Goal: Task Accomplishment & Management: Manage account settings

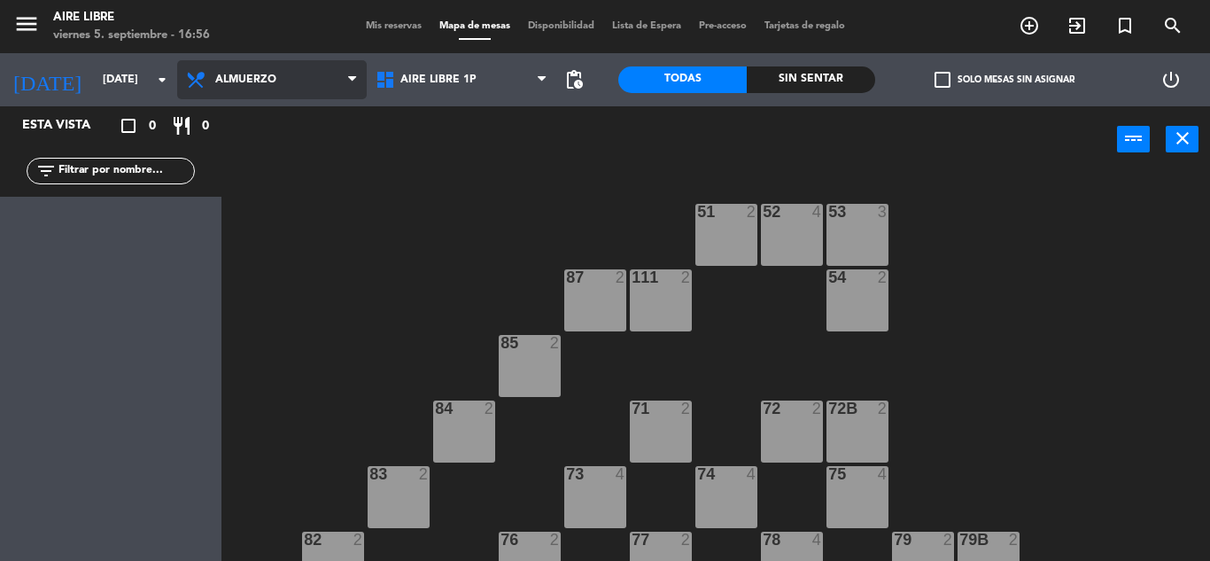
click at [268, 93] on span "Almuerzo" at bounding box center [272, 79] width 190 height 39
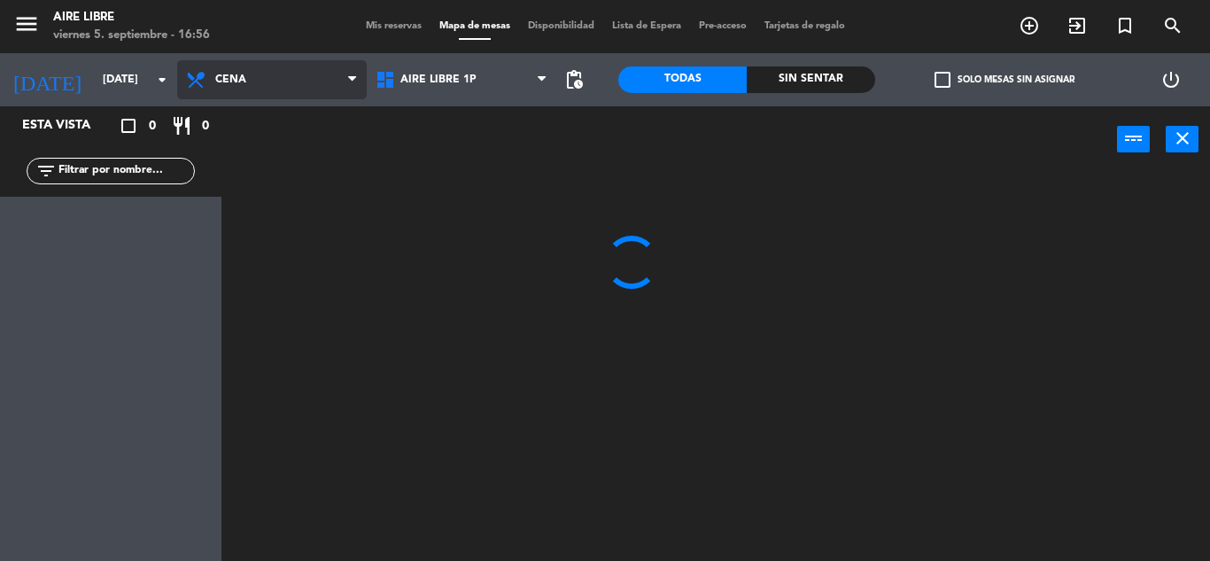
click at [243, 237] on ng-component "menu Aire Libre [DATE] 5. septiembre - 16:56 Mis reservas Mapa de mesas Disponi…" at bounding box center [605, 280] width 1210 height 561
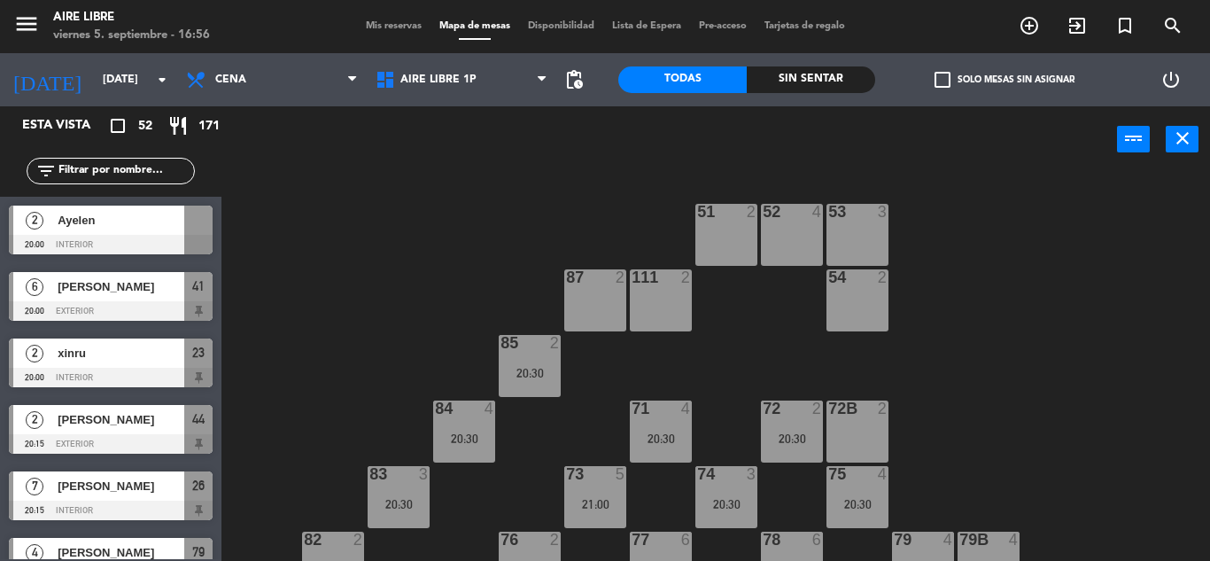
click at [387, 21] on span "Mis reservas" at bounding box center [394, 26] width 74 height 10
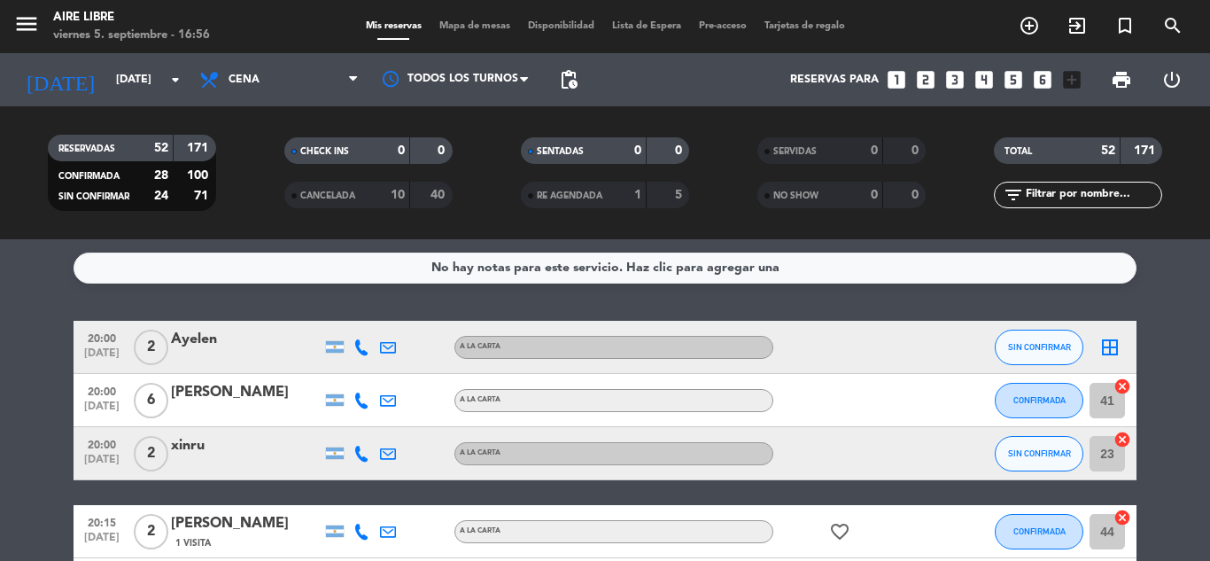
click at [1111, 349] on icon "border_all" at bounding box center [1110, 347] width 21 height 21
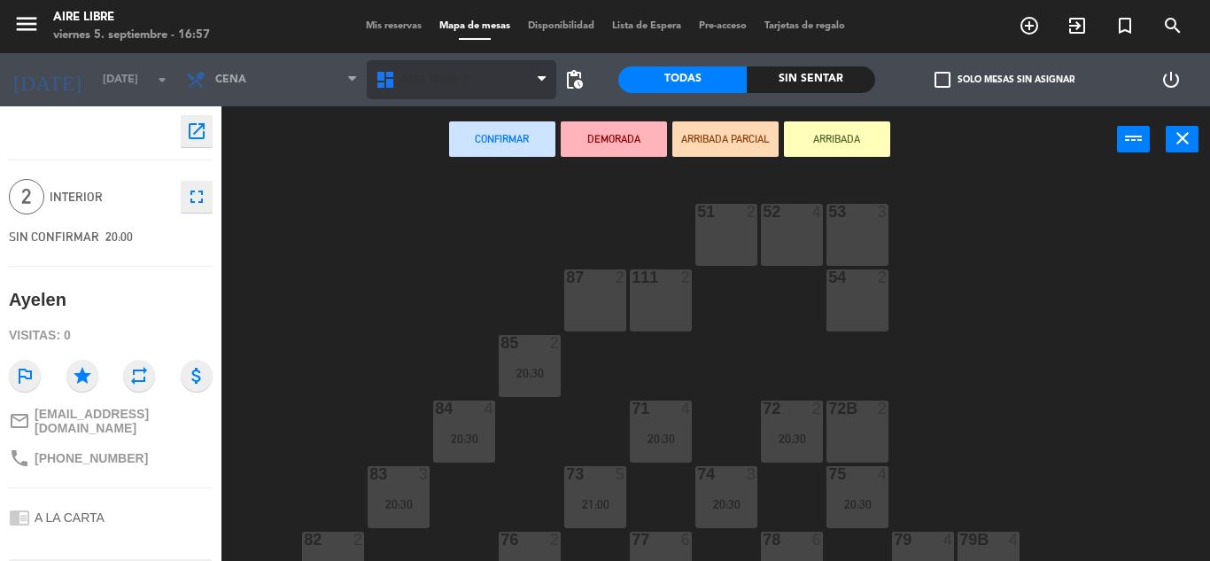
click at [441, 89] on span "Aire Libre 1P" at bounding box center [462, 79] width 190 height 39
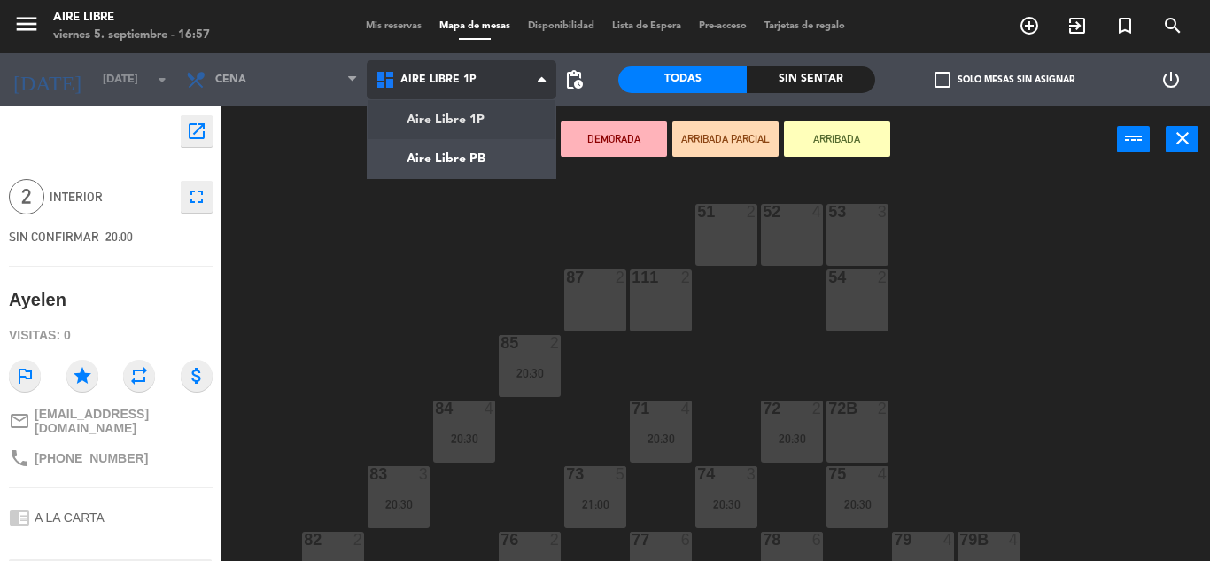
click at [441, 172] on ng-component "menu Aire Libre [DATE] 5. septiembre - 16:57 Mis reservas Mapa de mesas Disponi…" at bounding box center [605, 280] width 1210 height 561
click at [452, 151] on button "Confirmar" at bounding box center [502, 138] width 106 height 35
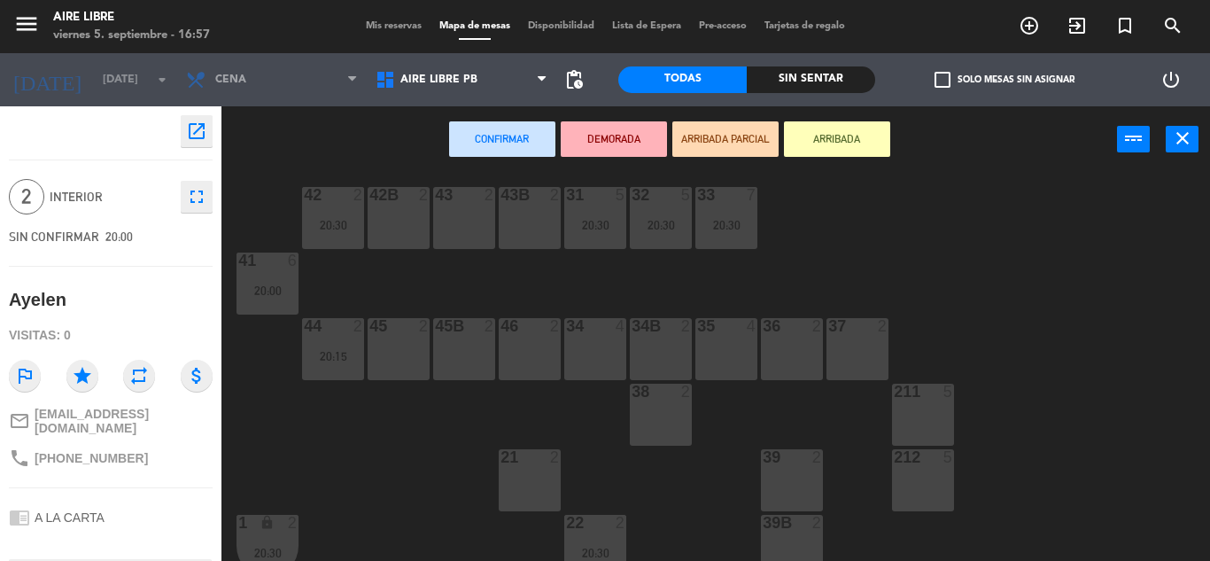
scroll to position [13, 0]
click at [665, 356] on div "34B 2" at bounding box center [661, 353] width 62 height 62
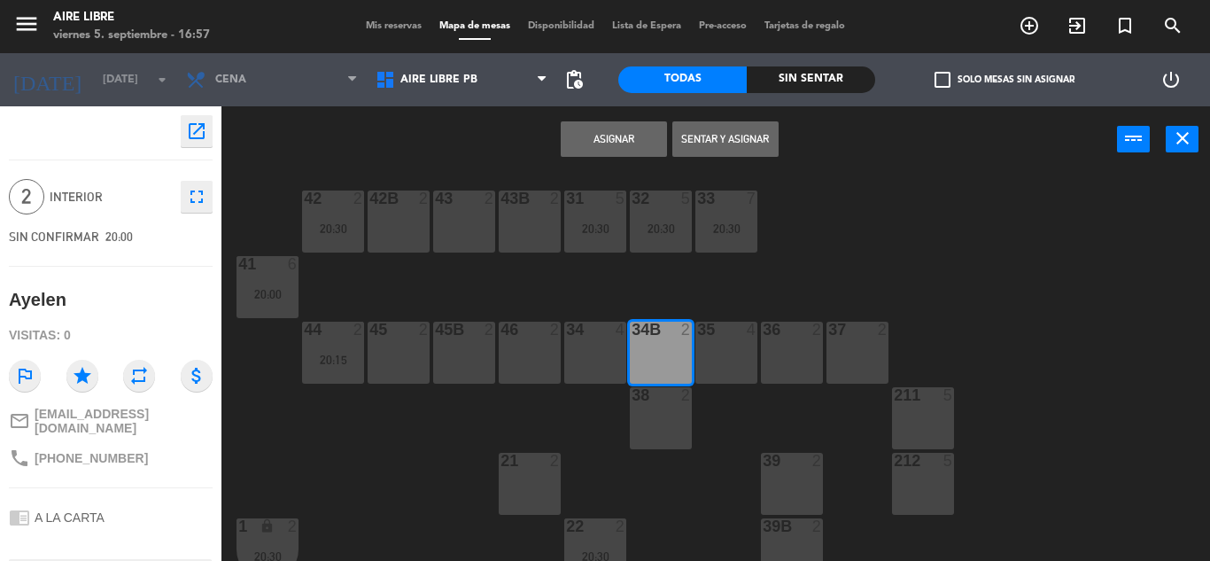
click at [627, 139] on button "Asignar" at bounding box center [614, 138] width 106 height 35
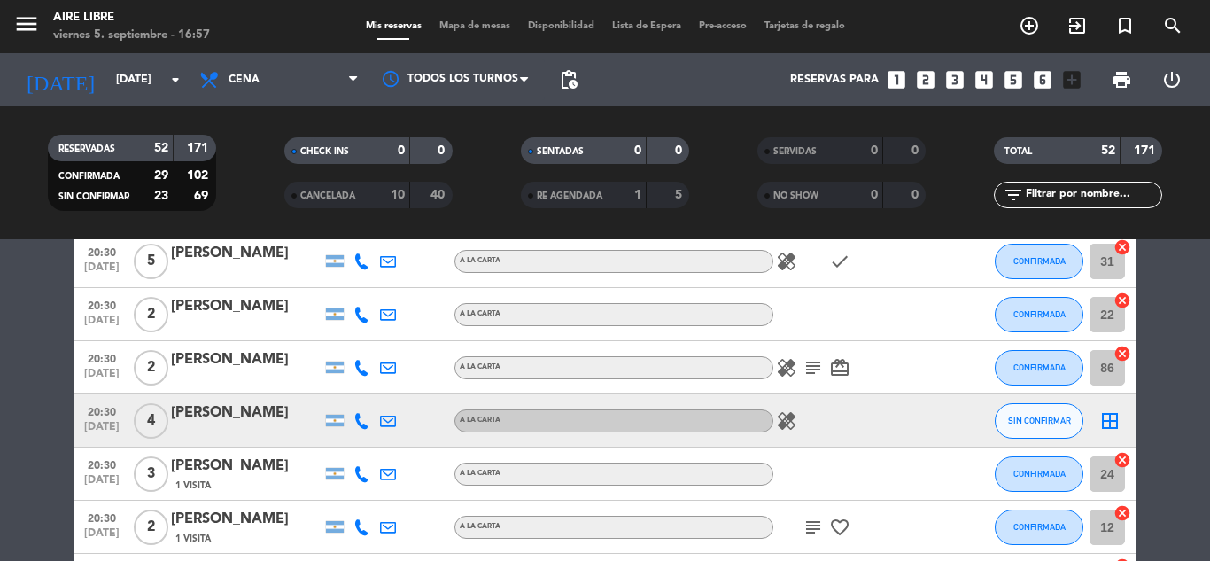
scroll to position [830, 0]
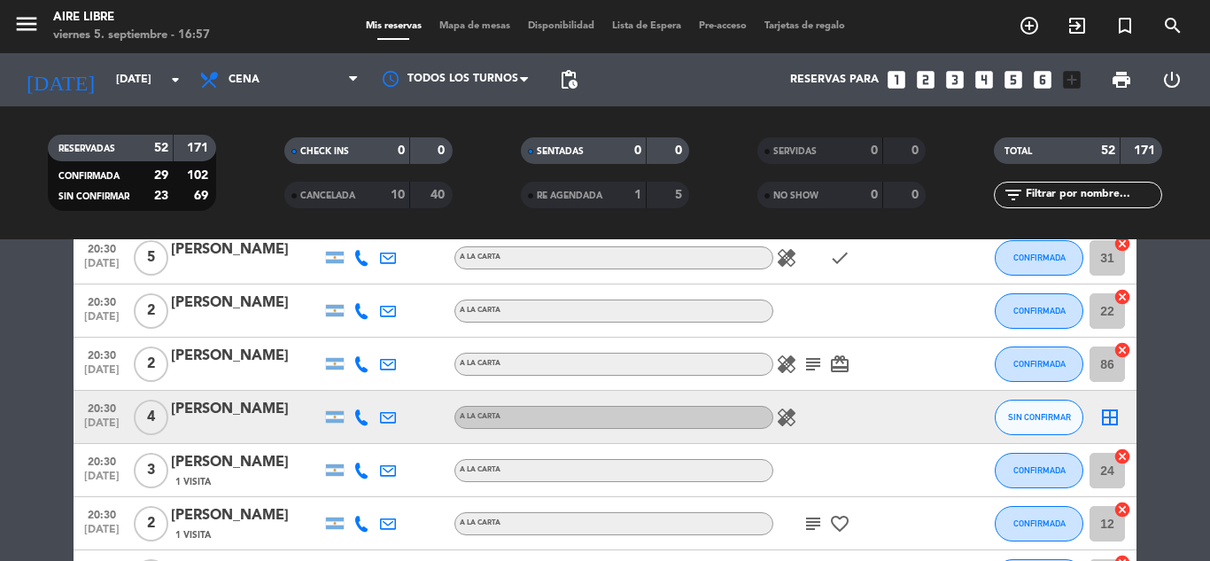
click at [1111, 419] on icon "border_all" at bounding box center [1110, 417] width 21 height 21
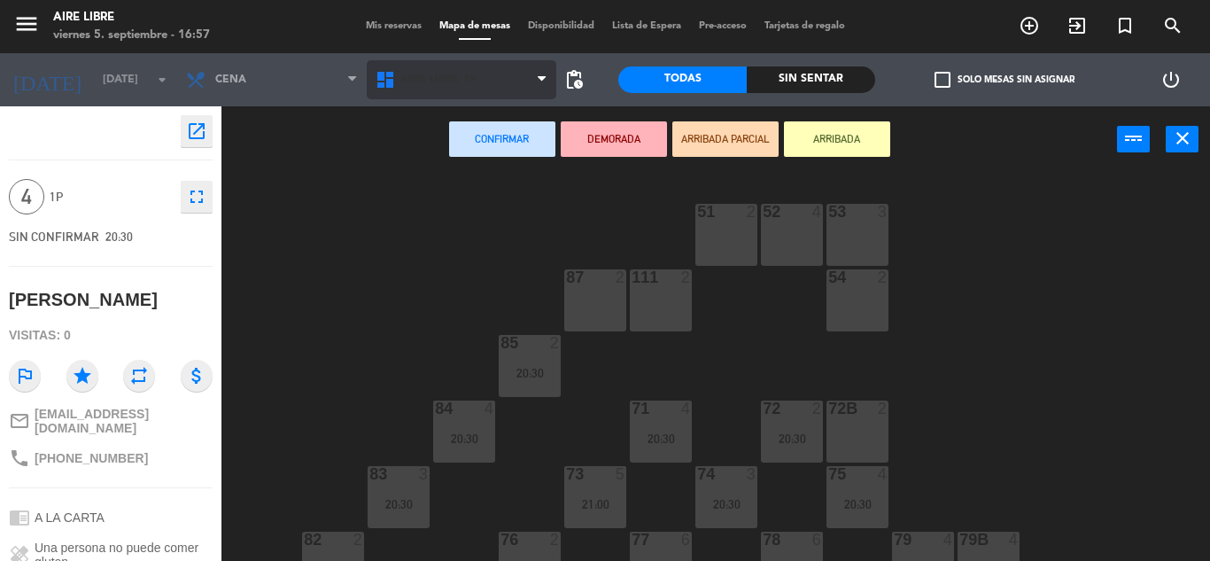
click at [453, 80] on span "Aire Libre 1P" at bounding box center [438, 80] width 76 height 12
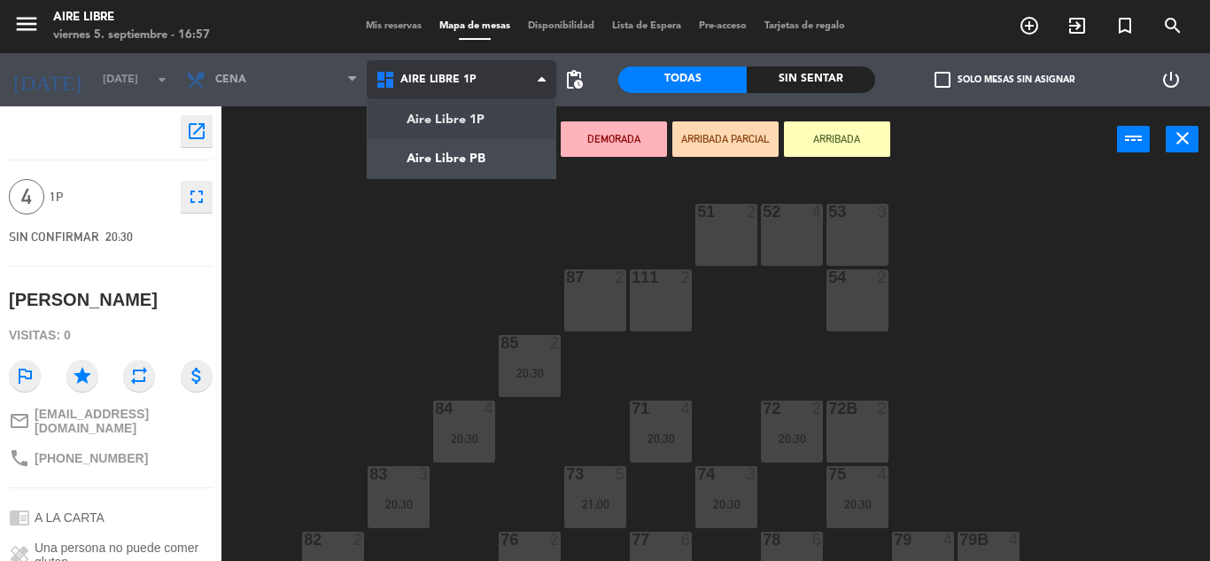
click at [483, 160] on ng-component "menu Aire Libre [DATE] 5. septiembre - 16:57 Mis reservas Mapa de mesas Disponi…" at bounding box center [605, 280] width 1210 height 561
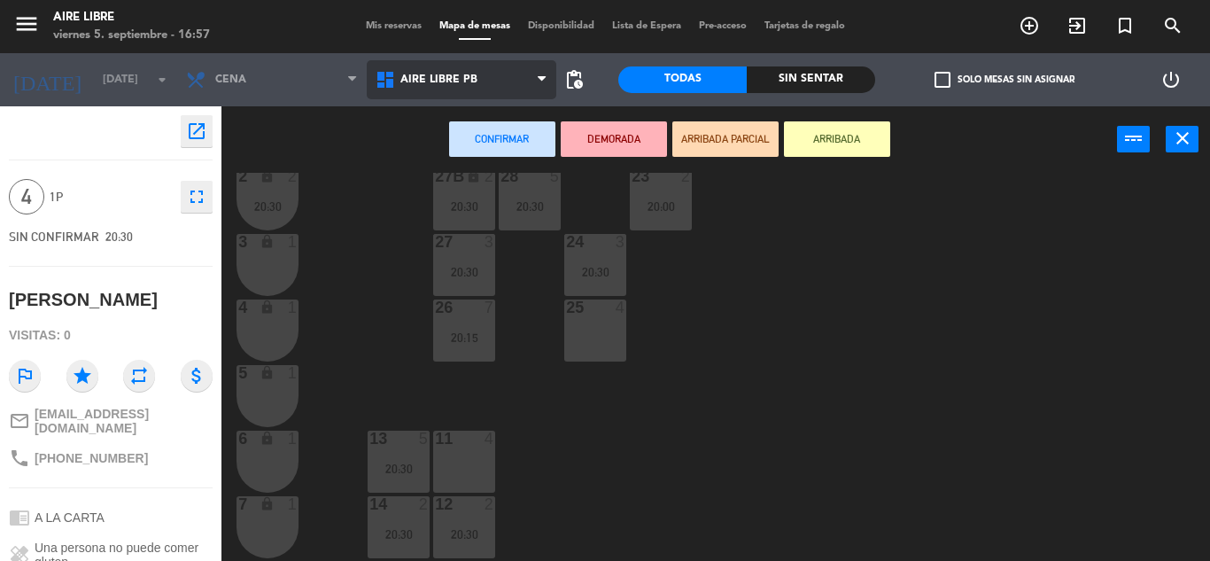
scroll to position [492, 0]
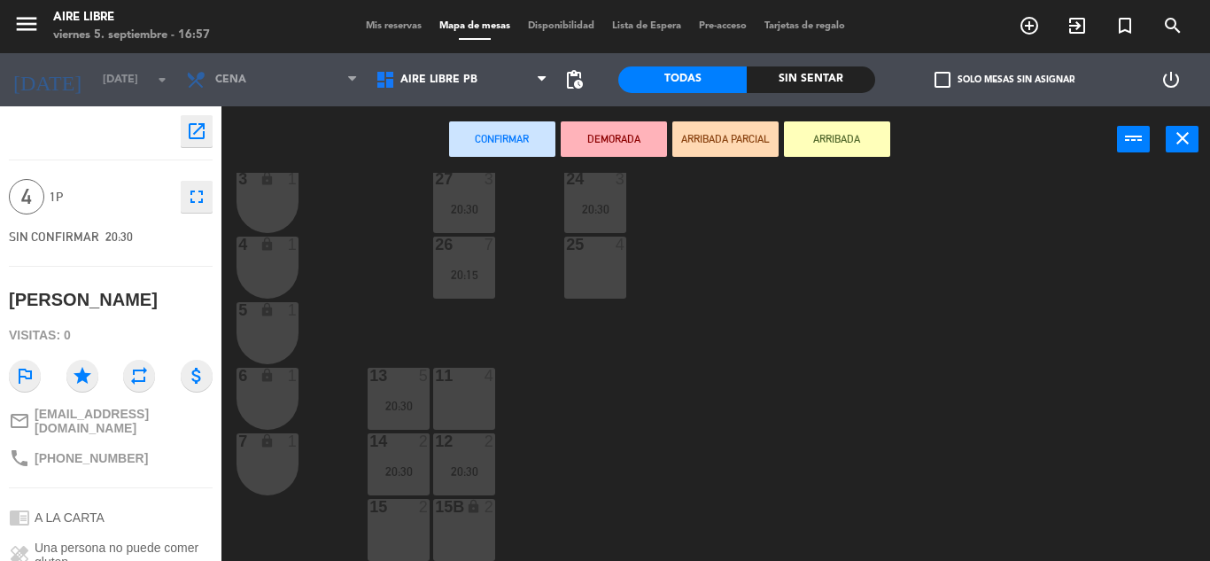
click at [1100, 315] on div "42 2 20:30 43 2 31 5 20:30 32 5 20:30 33 7 20:30 42B 2 43B 2 41 6 20:00 44 2 20…" at bounding box center [722, 367] width 976 height 388
click at [472, 387] on div "11 4" at bounding box center [464, 399] width 62 height 62
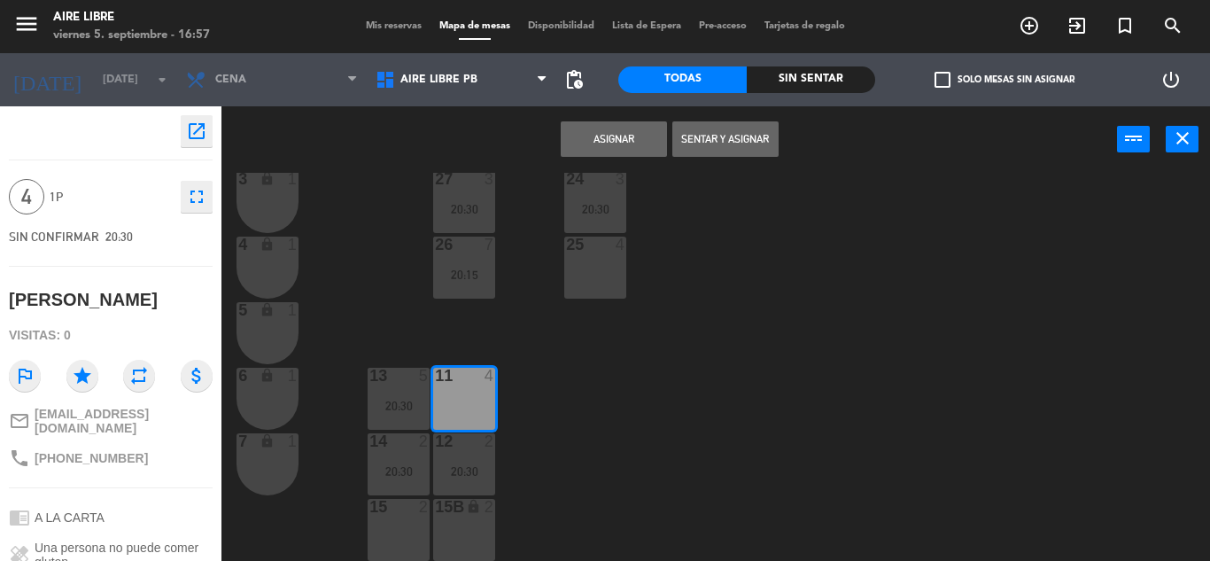
click at [610, 133] on button "Asignar" at bounding box center [614, 138] width 106 height 35
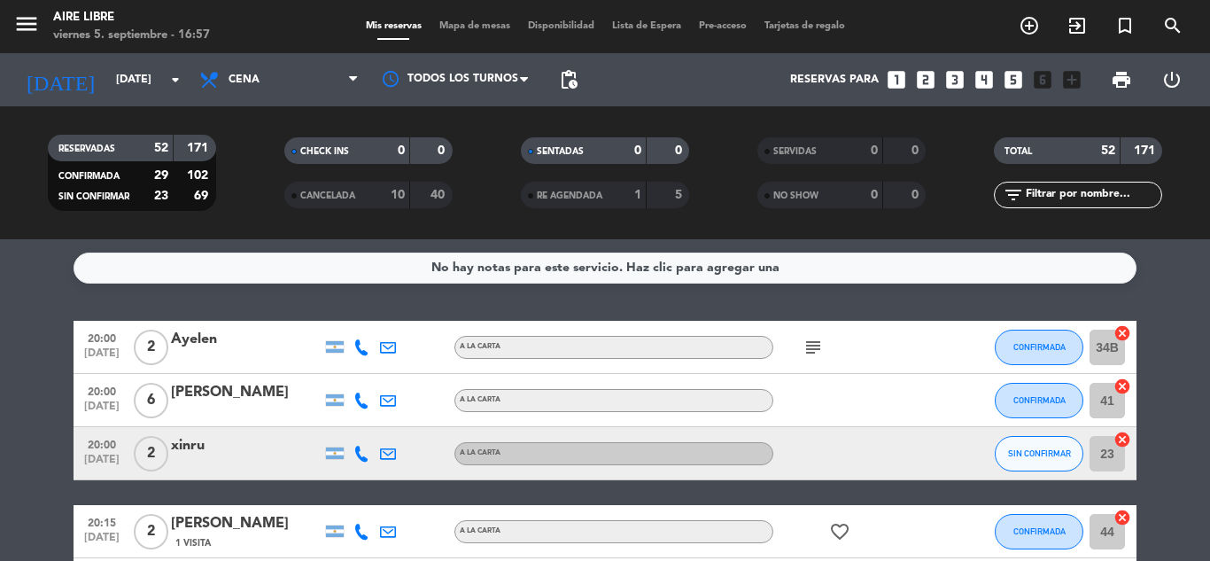
click at [820, 345] on icon "subject" at bounding box center [813, 347] width 21 height 21
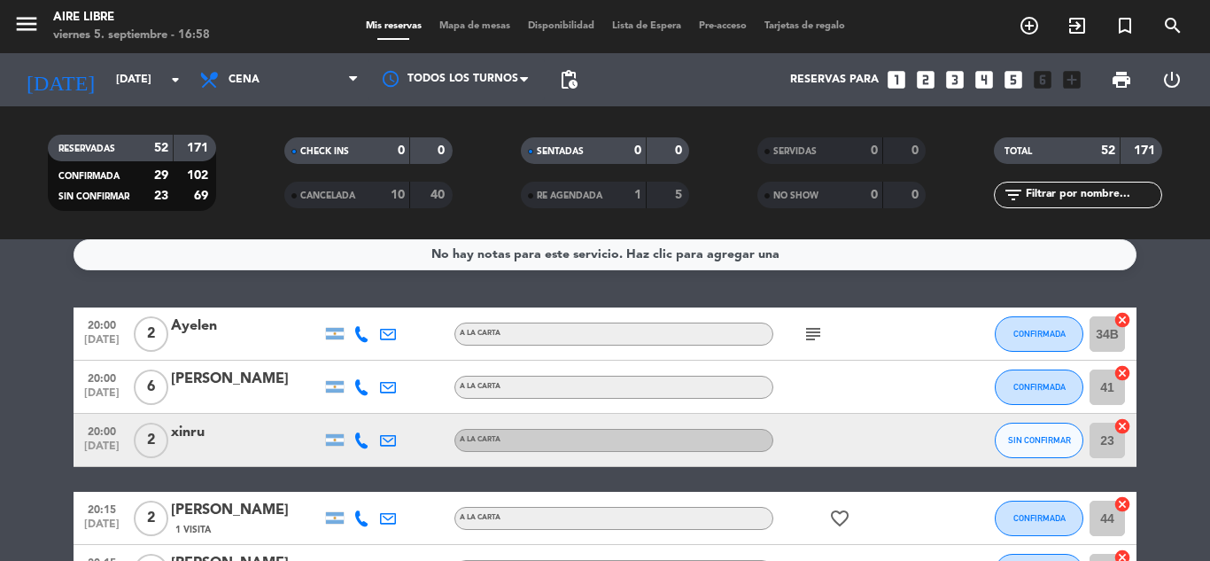
scroll to position [8, 0]
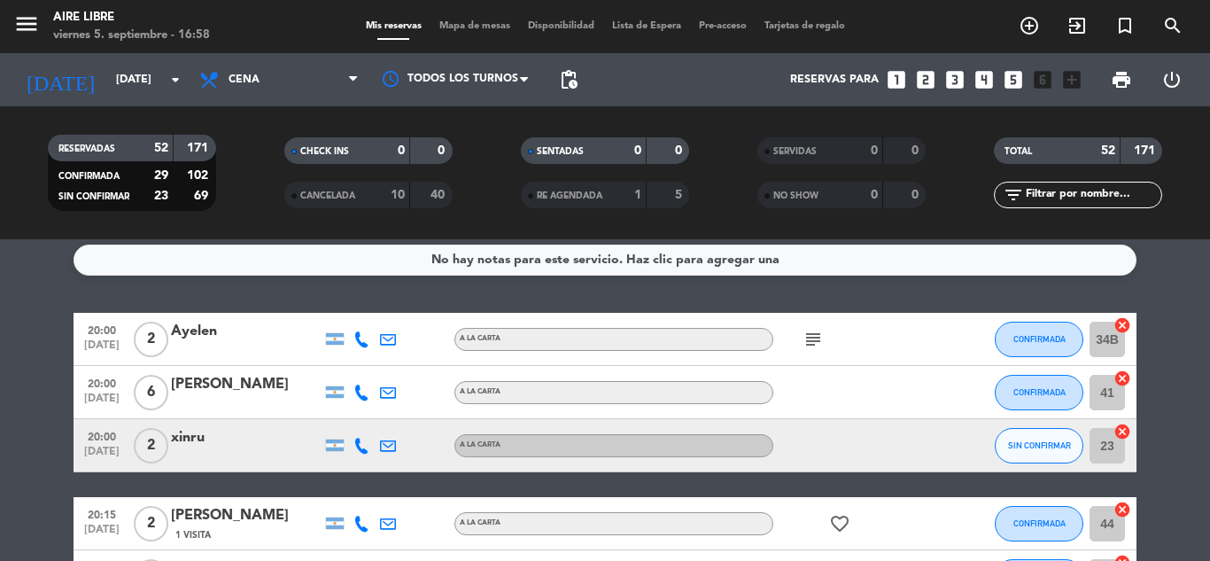
click at [1126, 326] on icon "cancel" at bounding box center [1123, 325] width 18 height 18
click at [1109, 338] on icon "border_all" at bounding box center [1110, 339] width 21 height 21
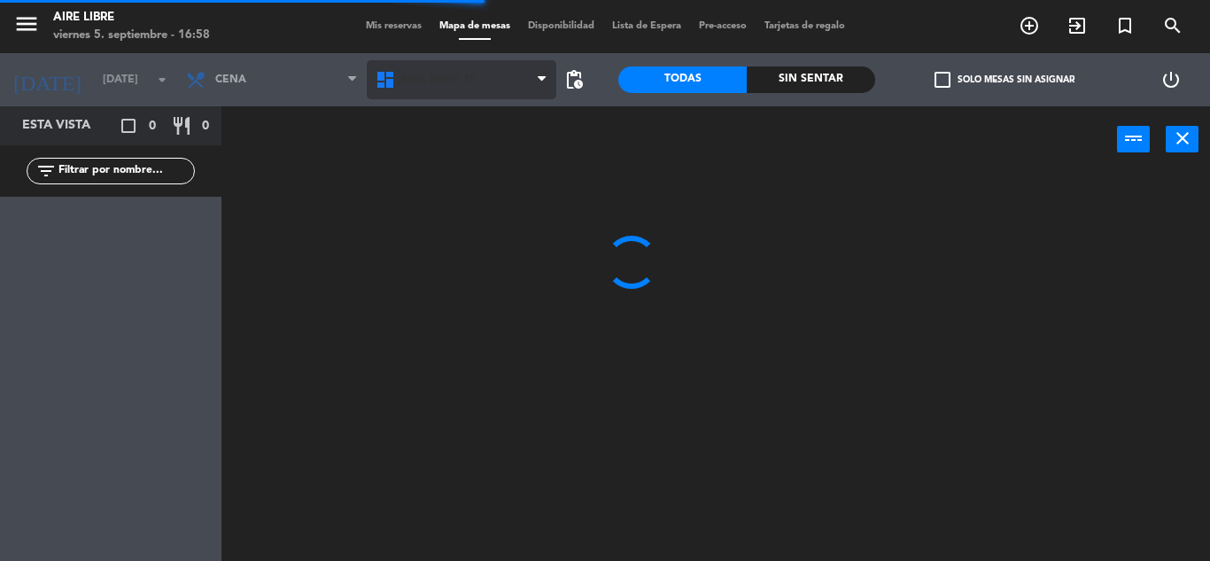
click at [425, 85] on span "Aire Libre 1P" at bounding box center [438, 80] width 76 height 12
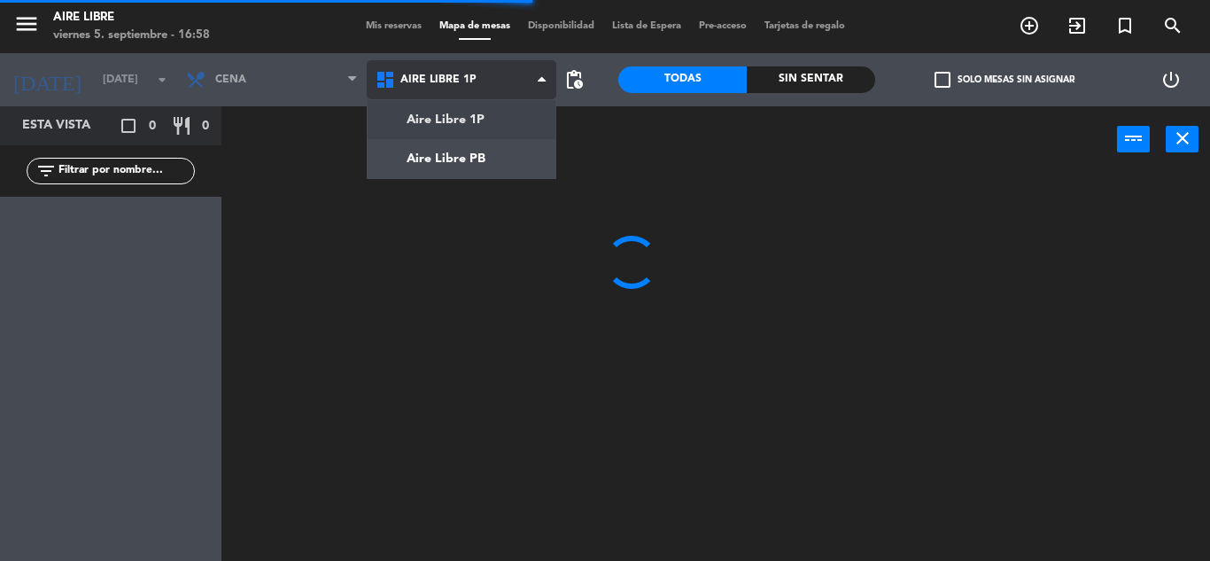
click at [461, 165] on ng-component "menu Aire Libre [DATE] 5. septiembre - 16:58 Mis reservas Mapa de mesas Disponi…" at bounding box center [605, 280] width 1210 height 561
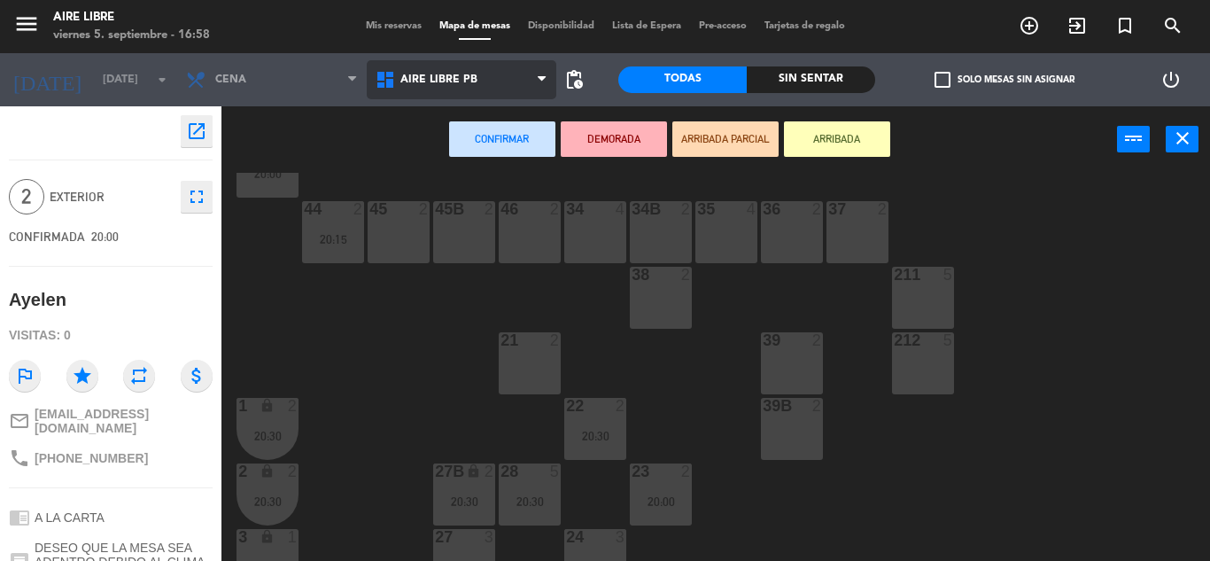
scroll to position [136, 0]
click at [525, 361] on div "21 2" at bounding box center [530, 361] width 62 height 62
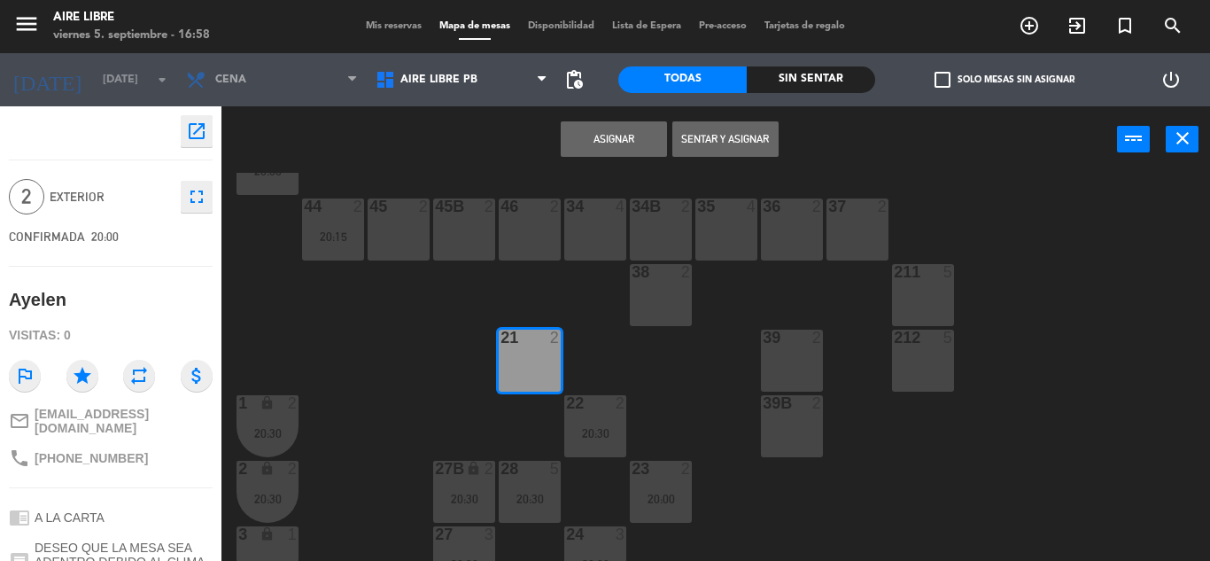
click at [614, 139] on button "Asignar" at bounding box center [614, 138] width 106 height 35
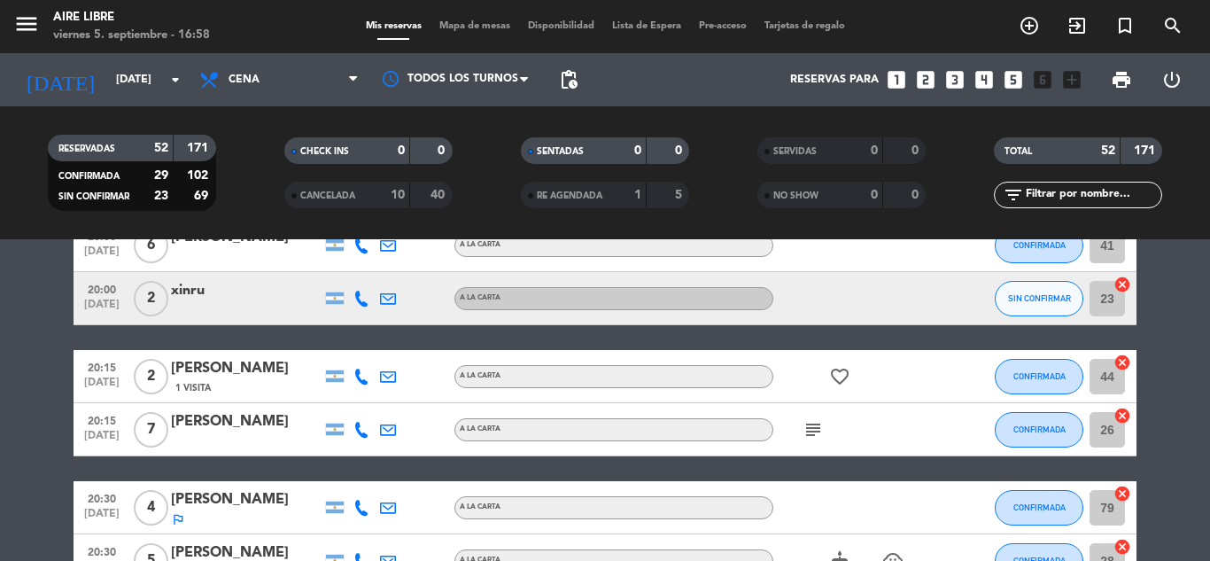
scroll to position [205, 0]
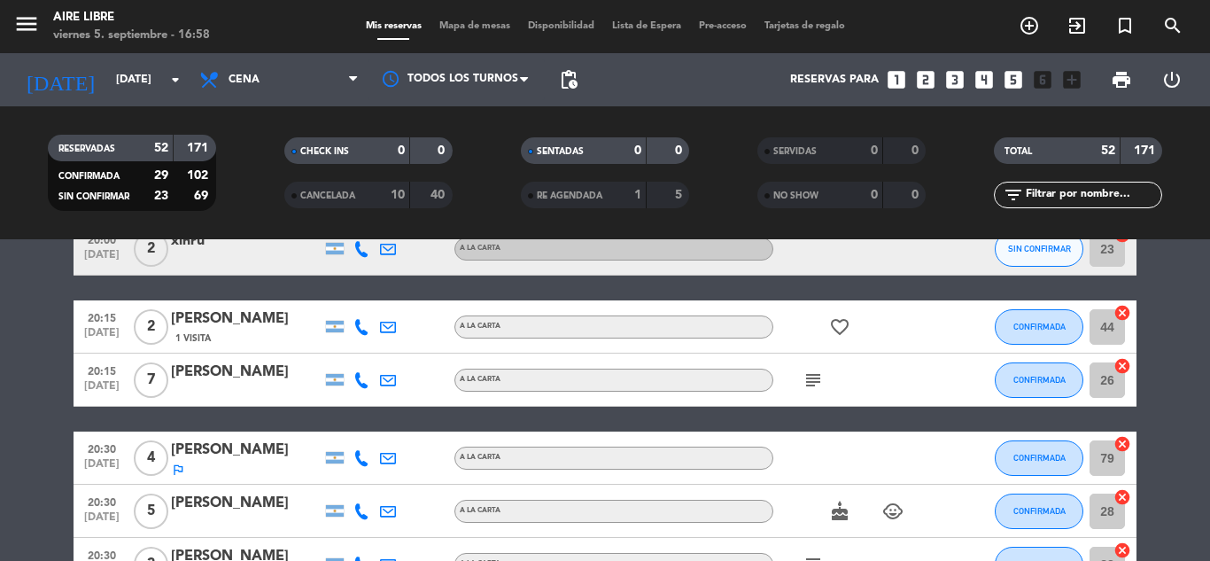
click at [809, 385] on icon "subject" at bounding box center [813, 379] width 21 height 21
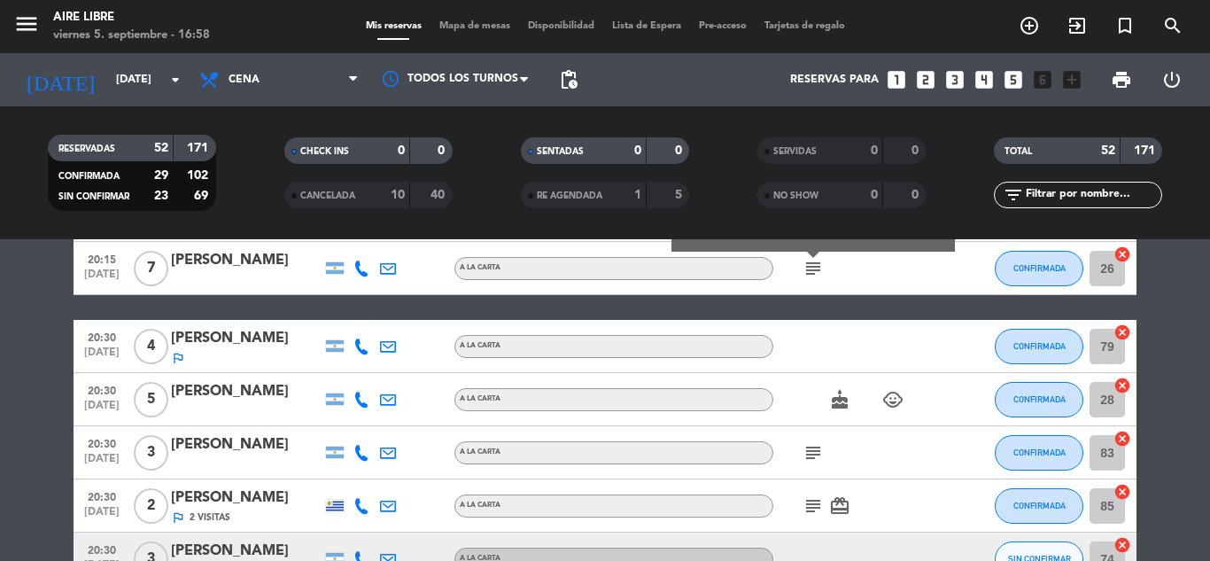
scroll to position [319, 0]
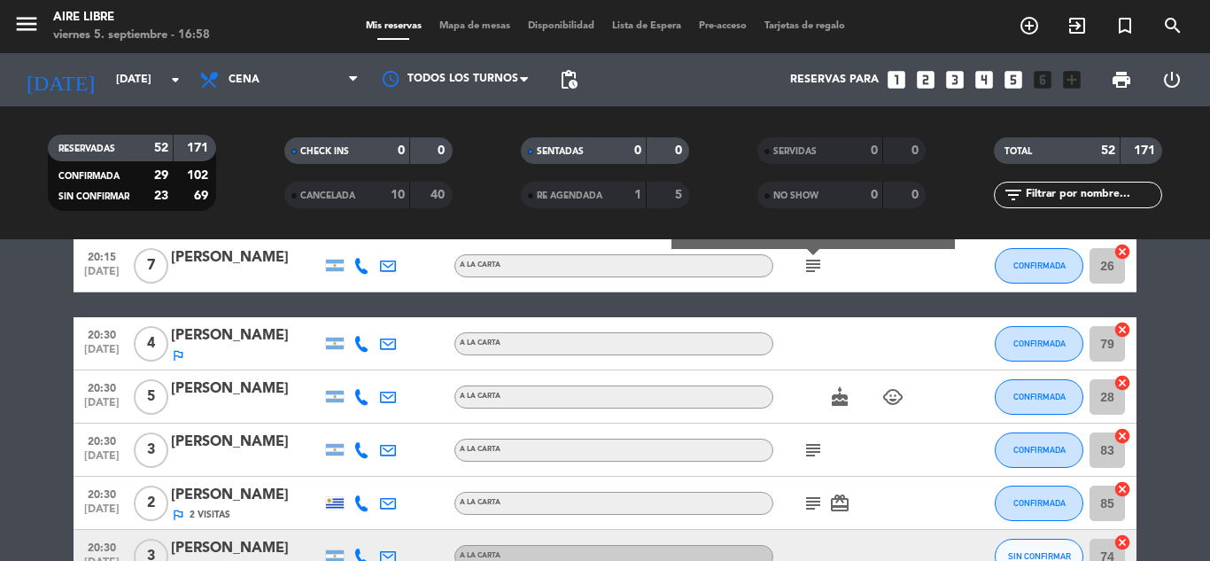
click at [810, 448] on icon "subject" at bounding box center [813, 449] width 21 height 21
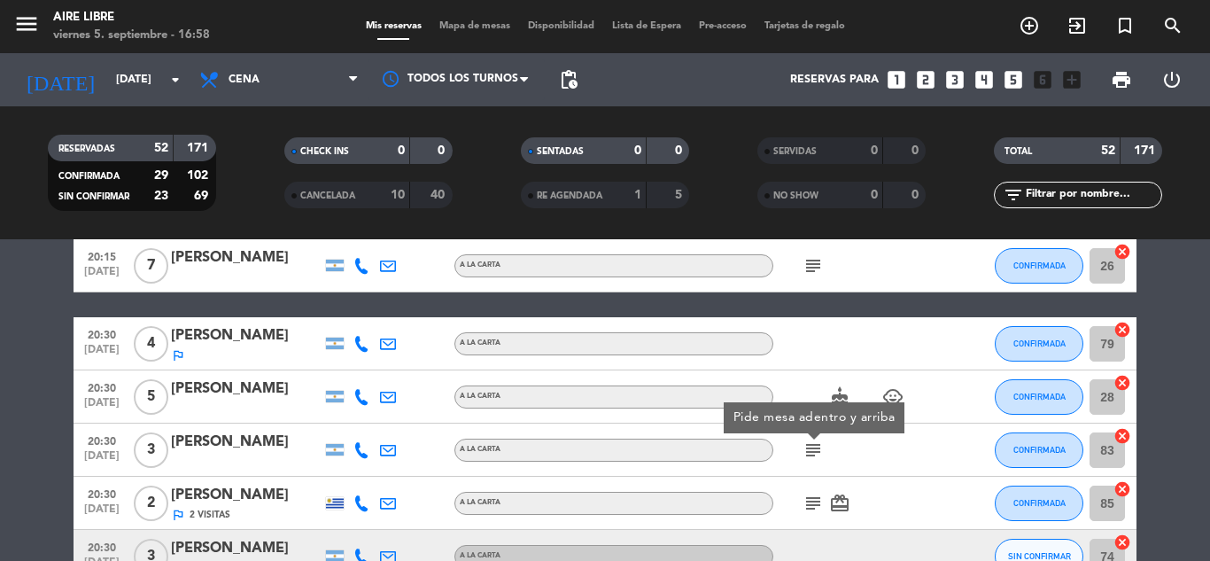
click at [814, 505] on icon "subject" at bounding box center [813, 503] width 21 height 21
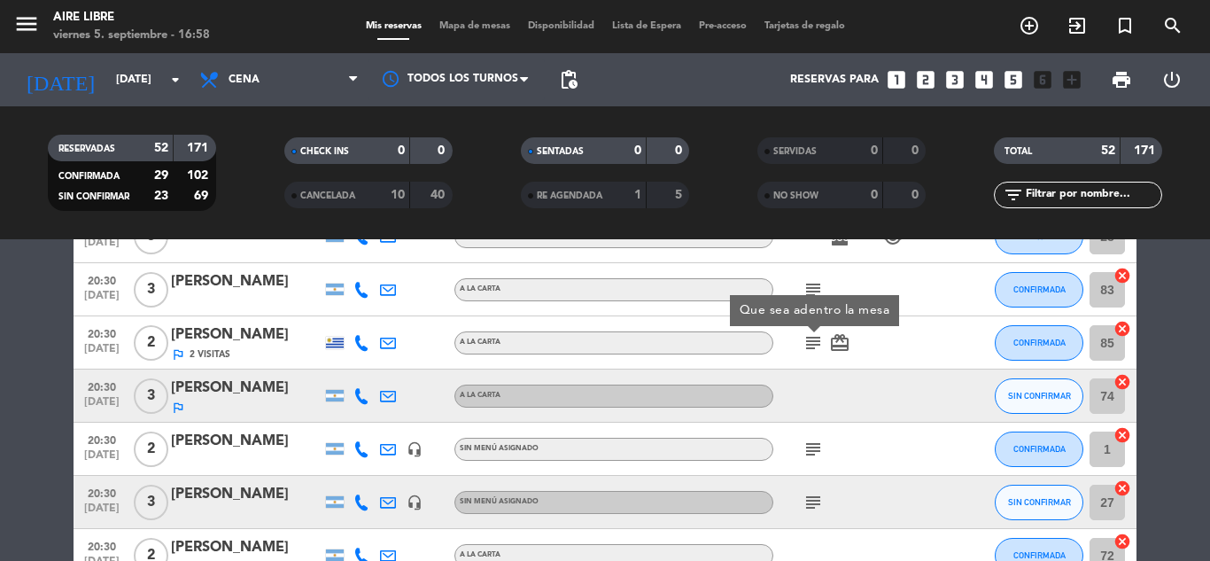
scroll to position [494, 0]
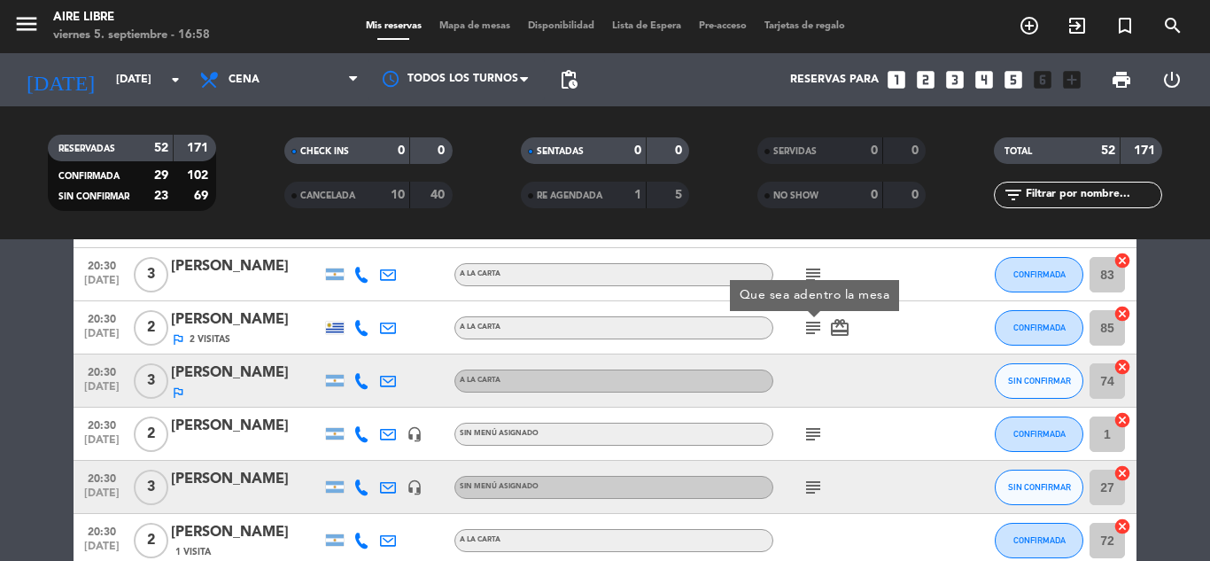
click at [814, 431] on icon "subject" at bounding box center [813, 434] width 21 height 21
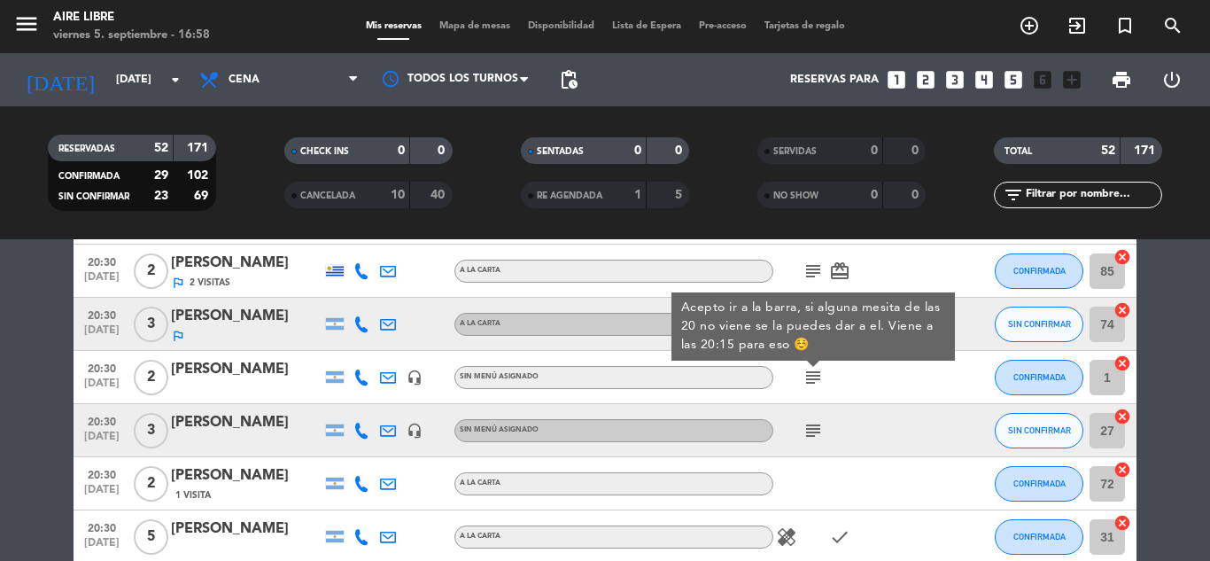
scroll to position [552, 0]
click at [817, 429] on icon "subject" at bounding box center [813, 429] width 21 height 21
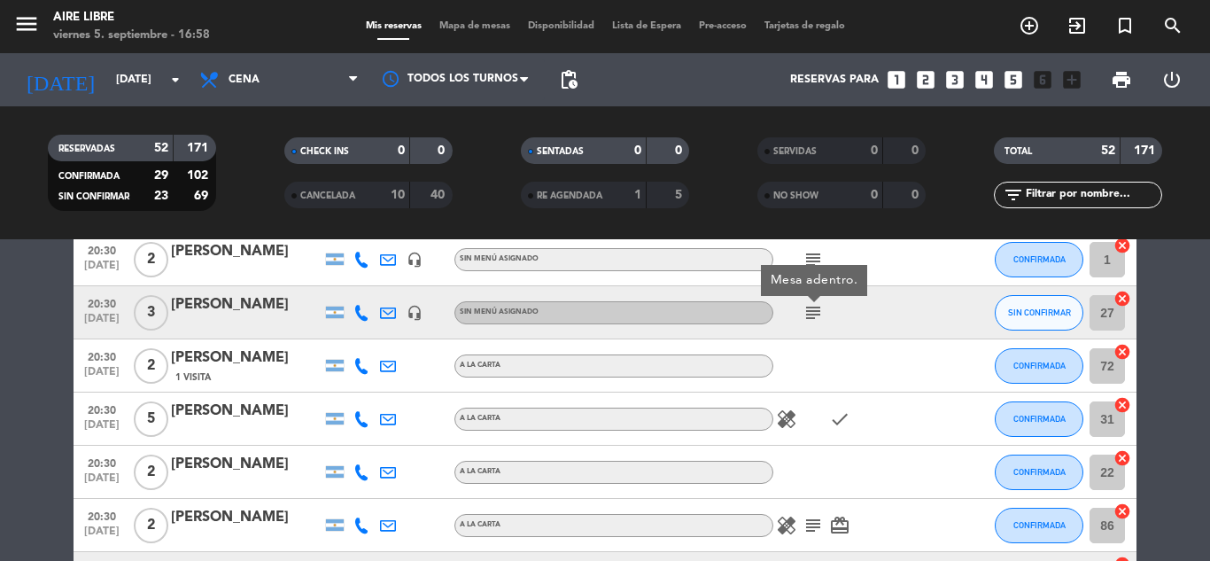
scroll to position [673, 0]
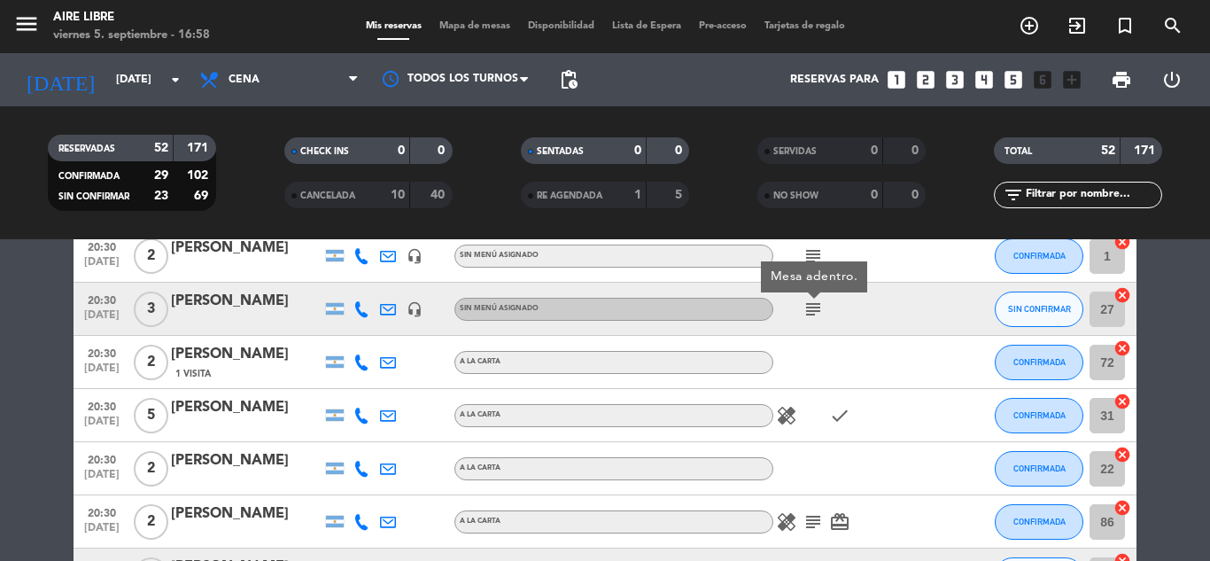
click at [781, 419] on icon "healing" at bounding box center [786, 415] width 21 height 21
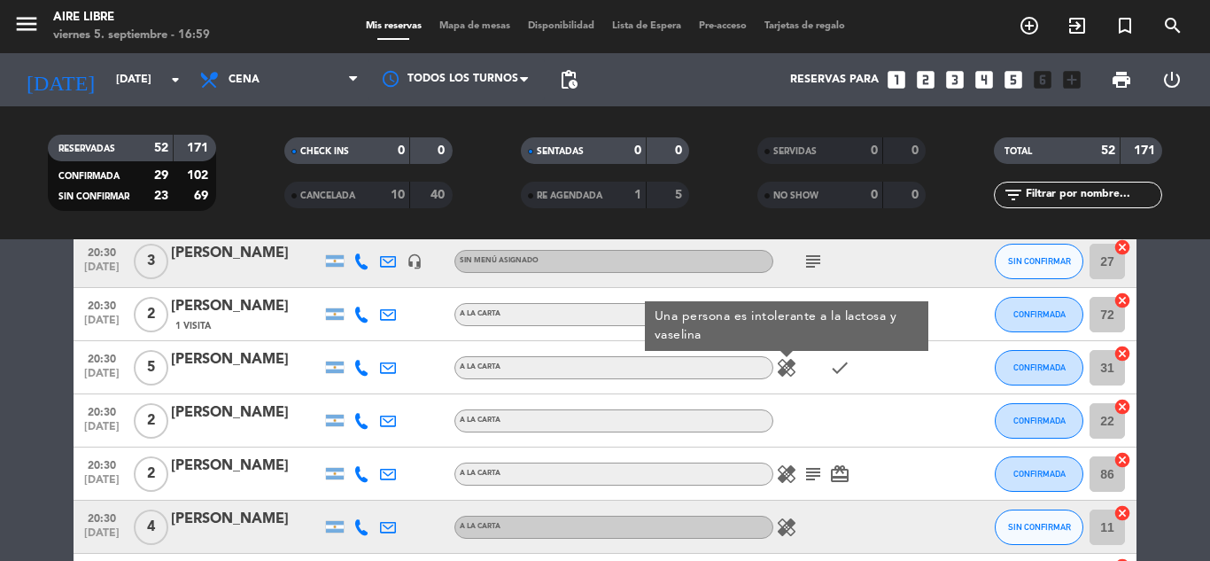
scroll to position [749, 0]
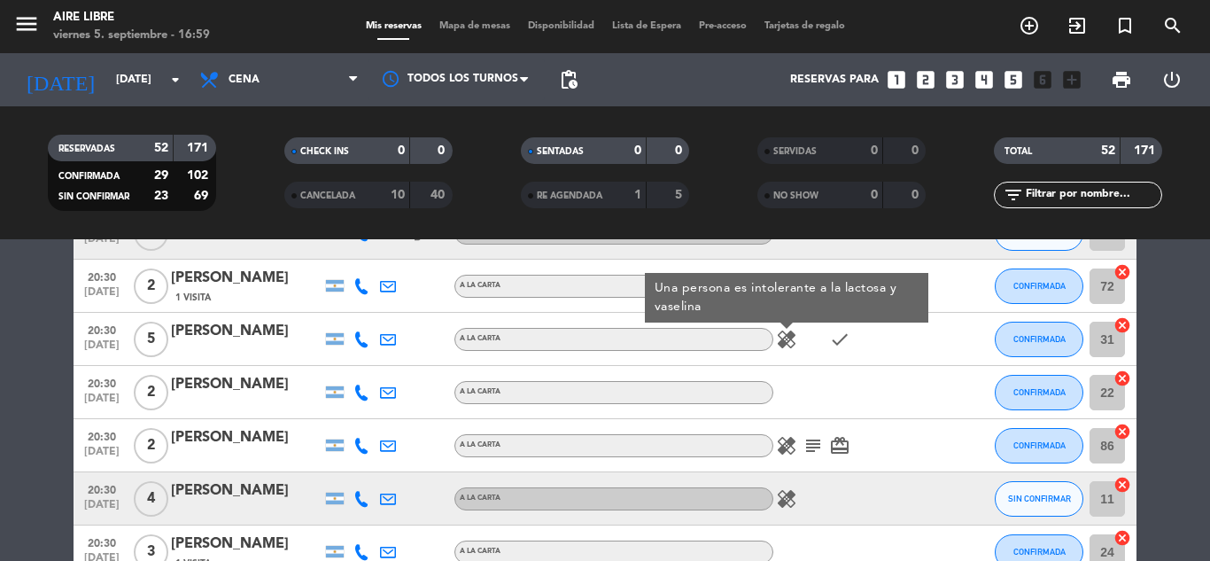
click at [784, 451] on icon "healing" at bounding box center [786, 445] width 21 height 21
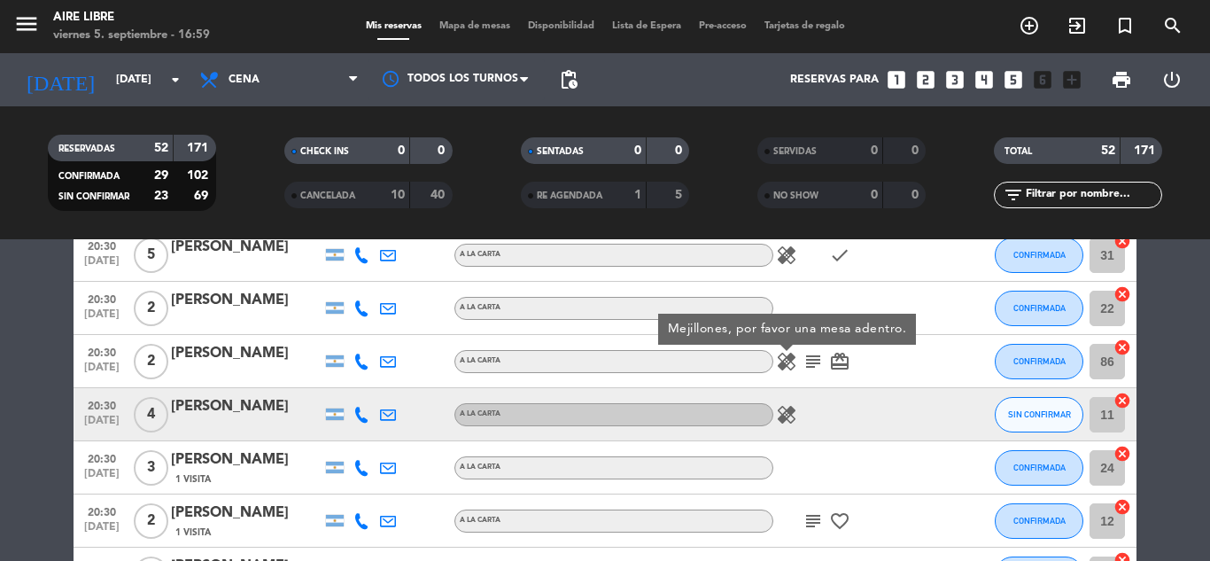
scroll to position [834, 0]
click at [791, 417] on icon "healing" at bounding box center [786, 413] width 21 height 21
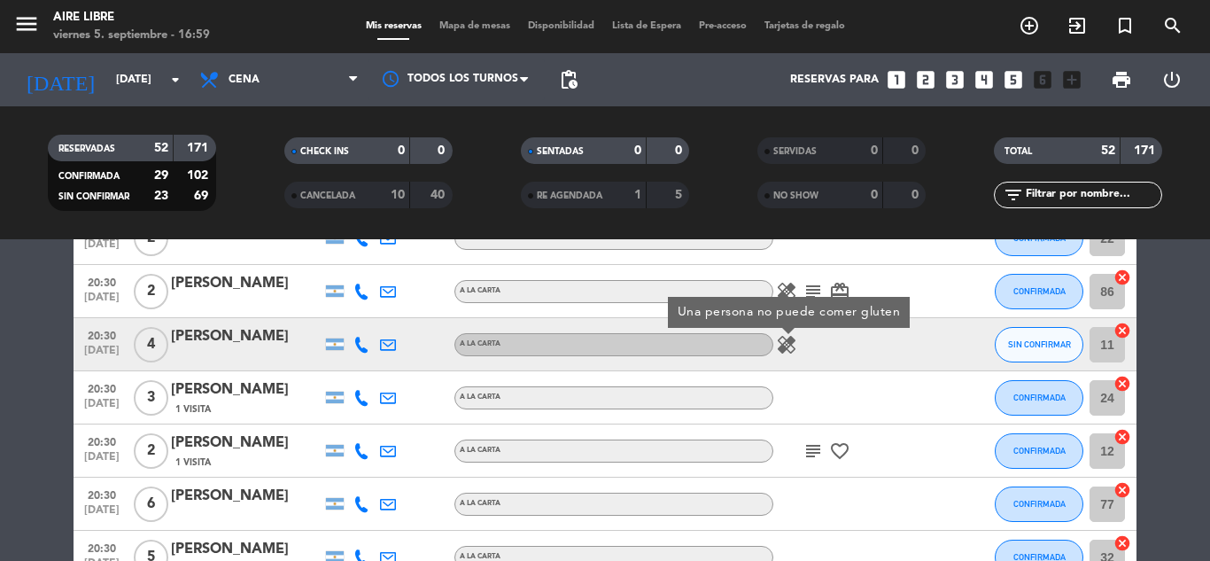
scroll to position [956, 0]
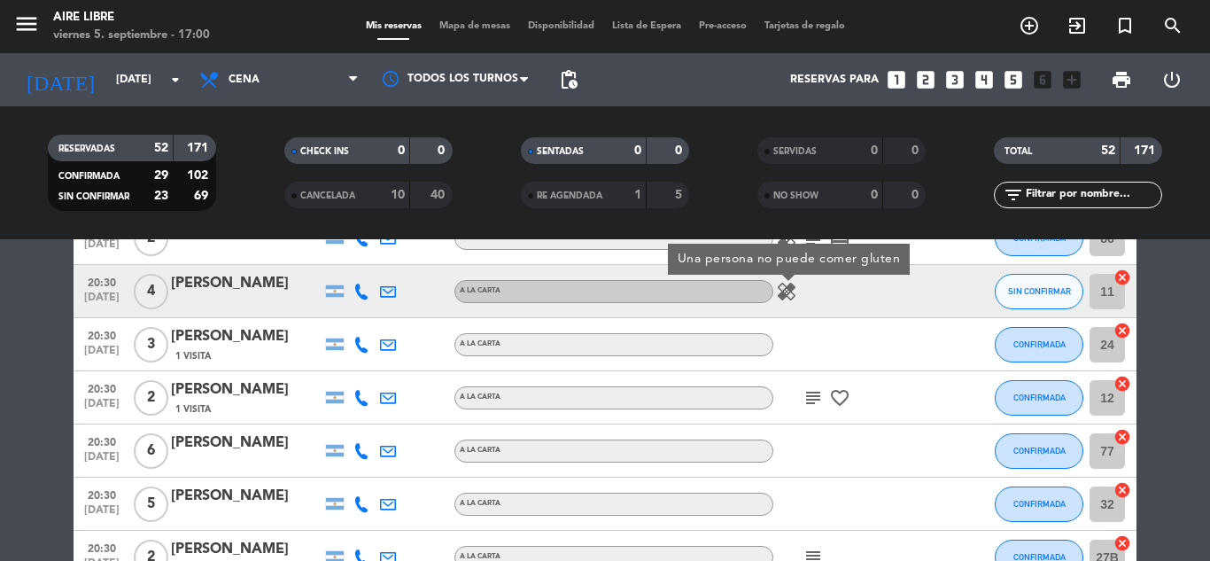
click at [809, 397] on icon "subject" at bounding box center [813, 397] width 21 height 21
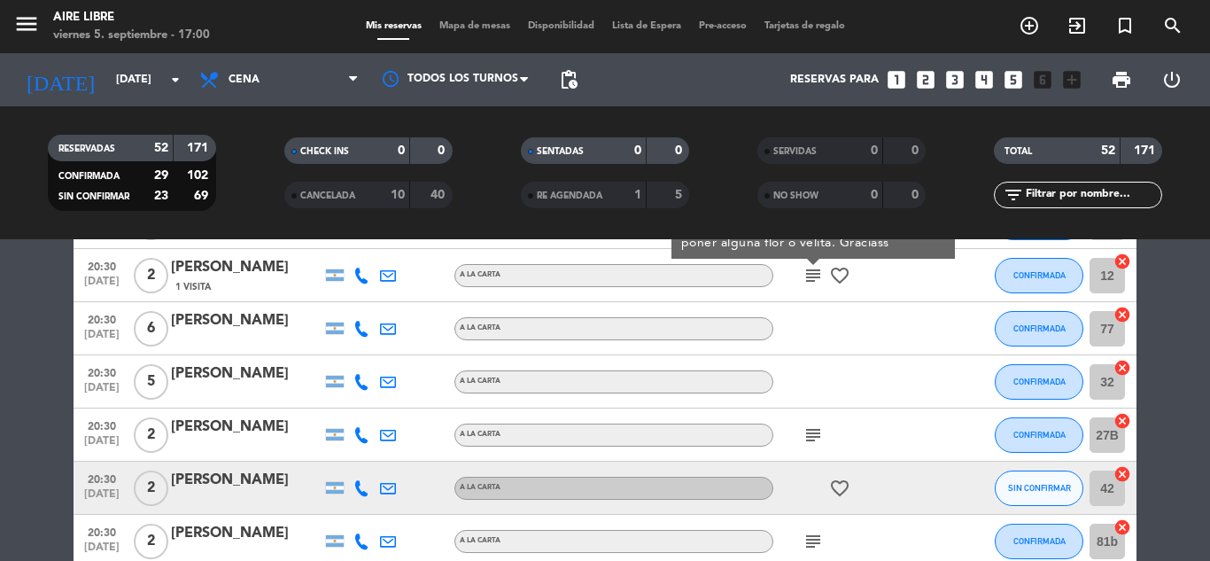
scroll to position [1080, 0]
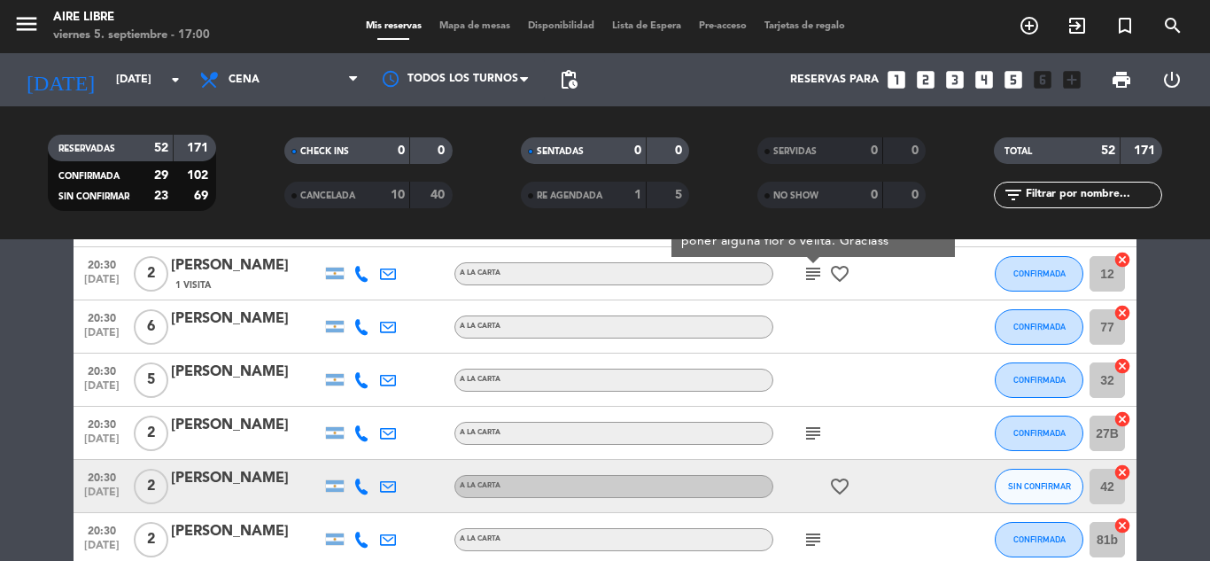
click at [820, 440] on icon "subject" at bounding box center [813, 433] width 21 height 21
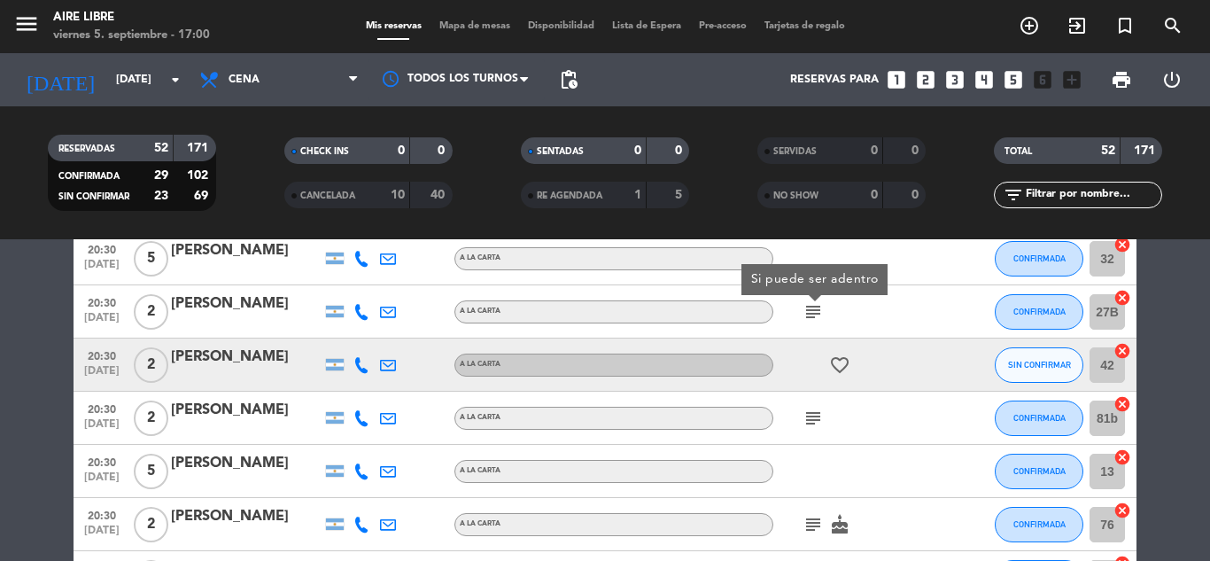
scroll to position [1205, 0]
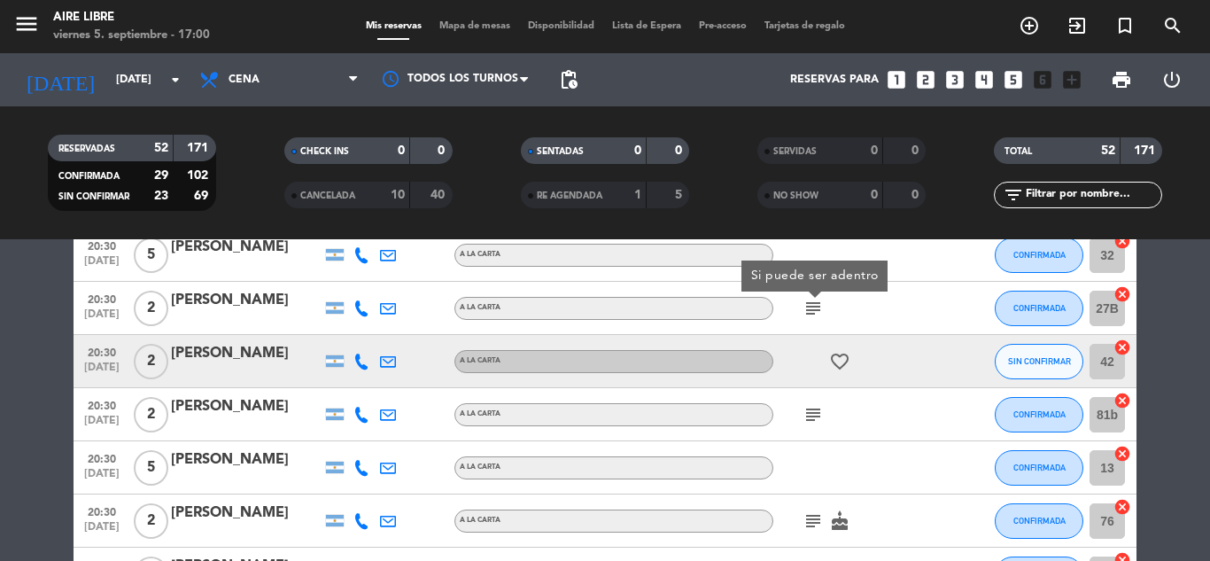
click at [812, 418] on icon "subject" at bounding box center [813, 414] width 21 height 21
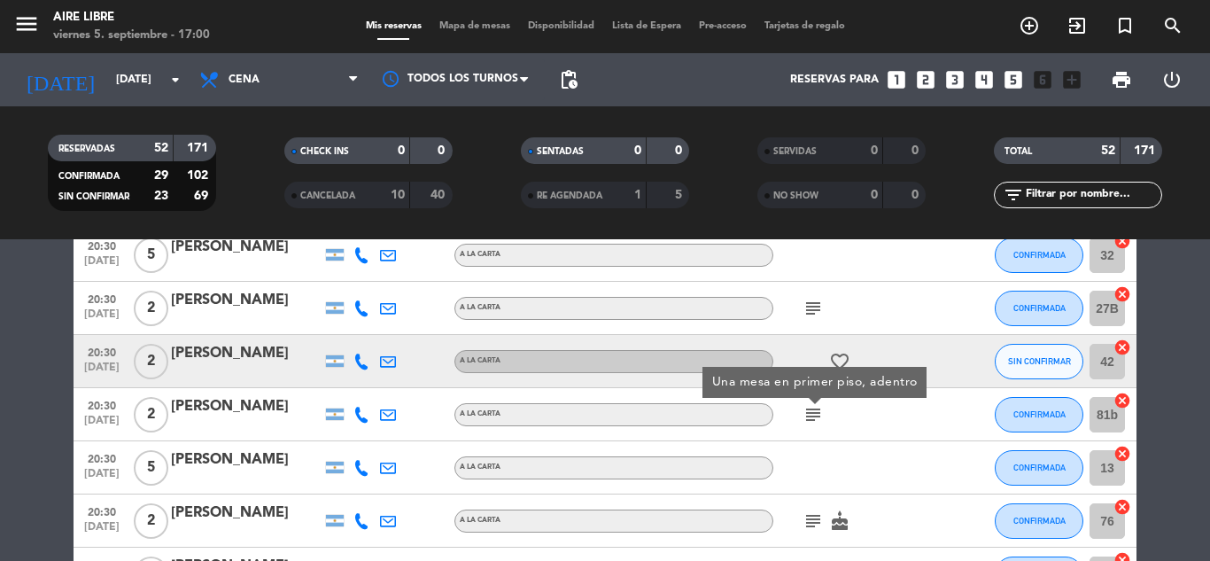
click at [1209, 444] on bookings-row "20:00 [DATE] 2 [PERSON_NAME] A LA CARTA subject CONFIRMADA 21 cancel 20:00 [DAT…" at bounding box center [605, 560] width 1210 height 2888
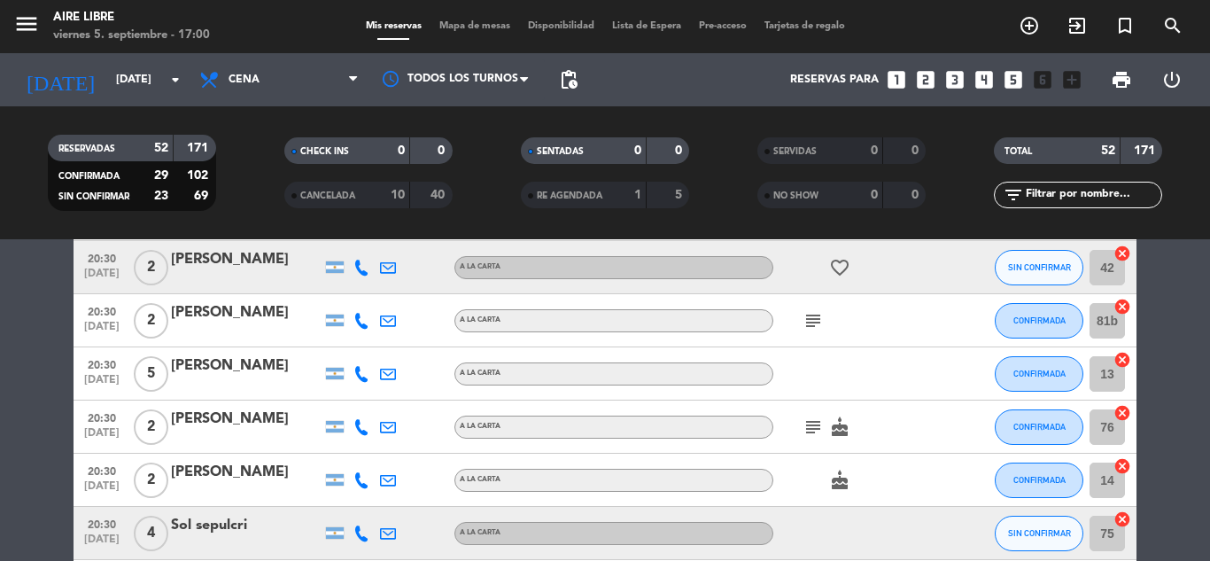
scroll to position [1303, 0]
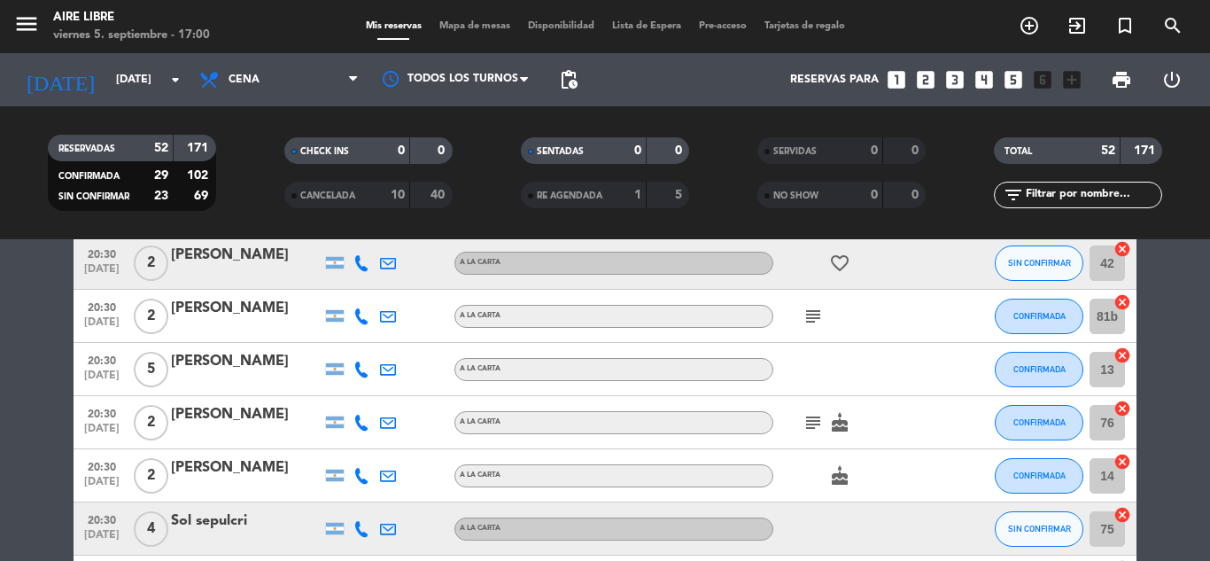
click at [812, 425] on icon "subject" at bounding box center [813, 422] width 21 height 21
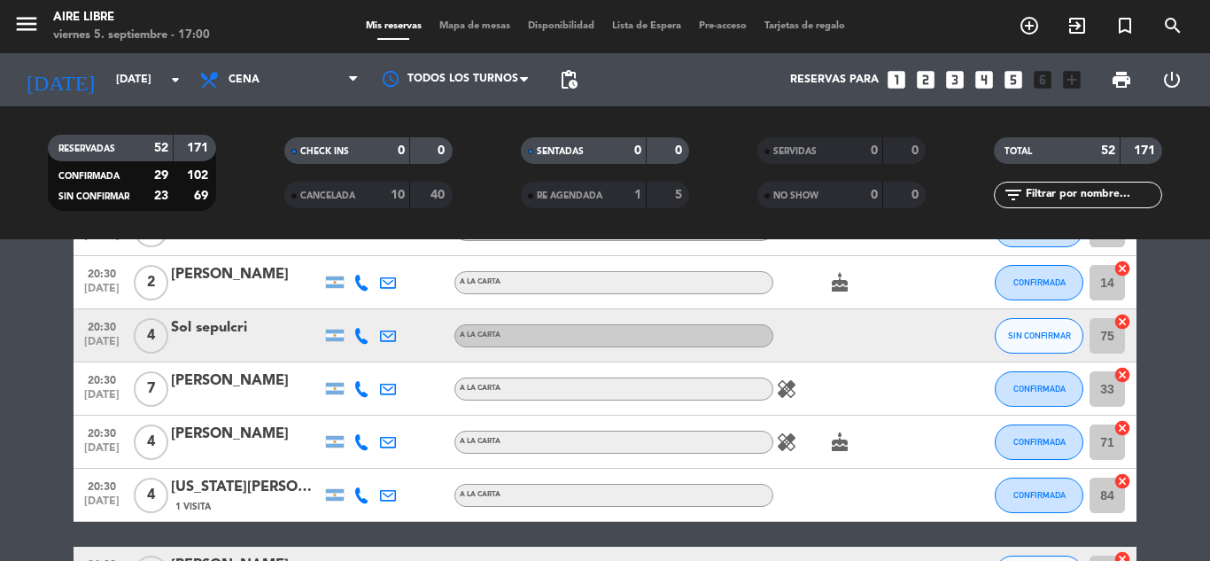
scroll to position [1509, 0]
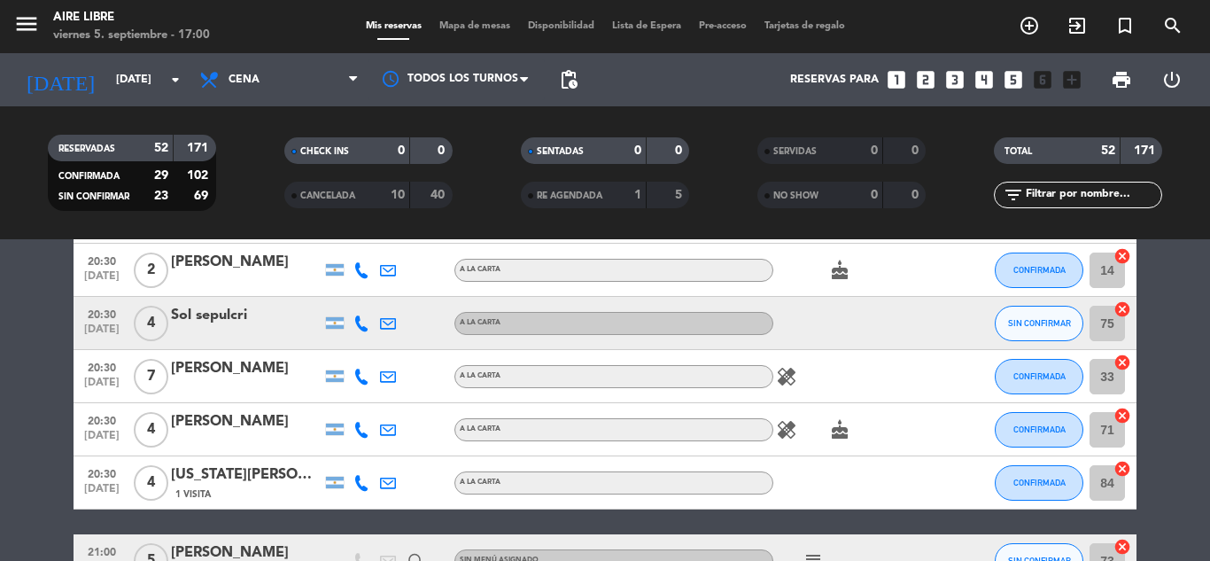
click at [795, 380] on icon "healing" at bounding box center [786, 376] width 21 height 21
click at [793, 421] on icon "healing" at bounding box center [786, 429] width 21 height 21
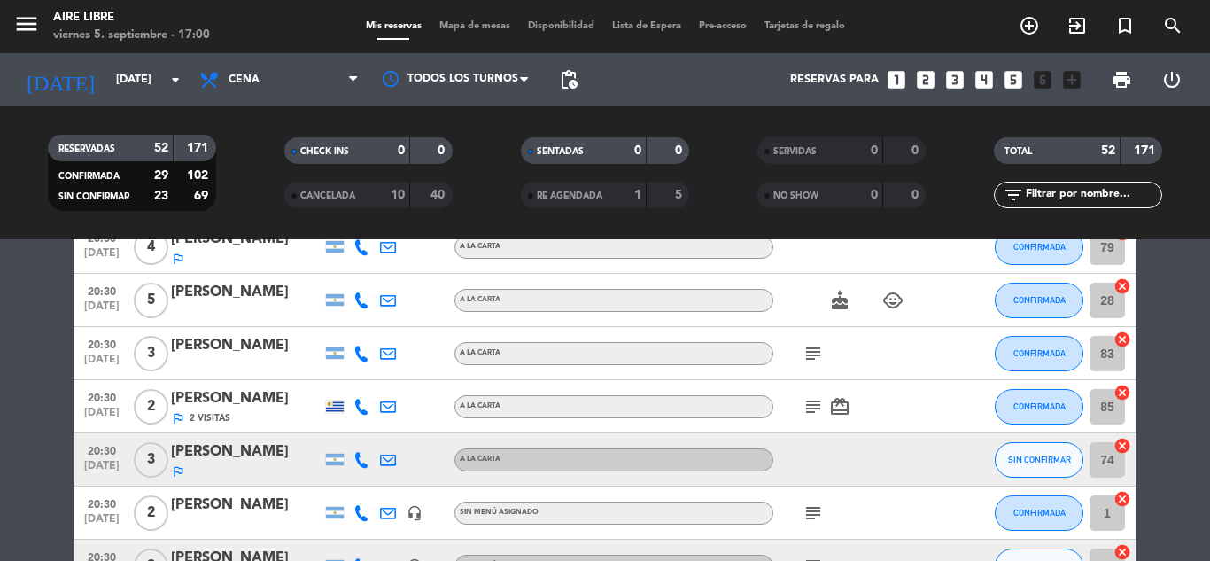
scroll to position [0, 0]
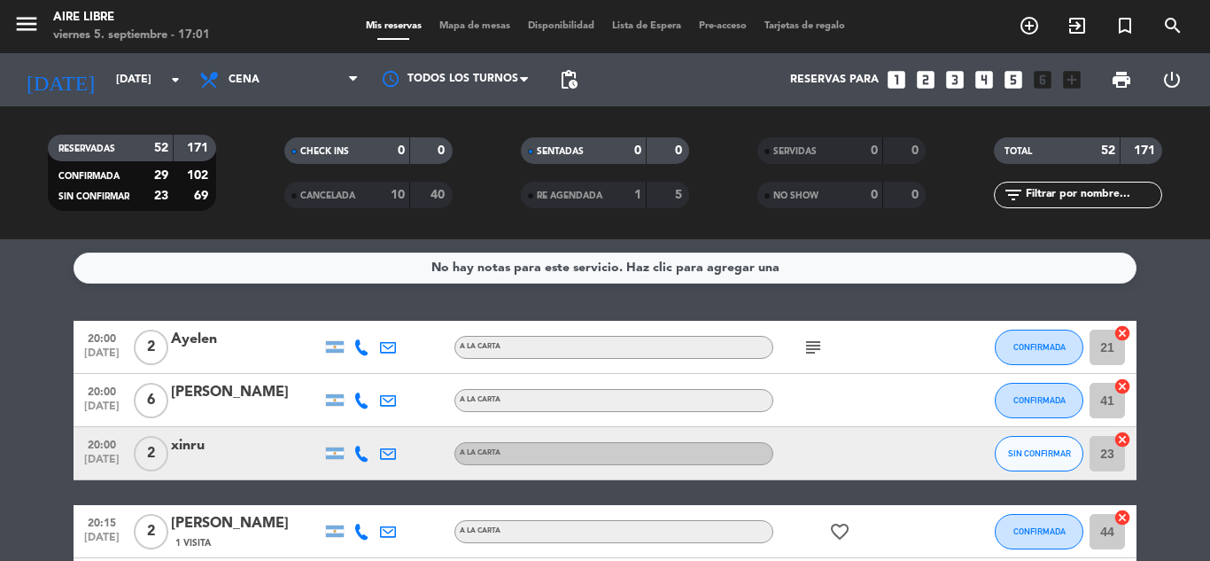
click at [1045, 189] on input "text" at bounding box center [1092, 194] width 137 height 19
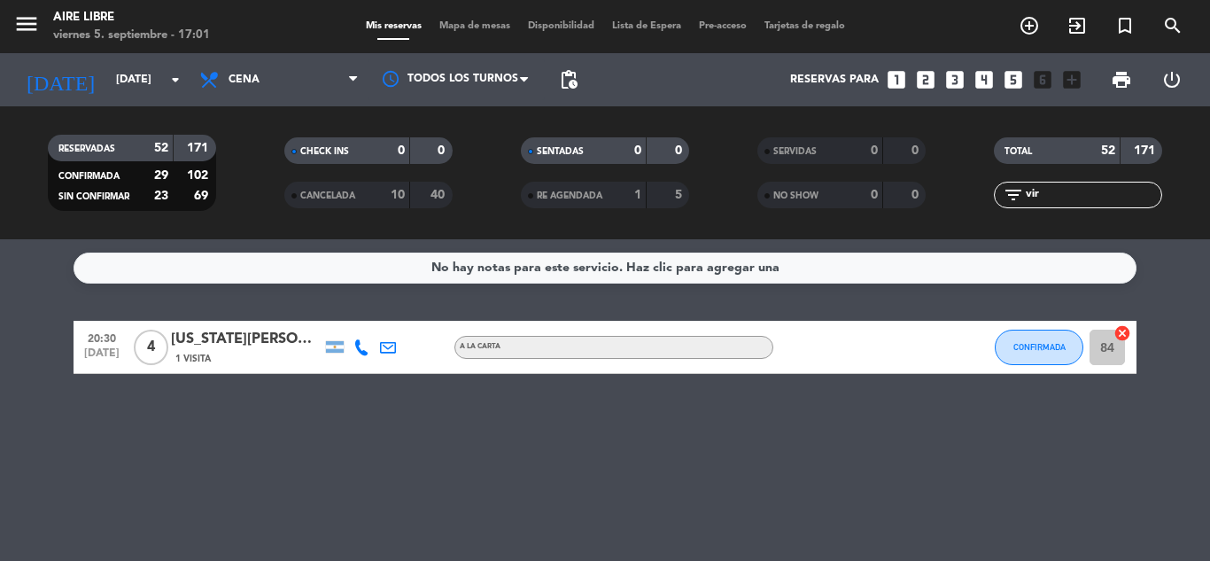
type input "vir"
click at [222, 334] on div "[US_STATE][PERSON_NAME]" at bounding box center [246, 339] width 151 height 23
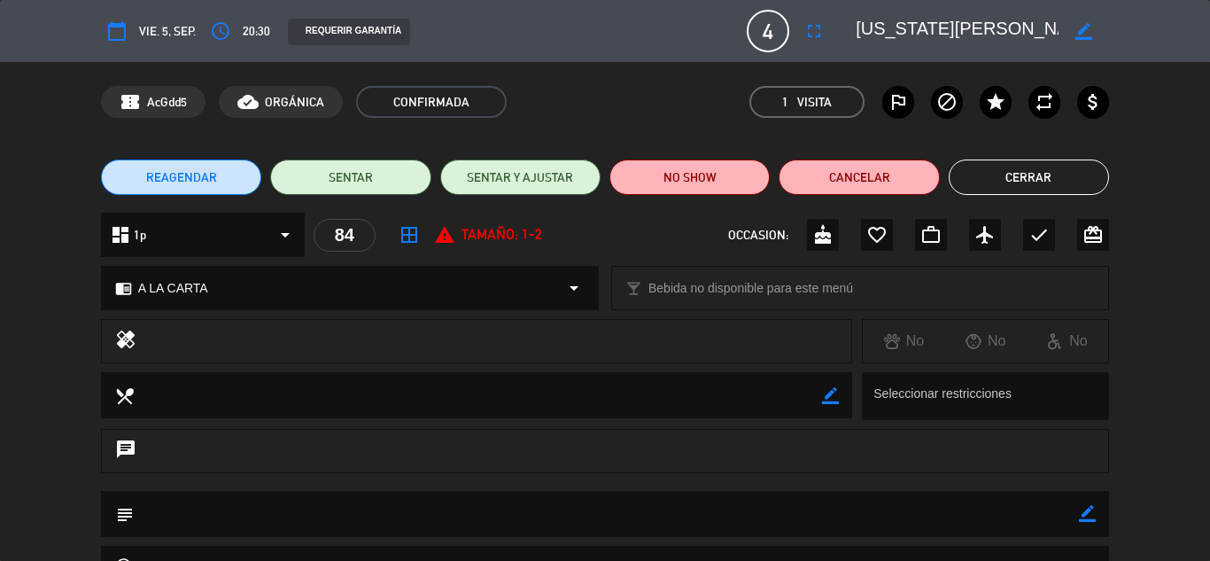
click at [1079, 516] on icon "border_color" at bounding box center [1087, 513] width 17 height 17
type textarea "adentro"
click at [1079, 516] on icon at bounding box center [1087, 513] width 17 height 17
click at [1033, 159] on button "Cerrar" at bounding box center [1029, 176] width 160 height 35
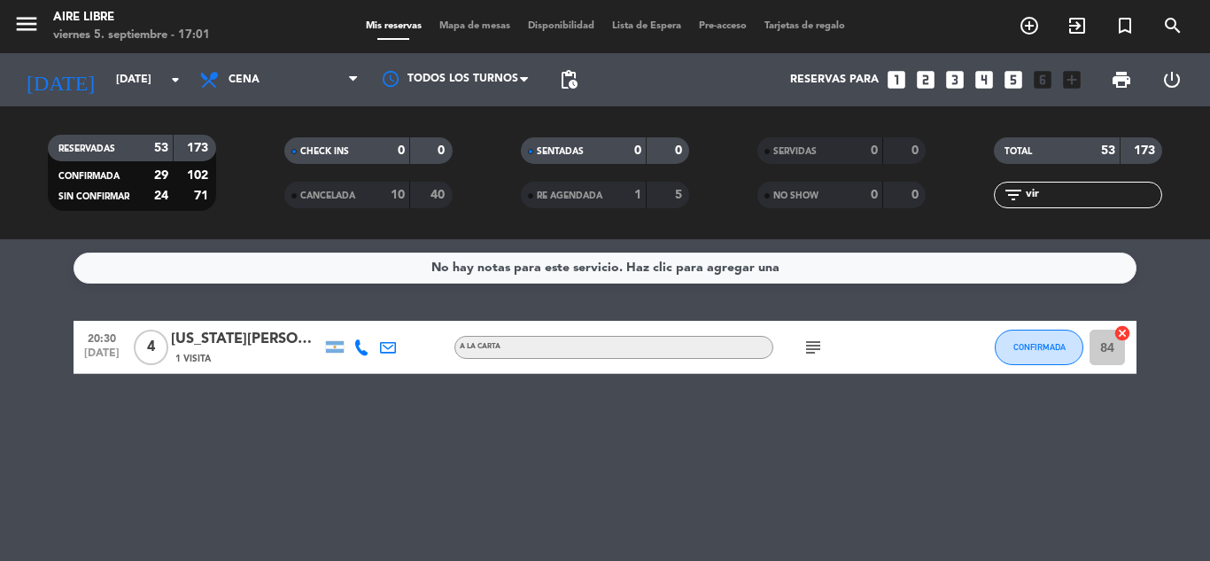
click at [1069, 190] on input "vir" at bounding box center [1092, 194] width 137 height 19
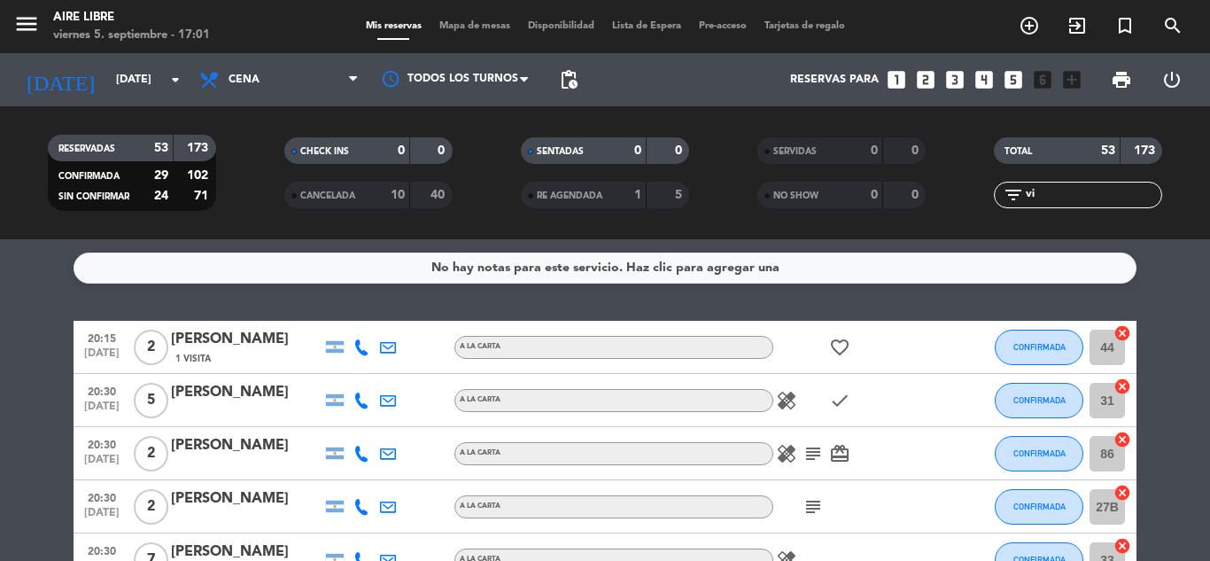
type input "v"
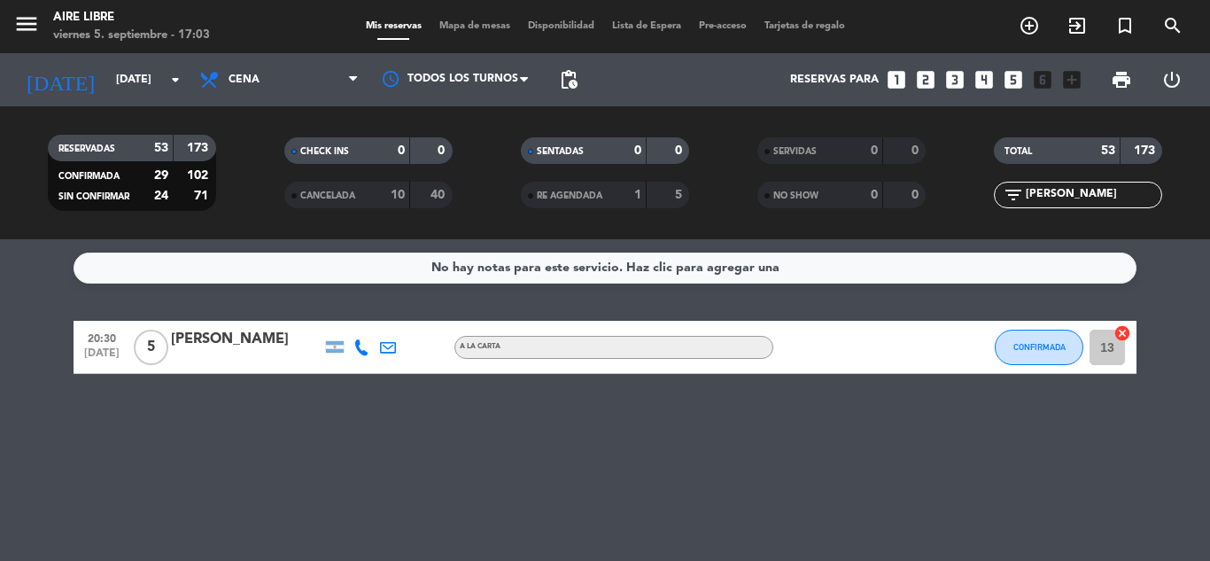
click at [1056, 188] on input "[PERSON_NAME]" at bounding box center [1092, 194] width 137 height 19
type input "r"
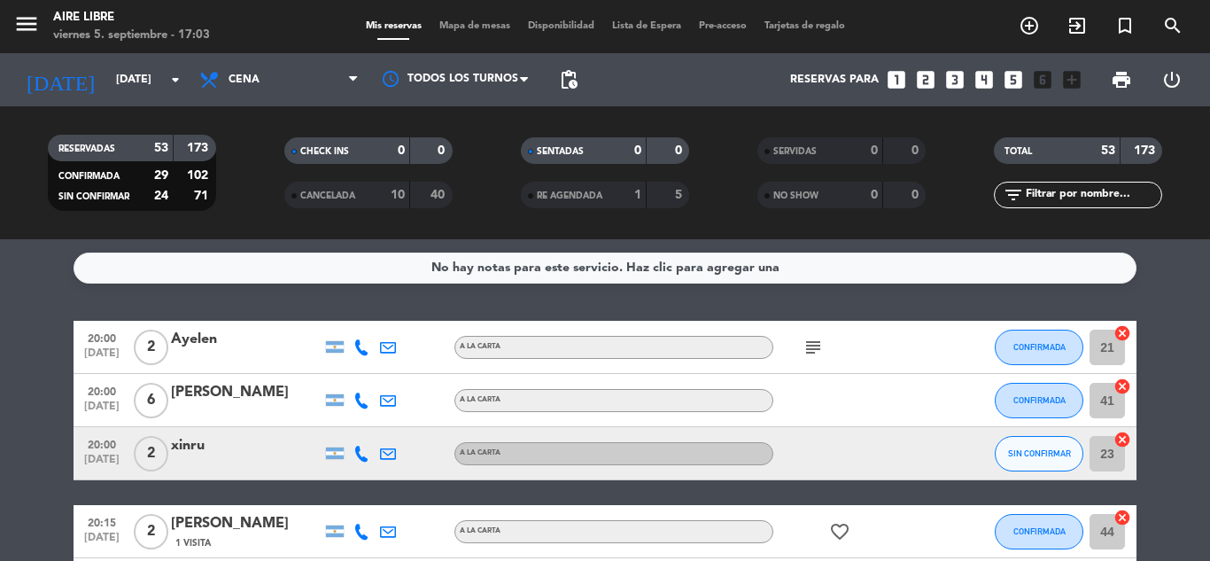
click at [814, 347] on icon "subject" at bounding box center [813, 347] width 21 height 21
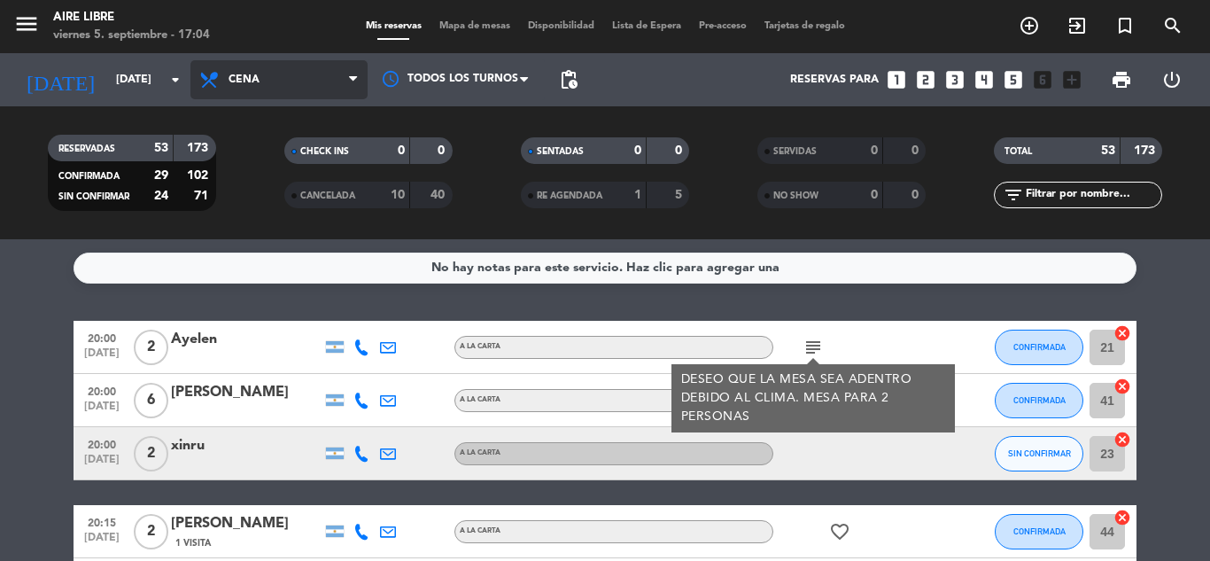
click at [292, 87] on span "Cena" at bounding box center [278, 79] width 177 height 39
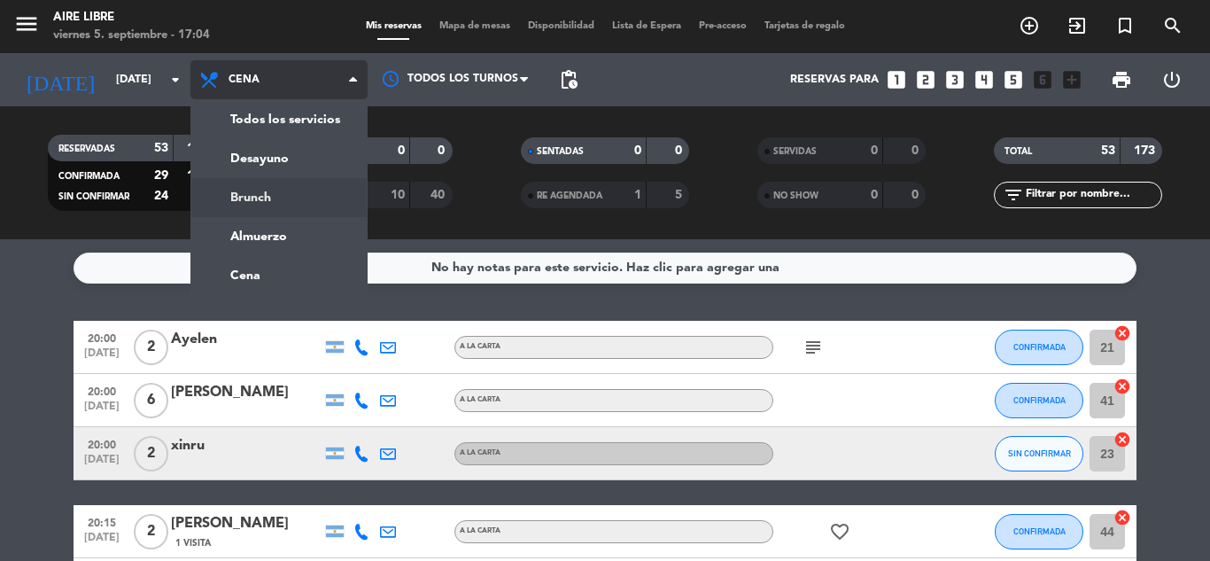
click at [284, 210] on div "menu Aire Libre [DATE] 5. septiembre - 17:04 Mis reservas Mapa de mesas Disponi…" at bounding box center [605, 119] width 1210 height 239
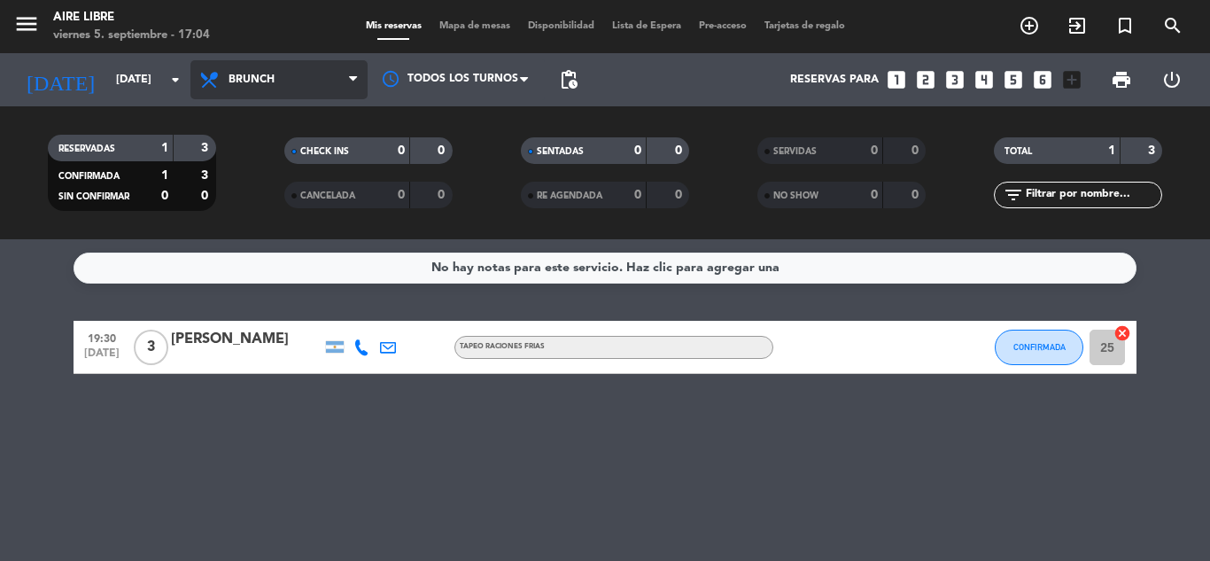
click at [277, 84] on span "Brunch" at bounding box center [278, 79] width 177 height 39
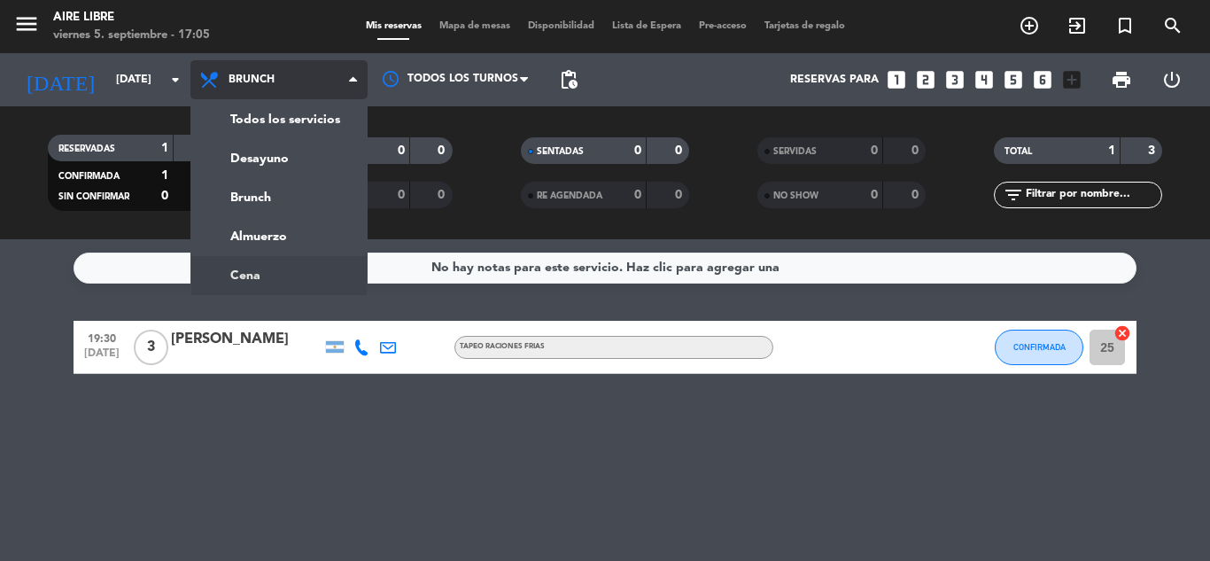
click at [262, 285] on ng-component "menu Aire Libre [DATE] 5. septiembre - 17:05 Mis reservas Mapa de mesas Disponi…" at bounding box center [605, 280] width 1210 height 561
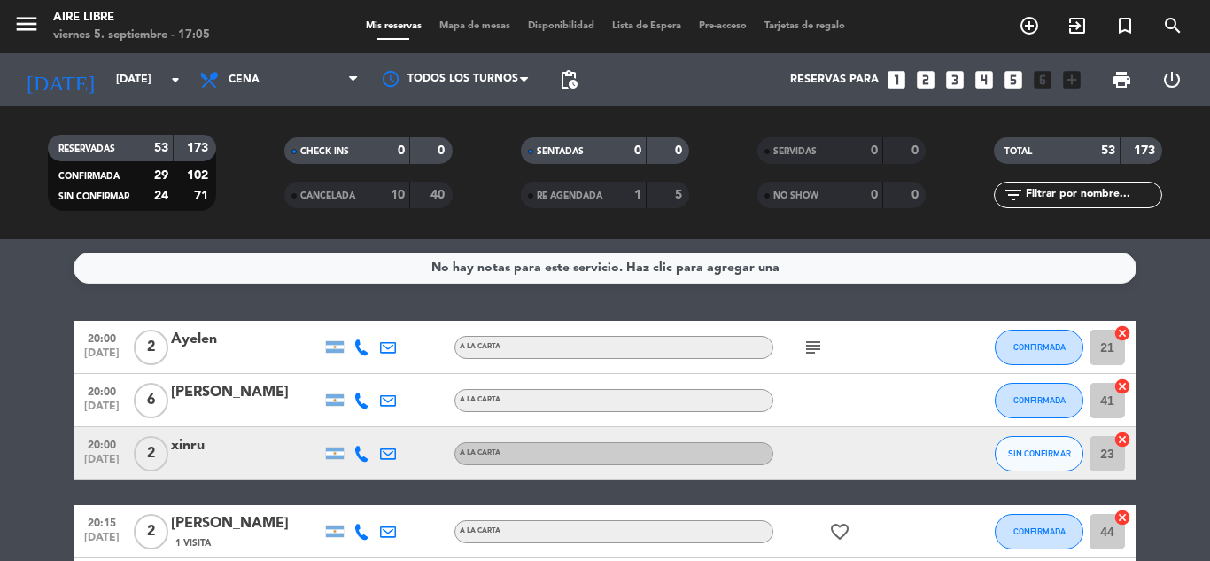
click at [815, 362] on div "subject" at bounding box center [853, 347] width 159 height 52
click at [812, 346] on icon "subject" at bounding box center [813, 347] width 21 height 21
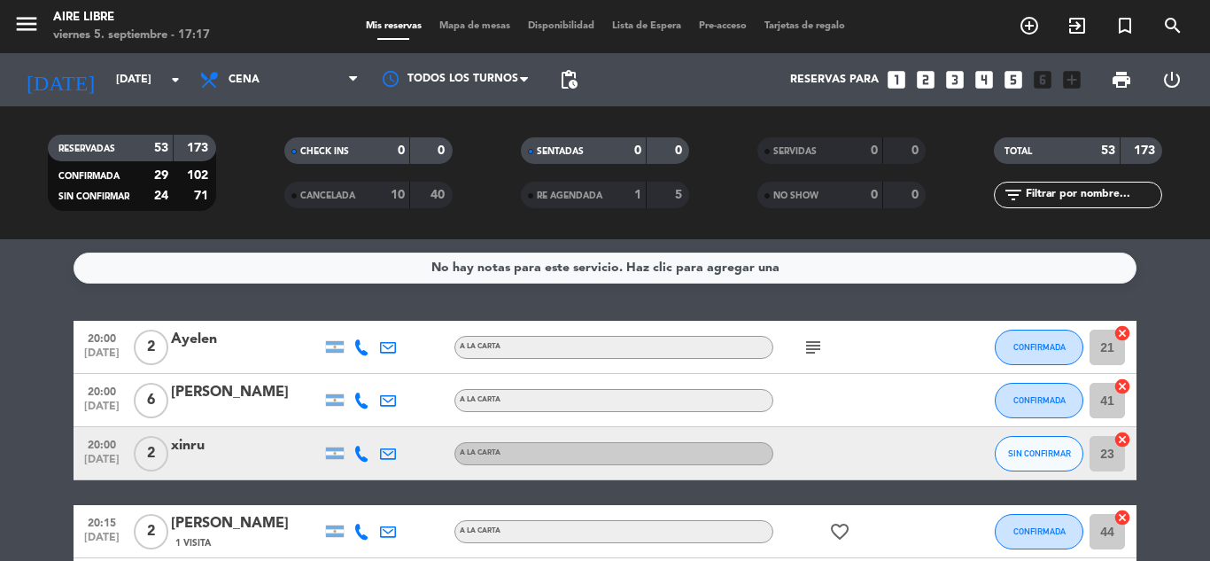
scroll to position [73, 0]
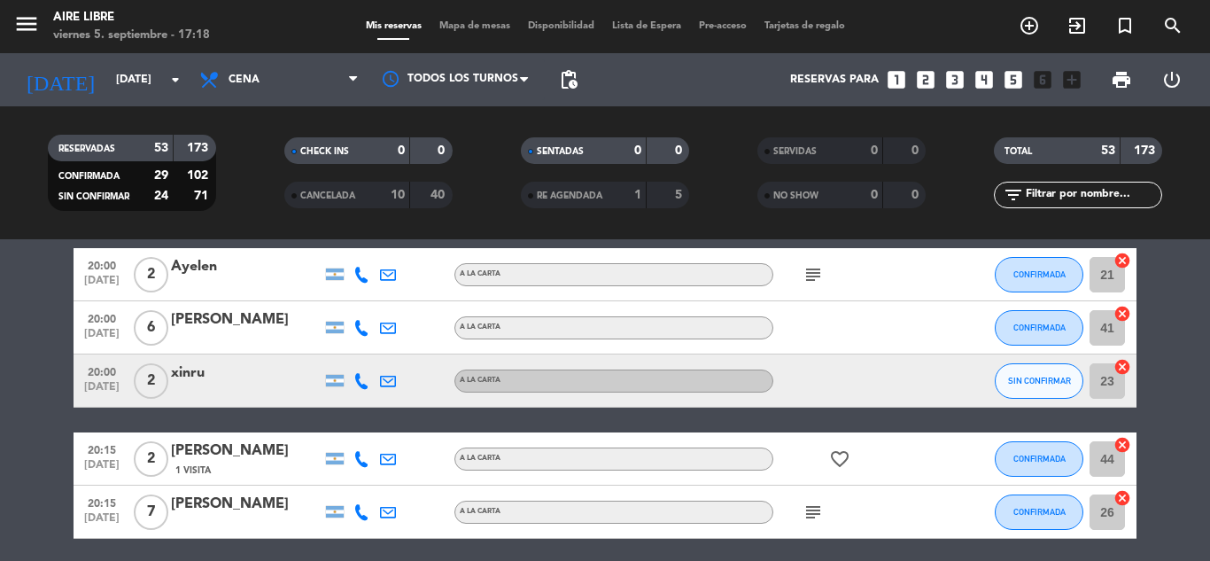
click at [1057, 196] on input "text" at bounding box center [1092, 194] width 137 height 19
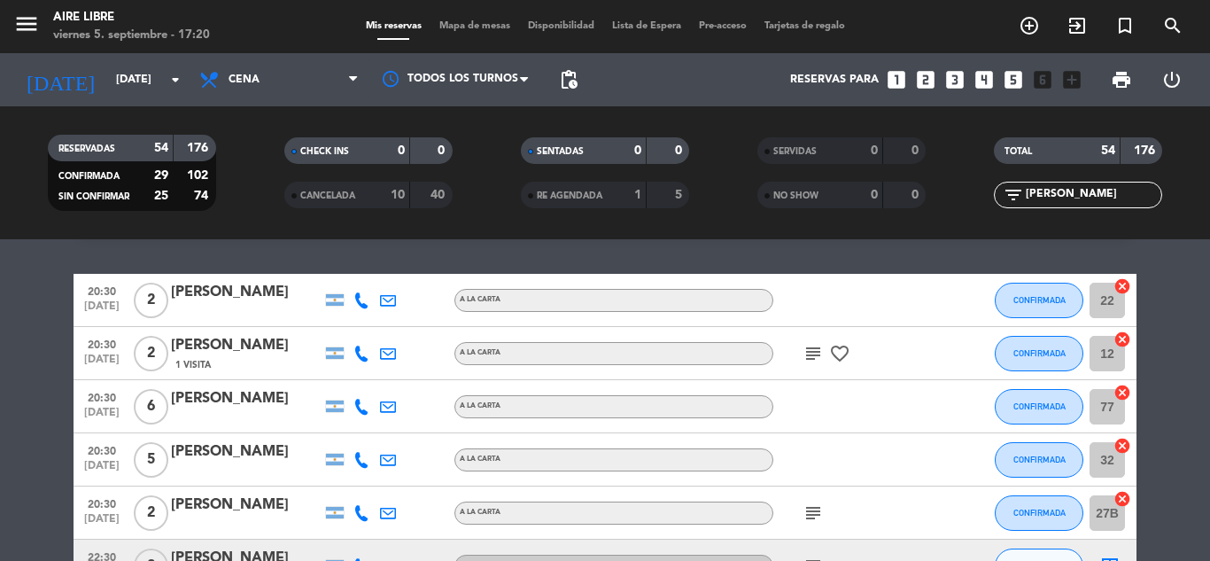
scroll to position [96, 0]
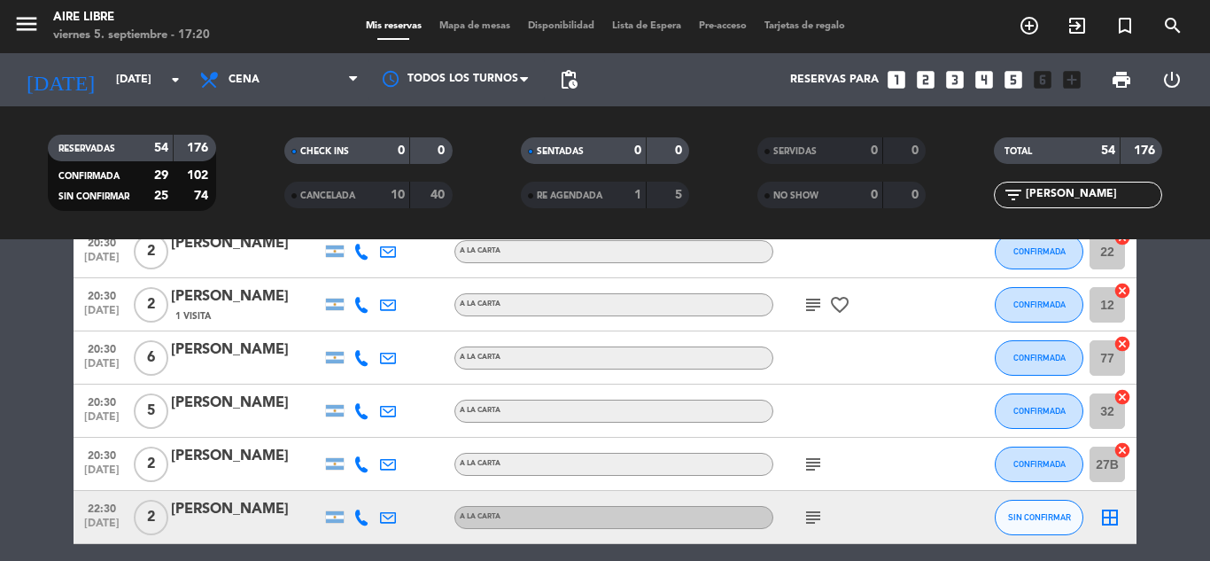
click at [1062, 194] on input "[PERSON_NAME]" at bounding box center [1092, 194] width 137 height 19
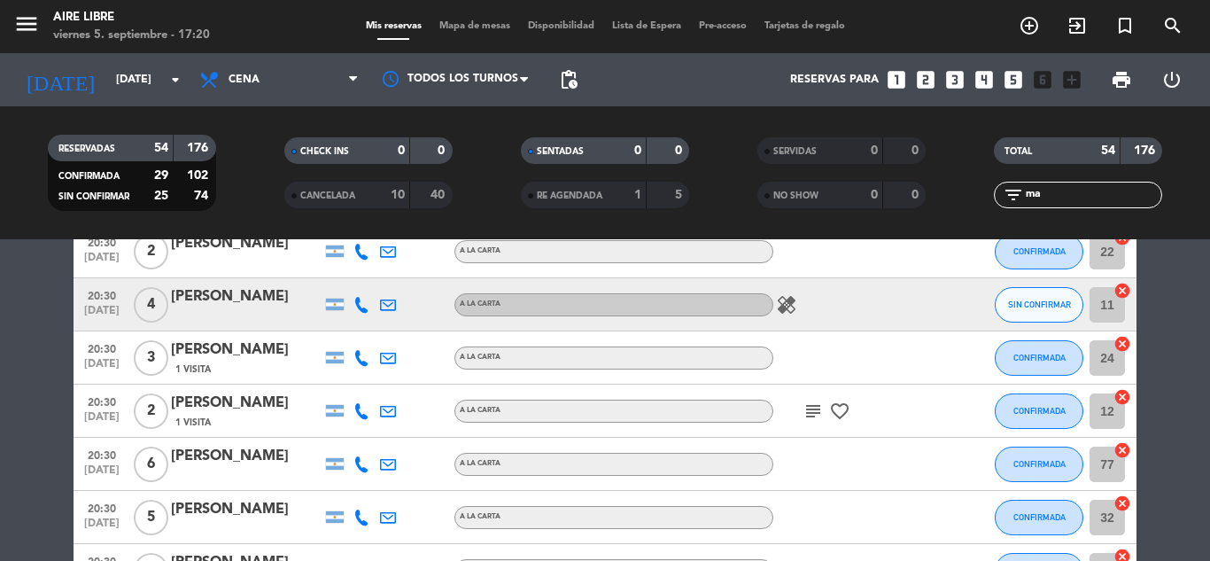
type input "m"
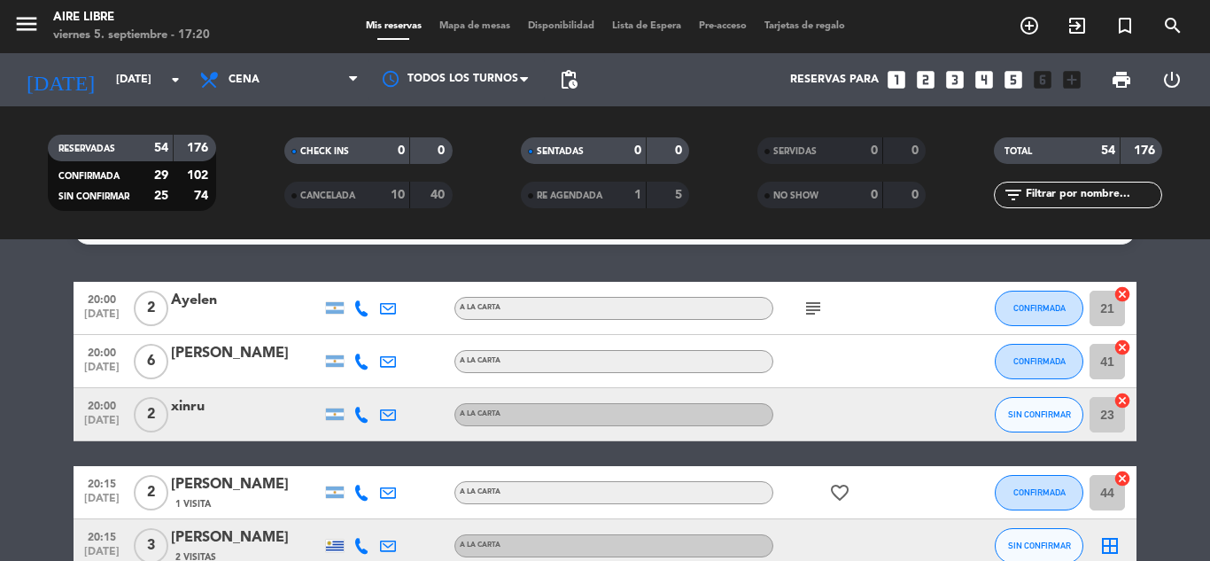
scroll to position [0, 0]
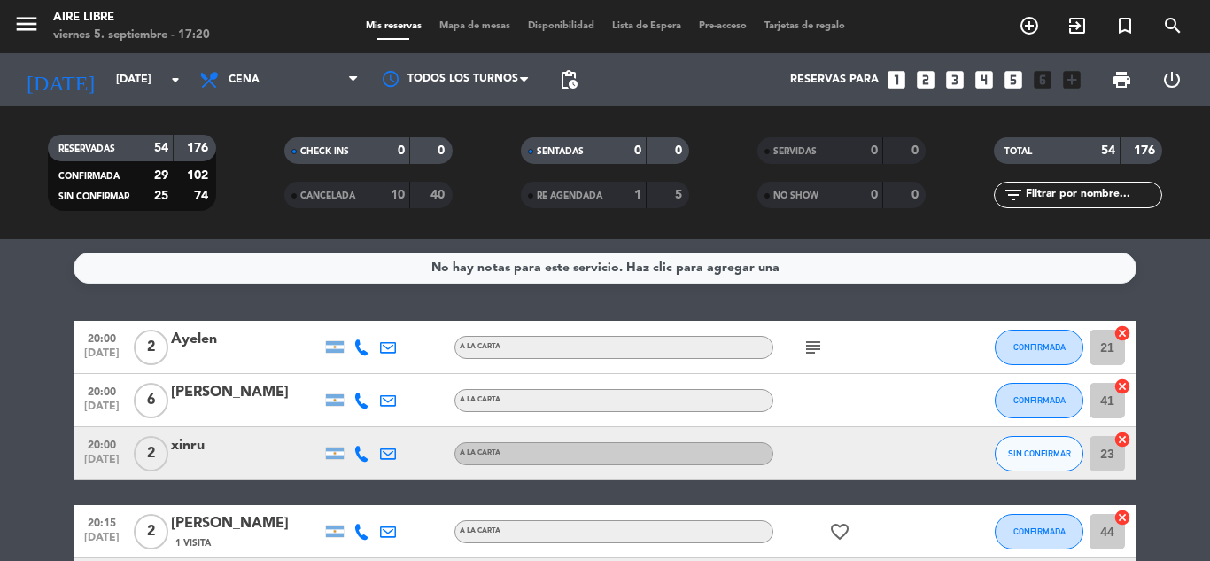
click at [477, 22] on span "Mapa de mesas" at bounding box center [475, 26] width 89 height 10
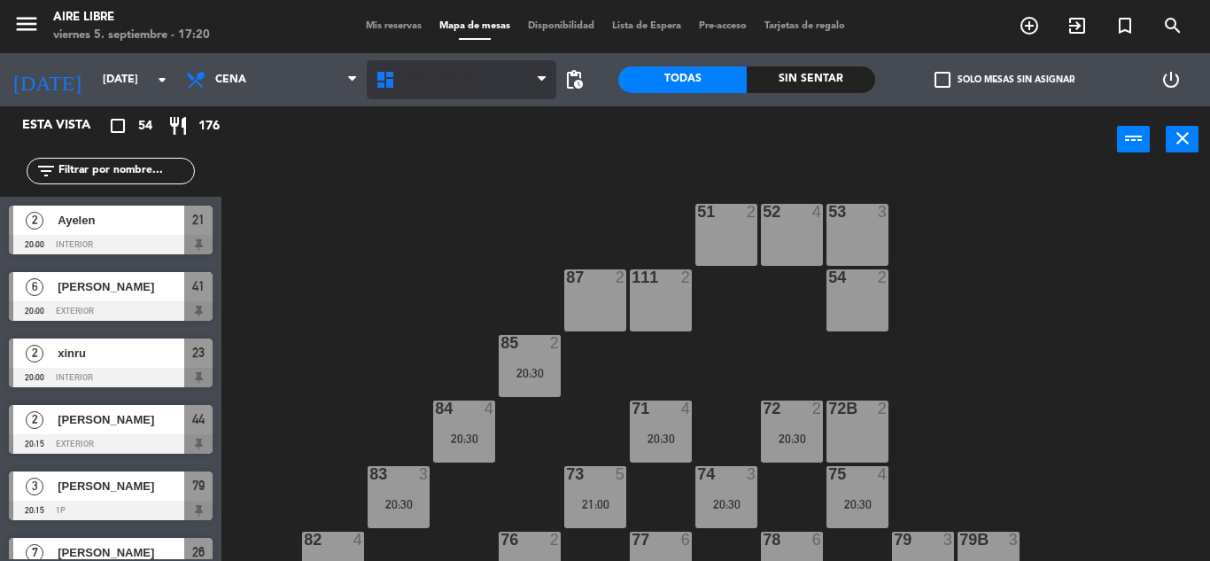
click at [432, 81] on span "Aire Libre 1P" at bounding box center [438, 80] width 76 height 12
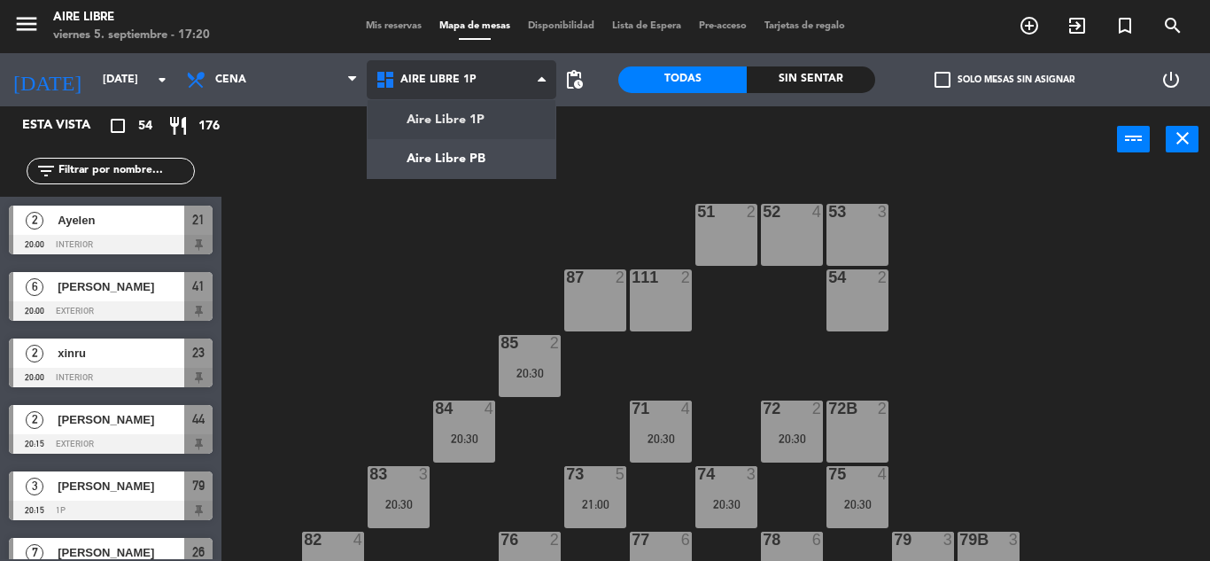
click at [463, 149] on ng-component "menu Aire Libre [DATE] 5. septiembre - 17:20 Mis reservas Mapa de mesas Disponi…" at bounding box center [605, 280] width 1210 height 561
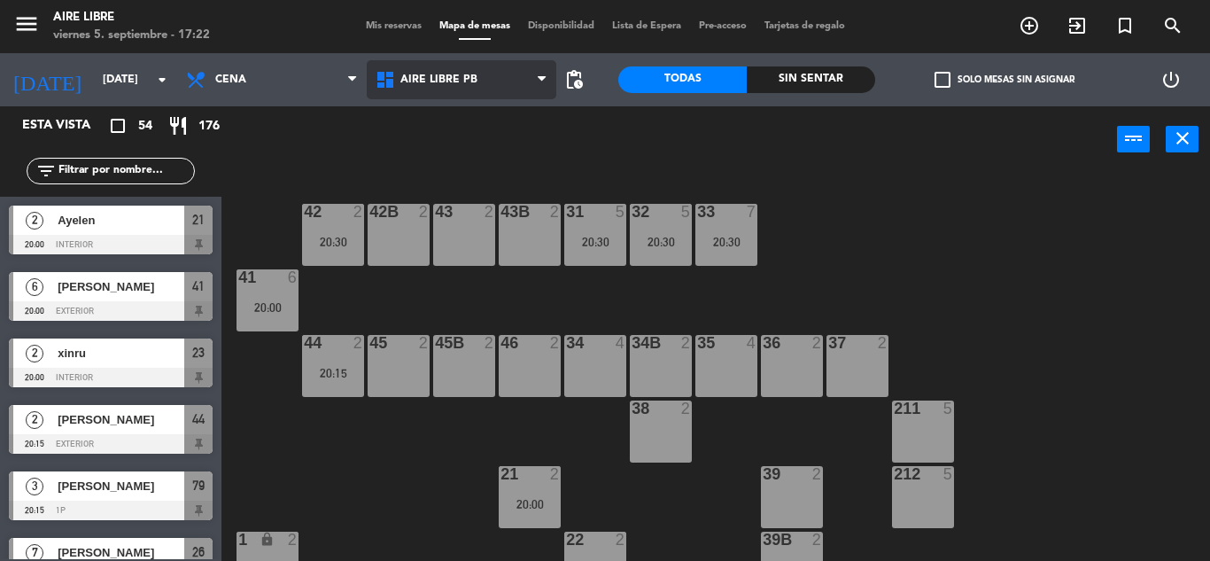
click at [487, 65] on span "Aire Libre PB" at bounding box center [462, 79] width 190 height 39
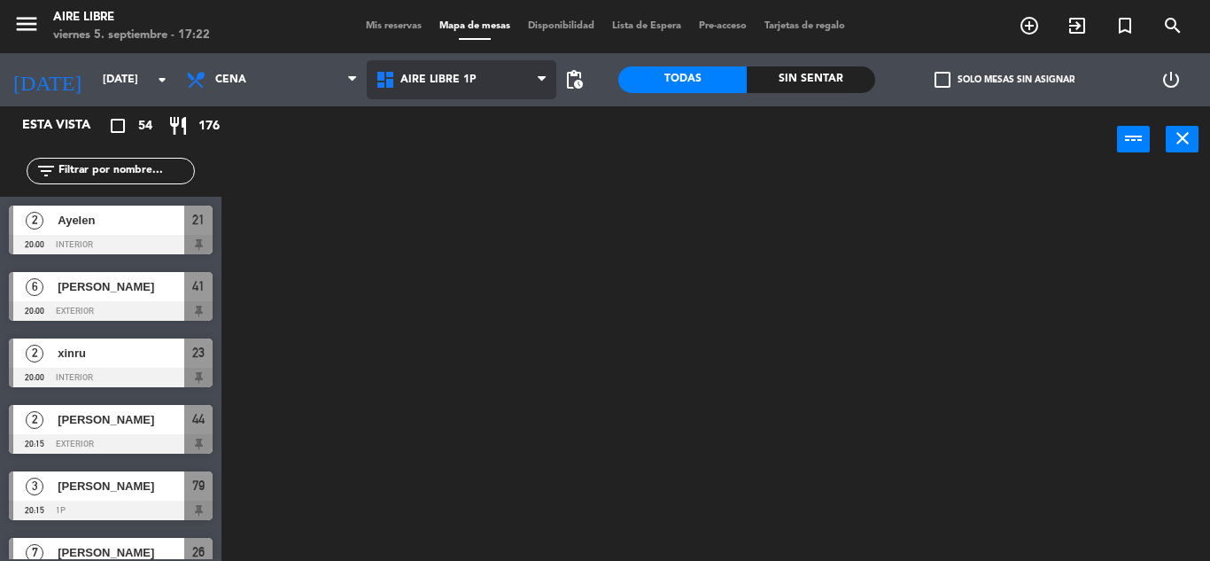
click at [493, 123] on ng-component "menu Aire Libre [DATE] 5. septiembre - 17:22 Mis reservas Mapa de mesas Disponi…" at bounding box center [605, 280] width 1210 height 561
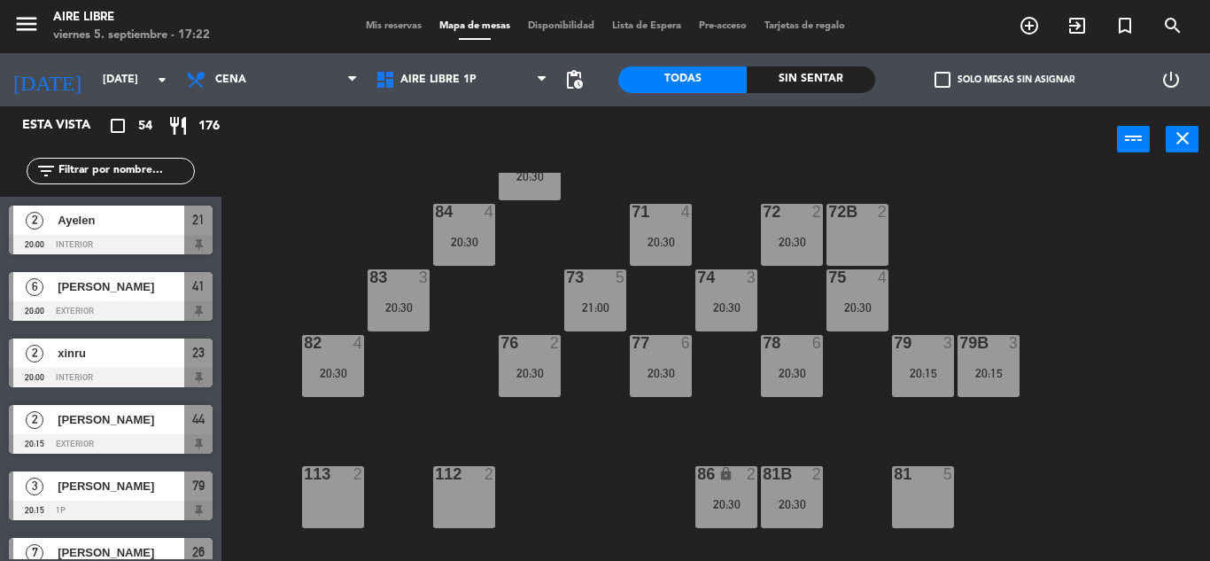
scroll to position [196, 0]
click at [605, 303] on div "21:00" at bounding box center [595, 308] width 62 height 12
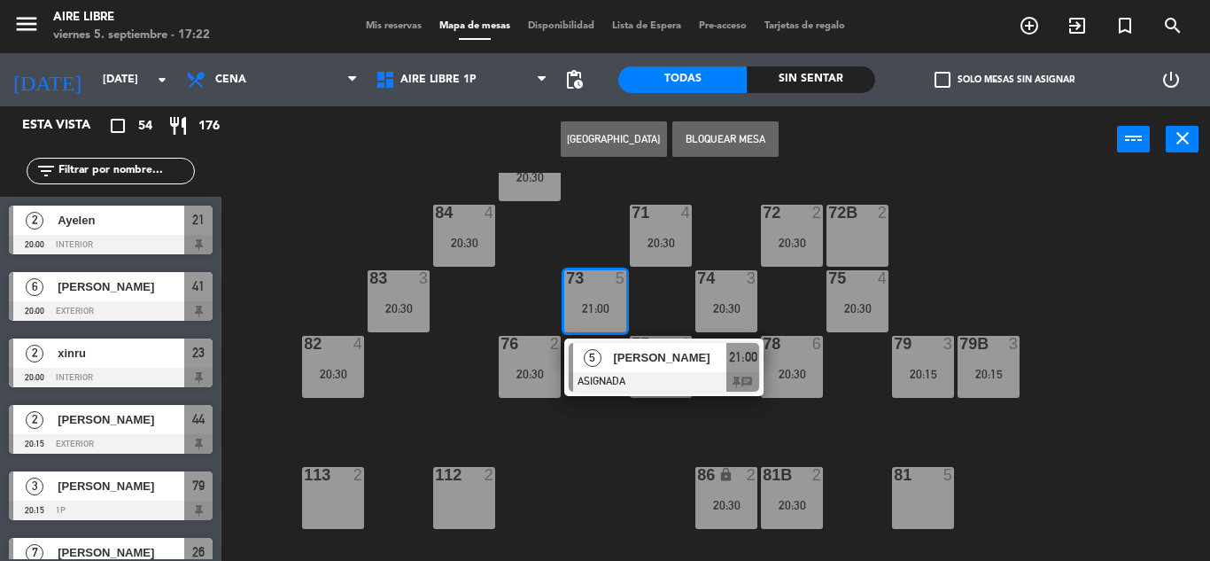
click at [923, 492] on div "81 5" at bounding box center [923, 498] width 62 height 62
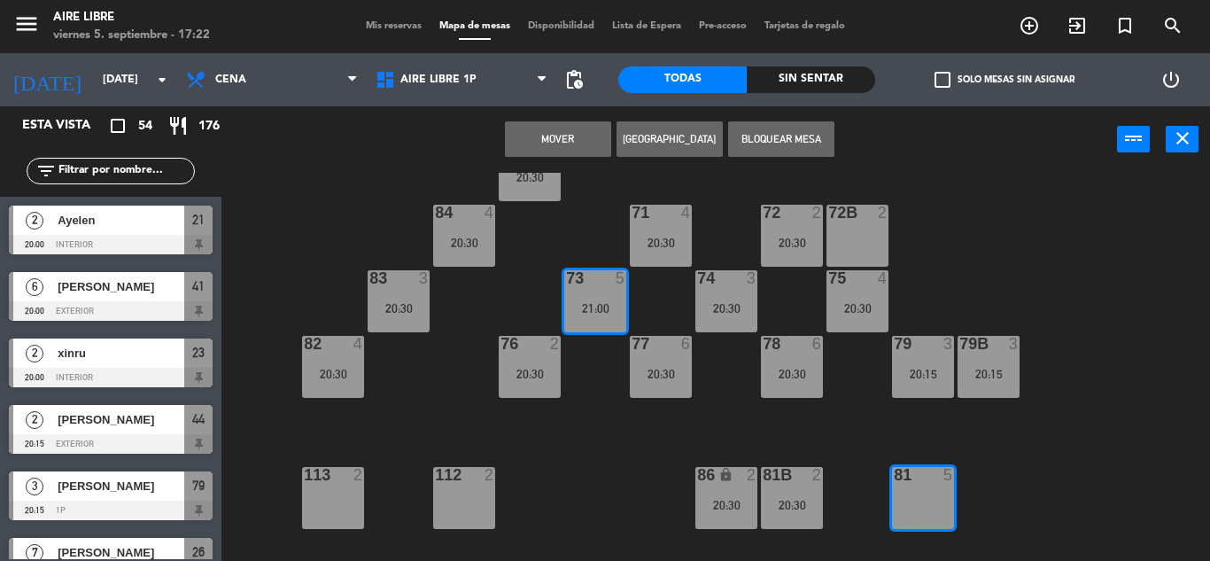
click at [564, 124] on button "Mover" at bounding box center [558, 138] width 106 height 35
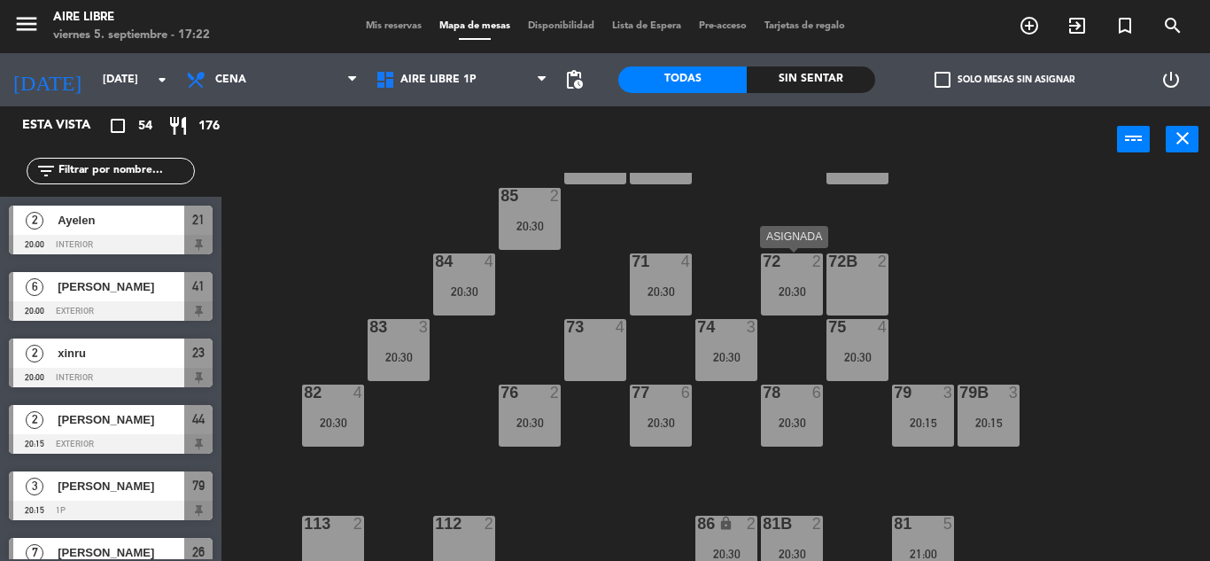
scroll to position [361, 0]
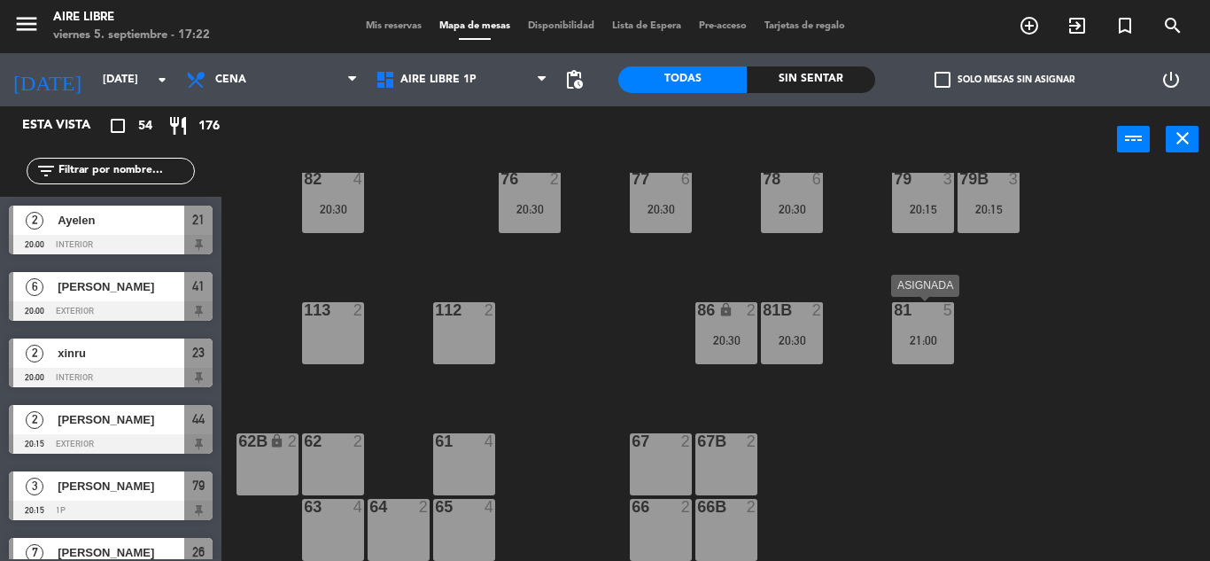
click at [925, 337] on div "21:00" at bounding box center [923, 340] width 62 height 12
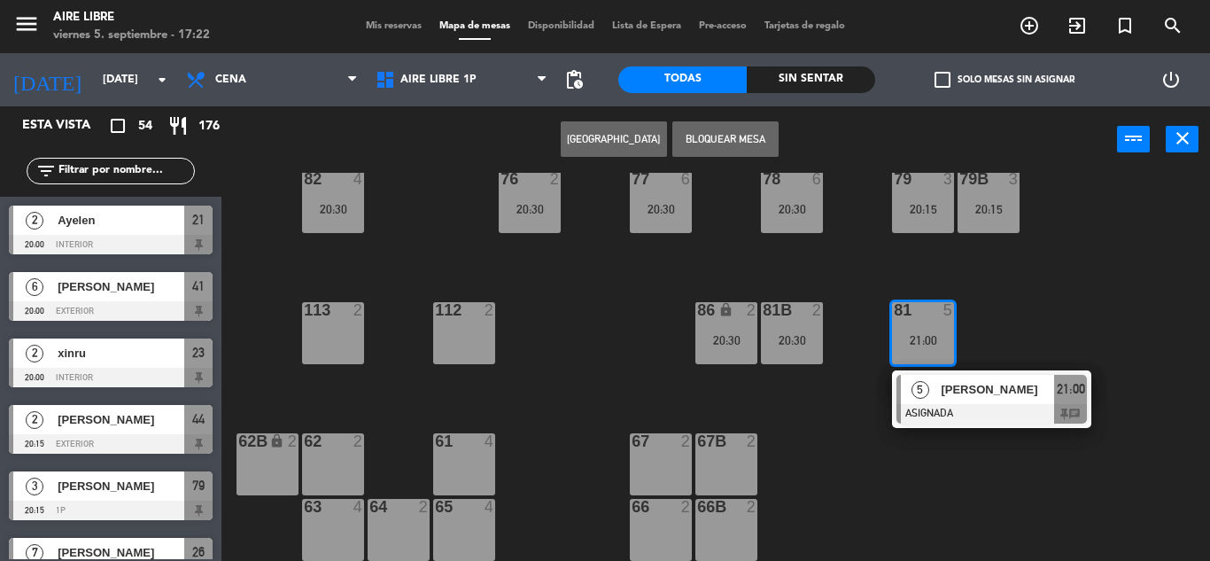
click at [940, 420] on div at bounding box center [992, 413] width 190 height 19
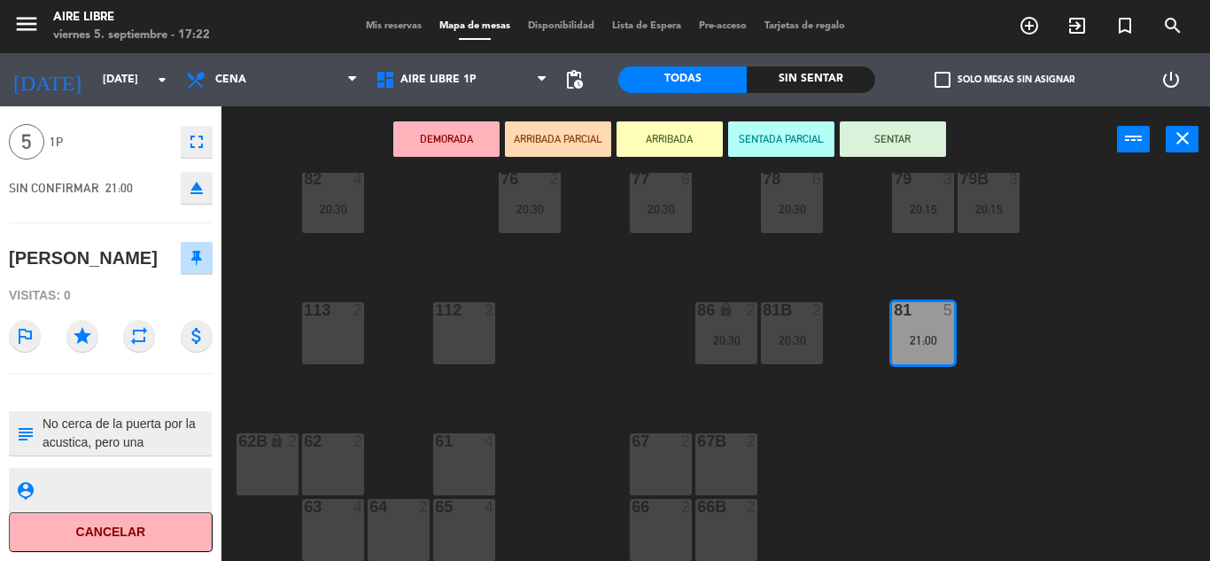
scroll to position [0, 0]
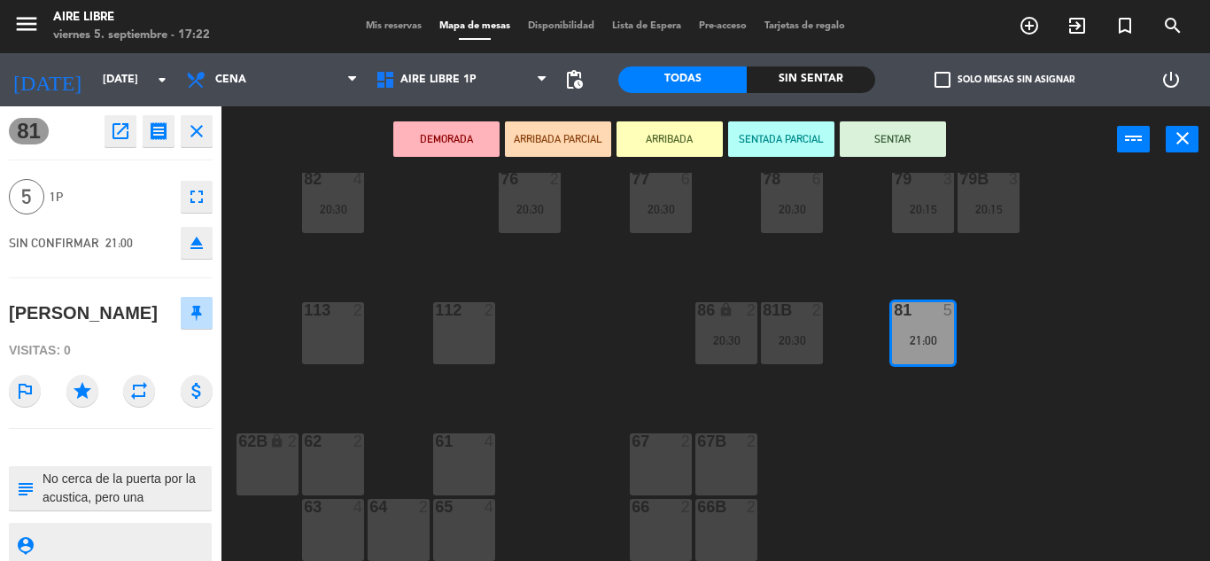
click at [190, 151] on div "81 open_in_new receipt 9:00 PM [DATE] 5 personas [PERSON_NAME] 81 INTERNAL NOTE…" at bounding box center [111, 333] width 222 height 455
click at [197, 135] on icon "close" at bounding box center [196, 131] width 21 height 21
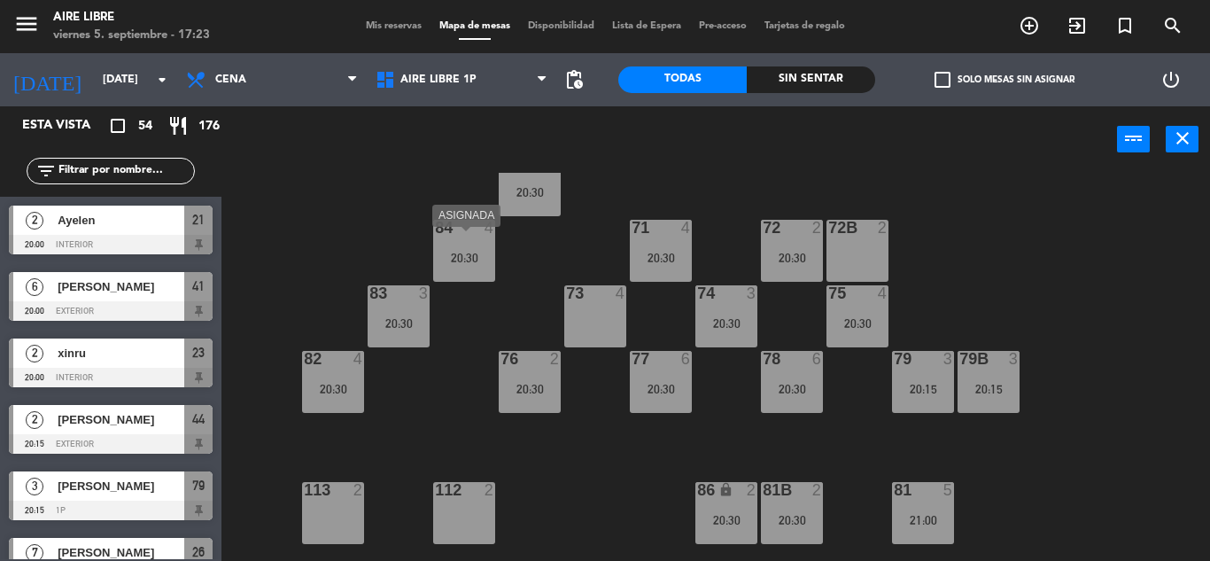
scroll to position [191, 0]
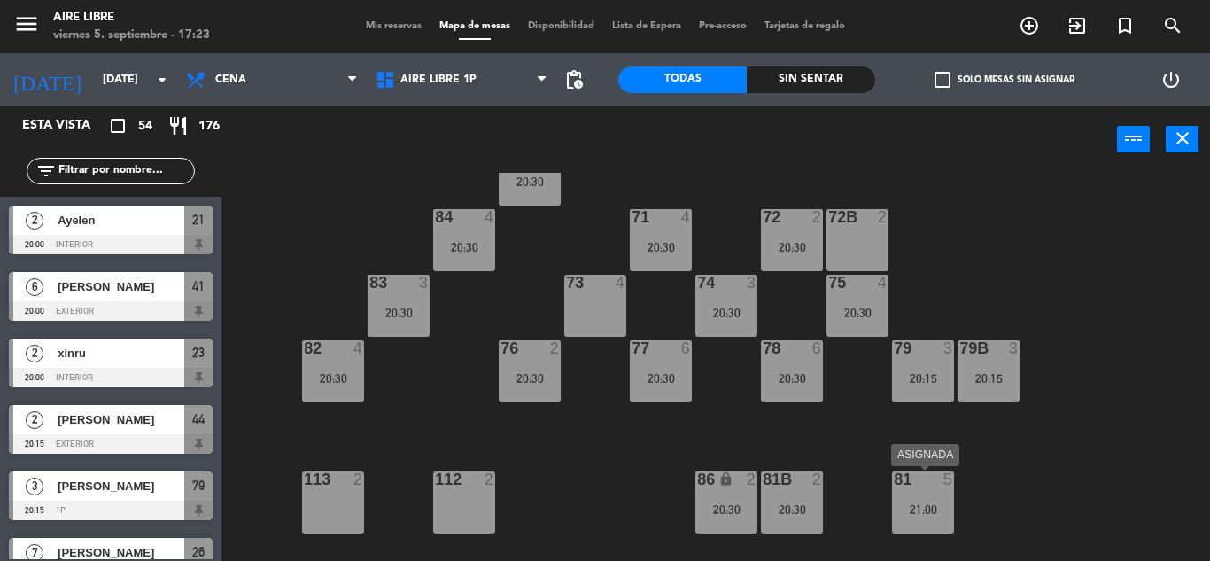
click at [945, 509] on div "21:00" at bounding box center [923, 509] width 62 height 12
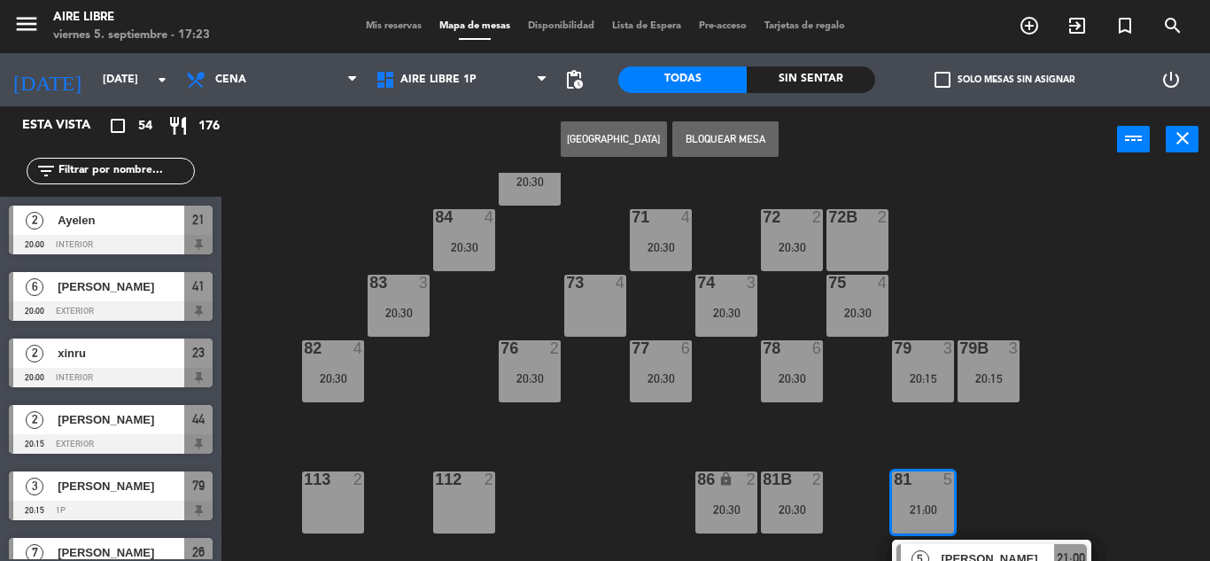
click at [603, 292] on div "73 4" at bounding box center [595, 284] width 62 height 18
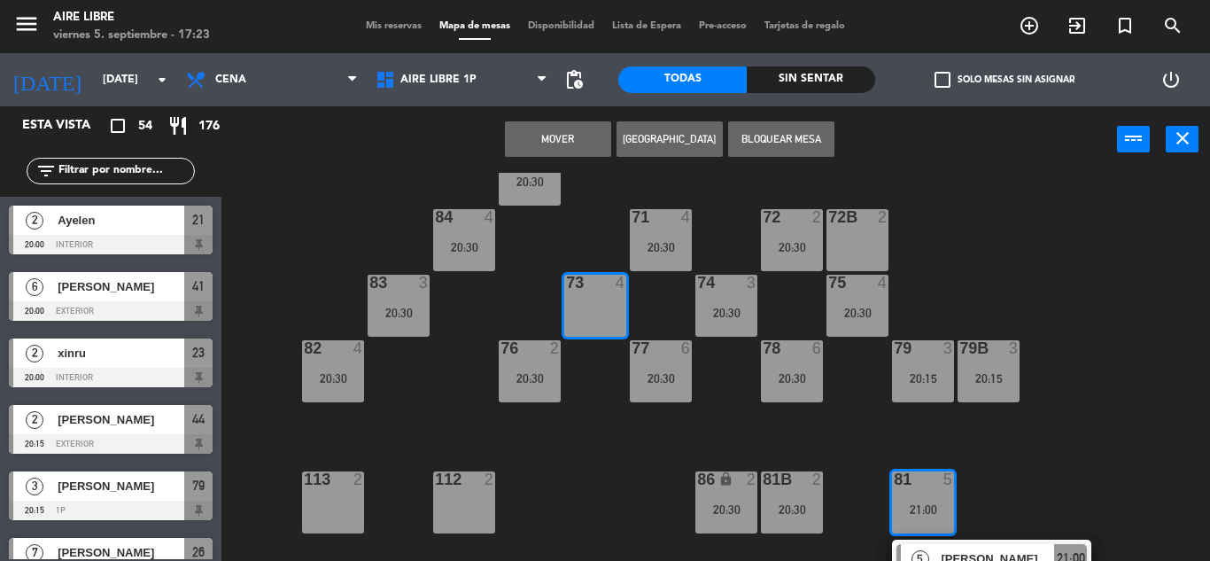
click at [559, 141] on button "Mover" at bounding box center [558, 138] width 106 height 35
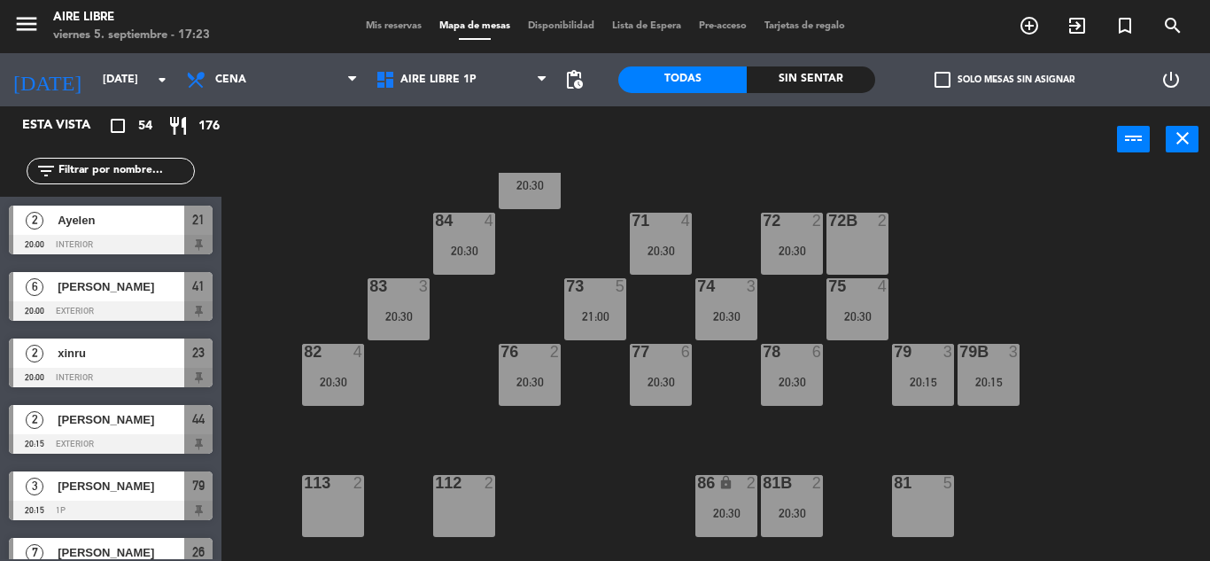
scroll to position [189, 0]
click at [644, 249] on div "20:30" at bounding box center [661, 250] width 62 height 12
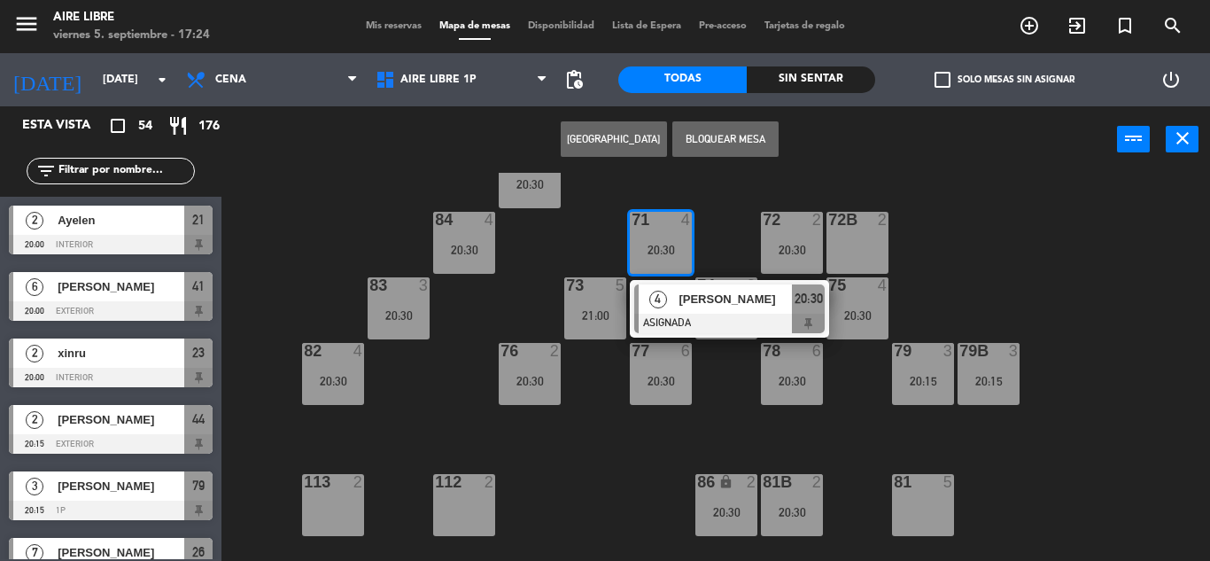
click at [1061, 294] on div "51 2 52 4 53 3 111 2 54 2 87 2 85 2 20:30 72 2 20:30 84 4 20:30 71 4 20:30 4 [P…" at bounding box center [722, 367] width 976 height 388
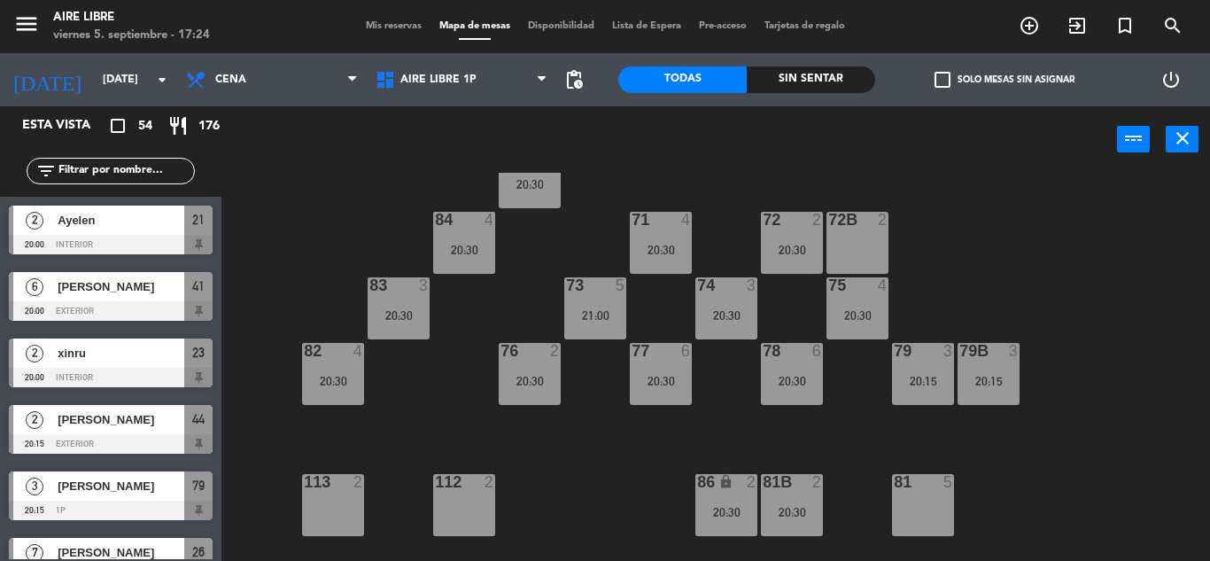
click at [595, 305] on div "73 5 21:00" at bounding box center [595, 308] width 62 height 62
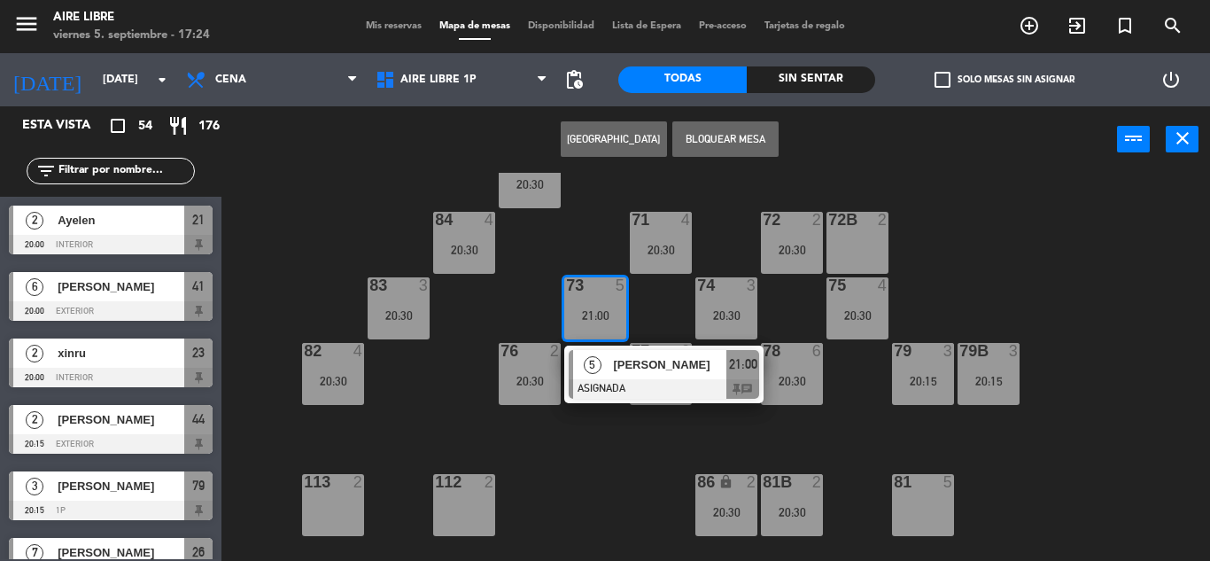
click at [918, 498] on div "81 5" at bounding box center [923, 505] width 62 height 62
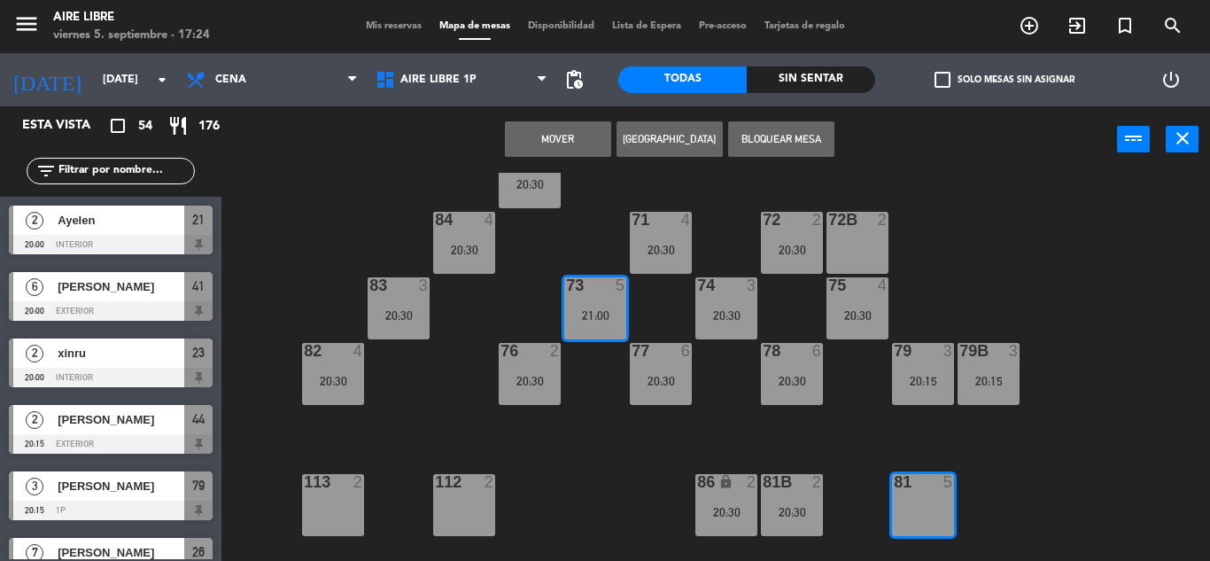
click at [563, 128] on button "Mover" at bounding box center [558, 138] width 106 height 35
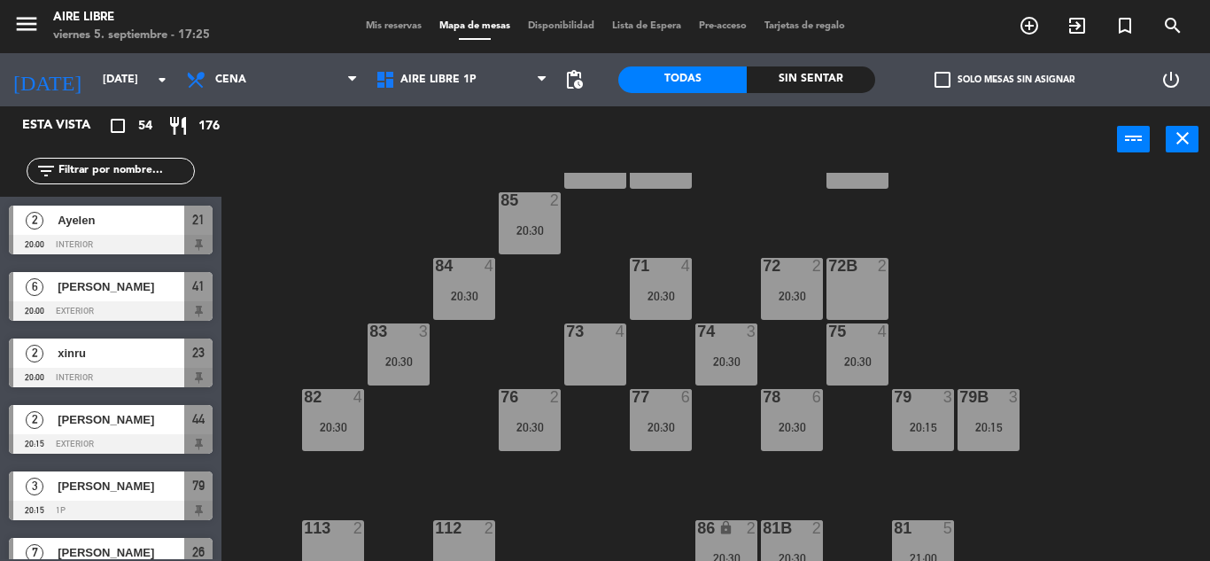
scroll to position [140, 0]
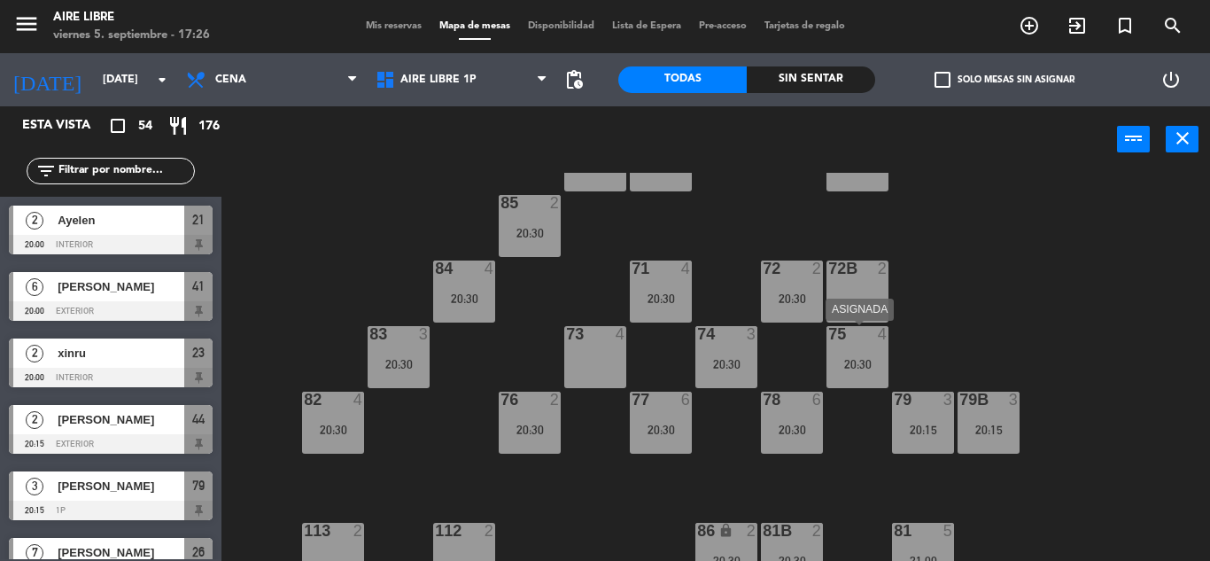
click at [958, 72] on label "check_box_outline_blank Solo mesas sin asignar" at bounding box center [1005, 80] width 140 height 16
click at [1005, 80] on input "check_box_outline_blank Solo mesas sin asignar" at bounding box center [1005, 80] width 0 height 0
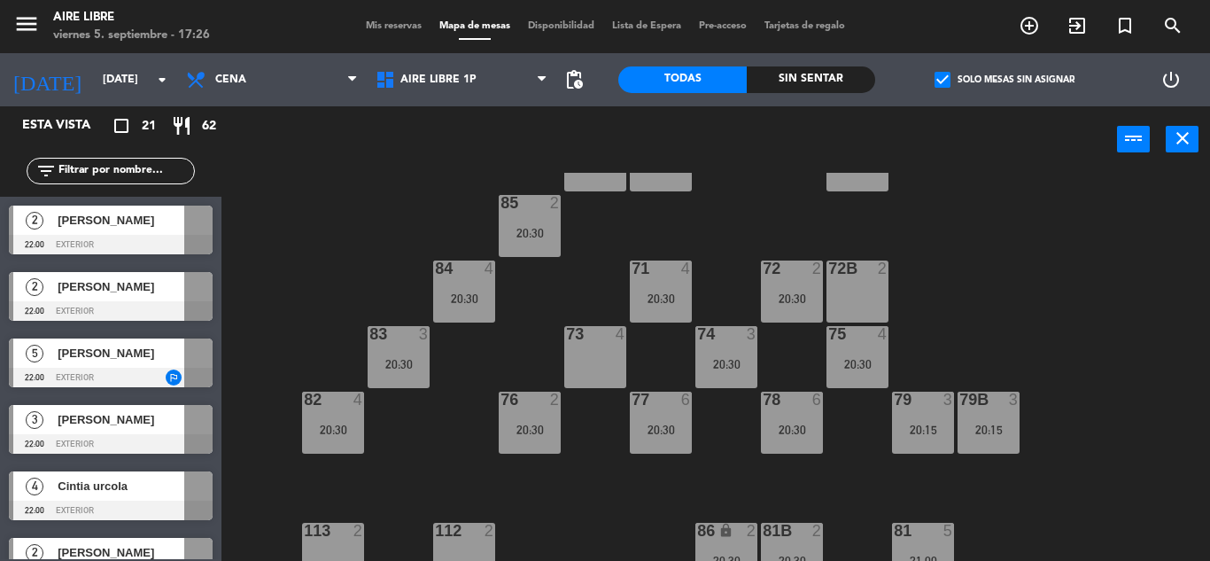
click at [941, 74] on span "check_box" at bounding box center [943, 80] width 16 height 16
click at [1005, 80] on input "check_box Solo mesas sin asignar" at bounding box center [1005, 80] width 0 height 0
click at [946, 73] on span "check_box_outline_blank" at bounding box center [943, 80] width 16 height 16
click at [1005, 80] on input "check_box_outline_blank Solo mesas sin asignar" at bounding box center [1005, 80] width 0 height 0
click at [946, 73] on span "check_box" at bounding box center [943, 80] width 16 height 16
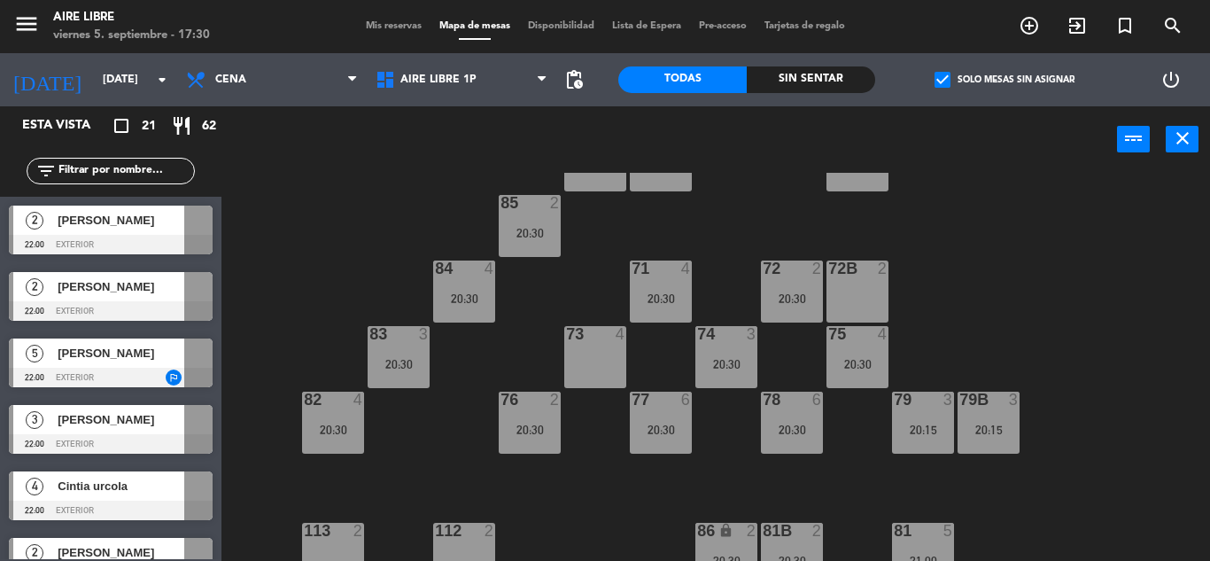
click at [1005, 80] on input "check_box Solo mesas sin asignar" at bounding box center [1005, 80] width 0 height 0
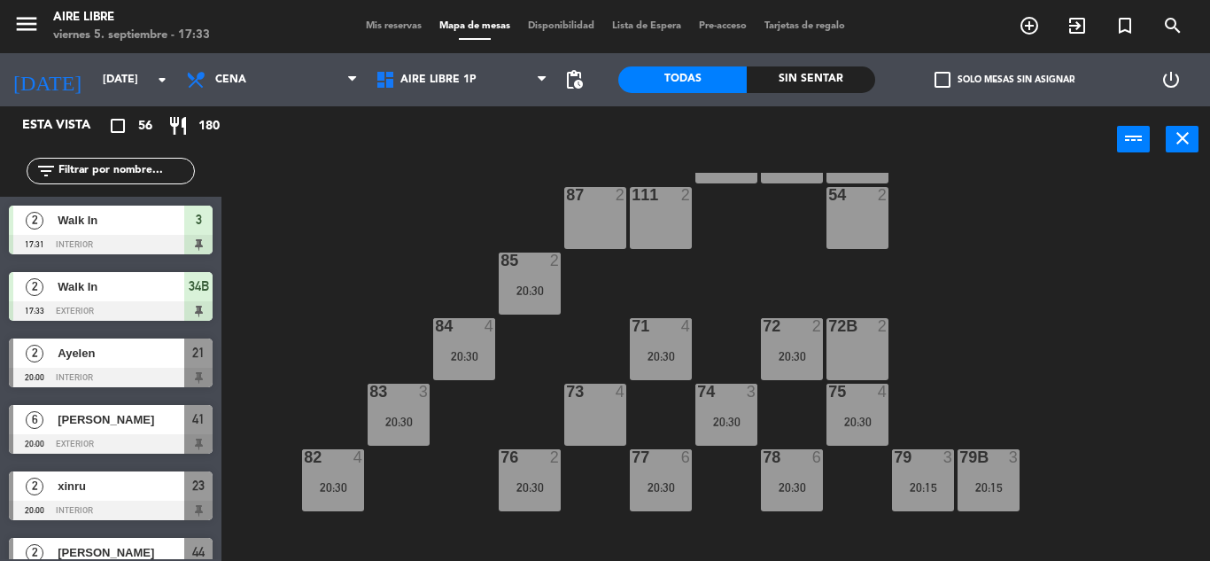
scroll to position [87, 0]
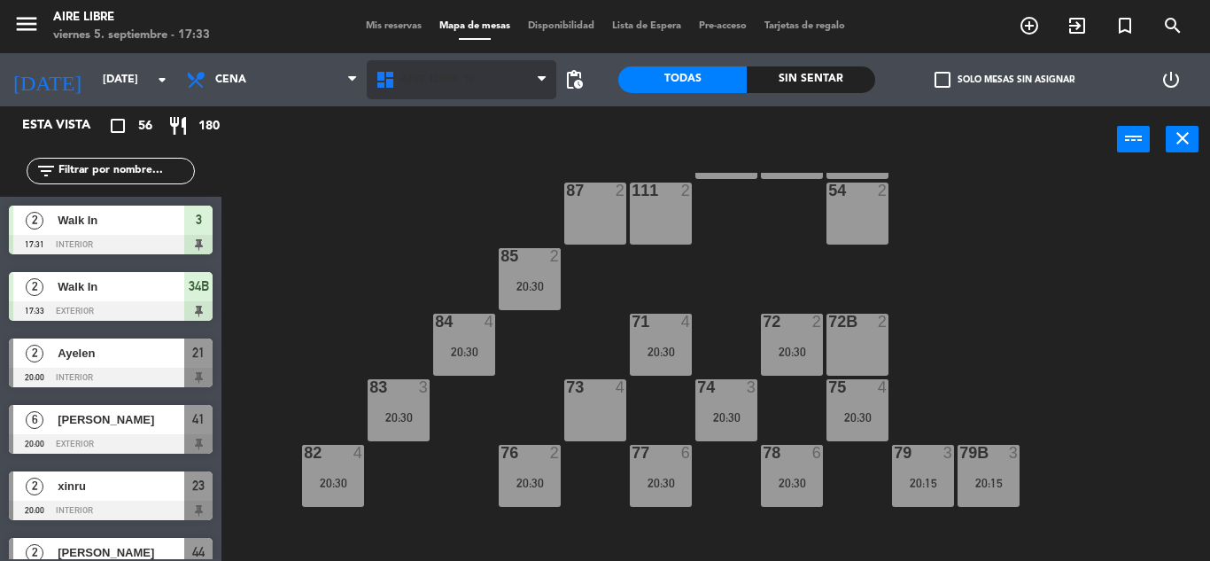
click at [417, 80] on span "Aire Libre 1P" at bounding box center [438, 80] width 76 height 12
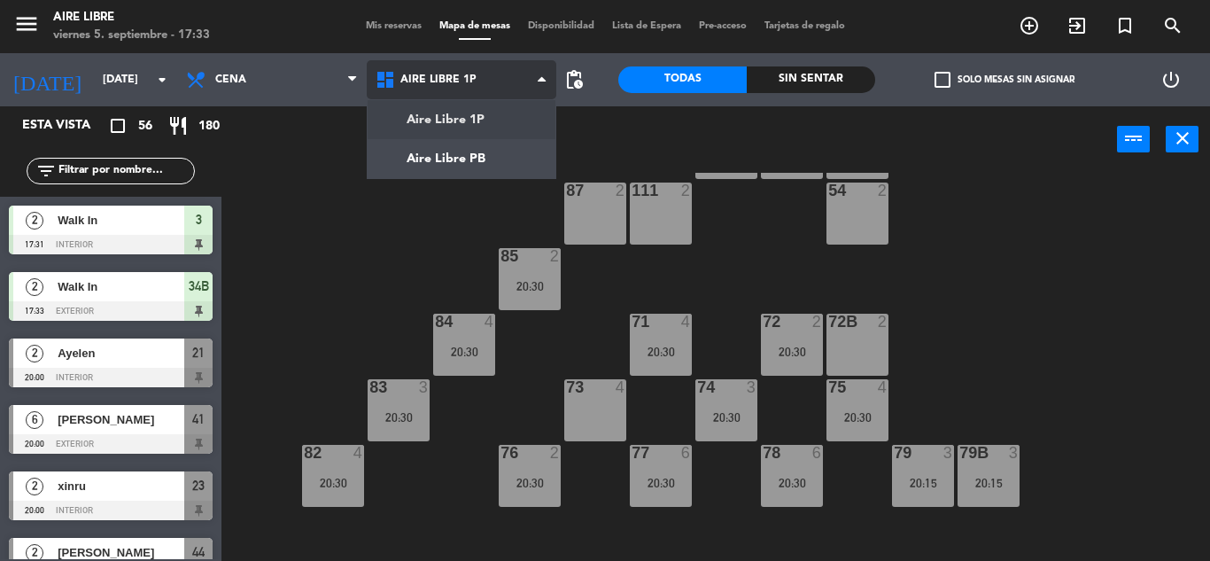
click at [442, 157] on ng-component "menu Aire Libre [DATE] 5. septiembre - 17:33 Mis reservas Mapa de mesas Disponi…" at bounding box center [605, 280] width 1210 height 561
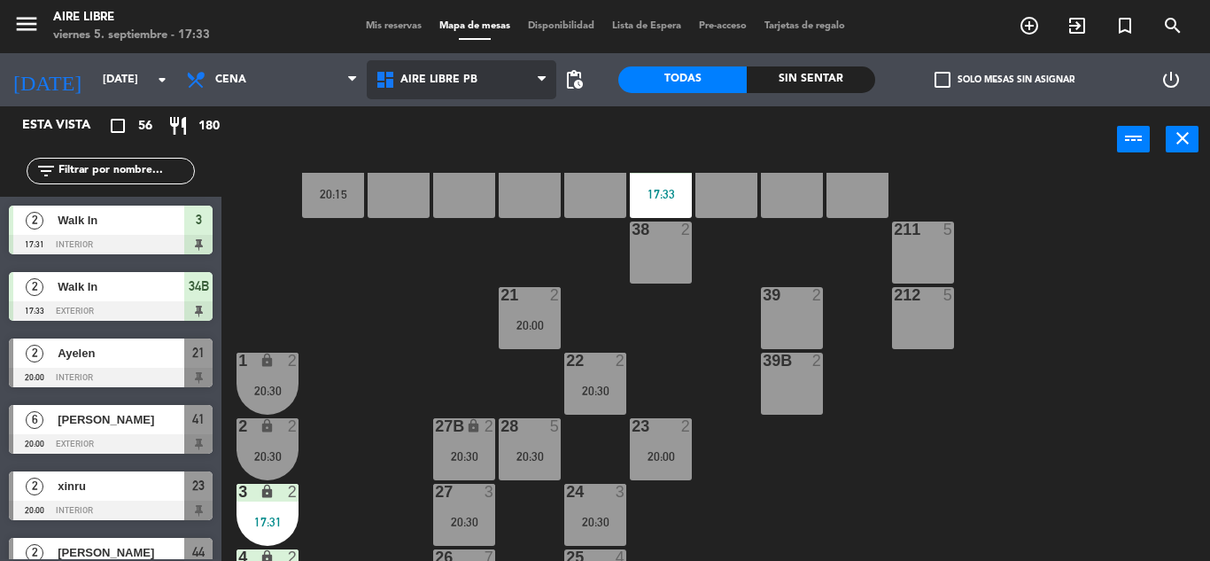
scroll to position [183, 0]
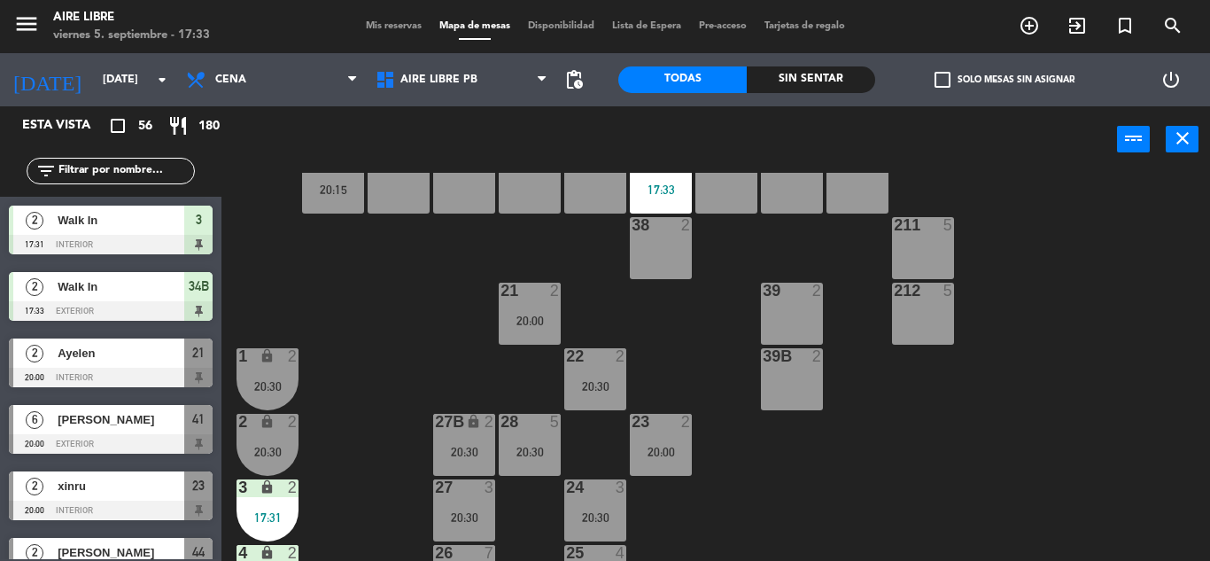
click at [531, 311] on div "21 2 20:00" at bounding box center [530, 314] width 62 height 62
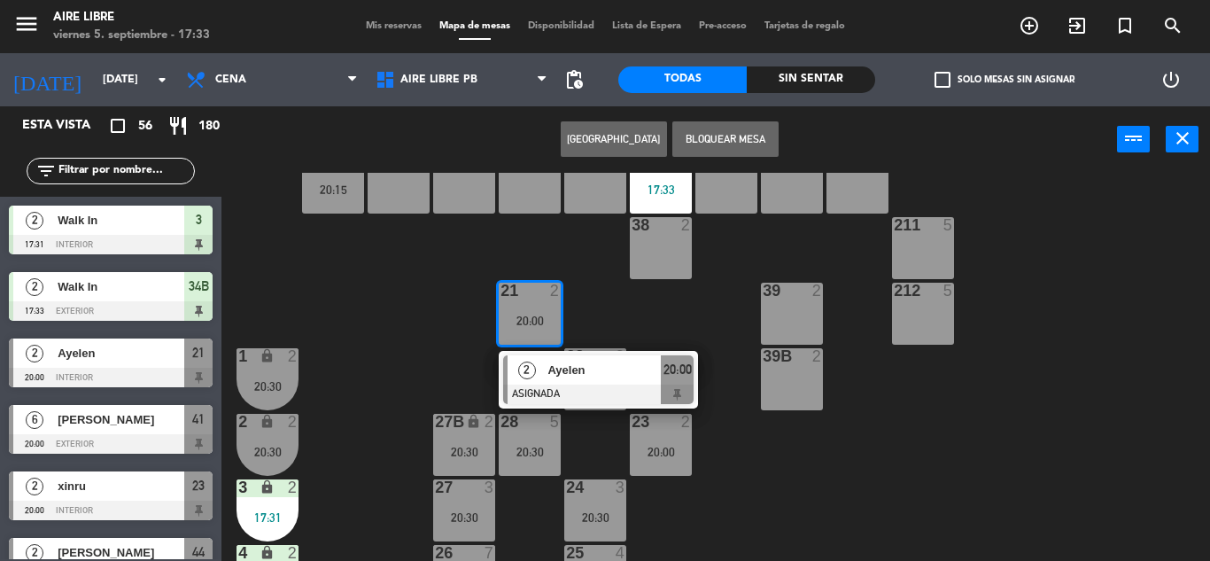
click at [543, 375] on div "2" at bounding box center [527, 369] width 38 height 29
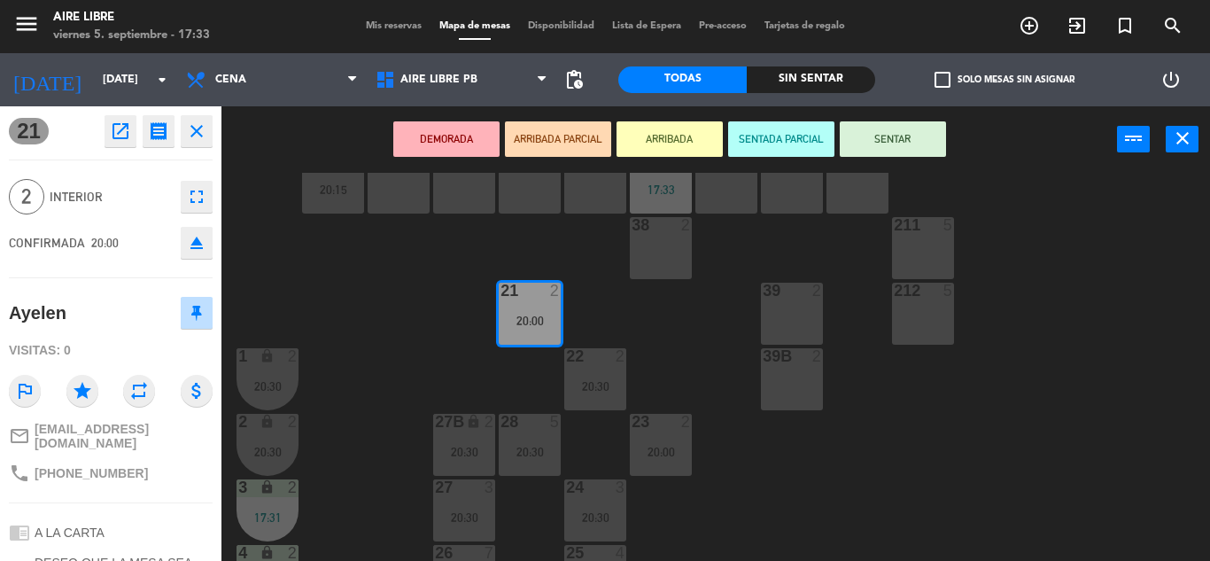
click at [193, 254] on button "eject" at bounding box center [197, 243] width 32 height 32
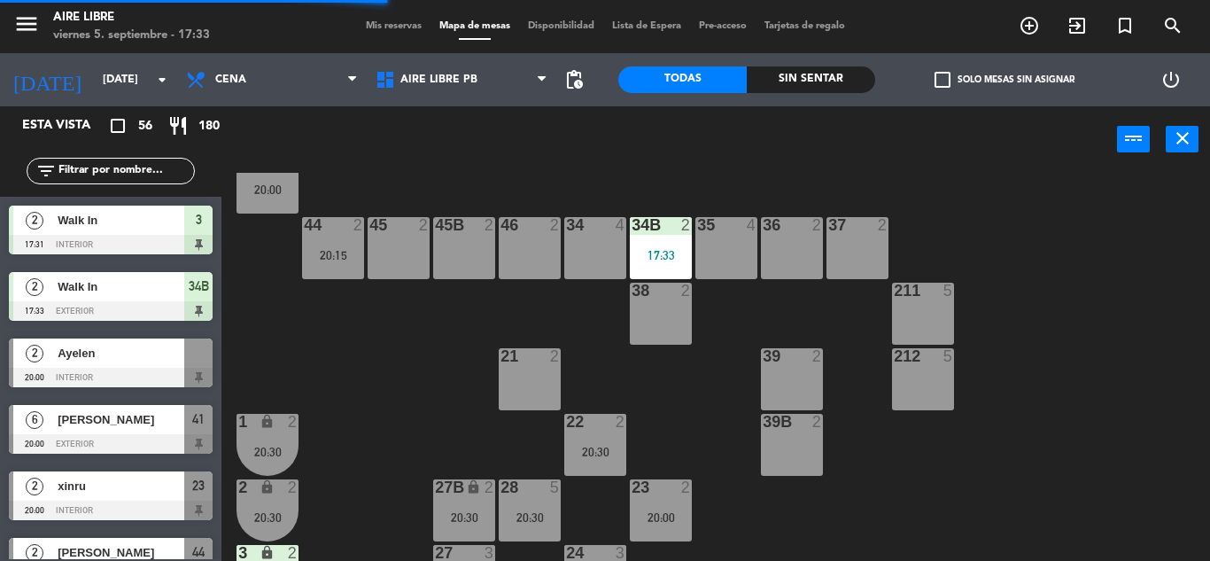
scroll to position [0, 0]
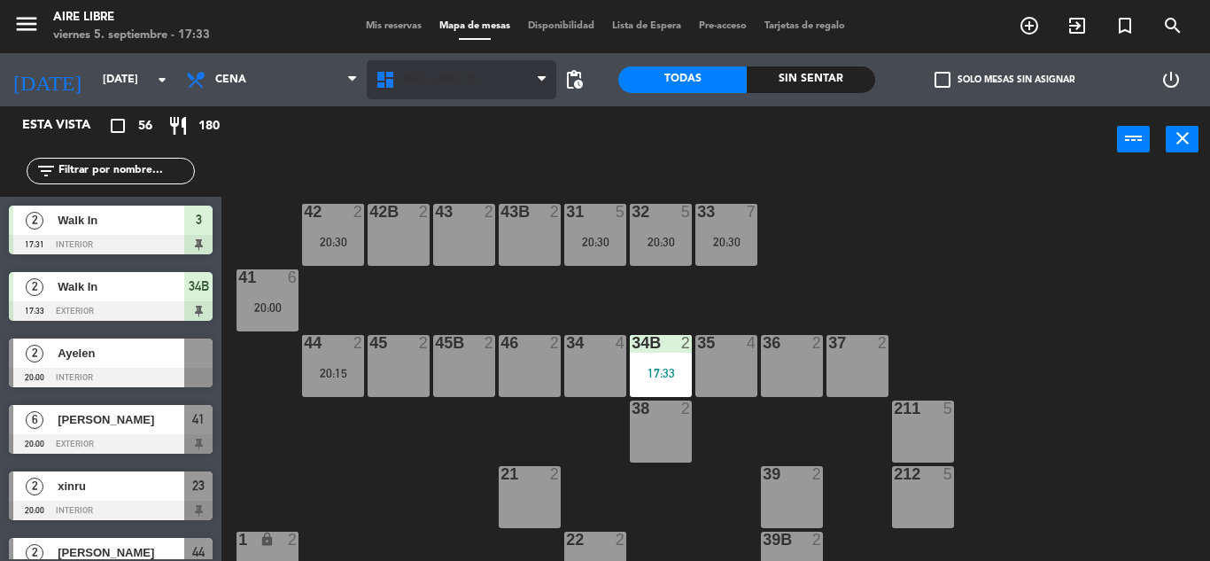
click at [435, 77] on span "Aire Libre PB" at bounding box center [438, 80] width 77 height 12
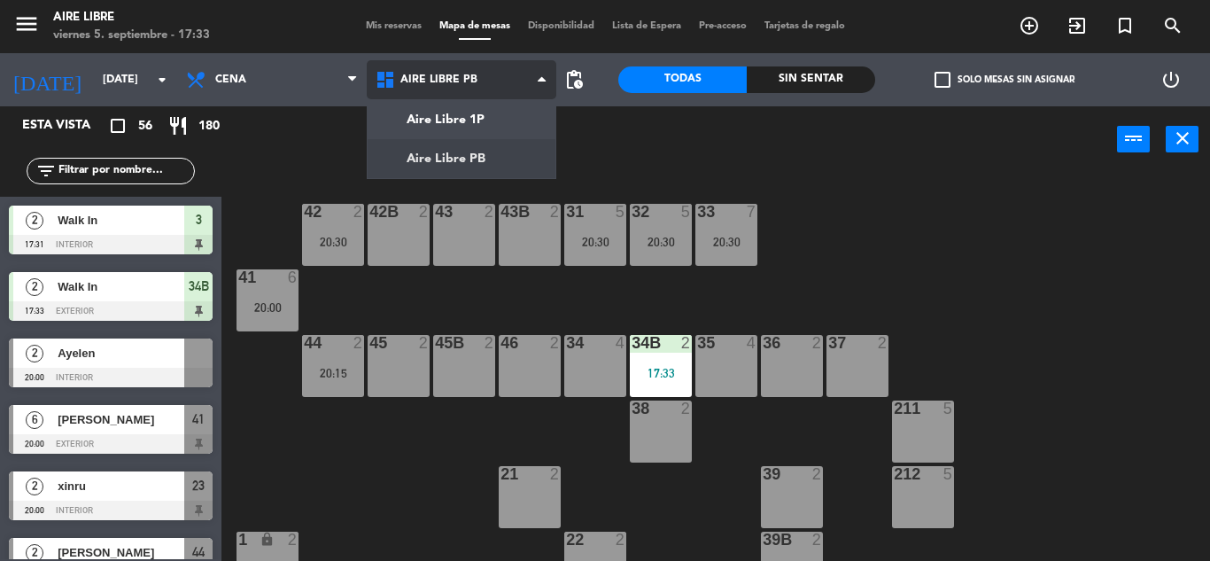
click at [455, 115] on ng-component "menu Aire Libre [DATE] 5. septiembre - 17:33 Mis reservas Mapa de mesas Disponi…" at bounding box center [605, 280] width 1210 height 561
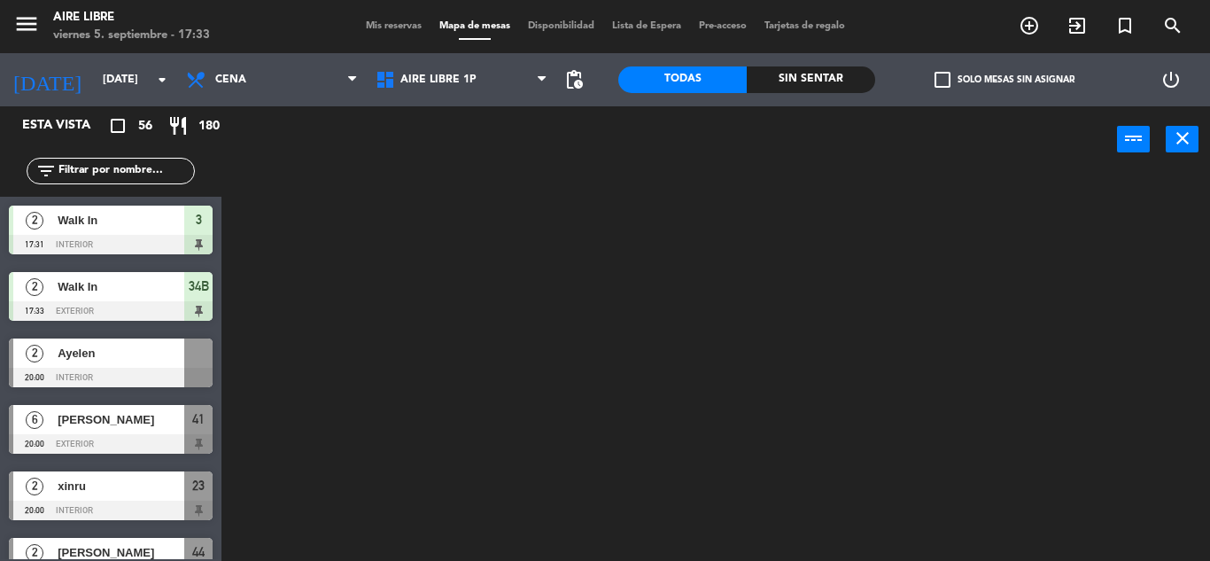
click at [952, 81] on label "check_box_outline_blank Solo mesas sin asignar" at bounding box center [1005, 80] width 140 height 16
click at [1005, 80] on input "check_box_outline_blank Solo mesas sin asignar" at bounding box center [1005, 80] width 0 height 0
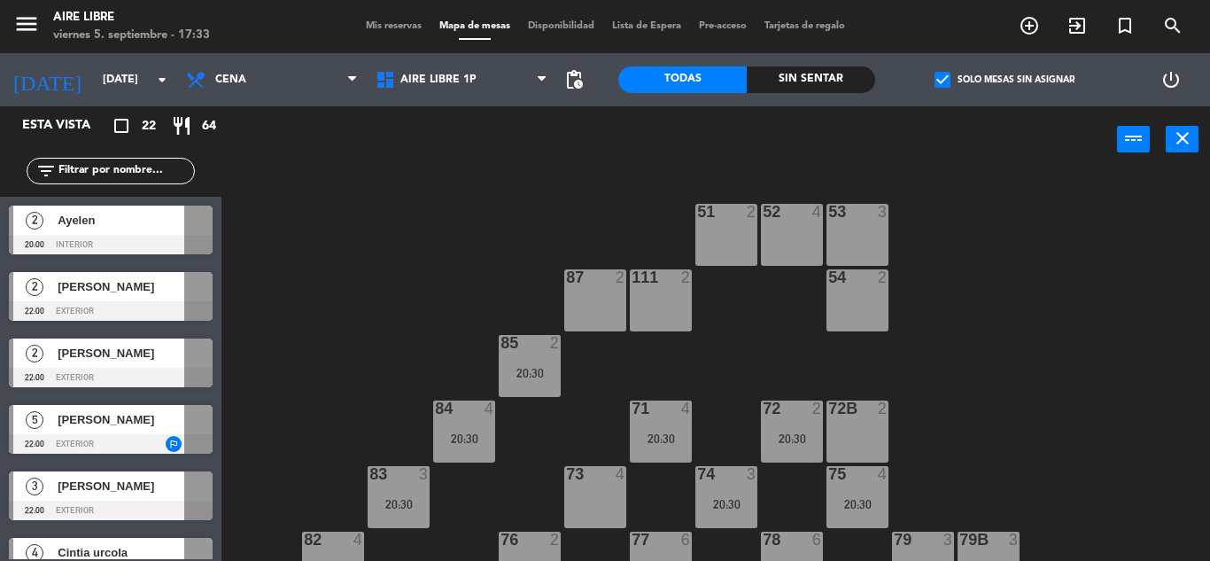
click at [145, 237] on div at bounding box center [111, 244] width 204 height 19
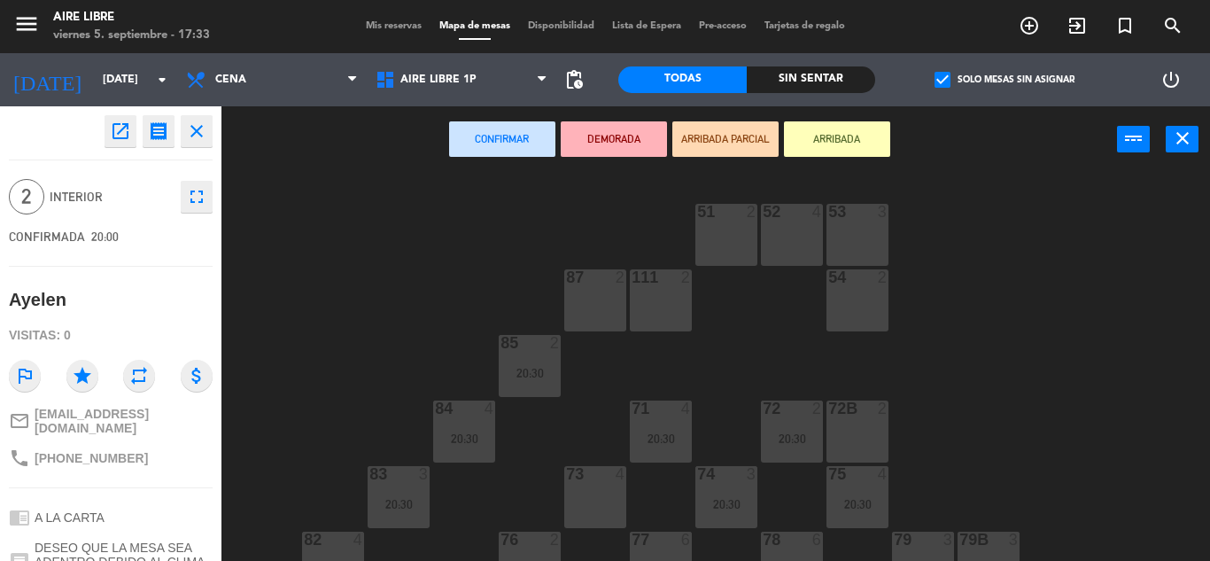
click at [596, 308] on div "87 2" at bounding box center [595, 300] width 62 height 62
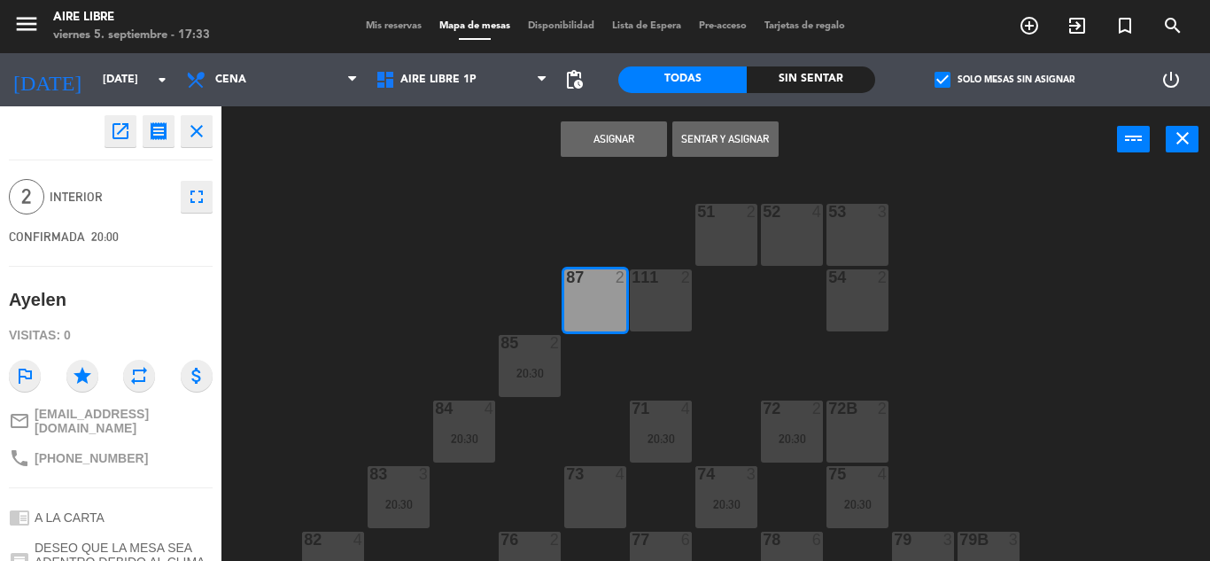
click at [607, 134] on button "Asignar" at bounding box center [614, 138] width 106 height 35
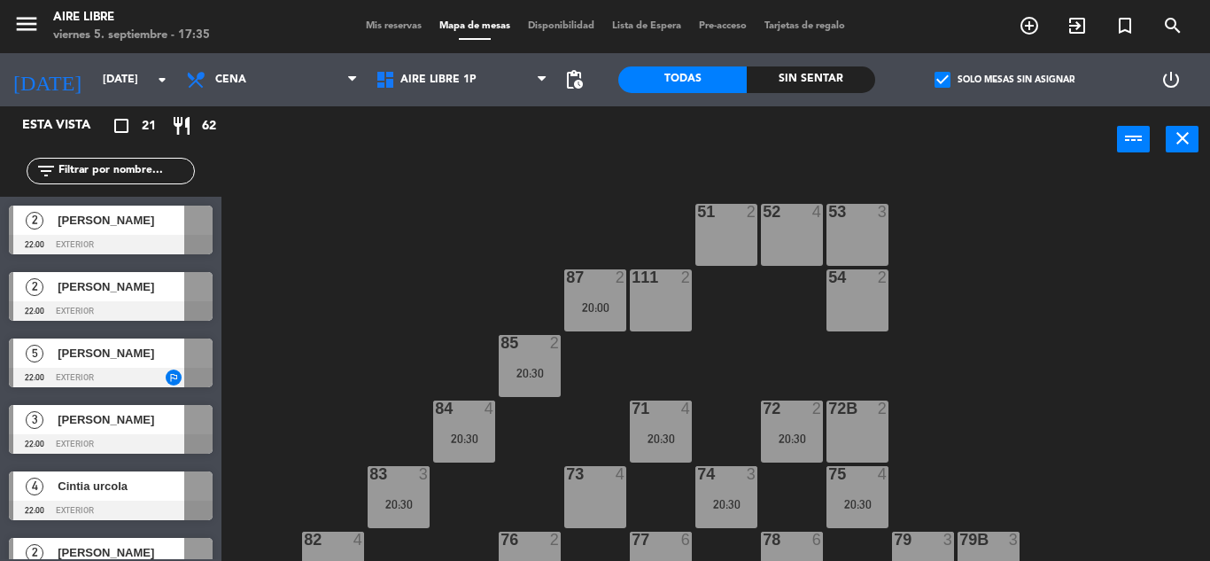
click at [391, 27] on span "Mis reservas" at bounding box center [394, 26] width 74 height 10
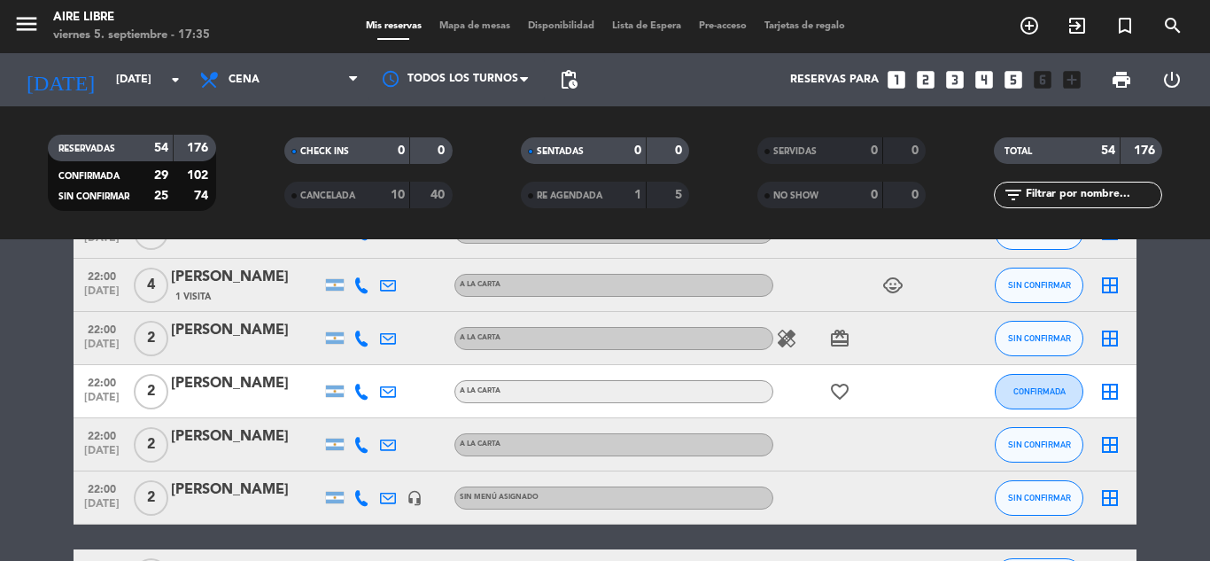
scroll to position [2843, 0]
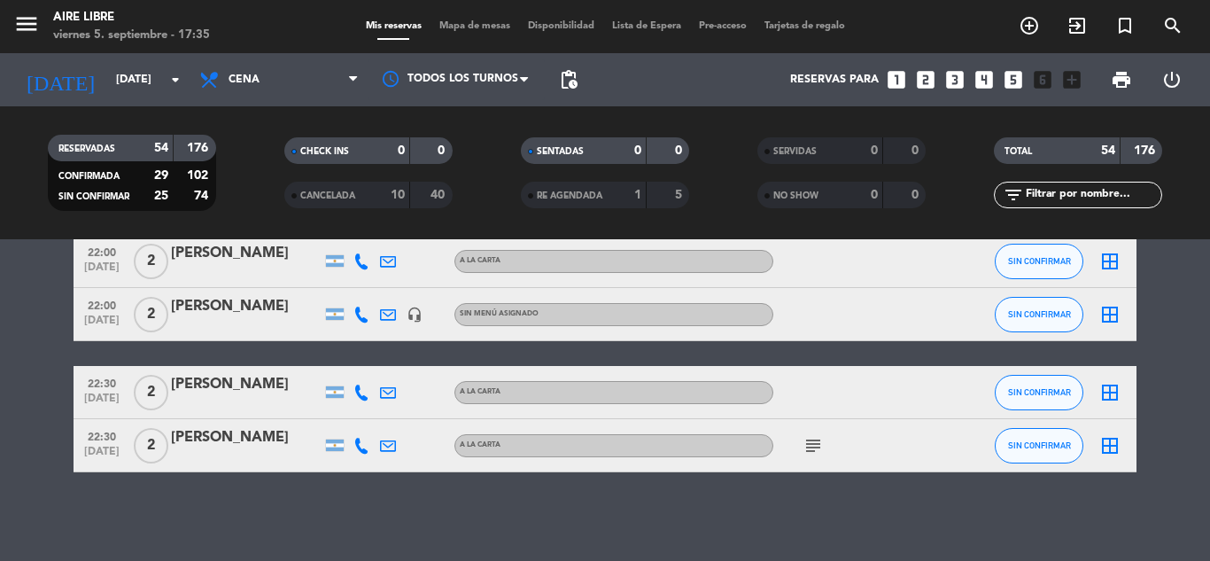
click at [362, 393] on icon at bounding box center [362, 393] width 16 height 16
click at [370, 362] on span "content_paste" at bounding box center [376, 362] width 13 height 13
click at [362, 447] on icon at bounding box center [362, 446] width 16 height 16
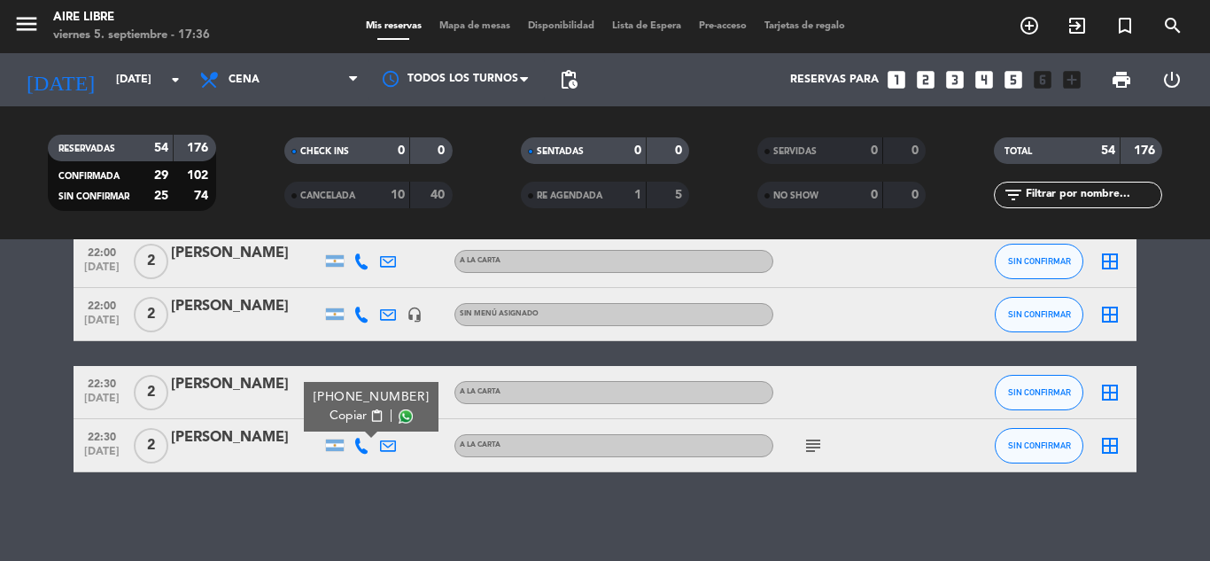
click at [370, 414] on span "content_paste" at bounding box center [376, 415] width 13 height 13
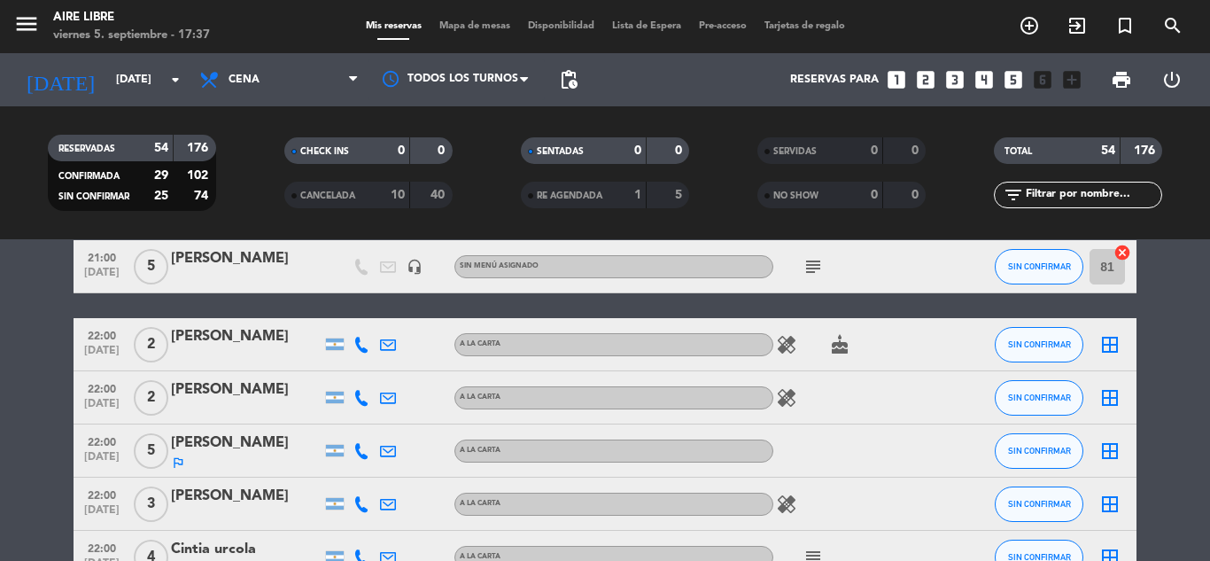
scroll to position [1855, 0]
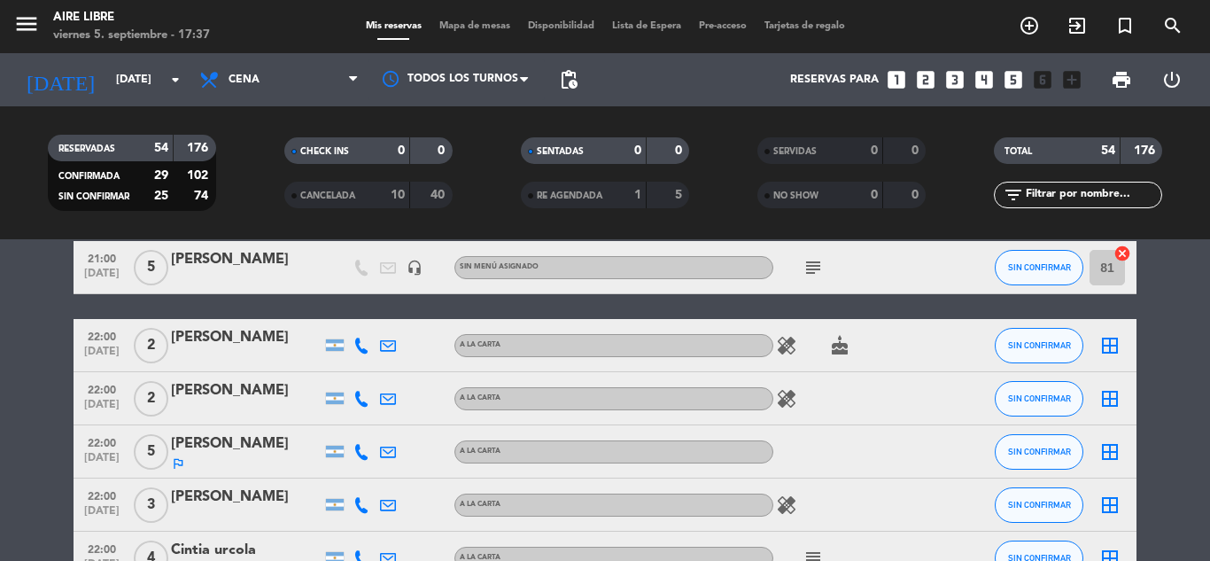
click at [362, 349] on icon at bounding box center [362, 346] width 16 height 16
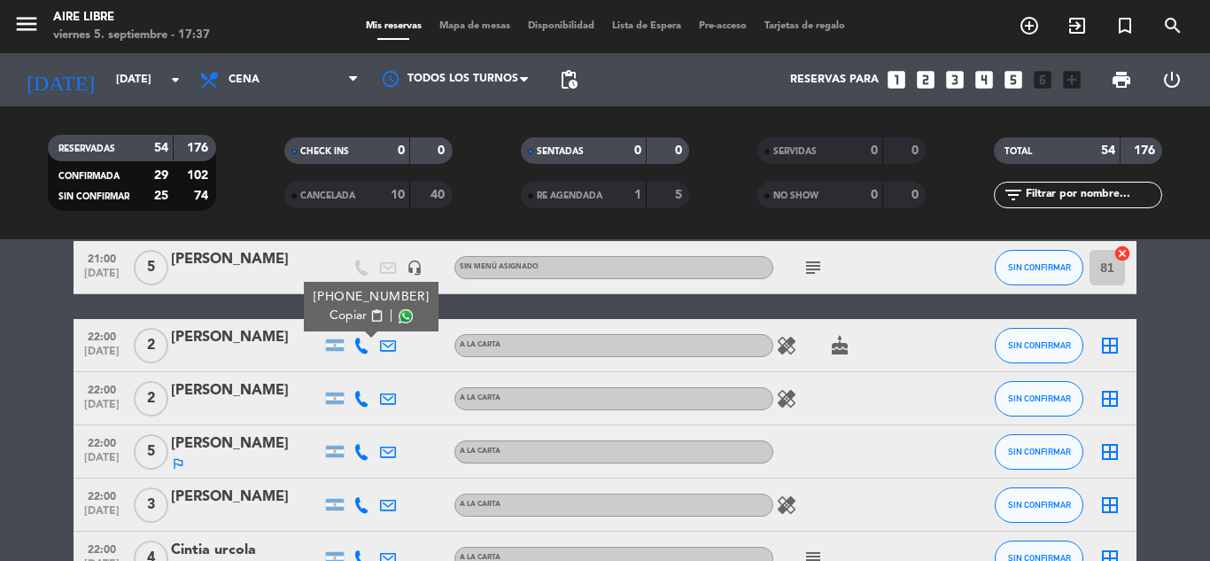
click at [370, 315] on span "content_paste" at bounding box center [376, 315] width 13 height 13
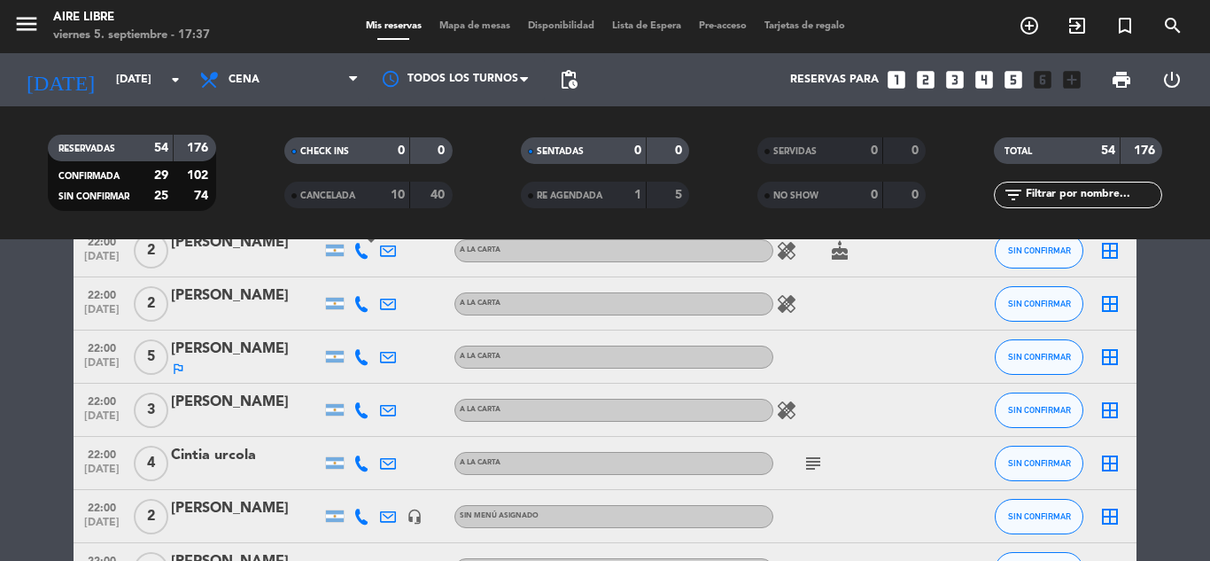
scroll to position [1955, 0]
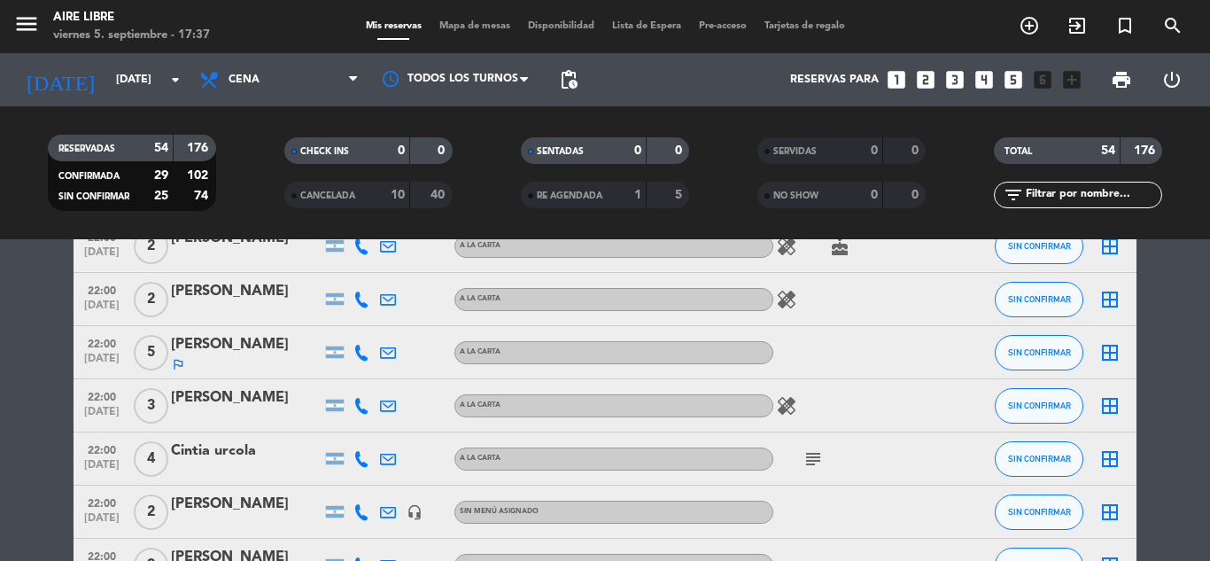
click at [358, 303] on icon at bounding box center [362, 300] width 16 height 16
click at [370, 267] on span "content_paste" at bounding box center [376, 269] width 13 height 13
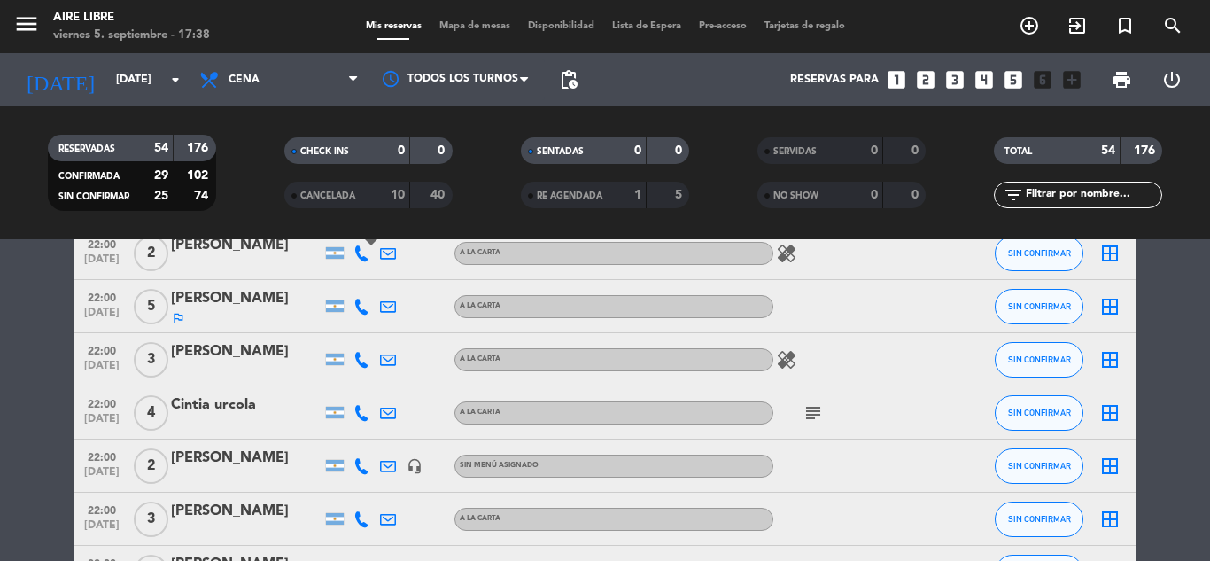
scroll to position [2010, 0]
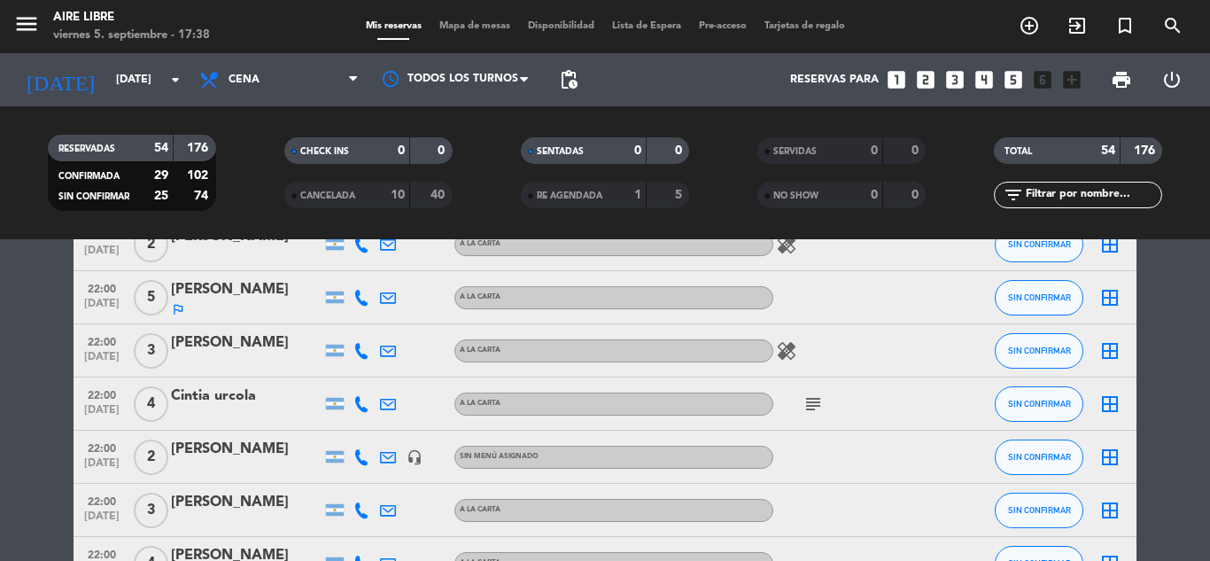
click at [357, 297] on icon at bounding box center [362, 298] width 16 height 16
click at [370, 264] on span "content_paste" at bounding box center [376, 267] width 13 height 13
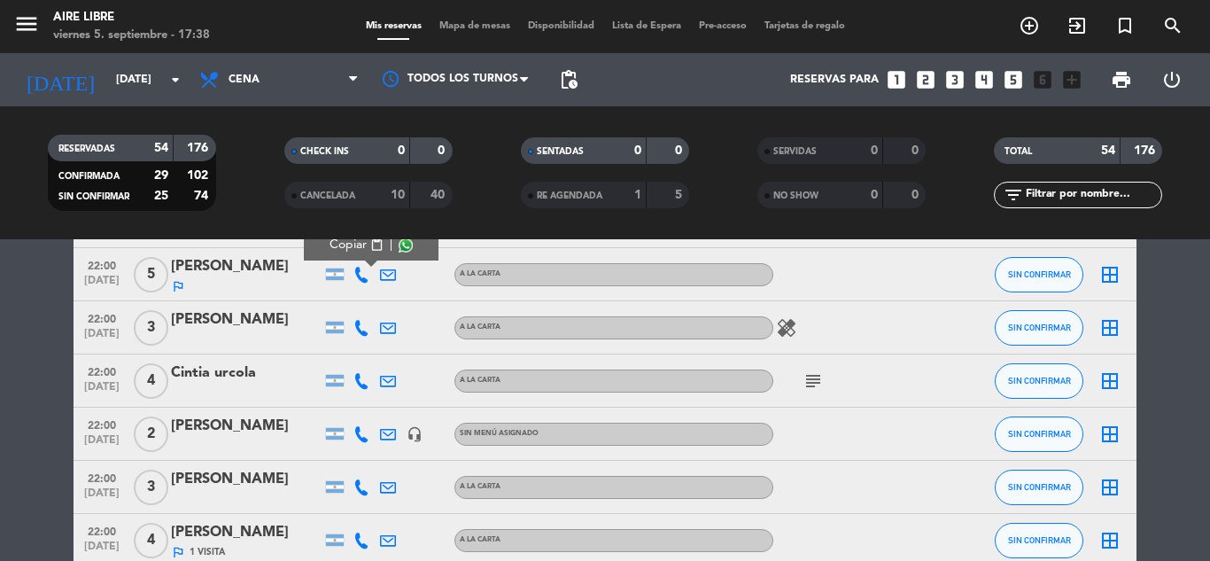
scroll to position [2048, 0]
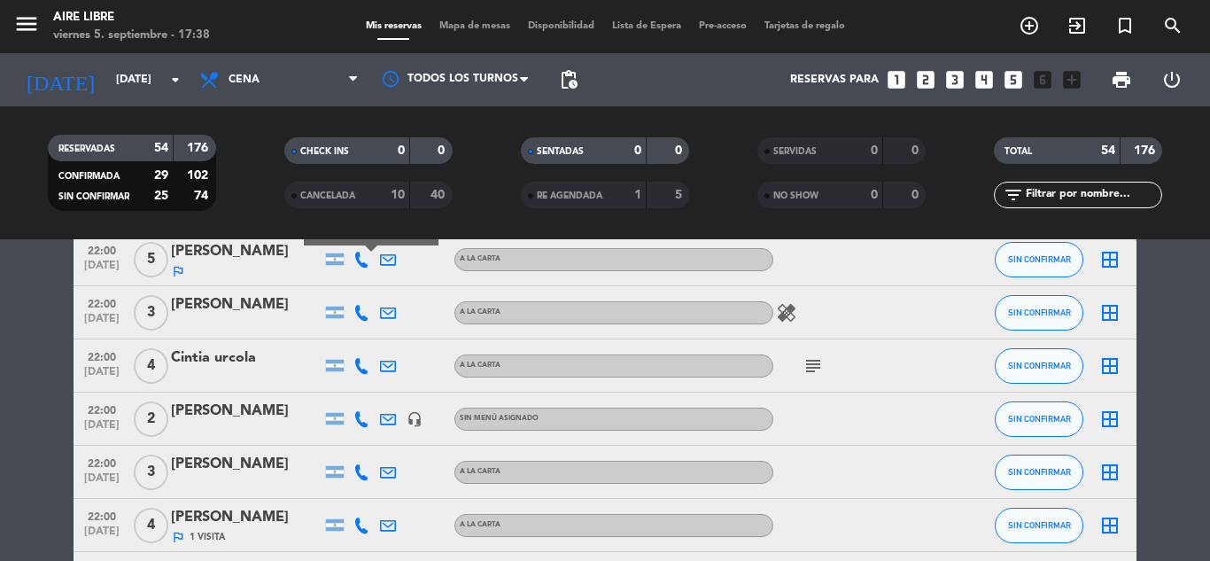
click at [361, 310] on icon at bounding box center [362, 313] width 16 height 16
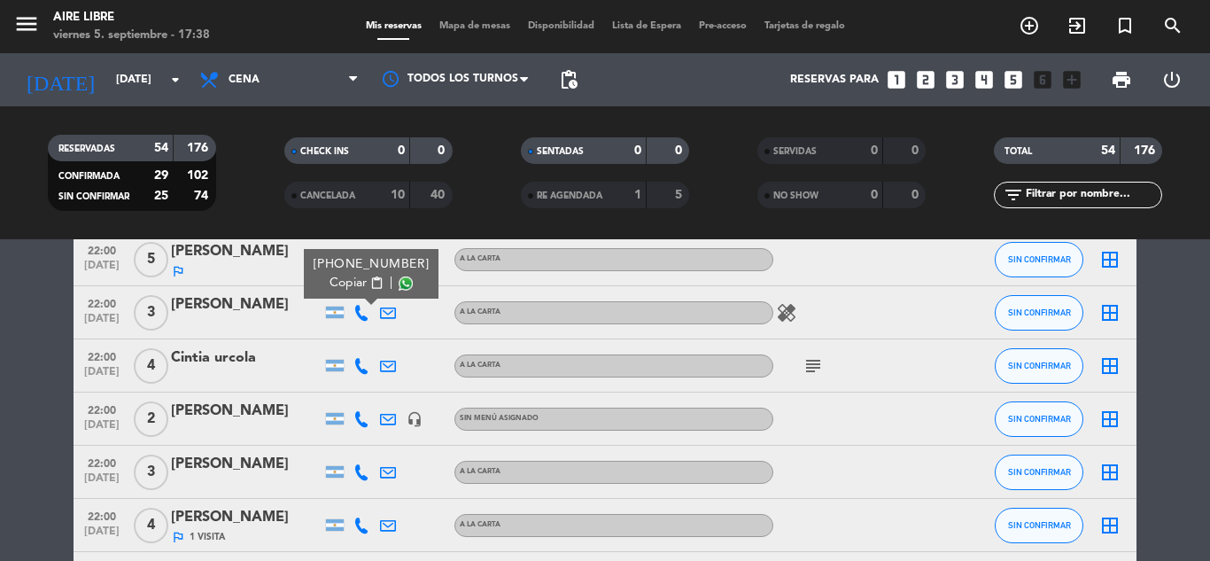
click at [370, 281] on span "content_paste" at bounding box center [376, 282] width 13 height 13
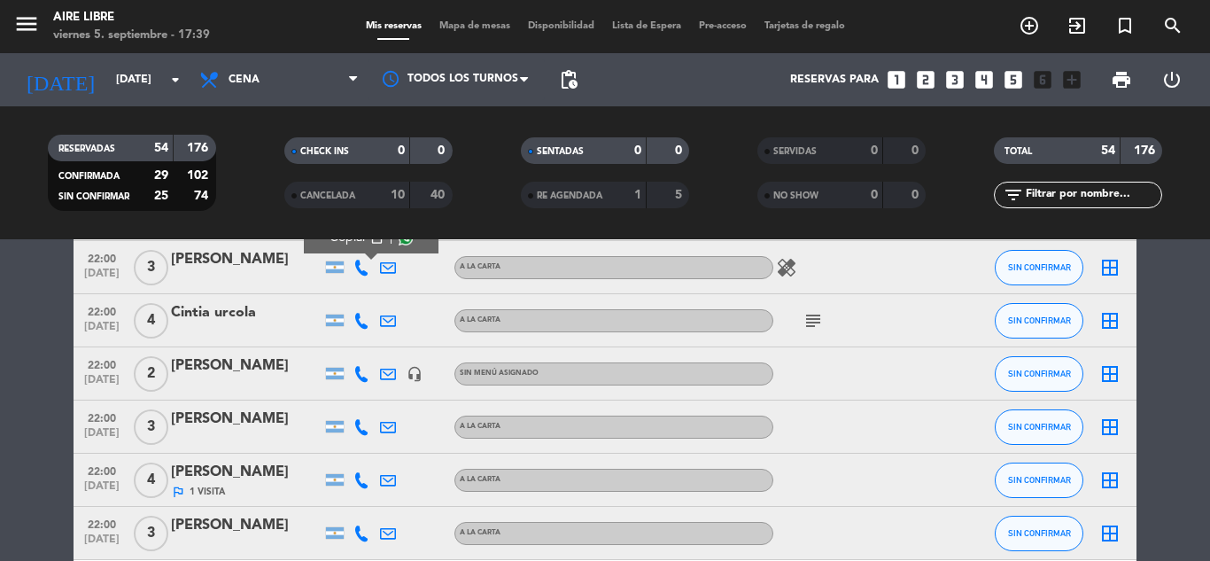
scroll to position [2094, 0]
click at [360, 319] on icon at bounding box center [362, 320] width 16 height 16
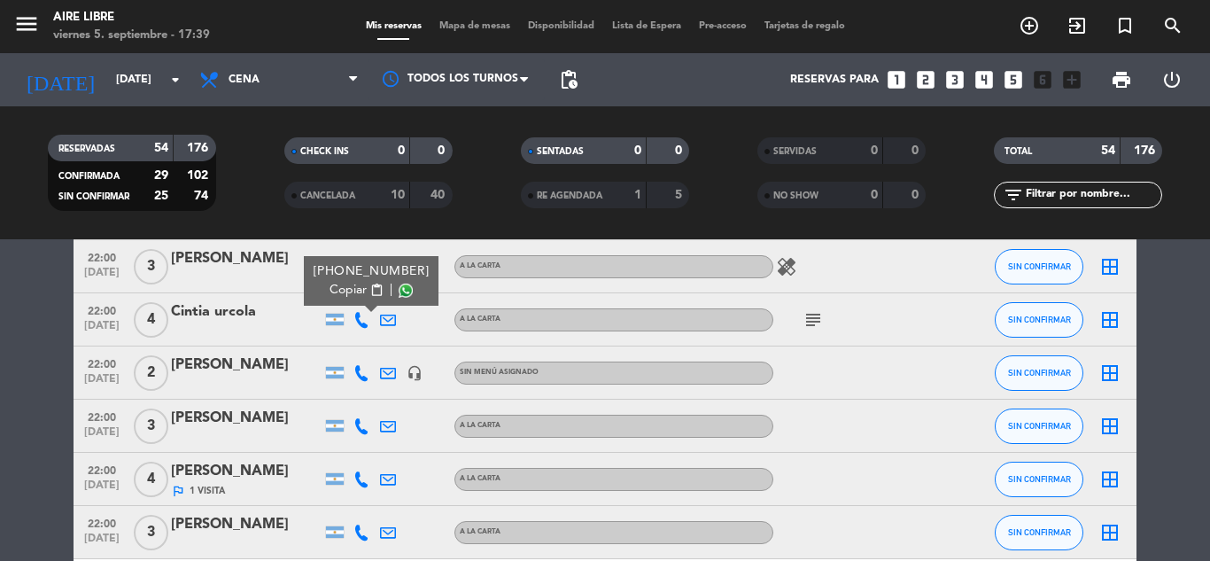
click at [370, 289] on span "content_paste" at bounding box center [376, 290] width 13 height 13
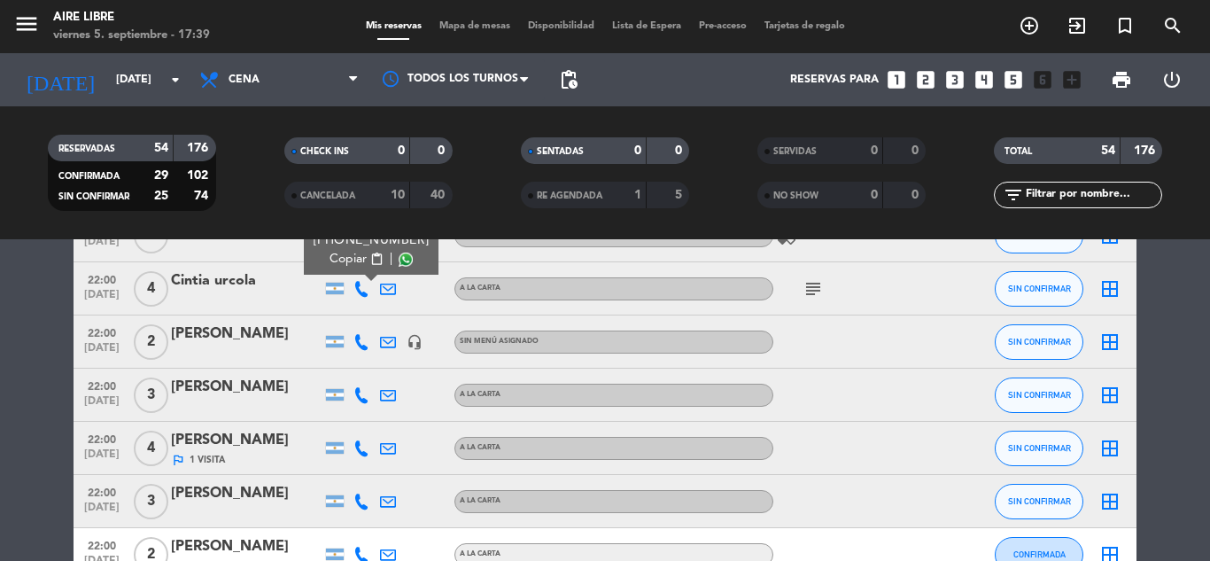
scroll to position [2126, 0]
click at [362, 338] on icon at bounding box center [362, 341] width 16 height 16
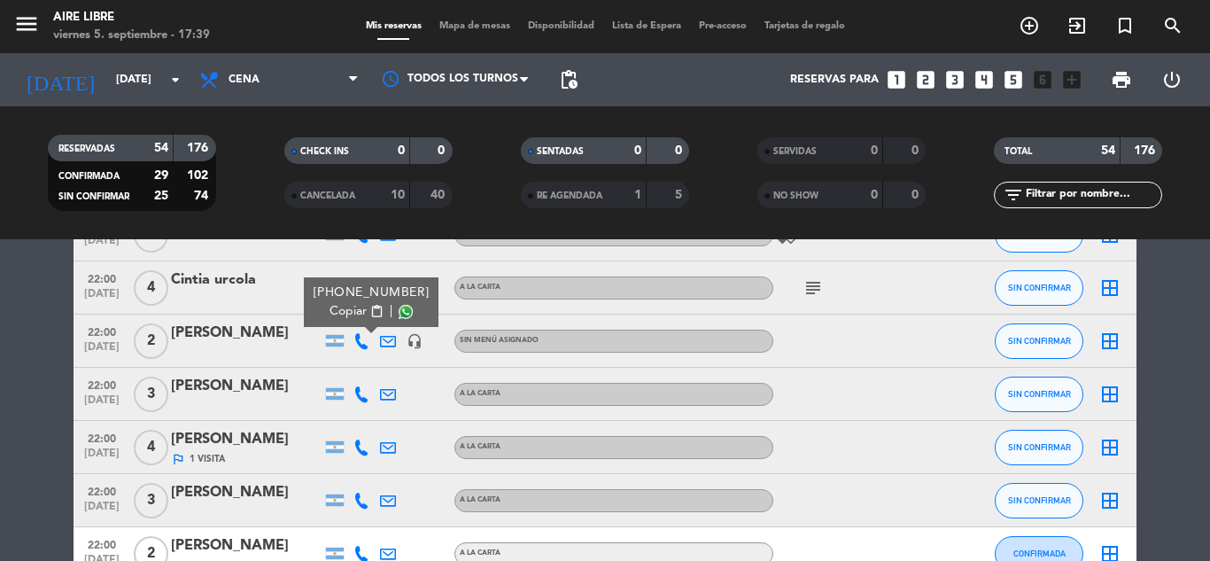
click at [559, 74] on span "pending_actions" at bounding box center [568, 79] width 21 height 21
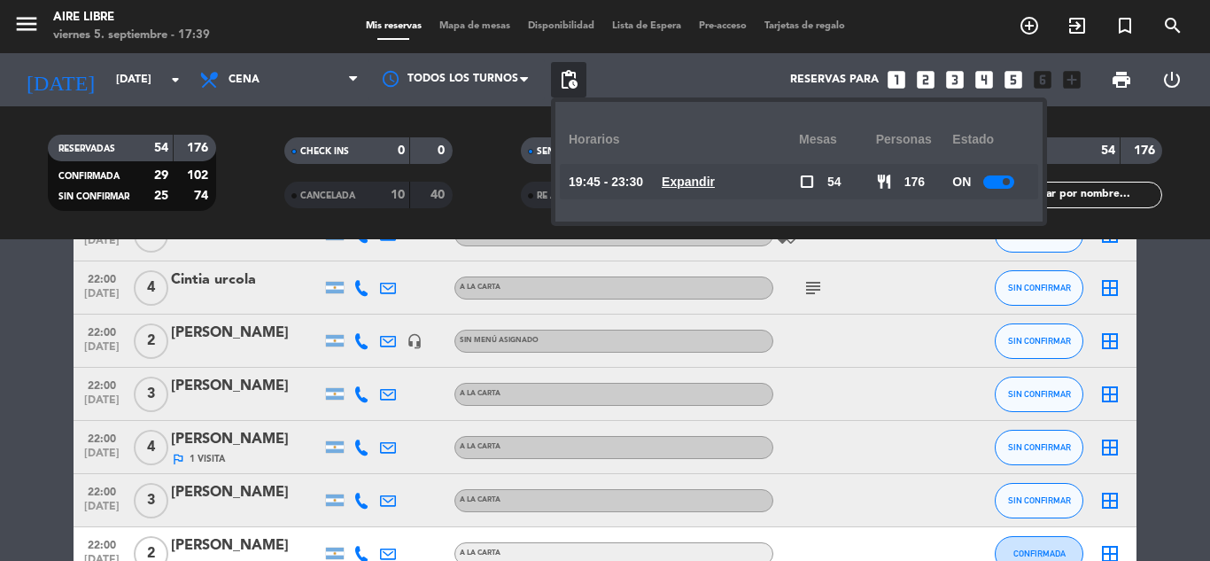
click at [710, 182] on u "Expandir" at bounding box center [688, 182] width 53 height 14
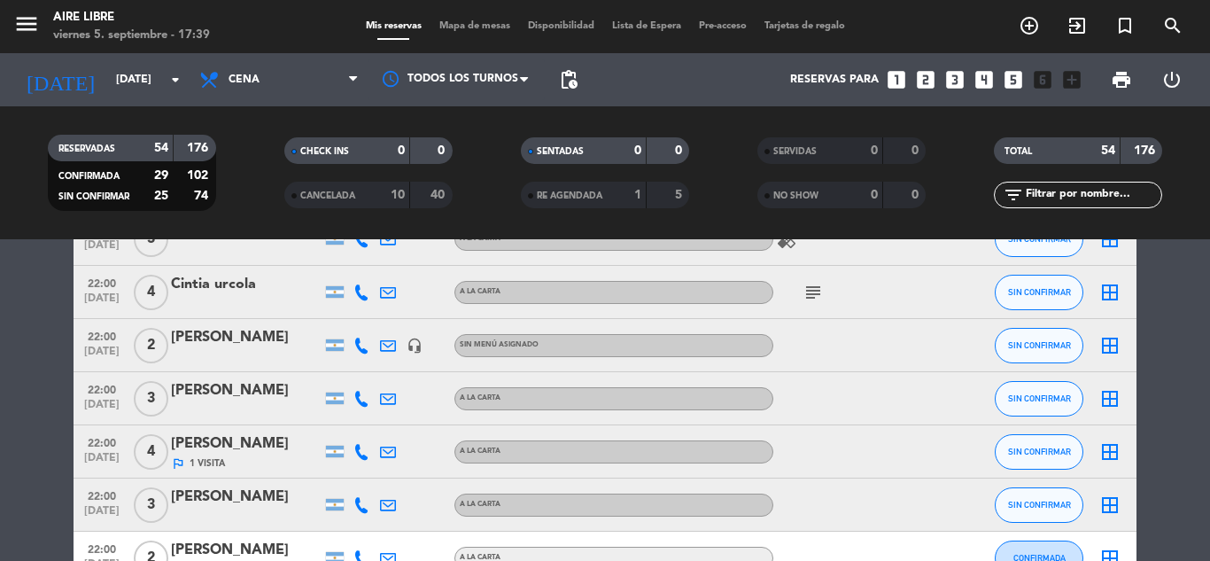
scroll to position [2125, 0]
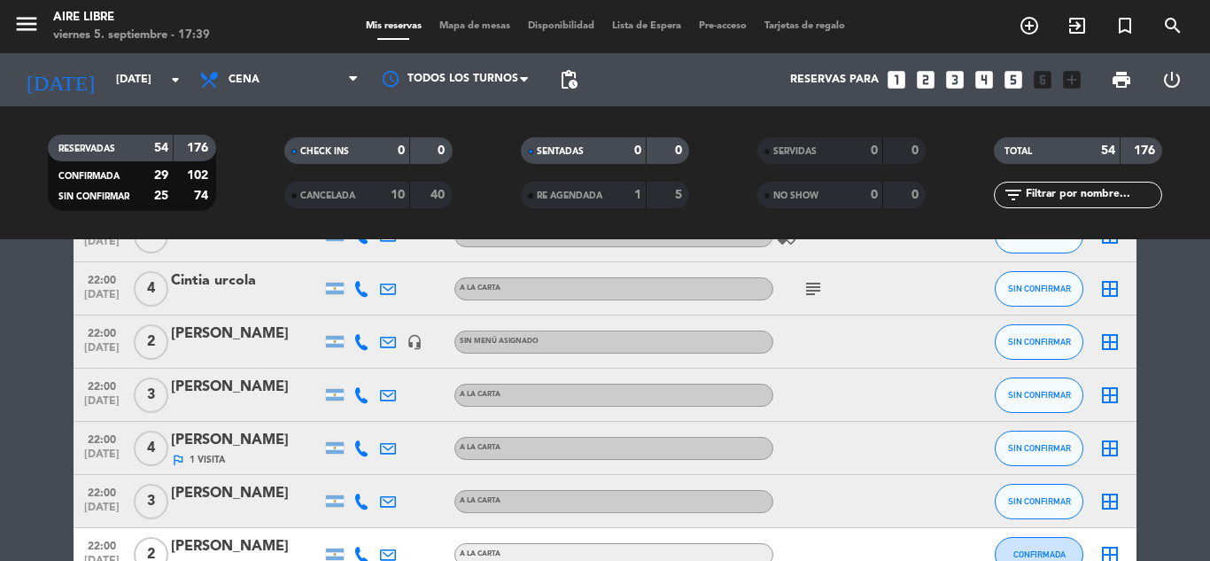
click at [358, 342] on icon at bounding box center [362, 342] width 16 height 16
click at [370, 311] on span "content_paste" at bounding box center [376, 312] width 13 height 13
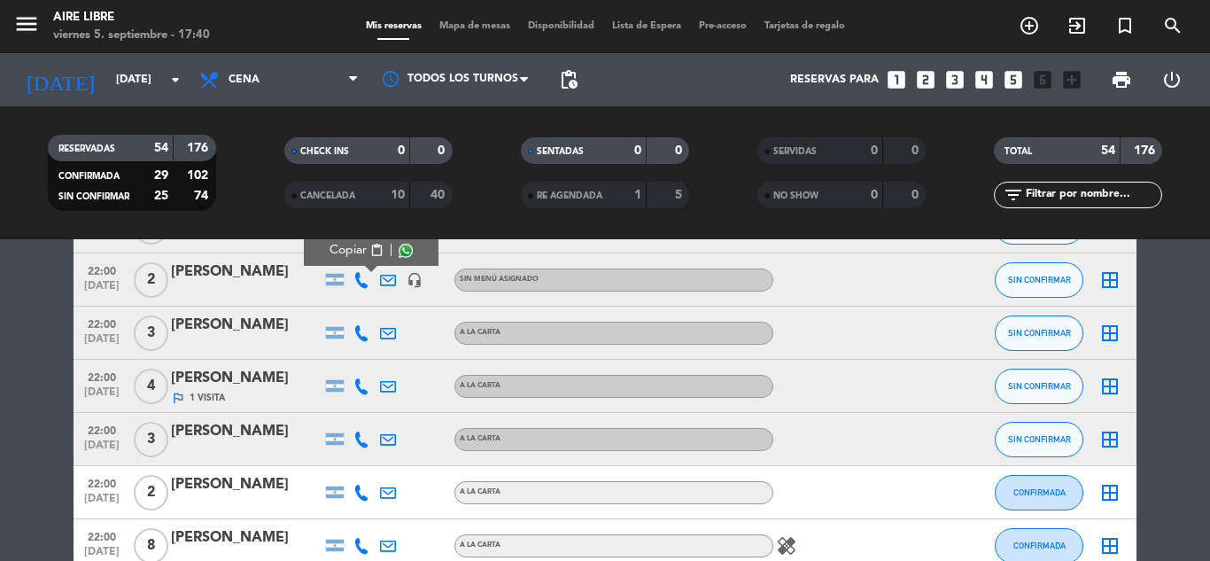
scroll to position [2188, 0]
click at [361, 338] on icon at bounding box center [362, 332] width 16 height 16
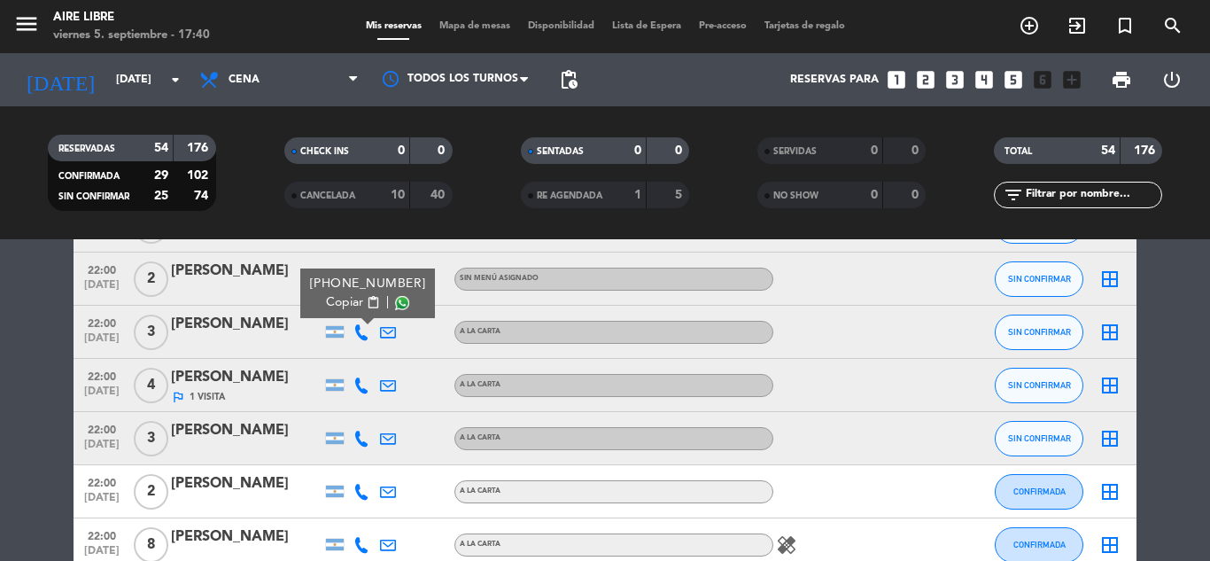
click at [369, 299] on span "content_paste" at bounding box center [373, 302] width 13 height 13
click at [1042, 330] on span "SIN CONFIRMAR" at bounding box center [1039, 332] width 63 height 10
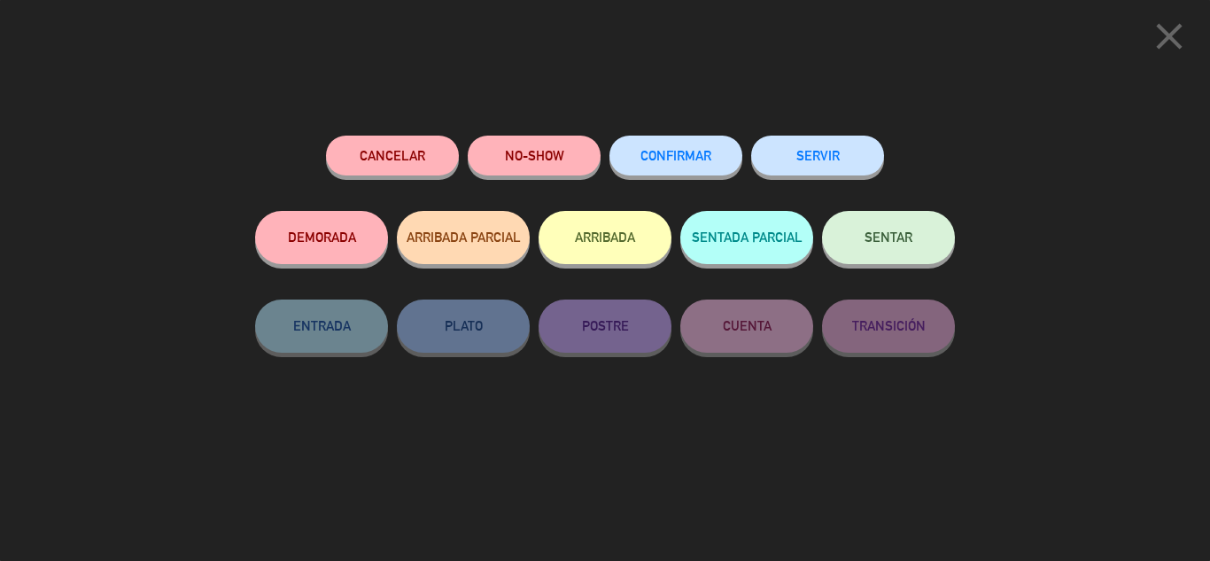
click at [696, 159] on span "CONFIRMAR" at bounding box center [676, 155] width 71 height 15
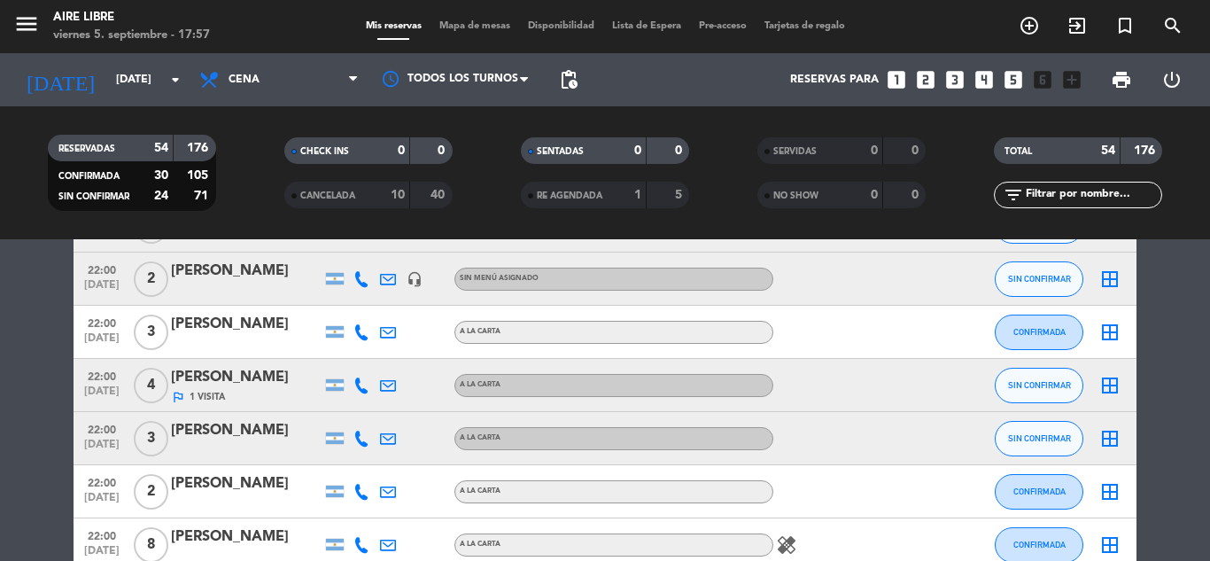
click at [356, 334] on icon at bounding box center [362, 332] width 16 height 16
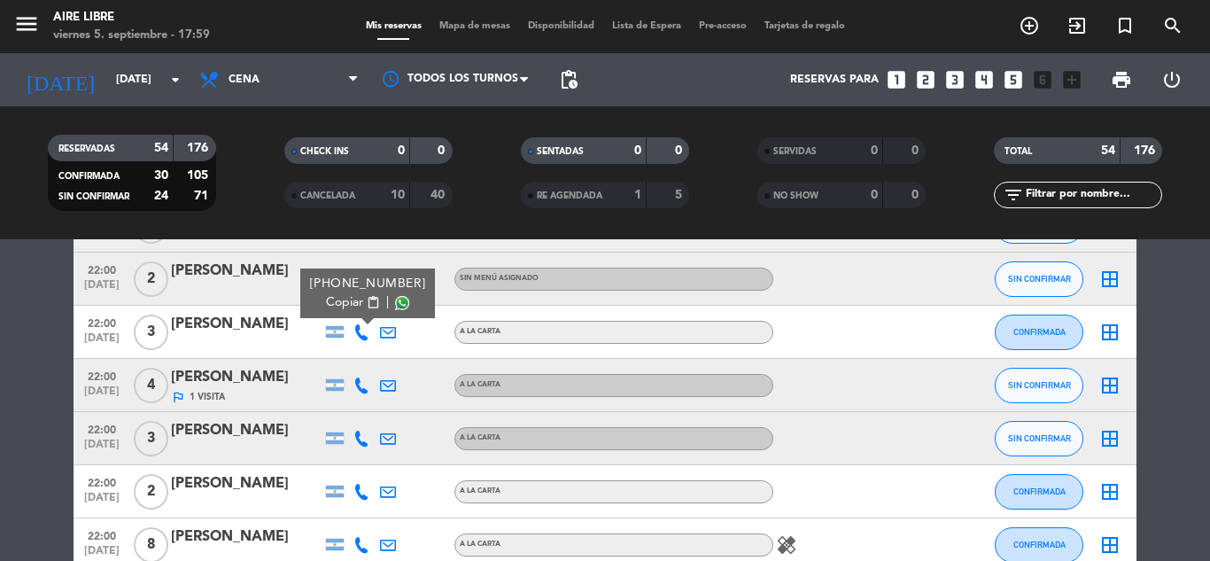
click at [365, 383] on icon at bounding box center [362, 385] width 16 height 16
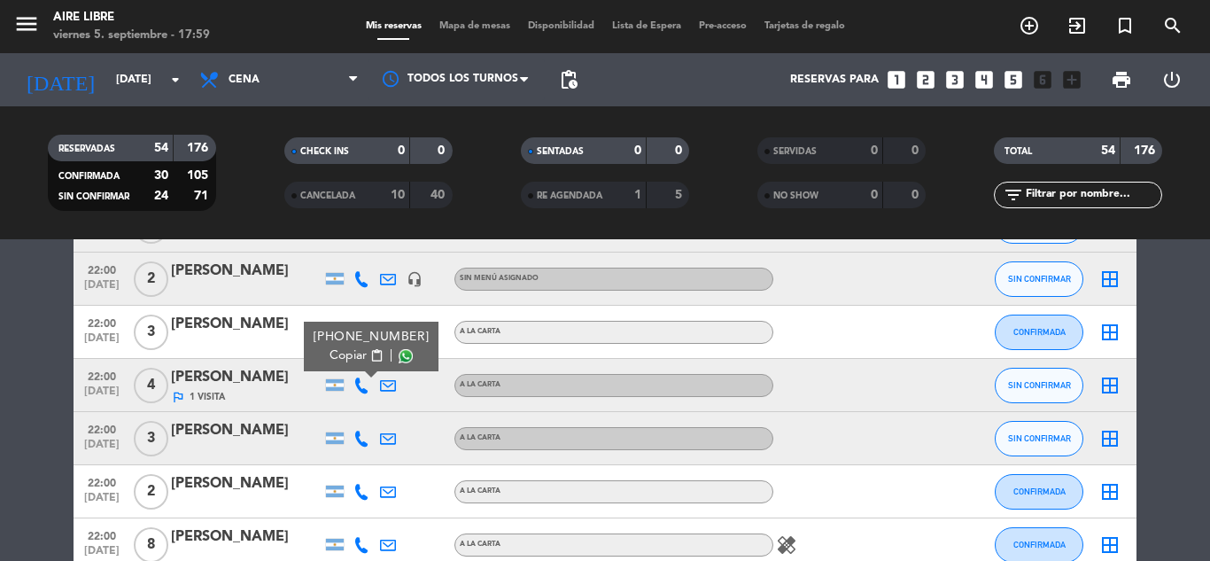
click at [370, 349] on span "content_paste" at bounding box center [376, 355] width 13 height 13
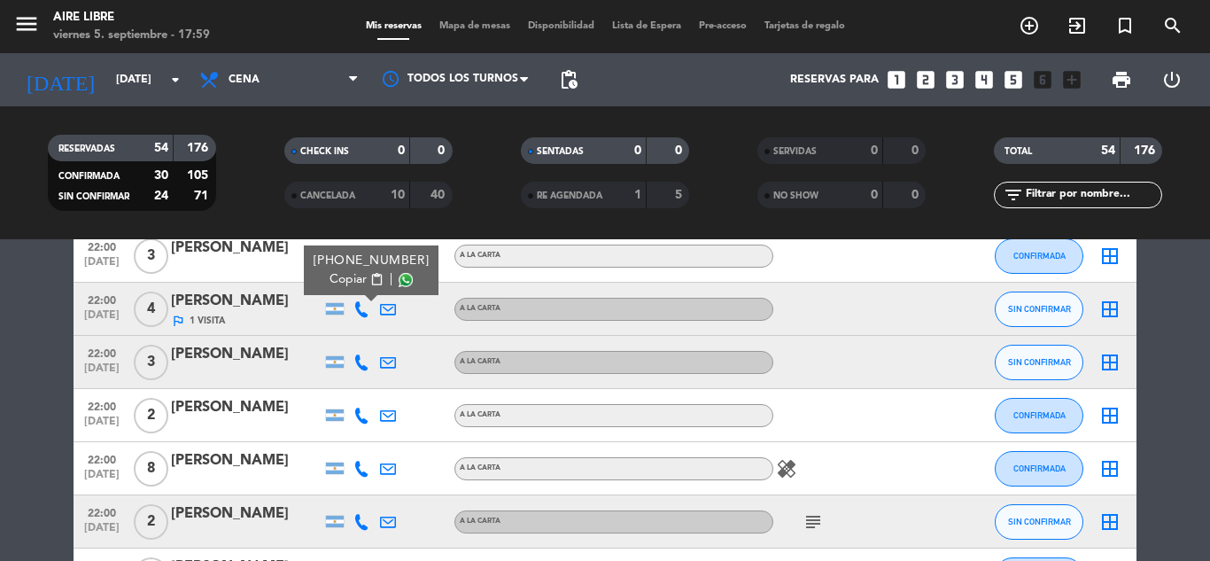
scroll to position [2265, 0]
click at [362, 364] on icon at bounding box center [362, 362] width 16 height 16
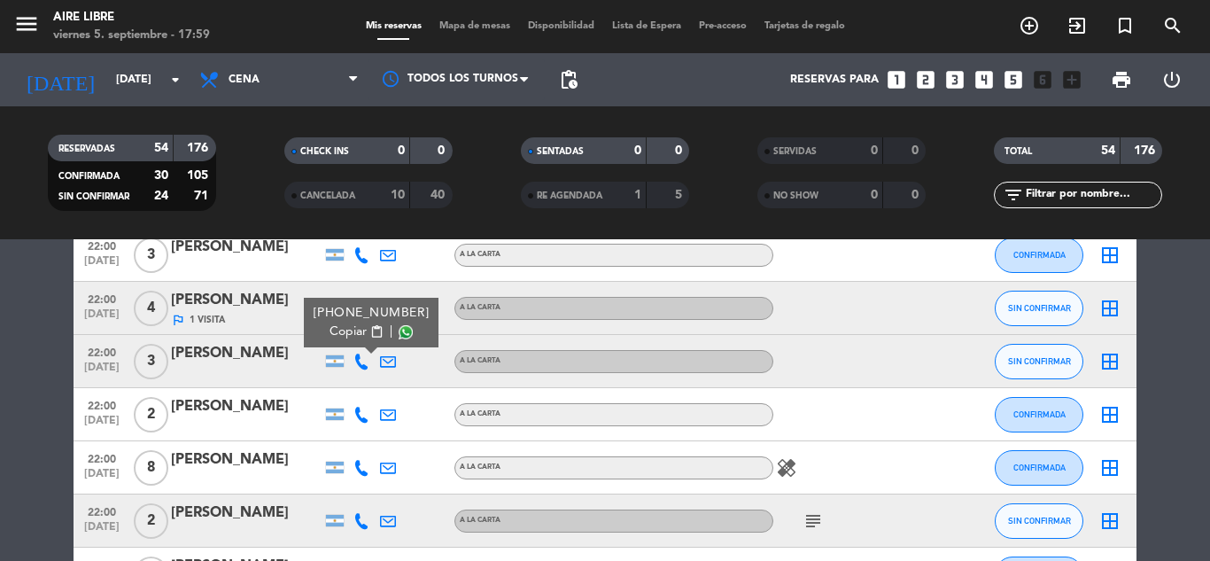
click at [370, 328] on span "content_paste" at bounding box center [376, 331] width 13 height 13
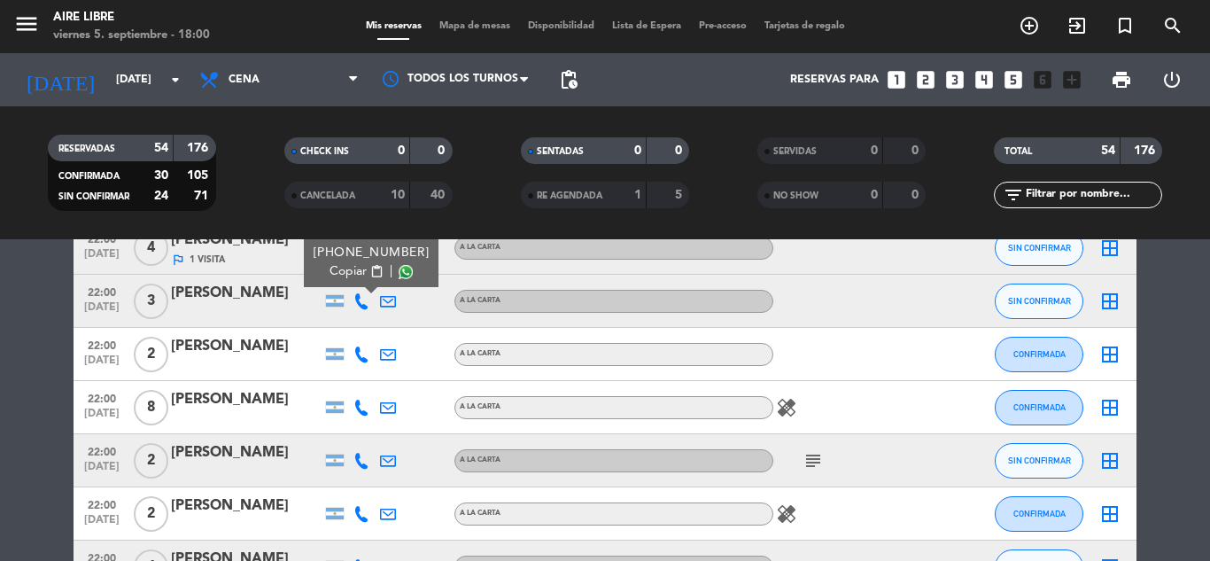
scroll to position [2332, 0]
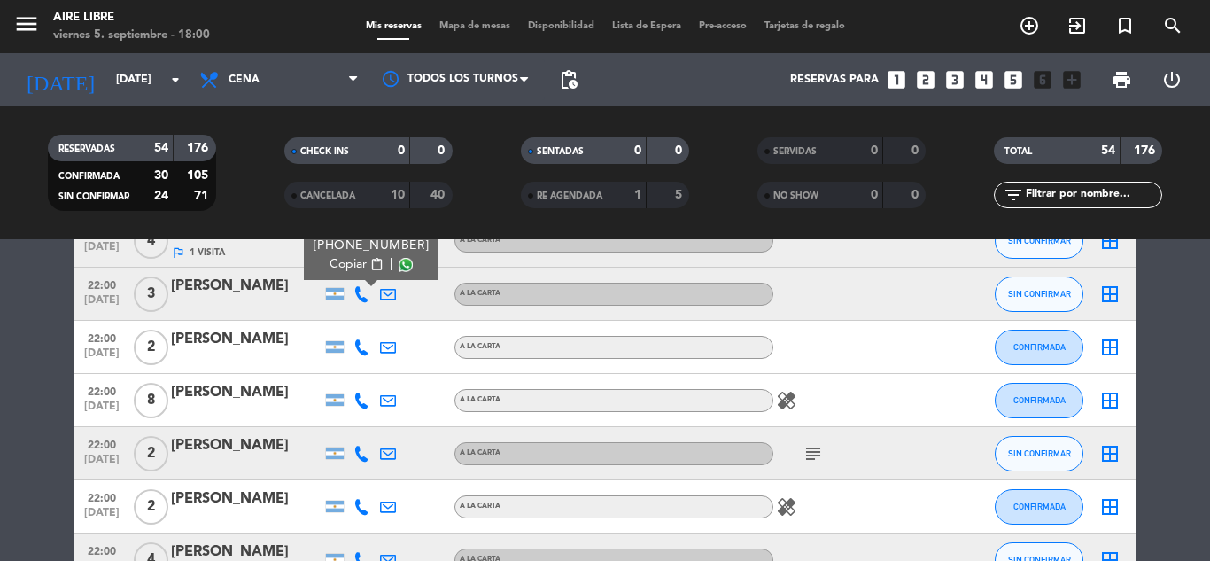
click at [362, 348] on icon at bounding box center [362, 347] width 16 height 16
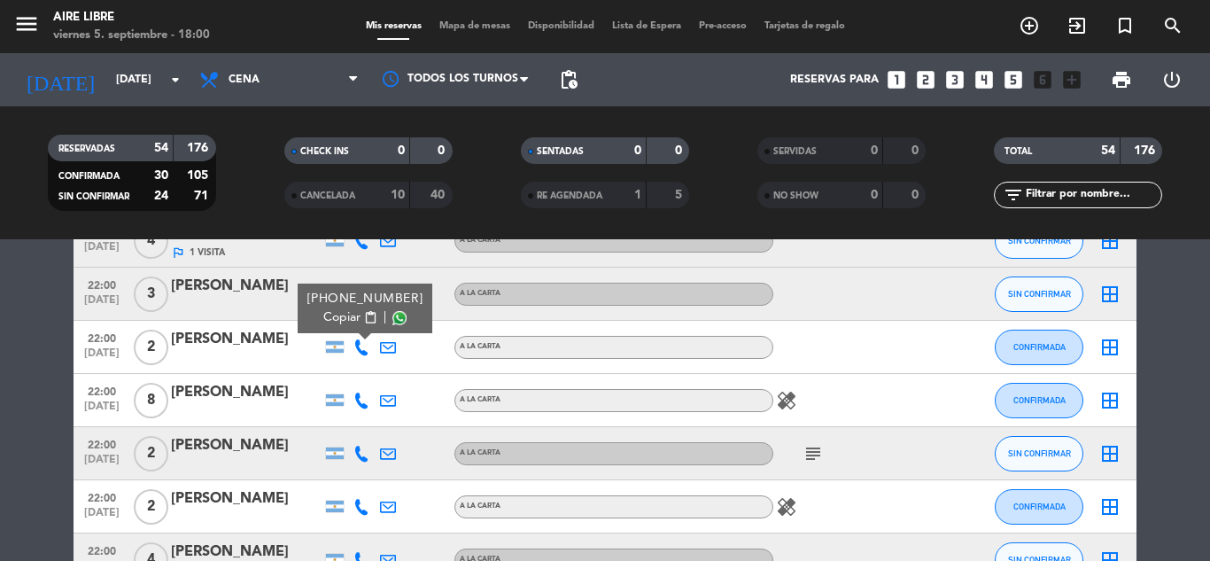
click at [368, 317] on span "content_paste" at bounding box center [370, 317] width 13 height 13
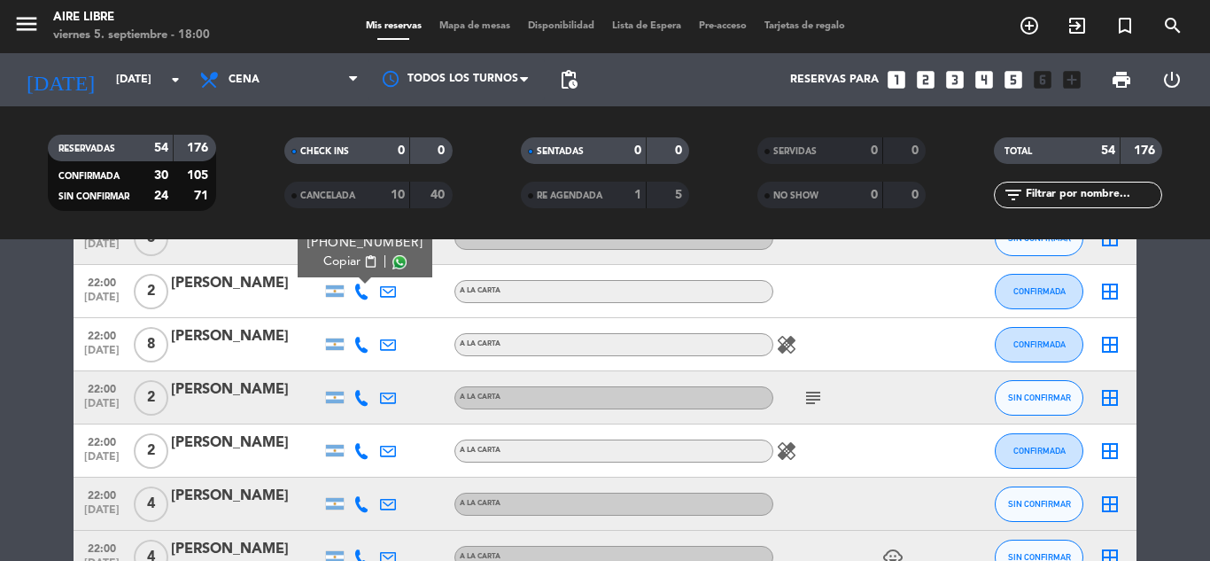
scroll to position [2394, 0]
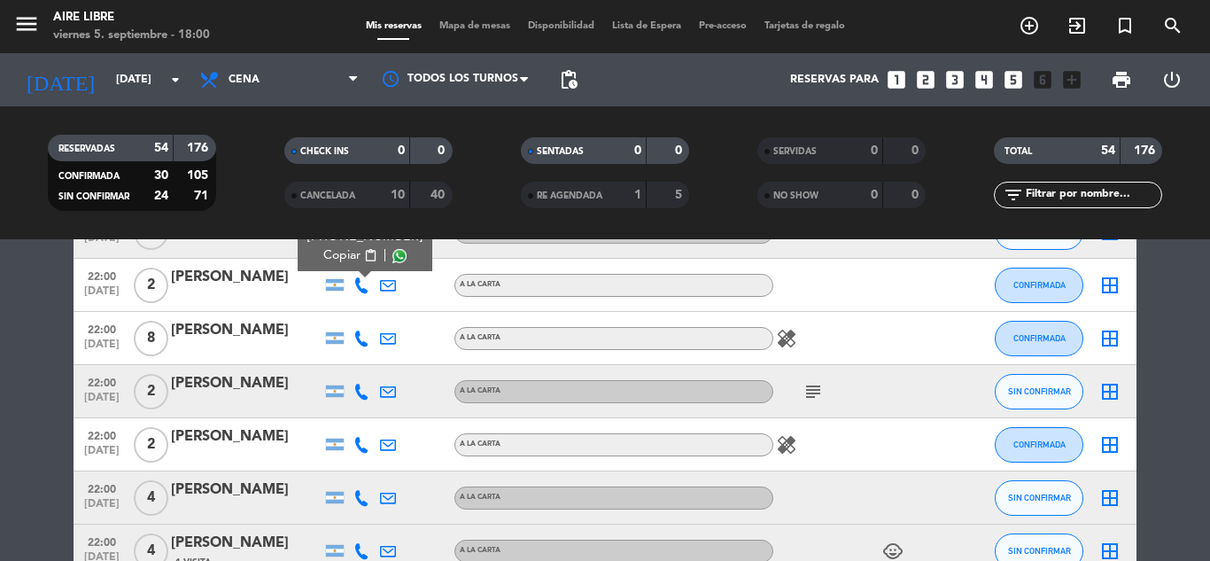
click at [362, 339] on icon at bounding box center [362, 338] width 16 height 16
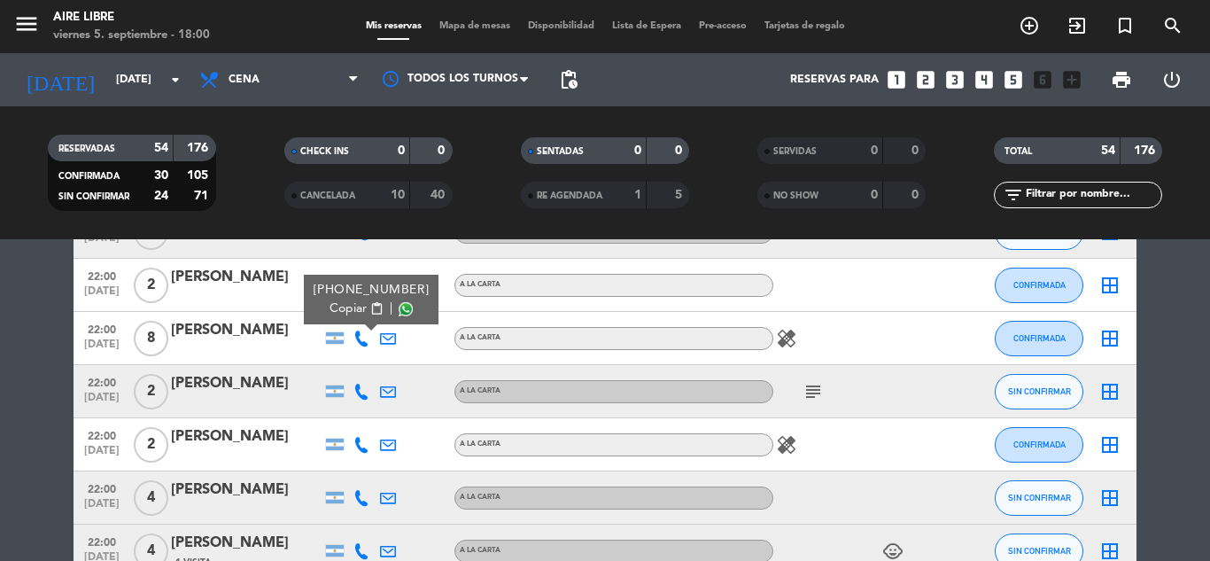
click at [370, 307] on span "content_paste" at bounding box center [376, 308] width 13 height 13
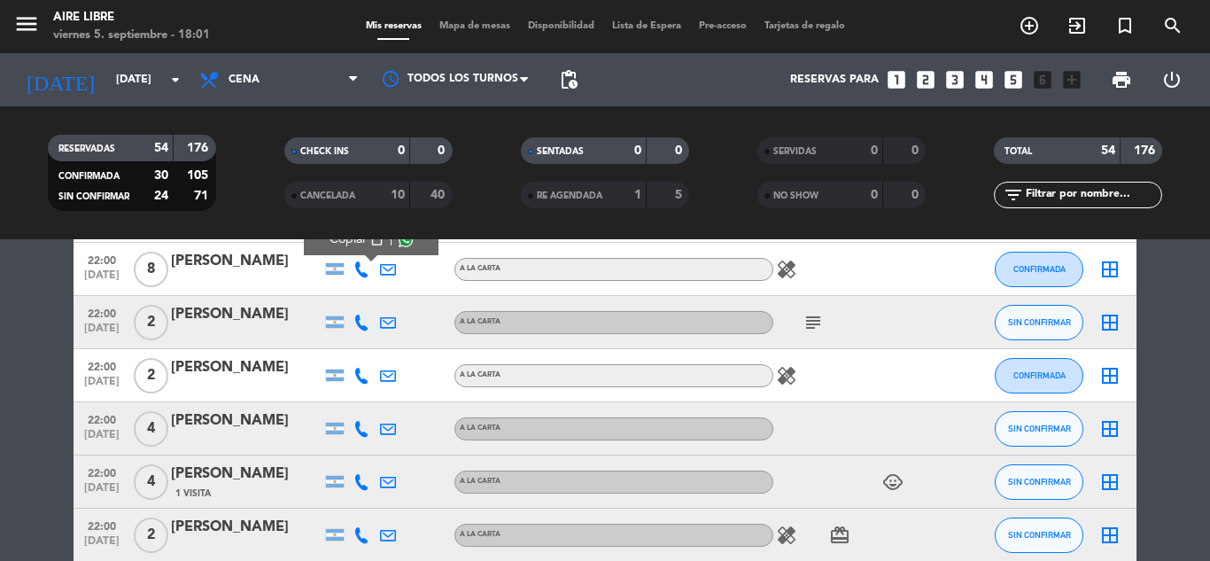
scroll to position [2464, 0]
click at [359, 324] on icon at bounding box center [362, 322] width 16 height 16
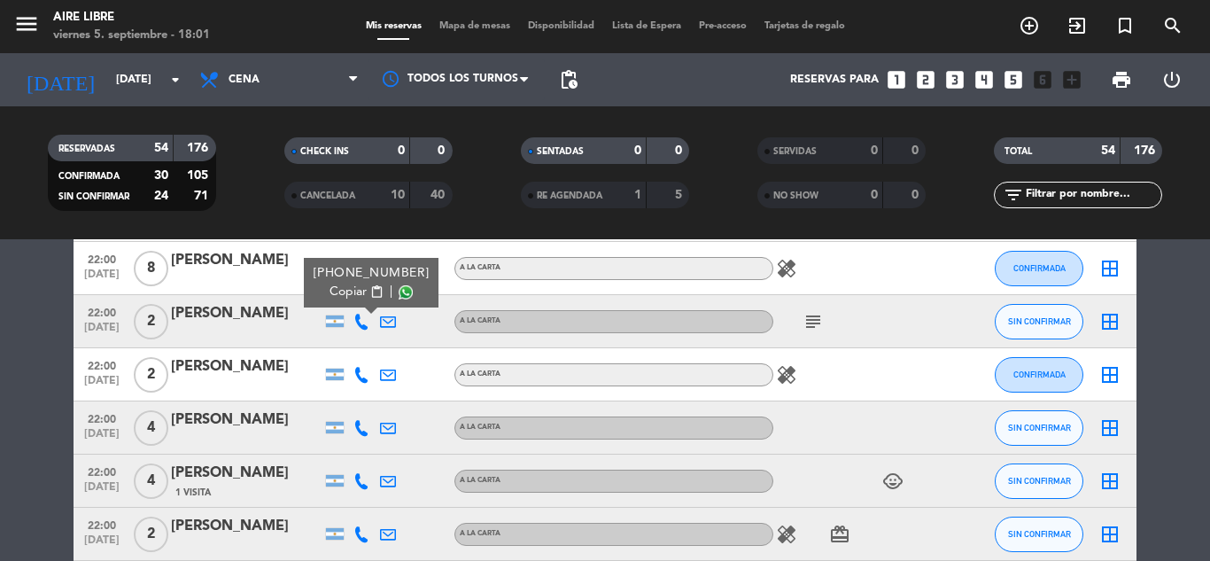
click at [370, 290] on span "content_paste" at bounding box center [376, 291] width 13 height 13
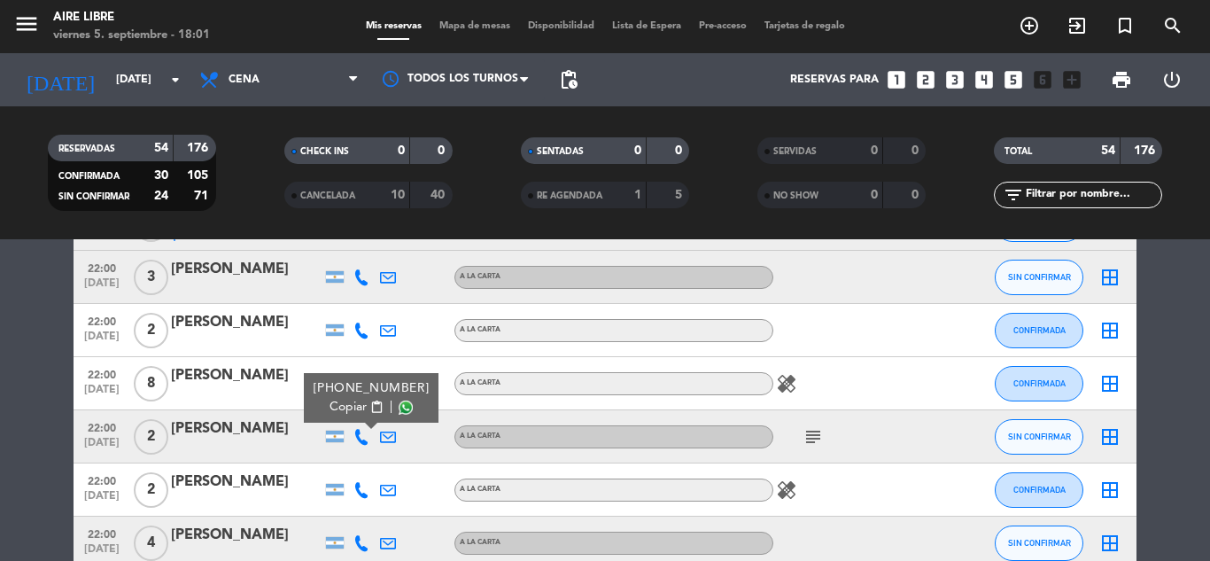
scroll to position [2346, 0]
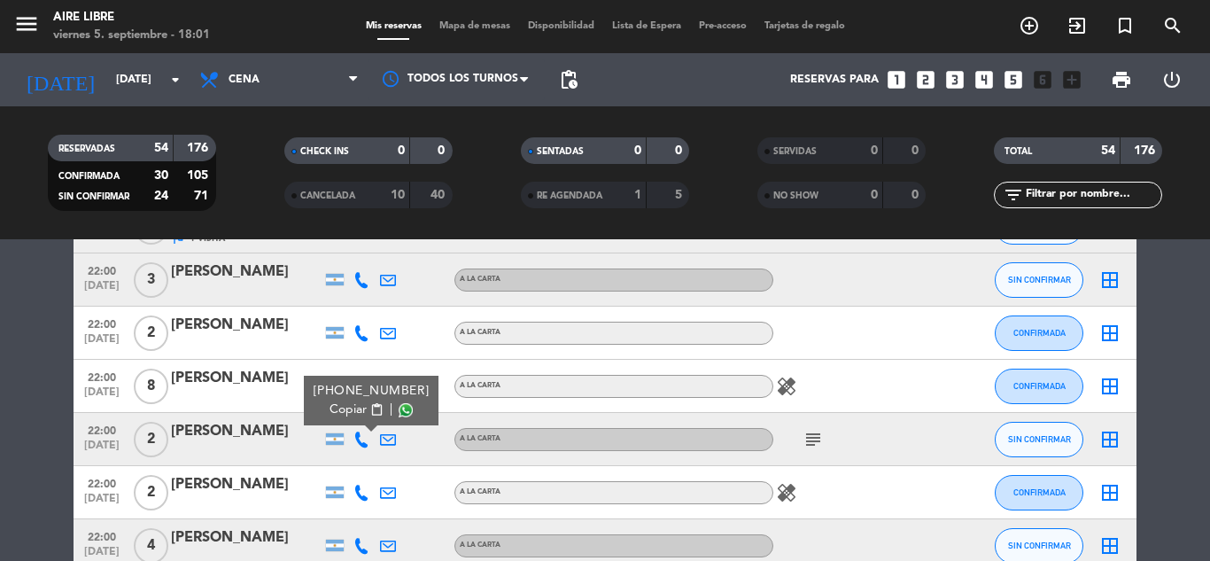
click at [478, 22] on span "Mapa de mesas" at bounding box center [475, 26] width 89 height 10
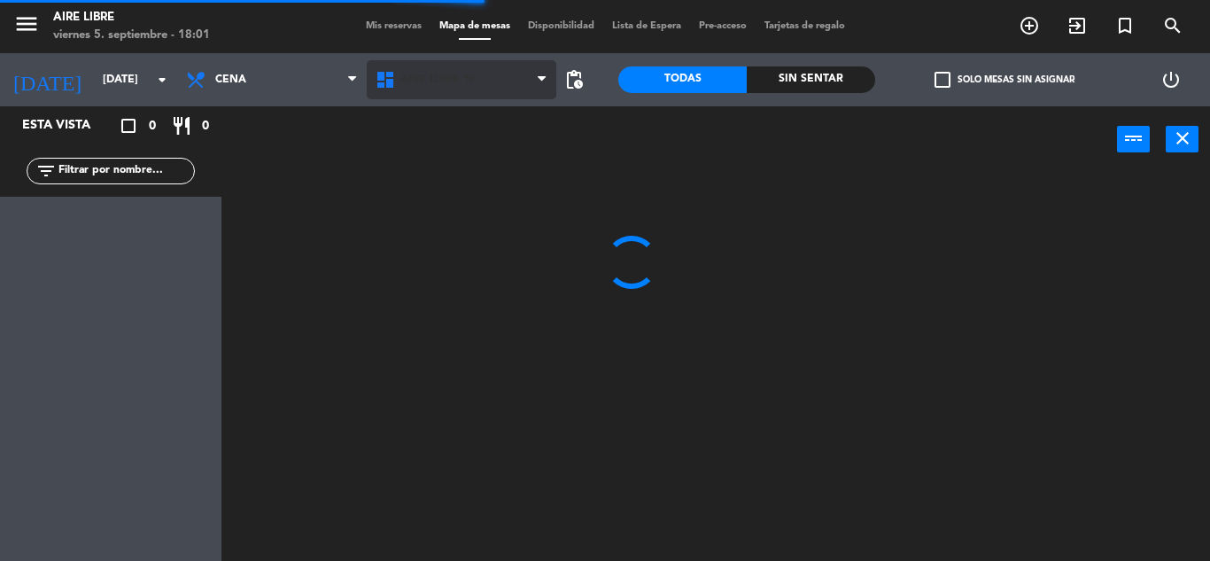
click at [432, 83] on span "Aire Libre 1P" at bounding box center [438, 80] width 76 height 12
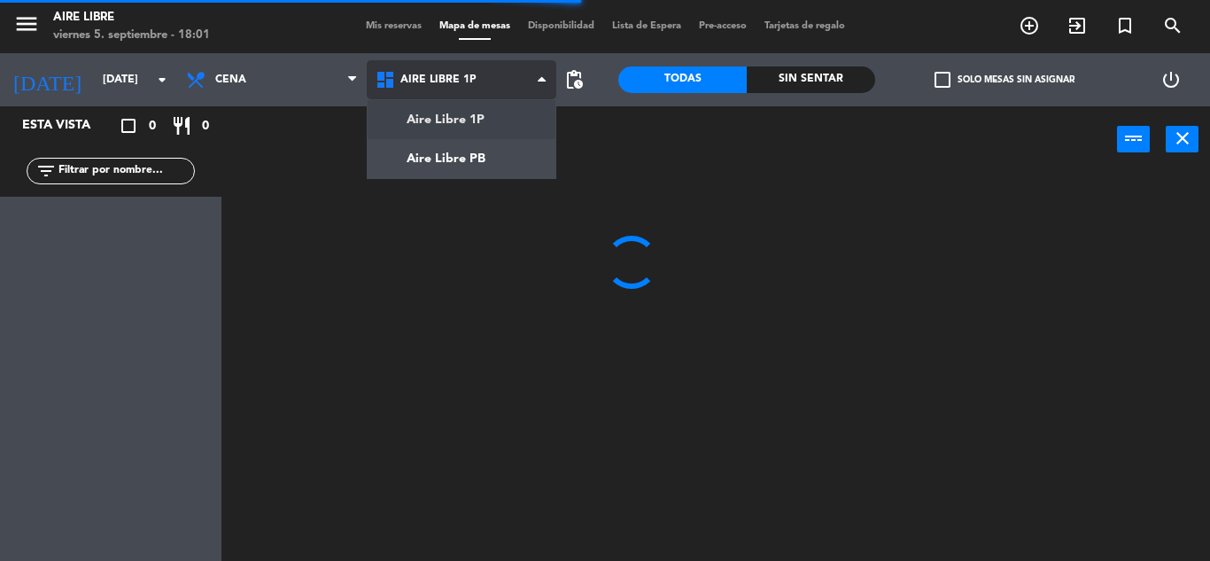
click at [453, 140] on ng-component "menu Aire Libre [DATE] 5. septiembre - 18:01 Mis reservas Mapa de mesas Disponi…" at bounding box center [605, 280] width 1210 height 561
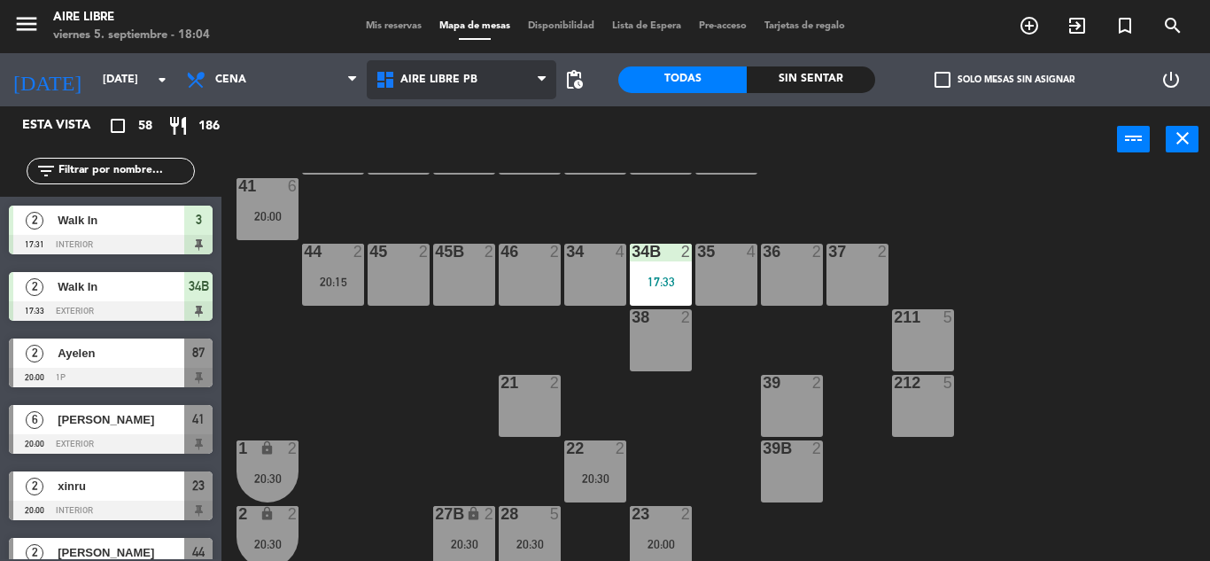
scroll to position [87, 0]
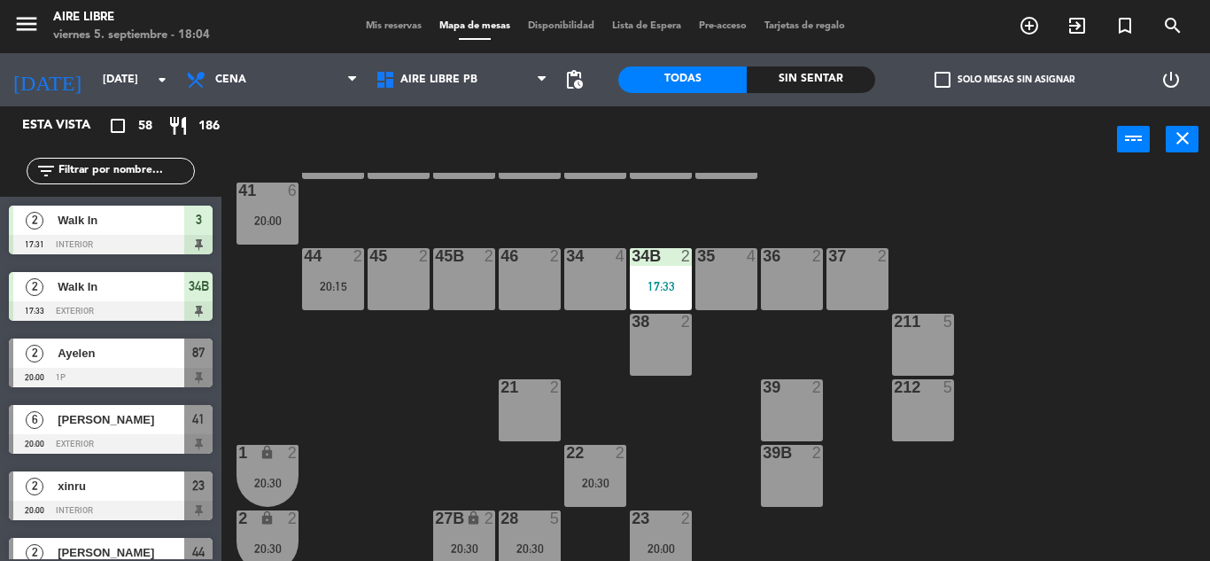
click at [392, 284] on div "45 2" at bounding box center [399, 279] width 62 height 62
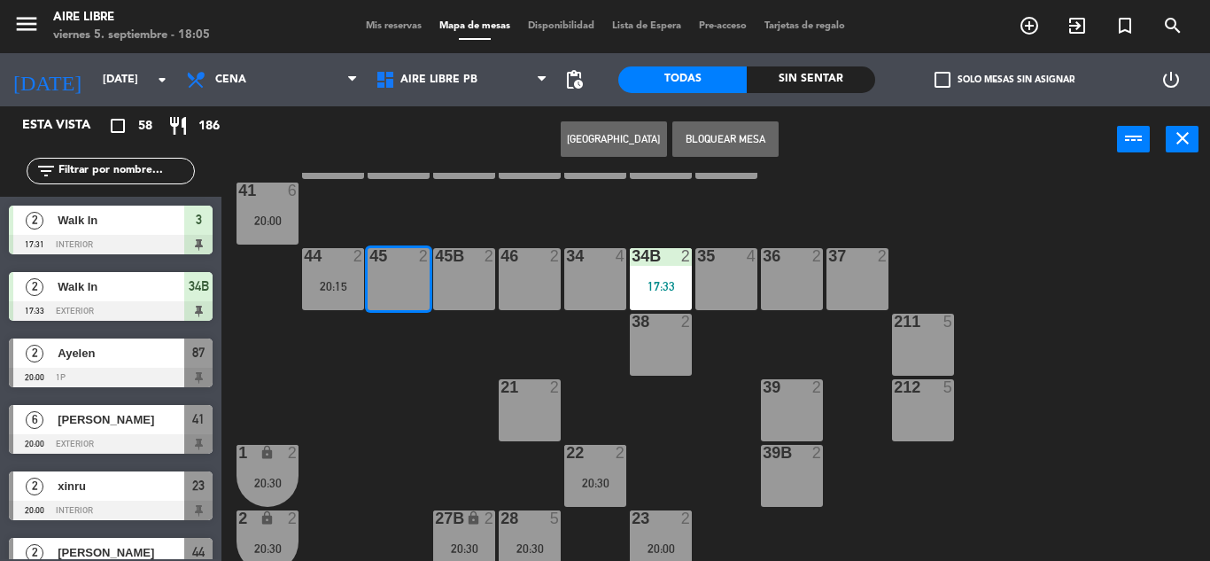
click at [463, 274] on div "45B 2" at bounding box center [464, 279] width 62 height 62
click at [520, 269] on div "46 2" at bounding box center [530, 279] width 62 height 62
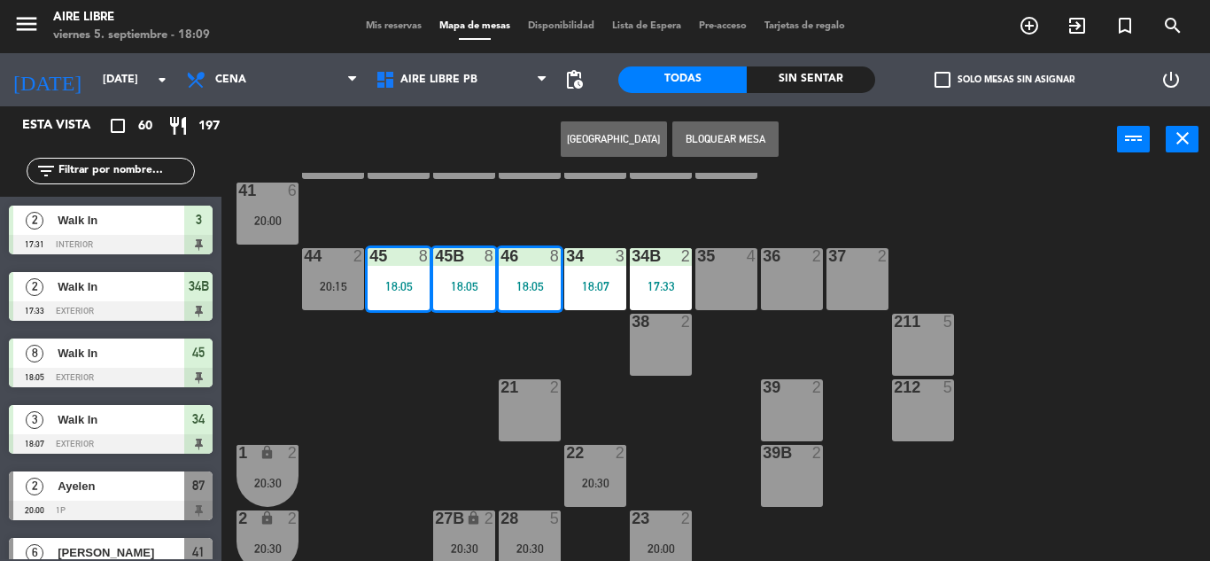
click at [385, 28] on span "Mis reservas" at bounding box center [394, 26] width 74 height 10
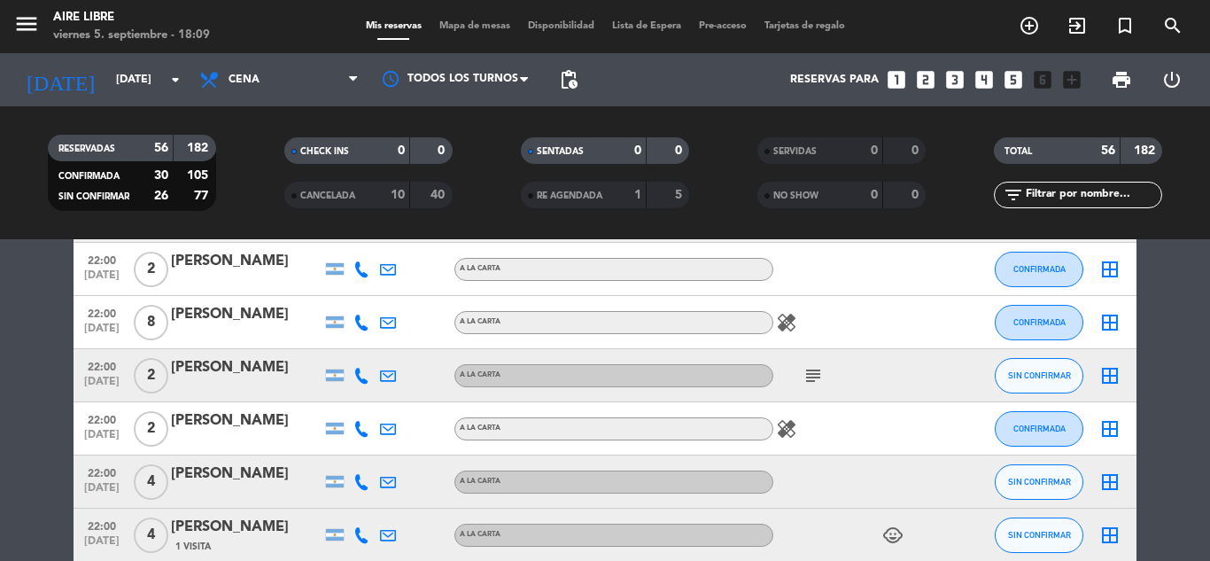
scroll to position [2467, 0]
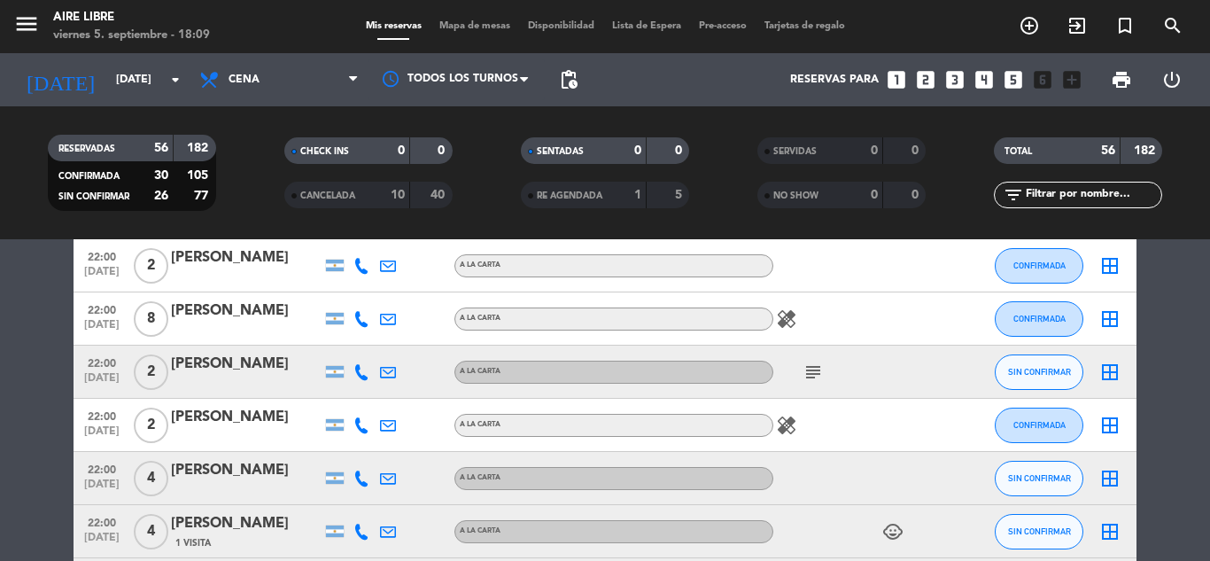
click at [362, 426] on icon at bounding box center [362, 425] width 16 height 16
click at [370, 397] on span "content_paste" at bounding box center [376, 395] width 13 height 13
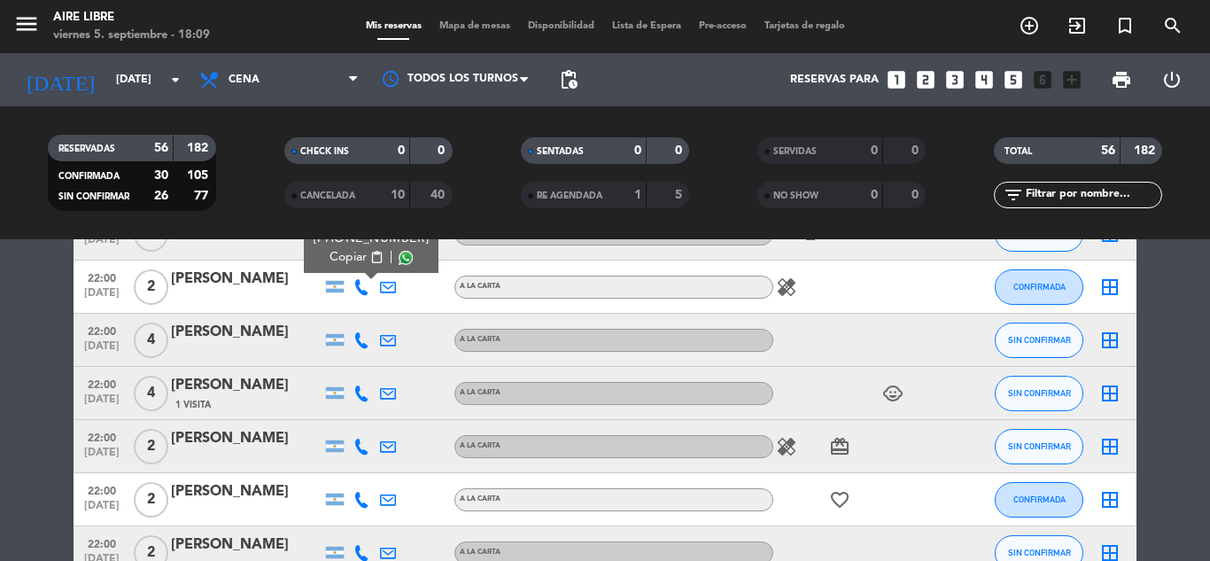
scroll to position [2607, 0]
click at [359, 339] on icon at bounding box center [362, 338] width 16 height 16
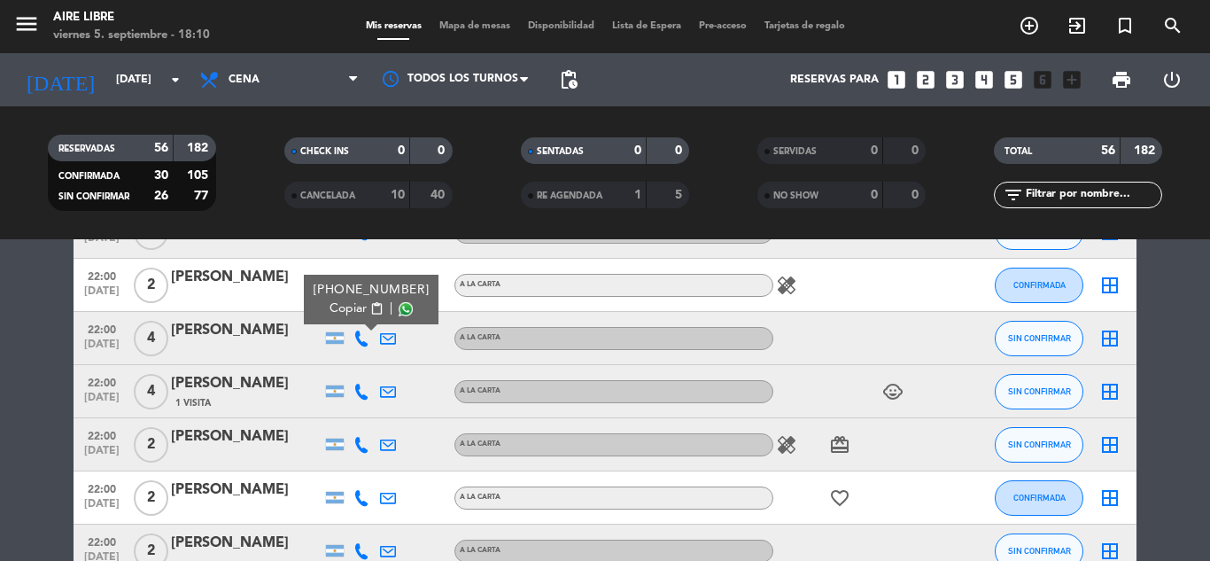
click at [370, 308] on span "content_paste" at bounding box center [376, 308] width 13 height 13
click at [362, 394] on icon at bounding box center [362, 392] width 16 height 16
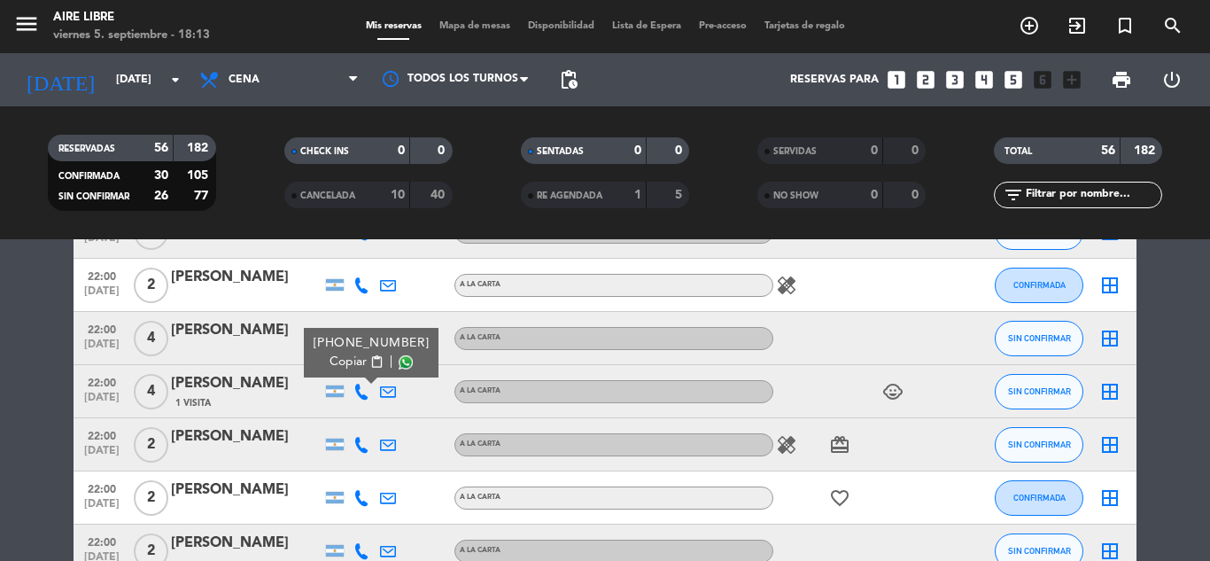
click at [370, 359] on span "content_paste" at bounding box center [376, 361] width 13 height 13
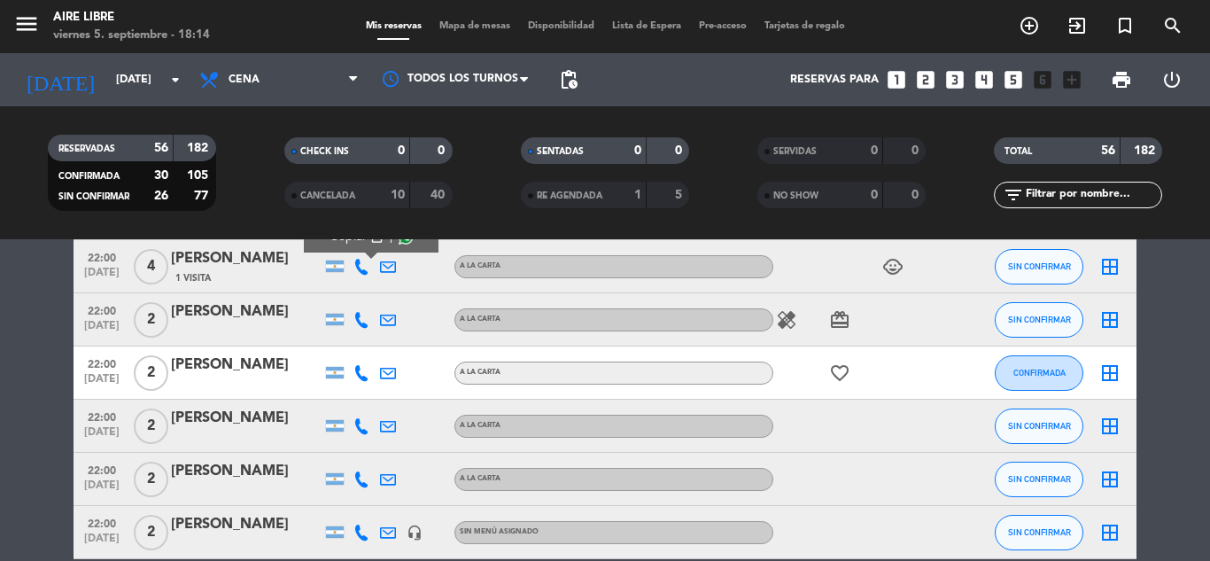
scroll to position [2733, 0]
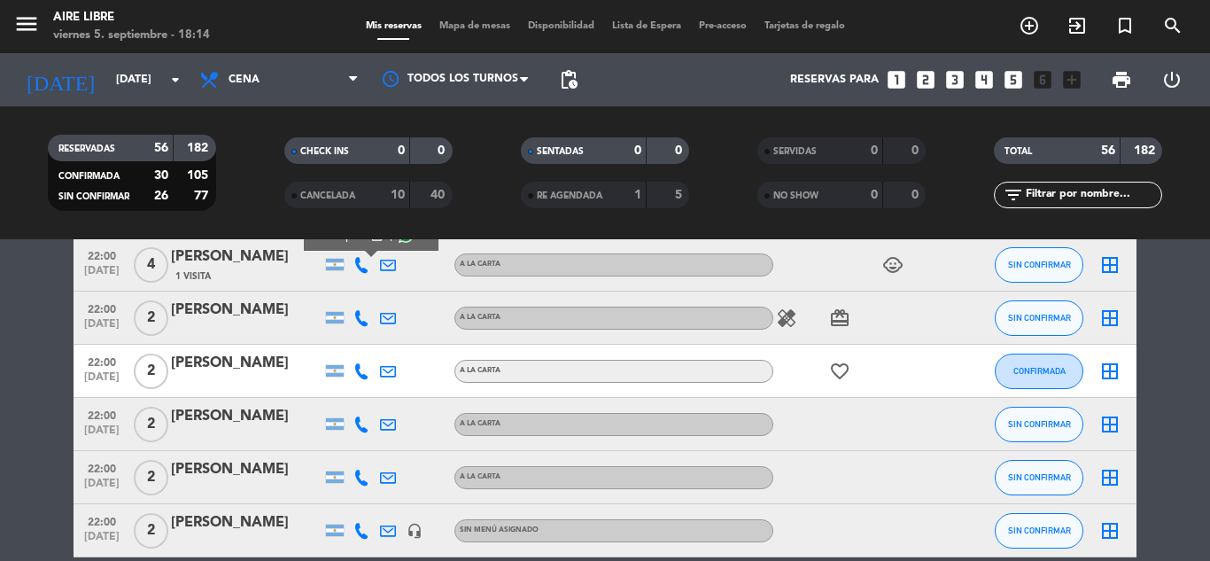
click at [364, 316] on icon at bounding box center [362, 318] width 16 height 16
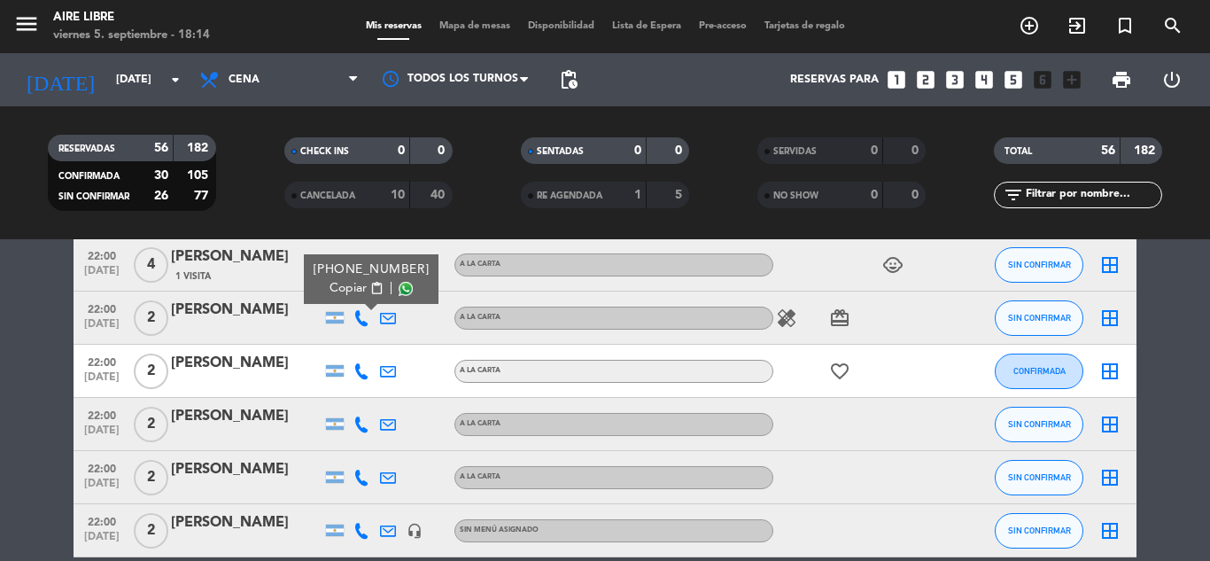
click at [370, 285] on span "content_paste" at bounding box center [376, 288] width 13 height 13
click at [362, 373] on icon at bounding box center [362, 371] width 16 height 16
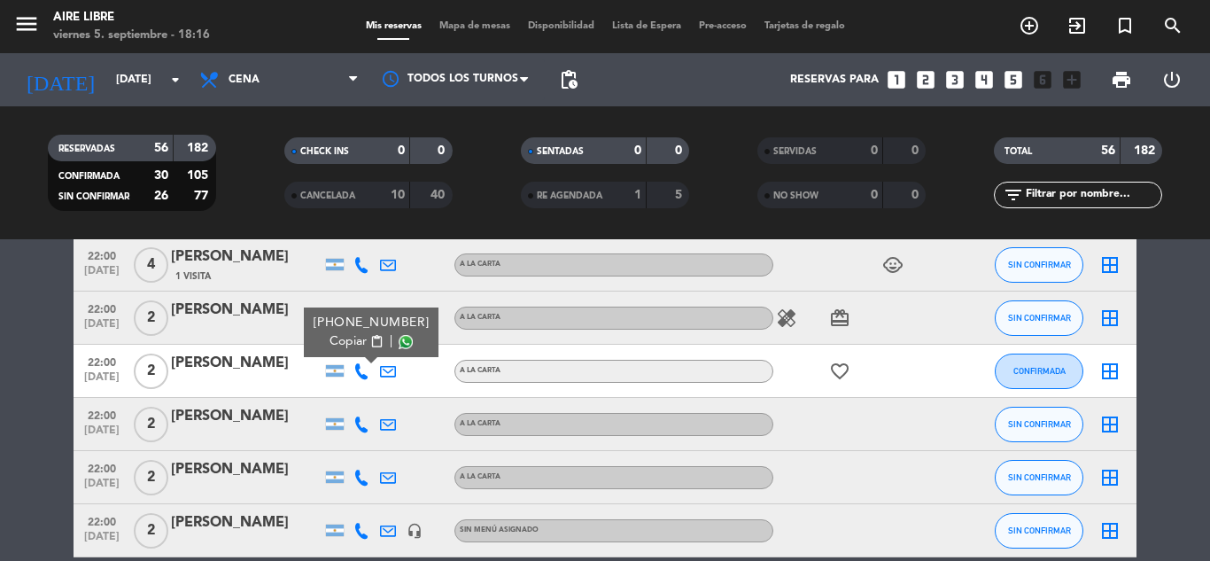
click at [370, 338] on span "content_paste" at bounding box center [376, 341] width 13 height 13
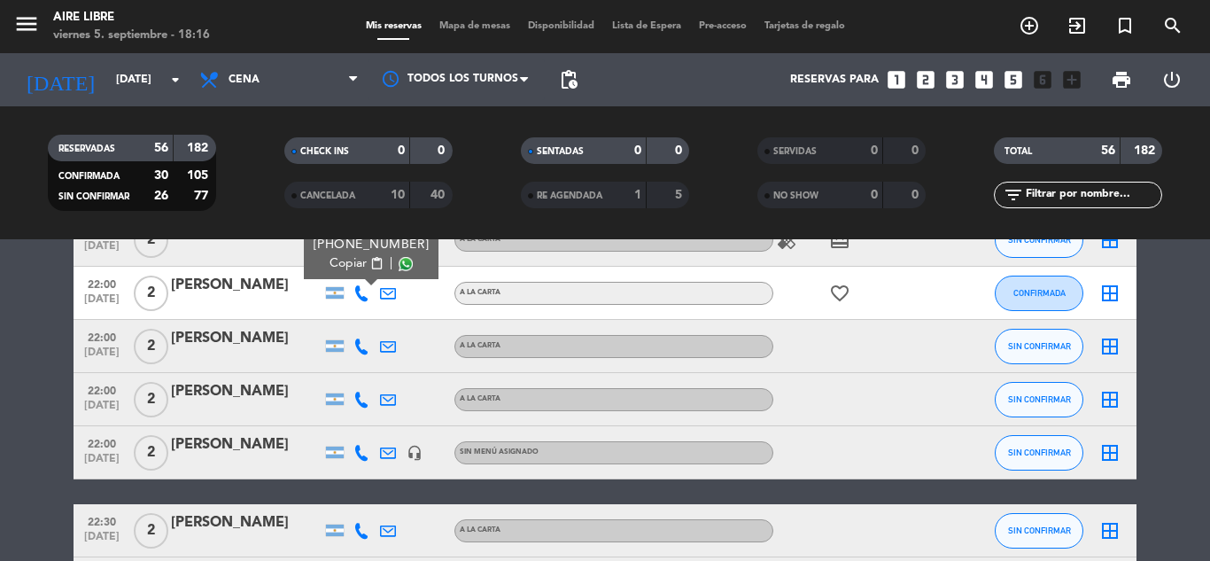
scroll to position [2817, 0]
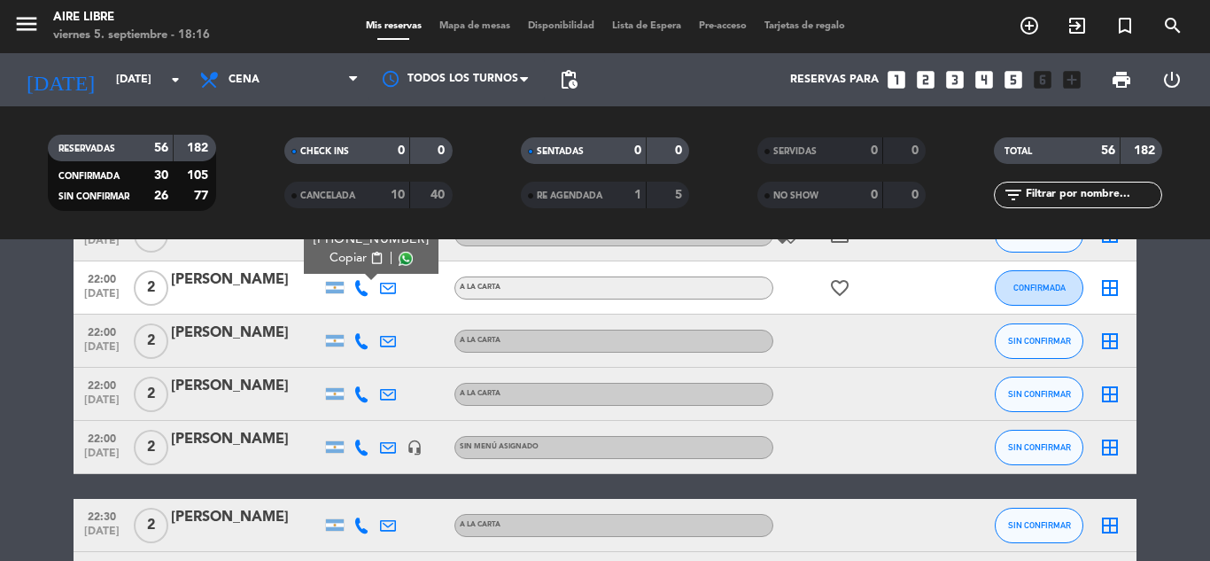
click at [362, 343] on icon at bounding box center [362, 341] width 16 height 16
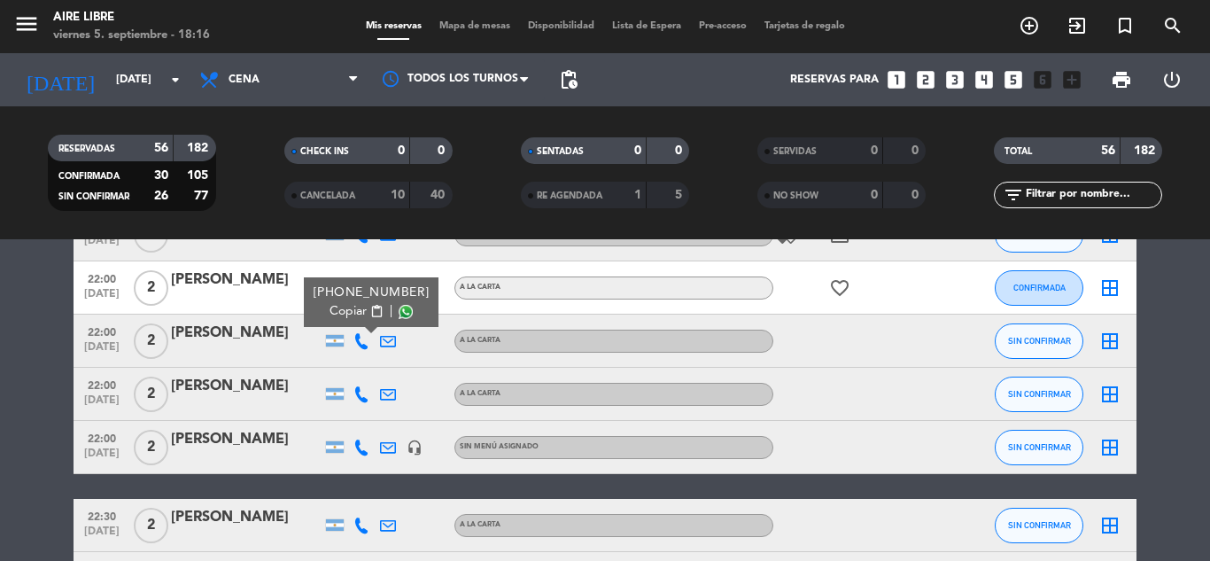
click at [370, 307] on span "content_paste" at bounding box center [376, 311] width 13 height 13
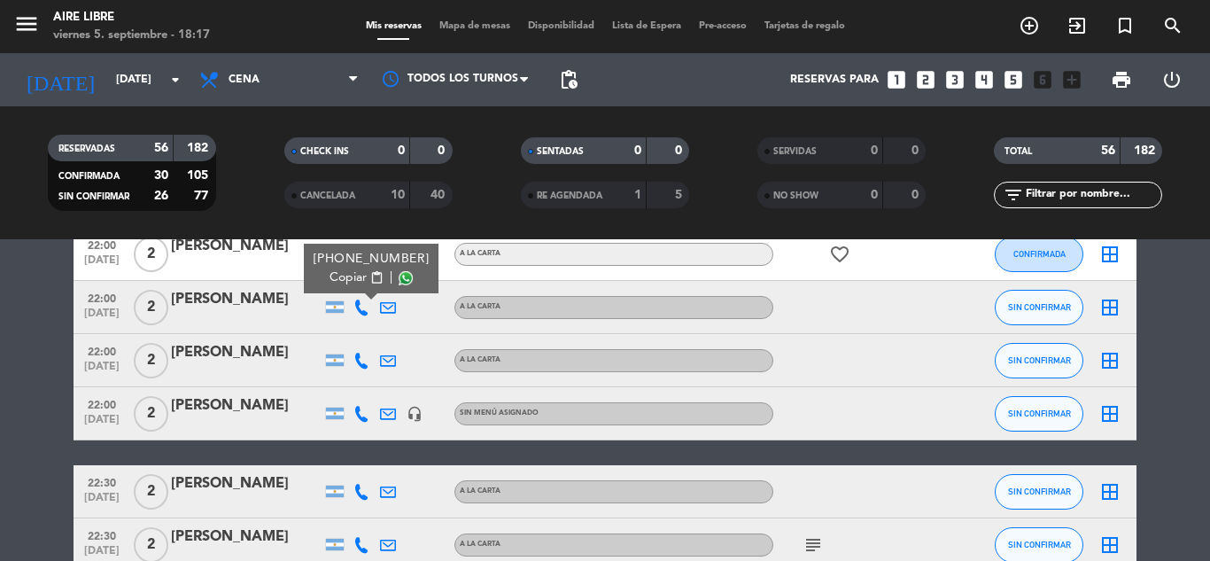
scroll to position [2861, 0]
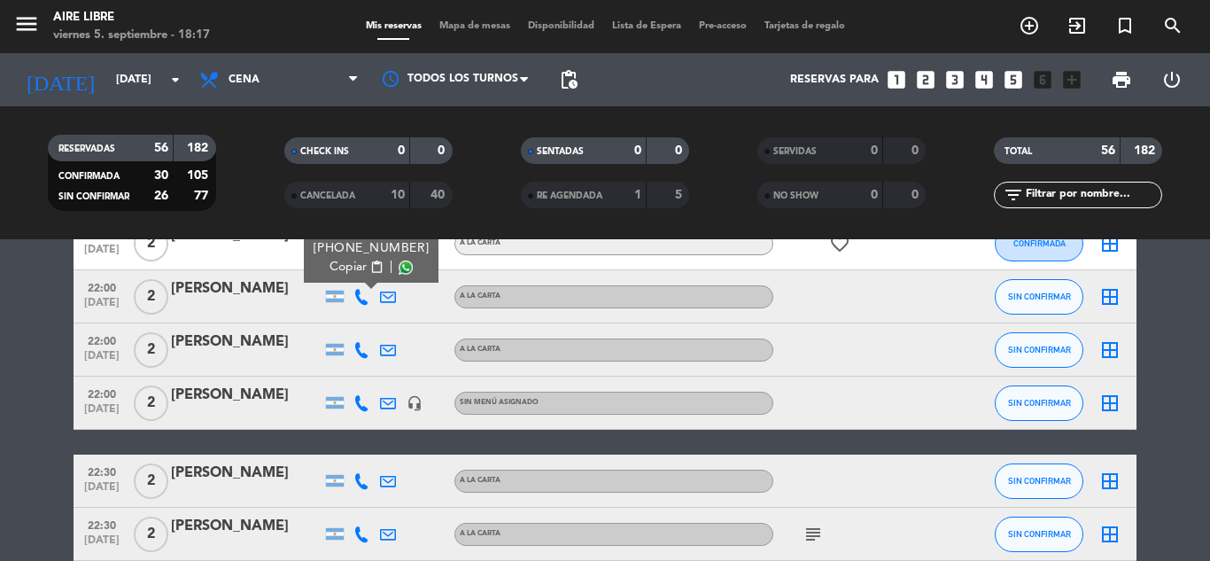
click at [360, 350] on icon at bounding box center [362, 350] width 16 height 16
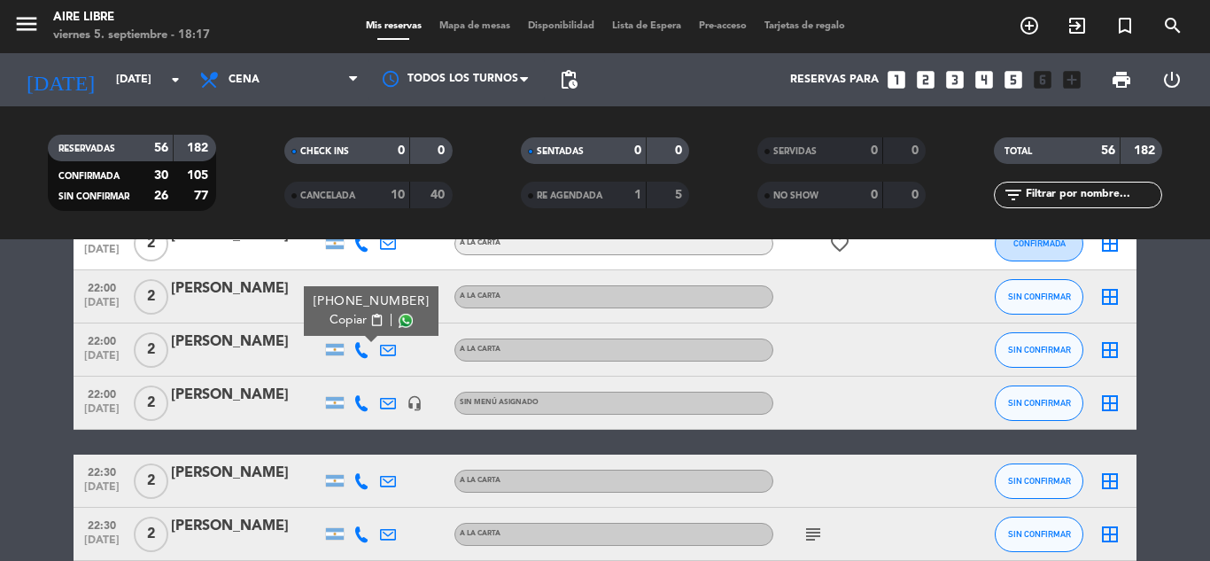
click at [370, 315] on span "content_paste" at bounding box center [376, 320] width 13 height 13
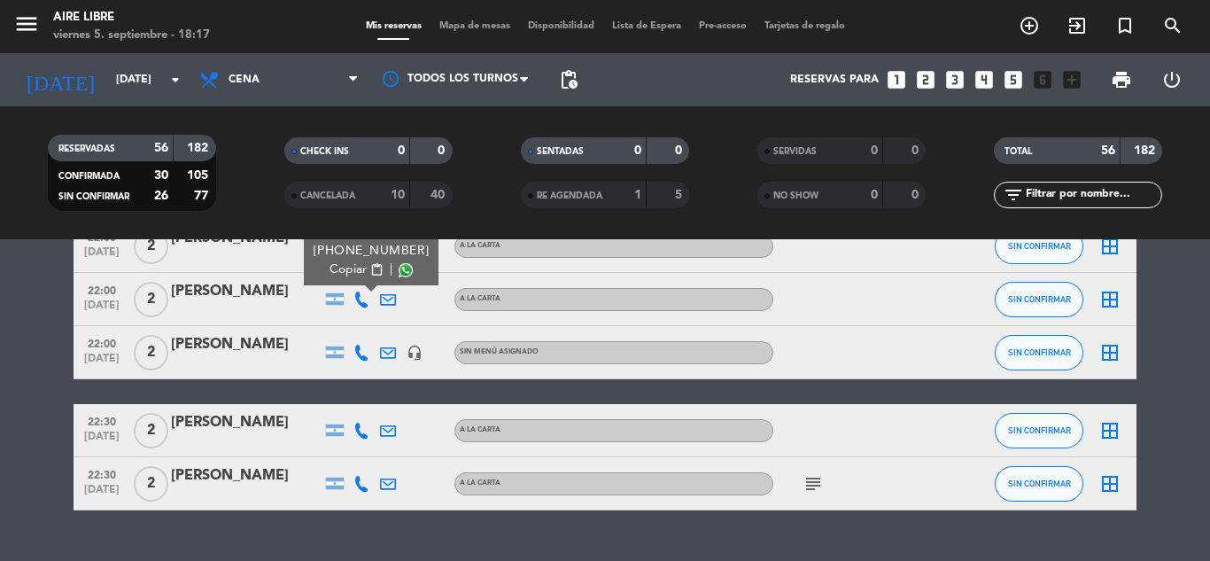
scroll to position [2916, 0]
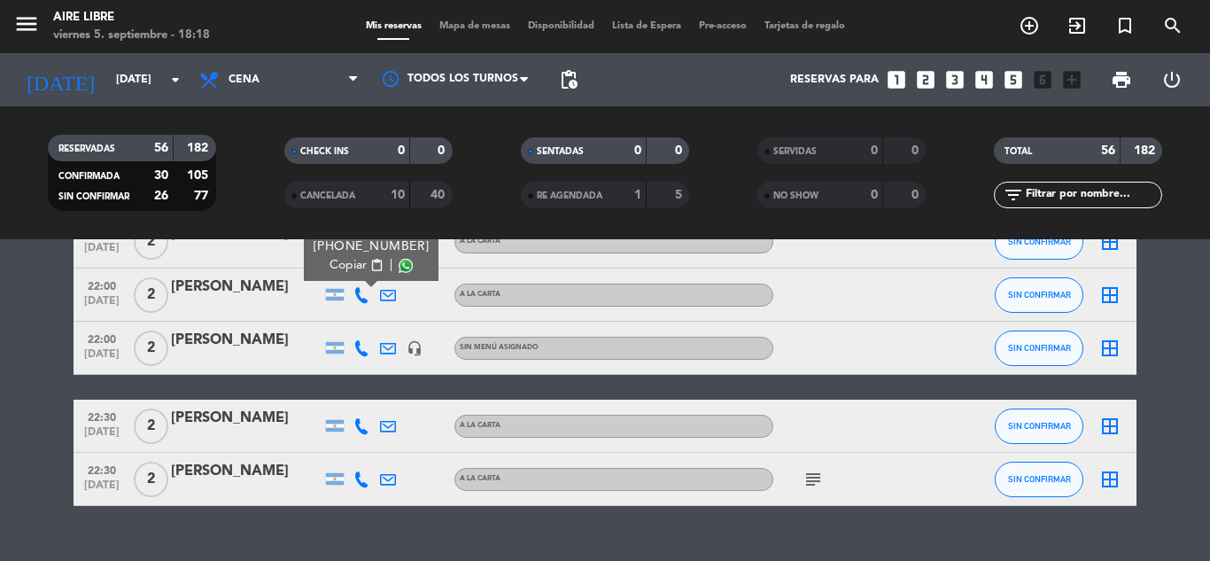
click at [361, 353] on icon at bounding box center [362, 348] width 16 height 16
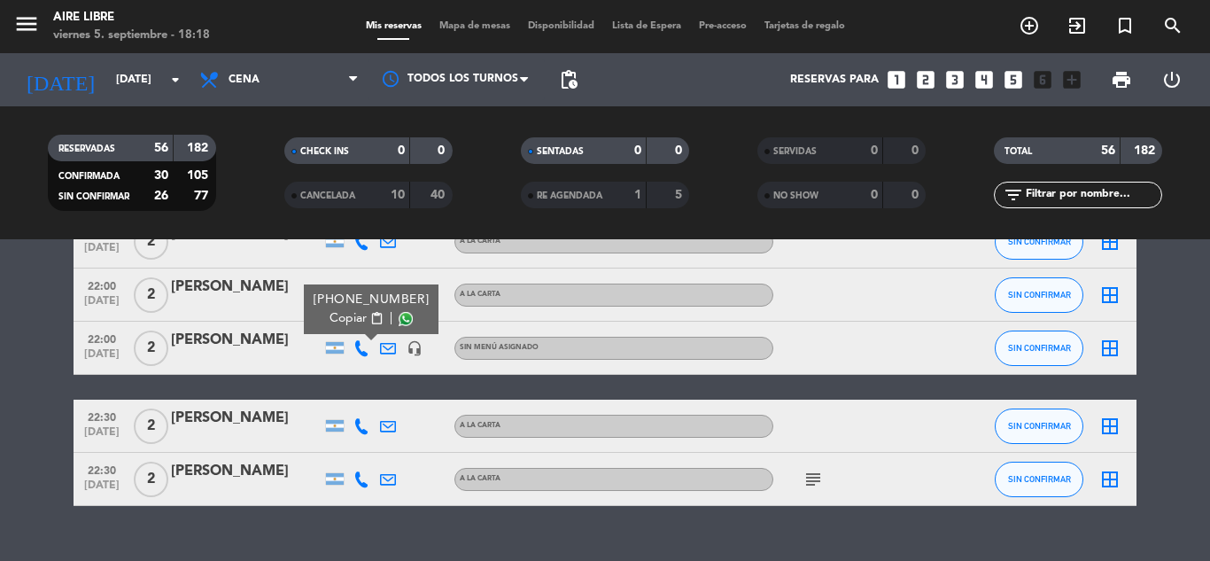
click at [370, 318] on span "content_paste" at bounding box center [376, 318] width 13 height 13
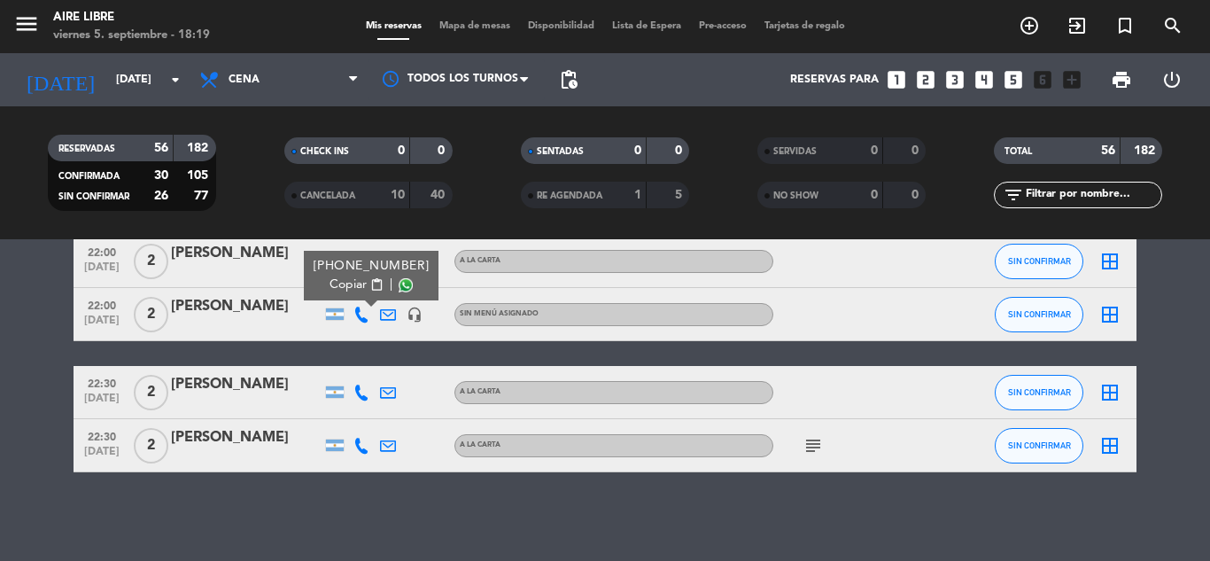
click at [1066, 190] on input "text" at bounding box center [1092, 194] width 137 height 19
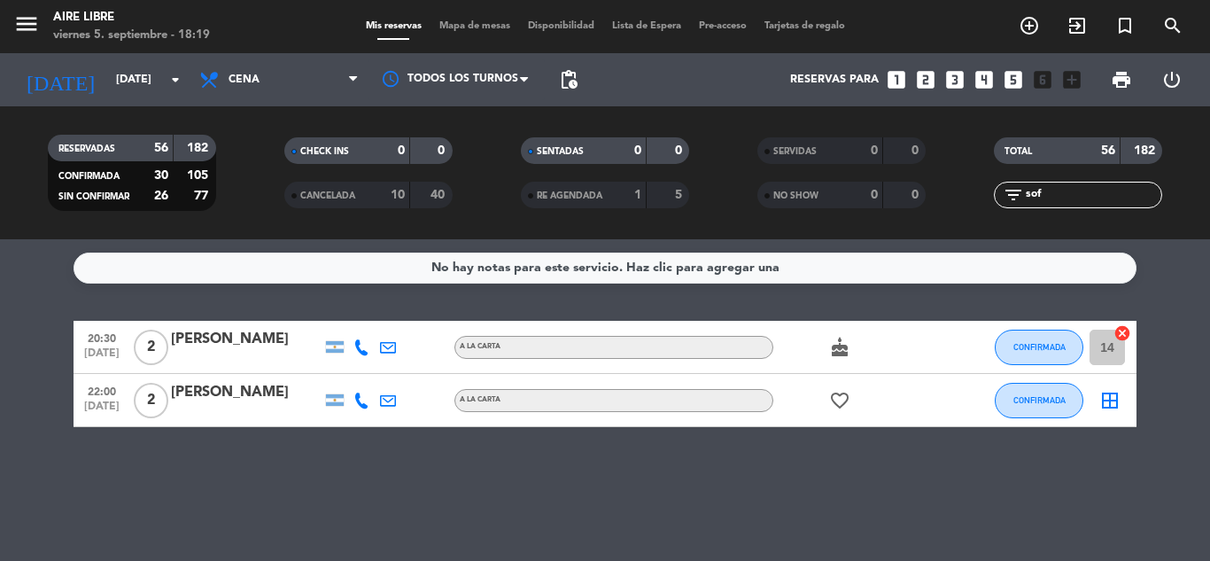
scroll to position [0, 0]
click at [1039, 404] on span "CONFIRMADA" at bounding box center [1040, 400] width 52 height 10
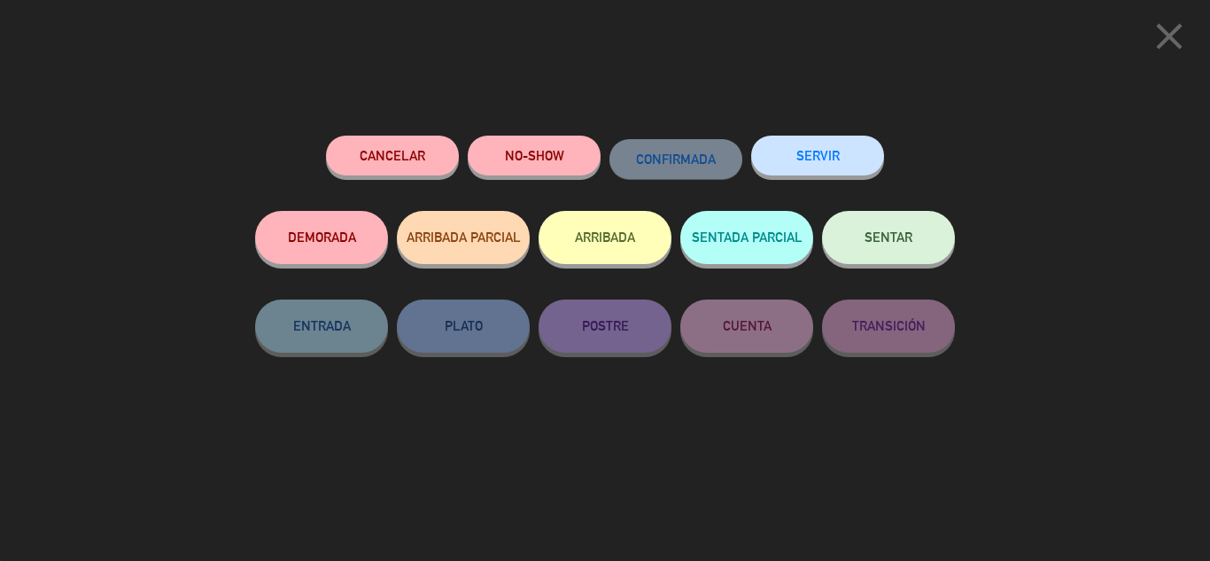
click at [1175, 34] on icon "close" at bounding box center [1169, 36] width 44 height 44
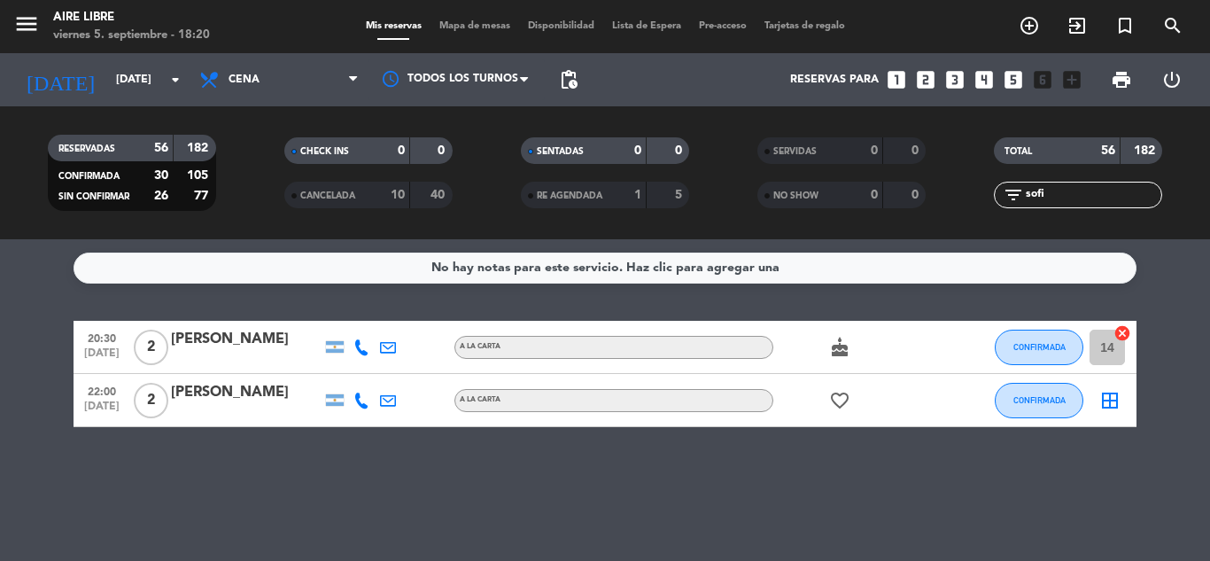
click at [1059, 190] on input "sofi" at bounding box center [1092, 194] width 137 height 19
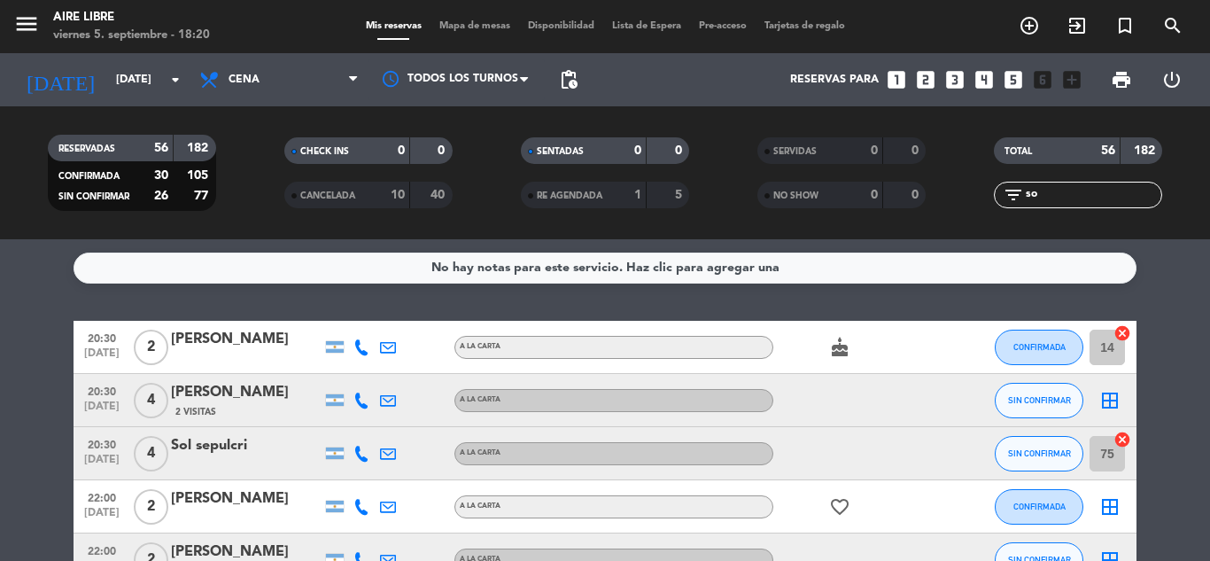
type input "s"
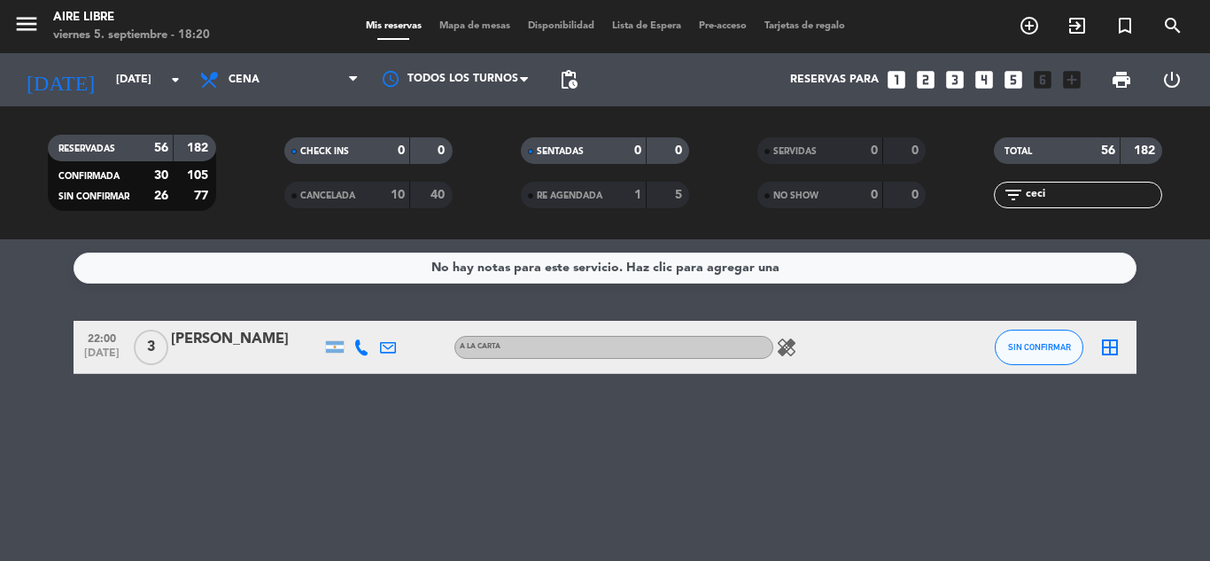
click at [1035, 346] on span "SIN CONFIRMAR" at bounding box center [1039, 347] width 63 height 10
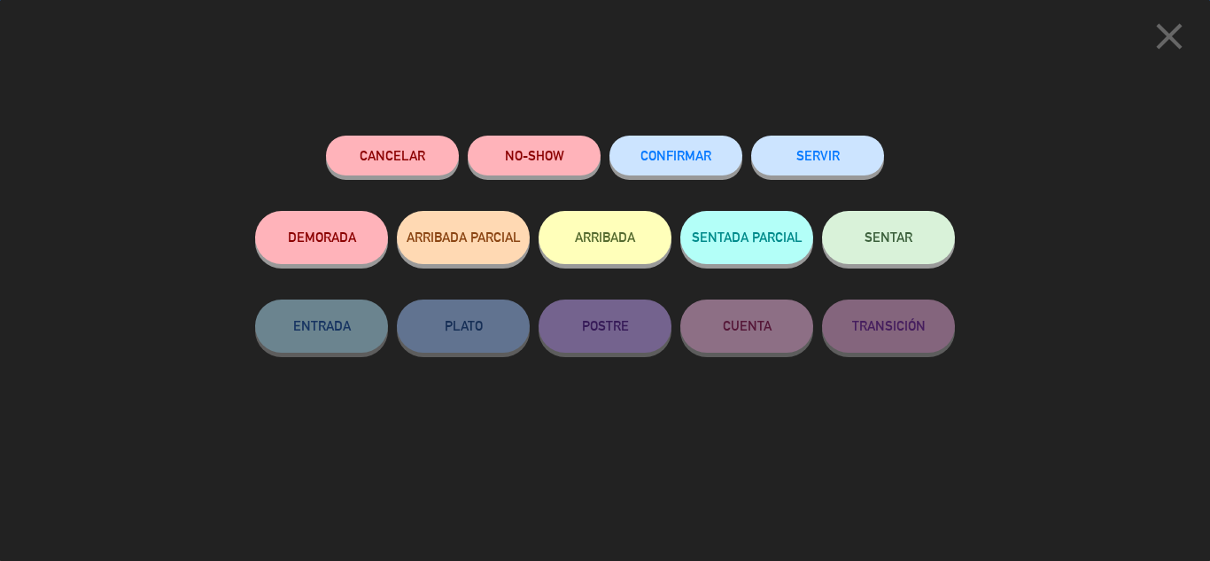
click at [675, 154] on span "CONFIRMAR" at bounding box center [676, 155] width 71 height 15
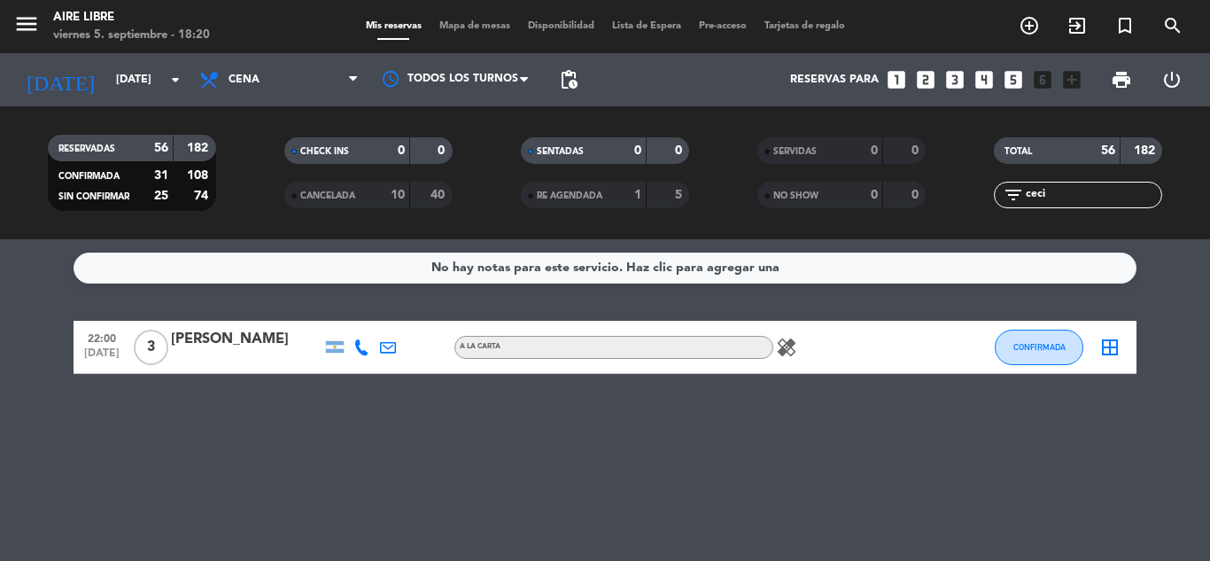
click at [1082, 197] on input "ceci" at bounding box center [1092, 194] width 137 height 19
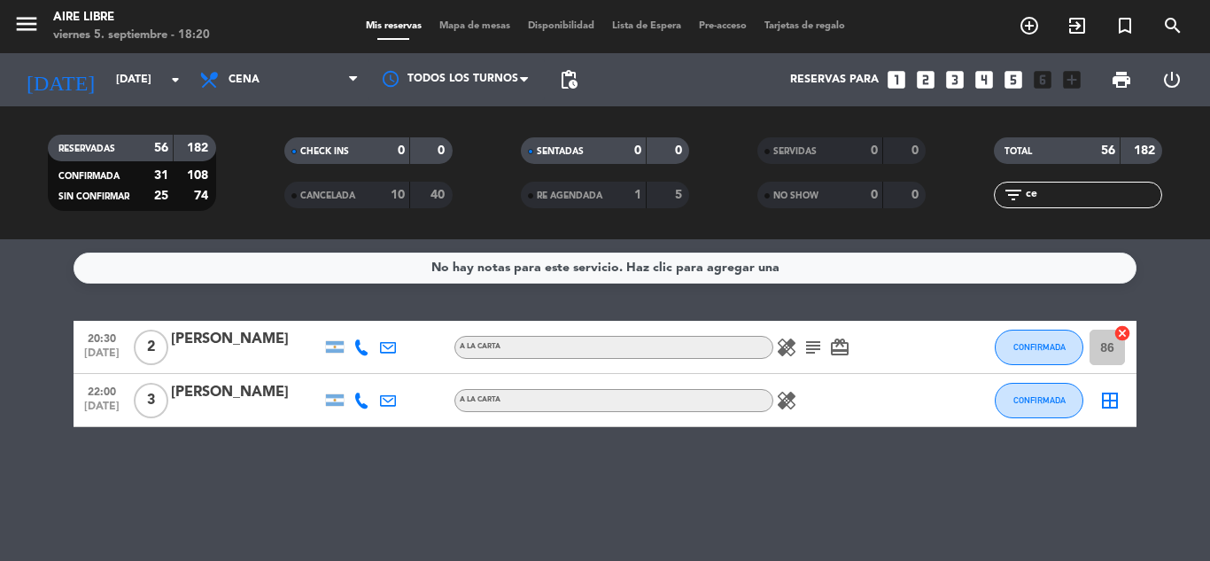
type input "c"
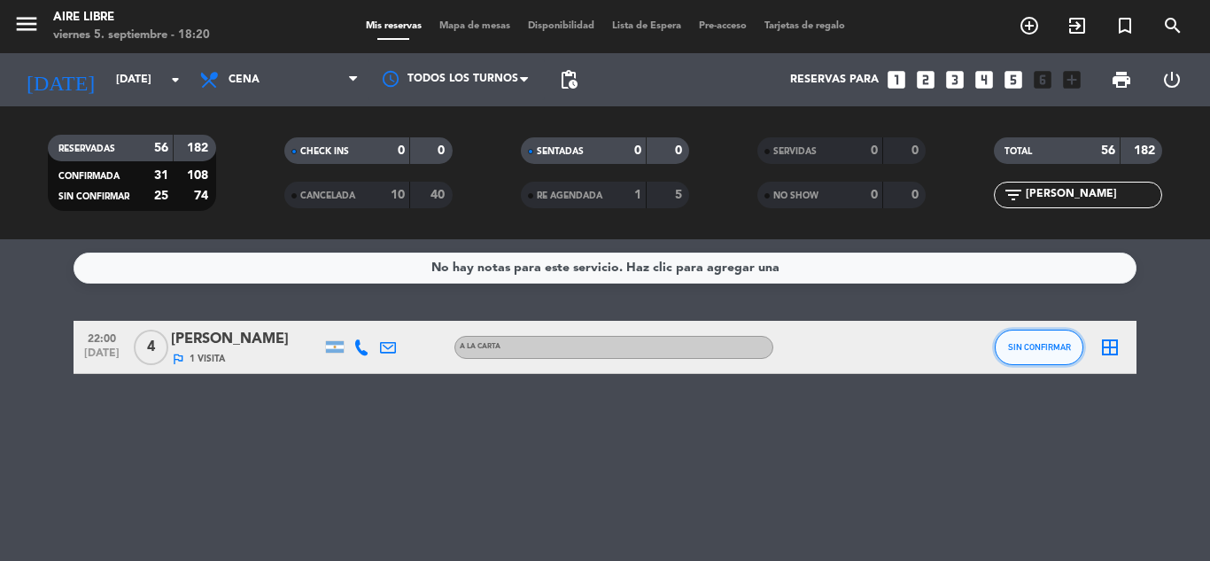
click at [1041, 333] on button "SIN CONFIRMAR" at bounding box center [1039, 347] width 89 height 35
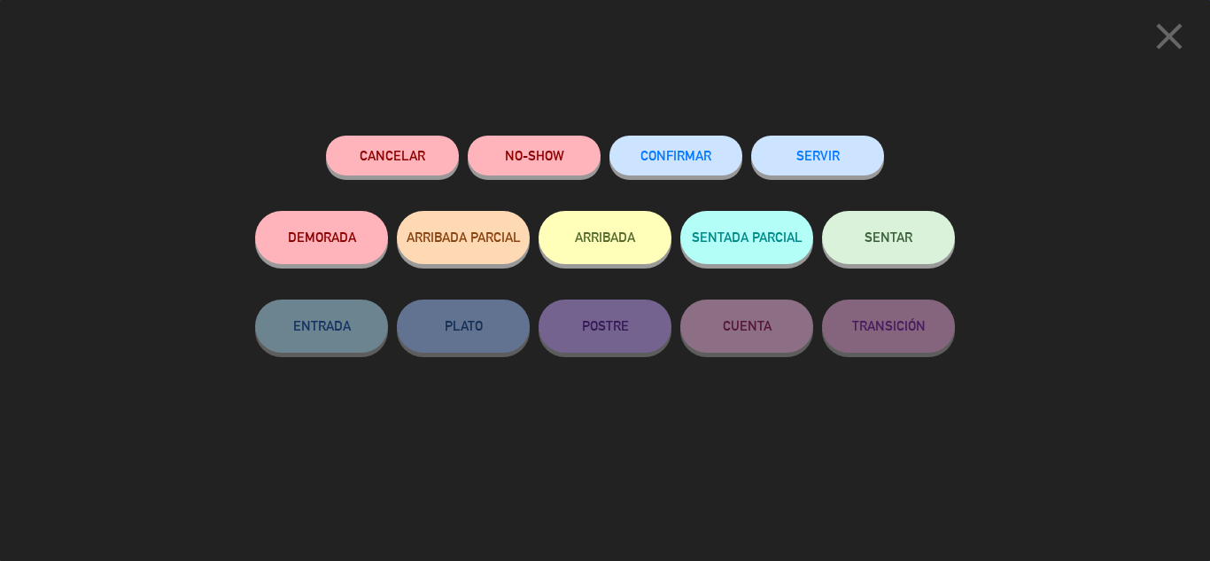
click at [664, 148] on button "CONFIRMAR" at bounding box center [676, 156] width 133 height 40
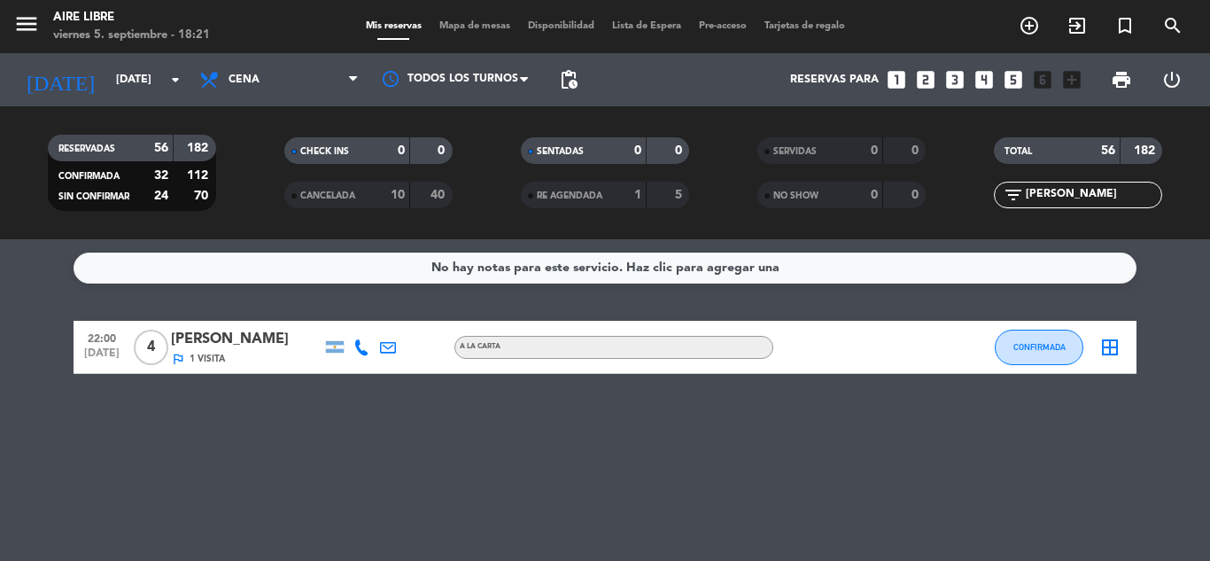
click at [1085, 193] on input "[PERSON_NAME]" at bounding box center [1092, 194] width 137 height 19
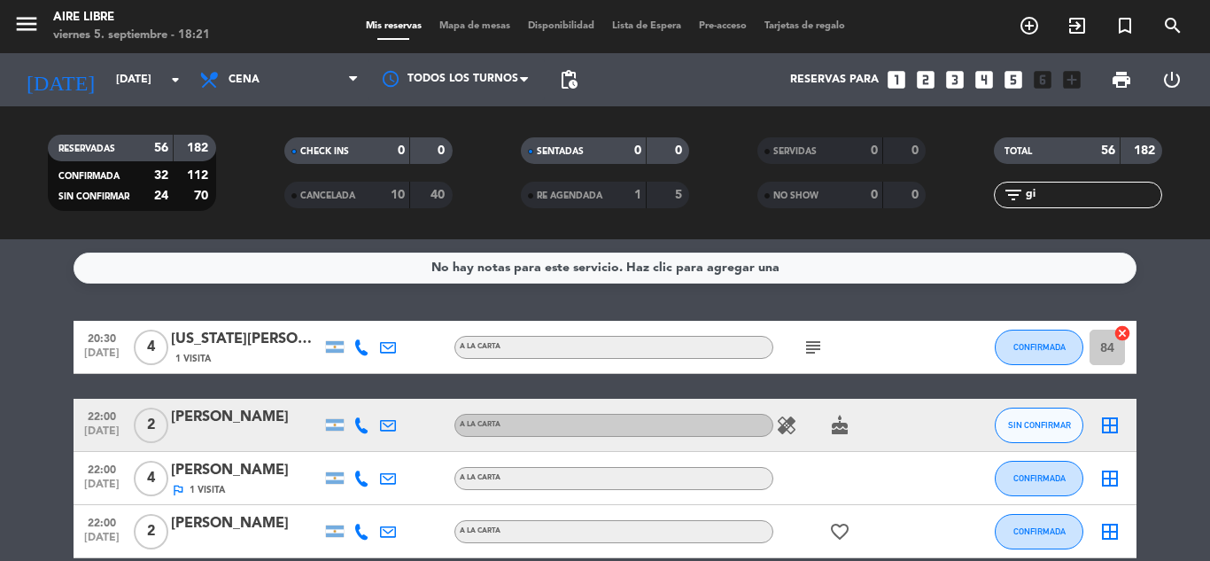
type input "g"
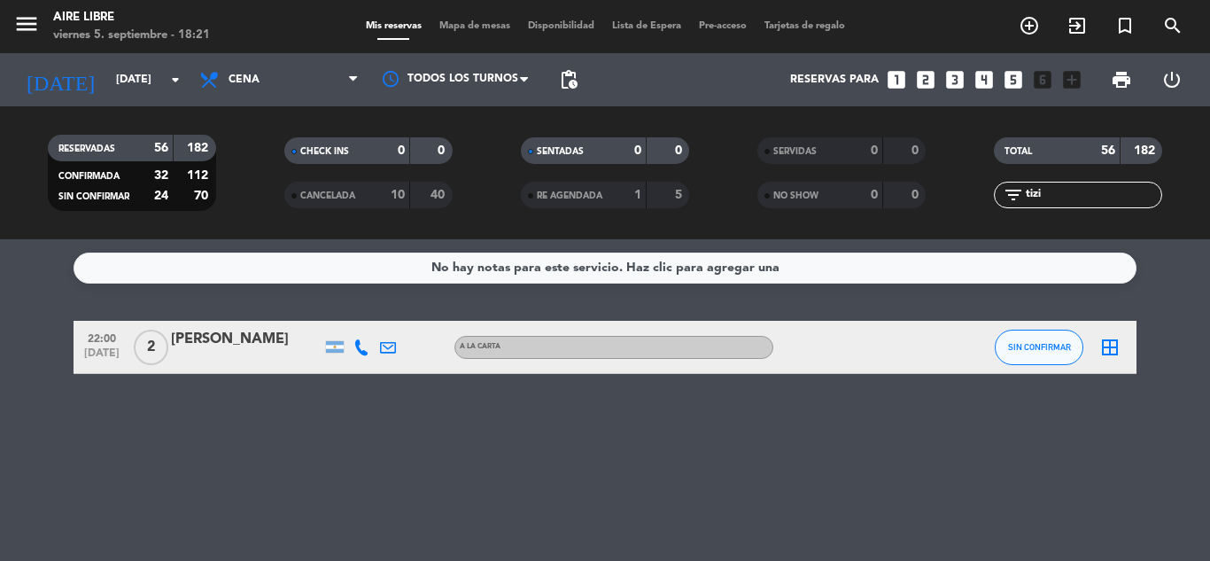
click at [1053, 344] on span "SIN CONFIRMAR" at bounding box center [1039, 347] width 63 height 10
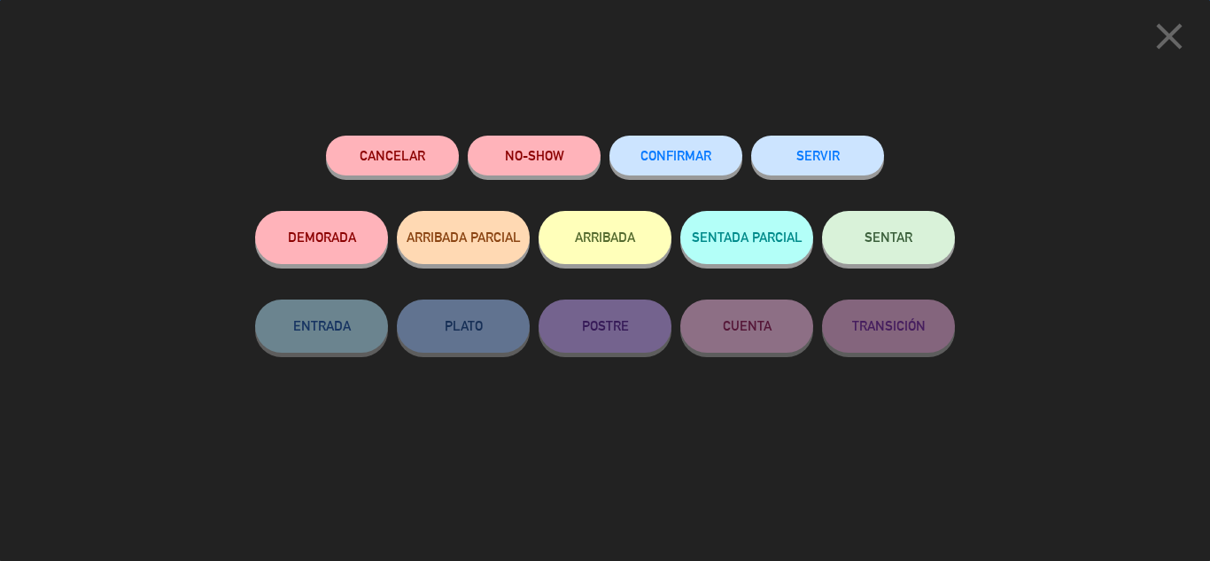
click at [671, 152] on span "CONFIRMAR" at bounding box center [676, 155] width 71 height 15
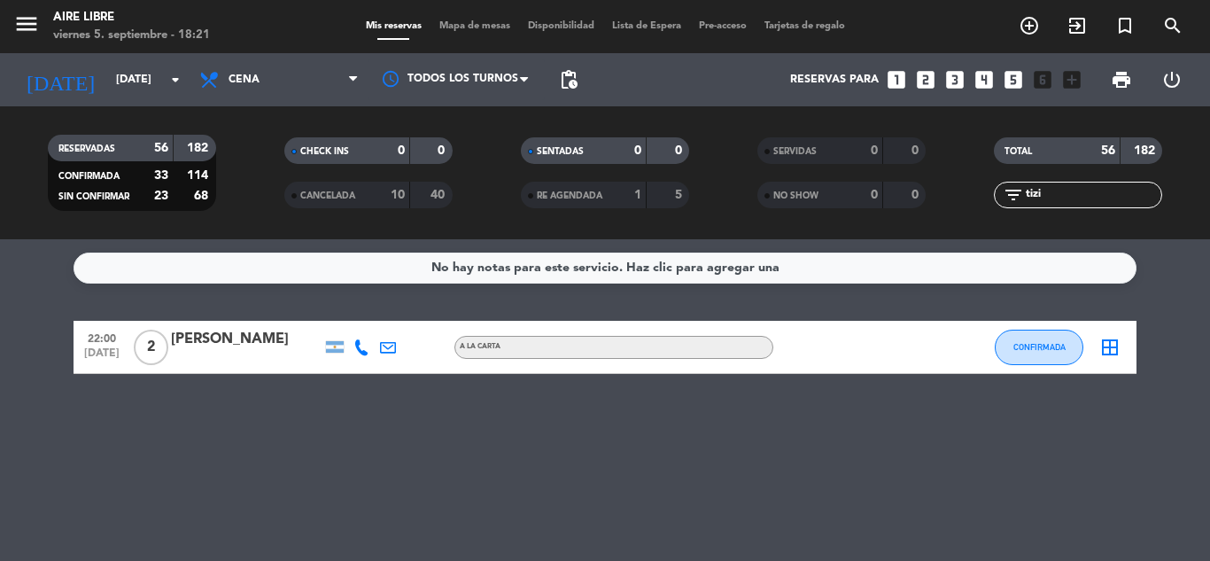
click at [1065, 194] on input "tizi" at bounding box center [1092, 194] width 137 height 19
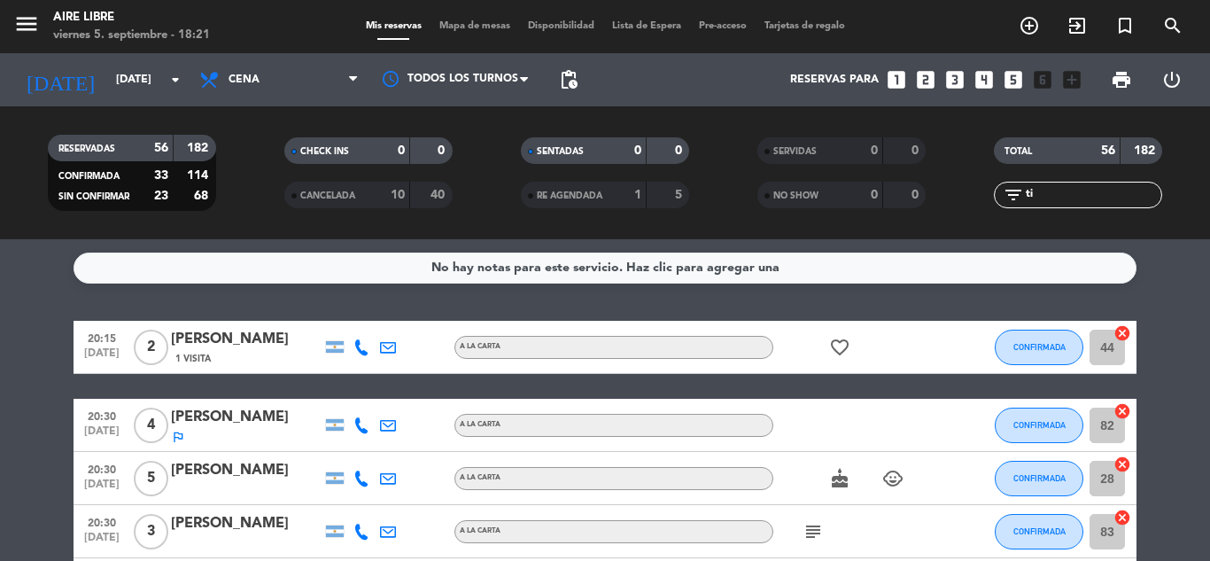
type input "t"
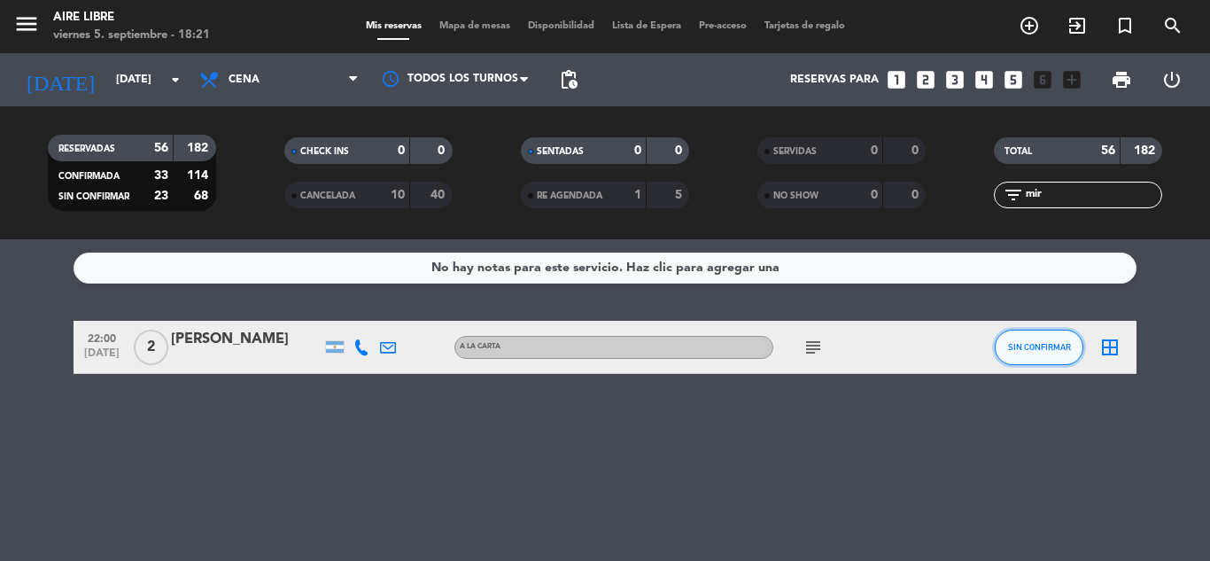
click at [1030, 358] on button "SIN CONFIRMAR" at bounding box center [1039, 347] width 89 height 35
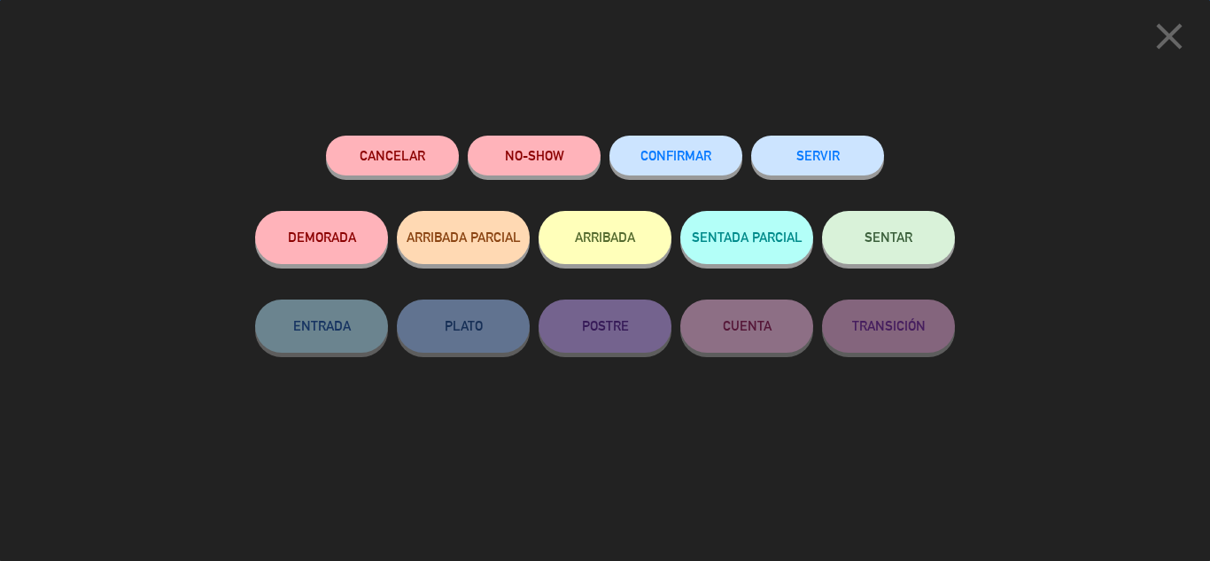
click at [680, 154] on span "CONFIRMAR" at bounding box center [676, 155] width 71 height 15
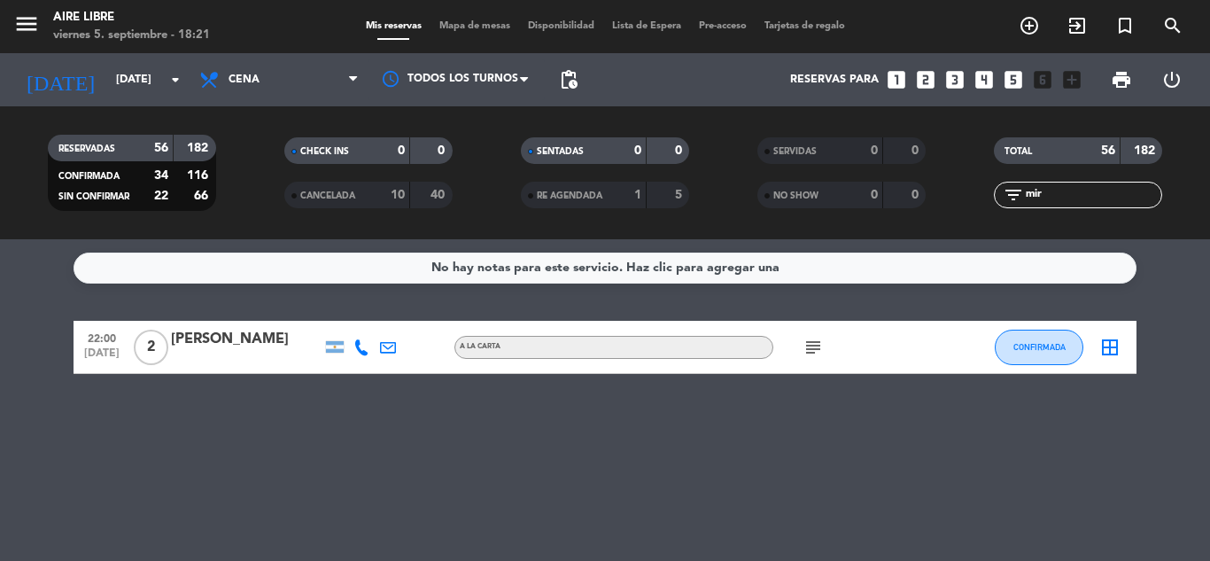
click at [1086, 193] on input "mir" at bounding box center [1092, 194] width 137 height 19
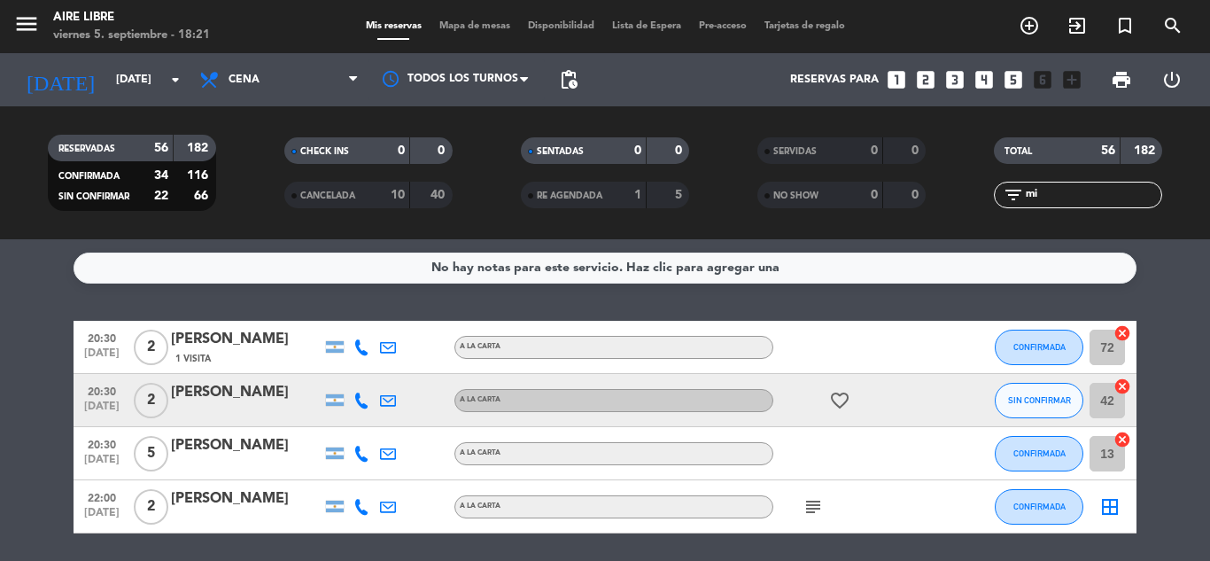
type input "m"
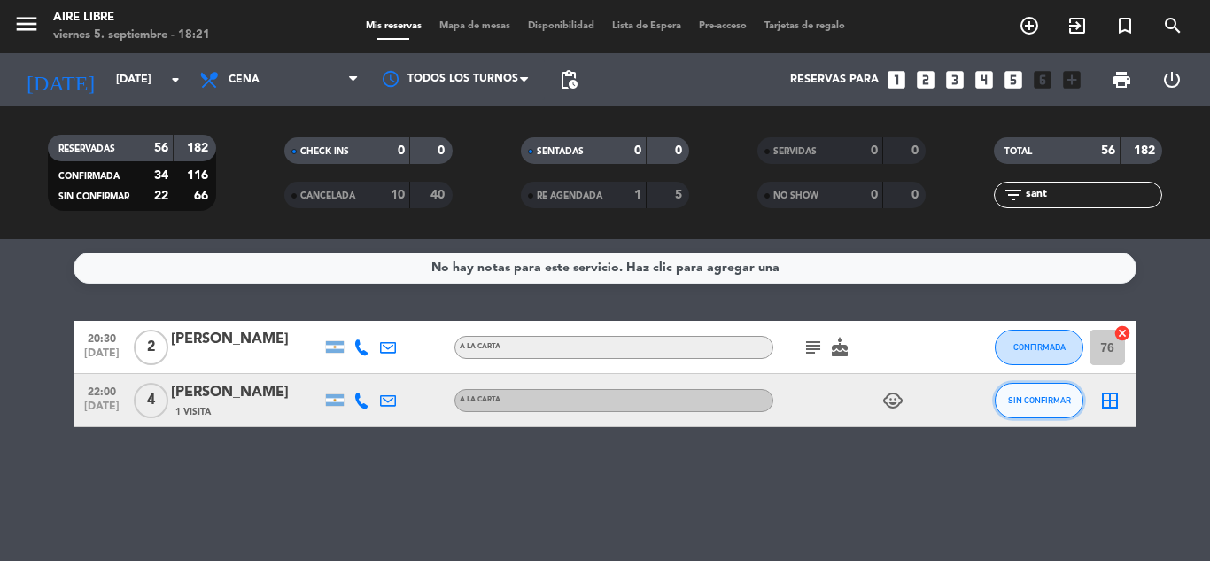
click at [1037, 400] on span "SIN CONFIRMAR" at bounding box center [1039, 400] width 63 height 10
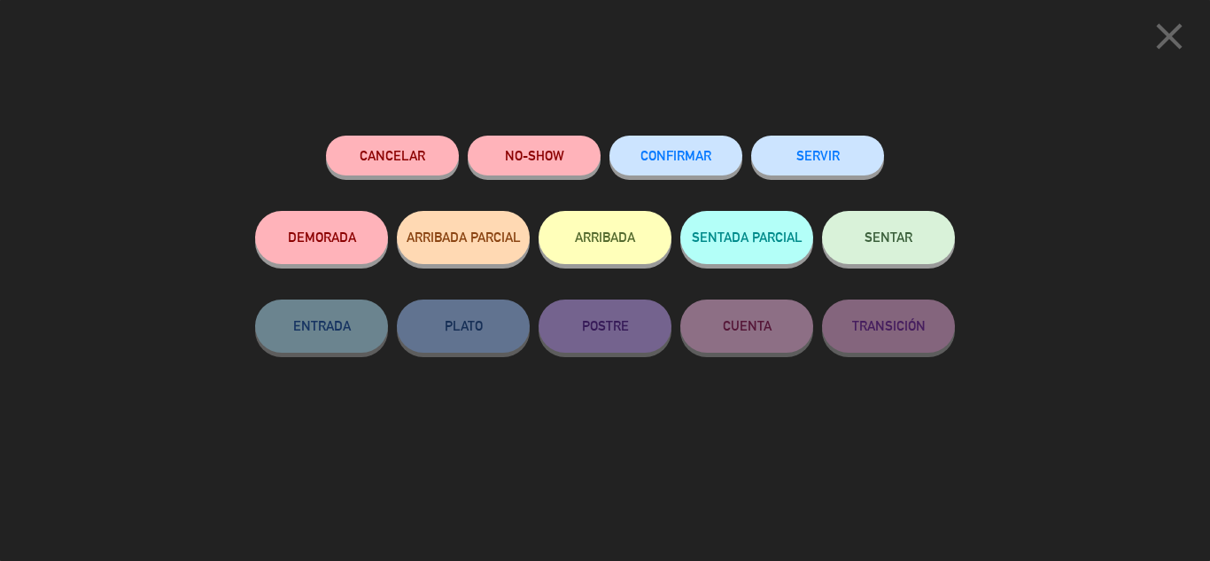
click at [694, 154] on span "CONFIRMAR" at bounding box center [676, 155] width 71 height 15
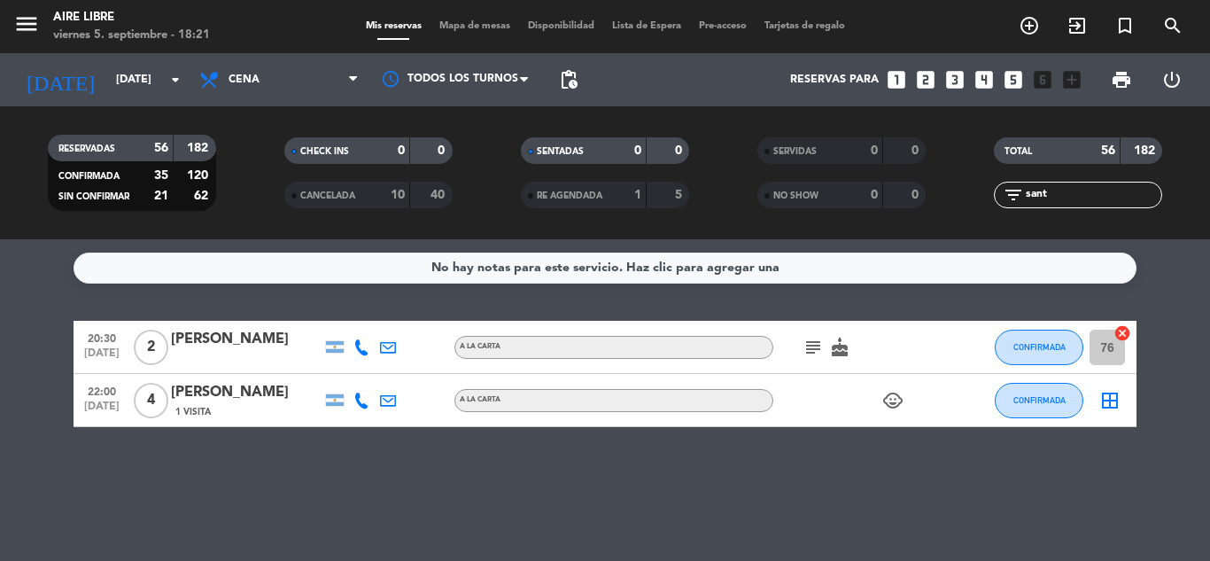
click at [1064, 195] on input "sant" at bounding box center [1092, 194] width 137 height 19
type input "s"
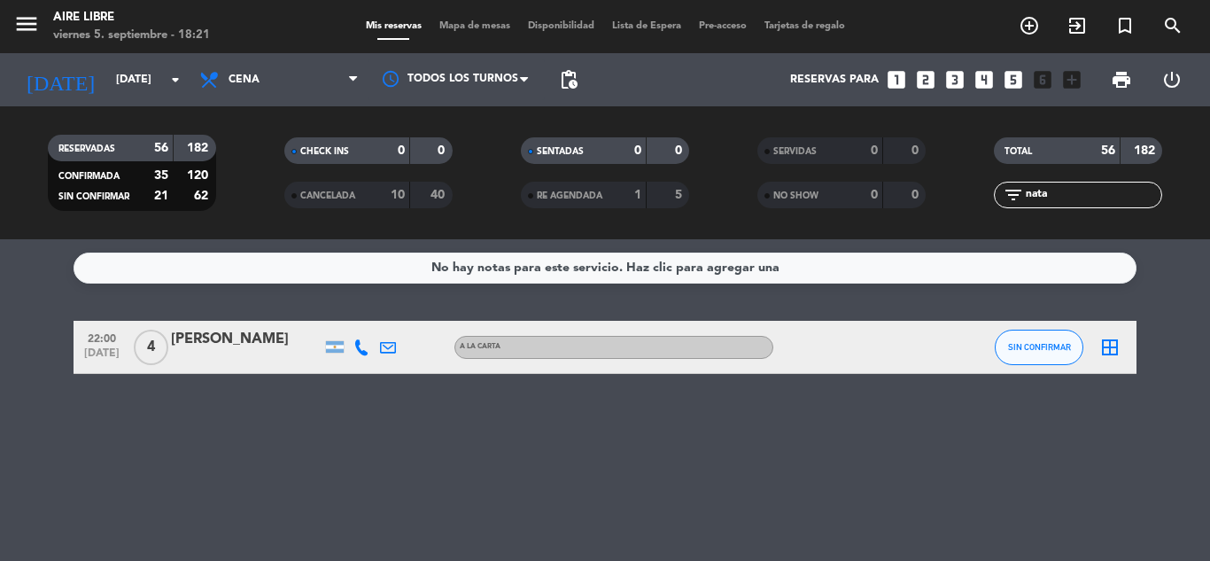
click at [1038, 346] on span "SIN CONFIRMAR" at bounding box center [1039, 347] width 63 height 10
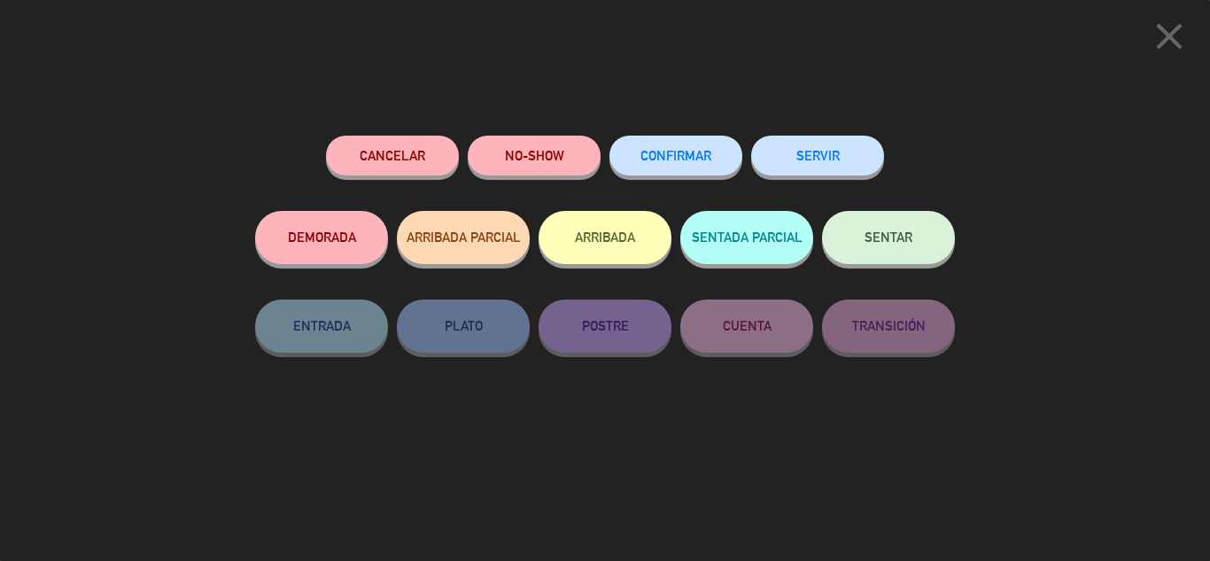
click at [668, 145] on button "CONFIRMAR" at bounding box center [676, 156] width 133 height 40
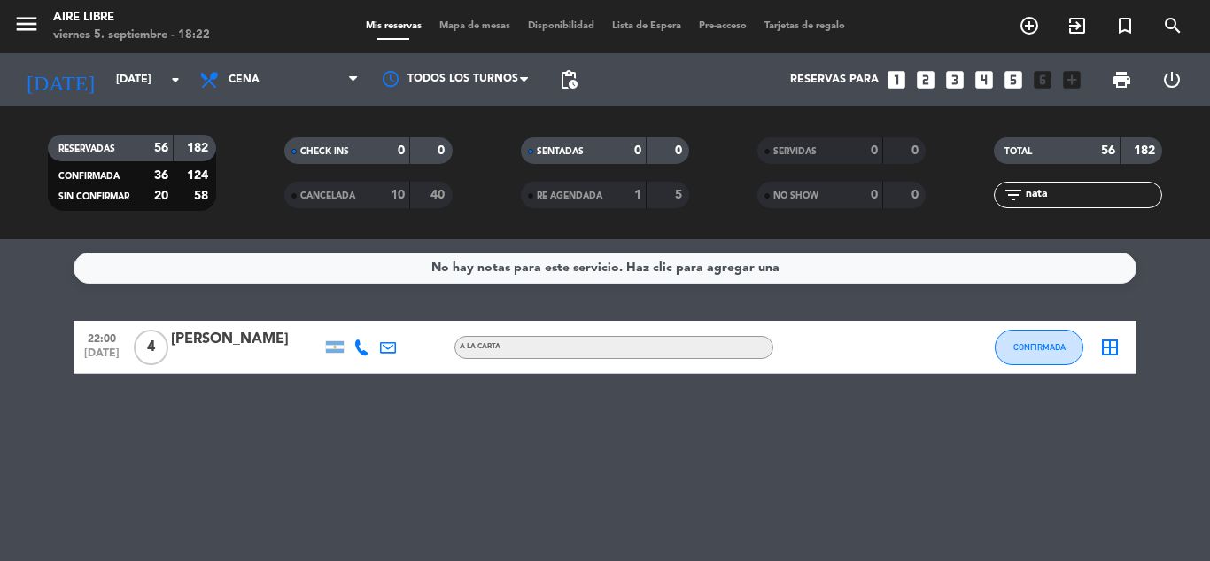
click at [1076, 189] on input "nata" at bounding box center [1092, 194] width 137 height 19
type input "n"
click at [1079, 197] on input "nach" at bounding box center [1092, 194] width 137 height 19
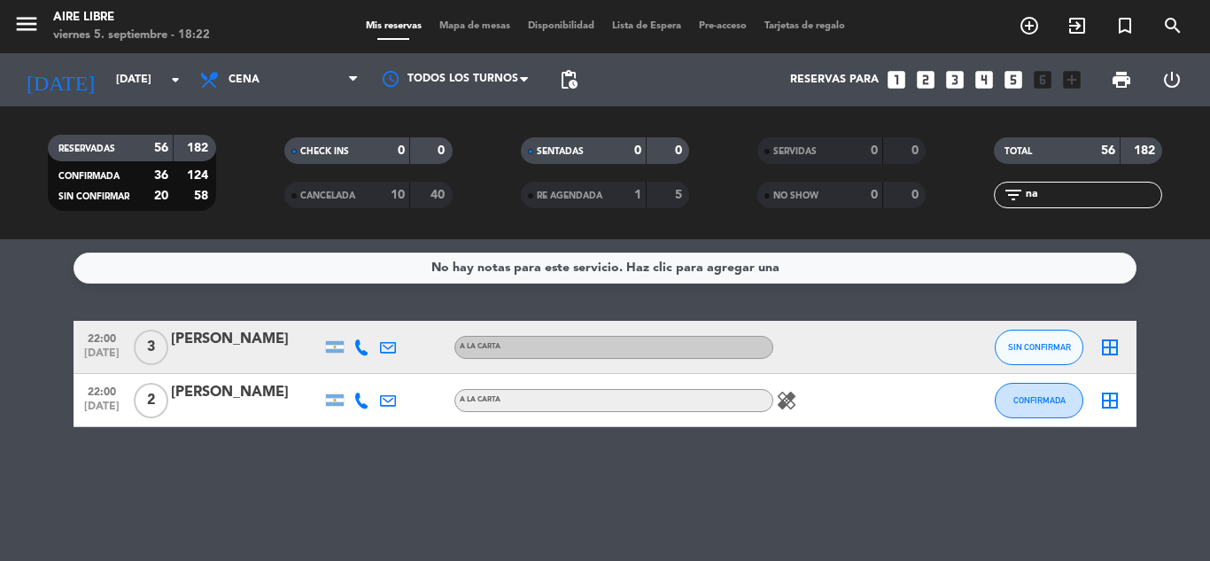
type input "n"
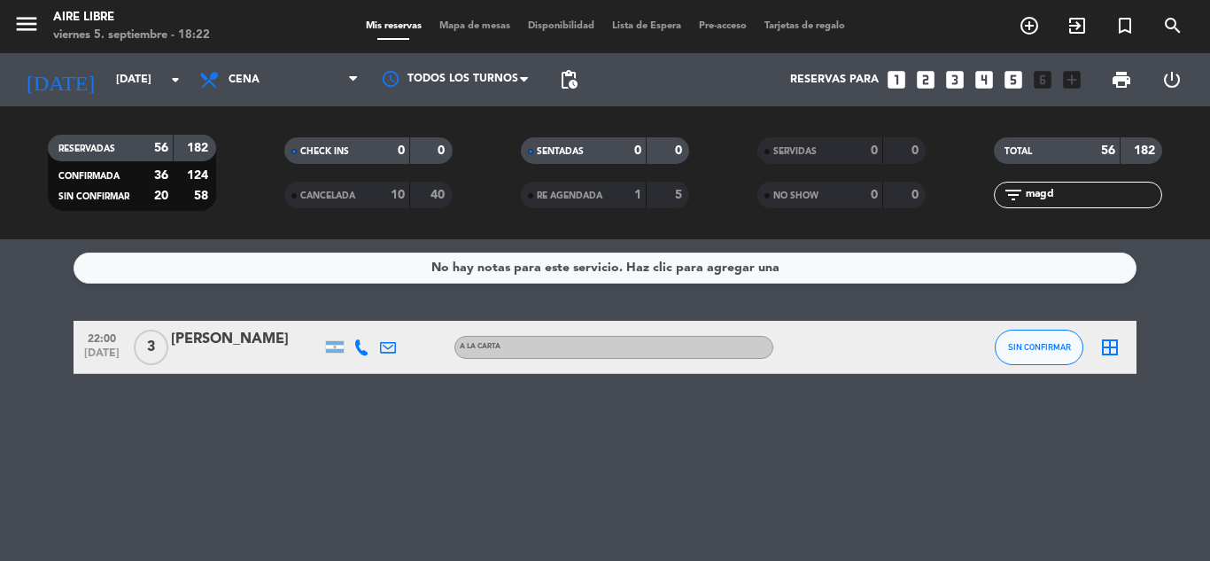
click at [1032, 333] on button "SIN CONFIRMAR" at bounding box center [1039, 347] width 89 height 35
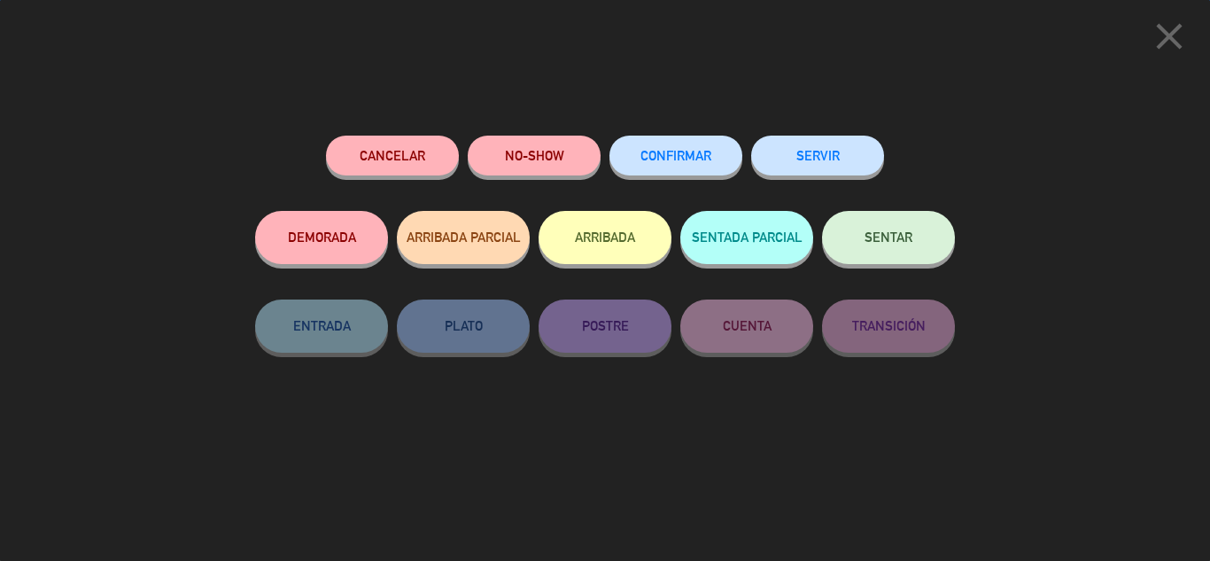
click at [667, 146] on button "CONFIRMAR" at bounding box center [676, 156] width 133 height 40
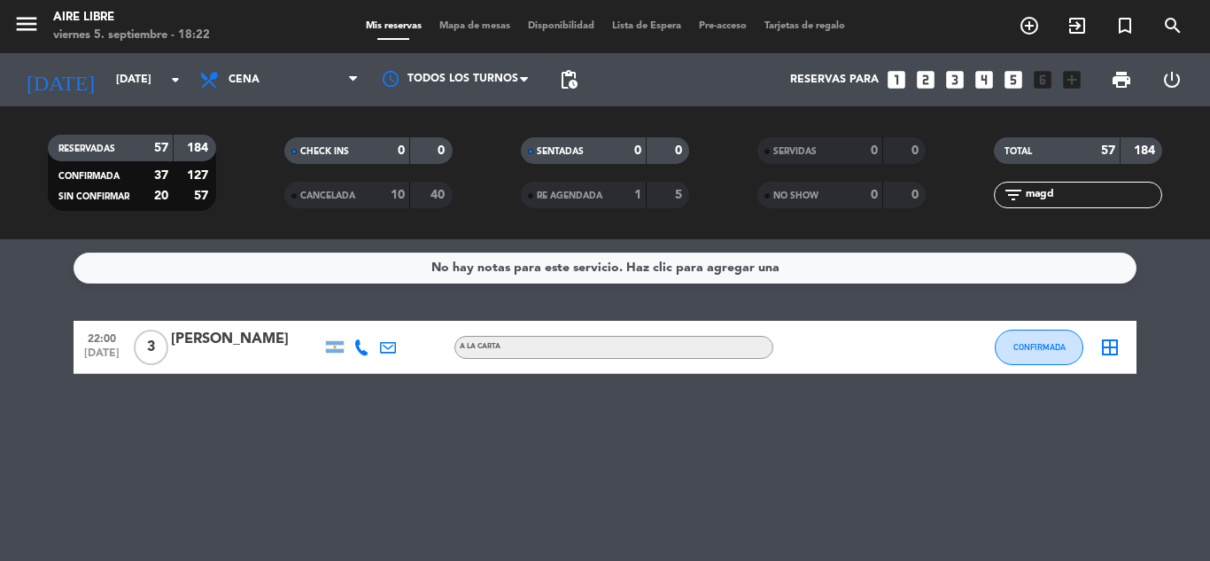
click at [1075, 190] on input "magd" at bounding box center [1092, 194] width 137 height 19
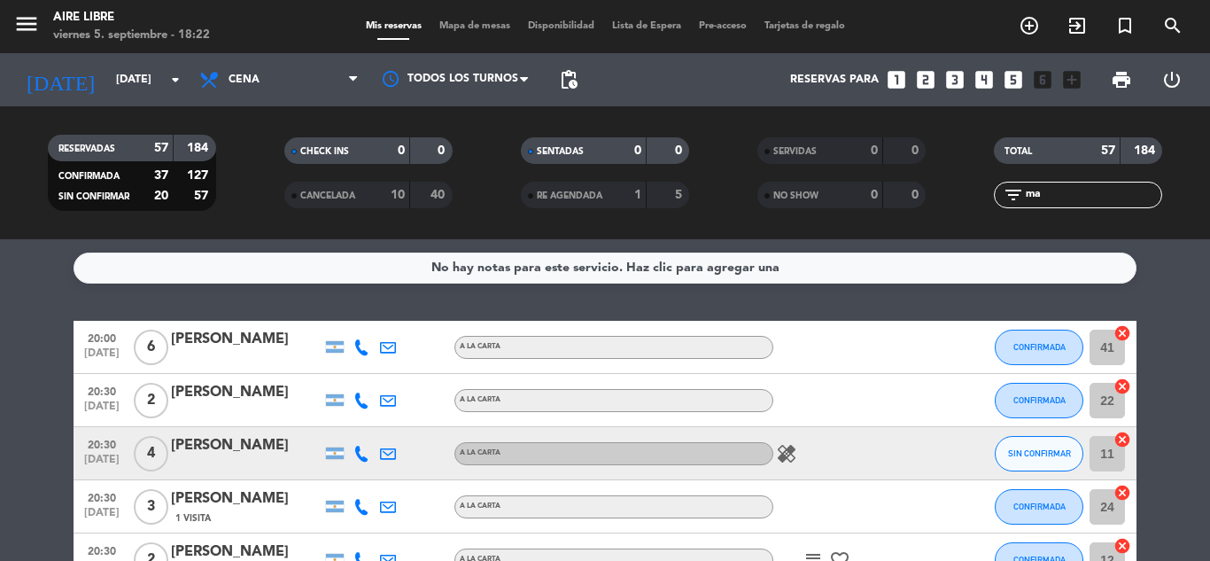
type input "m"
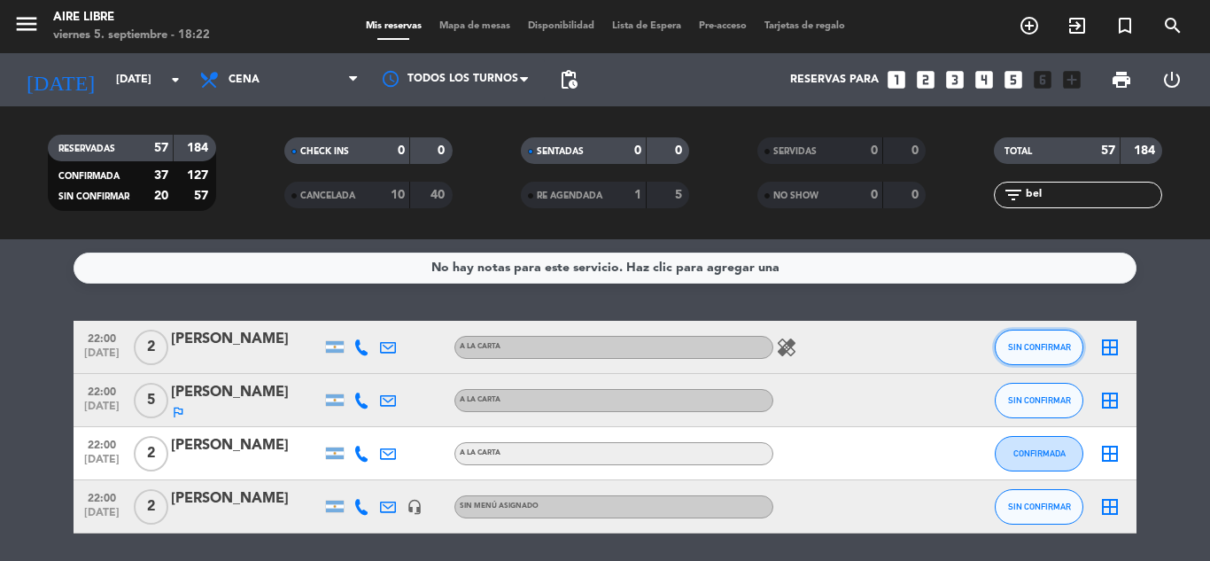
click at [1035, 348] on span "SIN CONFIRMAR" at bounding box center [1039, 347] width 63 height 10
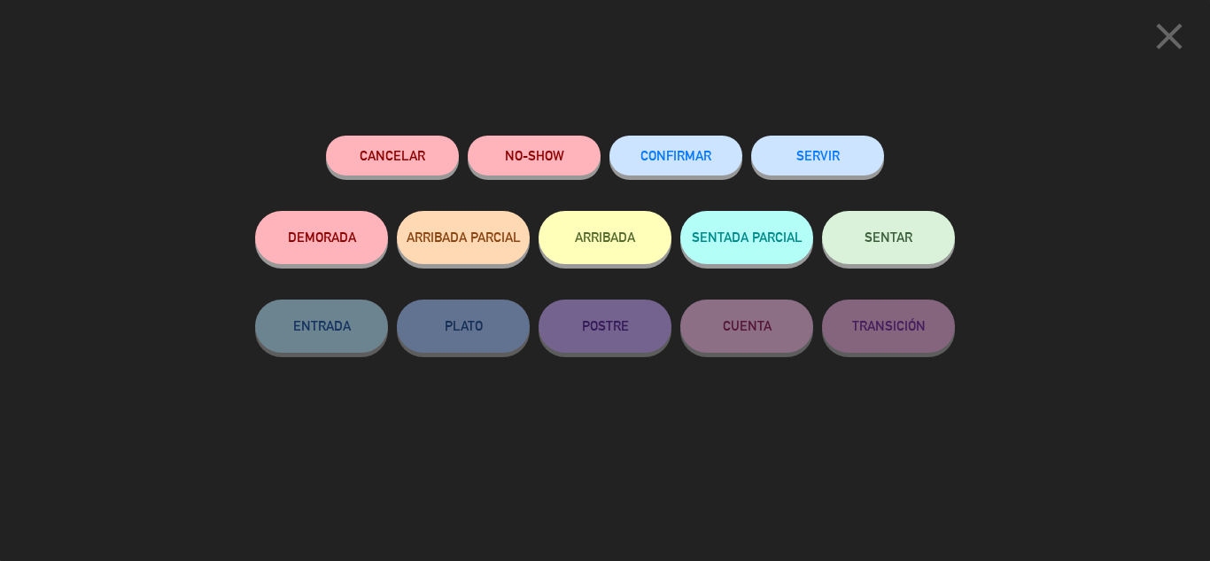
click at [680, 144] on button "CONFIRMAR" at bounding box center [676, 156] width 133 height 40
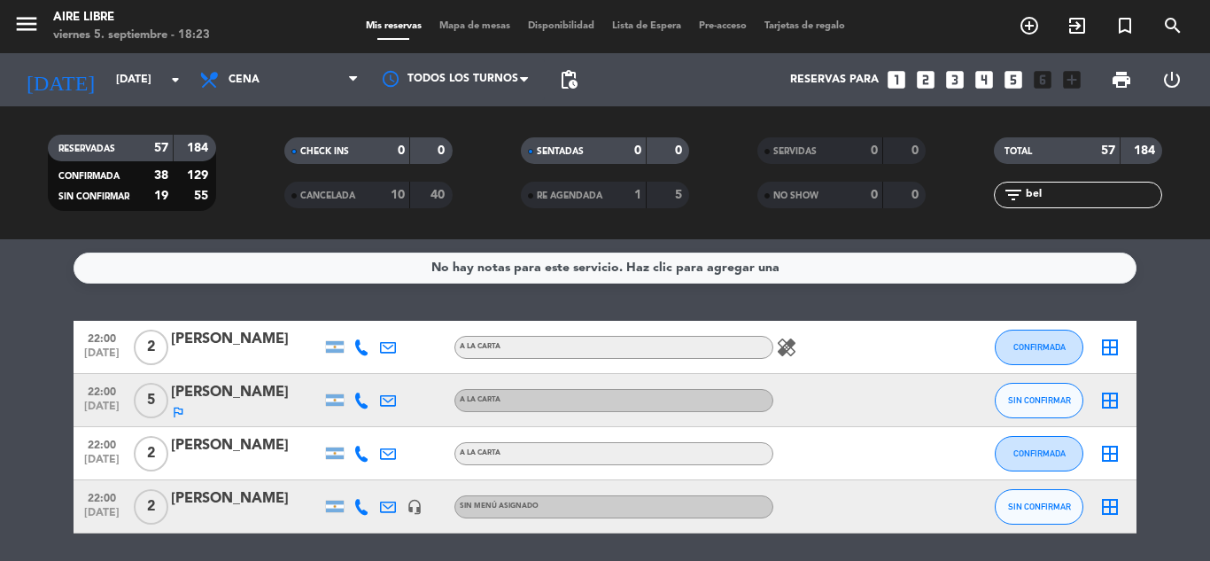
click at [1063, 196] on input "bel" at bounding box center [1092, 194] width 137 height 19
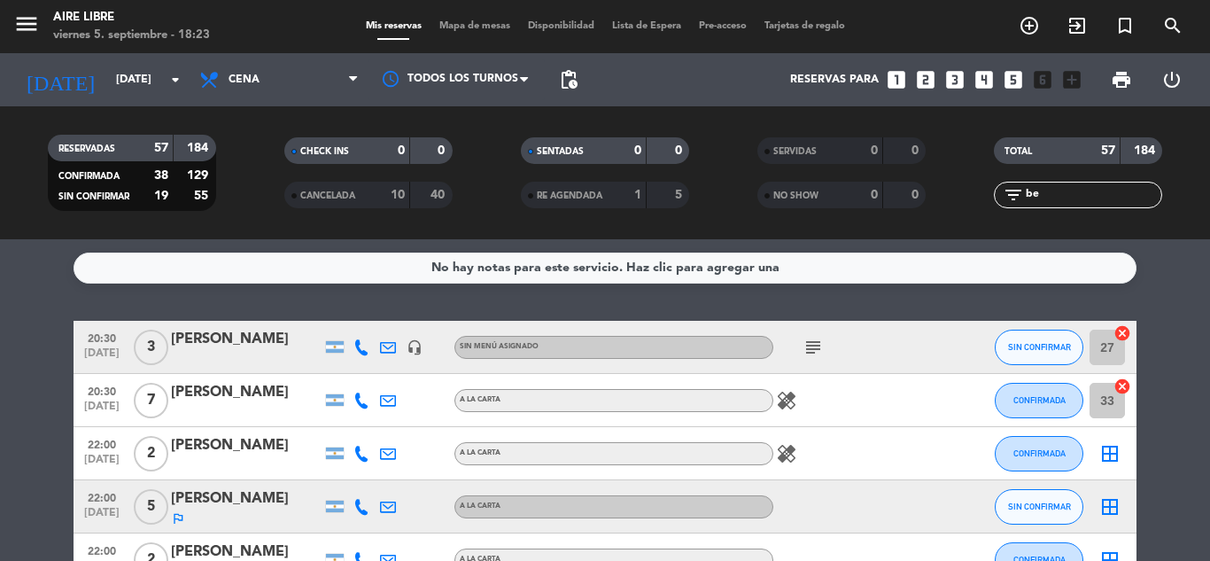
type input "b"
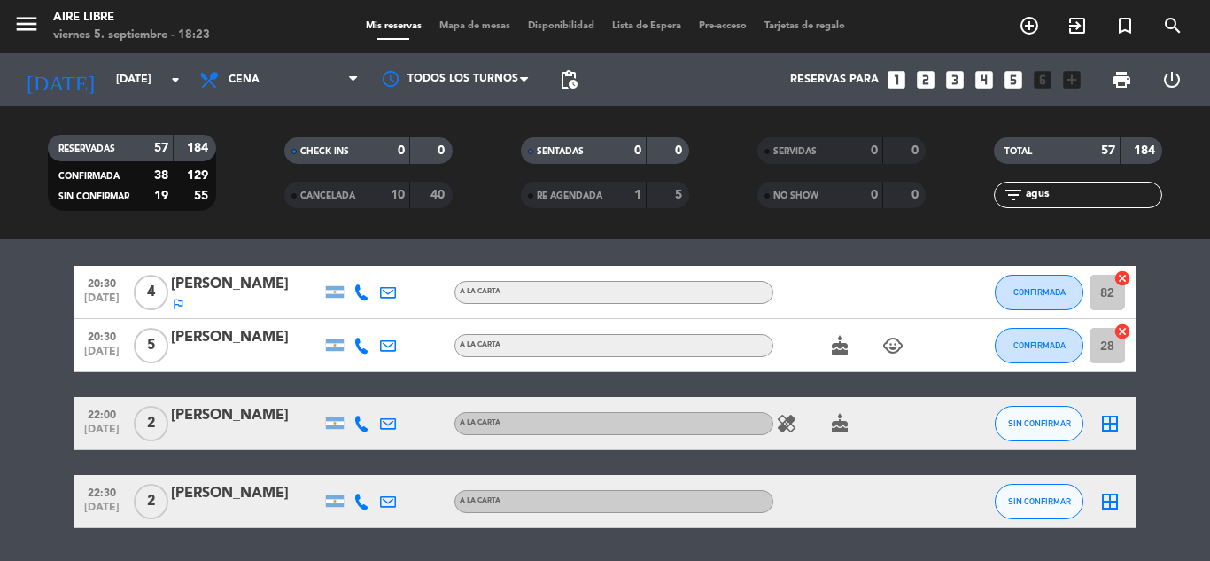
scroll to position [56, 0]
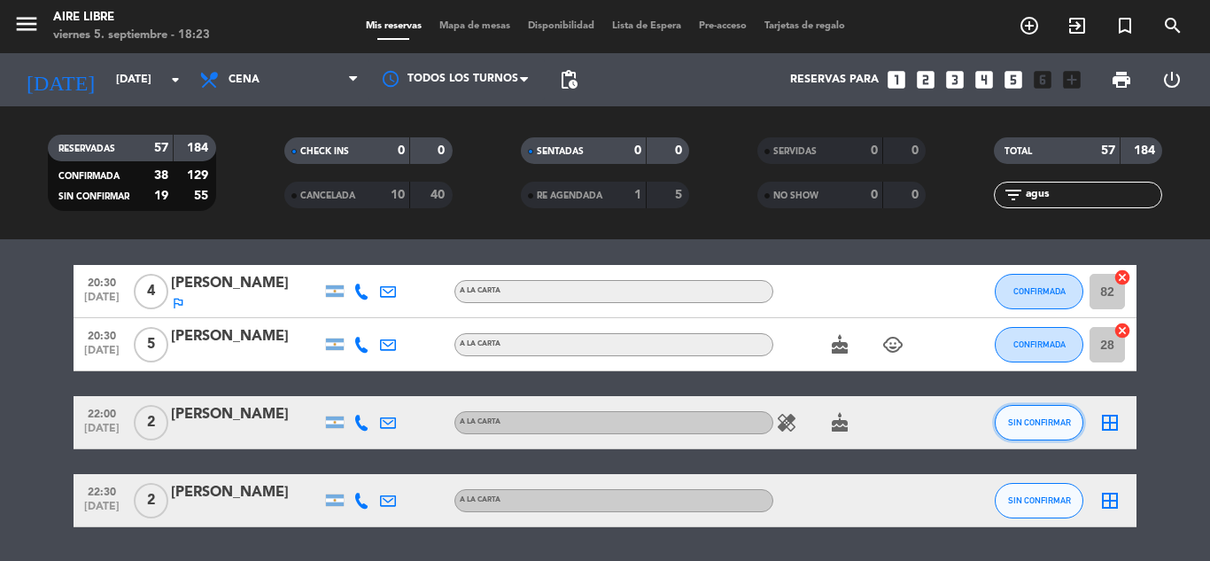
click at [1056, 422] on span "SIN CONFIRMAR" at bounding box center [1039, 422] width 63 height 10
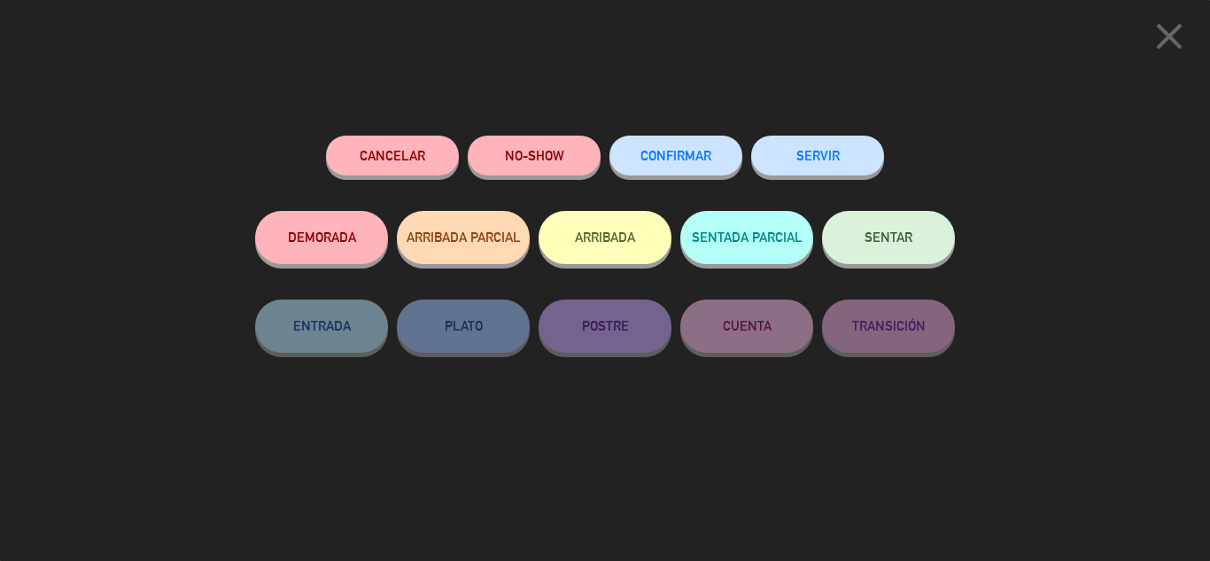
click at [686, 154] on span "CONFIRMAR" at bounding box center [676, 155] width 71 height 15
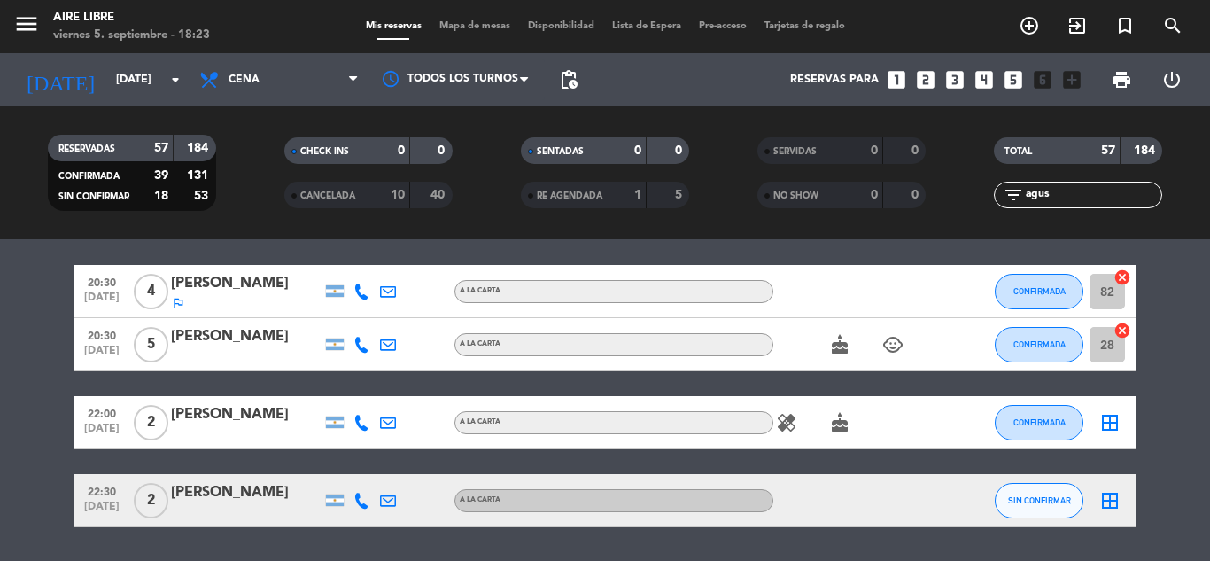
click at [1057, 192] on input "agus" at bounding box center [1092, 194] width 137 height 19
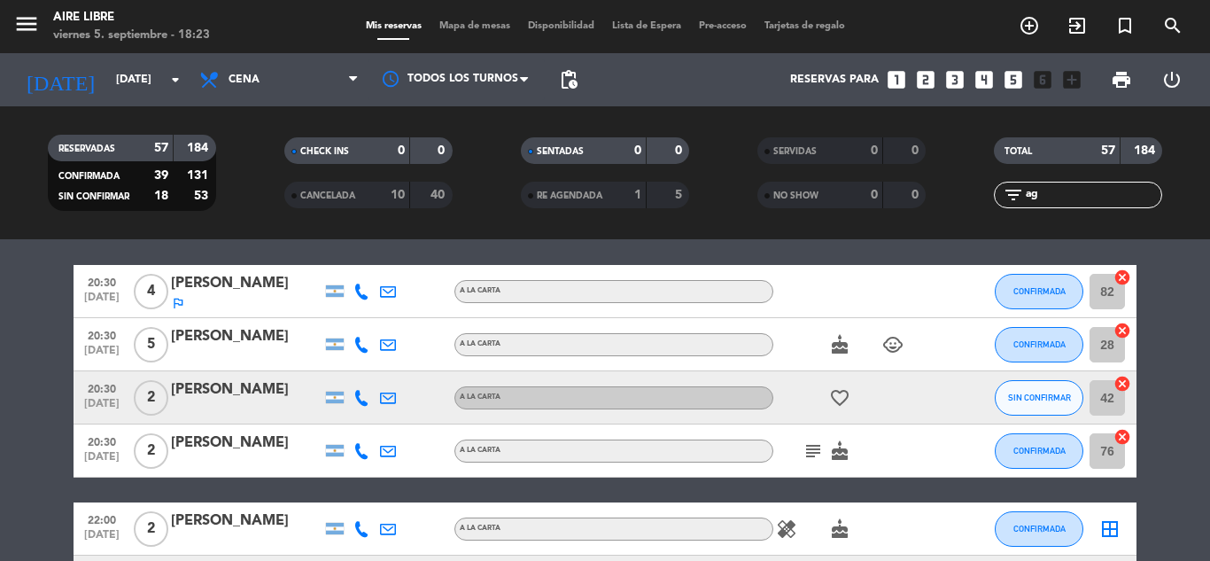
type input "a"
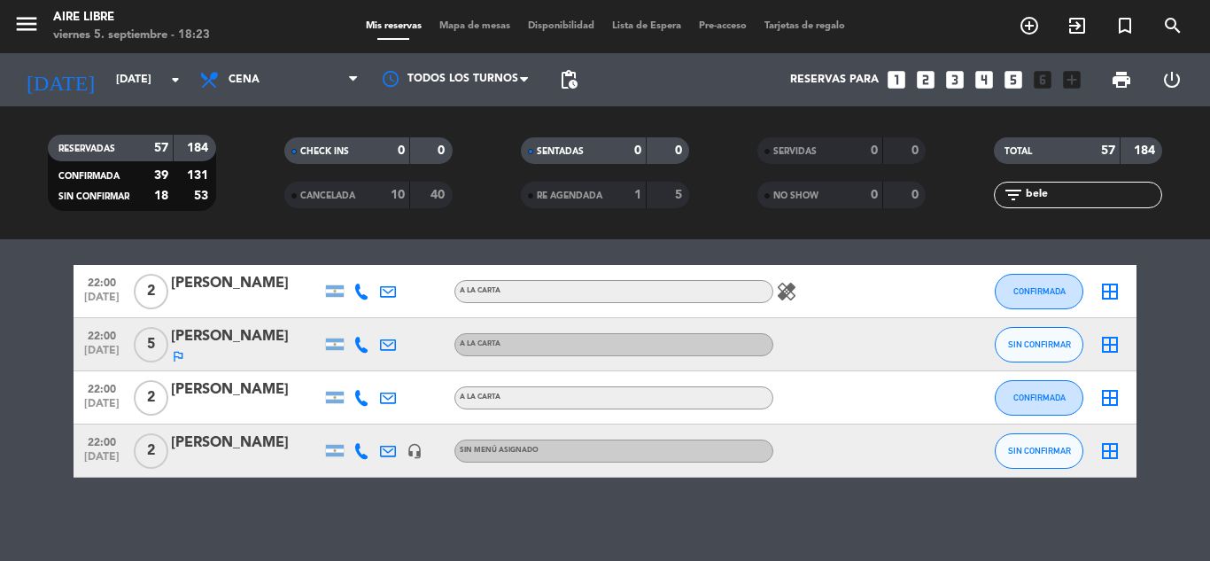
scroll to position [0, 0]
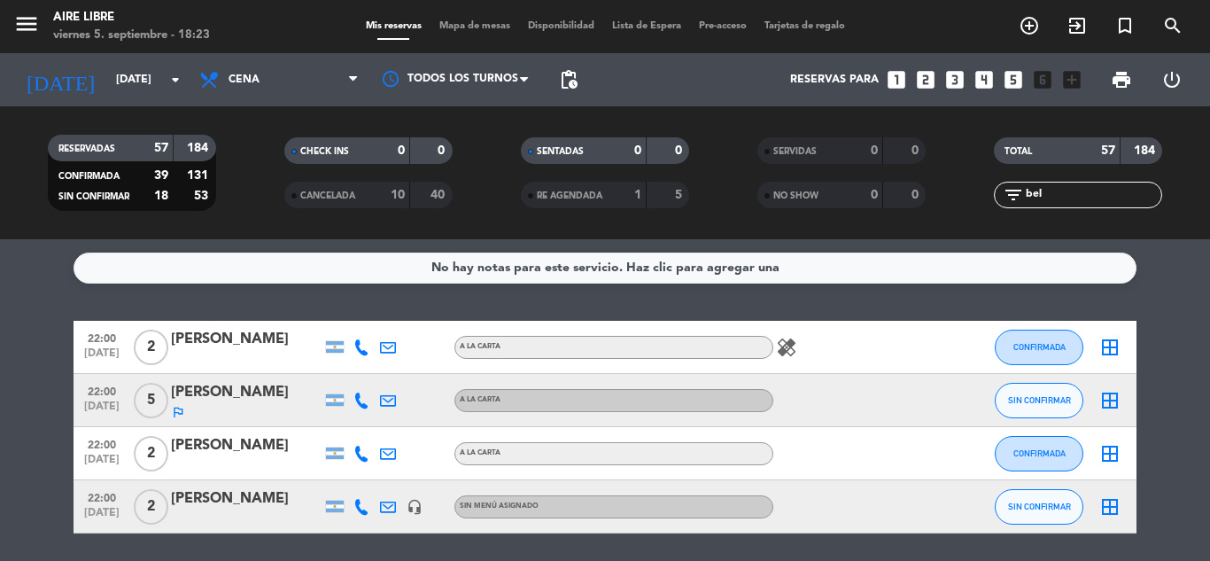
click at [1038, 402] on span "SIN CONFIRMAR" at bounding box center [1039, 400] width 63 height 10
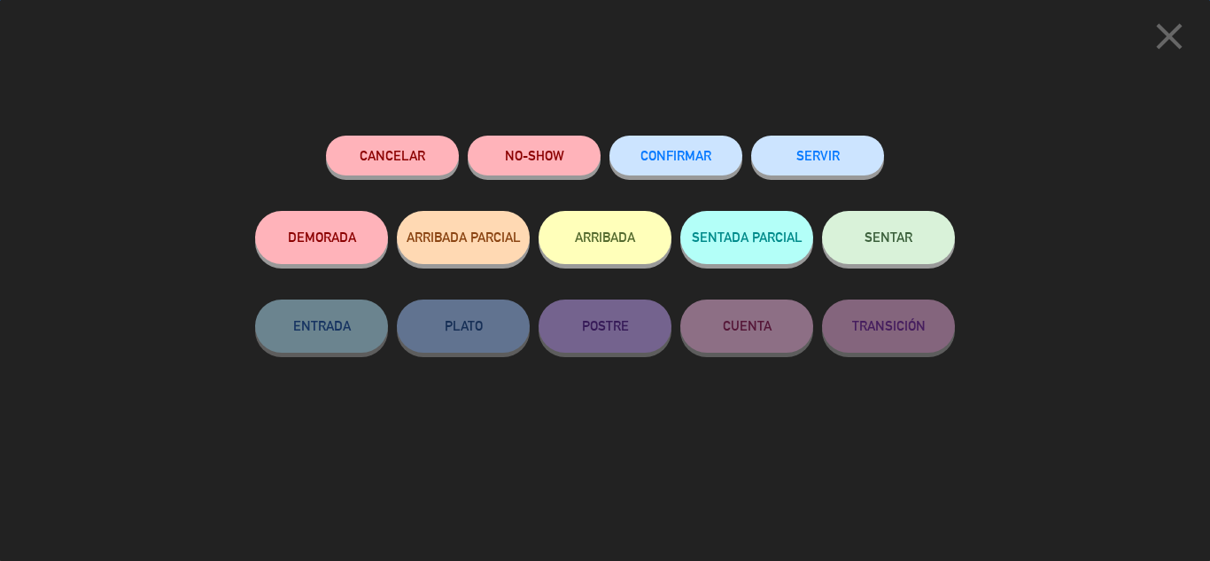
click at [686, 142] on button "CONFIRMAR" at bounding box center [676, 156] width 133 height 40
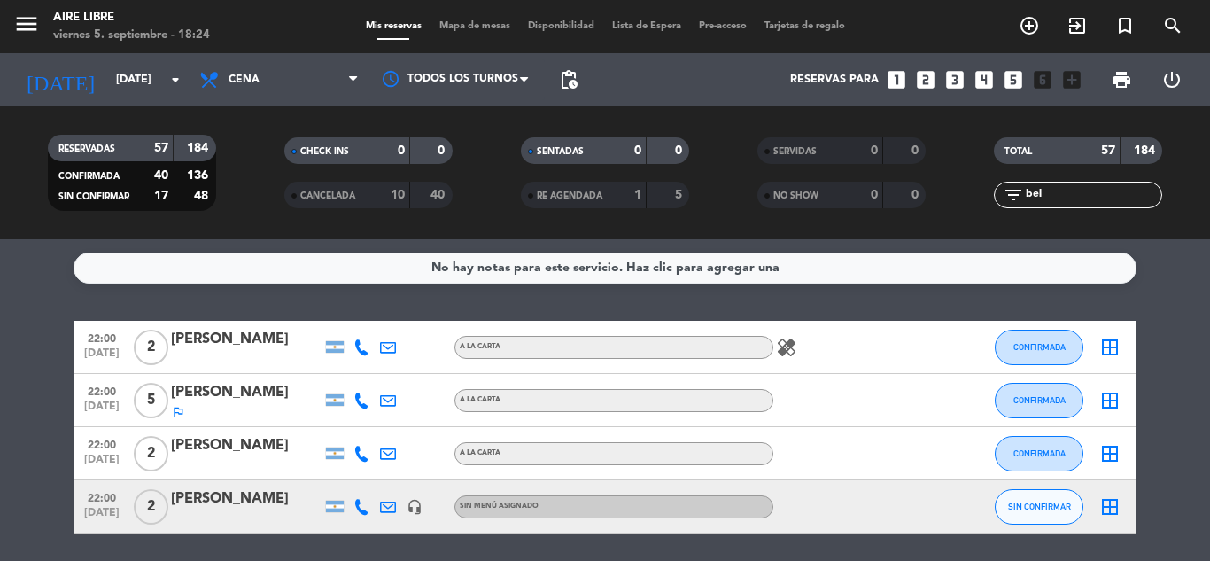
click at [1069, 191] on input "bel" at bounding box center [1092, 194] width 137 height 19
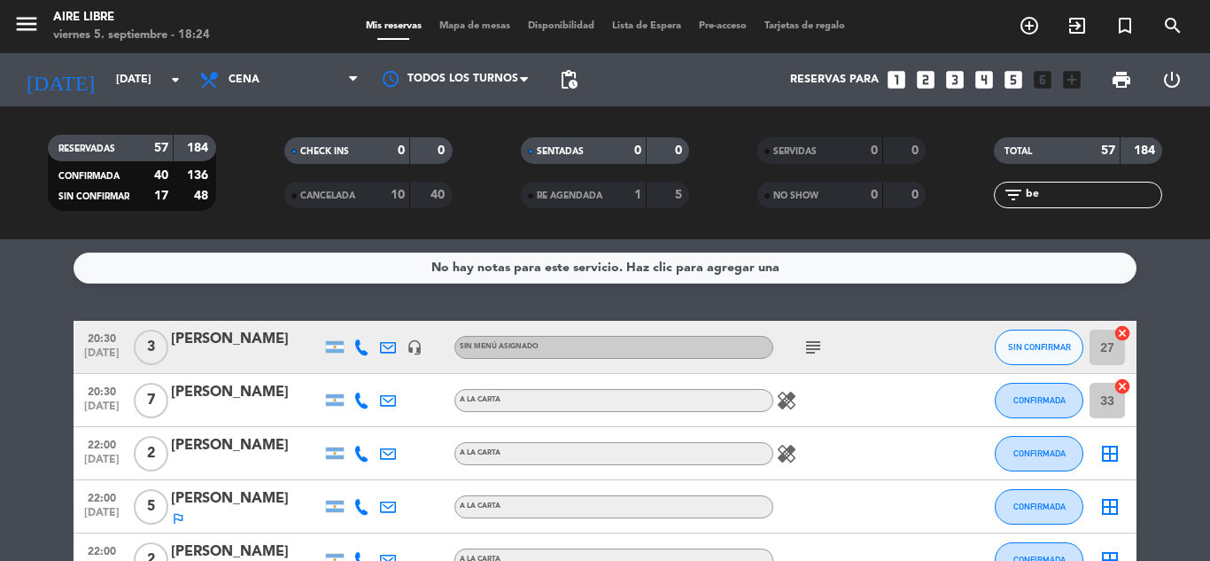
type input "b"
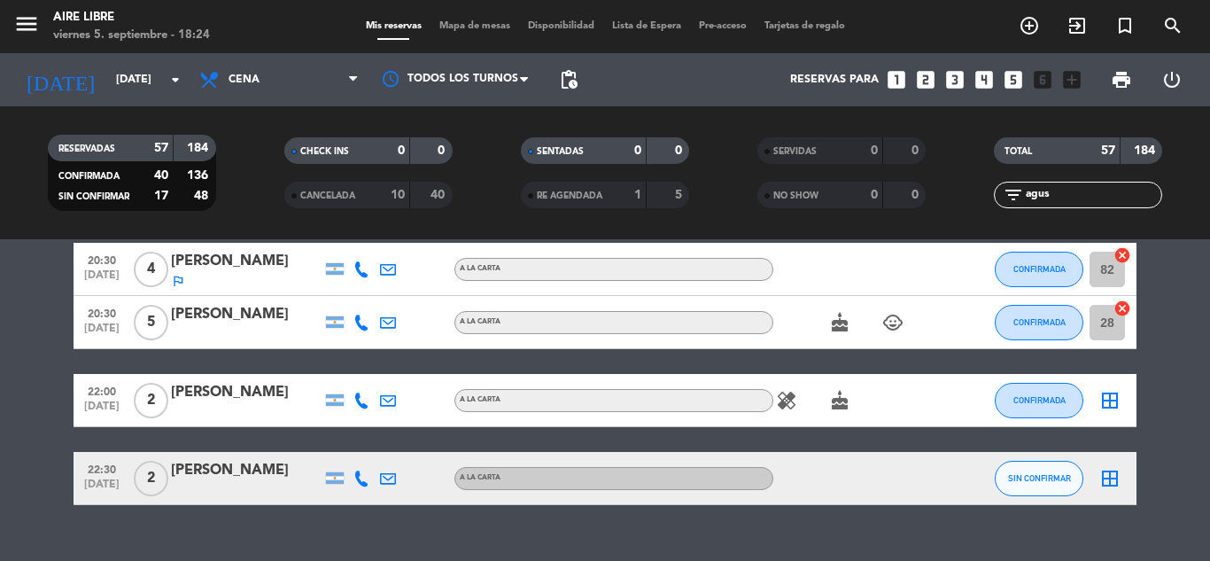
scroll to position [82, 0]
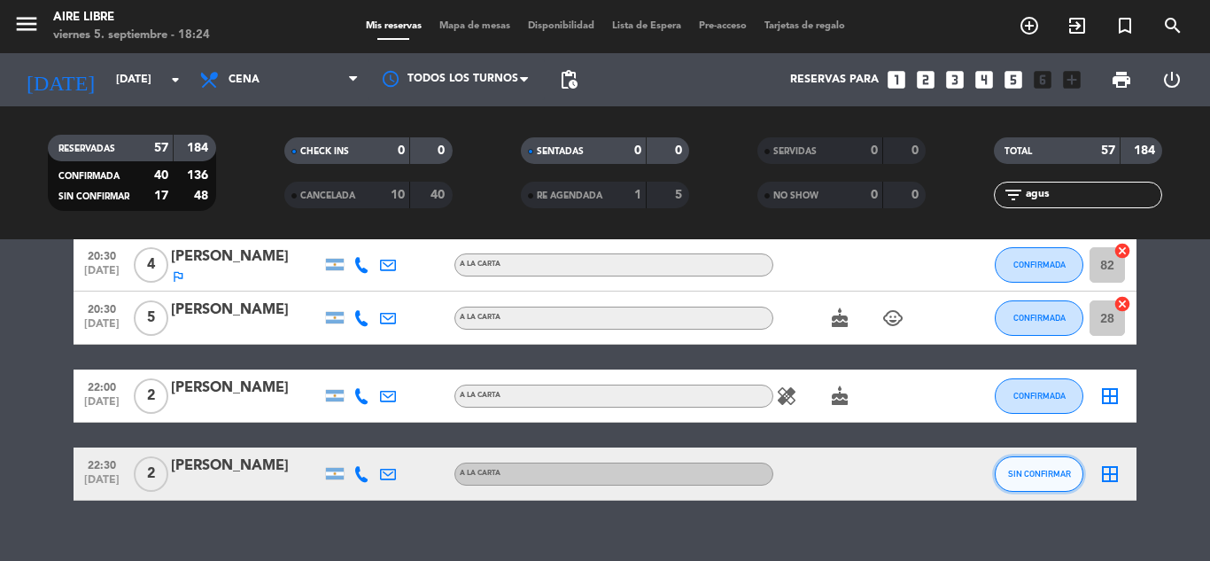
click at [1031, 475] on span "SIN CONFIRMAR" at bounding box center [1039, 474] width 63 height 10
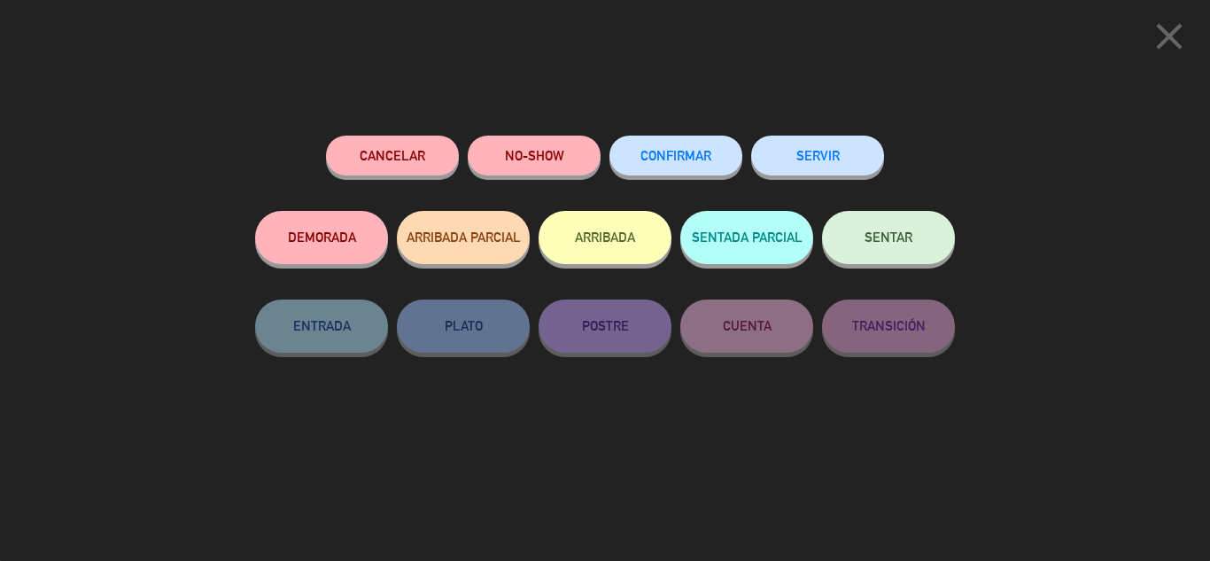
click at [692, 159] on span "CONFIRMAR" at bounding box center [676, 155] width 71 height 15
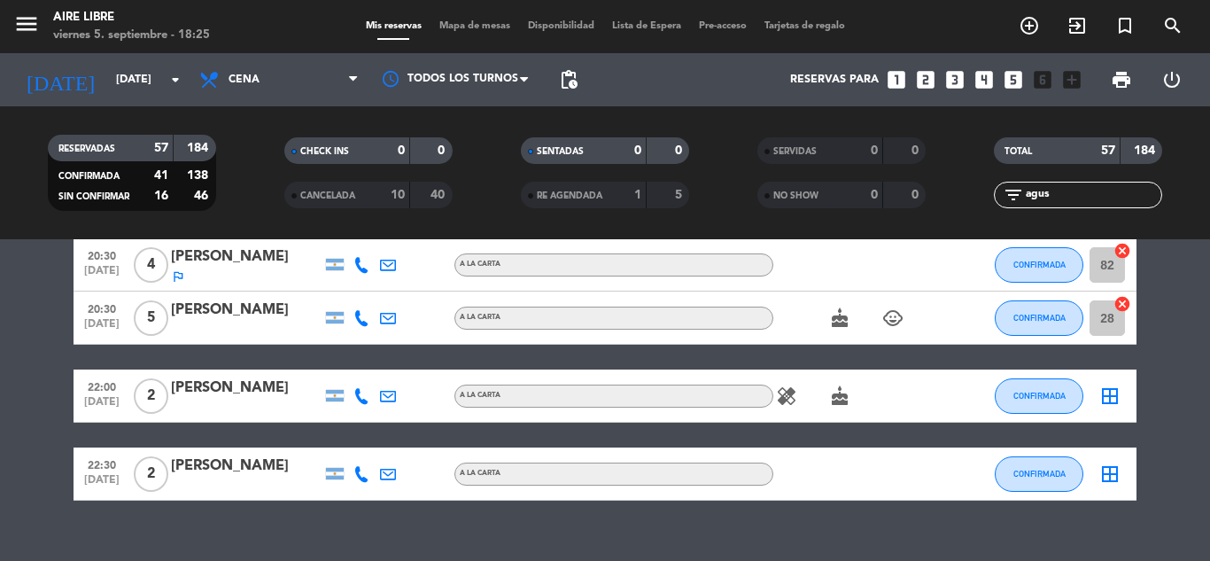
click at [1061, 193] on input "agus" at bounding box center [1092, 194] width 137 height 19
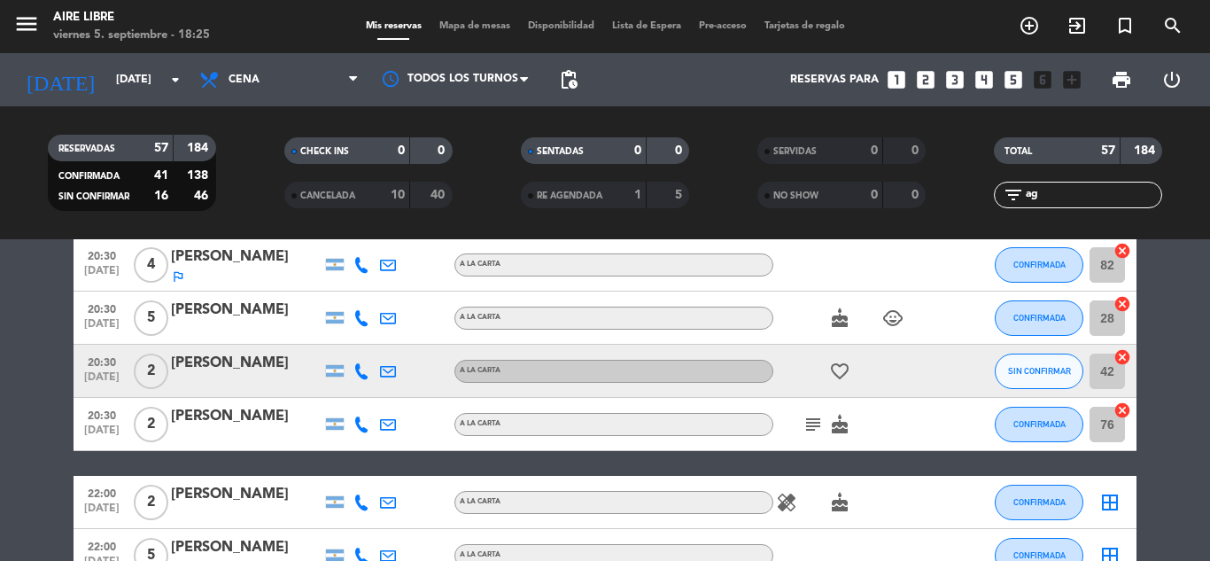
type input "a"
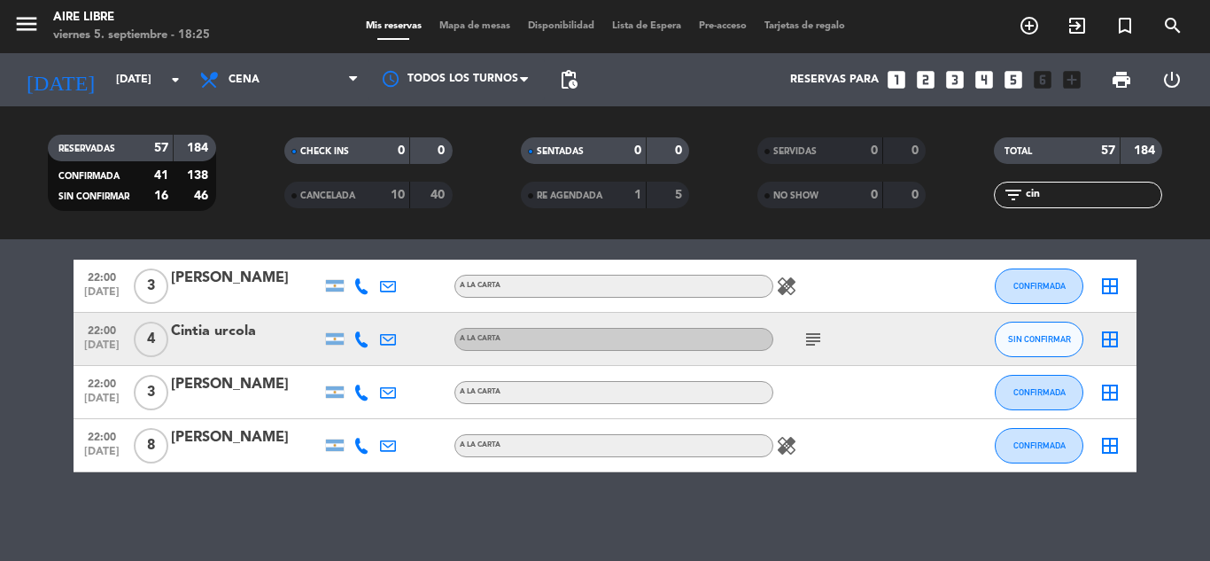
scroll to position [0, 0]
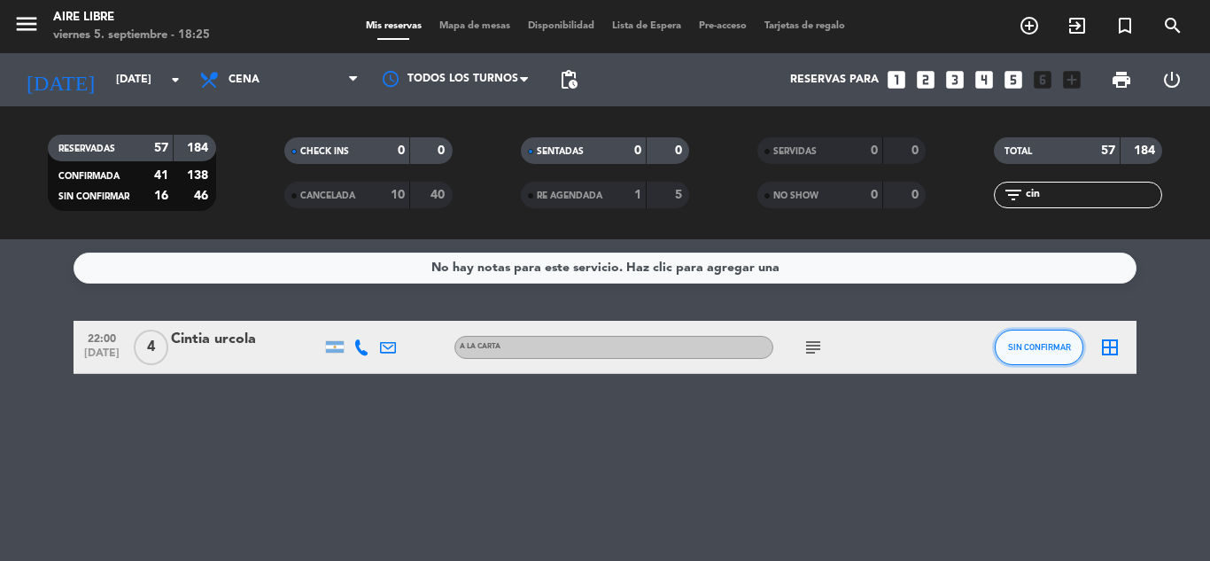
click at [1037, 362] on button "SIN CONFIRMAR" at bounding box center [1039, 347] width 89 height 35
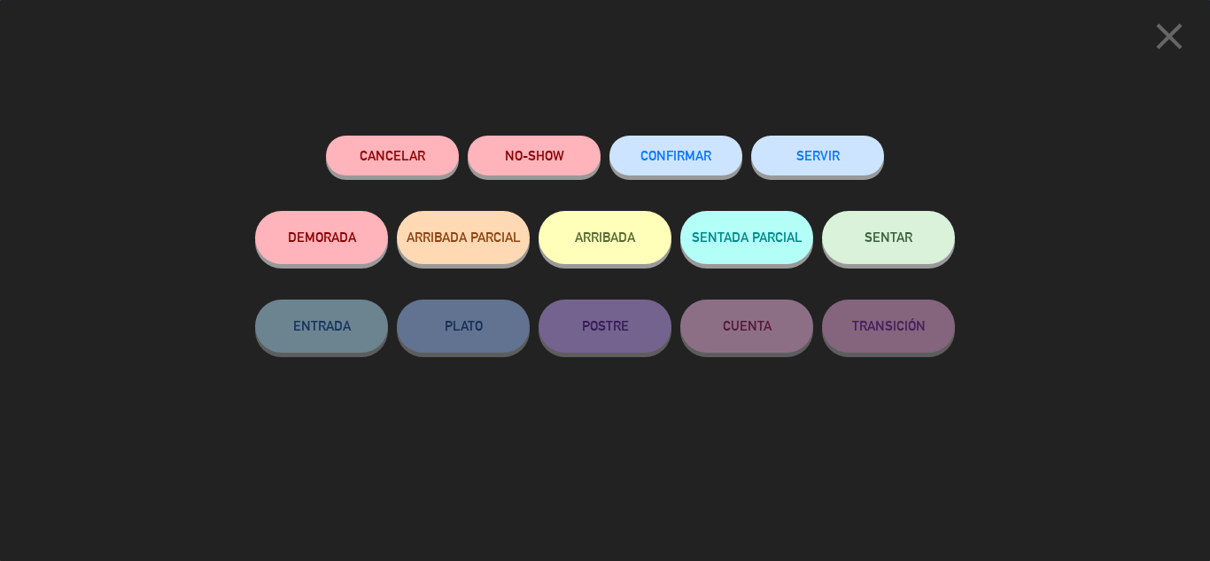
click at [673, 153] on span "CONFIRMAR" at bounding box center [676, 155] width 71 height 15
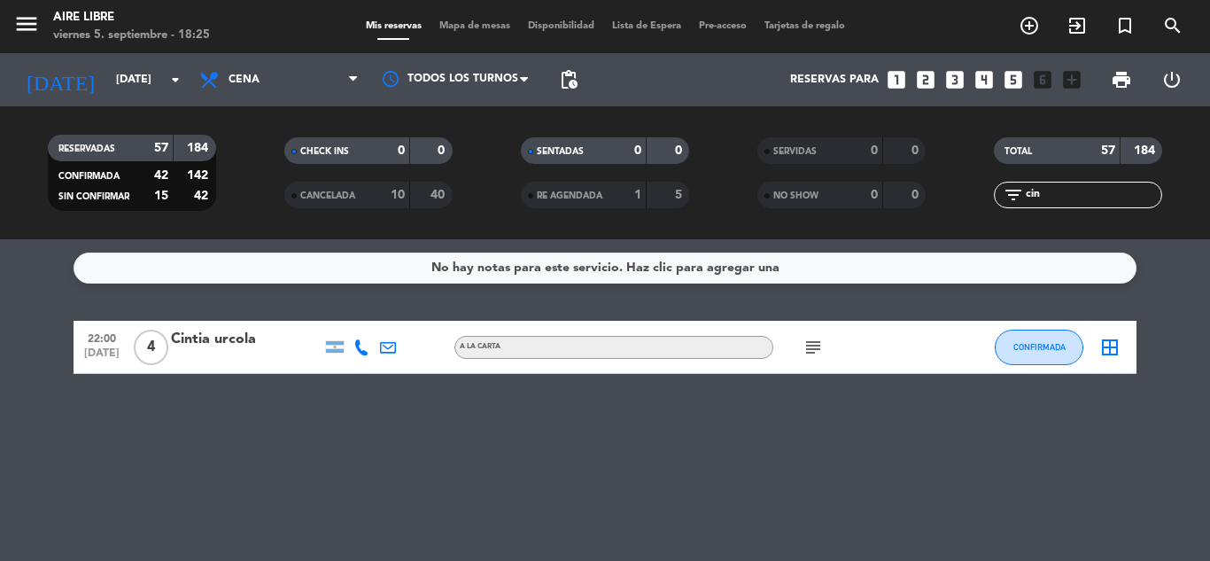
click at [1059, 188] on input "cin" at bounding box center [1092, 194] width 137 height 19
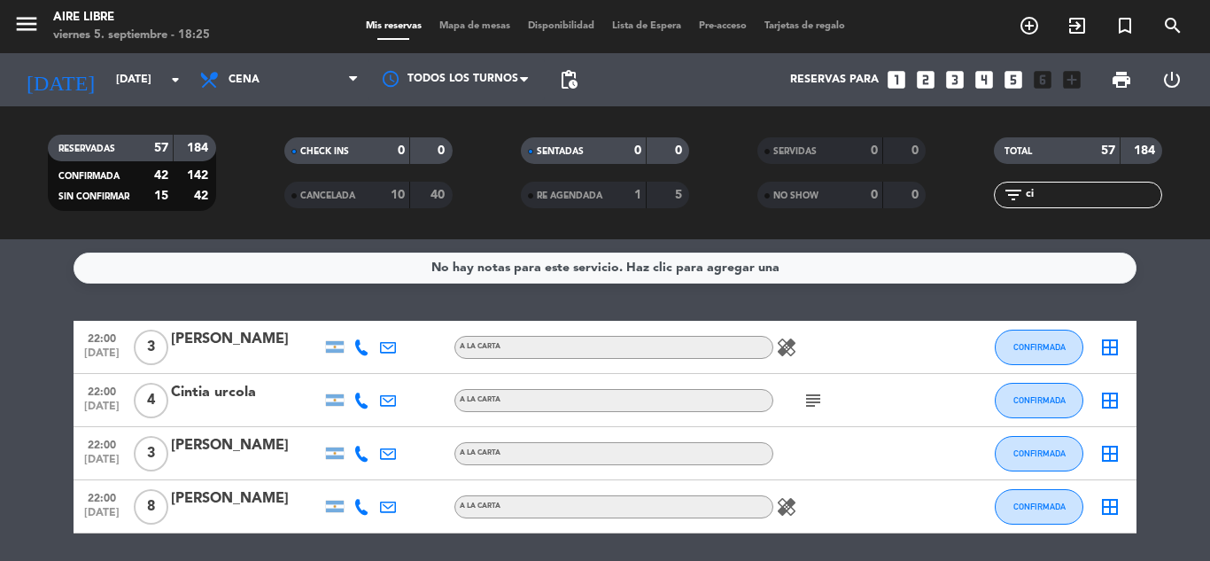
type input "c"
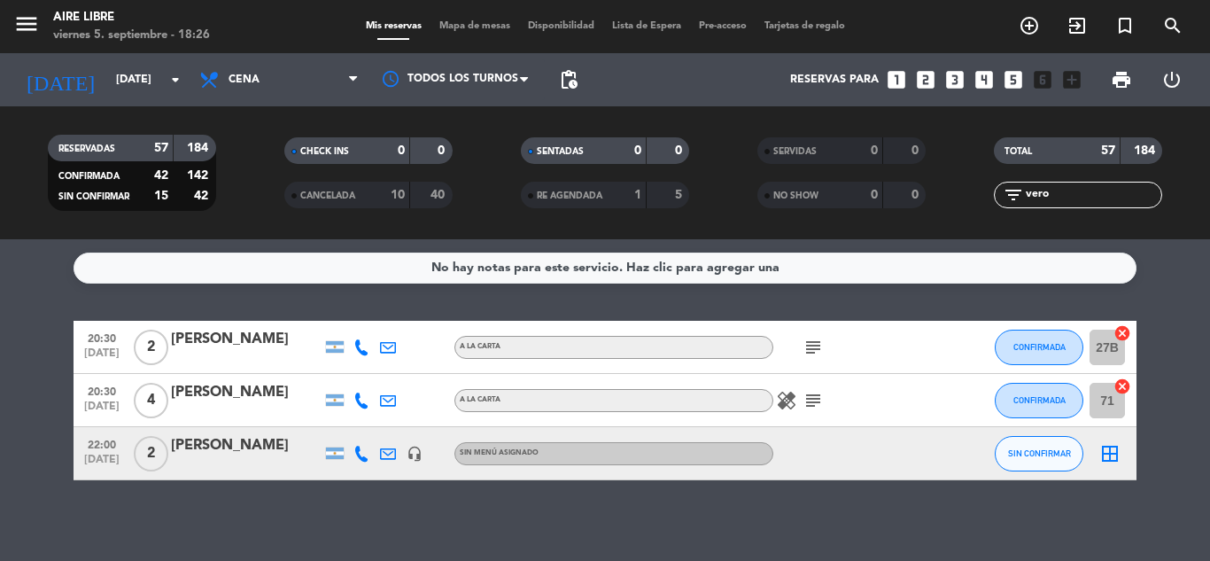
click at [1028, 455] on span "SIN CONFIRMAR" at bounding box center [1039, 453] width 63 height 10
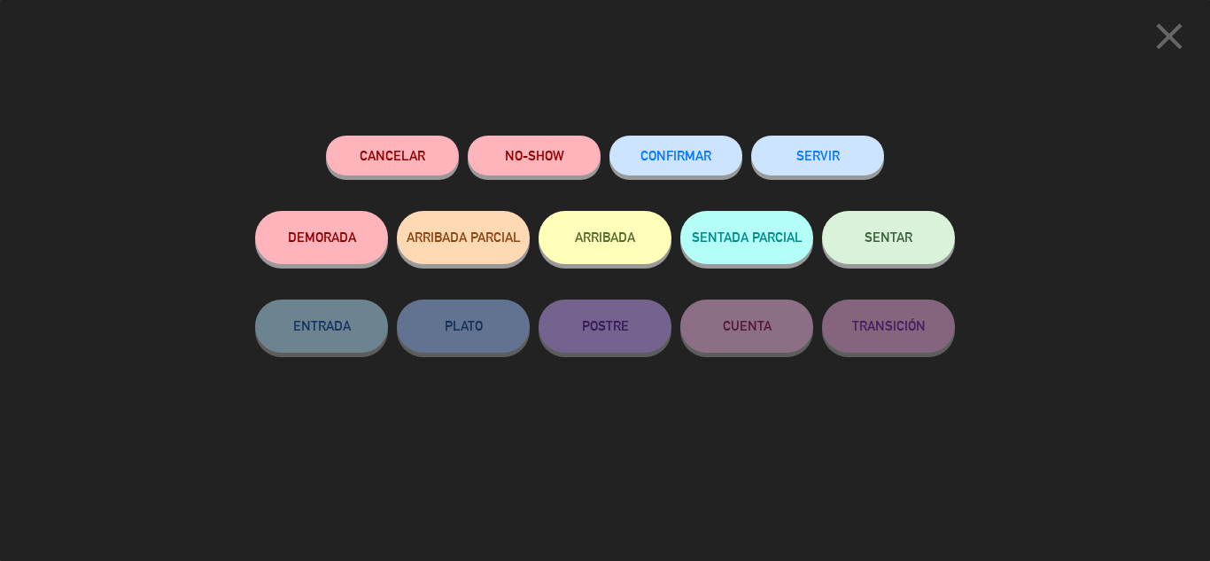
click at [677, 155] on span "CONFIRMAR" at bounding box center [676, 155] width 71 height 15
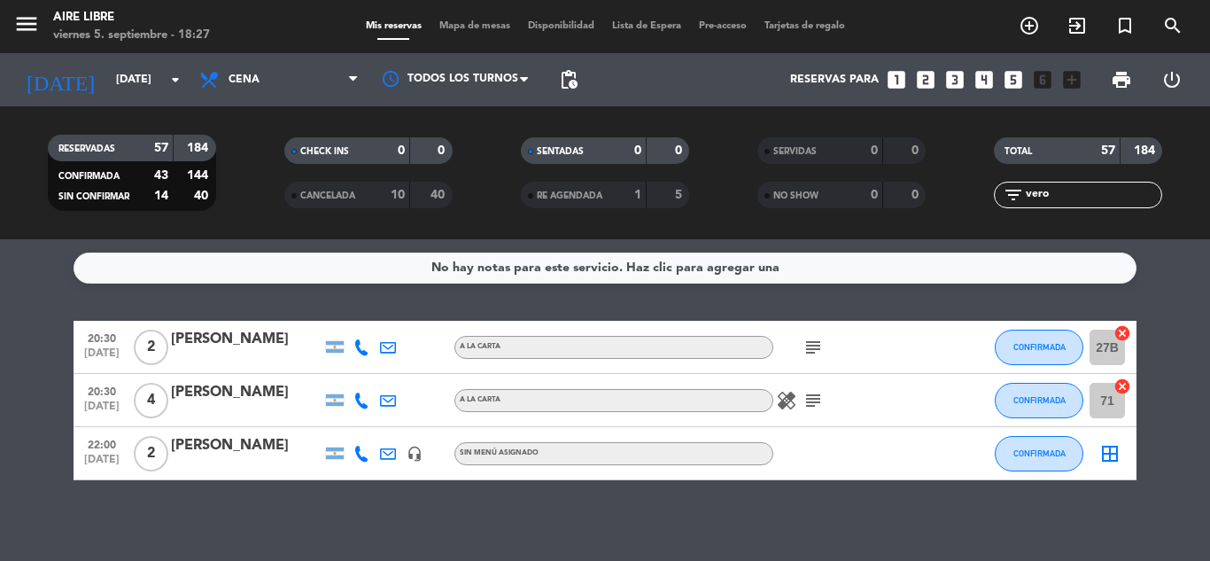
click at [1070, 191] on input "vero" at bounding box center [1092, 194] width 137 height 19
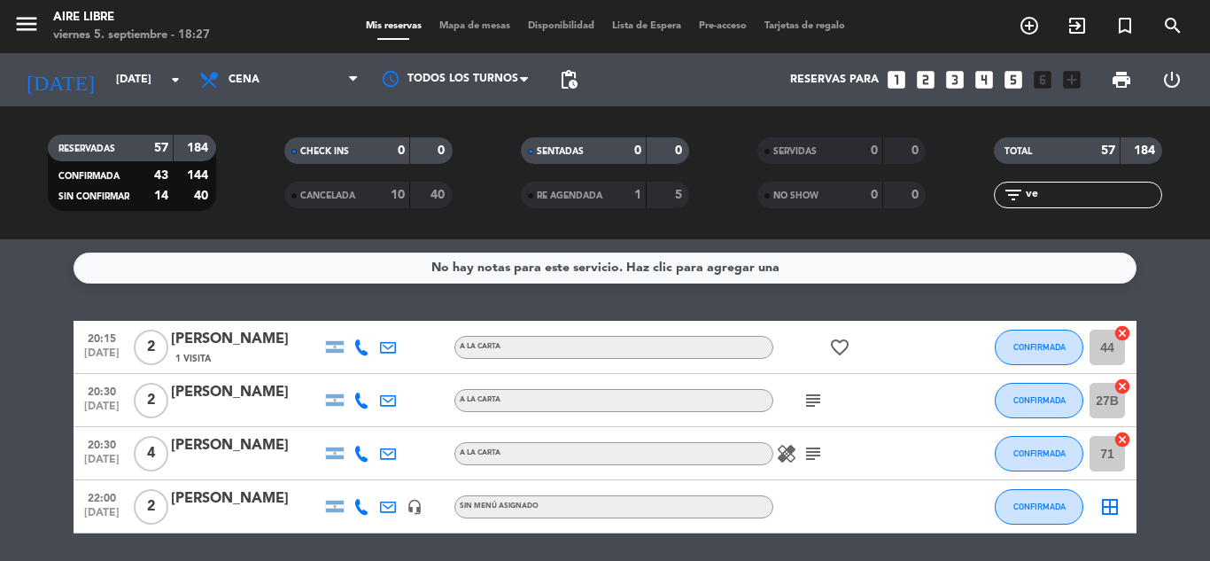
type input "v"
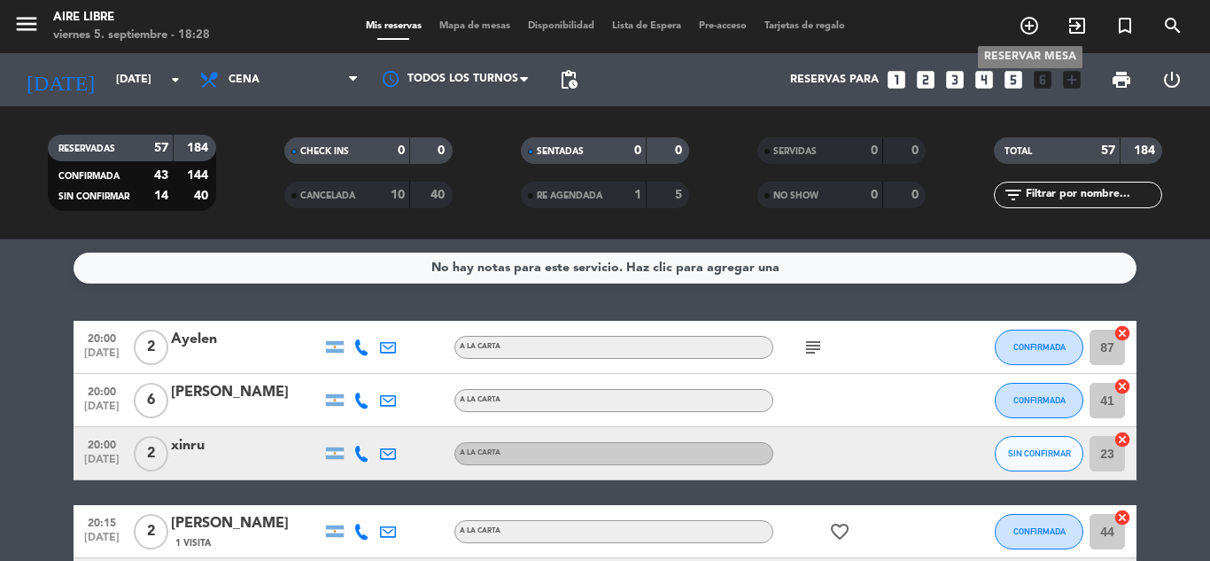
click at [1033, 20] on icon "add_circle_outline" at bounding box center [1029, 25] width 21 height 21
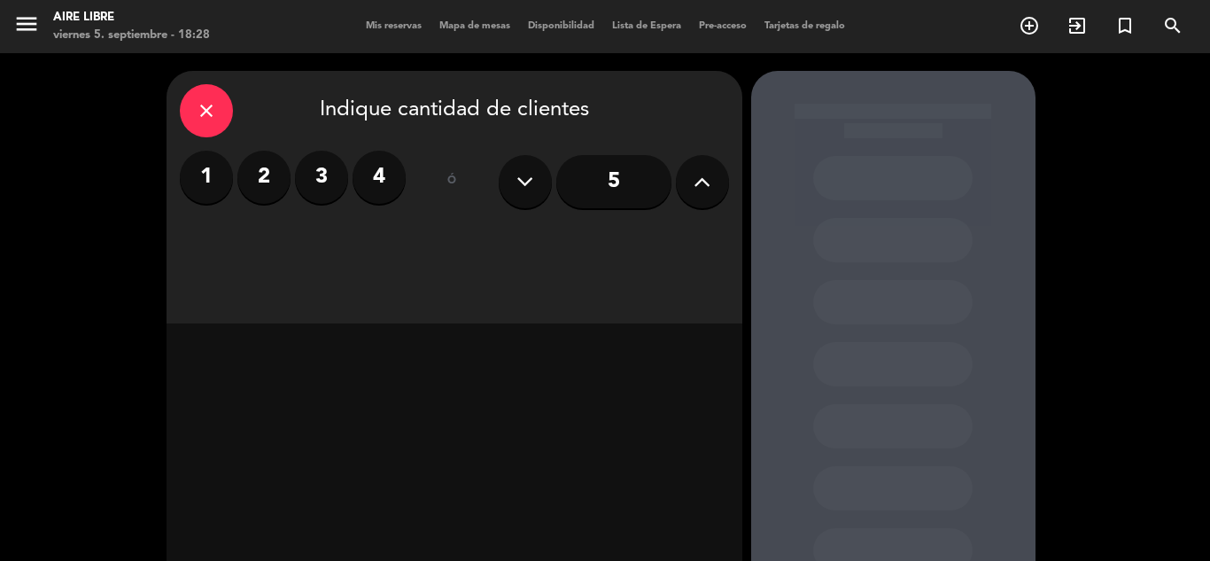
click at [266, 172] on label "2" at bounding box center [263, 177] width 53 height 53
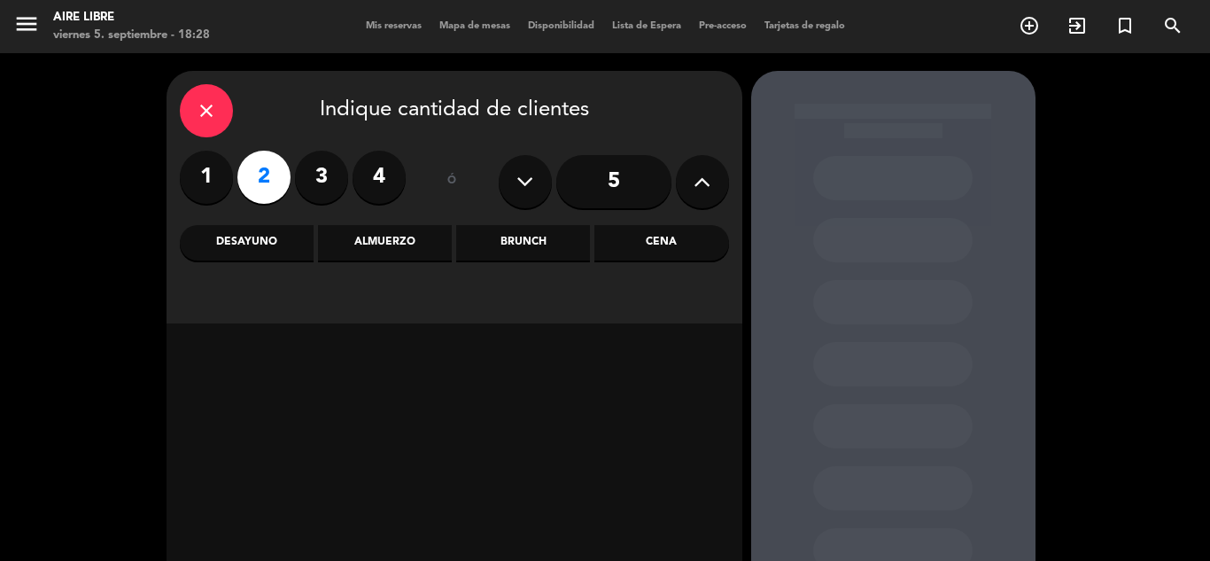
click at [675, 238] on div "Cena" at bounding box center [662, 242] width 134 height 35
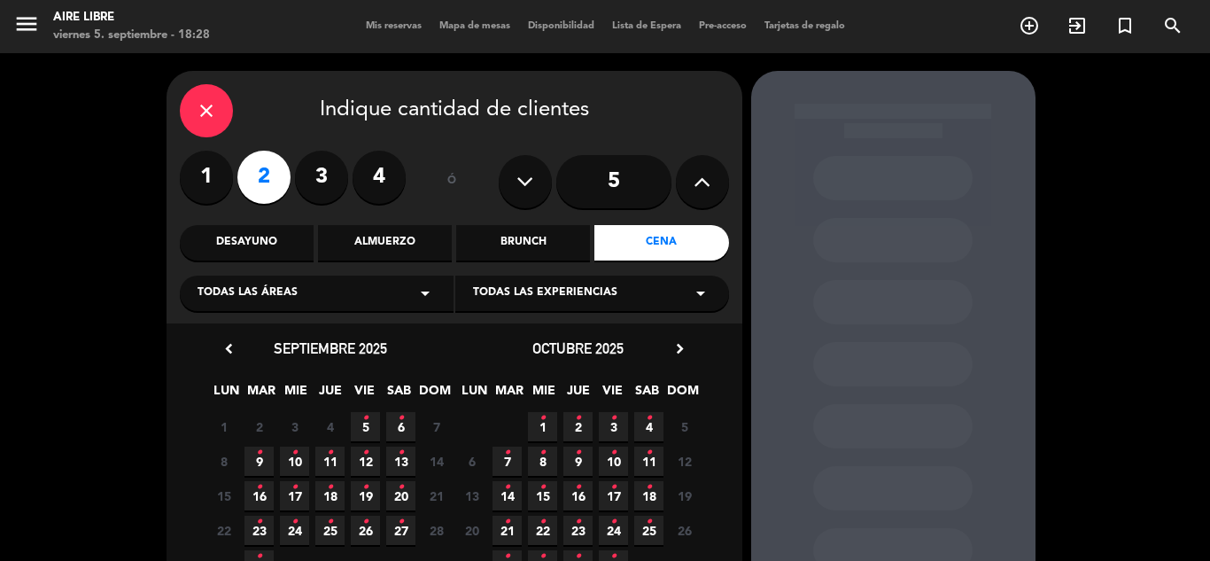
click at [369, 422] on span "5 •" at bounding box center [365, 426] width 29 height 29
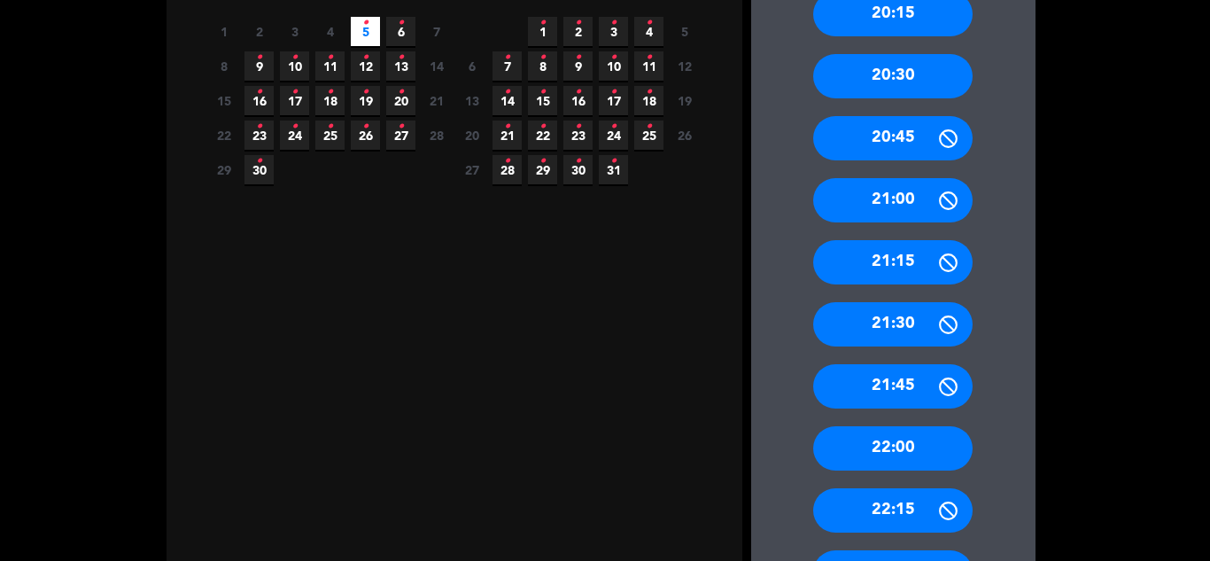
scroll to position [442, 0]
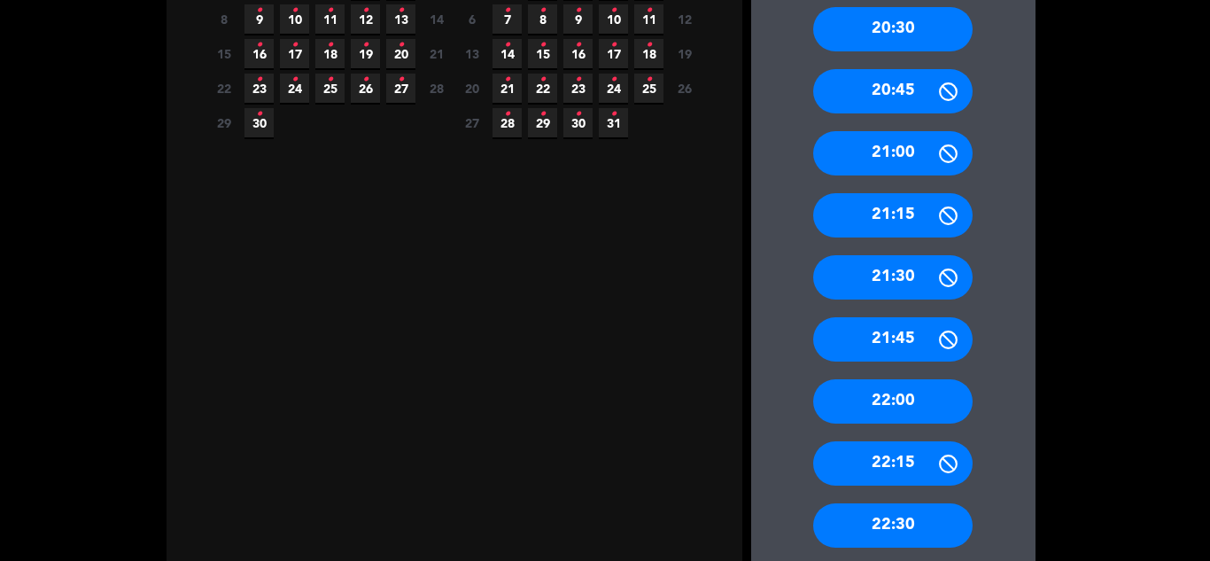
click at [901, 520] on div "22:30" at bounding box center [892, 525] width 159 height 44
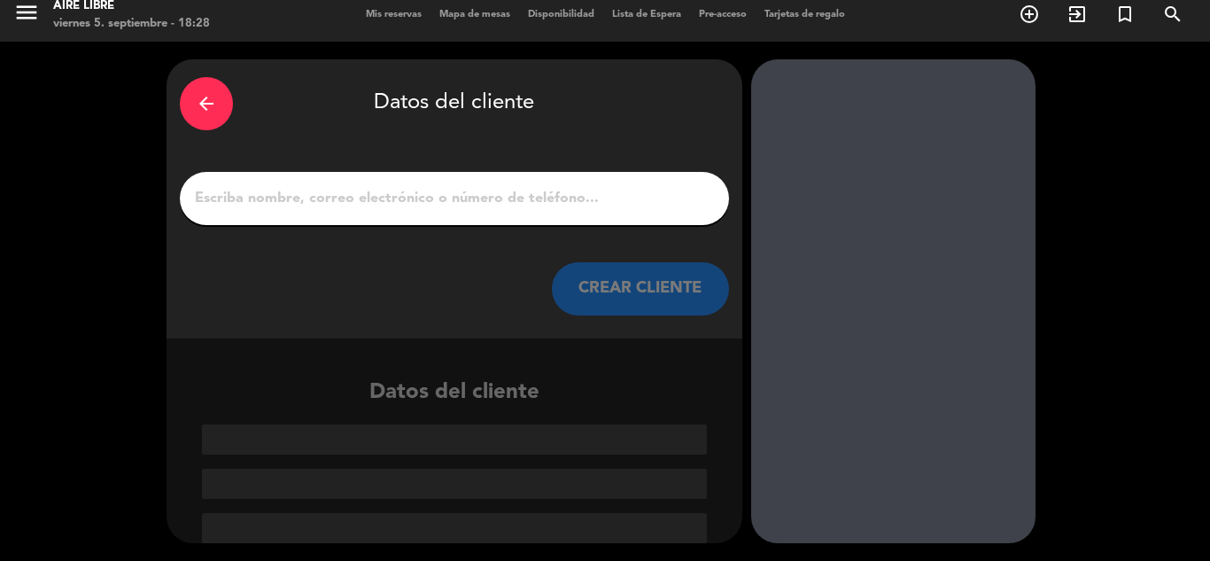
click at [348, 198] on input "1" at bounding box center [454, 198] width 523 height 25
paste input "[PERSON_NAME]"
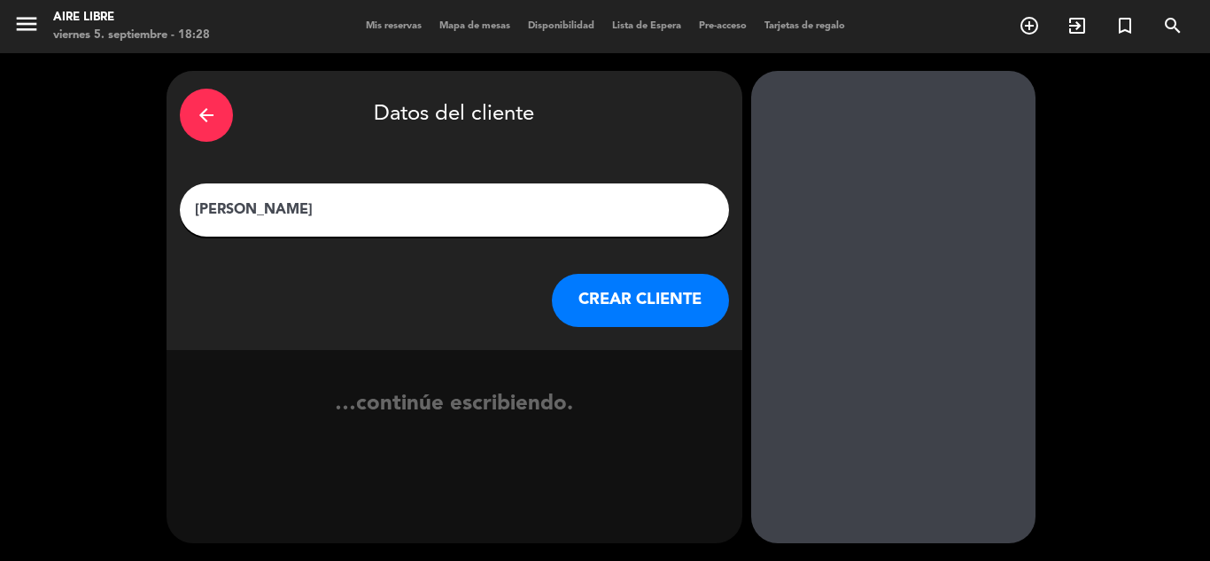
scroll to position [0, 0]
type input "[PERSON_NAME]"
click at [609, 294] on button "CREAR CLIENTE" at bounding box center [640, 300] width 177 height 53
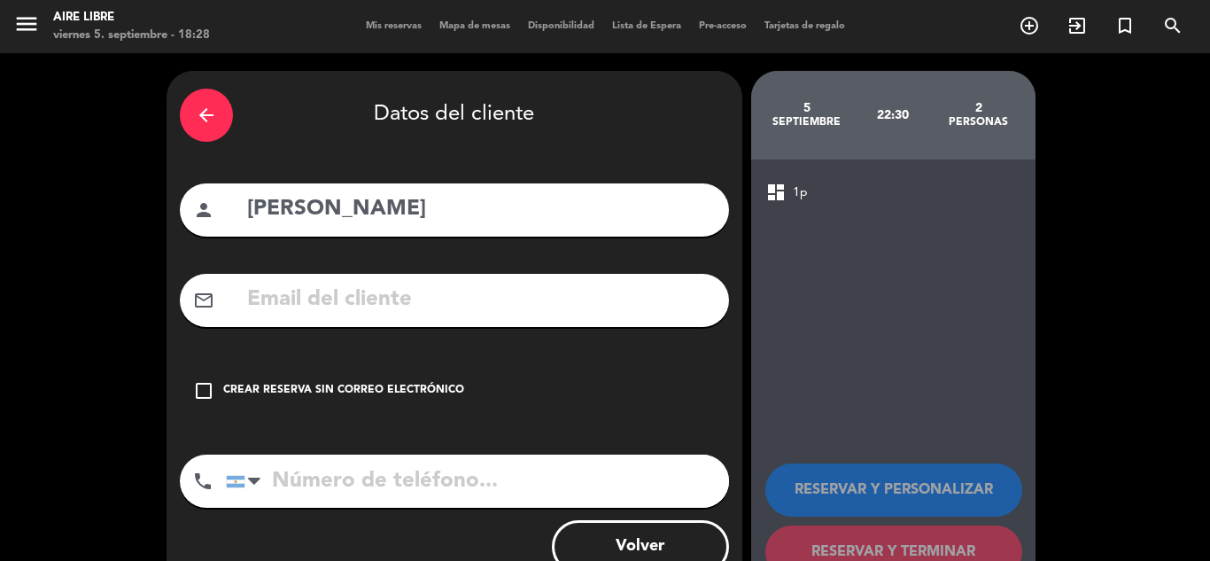
click at [337, 290] on input "text" at bounding box center [480, 300] width 470 height 36
paste input "[EMAIL_ADDRESS][DOMAIN_NAME]"
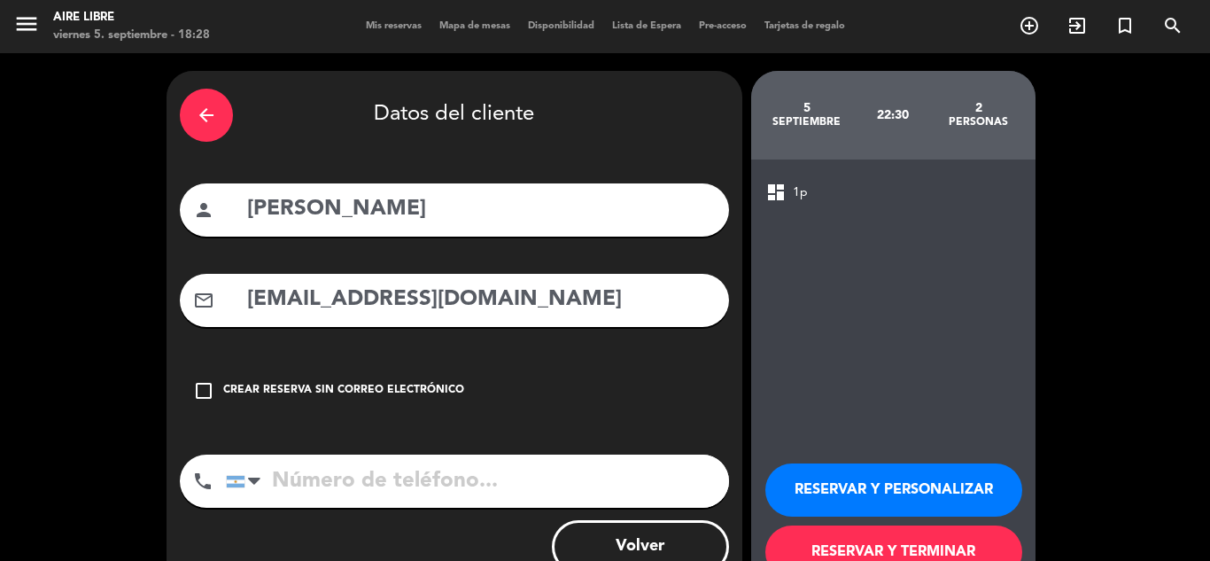
type input "[EMAIL_ADDRESS][DOMAIN_NAME]"
click at [304, 484] on input "tel" at bounding box center [477, 481] width 503 height 53
click at [308, 480] on input "tel" at bounding box center [477, 481] width 503 height 53
paste input "1138589955"
type input "1138589955"
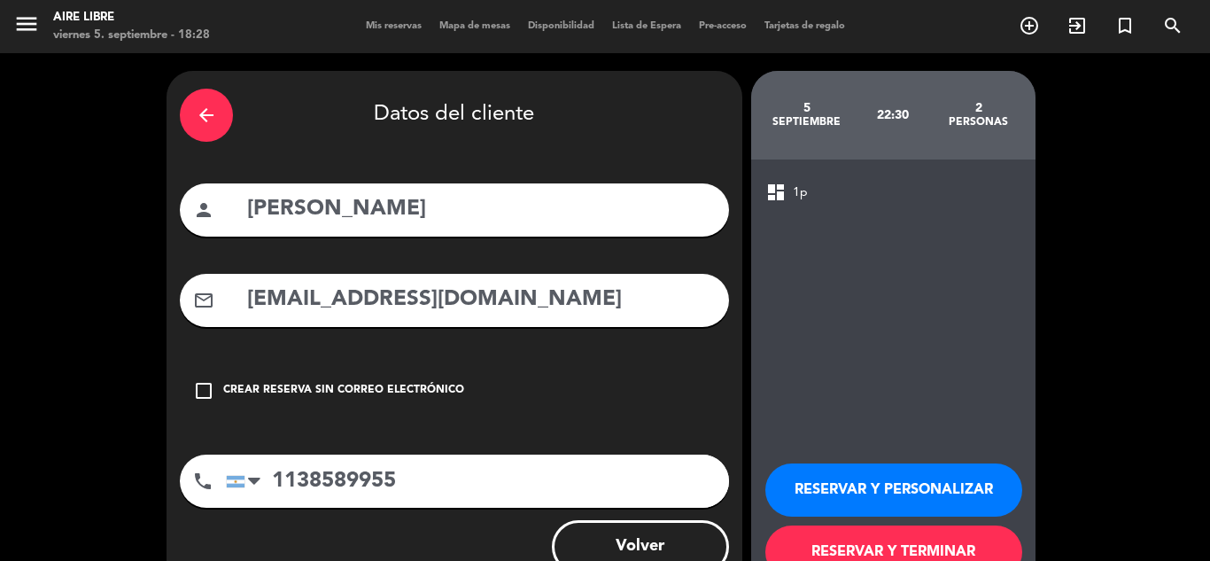
click at [903, 488] on button "RESERVAR Y PERSONALIZAR" at bounding box center [894, 489] width 257 height 53
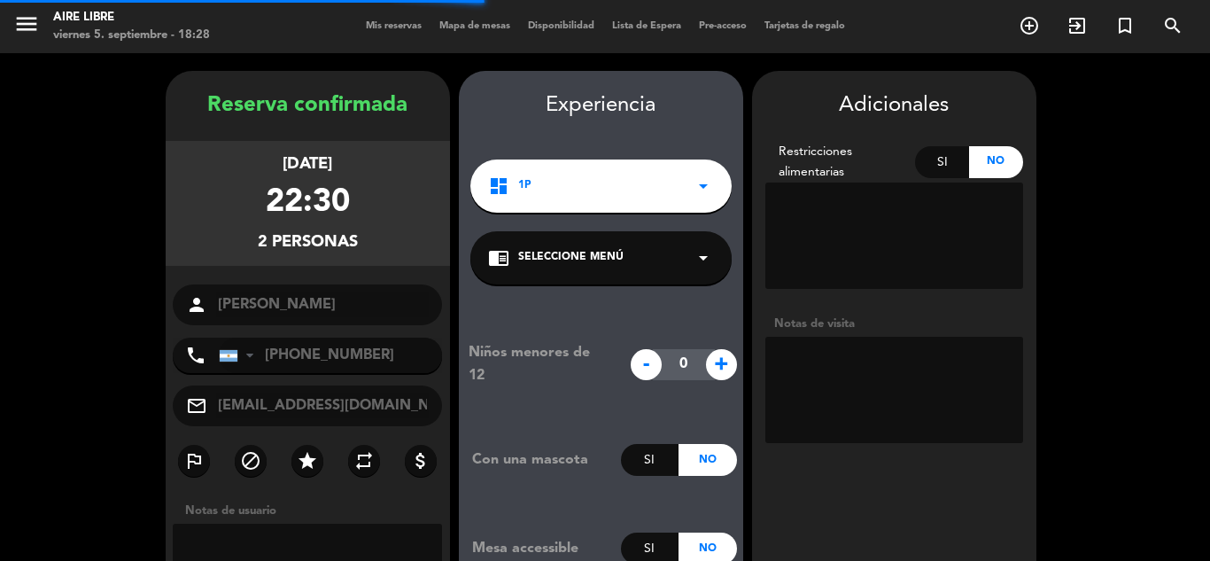
scroll to position [71, 0]
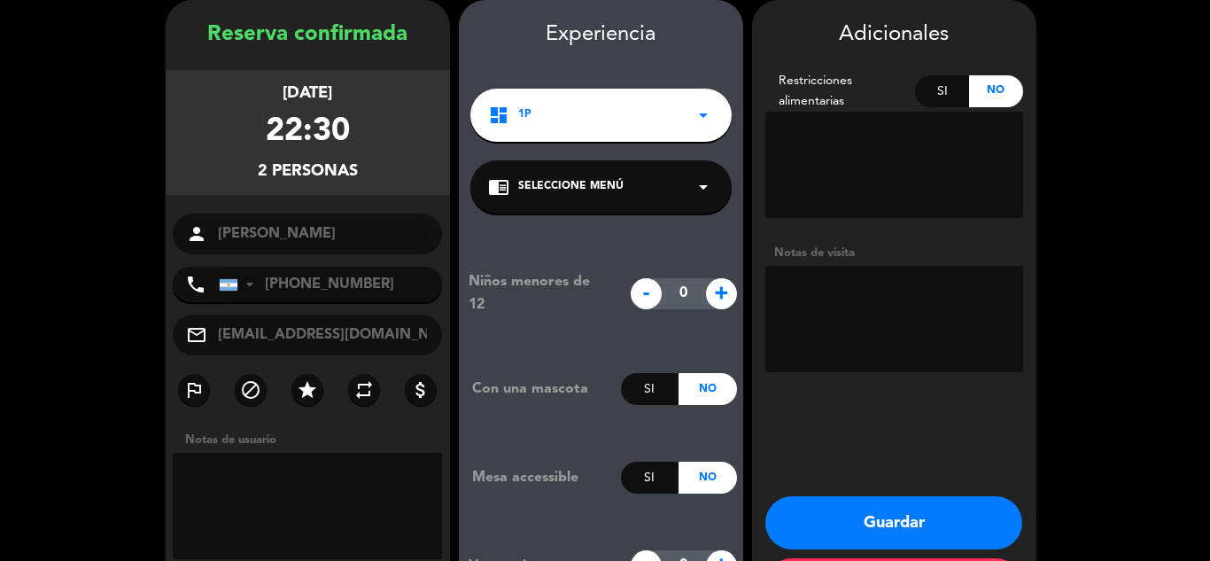
click at [830, 299] on textarea at bounding box center [895, 319] width 258 height 106
type textarea "Acepto barra"
click at [912, 511] on button "Guardar" at bounding box center [894, 522] width 257 height 53
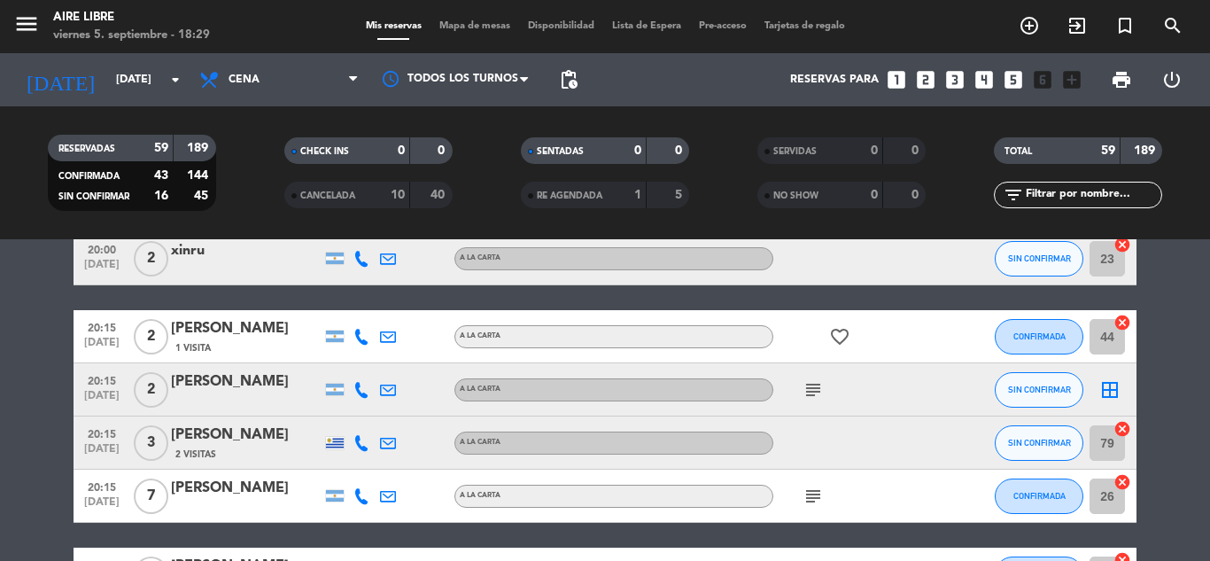
scroll to position [193, 0]
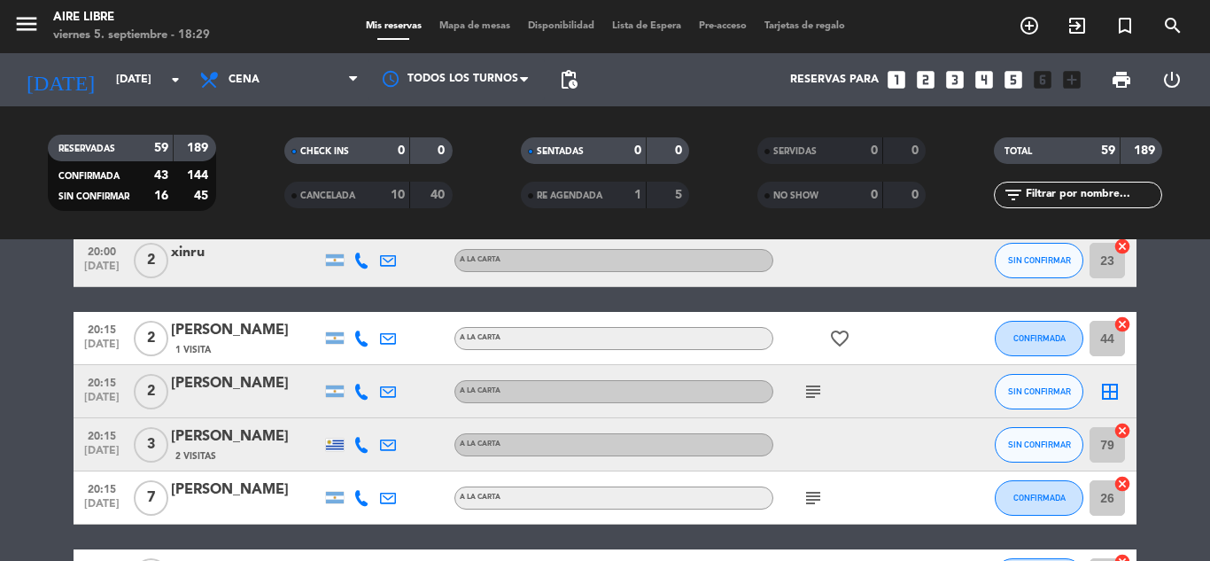
click at [823, 389] on icon "subject" at bounding box center [813, 391] width 21 height 21
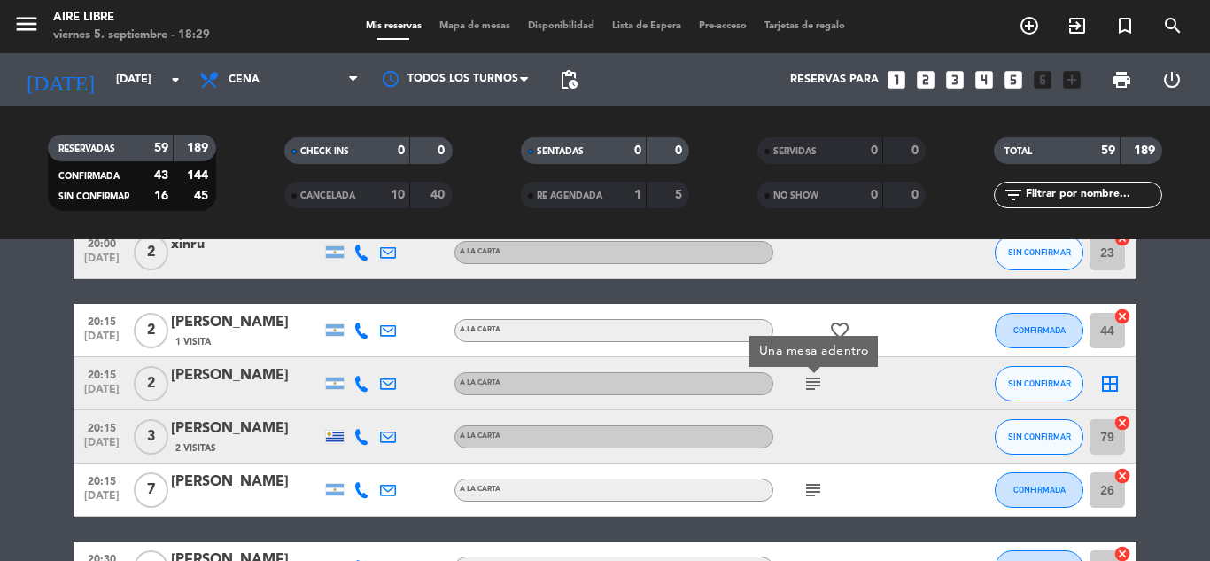
scroll to position [189, 0]
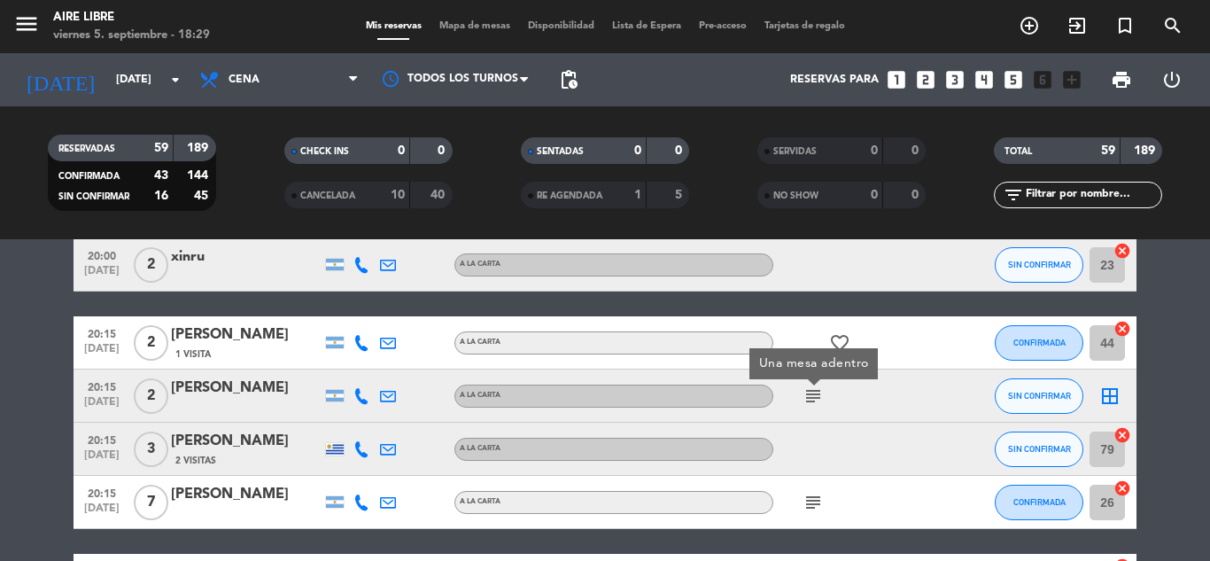
click at [1111, 388] on icon "border_all" at bounding box center [1110, 395] width 21 height 21
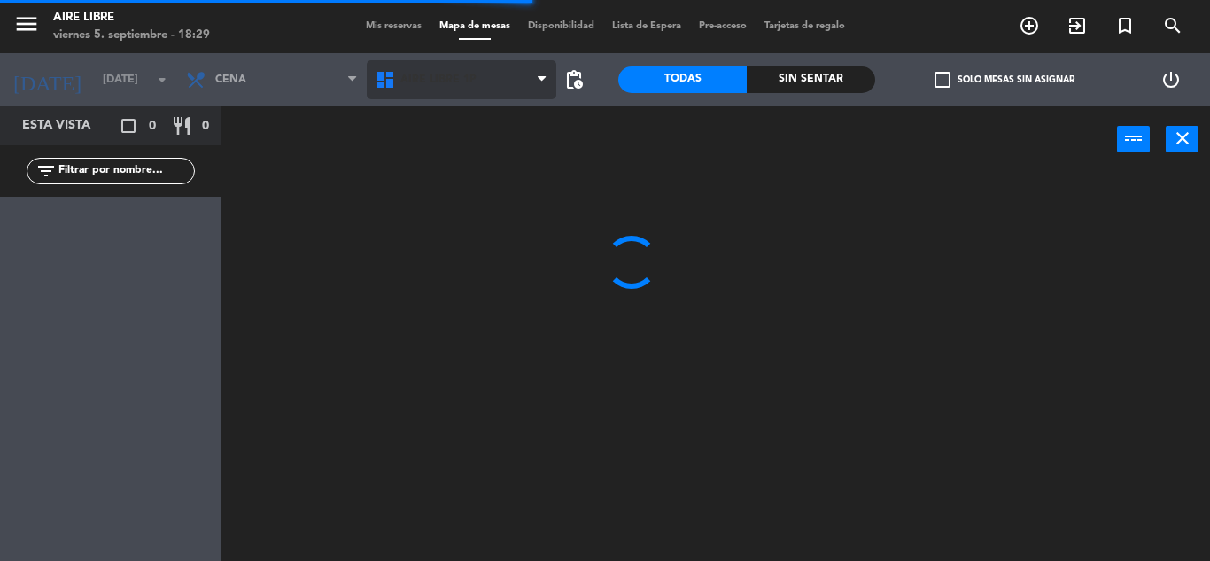
click at [431, 75] on span "Aire Libre 1P" at bounding box center [438, 80] width 76 height 12
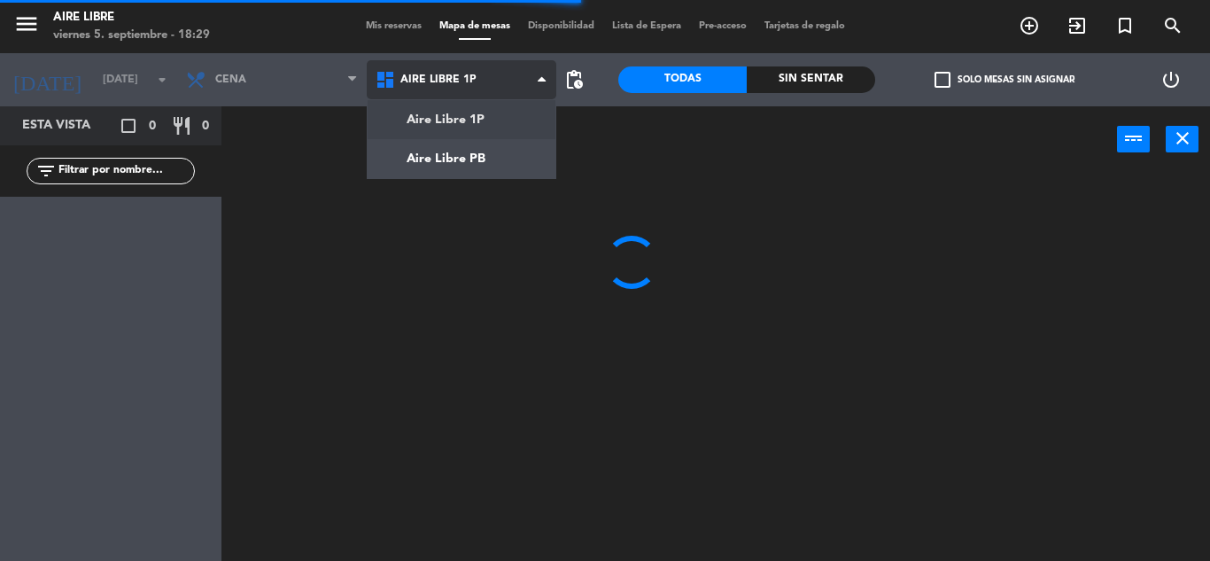
click at [457, 154] on ng-component "menu Aire Libre [DATE] 5. septiembre - 18:29 Mis reservas Mapa de mesas Disponi…" at bounding box center [605, 280] width 1210 height 561
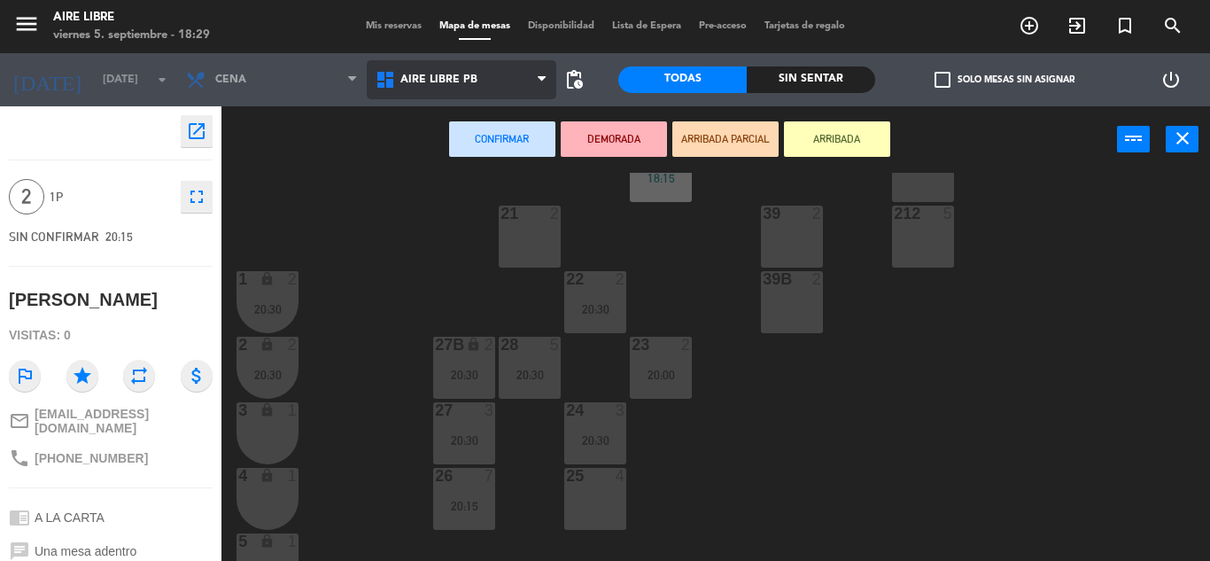
scroll to position [283, 0]
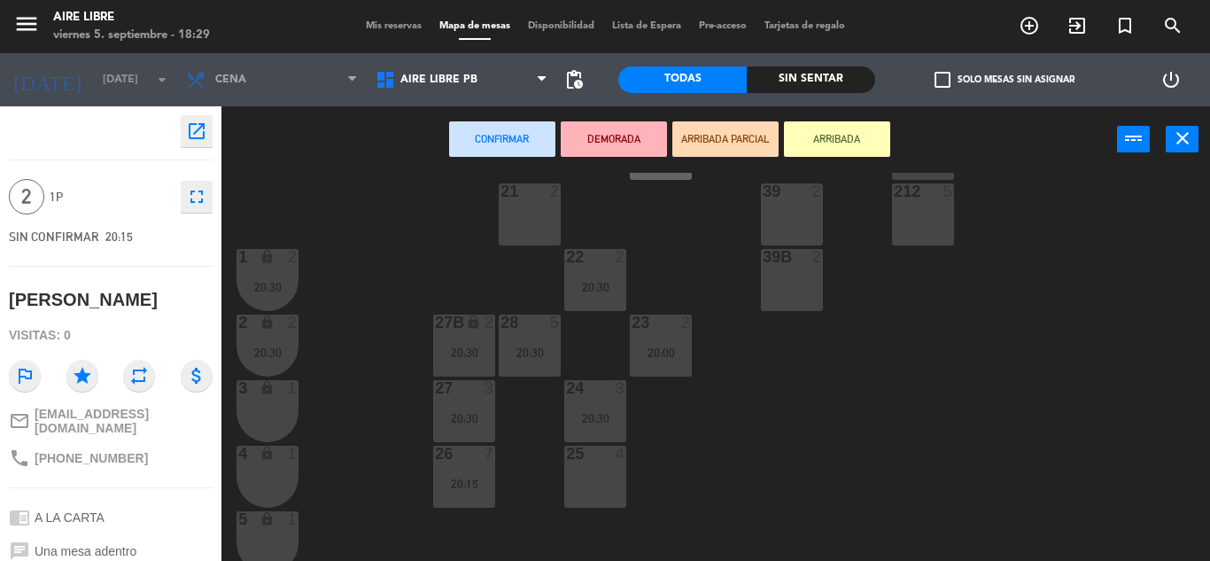
click at [517, 205] on div "21 2" at bounding box center [530, 214] width 62 height 62
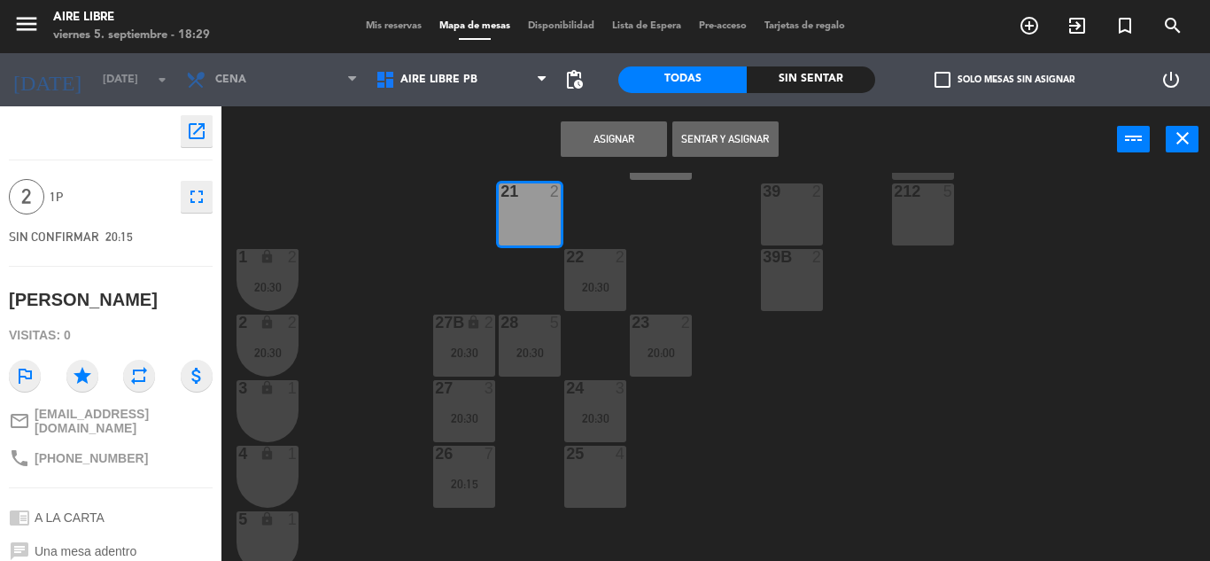
click at [614, 138] on button "Asignar" at bounding box center [614, 138] width 106 height 35
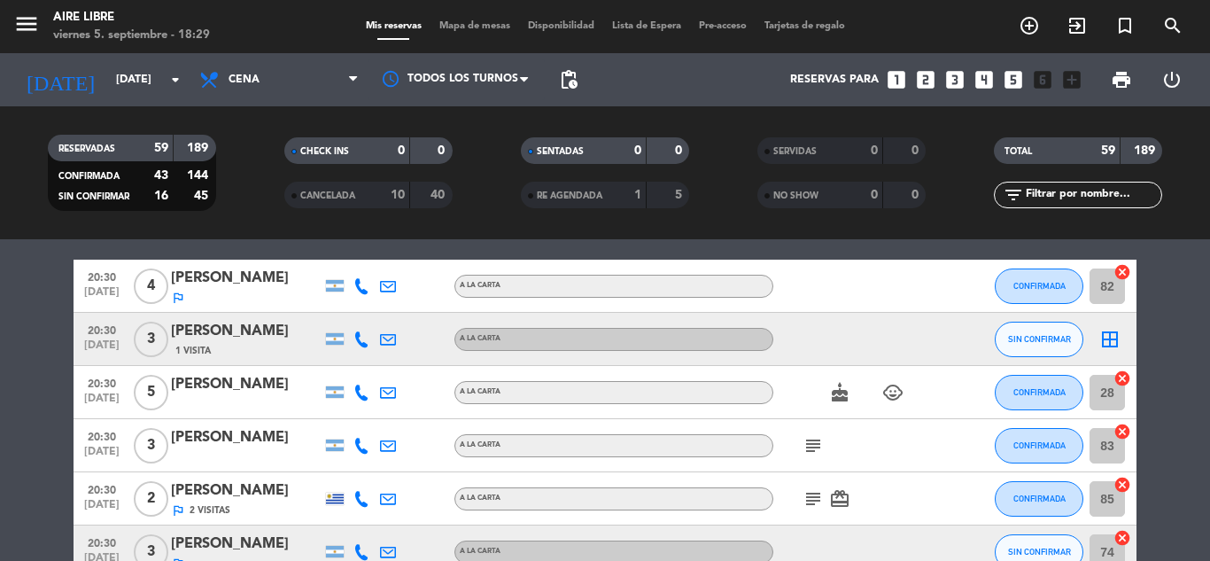
scroll to position [481, 0]
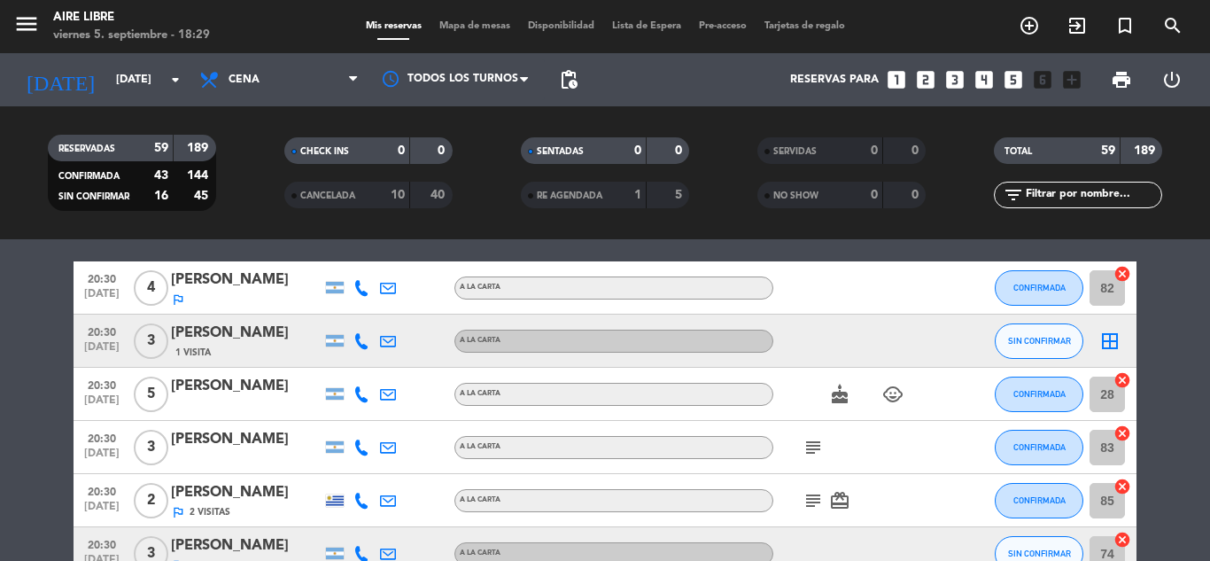
click at [1114, 340] on icon "border_all" at bounding box center [1110, 340] width 21 height 21
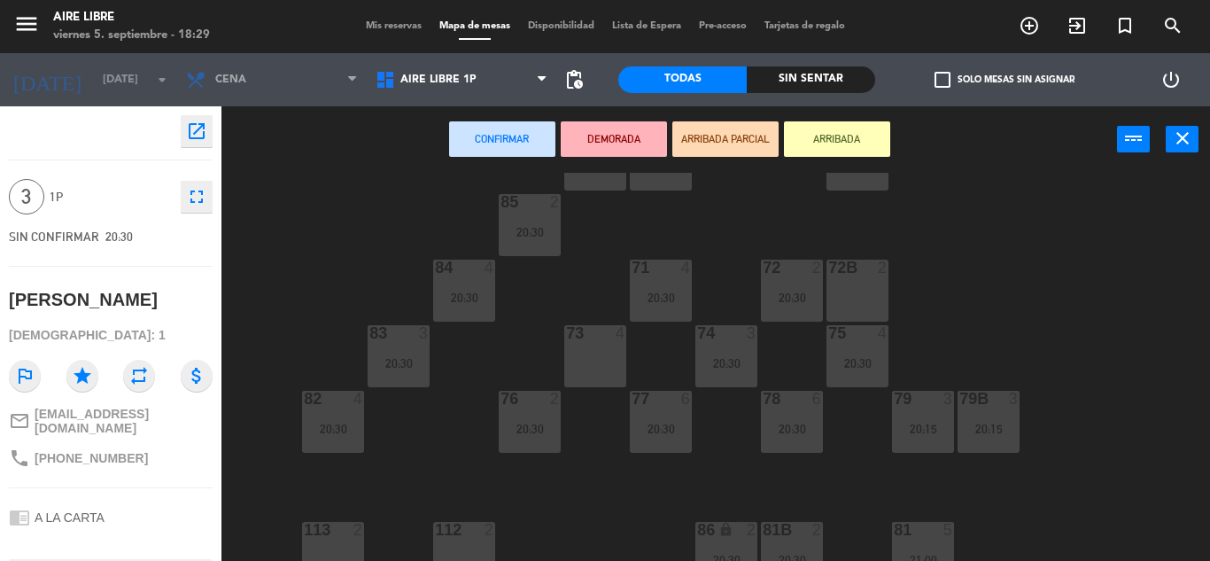
scroll to position [139, 0]
click at [590, 359] on div "73 4" at bounding box center [595, 358] width 62 height 62
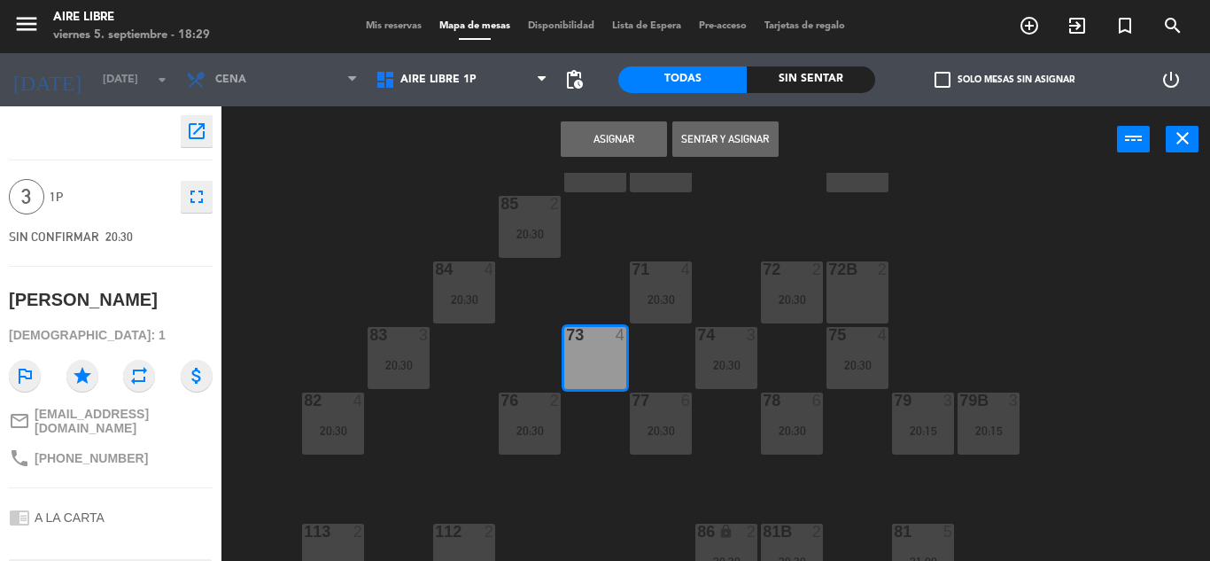
click at [618, 133] on button "Asignar" at bounding box center [614, 138] width 106 height 35
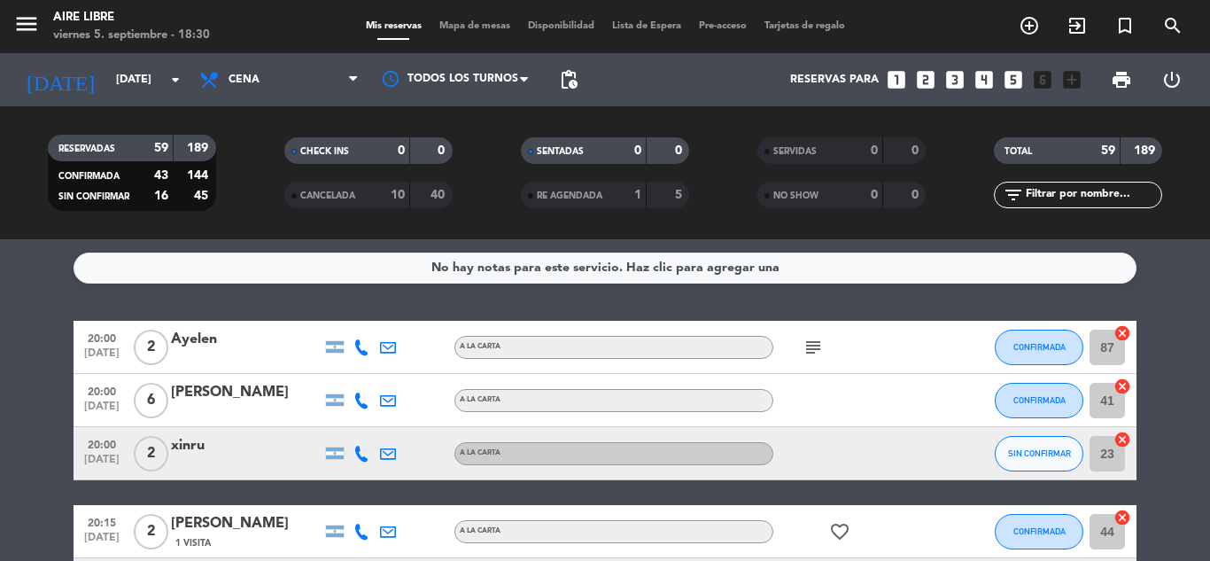
click at [817, 348] on icon "subject" at bounding box center [813, 347] width 21 height 21
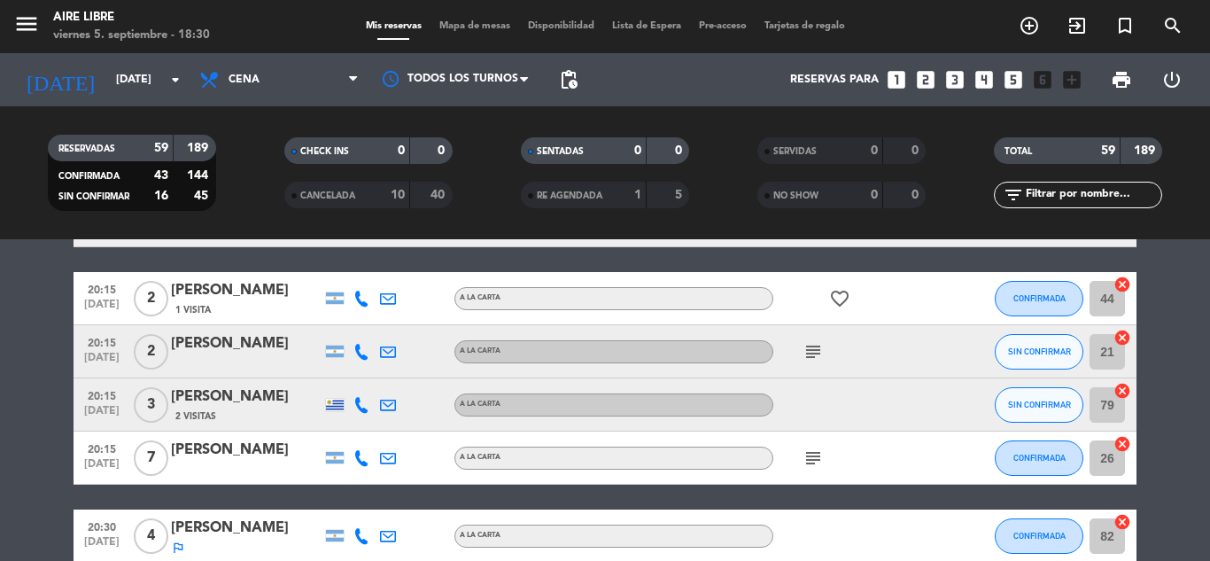
scroll to position [234, 0]
click at [811, 354] on icon "subject" at bounding box center [813, 350] width 21 height 21
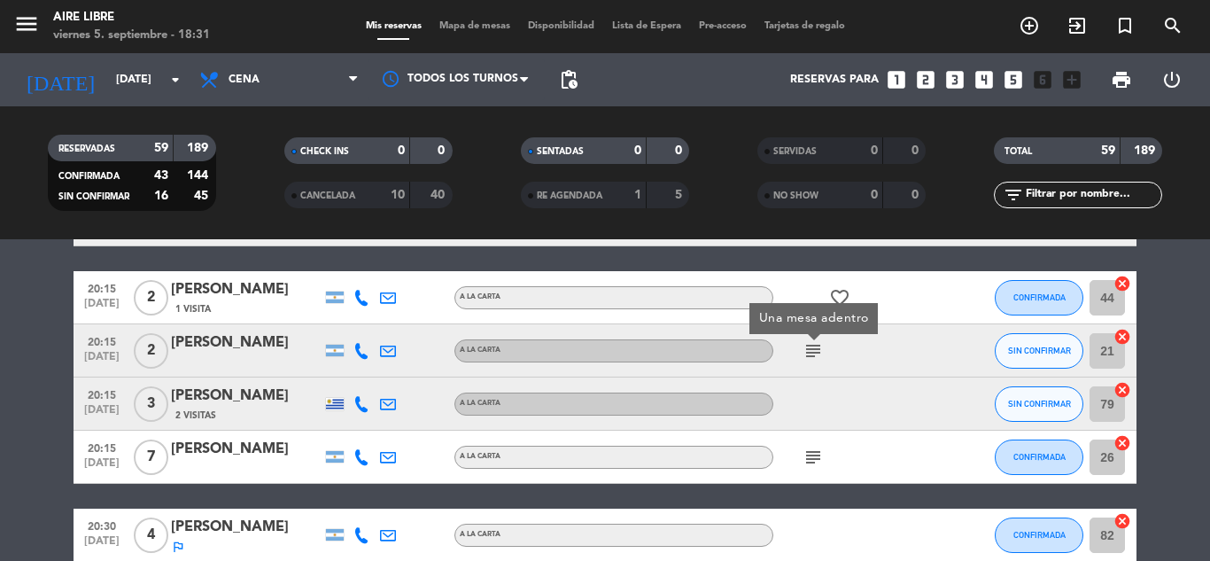
click at [814, 461] on icon "subject" at bounding box center [813, 457] width 21 height 21
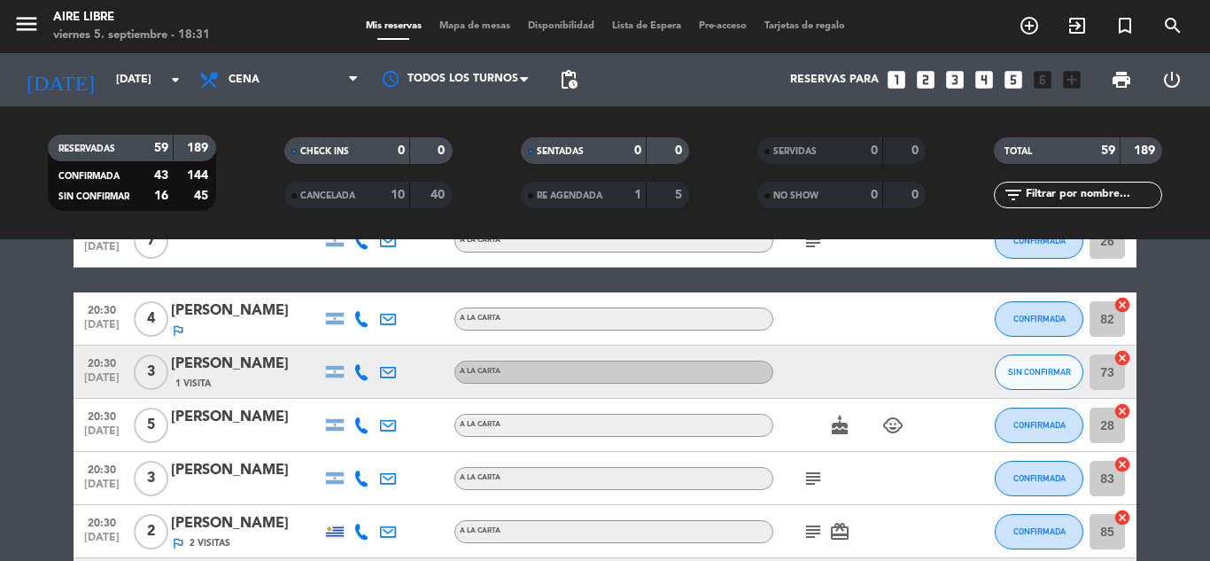
scroll to position [466, 0]
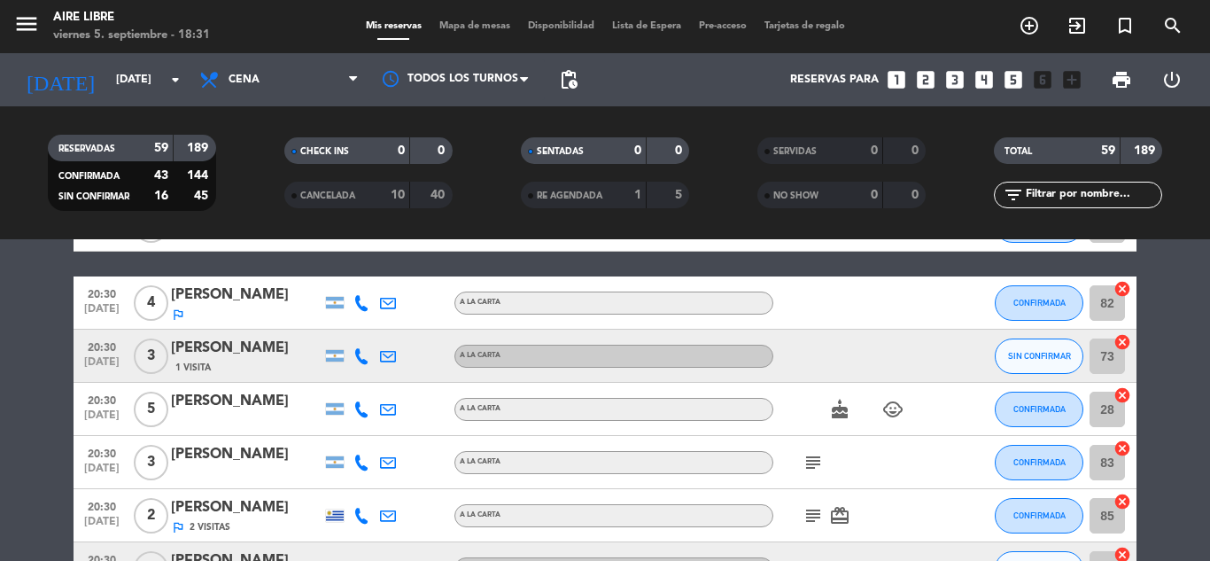
click at [819, 468] on icon "subject" at bounding box center [813, 462] width 21 height 21
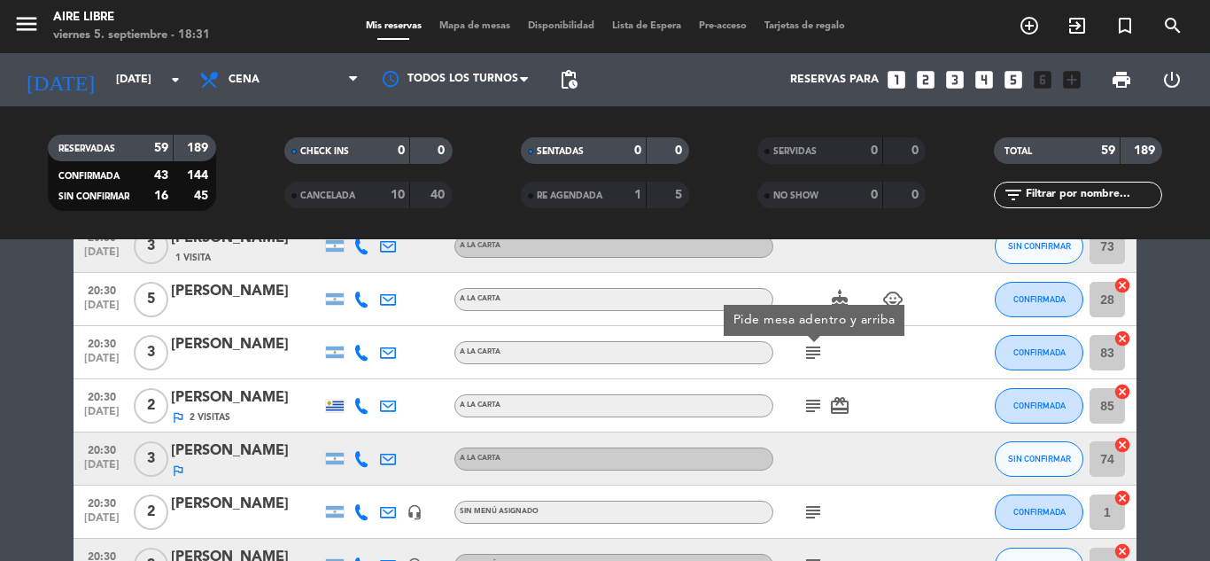
scroll to position [577, 0]
click at [815, 400] on icon "subject" at bounding box center [813, 404] width 21 height 21
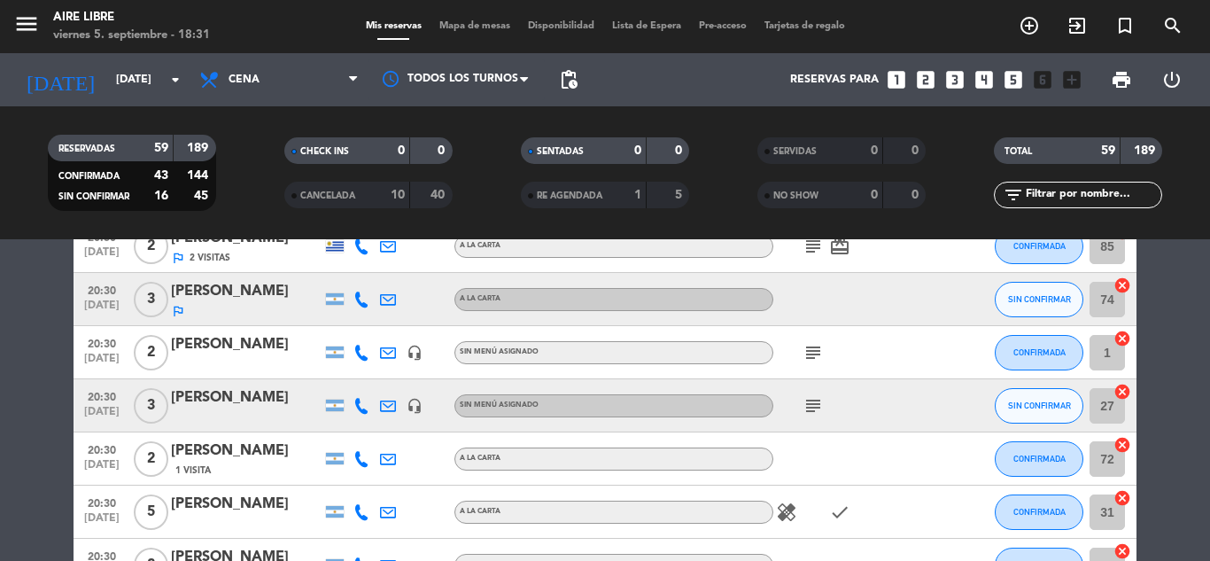
scroll to position [739, 0]
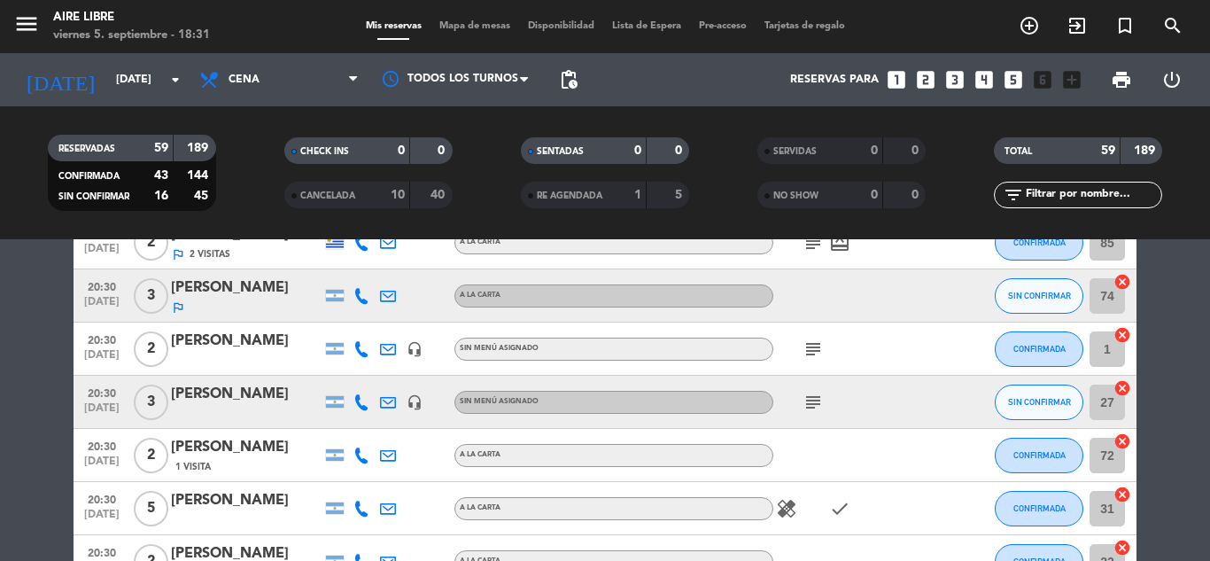
click at [815, 400] on icon "subject" at bounding box center [813, 402] width 21 height 21
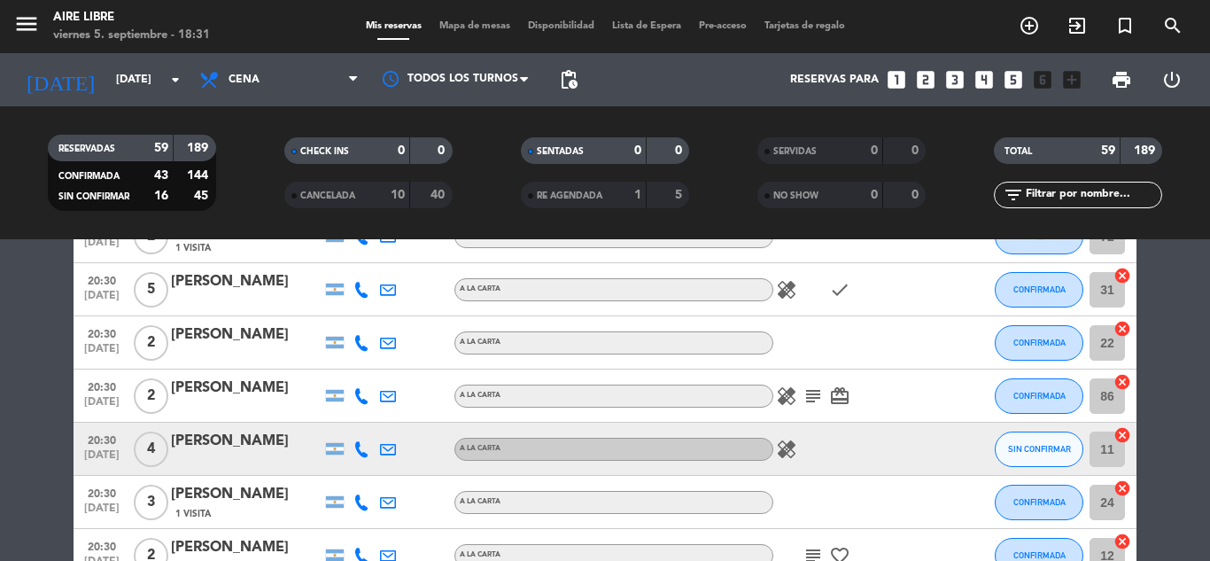
scroll to position [984, 0]
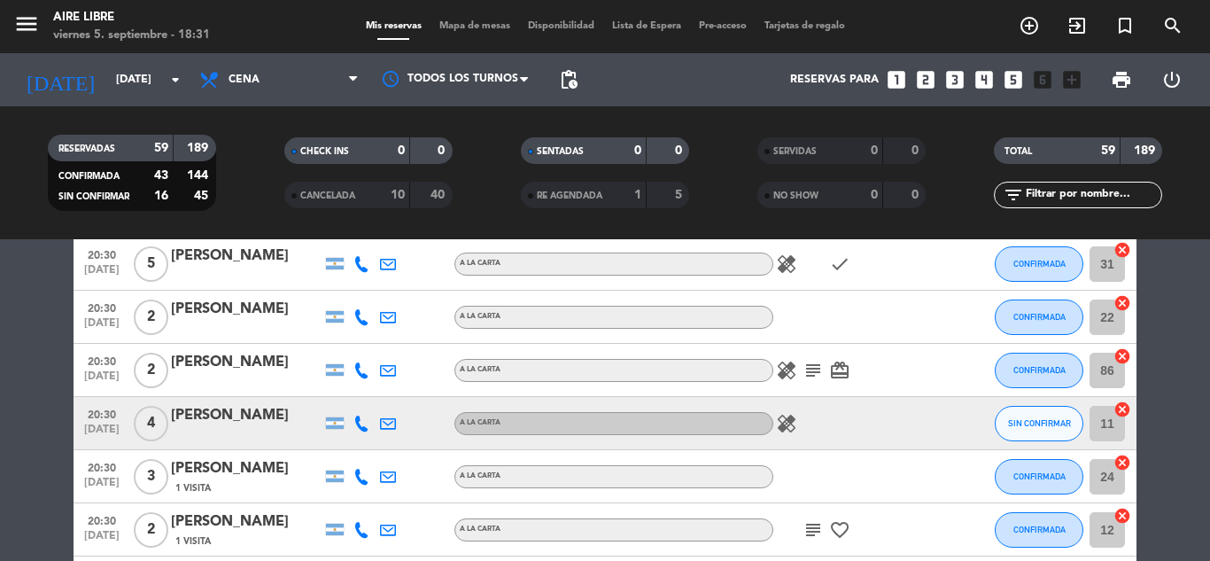
click at [811, 371] on icon "subject" at bounding box center [813, 370] width 21 height 21
click at [781, 370] on icon "healing" at bounding box center [786, 370] width 21 height 21
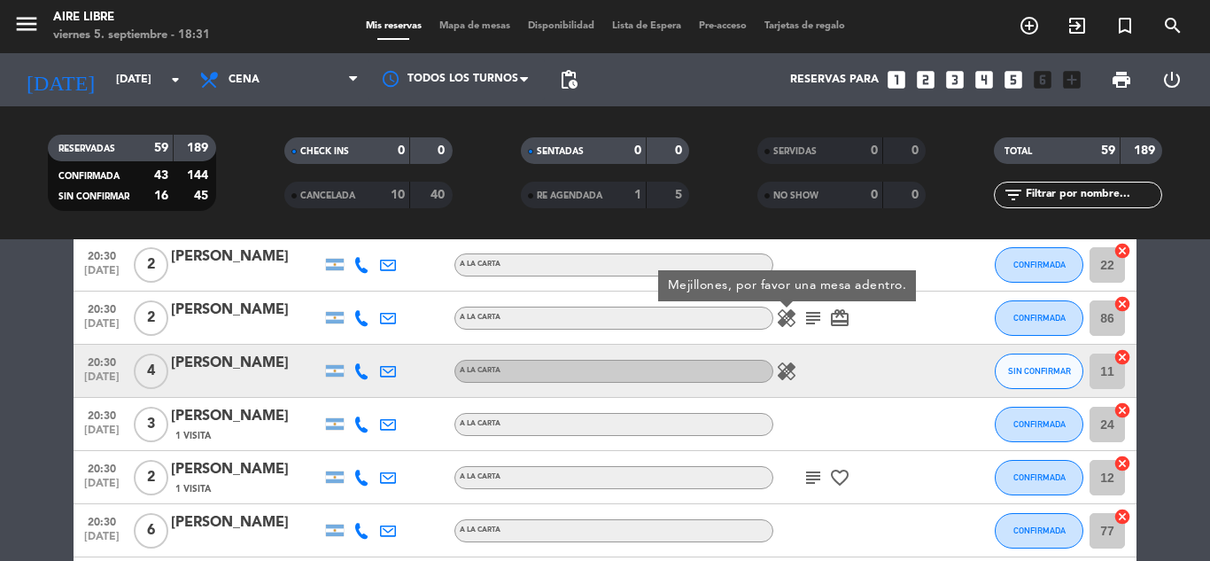
scroll to position [1053, 0]
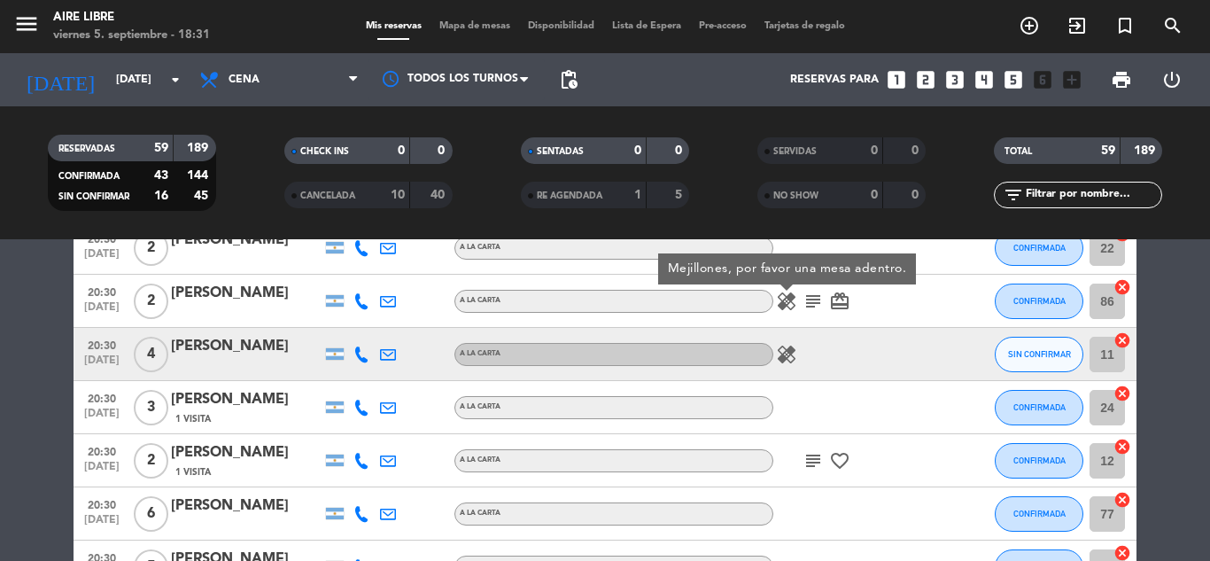
click at [809, 461] on icon "subject" at bounding box center [813, 460] width 21 height 21
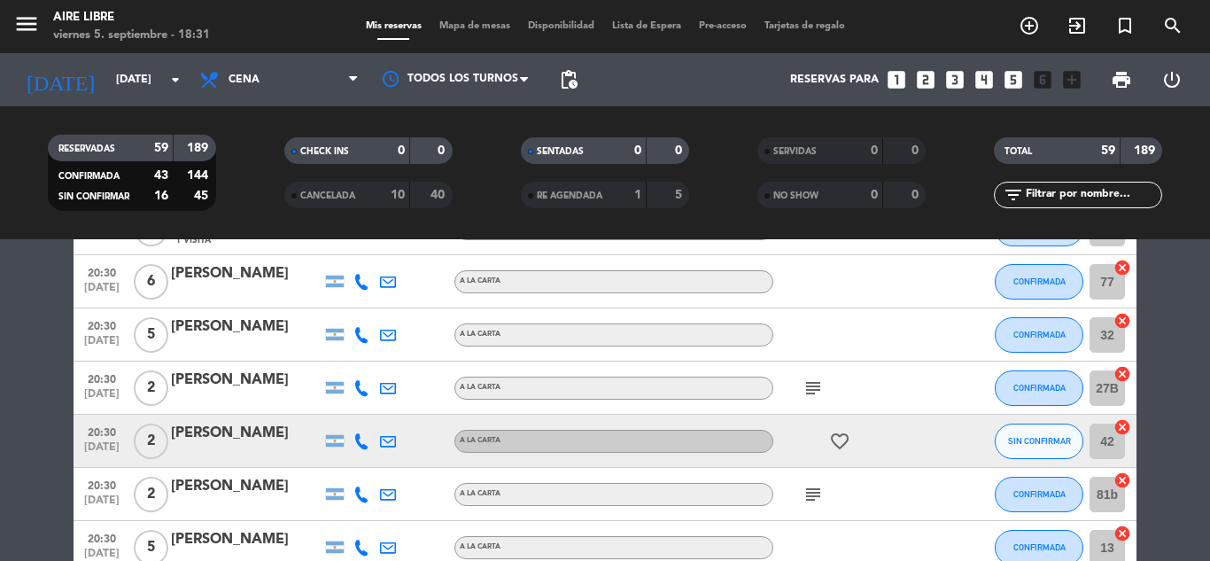
scroll to position [1287, 0]
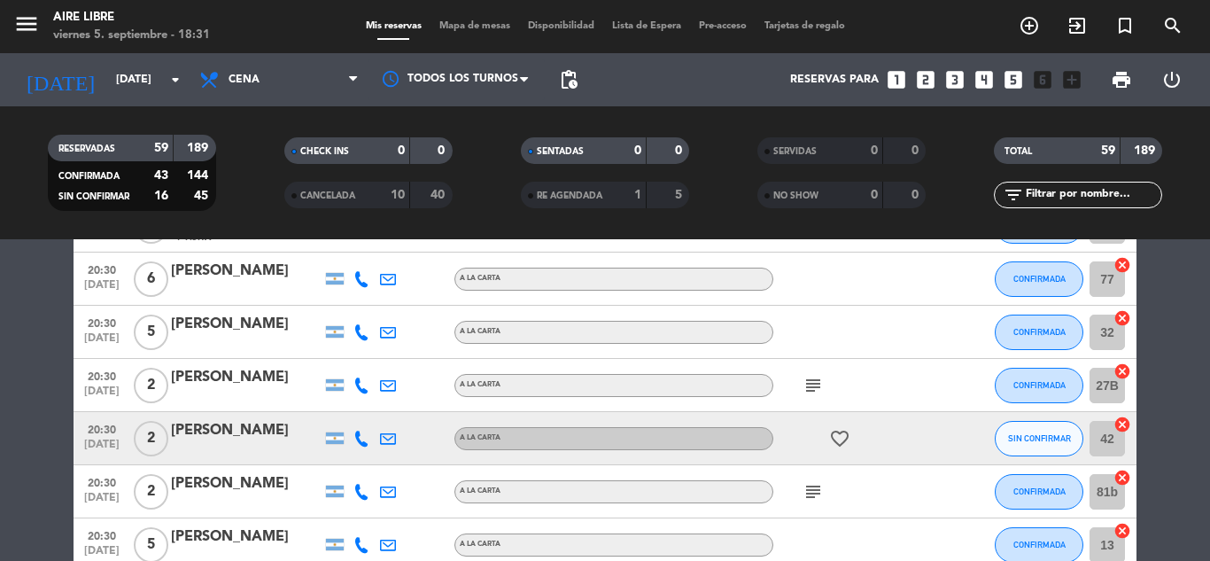
click at [804, 382] on icon "subject" at bounding box center [813, 385] width 21 height 21
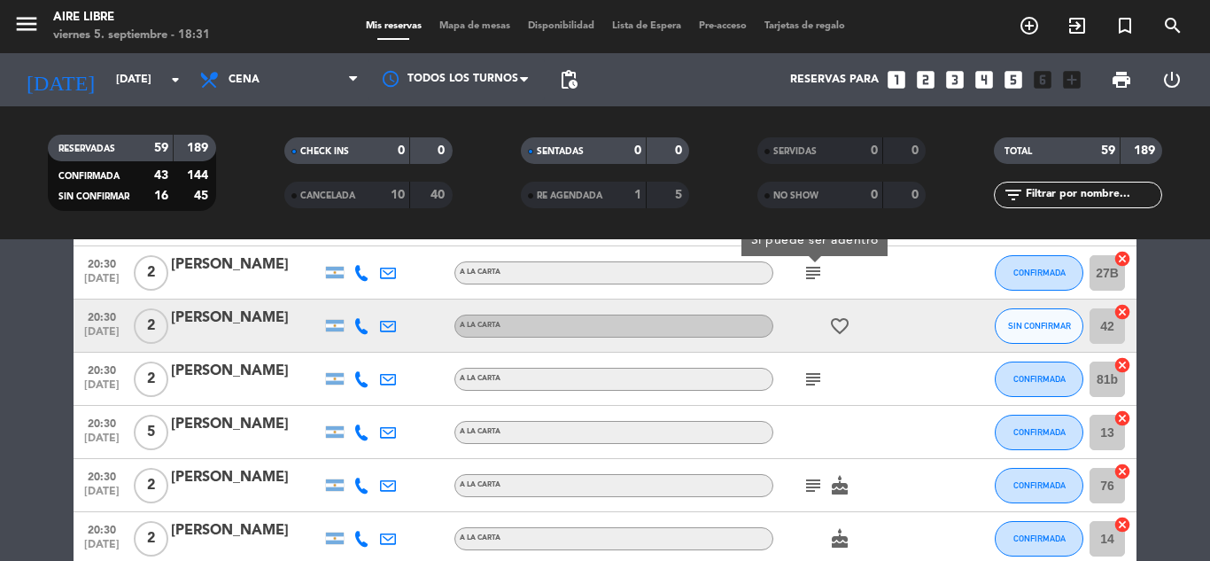
scroll to position [1406, 0]
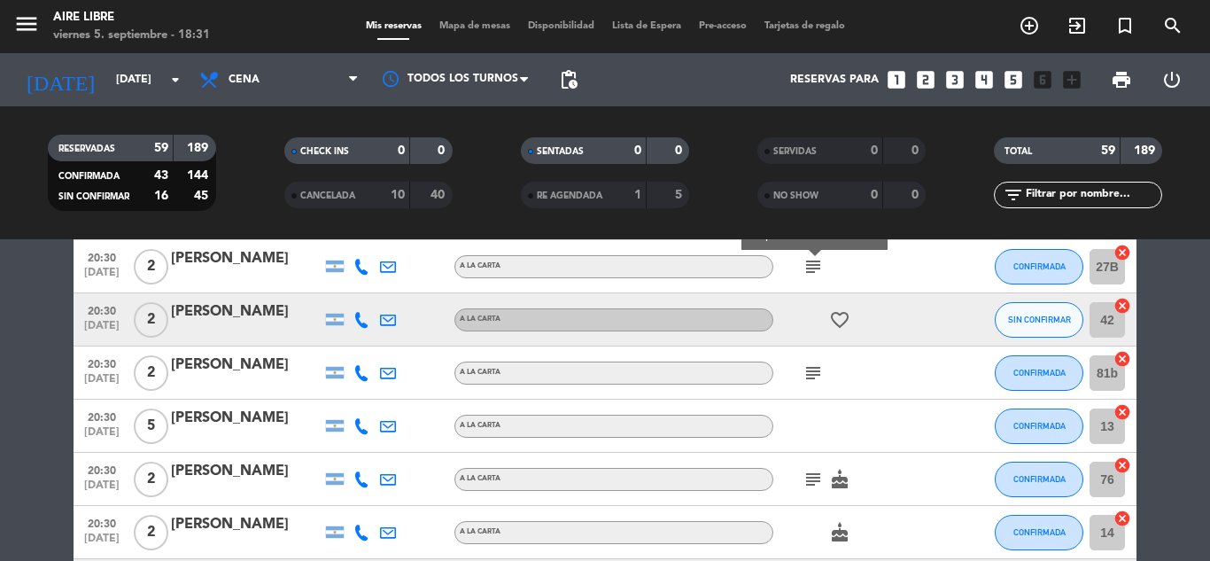
click at [808, 369] on icon "subject" at bounding box center [813, 372] width 21 height 21
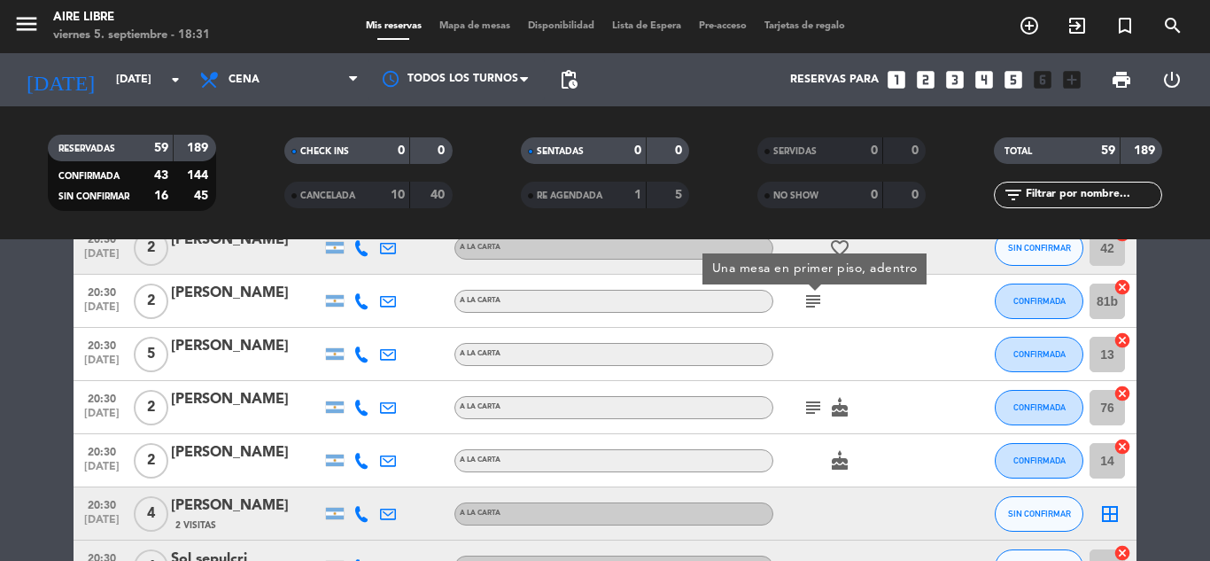
scroll to position [1493, 0]
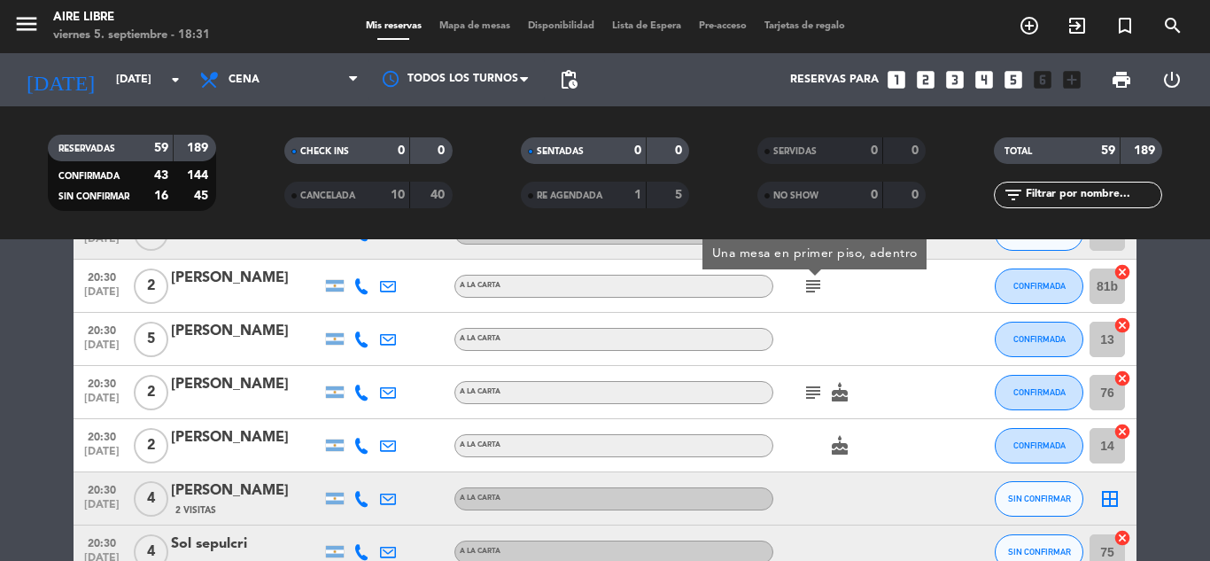
click at [812, 385] on icon "subject" at bounding box center [813, 392] width 21 height 21
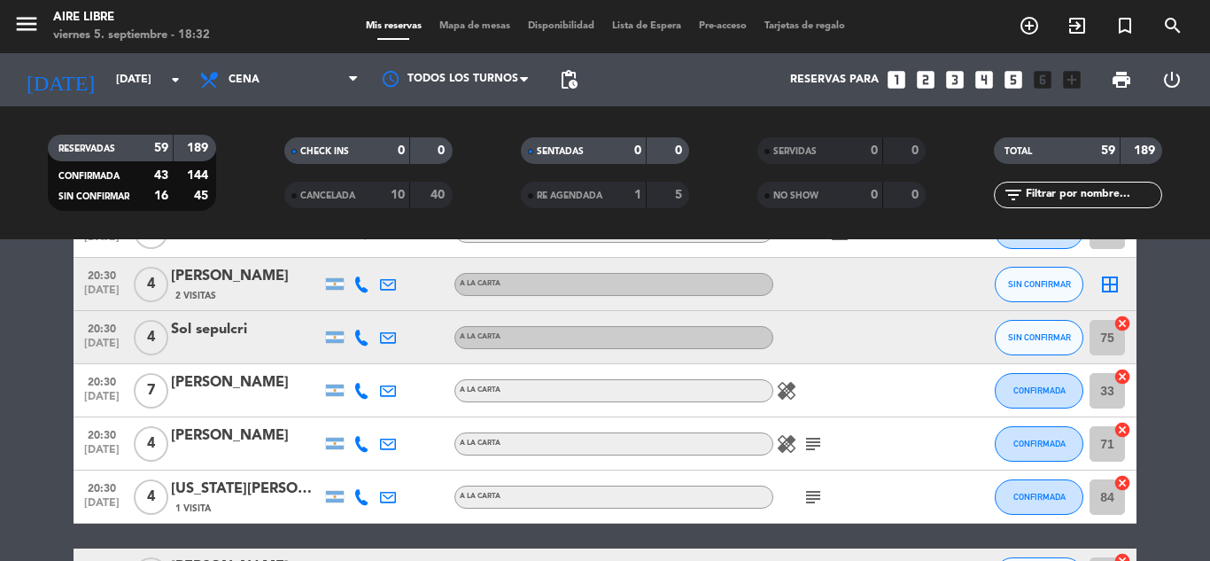
scroll to position [1708, 0]
click at [816, 448] on icon "subject" at bounding box center [813, 442] width 21 height 21
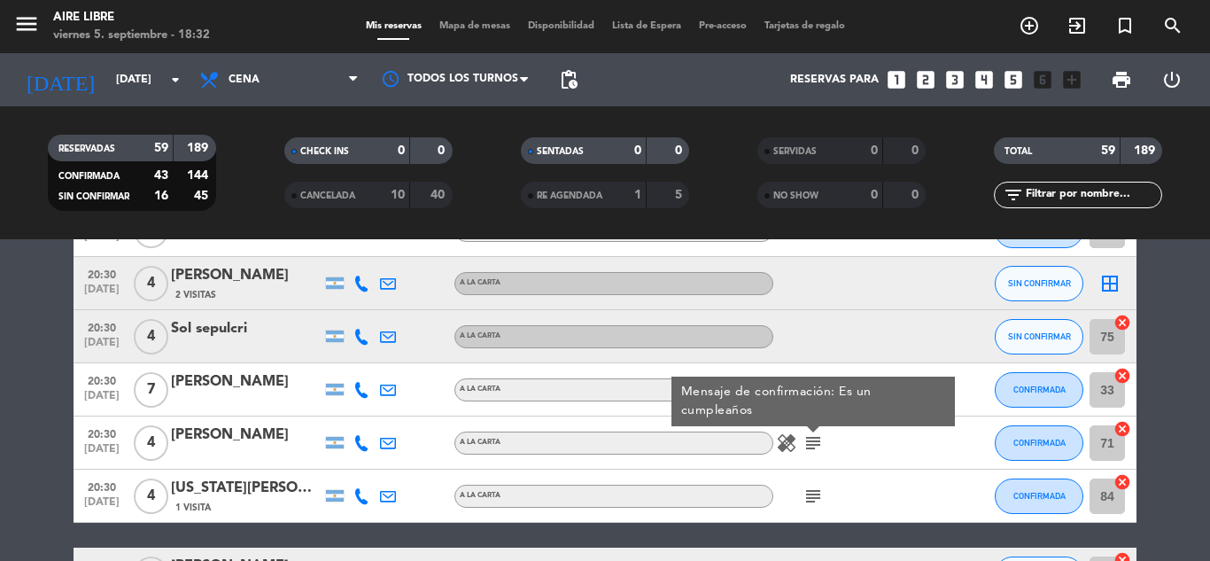
click at [819, 505] on icon "subject" at bounding box center [813, 496] width 21 height 21
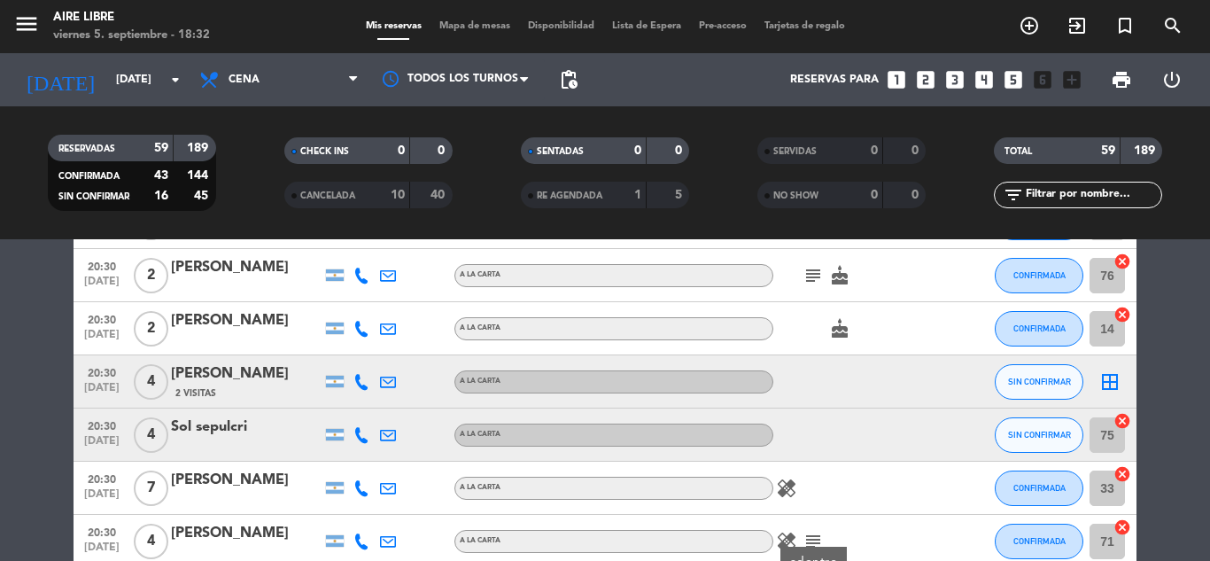
scroll to position [1597, 0]
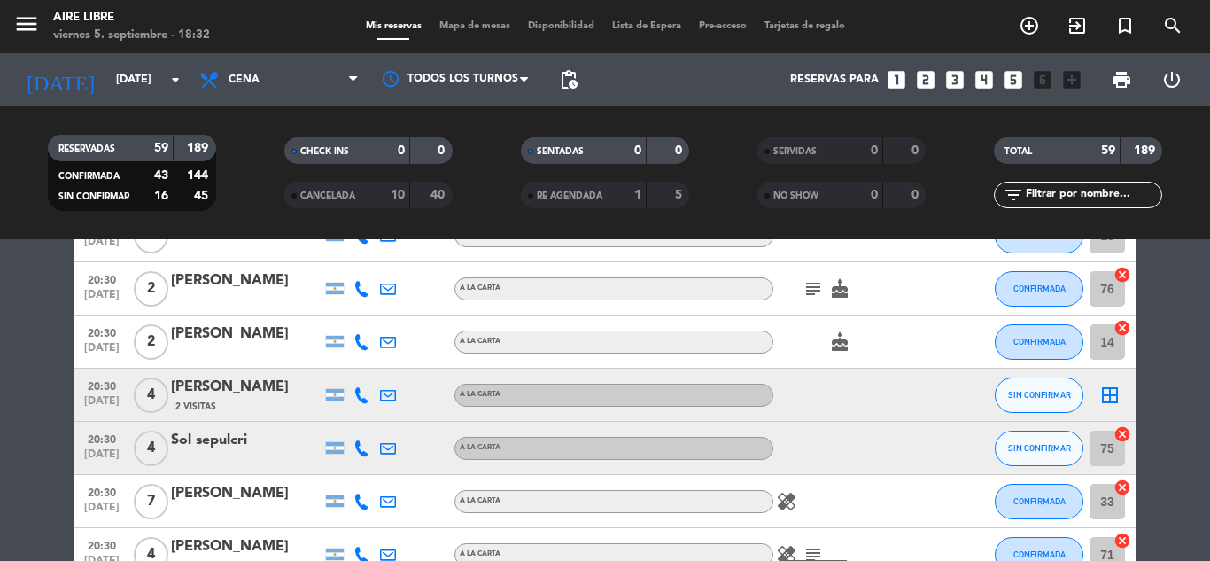
click at [1111, 388] on icon "border_all" at bounding box center [1110, 395] width 21 height 21
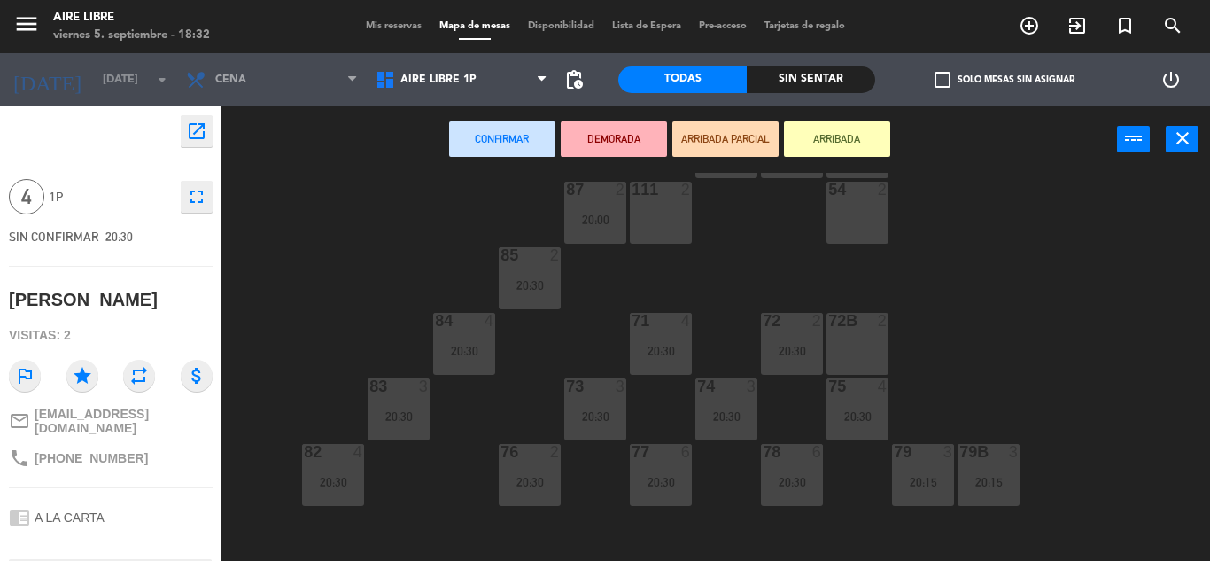
scroll to position [89, 0]
click at [431, 70] on span "Aire Libre 1P" at bounding box center [462, 79] width 190 height 39
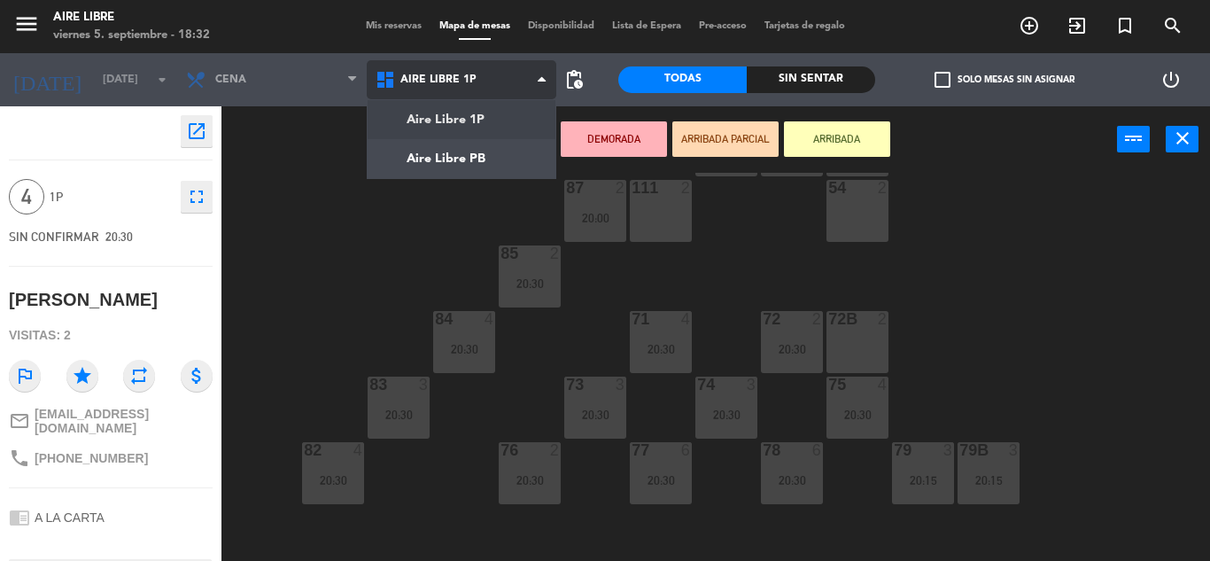
click at [437, 158] on ng-component "menu Aire Libre [DATE] 5. septiembre - 18:32 Mis reservas Mapa de mesas Disponi…" at bounding box center [605, 280] width 1210 height 561
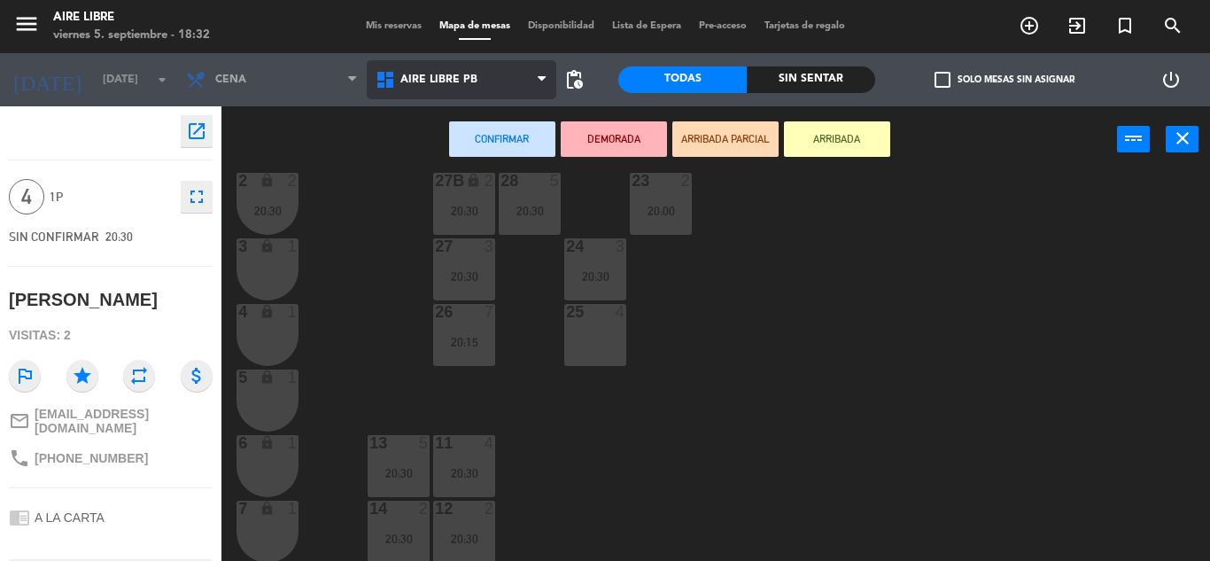
scroll to position [492, 0]
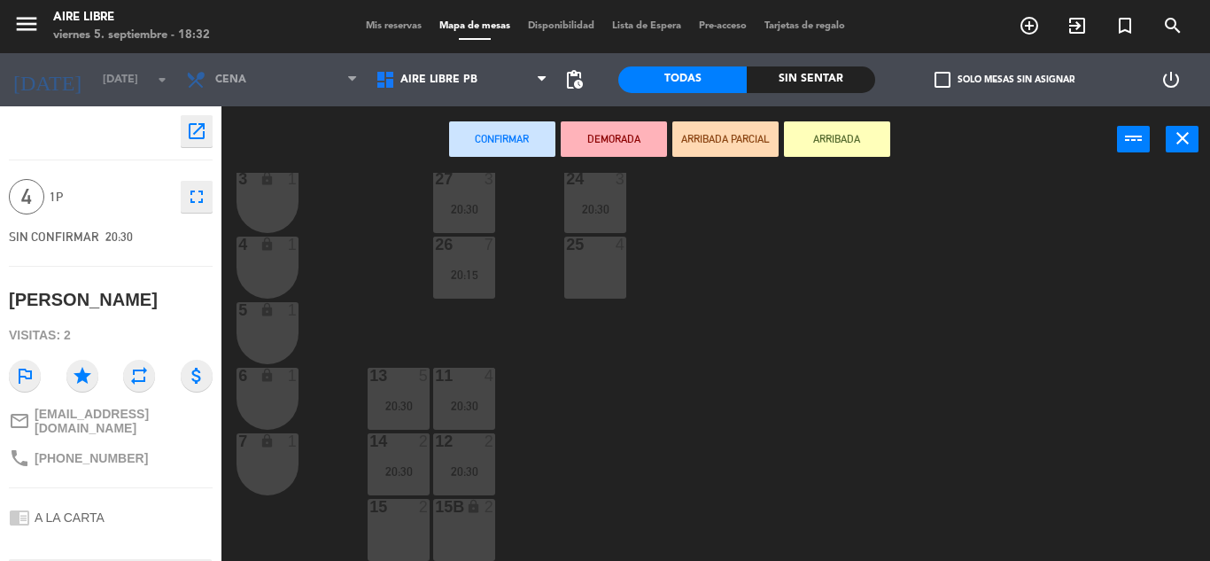
click at [377, 532] on div "15 2" at bounding box center [399, 530] width 62 height 62
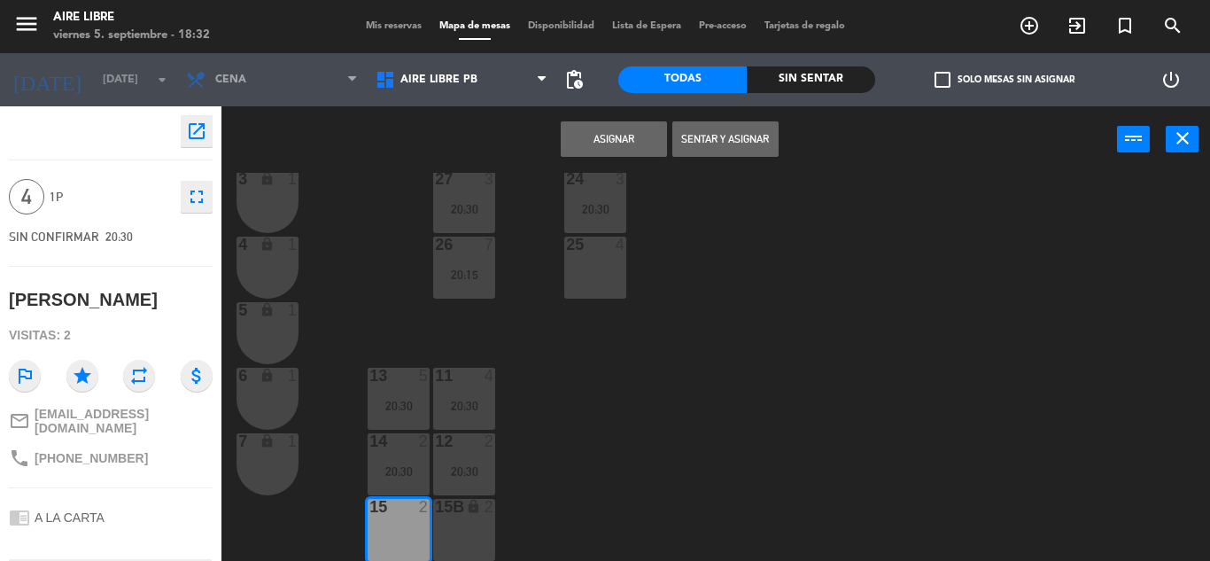
click at [616, 141] on button "Asignar" at bounding box center [614, 138] width 106 height 35
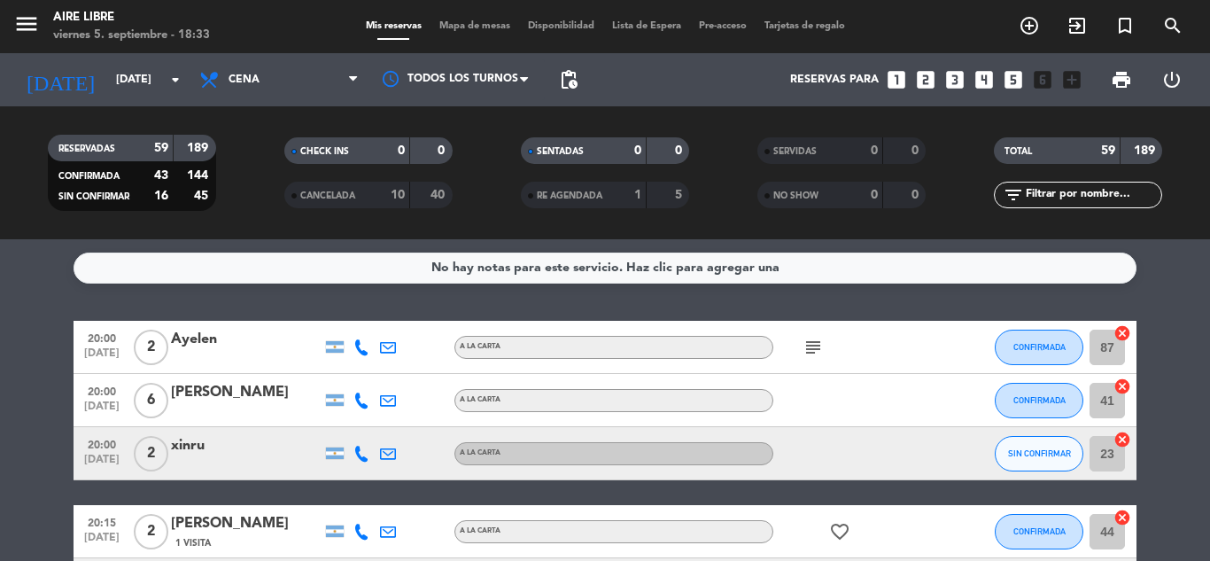
click at [465, 4] on div "menu Aire Libre [DATE] 5. septiembre - 18:33 Mis reservas Mapa de mesas Disponi…" at bounding box center [605, 26] width 1210 height 53
click at [478, 27] on span "Mapa de mesas" at bounding box center [475, 26] width 89 height 10
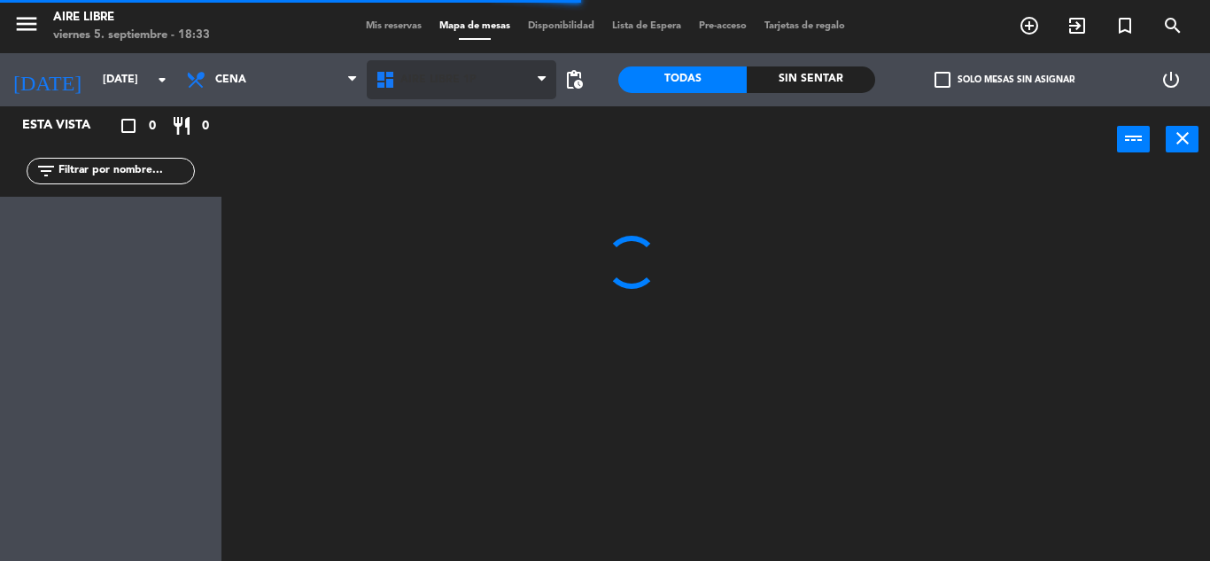
click at [440, 77] on span "Aire Libre 1P" at bounding box center [438, 80] width 76 height 12
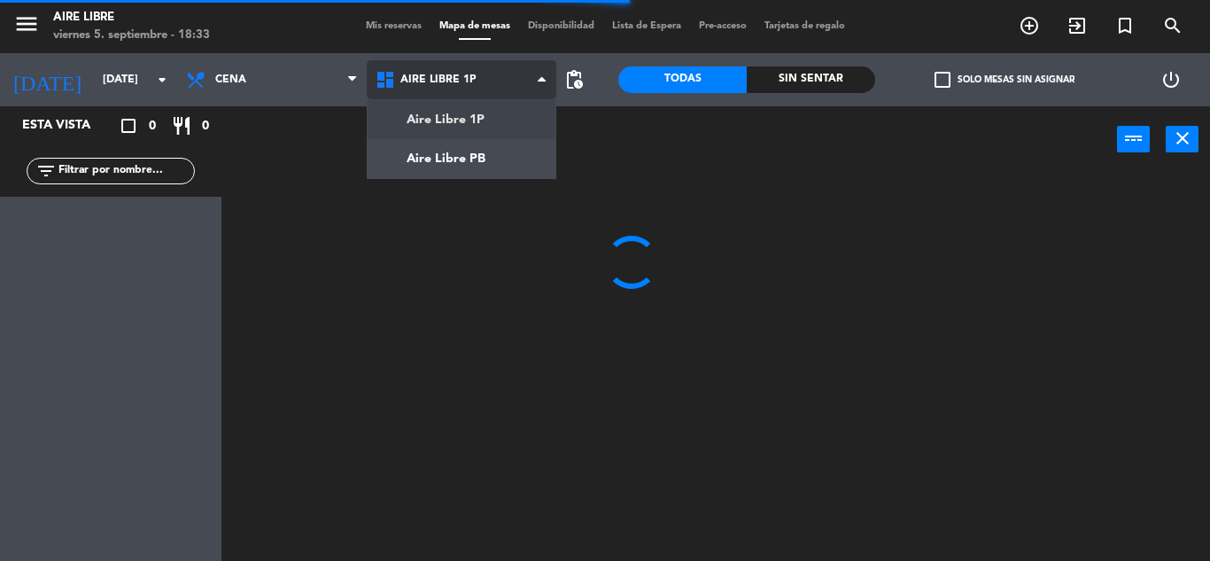
click at [452, 151] on ng-component "menu Aire Libre [DATE] 5. septiembre - 18:33 Mis reservas Mapa de mesas Disponi…" at bounding box center [605, 280] width 1210 height 561
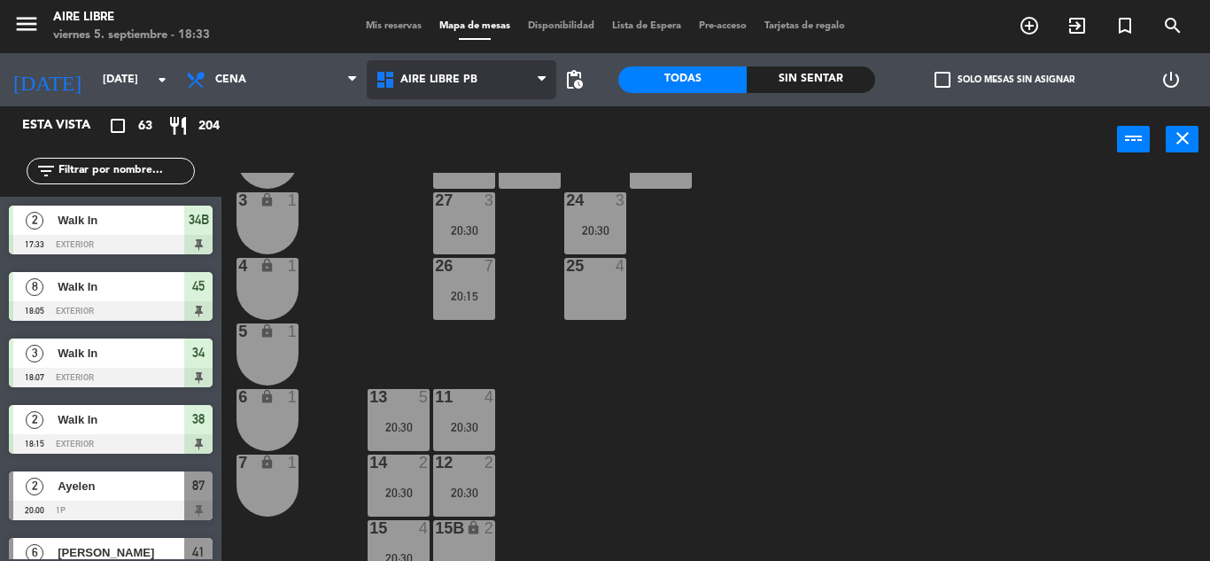
scroll to position [487, 0]
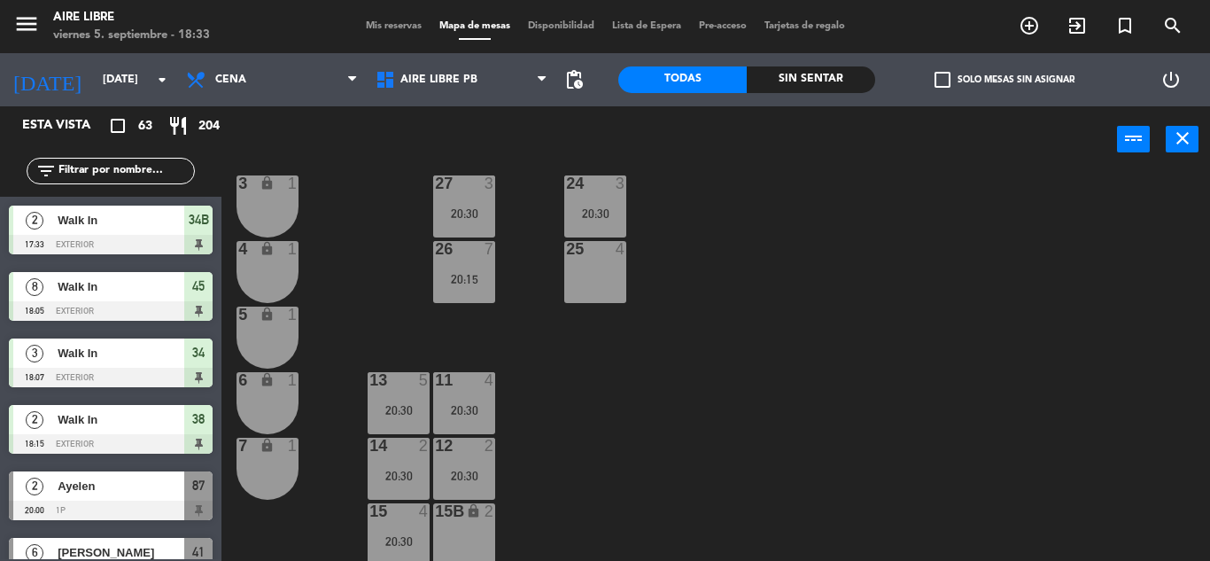
click at [393, 403] on div "20:30" at bounding box center [399, 409] width 62 height 13
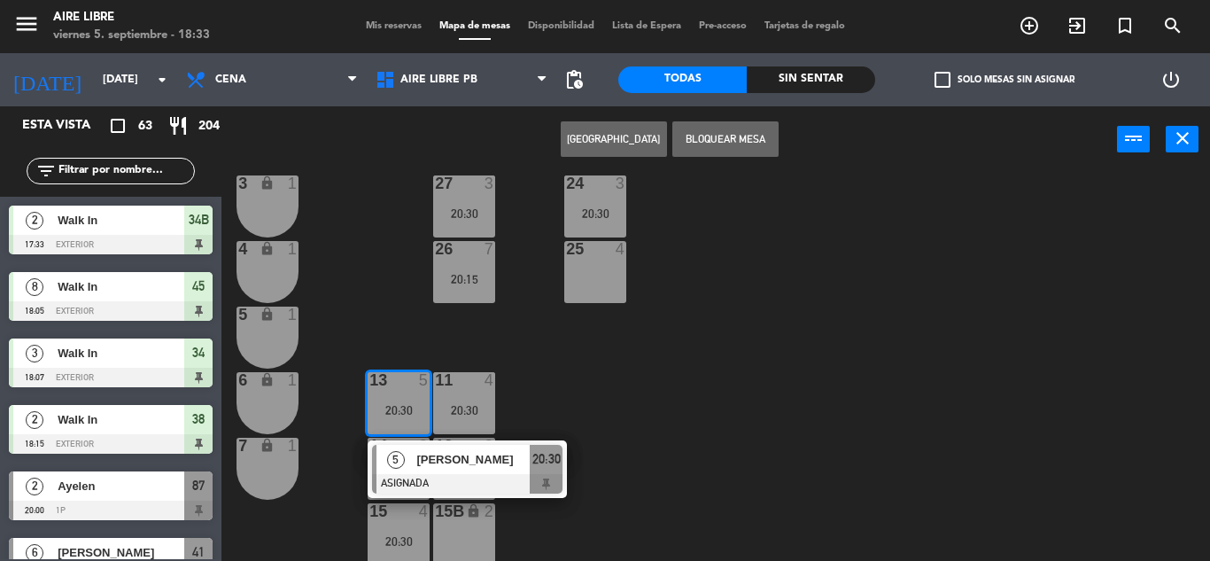
click at [426, 464] on span "[PERSON_NAME]" at bounding box center [472, 459] width 113 height 19
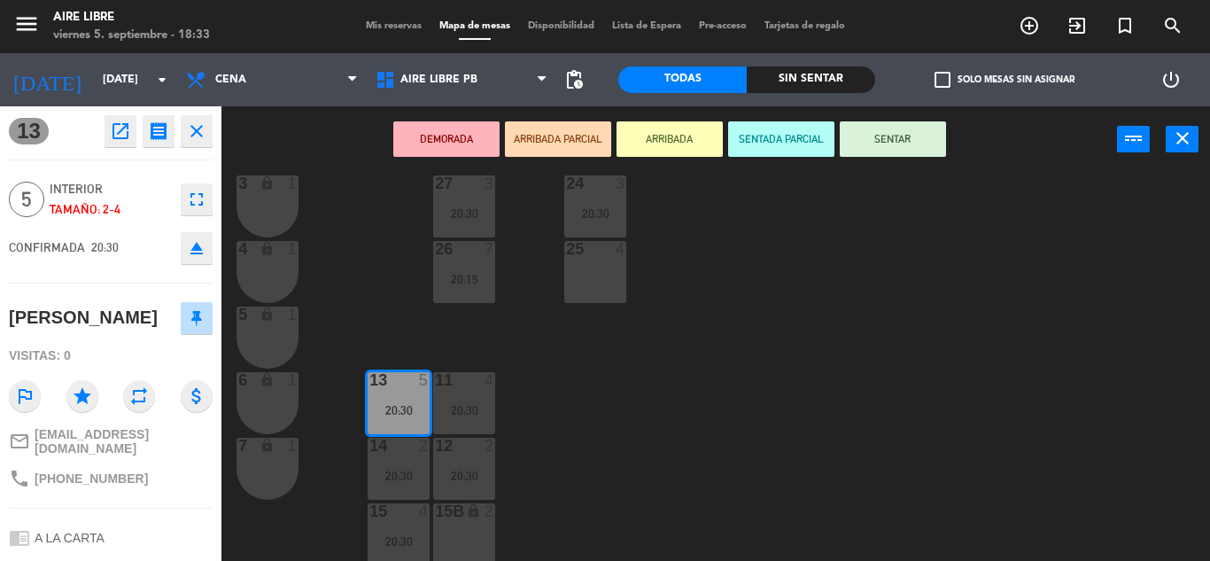
click at [94, 532] on span "A LA CARTA" at bounding box center [70, 538] width 70 height 14
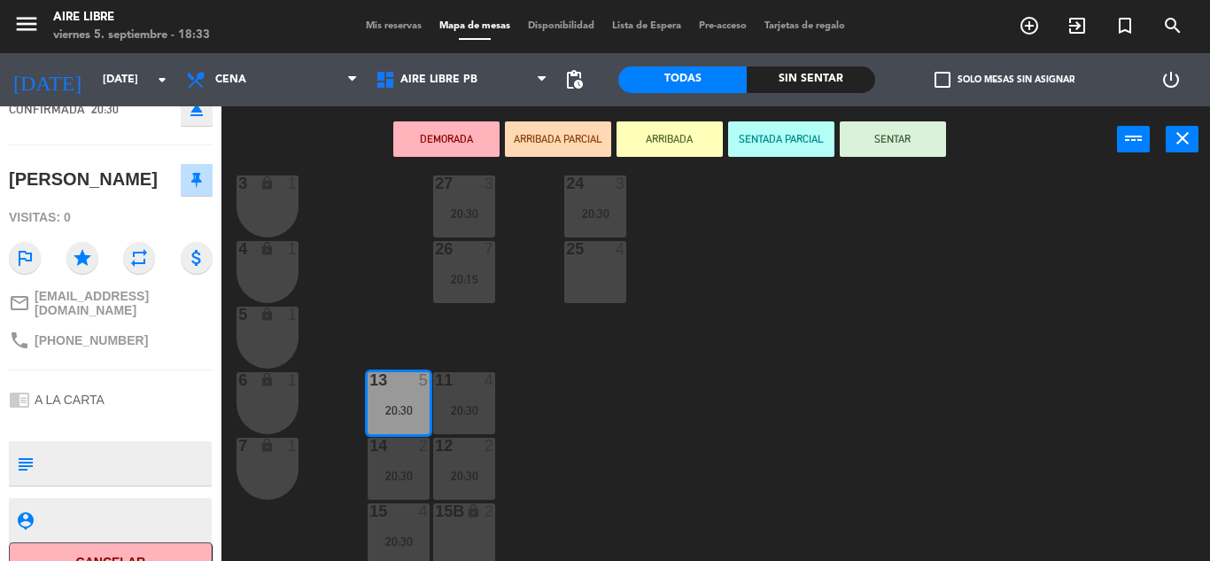
scroll to position [139, 0]
click at [84, 444] on textarea at bounding box center [125, 462] width 169 height 37
type textarea "adentro"
click at [174, 382] on div "chrome_reader_mode A LA CARTA" at bounding box center [111, 399] width 204 height 34
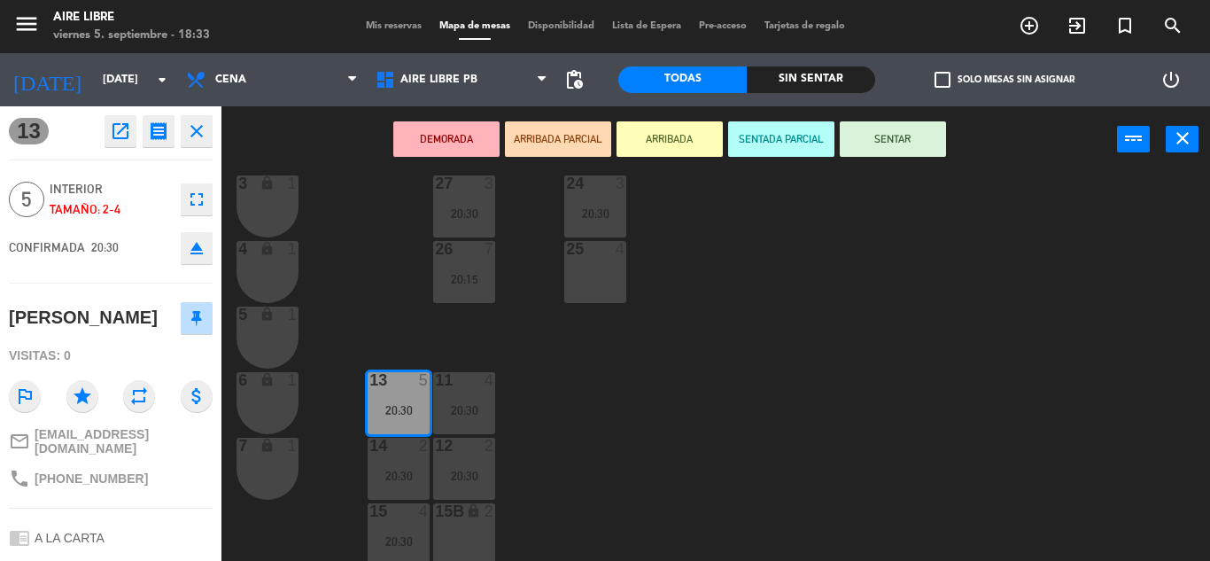
click at [210, 130] on button "close" at bounding box center [197, 131] width 32 height 32
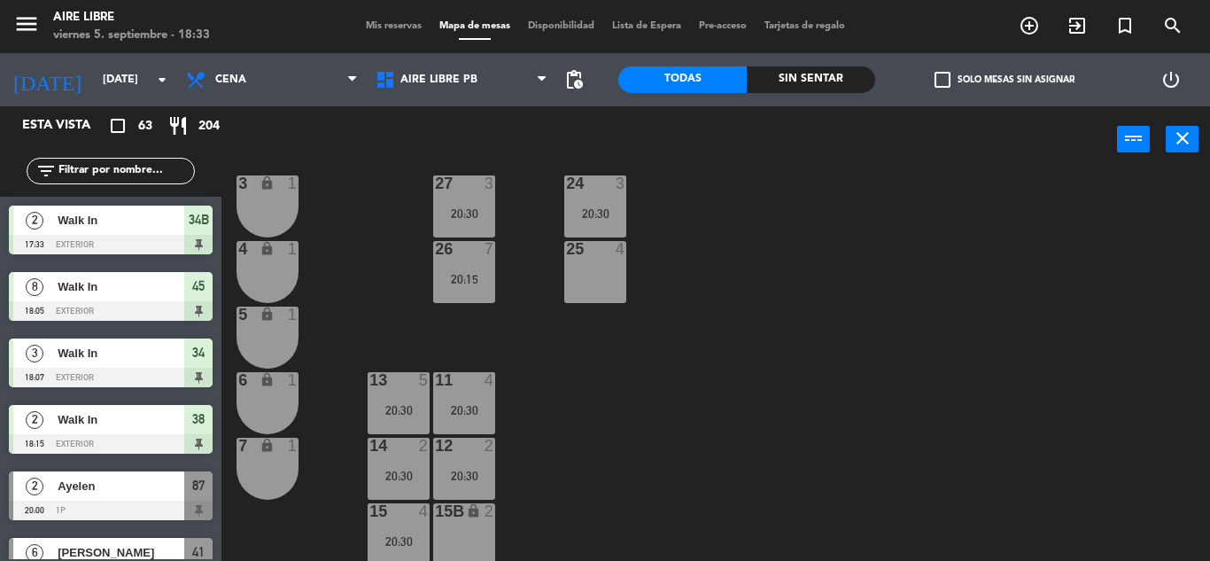
click at [389, 26] on span "Mis reservas" at bounding box center [394, 26] width 74 height 10
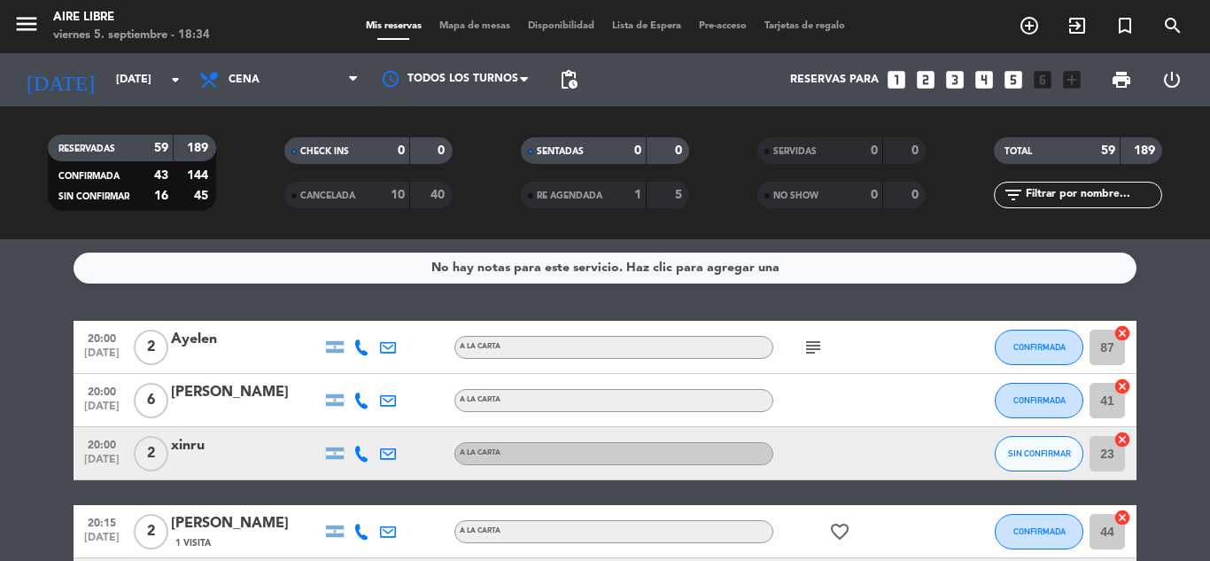
click at [1049, 195] on input "text" at bounding box center [1092, 194] width 137 height 19
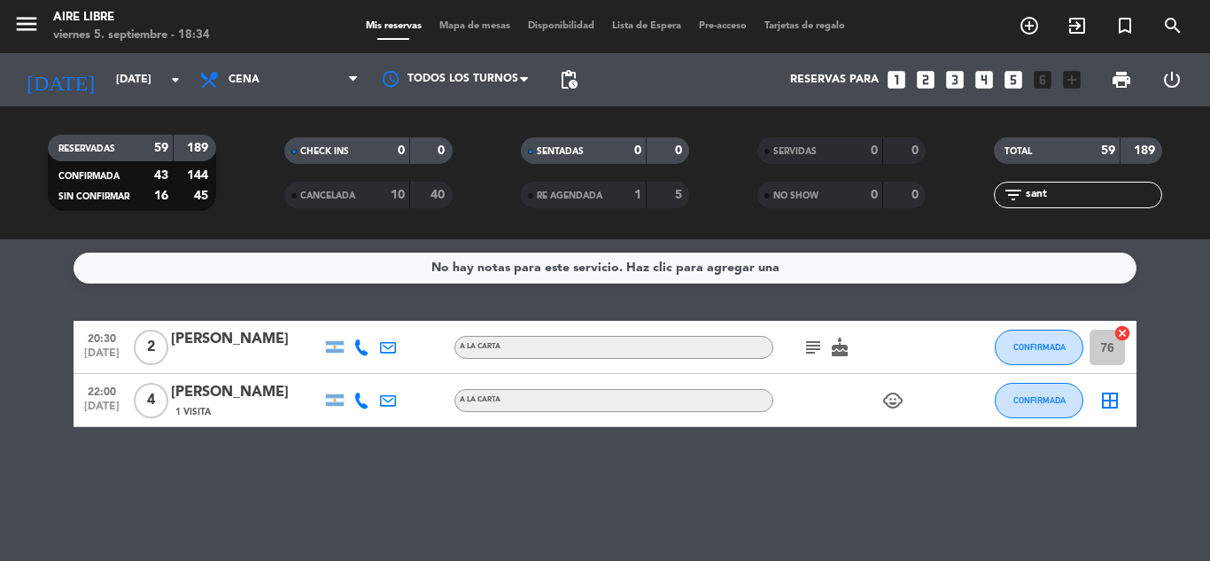
type input "sant"
click at [226, 400] on div "[PERSON_NAME]" at bounding box center [246, 392] width 151 height 23
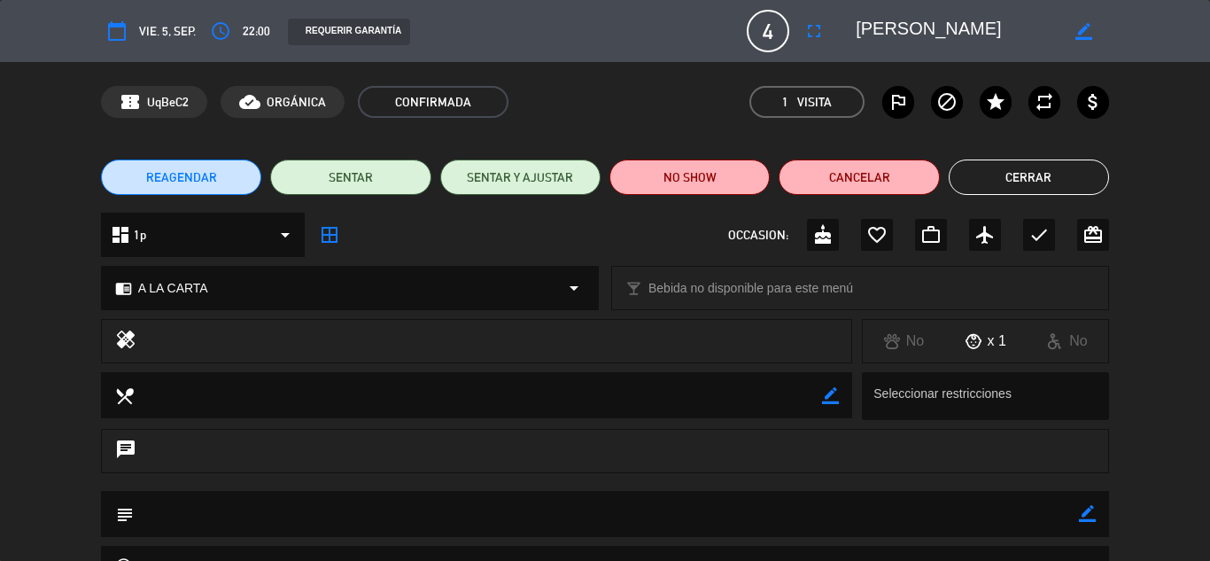
click at [819, 26] on icon "fullscreen" at bounding box center [814, 30] width 21 height 21
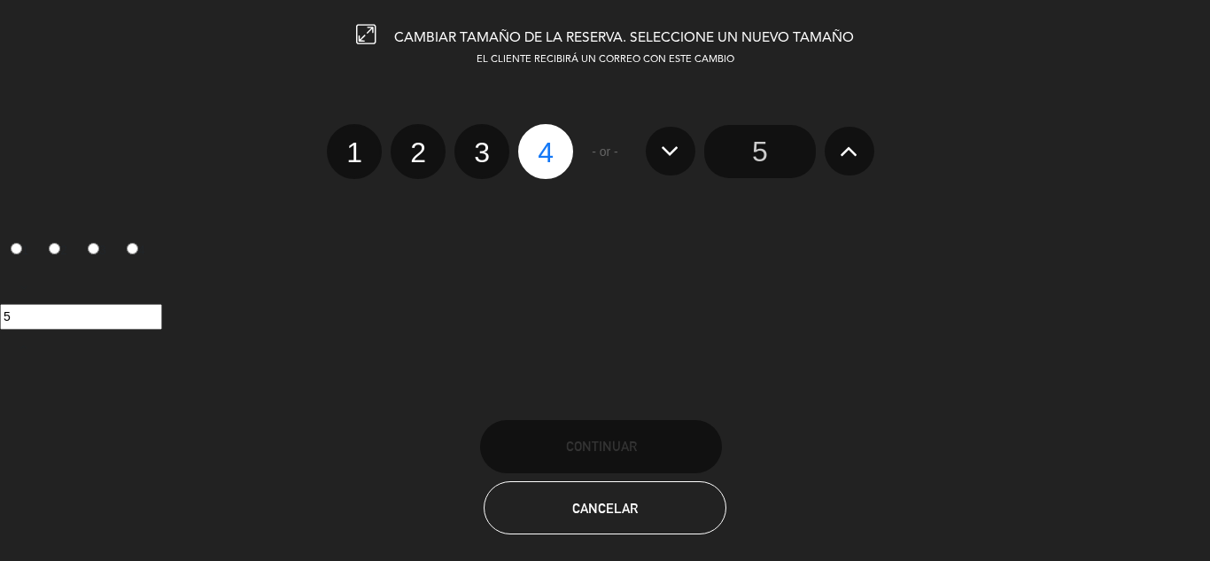
click at [472, 139] on label "3" at bounding box center [482, 151] width 55 height 55
click at [474, 139] on input "3" at bounding box center [480, 137] width 12 height 12
radio input "true"
radio input "false"
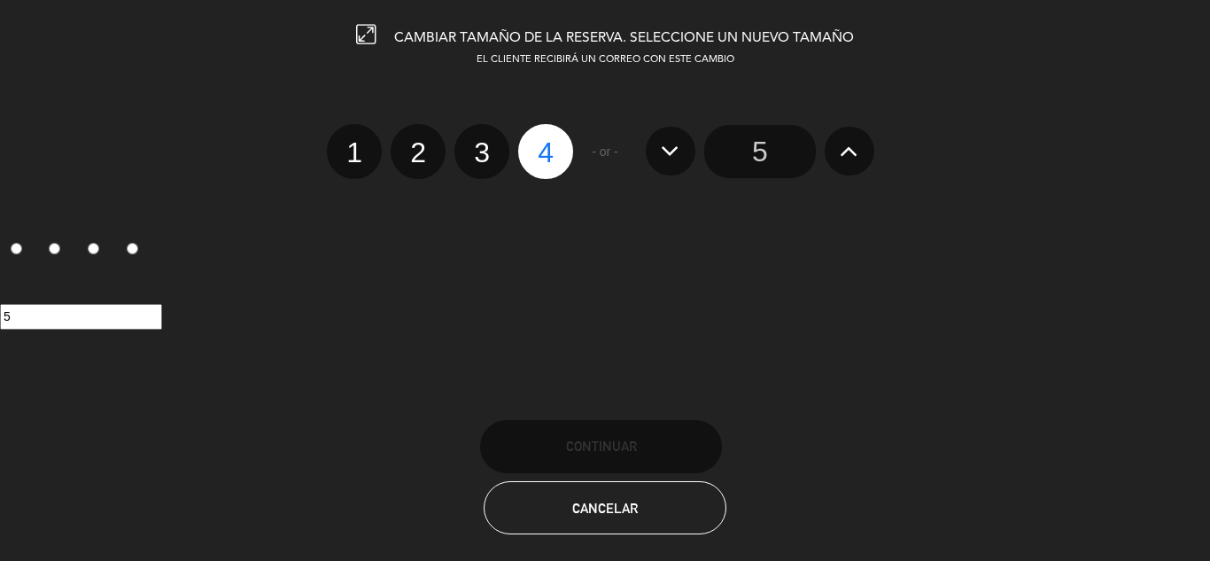
radio input "false"
radio input "true"
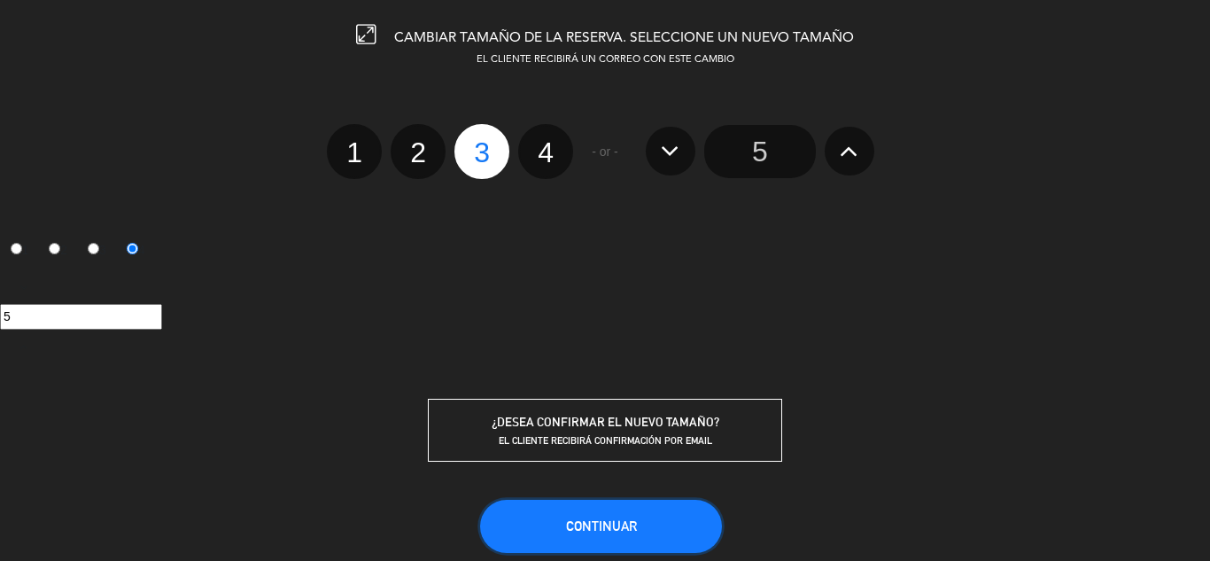
click at [619, 524] on span "Continuar" at bounding box center [601, 525] width 71 height 15
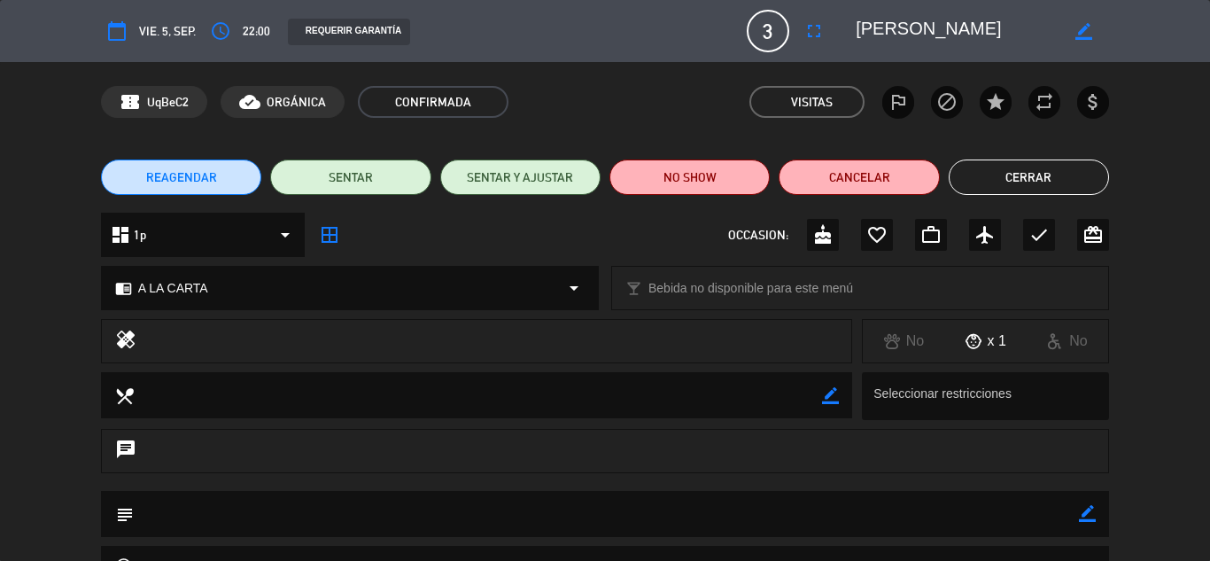
click at [1039, 177] on button "Cerrar" at bounding box center [1029, 176] width 160 height 35
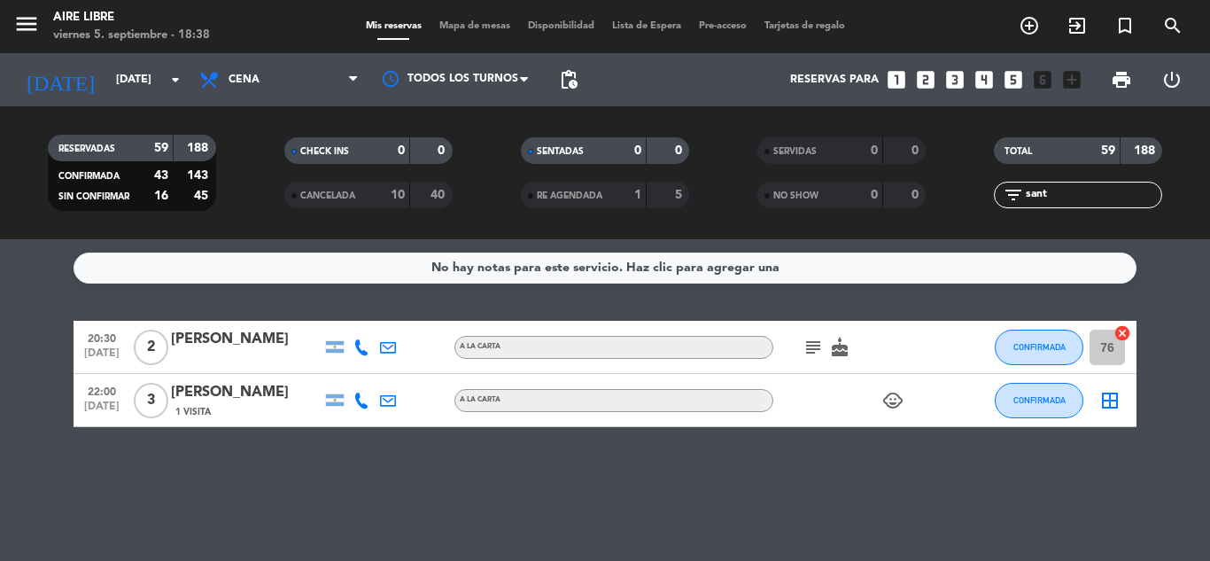
click at [1089, 188] on input "sant" at bounding box center [1092, 194] width 137 height 19
type input "s"
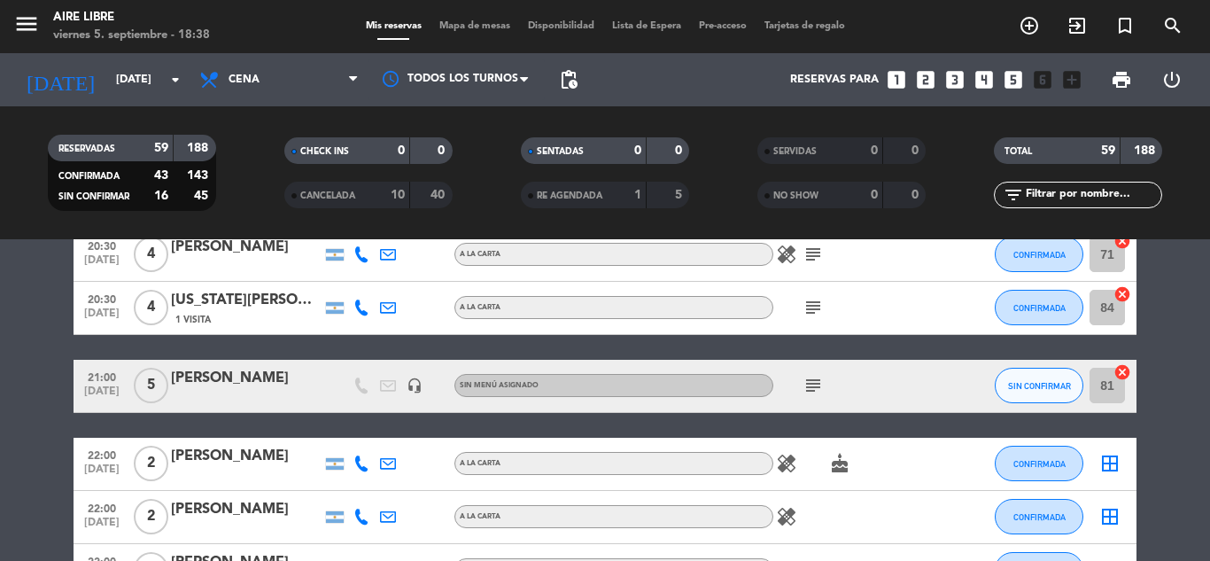
scroll to position [1966, 0]
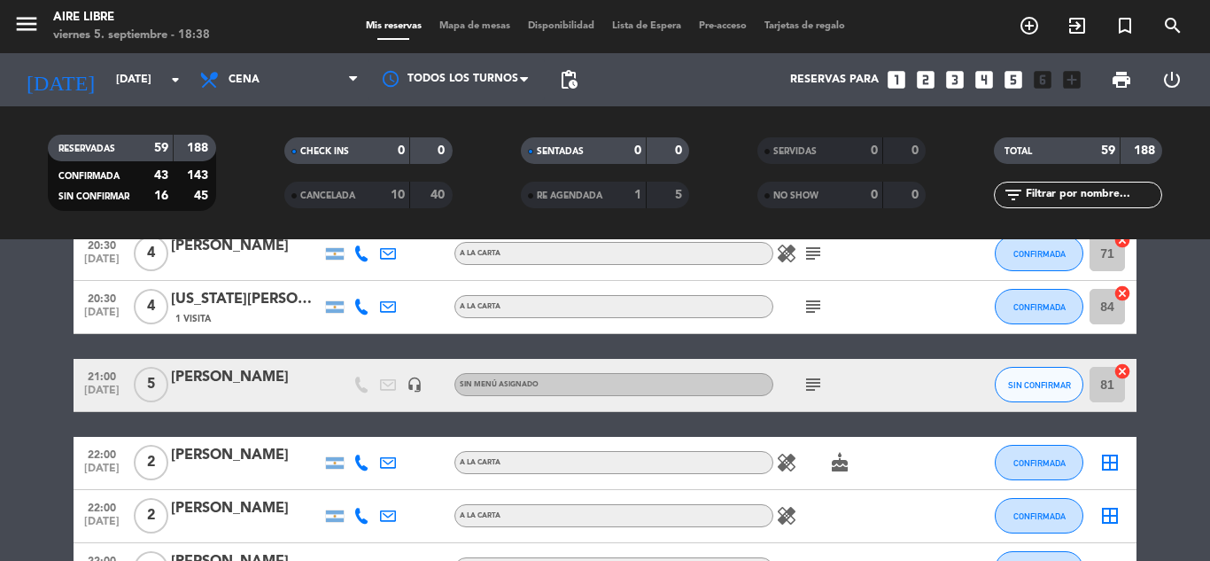
click at [808, 379] on icon "subject" at bounding box center [813, 384] width 21 height 21
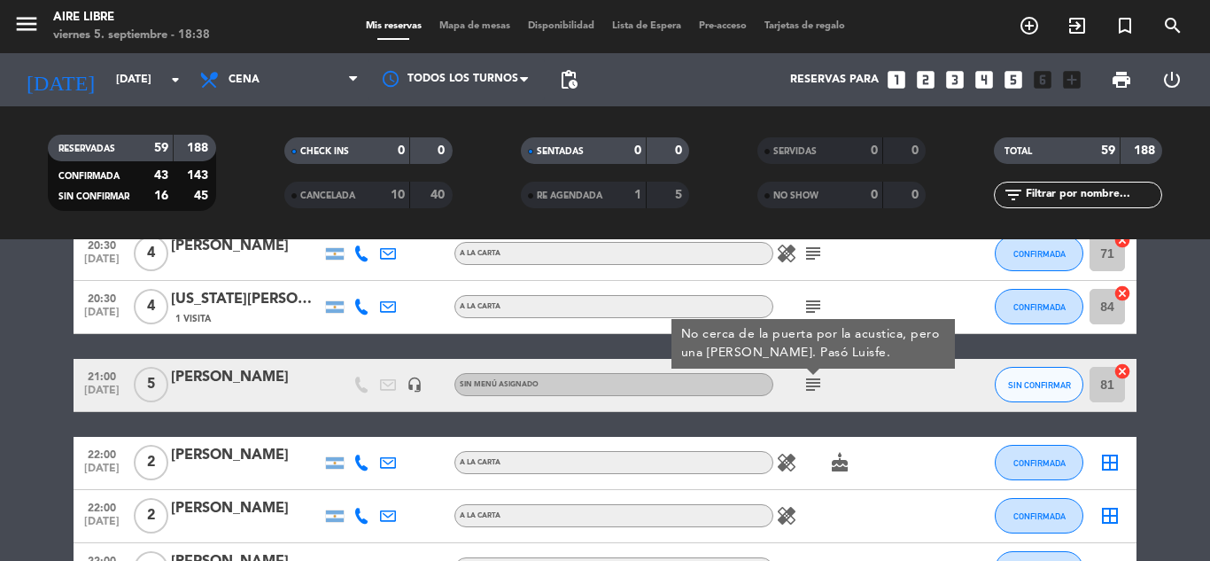
click at [816, 382] on icon "subject" at bounding box center [813, 384] width 21 height 21
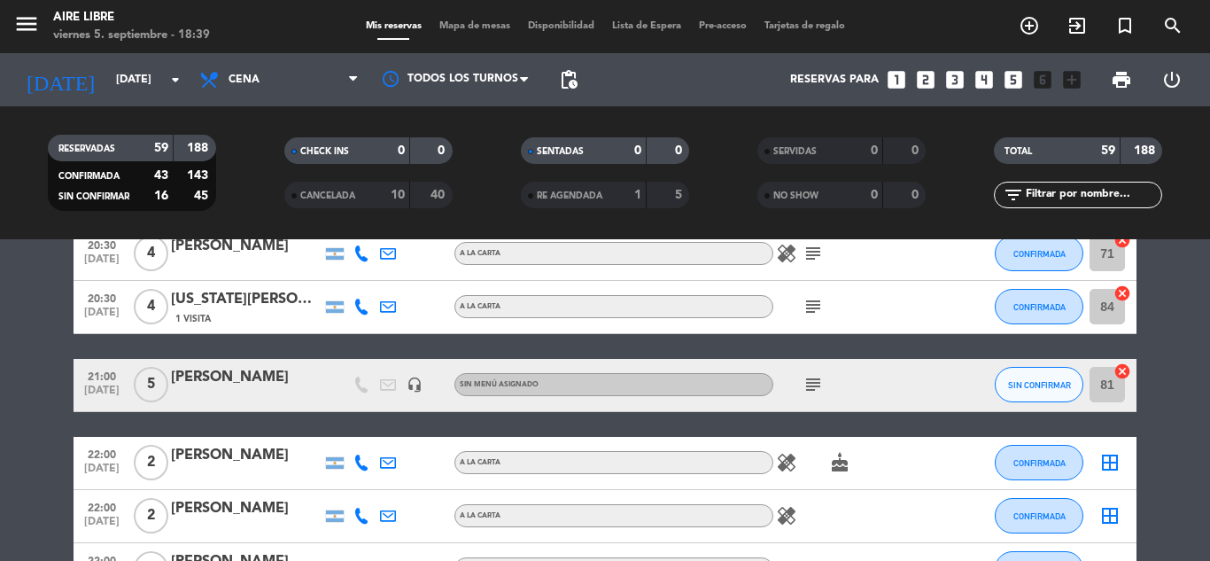
click at [448, 21] on span "Mapa de mesas" at bounding box center [475, 26] width 89 height 10
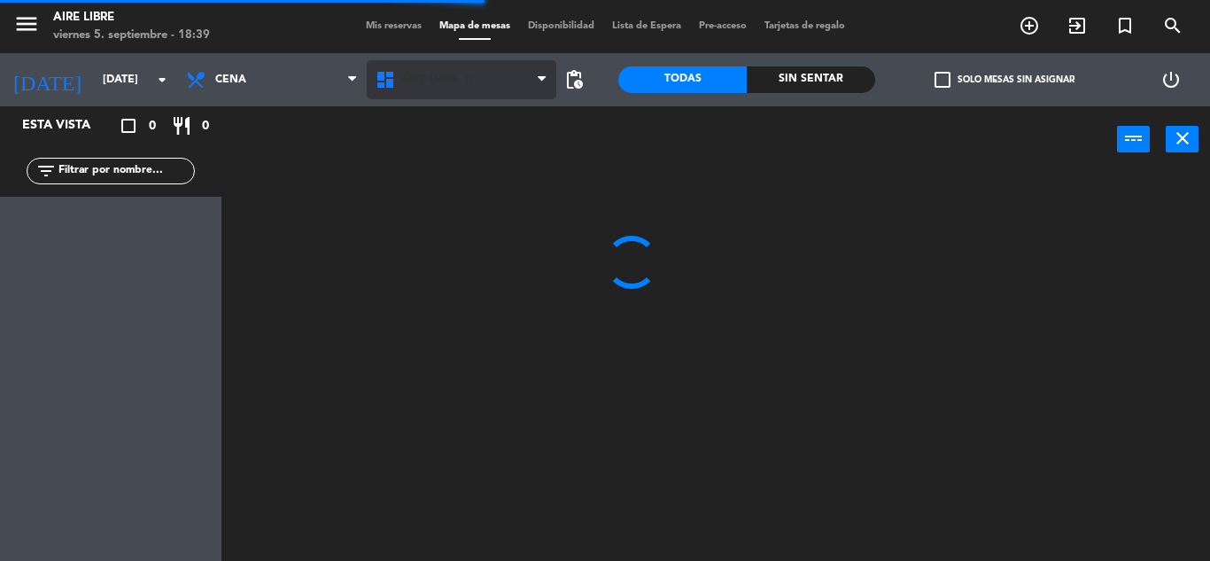
click at [445, 78] on span "Aire Libre 1P" at bounding box center [438, 80] width 76 height 12
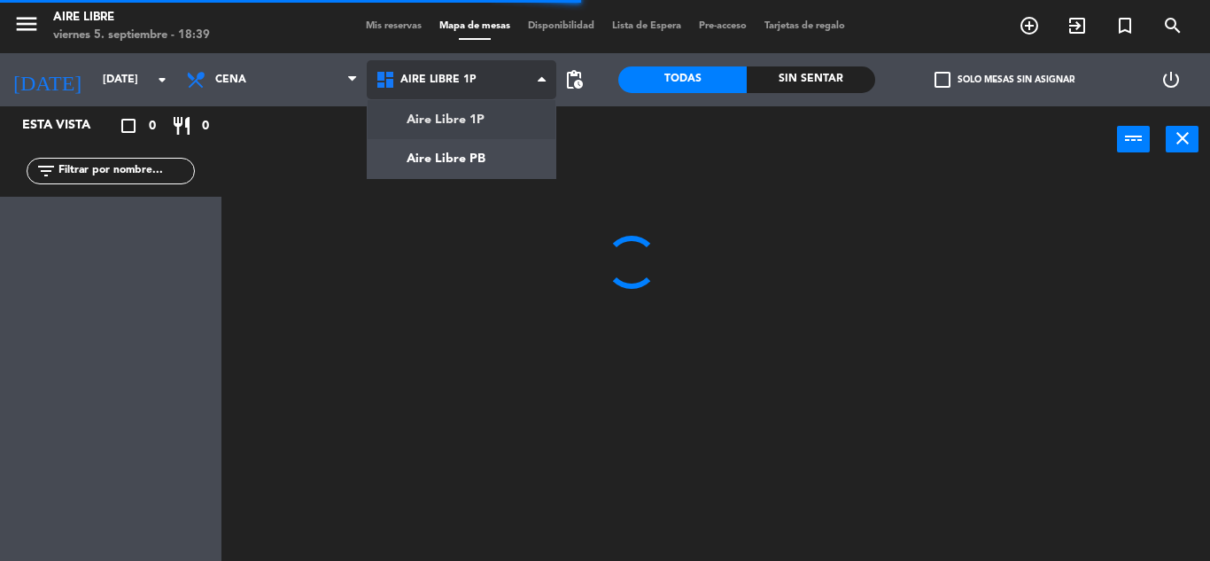
click at [468, 159] on ng-component "menu Aire Libre [DATE] 5. septiembre - 18:39 Mis reservas Mapa de mesas Disponi…" at bounding box center [605, 280] width 1210 height 561
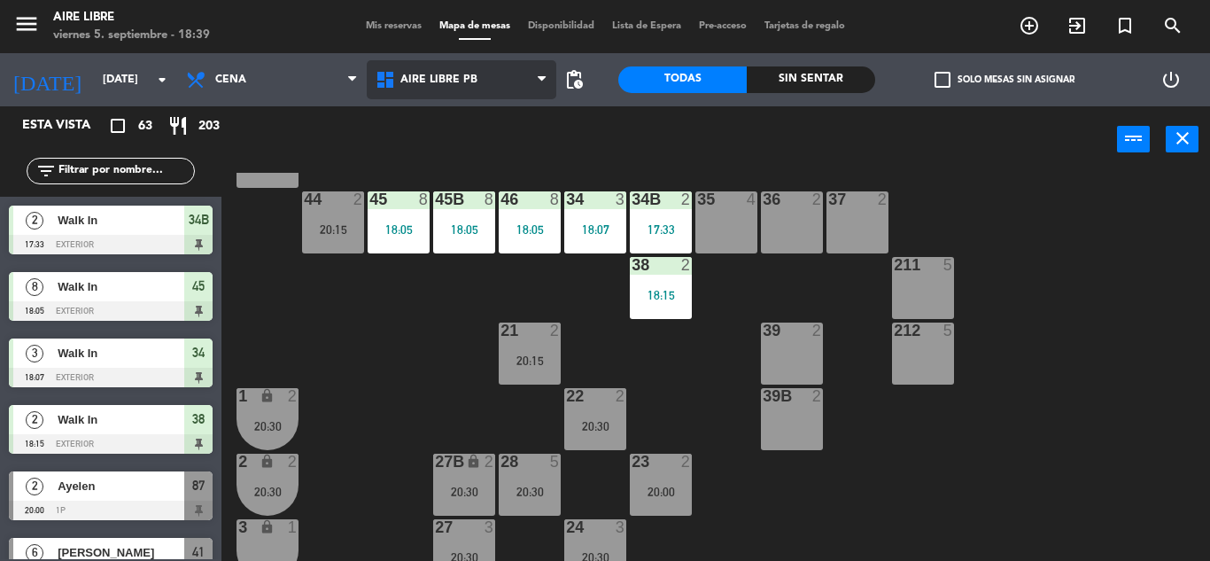
scroll to position [143, 0]
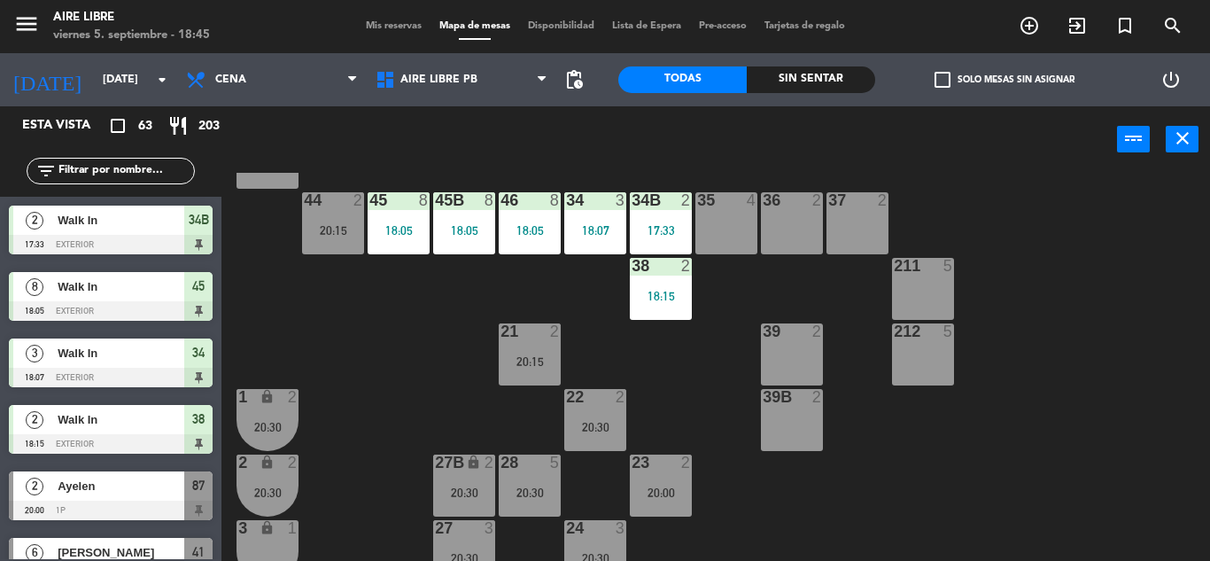
drag, startPoint x: 468, startPoint y: 159, endPoint x: 714, endPoint y: 432, distance: 368.3
click at [714, 432] on div "42 2 20:30 43 2 31 5 20:30 32 5 20:30 33 7 20:30 42B 2 43B 2 41 6 20:00 44 2 20…" at bounding box center [722, 367] width 976 height 388
click at [88, 177] on input "text" at bounding box center [125, 170] width 137 height 19
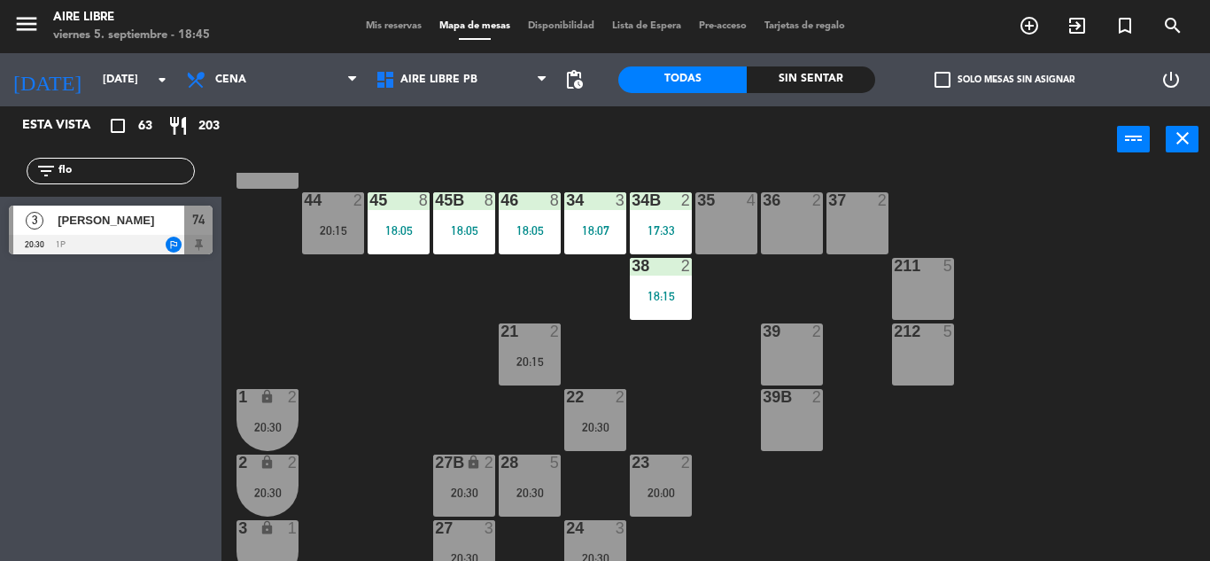
click at [80, 361] on div "Esta vista crop_square 63 restaurant 203 filter_list flo 3 [PERSON_NAME] 20:30 …" at bounding box center [111, 333] width 222 height 455
click at [121, 171] on input "flo" at bounding box center [125, 170] width 137 height 19
type input "f"
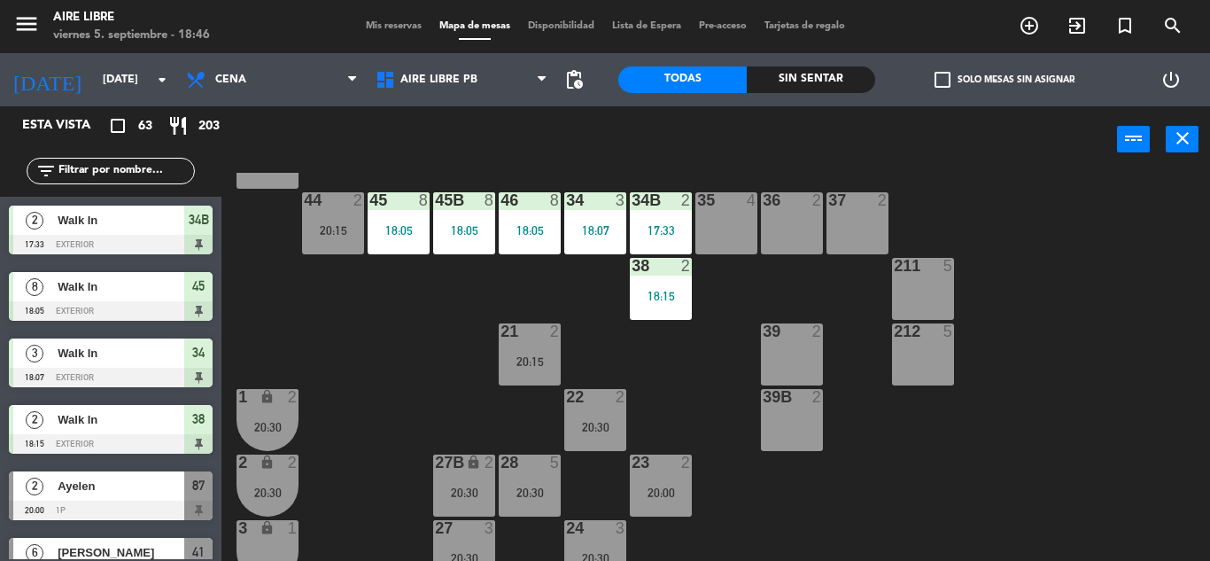
click at [149, 172] on input "text" at bounding box center [125, 170] width 137 height 19
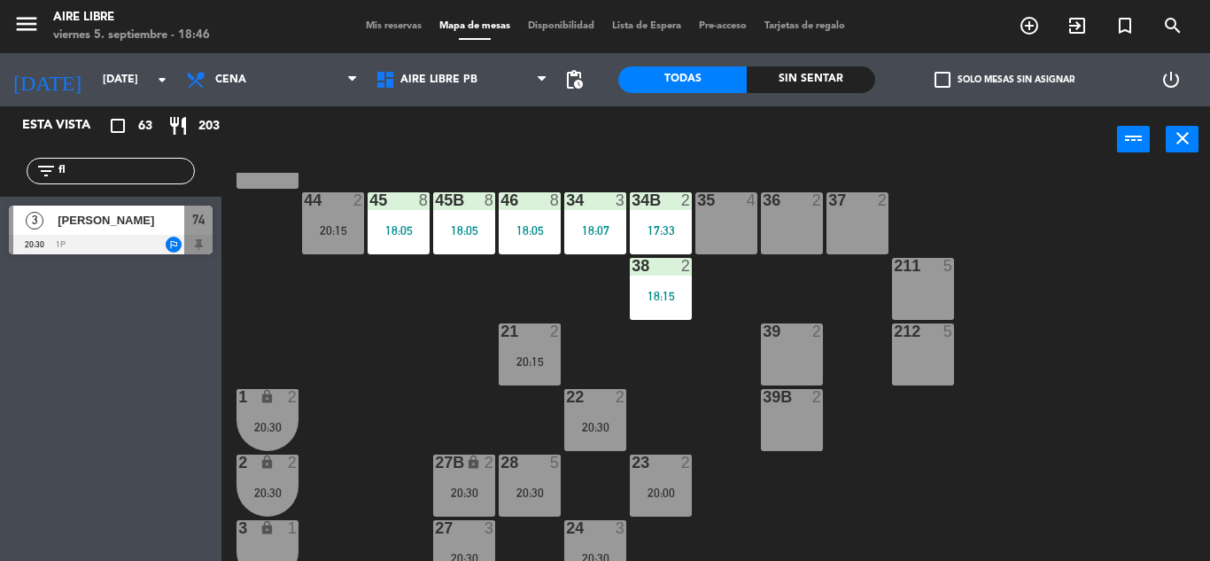
type input "f"
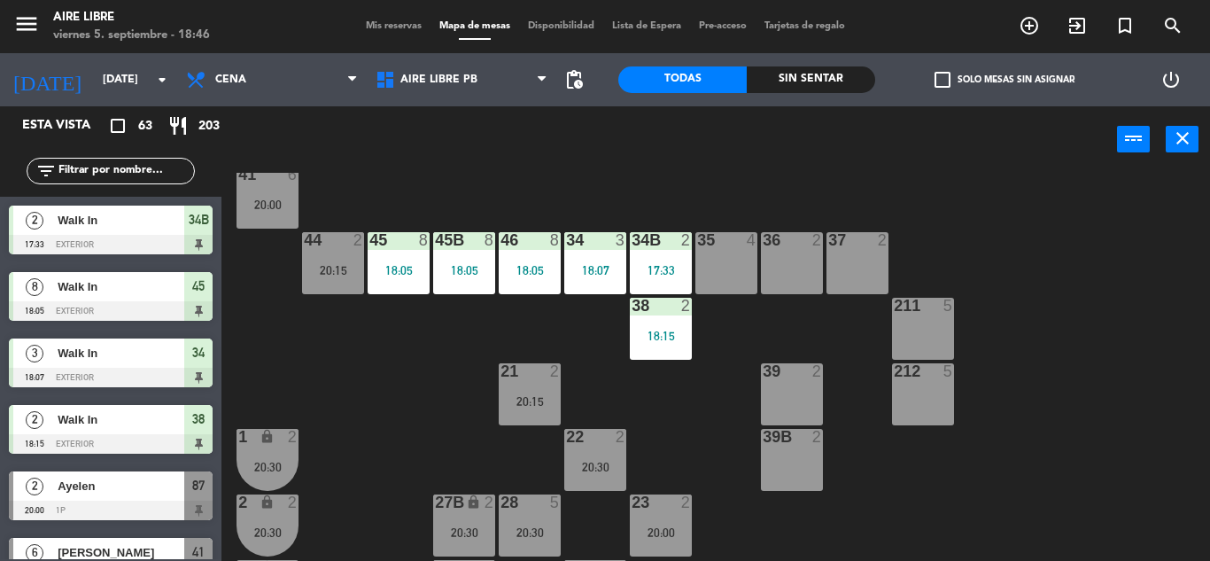
scroll to position [0, 0]
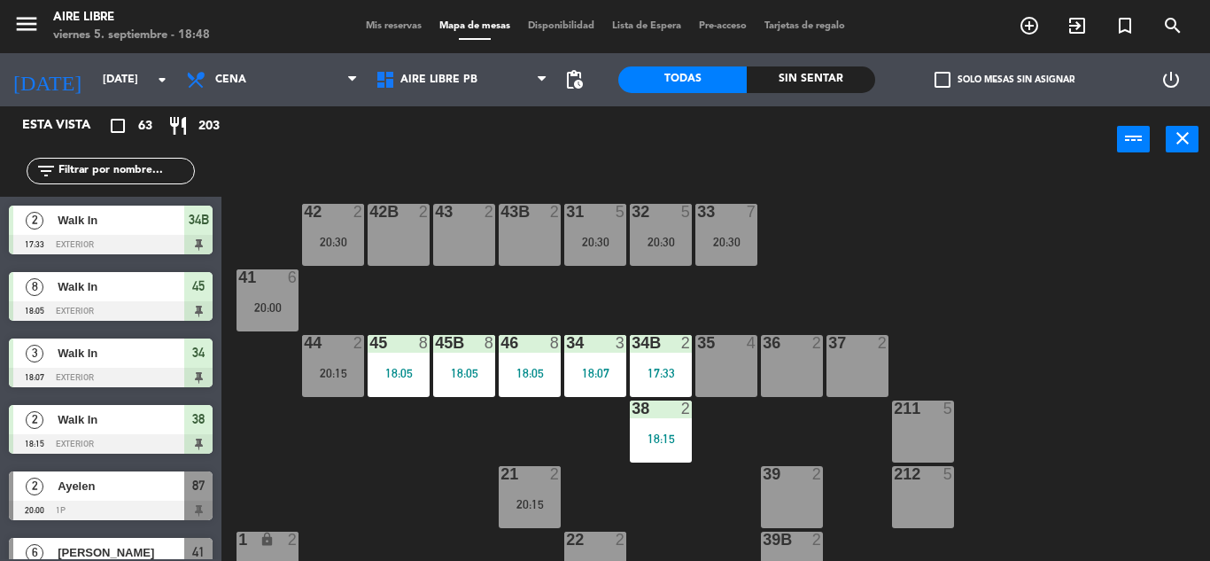
click at [369, 455] on div "42 2 20:30 43 2 31 5 20:30 32 5 20:30 33 7 20:30 42B 2 43B 2 41 6 20:00 44 2 20…" at bounding box center [722, 367] width 976 height 388
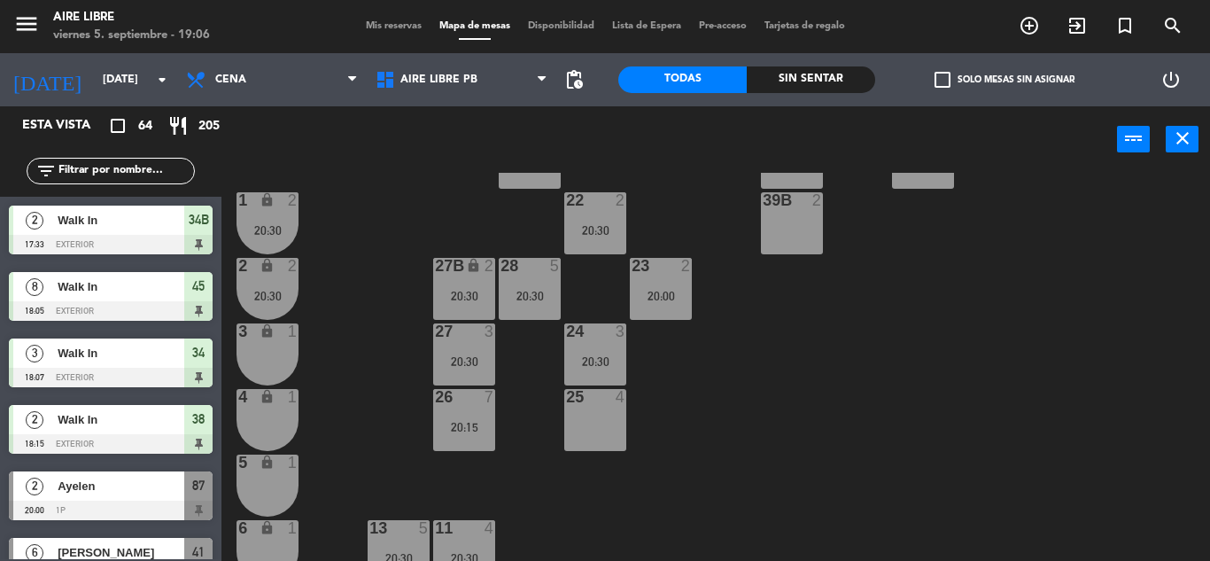
click at [938, 79] on span "check_box_outline_blank" at bounding box center [943, 80] width 16 height 16
click at [1005, 80] on input "check_box_outline_blank Solo mesas sin asignar" at bounding box center [1005, 80] width 0 height 0
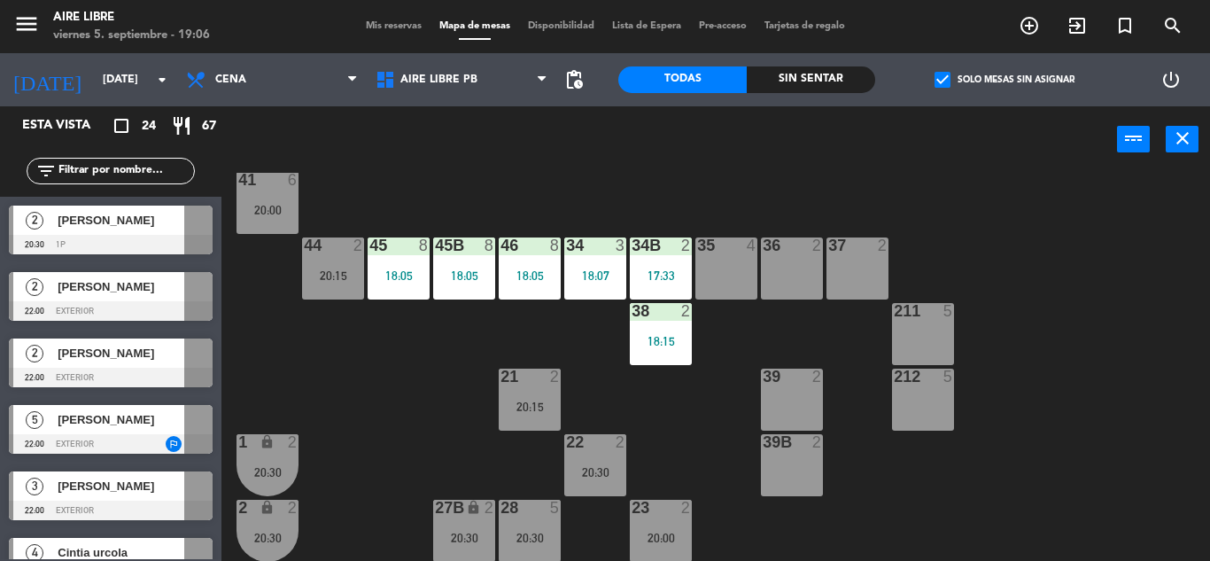
scroll to position [91, 0]
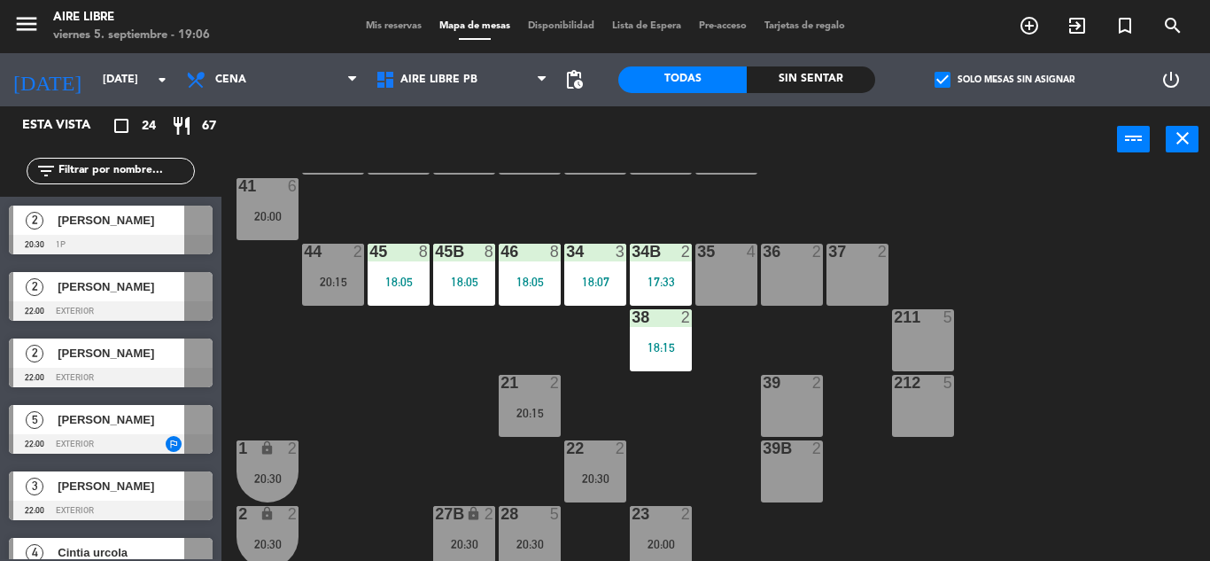
click at [94, 222] on span "[PERSON_NAME]" at bounding box center [121, 220] width 127 height 19
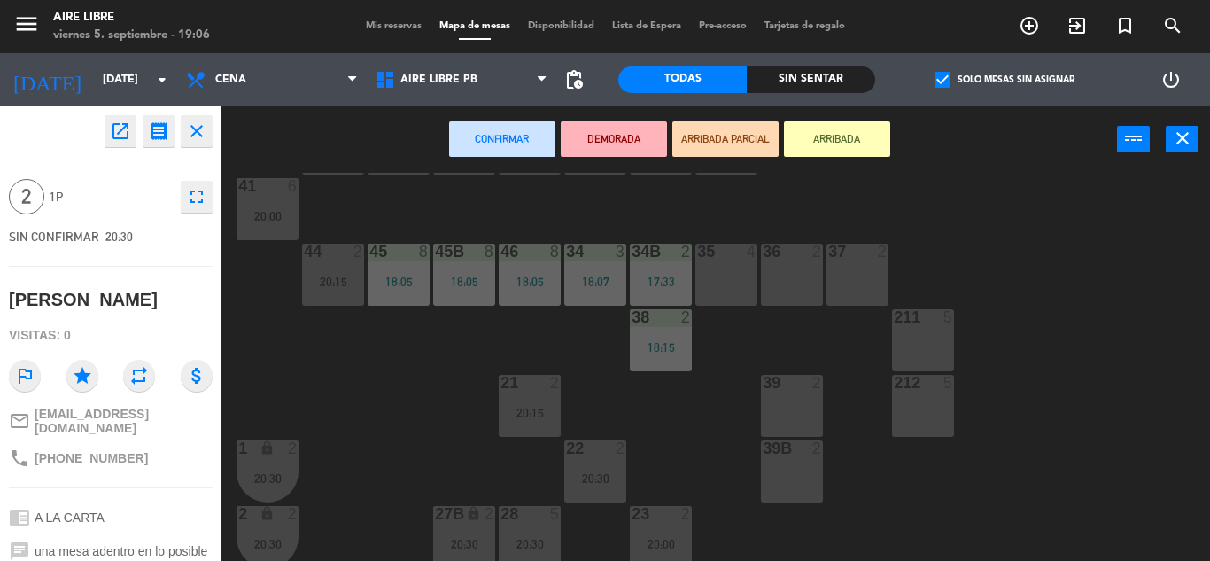
click at [790, 269] on div "36 2" at bounding box center [792, 275] width 62 height 62
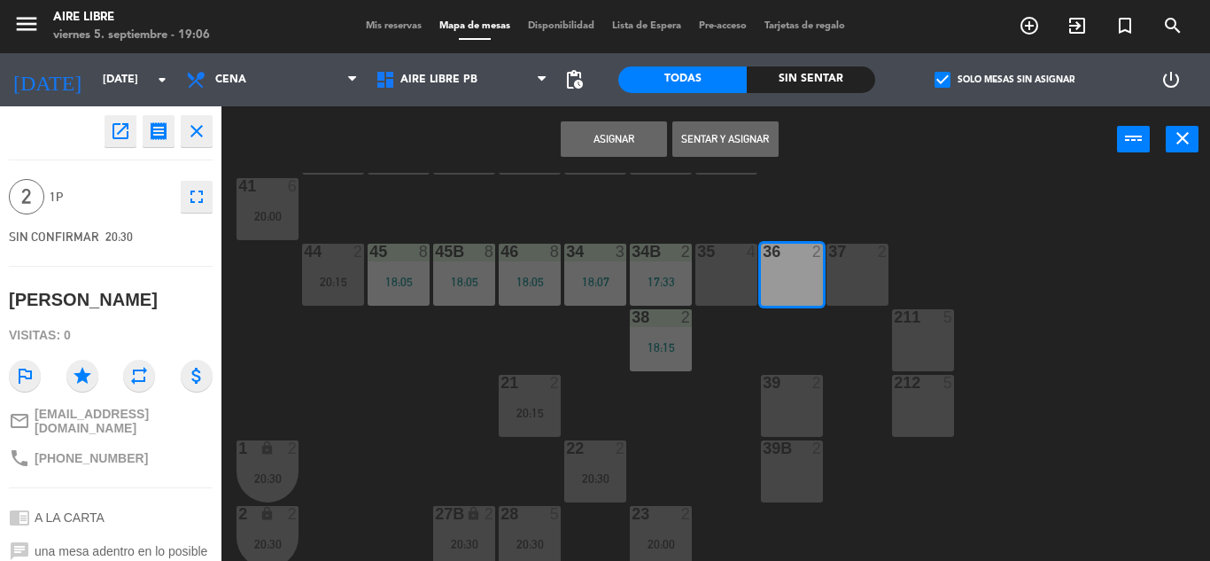
click at [614, 142] on button "Asignar" at bounding box center [614, 138] width 106 height 35
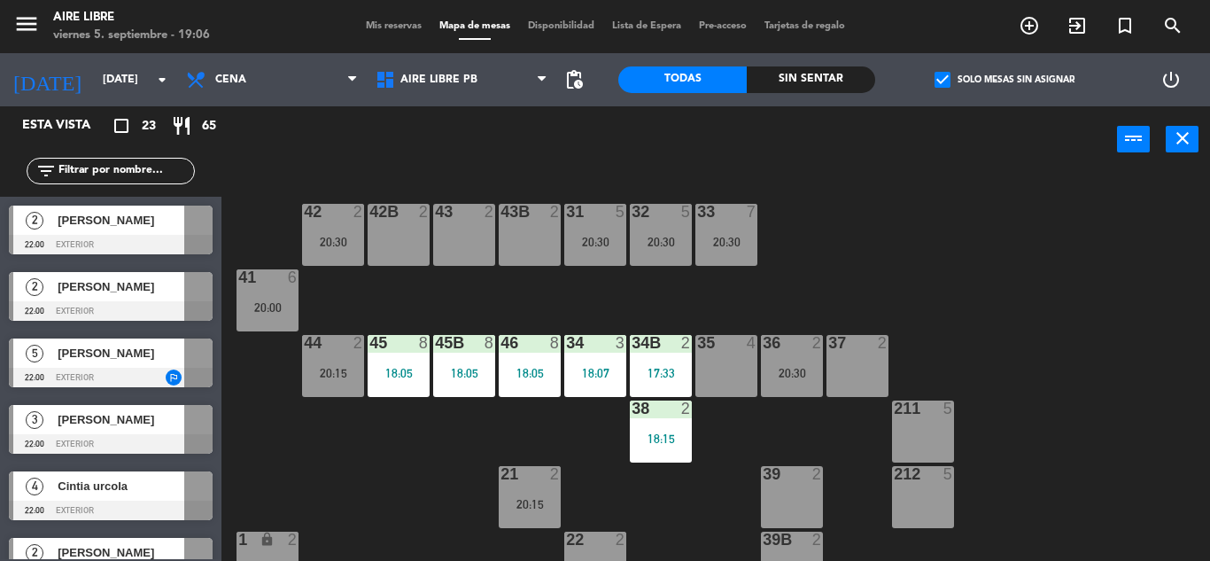
scroll to position [1, 0]
click at [789, 362] on div "36 2 20:30" at bounding box center [792, 365] width 62 height 62
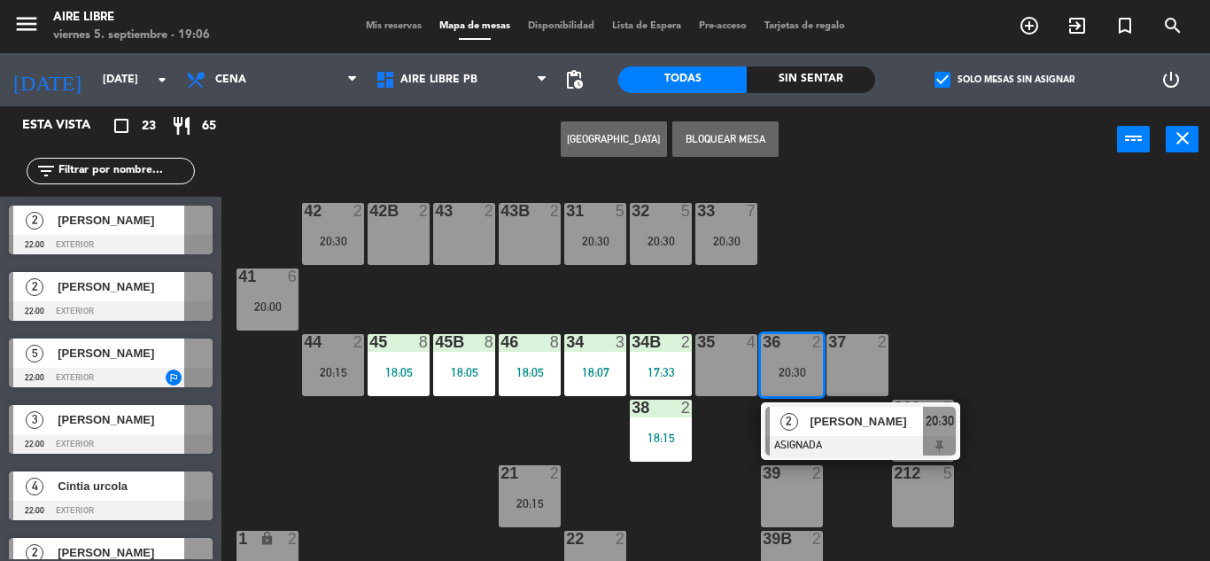
click at [366, 496] on div "42 2 20:30 43 2 31 5 20:30 32 5 20:30 33 7 20:30 42B 2 43B 2 41 6 20:00 44 2 20…" at bounding box center [722, 367] width 976 height 388
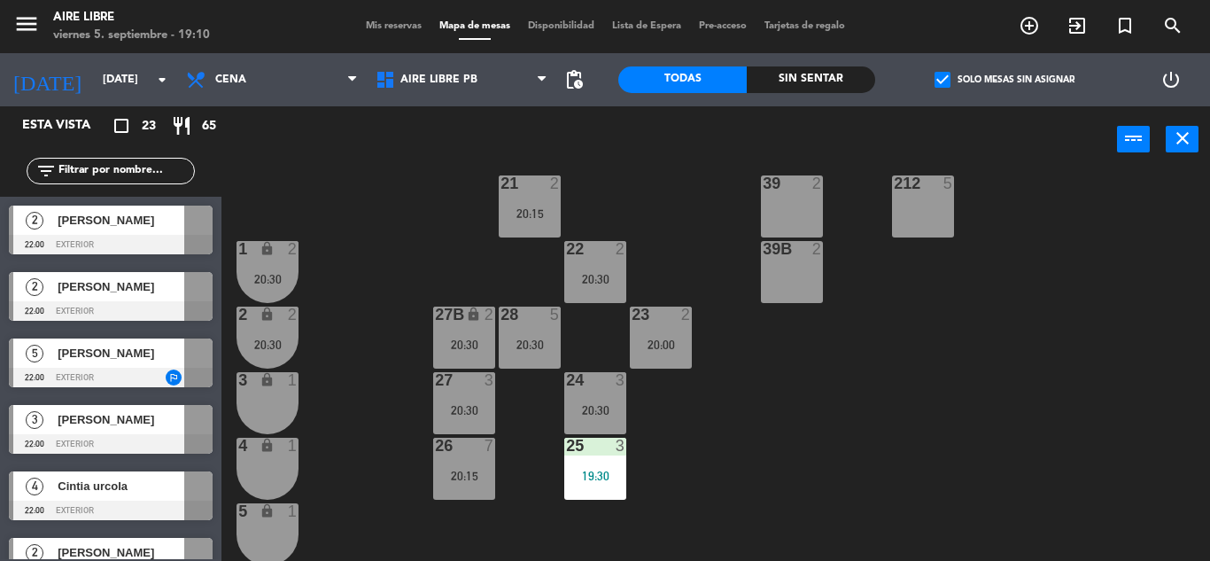
scroll to position [292, 0]
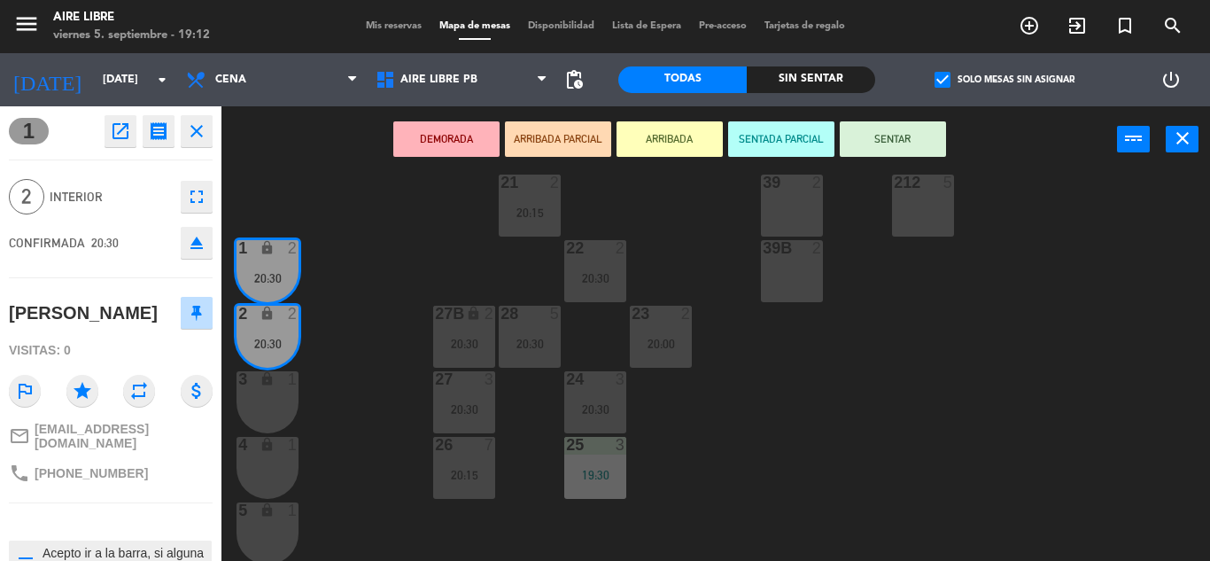
click at [371, 339] on div "42 2 20:30 43 2 31 5 20:30 32 5 20:30 33 7 20:30 42B 2 43B 2 41 6 20:00 44 2 20…" at bounding box center [722, 367] width 976 height 388
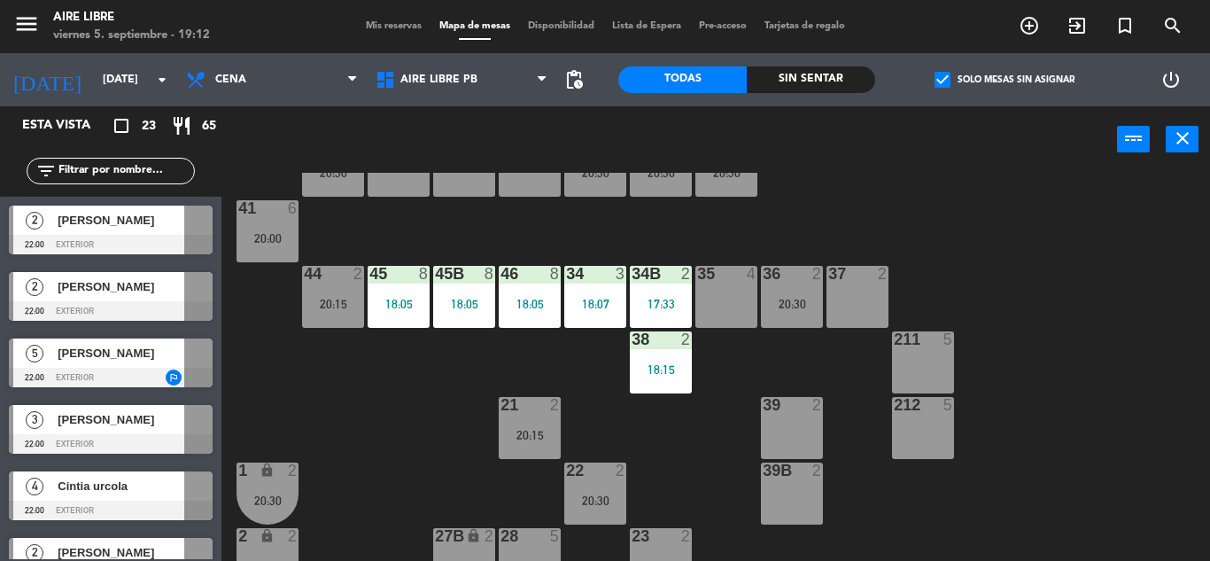
scroll to position [58, 0]
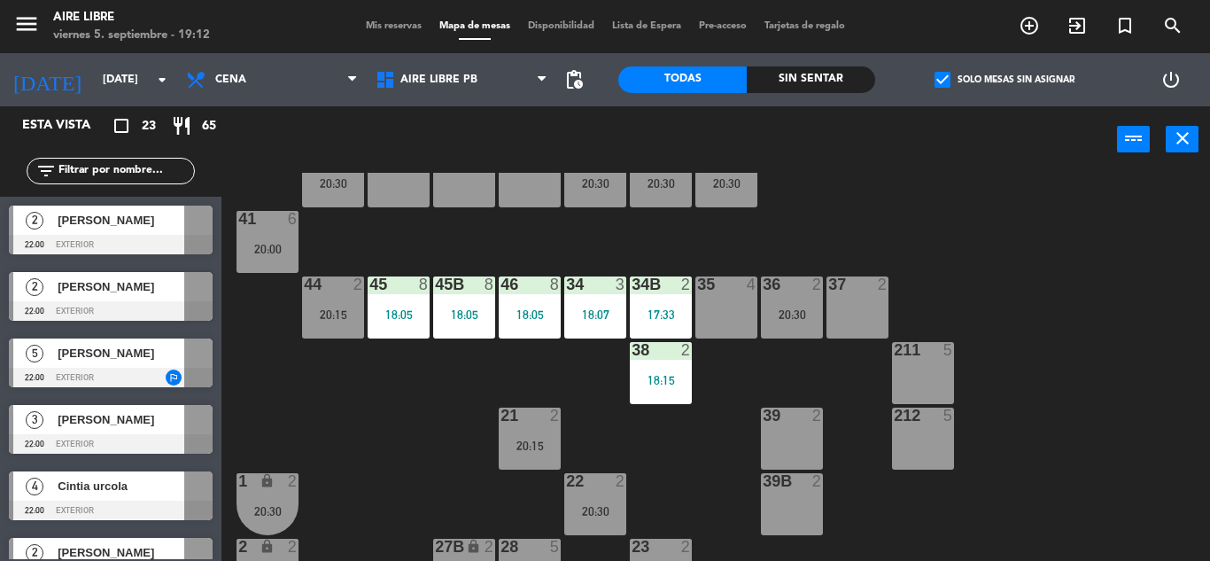
click at [388, 30] on span "Mis reservas" at bounding box center [394, 26] width 74 height 10
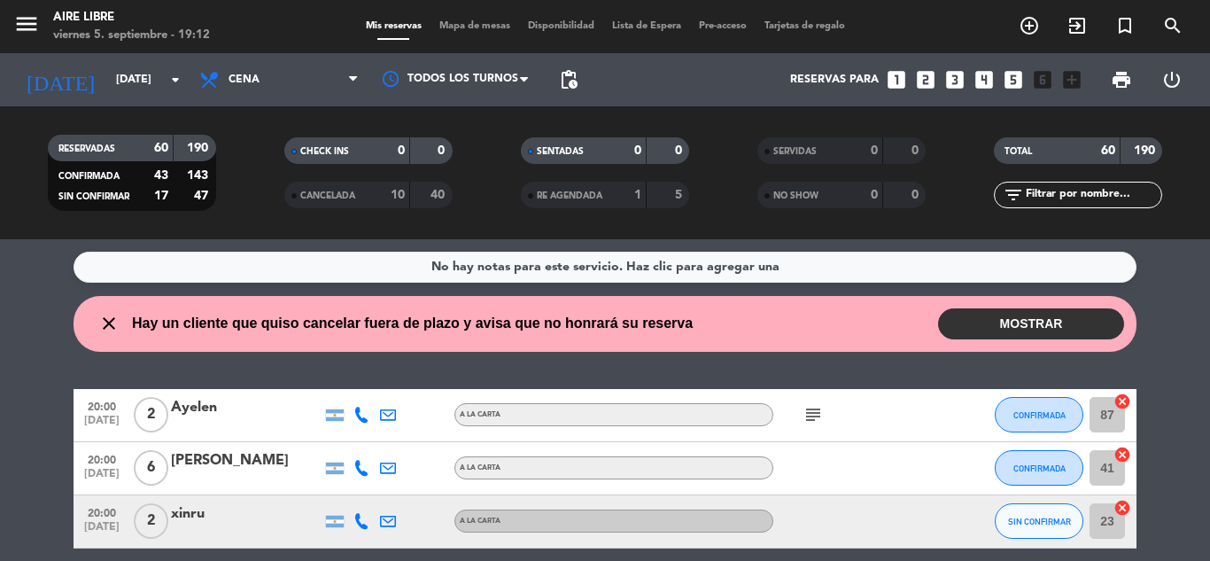
scroll to position [4, 0]
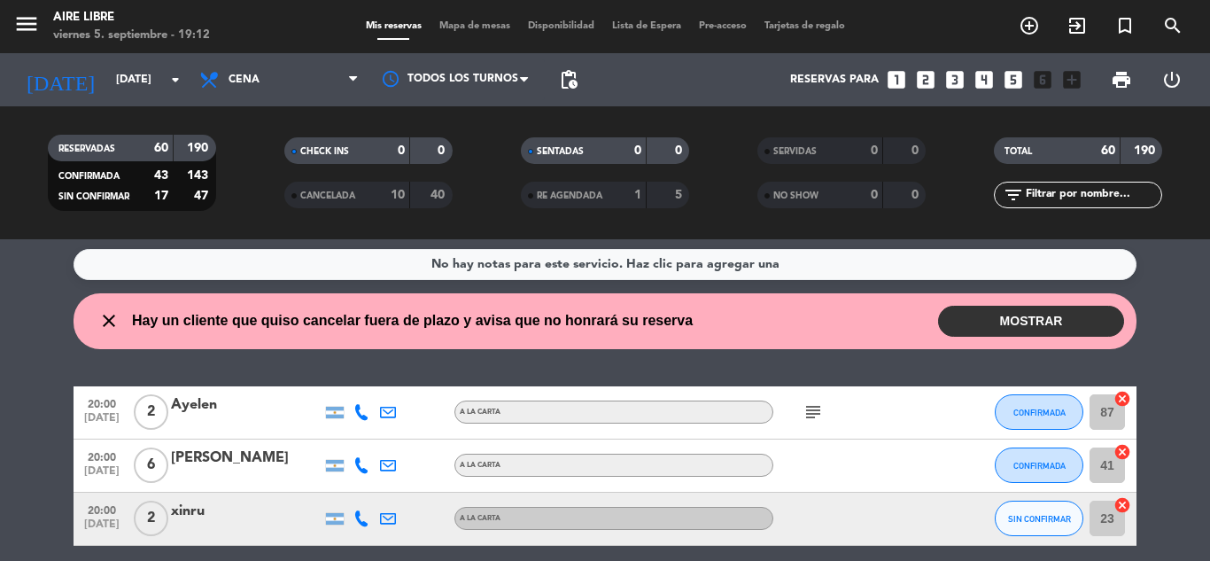
click at [1018, 320] on button "MOSTRAR" at bounding box center [1031, 321] width 186 height 31
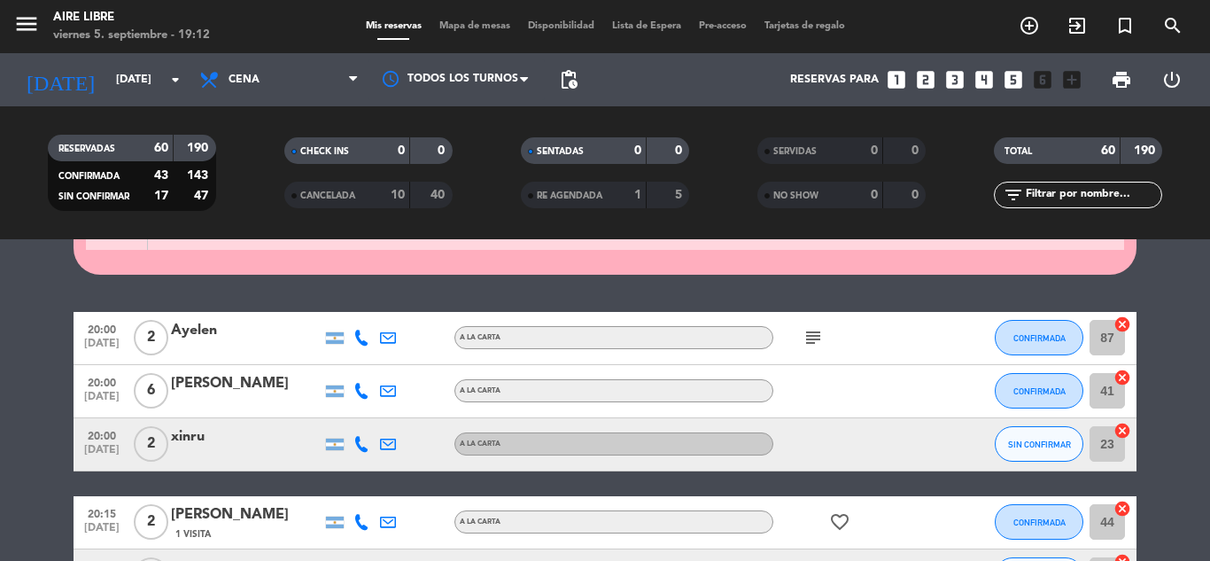
scroll to position [0, 0]
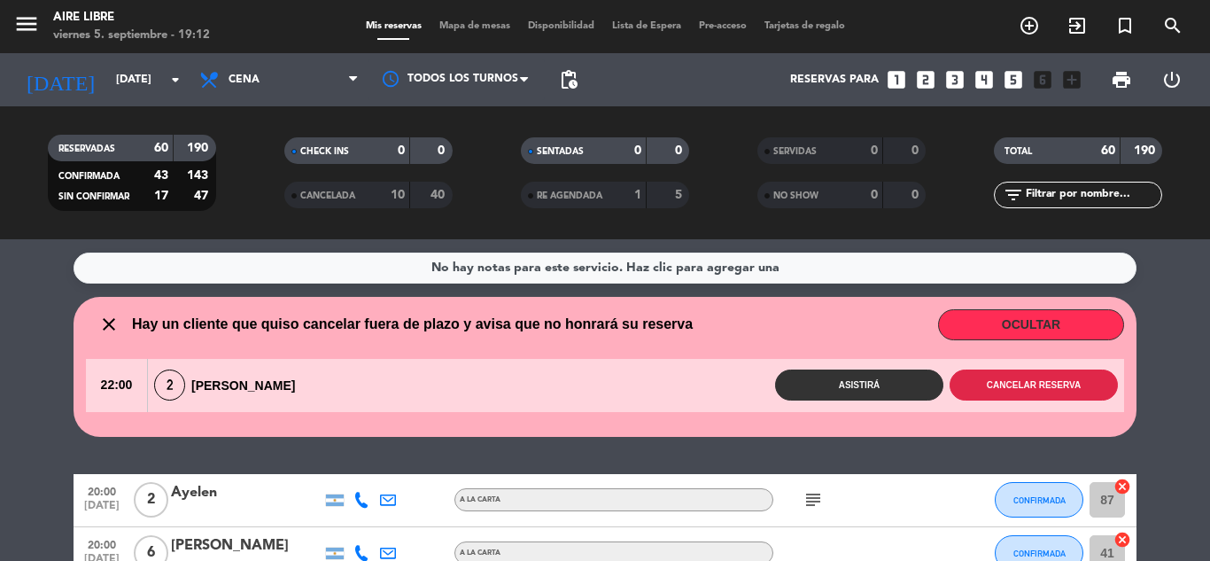
click at [1017, 387] on button "Cancelar reserva" at bounding box center [1034, 384] width 168 height 31
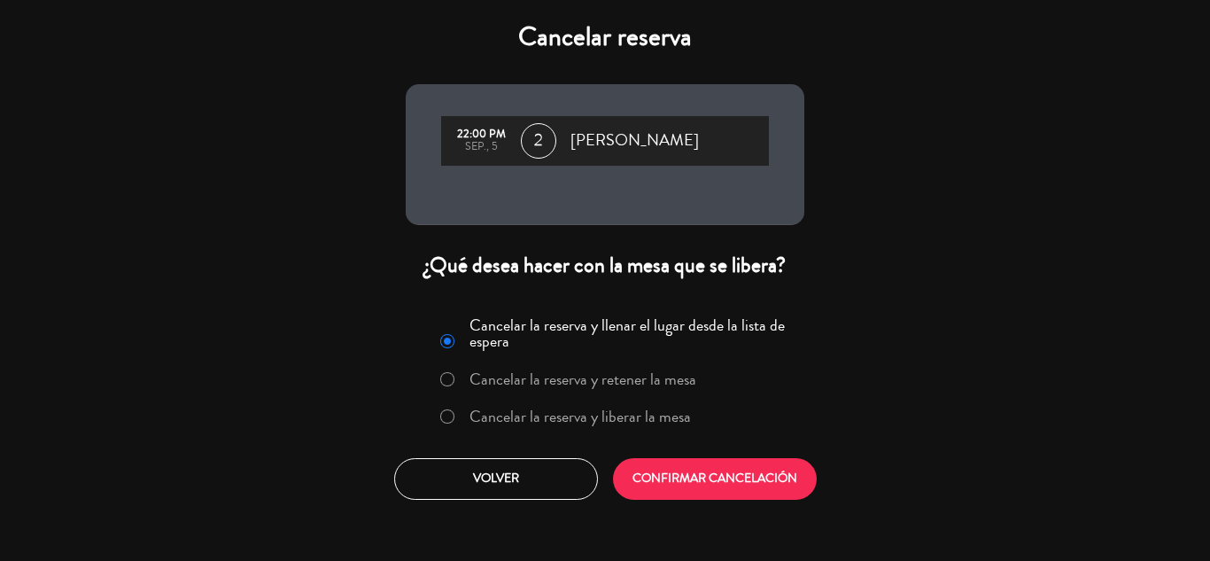
click at [579, 416] on label "Cancelar la reserva y liberar la mesa" at bounding box center [581, 416] width 222 height 16
click at [714, 481] on button "CONFIRMAR CANCELACIÓN" at bounding box center [715, 479] width 204 height 42
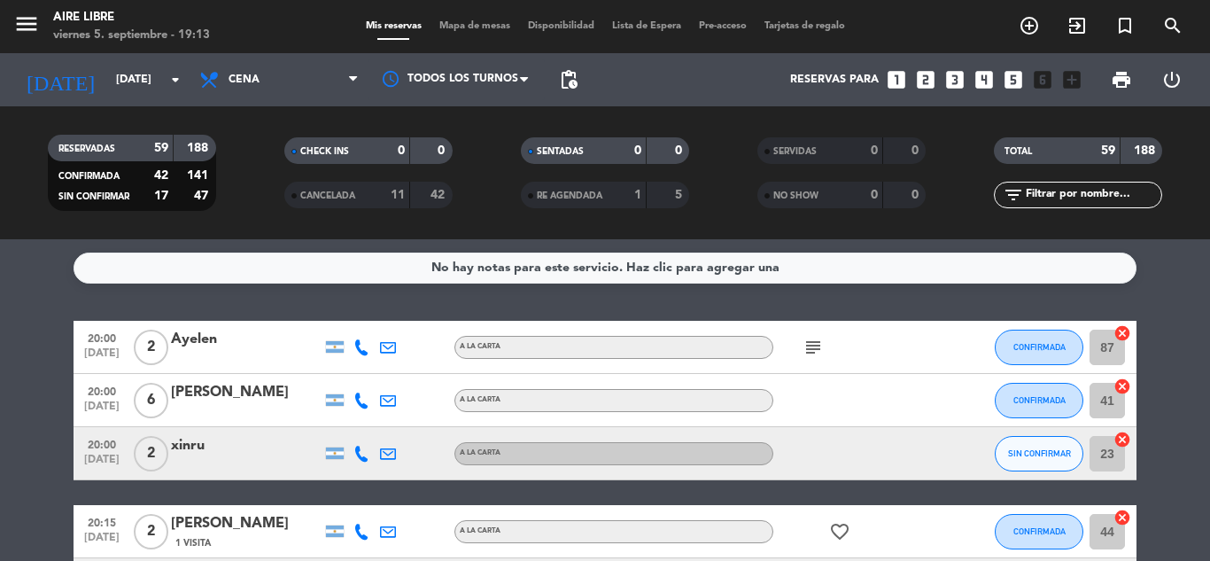
click at [98, 349] on span "[DATE]" at bounding box center [102, 357] width 44 height 20
click at [149, 332] on span "2" at bounding box center [151, 347] width 35 height 35
click at [1044, 346] on span "CONFIRMADA" at bounding box center [1040, 347] width 52 height 10
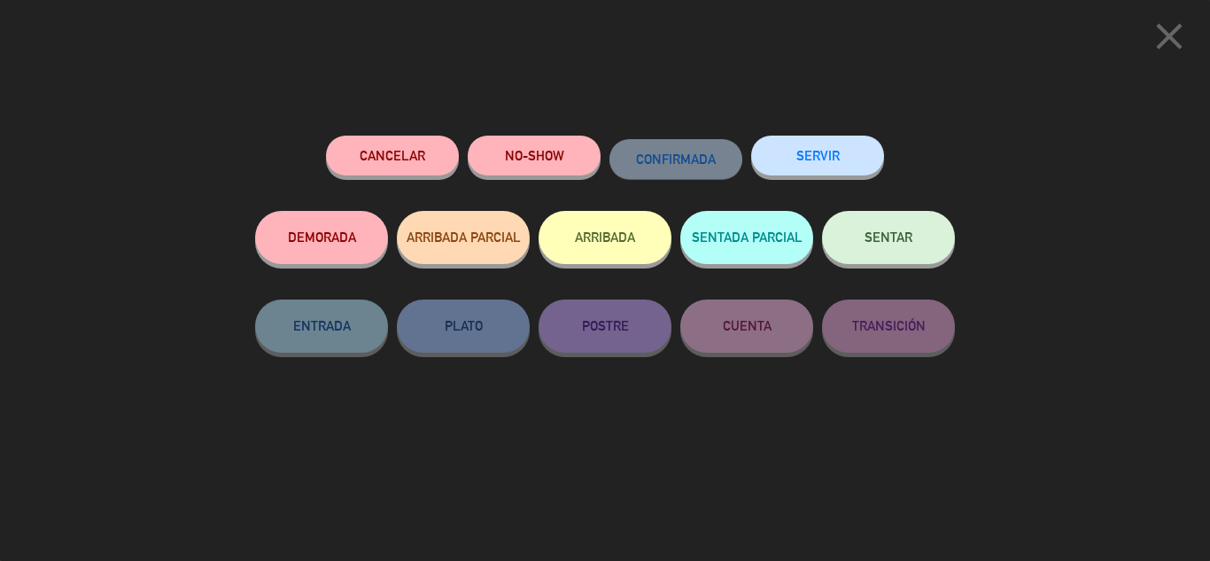
click at [1173, 33] on icon "close" at bounding box center [1169, 36] width 44 height 44
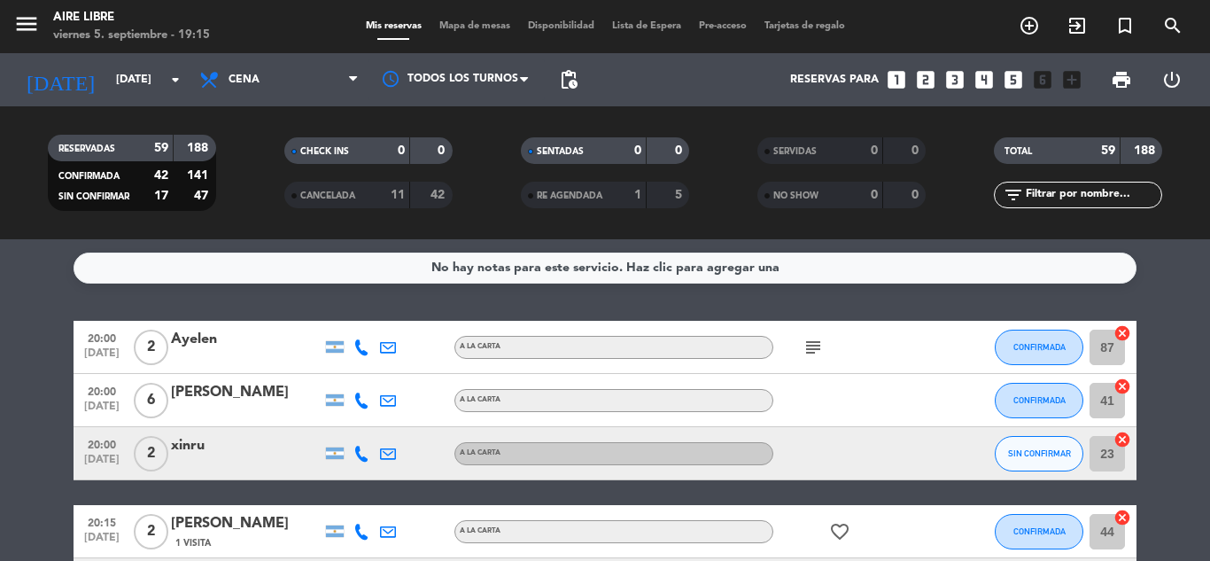
click at [475, 27] on span "Mapa de mesas" at bounding box center [475, 26] width 89 height 10
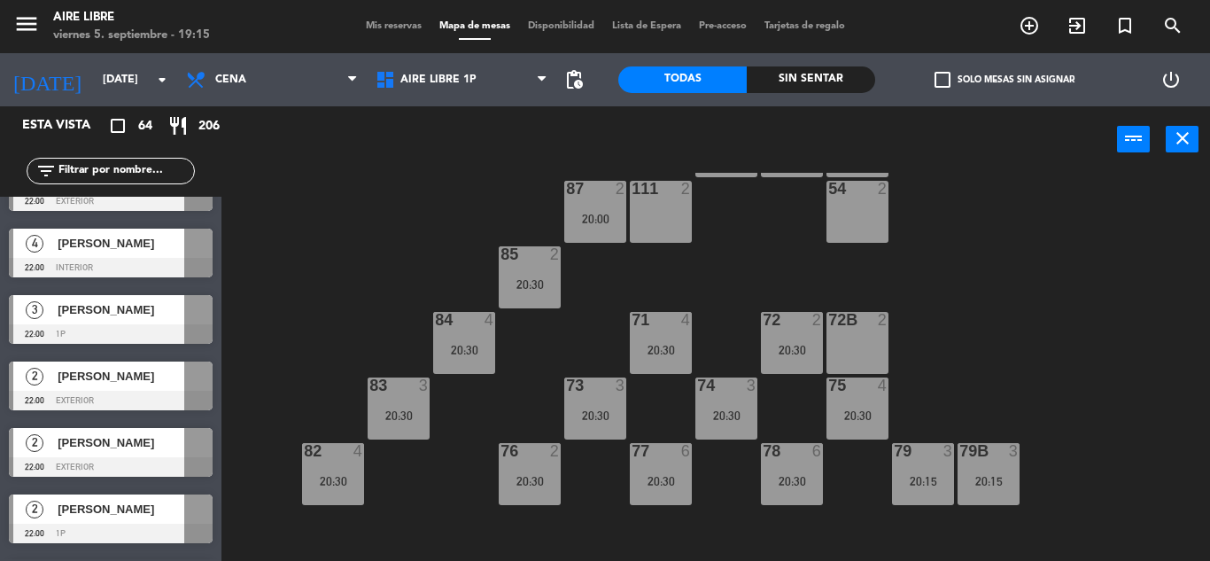
scroll to position [3891, 0]
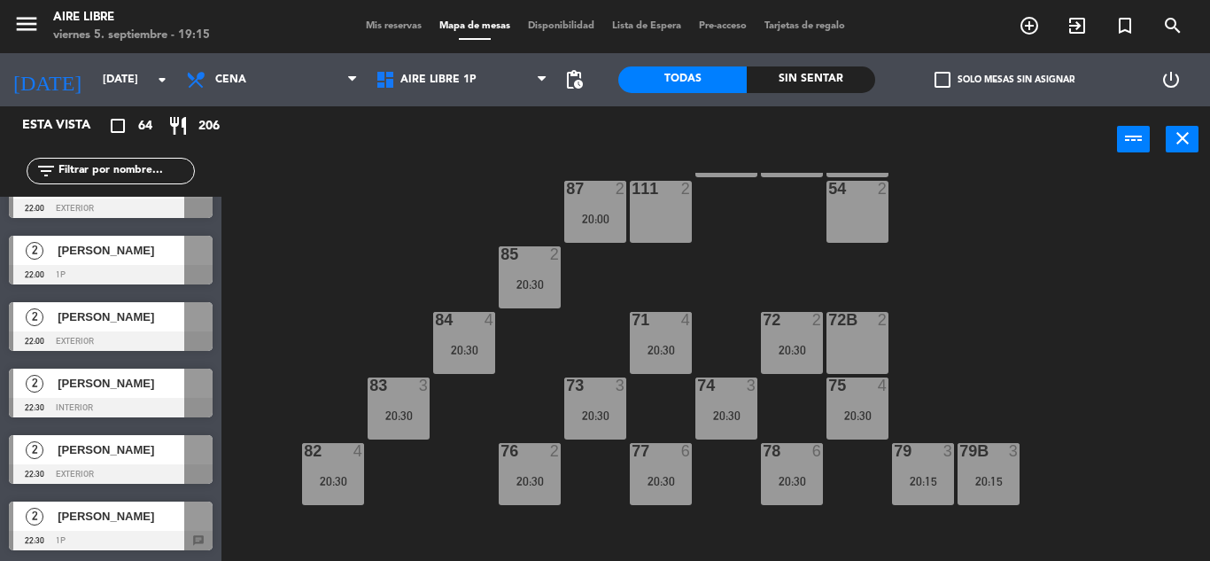
click at [128, 333] on div at bounding box center [111, 340] width 204 height 19
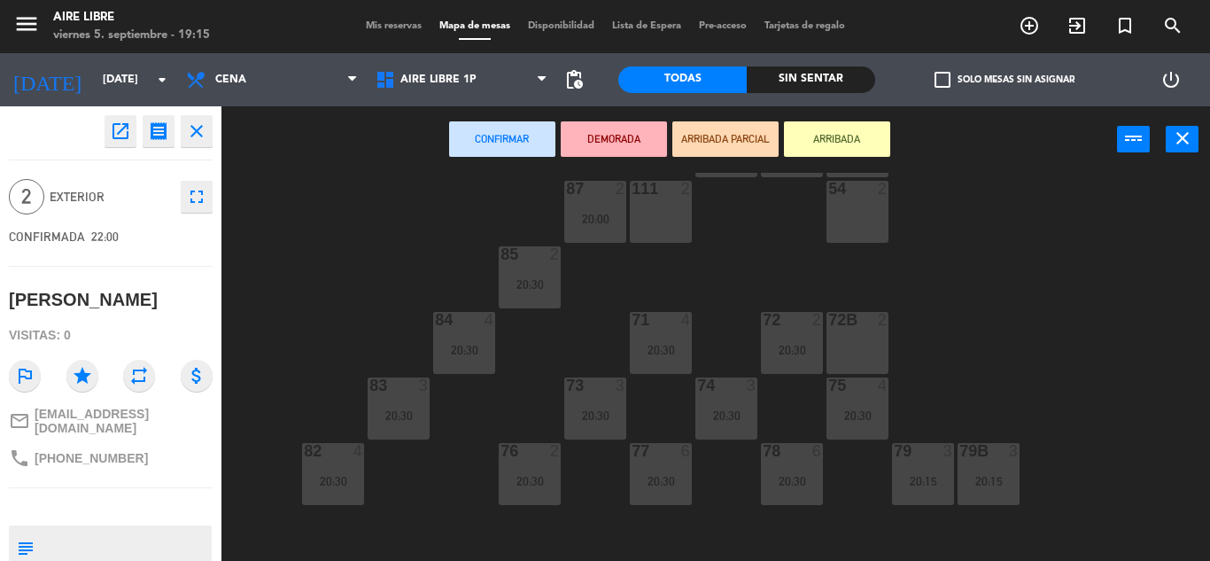
click at [110, 144] on button "open_in_new" at bounding box center [121, 131] width 32 height 32
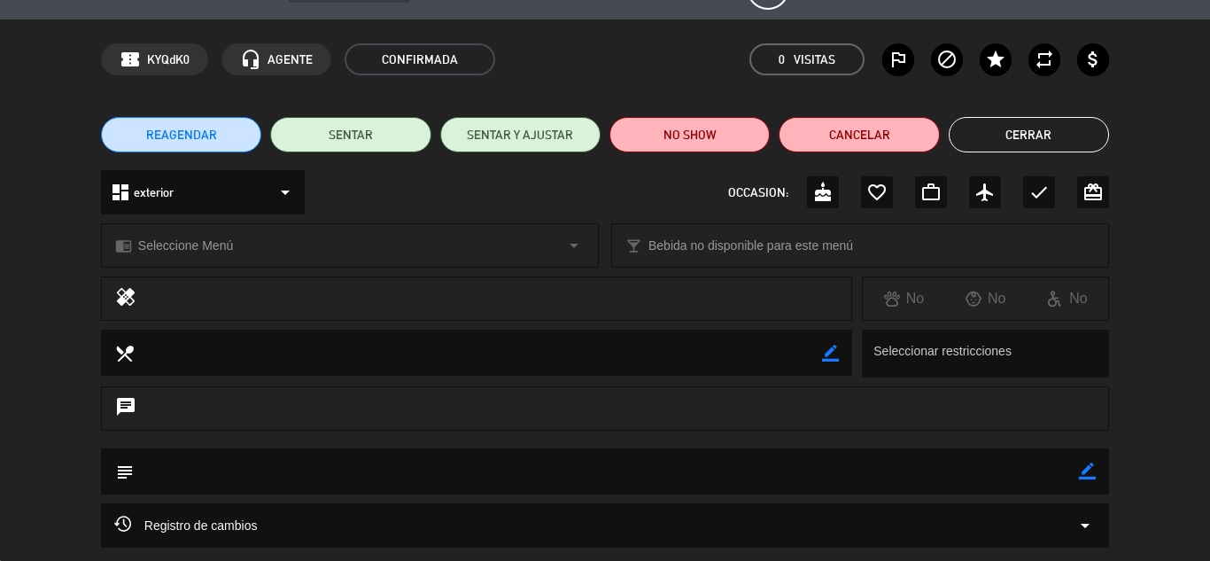
scroll to position [0, 0]
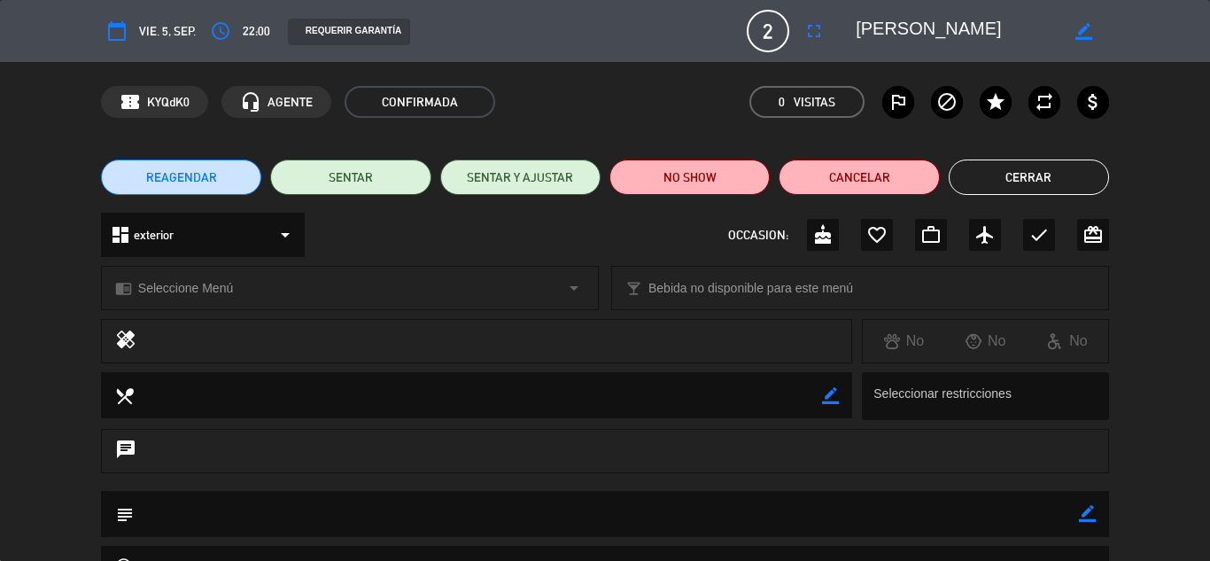
click at [1020, 190] on button "Cerrar" at bounding box center [1029, 176] width 160 height 35
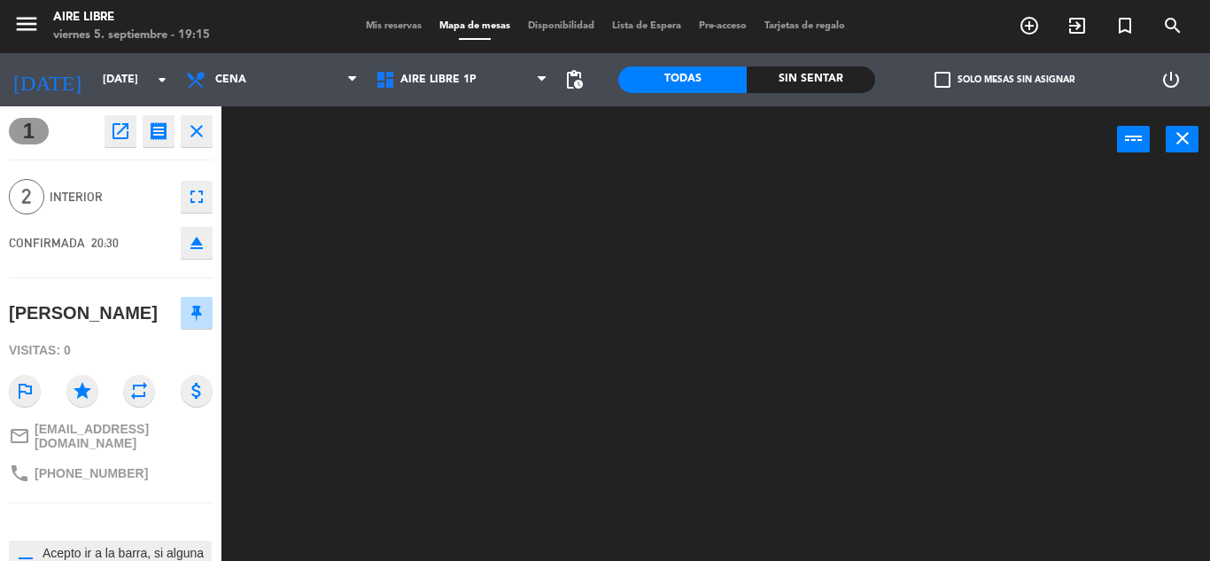
click at [124, 144] on button "open_in_new" at bounding box center [121, 131] width 32 height 32
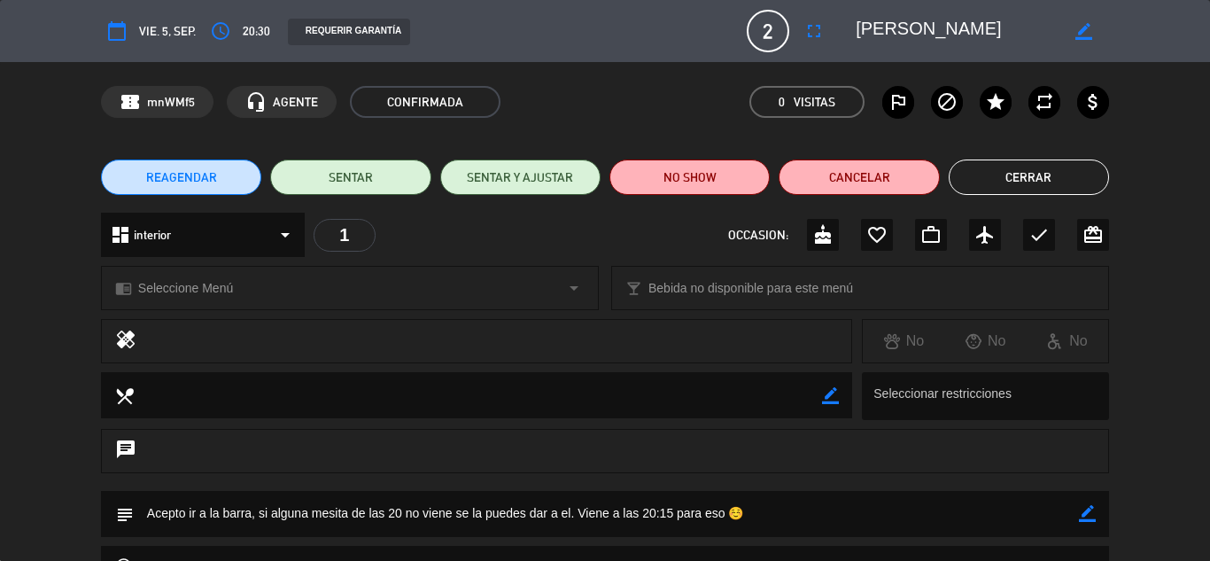
click at [1039, 178] on button "Cerrar" at bounding box center [1029, 176] width 160 height 35
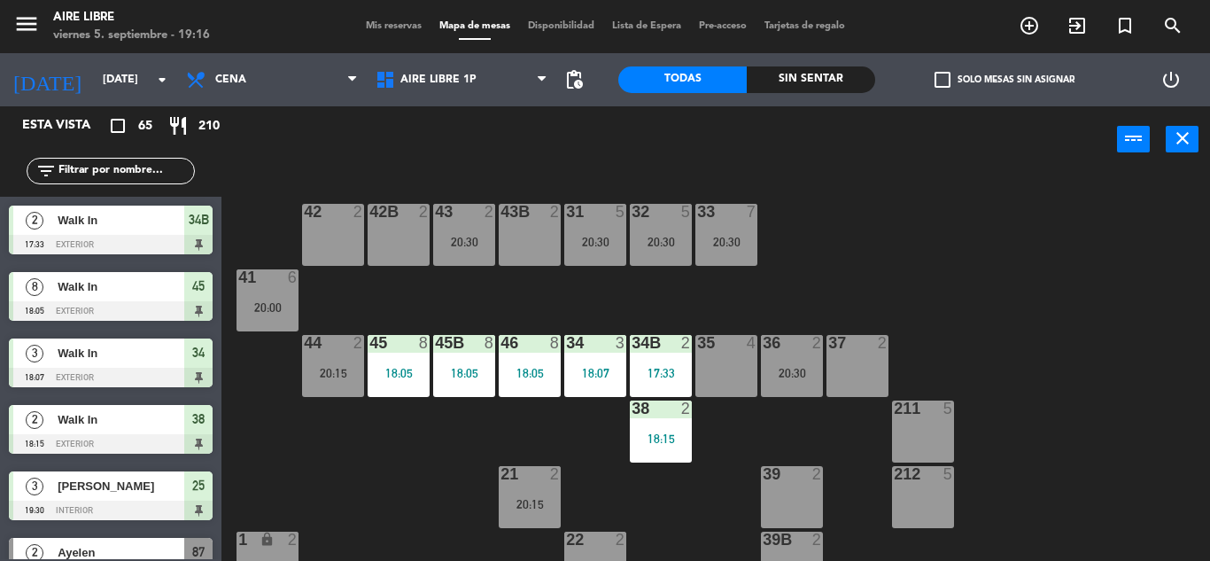
click at [463, 252] on div "43 2 20:30" at bounding box center [464, 235] width 62 height 62
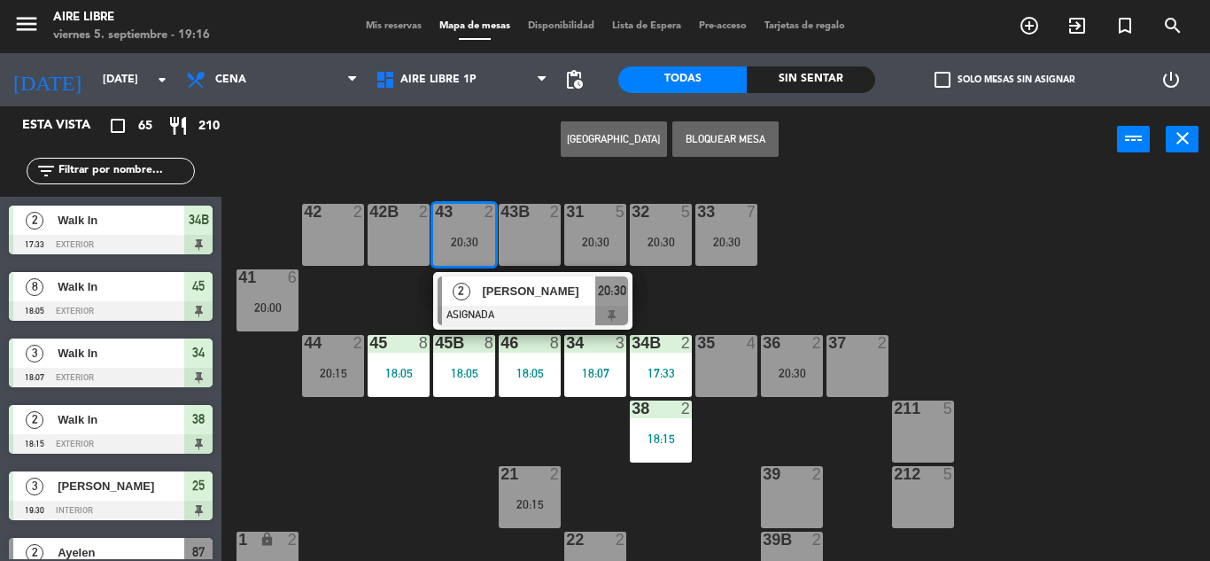
click at [328, 244] on div "42 2" at bounding box center [333, 235] width 62 height 62
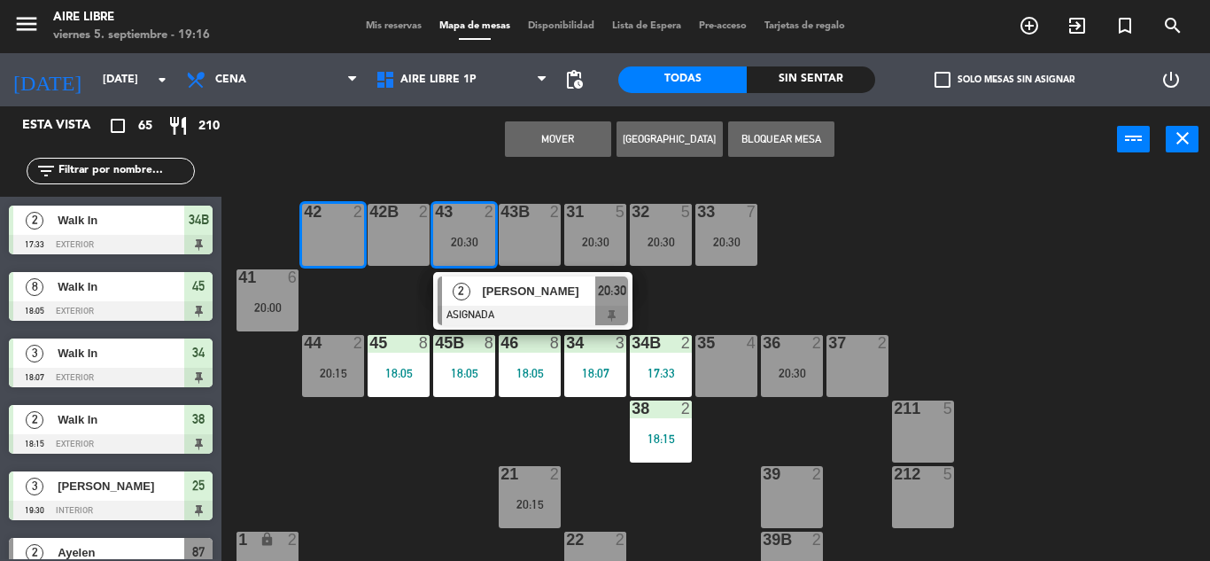
click at [548, 148] on button "Mover" at bounding box center [558, 138] width 106 height 35
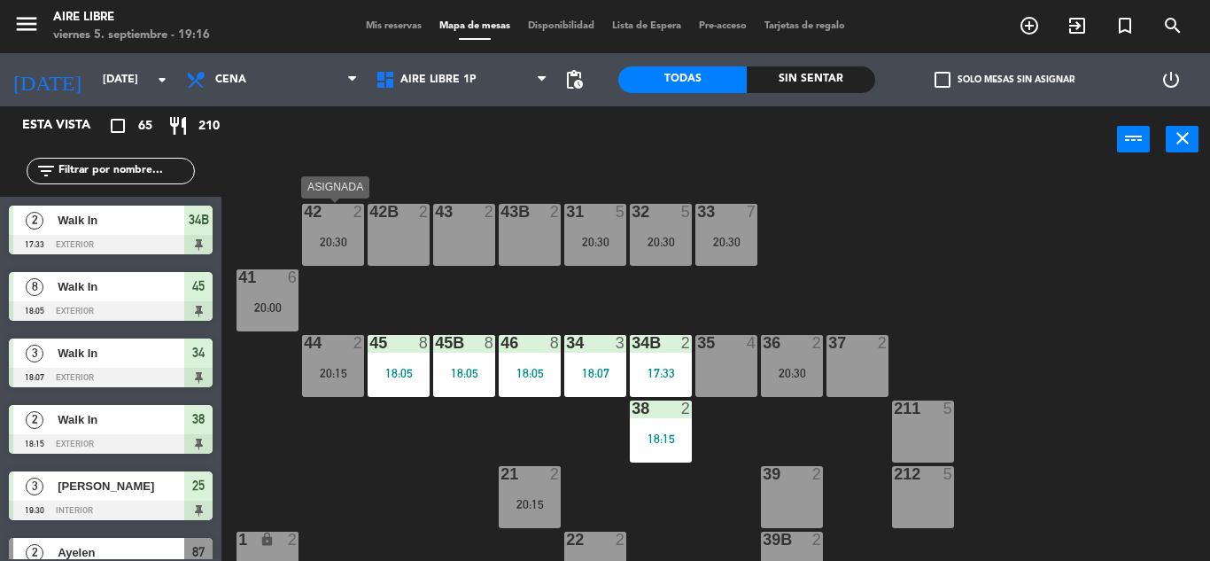
click at [339, 230] on div "42 2 20:30" at bounding box center [333, 235] width 62 height 62
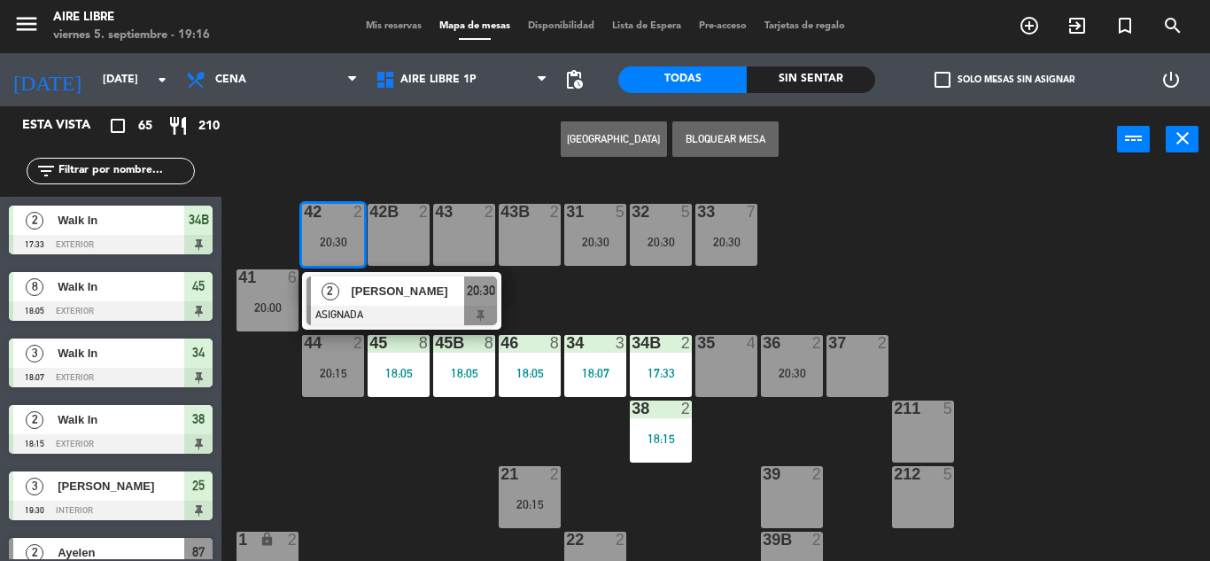
click at [464, 231] on div "43 2" at bounding box center [464, 235] width 62 height 62
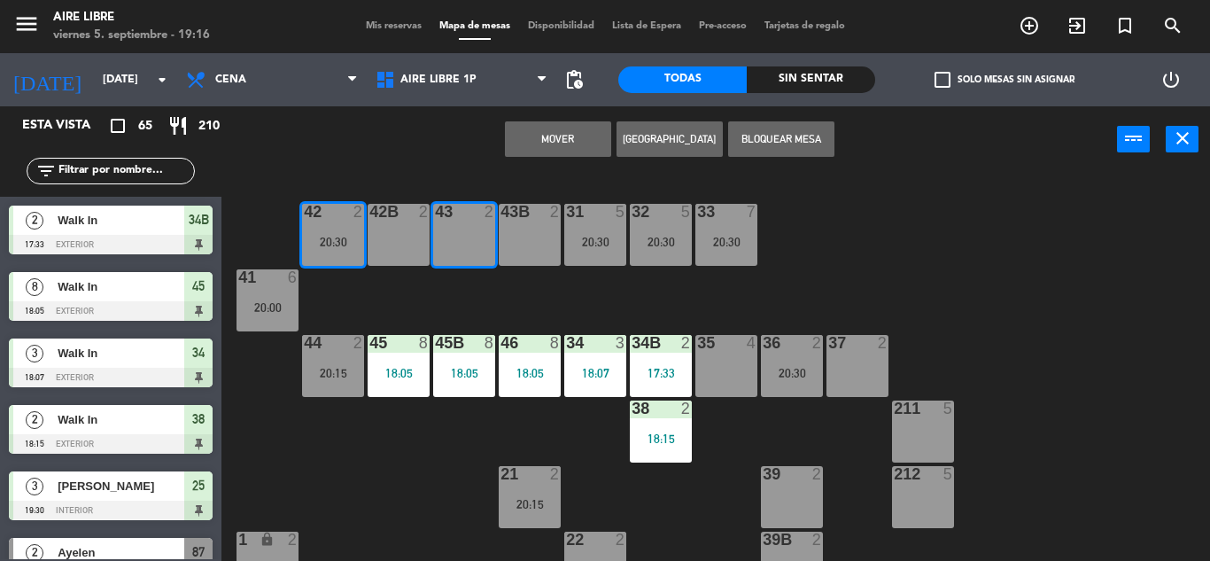
click at [551, 135] on button "Mover" at bounding box center [558, 138] width 106 height 35
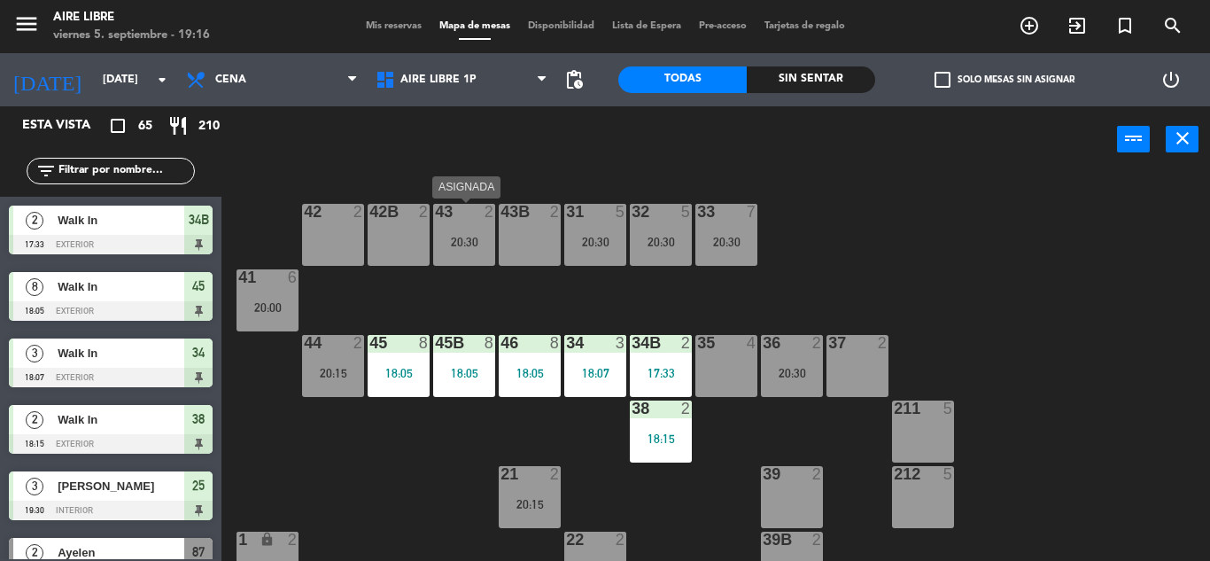
click at [458, 229] on div "43 2 20:30" at bounding box center [464, 235] width 62 height 62
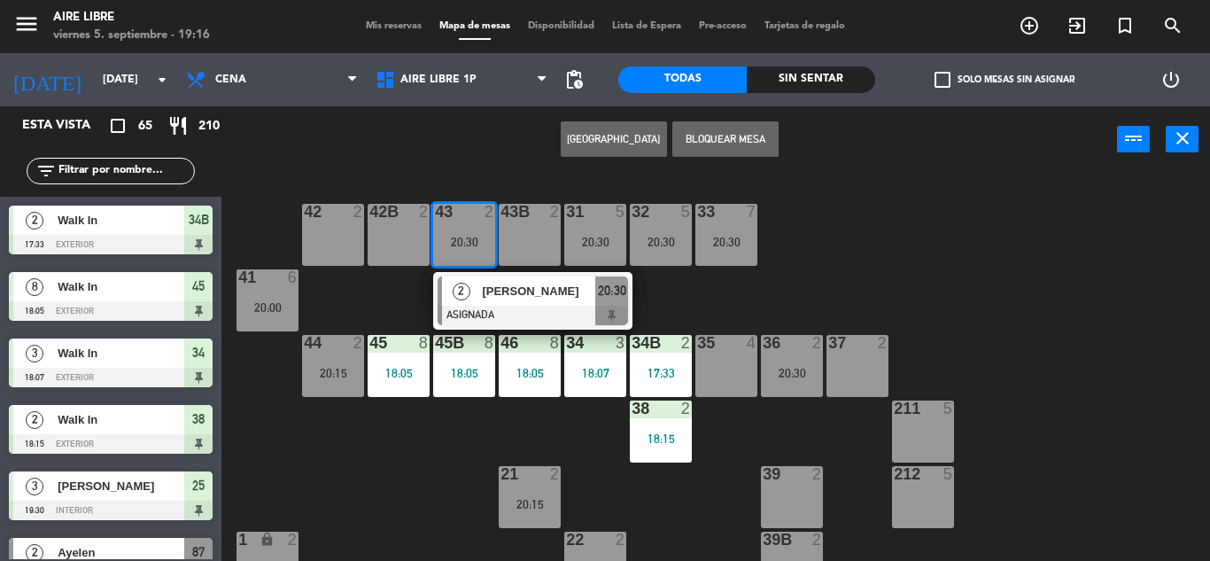
click at [316, 228] on div "42 2" at bounding box center [333, 235] width 62 height 62
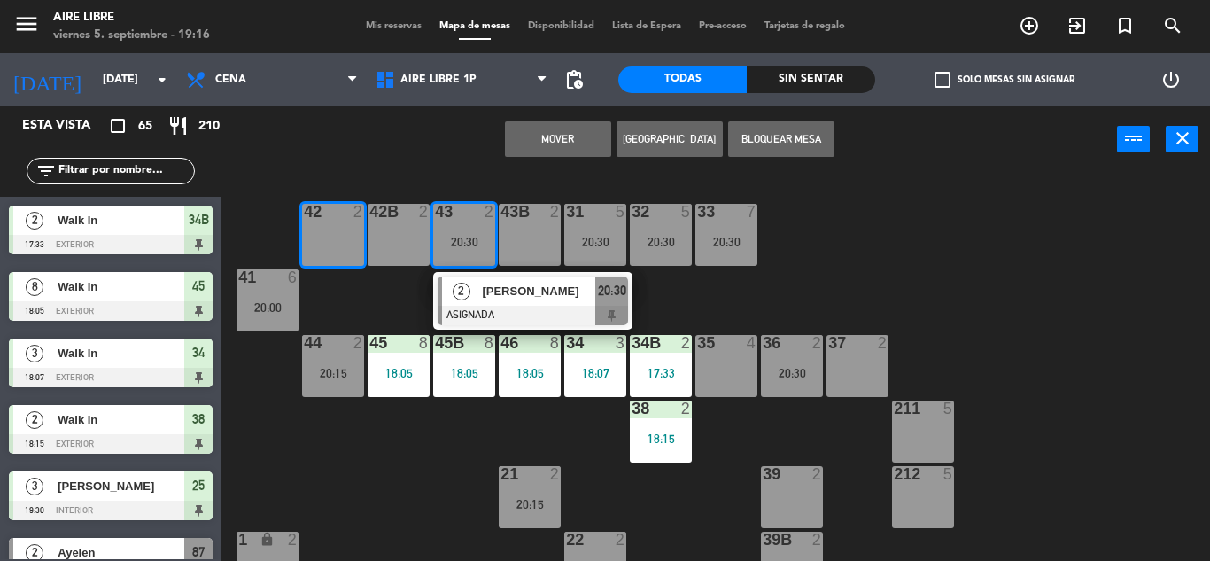
click at [549, 141] on button "Mover" at bounding box center [558, 138] width 106 height 35
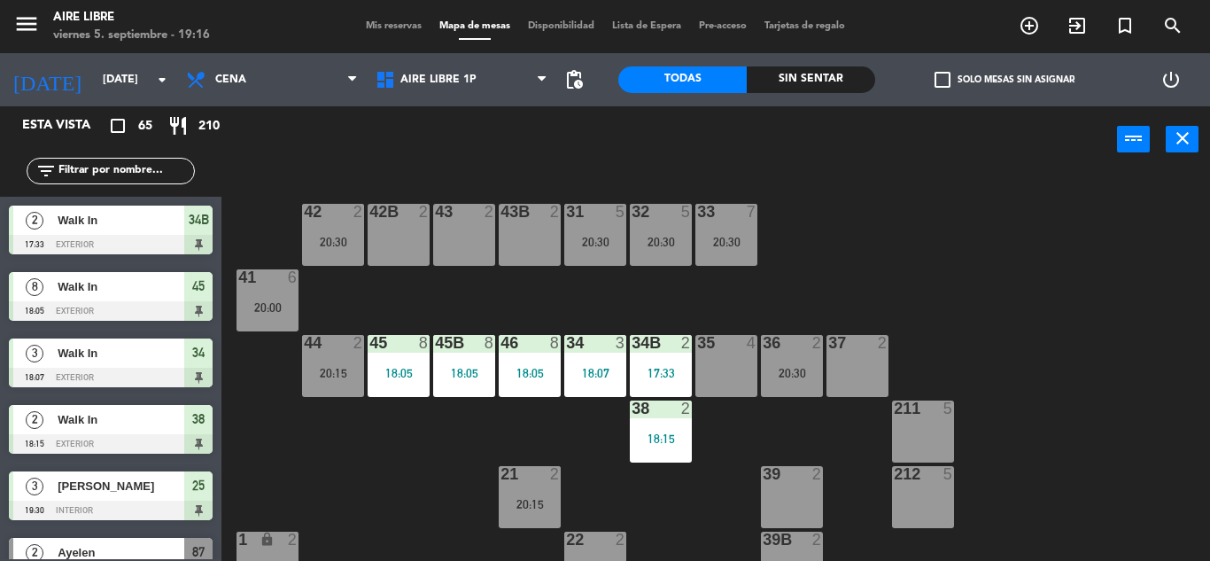
click at [116, 166] on input "text" at bounding box center [125, 170] width 137 height 19
click at [1069, 278] on div "42 2 20:30 43 2 31 5 20:30 32 5 20:30 33 7 20:30 42B 2 43B 2 41 6 20:00 44 2 20…" at bounding box center [722, 367] width 976 height 388
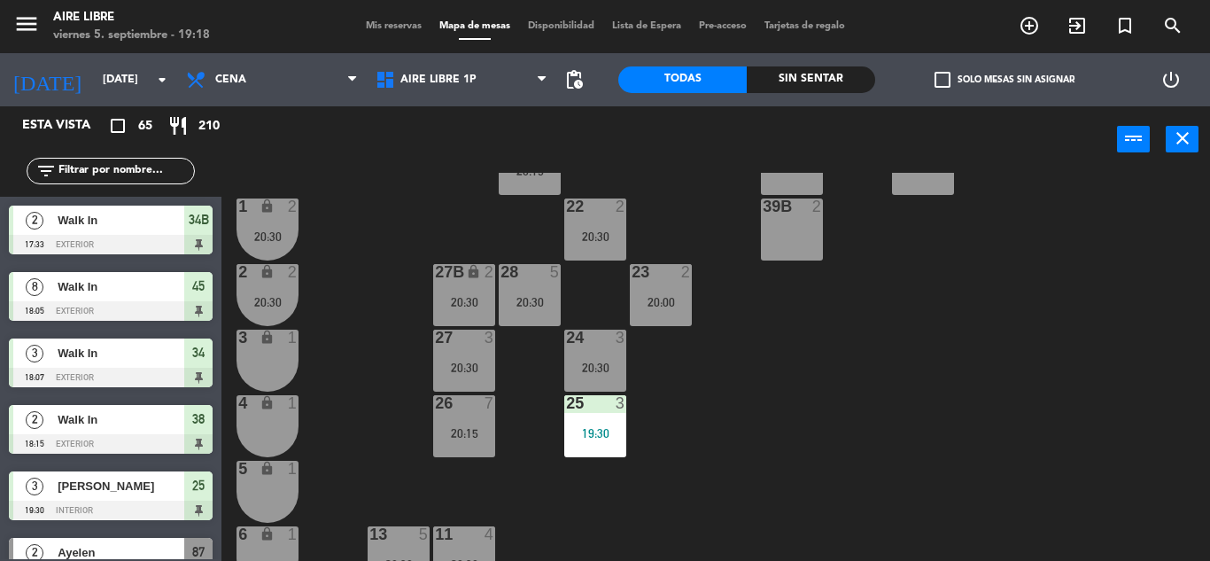
scroll to position [334, 0]
click at [594, 435] on div "19:30" at bounding box center [595, 432] width 62 height 12
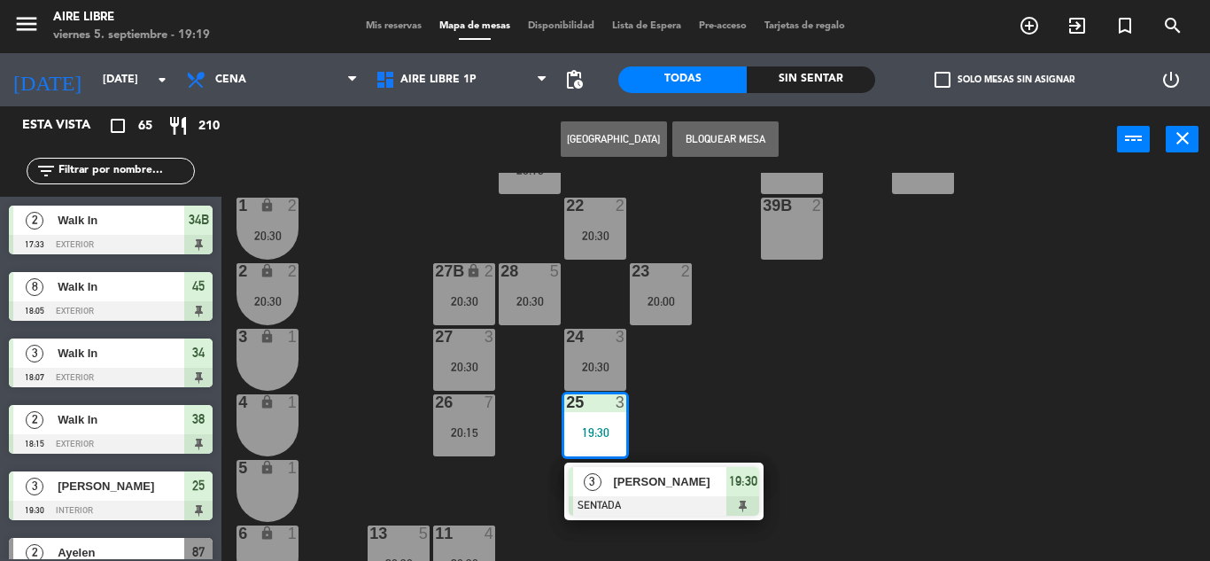
click at [600, 356] on div "24 3 20:30" at bounding box center [595, 360] width 62 height 62
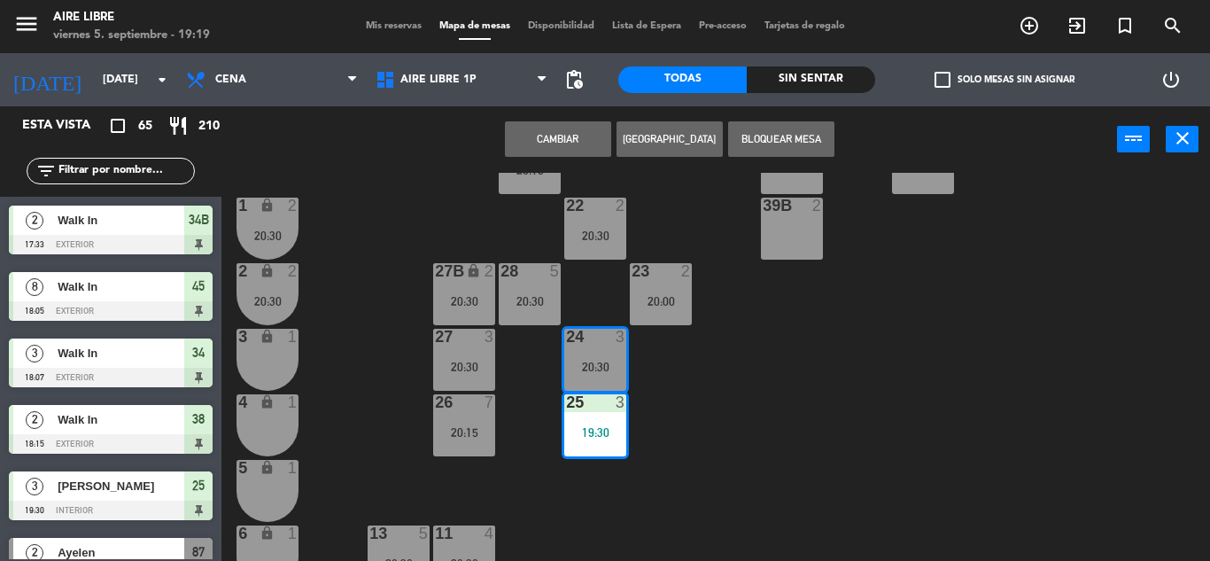
click at [542, 136] on button "Cambiar" at bounding box center [558, 138] width 106 height 35
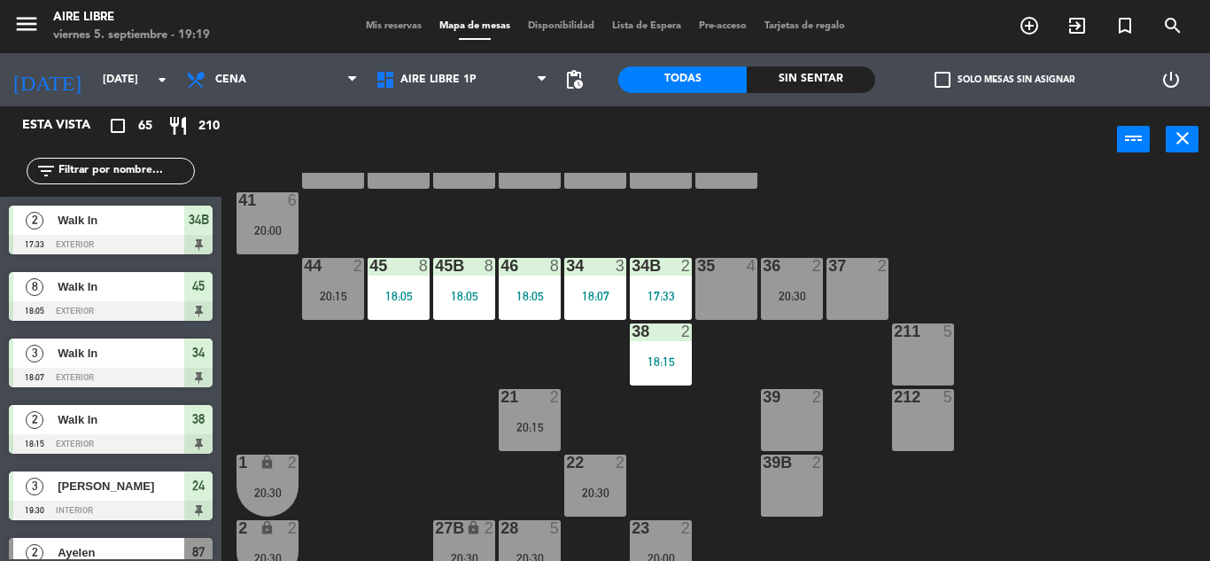
scroll to position [76, 0]
click at [590, 298] on div "18:07" at bounding box center [595, 297] width 62 height 12
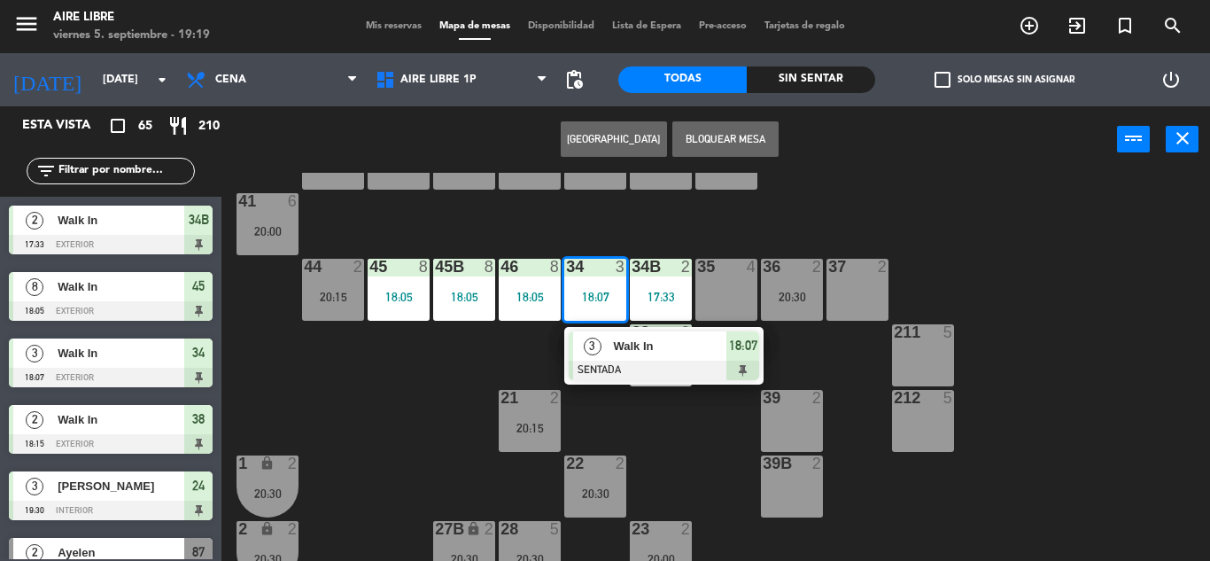
click at [647, 354] on span "Walk In" at bounding box center [669, 346] width 113 height 19
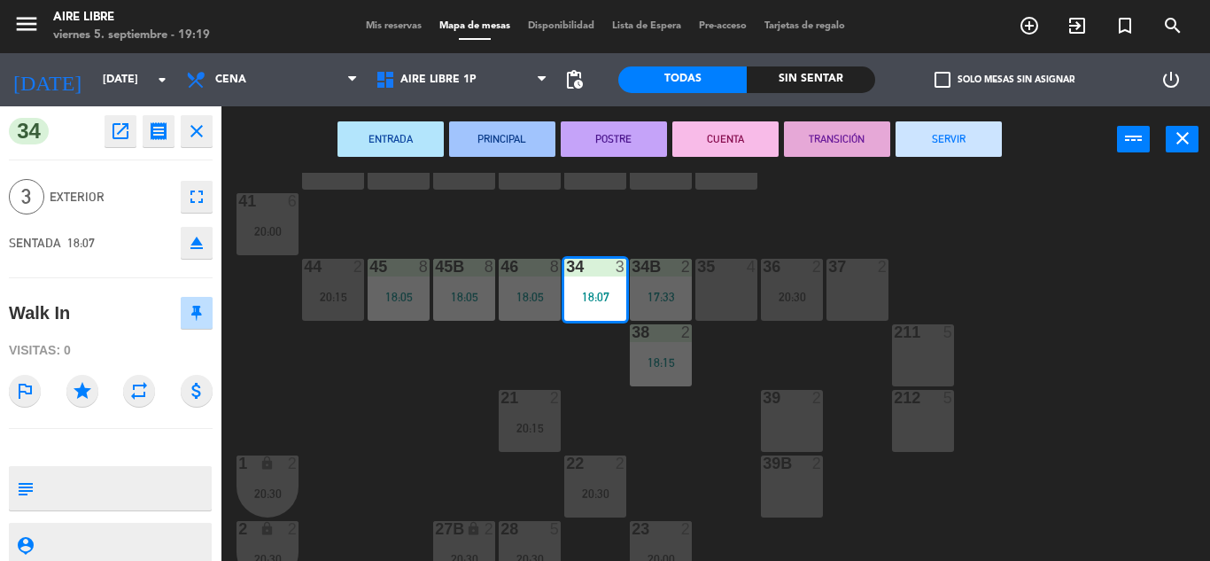
click at [957, 142] on button "SERVIR" at bounding box center [949, 138] width 106 height 35
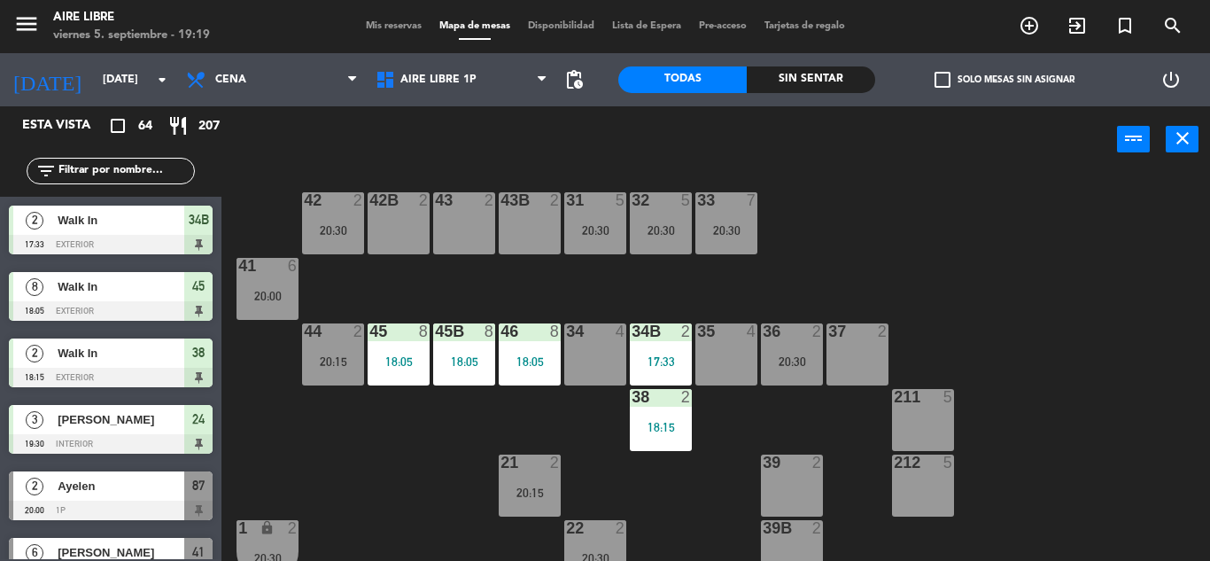
scroll to position [0, 0]
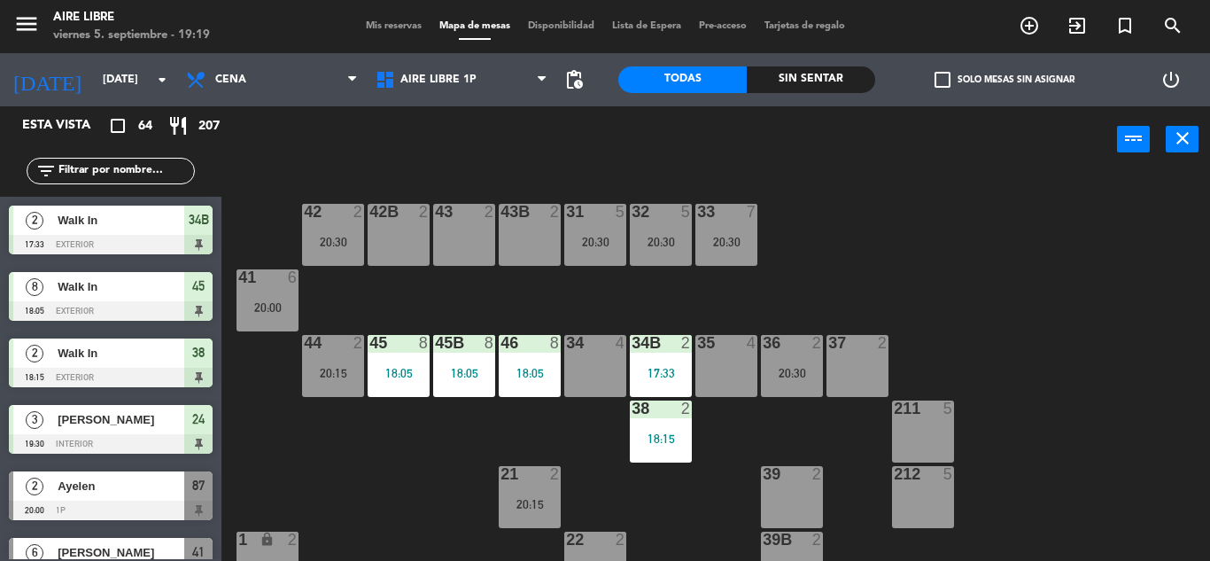
click at [133, 171] on input "text" at bounding box center [125, 170] width 137 height 19
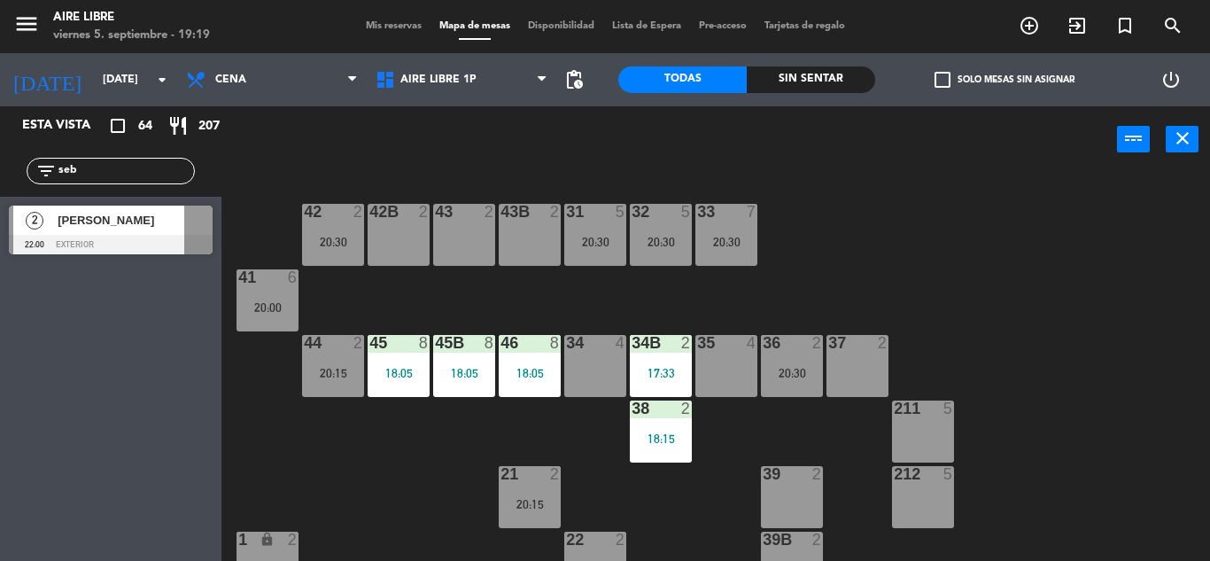
type input "seb"
click at [108, 422] on div "Esta vista crop_square 64 restaurant 207 filter_list seb 2 [PERSON_NAME] 22:00 …" at bounding box center [111, 333] width 222 height 455
click at [99, 248] on div at bounding box center [111, 244] width 204 height 19
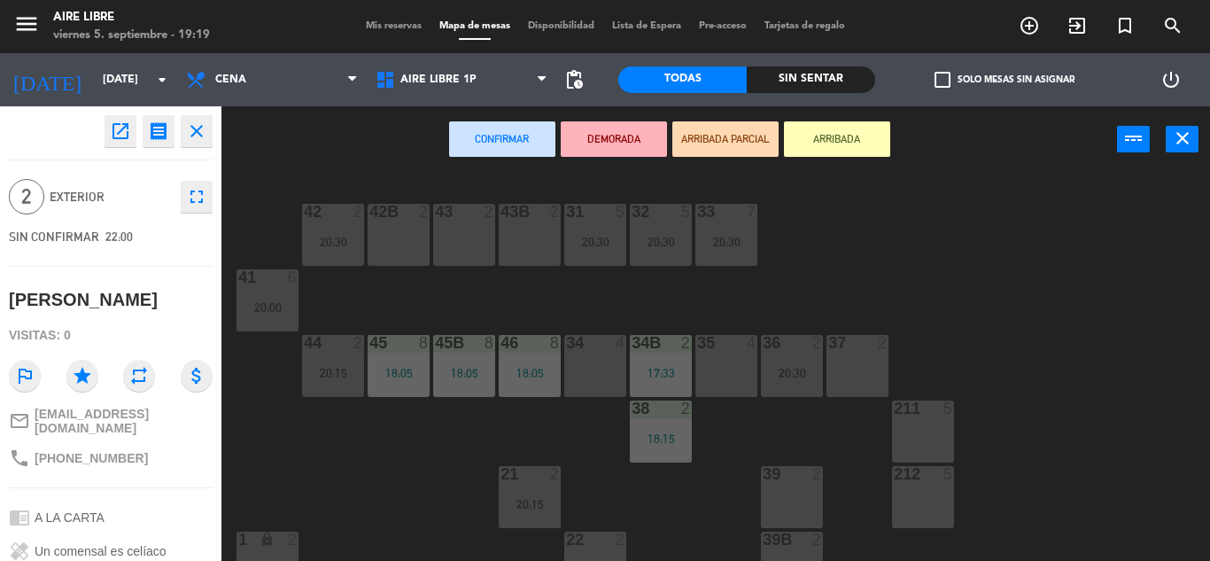
click at [119, 136] on icon "open_in_new" at bounding box center [120, 131] width 21 height 21
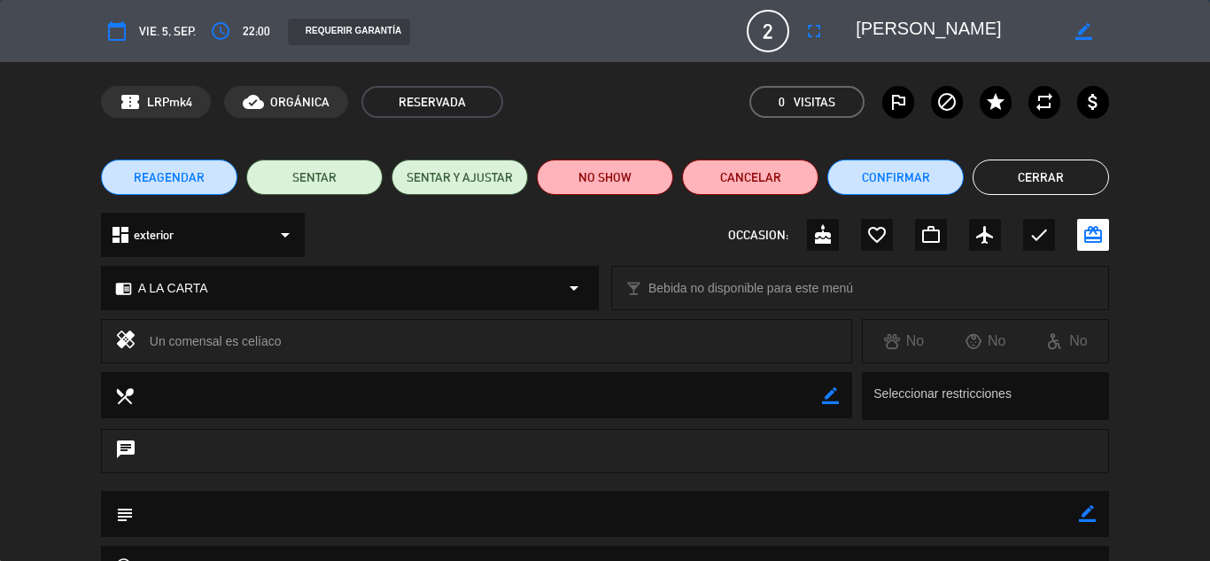
click at [901, 175] on button "Confirmar" at bounding box center [896, 176] width 136 height 35
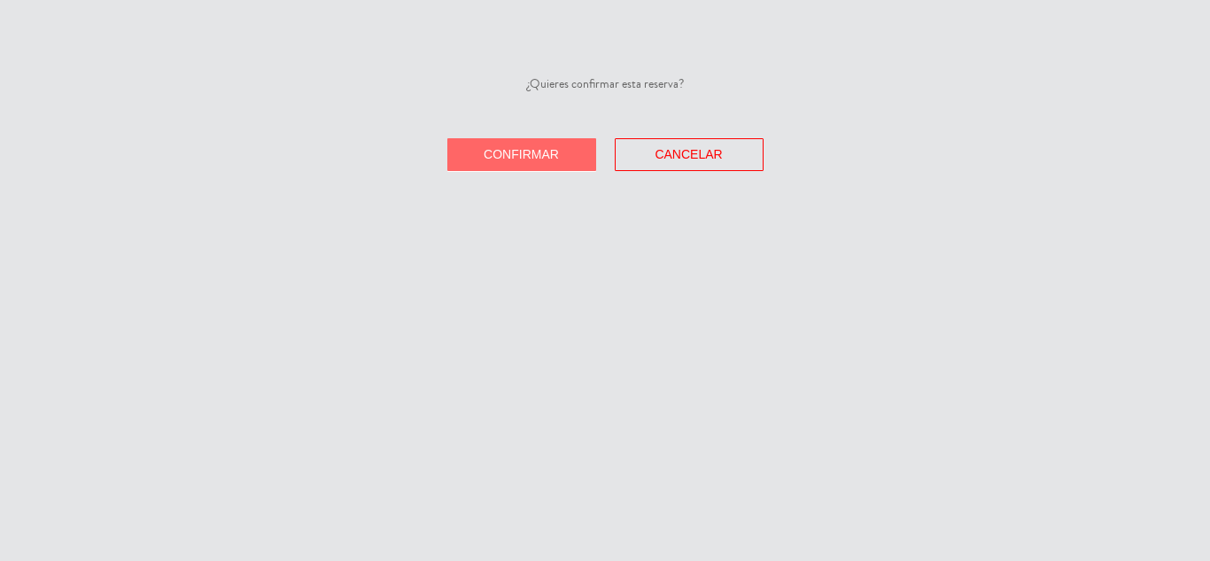
click at [541, 147] on span "Confirmar" at bounding box center [521, 154] width 75 height 14
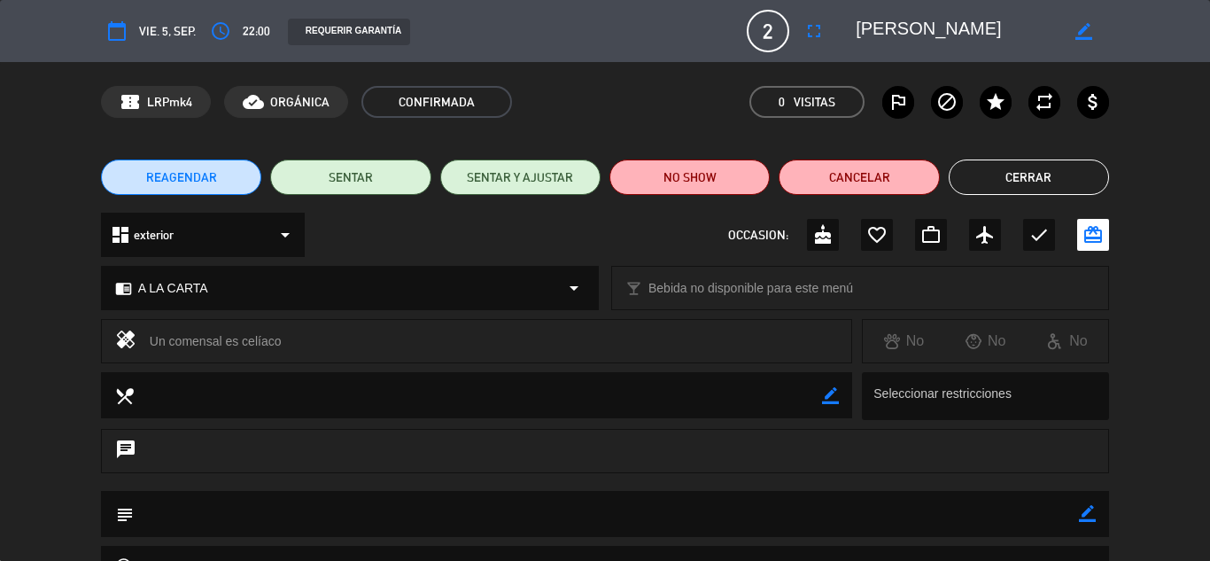
click at [1053, 167] on button "Cerrar" at bounding box center [1029, 176] width 160 height 35
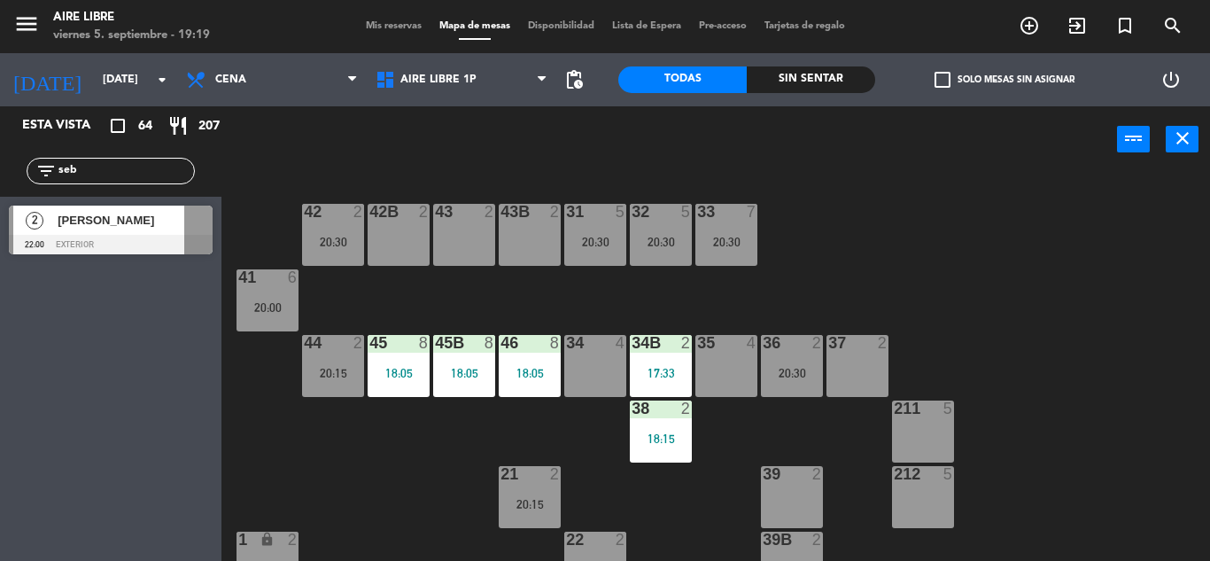
click at [104, 169] on input "seb" at bounding box center [125, 170] width 137 height 19
type input "s"
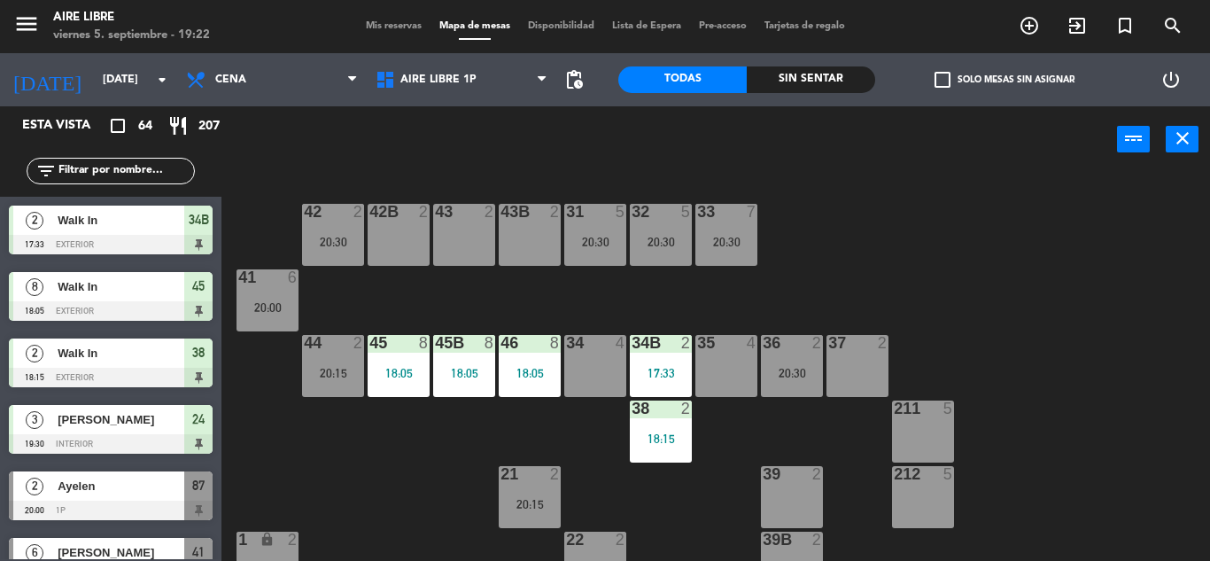
click at [1084, 369] on div "42 2 20:30 43 2 31 5 20:30 32 5 20:30 33 7 20:30 42B 2 43B 2 41 6 20:00 44 2 20…" at bounding box center [722, 367] width 976 height 388
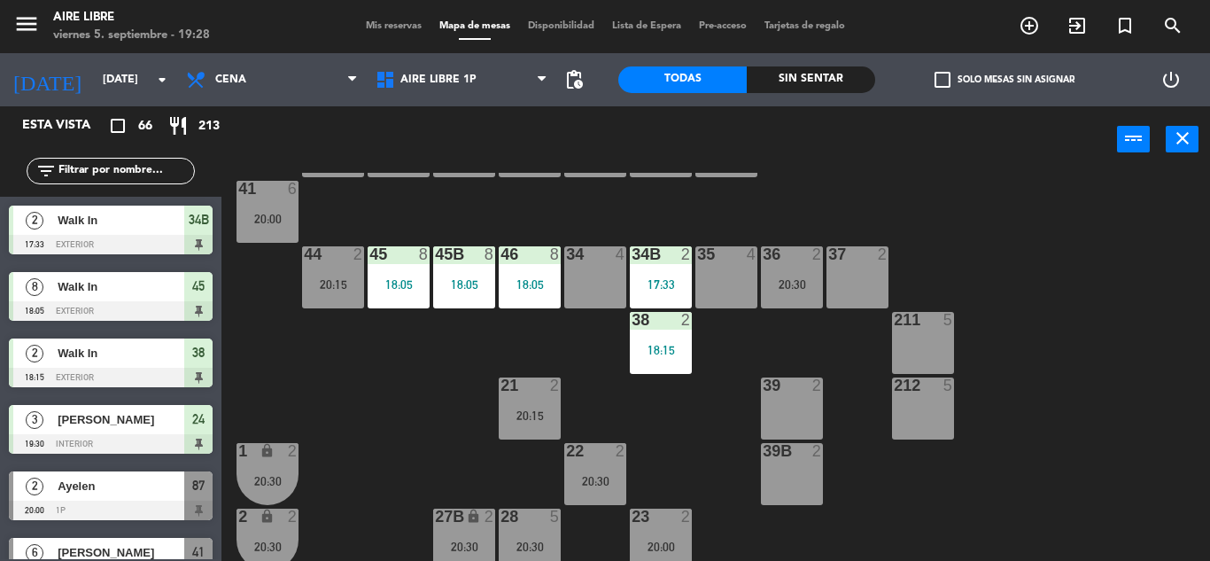
scroll to position [66, 0]
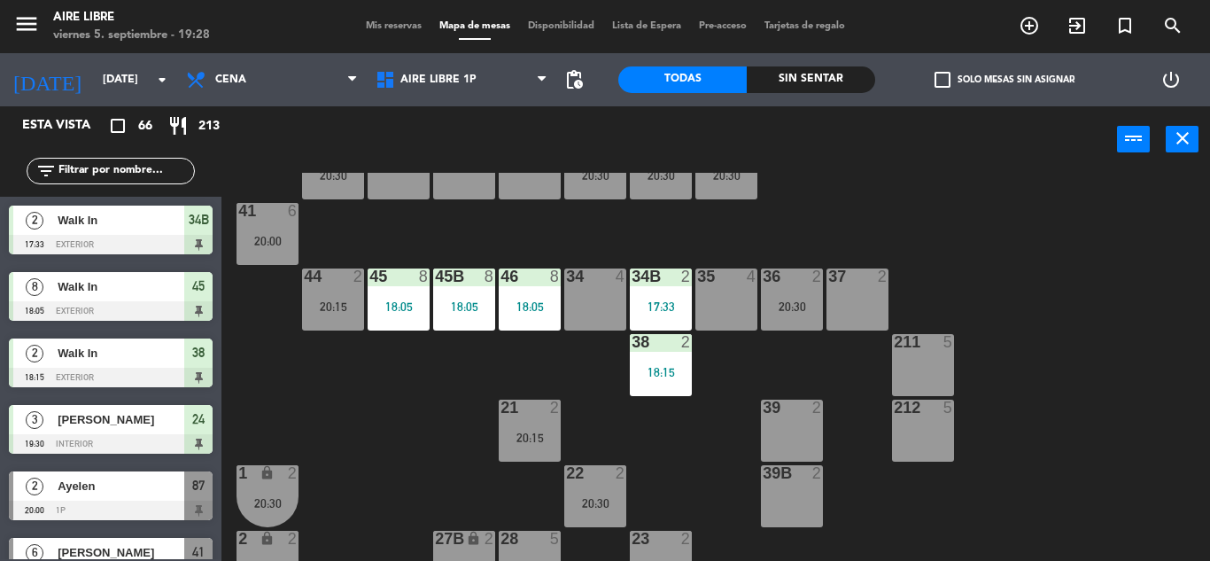
click at [593, 310] on div "34 4" at bounding box center [595, 299] width 62 height 62
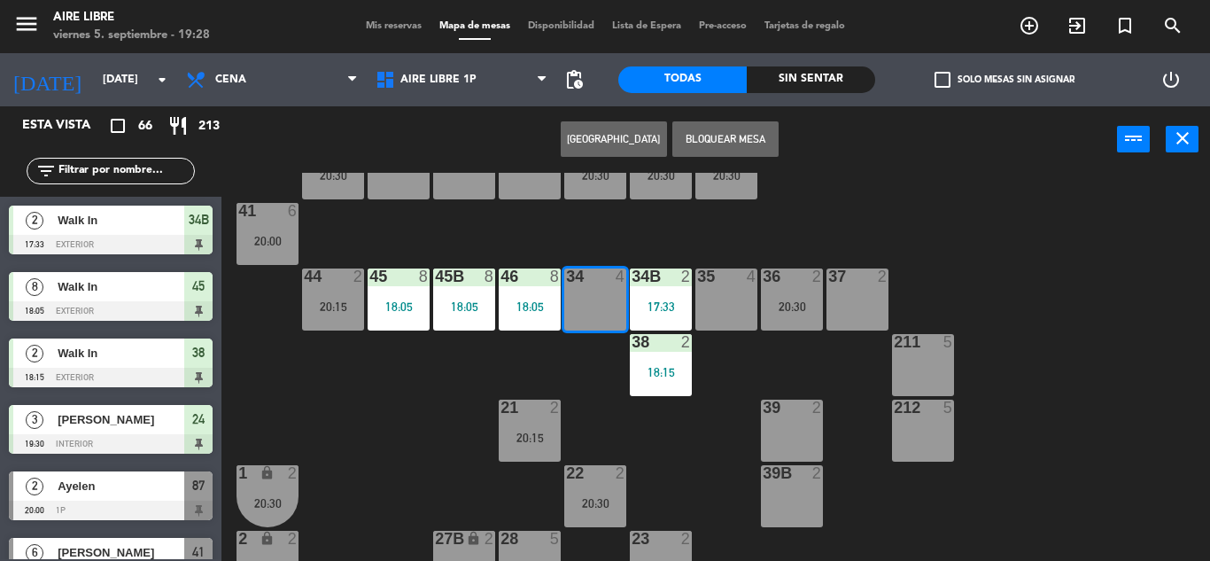
click at [1123, 393] on div "42 2 20:30 43 2 31 5 20:30 32 5 20:30 33 7 20:30 42B 2 43B 2 41 6 20:00 44 2 20…" at bounding box center [722, 367] width 976 height 388
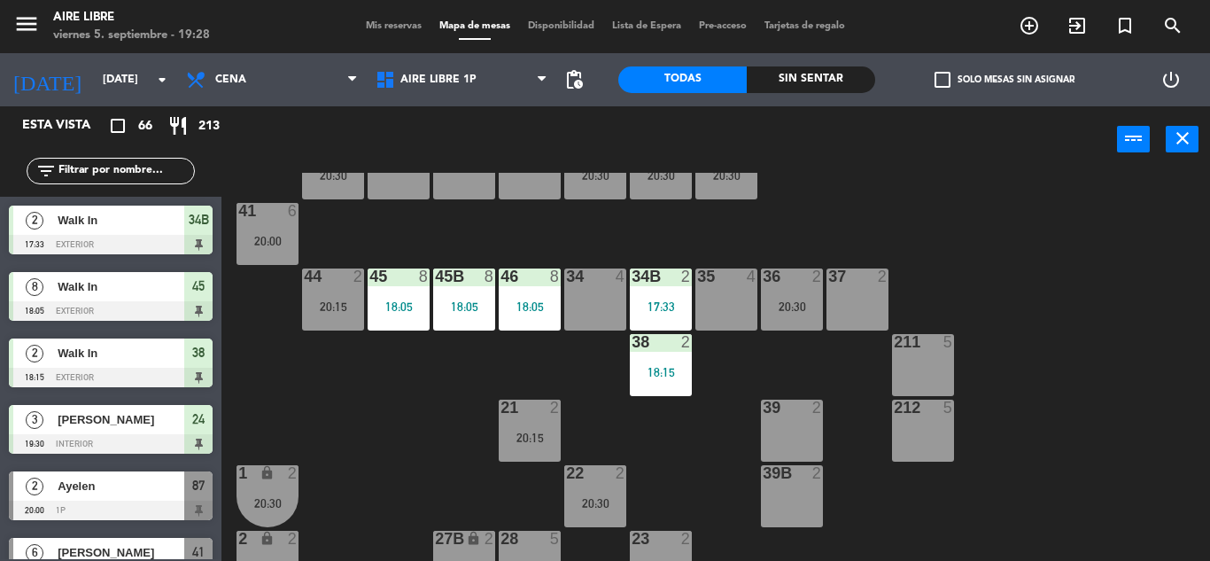
click at [649, 292] on div "34B 2 17:33" at bounding box center [661, 299] width 62 height 62
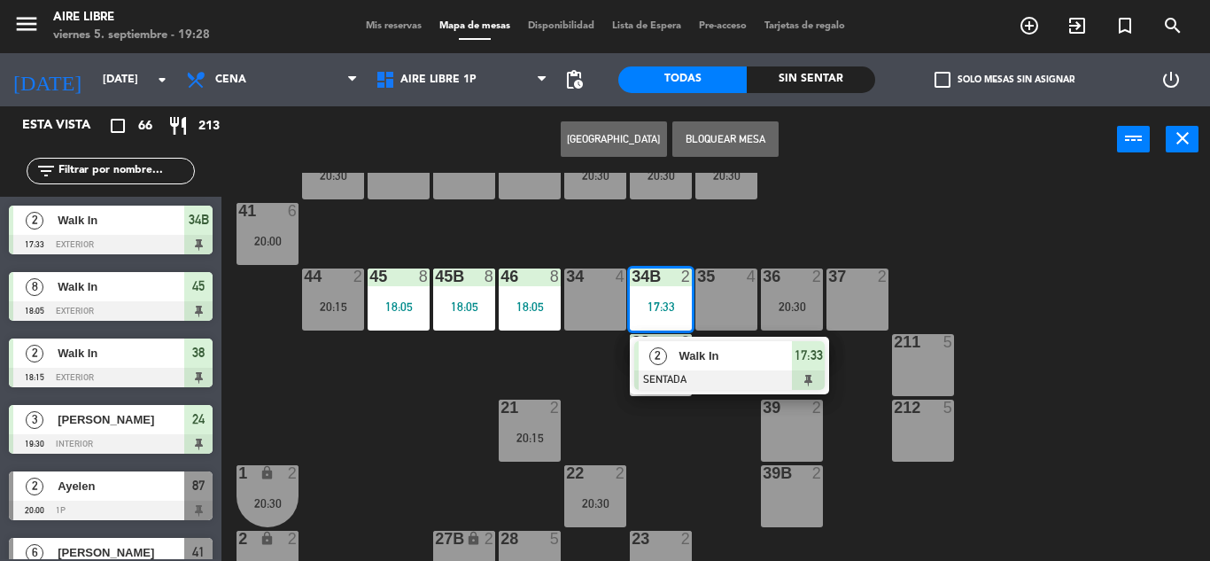
click at [744, 358] on span "Walk In" at bounding box center [735, 355] width 113 height 19
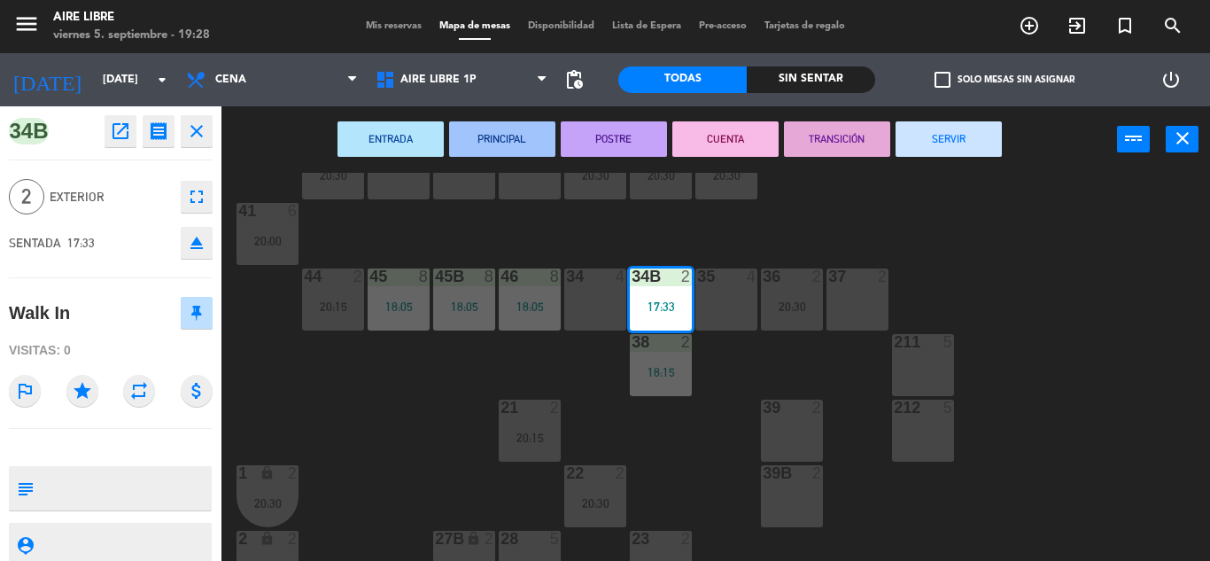
click at [972, 148] on button "SERVIR" at bounding box center [949, 138] width 106 height 35
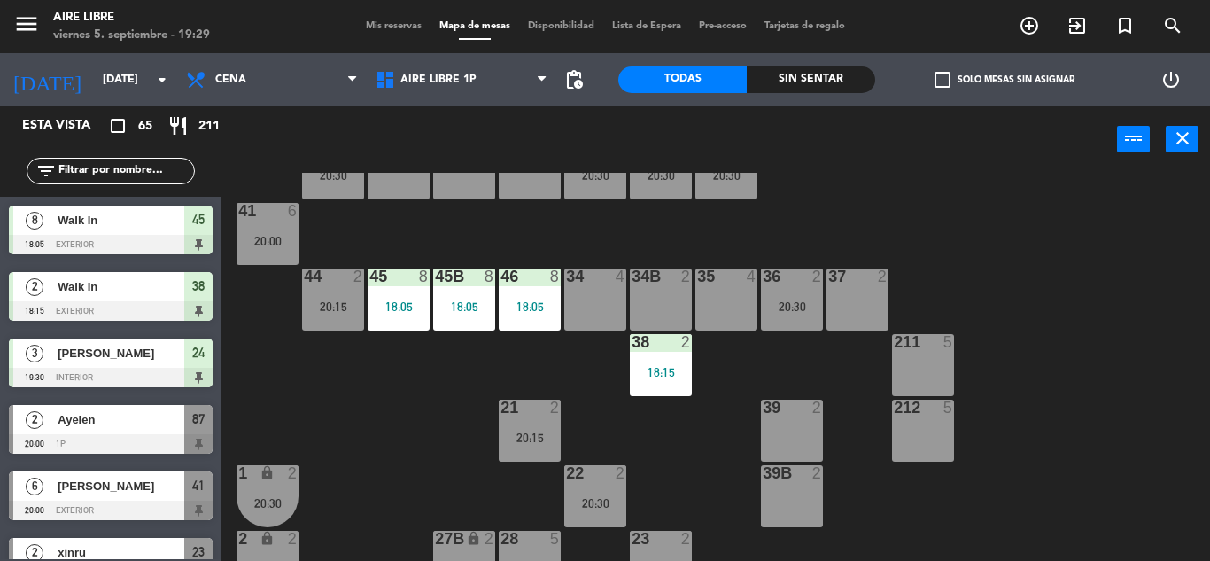
click at [665, 302] on div "34B 2" at bounding box center [661, 299] width 62 height 62
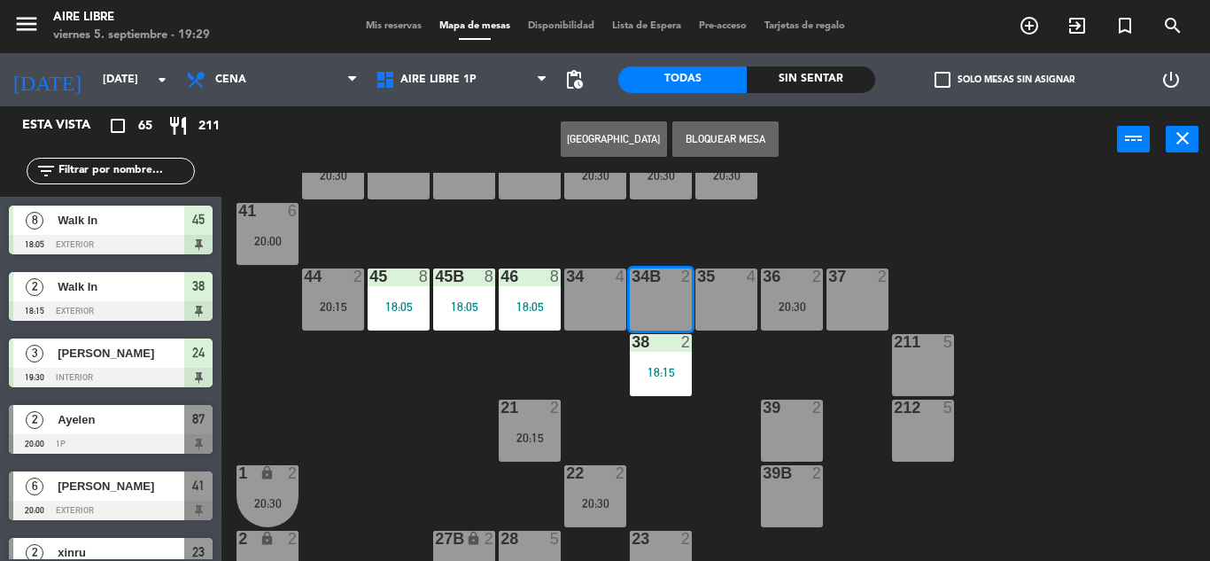
click at [1053, 237] on div "42 2 20:30 43 2 31 5 20:30 32 5 20:30 33 7 20:30 42B 2 43B 2 41 6 20:00 44 2 20…" at bounding box center [722, 367] width 976 height 388
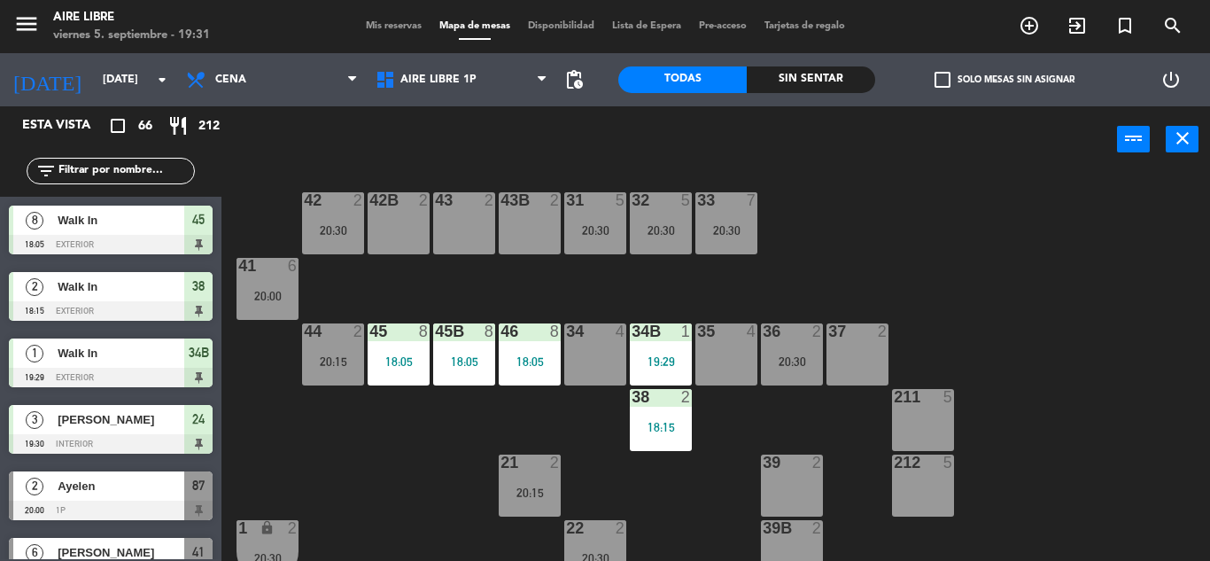
scroll to position [0, 0]
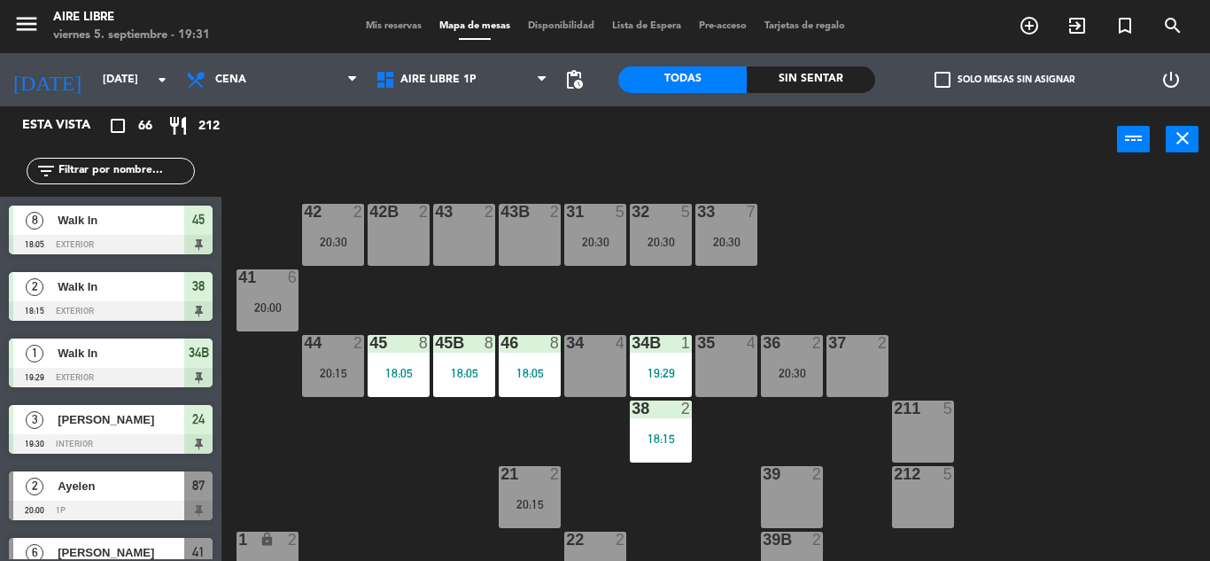
click at [944, 82] on span "check_box_outline_blank" at bounding box center [943, 80] width 16 height 16
click at [1005, 80] on input "check_box_outline_blank Solo mesas sin asignar" at bounding box center [1005, 80] width 0 height 0
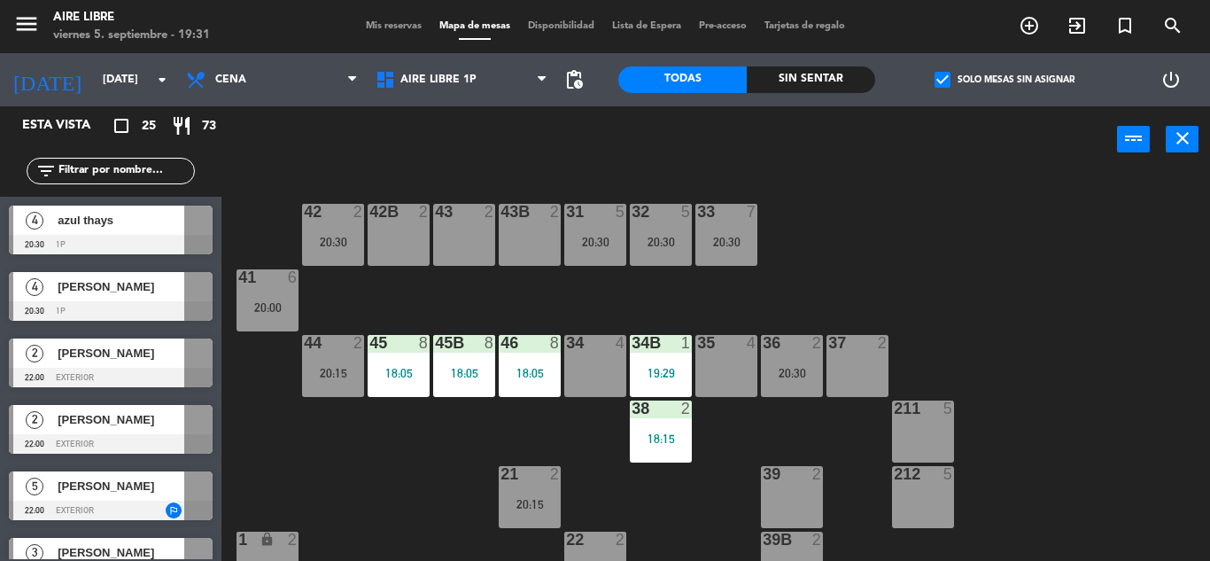
click at [101, 230] on div "azul thays" at bounding box center [120, 220] width 128 height 29
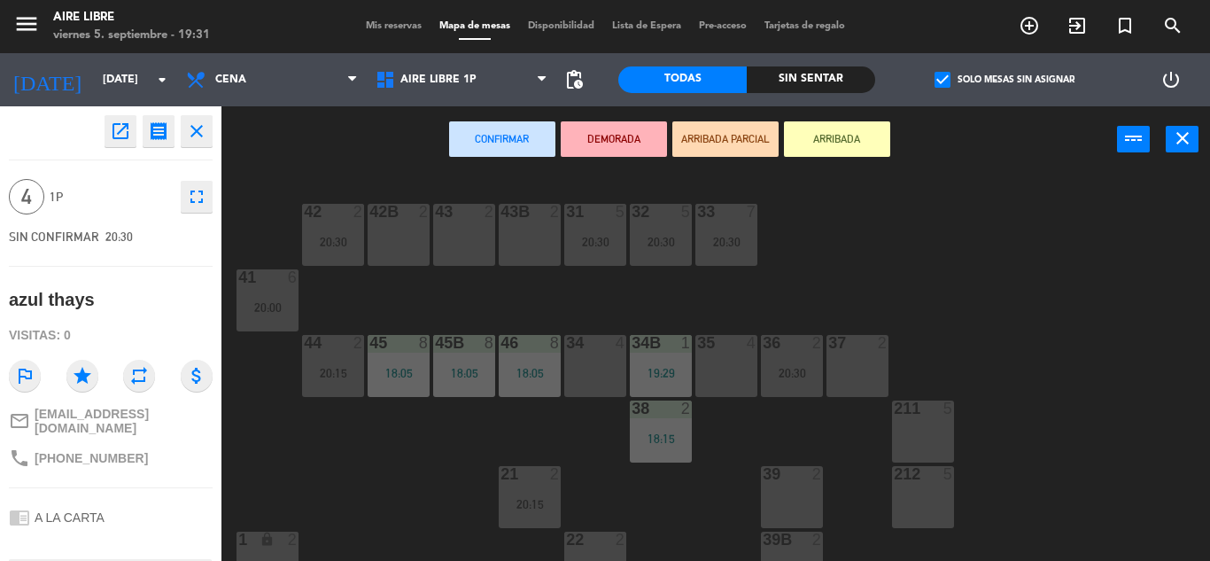
click at [585, 364] on div "34 4" at bounding box center [595, 366] width 62 height 62
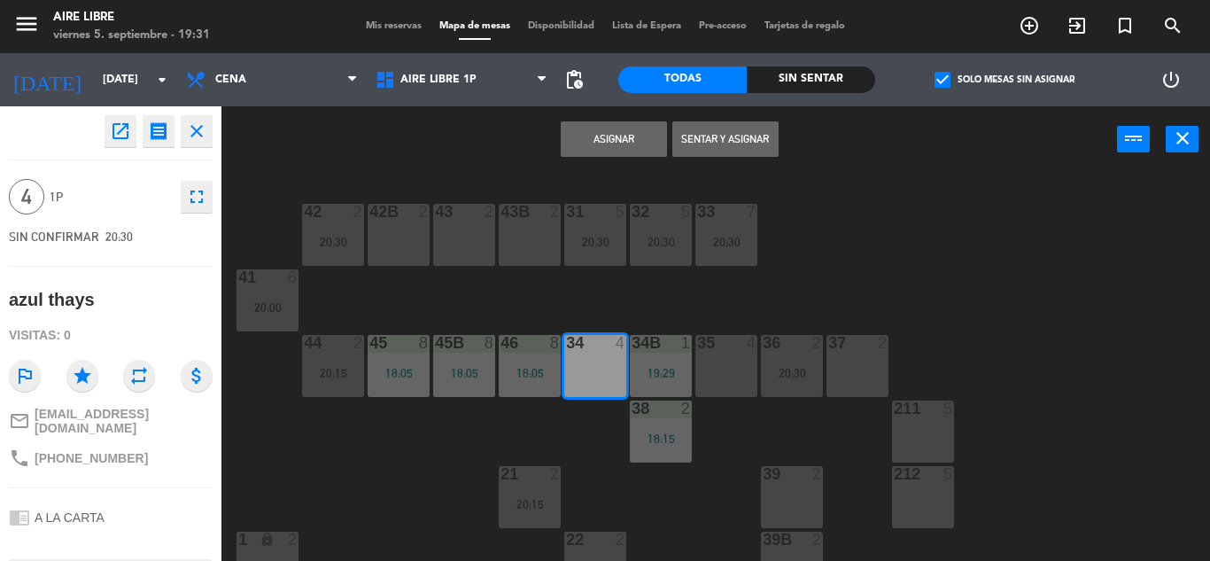
click at [608, 136] on button "Asignar" at bounding box center [614, 138] width 106 height 35
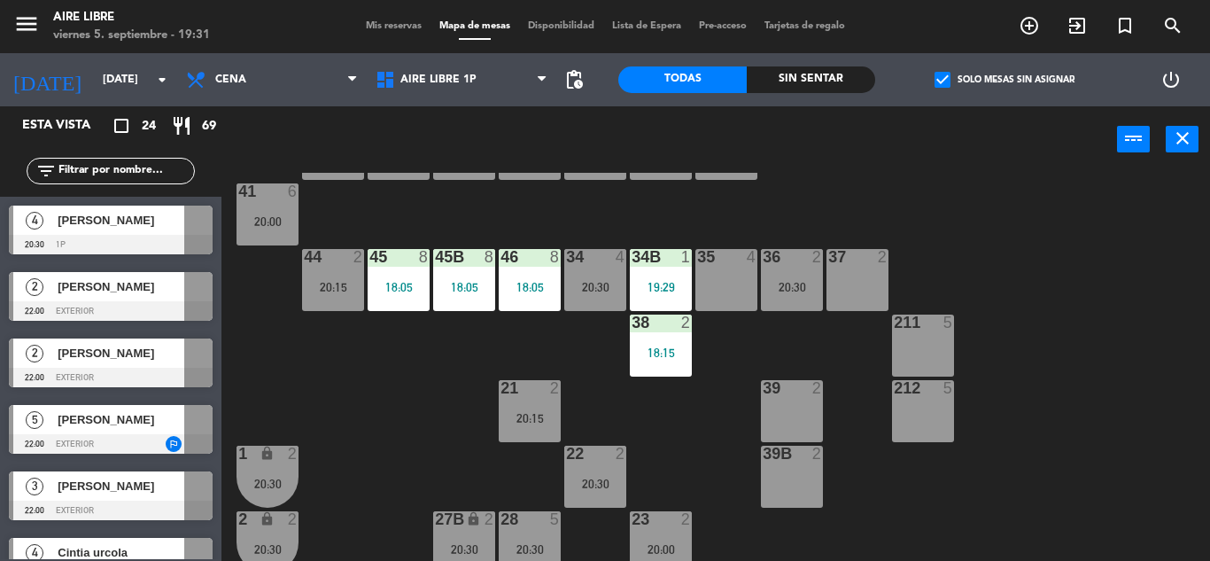
scroll to position [85, 0]
click at [115, 224] on span "[PERSON_NAME]" at bounding box center [121, 220] width 127 height 19
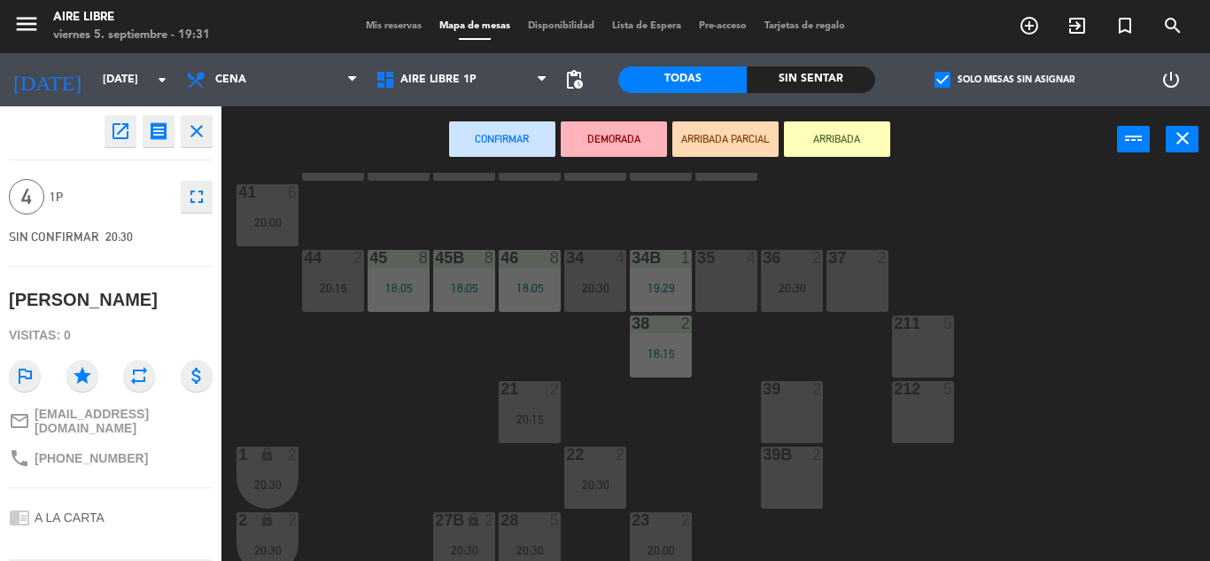
click at [793, 417] on div "39 2" at bounding box center [792, 412] width 62 height 62
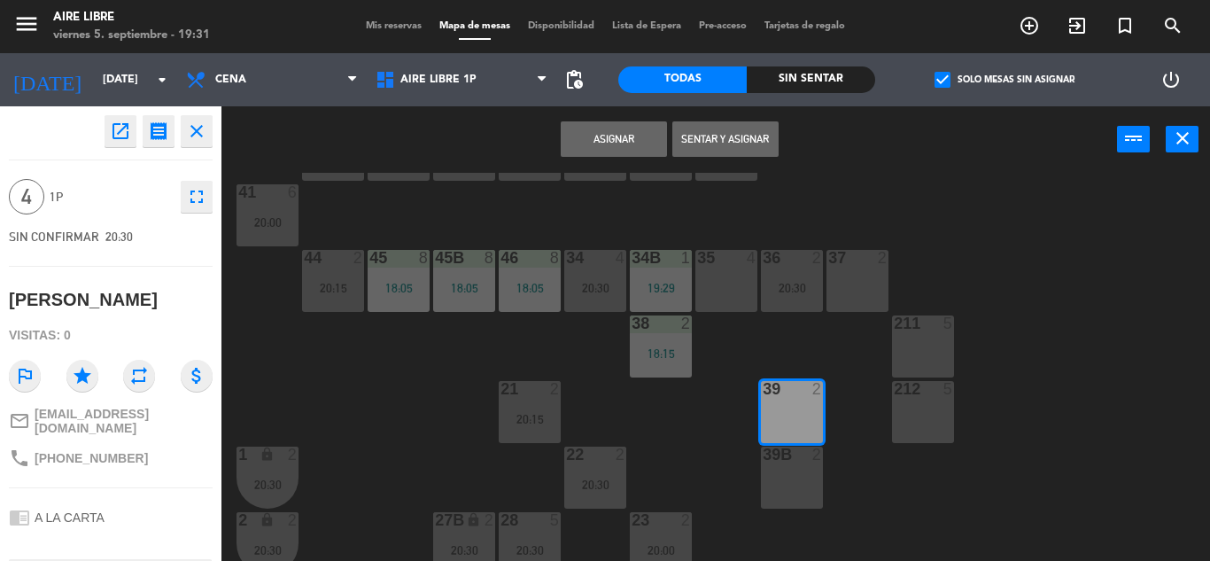
click at [605, 137] on button "Asignar" at bounding box center [614, 138] width 106 height 35
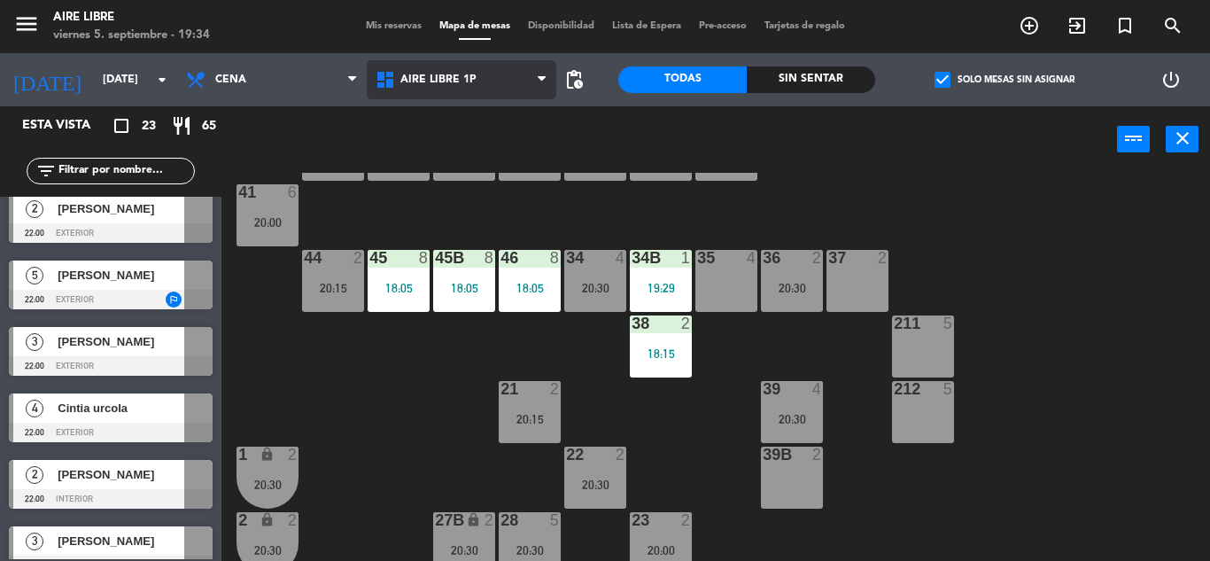
scroll to position [0, 0]
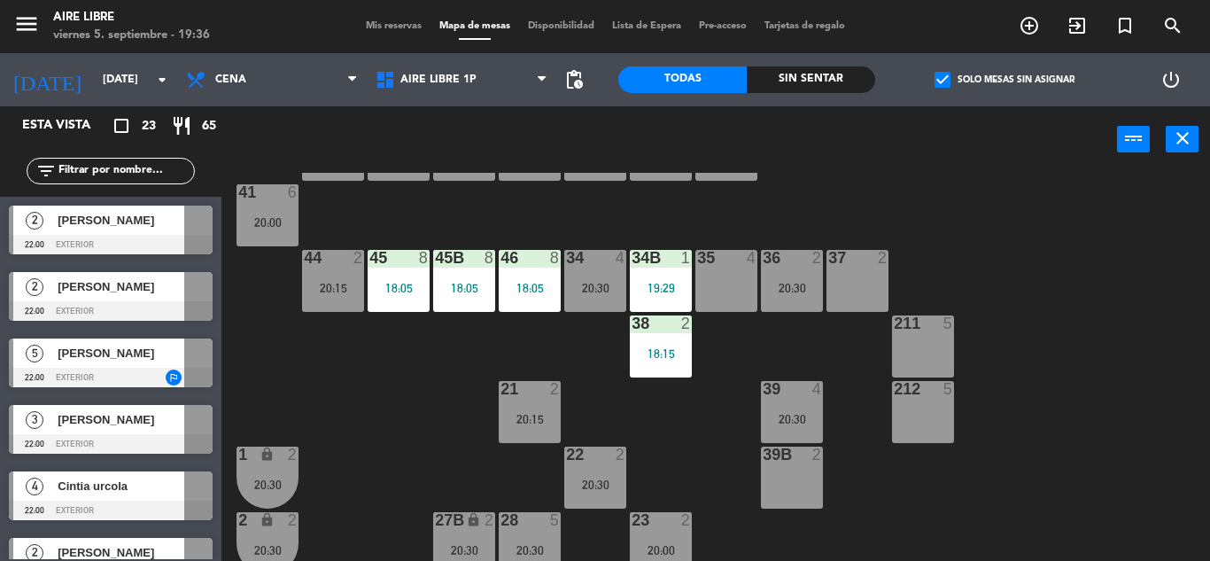
click at [384, 405] on div "42 2 20:30 43 2 31 5 20:30 32 5 20:30 33 7 20:30 42B 2 43B 2 41 6 20:00 44 2 20…" at bounding box center [722, 367] width 976 height 388
click at [571, 85] on span "pending_actions" at bounding box center [574, 79] width 21 height 21
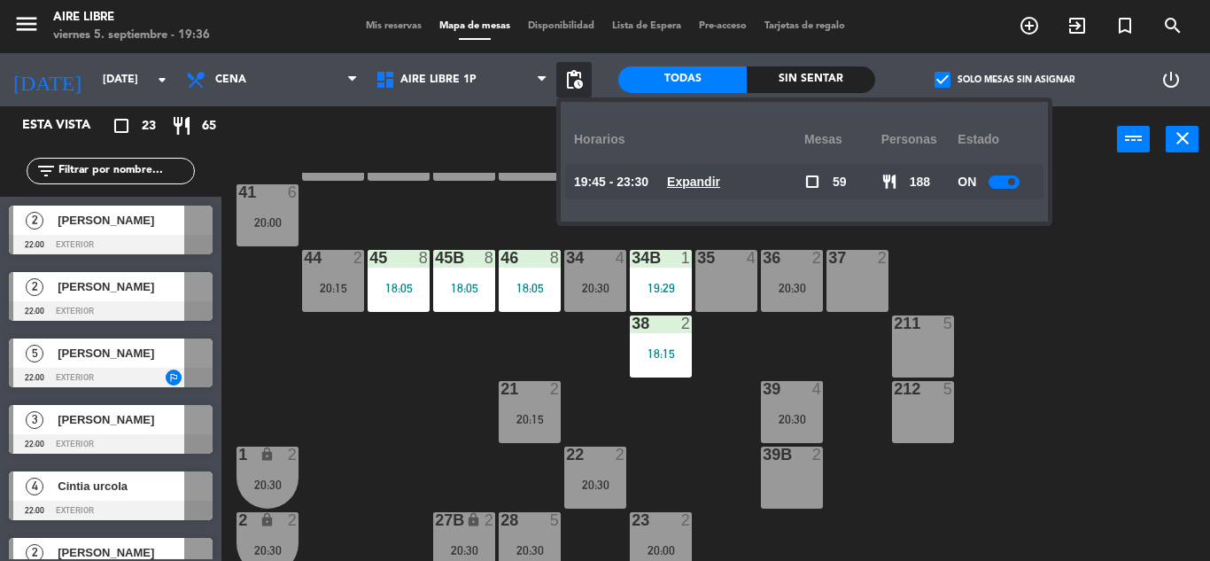
click at [708, 183] on u "Expandir" at bounding box center [693, 182] width 53 height 14
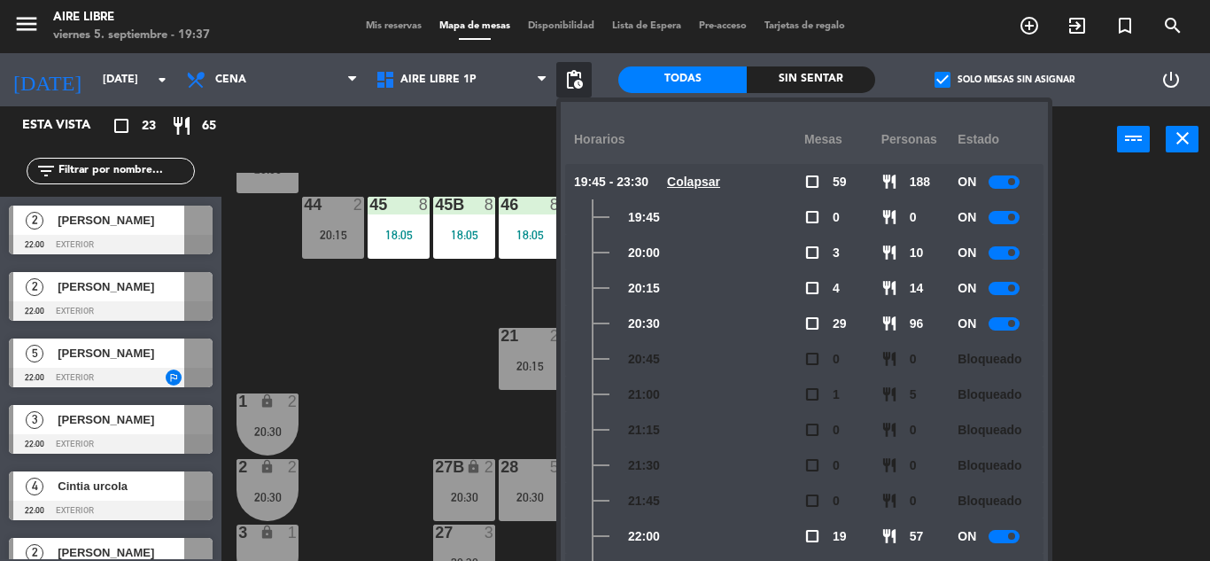
click at [385, 365] on div "42 2 20:30 43 2 31 5 20:30 32 5 20:30 33 7 20:30 42B 2 43B 2 41 6 20:00 44 2 20…" at bounding box center [722, 367] width 976 height 388
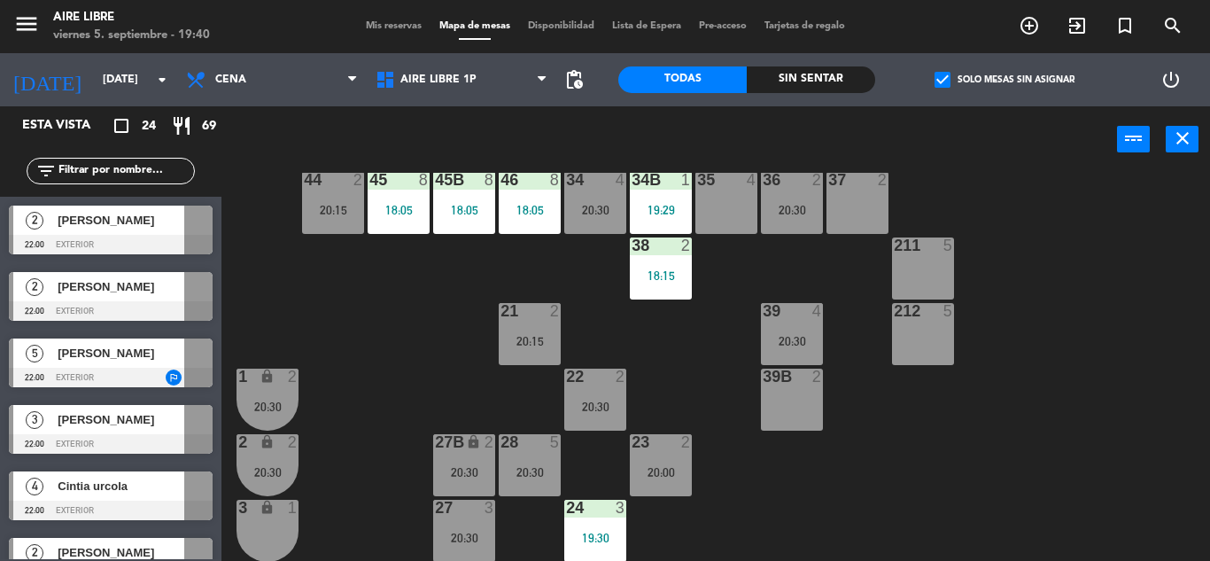
scroll to position [165, 0]
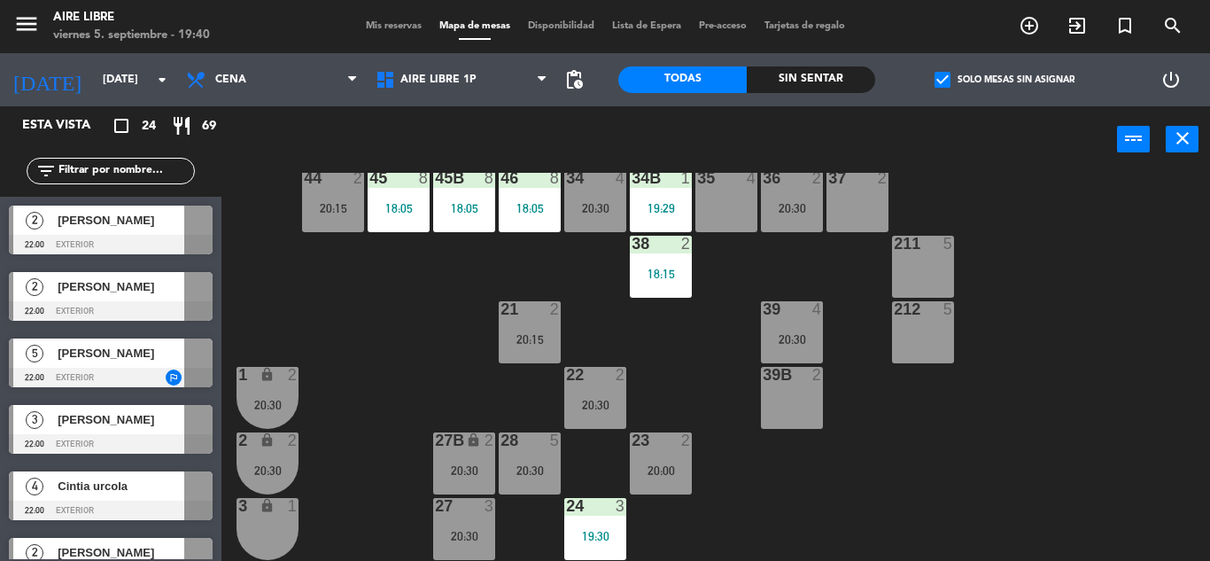
click at [664, 202] on div "19:29" at bounding box center [661, 208] width 62 height 12
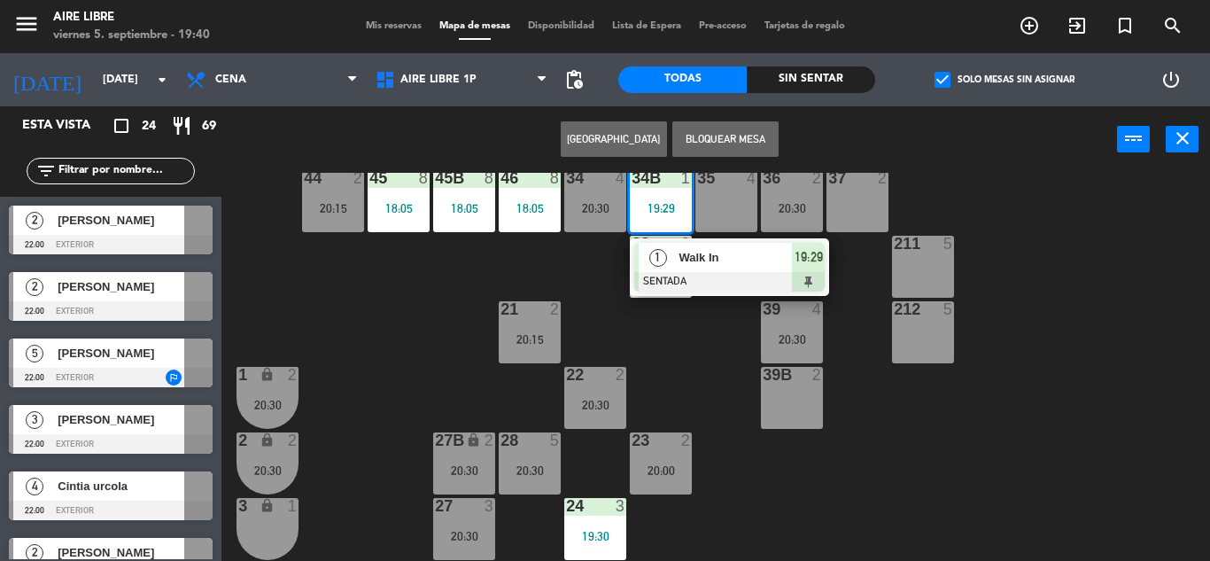
click at [265, 526] on div "3 lock 1" at bounding box center [268, 529] width 62 height 62
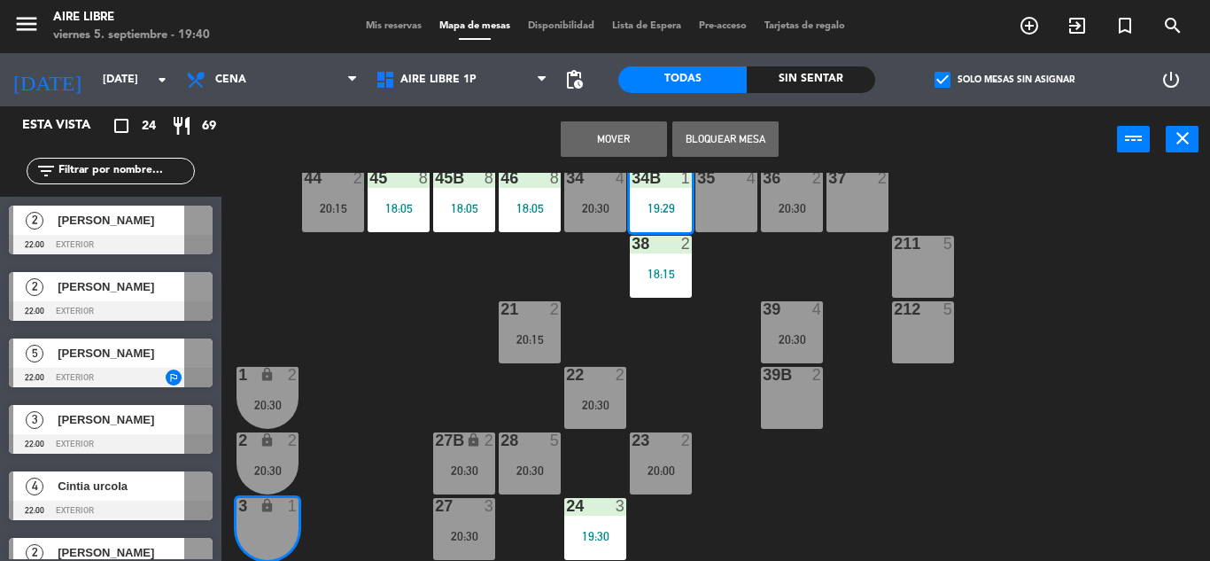
click at [603, 137] on button "Mover" at bounding box center [614, 138] width 106 height 35
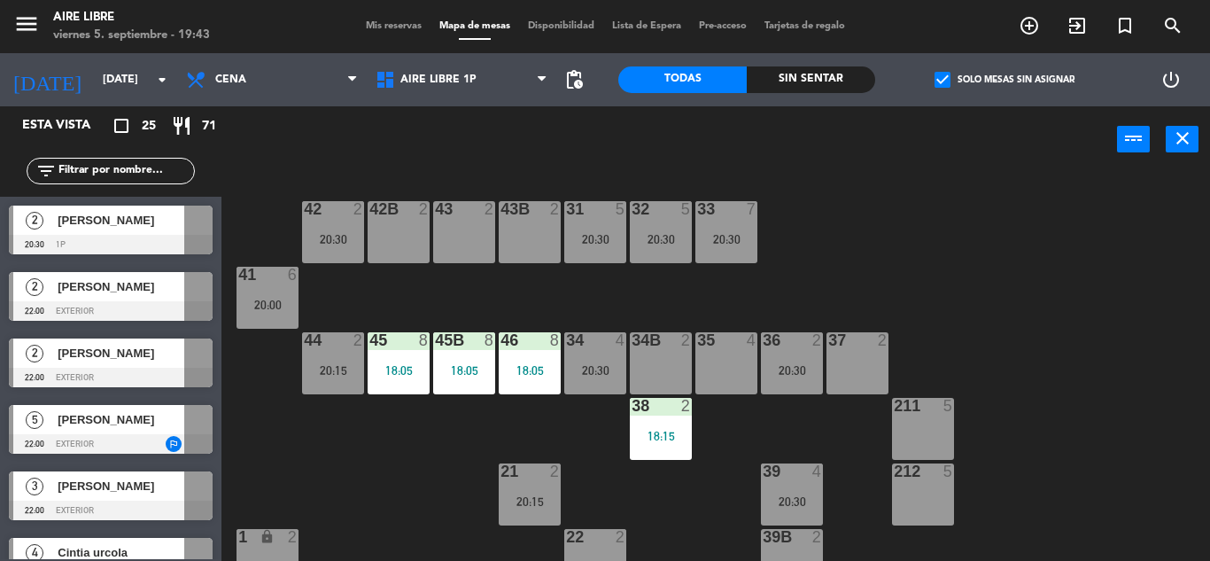
scroll to position [0, 0]
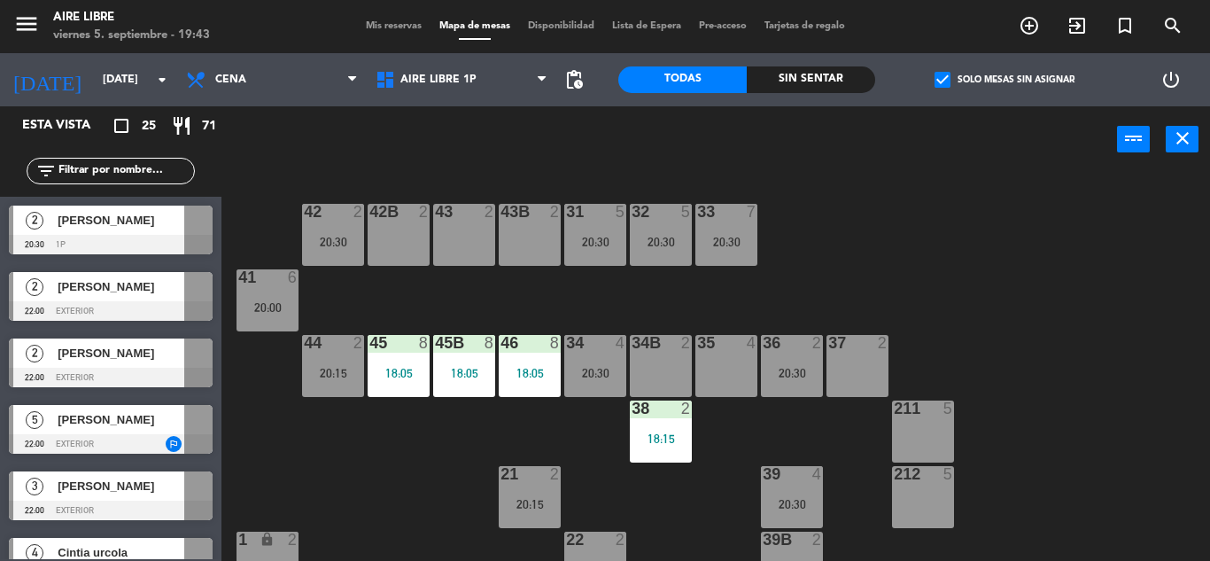
click at [183, 223] on span "[PERSON_NAME]" at bounding box center [121, 220] width 127 height 19
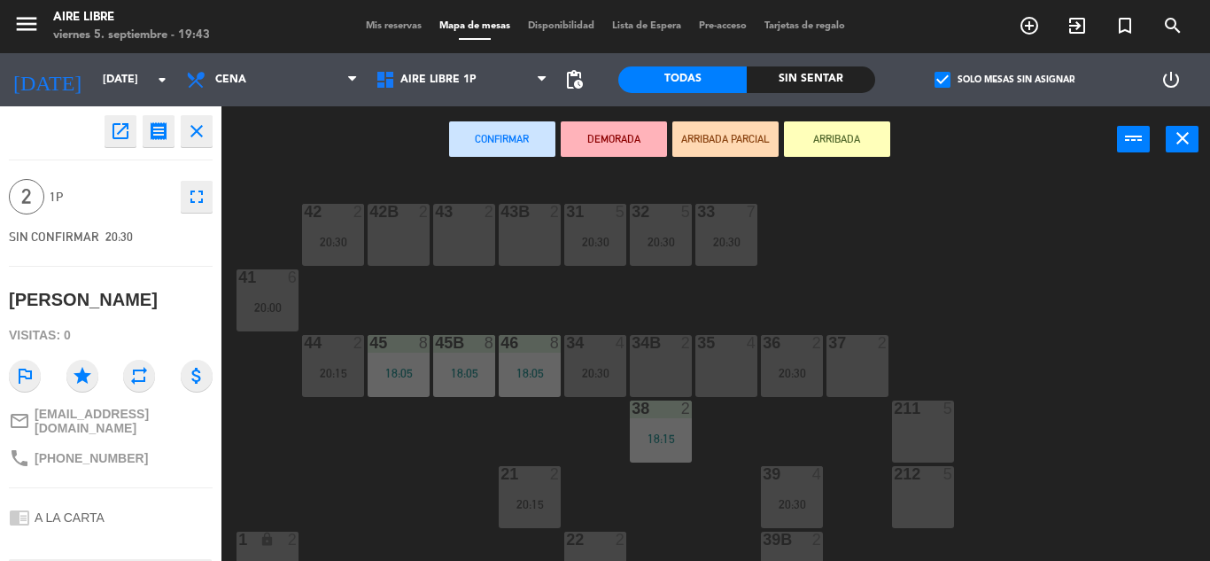
click at [424, 239] on div "42B 2" at bounding box center [399, 235] width 62 height 62
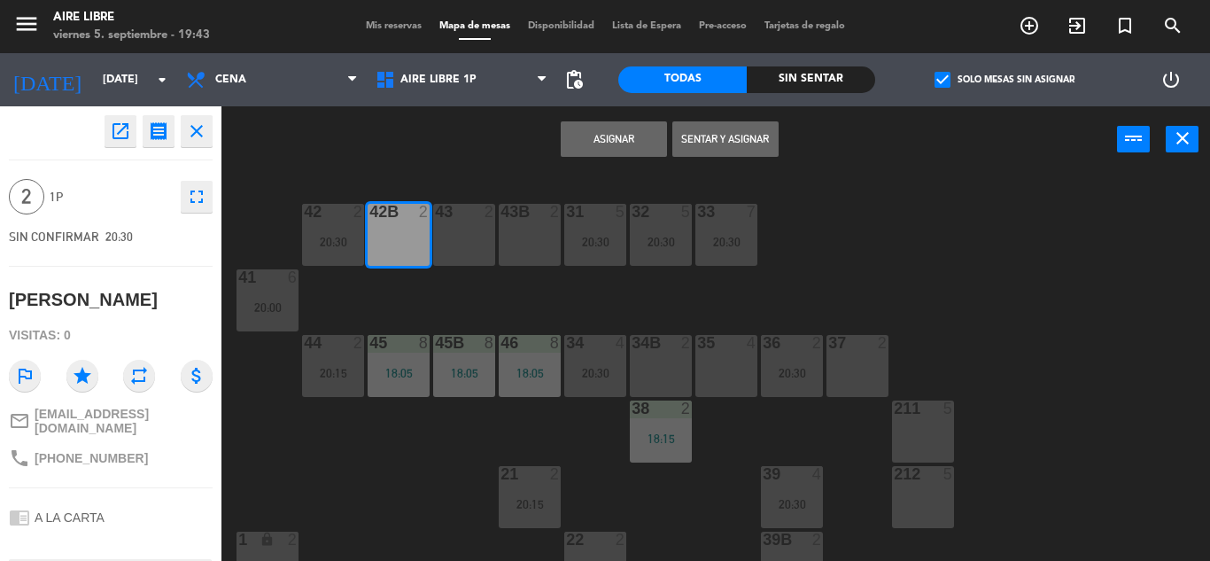
click at [610, 133] on button "Asignar" at bounding box center [614, 138] width 106 height 35
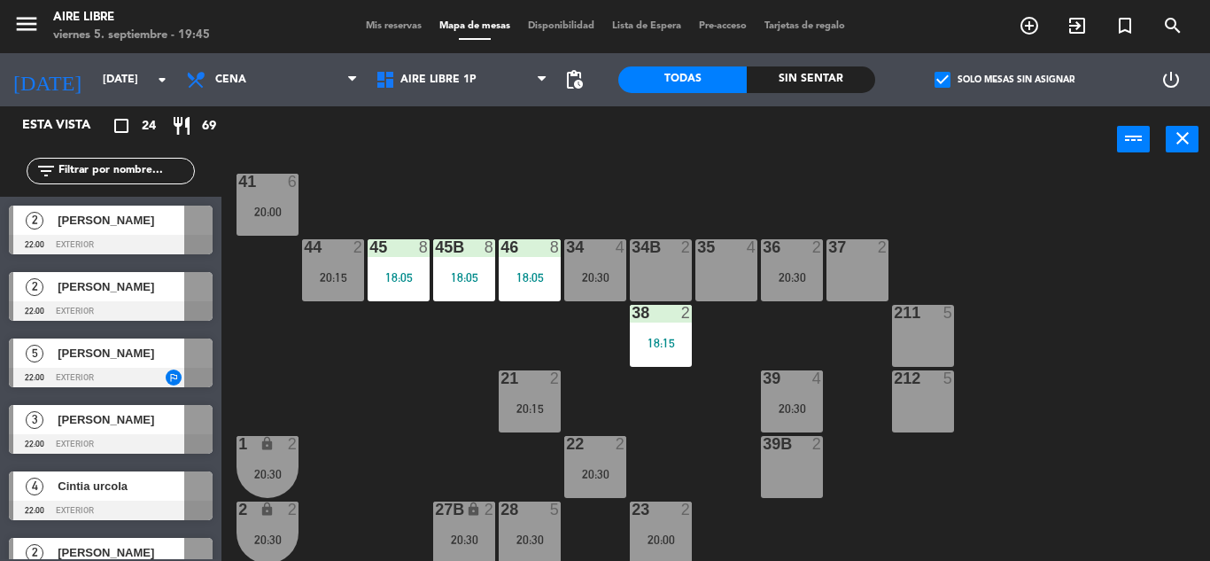
scroll to position [94, 0]
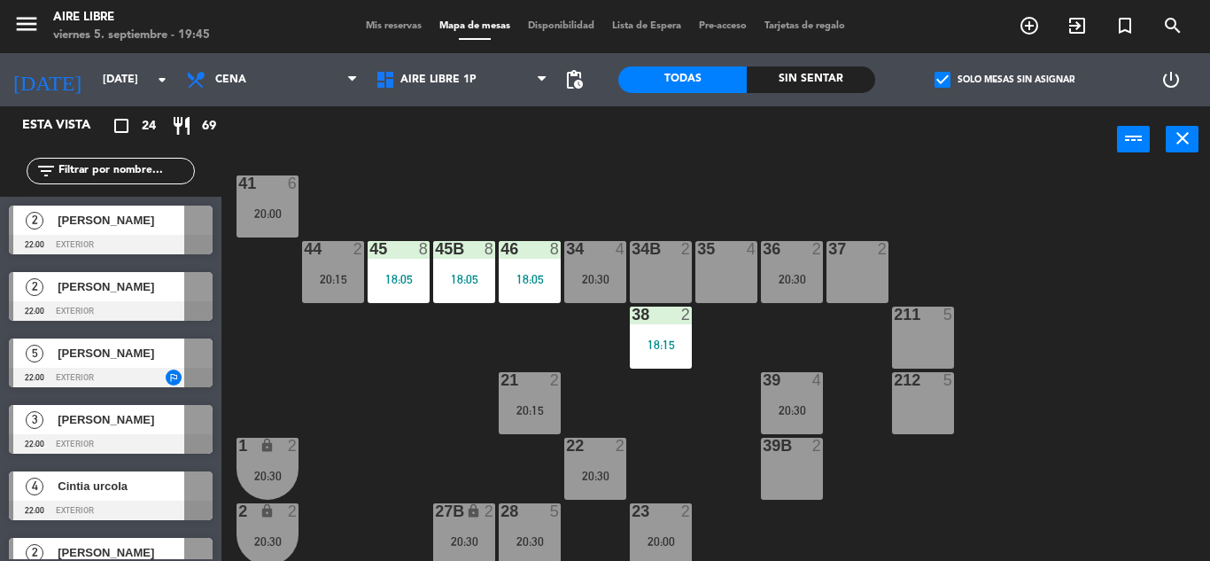
click at [595, 470] on div "20:30" at bounding box center [595, 476] width 62 height 12
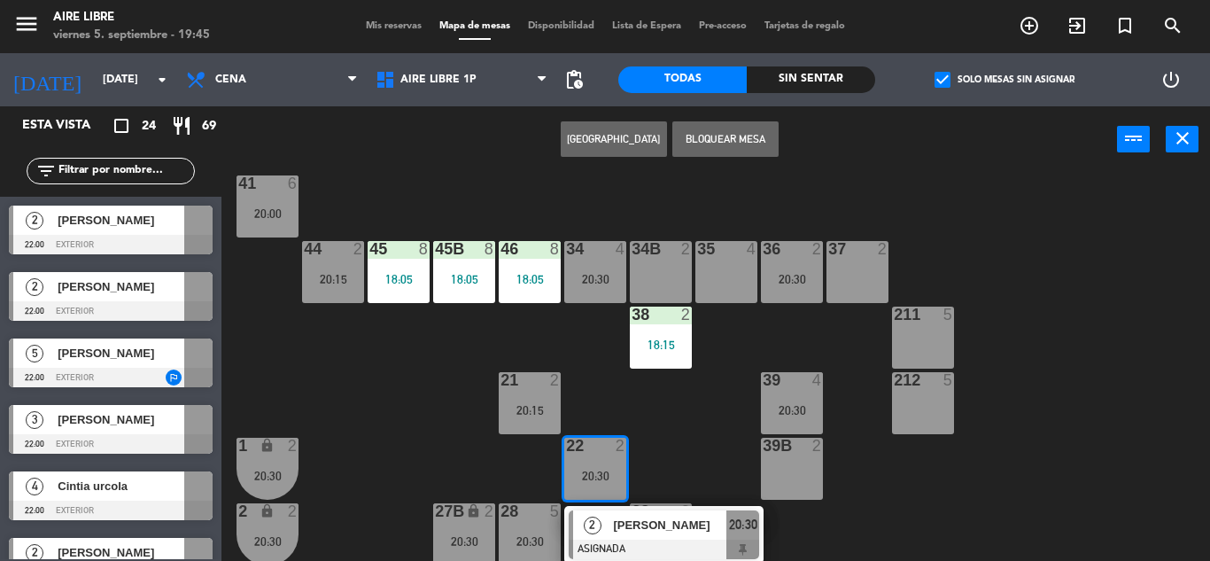
click at [315, 269] on div "44 2 20:15" at bounding box center [333, 272] width 62 height 62
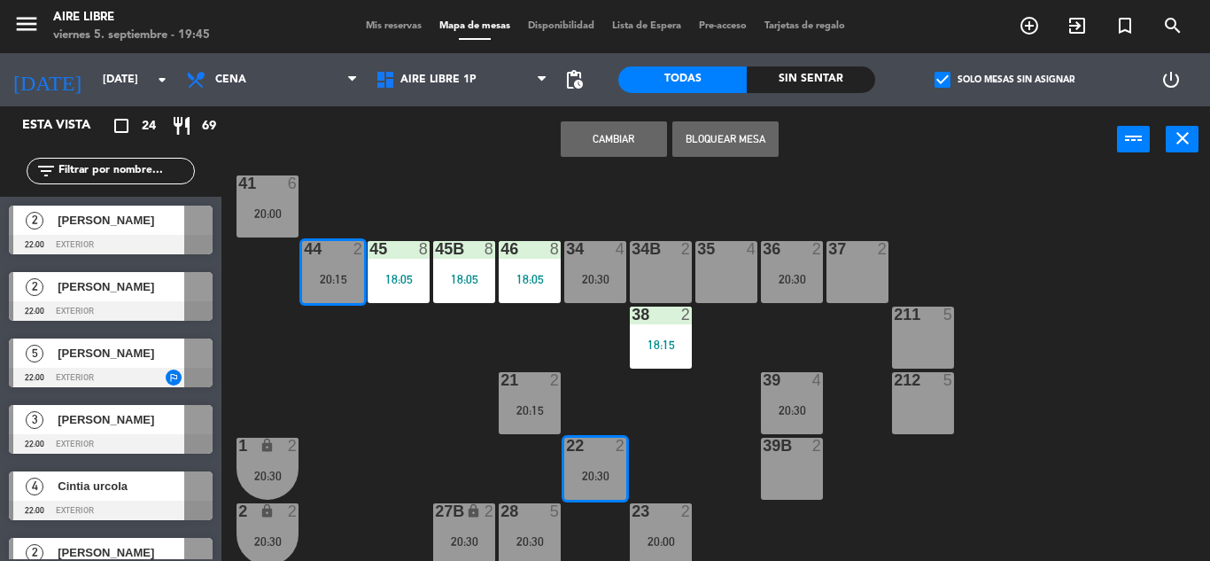
click at [627, 131] on button "Cambiar" at bounding box center [614, 138] width 106 height 35
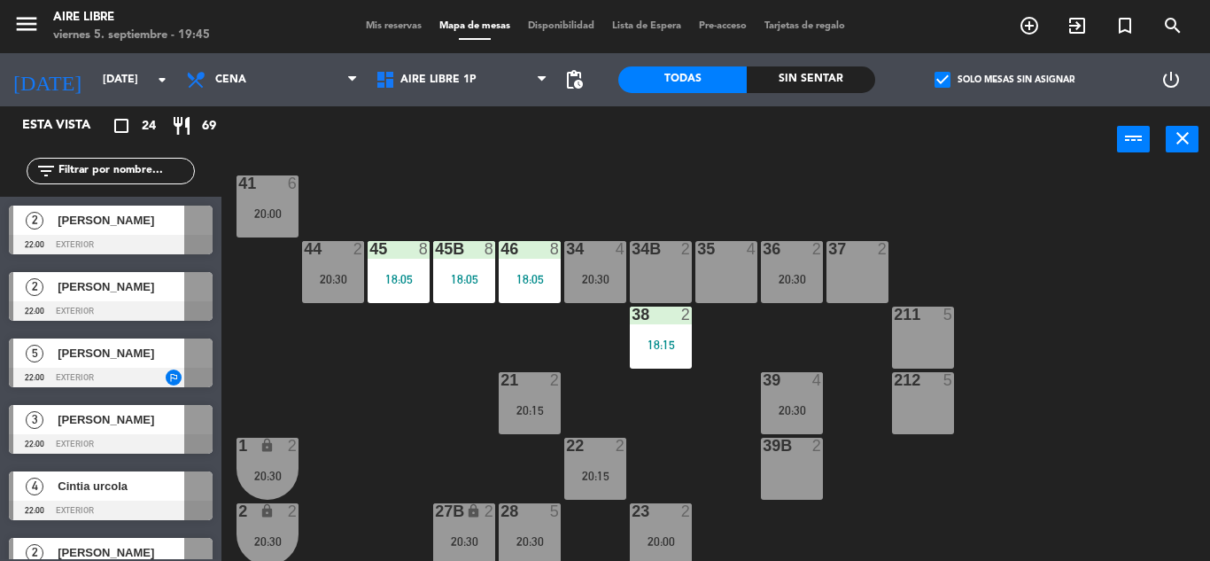
click at [326, 272] on div "20:30" at bounding box center [333, 278] width 62 height 13
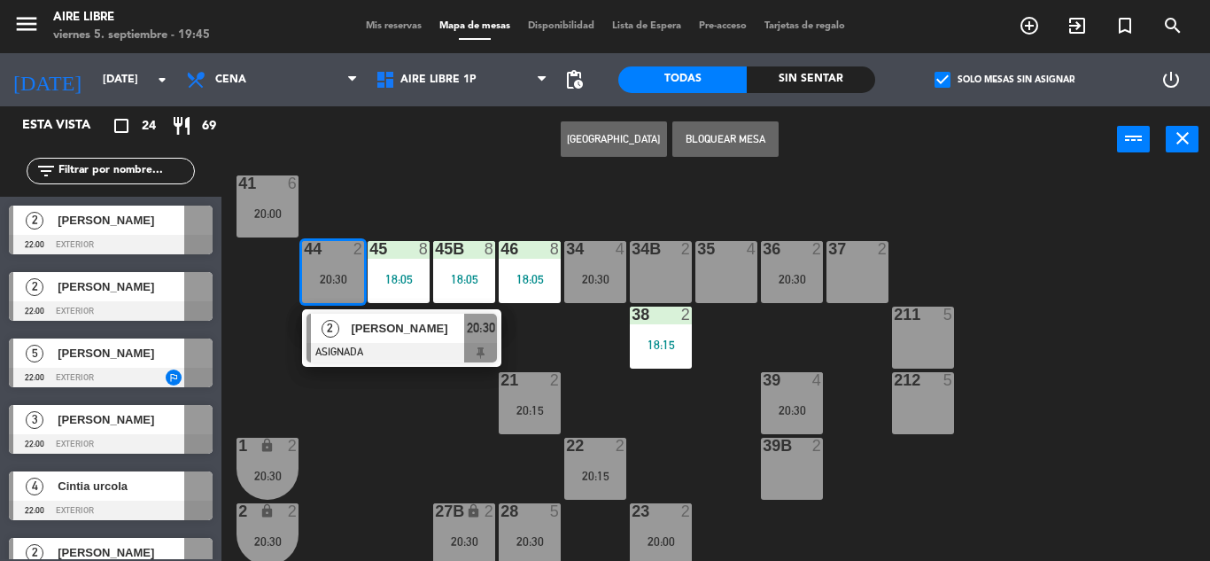
click at [1105, 302] on div "42 2 20:30 43 2 31 5 20:30 32 5 20:30 33 7 20:30 42B 2 20:30 43B 2 41 6 20:00 4…" at bounding box center [722, 367] width 976 height 388
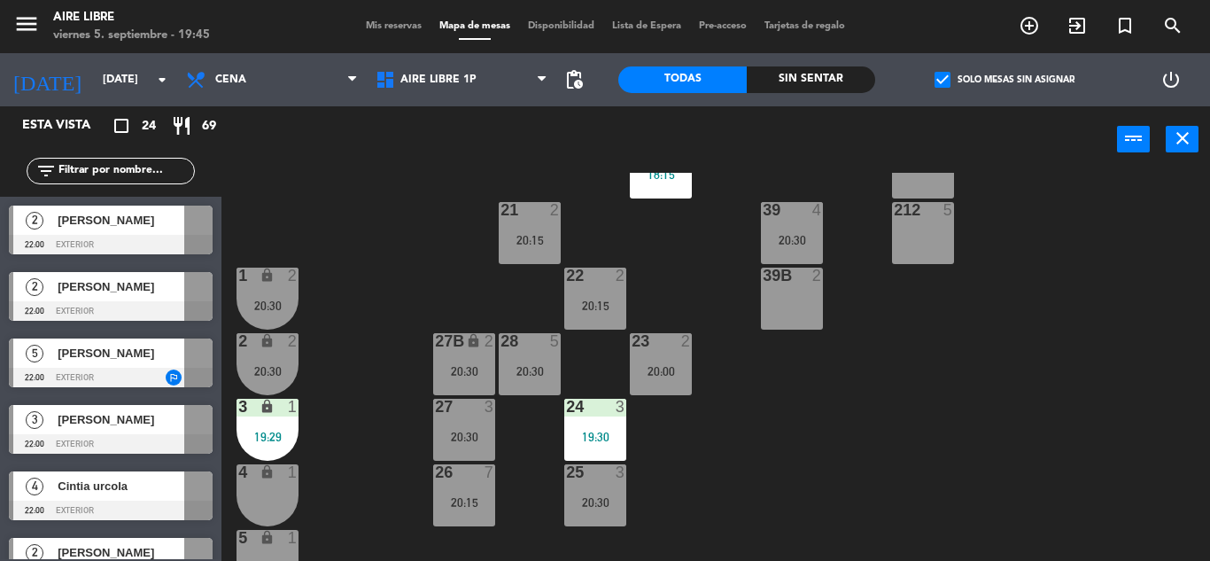
scroll to position [268, 0]
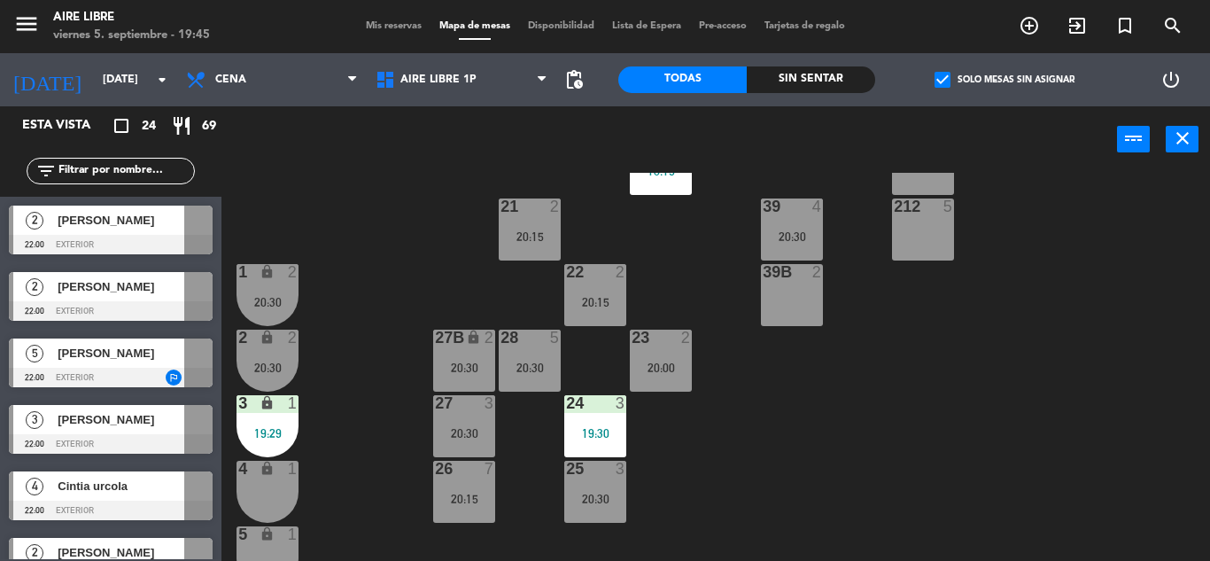
click at [656, 365] on div "20:00" at bounding box center [661, 368] width 62 height 12
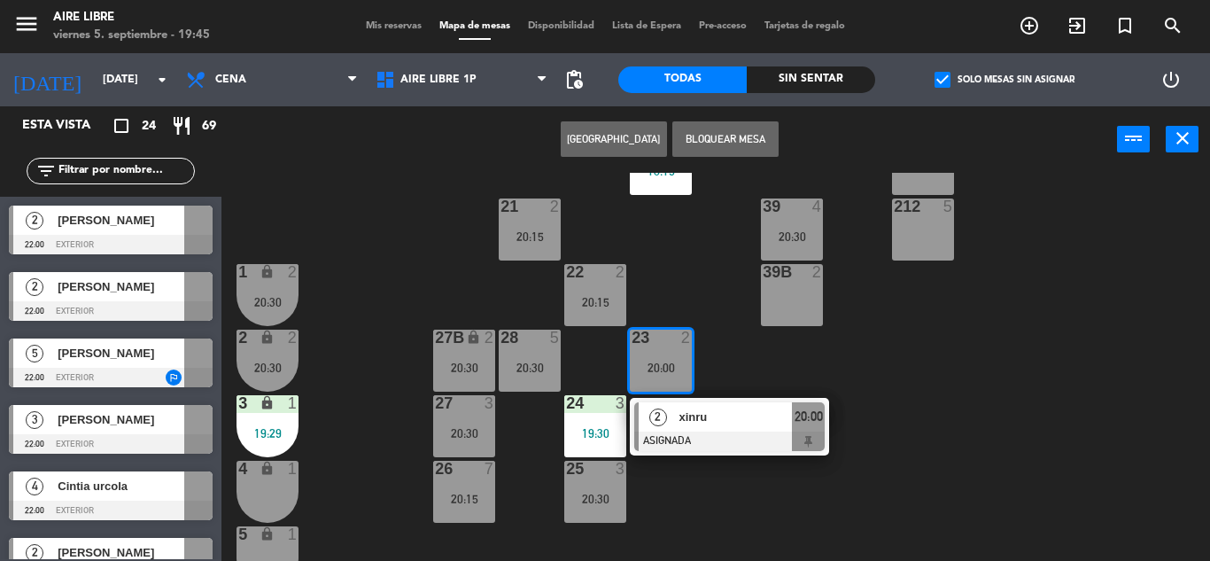
click at [724, 420] on span "xinru" at bounding box center [735, 417] width 113 height 19
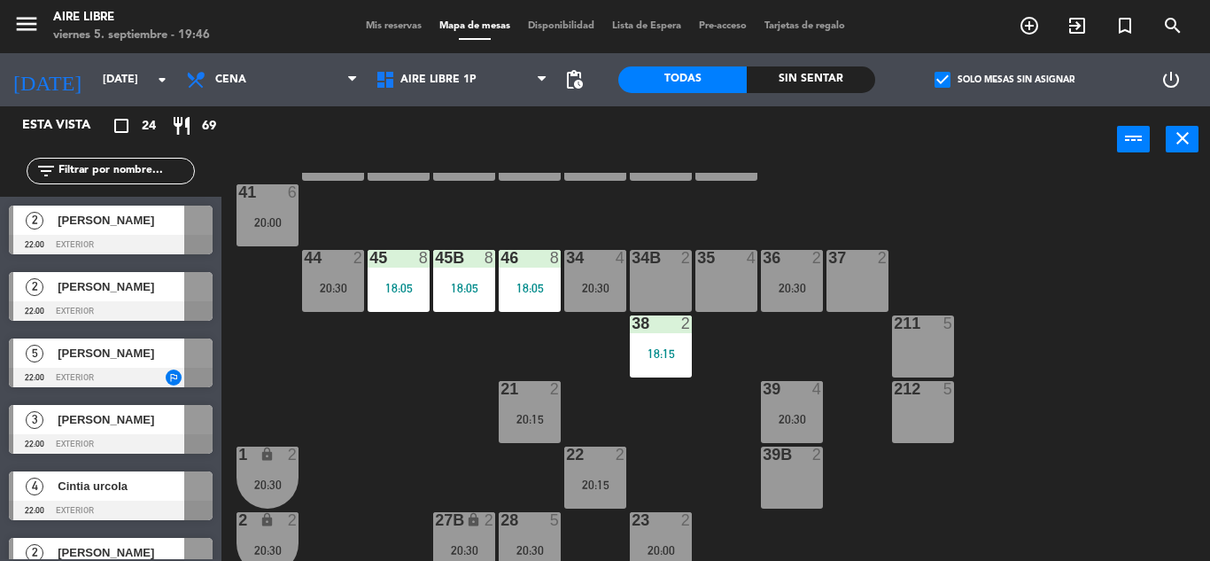
scroll to position [0, 0]
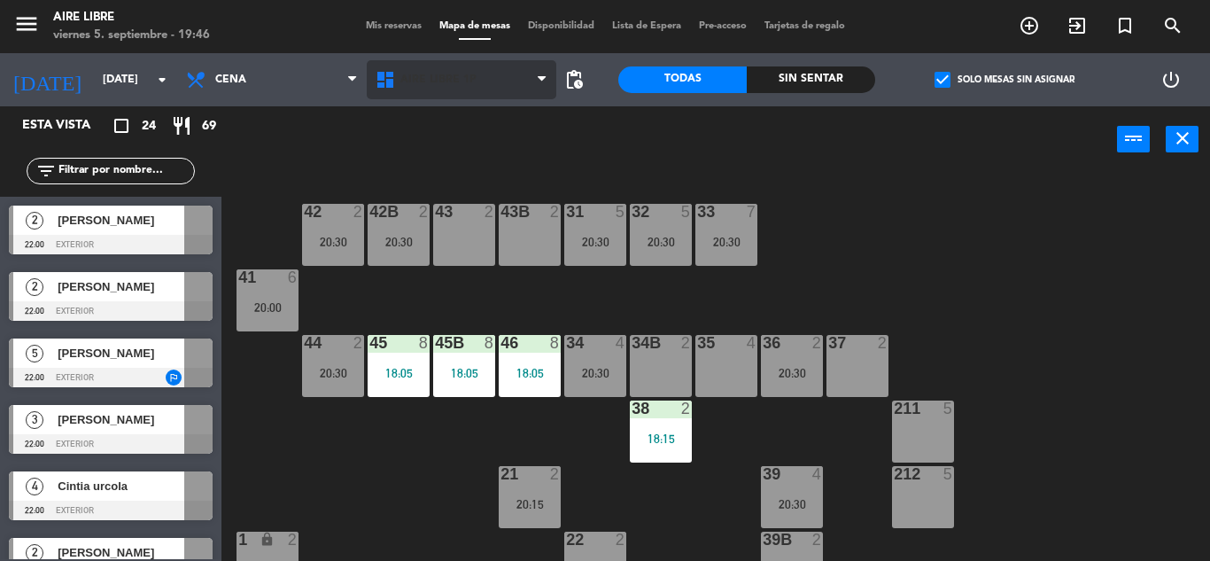
click at [431, 78] on span "Aire Libre 1P" at bounding box center [438, 80] width 76 height 12
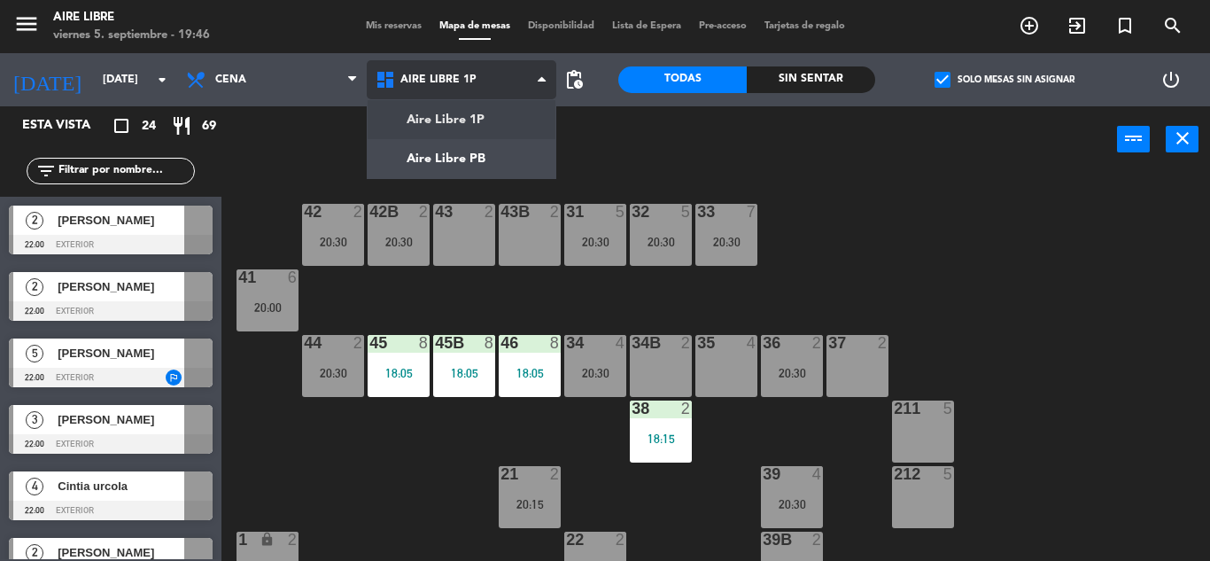
click at [457, 172] on ng-component "menu Aire Libre [DATE] 5. septiembre - 19:46 Mis reservas Mapa de mesas Disponi…" at bounding box center [605, 280] width 1210 height 561
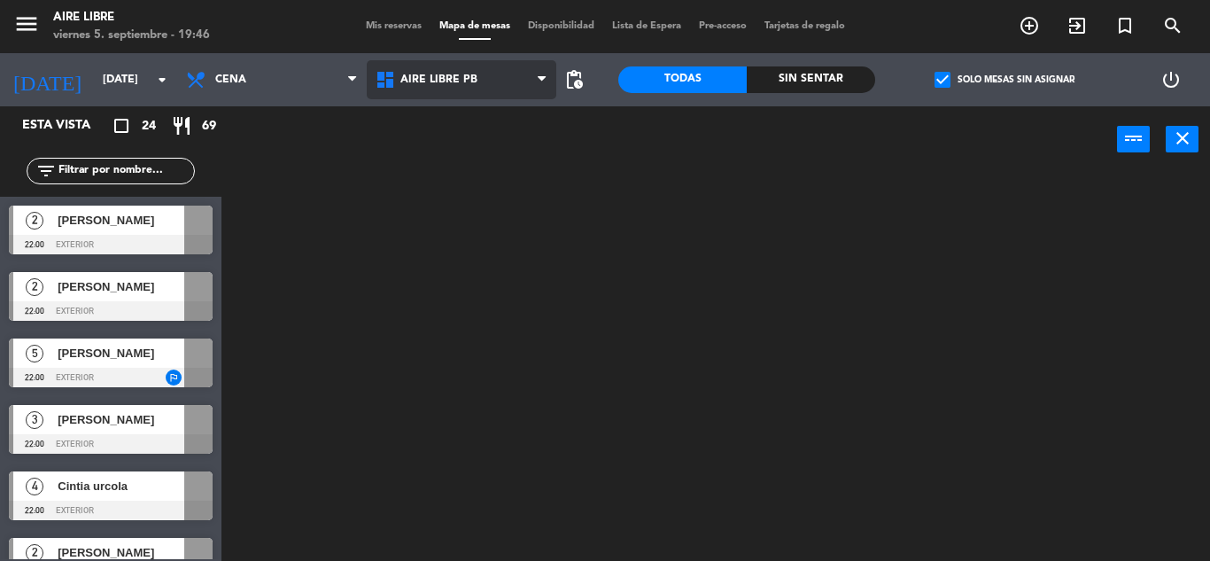
click at [453, 82] on span "Aire Libre PB" at bounding box center [438, 80] width 77 height 12
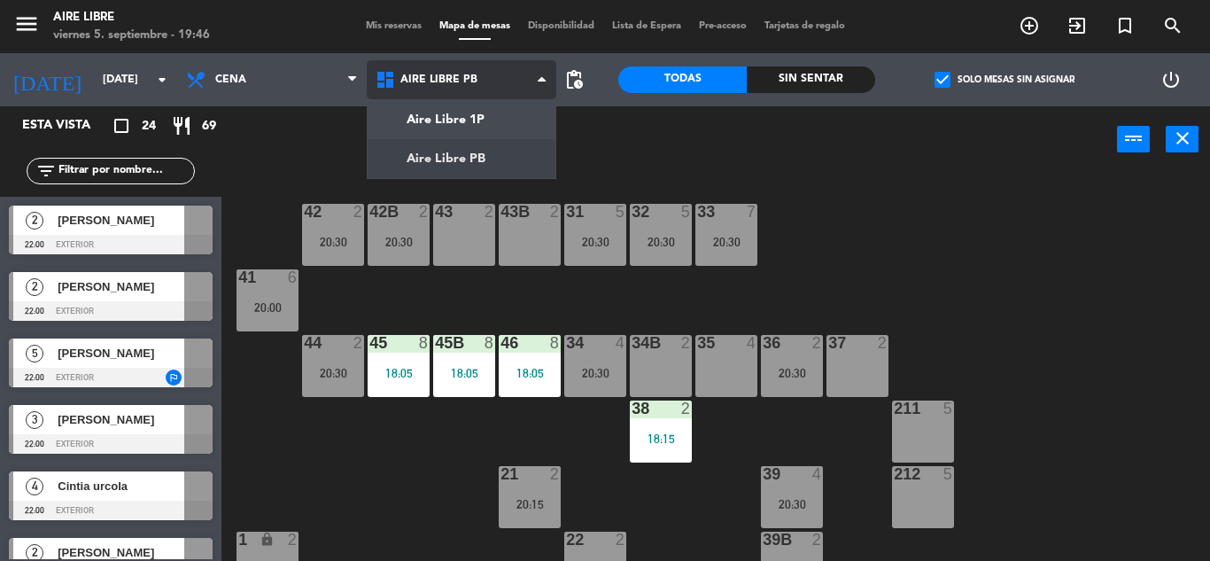
click at [475, 124] on ng-component "menu Aire Libre [DATE] 5. septiembre - 19:46 Mis reservas Mapa de mesas Disponi…" at bounding box center [605, 280] width 1210 height 561
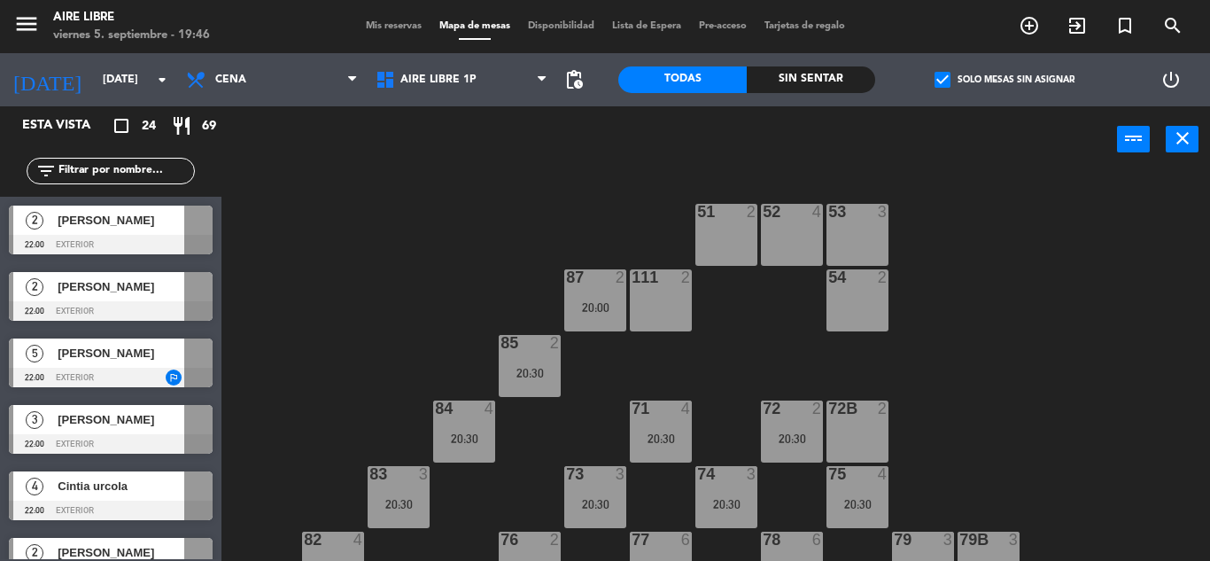
click at [937, 82] on span "check_box" at bounding box center [943, 80] width 16 height 16
click at [1005, 80] on input "check_box Solo mesas sin asignar" at bounding box center [1005, 80] width 0 height 0
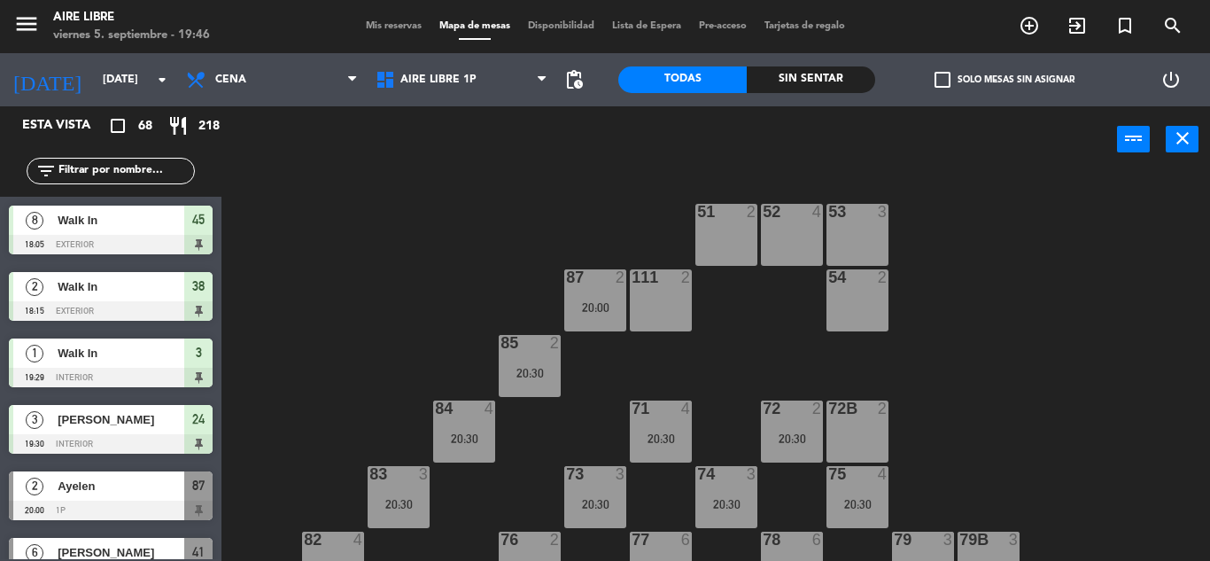
click at [937, 82] on span "check_box_outline_blank" at bounding box center [943, 80] width 16 height 16
click at [1005, 80] on input "check_box_outline_blank Solo mesas sin asignar" at bounding box center [1005, 80] width 0 height 0
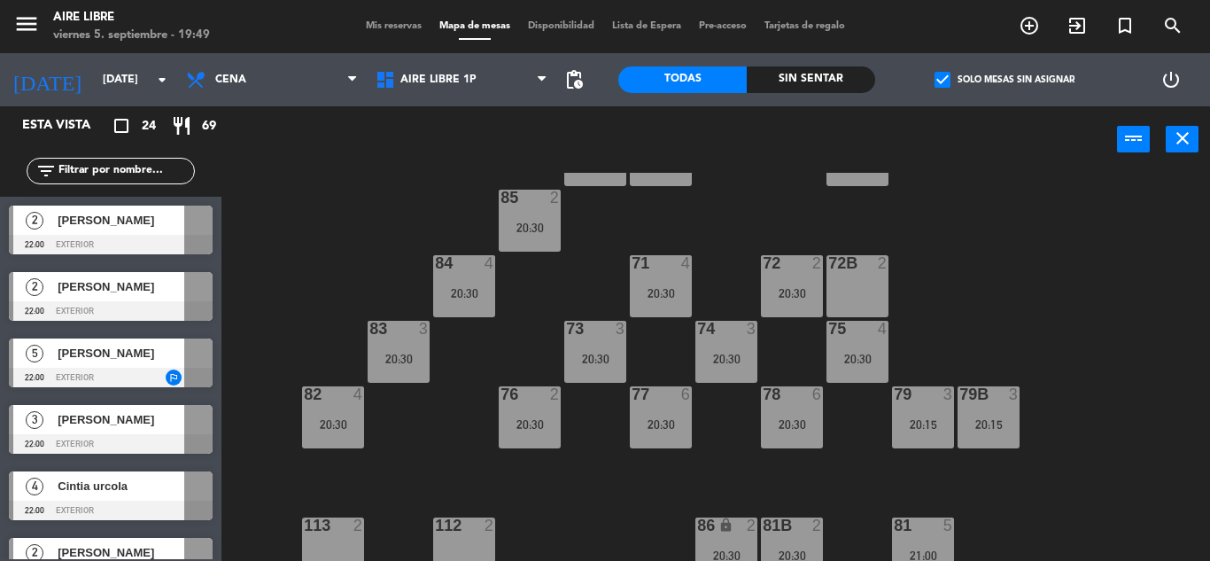
scroll to position [143, 0]
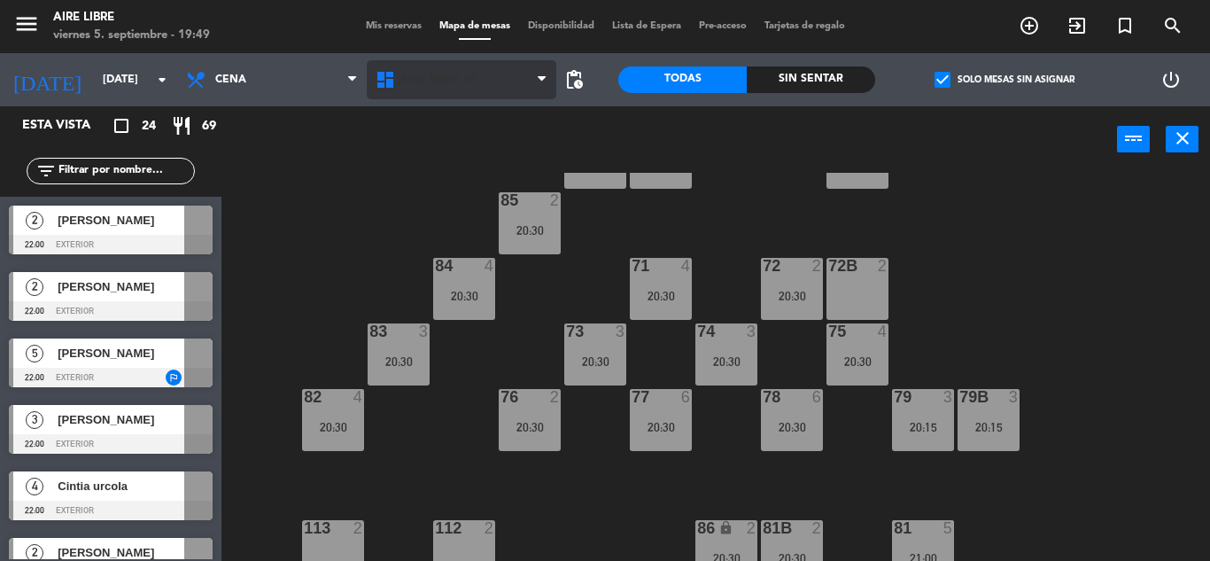
click at [432, 74] on span "Aire Libre 1P" at bounding box center [438, 80] width 76 height 12
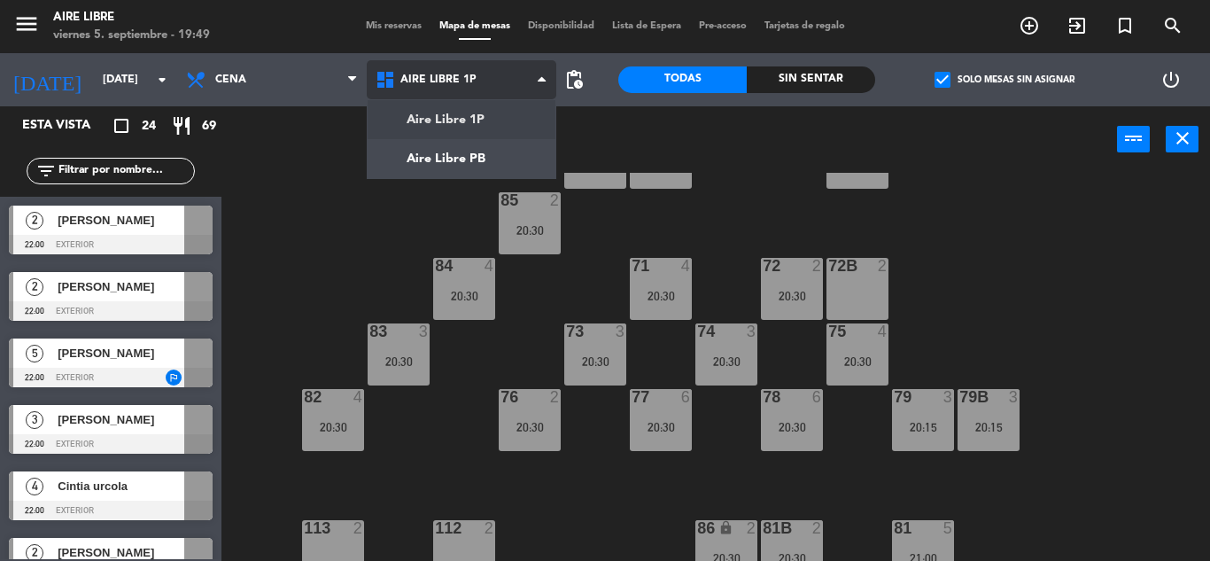
click at [435, 156] on ng-component "menu Aire Libre [DATE] 5. septiembre - 19:49 Mis reservas Mapa de mesas Disponi…" at bounding box center [605, 280] width 1210 height 561
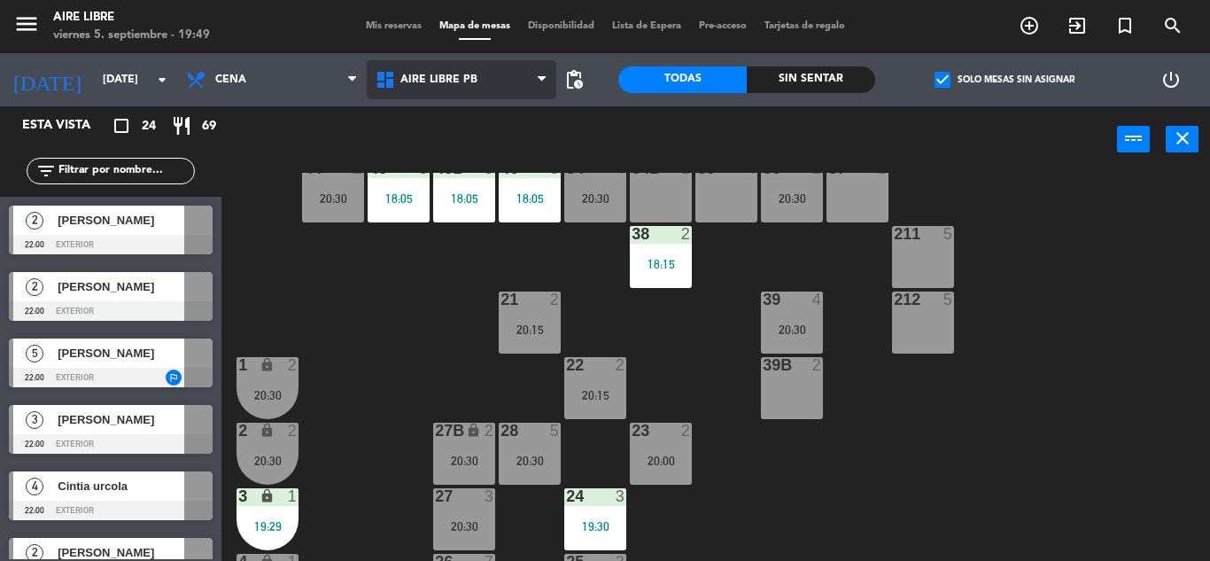
scroll to position [176, 0]
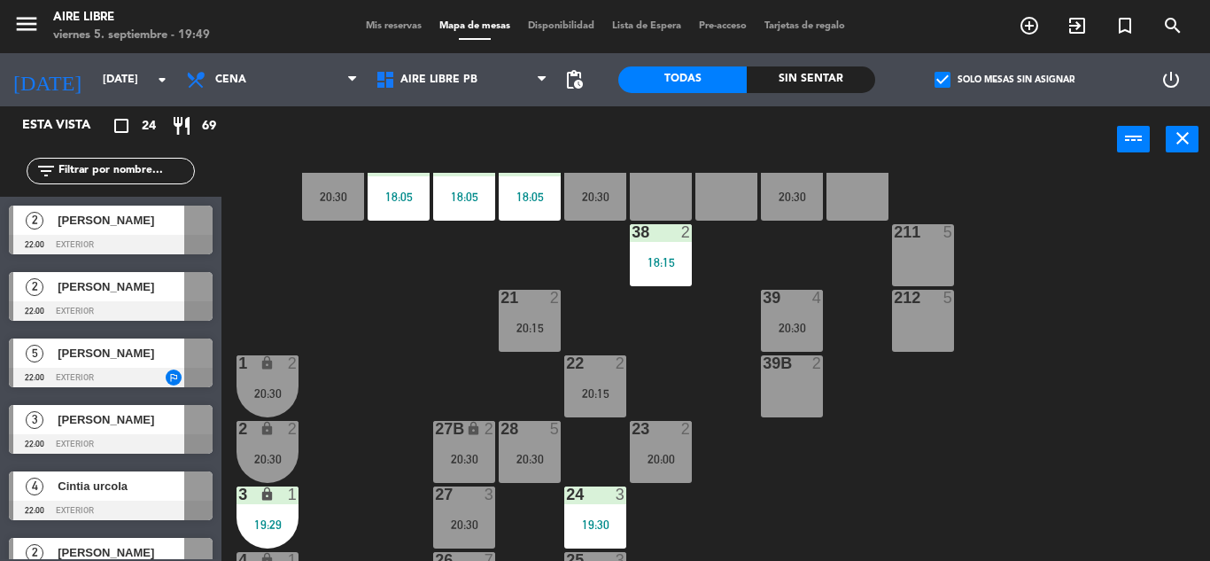
click at [451, 442] on div "27B lock 2 20:30" at bounding box center [464, 452] width 62 height 62
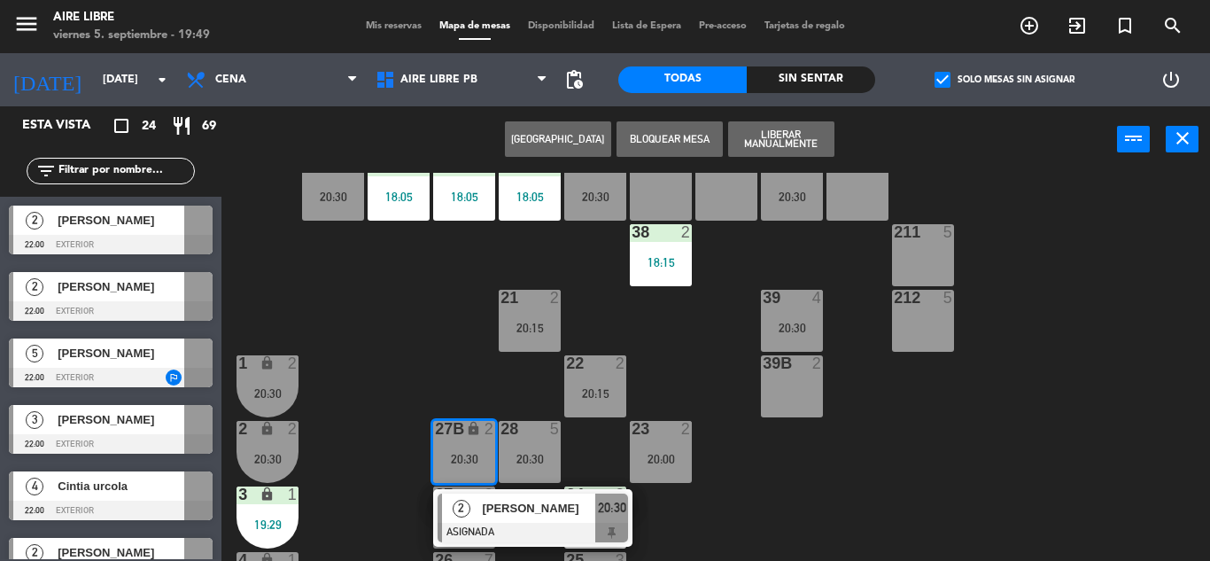
click at [533, 313] on div "21 2 20:15" at bounding box center [530, 321] width 62 height 62
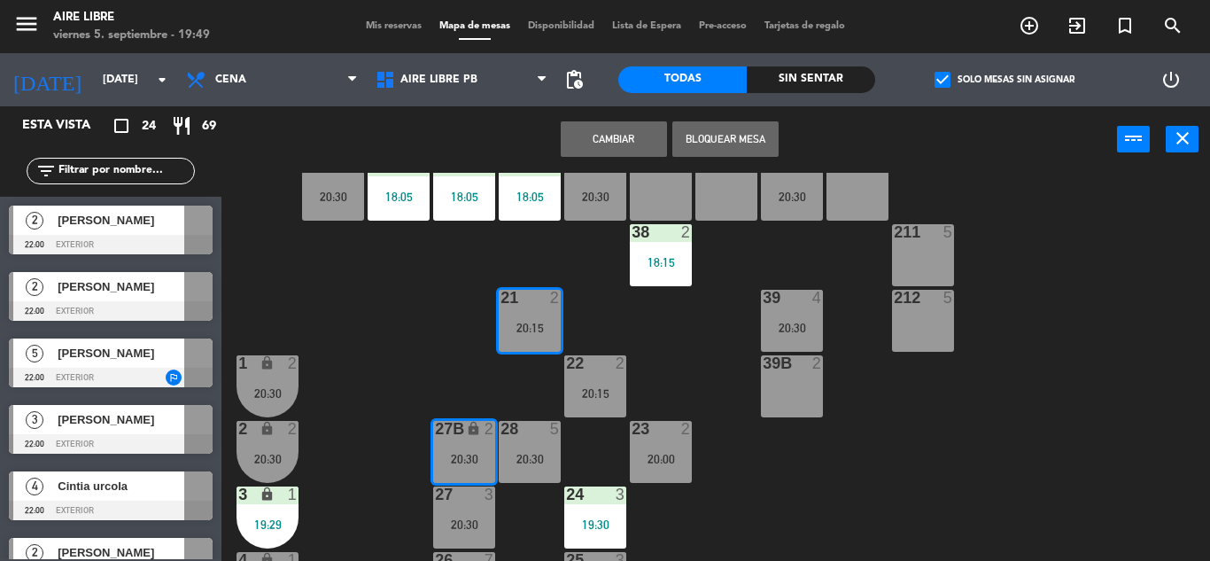
click at [413, 360] on div "42 2 20:30 43 2 31 5 20:30 32 5 20:30 33 7 20:30 42B 2 20:30 43B 2 41 6 20:00 4…" at bounding box center [722, 367] width 976 height 388
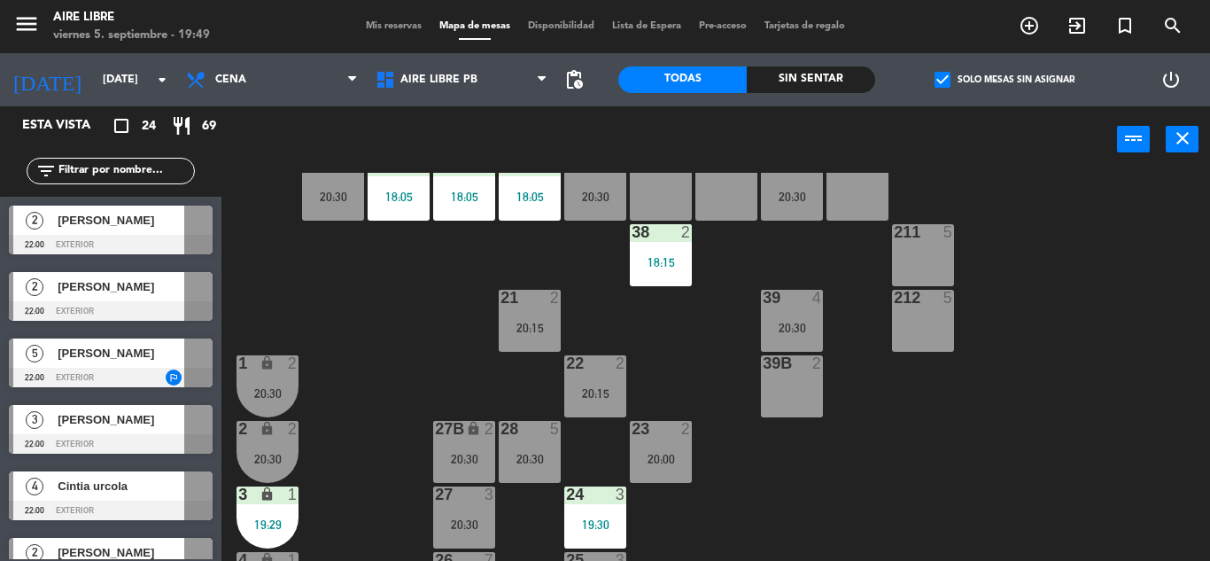
click at [521, 322] on div "20:15" at bounding box center [530, 328] width 62 height 12
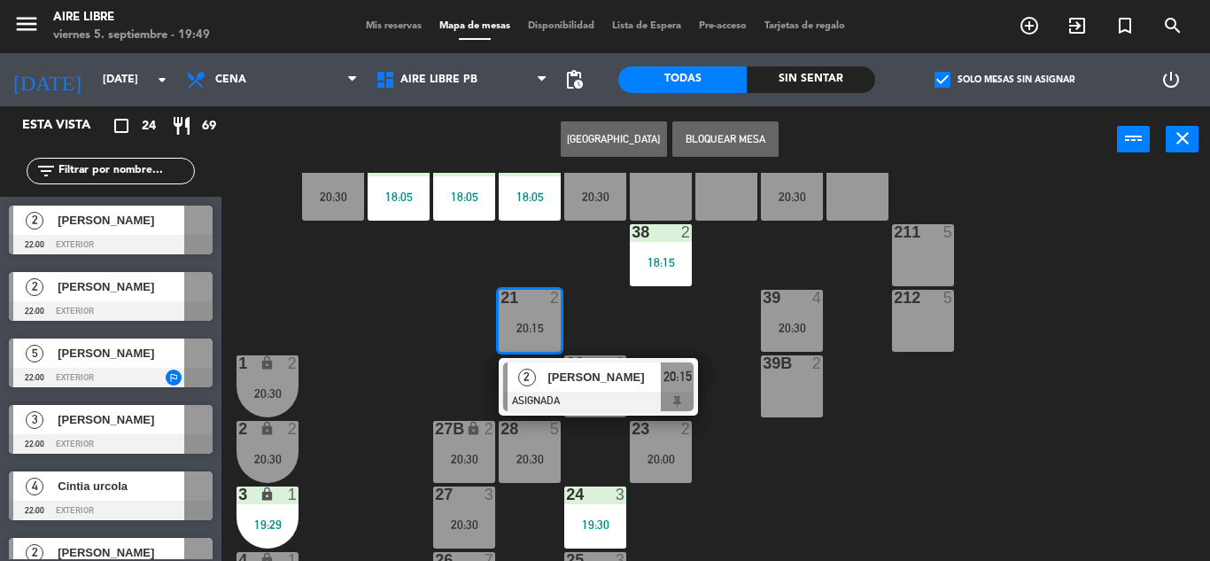
click at [463, 463] on div "20:30" at bounding box center [464, 459] width 62 height 12
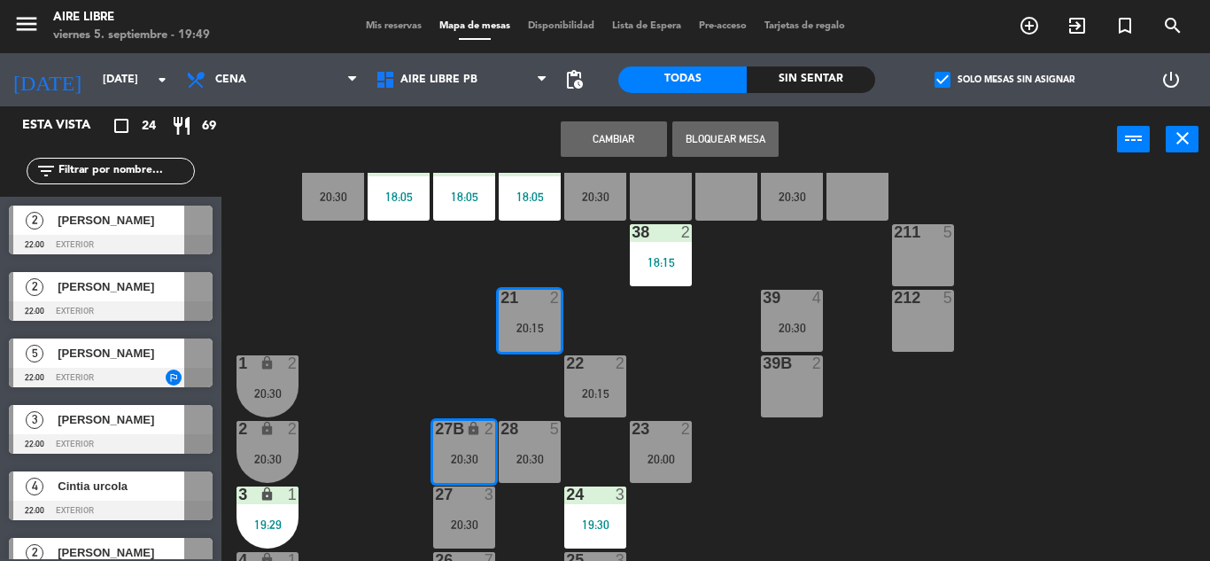
click at [610, 140] on button "Cambiar" at bounding box center [614, 138] width 106 height 35
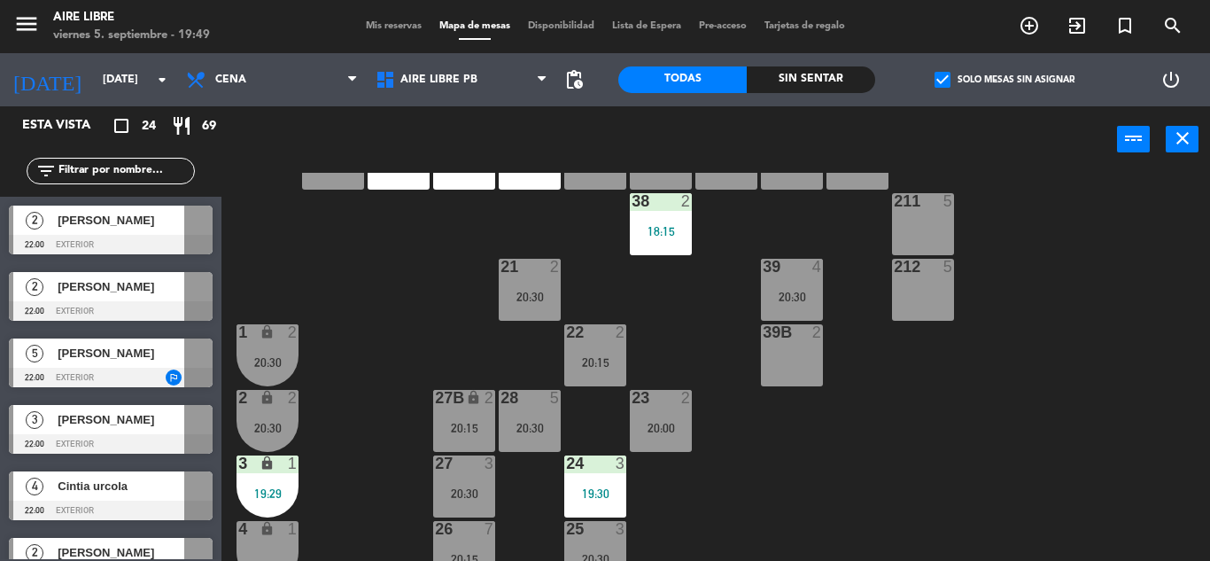
scroll to position [204, 0]
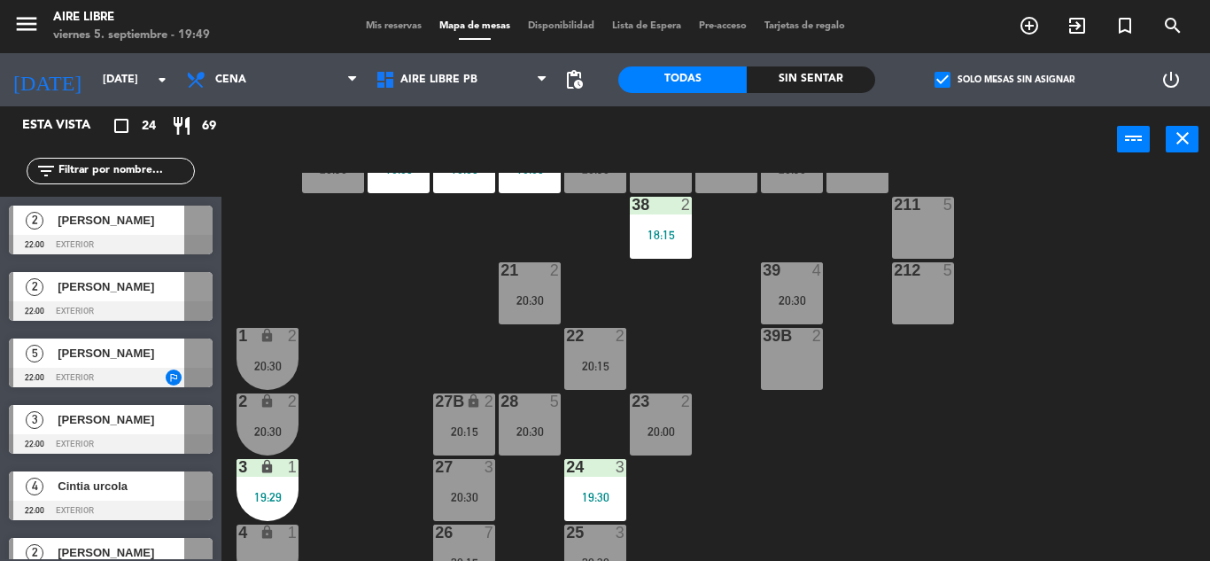
click at [514, 289] on div "21 2 20:30" at bounding box center [530, 293] width 62 height 62
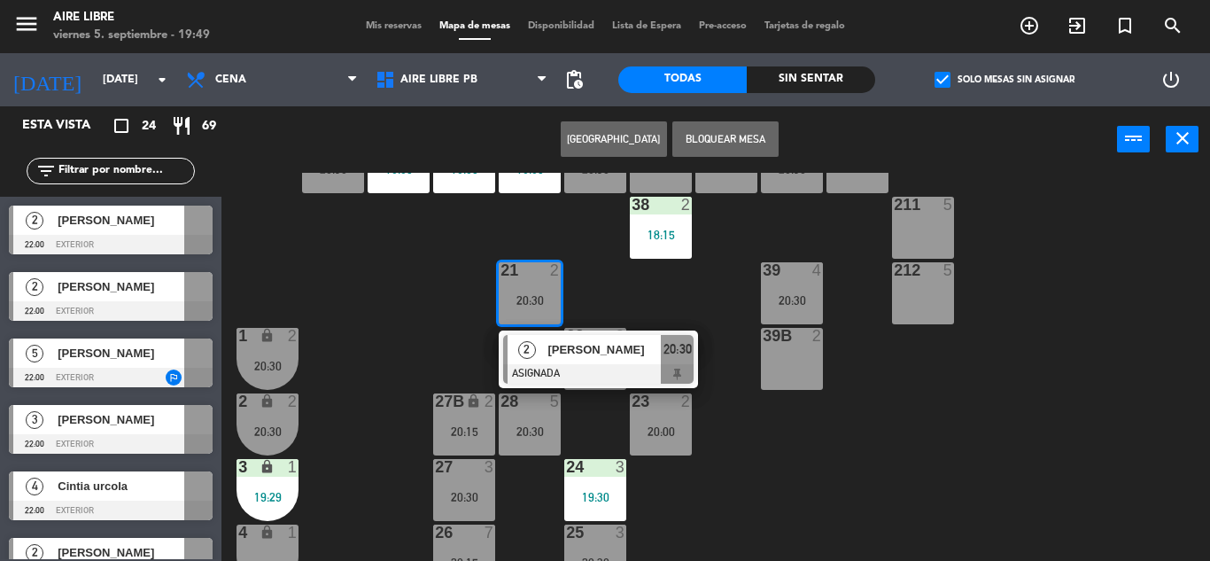
click at [459, 426] on div "20:15" at bounding box center [464, 431] width 62 height 12
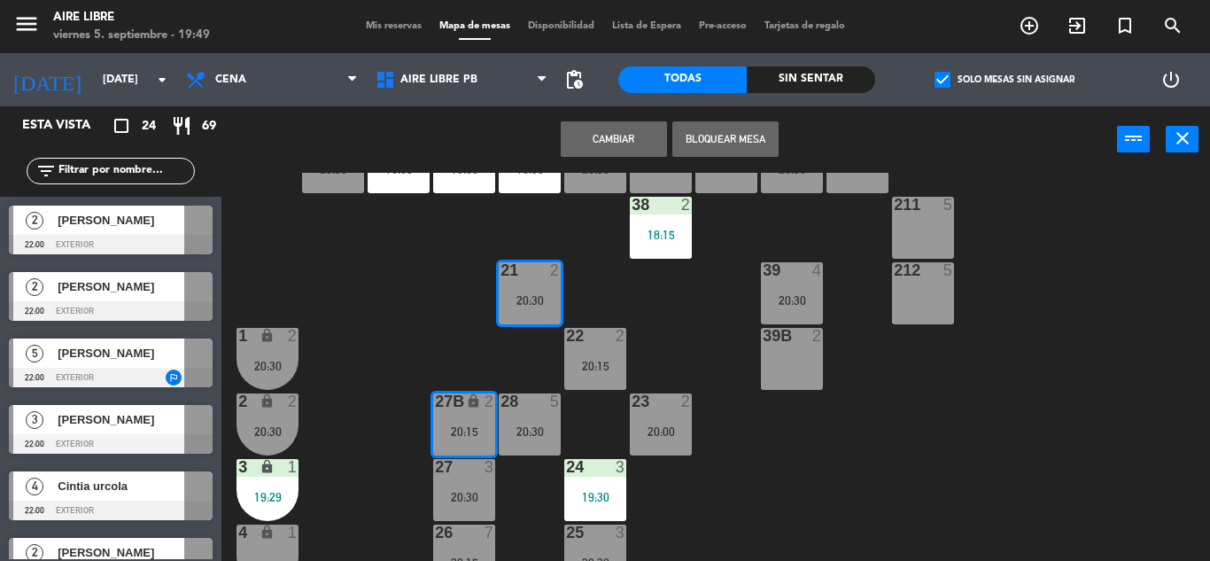
click at [615, 144] on button "Cambiar" at bounding box center [614, 138] width 106 height 35
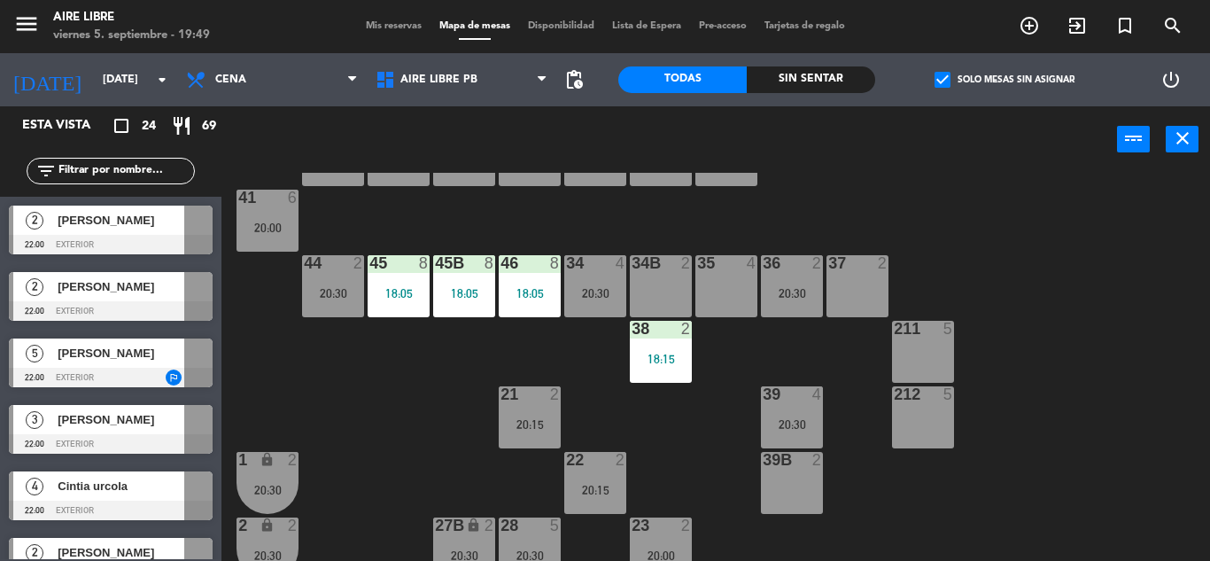
scroll to position [74, 0]
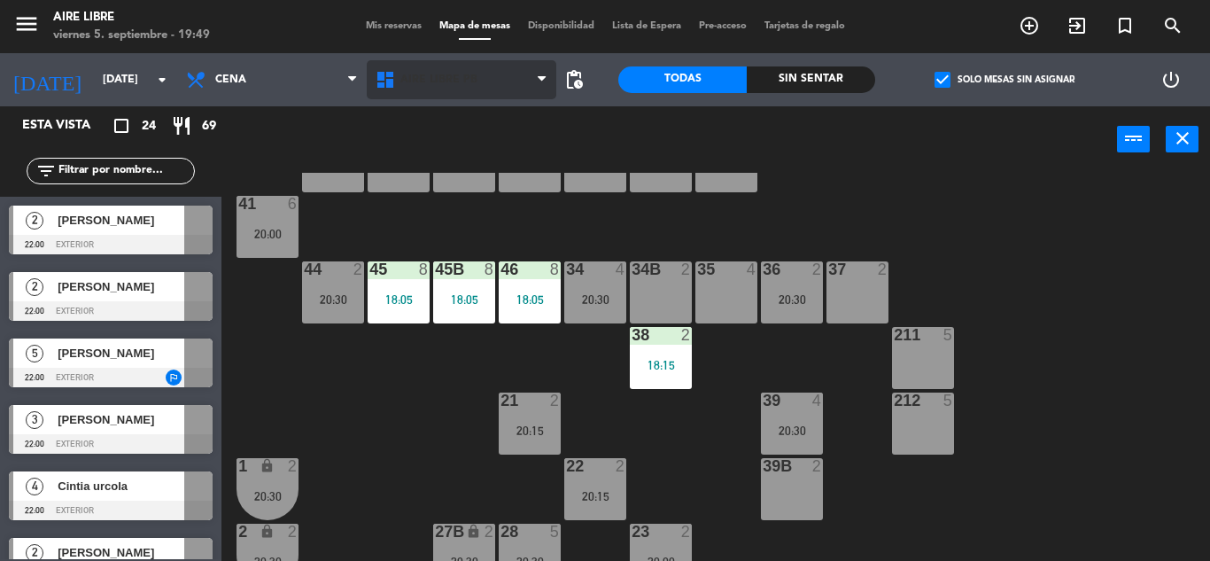
click at [437, 67] on span "Aire Libre PB" at bounding box center [462, 79] width 190 height 39
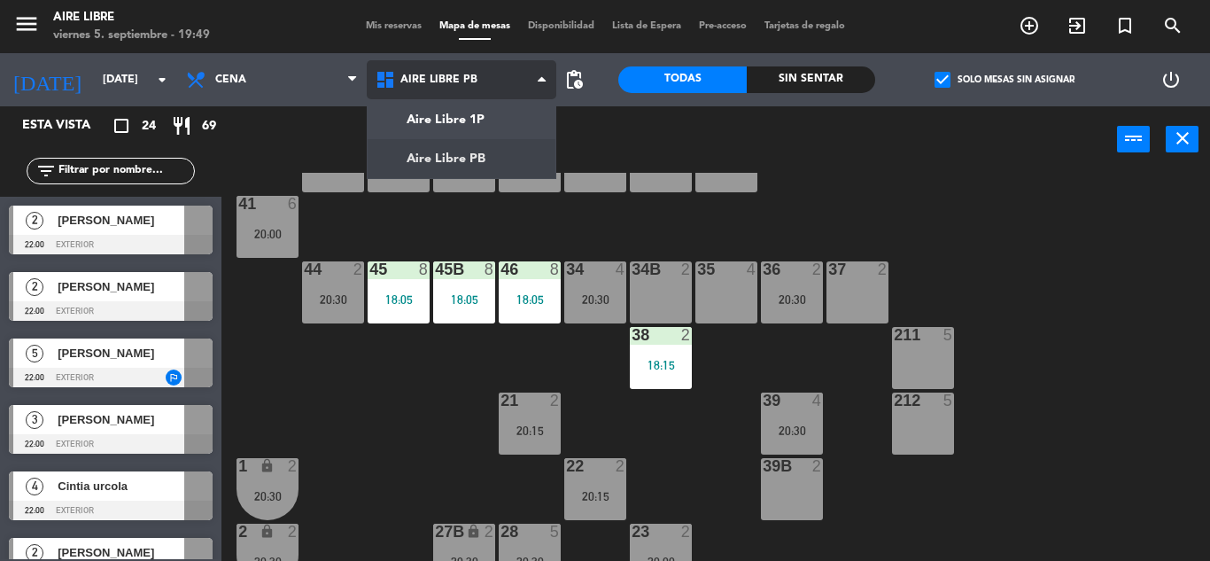
click at [469, 114] on ng-component "menu Aire Libre [DATE] 5. septiembre - 19:49 Mis reservas Mapa de mesas Disponi…" at bounding box center [605, 280] width 1210 height 561
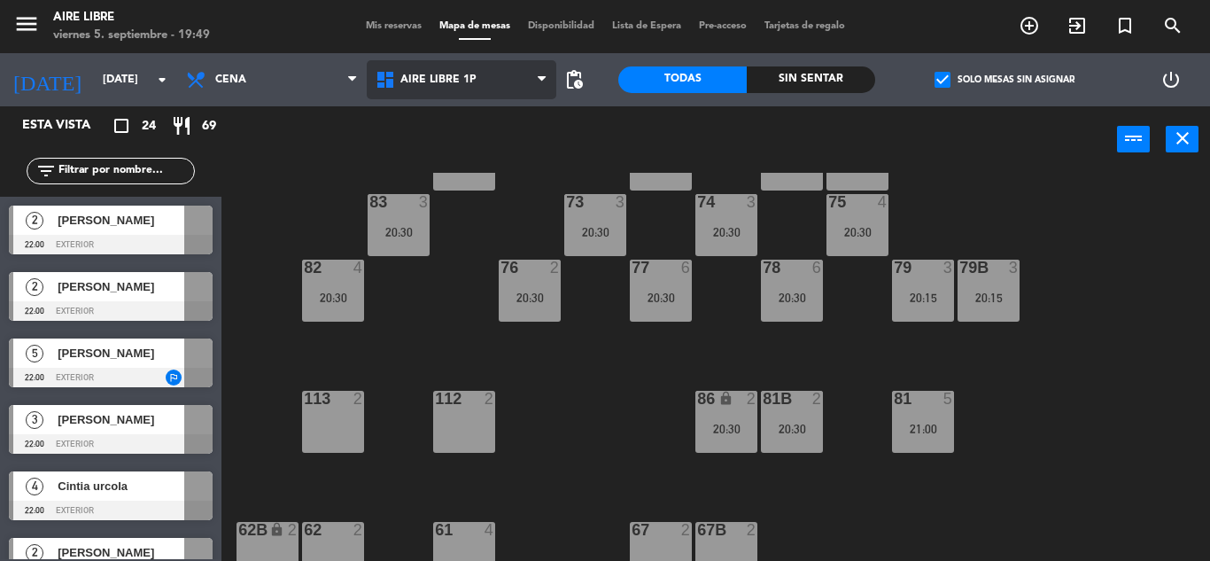
scroll to position [361, 0]
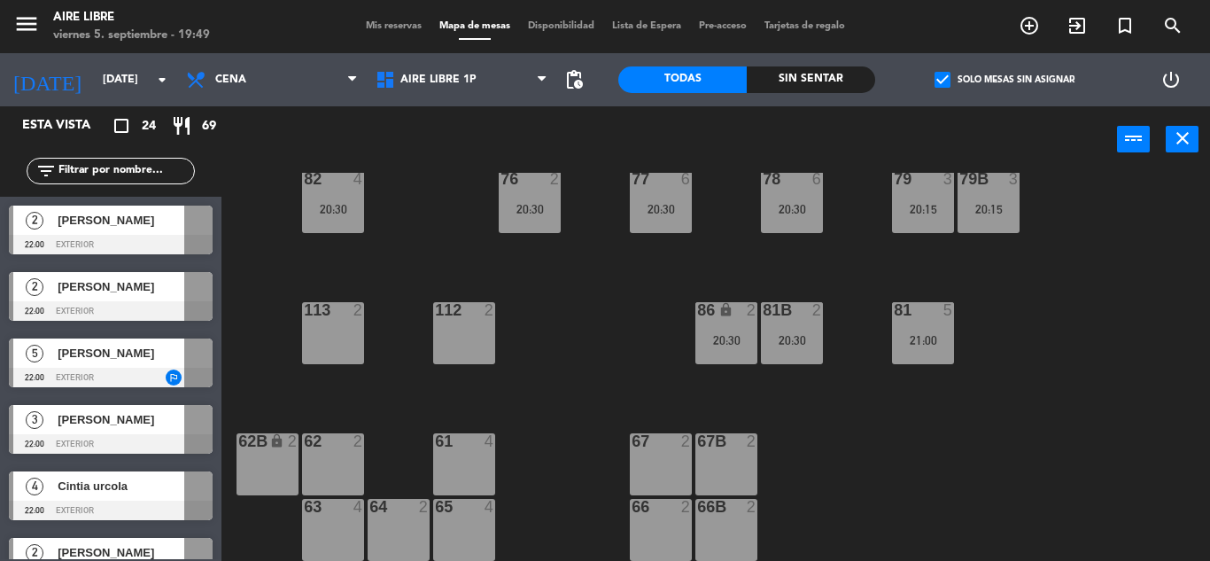
click at [708, 347] on div "86 lock 2 20:30" at bounding box center [727, 333] width 62 height 62
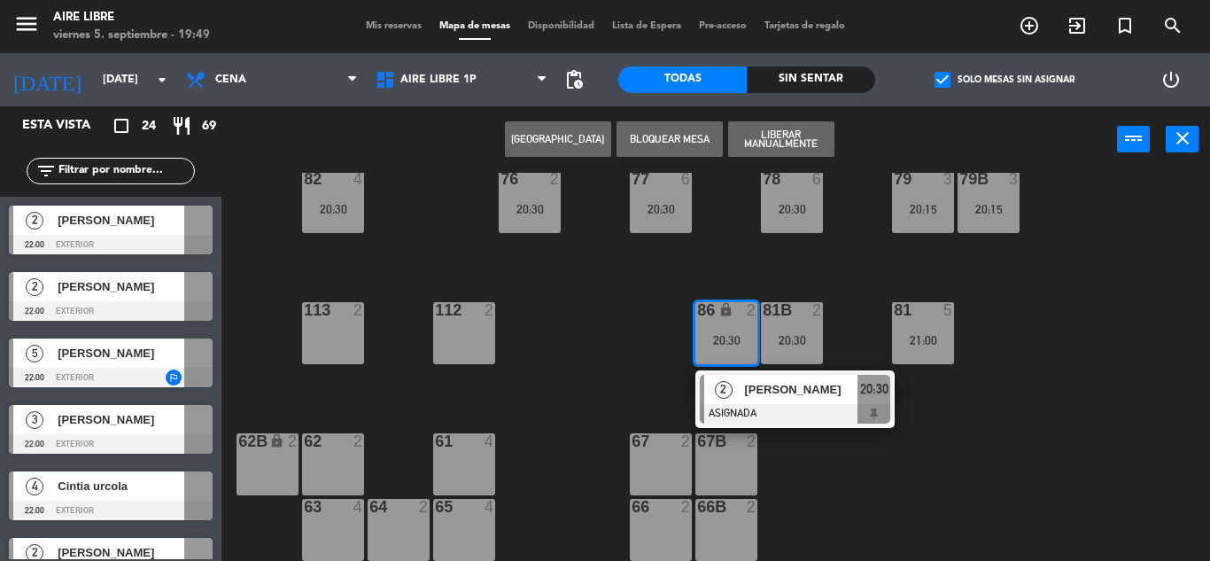
click at [792, 393] on span "[PERSON_NAME]" at bounding box center [800, 389] width 113 height 19
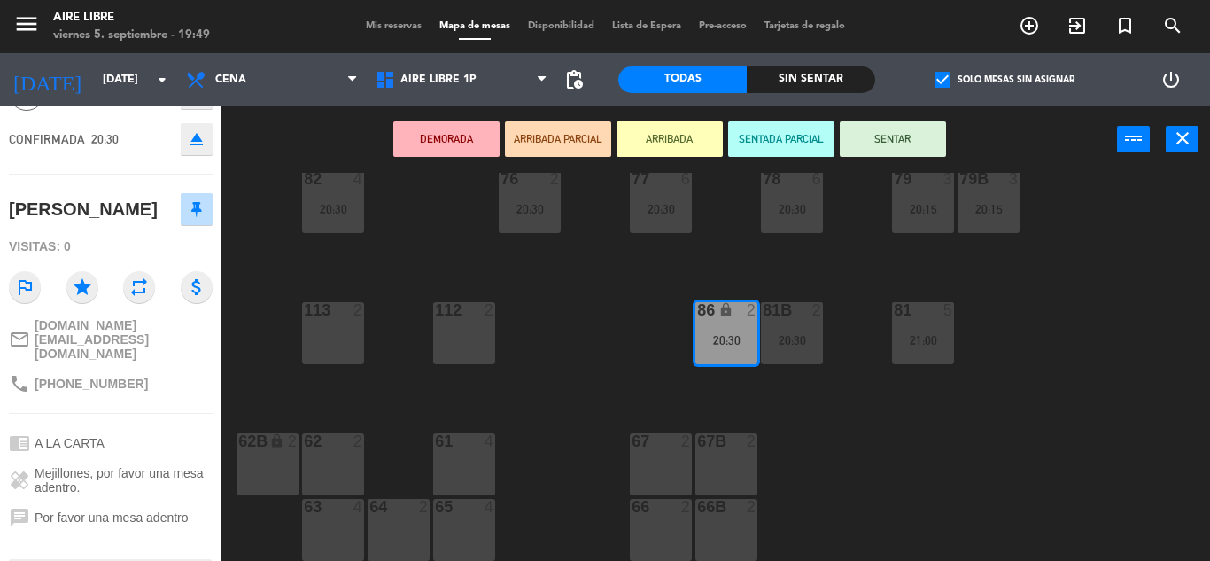
scroll to position [97, 0]
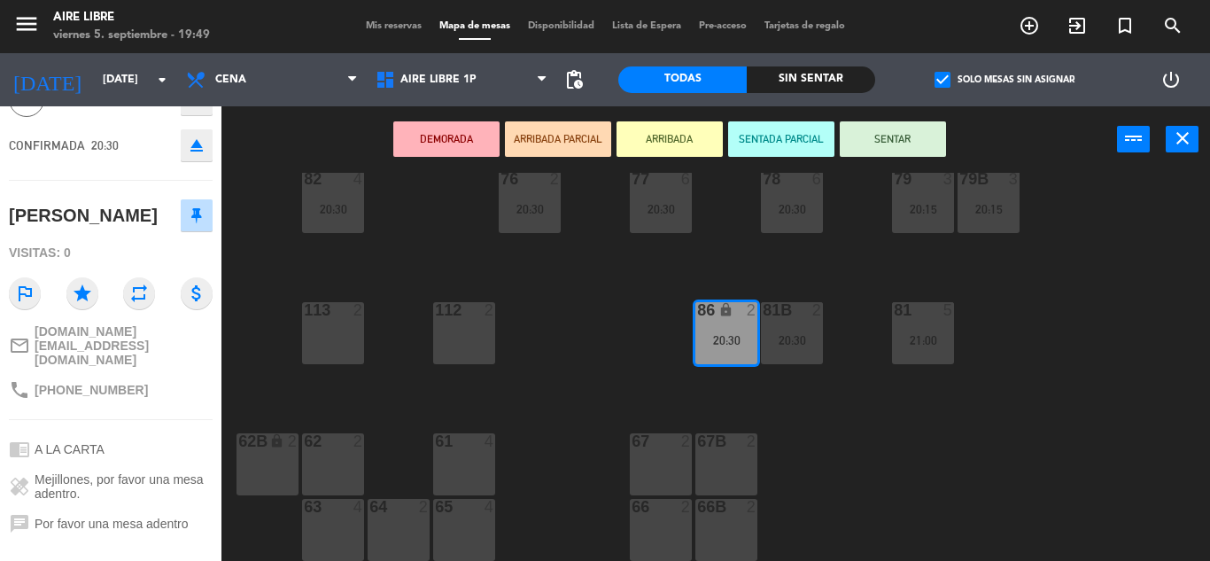
click at [595, 317] on div "51 2 52 4 53 3 111 2 54 2 87 2 20:00 85 2 20:30 72 2 20:30 84 4 20:30 71 4 20:3…" at bounding box center [722, 367] width 976 height 388
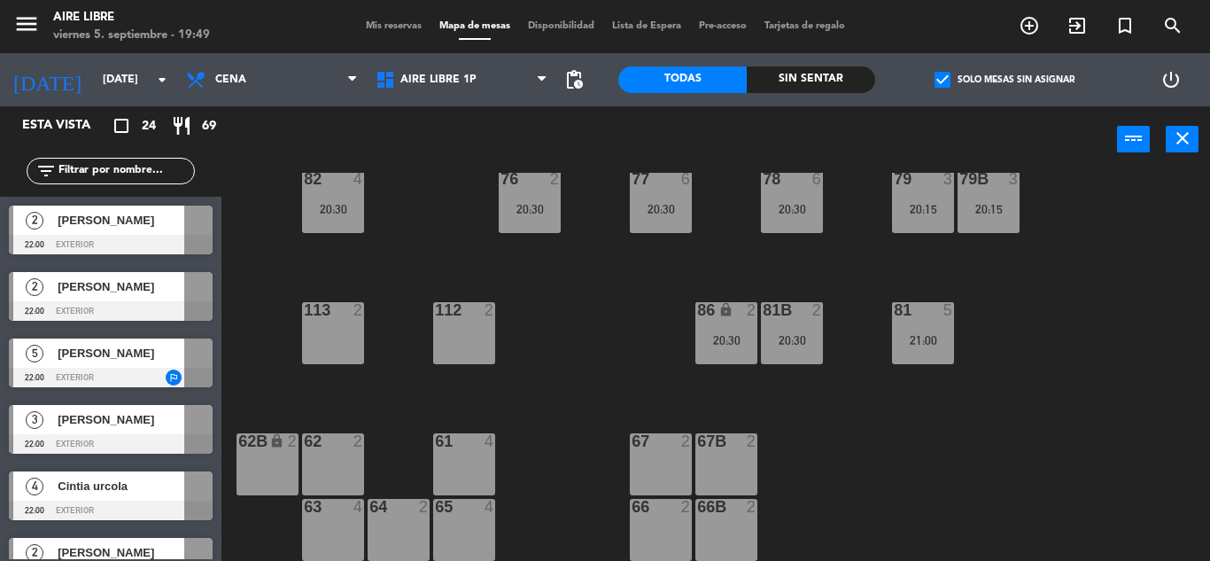
click at [790, 338] on div "20:30" at bounding box center [792, 340] width 62 height 12
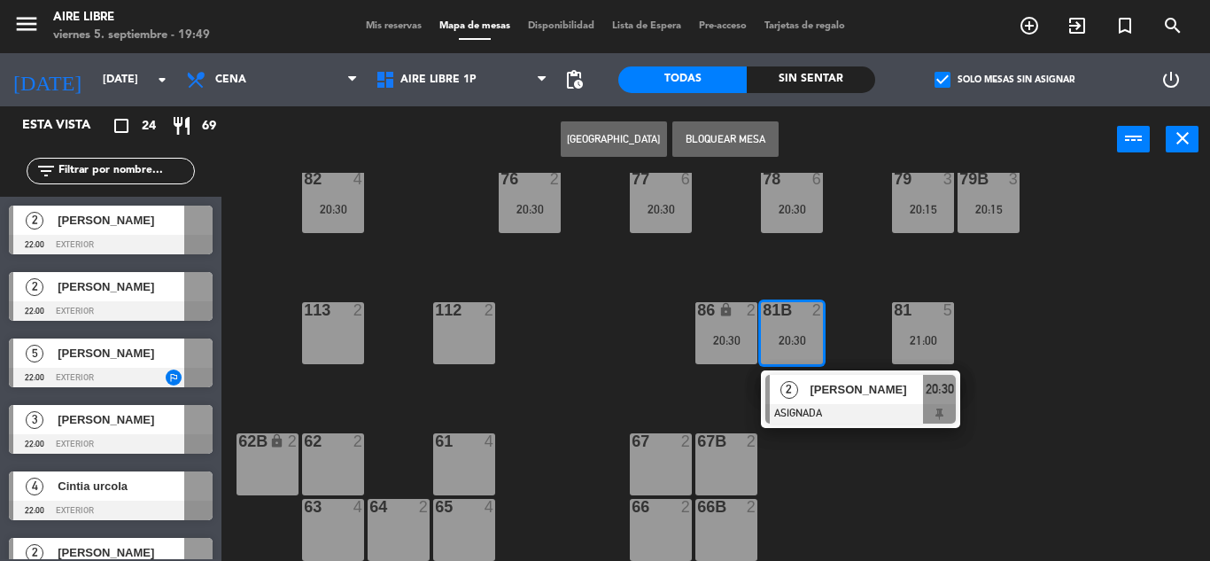
click at [850, 395] on span "[PERSON_NAME]" at bounding box center [866, 389] width 113 height 19
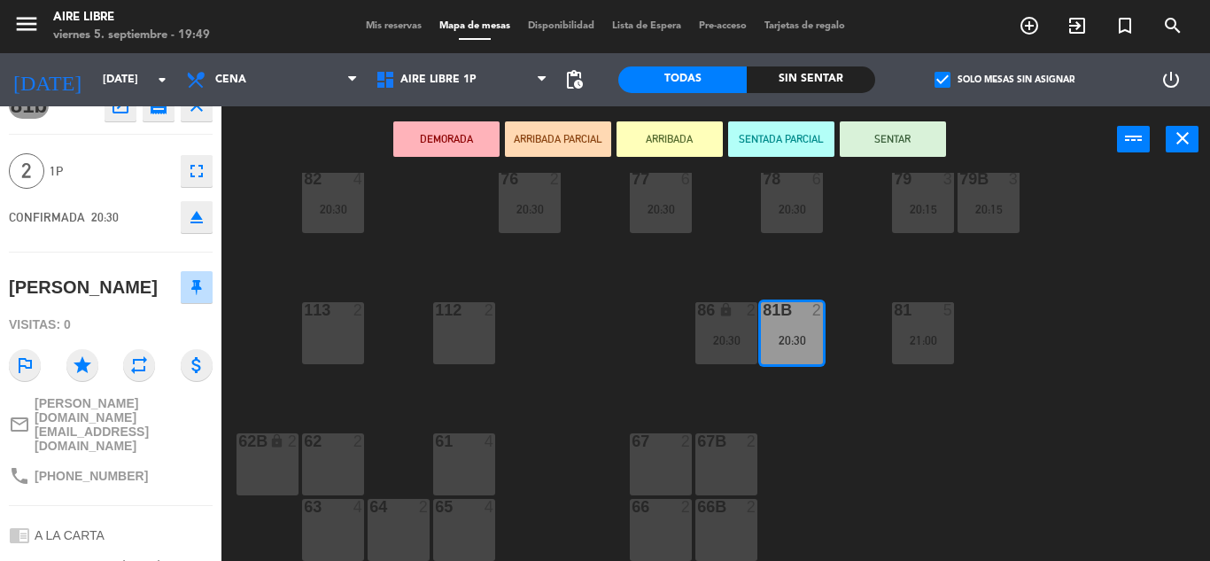
scroll to position [0, 0]
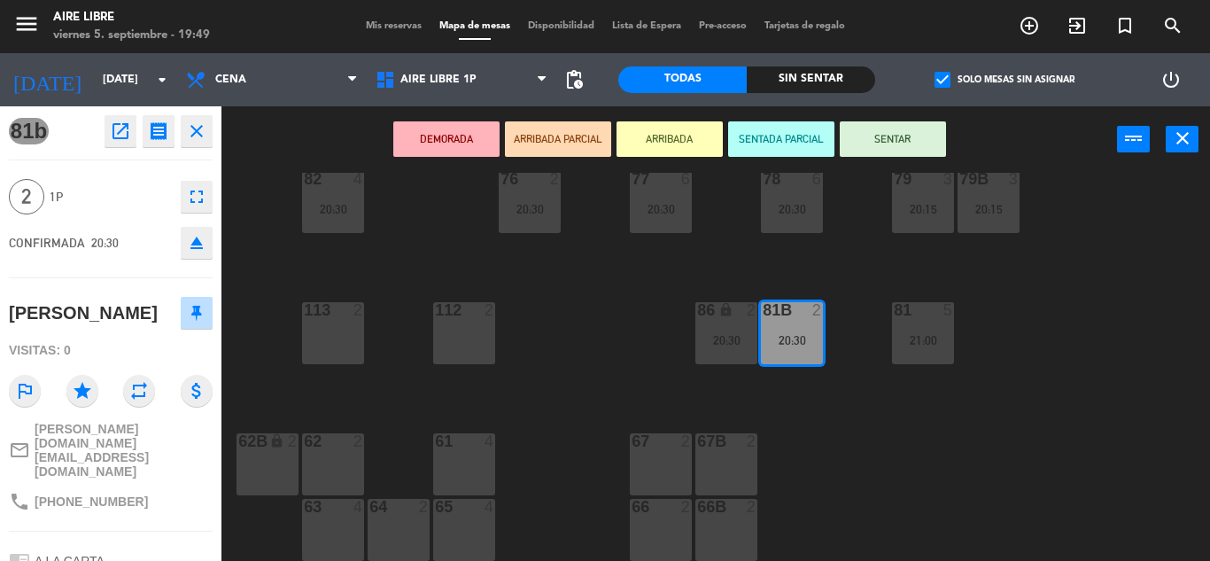
click at [584, 326] on div "51 2 52 4 53 3 111 2 54 2 87 2 20:00 85 2 20:30 72 2 20:30 84 4 20:30 71 4 20:3…" at bounding box center [722, 367] width 976 height 388
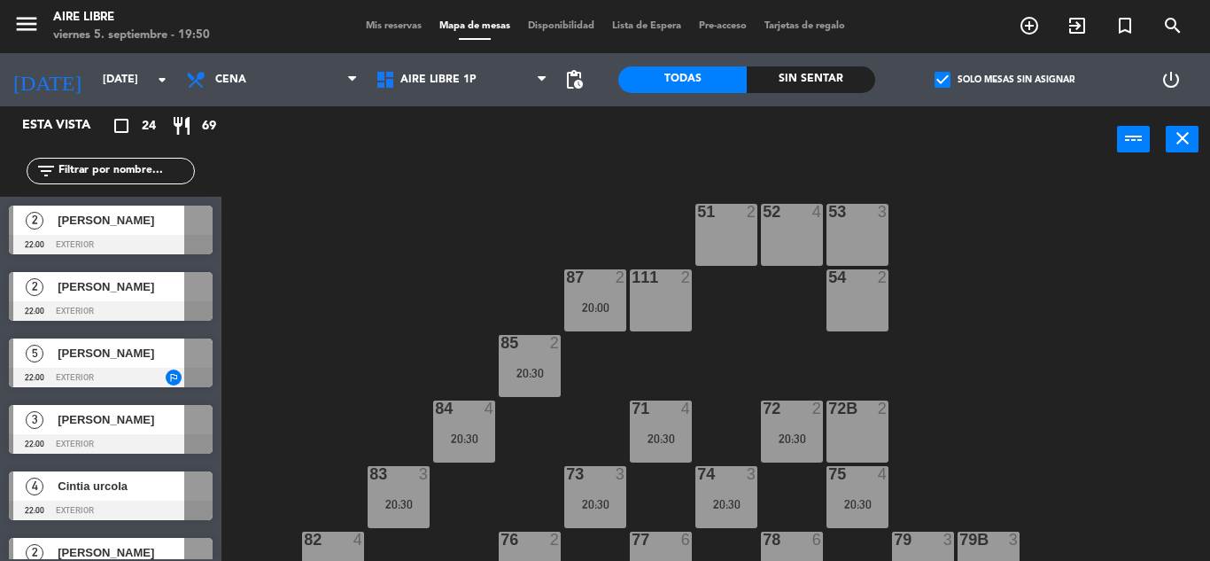
click at [950, 77] on span "check_box" at bounding box center [943, 80] width 16 height 16
click at [1005, 80] on input "check_box Solo mesas sin asignar" at bounding box center [1005, 80] width 0 height 0
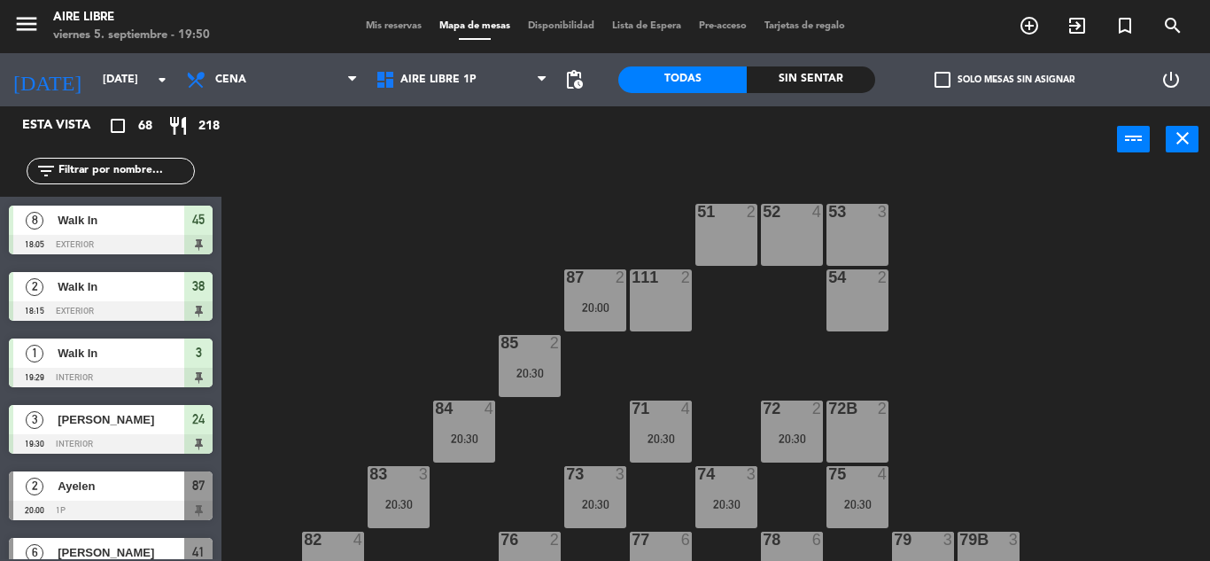
click at [128, 171] on input "text" at bounding box center [125, 170] width 137 height 19
click at [136, 174] on input "text" at bounding box center [125, 170] width 137 height 19
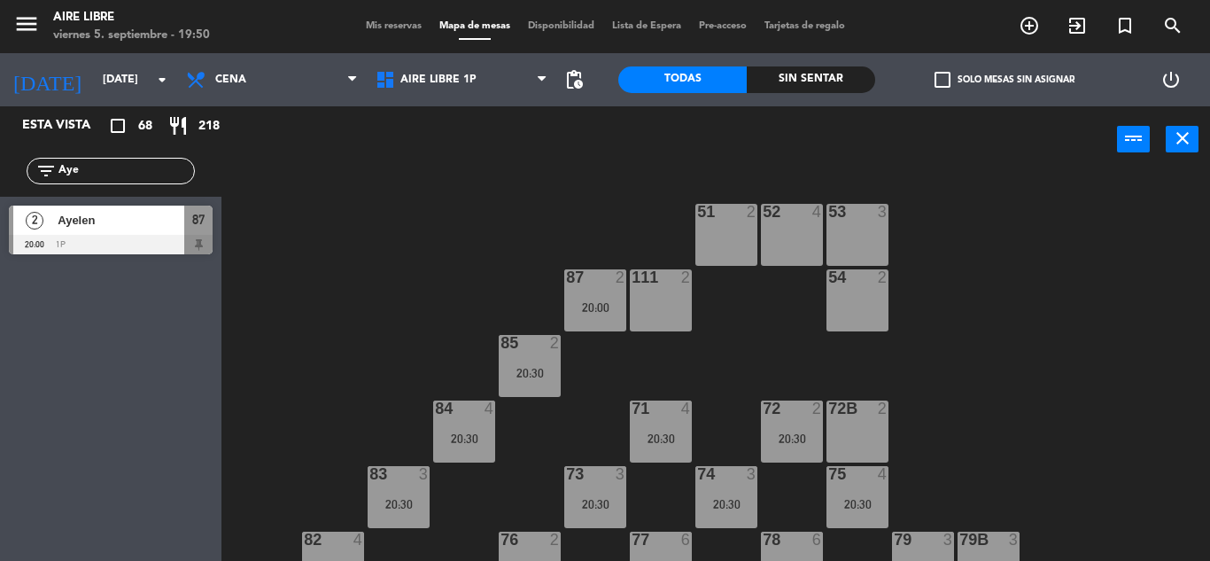
type input "Aye"
click at [141, 227] on span "Ayelen" at bounding box center [121, 220] width 127 height 19
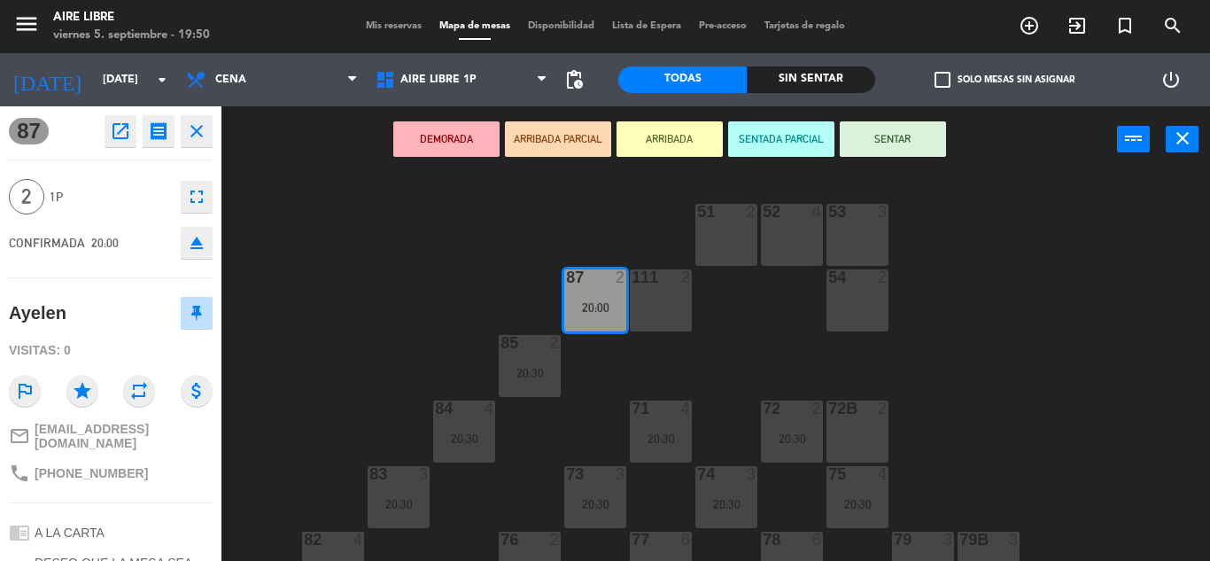
click at [673, 142] on button "ARRIBADA" at bounding box center [670, 138] width 106 height 35
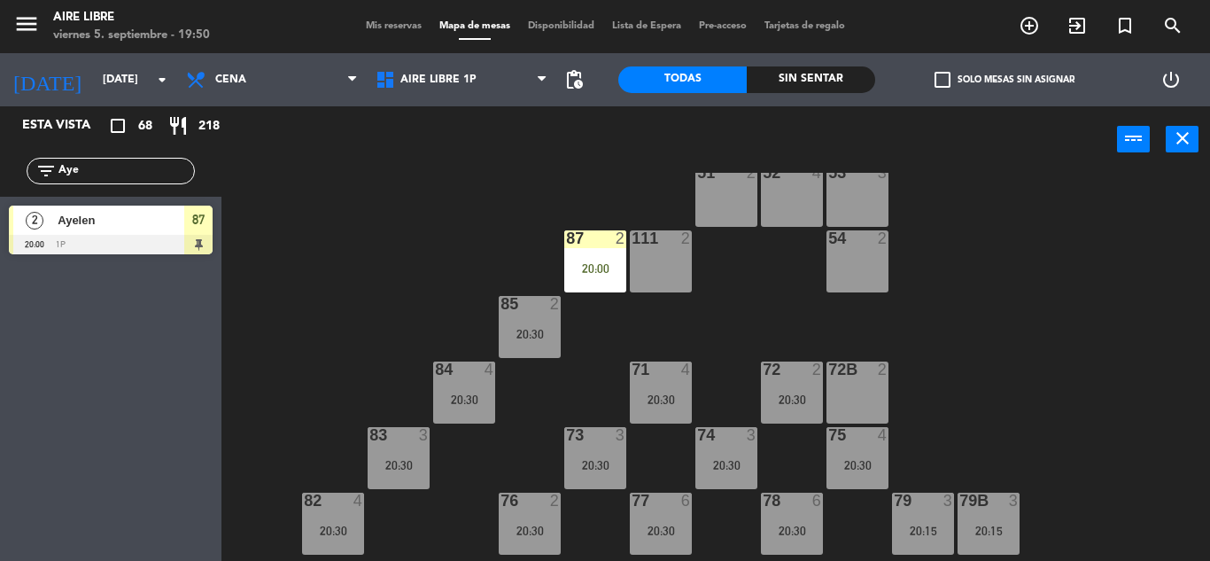
scroll to position [68, 0]
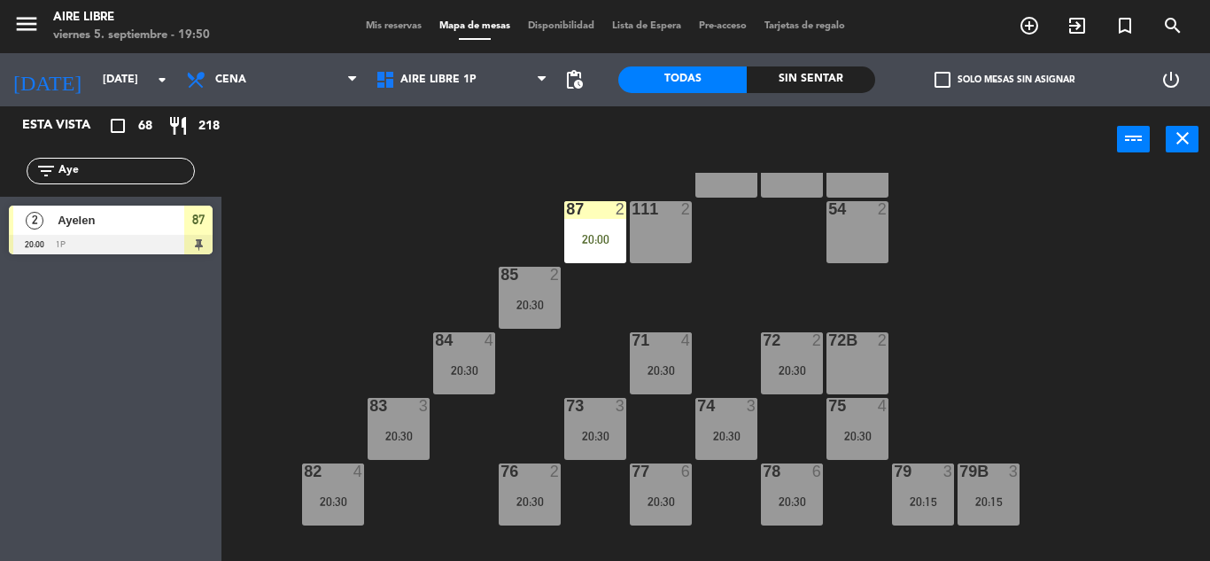
click at [131, 162] on input "Aye" at bounding box center [125, 170] width 137 height 19
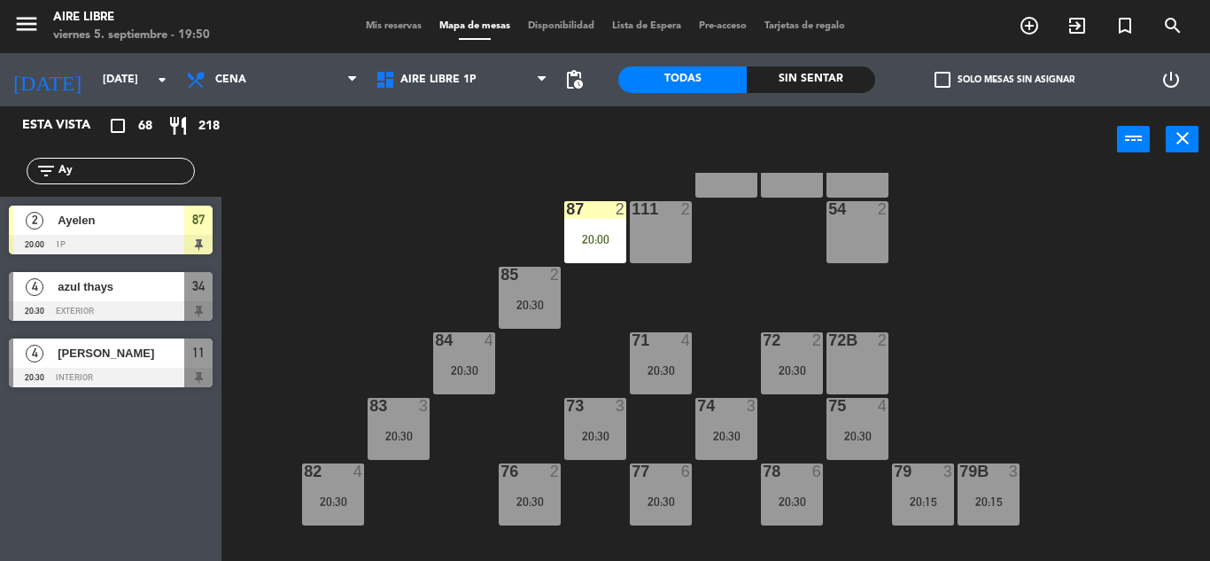
type input "A"
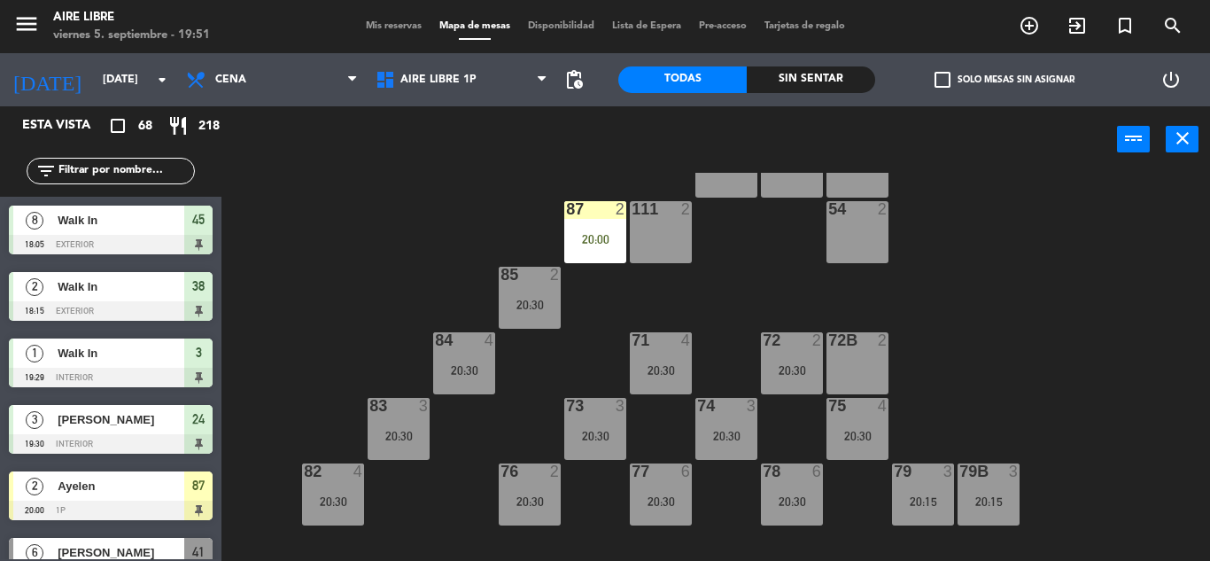
click at [605, 229] on div "87 2 20:00" at bounding box center [595, 232] width 62 height 62
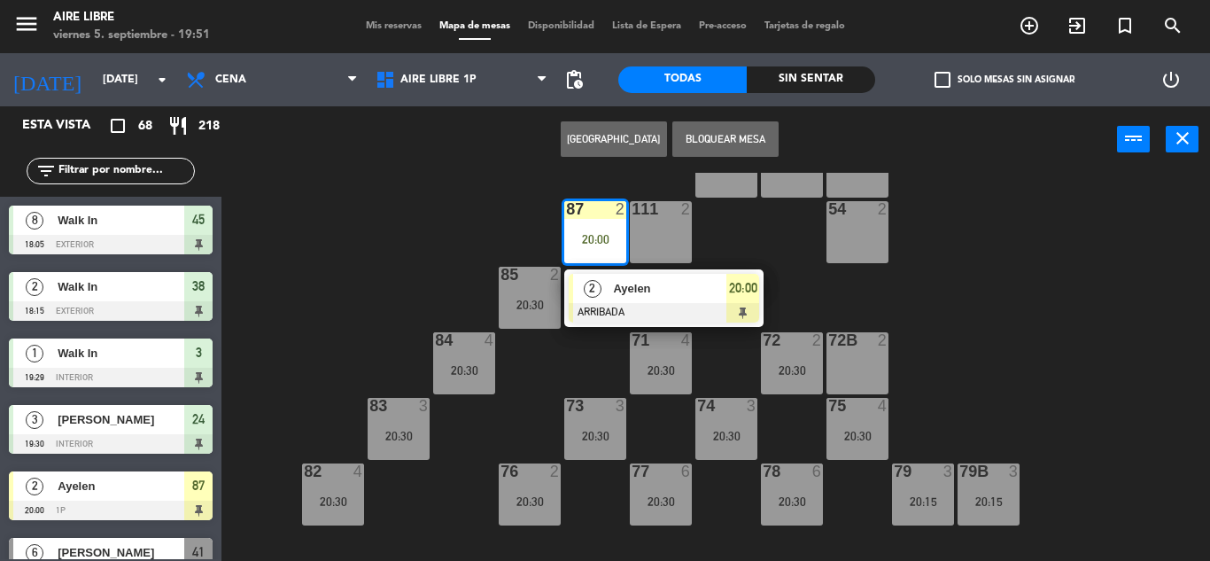
click at [636, 305] on div at bounding box center [664, 312] width 190 height 19
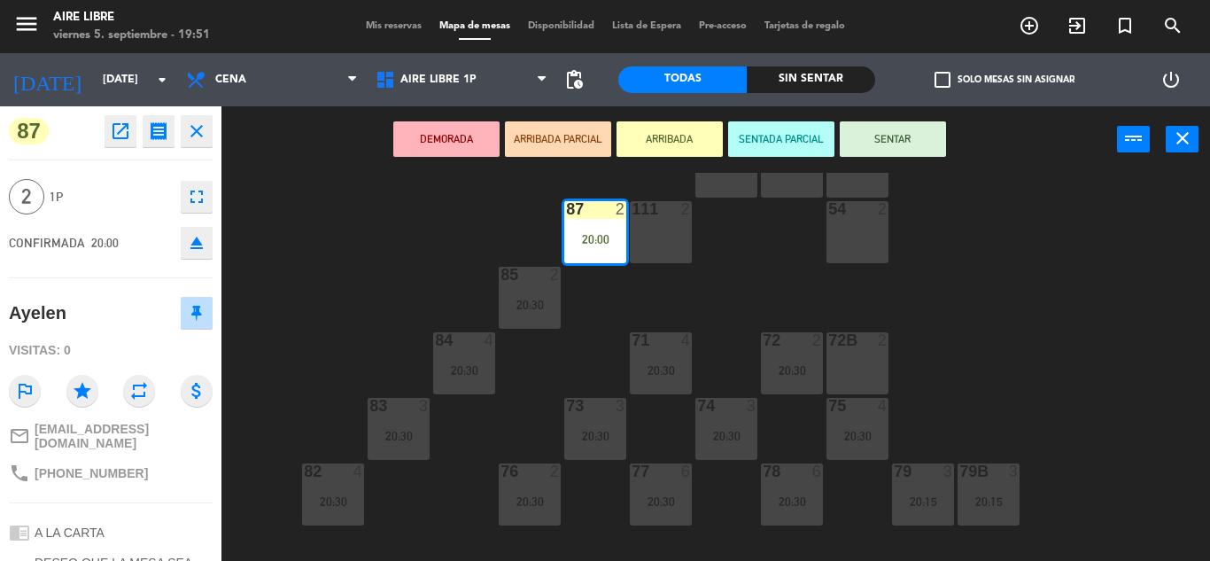
click at [894, 136] on button "SENTAR" at bounding box center [893, 138] width 106 height 35
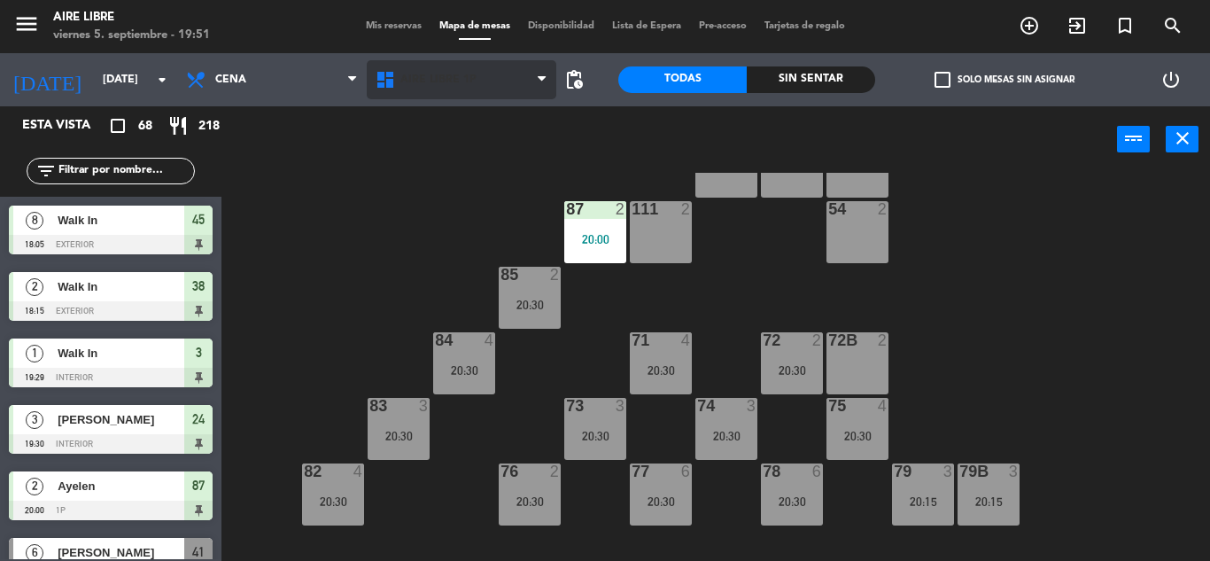
click at [422, 66] on span "Aire Libre 1P" at bounding box center [462, 79] width 190 height 39
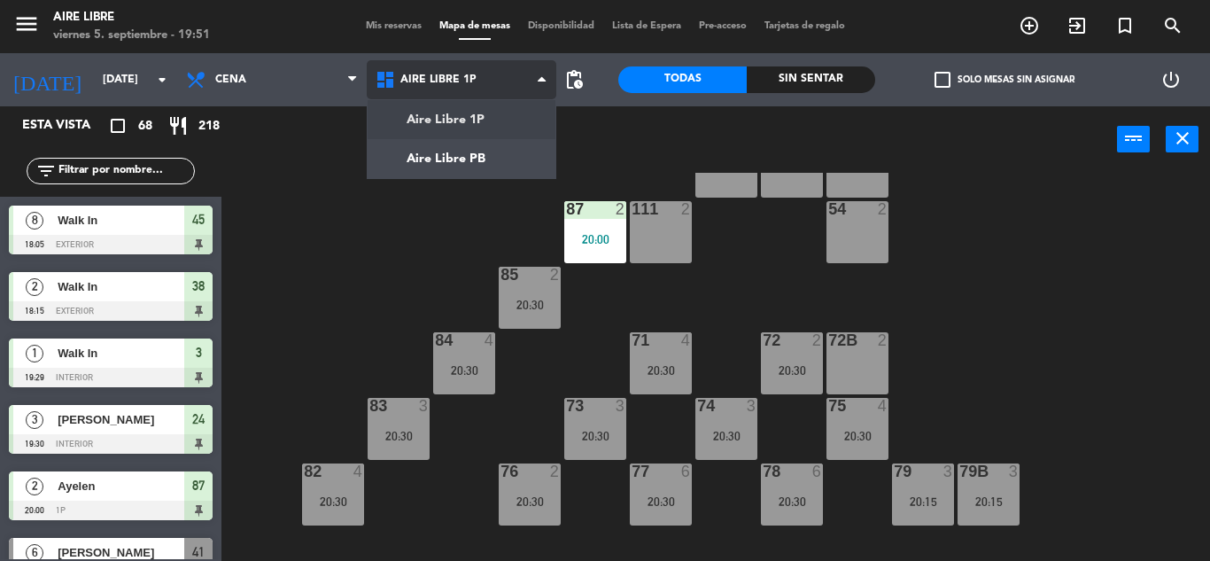
click at [433, 137] on ng-component "menu Aire Libre [DATE] 5. septiembre - 19:51 Mis reservas Mapa de mesas Disponi…" at bounding box center [605, 280] width 1210 height 561
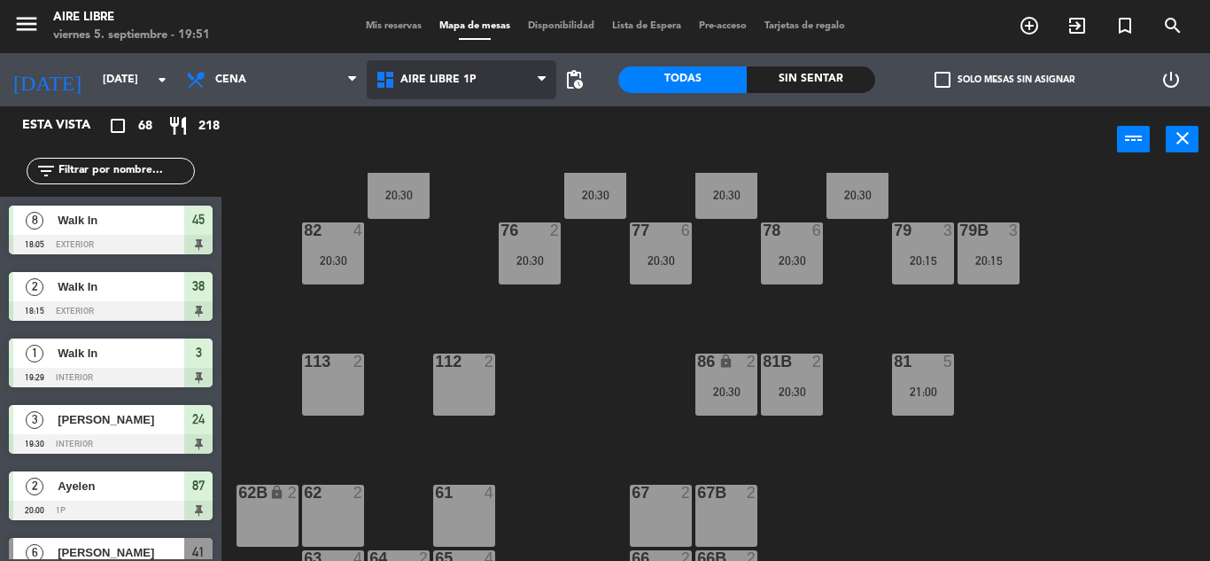
scroll to position [361, 0]
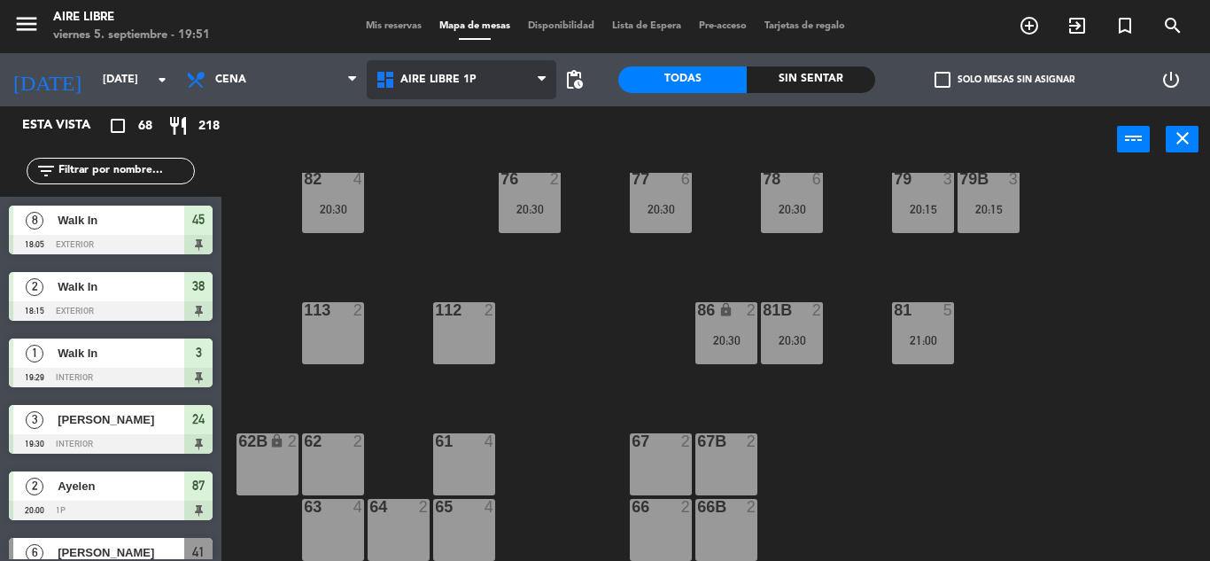
click at [416, 90] on span "Aire Libre 1P" at bounding box center [462, 79] width 190 height 39
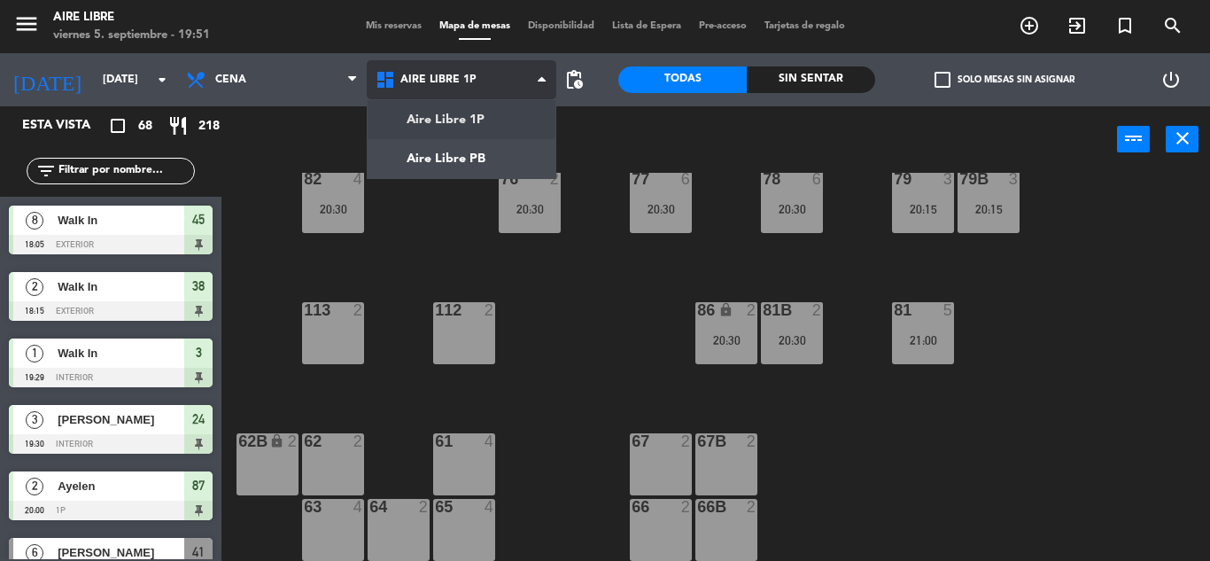
click at [457, 124] on ng-component "menu Aire Libre [DATE] 5. septiembre - 19:51 Mis reservas Mapa de mesas Disponi…" at bounding box center [605, 280] width 1210 height 561
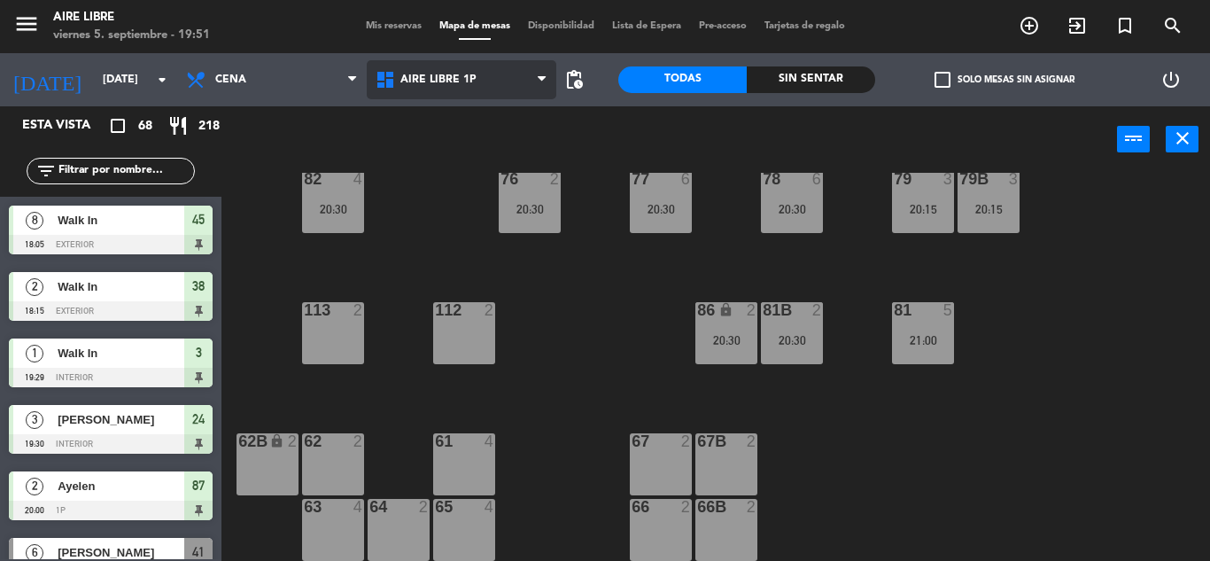
click at [455, 84] on span "Aire Libre 1P" at bounding box center [438, 80] width 76 height 12
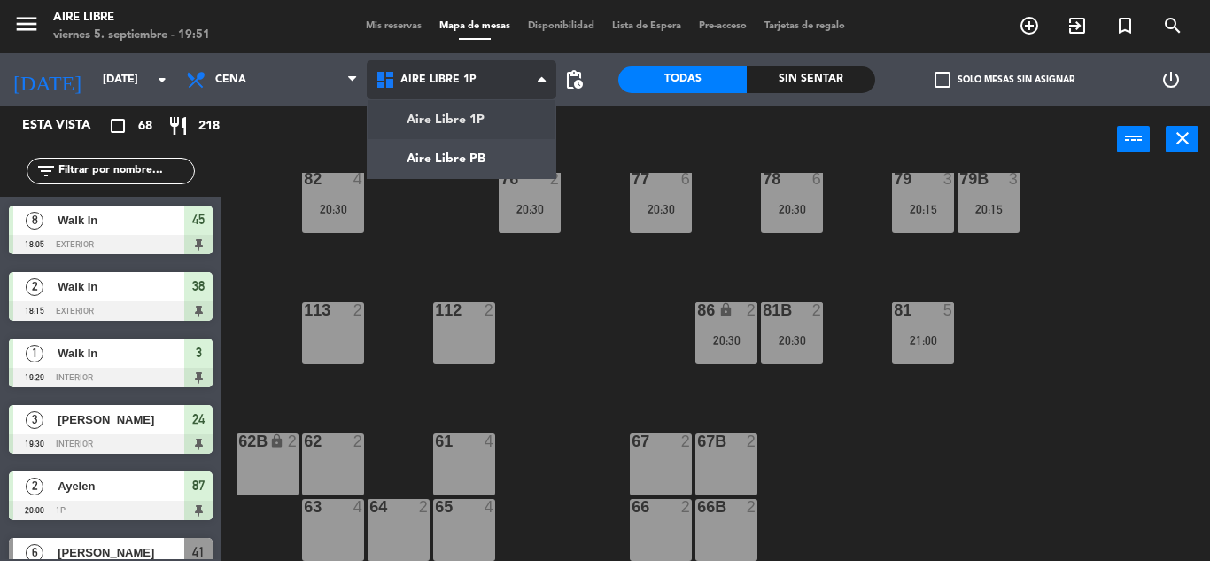
click at [458, 157] on ng-component "menu Aire Libre [DATE] 5. septiembre - 19:51 Mis reservas Mapa de mesas Disponi…" at bounding box center [605, 280] width 1210 height 561
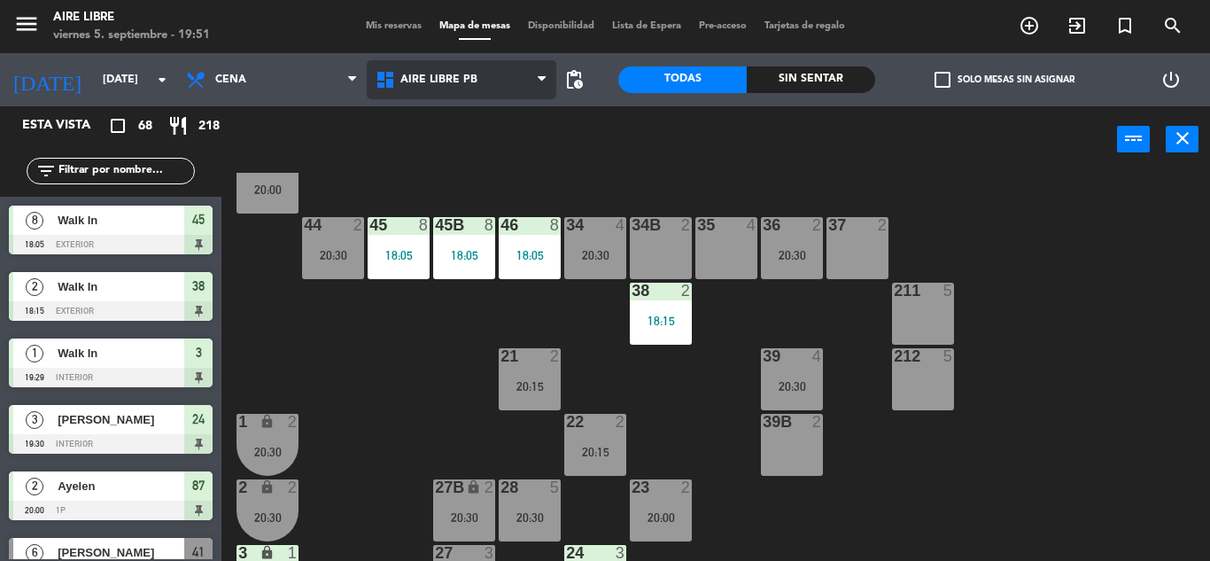
scroll to position [127, 0]
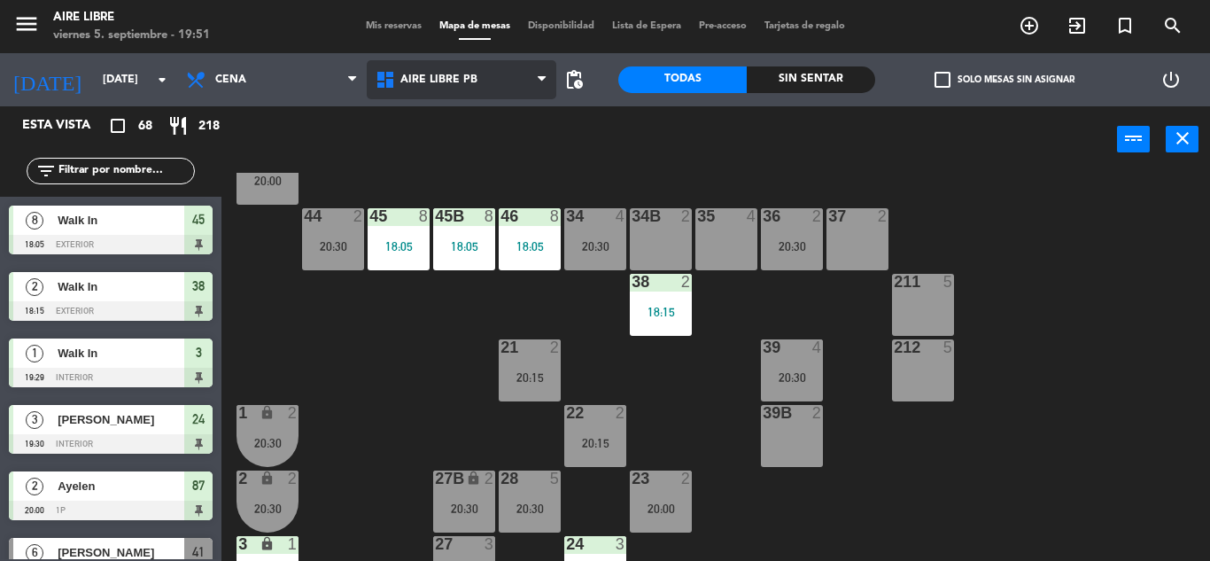
click at [453, 91] on span "Aire Libre PB" at bounding box center [462, 79] width 190 height 39
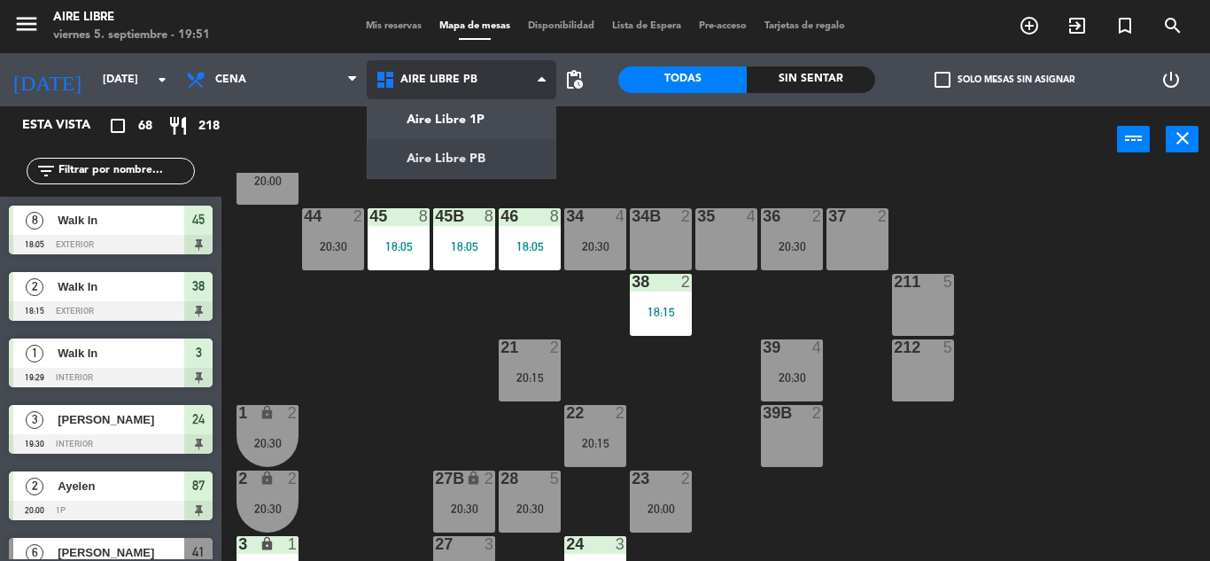
click at [466, 123] on ng-component "menu Aire Libre [DATE] 5. septiembre - 19:51 Mis reservas Mapa de mesas Disponi…" at bounding box center [605, 280] width 1210 height 561
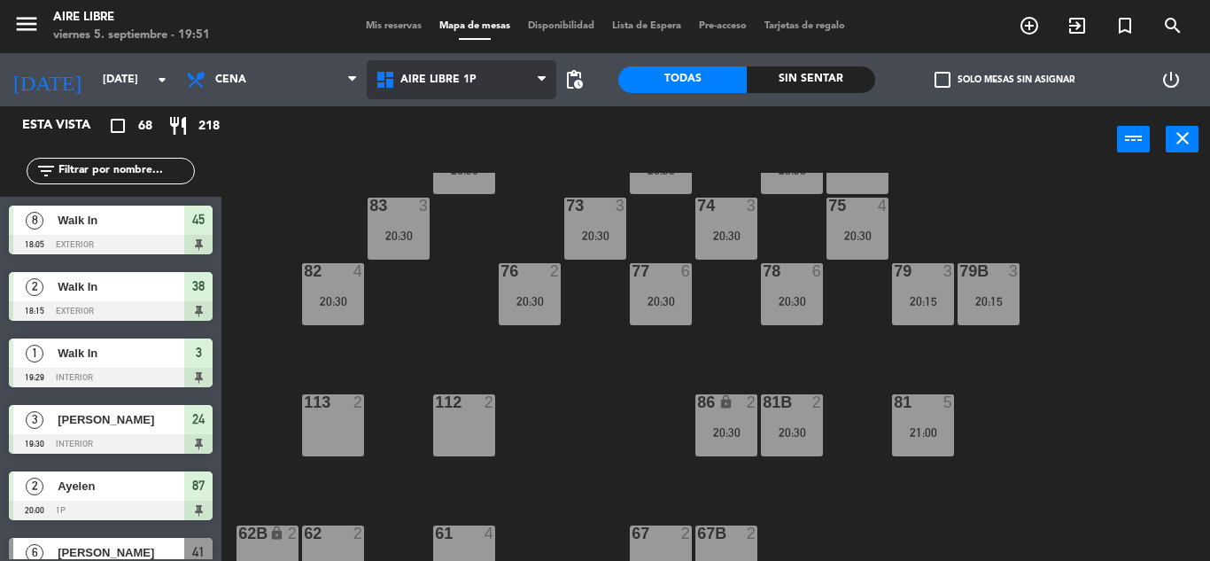
scroll to position [282, 0]
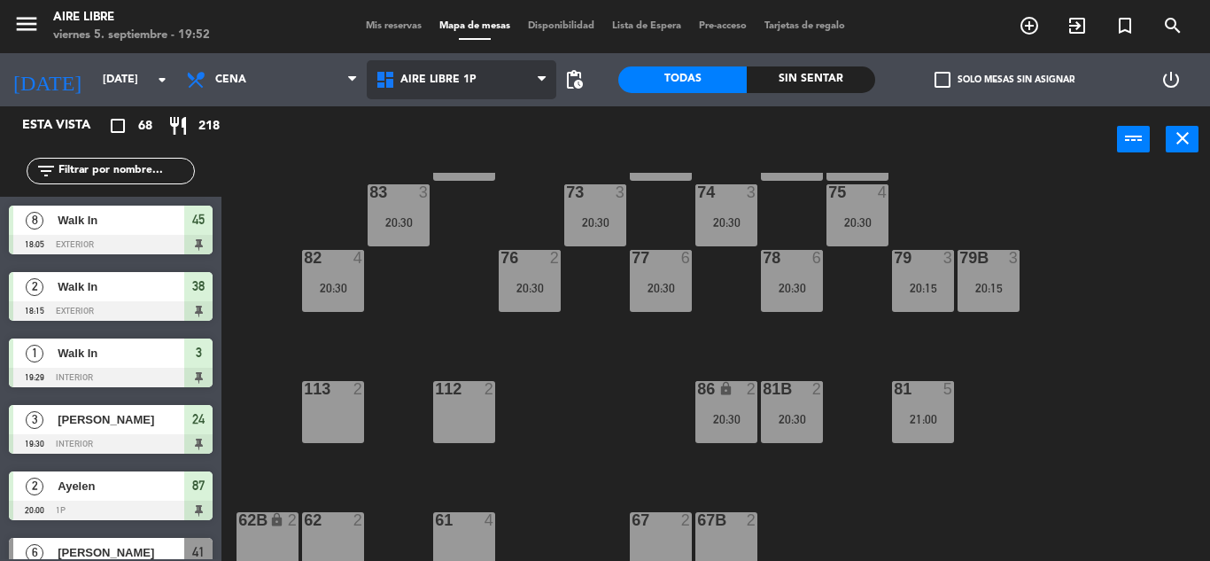
click at [444, 82] on span "Aire Libre 1P" at bounding box center [438, 80] width 76 height 12
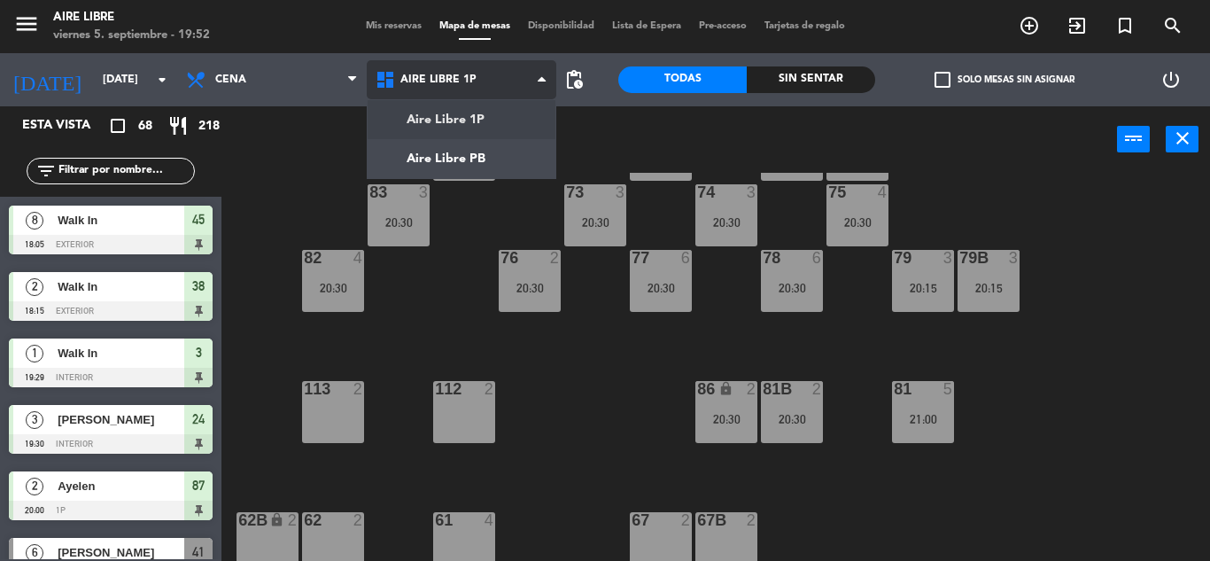
click at [442, 152] on ng-component "menu Aire Libre [DATE] 5. septiembre - 19:52 Mis reservas Mapa de mesas Disponi…" at bounding box center [605, 280] width 1210 height 561
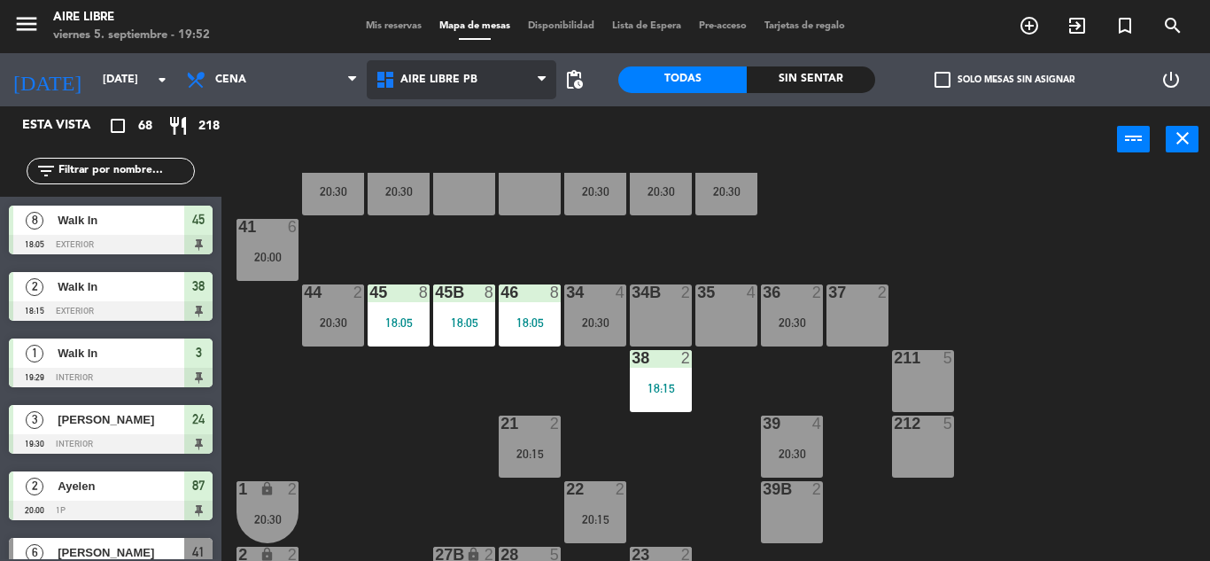
scroll to position [0, 0]
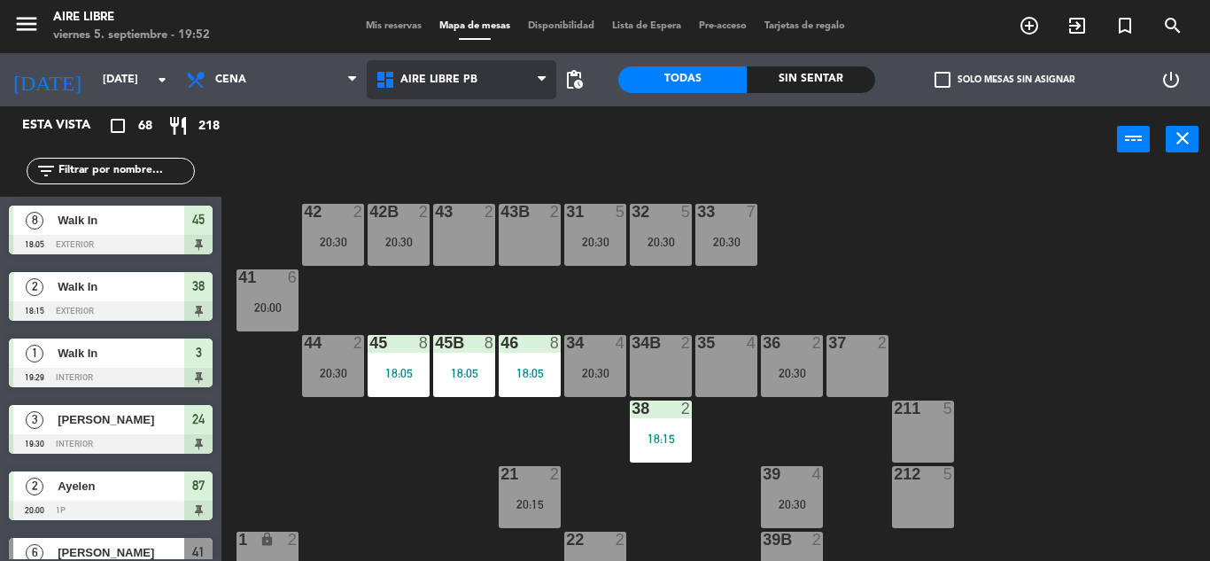
click at [470, 66] on span "Aire Libre PB" at bounding box center [462, 79] width 190 height 39
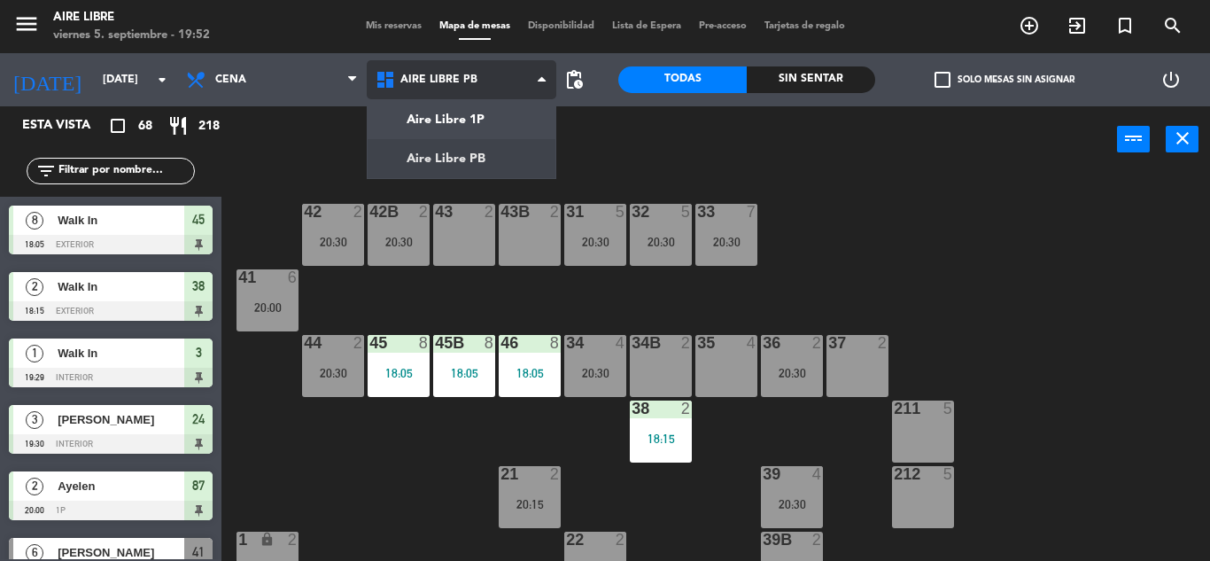
click at [489, 107] on ng-component "menu Aire Libre [DATE] 5. septiembre - 19:52 Mis reservas Mapa de mesas Disponi…" at bounding box center [605, 280] width 1210 height 561
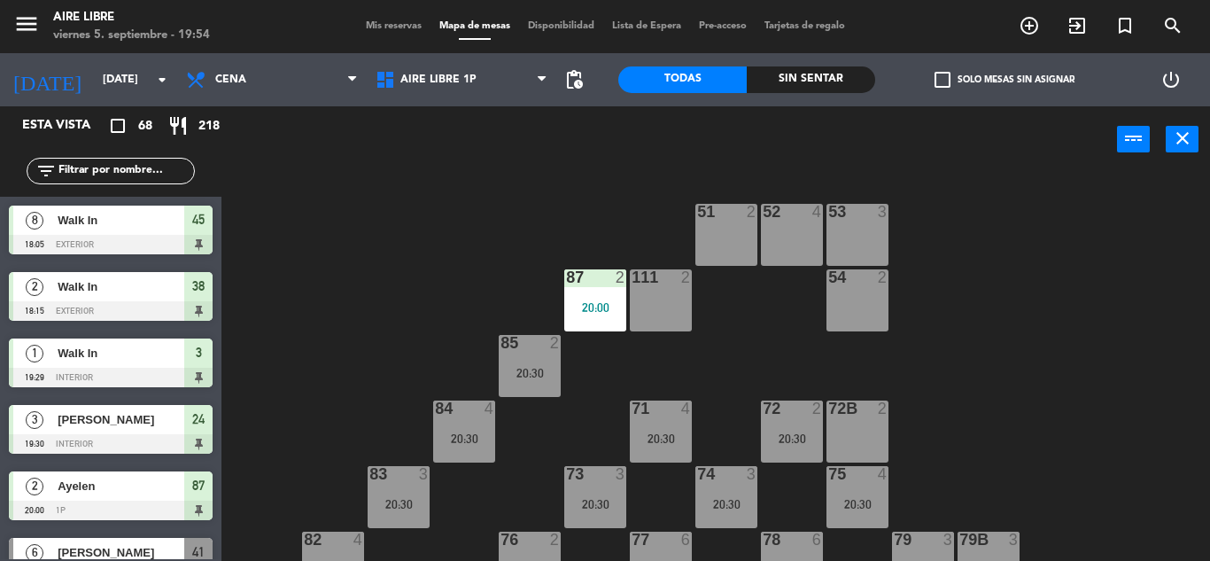
click at [111, 168] on input "text" at bounding box center [125, 170] width 137 height 19
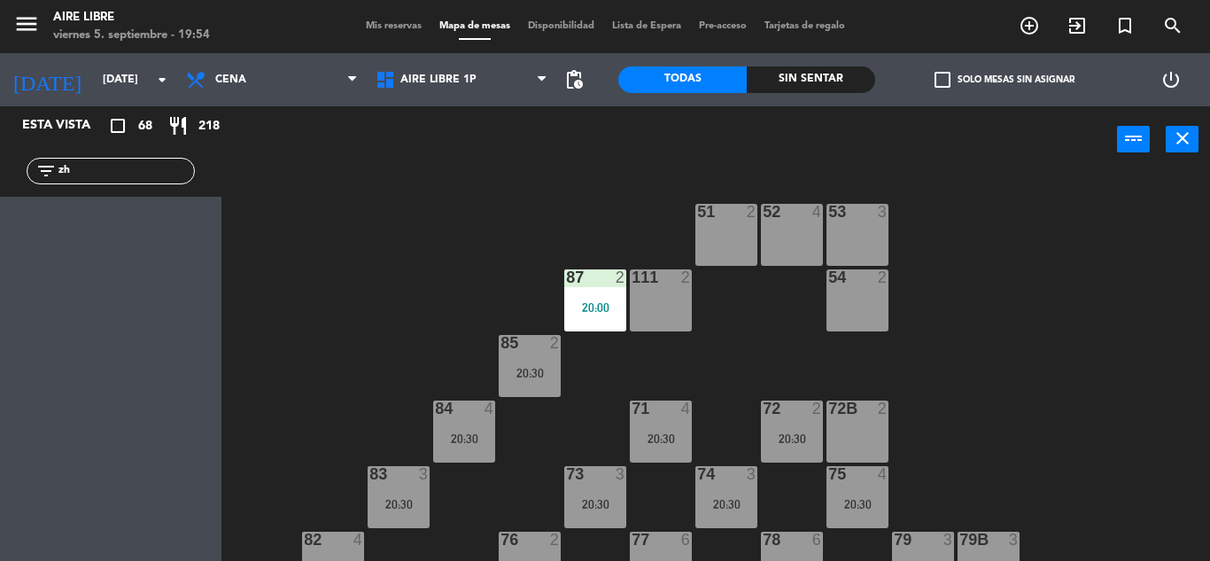
type input "z"
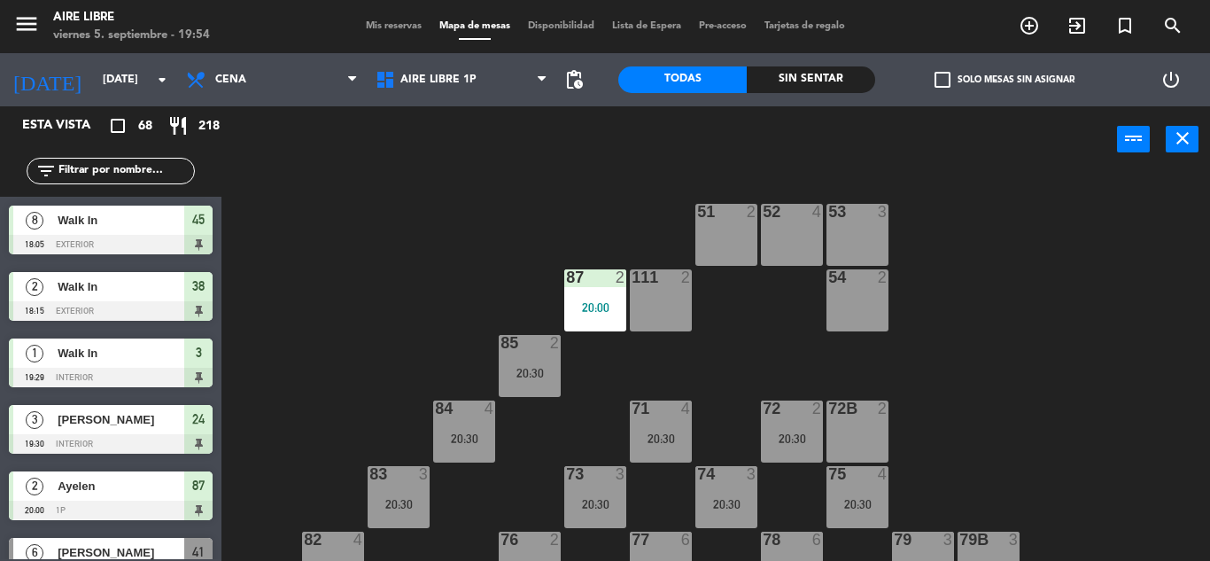
click at [93, 164] on input "text" at bounding box center [125, 170] width 137 height 19
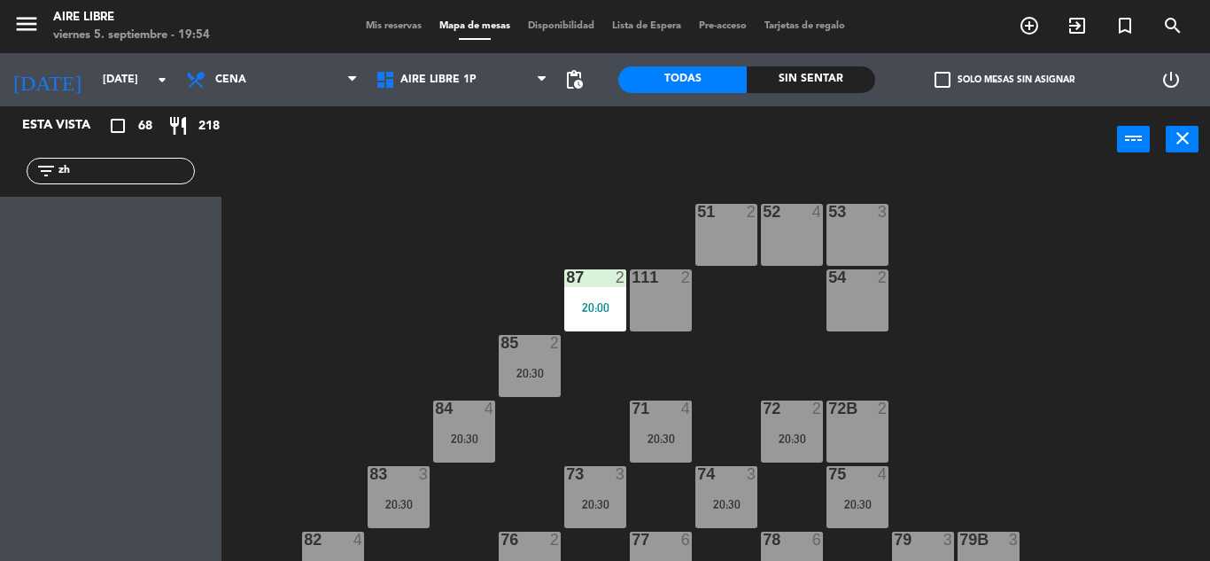
type input "z"
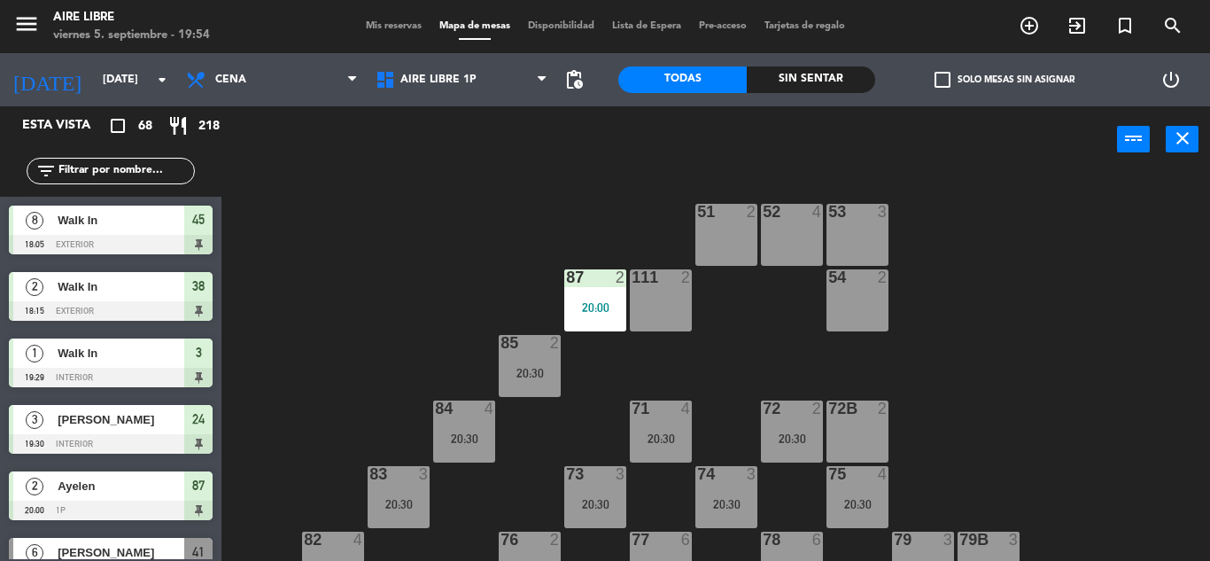
click at [942, 73] on span "check_box_outline_blank" at bounding box center [943, 80] width 16 height 16
click at [1005, 80] on input "check_box_outline_blank Solo mesas sin asignar" at bounding box center [1005, 80] width 0 height 0
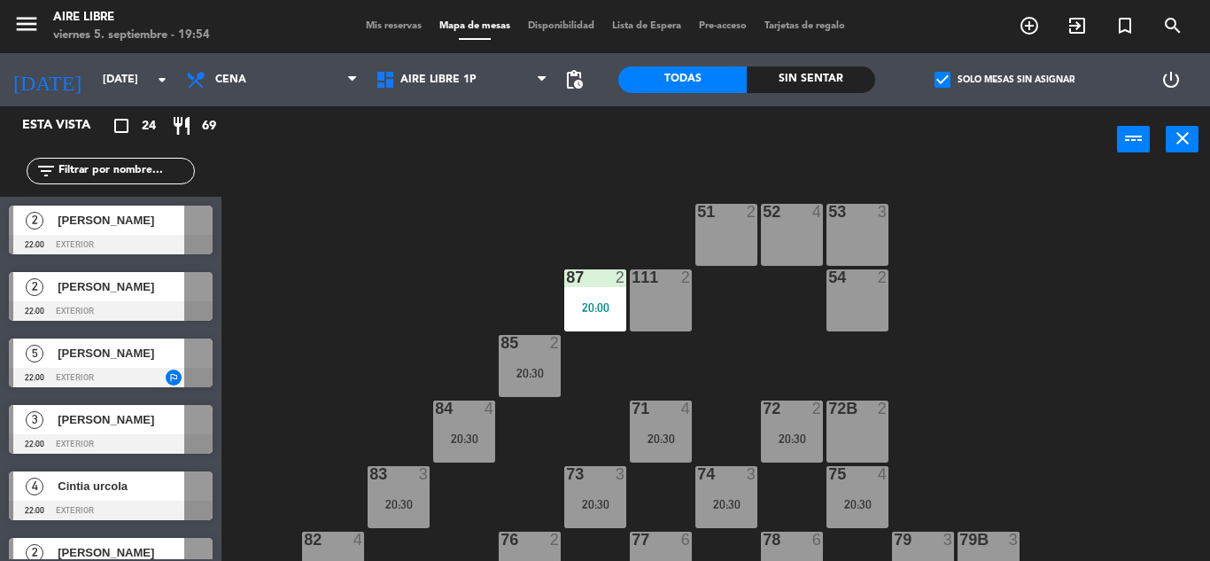
click at [950, 72] on span "check_box" at bounding box center [943, 80] width 16 height 16
click at [1005, 80] on input "check_box Solo mesas sin asignar" at bounding box center [1005, 80] width 0 height 0
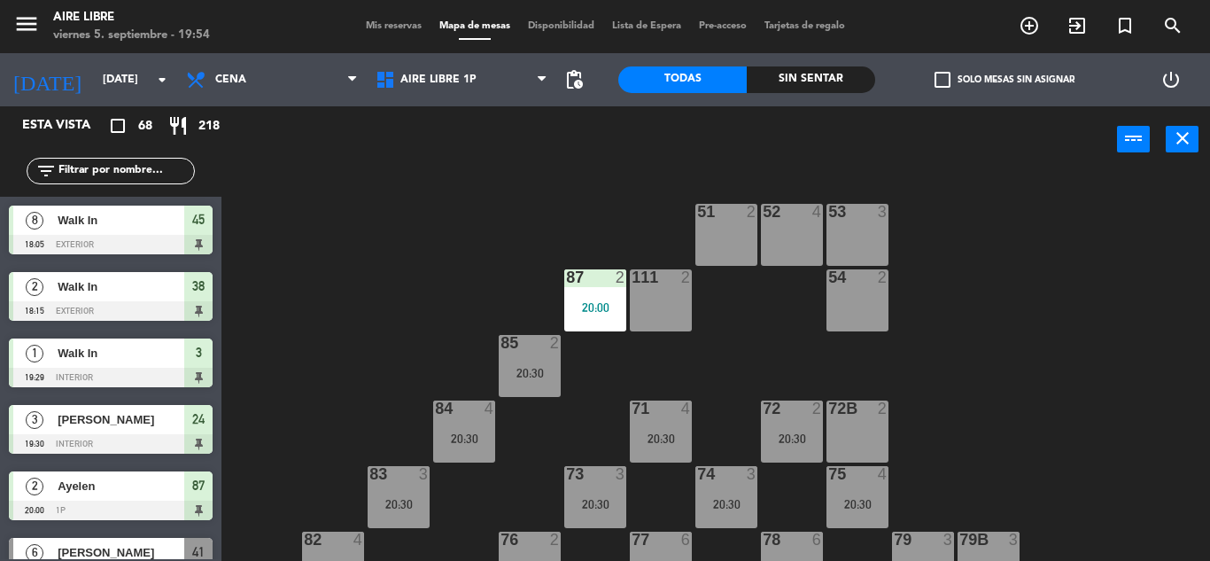
click at [88, 166] on input "text" at bounding box center [125, 170] width 137 height 19
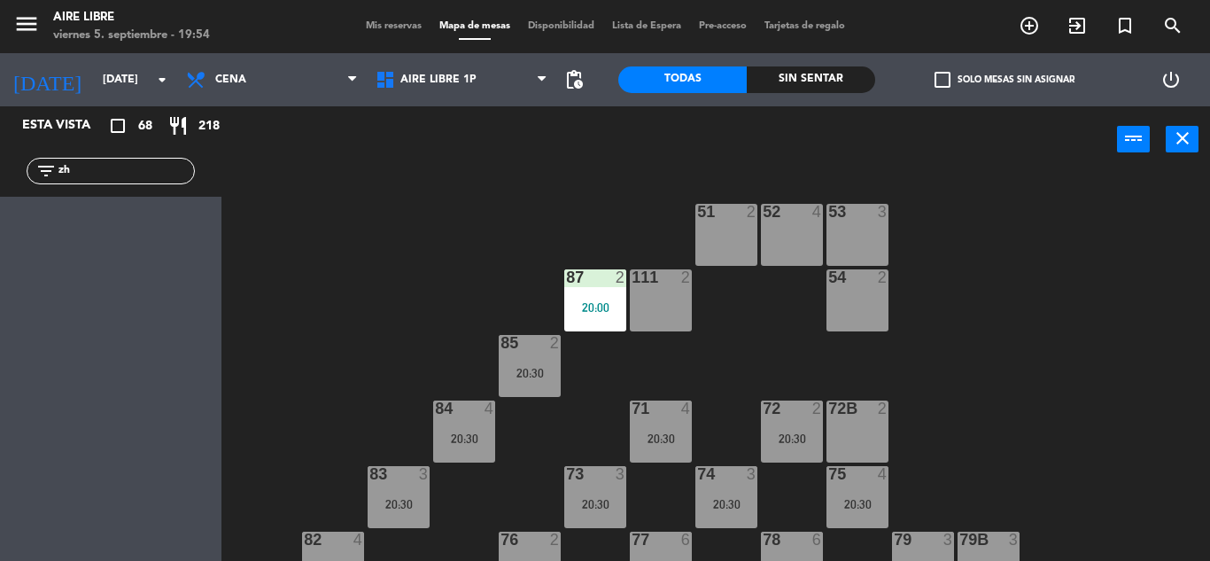
type input "z"
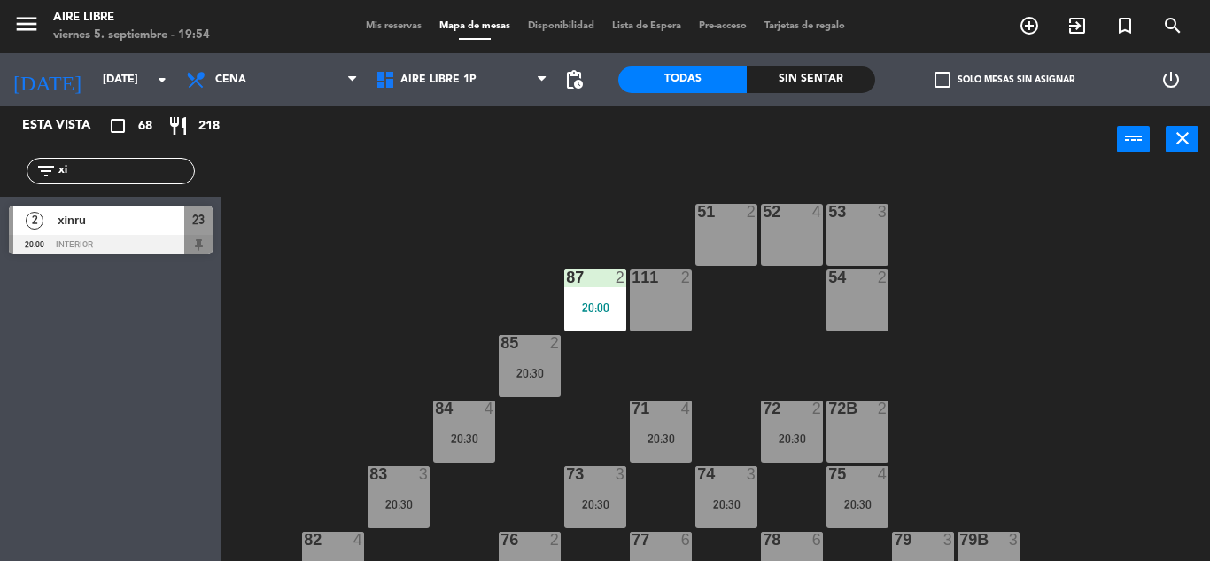
type input "xi"
click at [98, 224] on span "xinru" at bounding box center [121, 220] width 127 height 19
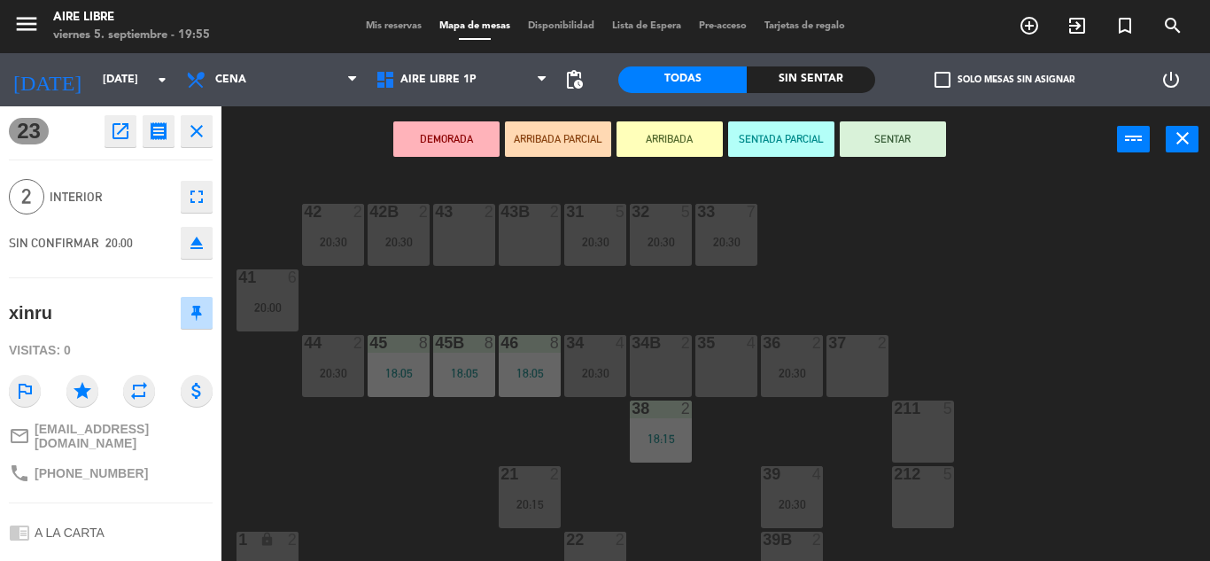
click at [201, 190] on icon "fullscreen" at bounding box center [196, 196] width 21 height 21
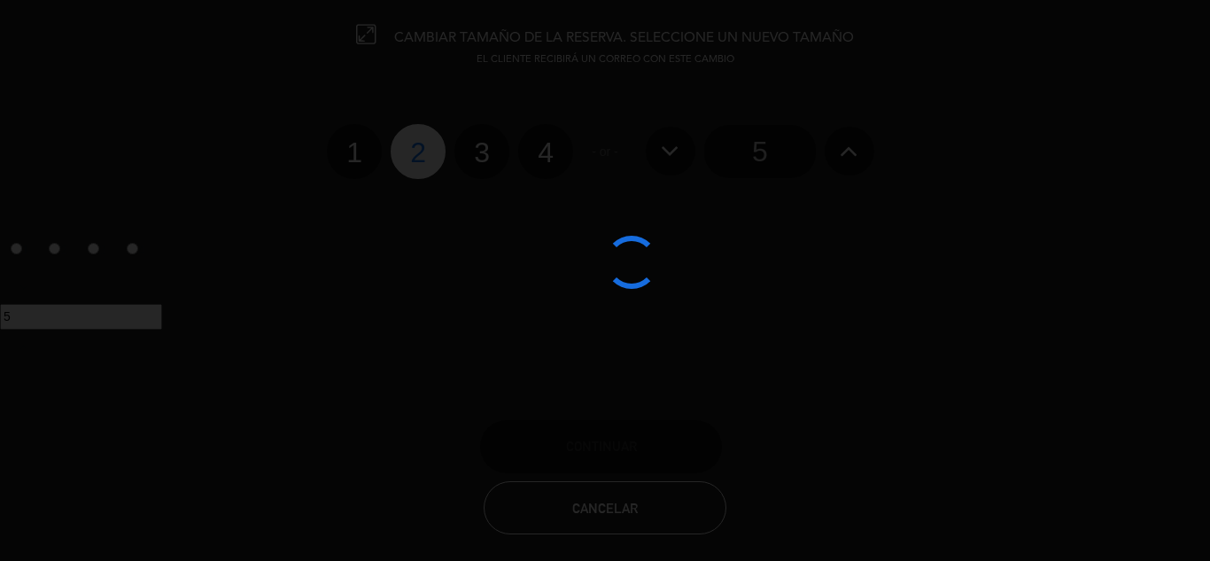
click at [479, 160] on div at bounding box center [605, 280] width 1210 height 561
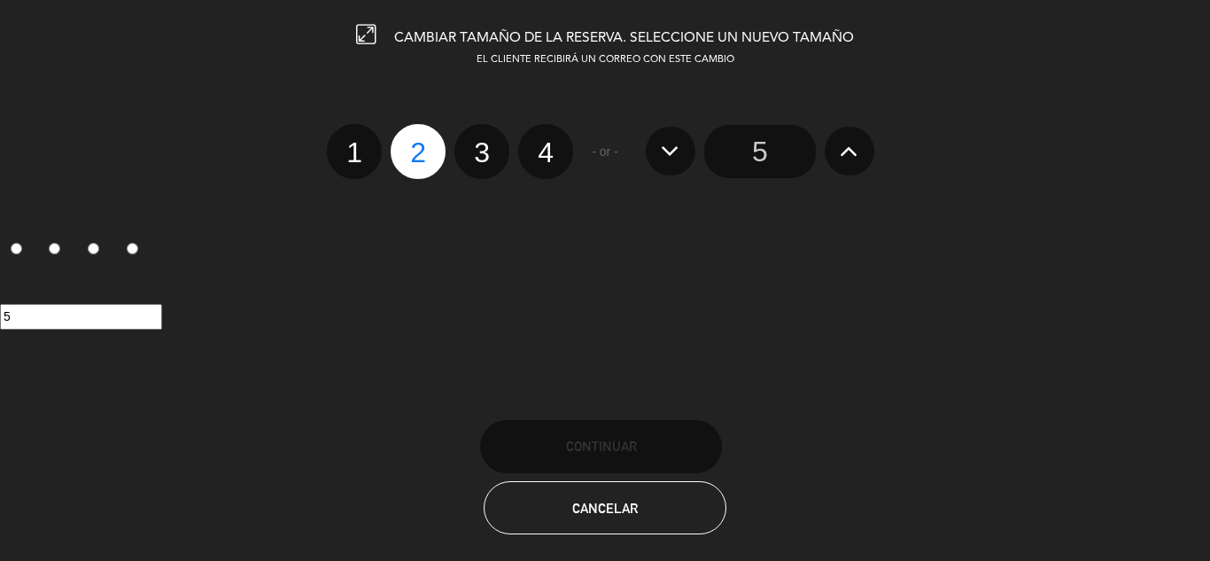
click at [489, 148] on label "3" at bounding box center [482, 151] width 55 height 55
click at [486, 143] on input "3" at bounding box center [480, 137] width 12 height 12
radio input "true"
radio input "false"
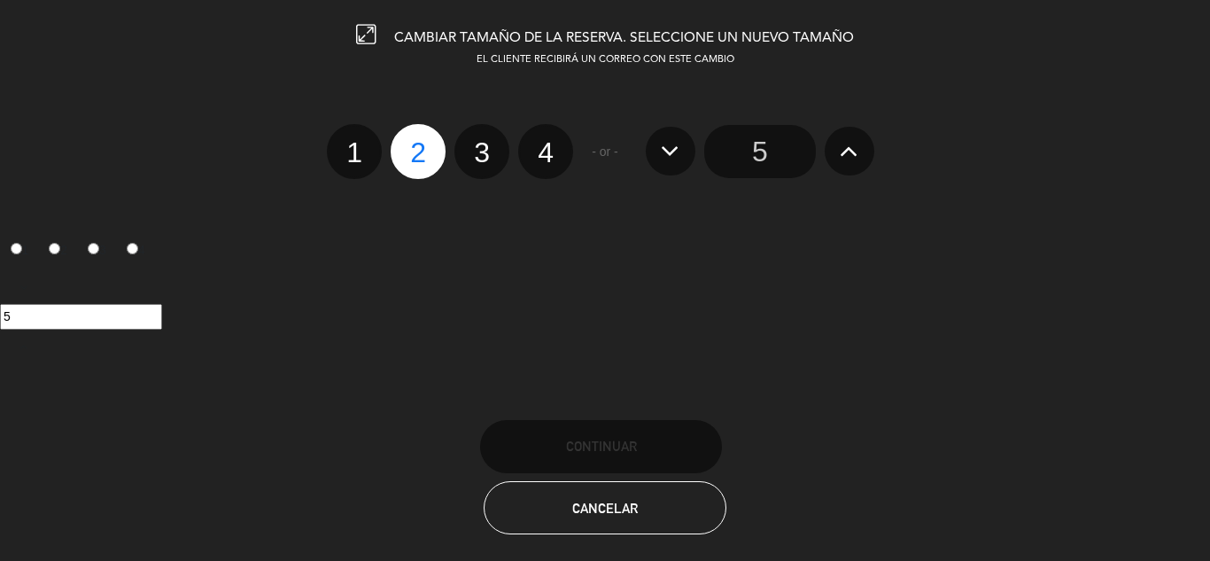
radio input "false"
radio input "true"
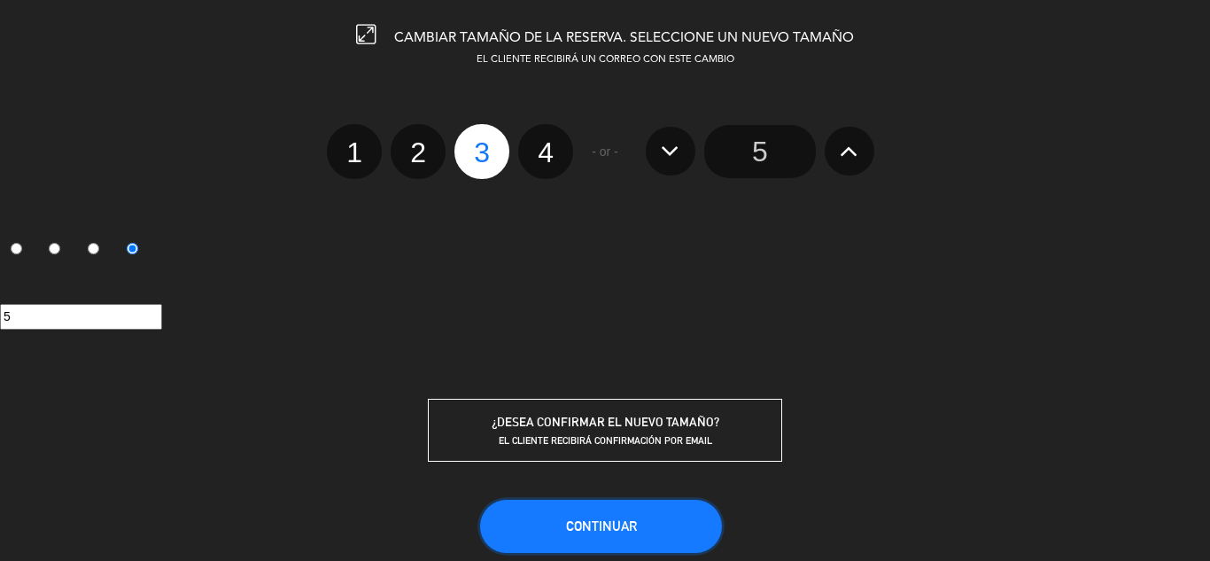
click at [636, 526] on span "Continuar" at bounding box center [601, 525] width 71 height 15
click at [0, 0] on div at bounding box center [0, 0] width 0 height 0
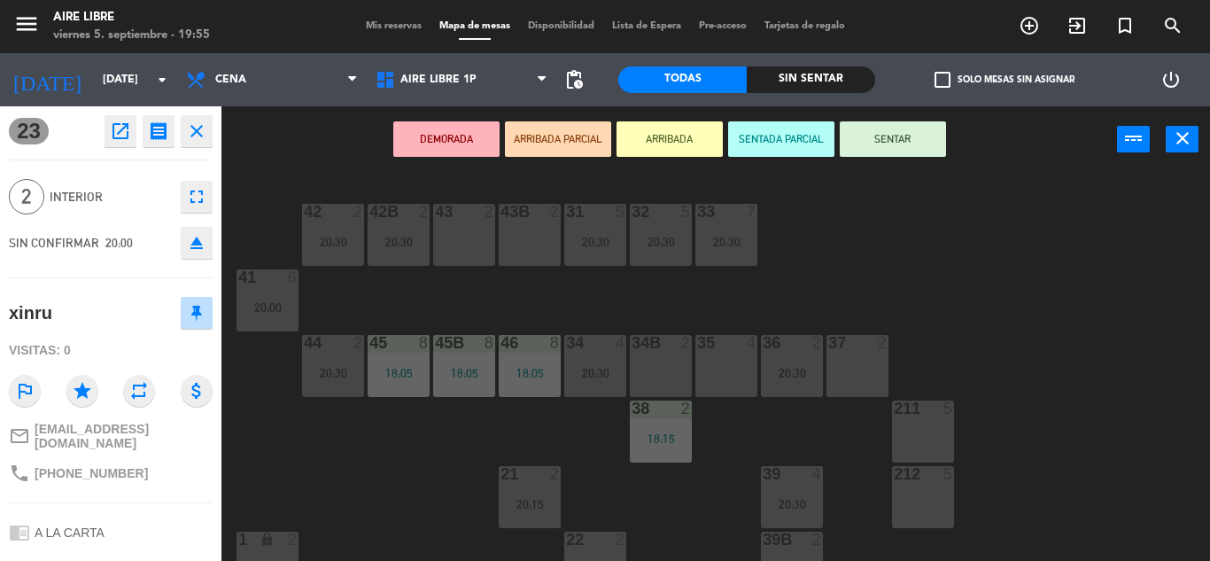
click at [1023, 272] on div "42 2 20:30 43 2 31 5 20:30 32 5 20:30 33 7 20:30 42B 2 20:30 43B 2 41 6 20:00 4…" at bounding box center [722, 367] width 976 height 388
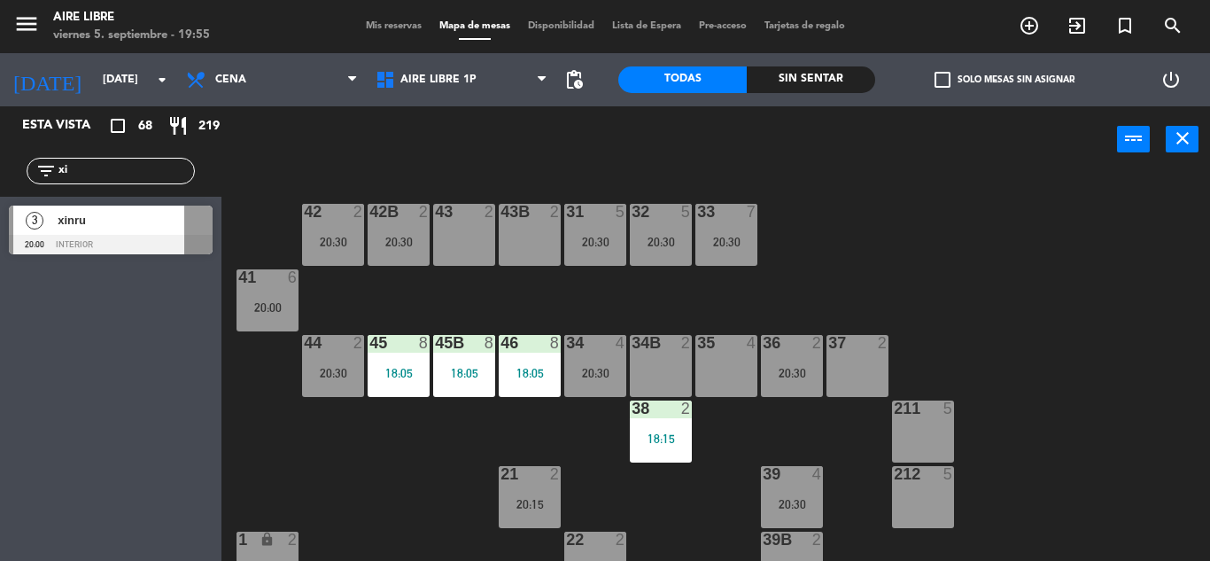
click at [119, 235] on div at bounding box center [111, 244] width 204 height 19
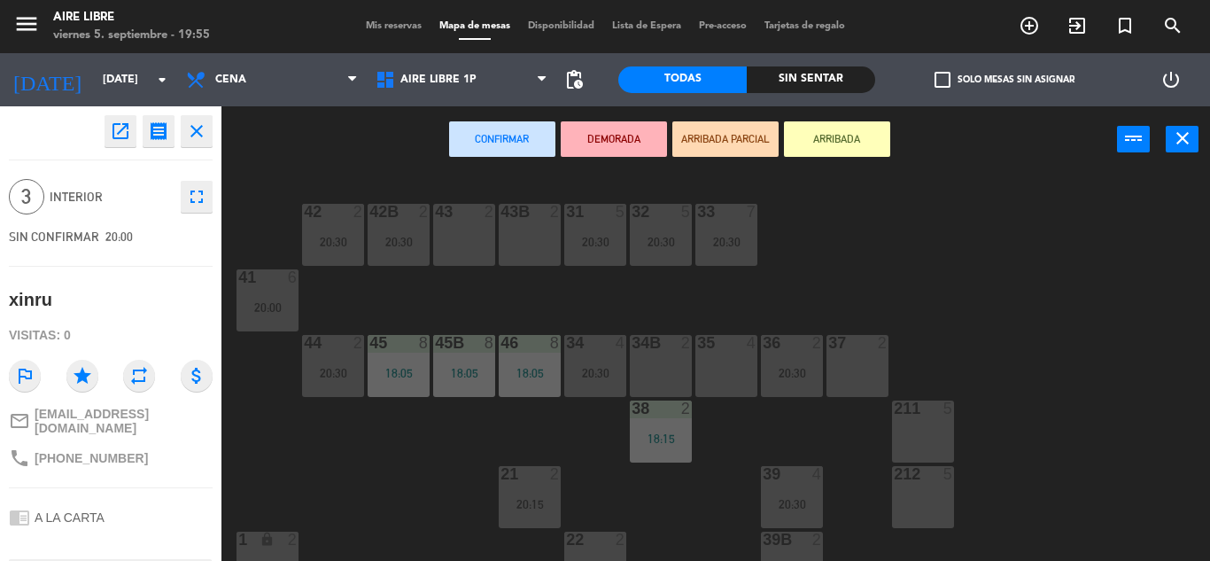
click at [470, 239] on div "43 2" at bounding box center [464, 235] width 62 height 62
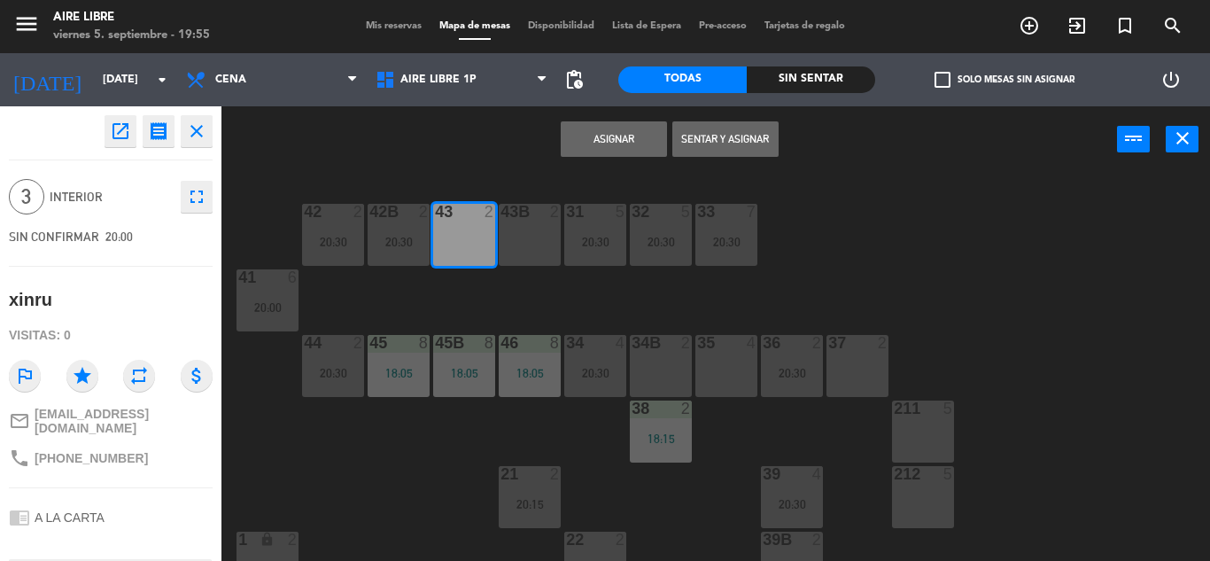
click at [536, 244] on div "43B 2" at bounding box center [530, 235] width 62 height 62
click at [625, 140] on button "Asignar" at bounding box center [614, 138] width 106 height 35
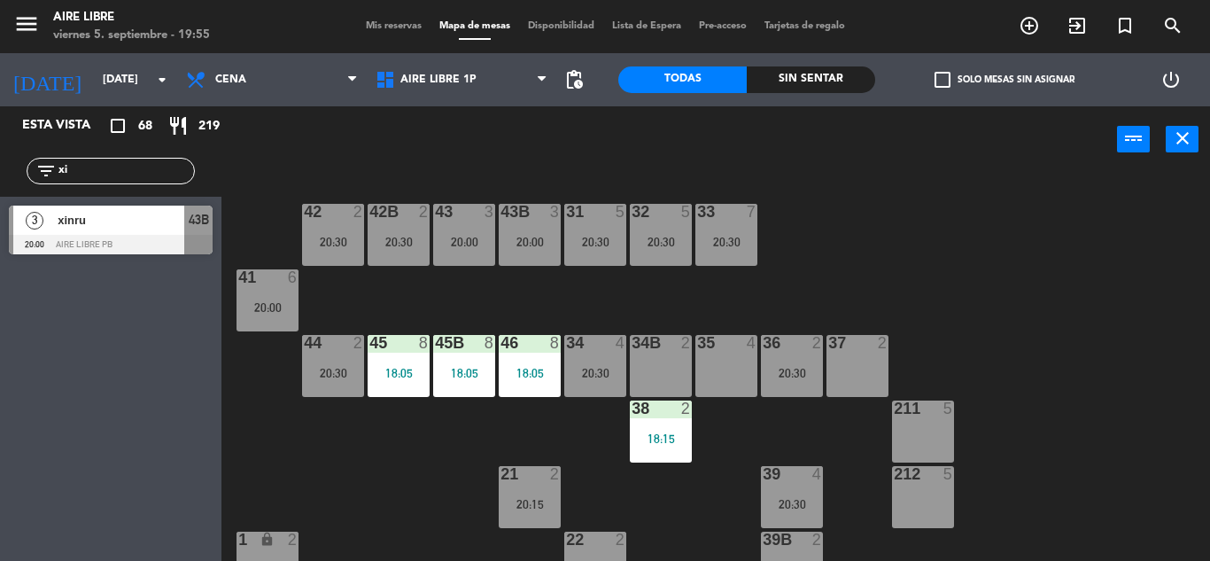
click at [457, 237] on div "20:00" at bounding box center [464, 242] width 62 height 12
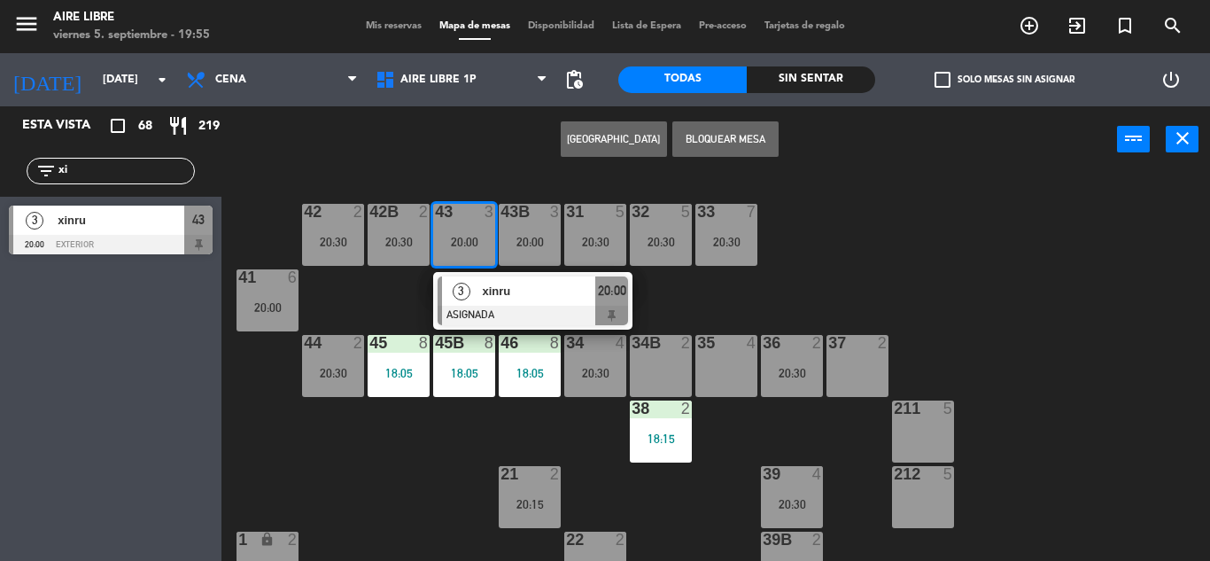
click at [540, 302] on div "xinru" at bounding box center [537, 290] width 115 height 29
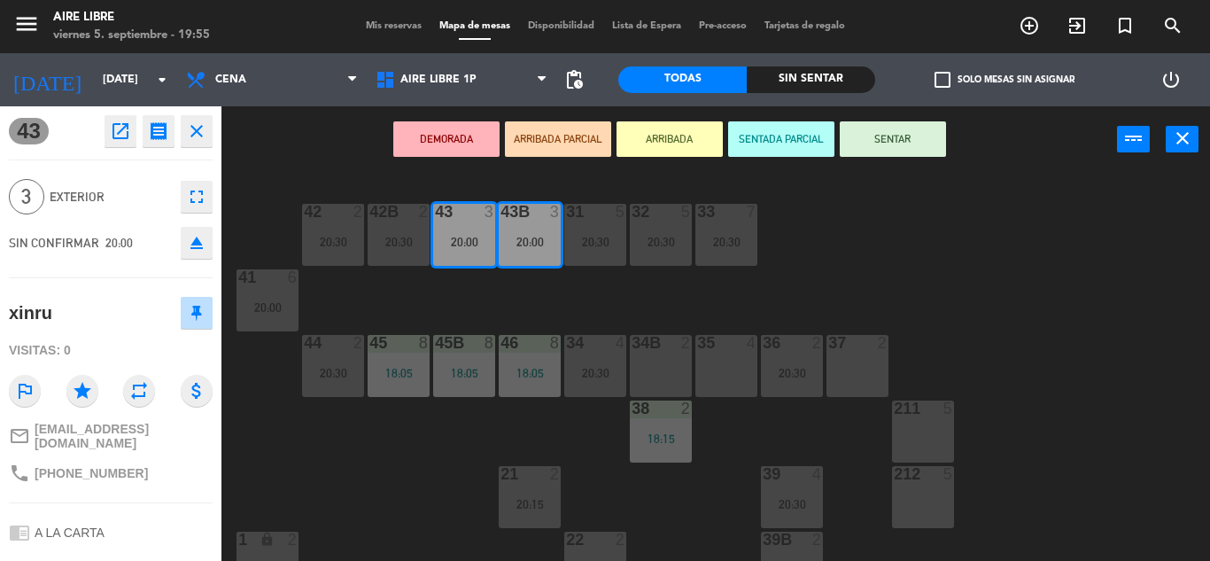
click at [682, 143] on button "ARRIBADA" at bounding box center [670, 138] width 106 height 35
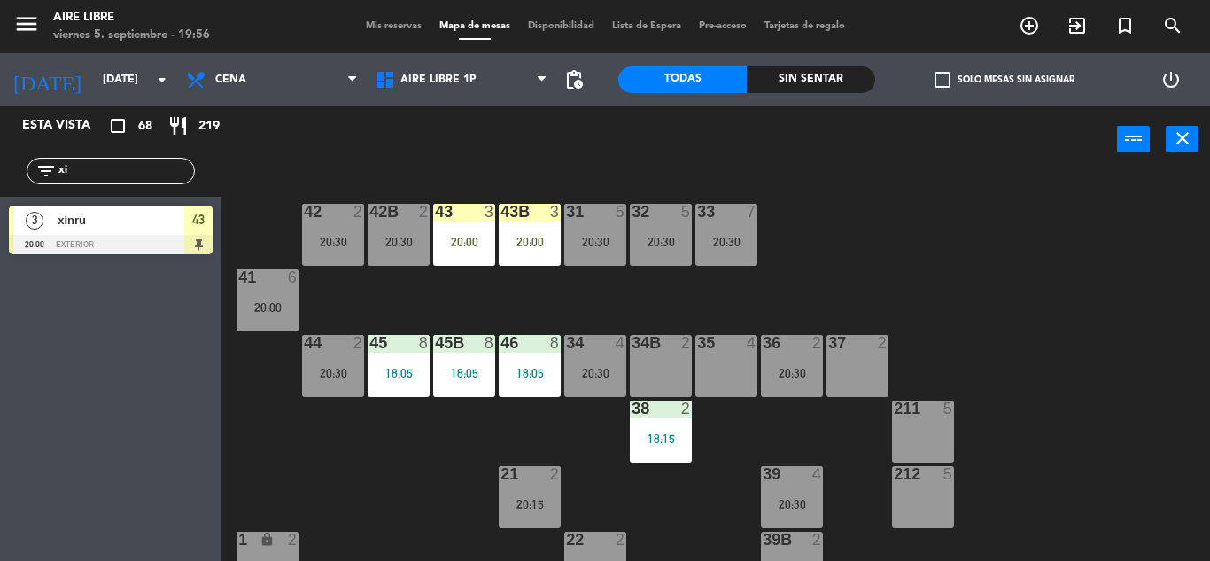
click at [453, 244] on div "20:00" at bounding box center [464, 242] width 62 height 12
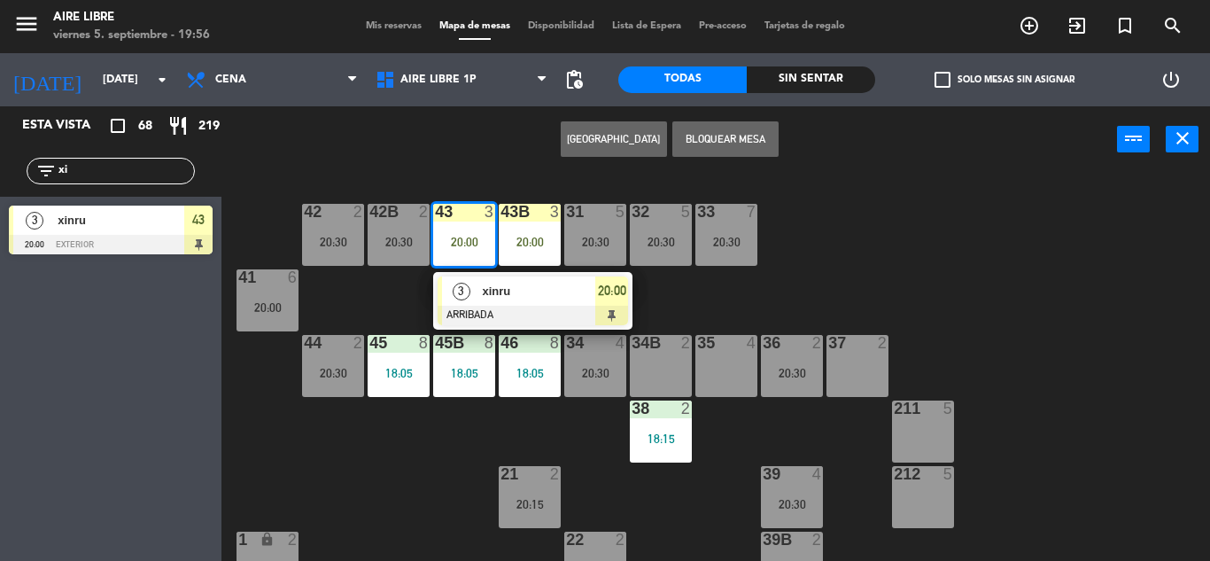
click at [542, 289] on span "xinru" at bounding box center [538, 291] width 113 height 19
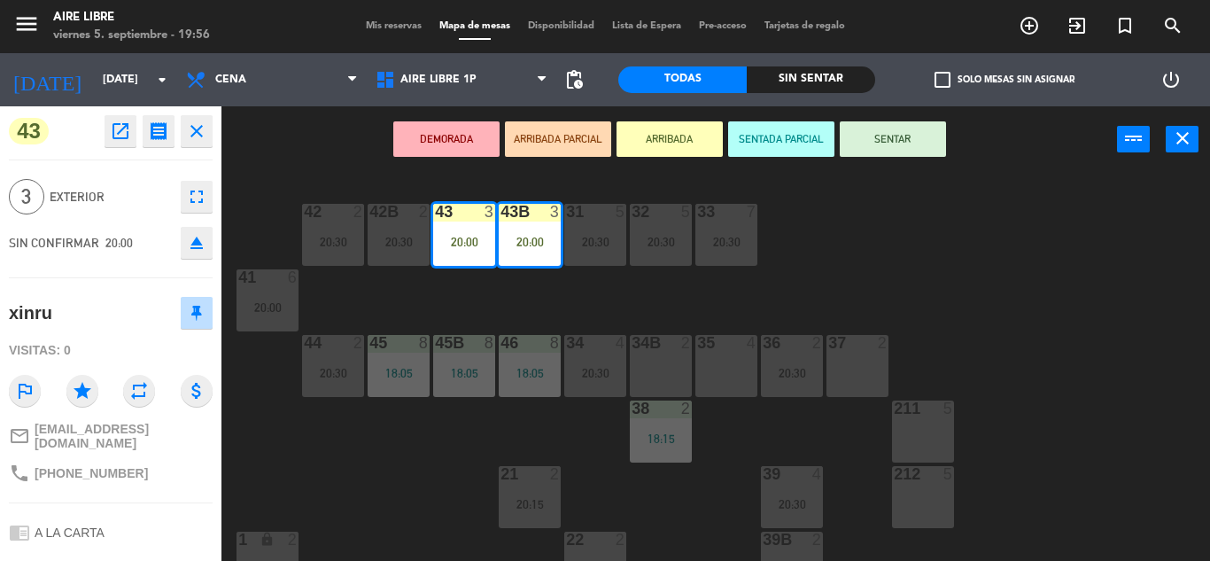
click at [880, 144] on button "SENTAR" at bounding box center [893, 138] width 106 height 35
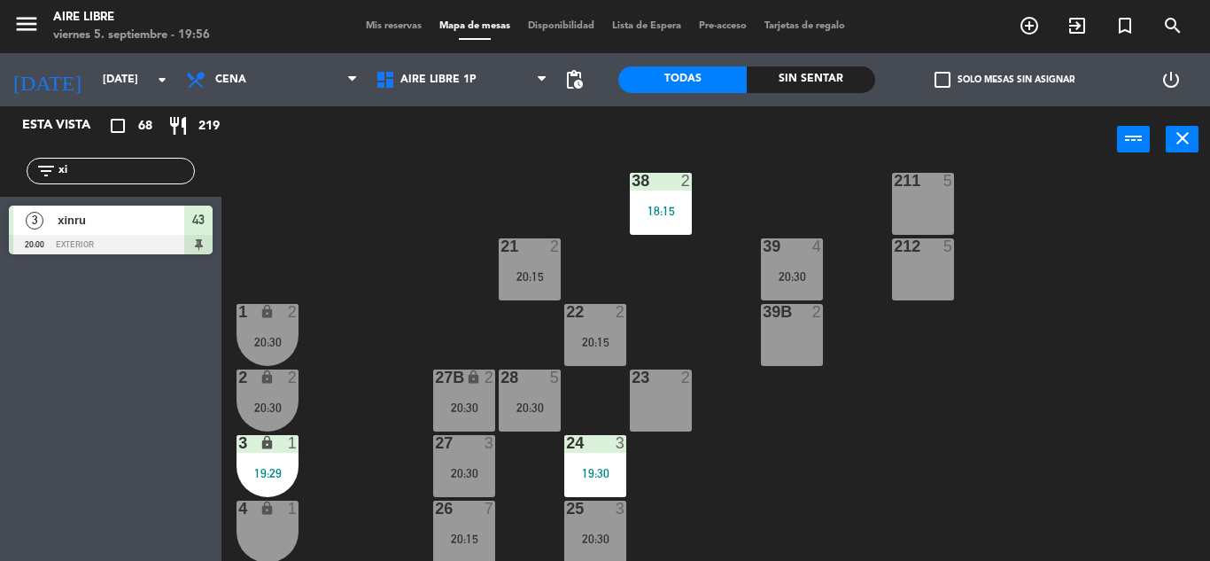
scroll to position [232, 0]
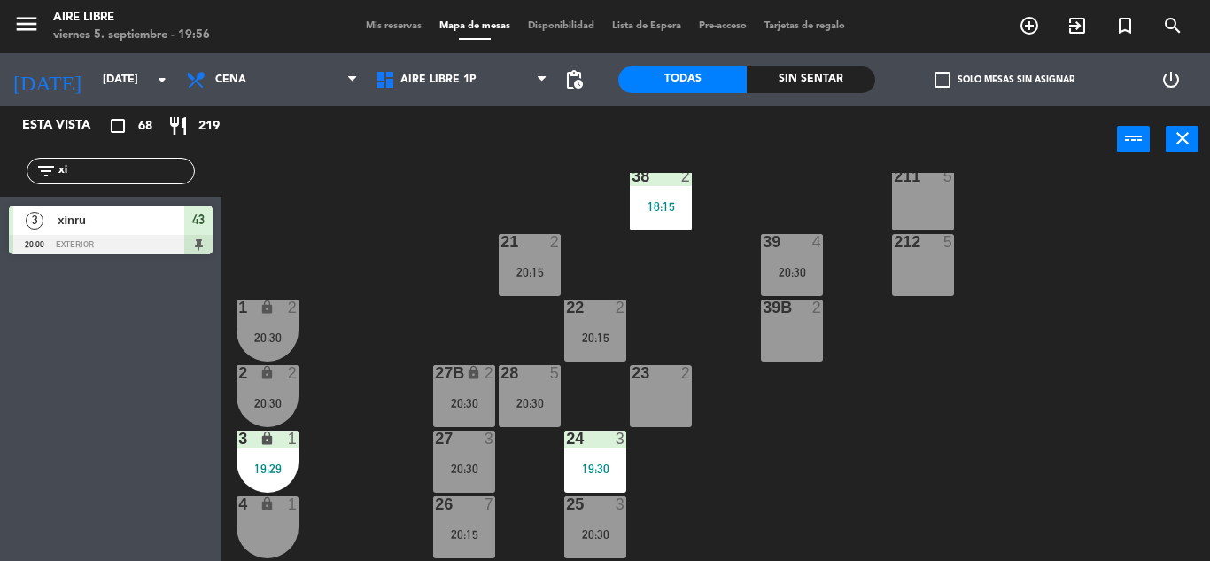
click at [517, 255] on div "21 2 20:15" at bounding box center [530, 265] width 62 height 62
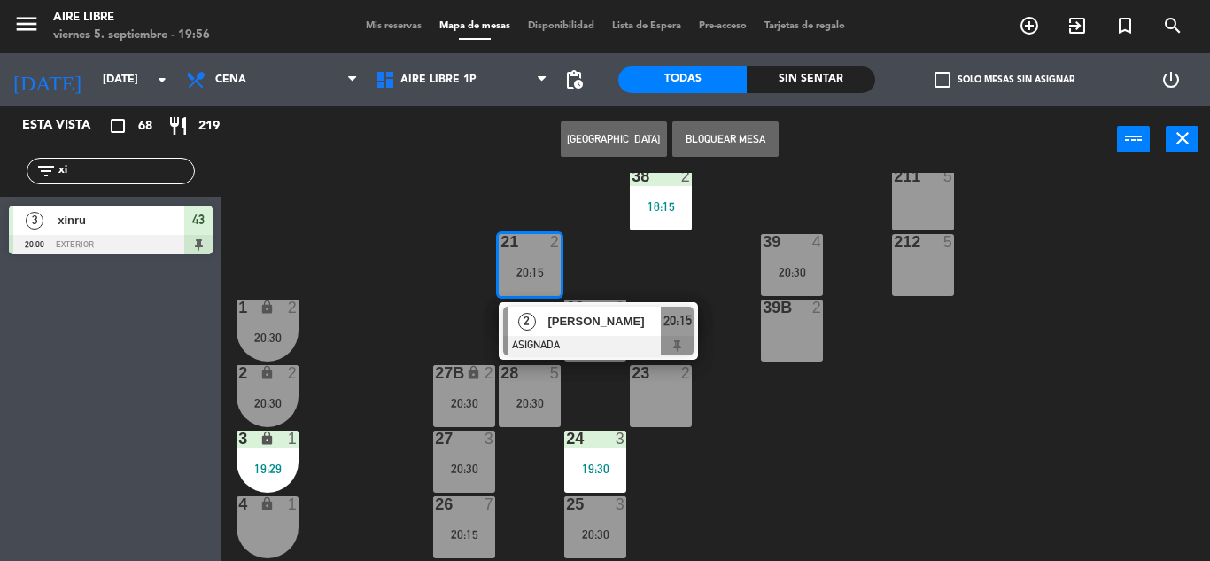
click at [667, 396] on div "23 2" at bounding box center [661, 396] width 62 height 62
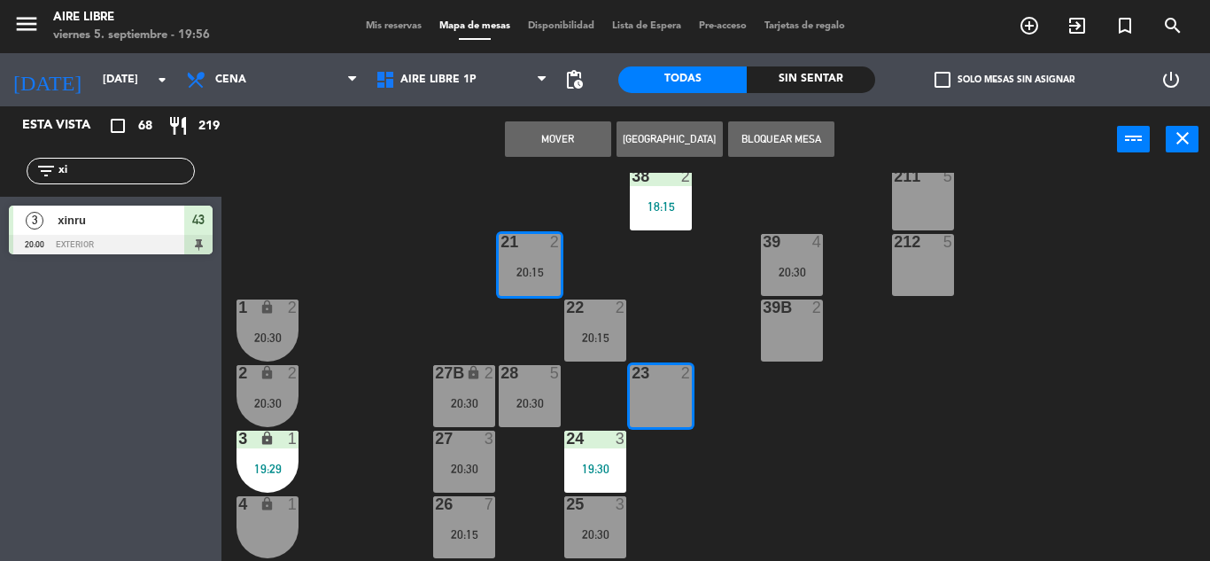
click at [553, 128] on button "Mover" at bounding box center [558, 138] width 106 height 35
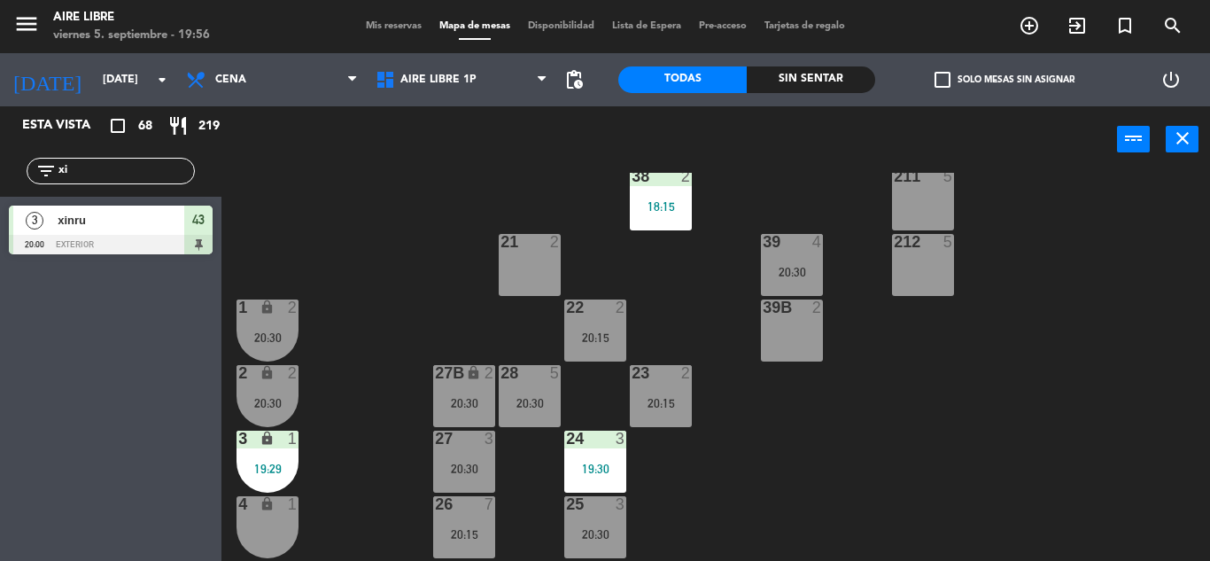
click at [120, 167] on input "xi" at bounding box center [125, 170] width 137 height 19
type input "x"
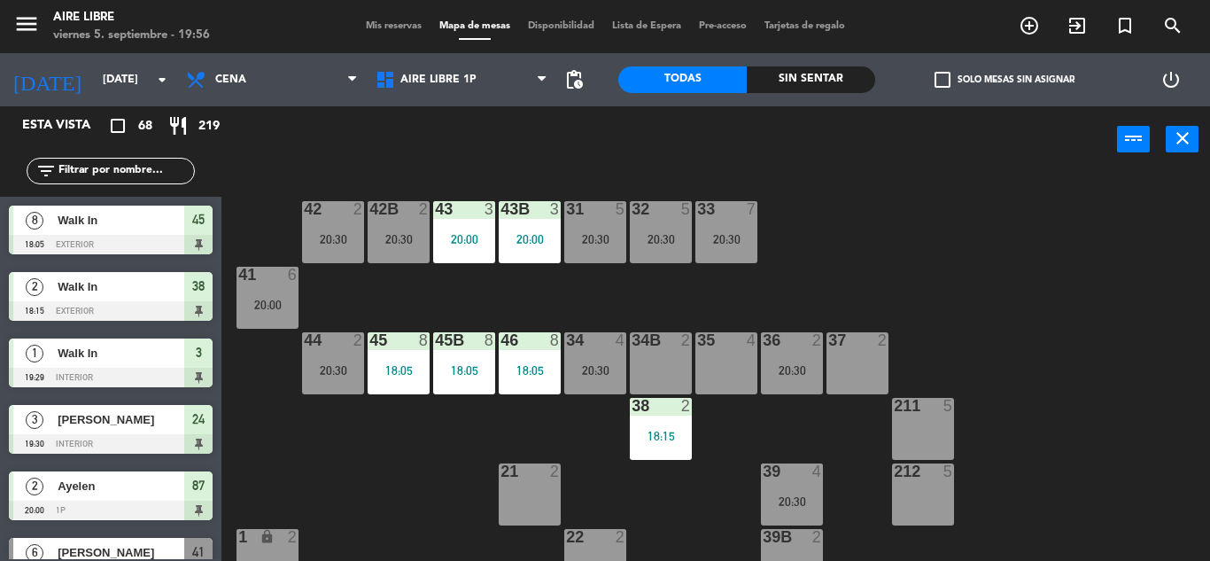
scroll to position [0, 0]
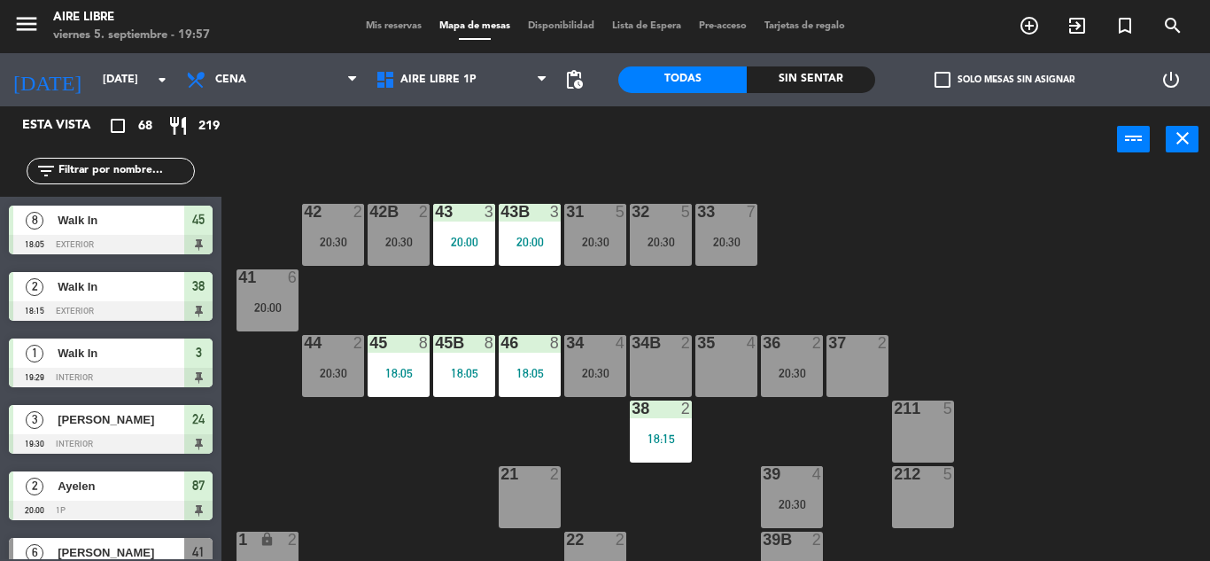
click at [132, 170] on input "text" at bounding box center [125, 170] width 137 height 19
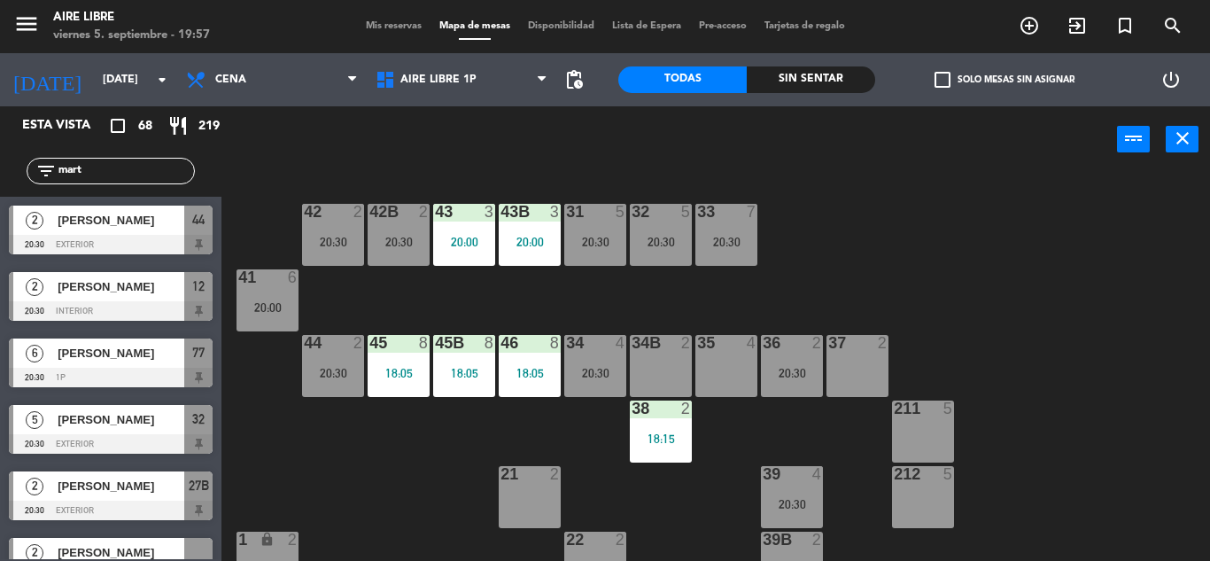
type input "mart"
click at [442, 461] on div "42 2 20:30 43 3 20:00 31 5 20:30 32 5 20:30 33 7 20:30 42B 2 20:30 43B 3 20:00 …" at bounding box center [722, 367] width 976 height 388
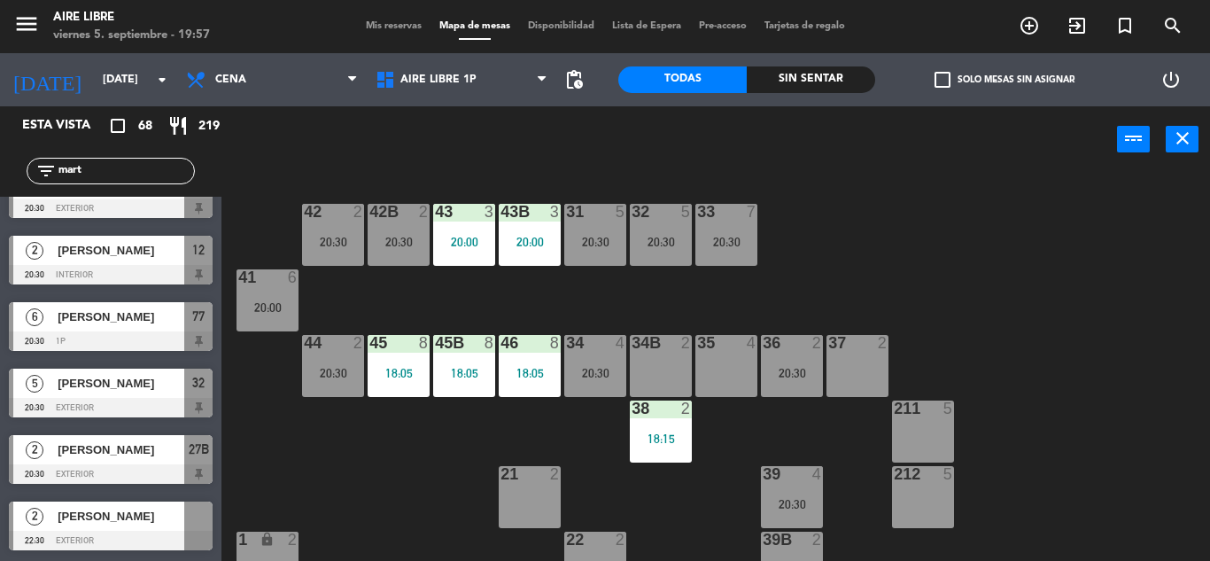
click at [121, 525] on span "[PERSON_NAME]" at bounding box center [121, 516] width 127 height 19
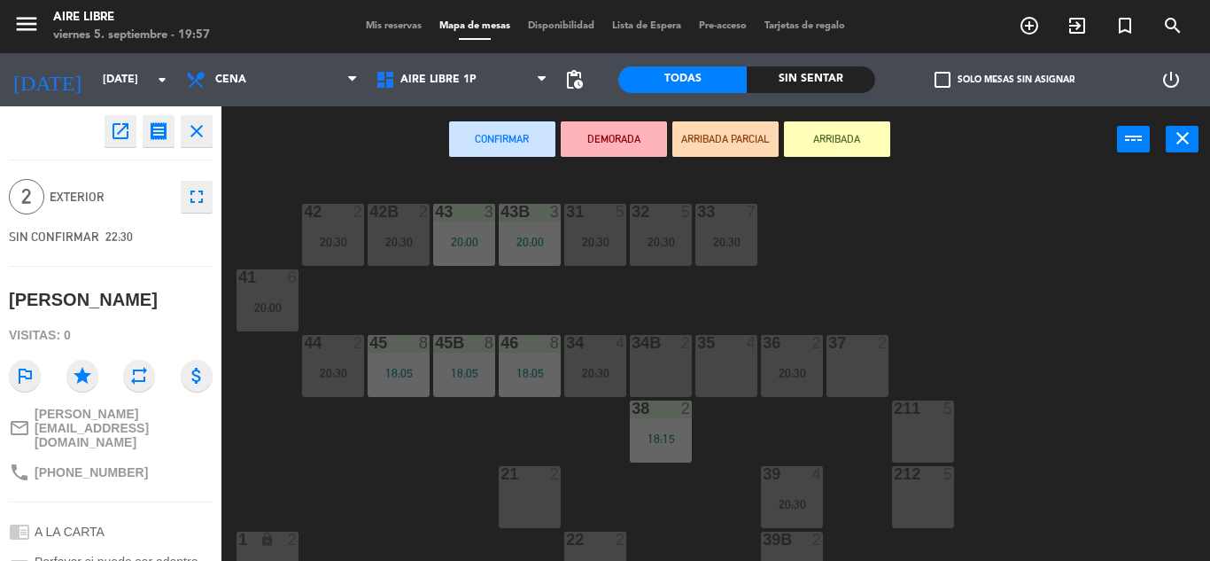
click at [117, 126] on icon "open_in_new" at bounding box center [120, 131] width 21 height 21
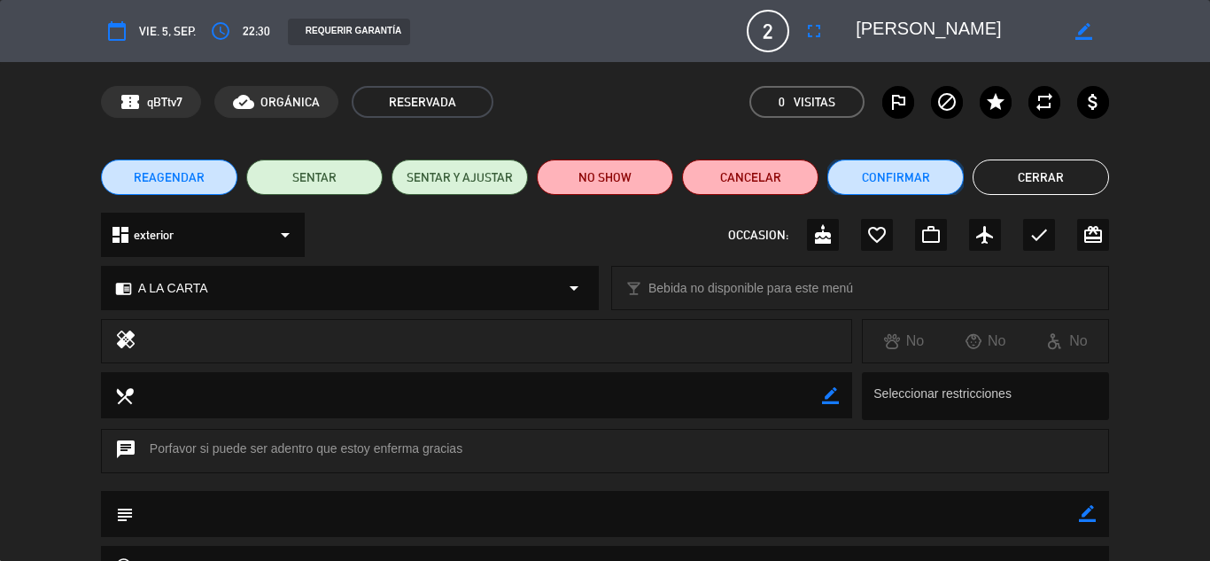
click at [914, 170] on button "Confirmar" at bounding box center [896, 176] width 136 height 35
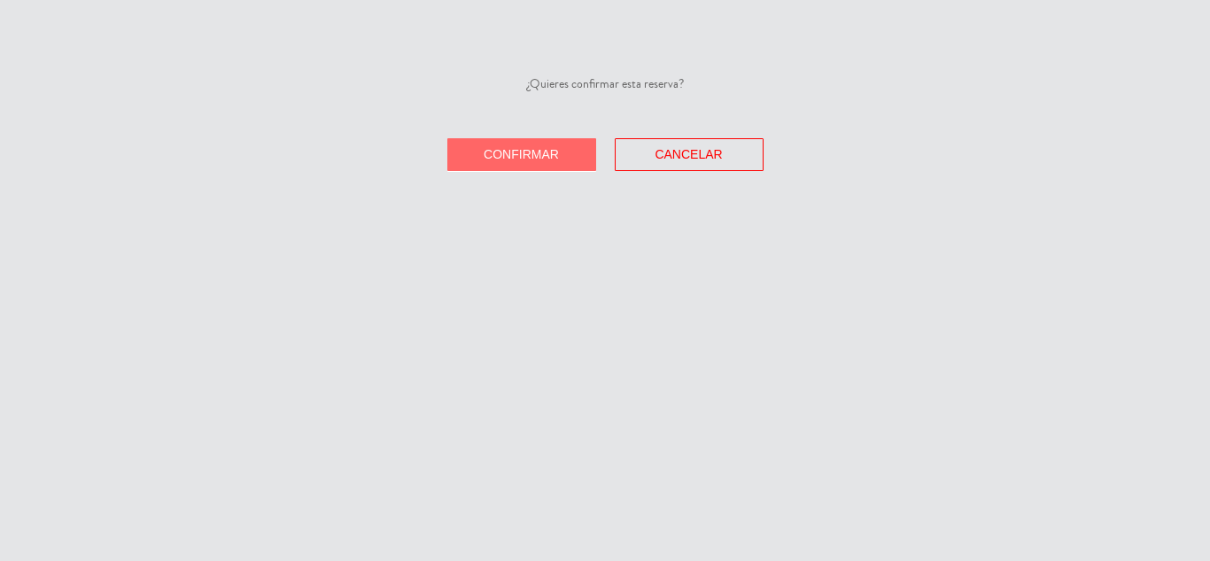
click at [509, 146] on button "Confirmar" at bounding box center [521, 154] width 149 height 33
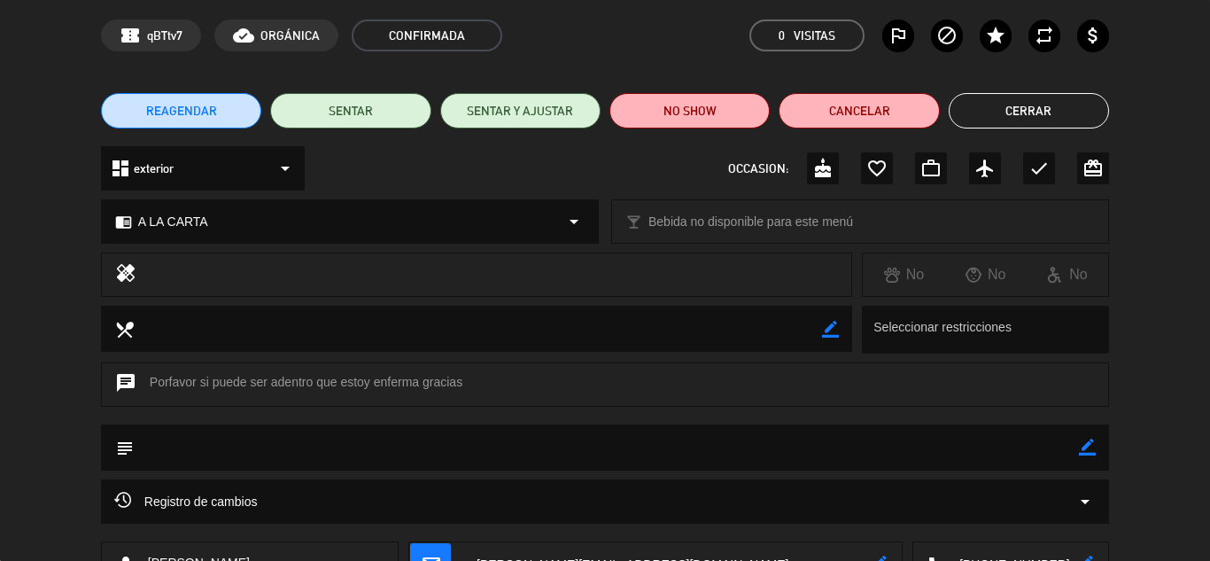
scroll to position [0, 0]
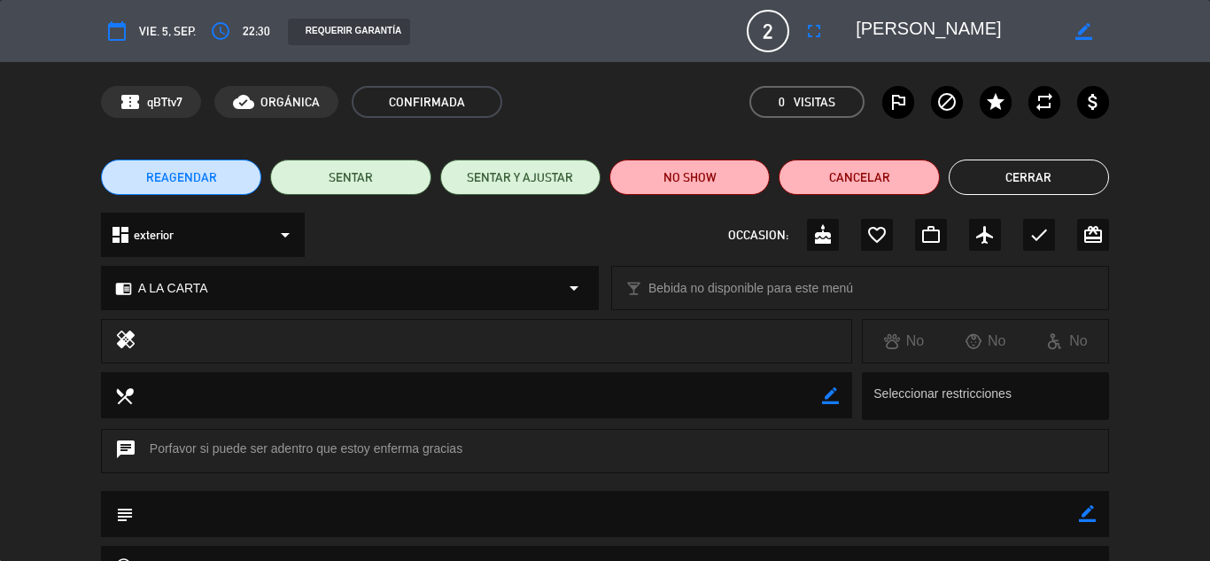
click at [1044, 175] on button "Cerrar" at bounding box center [1029, 176] width 160 height 35
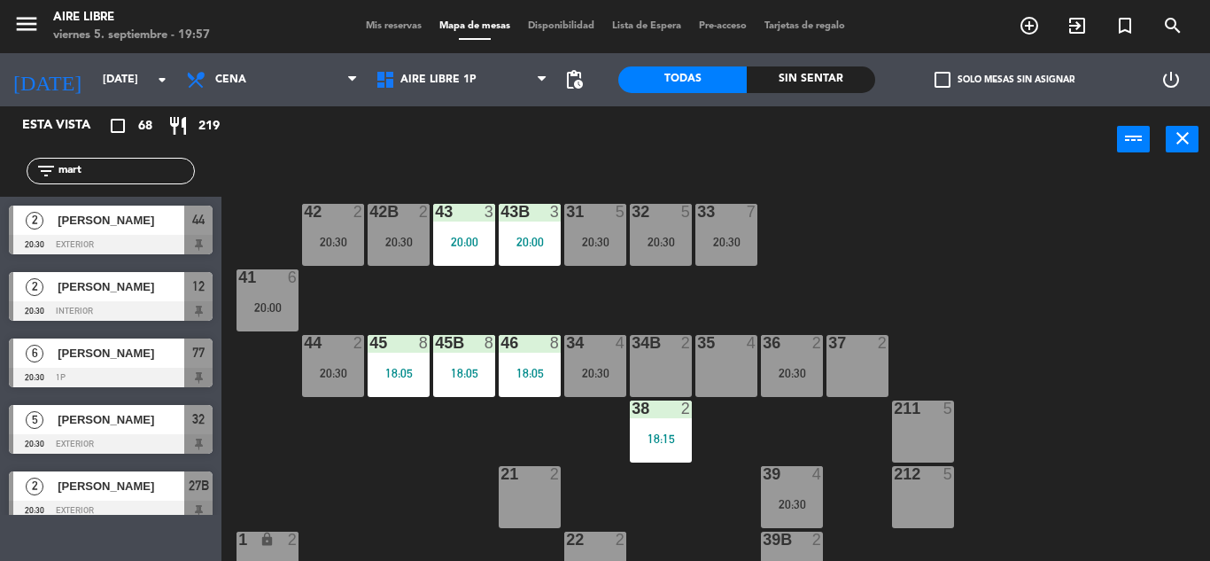
scroll to position [36, 0]
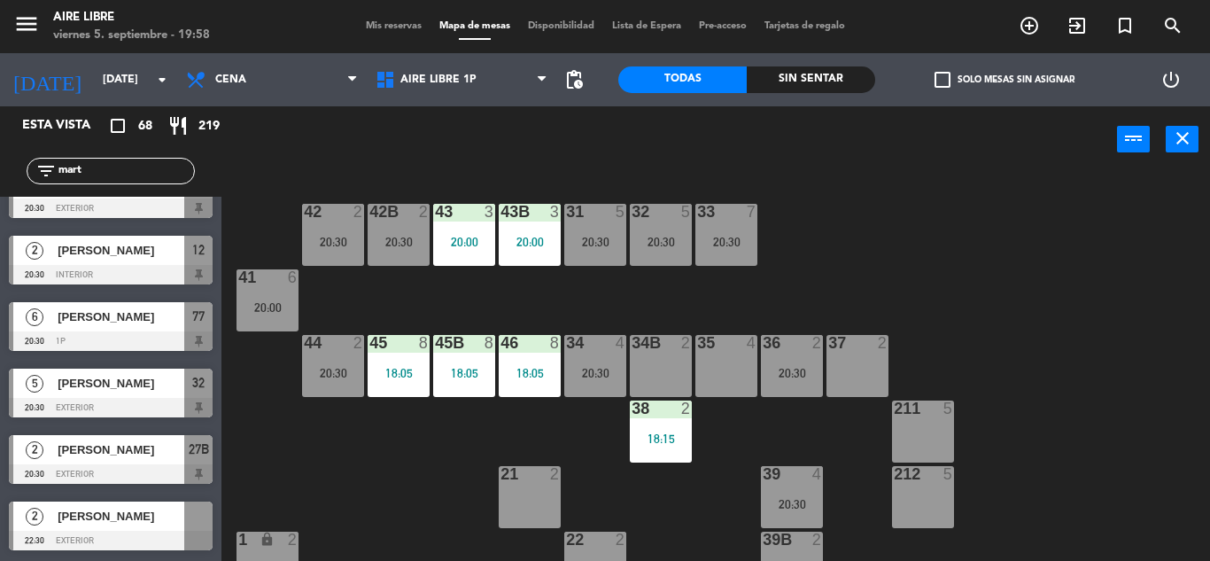
click at [99, 167] on input "mart" at bounding box center [125, 170] width 137 height 19
type input "m"
click at [954, 76] on label "check_box_outline_blank Solo mesas sin asignar" at bounding box center [1005, 80] width 140 height 16
click at [1005, 80] on input "check_box_outline_blank Solo mesas sin asignar" at bounding box center [1005, 80] width 0 height 0
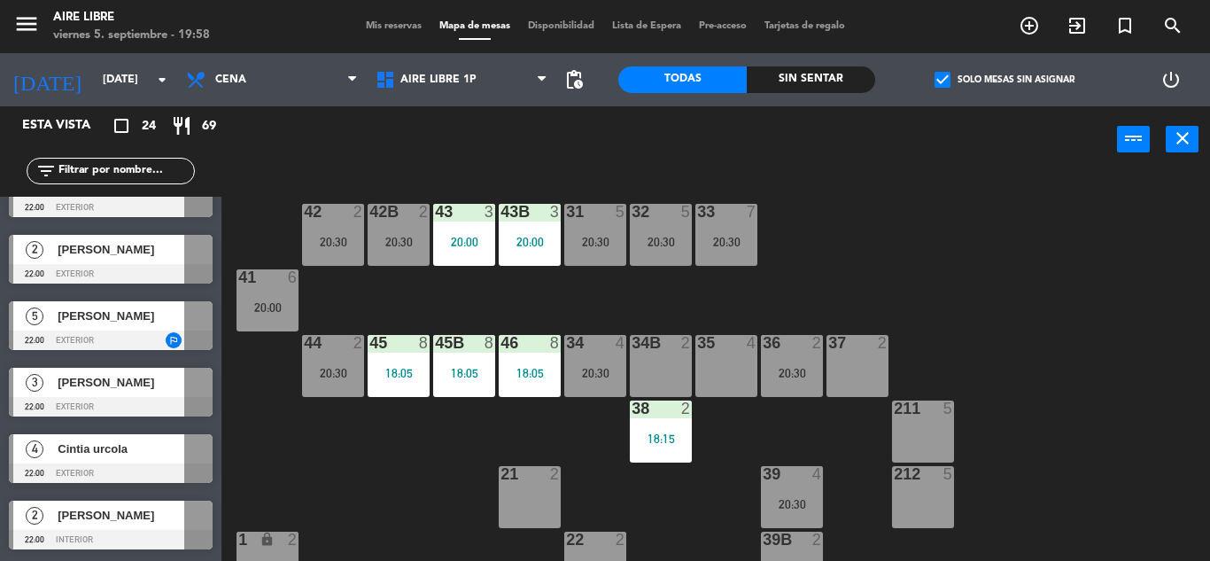
scroll to position [0, 0]
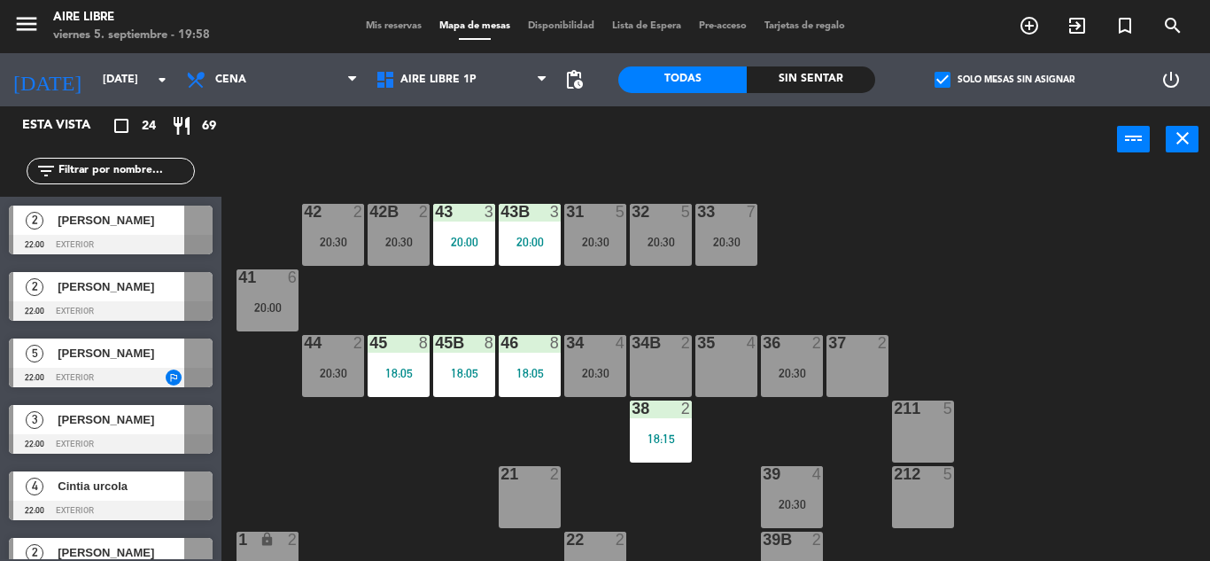
click at [169, 354] on span "[PERSON_NAME]" at bounding box center [121, 353] width 127 height 19
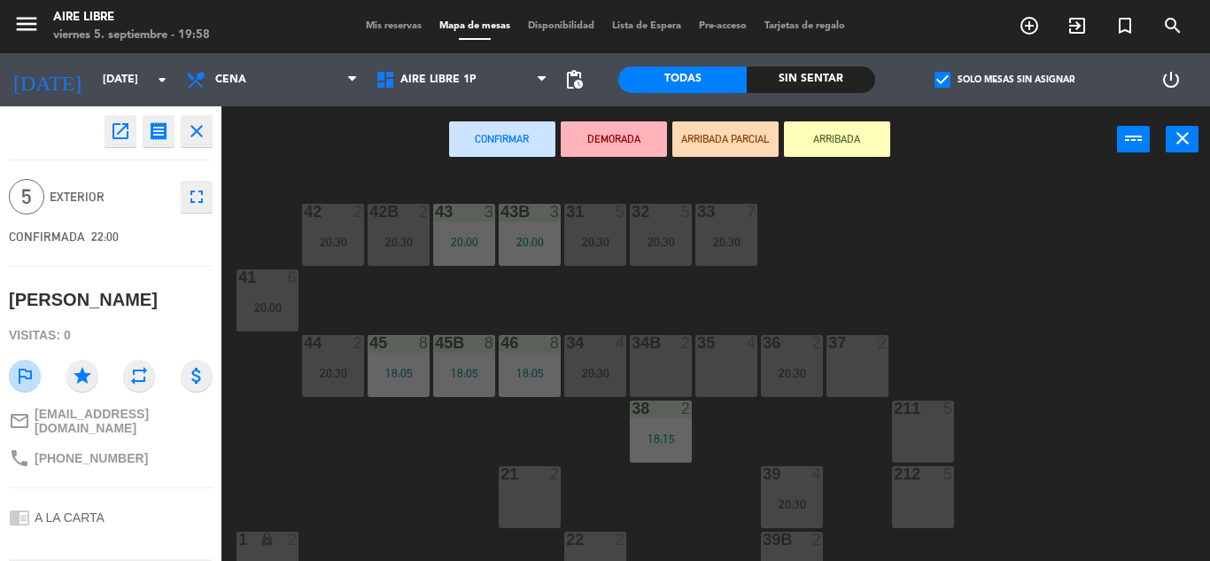
click at [292, 152] on div "Confirmar DEMORADA ARRIBADA PARCIAL ARRIBADA power_input close" at bounding box center [670, 139] width 896 height 67
click at [198, 137] on icon "close" at bounding box center [196, 131] width 21 height 21
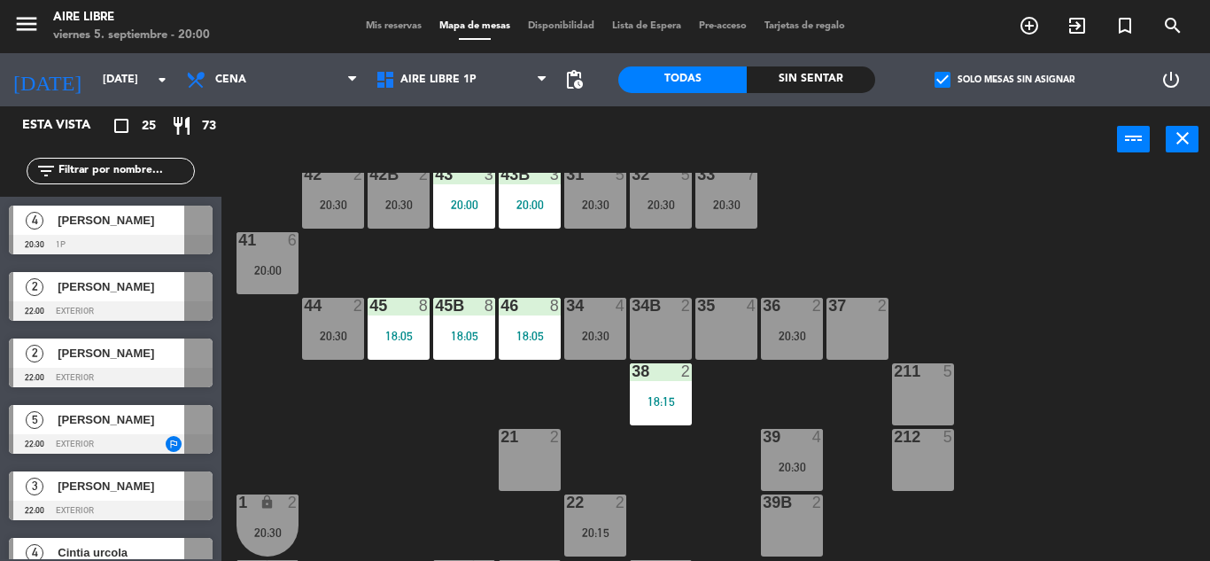
scroll to position [16, 0]
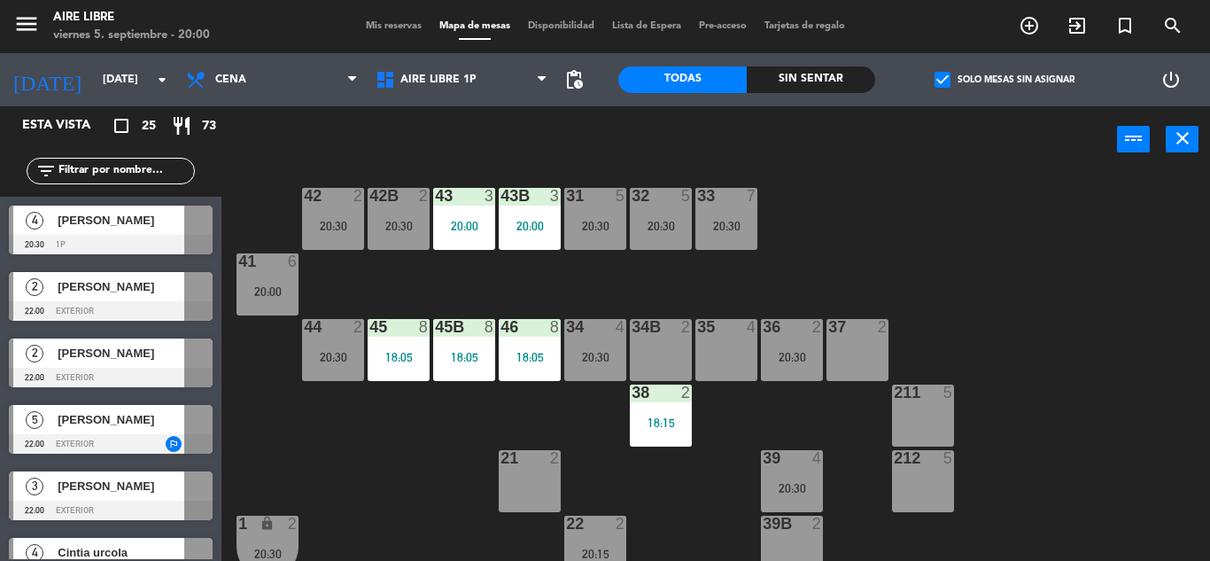
click at [104, 167] on input "text" at bounding box center [125, 170] width 137 height 19
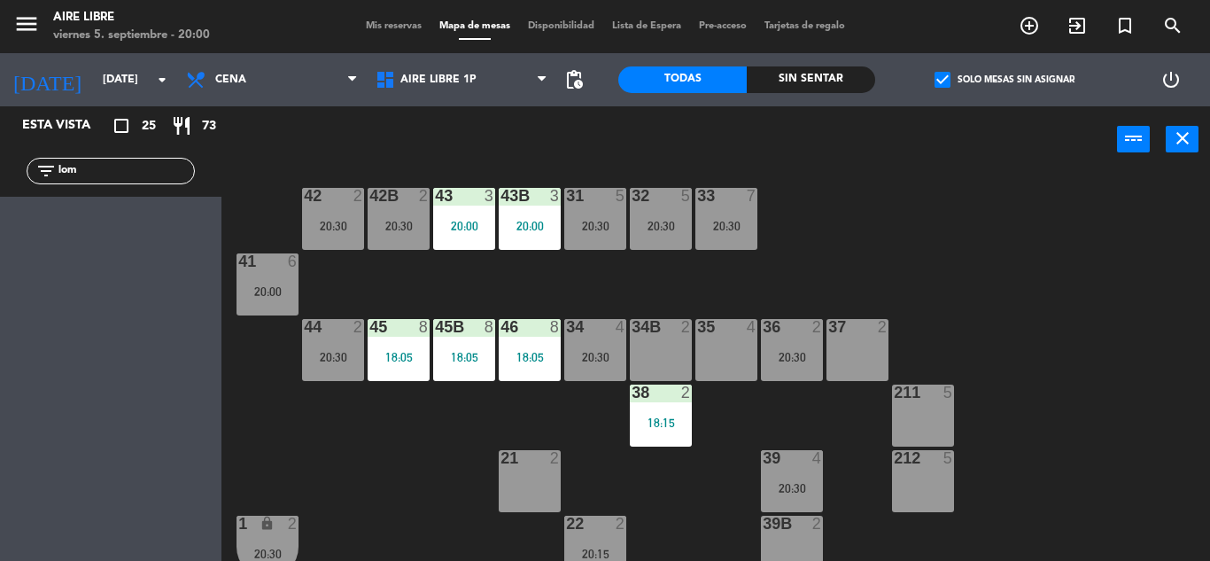
type input "lom"
click at [942, 78] on span "check_box" at bounding box center [943, 80] width 16 height 16
click at [1005, 80] on input "check_box Solo mesas sin asignar" at bounding box center [1005, 80] width 0 height 0
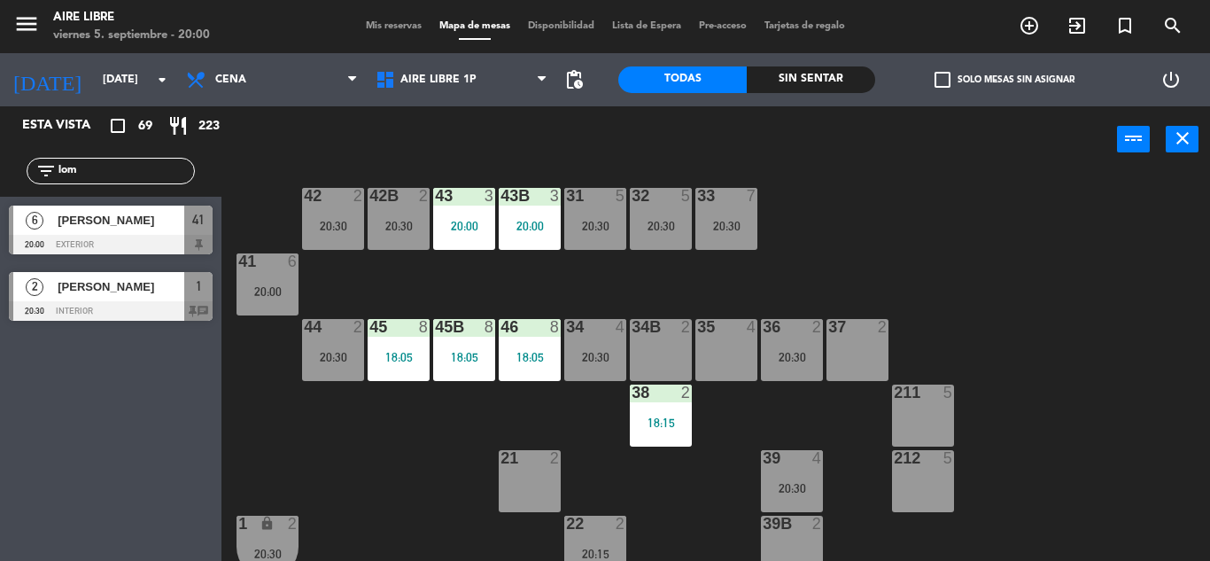
click at [110, 298] on div "[PERSON_NAME]" at bounding box center [120, 286] width 128 height 29
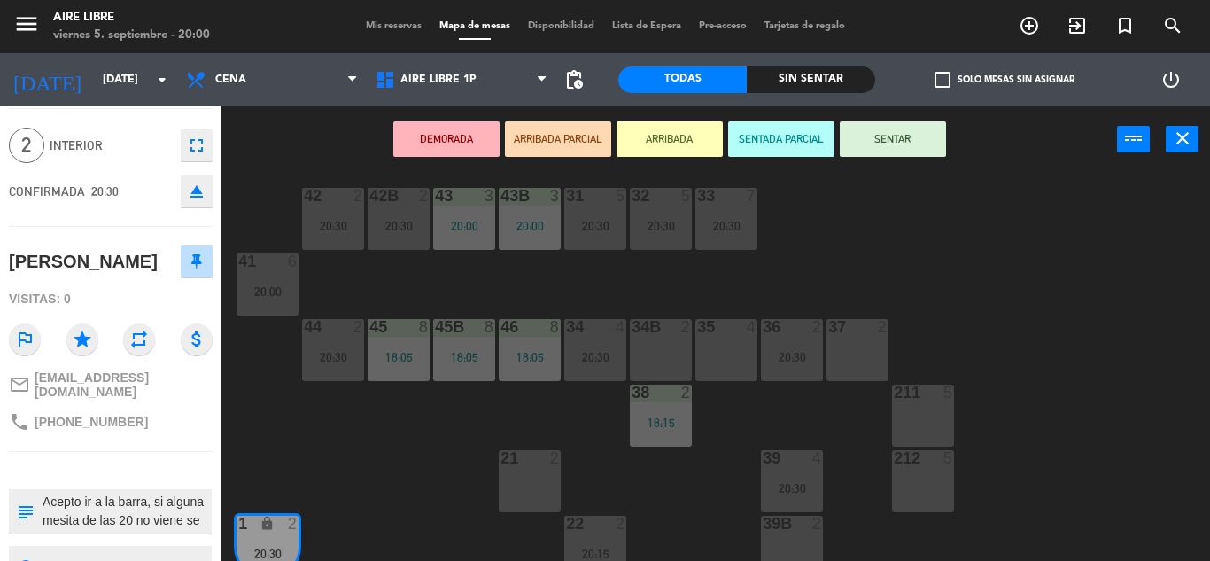
scroll to position [114, 0]
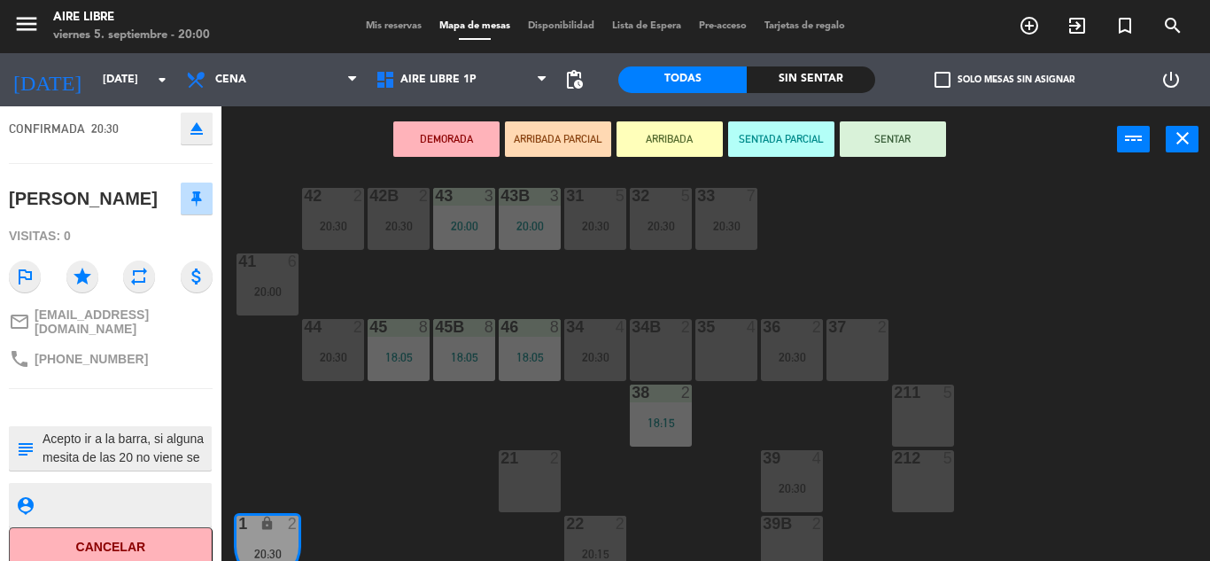
click at [667, 139] on button "ARRIBADA" at bounding box center [670, 138] width 106 height 35
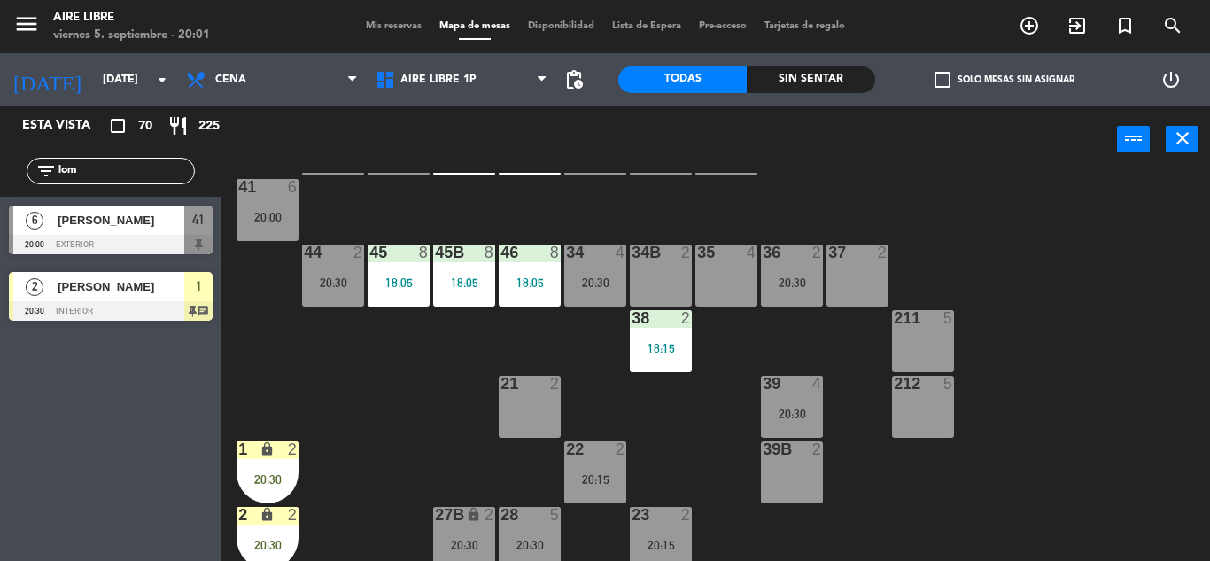
scroll to position [92, 0]
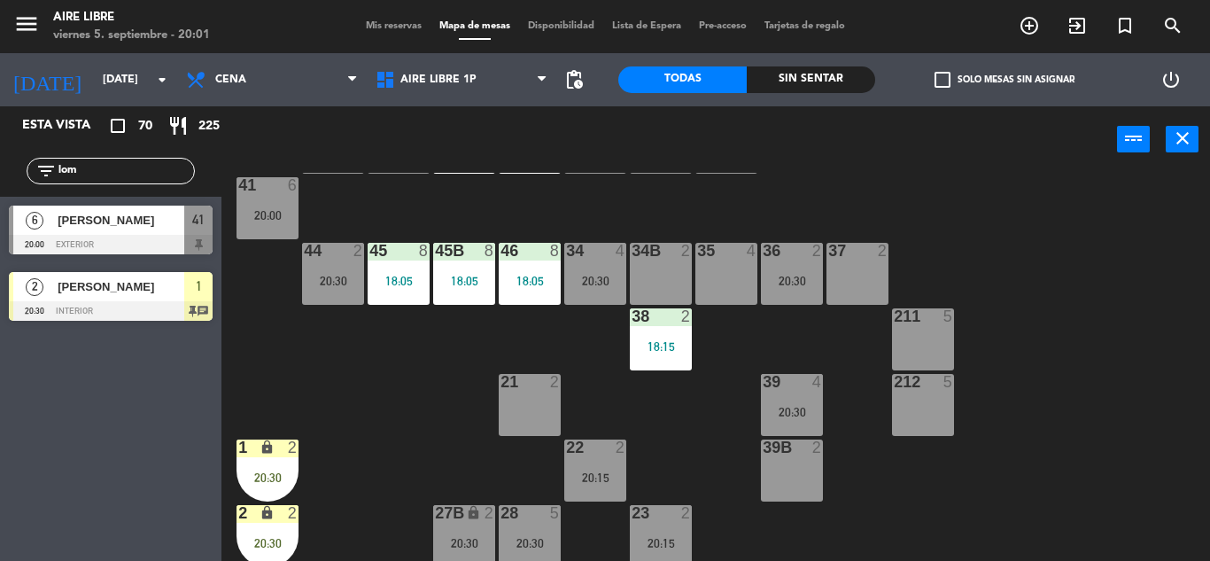
click at [255, 463] on div "1 lock 2 20:30" at bounding box center [268, 470] width 62 height 62
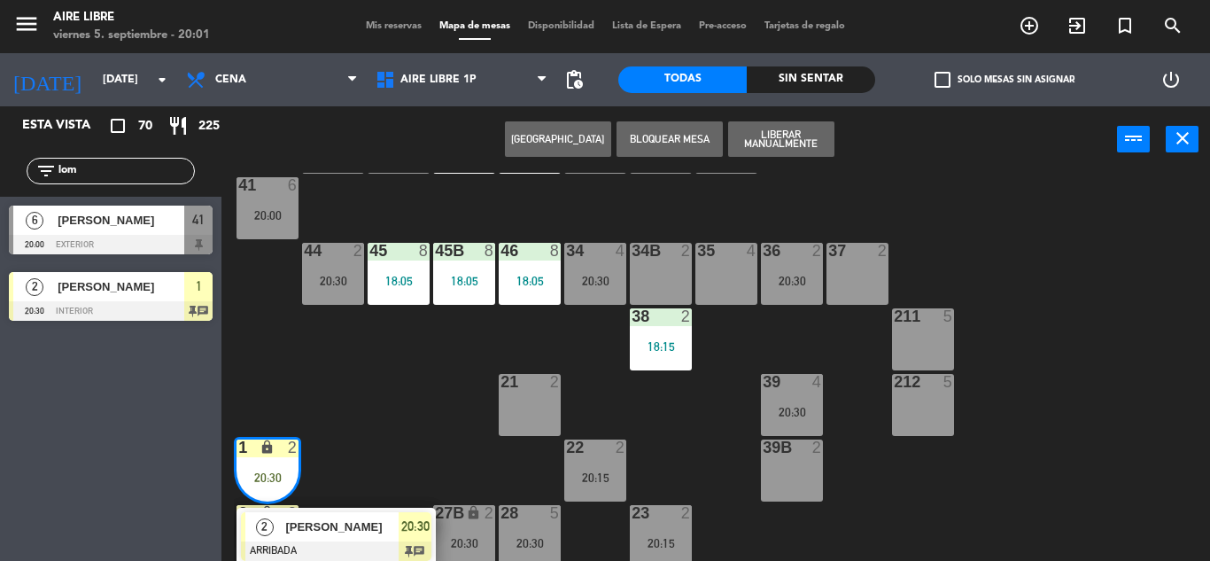
click at [663, 266] on div "34B 2" at bounding box center [661, 274] width 62 height 62
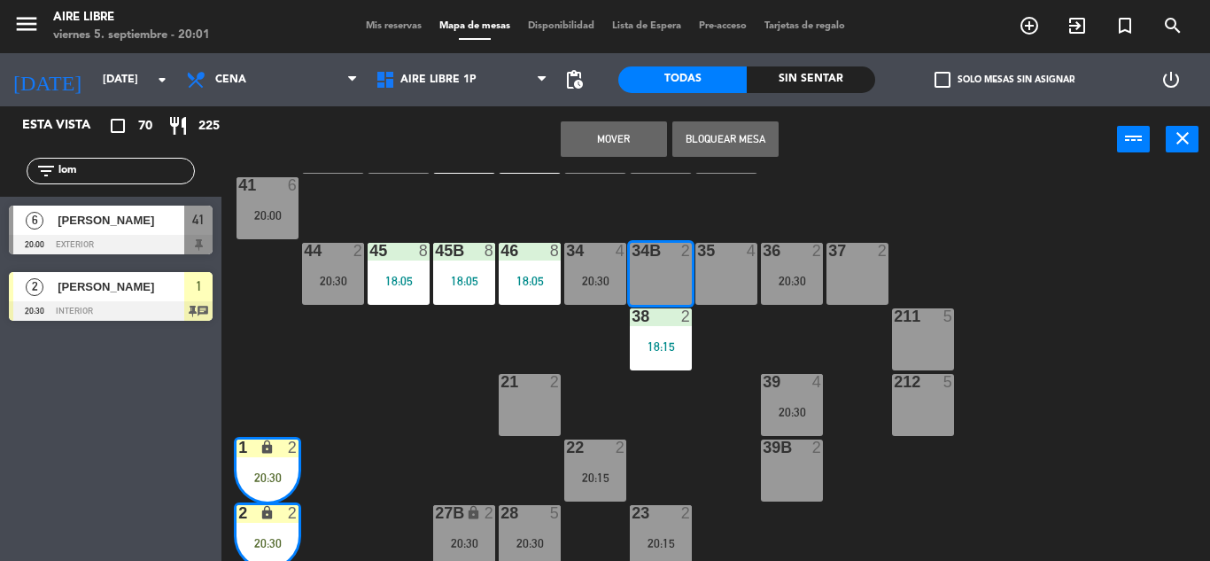
click at [602, 143] on button "Mover" at bounding box center [614, 138] width 106 height 35
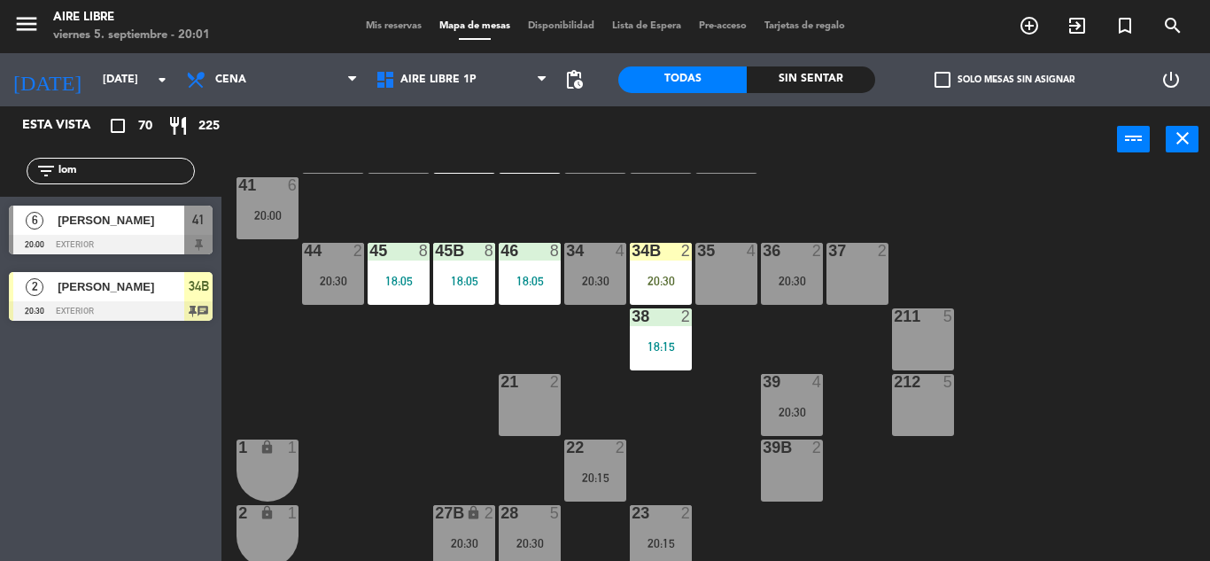
click at [652, 276] on div "20:30" at bounding box center [661, 281] width 62 height 12
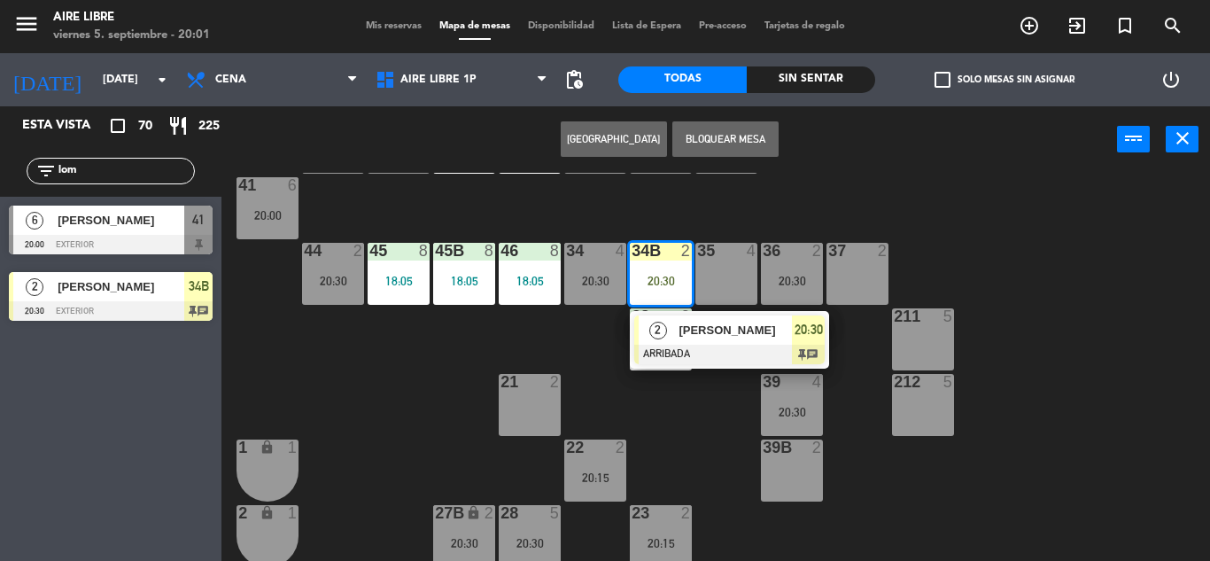
click at [713, 337] on span "[PERSON_NAME]" at bounding box center [735, 330] width 113 height 19
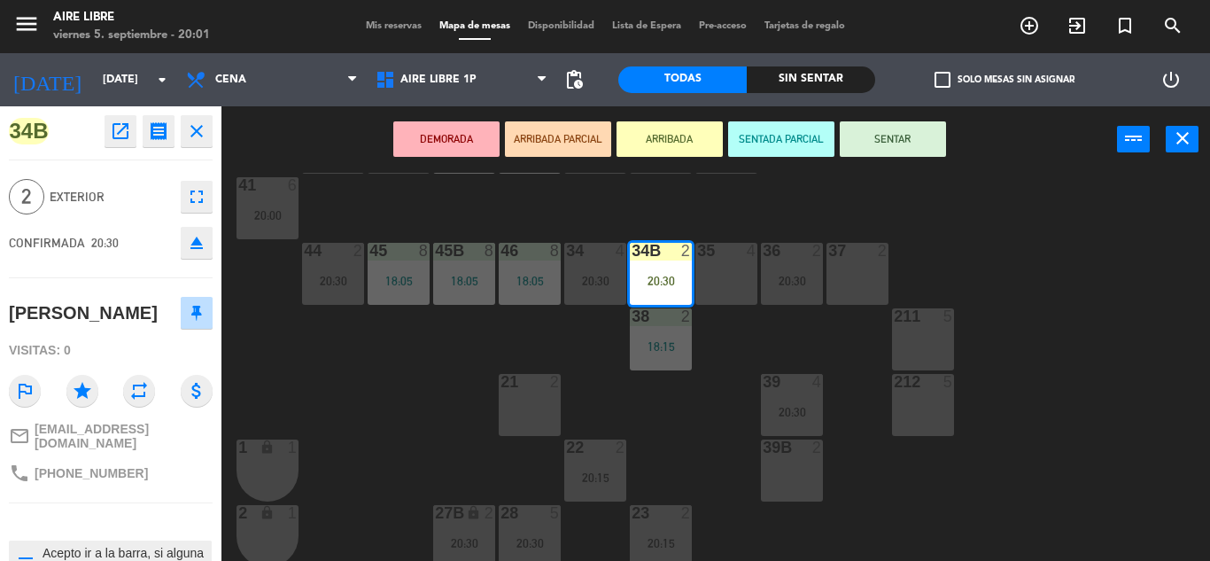
click at [887, 152] on button "SENTAR" at bounding box center [893, 138] width 106 height 35
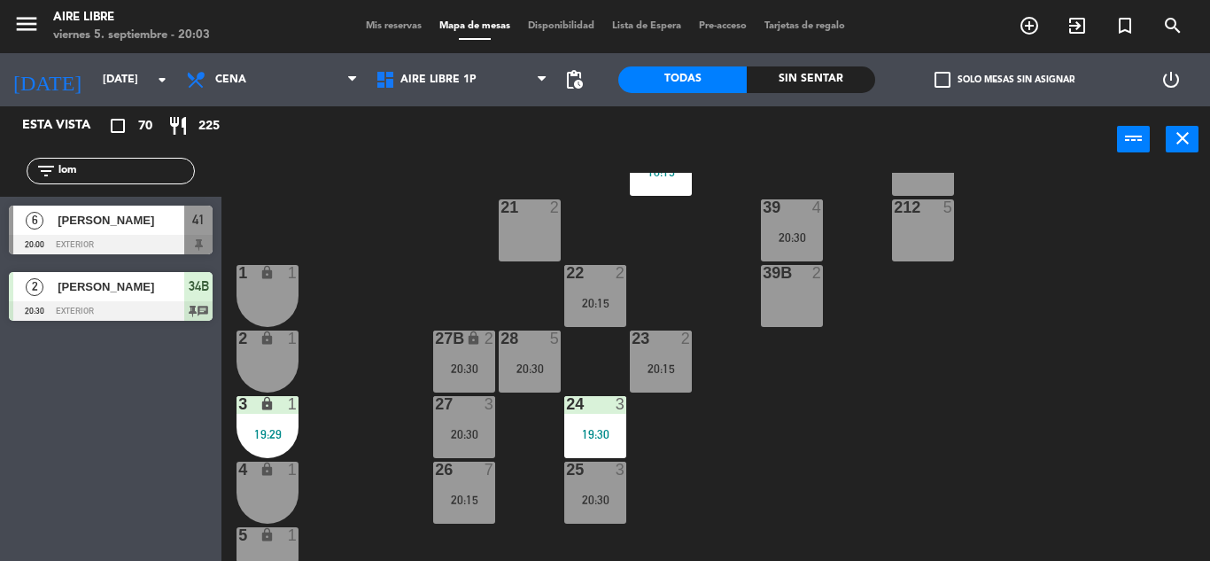
scroll to position [257, 0]
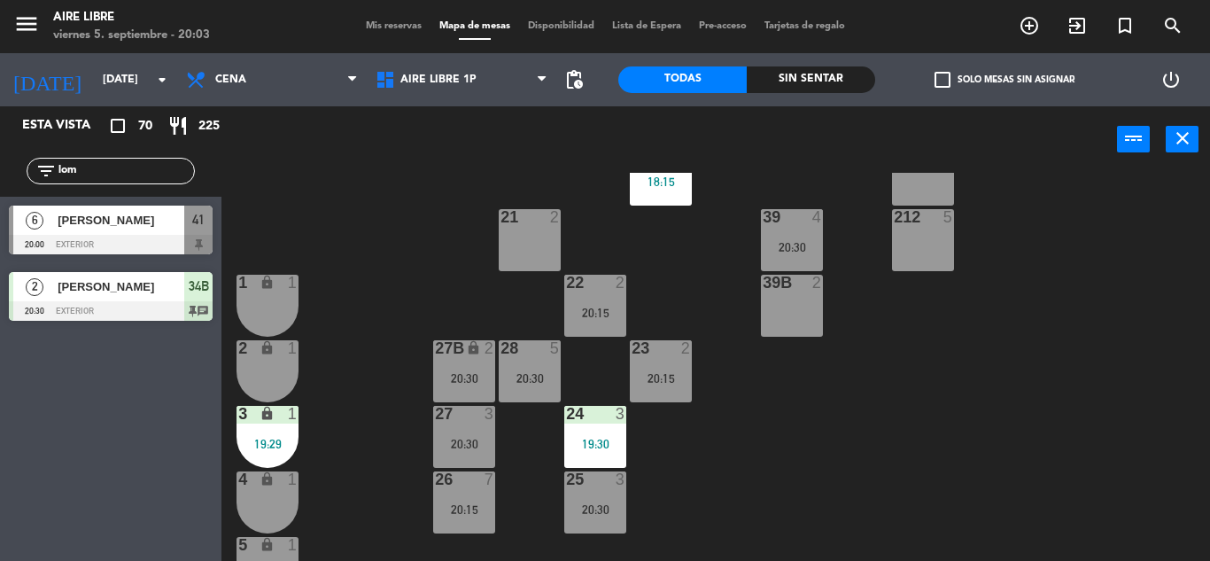
click at [269, 431] on div "3 lock 1 19:29" at bounding box center [268, 437] width 62 height 62
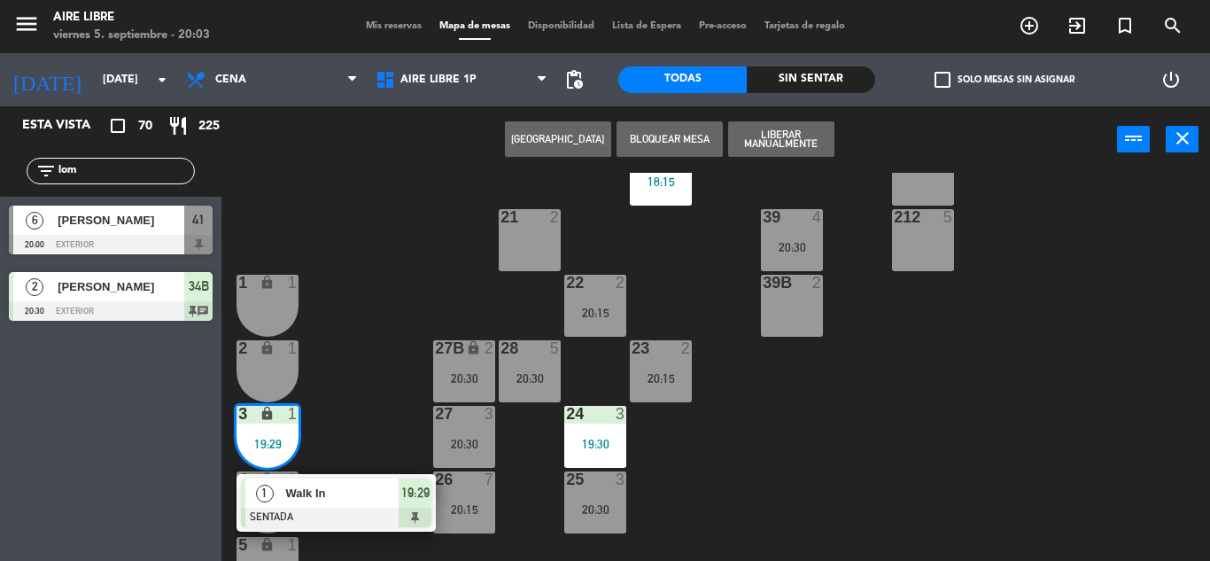
click at [270, 296] on div "1 lock 1" at bounding box center [268, 306] width 62 height 62
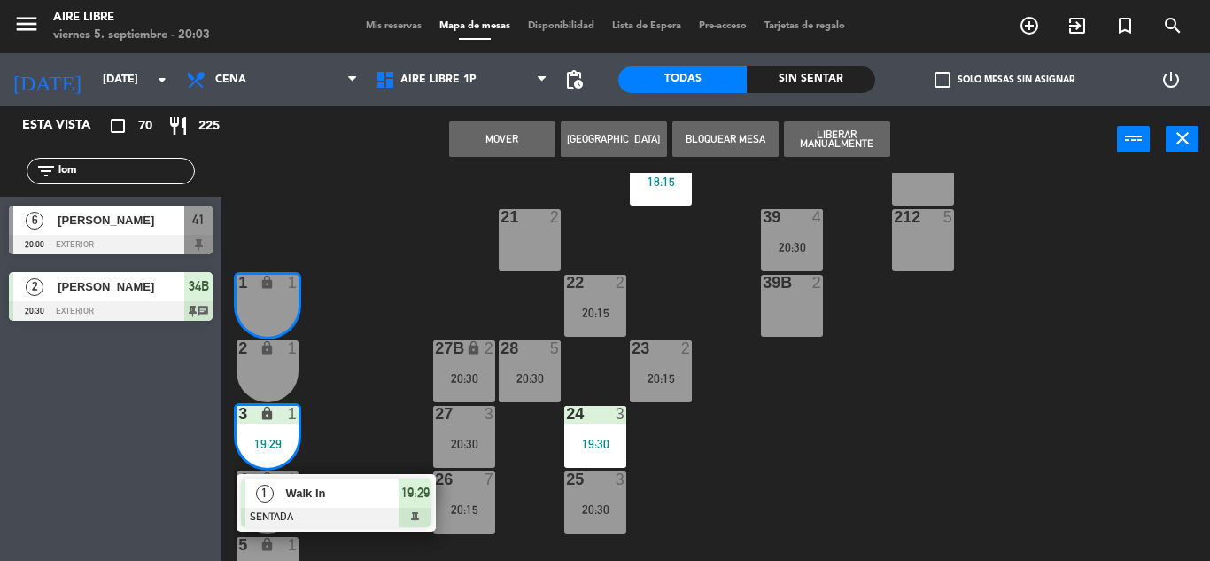
click at [504, 139] on button "Mover" at bounding box center [502, 138] width 106 height 35
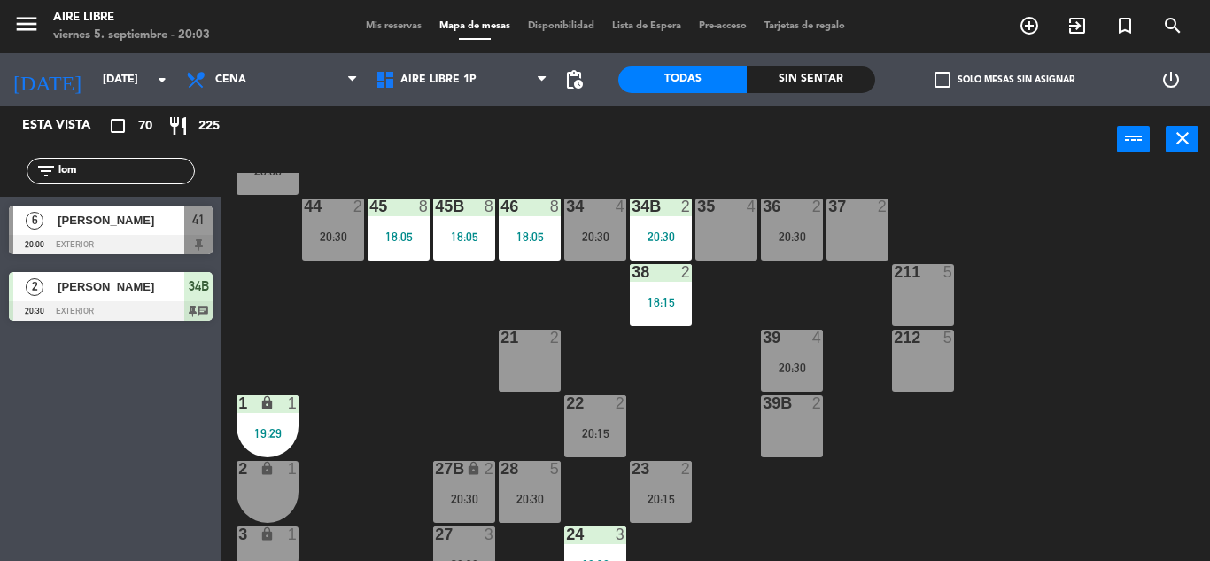
scroll to position [148, 0]
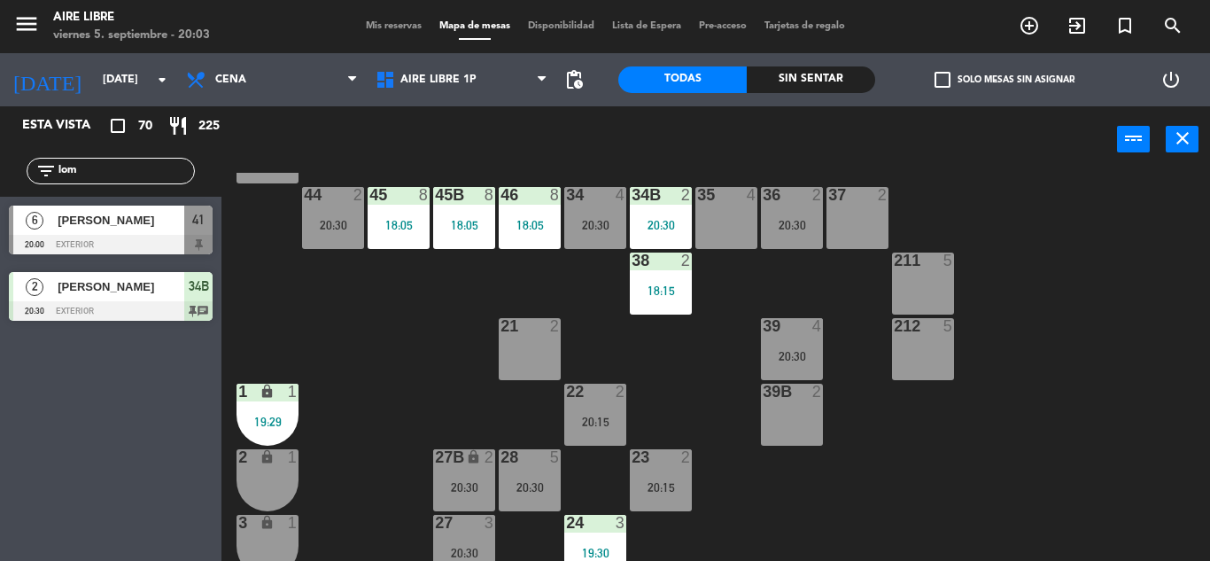
click at [655, 292] on div "18:15" at bounding box center [661, 290] width 62 height 12
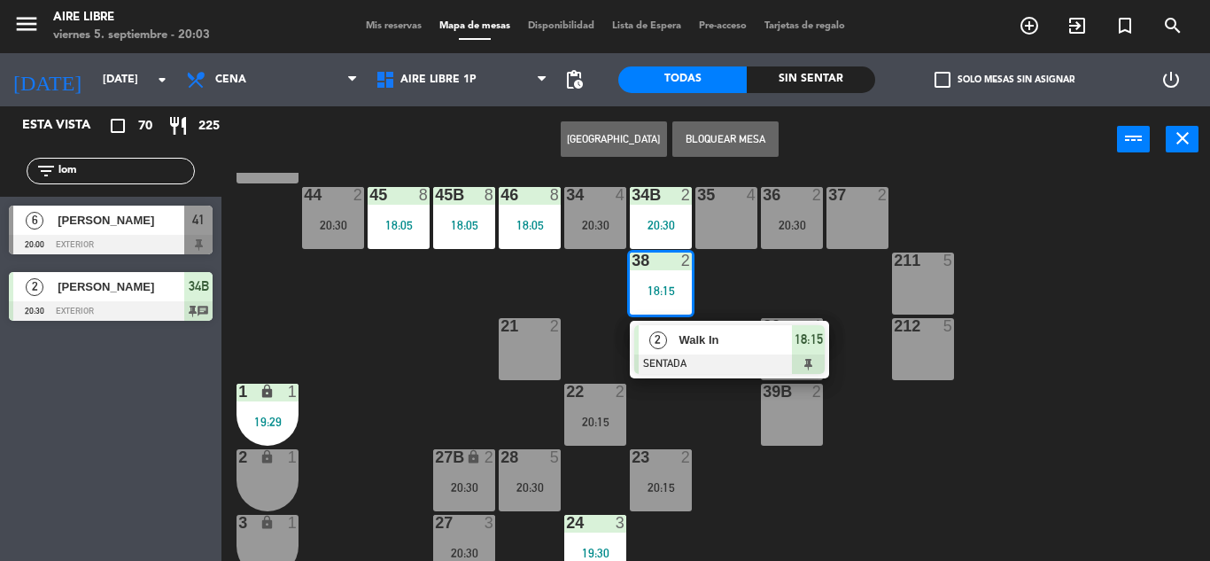
click at [1124, 369] on div "42 2 20:30 43 3 20:00 31 5 20:30 32 5 20:30 33 7 20:30 42B 2 20:30 43B 3 20:00 …" at bounding box center [722, 367] width 976 height 388
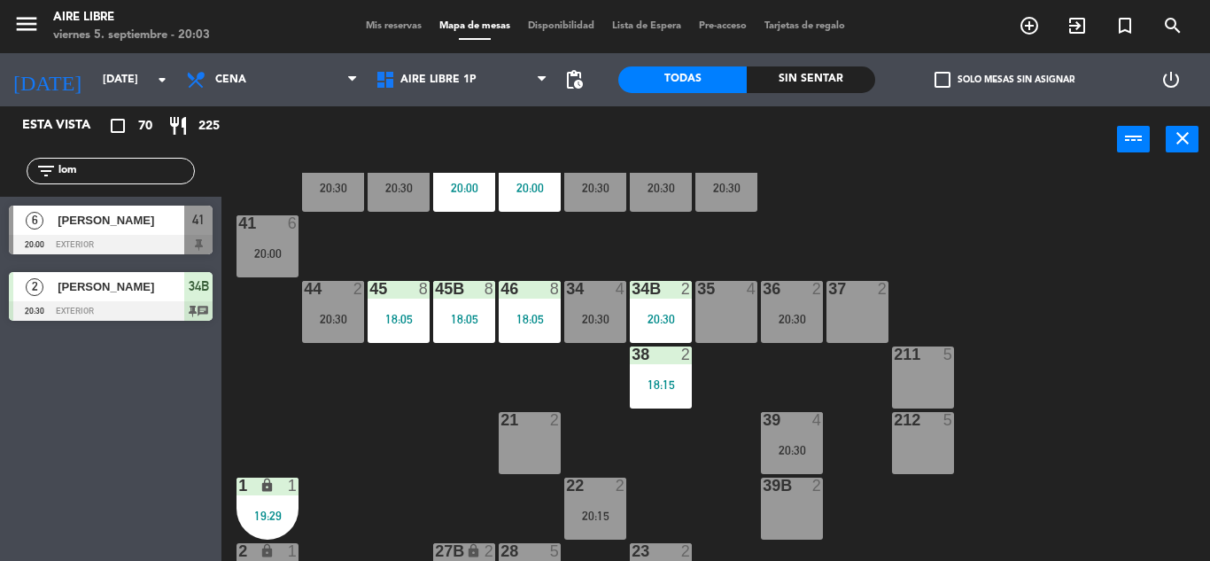
scroll to position [0, 0]
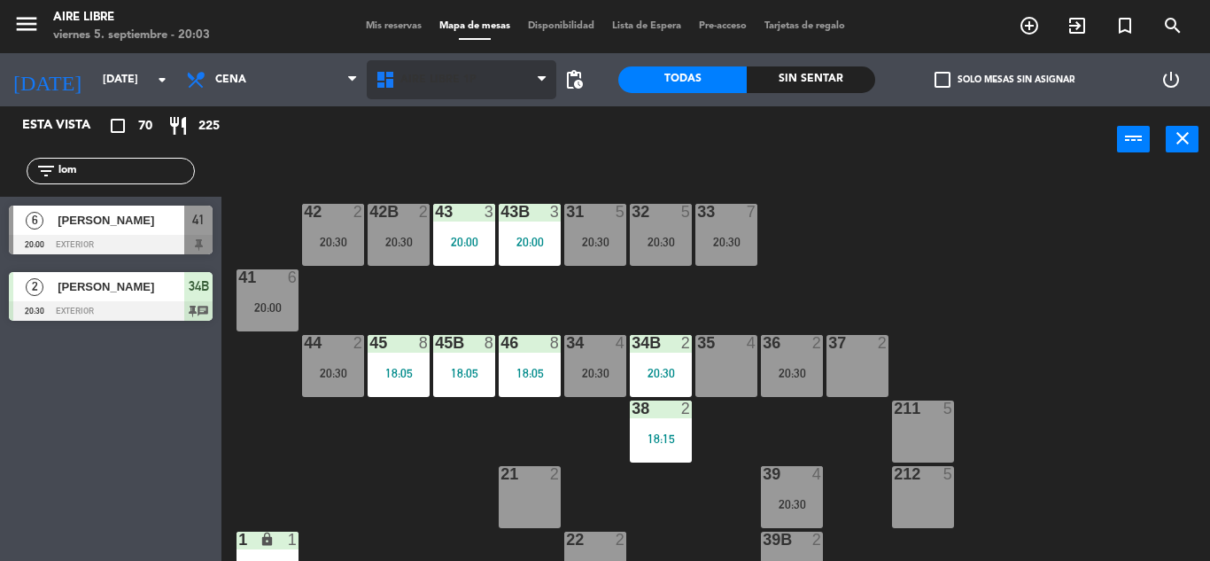
click at [433, 76] on span "Aire Libre 1P" at bounding box center [438, 80] width 76 height 12
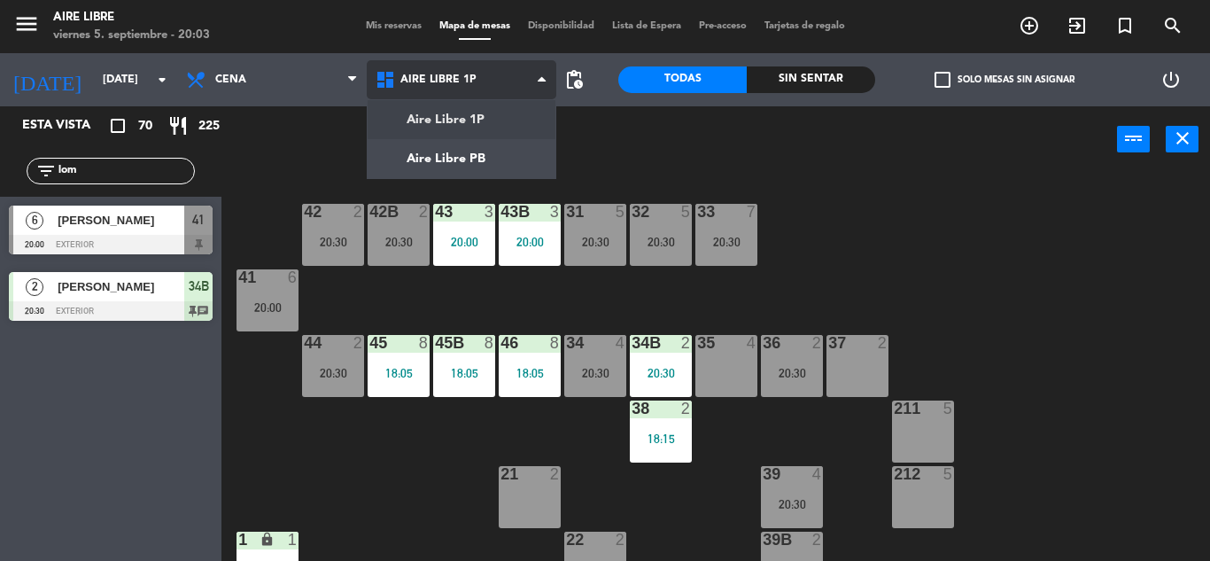
click at [457, 165] on ng-component "menu Aire Libre [DATE] 5. septiembre - 20:03 Mis reservas Mapa de mesas Disponi…" at bounding box center [605, 280] width 1210 height 561
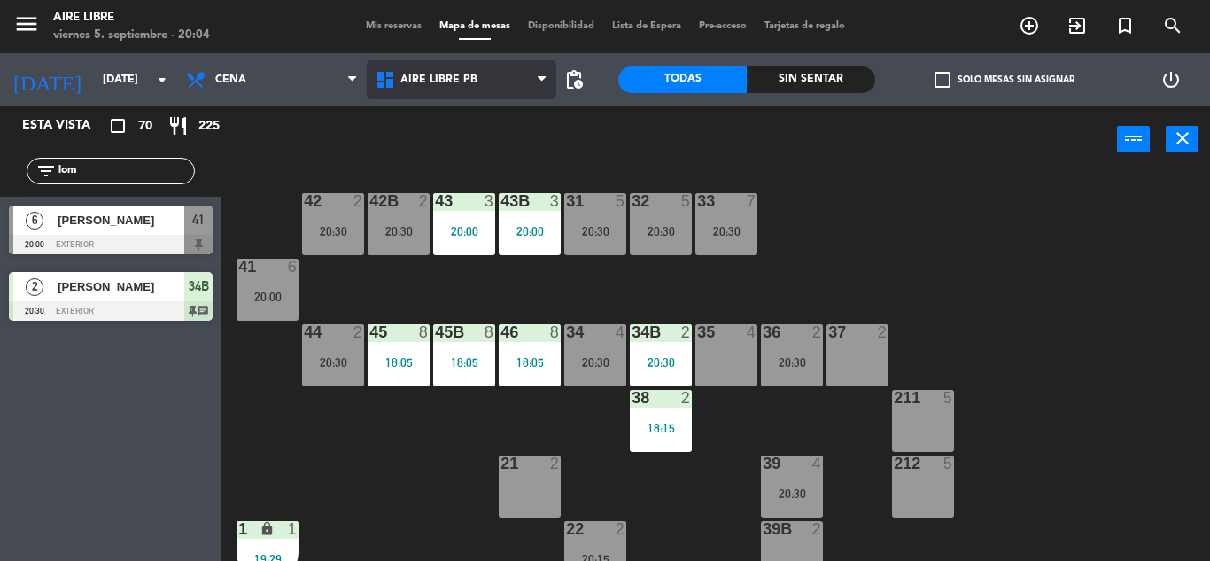
scroll to position [10, 0]
click at [426, 74] on span "Aire Libre PB" at bounding box center [438, 80] width 77 height 12
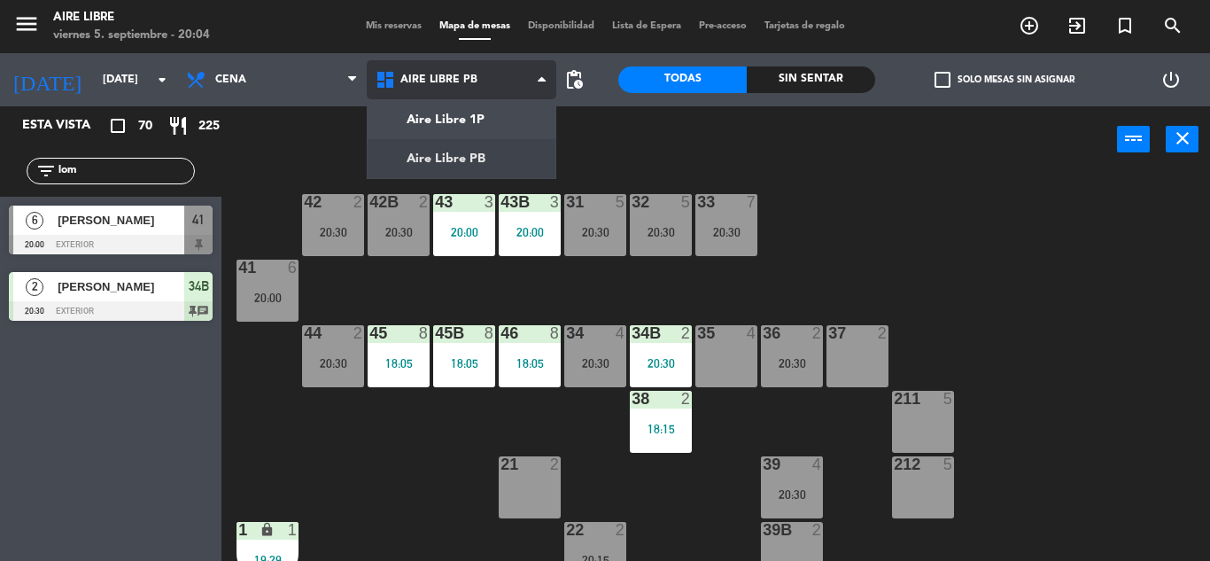
click at [466, 122] on ng-component "menu Aire Libre [DATE] 5. septiembre - 20:04 Mis reservas Mapa de mesas Disponi…" at bounding box center [605, 280] width 1210 height 561
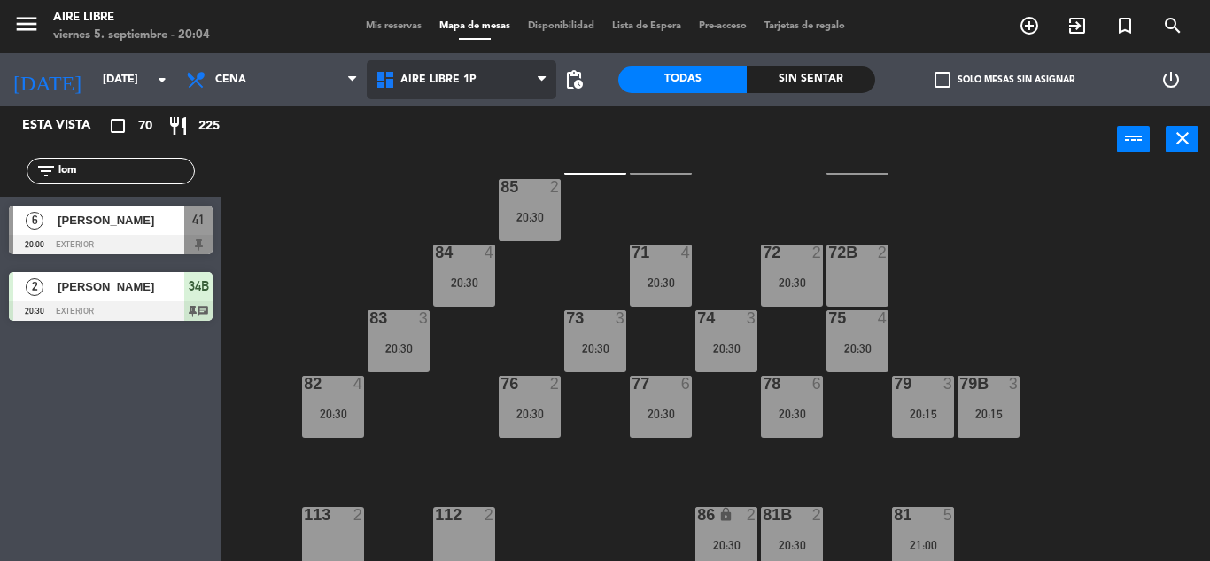
scroll to position [167, 0]
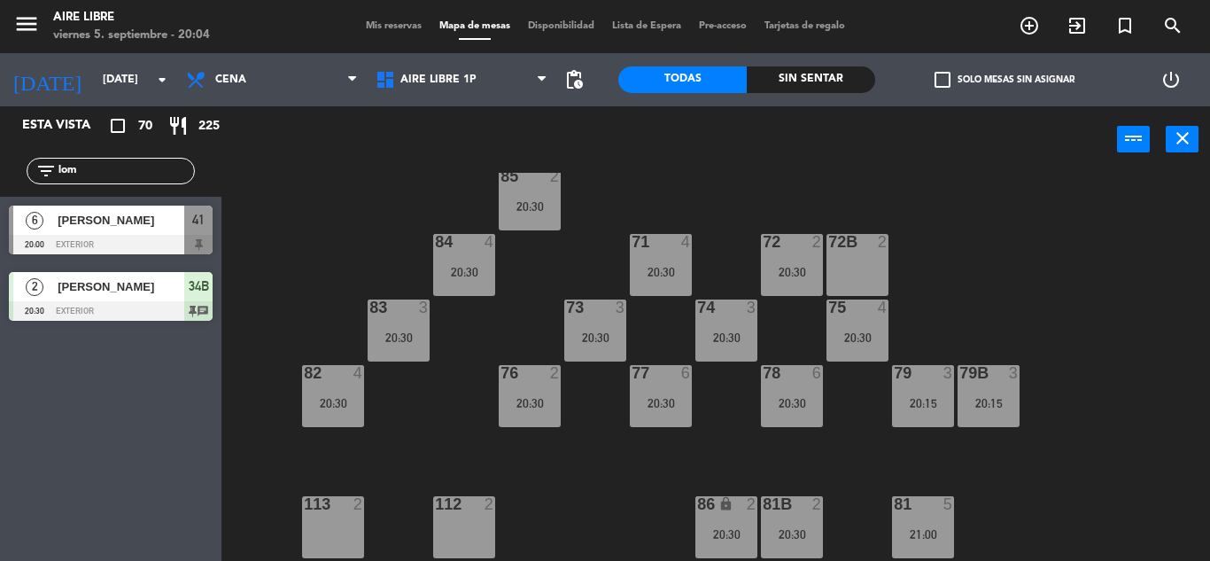
click at [700, 190] on div "51 2 52 4 53 3 111 2 54 2 87 2 20:00 85 2 20:30 72 2 20:30 84 4 20:30 71 4 20:3…" at bounding box center [722, 367] width 976 height 388
click at [94, 170] on input "lom" at bounding box center [125, 170] width 137 height 19
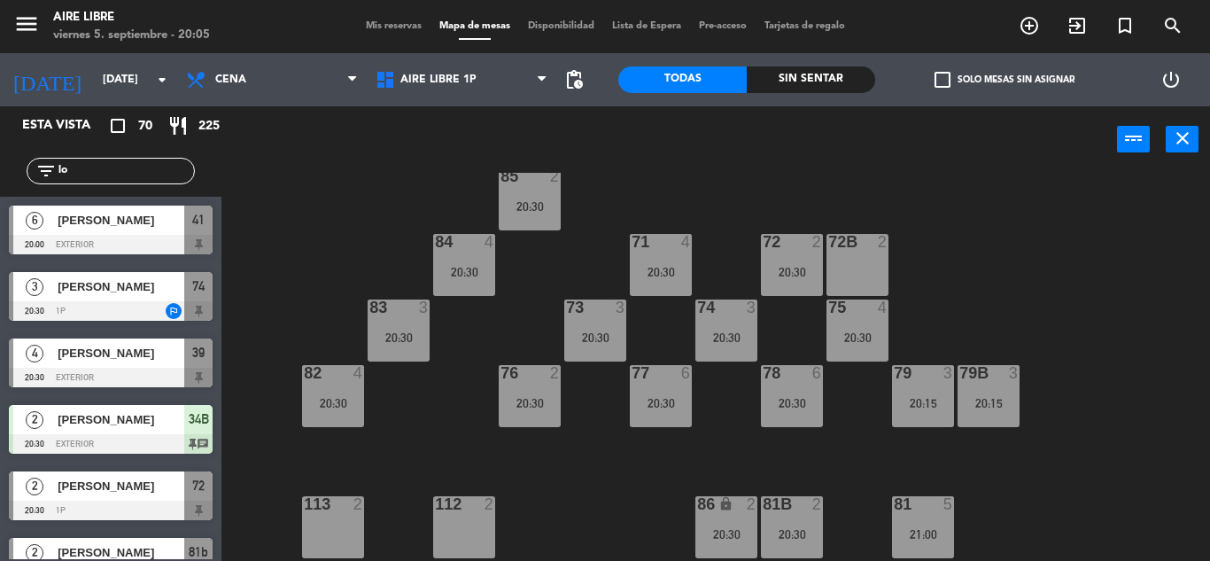
type input "l"
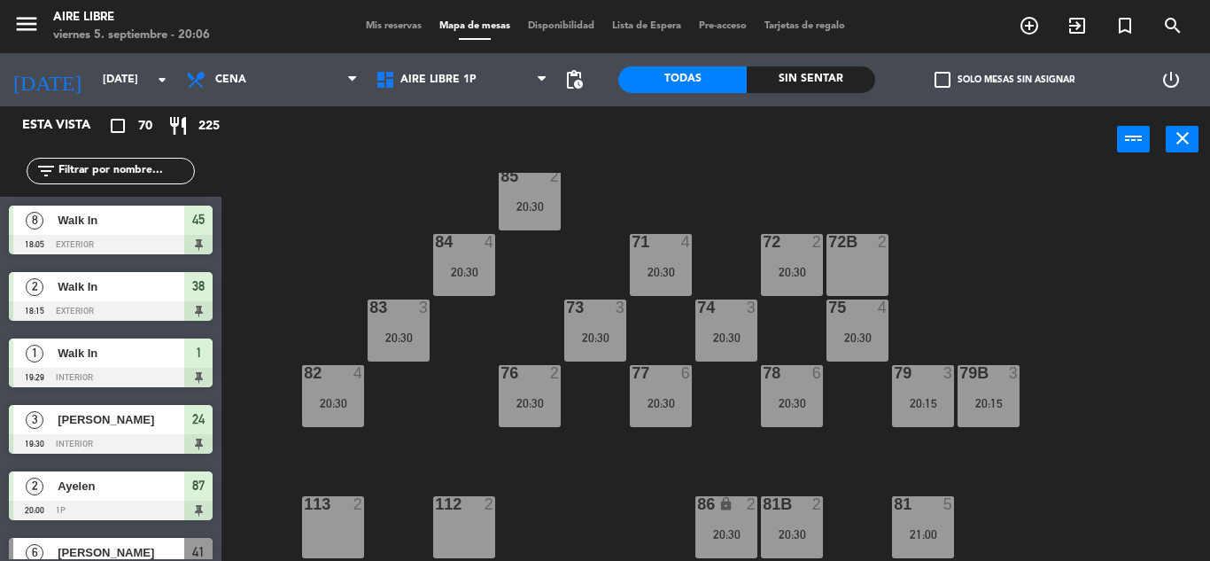
click at [150, 164] on input "text" at bounding box center [125, 170] width 137 height 19
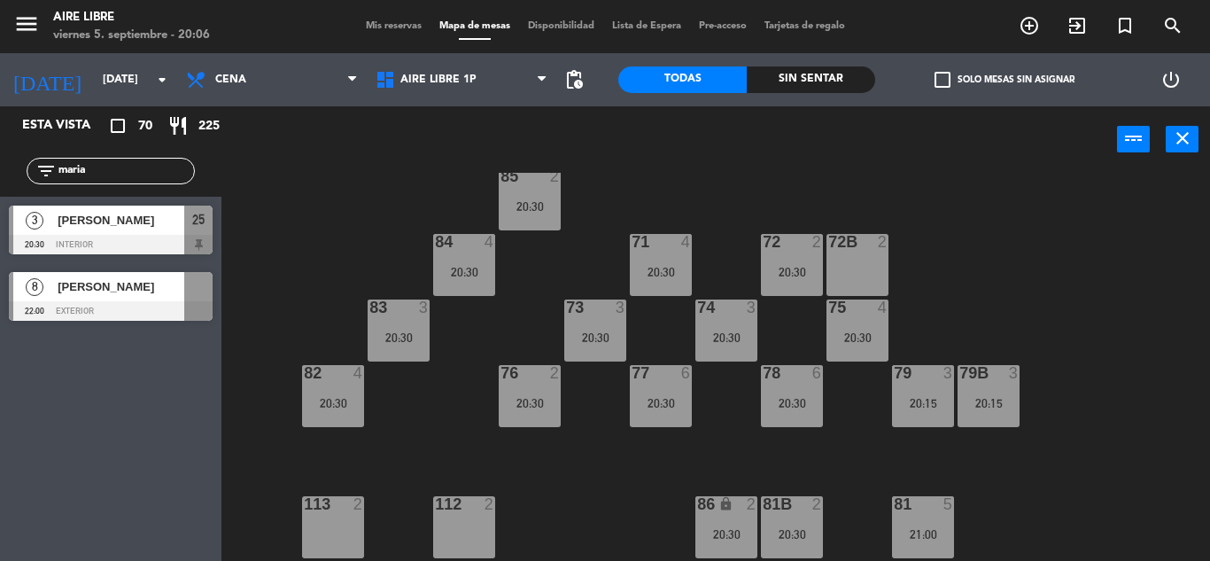
type input "maria"
click at [122, 451] on div "Esta vista crop_square 70 restaurant 225 filter_list [PERSON_NAME] 3 [PERSON_NA…" at bounding box center [111, 333] width 222 height 455
click at [118, 299] on div "[PERSON_NAME]" at bounding box center [120, 286] width 128 height 29
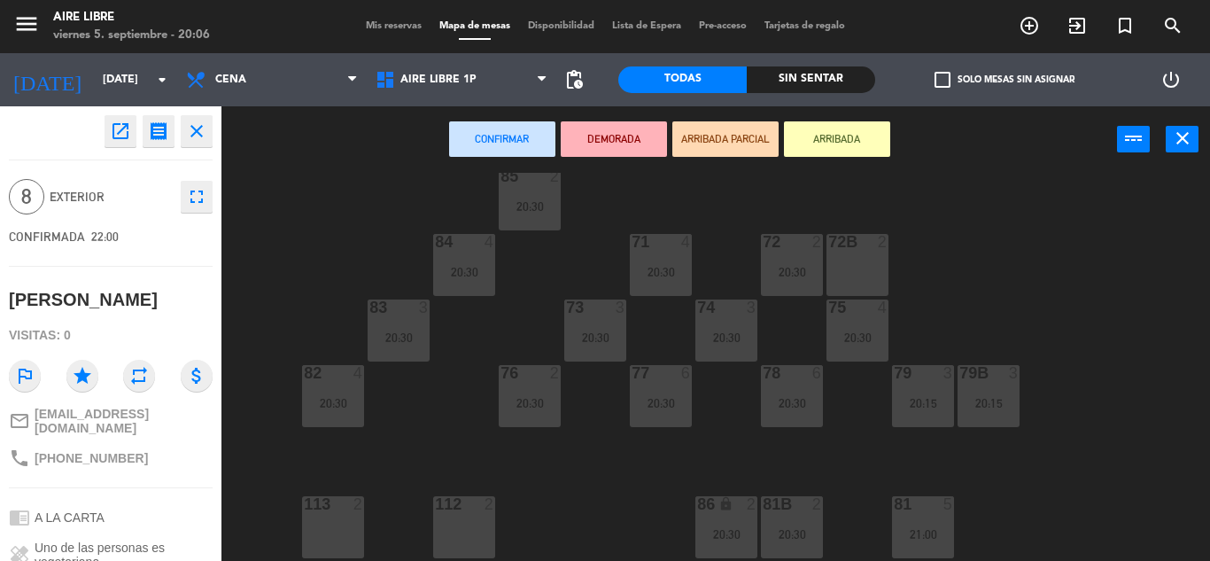
click at [110, 126] on icon "open_in_new" at bounding box center [120, 131] width 21 height 21
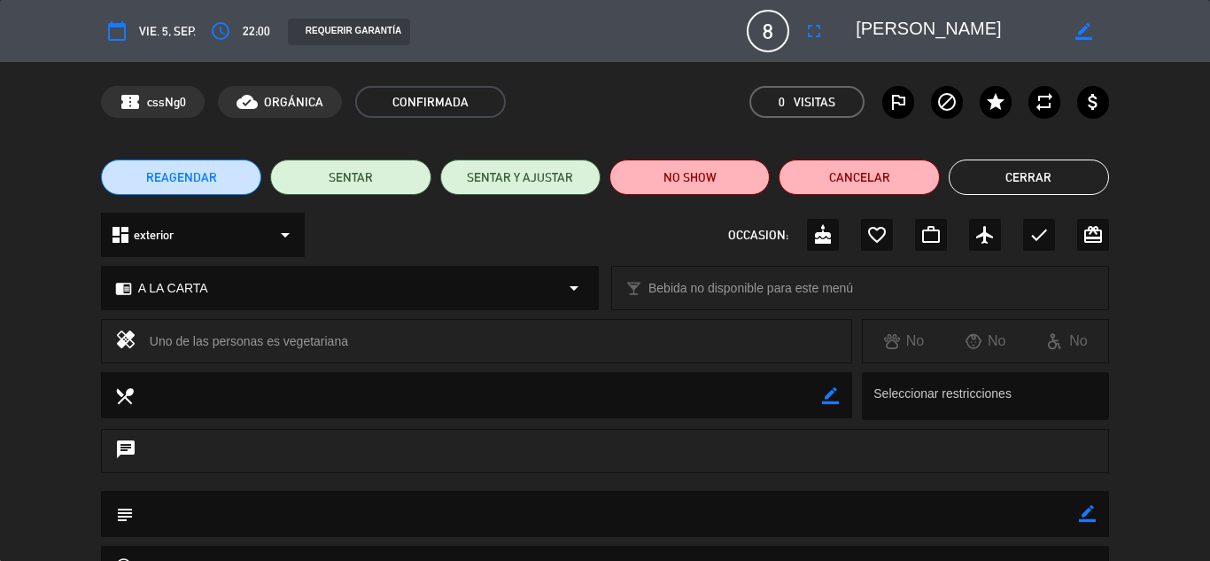
click at [861, 180] on button "Cancelar" at bounding box center [859, 176] width 160 height 35
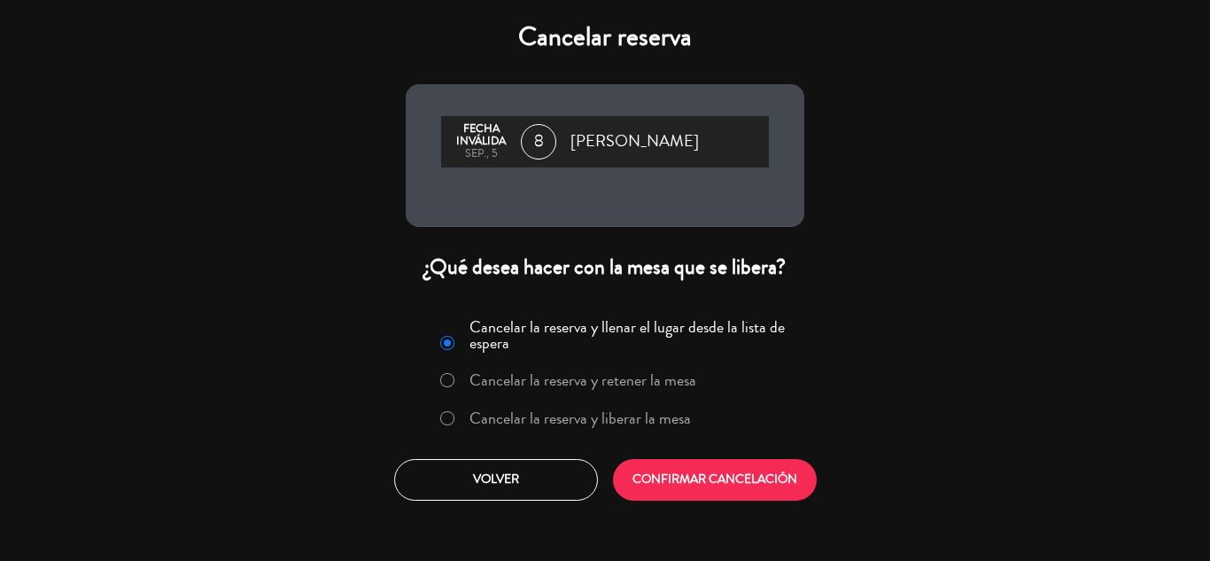
click at [603, 422] on label "Cancelar la reserva y liberar la mesa" at bounding box center [581, 418] width 222 height 16
click at [727, 480] on button "CONFIRMAR CANCELACIÓN" at bounding box center [715, 480] width 204 height 42
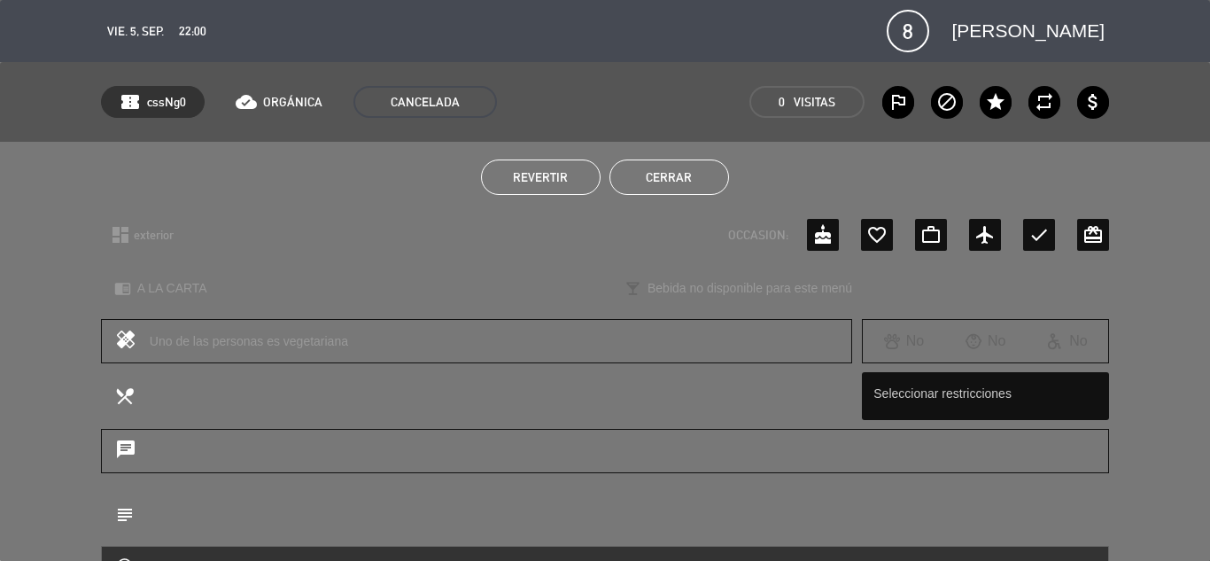
click at [674, 178] on button "Cerrar" at bounding box center [670, 176] width 120 height 35
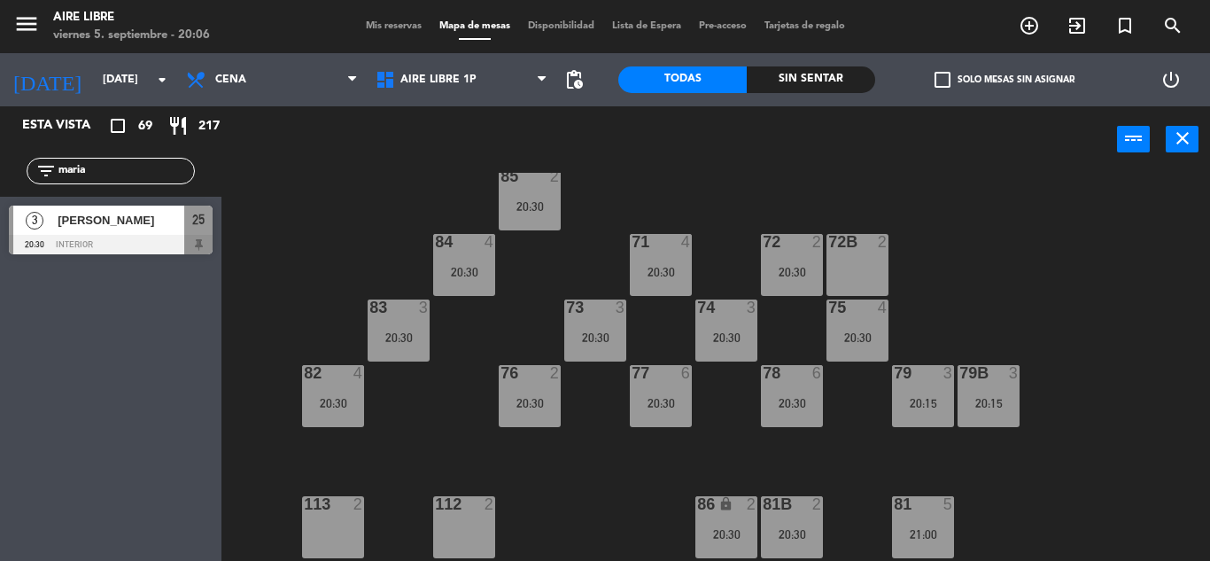
click at [103, 175] on input "maria" at bounding box center [125, 170] width 137 height 19
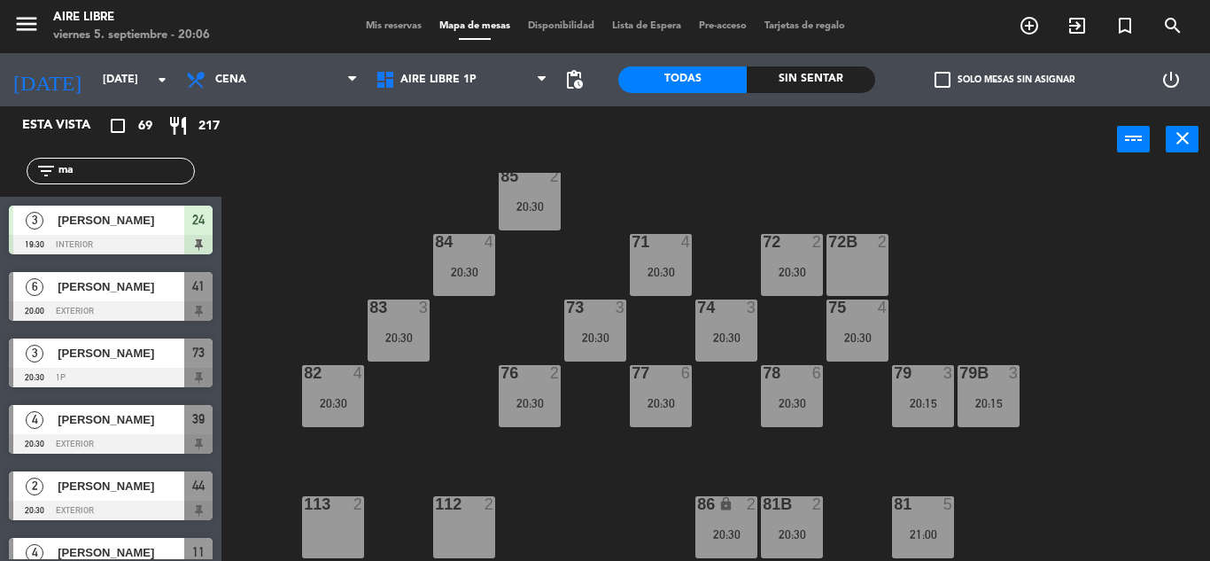
type input "m"
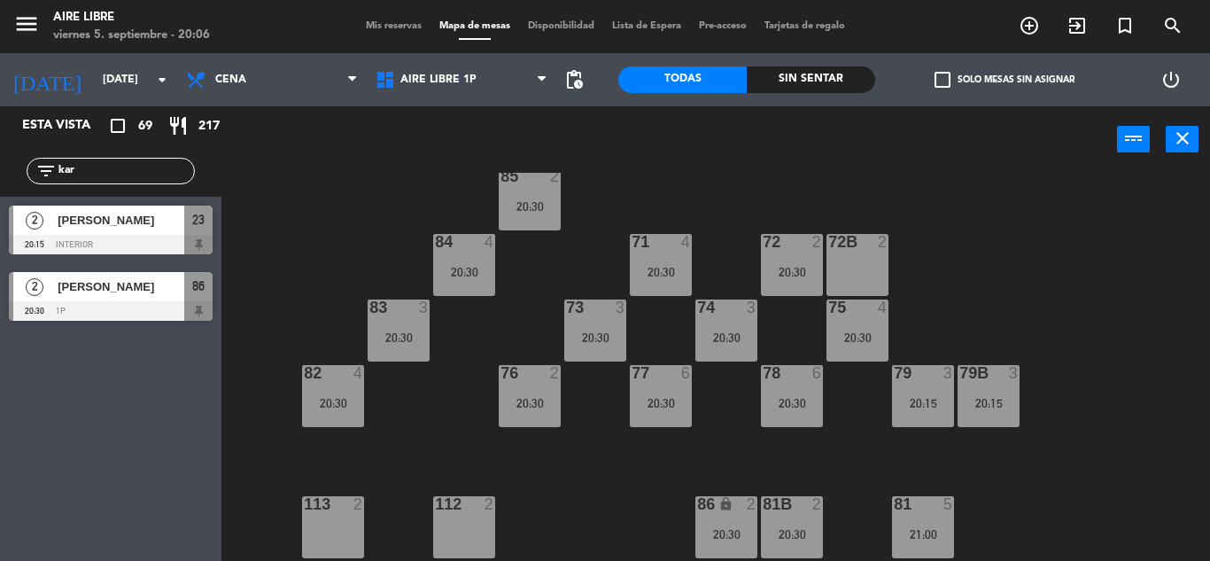
type input "kar"
click at [117, 483] on div "Esta vista crop_square 69 restaurant 217 filter_list kar 2 [PERSON_NAME] 20:15 …" at bounding box center [111, 333] width 222 height 455
click at [102, 219] on span "[PERSON_NAME]" at bounding box center [121, 220] width 127 height 19
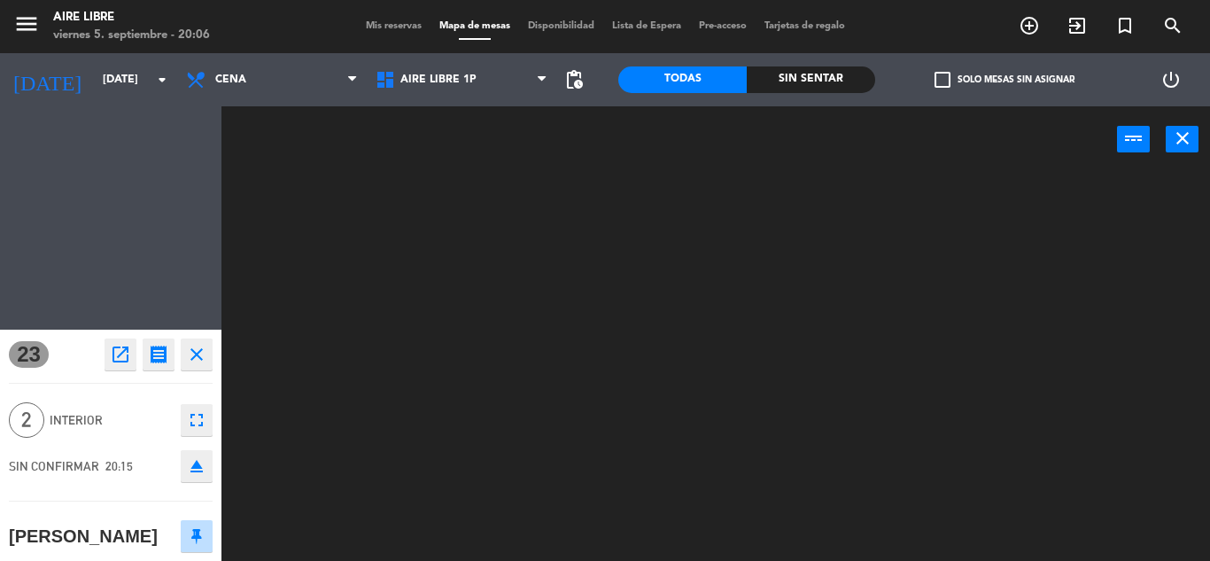
scroll to position [0, 0]
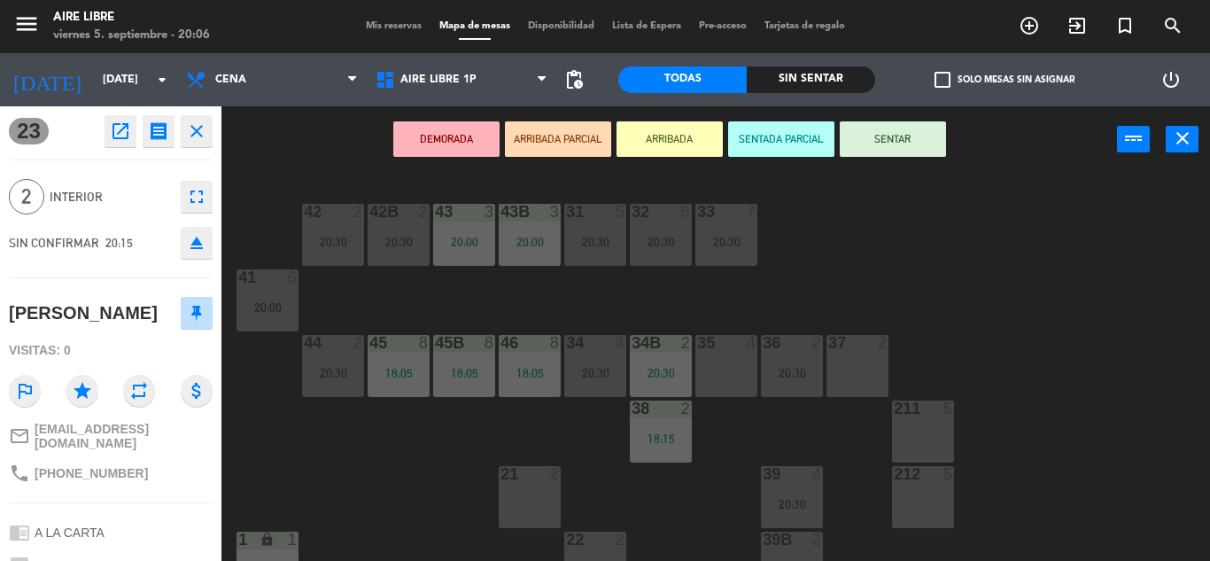
click at [663, 142] on button "ARRIBADA" at bounding box center [670, 138] width 106 height 35
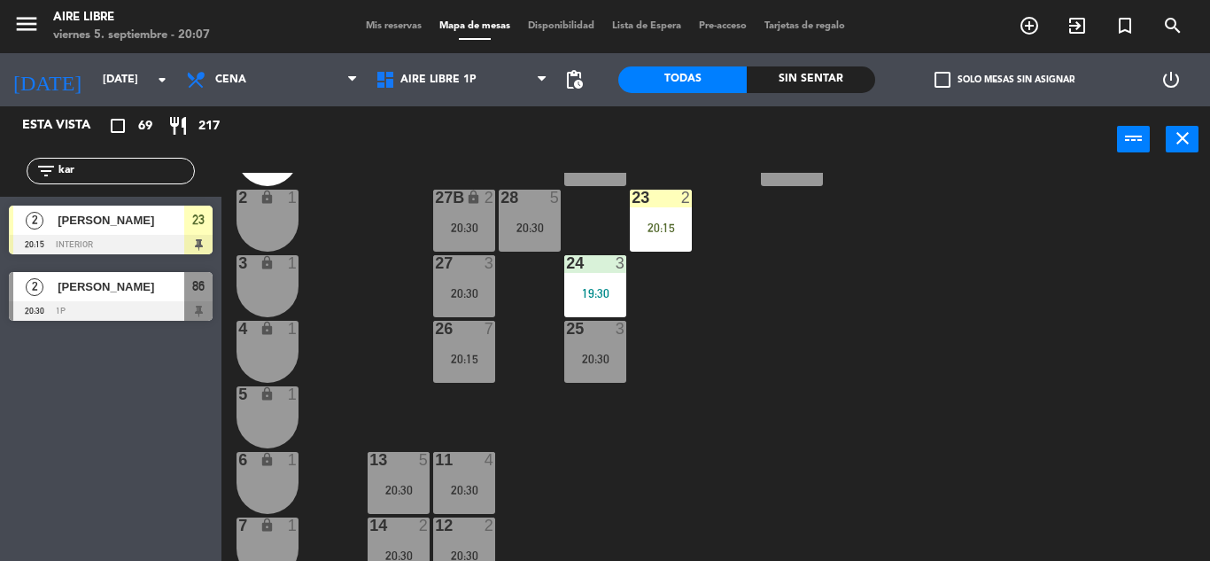
scroll to position [410, 0]
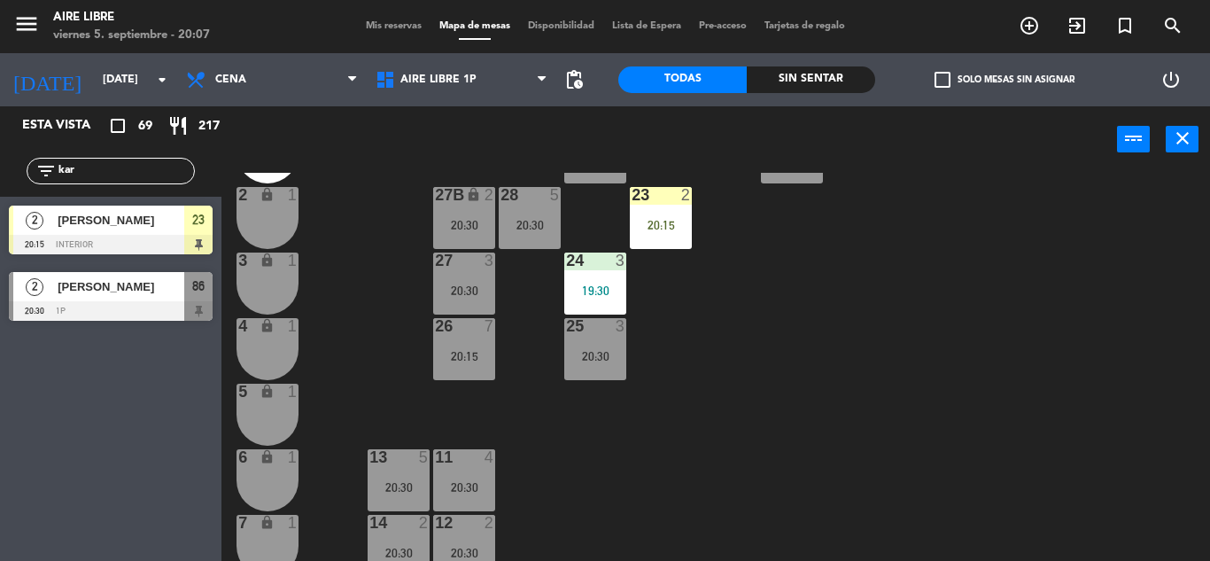
click at [664, 224] on div "20:15" at bounding box center [661, 225] width 62 height 12
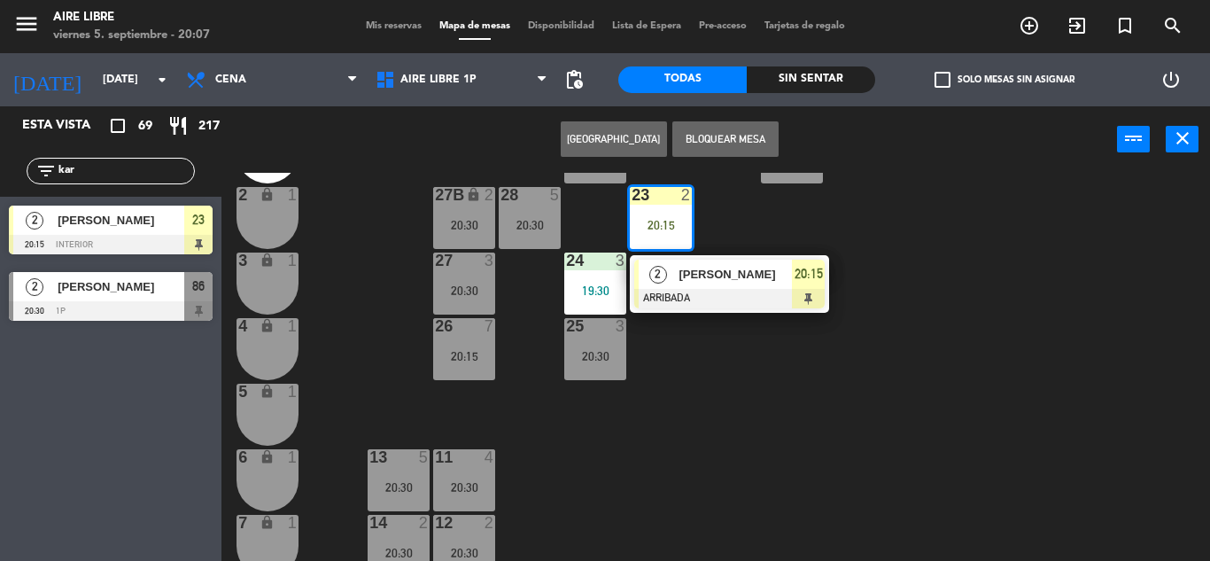
click at [481, 534] on div "12 2 20:30" at bounding box center [464, 546] width 62 height 62
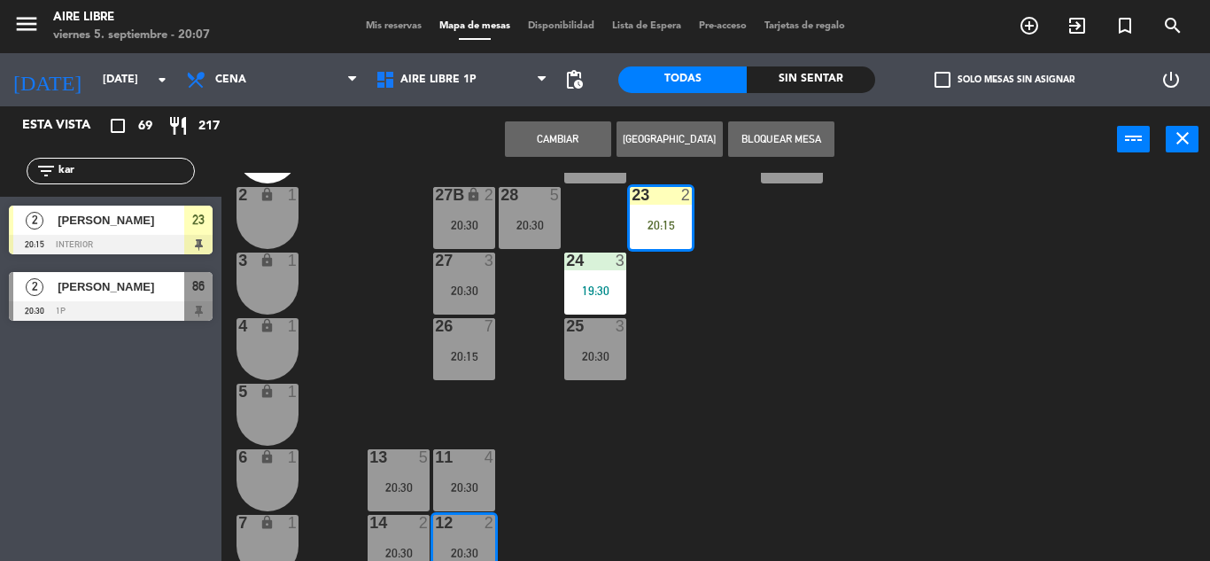
click at [552, 142] on button "Cambiar" at bounding box center [558, 138] width 106 height 35
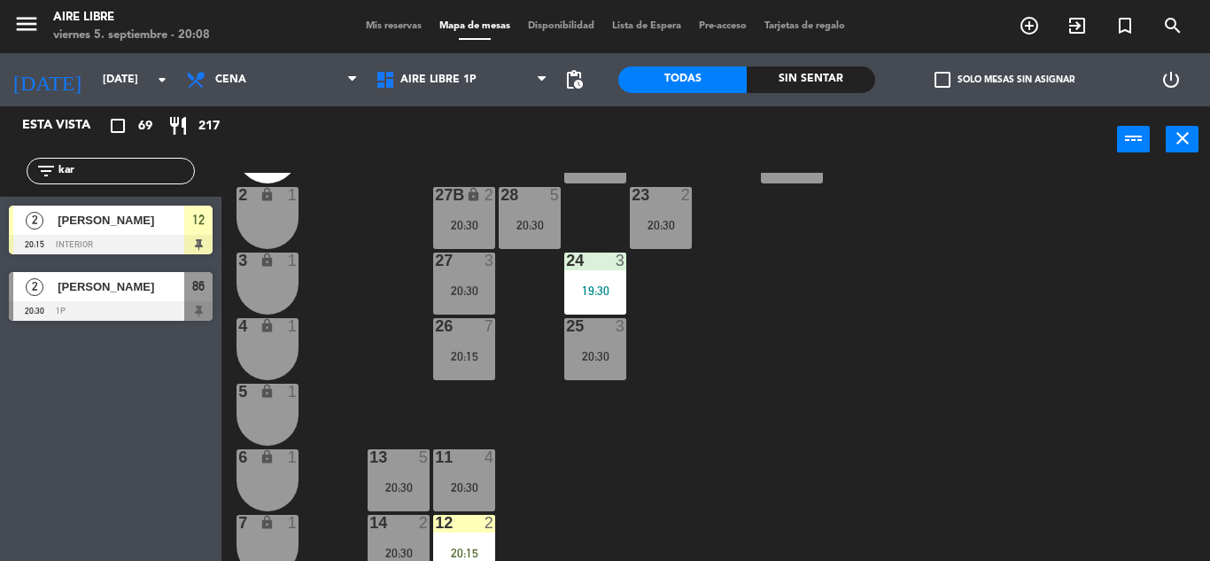
scroll to position [492, 0]
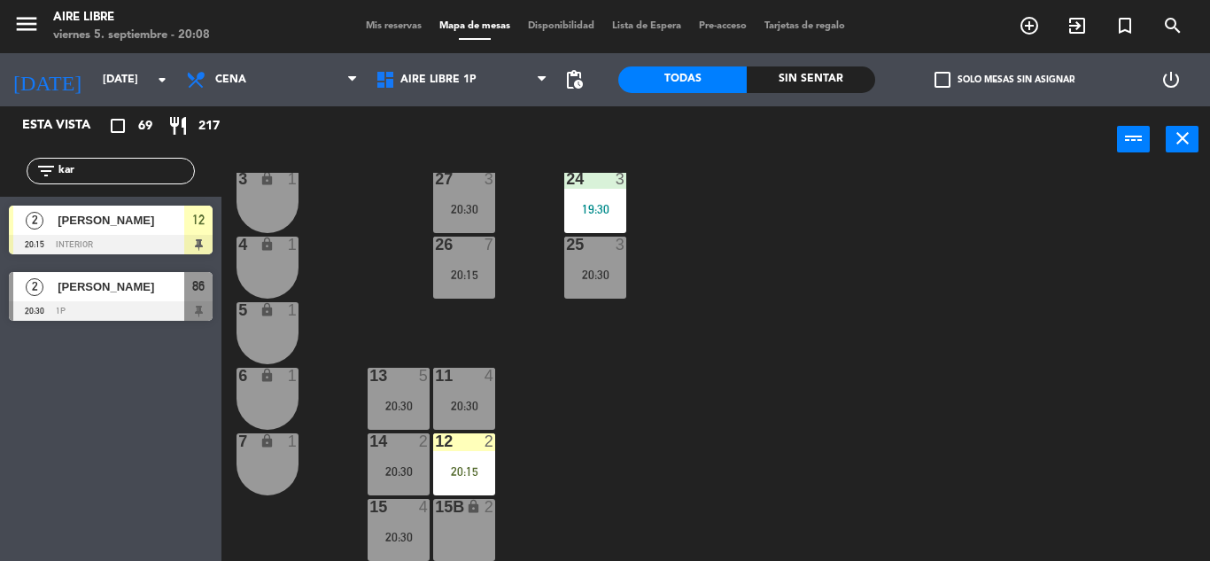
click at [472, 468] on div "20:15" at bounding box center [464, 471] width 62 height 12
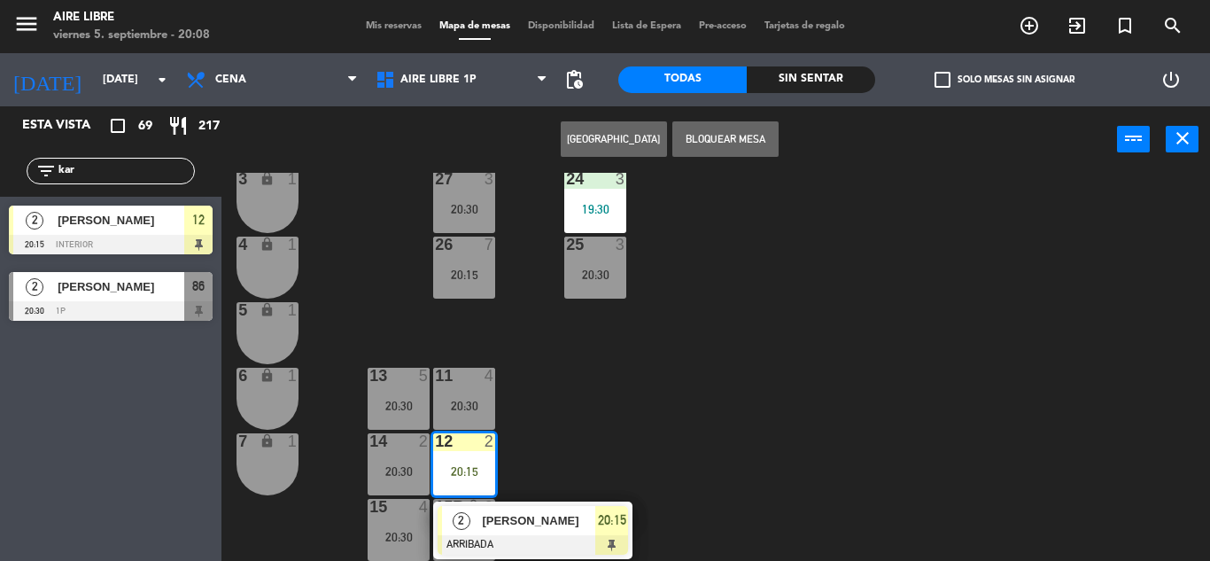
click at [396, 477] on div "20:30" at bounding box center [399, 471] width 62 height 12
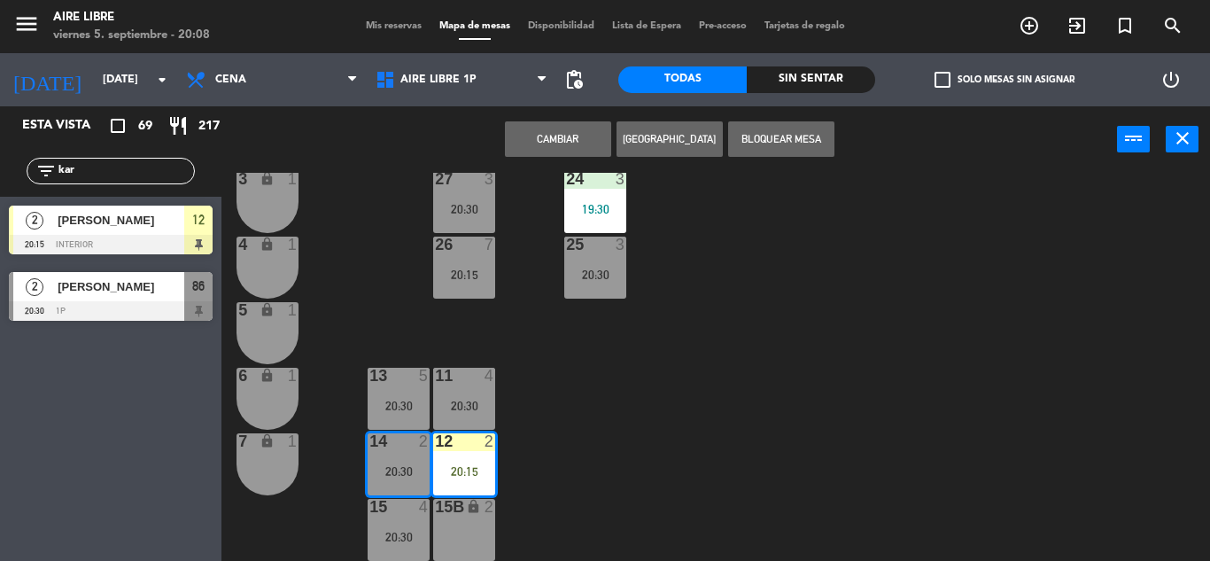
click at [561, 138] on button "Cambiar" at bounding box center [558, 138] width 106 height 35
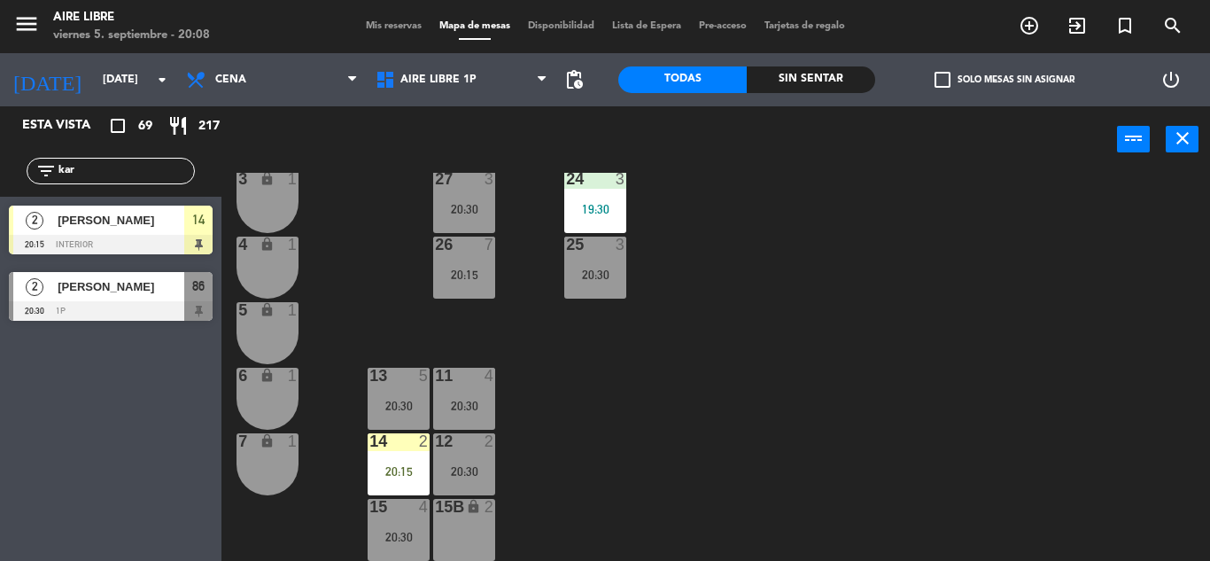
click at [397, 472] on div "20:15" at bounding box center [399, 471] width 62 height 12
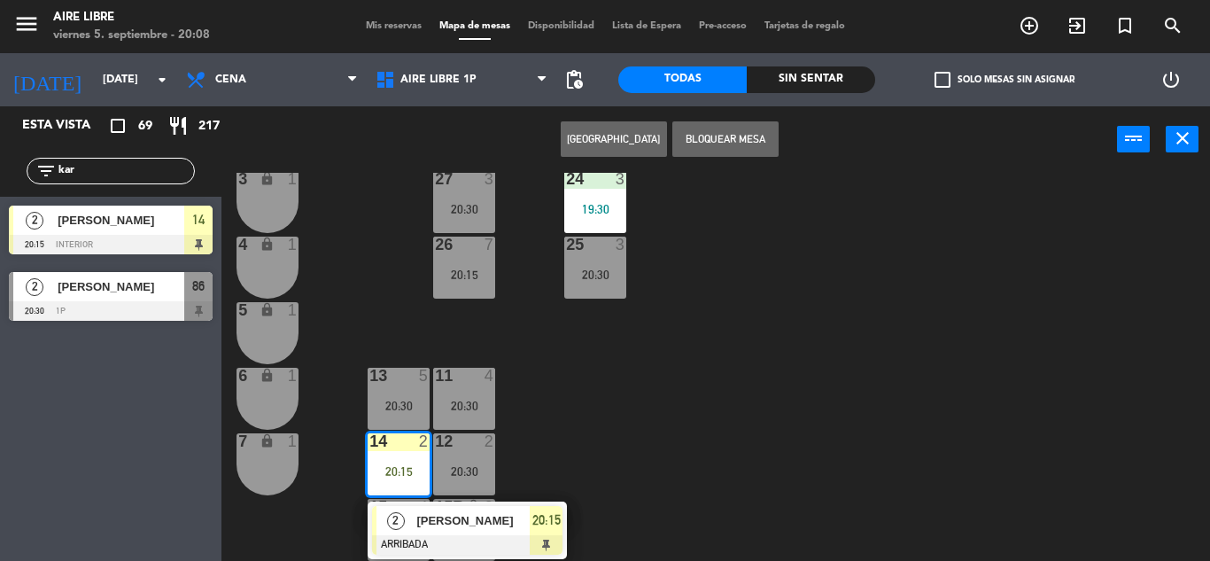
click at [489, 516] on span "[PERSON_NAME]" at bounding box center [472, 520] width 113 height 19
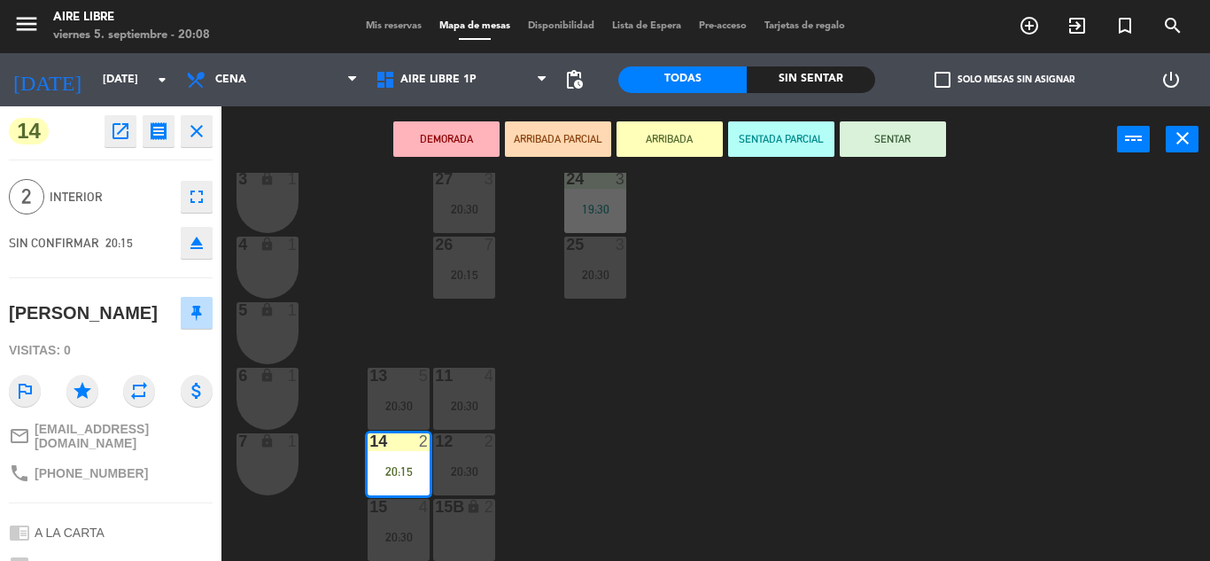
click at [903, 135] on button "SENTAR" at bounding box center [893, 138] width 106 height 35
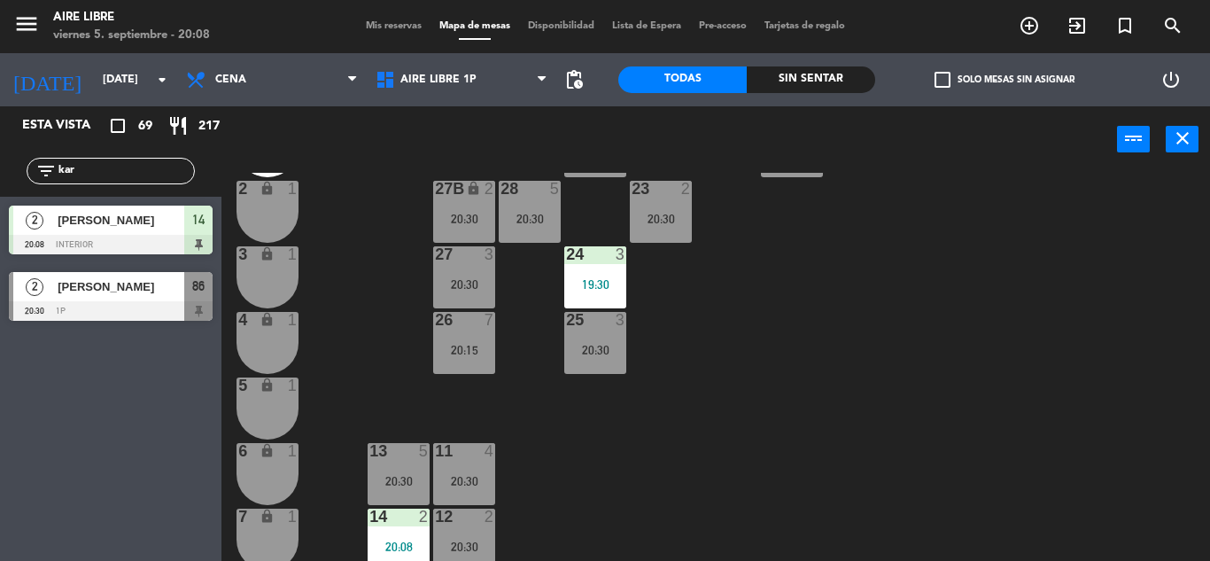
scroll to position [408, 0]
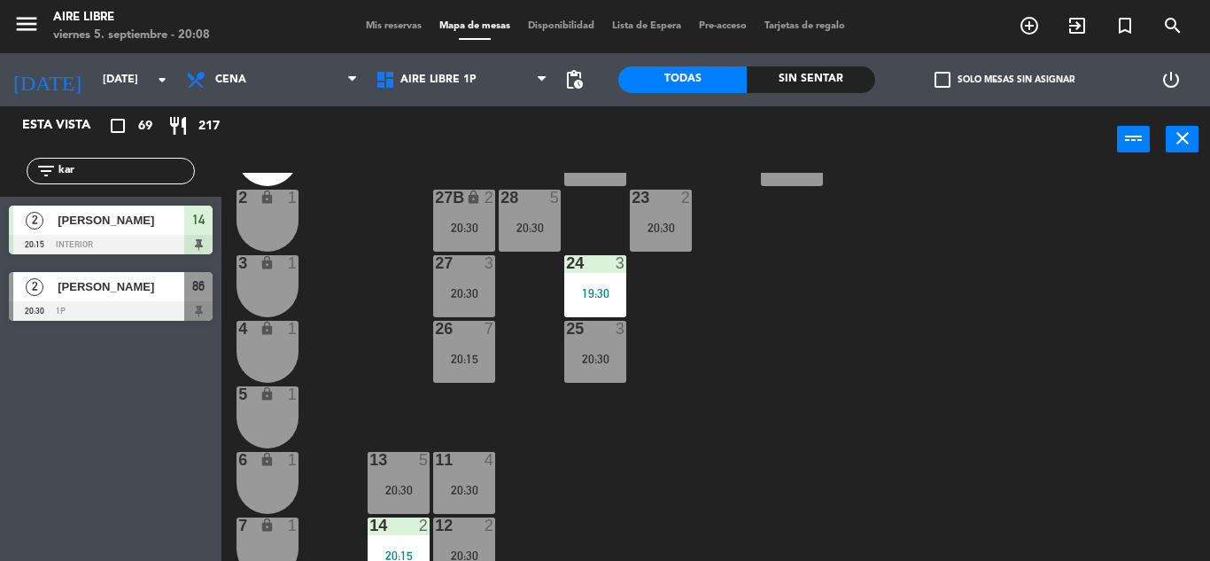
click at [129, 163] on input "kar" at bounding box center [125, 170] width 137 height 19
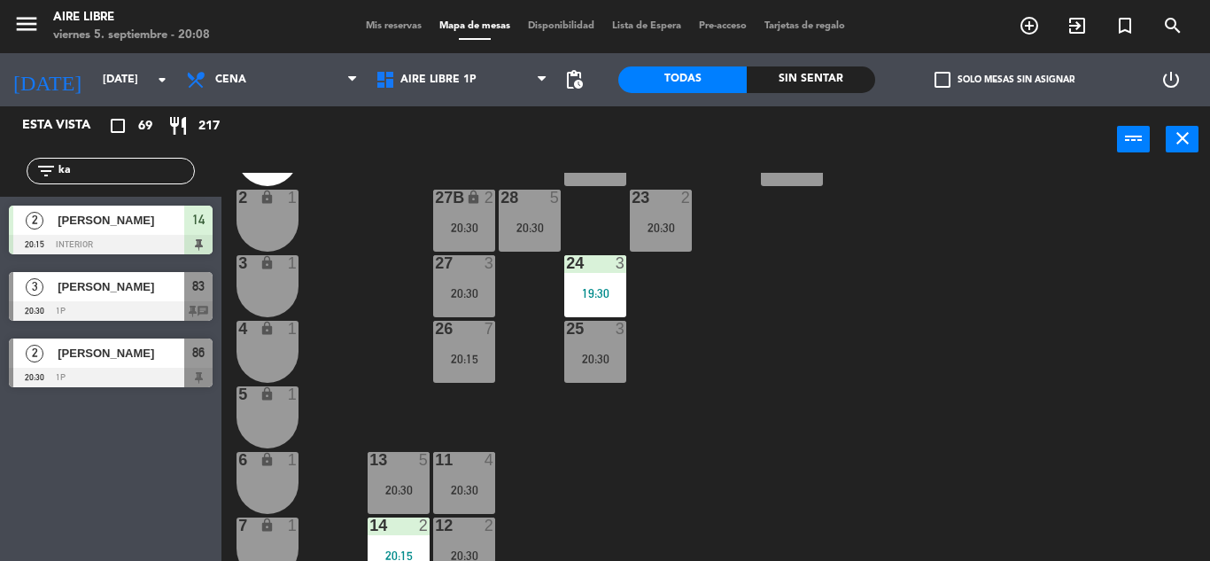
type input "k"
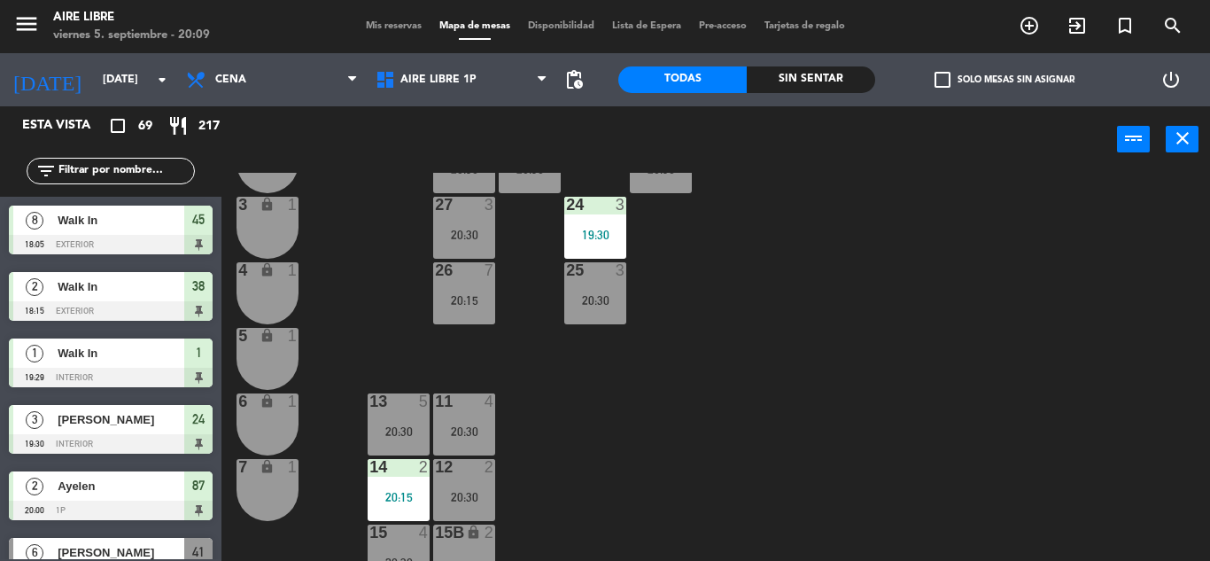
scroll to position [492, 0]
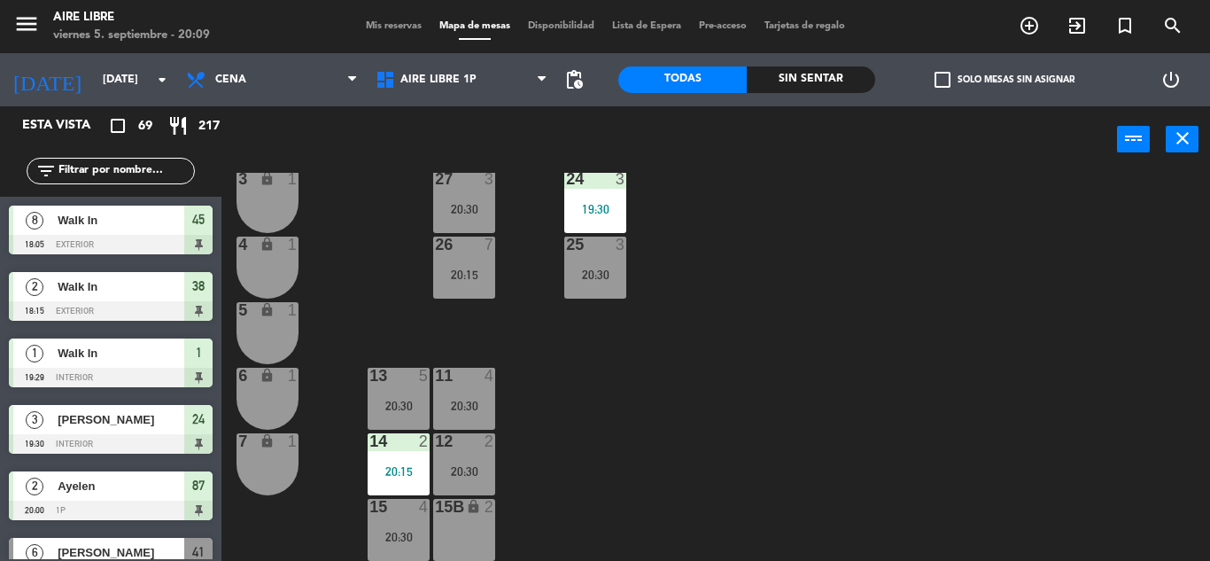
click at [957, 421] on div "42 2 20:30 43 3 20:00 31 5 20:30 32 5 20:30 33 7 20:30 42B 2 20:30 43B 3 20:00 …" at bounding box center [722, 367] width 976 height 388
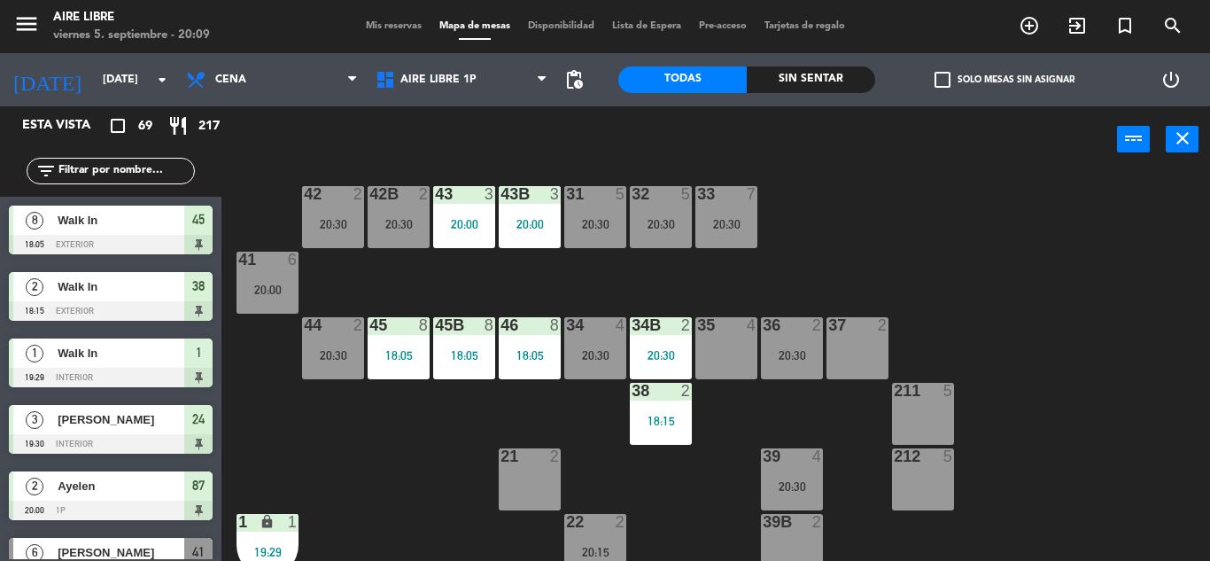
scroll to position [0, 0]
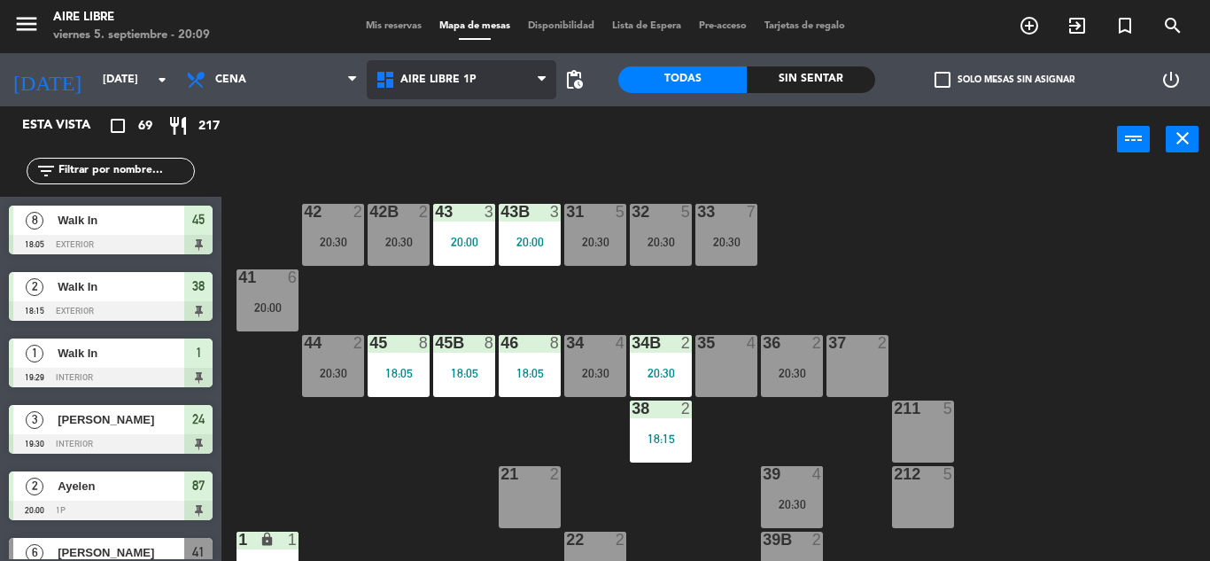
click at [441, 81] on span "Aire Libre 1P" at bounding box center [438, 80] width 76 height 12
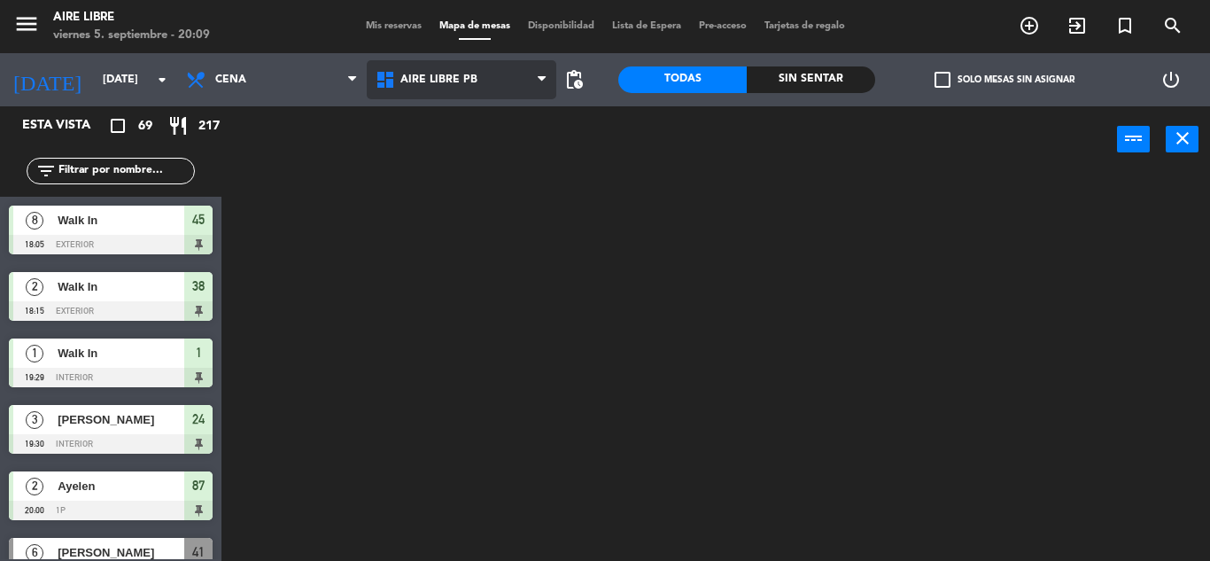
click at [447, 167] on ng-component "menu Aire Libre [DATE] 5. septiembre - 20:09 Mis reservas Mapa de mesas Disponi…" at bounding box center [605, 280] width 1210 height 561
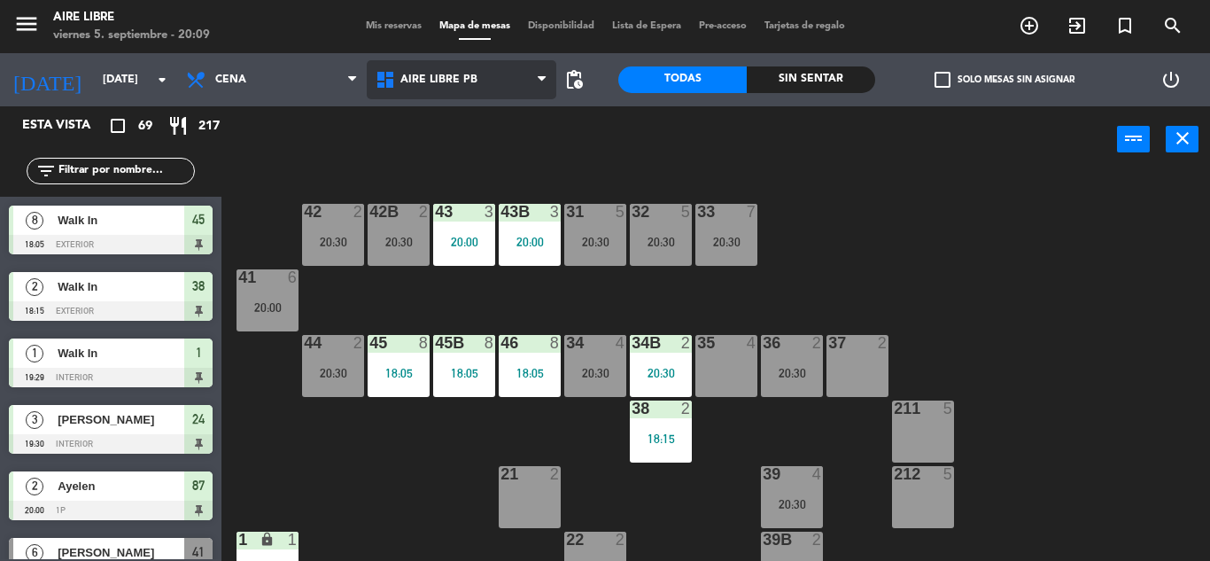
click at [431, 74] on span "Aire Libre PB" at bounding box center [438, 80] width 77 height 12
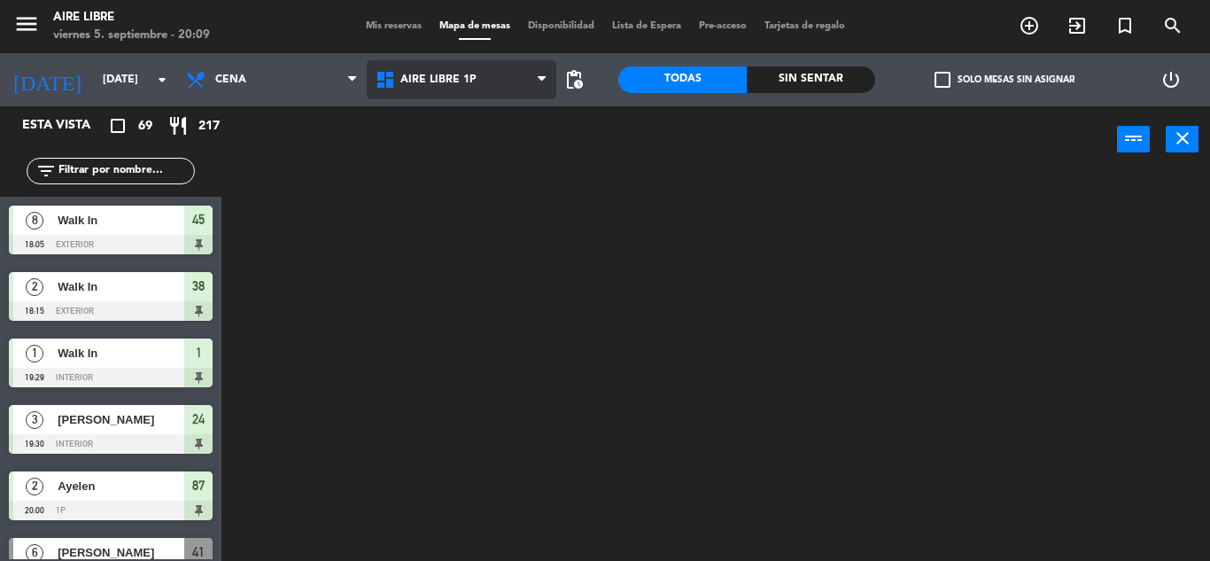
click at [432, 121] on ng-component "menu Aire Libre [DATE] 5. septiembre - 20:09 Mis reservas Mapa de mesas Disponi…" at bounding box center [605, 280] width 1210 height 561
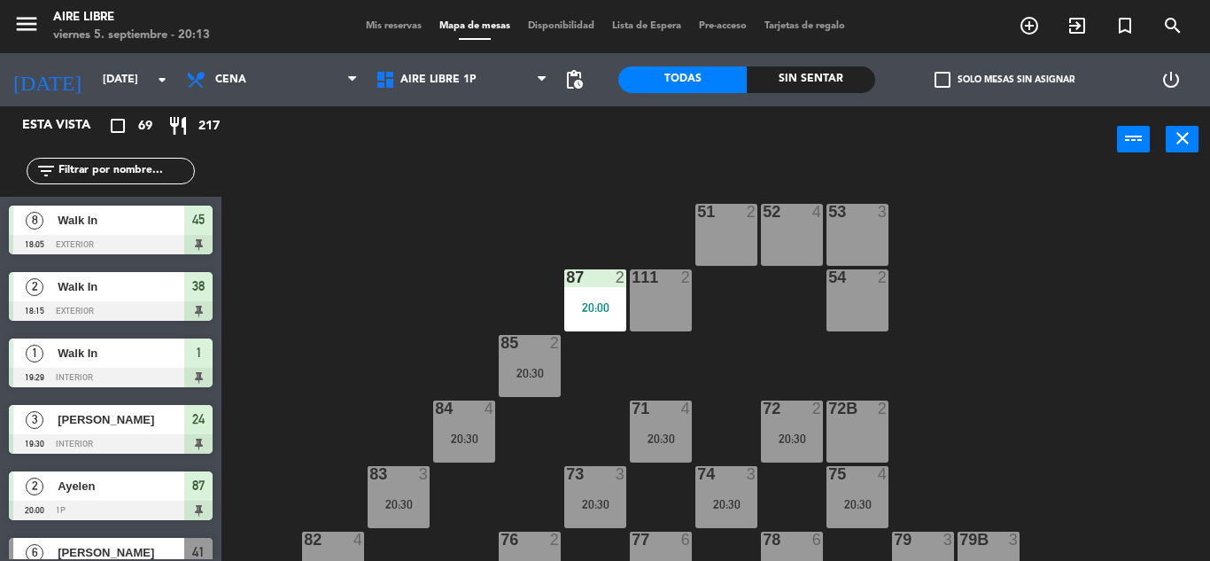
click at [103, 169] on input "text" at bounding box center [125, 170] width 137 height 19
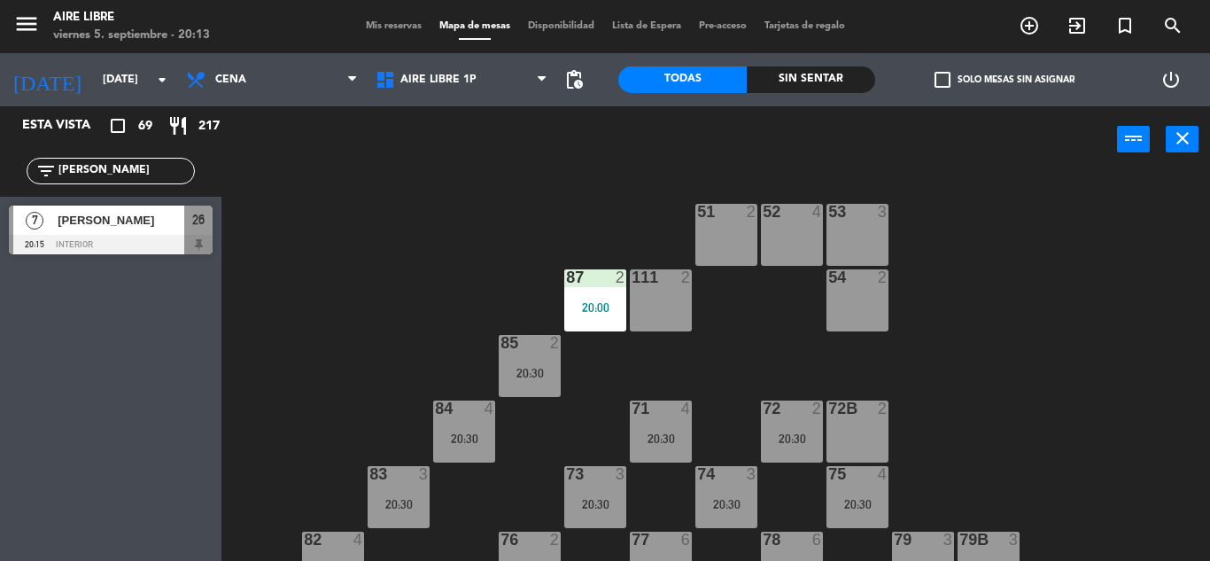
type input "[PERSON_NAME]"
click at [123, 230] on div "[PERSON_NAME]" at bounding box center [120, 220] width 128 height 29
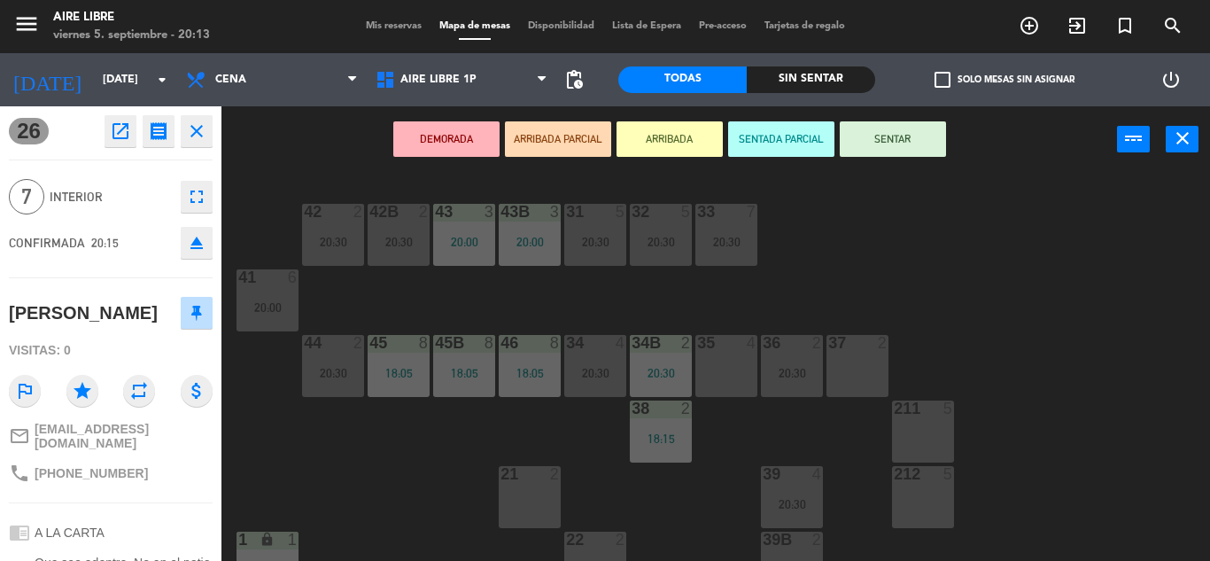
click at [675, 135] on button "ARRIBADA" at bounding box center [670, 138] width 106 height 35
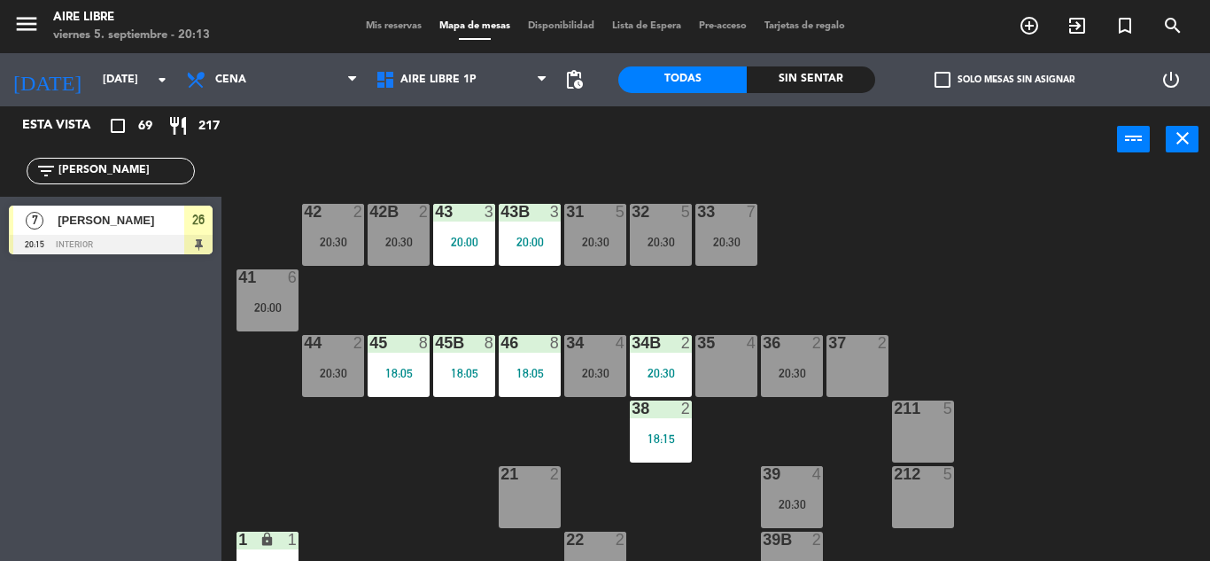
click at [105, 377] on div "Esta vista crop_square 69 restaurant 217 filter_list yani 7 [PERSON_NAME] 20:15…" at bounding box center [111, 333] width 222 height 455
click at [114, 170] on input "[PERSON_NAME]" at bounding box center [125, 170] width 137 height 19
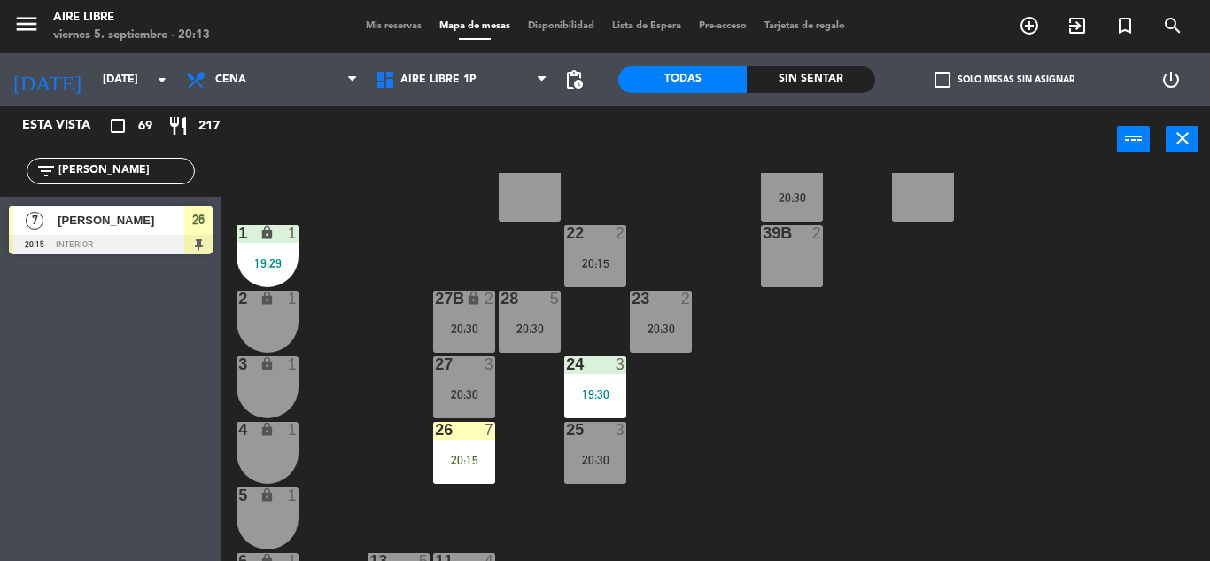
scroll to position [318, 0]
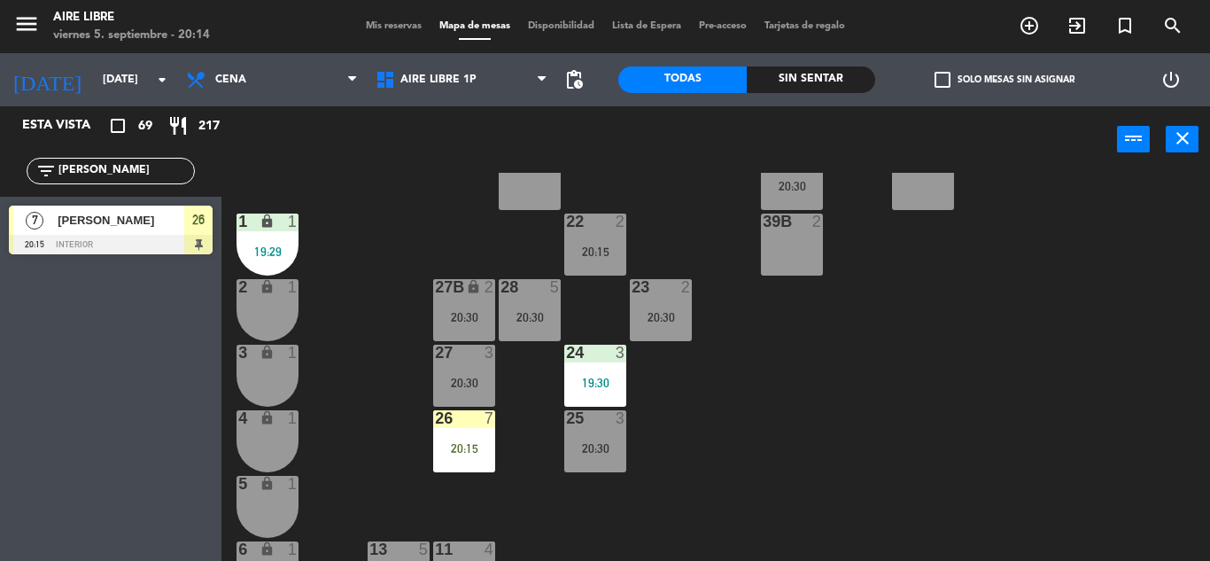
click at [473, 447] on div "20:15" at bounding box center [464, 448] width 62 height 12
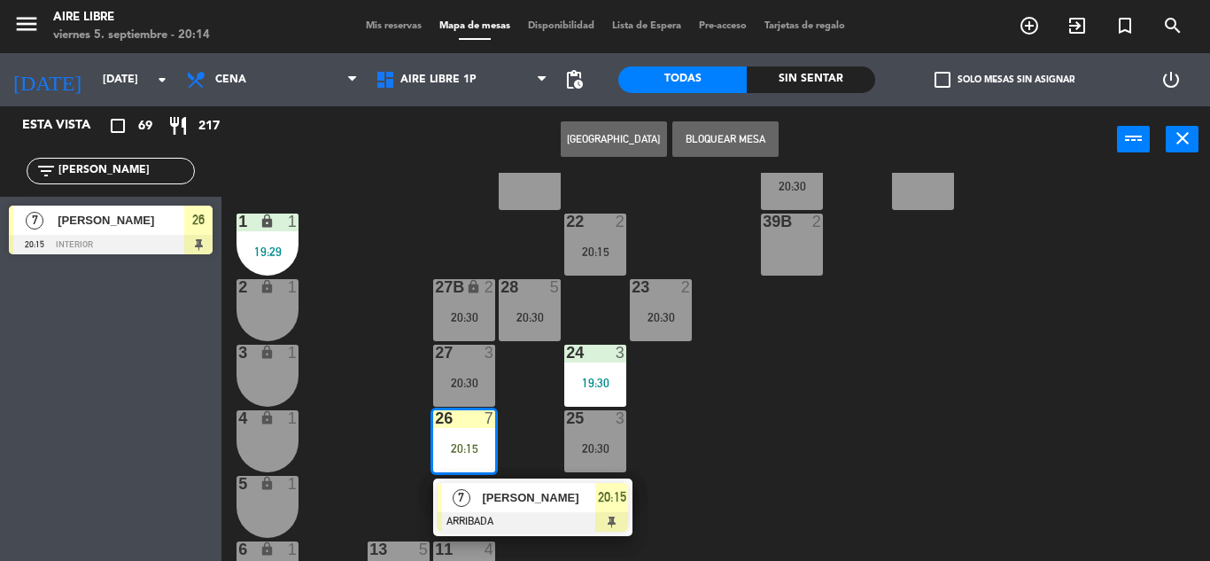
click at [512, 494] on span "[PERSON_NAME]" at bounding box center [538, 497] width 113 height 19
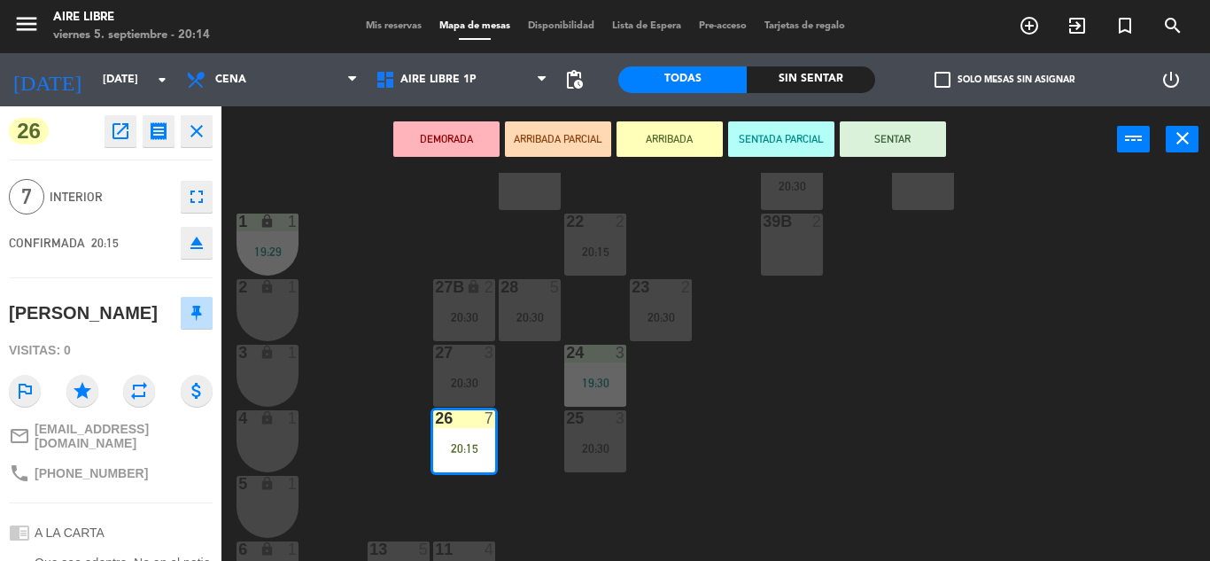
click at [905, 138] on button "SENTAR" at bounding box center [893, 138] width 106 height 35
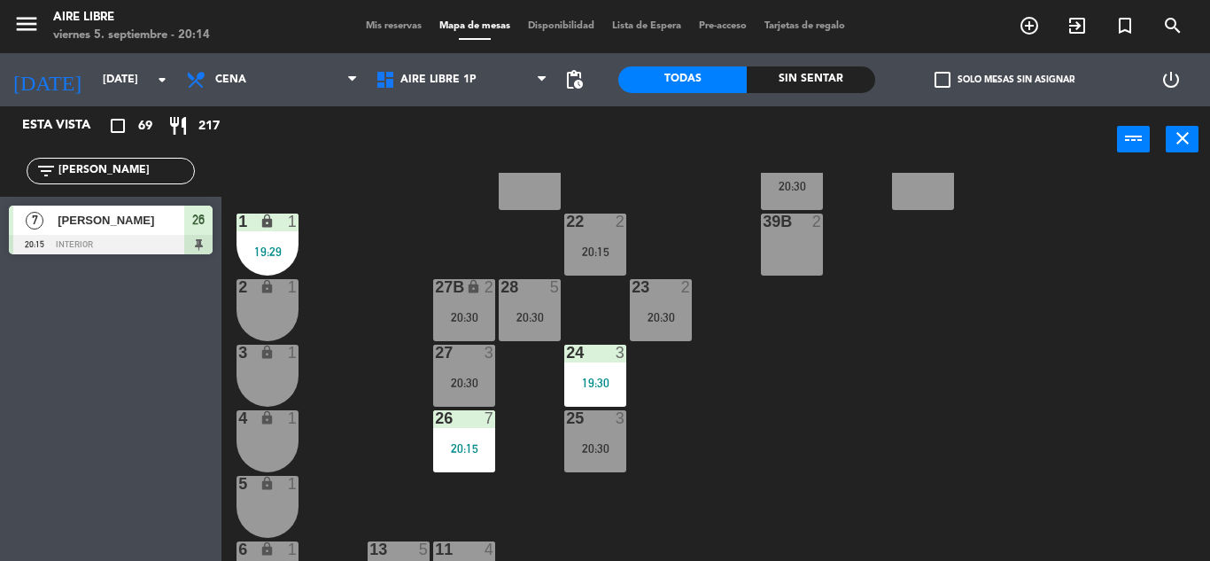
click at [113, 163] on input "[PERSON_NAME]" at bounding box center [125, 170] width 137 height 19
type input "y"
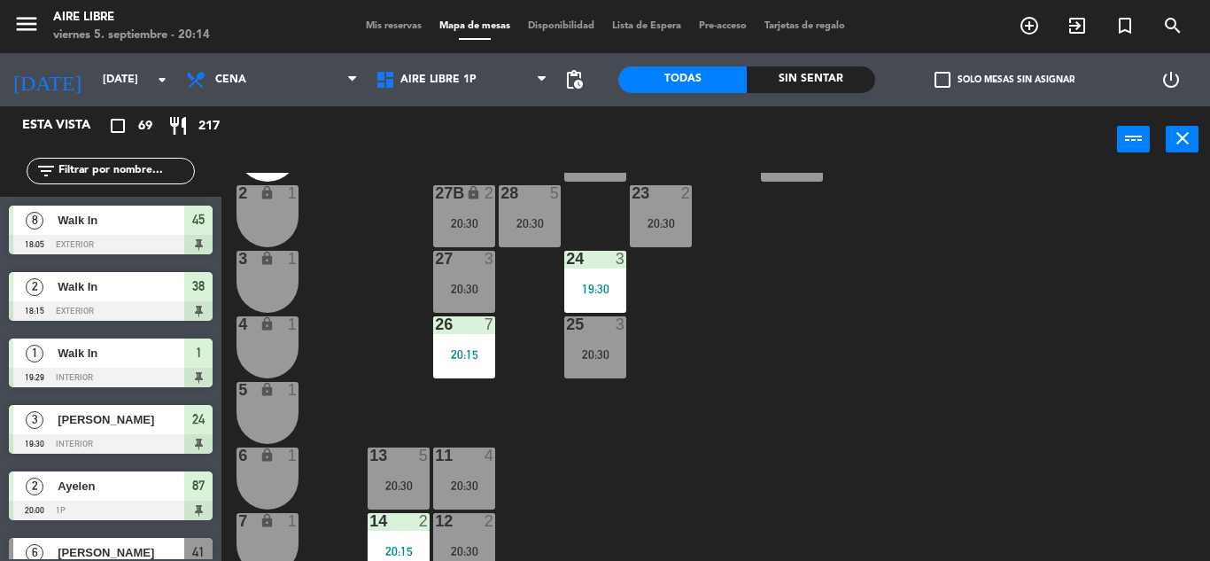
scroll to position [492, 0]
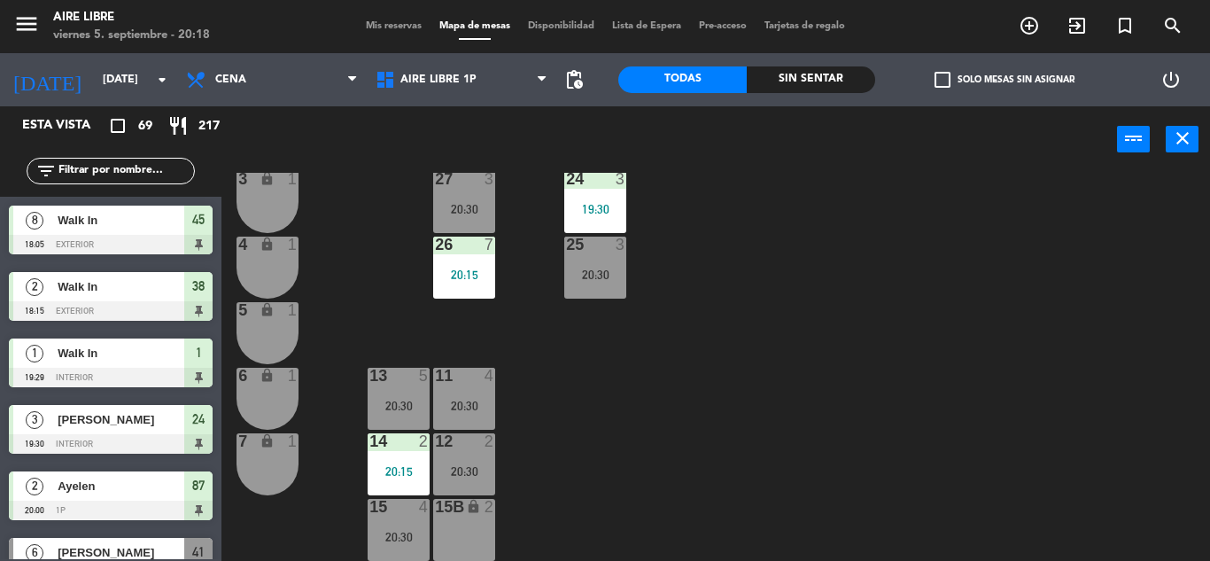
click at [92, 168] on input "text" at bounding box center [125, 170] width 137 height 19
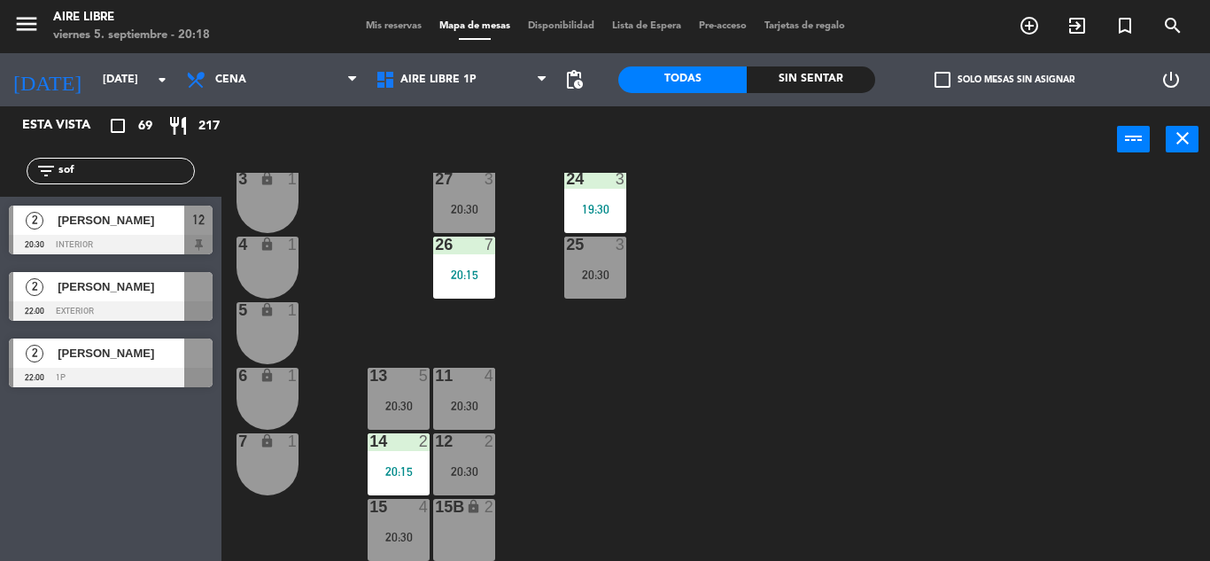
type input "sof"
click at [152, 504] on div "Esta vista crop_square 69 restaurant 217 filter_list sof 2 [PERSON_NAME] 20:30 …" at bounding box center [111, 333] width 222 height 455
click at [147, 221] on span "[PERSON_NAME]" at bounding box center [121, 220] width 127 height 19
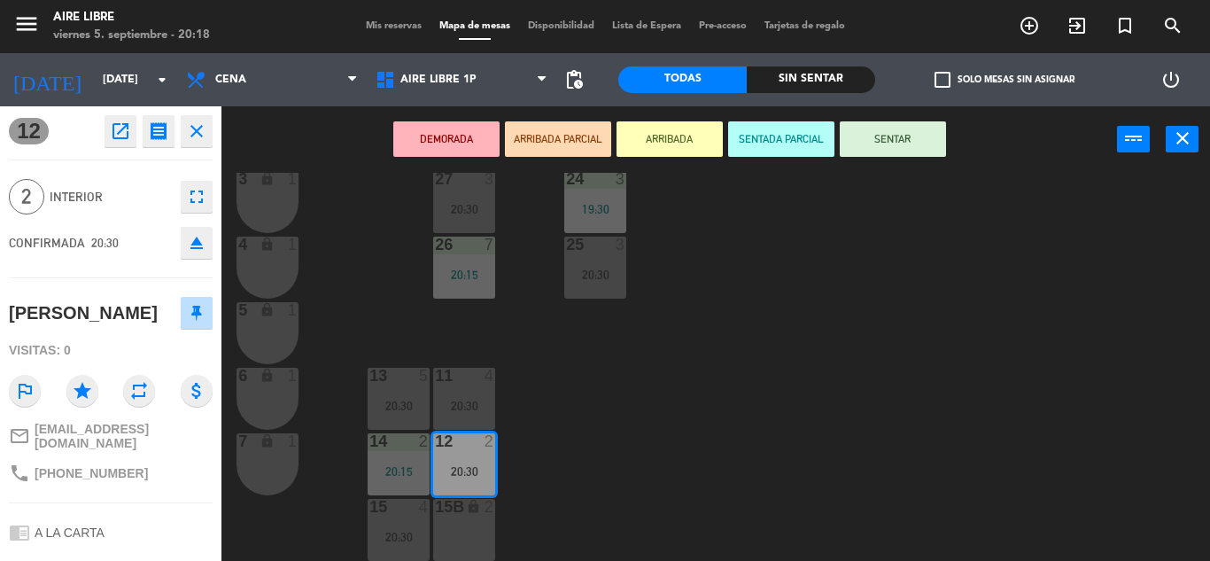
click at [656, 133] on button "ARRIBADA" at bounding box center [670, 138] width 106 height 35
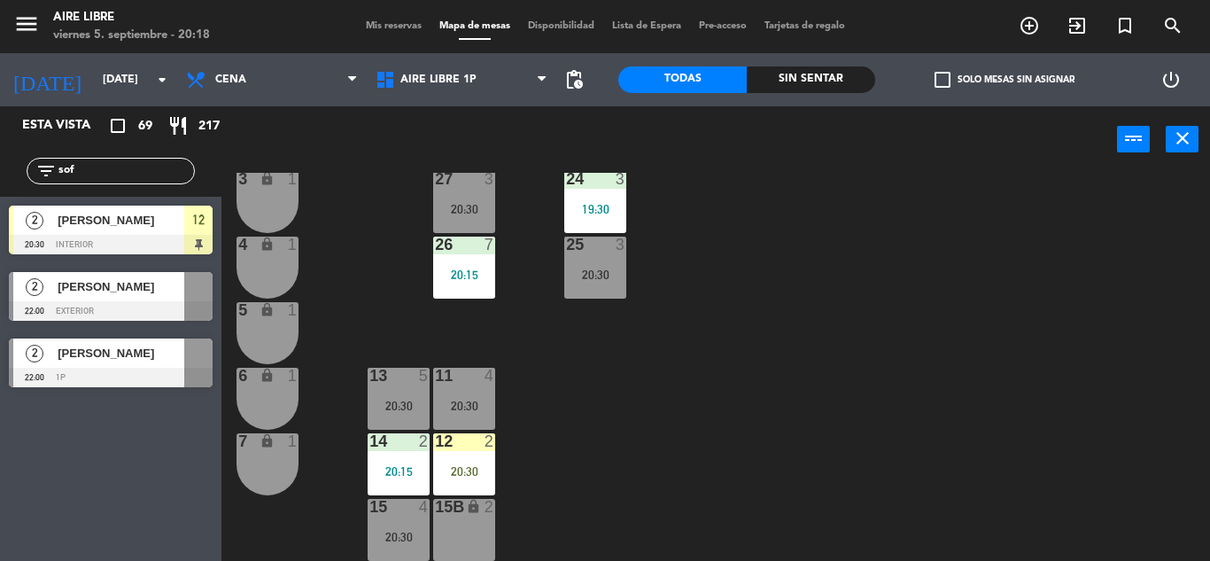
click at [462, 468] on div "20:30" at bounding box center [464, 471] width 62 height 12
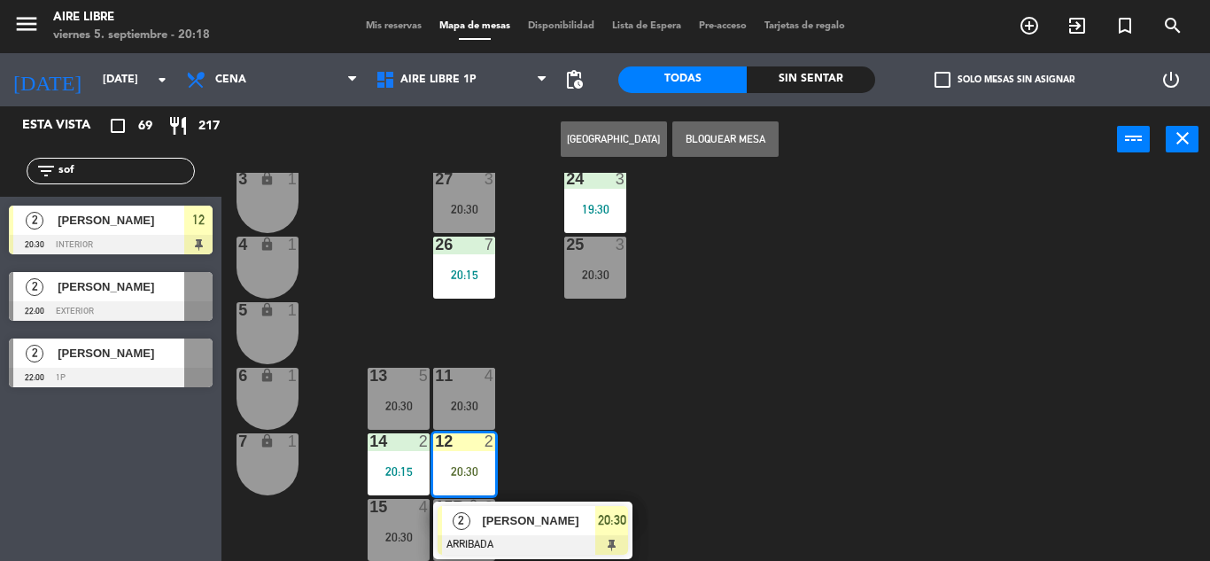
click at [559, 510] on div "[PERSON_NAME]" at bounding box center [537, 520] width 115 height 29
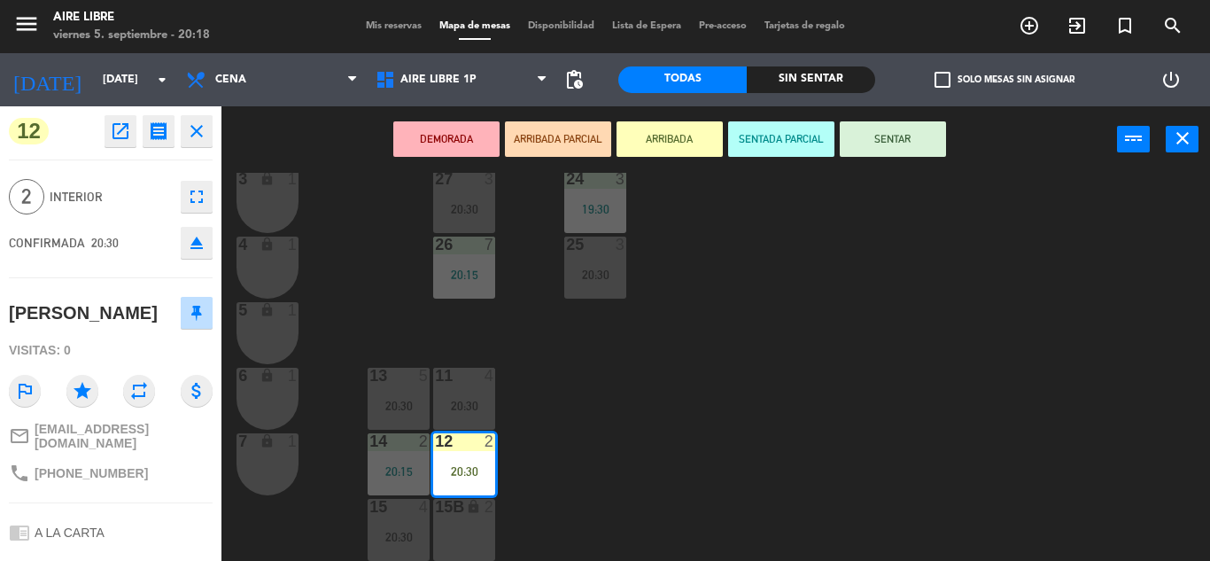
click at [929, 133] on button "SENTAR" at bounding box center [893, 138] width 106 height 35
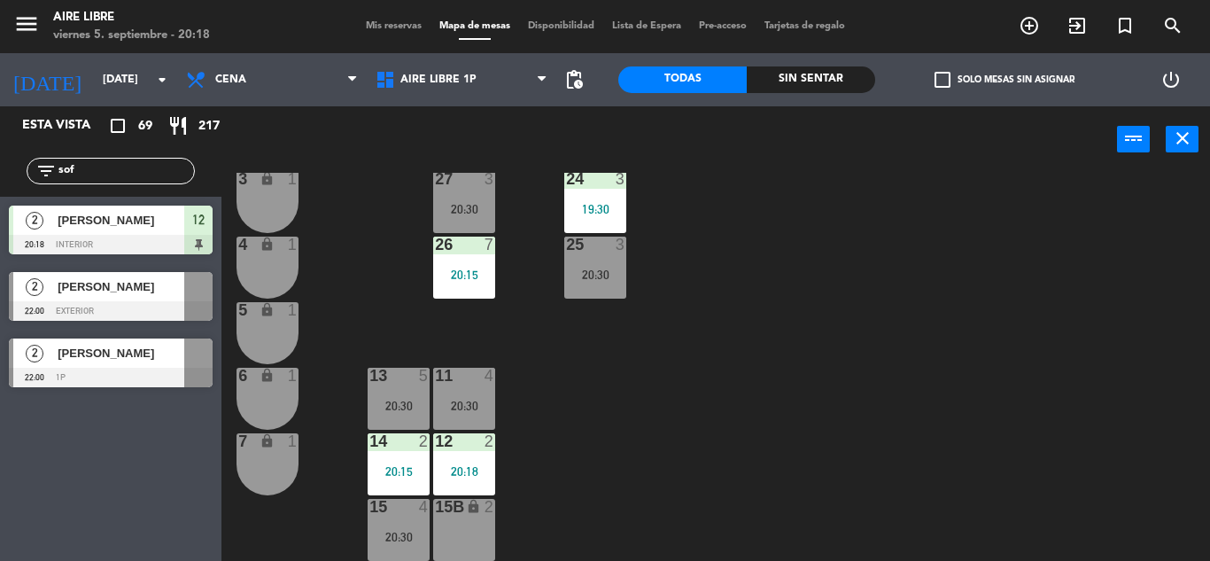
click at [123, 172] on input "sof" at bounding box center [125, 170] width 137 height 19
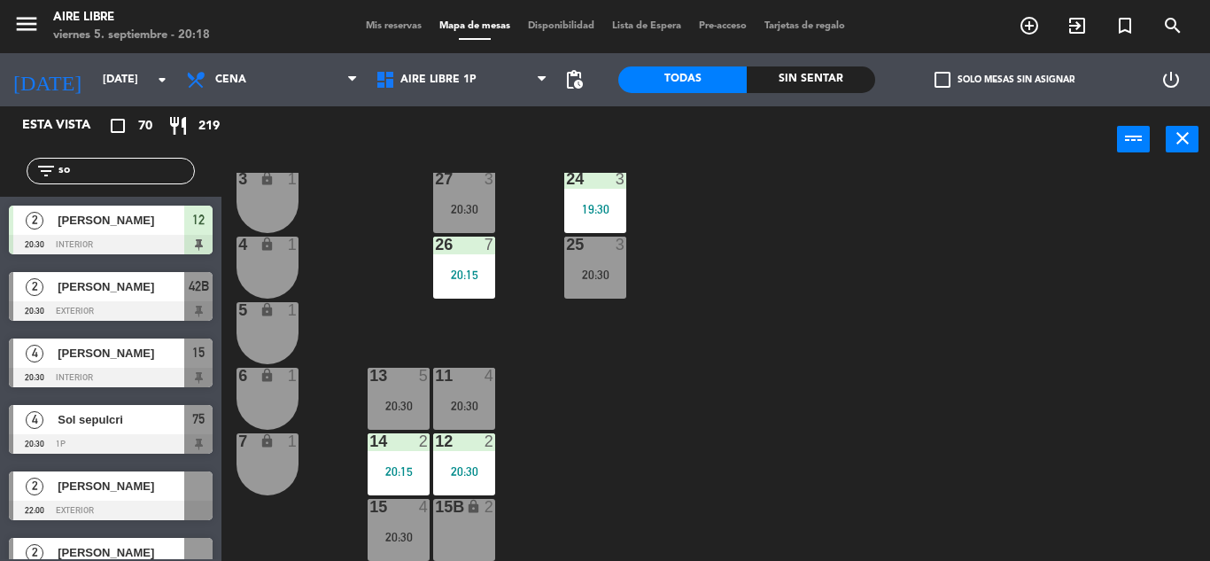
type input "s"
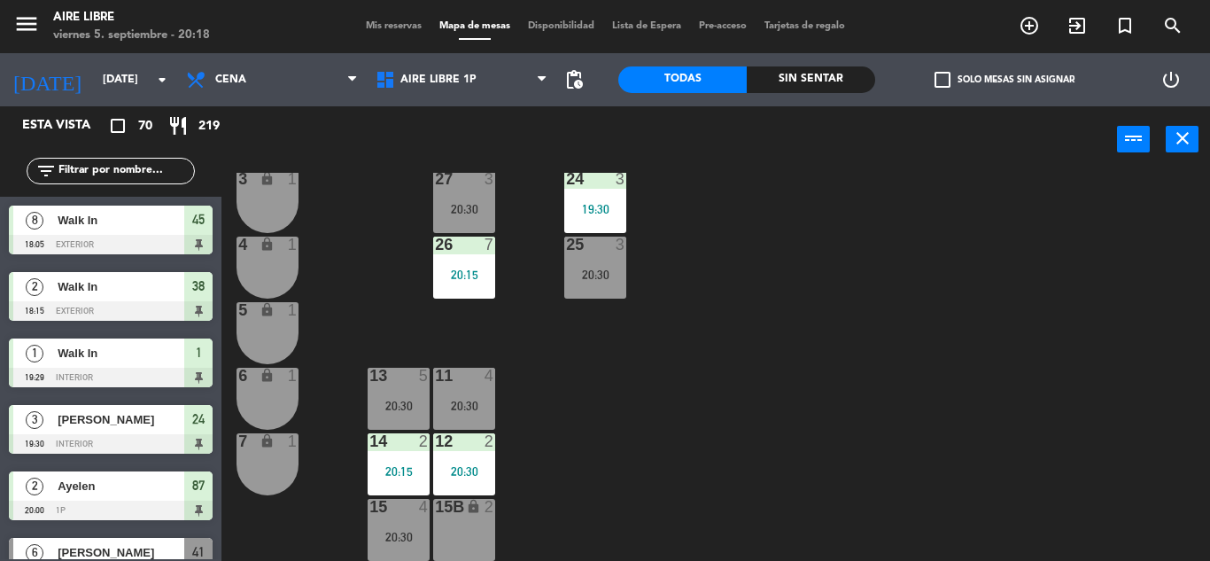
click at [106, 167] on input "text" at bounding box center [125, 170] width 137 height 19
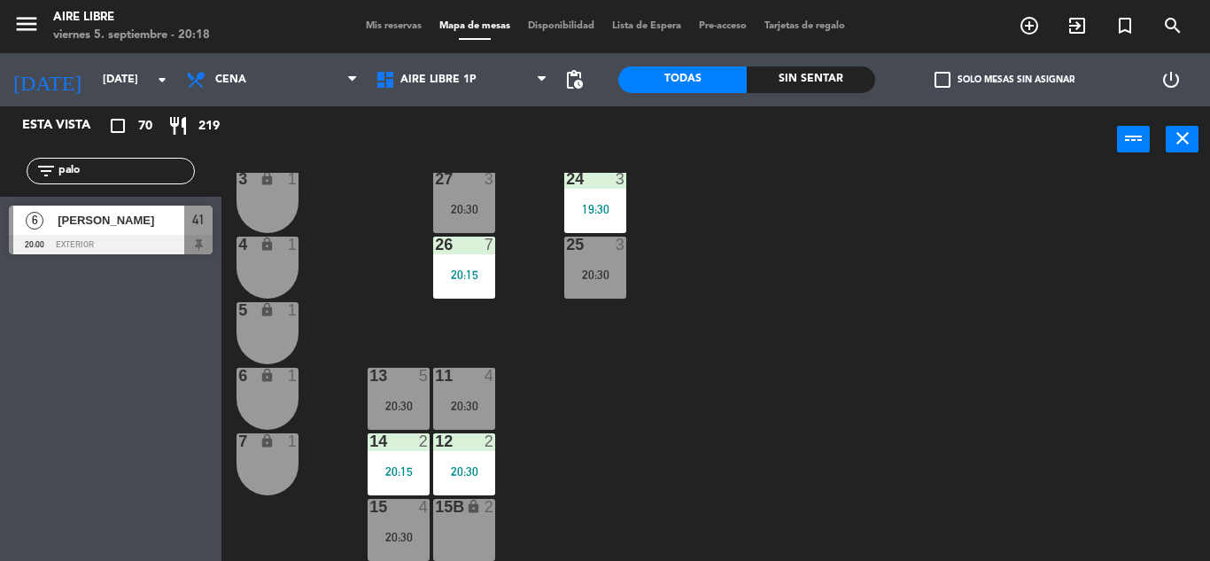
type input "palo"
click at [82, 447] on div "Esta vista crop_square 70 restaurant 219 filter_list palo 6 [PERSON_NAME] 20:00…" at bounding box center [111, 333] width 222 height 455
click at [120, 229] on span "[PERSON_NAME]" at bounding box center [121, 220] width 127 height 19
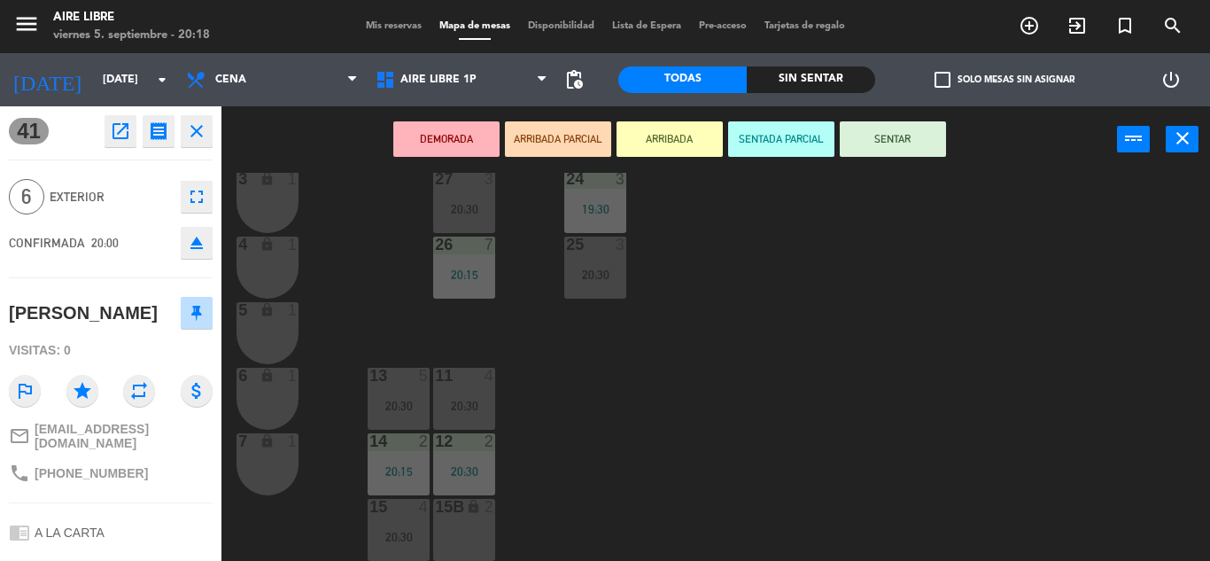
click at [688, 139] on button "ARRIBADA" at bounding box center [670, 138] width 106 height 35
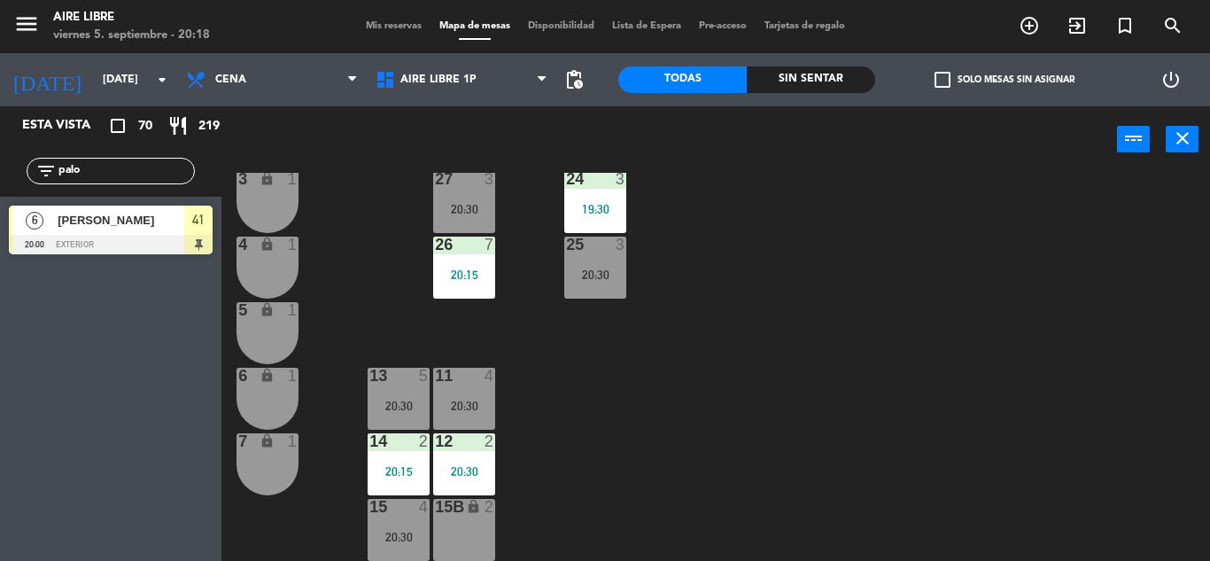
click at [108, 168] on input "palo" at bounding box center [125, 170] width 137 height 19
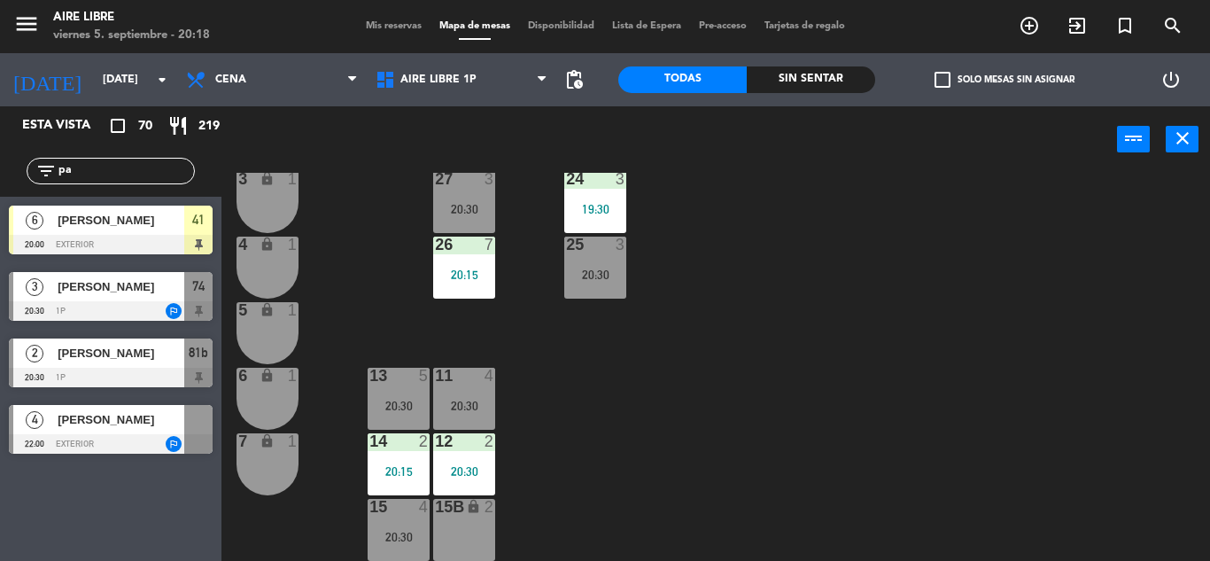
type input "p"
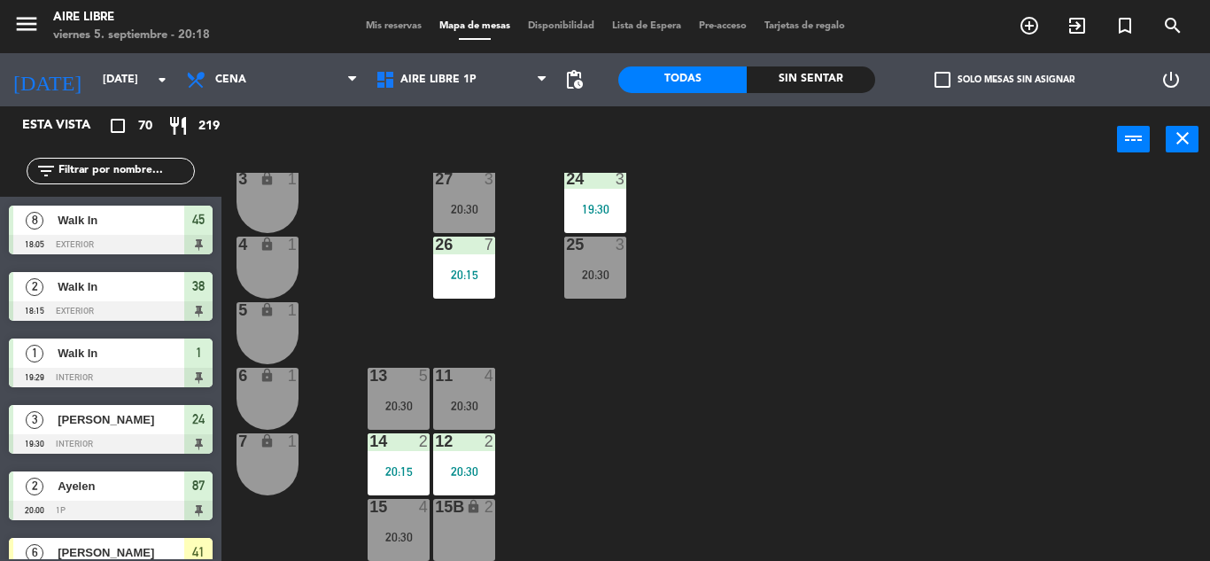
click at [144, 169] on input "text" at bounding box center [125, 170] width 137 height 19
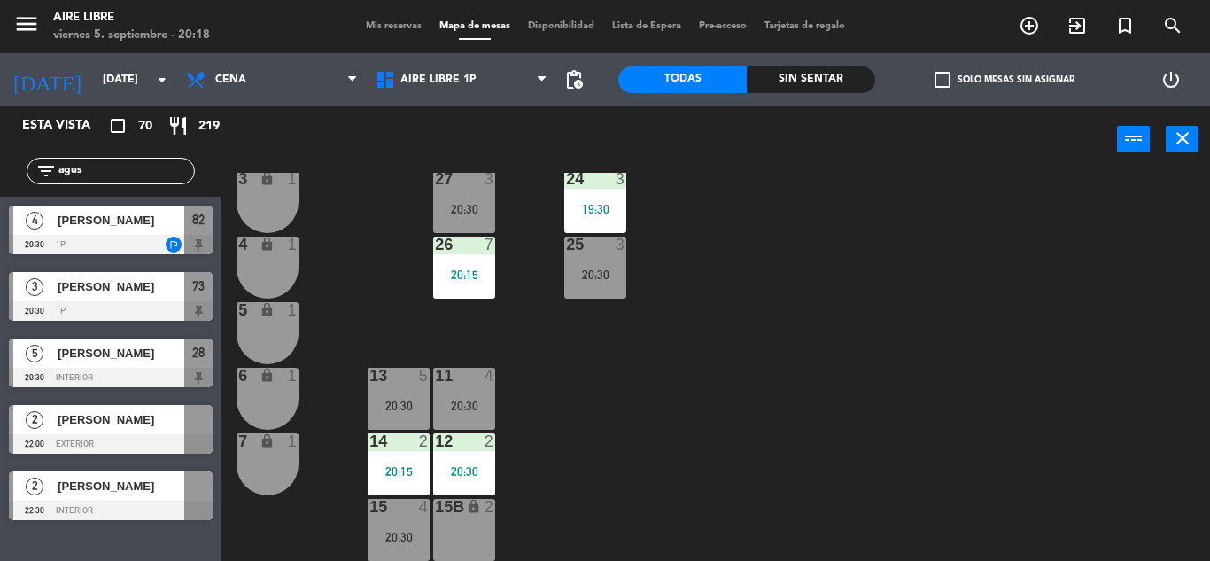
type input "agus"
click at [692, 389] on div "42 2 20:30 43 3 20:00 31 5 20:30 32 5 20:30 33 7 20:30 42B 2 20:30 43B 3 20:00 …" at bounding box center [722, 367] width 976 height 388
click at [113, 296] on span "[PERSON_NAME]" at bounding box center [121, 286] width 127 height 19
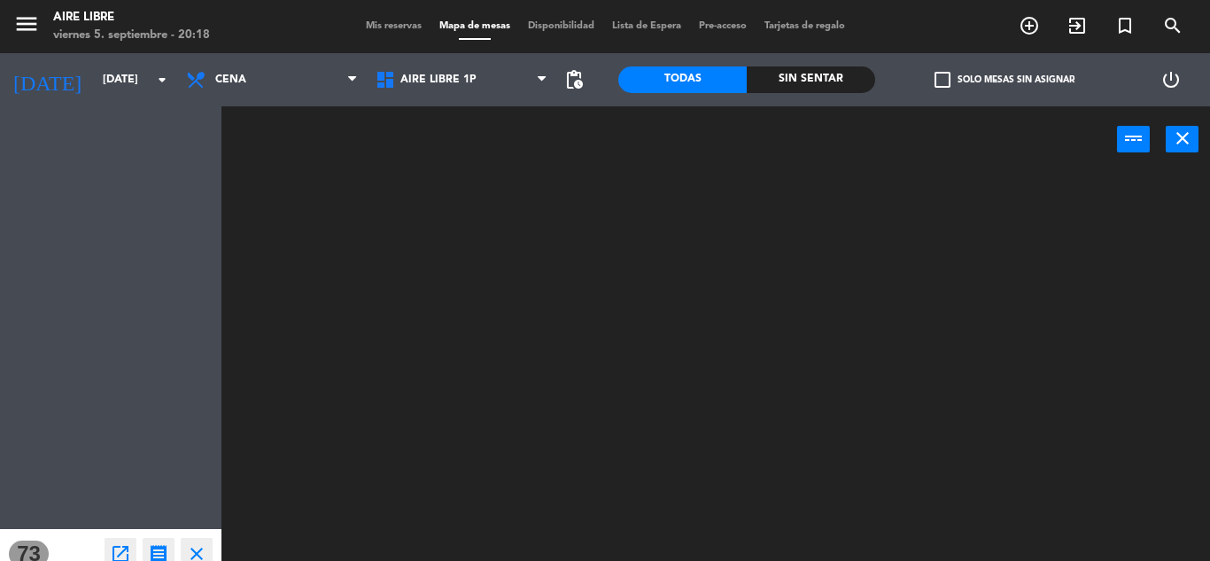
scroll to position [0, 0]
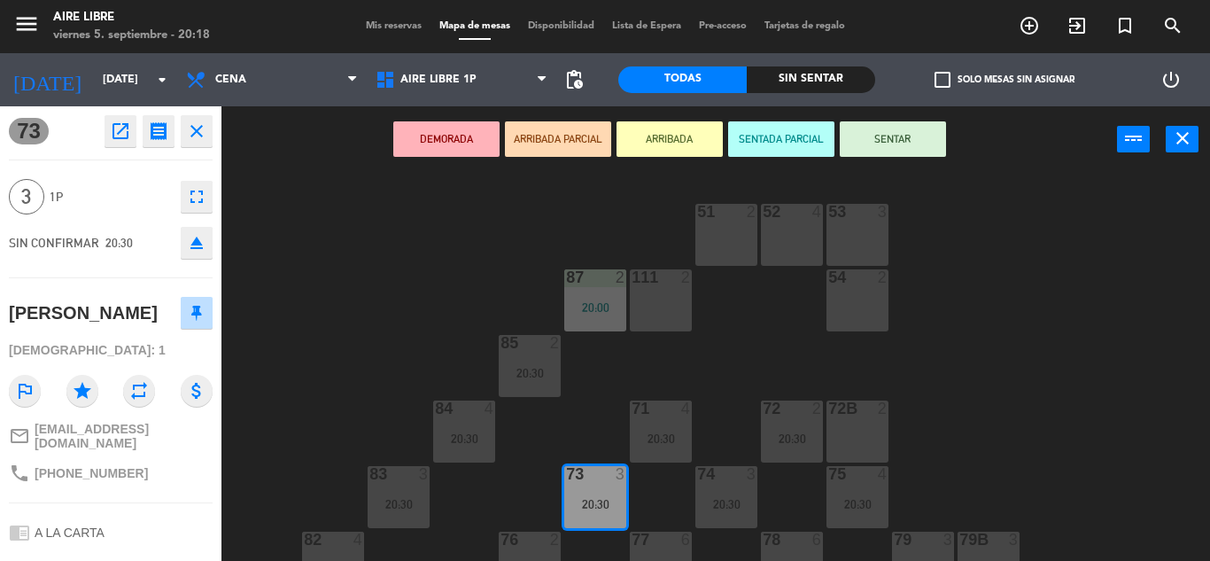
click at [198, 202] on icon "fullscreen" at bounding box center [196, 196] width 21 height 21
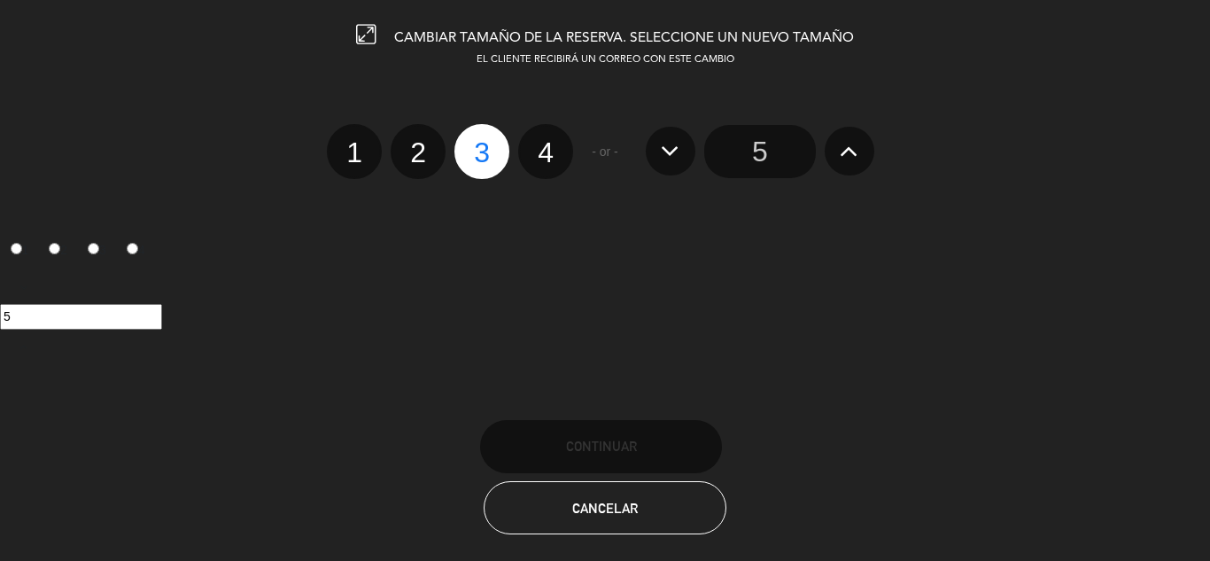
click at [547, 146] on label "4" at bounding box center [545, 151] width 55 height 55
click at [547, 143] on input "4" at bounding box center [544, 137] width 12 height 12
radio input "true"
radio input "false"
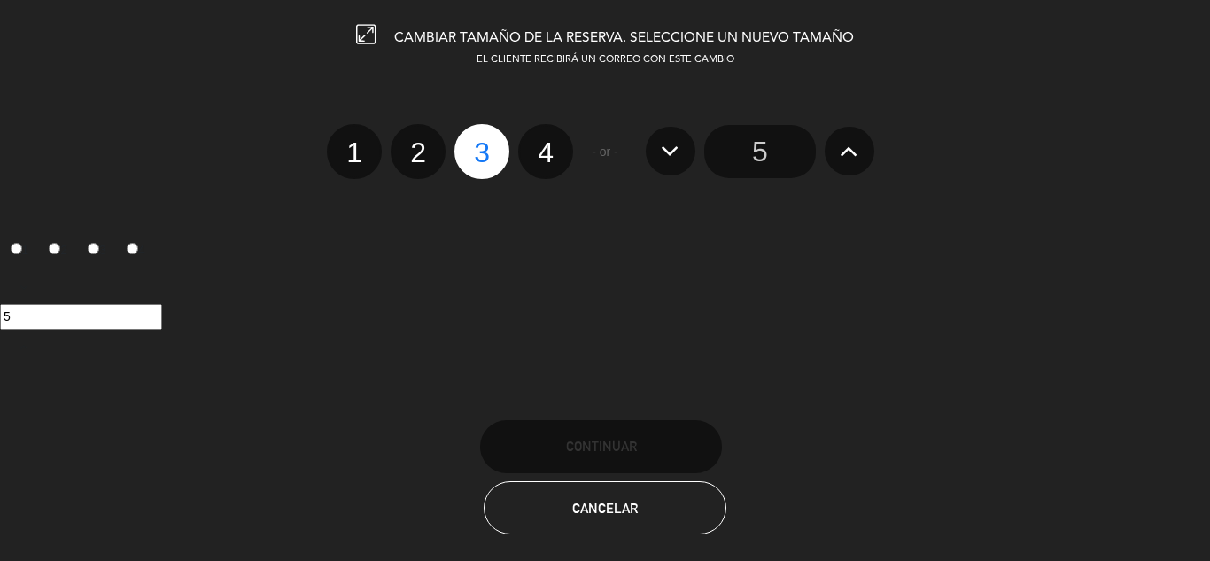
radio input "false"
radio input "true"
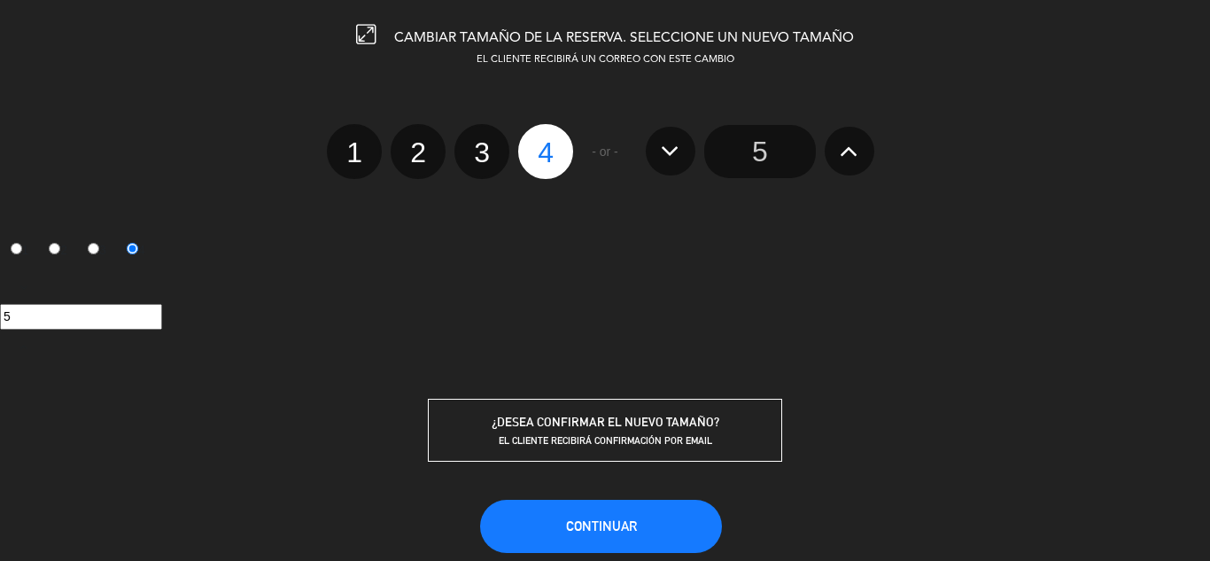
click at [605, 517] on button "Continuar" at bounding box center [601, 526] width 242 height 53
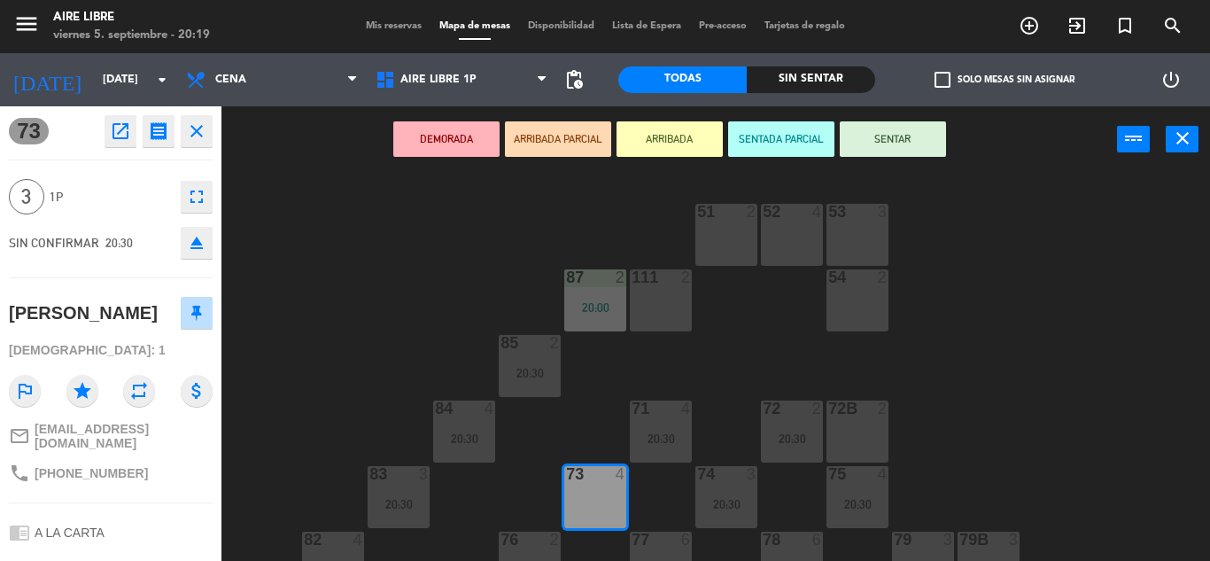
click at [334, 314] on div "51 2 52 4 53 3 111 2 54 2 87 2 20:00 85 2 20:30 72 2 20:30 84 4 20:30 71 4 20:3…" at bounding box center [722, 367] width 976 height 388
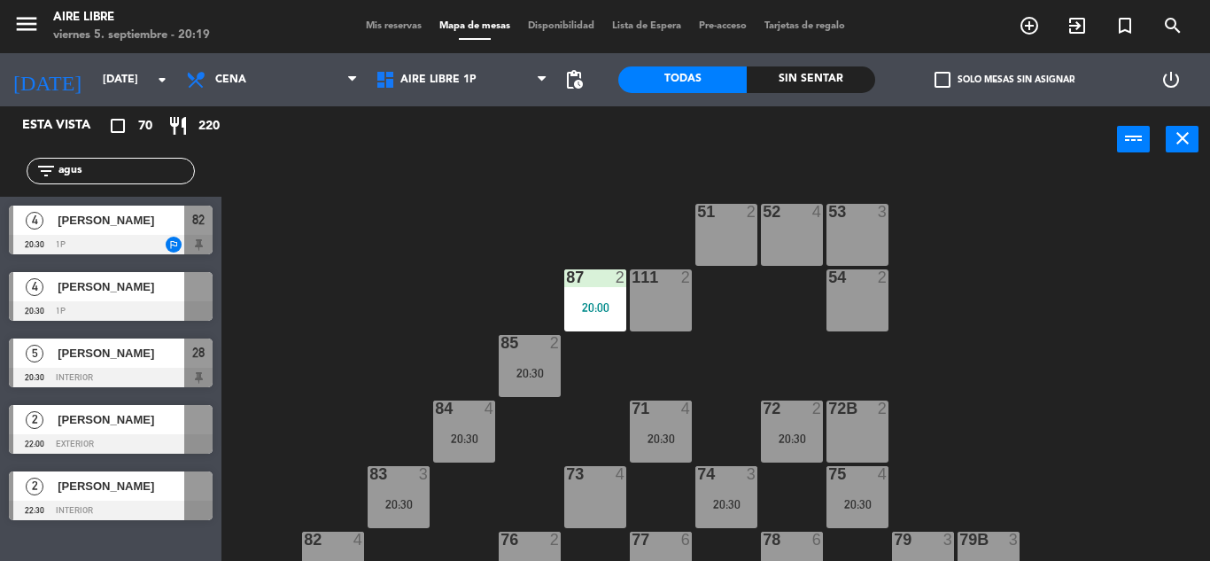
click at [118, 296] on span "[PERSON_NAME]" at bounding box center [121, 286] width 127 height 19
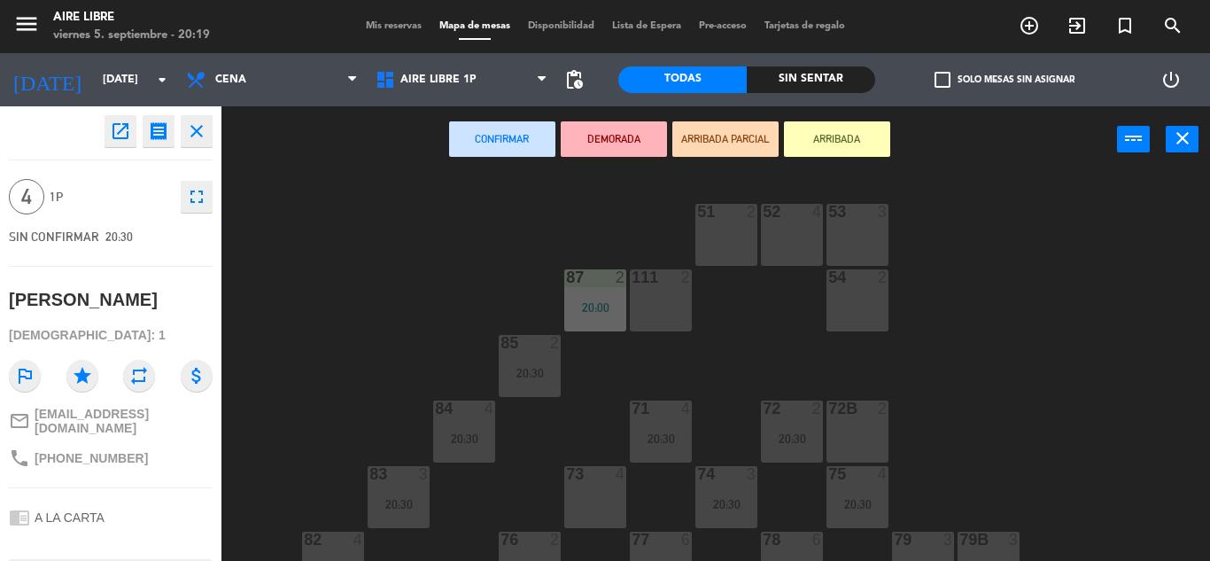
click at [589, 500] on div "73 4" at bounding box center [595, 497] width 62 height 62
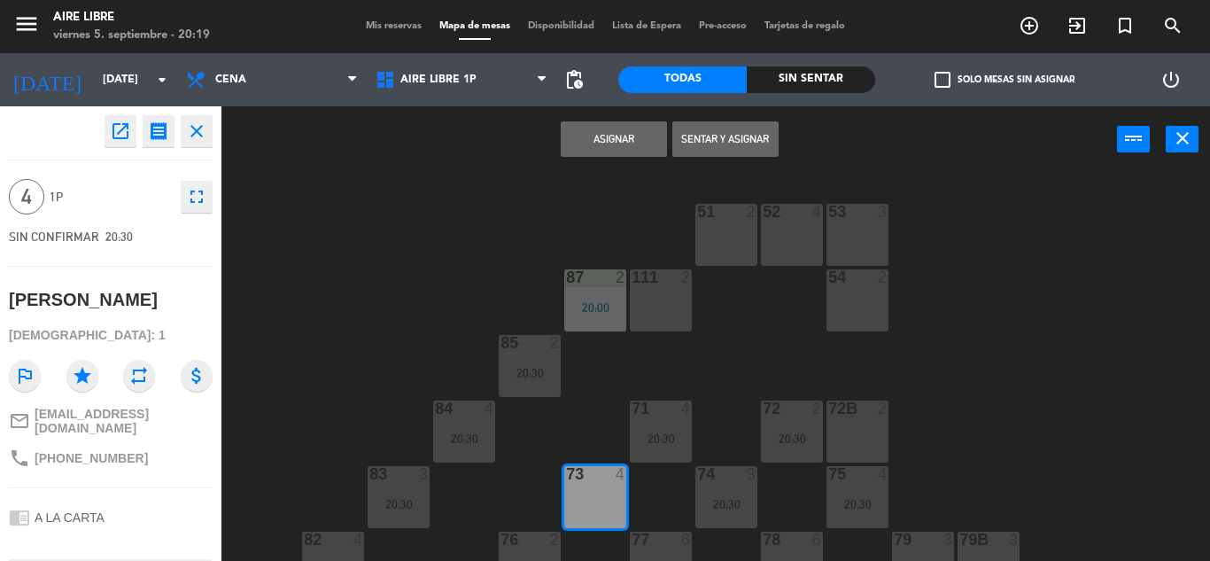
click at [607, 142] on button "Asignar" at bounding box center [614, 138] width 106 height 35
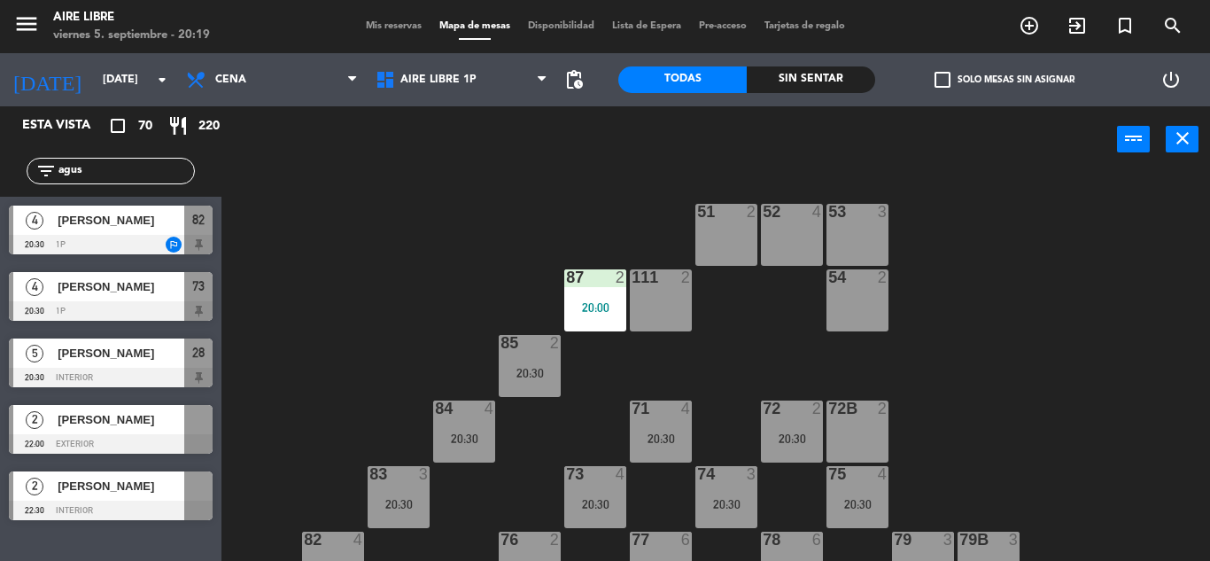
click at [91, 166] on input "agus" at bounding box center [125, 170] width 137 height 19
type input "a"
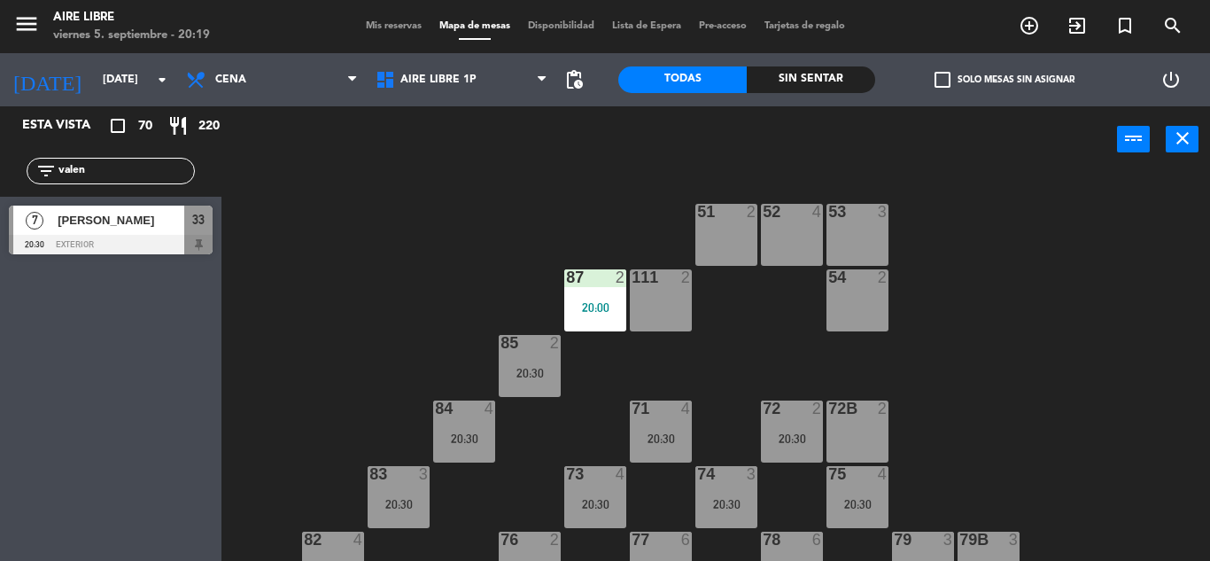
type input "valen"
click at [142, 461] on div "Esta vista crop_square 70 restaurant 220 filter_list valen 7 [PERSON_NAME] 20:3…" at bounding box center [111, 333] width 222 height 455
click at [131, 246] on div at bounding box center [111, 244] width 204 height 19
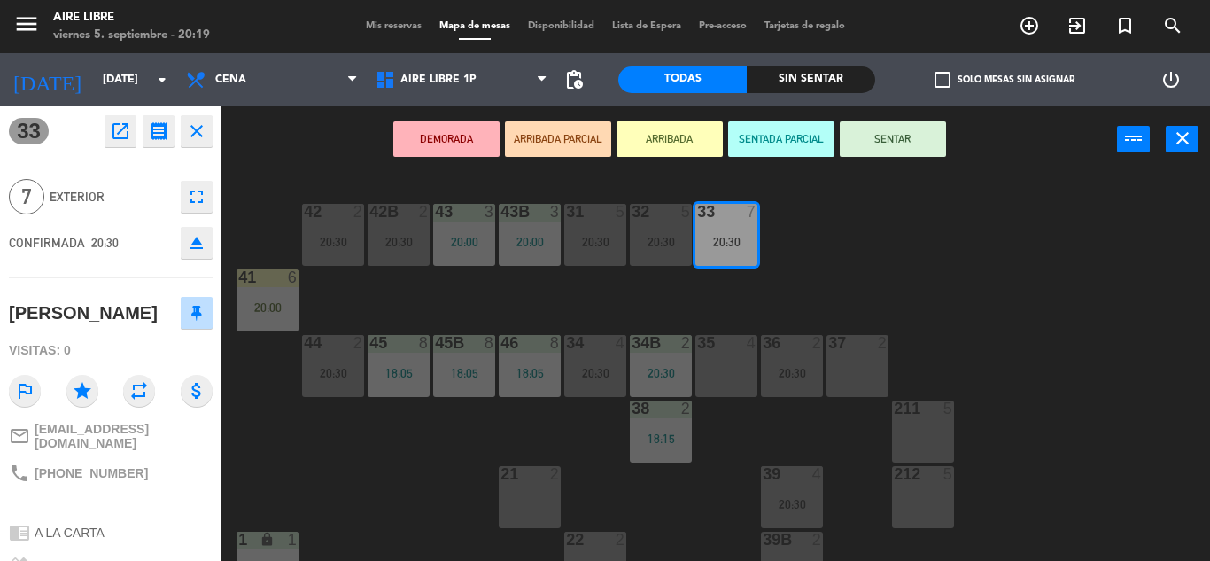
click at [668, 137] on button "ARRIBADA" at bounding box center [670, 138] width 106 height 35
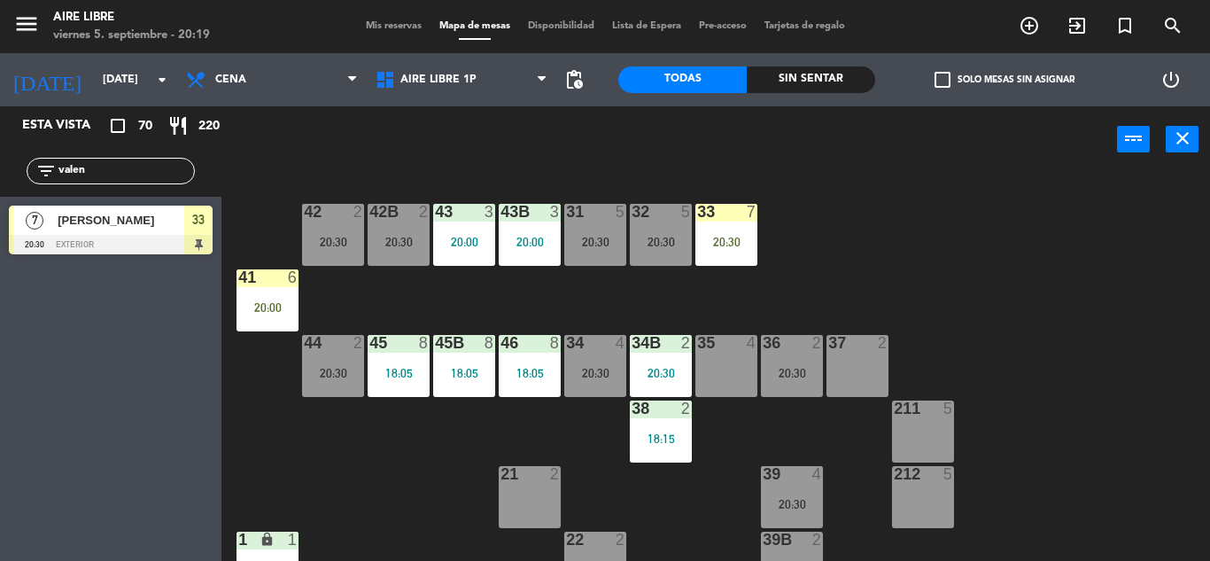
click at [274, 311] on div "20:00" at bounding box center [268, 307] width 62 height 12
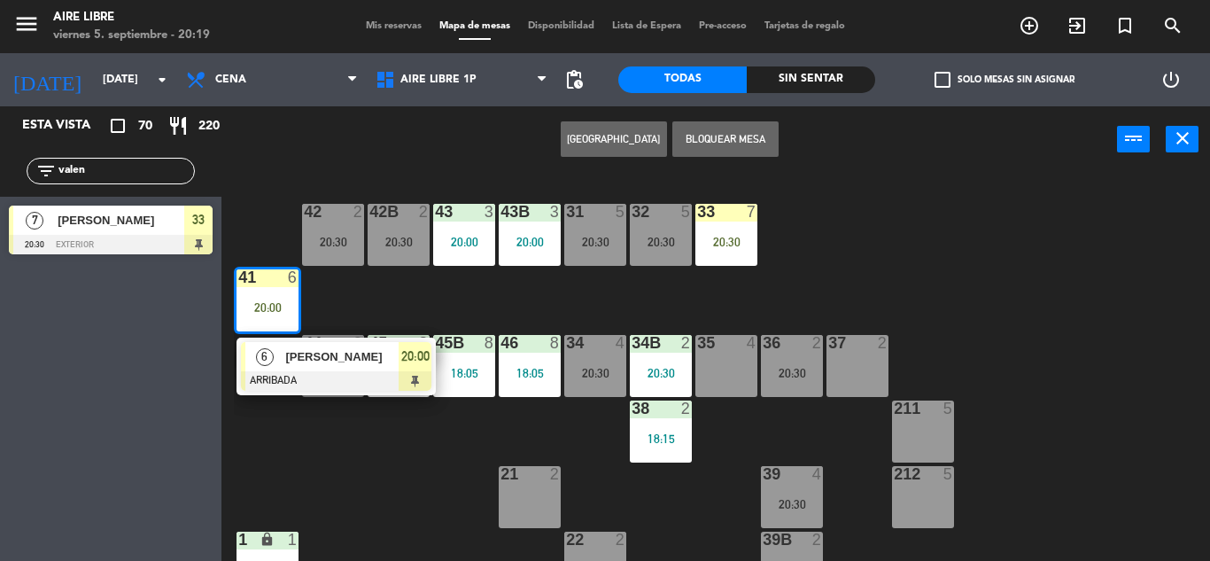
click at [336, 362] on span "[PERSON_NAME]" at bounding box center [341, 356] width 113 height 19
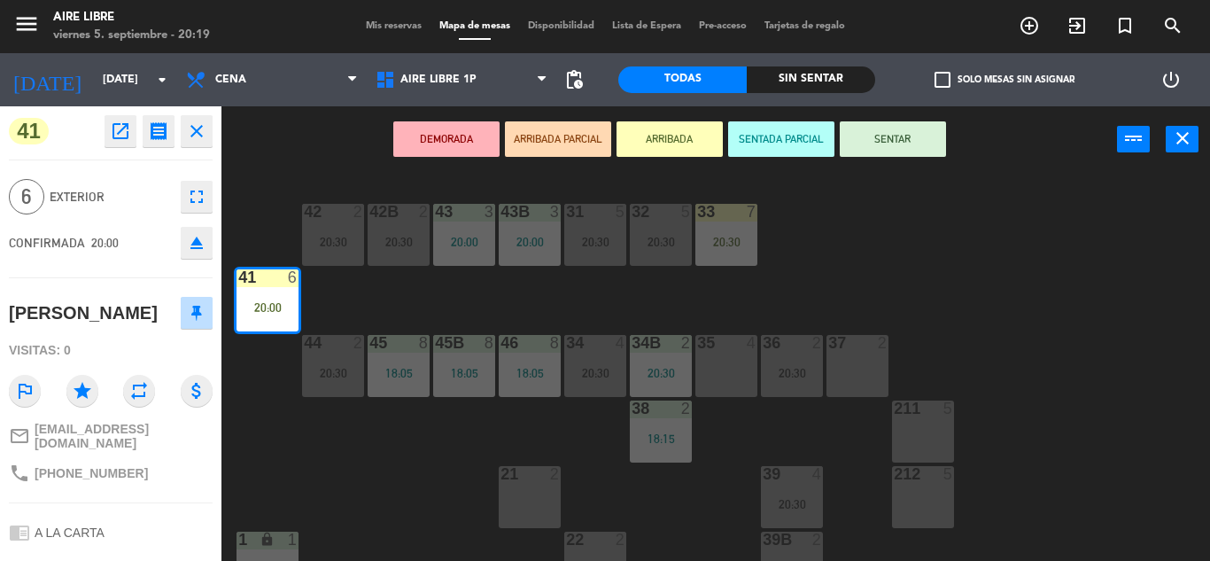
click at [897, 126] on button "SENTAR" at bounding box center [893, 138] width 106 height 35
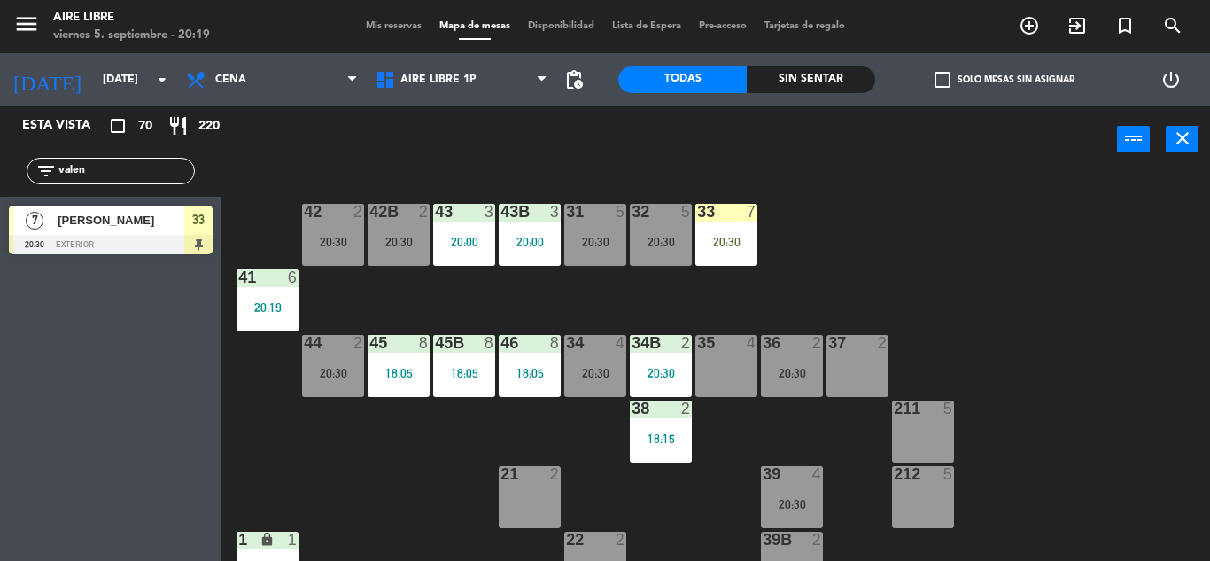
click at [136, 175] on input "valen" at bounding box center [125, 170] width 137 height 19
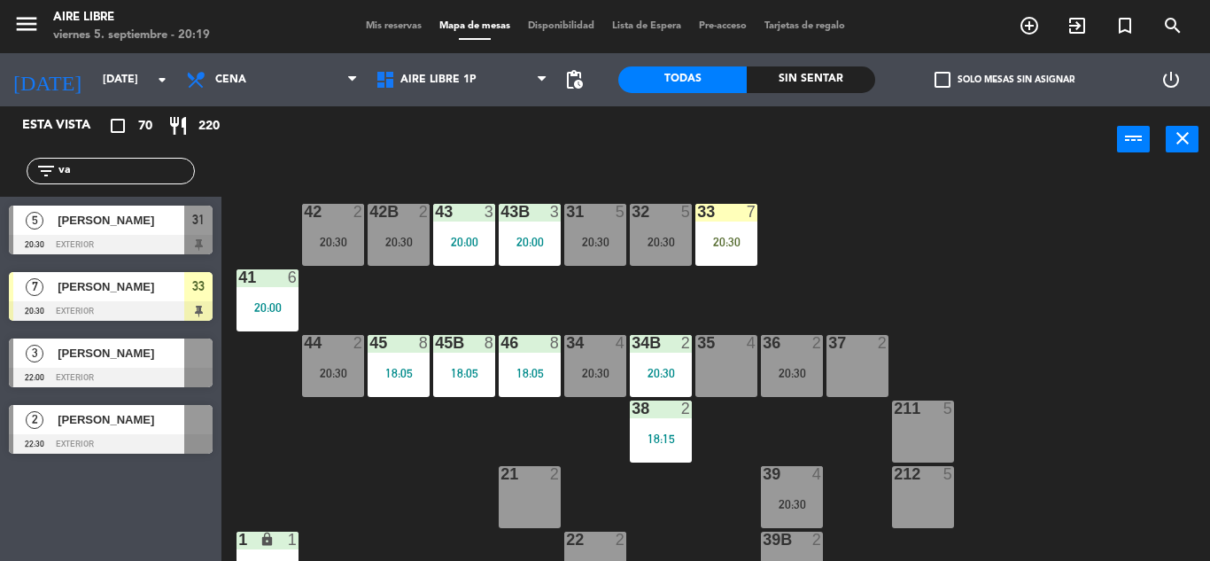
type input "v"
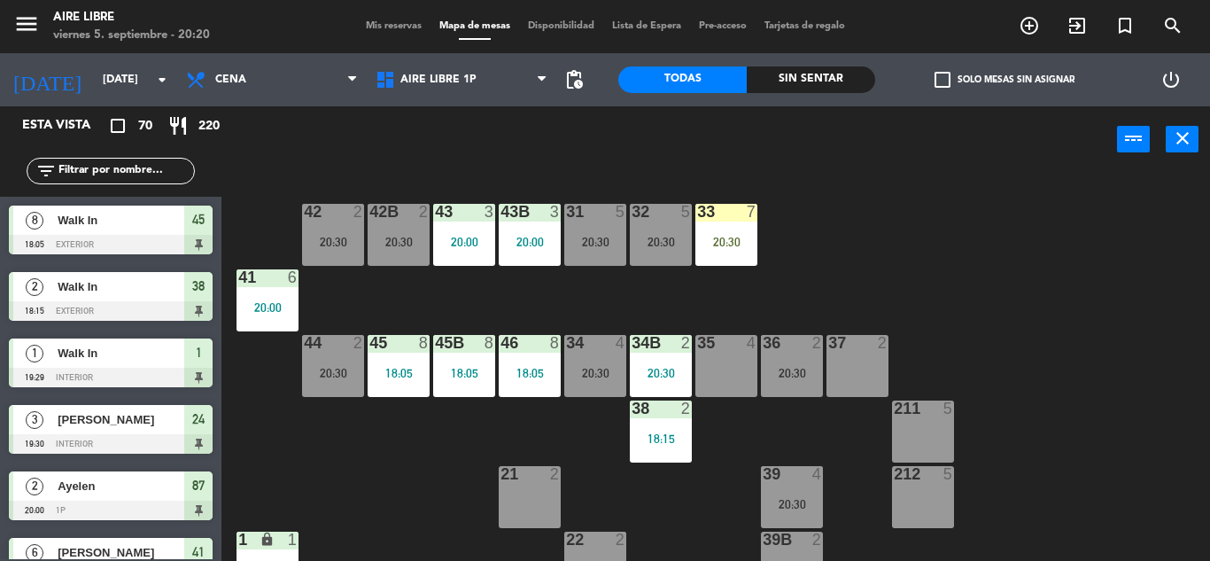
click at [101, 170] on input "text" at bounding box center [125, 170] width 137 height 19
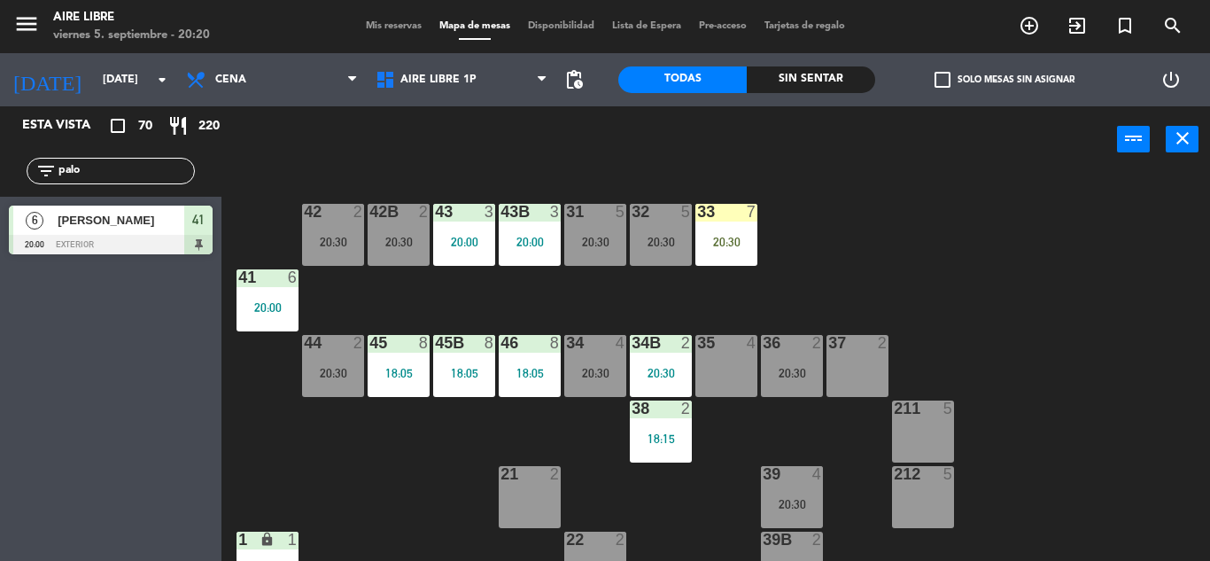
click at [90, 456] on div "Esta vista crop_square 70 restaurant 220 filter_list palo 6 [PERSON_NAME] 20:00…" at bounding box center [111, 333] width 222 height 455
click at [119, 164] on input "palo" at bounding box center [125, 170] width 137 height 19
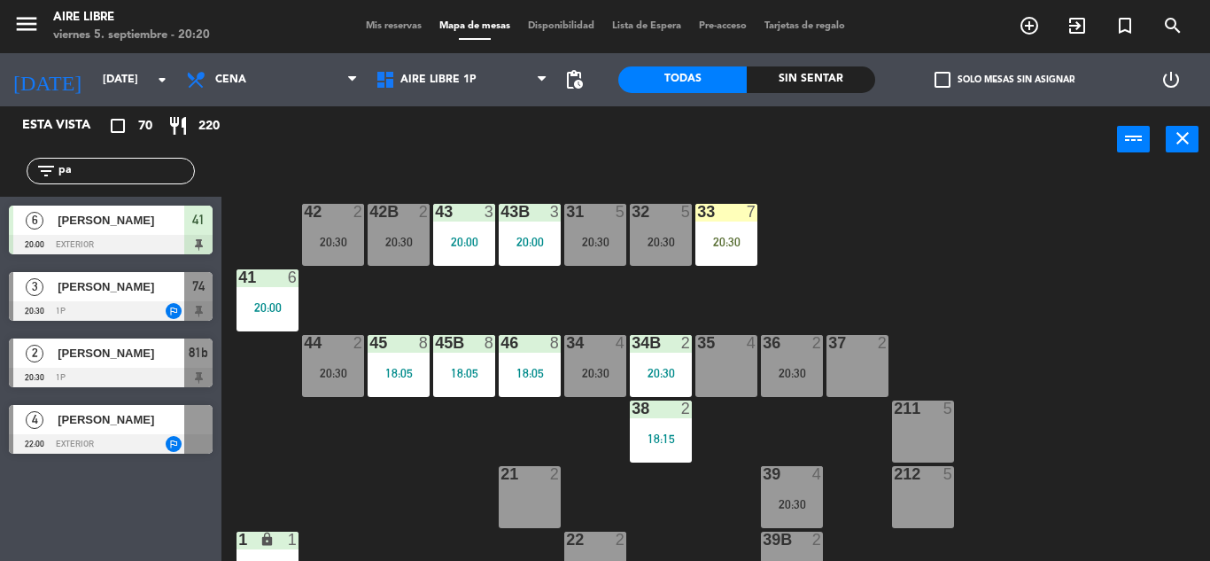
type input "p"
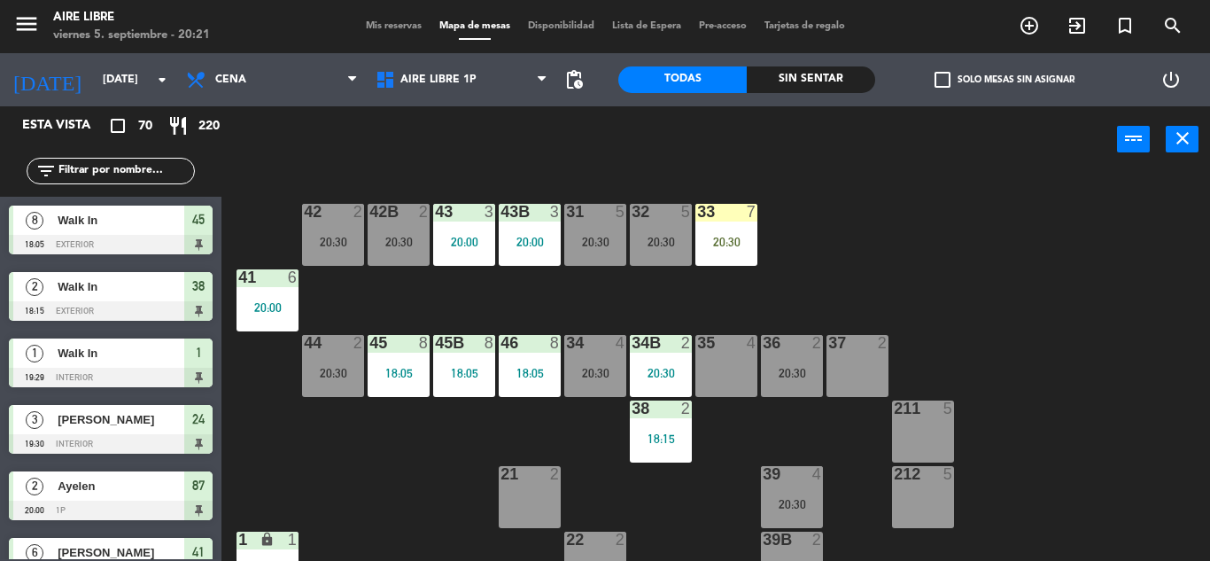
click at [101, 170] on input "text" at bounding box center [125, 170] width 137 height 19
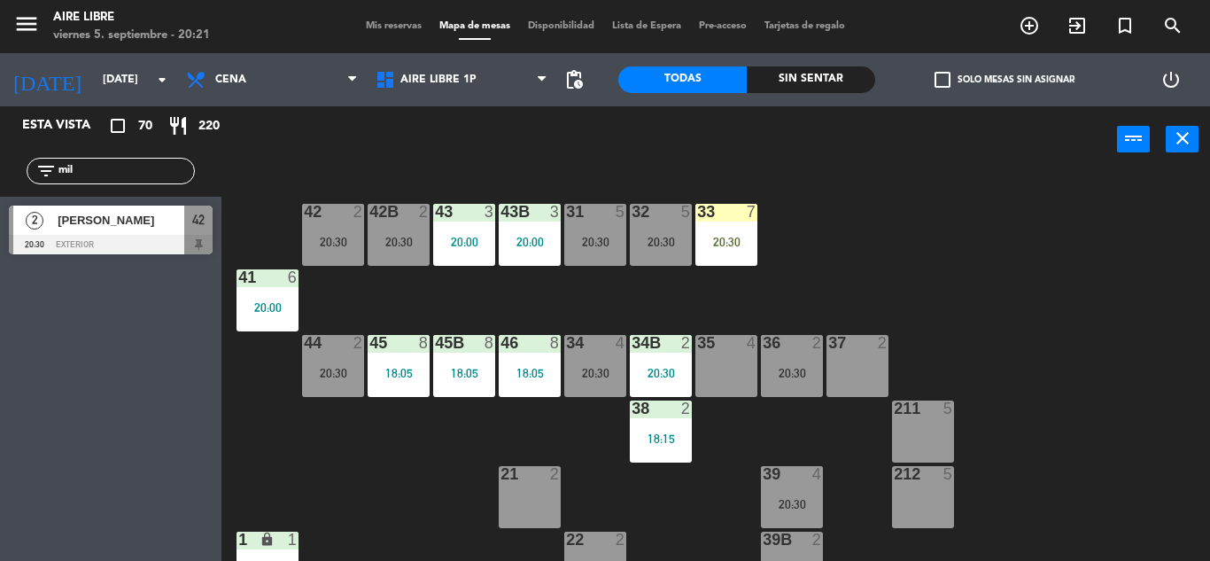
type input "mil"
click at [64, 449] on div "Esta vista crop_square 70 restaurant 220 filter_list mil 2 [PERSON_NAME] 20:30 …" at bounding box center [111, 333] width 222 height 455
click at [115, 226] on span "[PERSON_NAME]" at bounding box center [121, 220] width 127 height 19
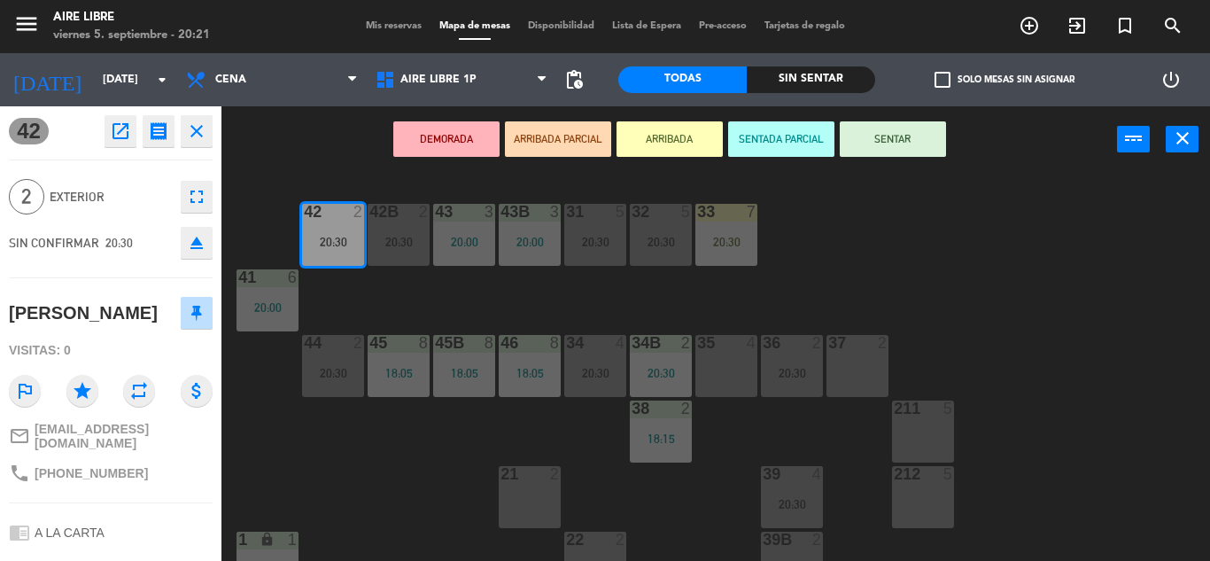
click at [656, 148] on button "ARRIBADA" at bounding box center [670, 138] width 106 height 35
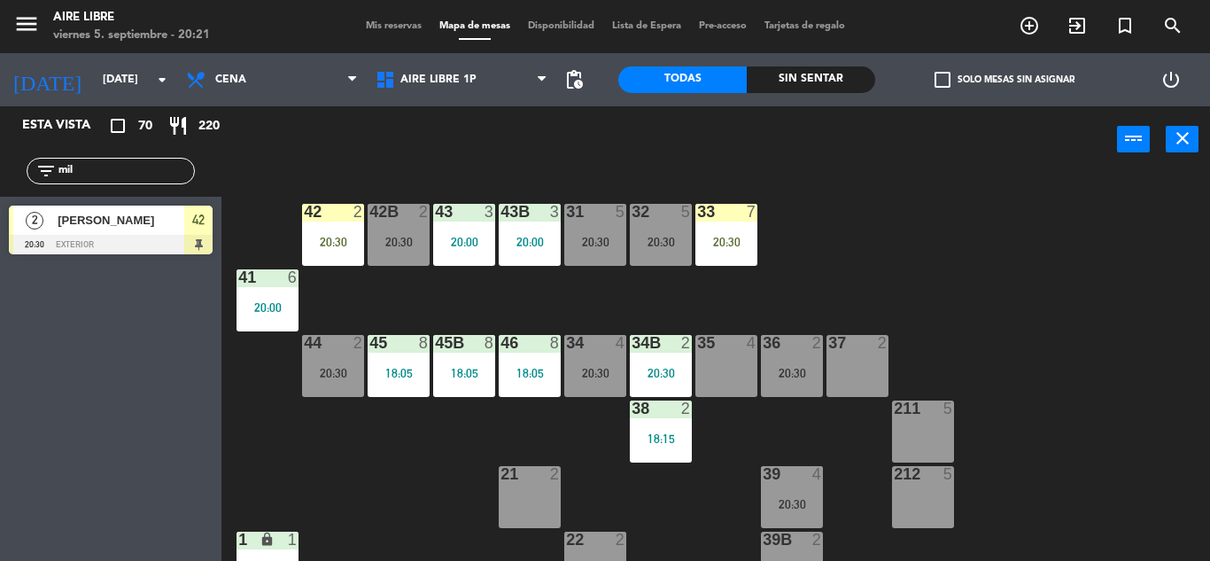
click at [117, 167] on input "mil" at bounding box center [125, 170] width 137 height 19
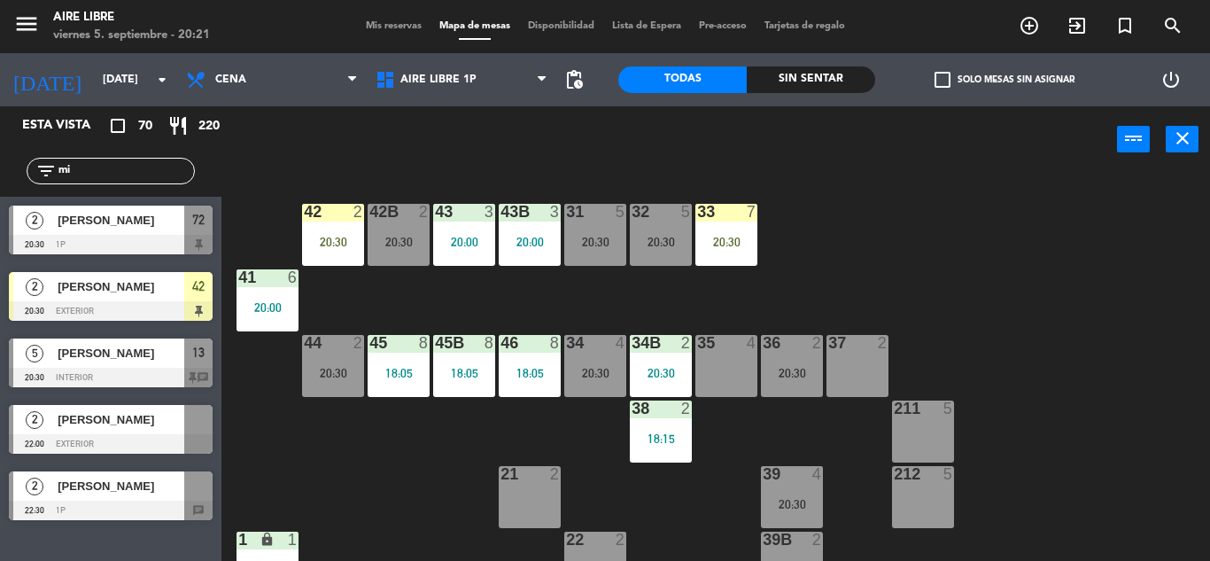
type input "m"
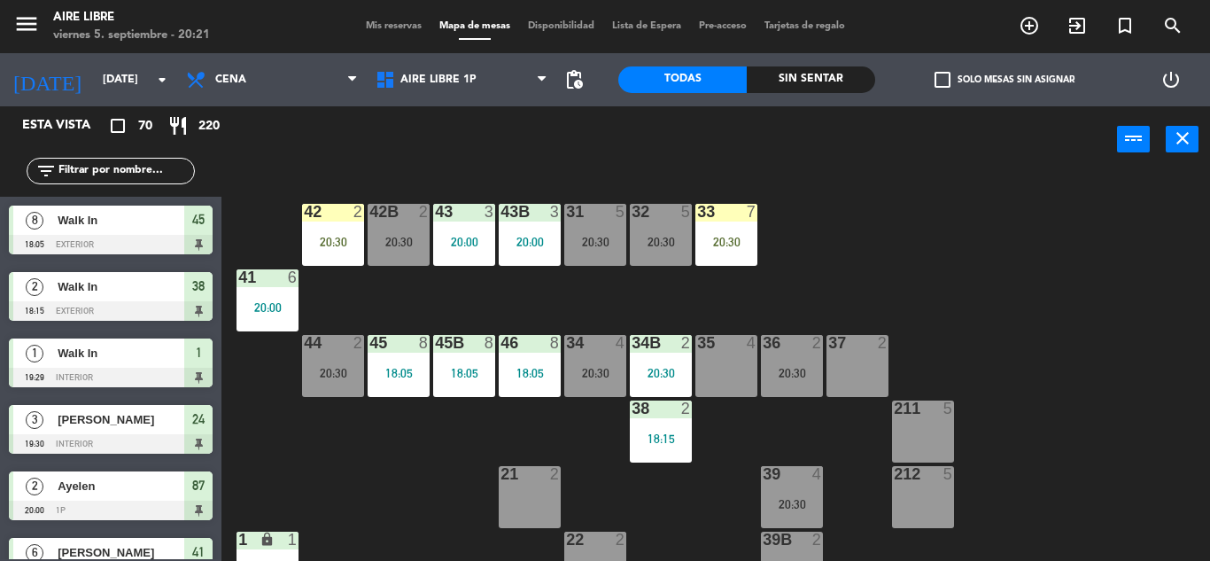
click at [391, 464] on div "42 2 20:30 43 3 20:00 31 5 20:30 32 5 20:30 33 7 20:30 42B 2 20:30 43B 3 20:00 …" at bounding box center [722, 367] width 976 height 388
click at [126, 171] on input "text" at bounding box center [125, 170] width 137 height 19
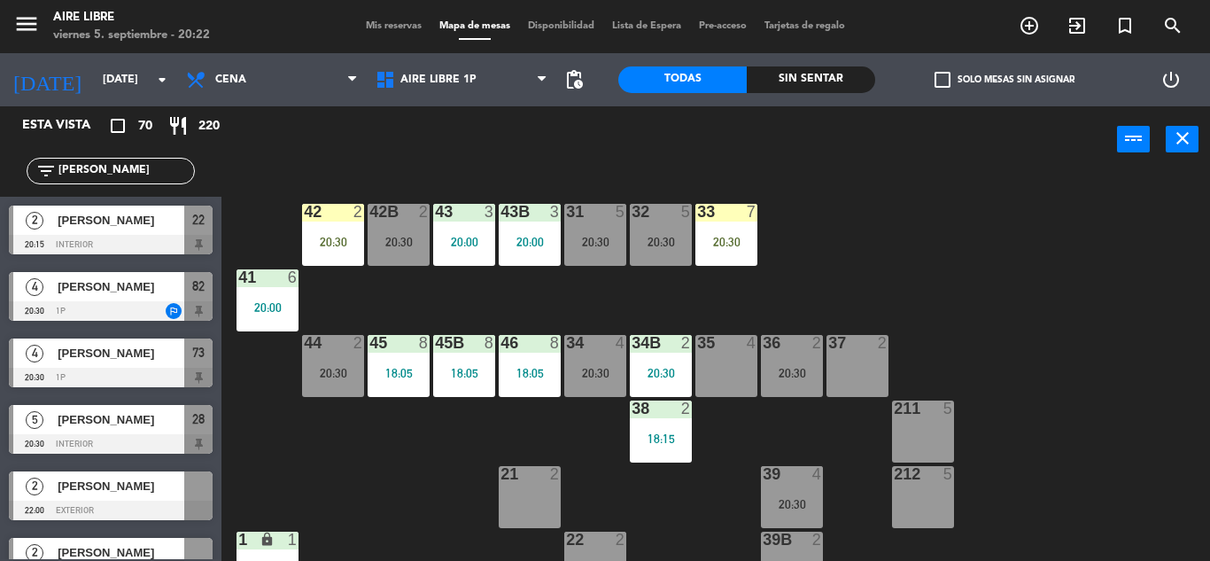
type input "[PERSON_NAME]"
click at [373, 447] on div "42 2 20:30 43 3 20:00 31 5 20:30 32 5 20:30 33 7 20:30 42B 2 20:30 43B 3 20:00 …" at bounding box center [722, 367] width 976 height 388
click at [134, 222] on span "[PERSON_NAME]" at bounding box center [121, 220] width 127 height 19
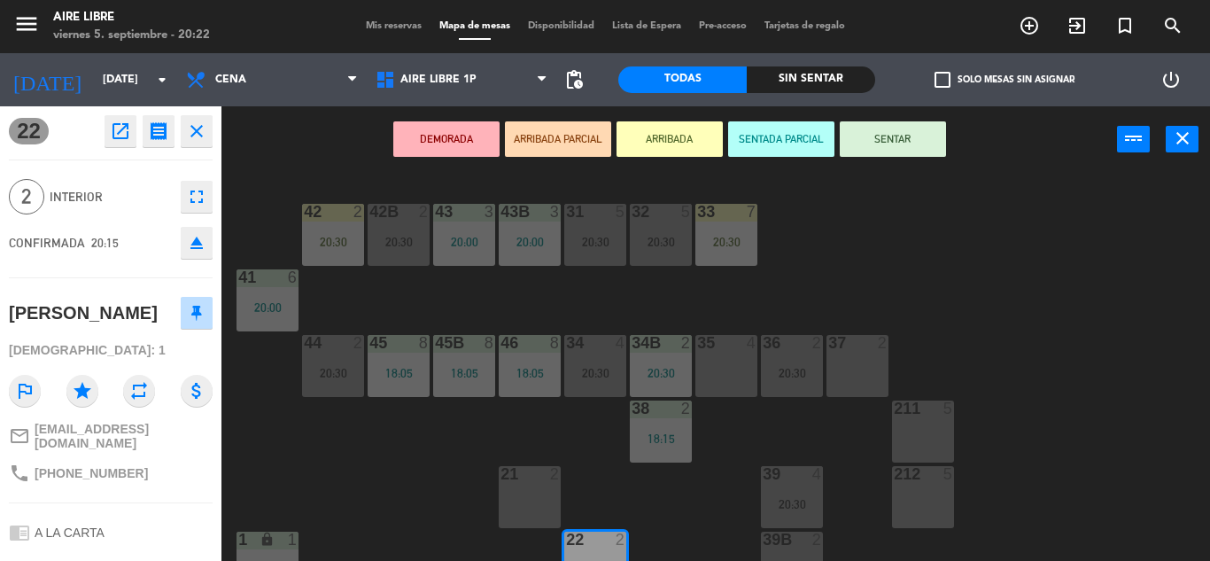
click at [682, 132] on button "ARRIBADA" at bounding box center [670, 138] width 106 height 35
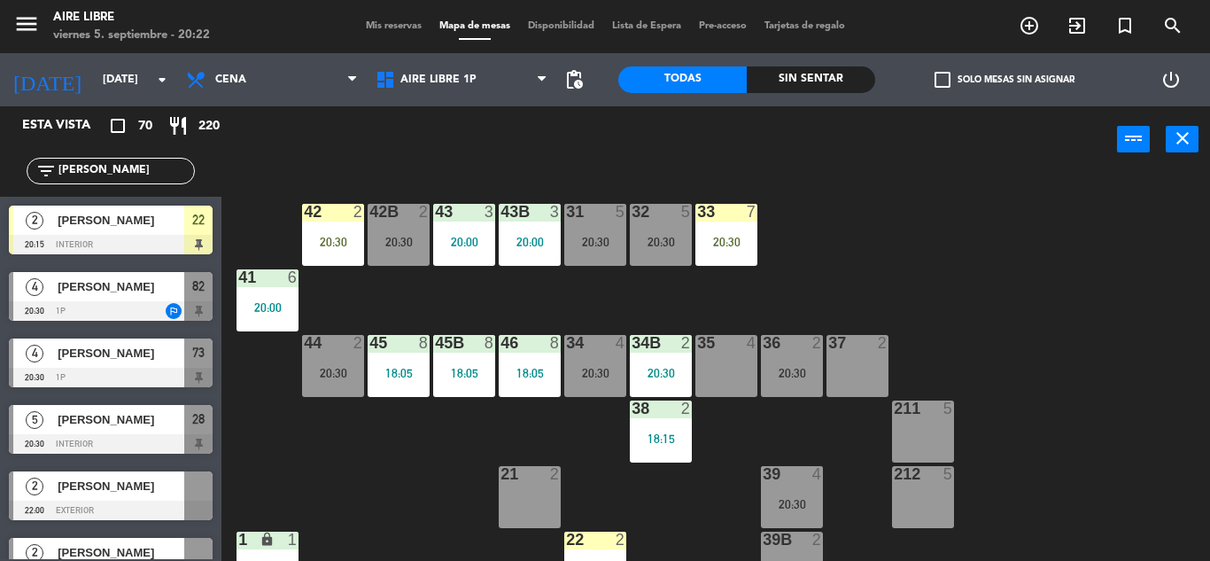
click at [95, 160] on div "filter_list [PERSON_NAME]" at bounding box center [111, 171] width 168 height 27
click at [94, 179] on input "[PERSON_NAME]" at bounding box center [125, 170] width 137 height 19
type input "g"
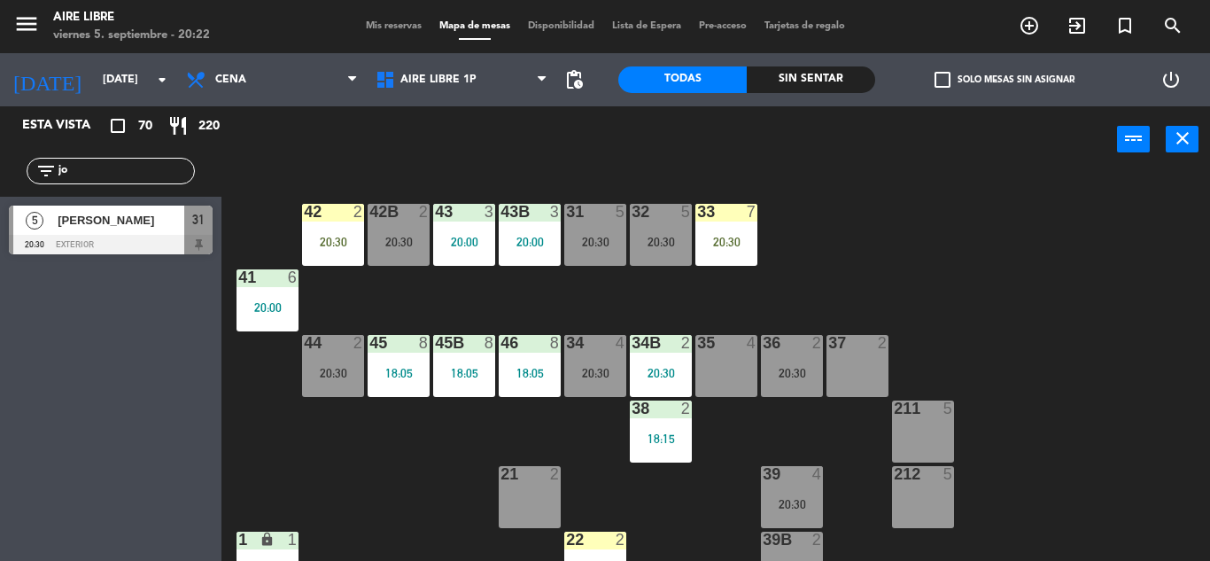
type input "jo"
click at [60, 288] on div "Esta vista crop_square 70 restaurant 220 filter_list jo 5 [PERSON_NAME] 20:30 e…" at bounding box center [111, 333] width 222 height 455
click at [150, 220] on span "[PERSON_NAME]" at bounding box center [121, 220] width 127 height 19
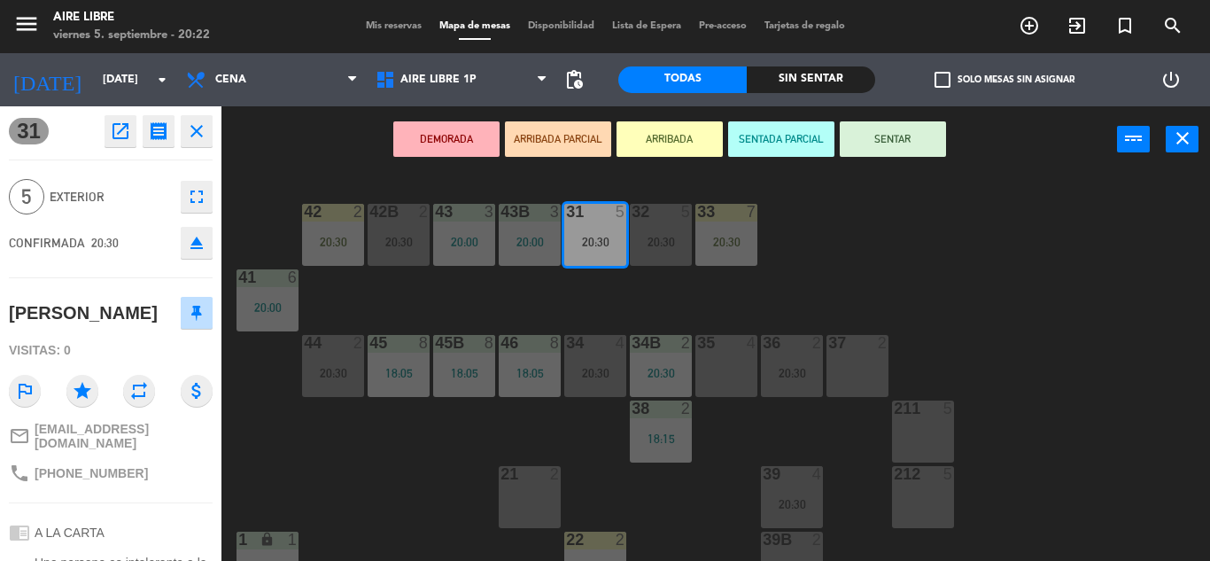
click at [673, 136] on button "ARRIBADA" at bounding box center [670, 138] width 106 height 35
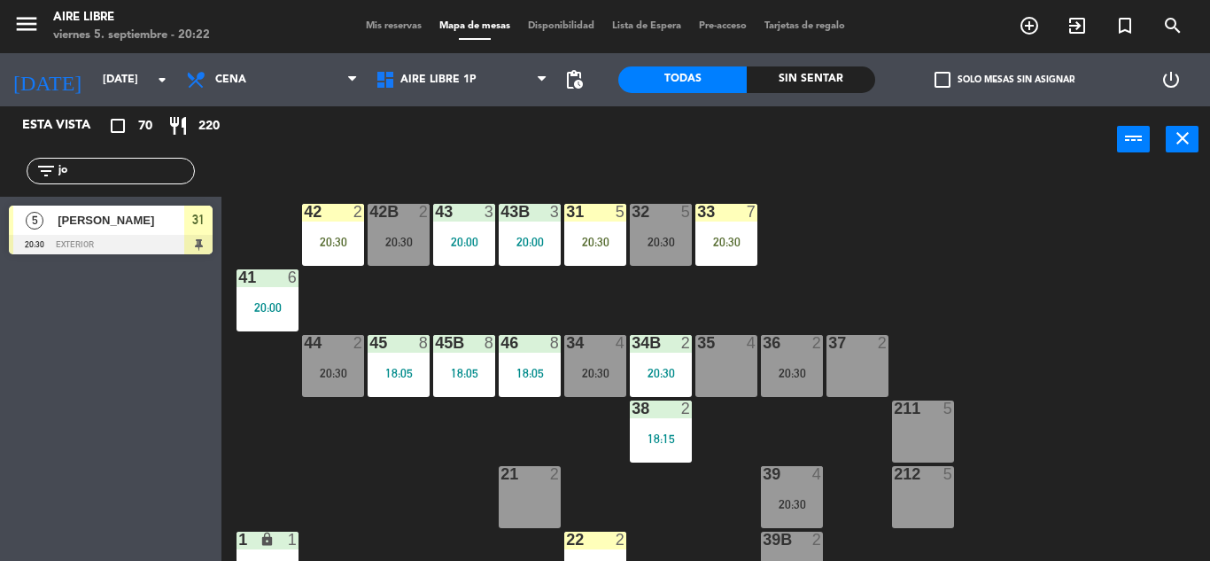
click at [127, 167] on input "jo" at bounding box center [125, 170] width 137 height 19
type input "j"
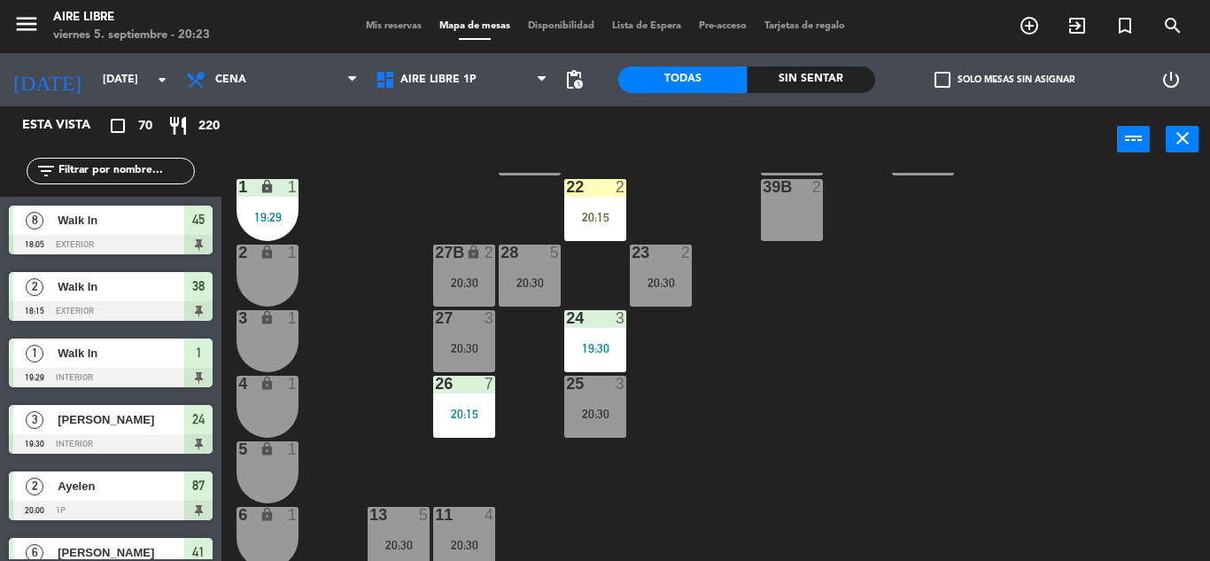
scroll to position [355, 0]
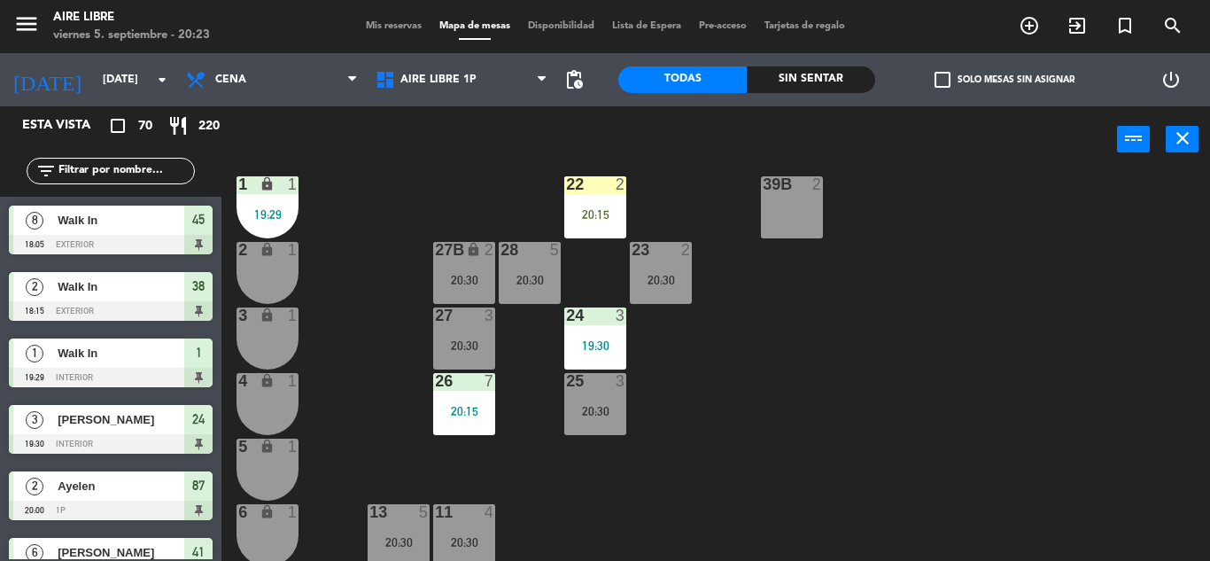
click at [470, 395] on div "26 7 20:15" at bounding box center [464, 404] width 62 height 62
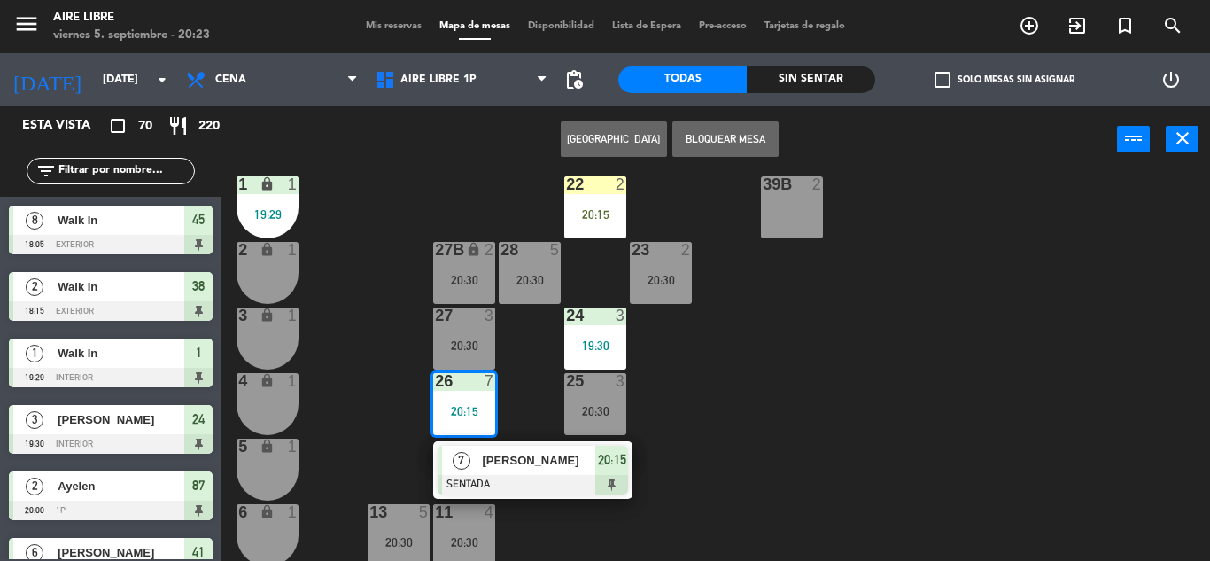
click at [533, 454] on span "[PERSON_NAME]" at bounding box center [538, 460] width 113 height 19
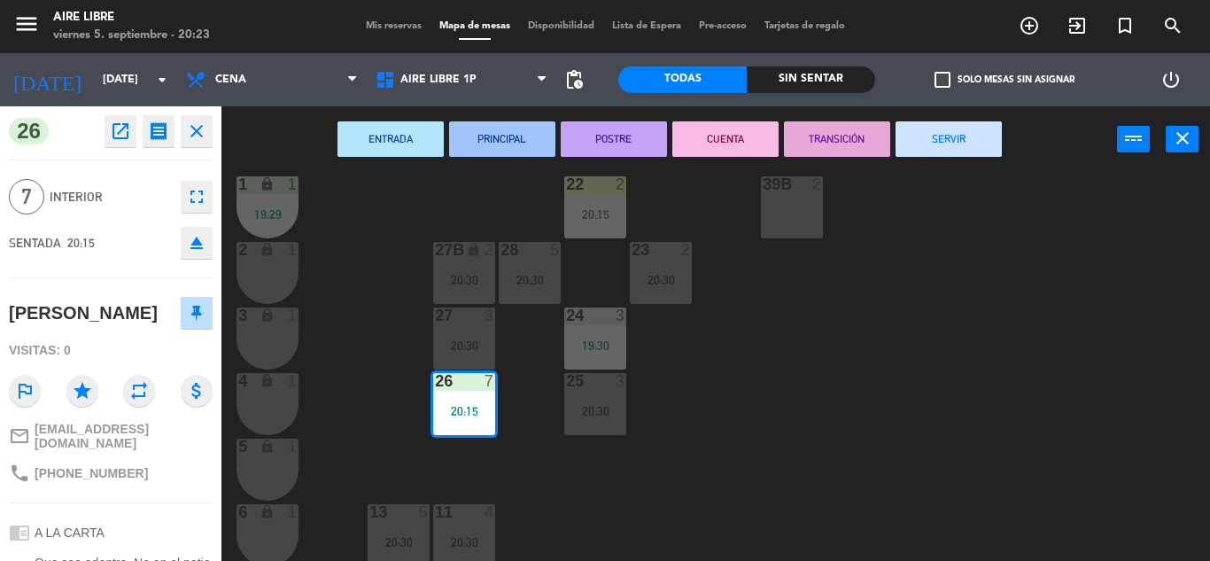
click at [197, 193] on icon "fullscreen" at bounding box center [196, 196] width 21 height 21
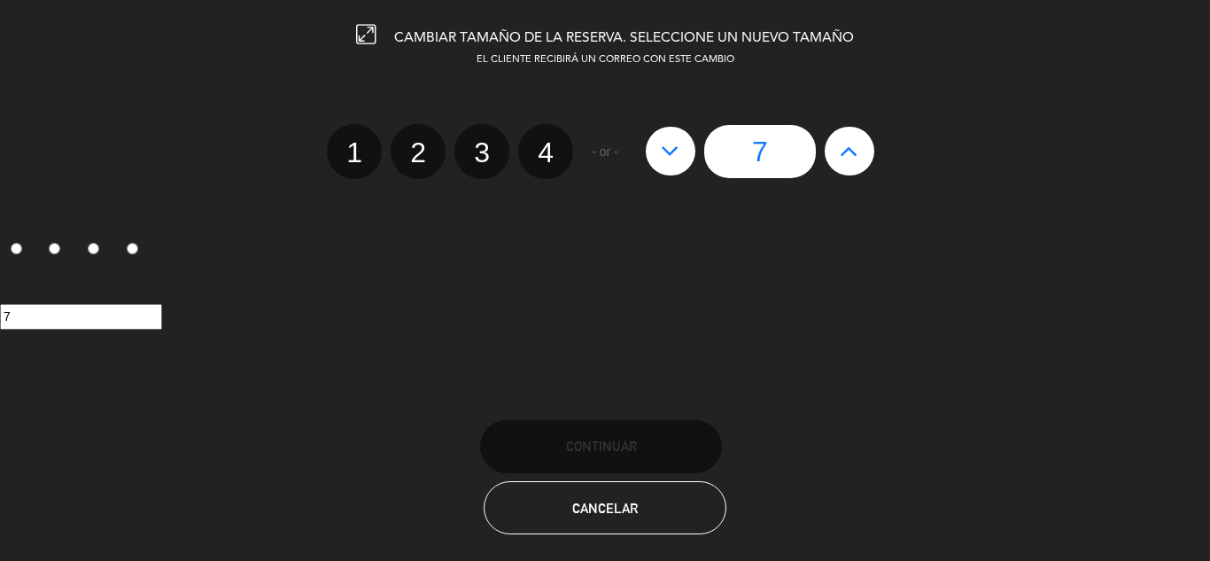
click at [478, 144] on label "3" at bounding box center [482, 151] width 55 height 55
click at [478, 143] on input "3" at bounding box center [480, 137] width 12 height 12
radio input "true"
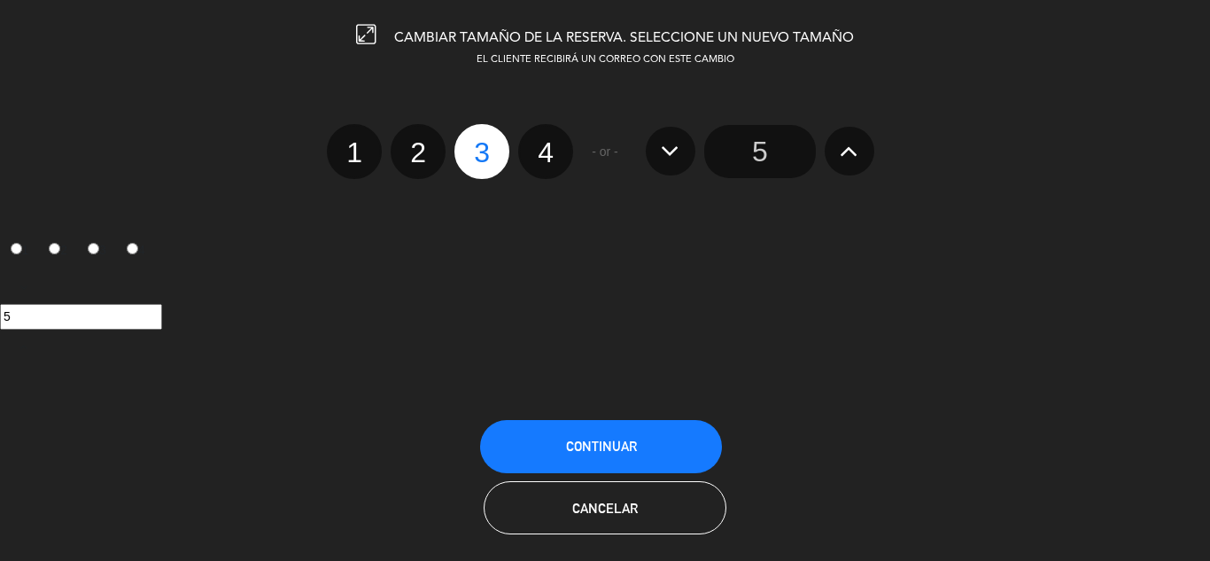
radio input "false"
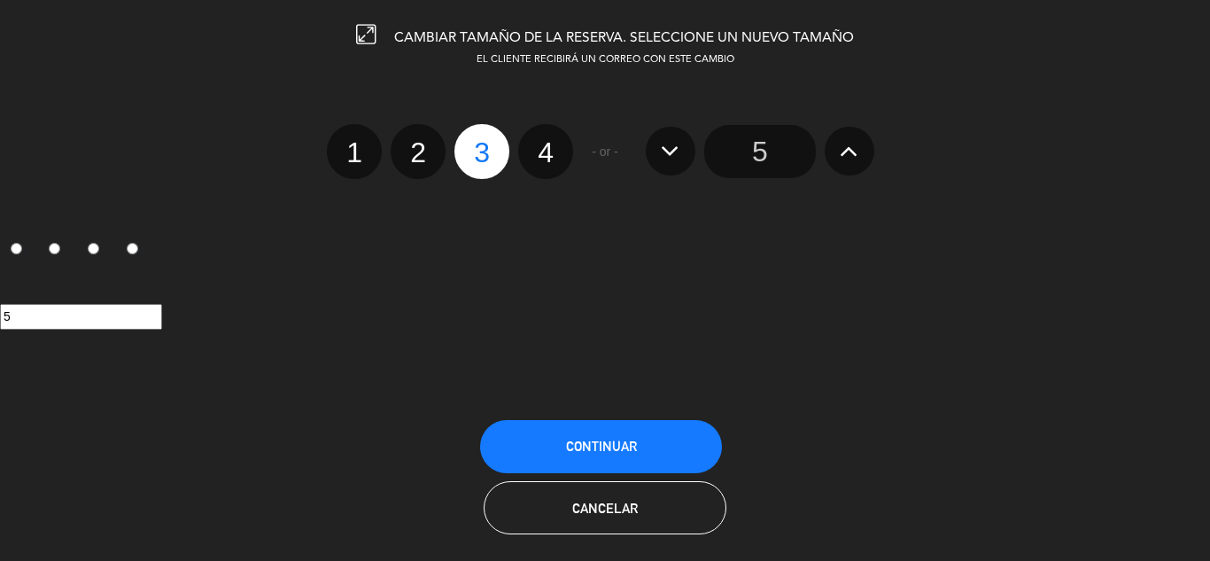
radio input "false"
click at [763, 148] on input "5" at bounding box center [760, 151] width 112 height 53
radio input "false"
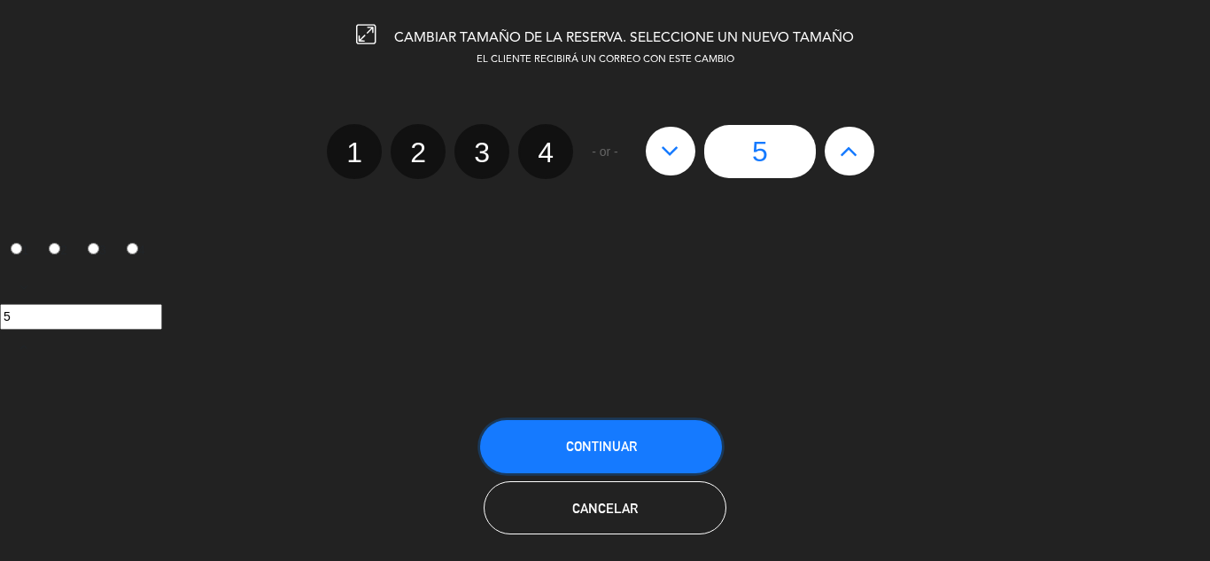
click at [603, 439] on span "Continuar" at bounding box center [601, 446] width 71 height 15
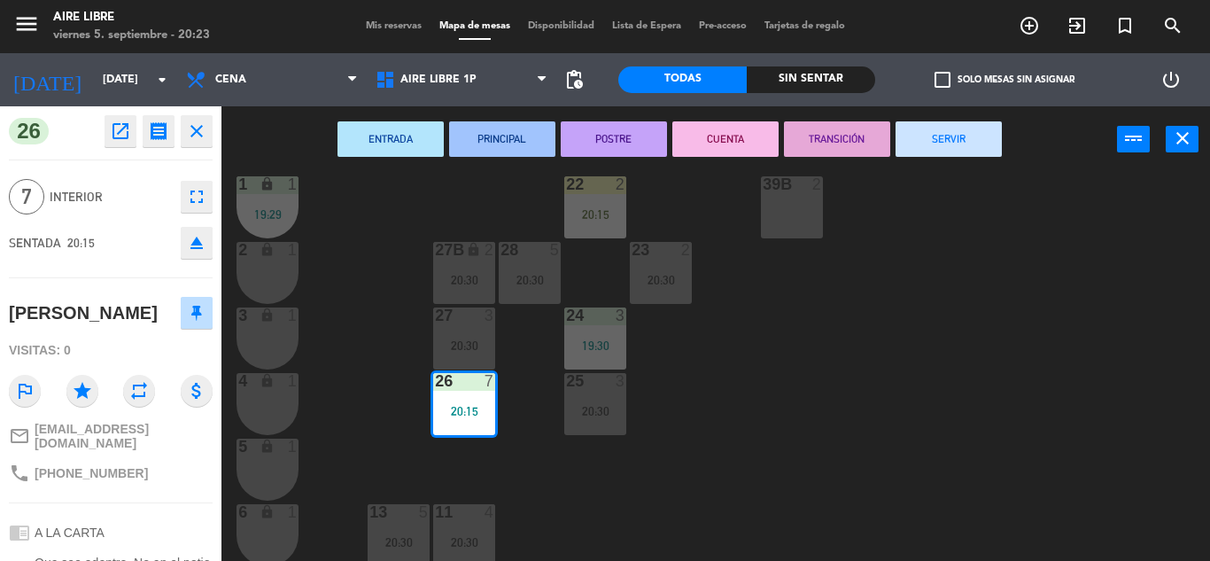
click at [583, 474] on div "menu Aire Libre [DATE] 5. septiembre - 20:23 Mis reservas Mapa de mesas Disponi…" at bounding box center [605, 280] width 1210 height 561
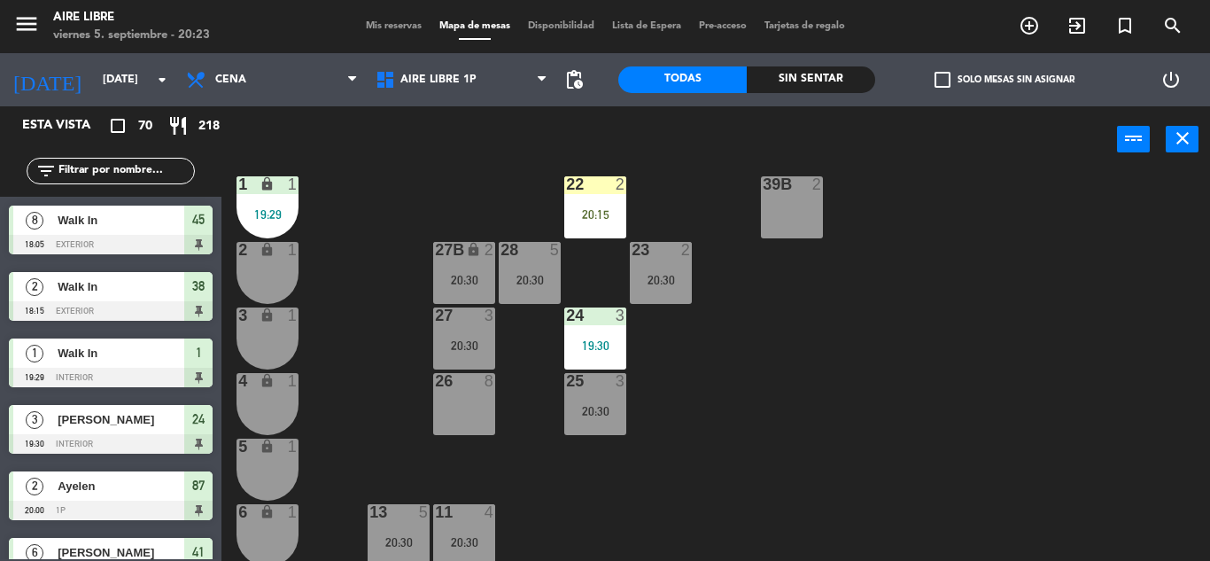
click at [125, 168] on input "text" at bounding box center [125, 170] width 137 height 19
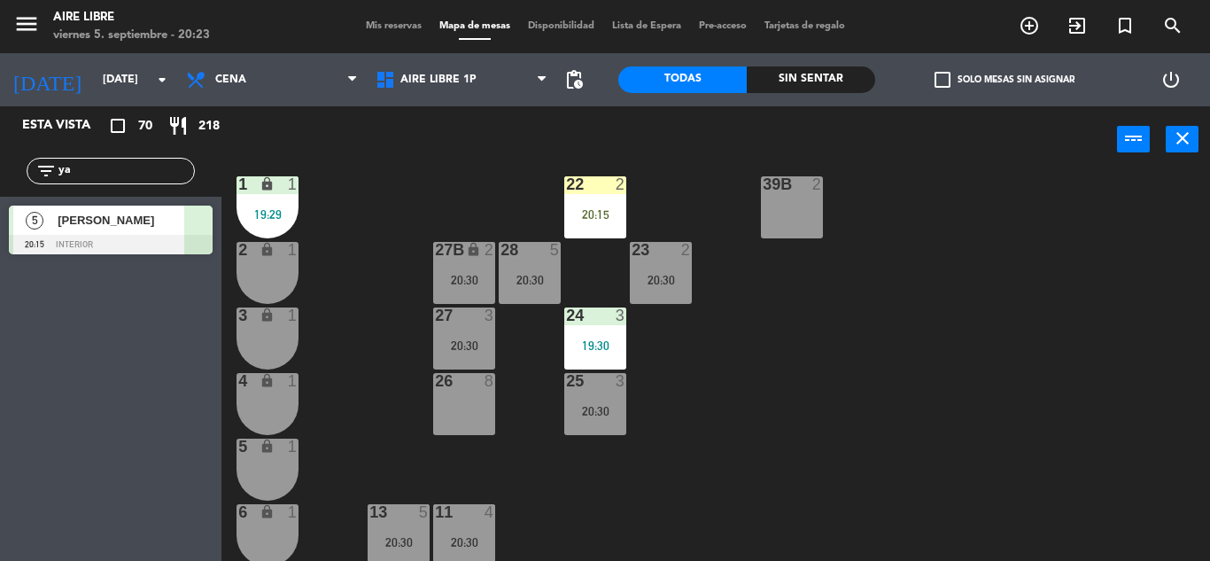
type input "ya"
click at [64, 363] on div "Esta vista crop_square 70 restaurant 218 filter_list ya 5 [PERSON_NAME] 20:15 i…" at bounding box center [111, 333] width 222 height 455
click at [105, 240] on div at bounding box center [111, 244] width 204 height 19
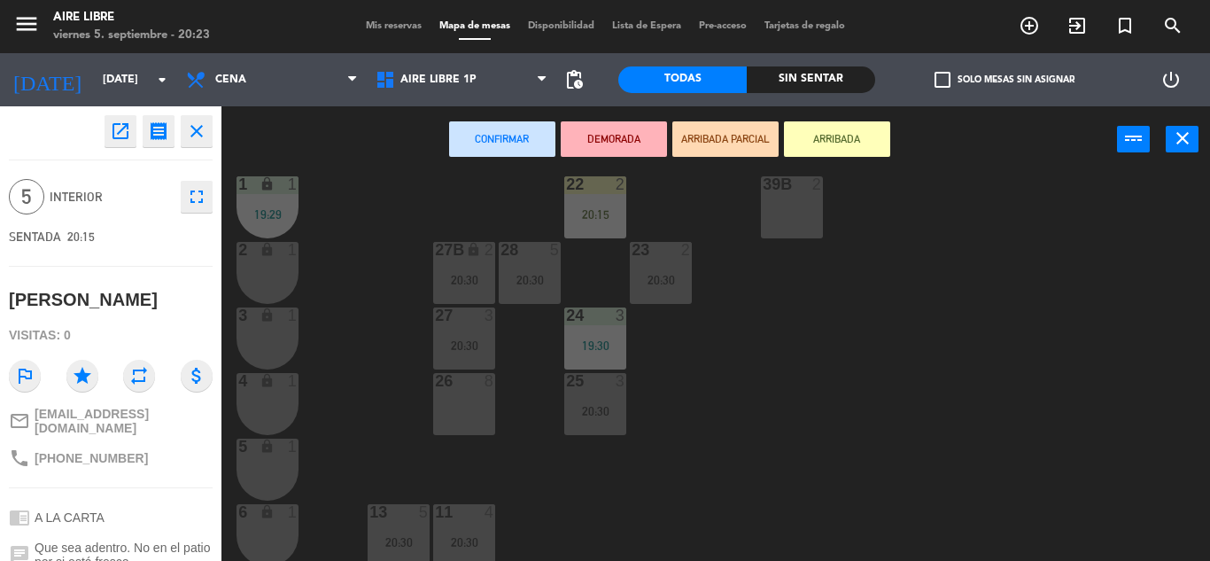
click at [460, 413] on div "26 8" at bounding box center [464, 404] width 62 height 62
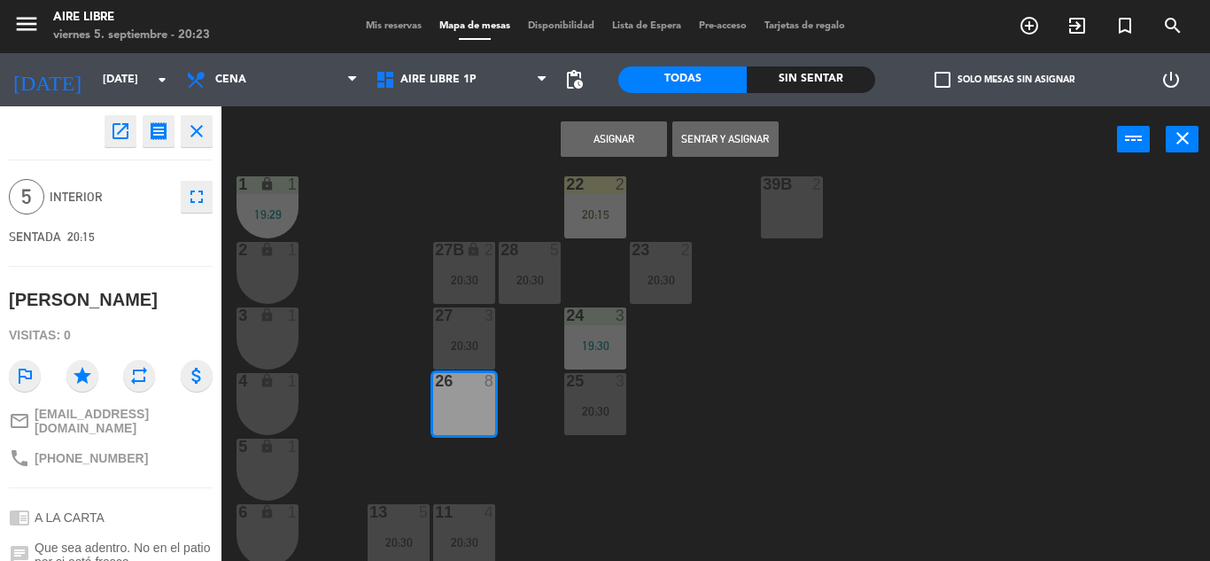
click at [723, 138] on button "Sentar y Asignar" at bounding box center [726, 138] width 106 height 35
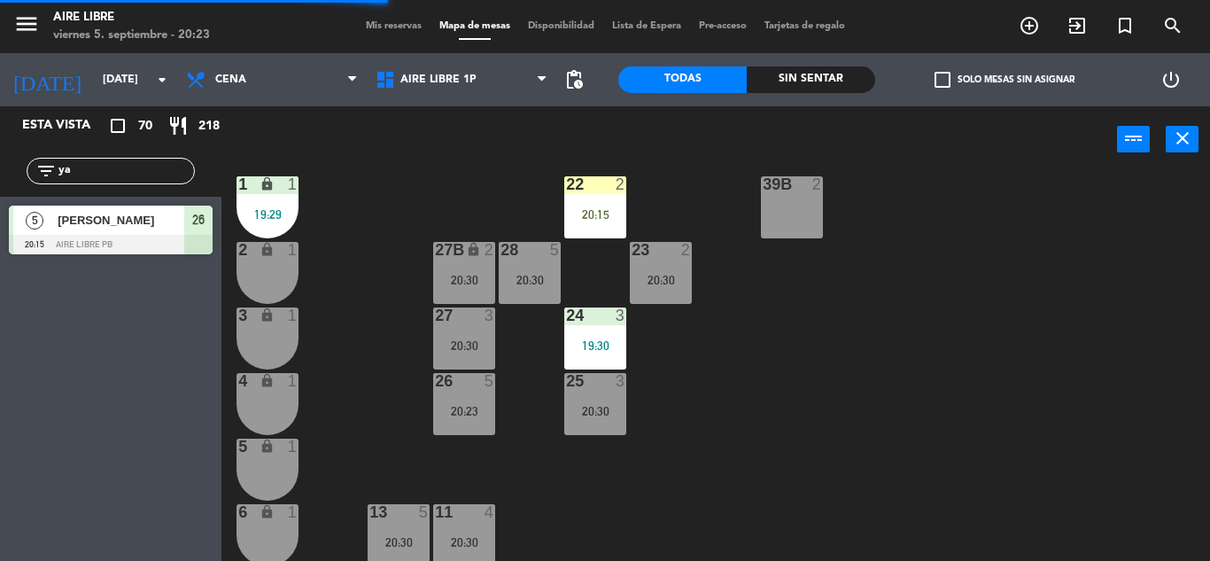
click at [602, 212] on div "20:15" at bounding box center [595, 214] width 62 height 12
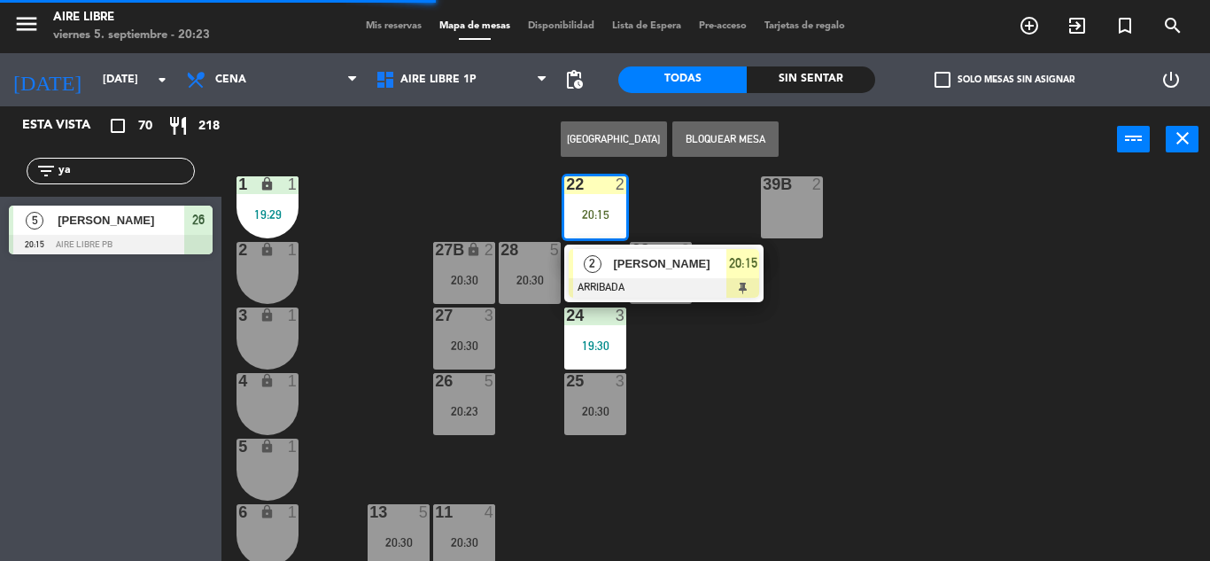
click at [653, 267] on span "[PERSON_NAME]" at bounding box center [669, 263] width 113 height 19
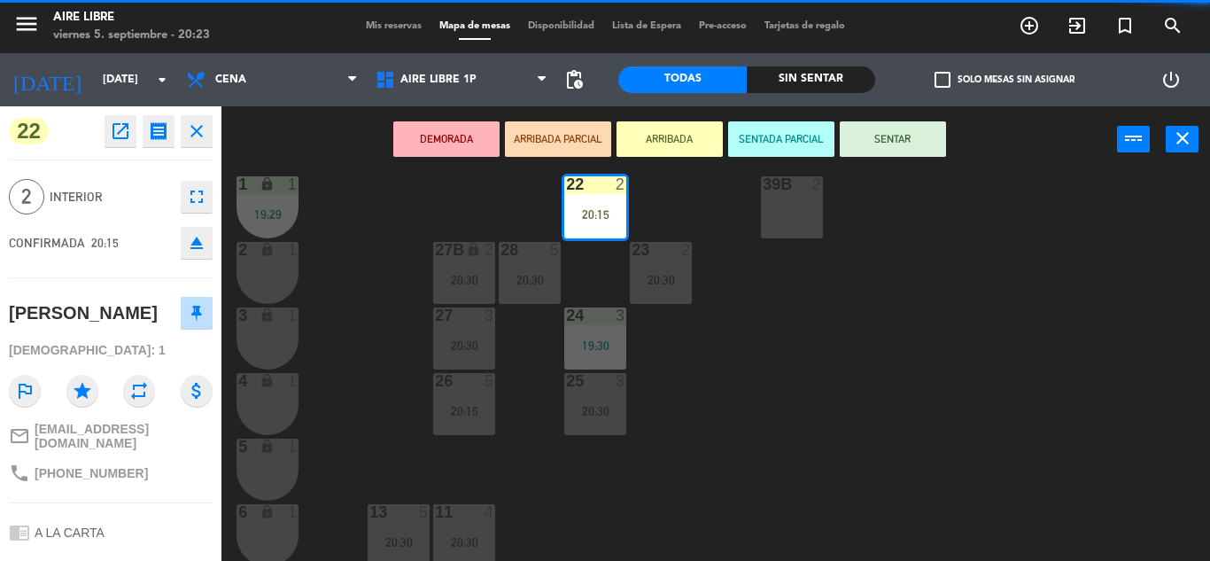
click at [883, 130] on button "SENTAR" at bounding box center [893, 138] width 106 height 35
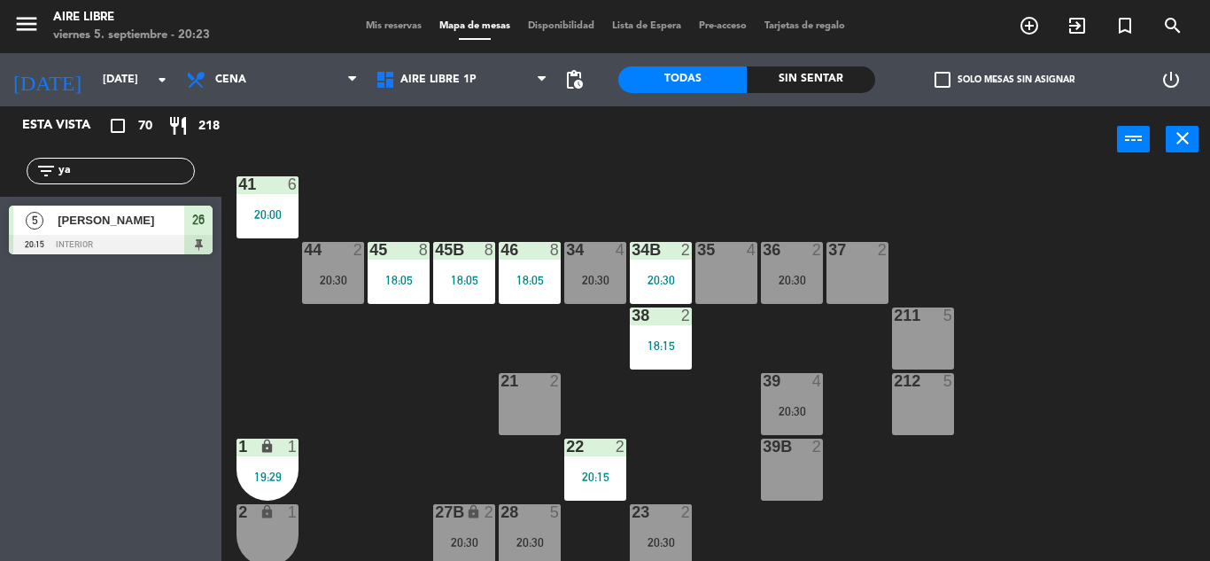
scroll to position [82, 0]
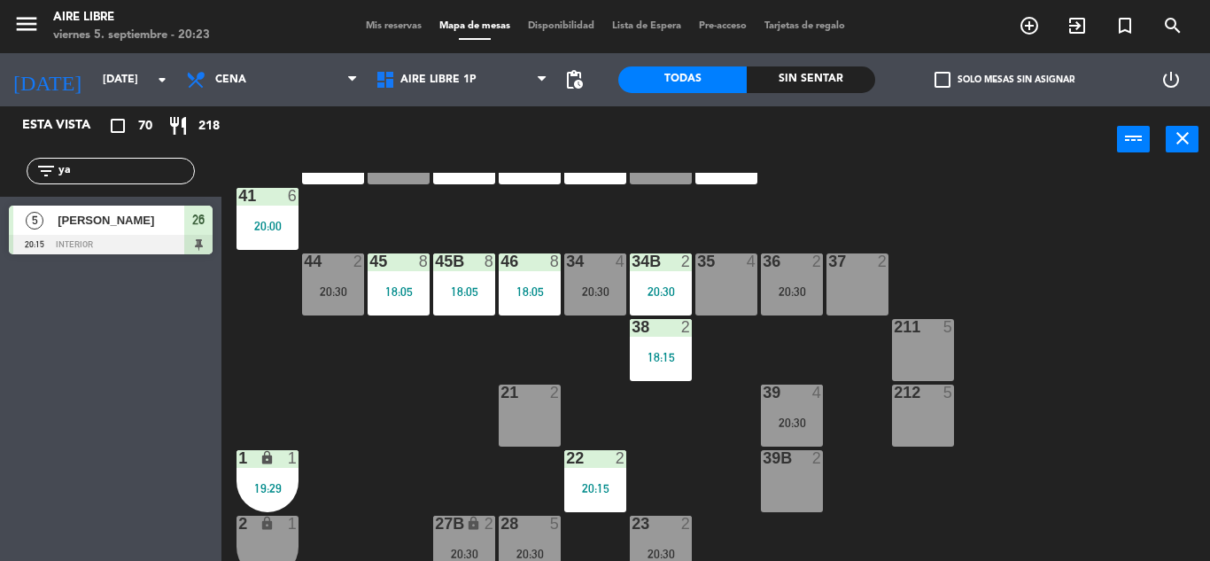
click at [113, 167] on input "ya" at bounding box center [125, 170] width 137 height 19
type input "y"
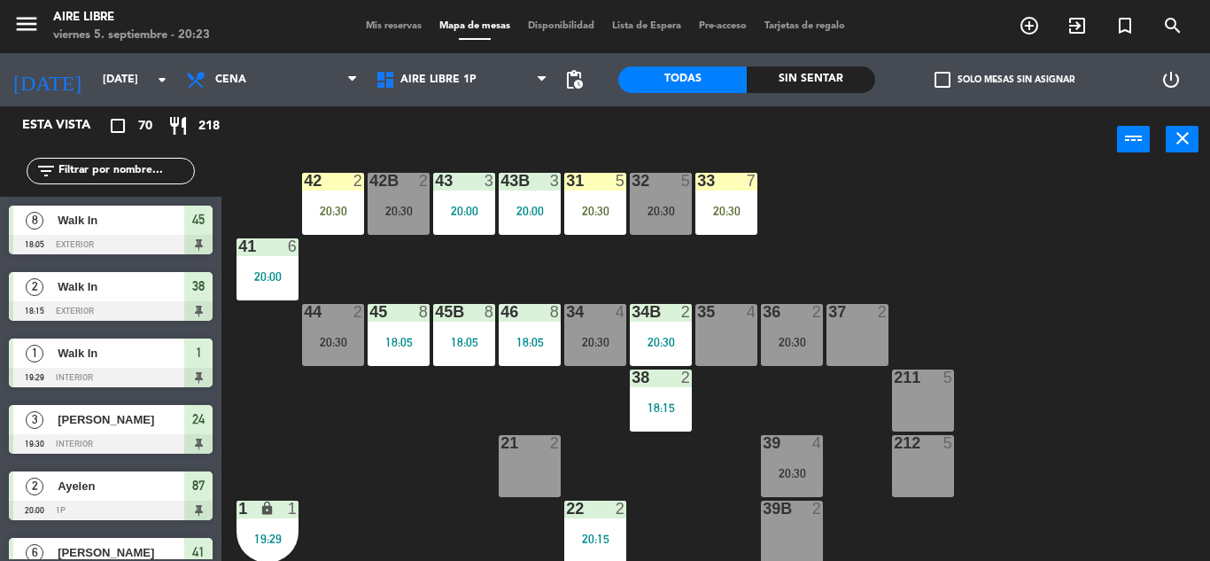
scroll to position [0, 0]
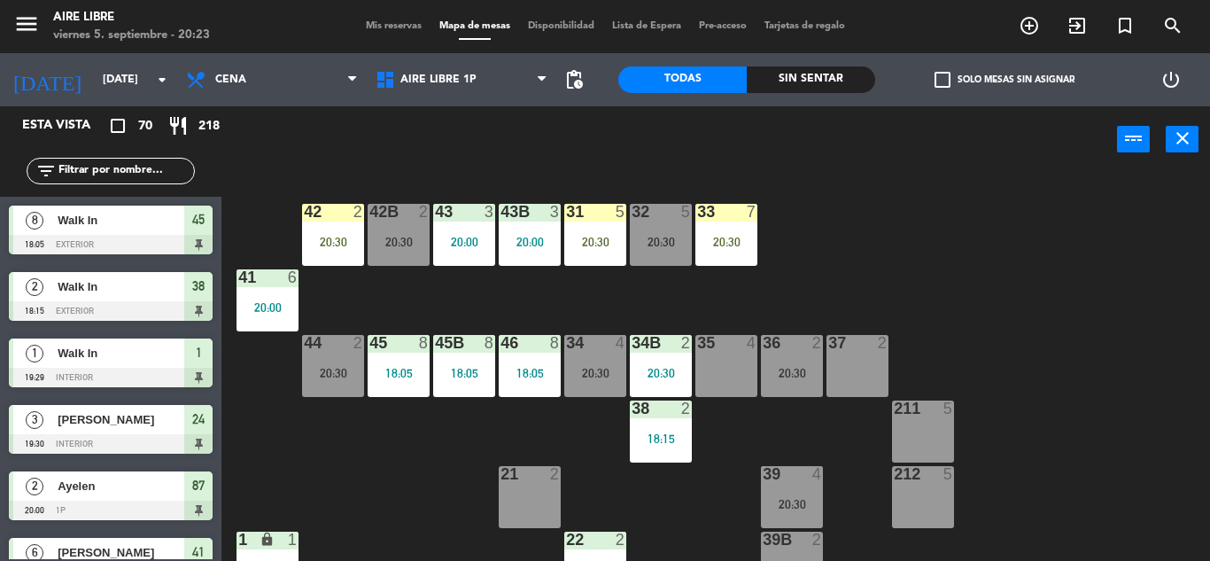
click at [742, 245] on div "20:30" at bounding box center [727, 242] width 62 height 12
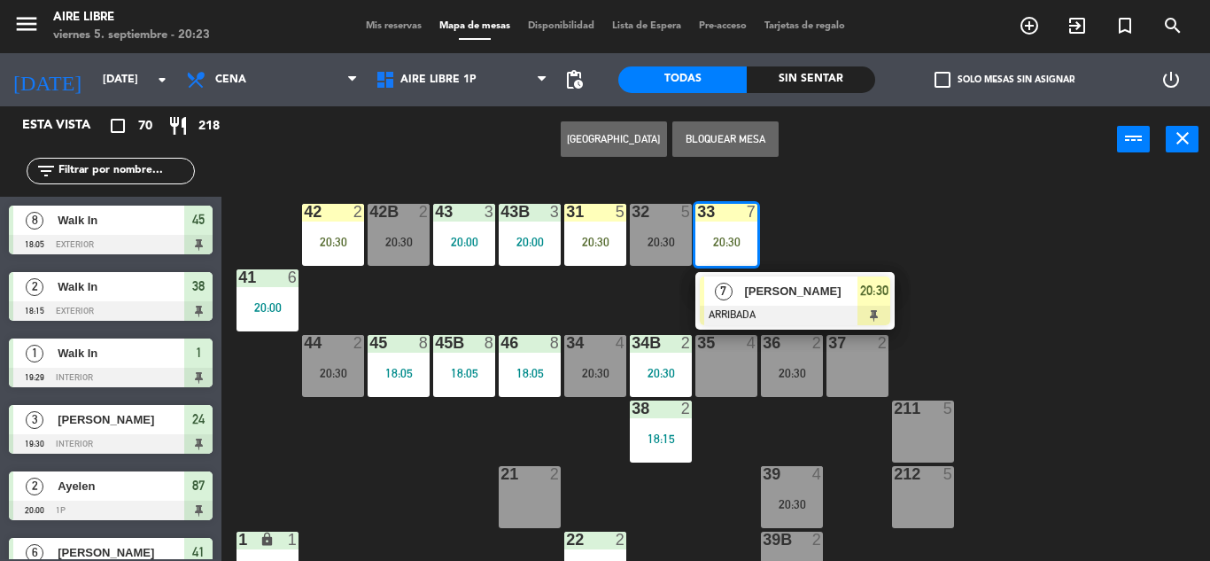
click at [789, 284] on span "[PERSON_NAME]" at bounding box center [800, 291] width 113 height 19
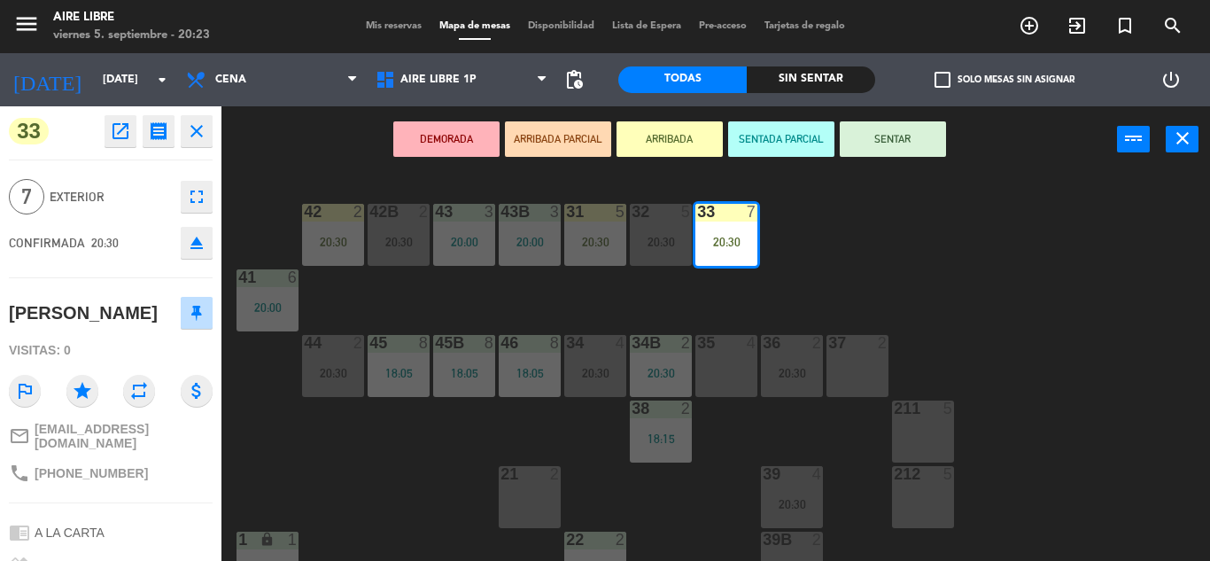
click at [909, 139] on button "SENTAR" at bounding box center [893, 138] width 106 height 35
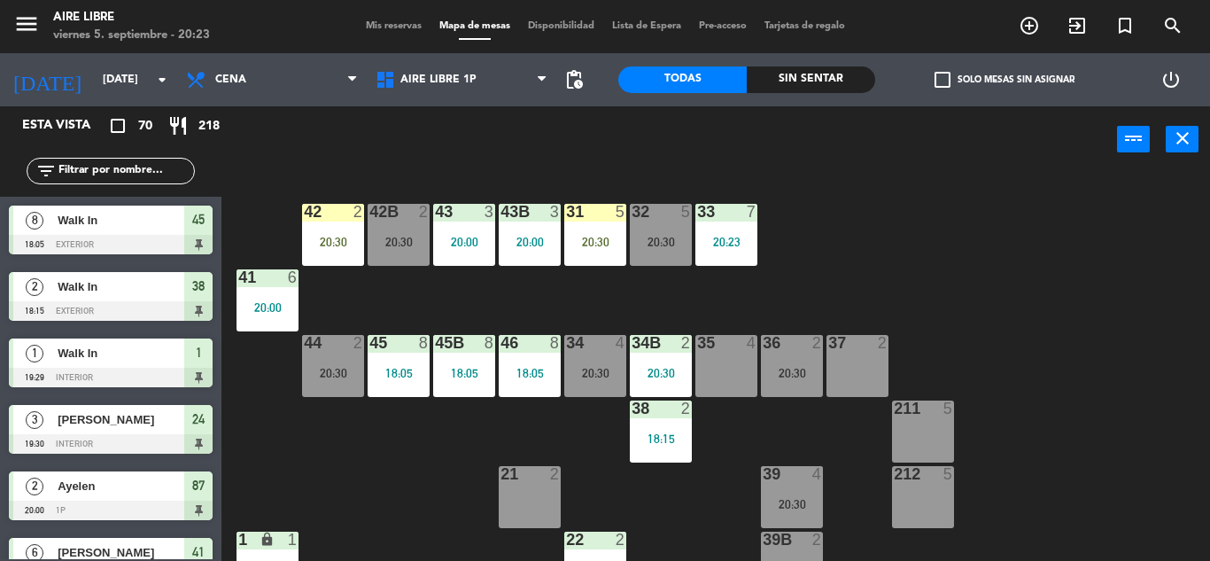
click at [585, 228] on div "31 5 20:30" at bounding box center [595, 235] width 62 height 62
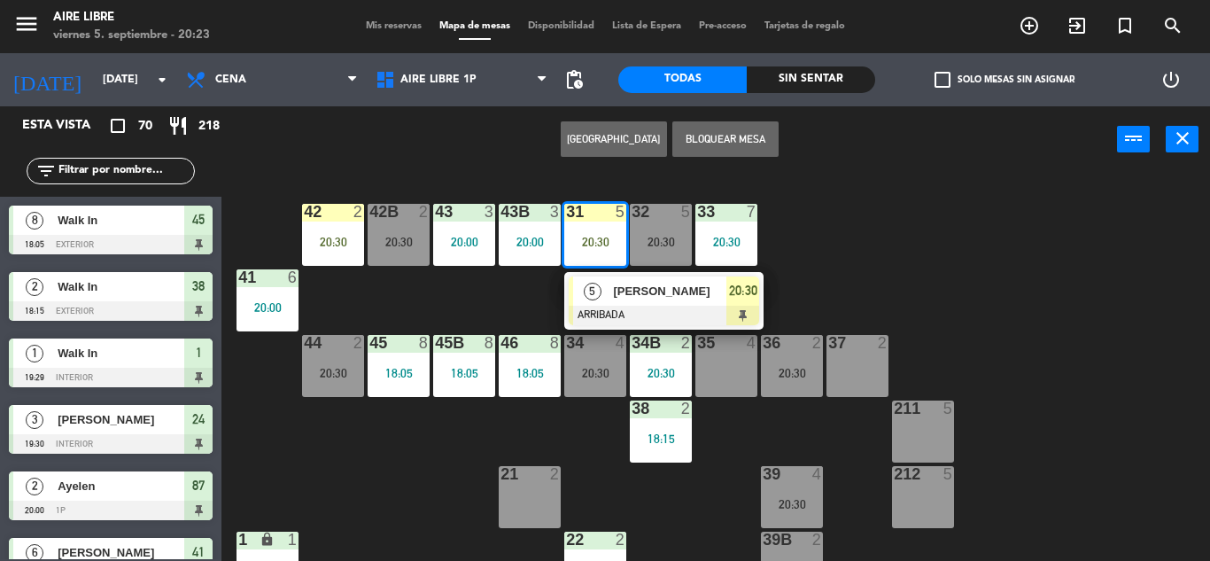
click at [653, 291] on span "[PERSON_NAME]" at bounding box center [669, 291] width 113 height 19
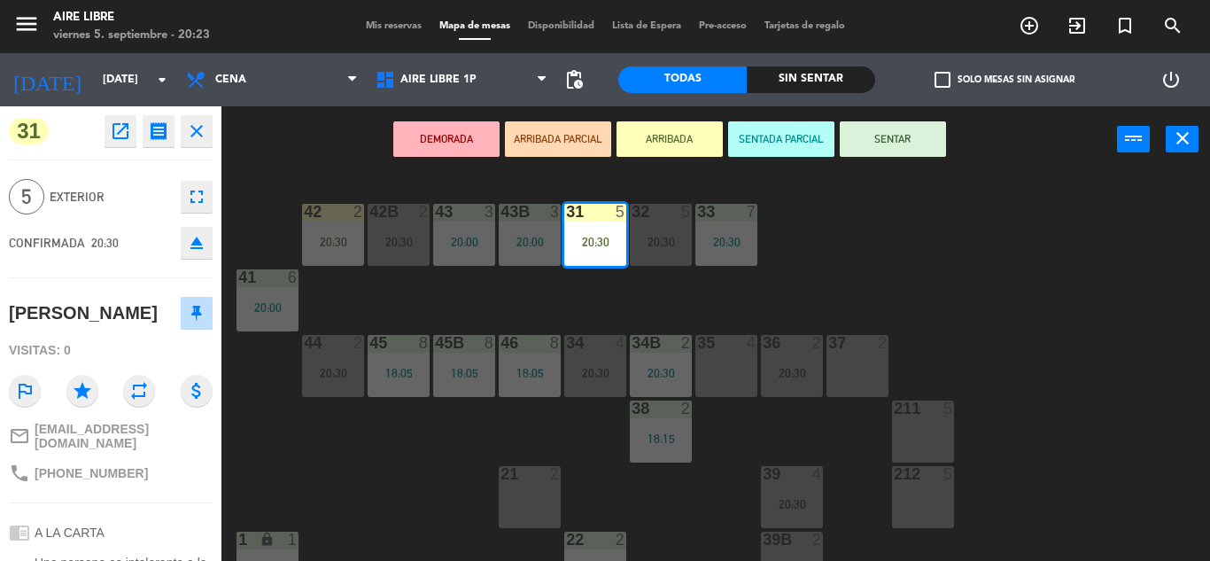
click at [879, 135] on button "SENTAR" at bounding box center [893, 138] width 106 height 35
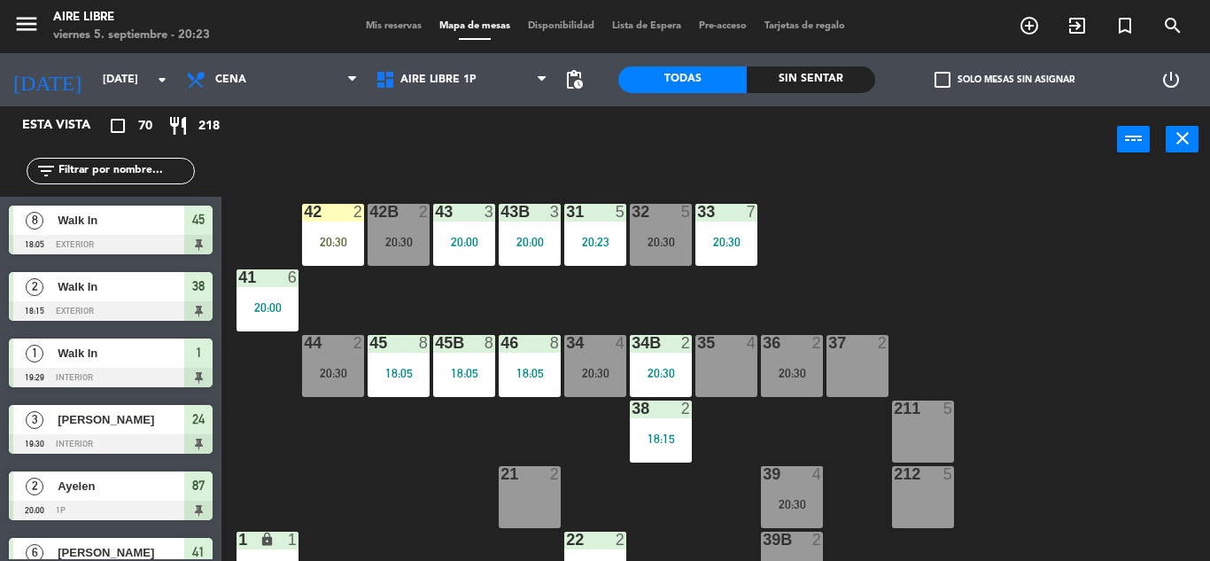
click at [323, 231] on div "42 2 20:30" at bounding box center [333, 235] width 62 height 62
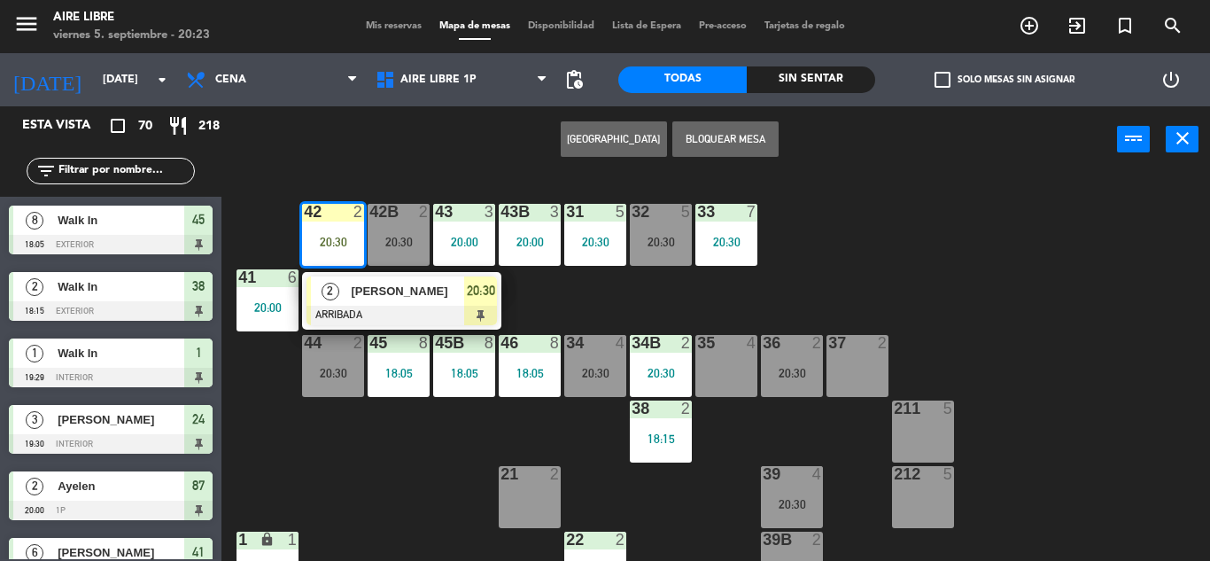
click at [400, 298] on span "[PERSON_NAME]" at bounding box center [407, 291] width 113 height 19
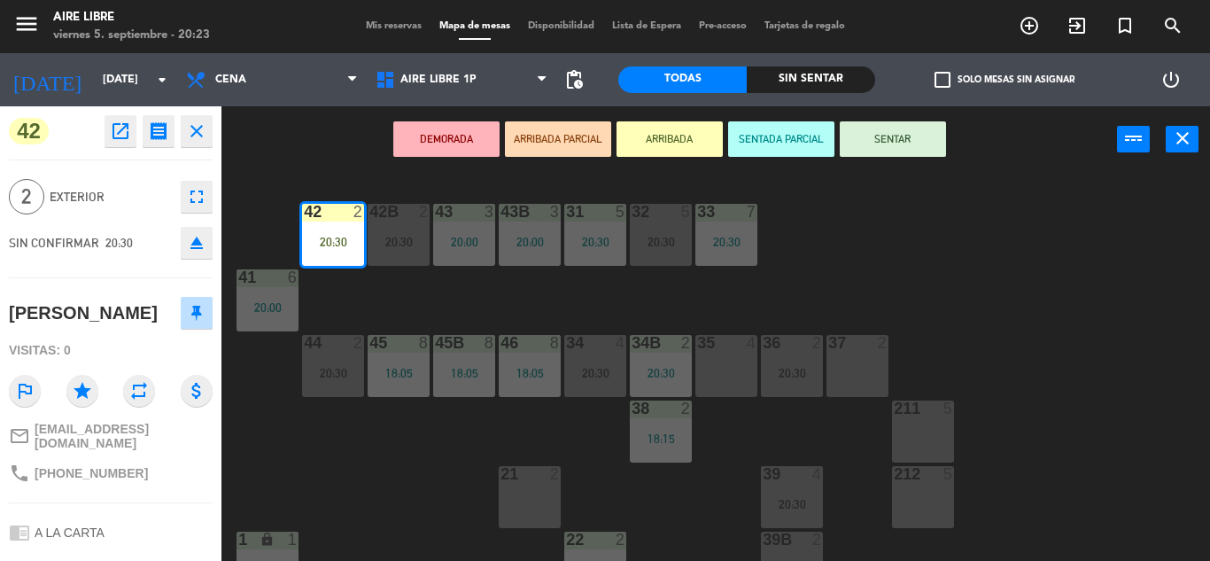
click at [884, 133] on button "SENTAR" at bounding box center [893, 138] width 106 height 35
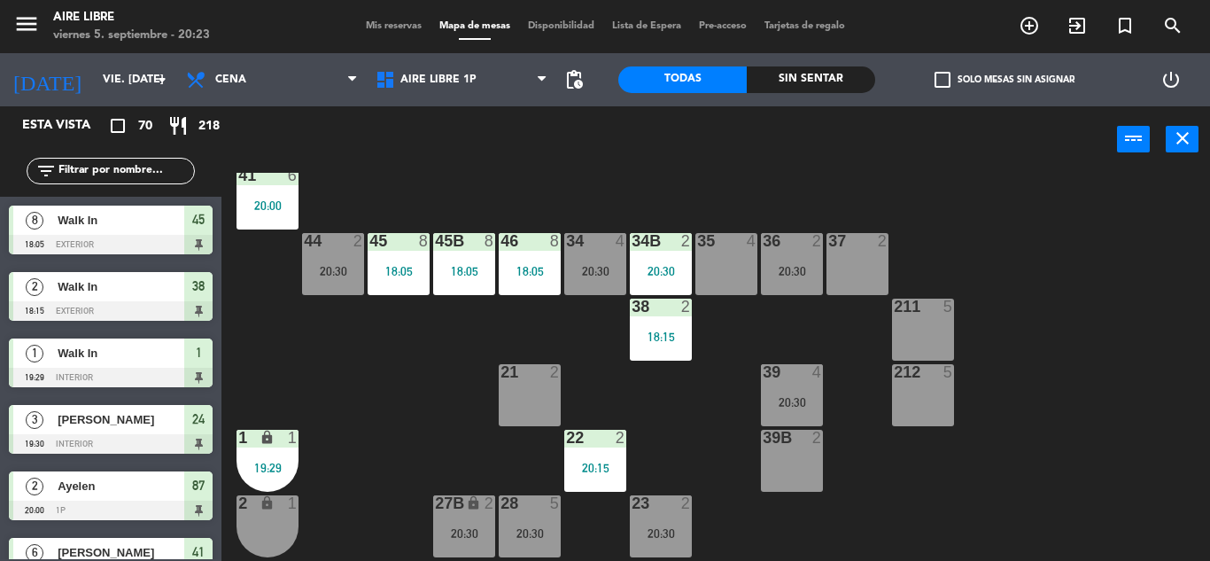
scroll to position [115, 0]
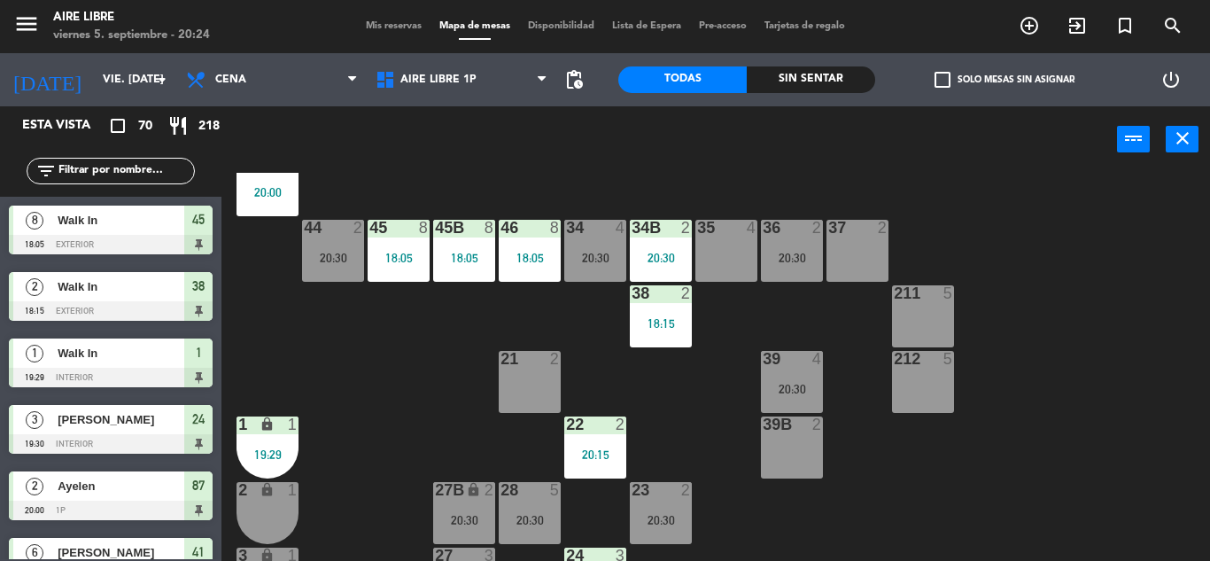
click at [99, 167] on input "text" at bounding box center [125, 170] width 137 height 19
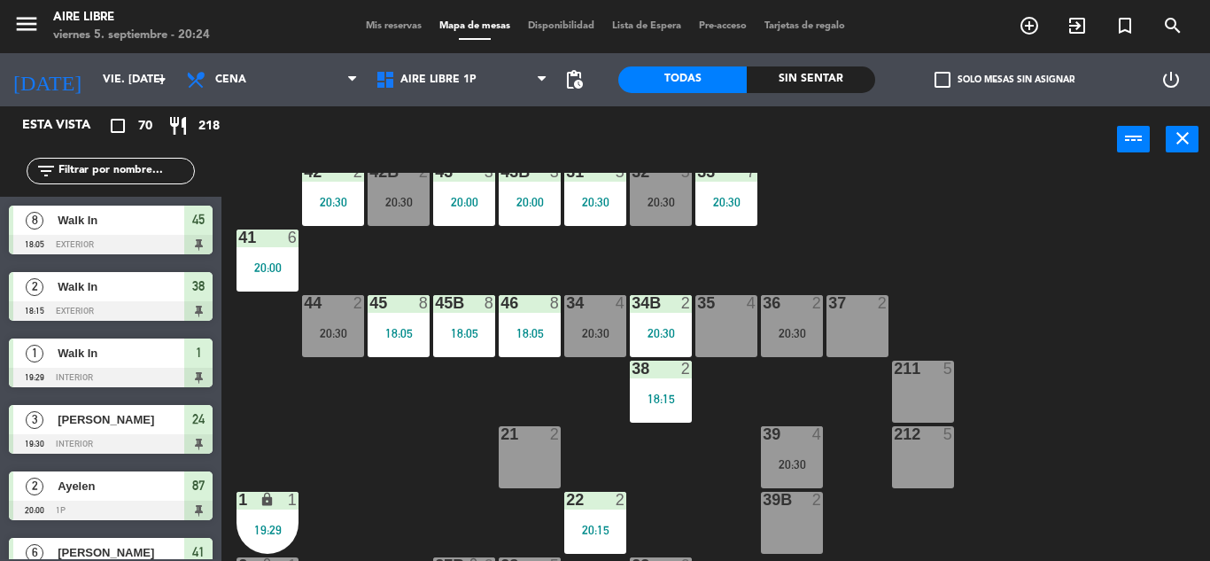
scroll to position [39, 0]
click at [89, 207] on div "Walk In" at bounding box center [120, 220] width 128 height 29
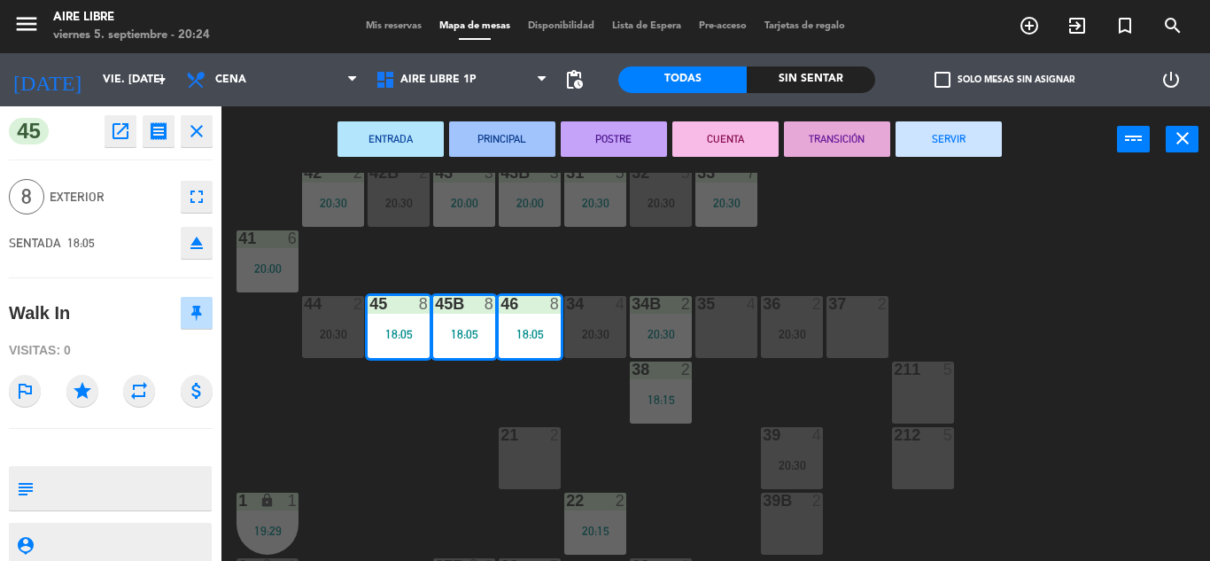
click at [208, 135] on button "close" at bounding box center [197, 131] width 32 height 32
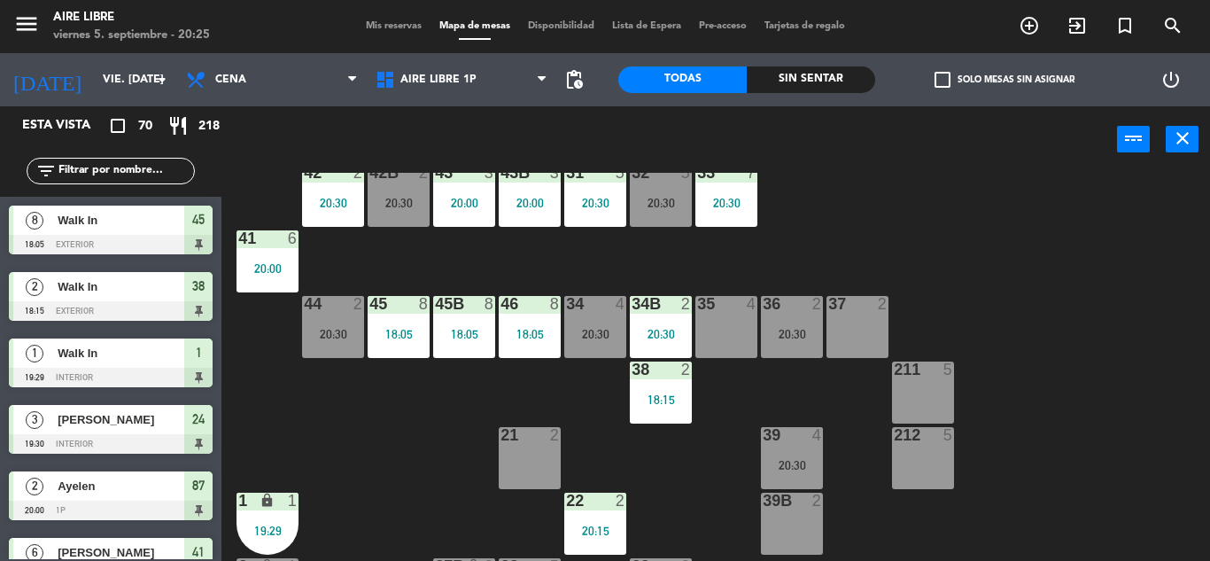
click at [94, 175] on input "text" at bounding box center [125, 170] width 137 height 19
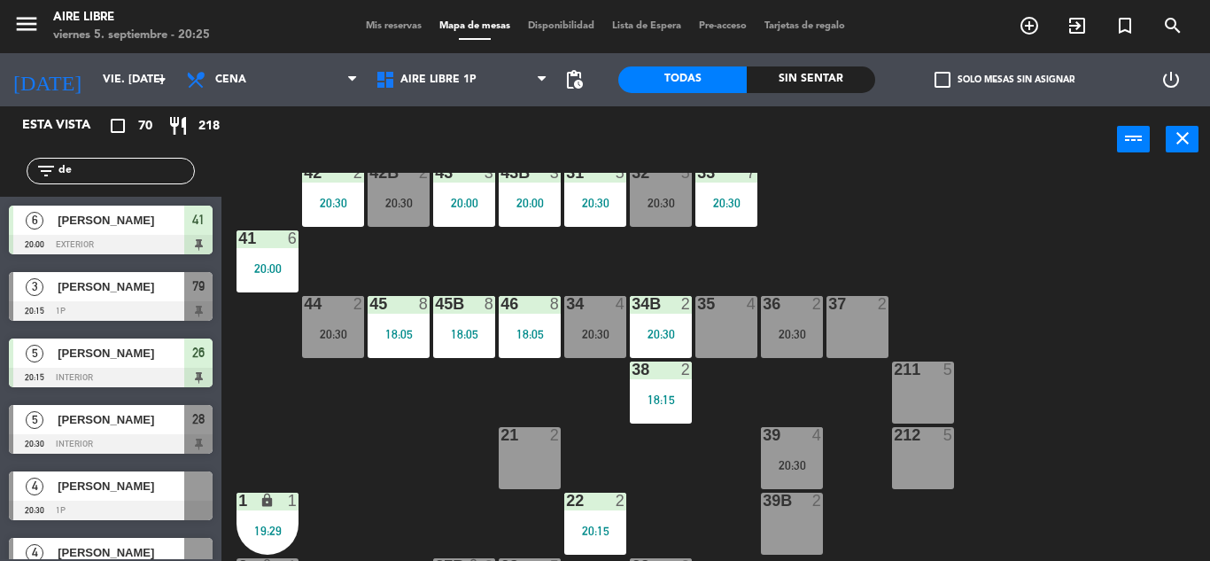
click at [101, 165] on input "de" at bounding box center [125, 170] width 137 height 19
type input "d"
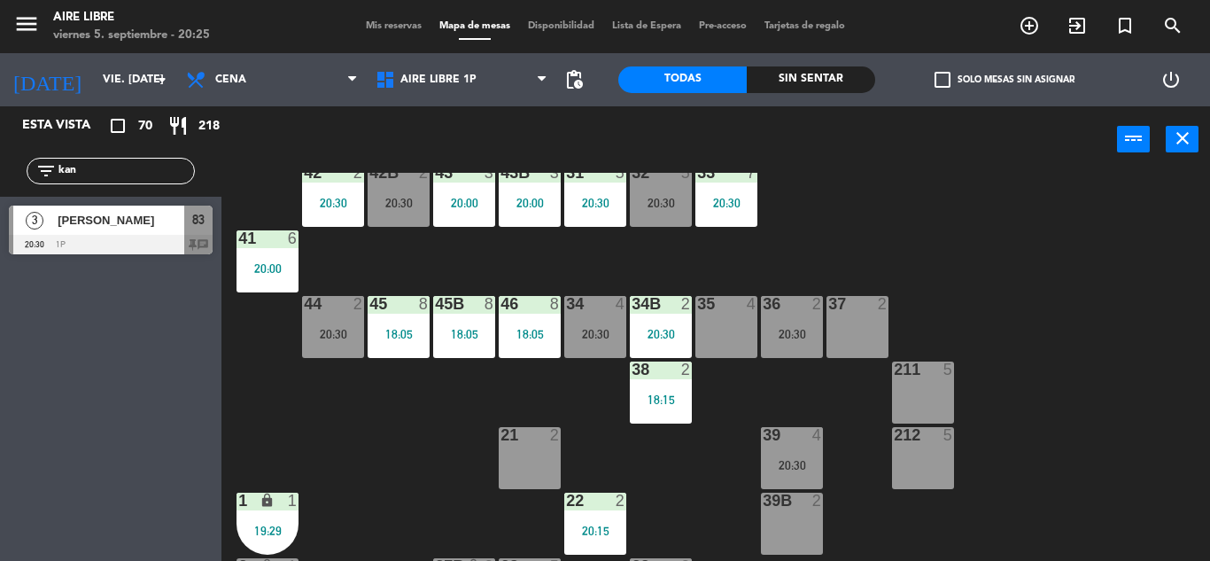
type input "kan"
click at [122, 227] on span "[PERSON_NAME]" at bounding box center [121, 220] width 127 height 19
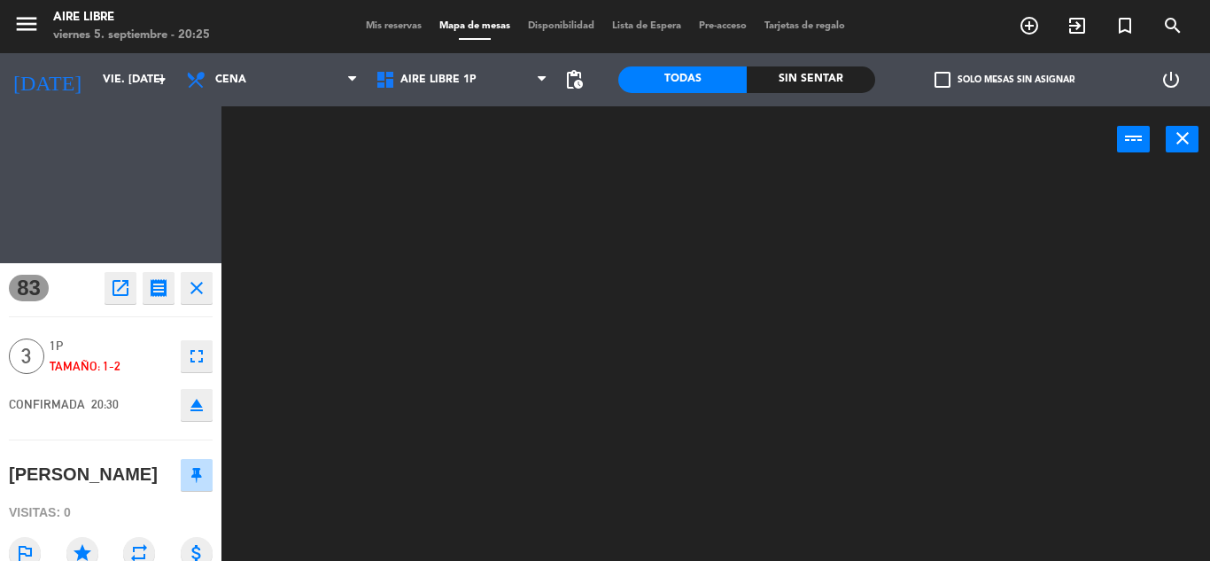
scroll to position [0, 0]
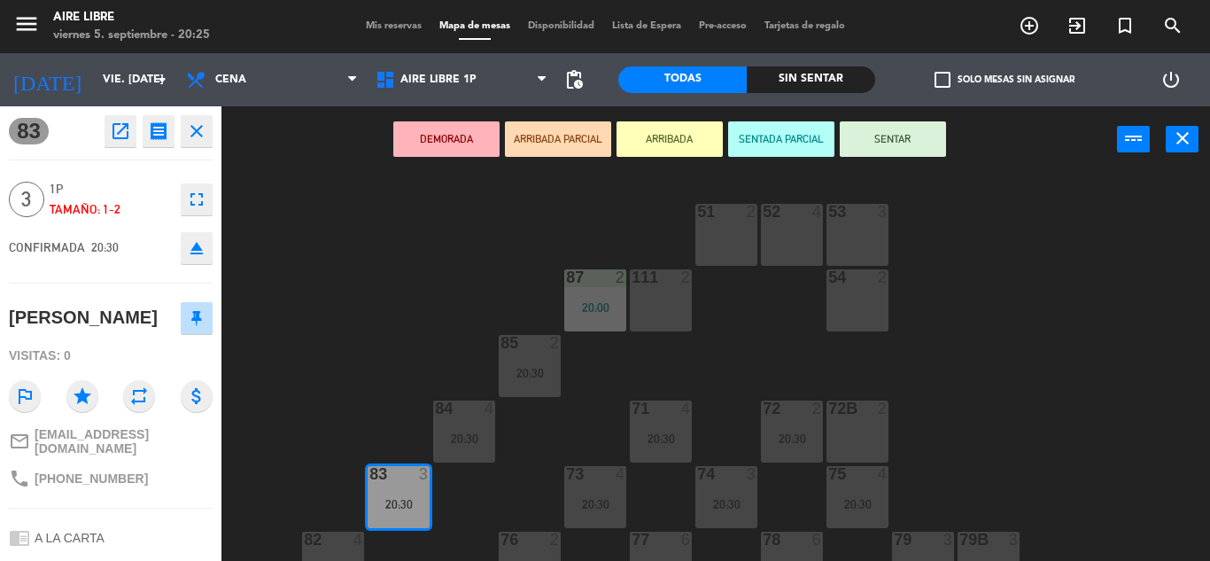
click at [677, 138] on button "ARRIBADA" at bounding box center [670, 138] width 106 height 35
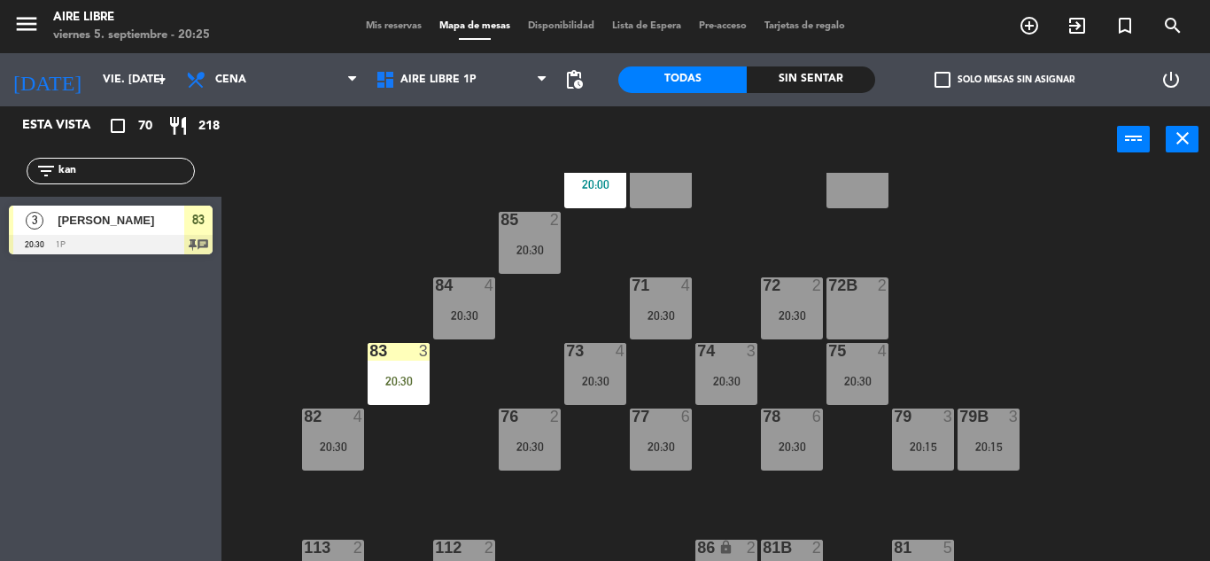
scroll to position [137, 0]
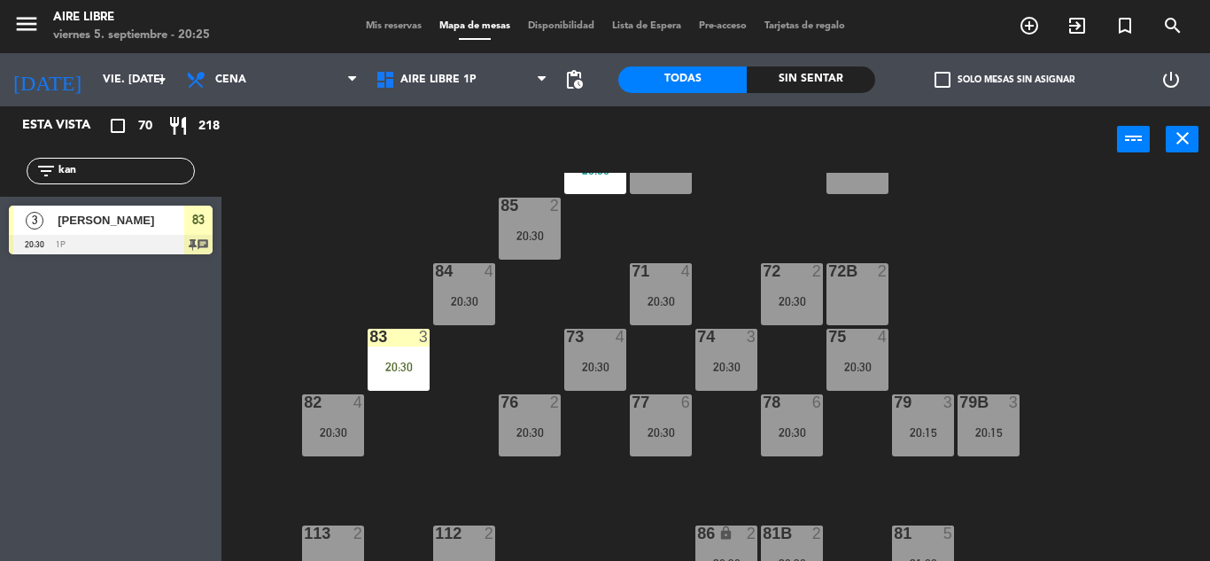
click at [394, 339] on div at bounding box center [398, 337] width 29 height 16
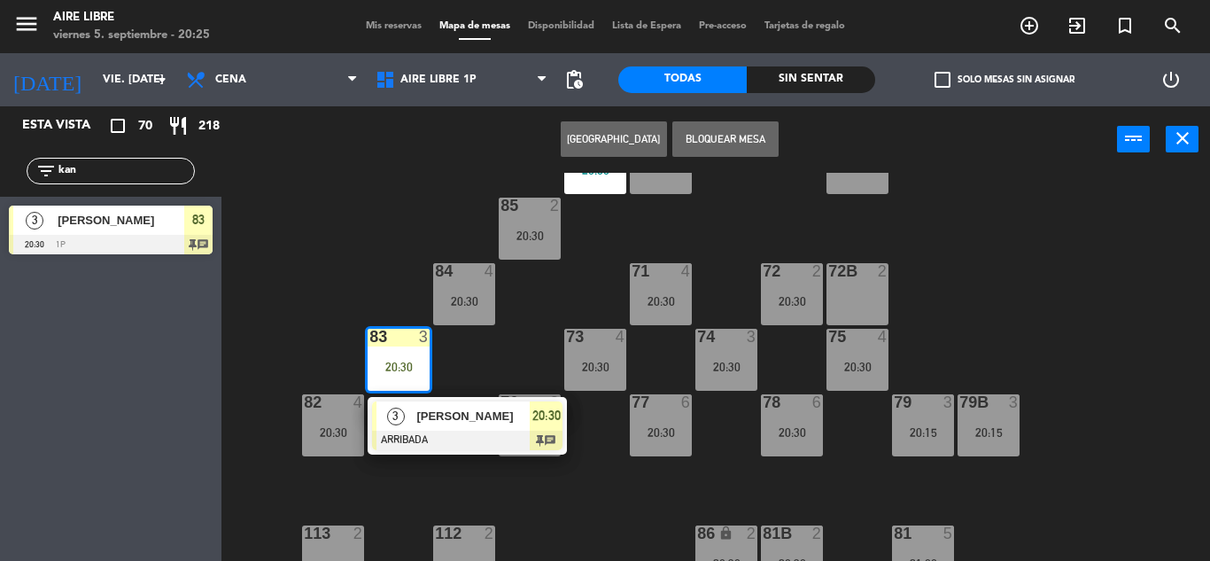
click at [432, 425] on span "[PERSON_NAME]" at bounding box center [472, 416] width 113 height 19
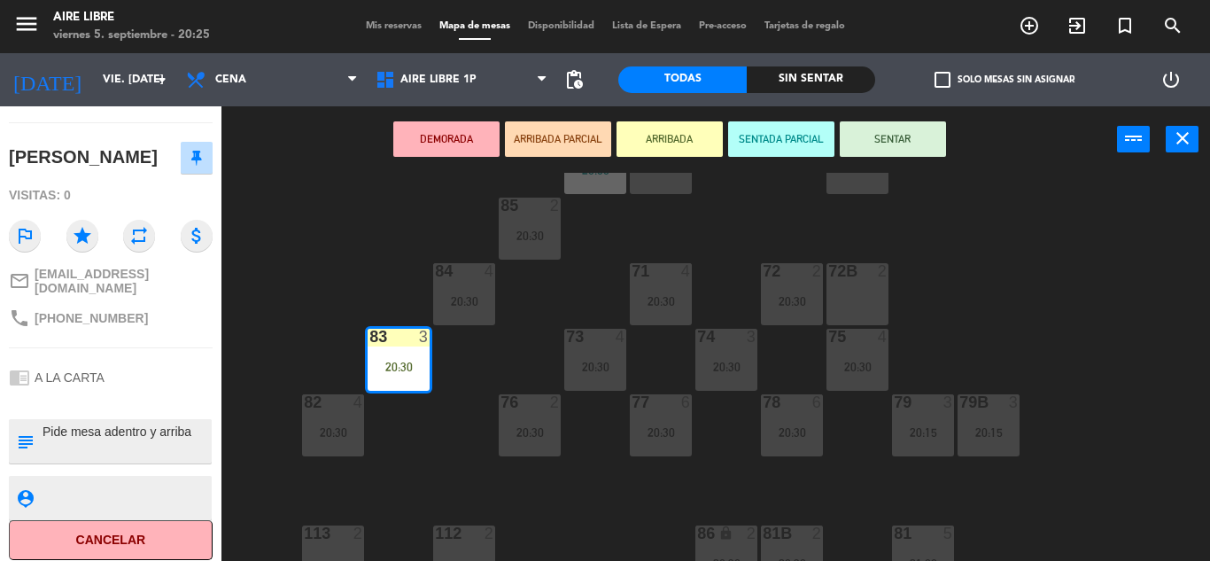
scroll to position [0, 0]
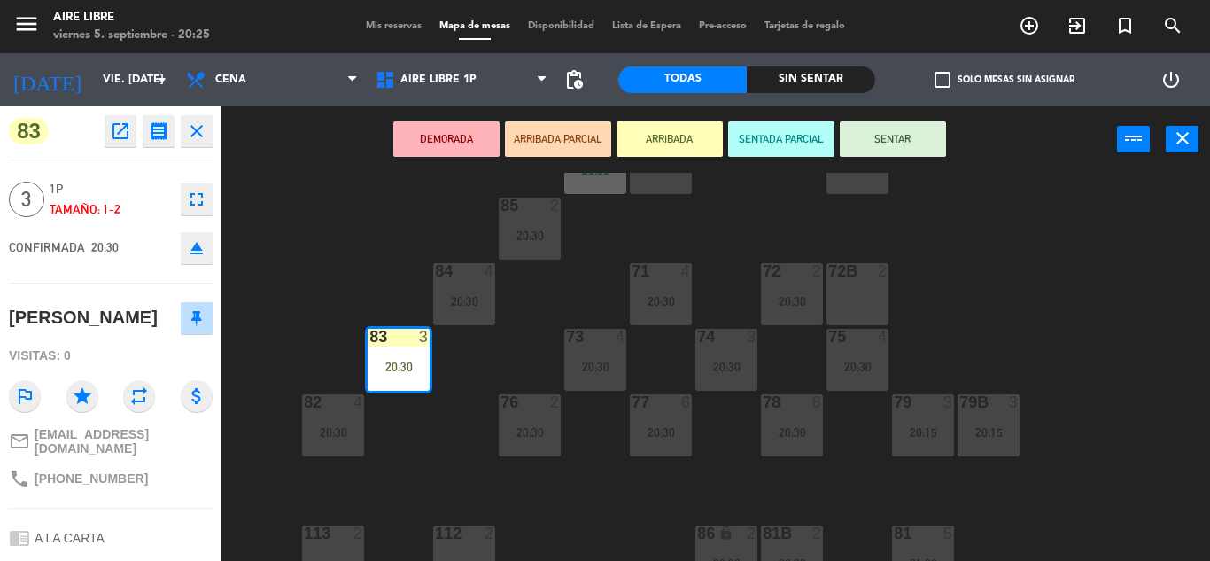
click at [208, 124] on button "close" at bounding box center [197, 131] width 32 height 32
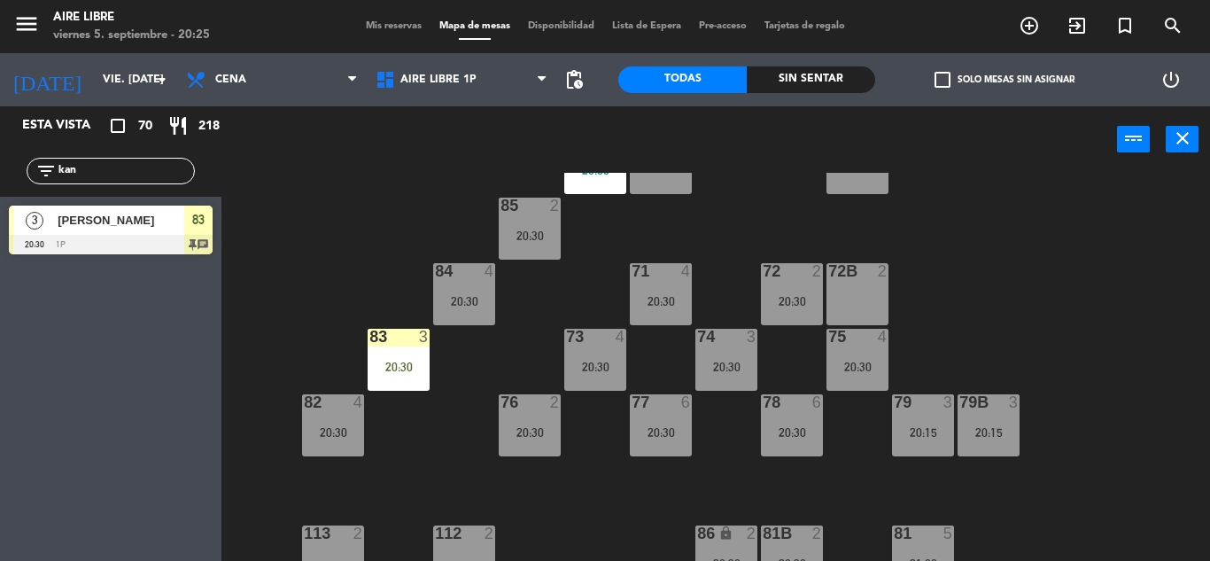
click at [400, 348] on div "83 3 20:30" at bounding box center [399, 360] width 62 height 62
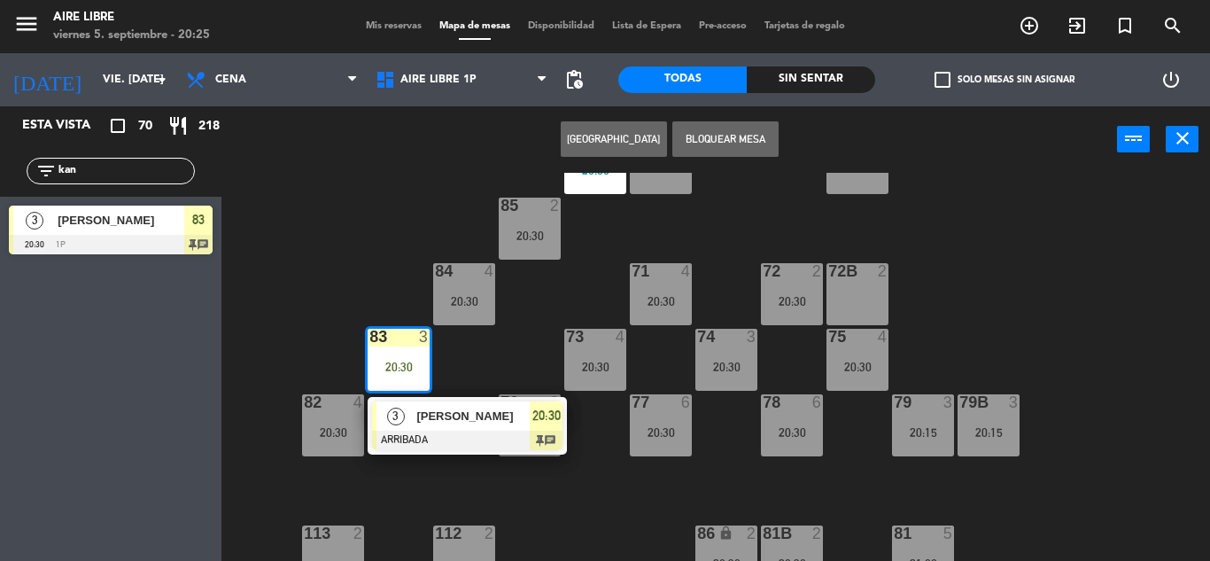
click at [447, 424] on span "[PERSON_NAME]" at bounding box center [472, 416] width 113 height 19
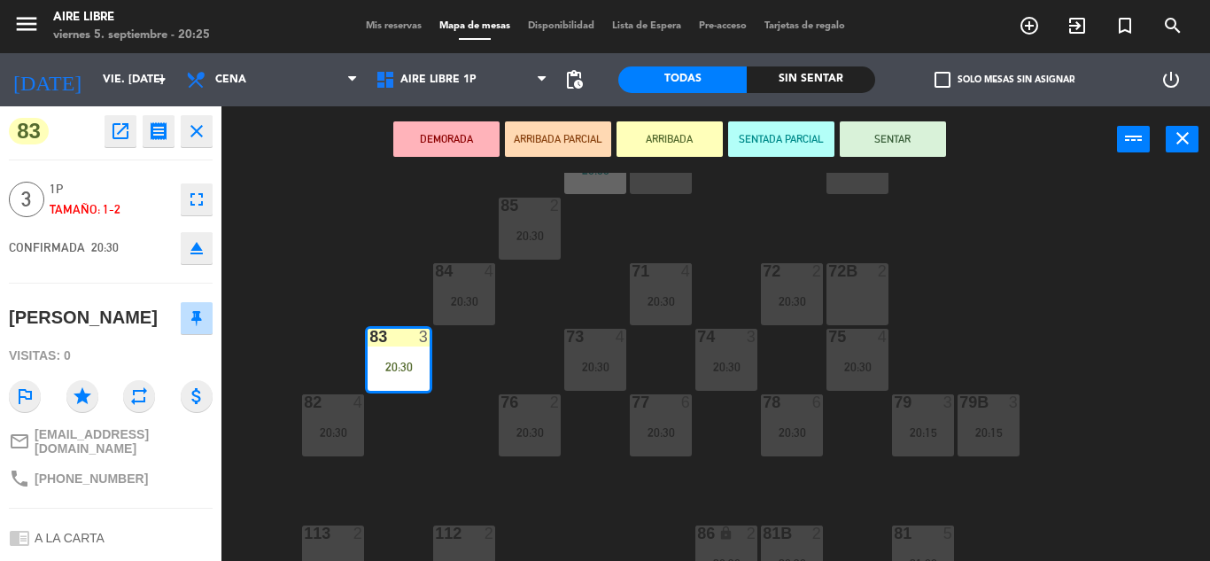
click at [898, 138] on button "SENTAR" at bounding box center [893, 138] width 106 height 35
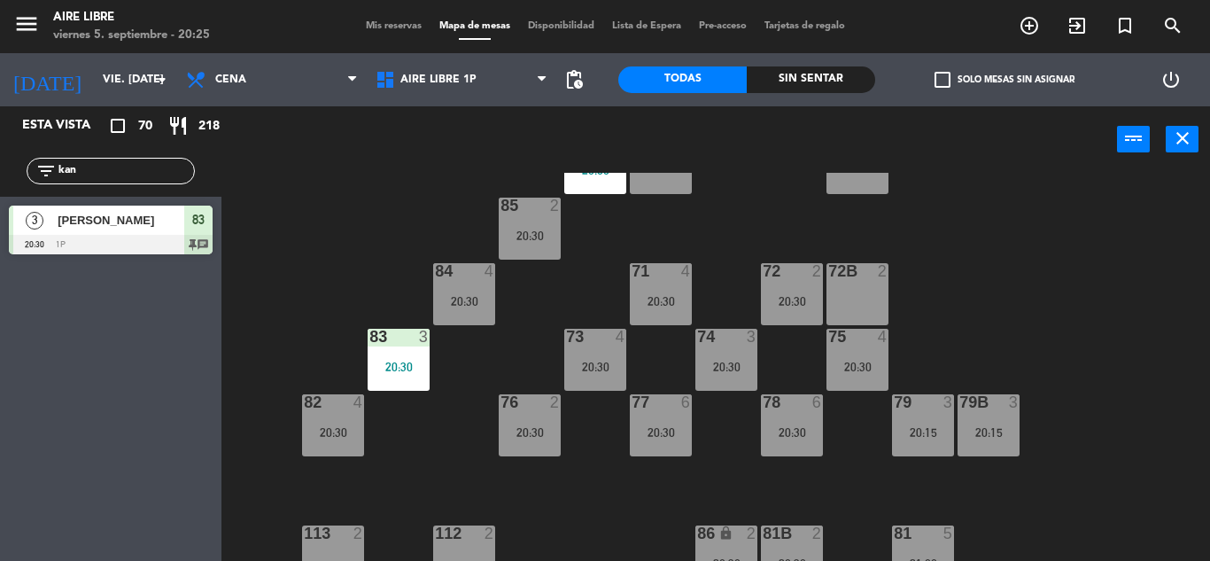
click at [107, 171] on input "kan" at bounding box center [125, 170] width 137 height 19
type input "k"
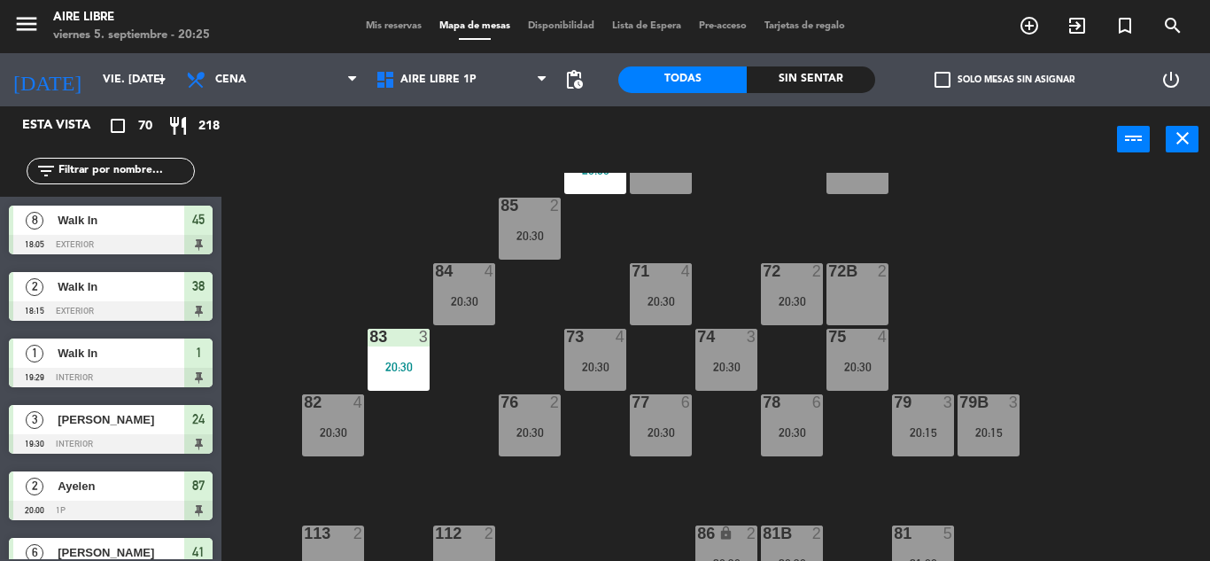
click at [118, 173] on input "text" at bounding box center [125, 170] width 137 height 19
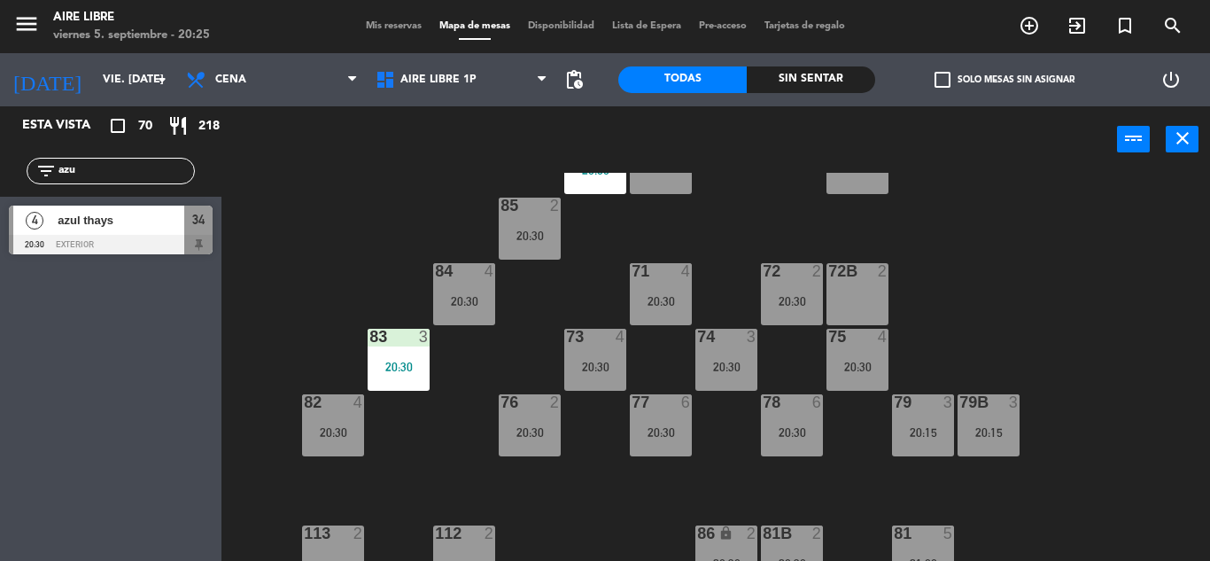
type input "azu"
click at [129, 232] on div "azul thays" at bounding box center [120, 220] width 128 height 29
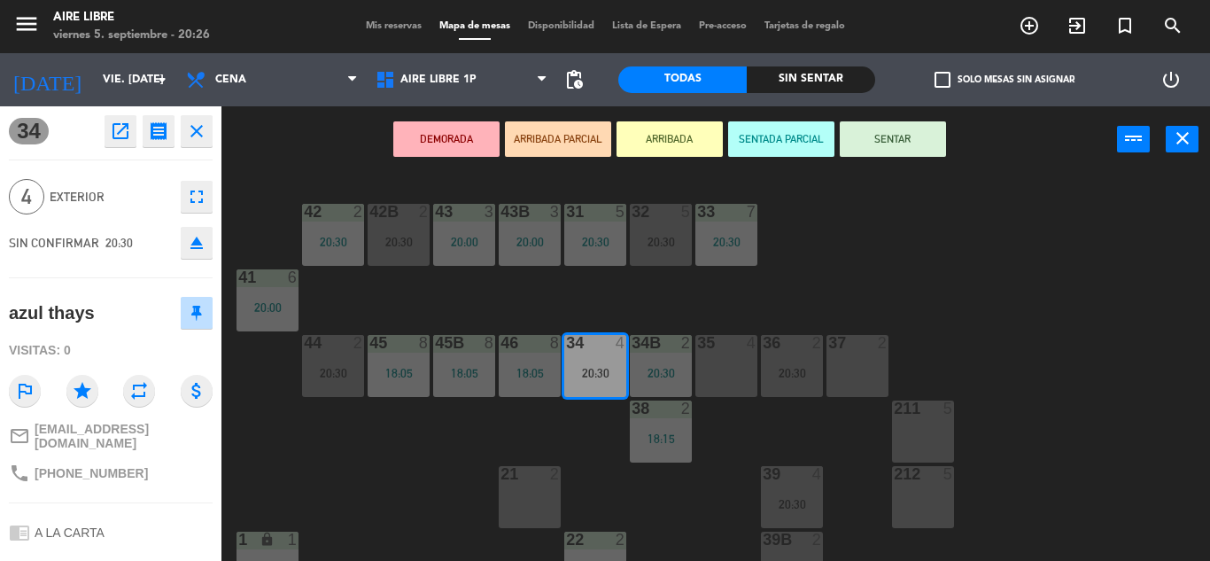
click at [671, 150] on button "ARRIBADA" at bounding box center [670, 138] width 106 height 35
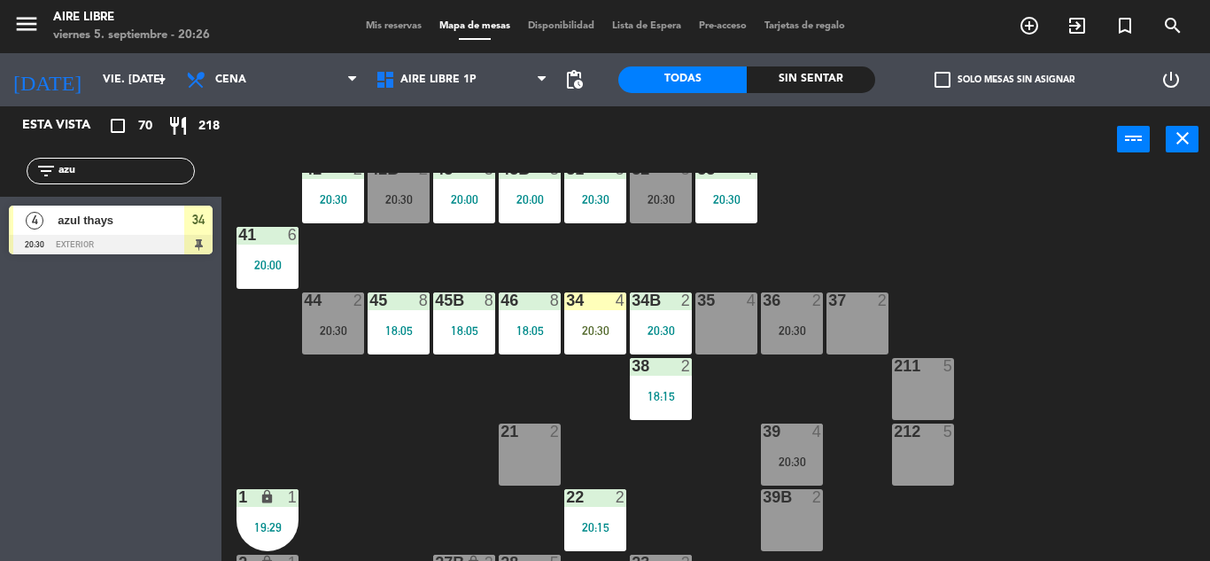
scroll to position [58, 0]
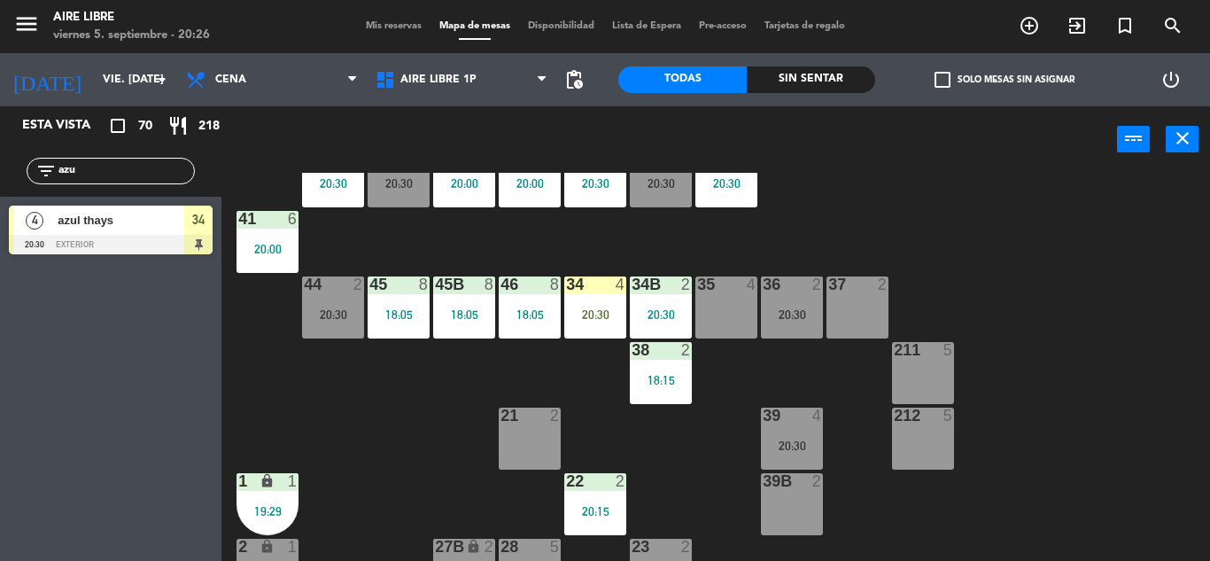
click at [603, 299] on div "34 4 20:30" at bounding box center [595, 307] width 62 height 62
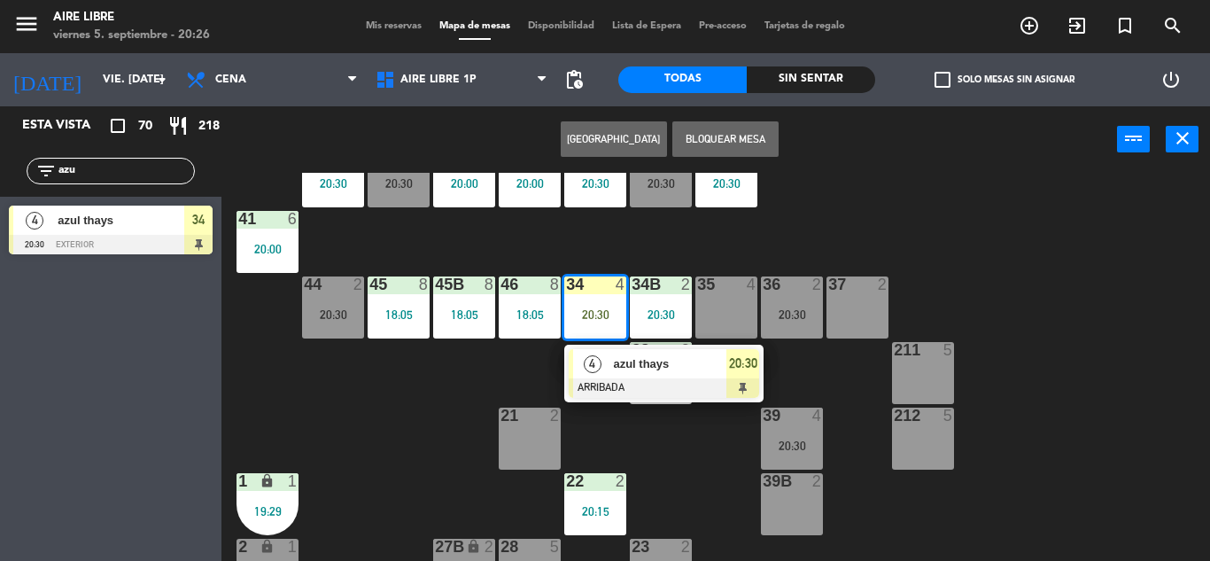
click at [375, 444] on div "42 2 20:30 43 3 20:00 31 5 20:30 32 5 20:30 33 7 20:30 42B 2 20:30 43B 3 20:00 …" at bounding box center [722, 367] width 976 height 388
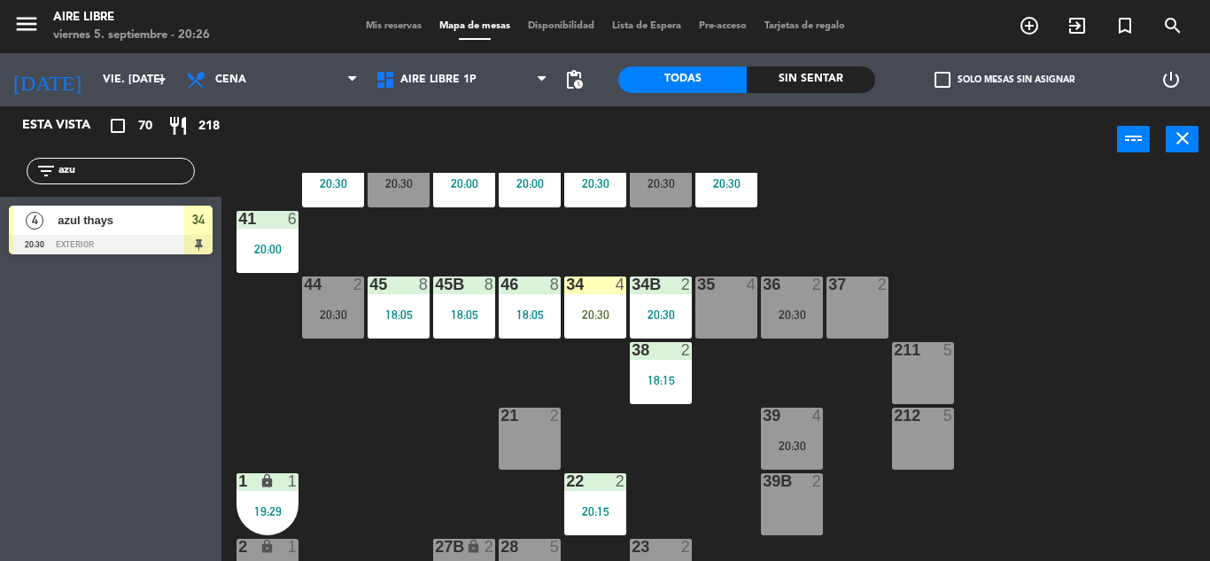
click at [143, 164] on input "azu" at bounding box center [125, 170] width 137 height 19
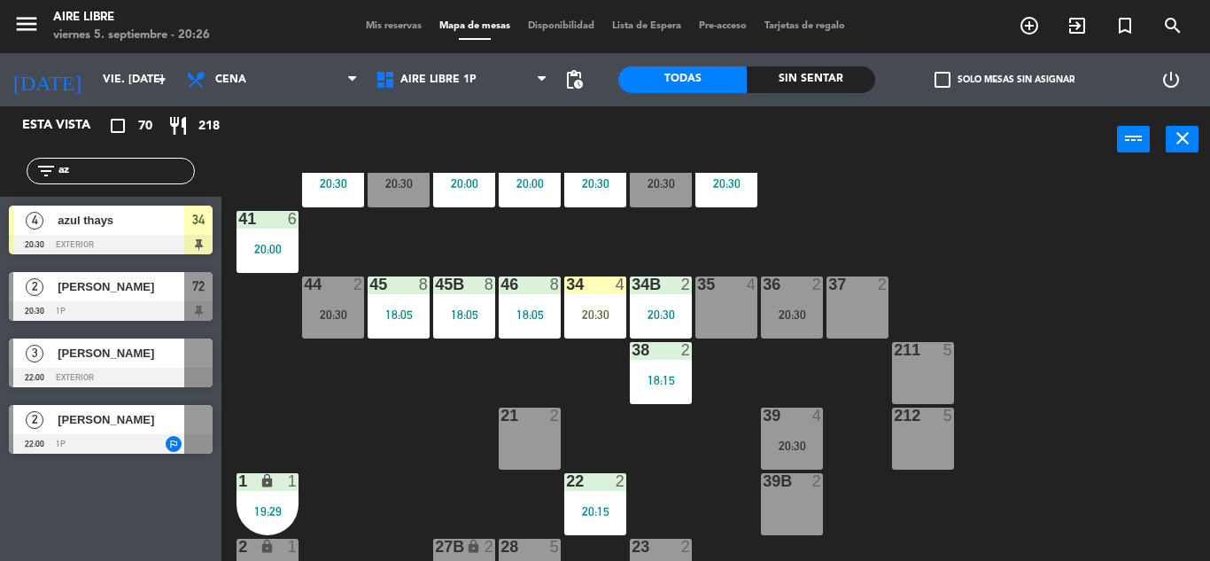
type input "a"
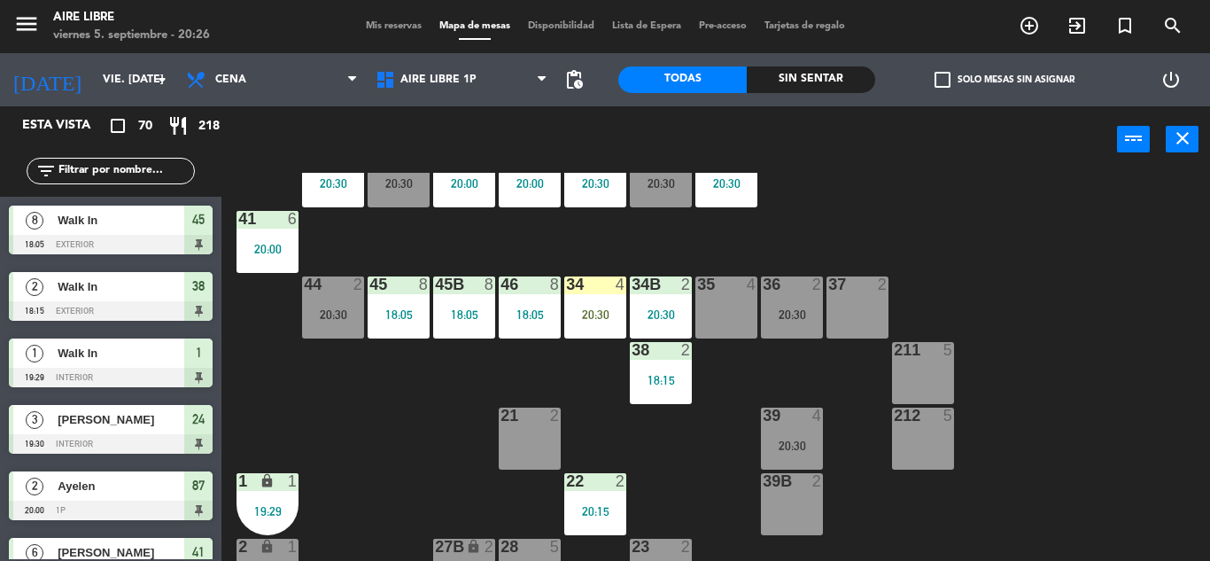
click at [104, 173] on input "text" at bounding box center [125, 170] width 137 height 19
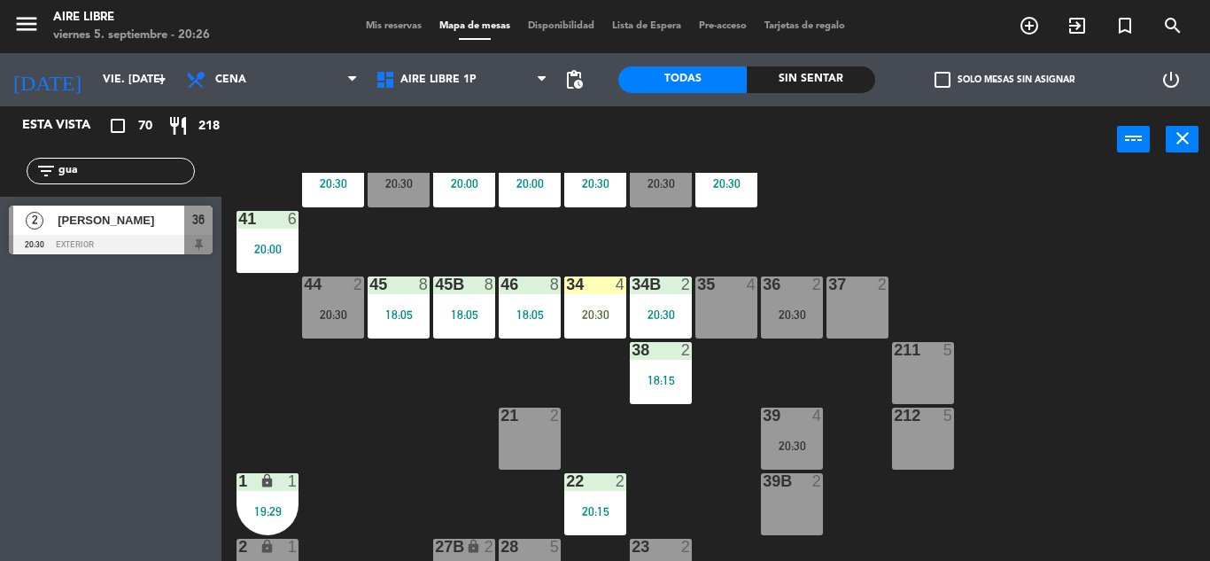
type input "gua"
click at [91, 465] on div "Esta vista crop_square 70 restaurant 218 filter_list gua 2 Guadalupe Botella 20…" at bounding box center [111, 333] width 222 height 455
click at [134, 230] on div "[PERSON_NAME]" at bounding box center [120, 220] width 128 height 29
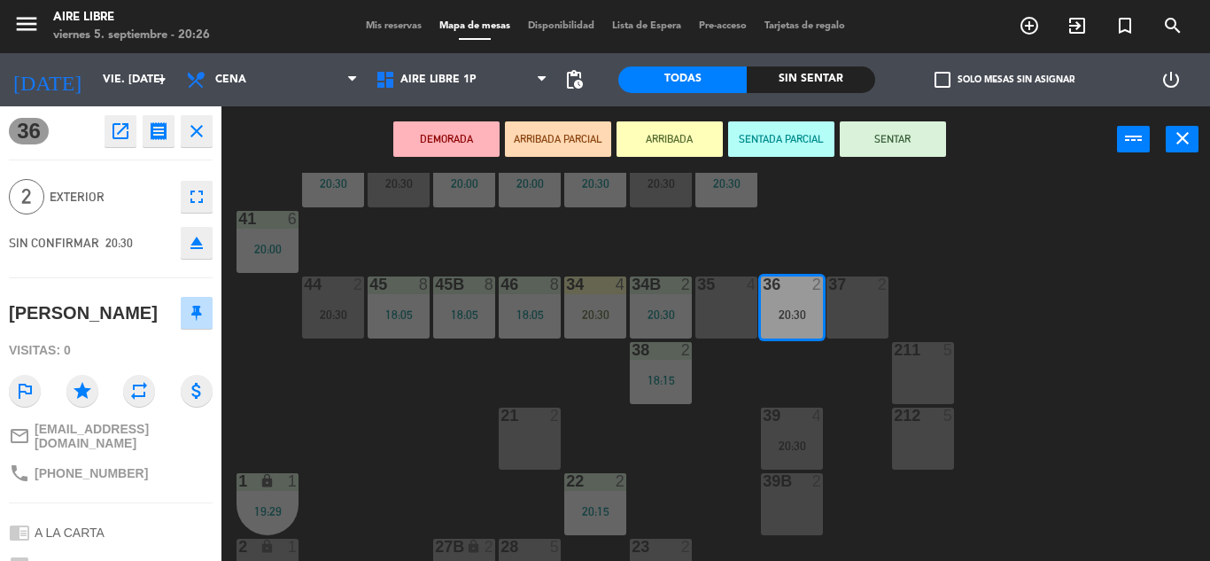
click at [676, 141] on button "ARRIBADA" at bounding box center [670, 138] width 106 height 35
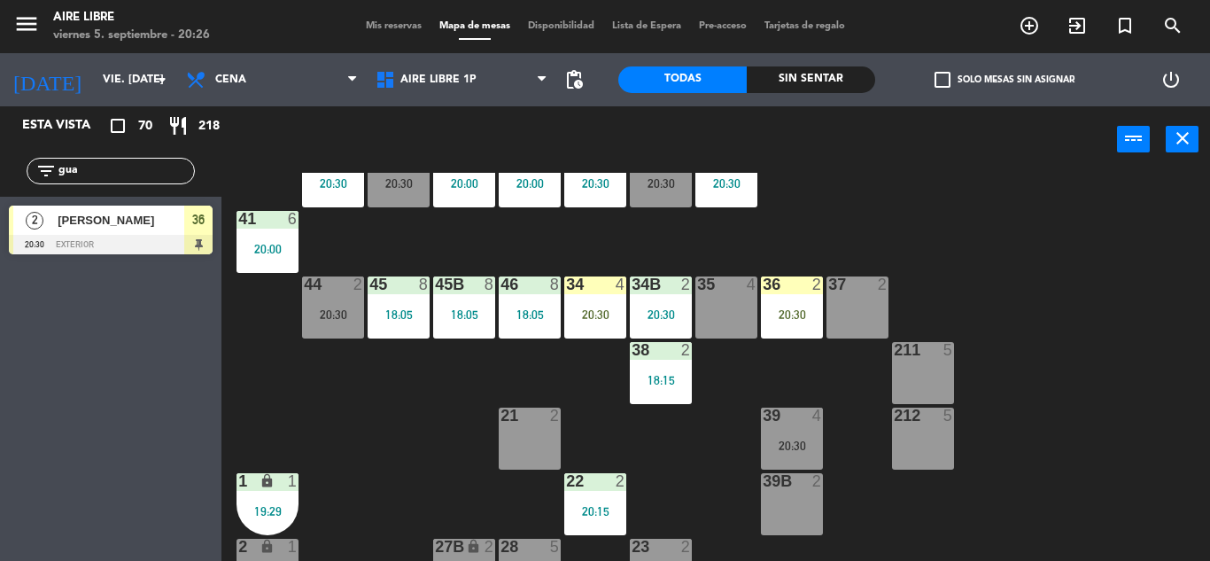
click at [119, 163] on input "gua" at bounding box center [125, 170] width 137 height 19
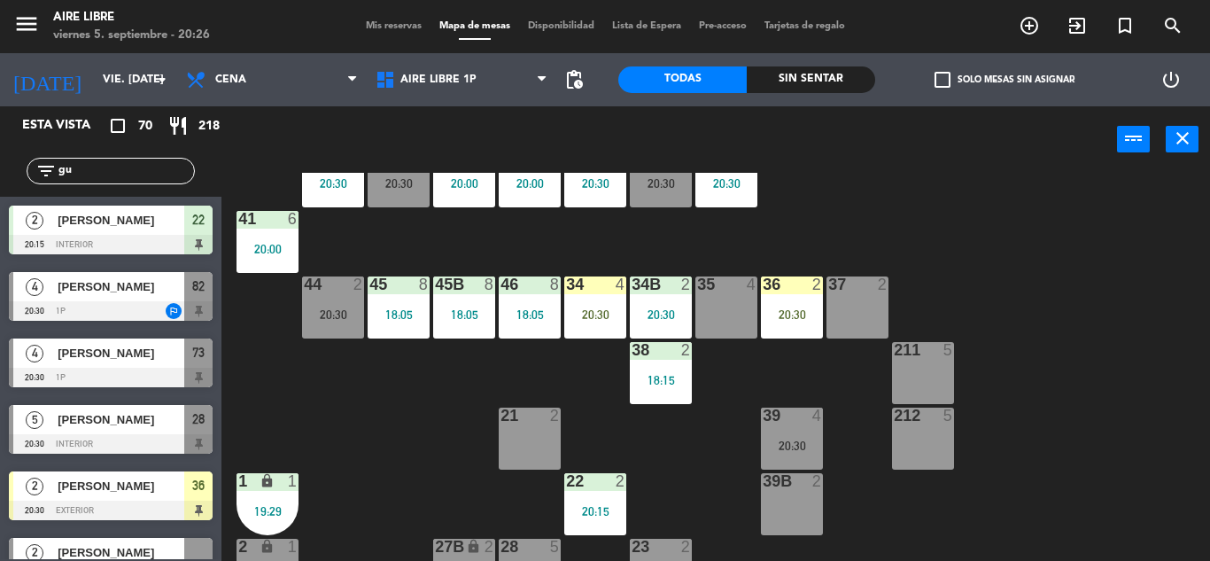
type input "g"
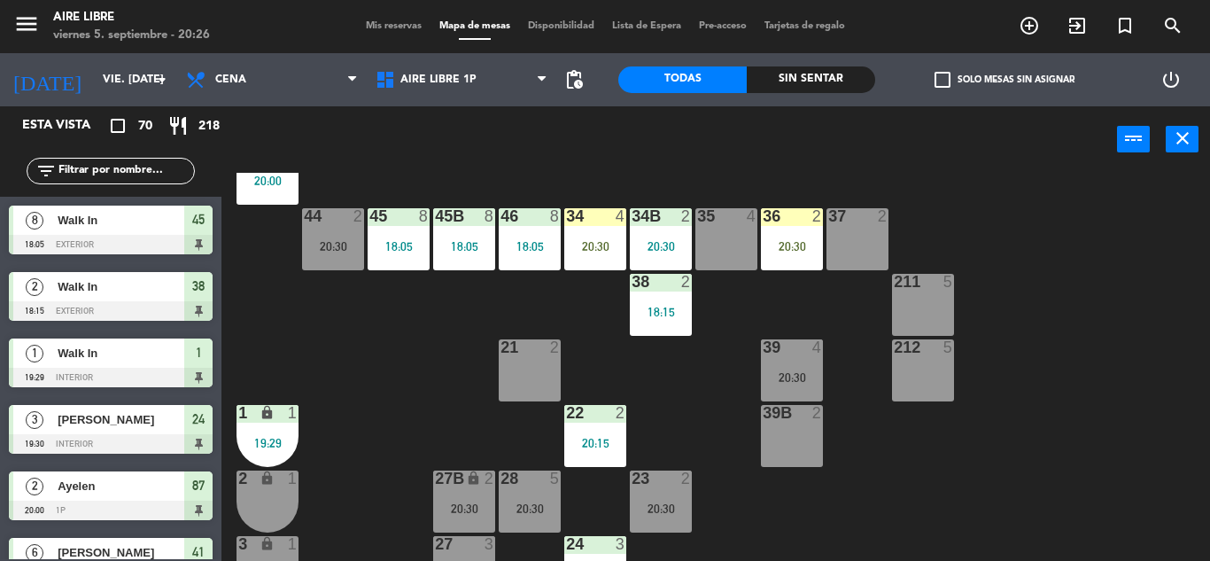
scroll to position [150, 0]
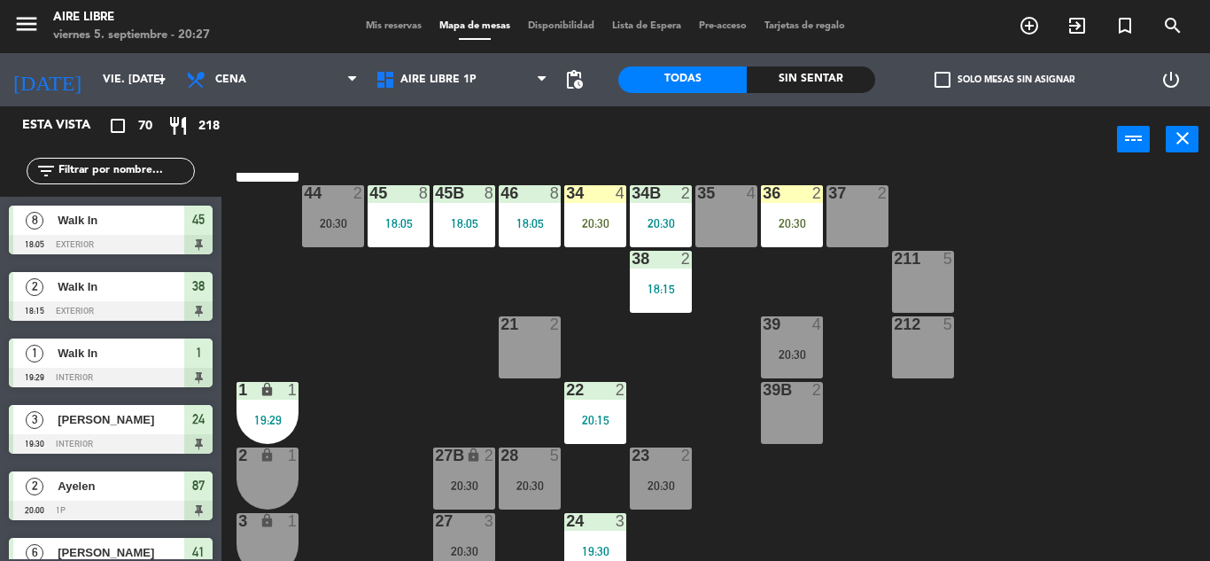
click at [600, 205] on div "34 4 20:30" at bounding box center [595, 216] width 62 height 62
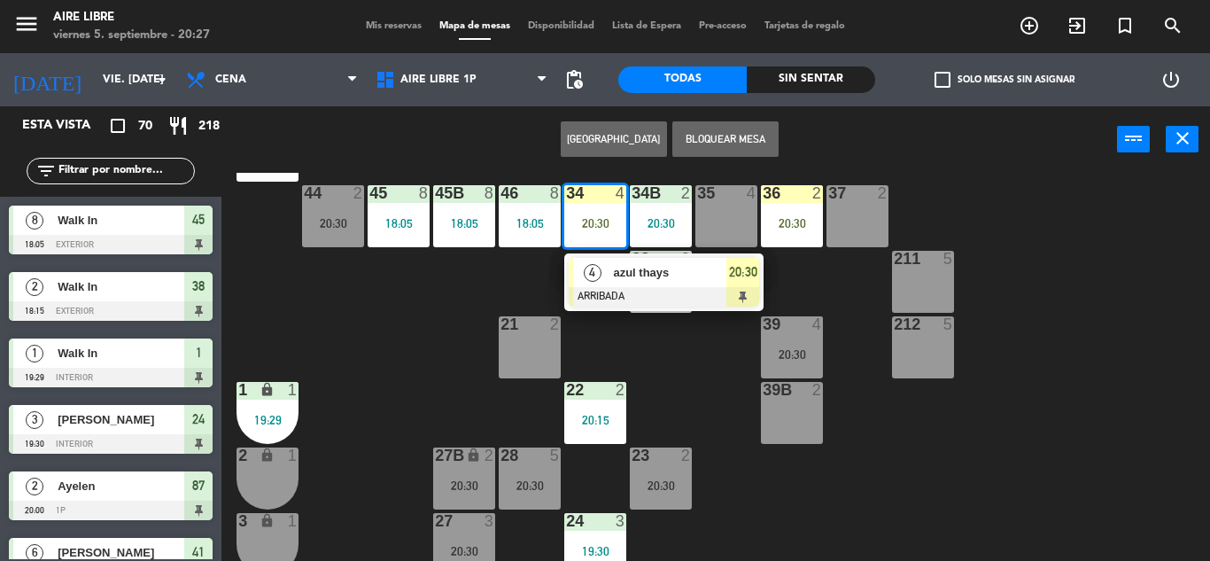
click at [603, 287] on div at bounding box center [664, 296] width 190 height 19
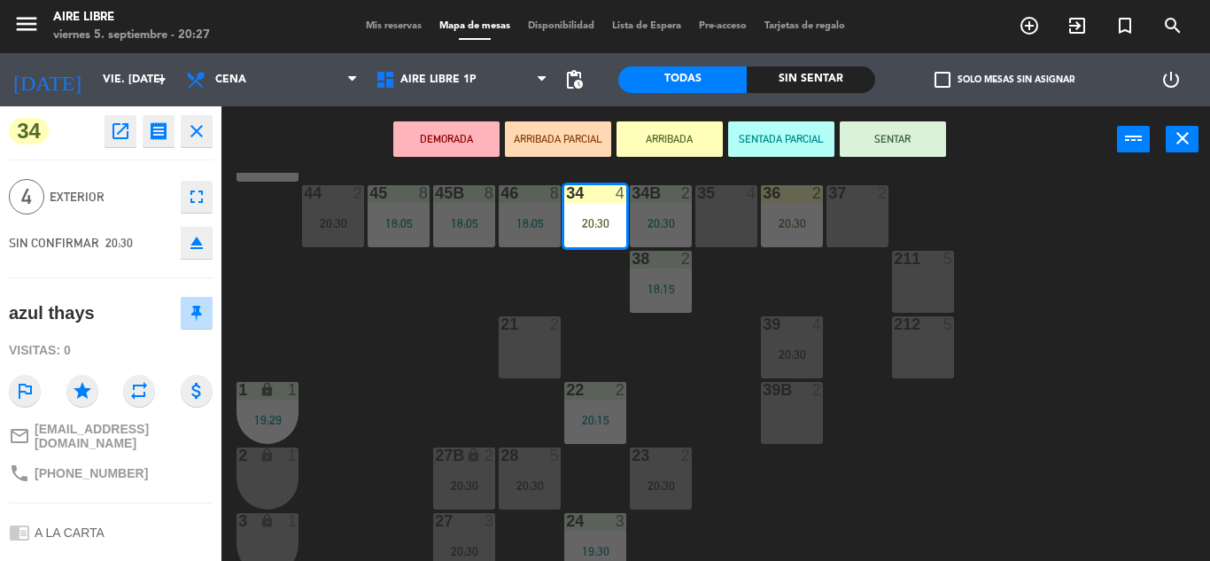
click at [898, 138] on button "SENTAR" at bounding box center [893, 138] width 106 height 35
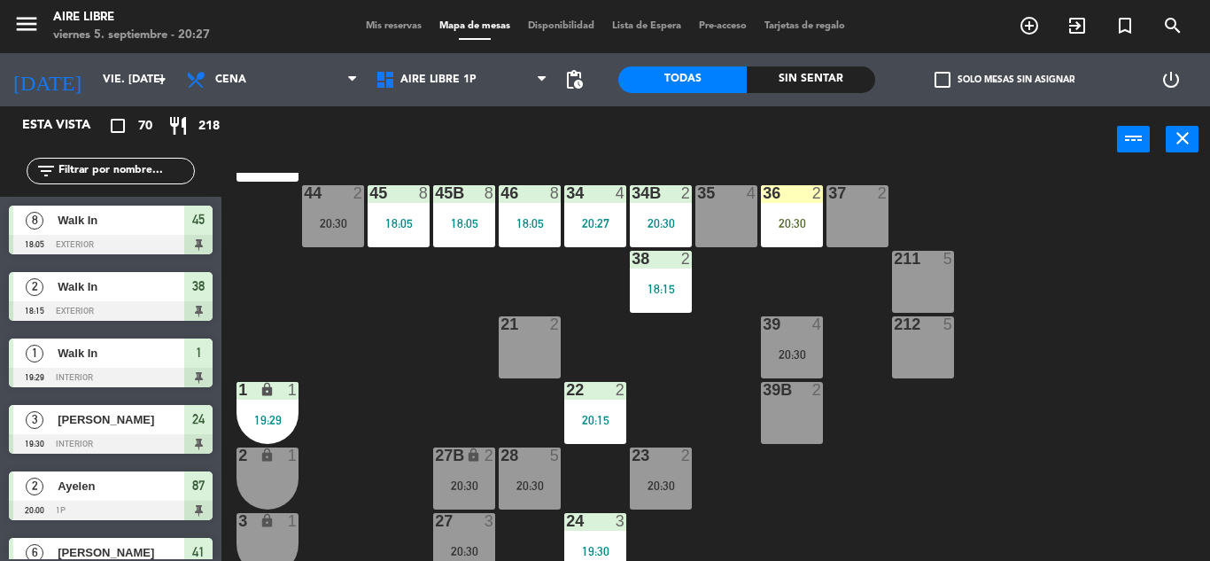
scroll to position [0, 0]
click at [798, 208] on div "36 2 20:30" at bounding box center [792, 216] width 62 height 62
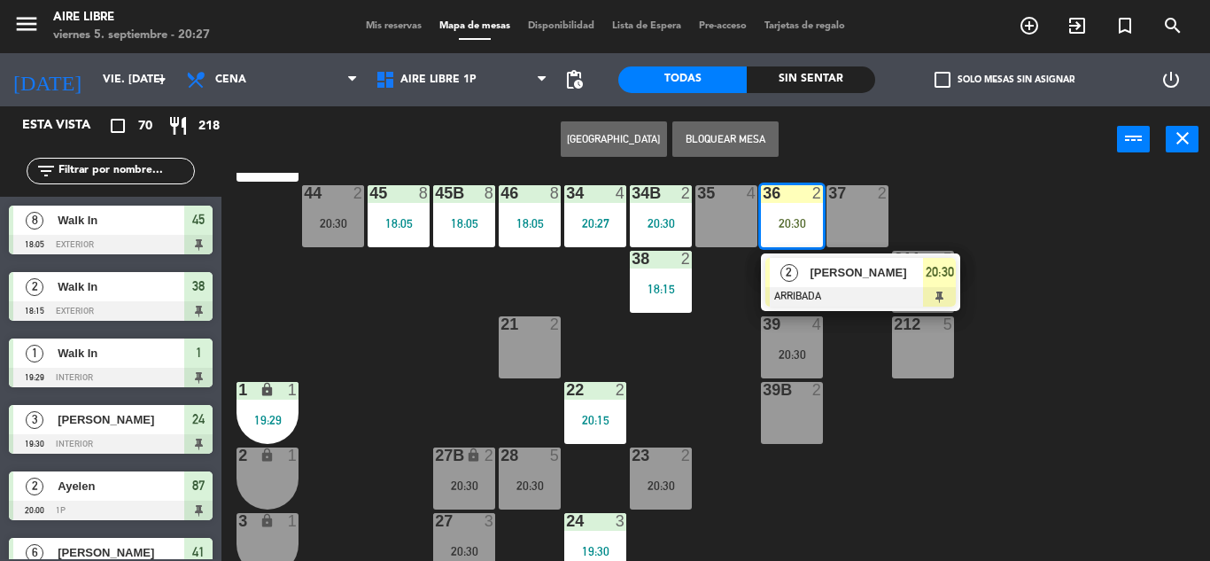
click at [818, 289] on div at bounding box center [861, 296] width 190 height 19
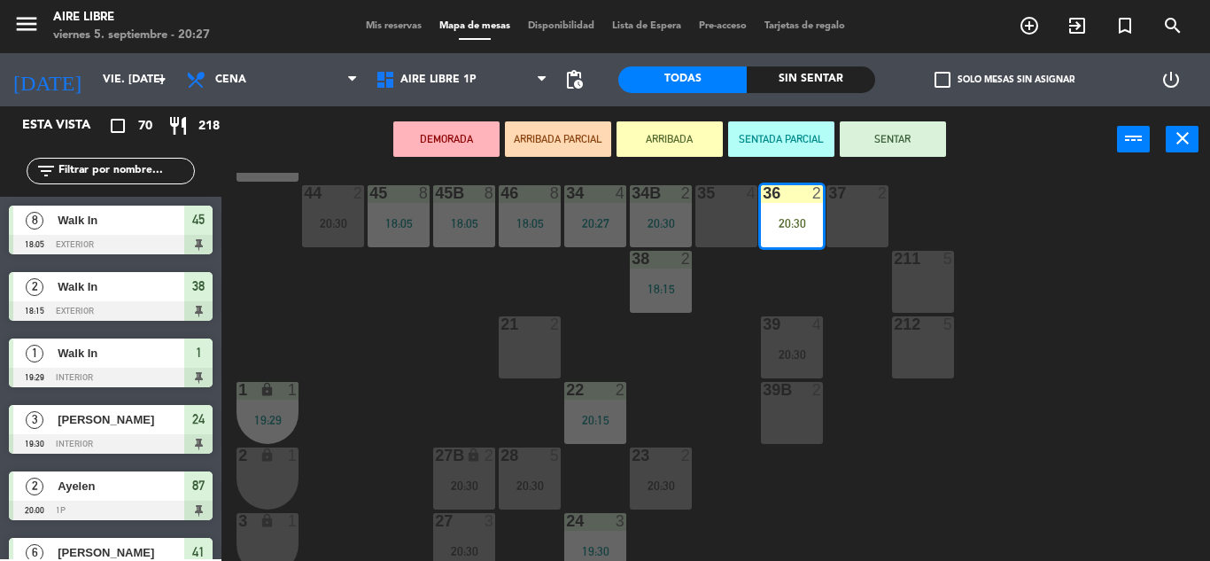
click at [906, 131] on button "SENTAR" at bounding box center [893, 138] width 106 height 35
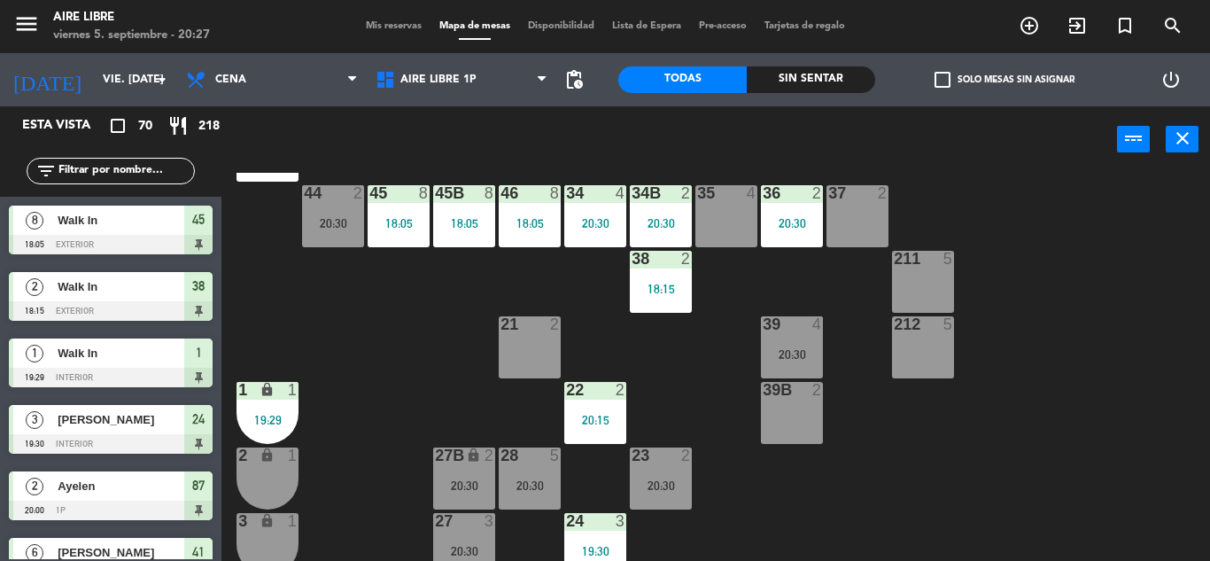
click at [790, 206] on div "36 2 20:30" at bounding box center [792, 216] width 62 height 62
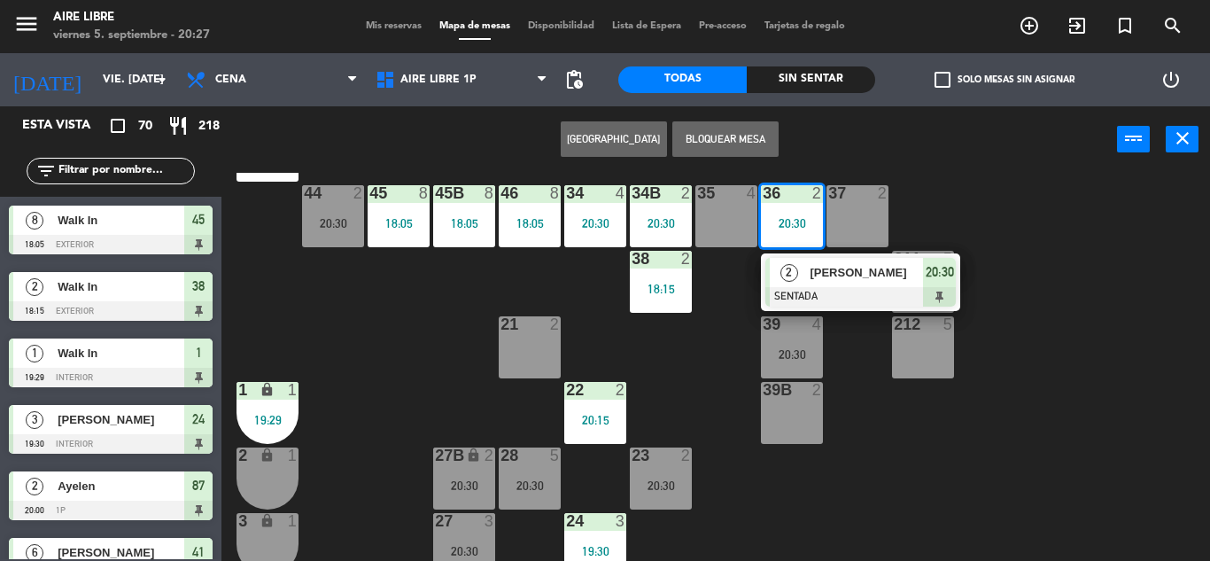
click at [820, 272] on span "[PERSON_NAME]" at bounding box center [866, 272] width 113 height 19
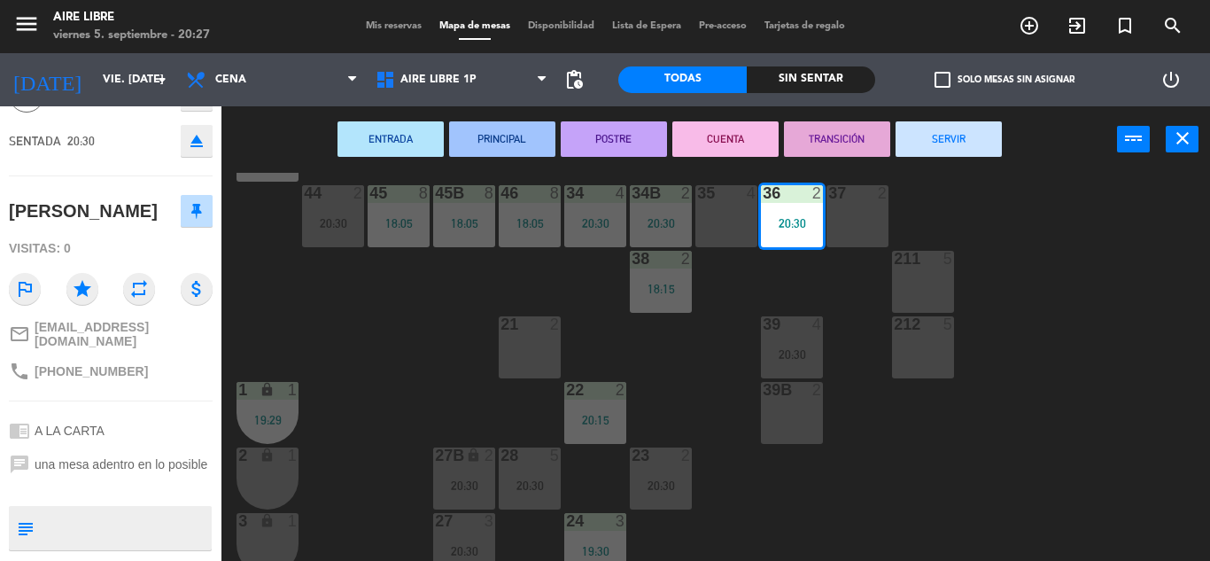
scroll to position [150, 0]
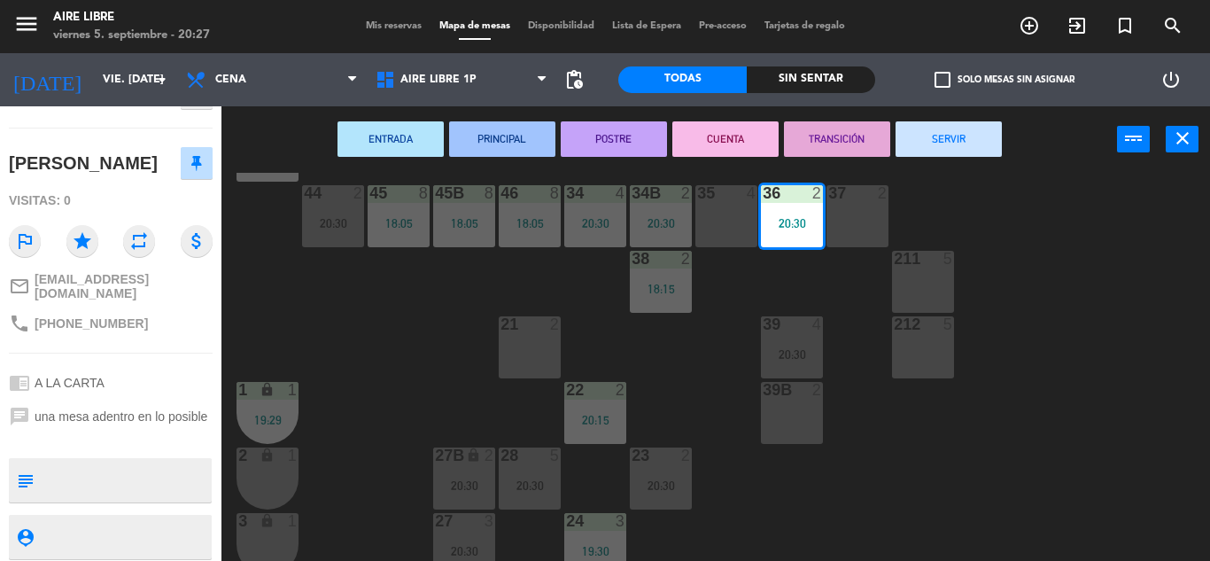
click at [381, 362] on div "42 2 20:30 43 3 20:00 31 5 20:30 32 5 20:30 33 7 20:30 42B 2 20:30 43B 3 20:00 …" at bounding box center [722, 367] width 976 height 388
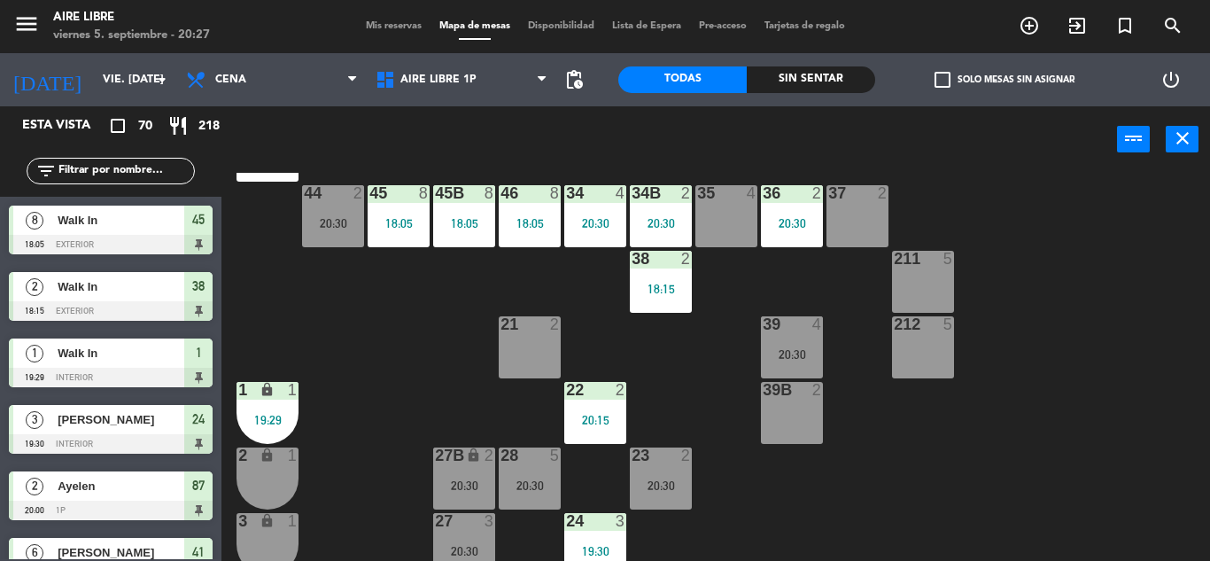
scroll to position [0, 0]
click at [97, 170] on input "text" at bounding box center [125, 170] width 137 height 19
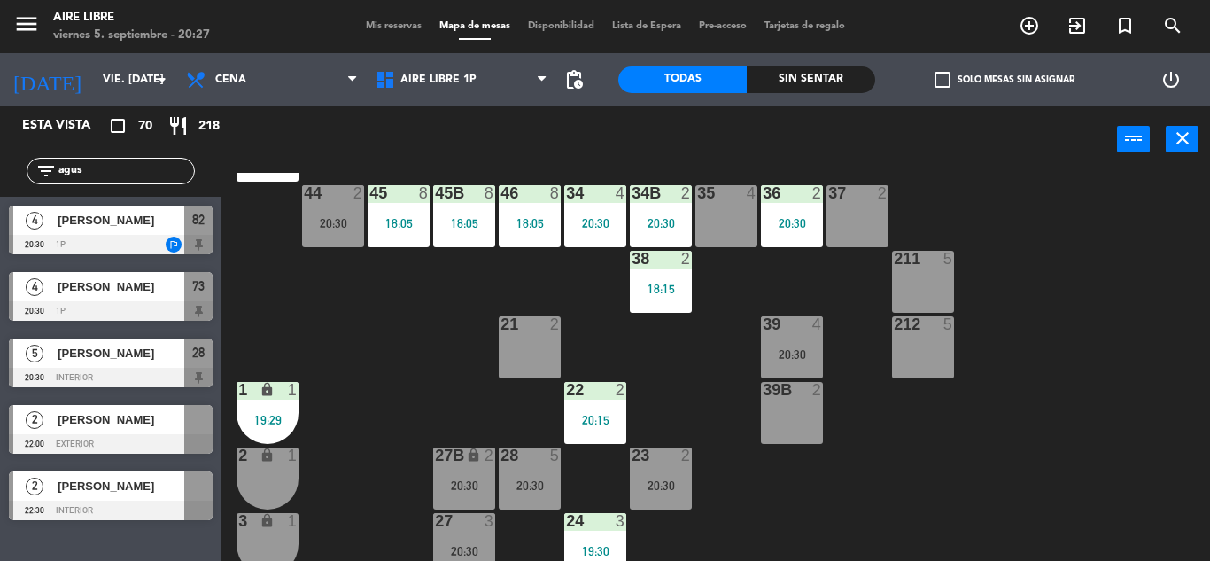
type input "agus"
click at [377, 321] on div "42 2 20:30 43 3 20:00 31 5 20:30 32 5 20:30 33 7 20:30 42B 2 20:30 43B 3 20:00 …" at bounding box center [722, 367] width 976 height 388
click at [104, 296] on span "[PERSON_NAME]" at bounding box center [121, 286] width 127 height 19
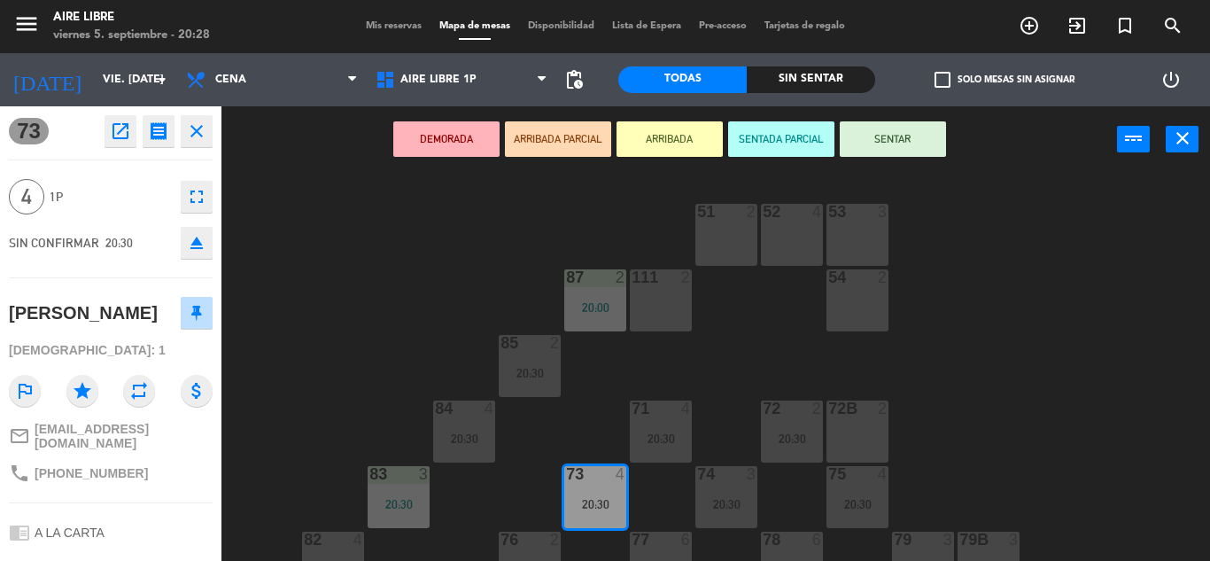
click at [665, 143] on button "ARRIBADA" at bounding box center [670, 138] width 106 height 35
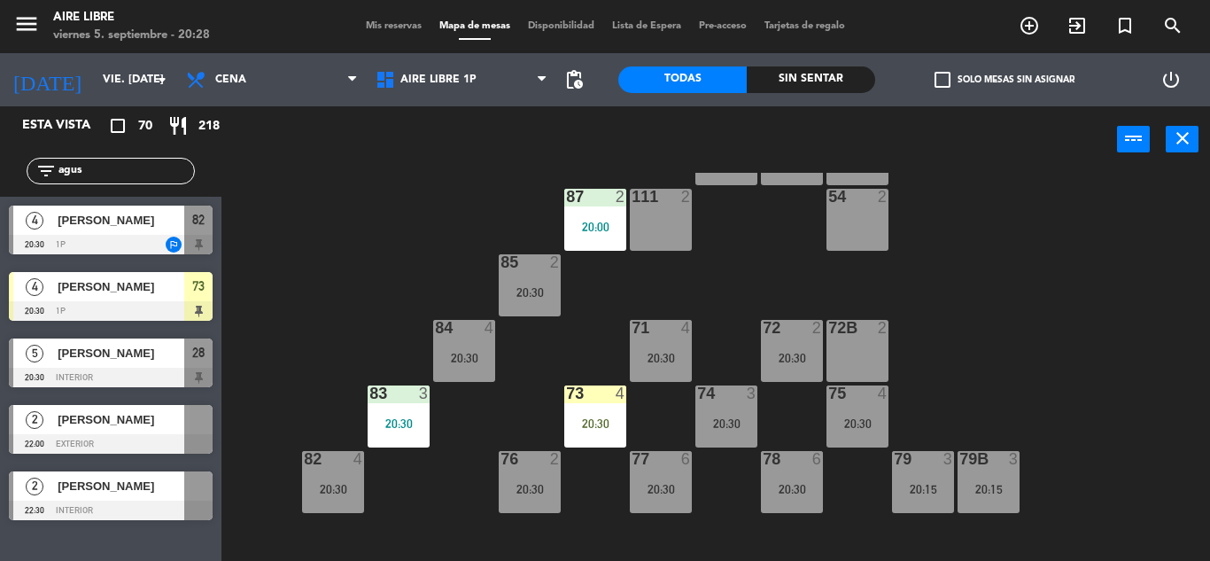
scroll to position [113, 0]
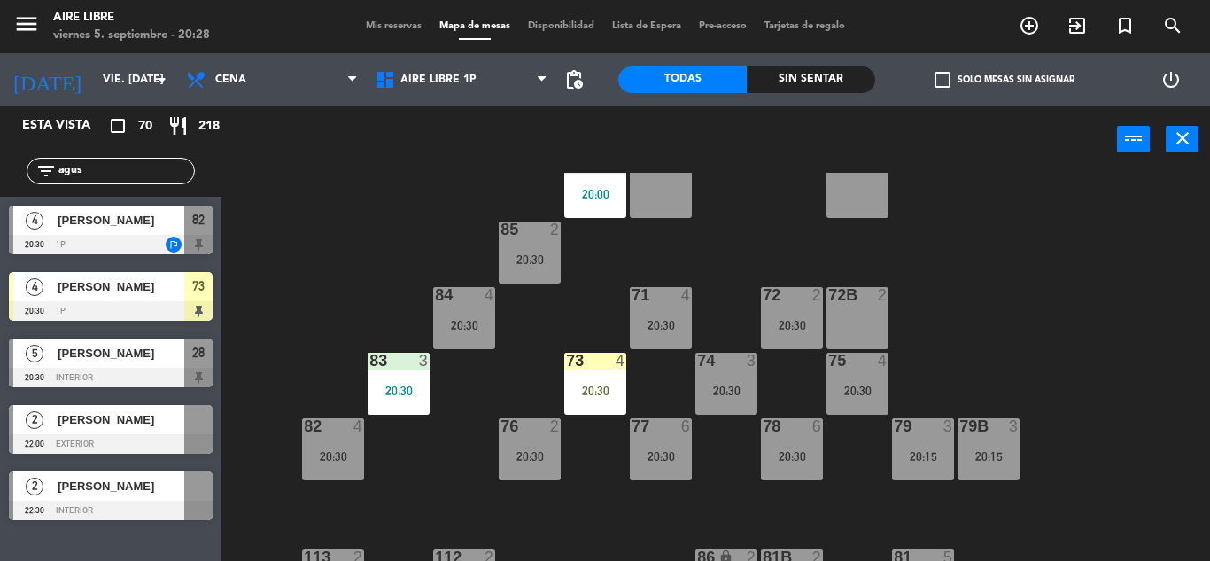
click at [594, 380] on div "73 4 20:30" at bounding box center [595, 384] width 62 height 62
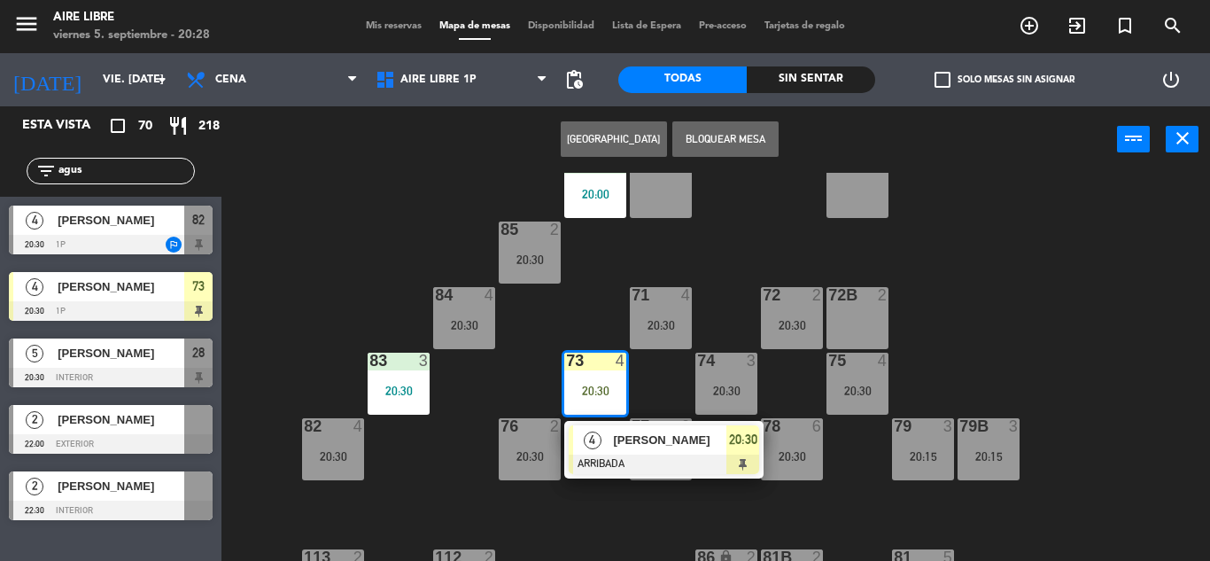
click at [636, 447] on span "[PERSON_NAME]" at bounding box center [669, 440] width 113 height 19
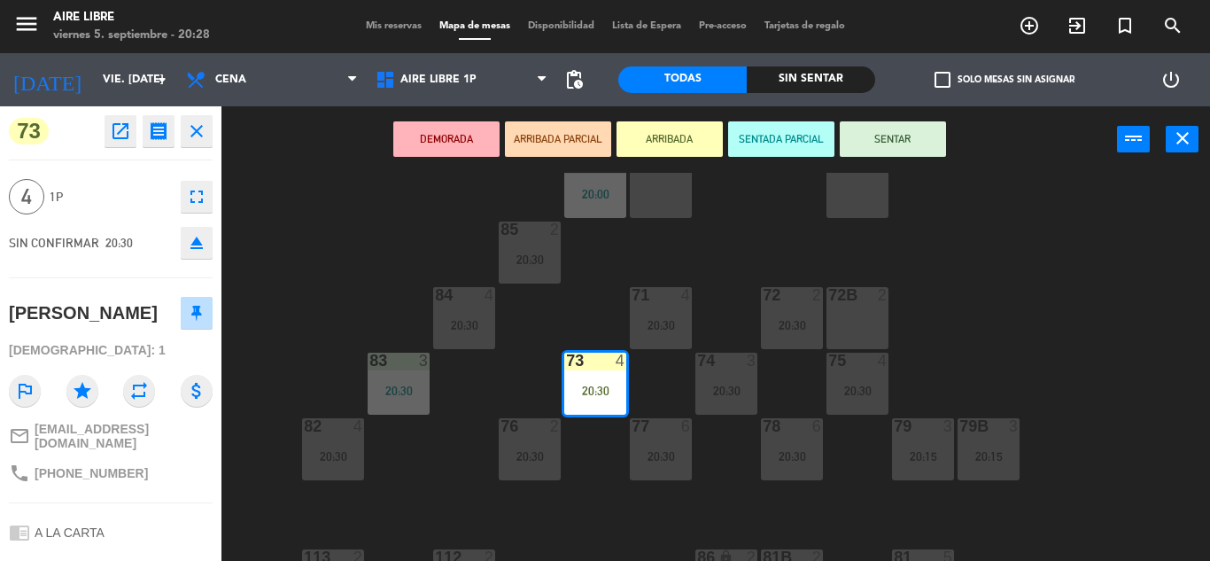
click at [880, 139] on button "SENTAR" at bounding box center [893, 138] width 106 height 35
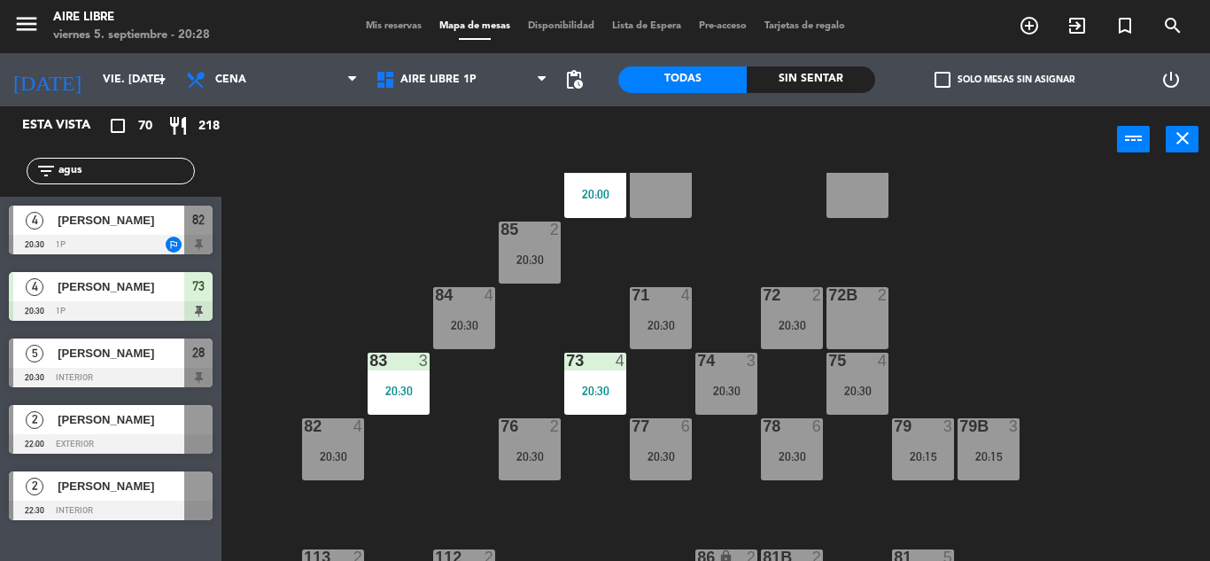
click at [112, 167] on input "agus" at bounding box center [125, 170] width 137 height 19
type input "a"
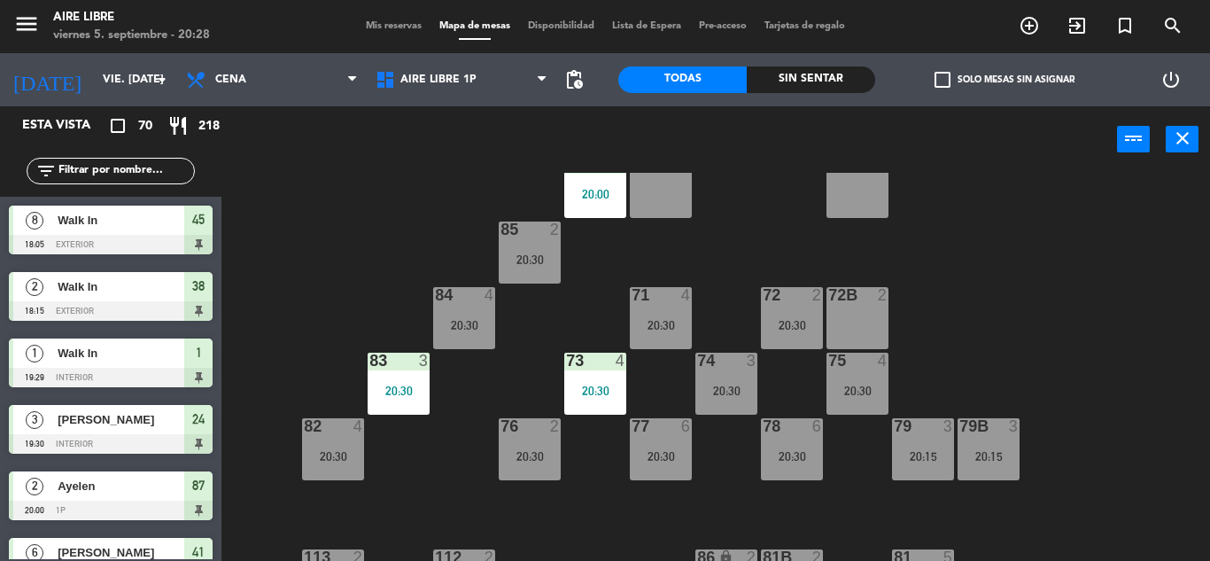
click at [97, 169] on input "text" at bounding box center [125, 170] width 137 height 19
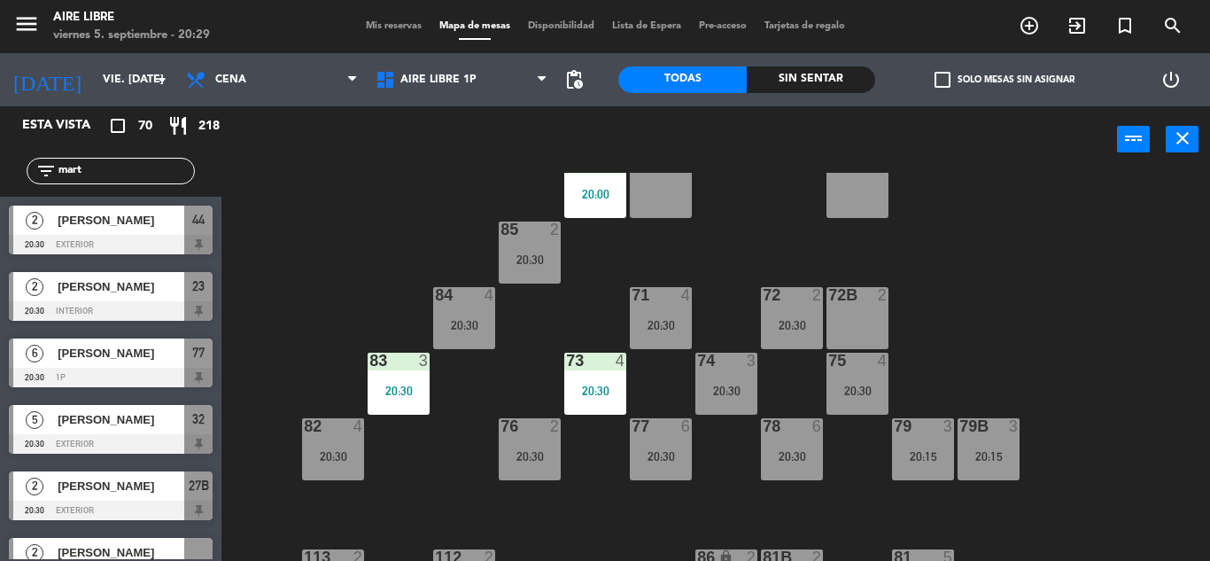
type input "mart"
click at [368, 224] on div "51 2 52 4 53 3 111 2 54 2 87 2 20:00 85 2 20:30 72 2 20:30 84 4 20:30 71 4 20:3…" at bounding box center [722, 367] width 976 height 388
click at [122, 356] on span "[PERSON_NAME]" at bounding box center [121, 353] width 127 height 19
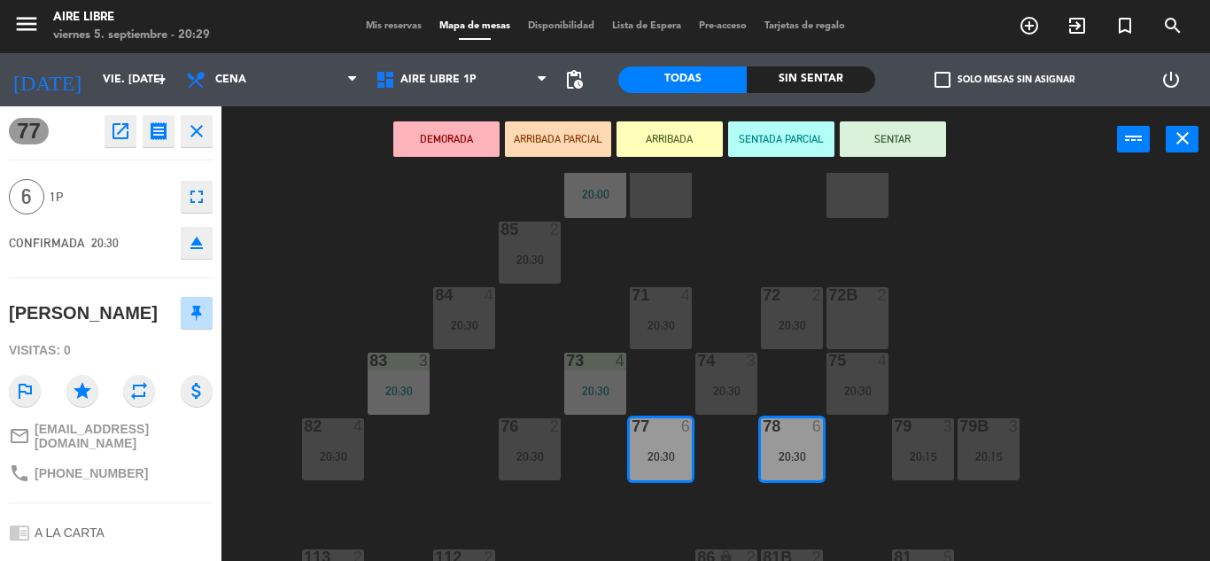
click at [673, 134] on button "ARRIBADA" at bounding box center [670, 138] width 106 height 35
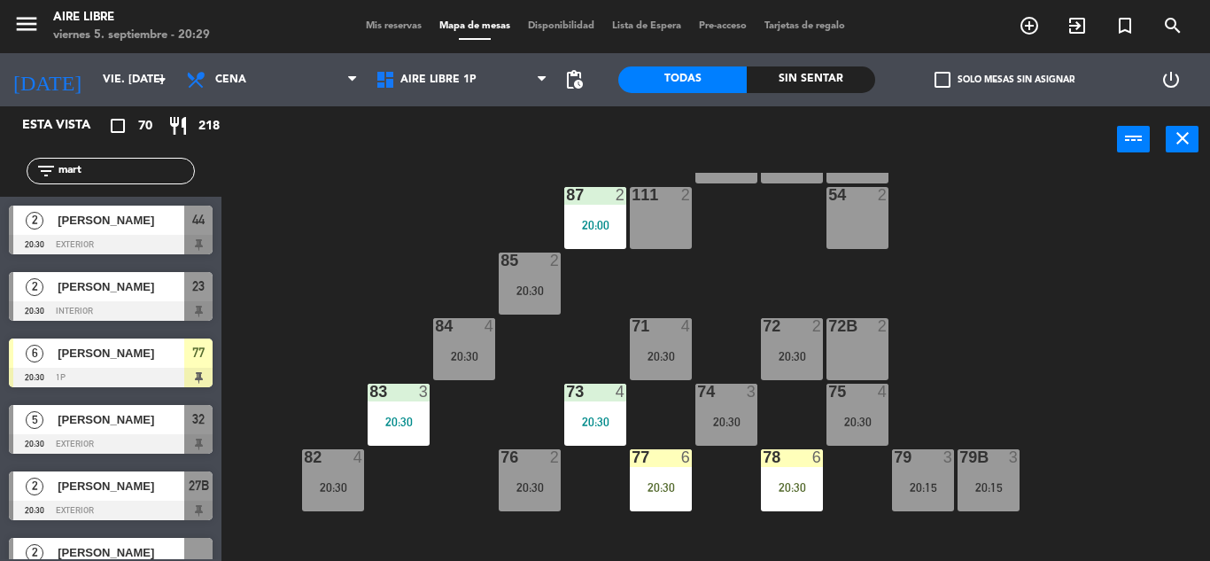
scroll to position [100, 0]
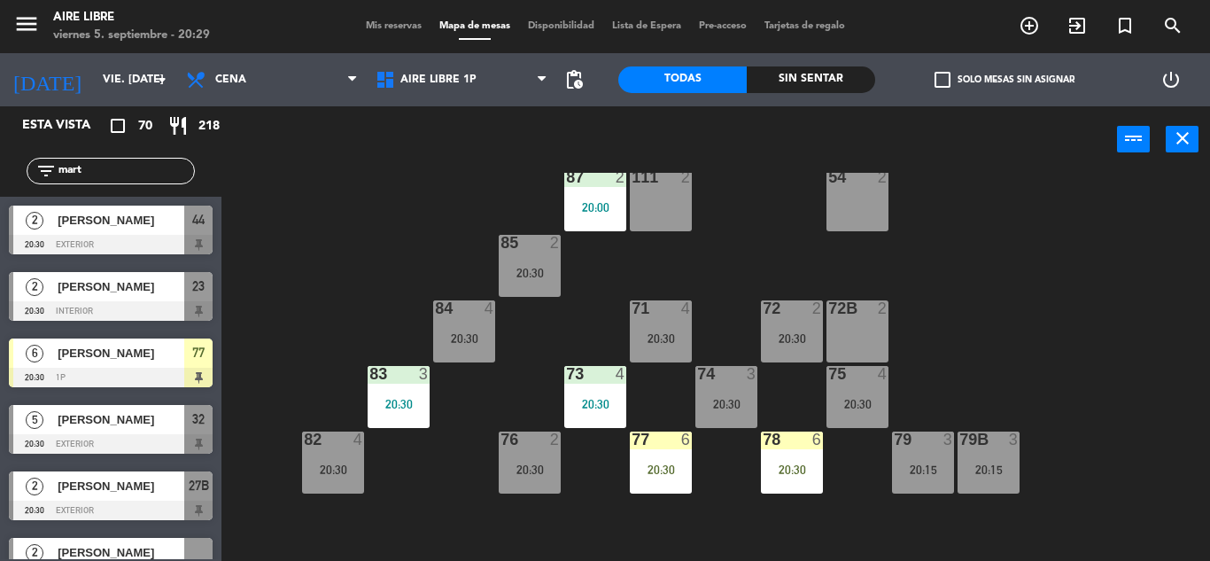
click at [157, 169] on input "mart" at bounding box center [125, 170] width 137 height 19
type input "m"
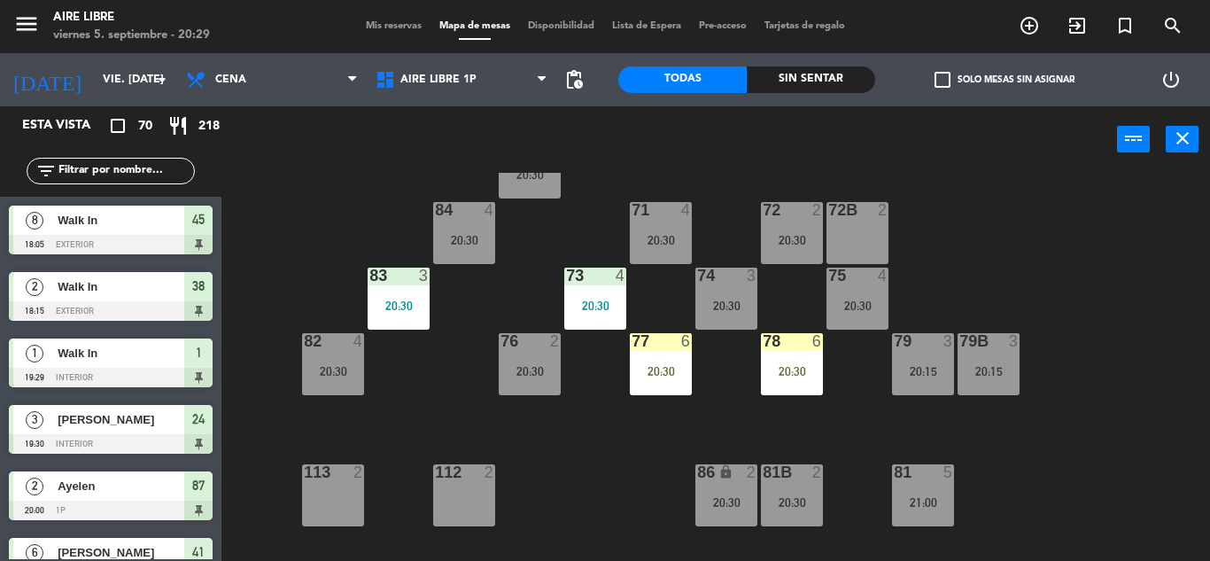
scroll to position [199, 0]
click at [111, 173] on input "text" at bounding box center [125, 170] width 137 height 19
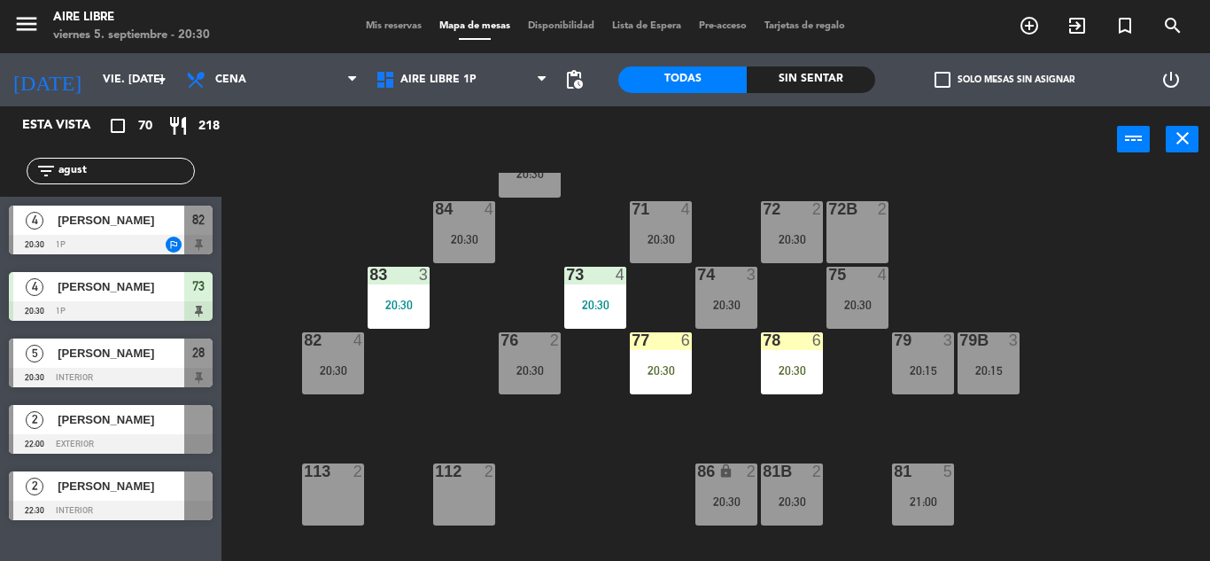
type input "agust"
click at [113, 364] on div "[PERSON_NAME]" at bounding box center [120, 352] width 128 height 29
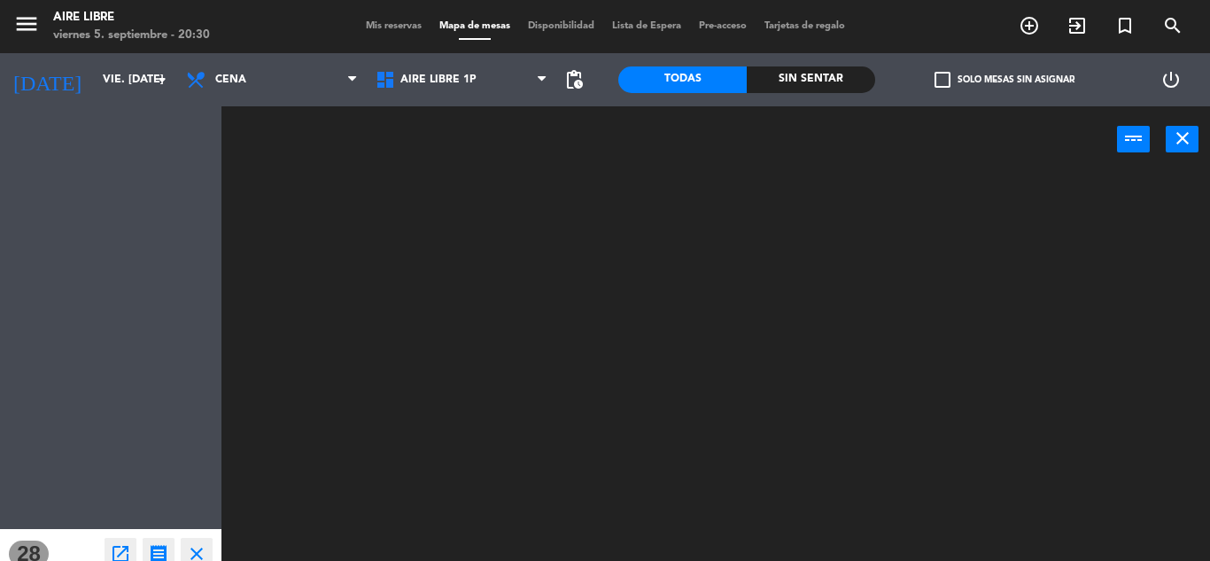
scroll to position [0, 0]
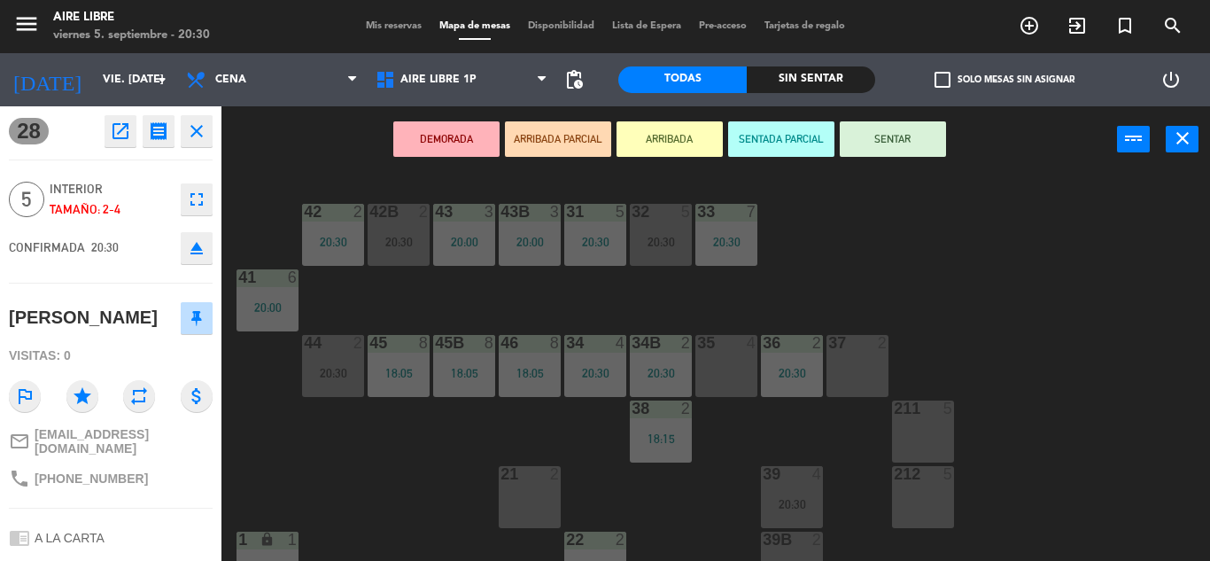
click at [675, 144] on button "ARRIBADA" at bounding box center [670, 138] width 106 height 35
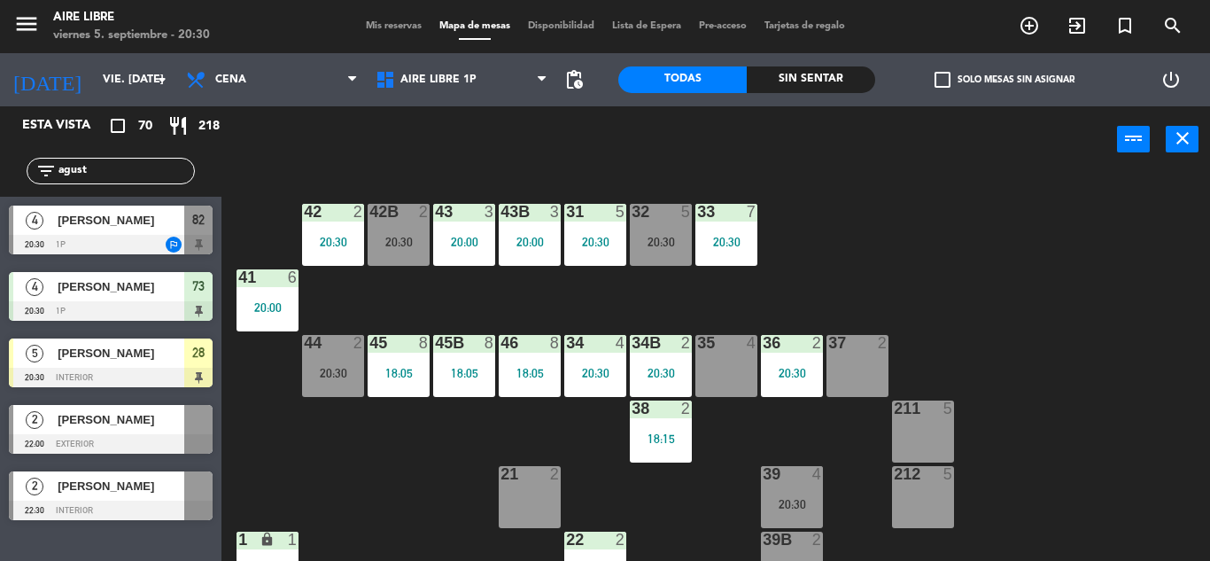
click at [121, 177] on input "agust" at bounding box center [125, 170] width 137 height 19
type input "a"
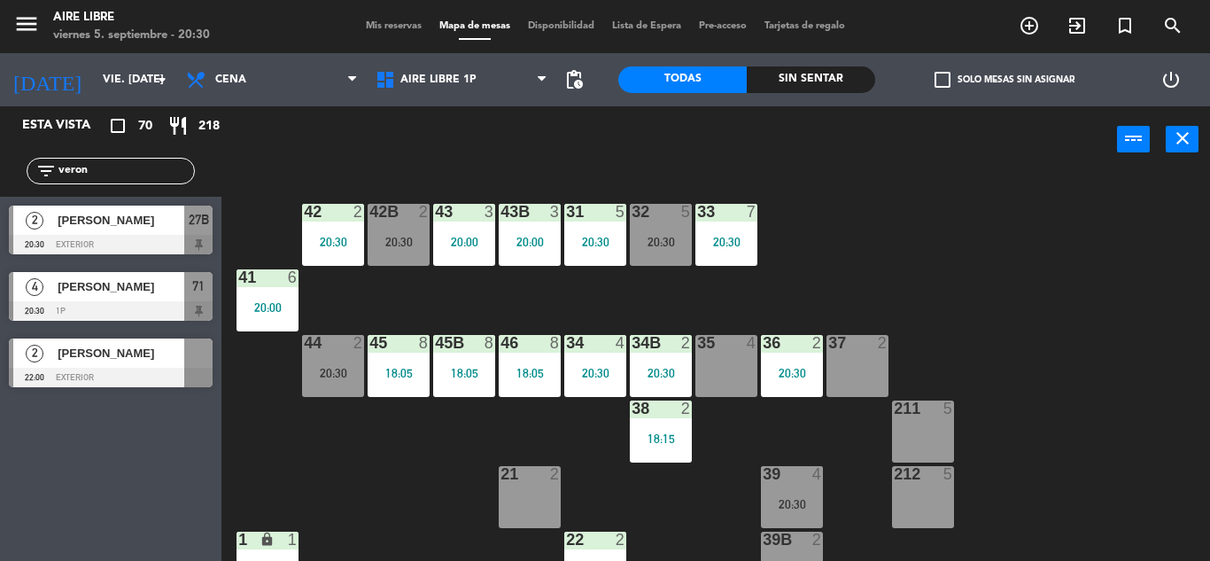
type input "veron"
click at [120, 224] on span "[PERSON_NAME]" at bounding box center [121, 220] width 127 height 19
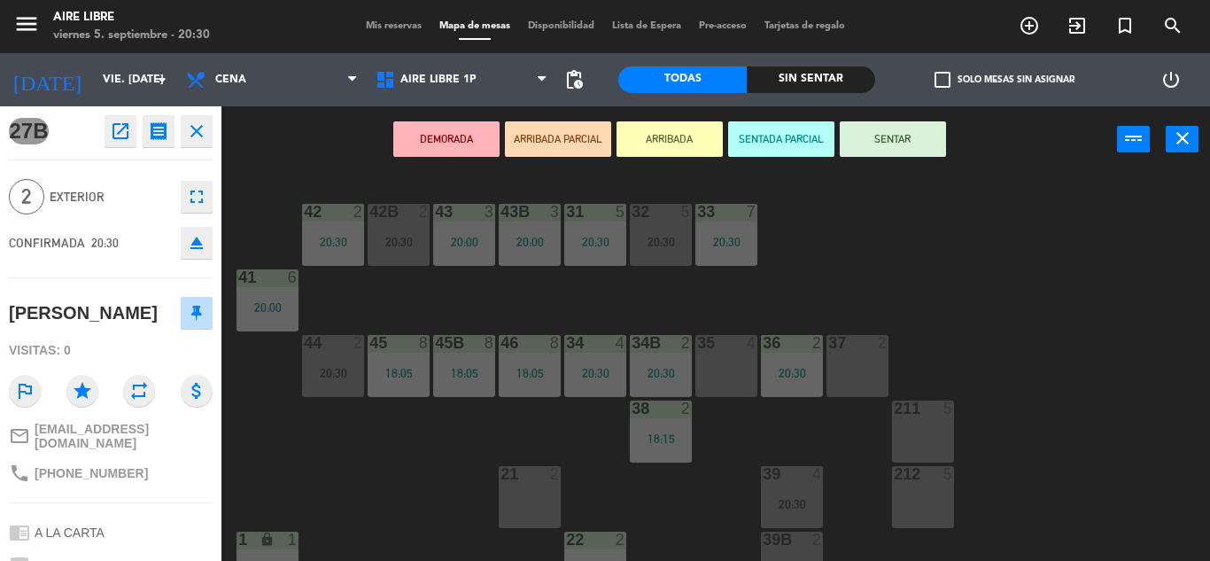
click at [692, 144] on button "ARRIBADA" at bounding box center [670, 138] width 106 height 35
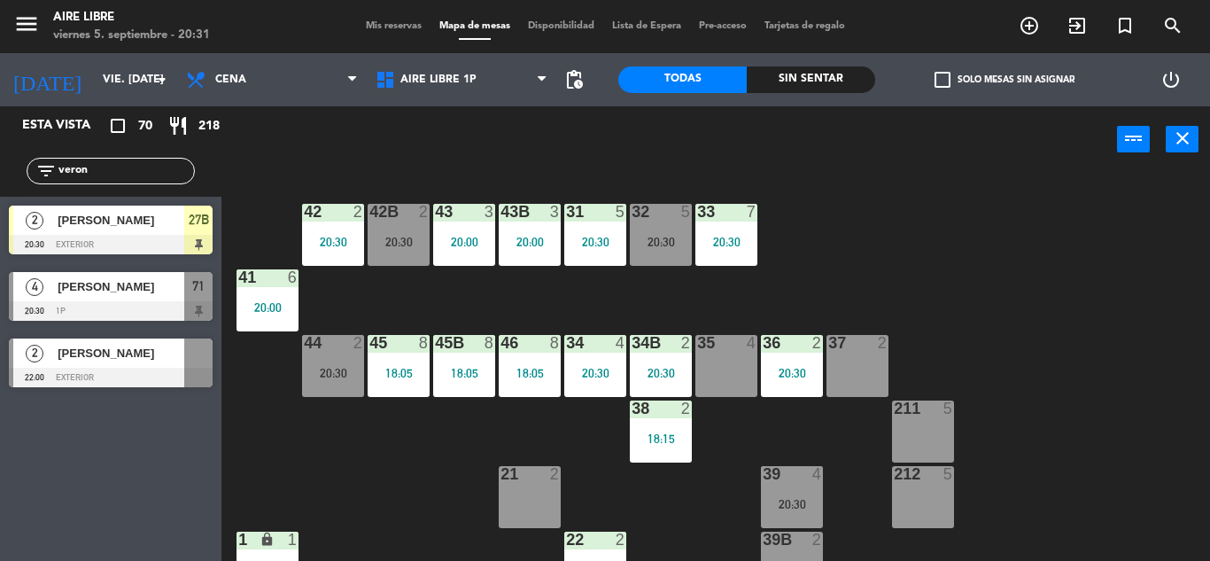
click at [136, 168] on input "veron" at bounding box center [125, 170] width 137 height 19
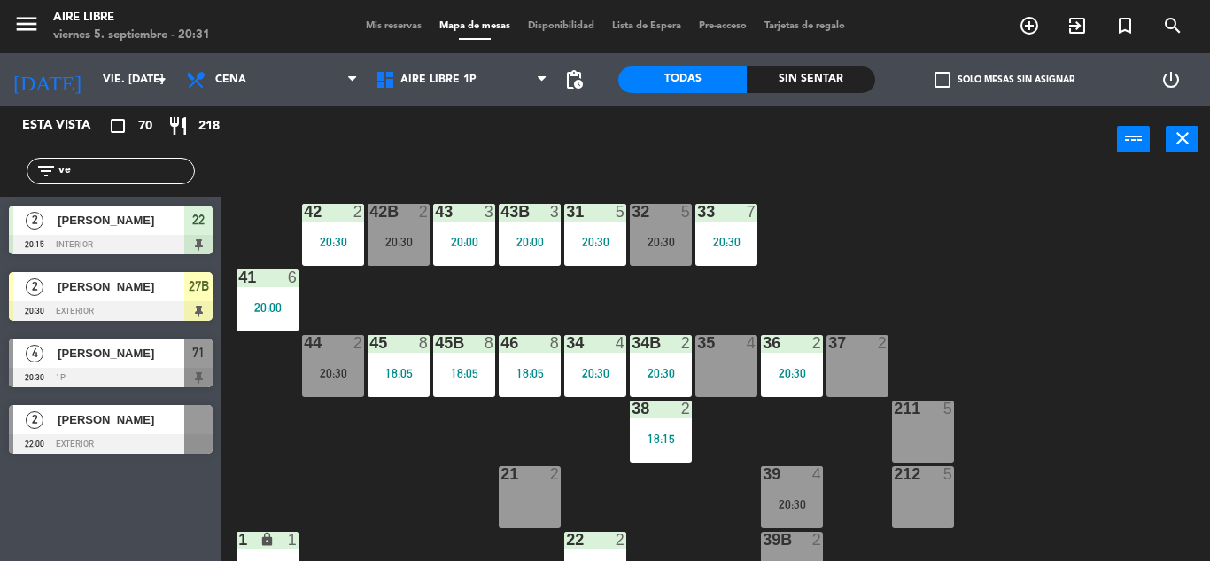
type input "v"
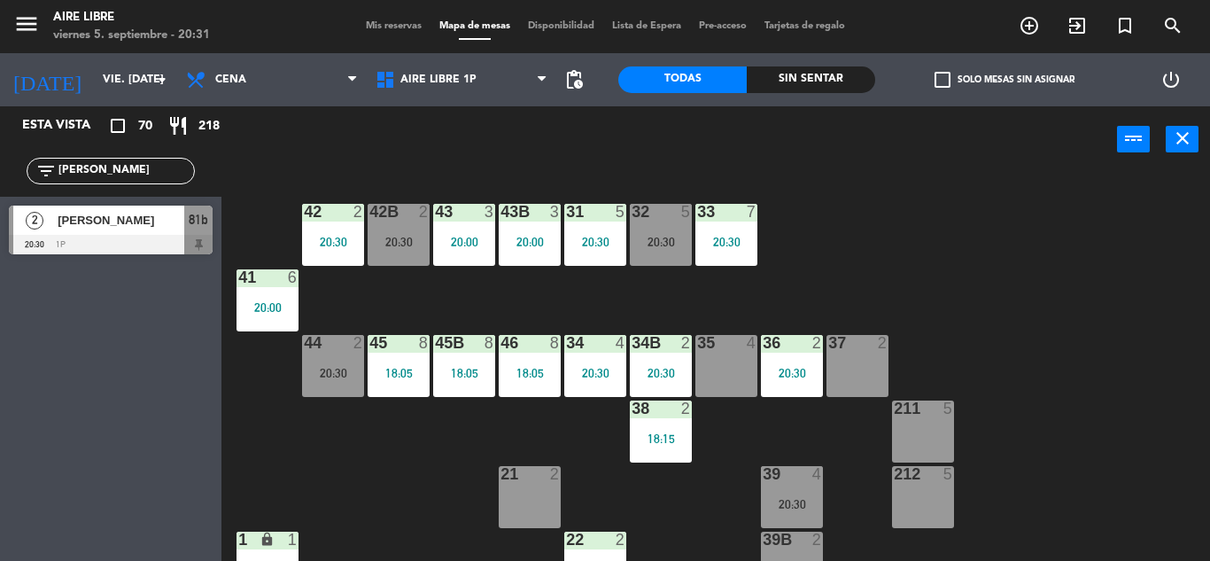
type input "pablo"
click at [74, 439] on div "Esta vista crop_square 70 restaurant 218 filter_list pablo 2 Pablo Barrena 20:3…" at bounding box center [111, 333] width 222 height 455
click at [140, 235] on div at bounding box center [111, 244] width 204 height 19
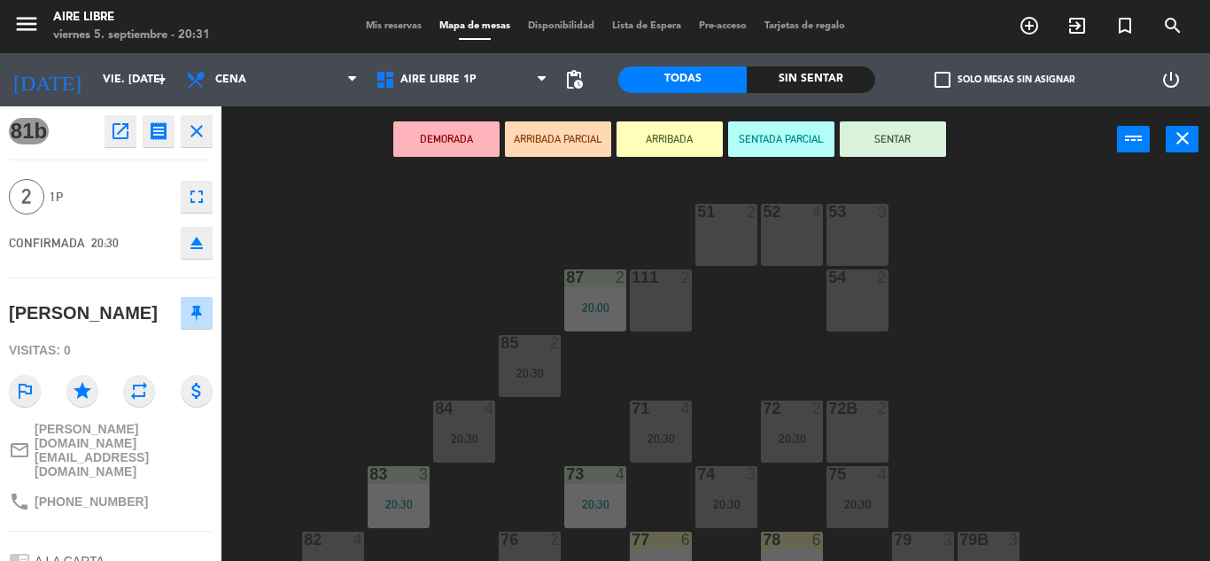
click at [680, 138] on button "ARRIBADA" at bounding box center [670, 138] width 106 height 35
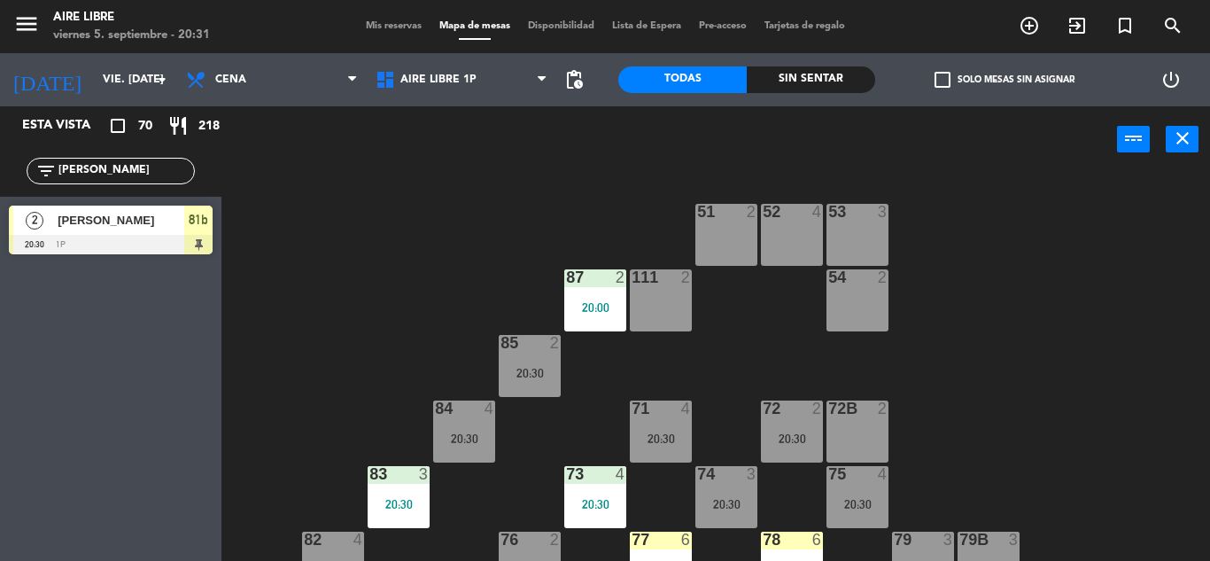
click at [122, 163] on input "pablo" at bounding box center [125, 170] width 137 height 19
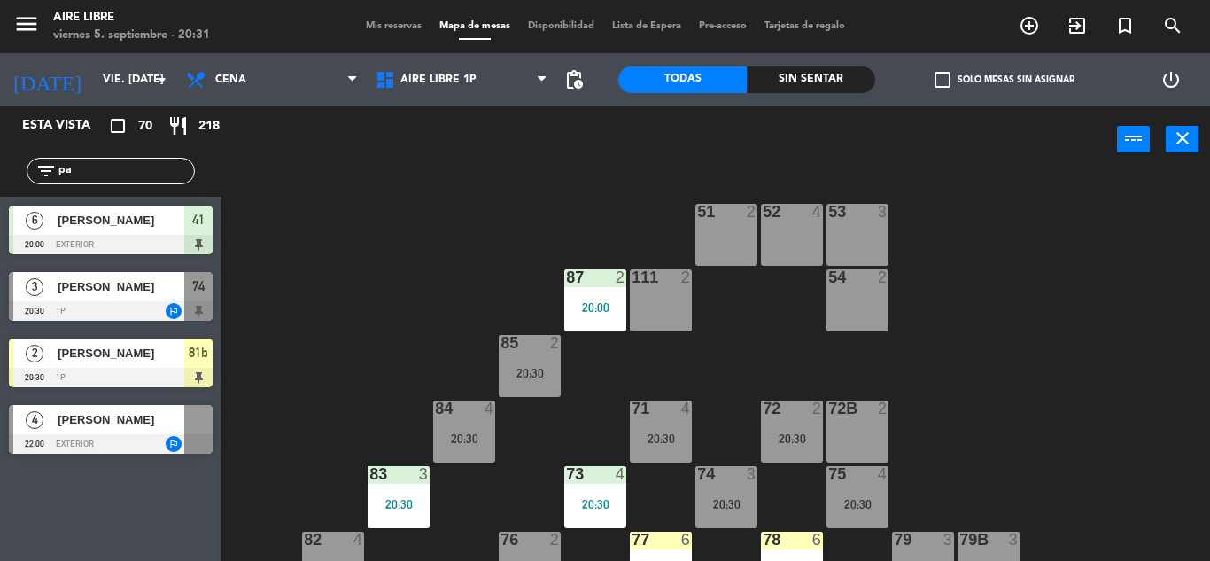
type input "p"
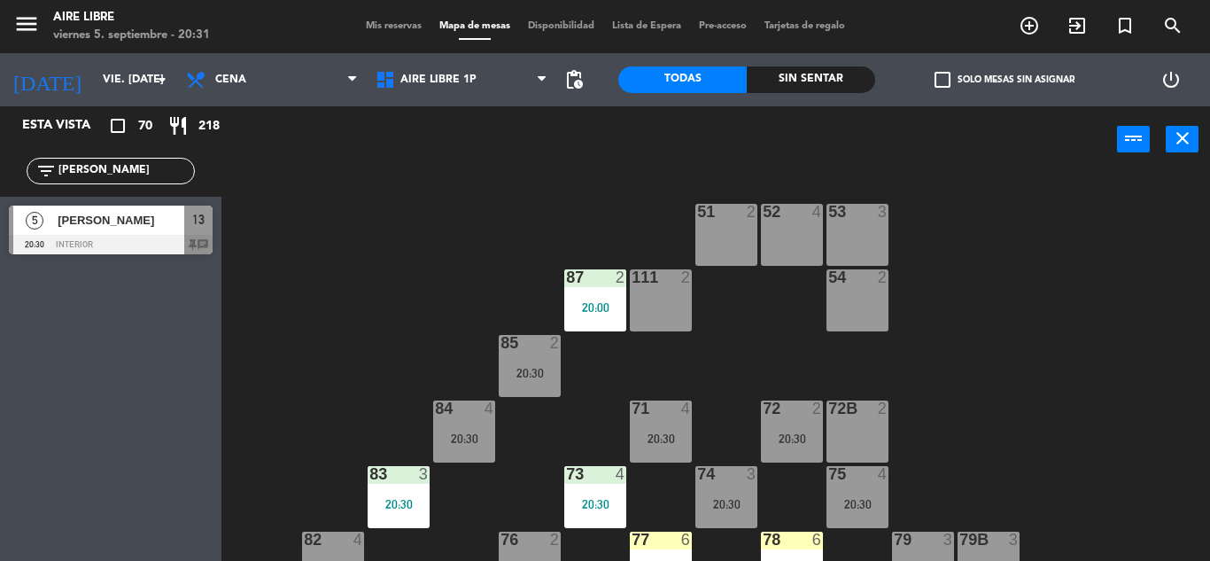
type input "[PERSON_NAME]"
click at [58, 416] on div "Esta vista crop_square 70 restaurant 218 filter_list romi 5 Romina pen 20:30 in…" at bounding box center [111, 333] width 222 height 455
click at [141, 233] on div "[PERSON_NAME]" at bounding box center [120, 220] width 128 height 29
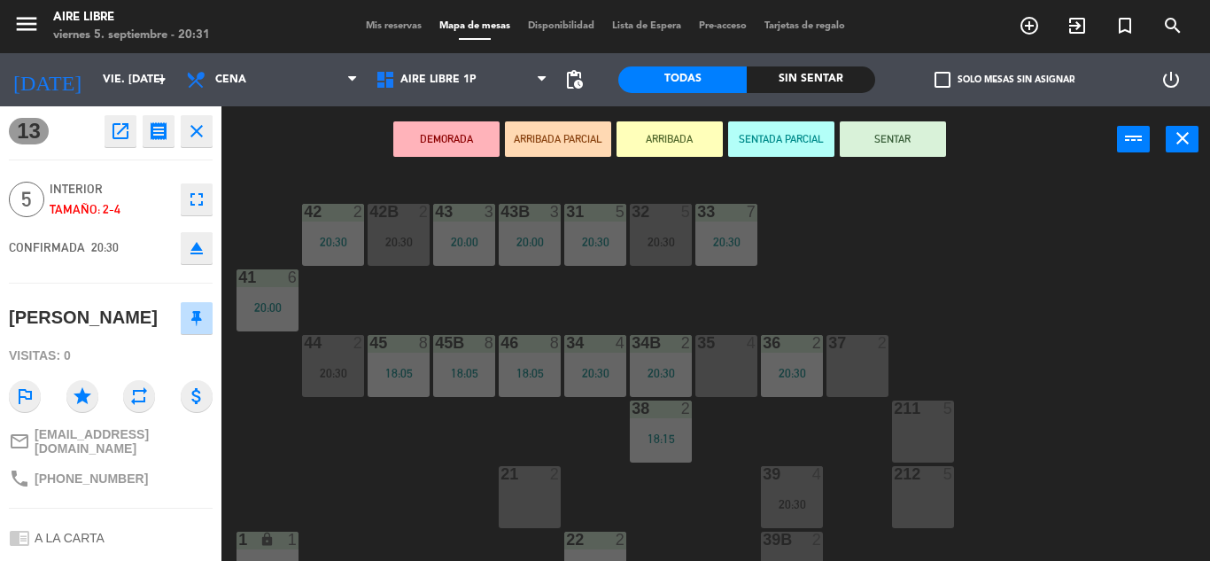
click at [670, 137] on button "ARRIBADA" at bounding box center [670, 138] width 106 height 35
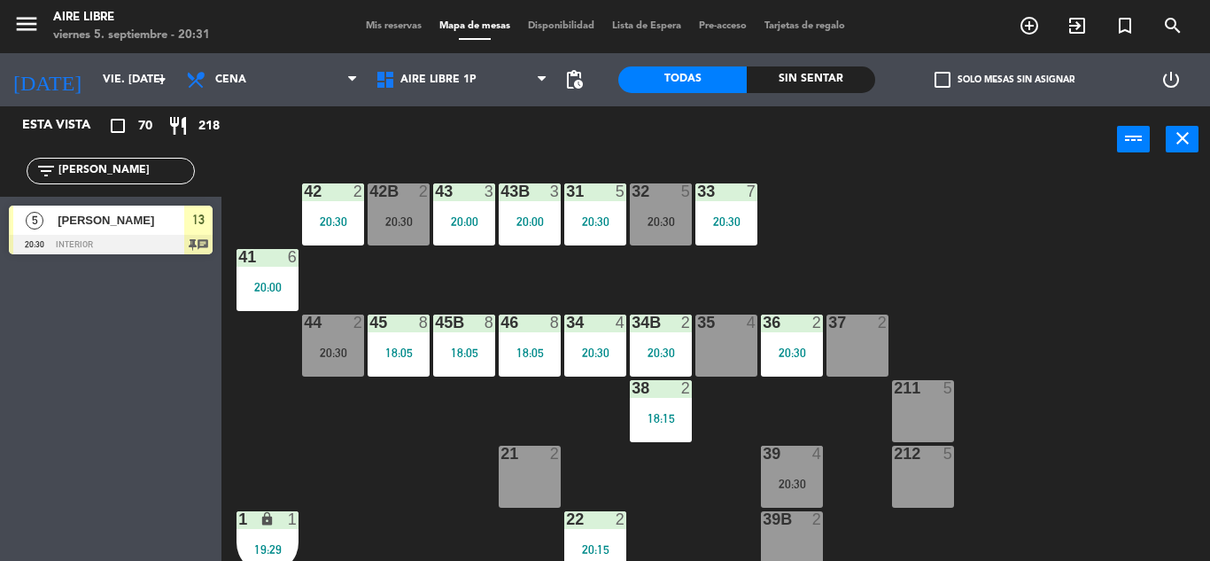
scroll to position [30, 0]
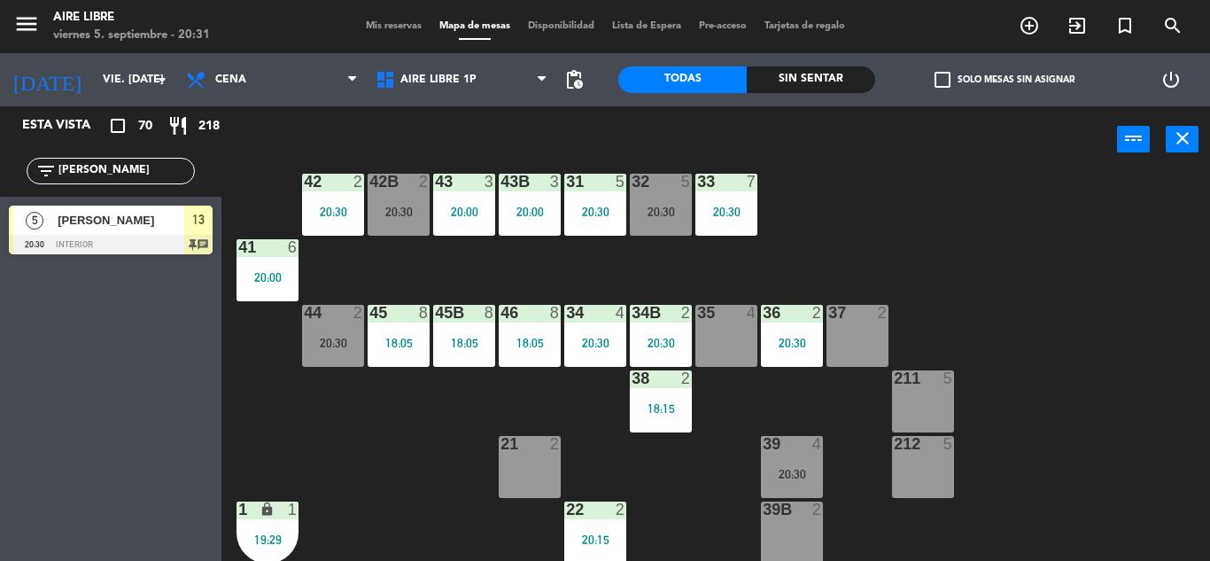
click at [668, 202] on div "32 5 20:30" at bounding box center [661, 205] width 62 height 62
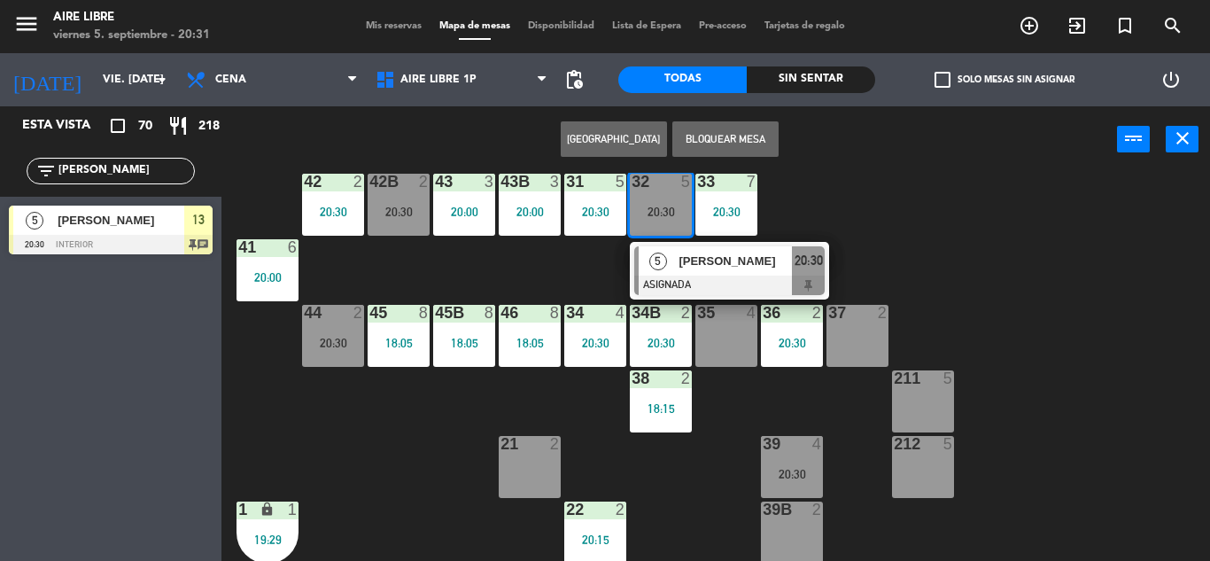
click at [695, 276] on div at bounding box center [729, 285] width 190 height 19
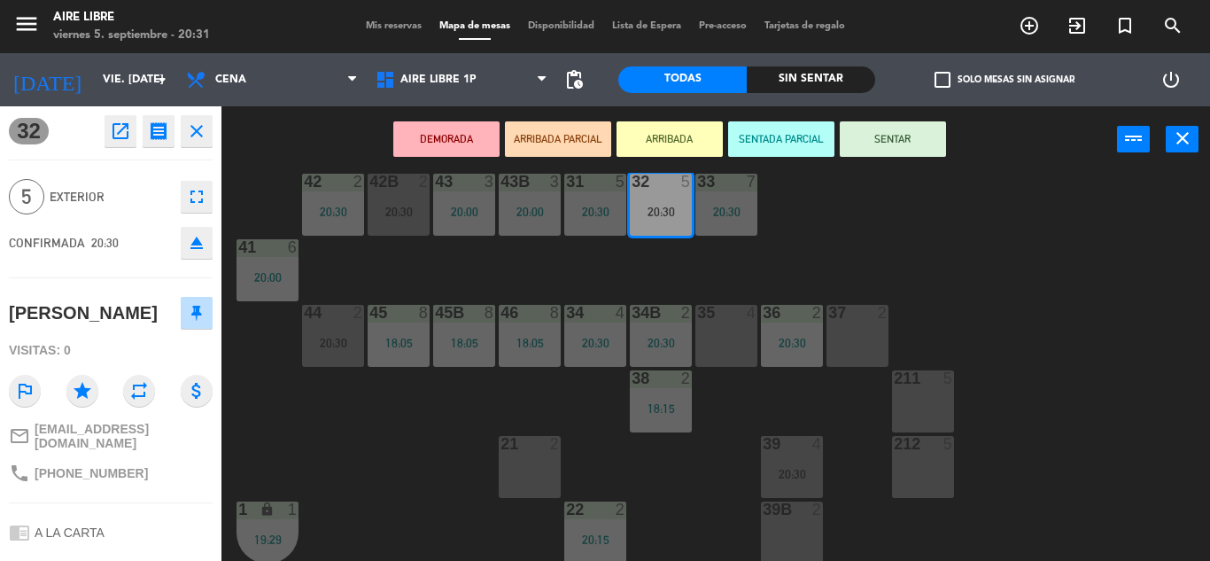
click at [202, 252] on icon "eject" at bounding box center [196, 242] width 21 height 21
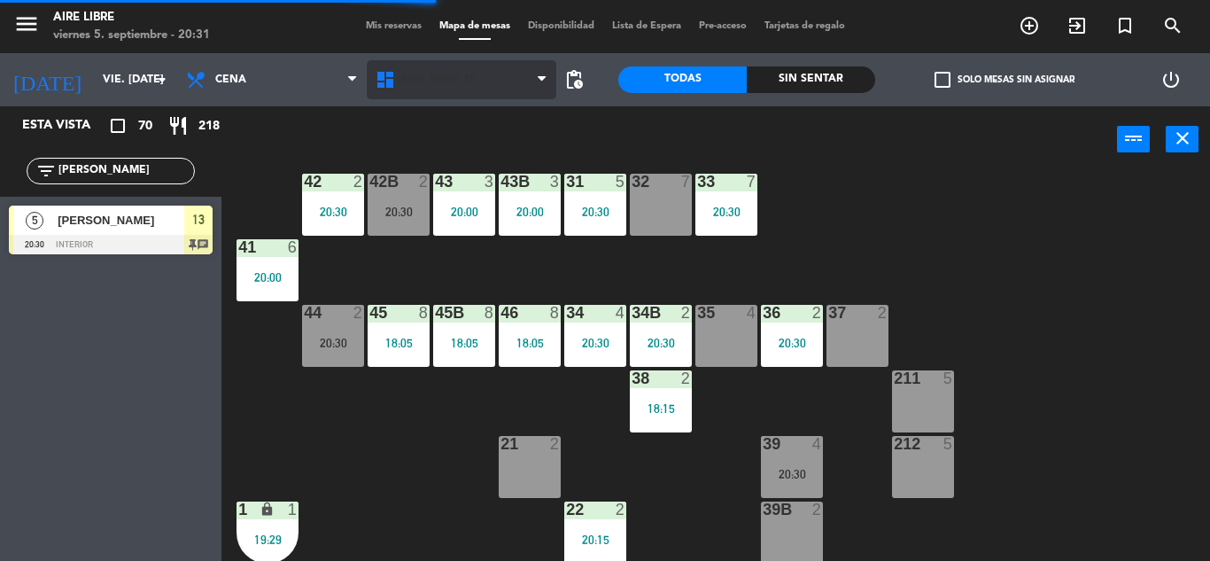
click at [451, 78] on span "Aire Libre 1P" at bounding box center [438, 80] width 76 height 12
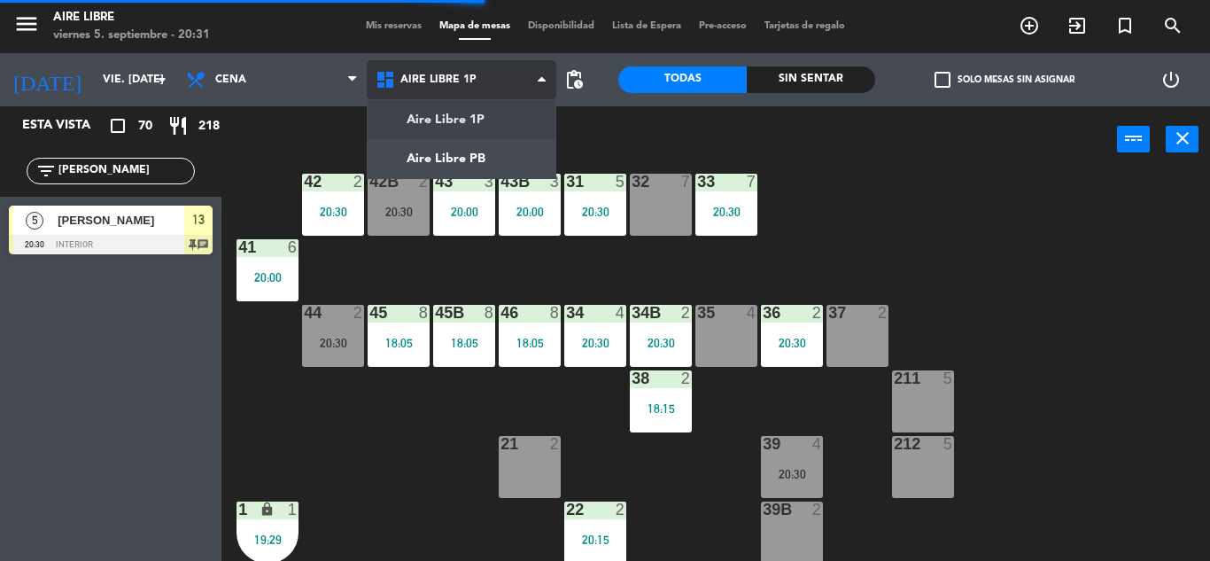
click at [469, 120] on ng-component "menu Aire Libre viernes 5. septiembre - 20:31 Mis reservas Mapa de mesas Dispon…" at bounding box center [605, 280] width 1210 height 561
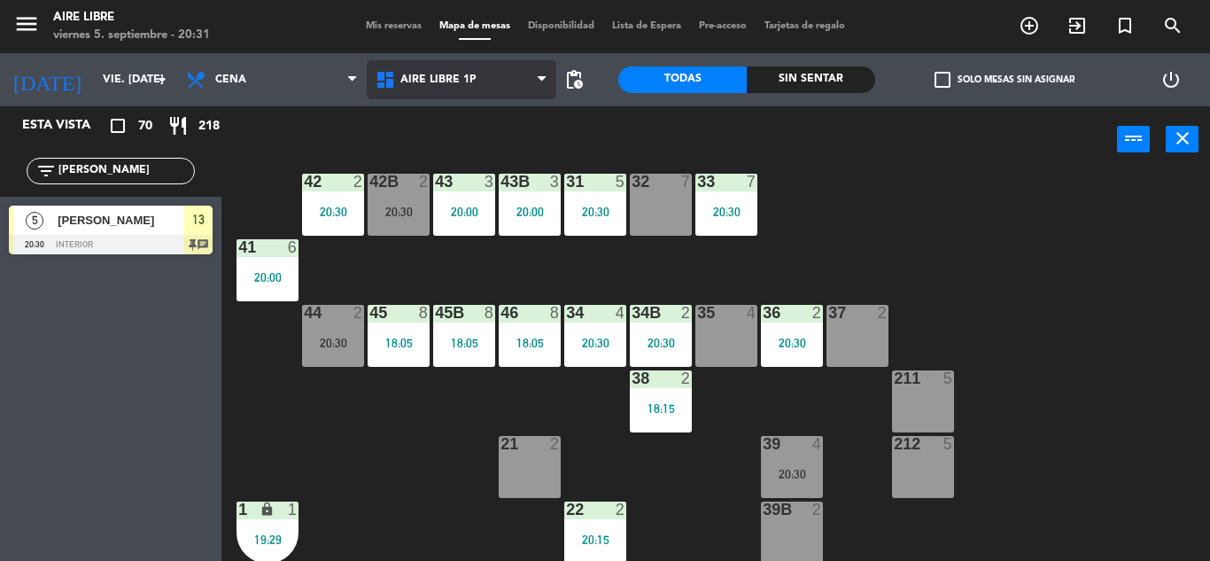
click at [445, 82] on span "Aire Libre 1P" at bounding box center [438, 80] width 76 height 12
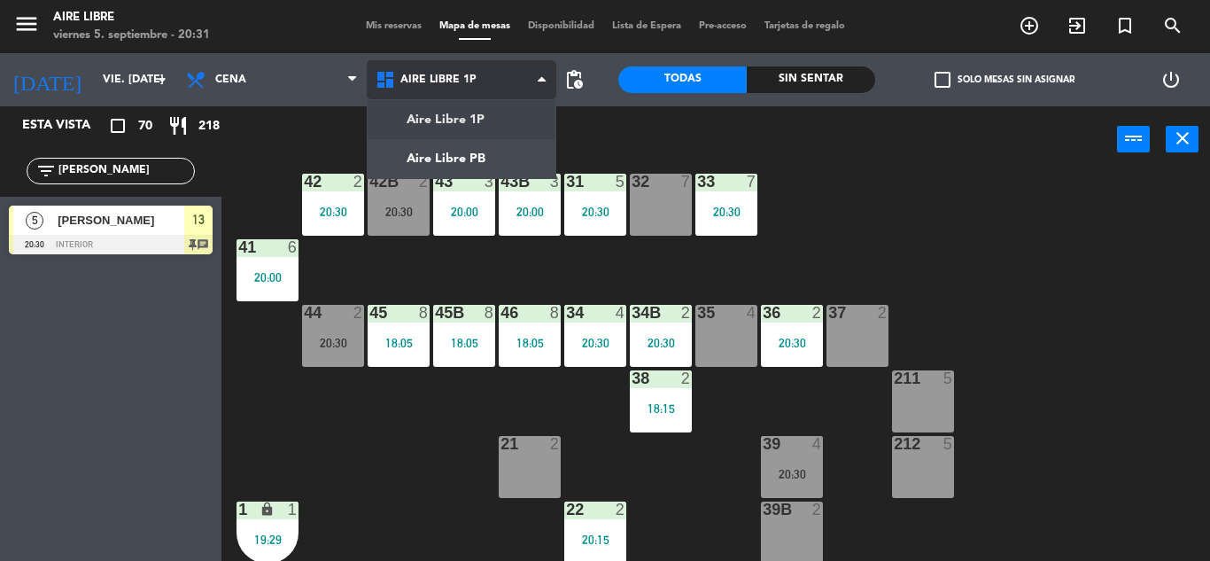
click at [463, 154] on ng-component "menu Aire Libre viernes 5. septiembre - 20:31 Mis reservas Mapa de mesas Dispon…" at bounding box center [605, 280] width 1210 height 561
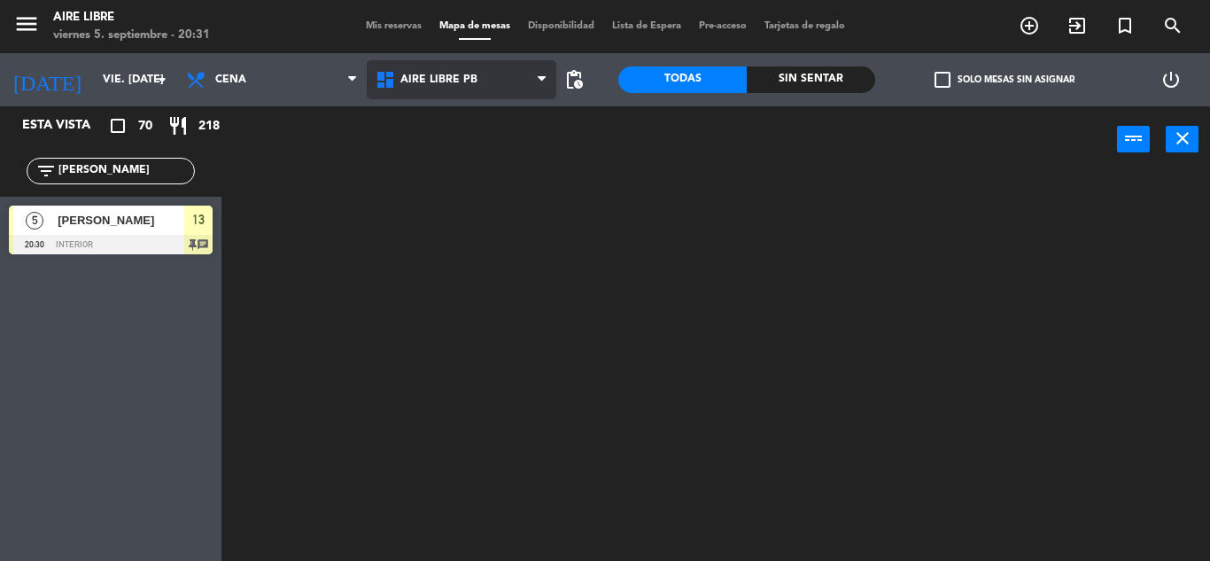
scroll to position [0, 0]
click at [460, 74] on span "Aire Libre PB" at bounding box center [438, 80] width 77 height 12
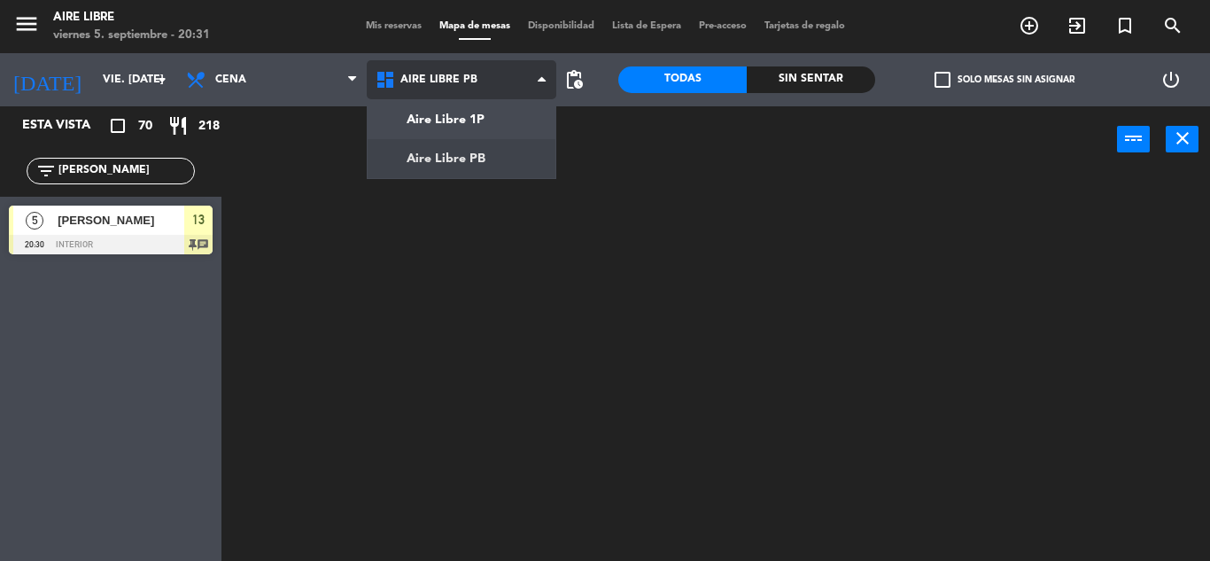
click at [477, 113] on ng-component "menu Aire Libre viernes 5. septiembre - 20:31 Mis reservas Mapa de mesas Dispon…" at bounding box center [605, 280] width 1210 height 561
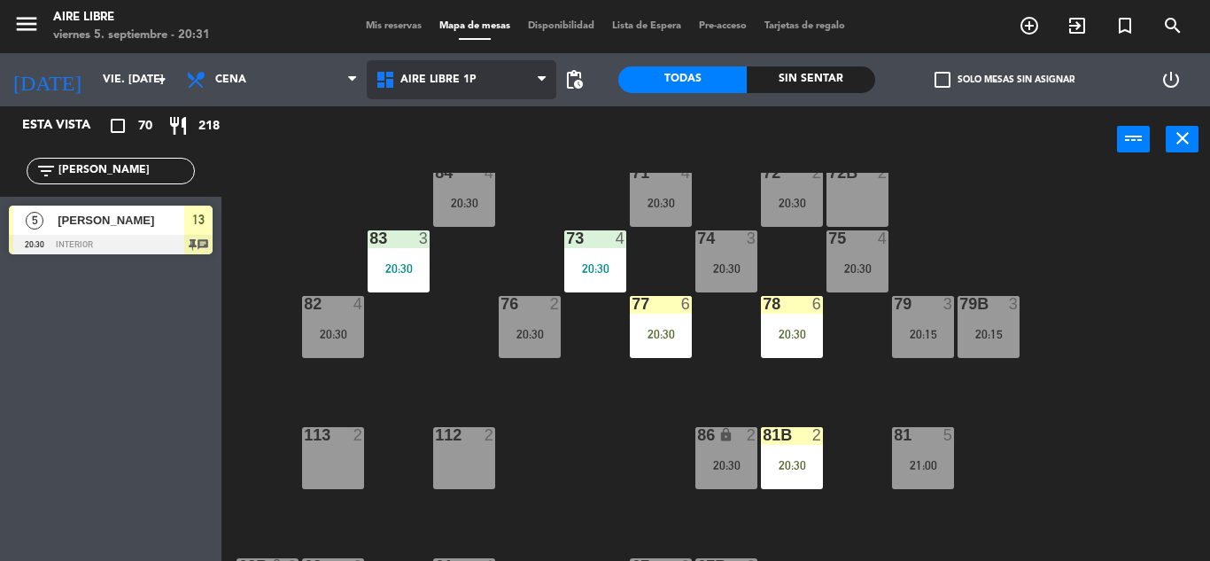
scroll to position [237, 0]
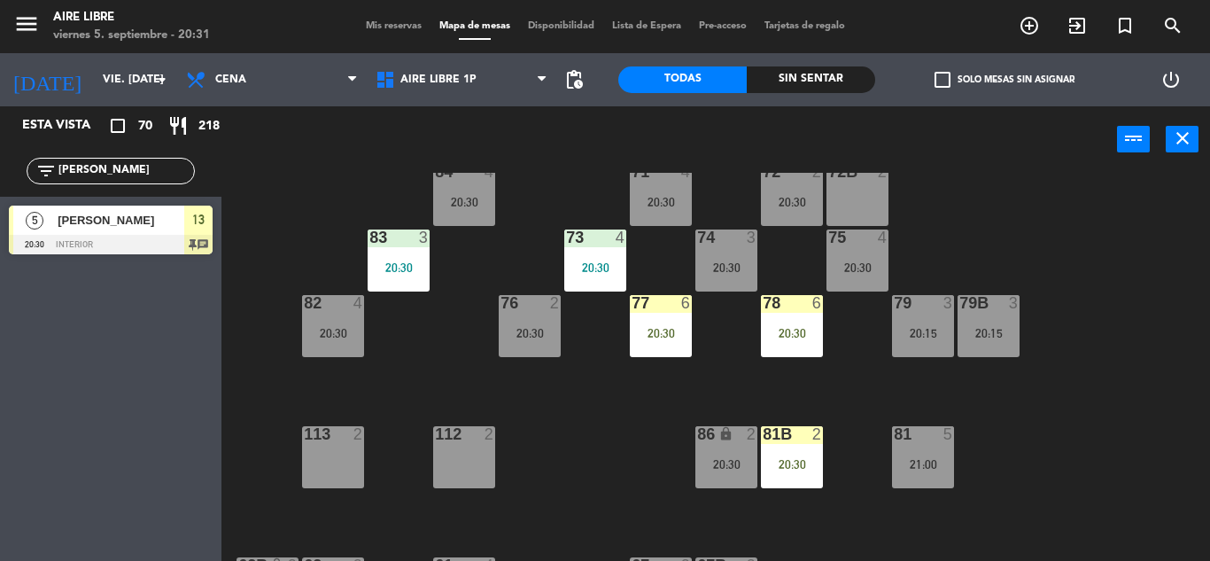
click at [647, 333] on div "20:30" at bounding box center [661, 333] width 62 height 12
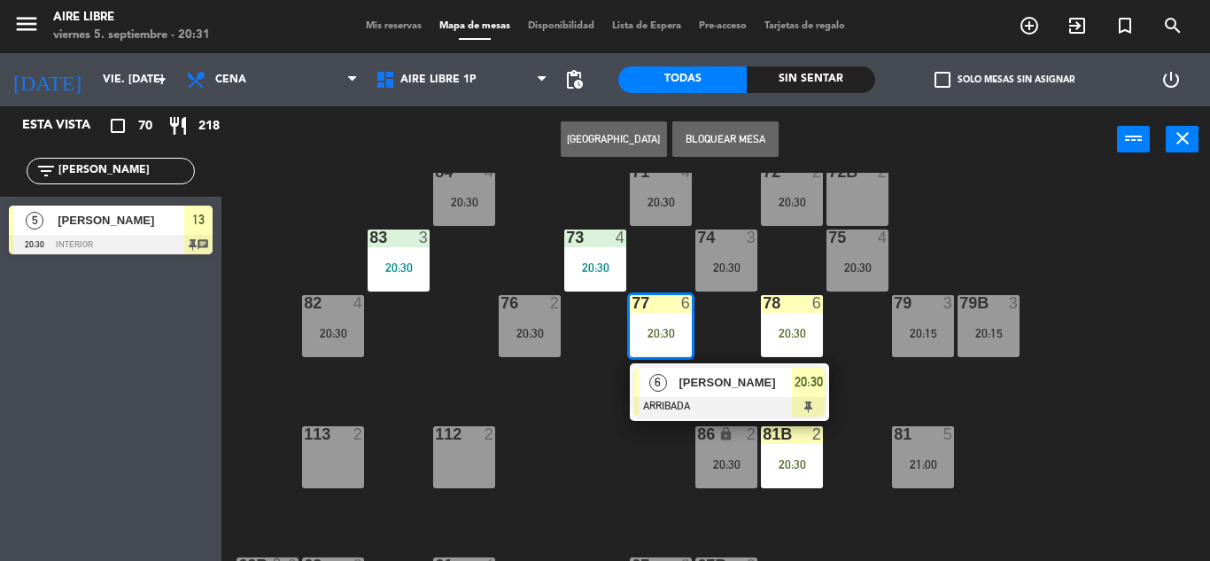
click at [690, 393] on div "[PERSON_NAME]" at bounding box center [734, 382] width 115 height 29
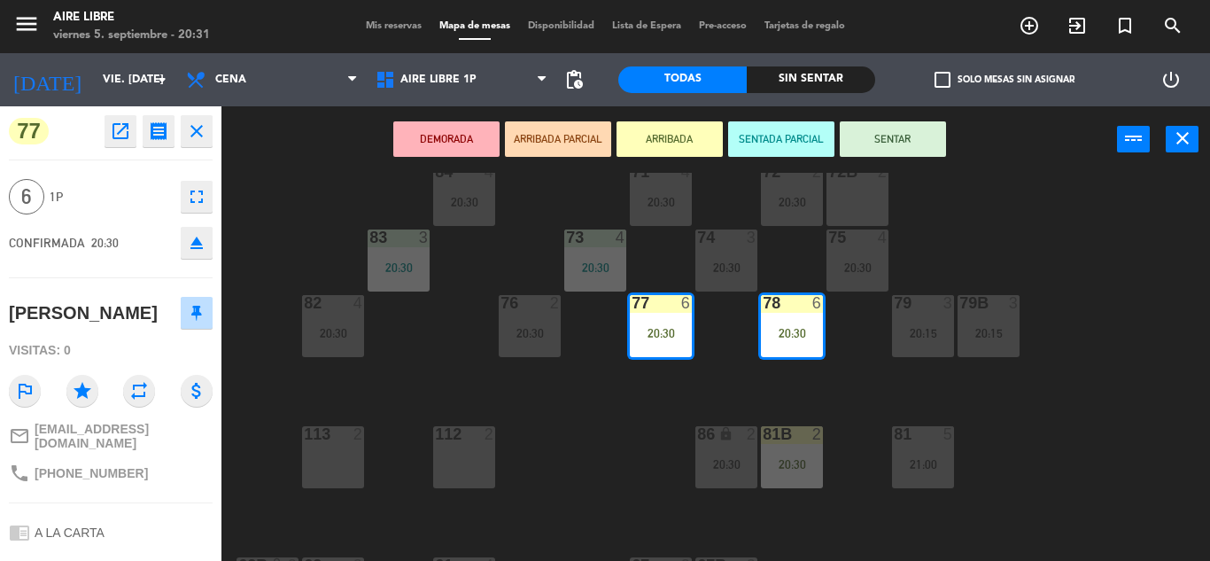
click at [199, 245] on icon "eject" at bounding box center [196, 242] width 21 height 21
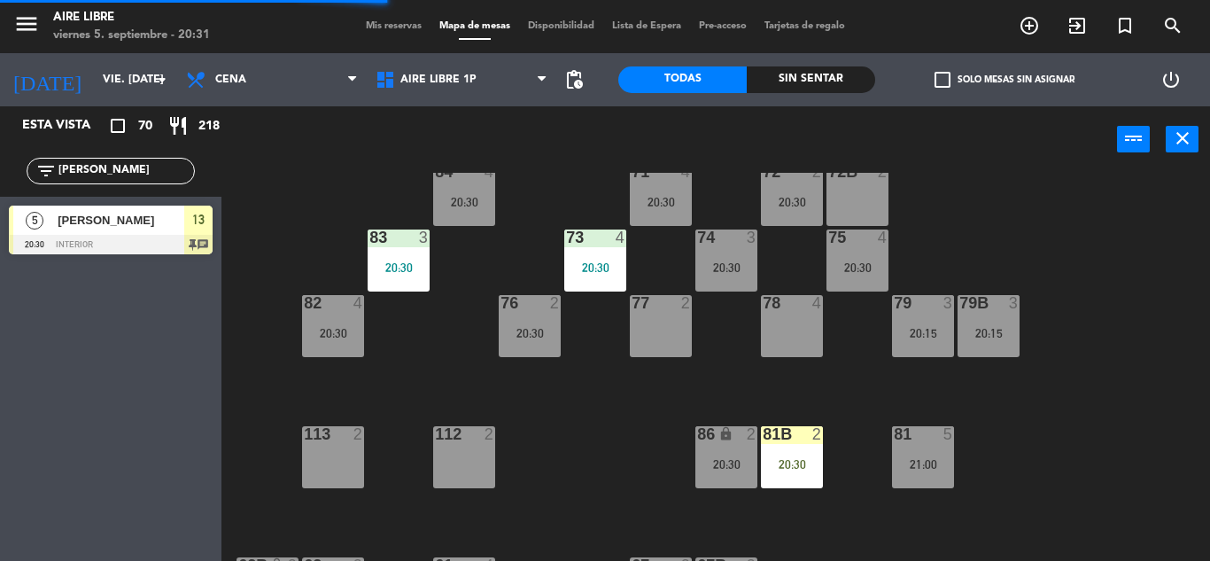
click at [112, 170] on input "[PERSON_NAME]" at bounding box center [125, 170] width 137 height 19
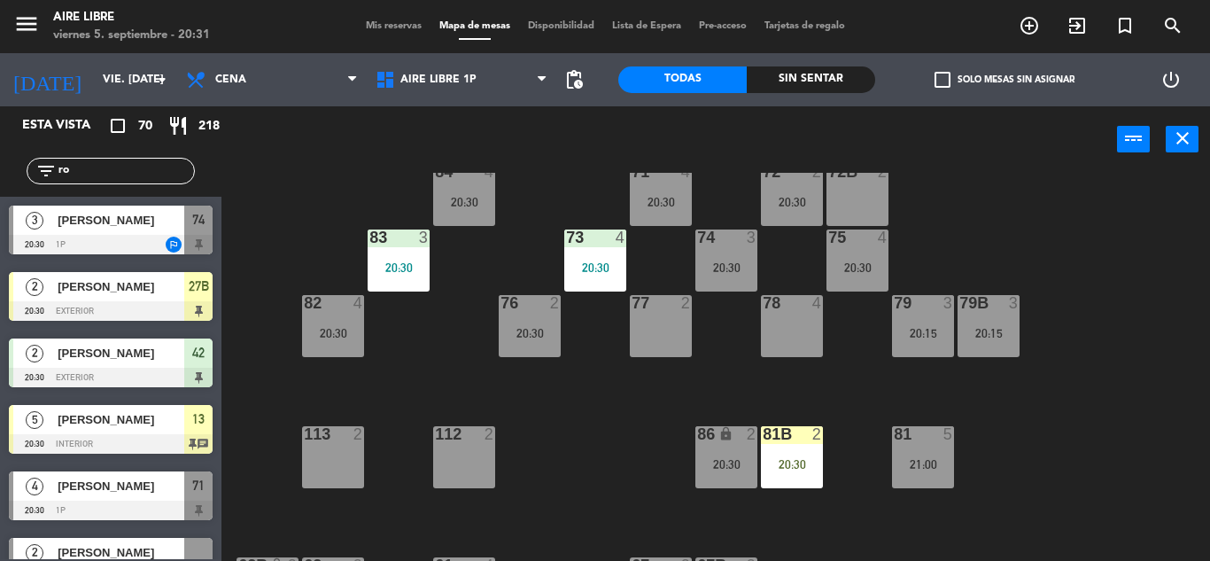
type input "r"
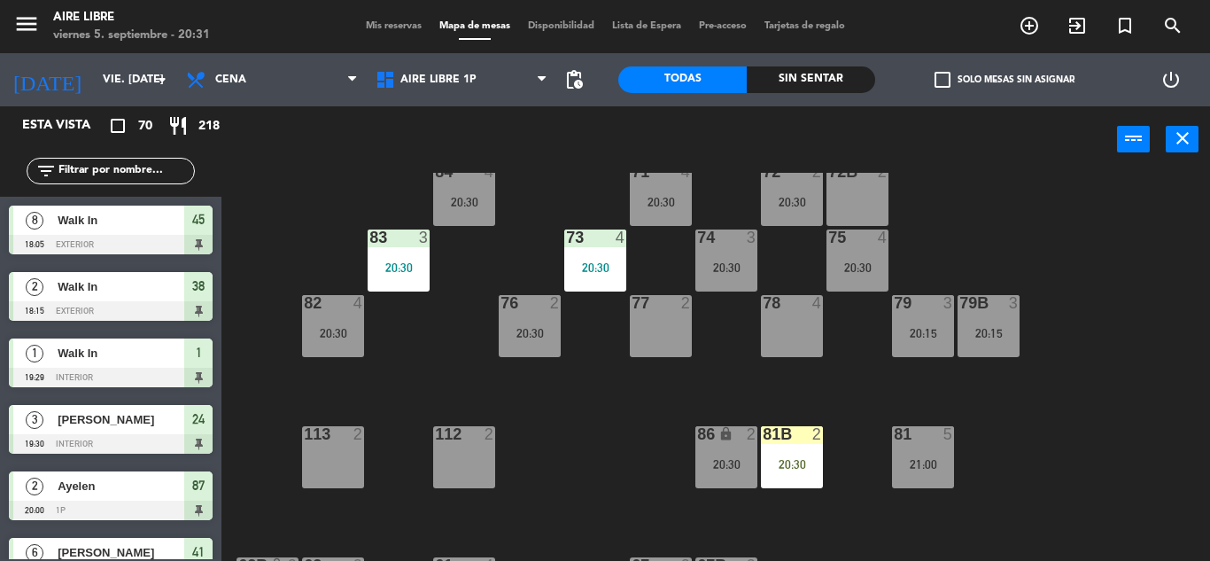
click at [937, 75] on span "check_box_outline_blank" at bounding box center [943, 80] width 16 height 16
click at [1005, 80] on input "check_box_outline_blank Solo mesas sin asignar" at bounding box center [1005, 80] width 0 height 0
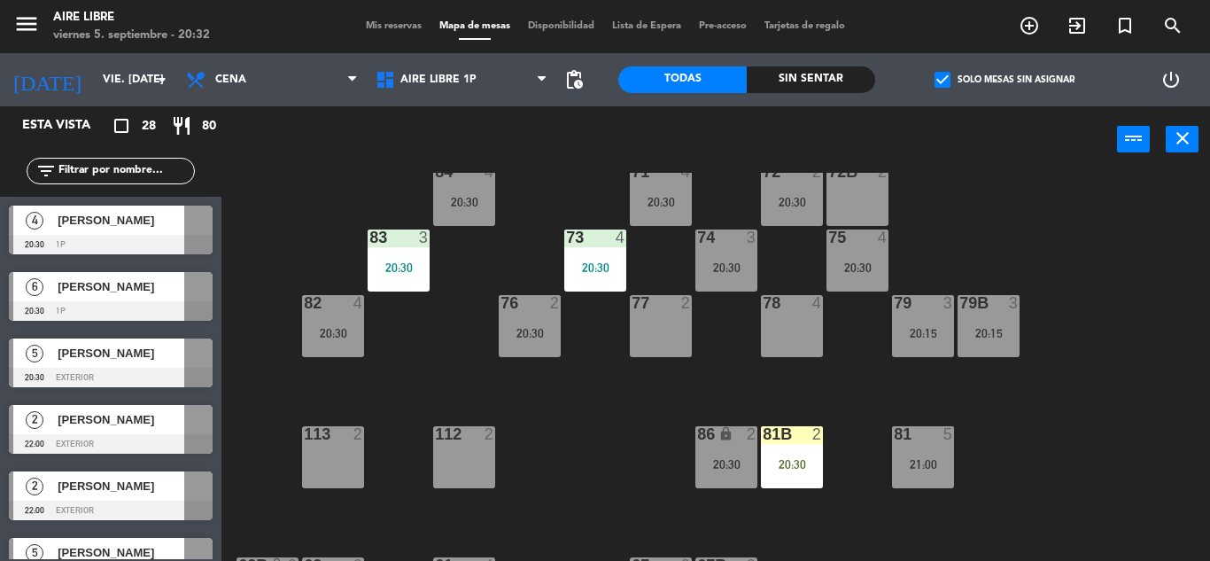
click at [167, 363] on div "[PERSON_NAME]" at bounding box center [120, 352] width 128 height 29
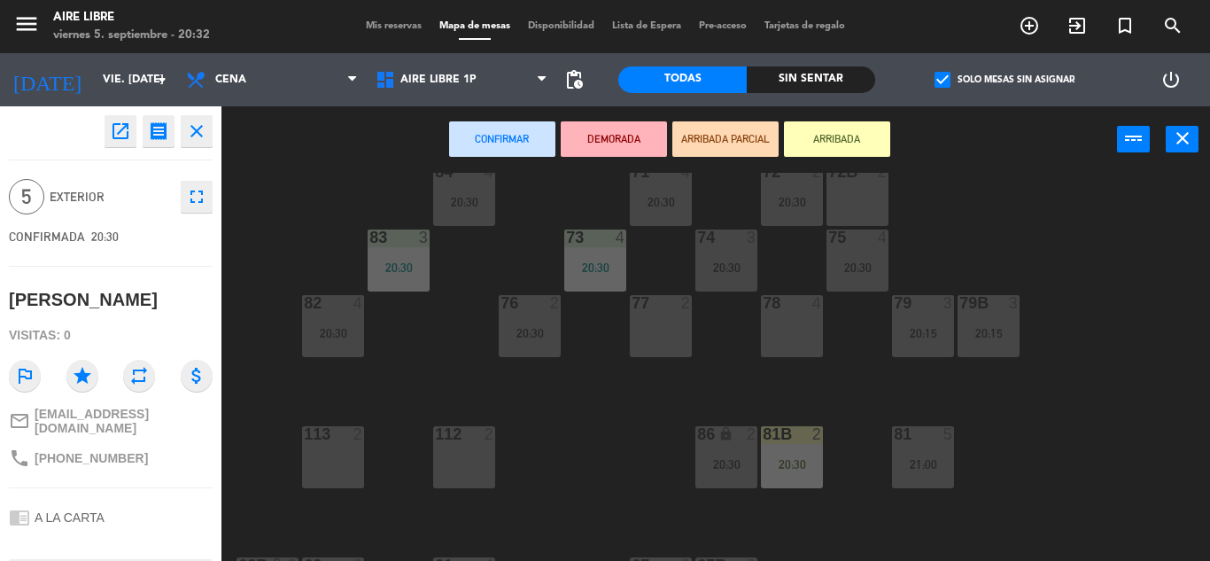
click at [782, 334] on div "78 4" at bounding box center [792, 326] width 62 height 62
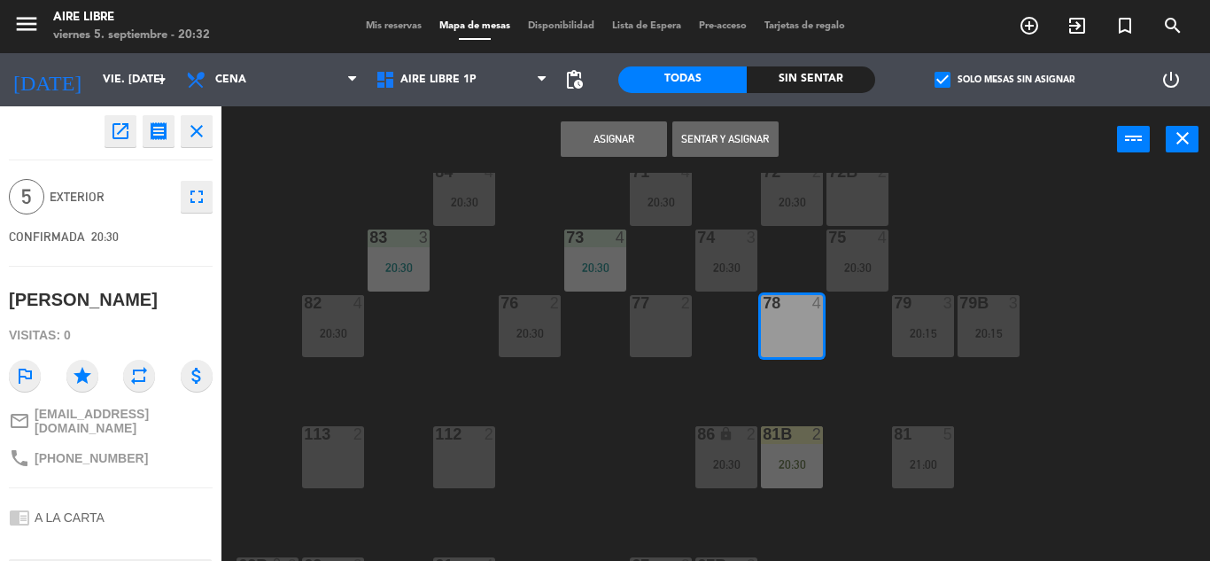
click at [616, 144] on button "Asignar" at bounding box center [614, 138] width 106 height 35
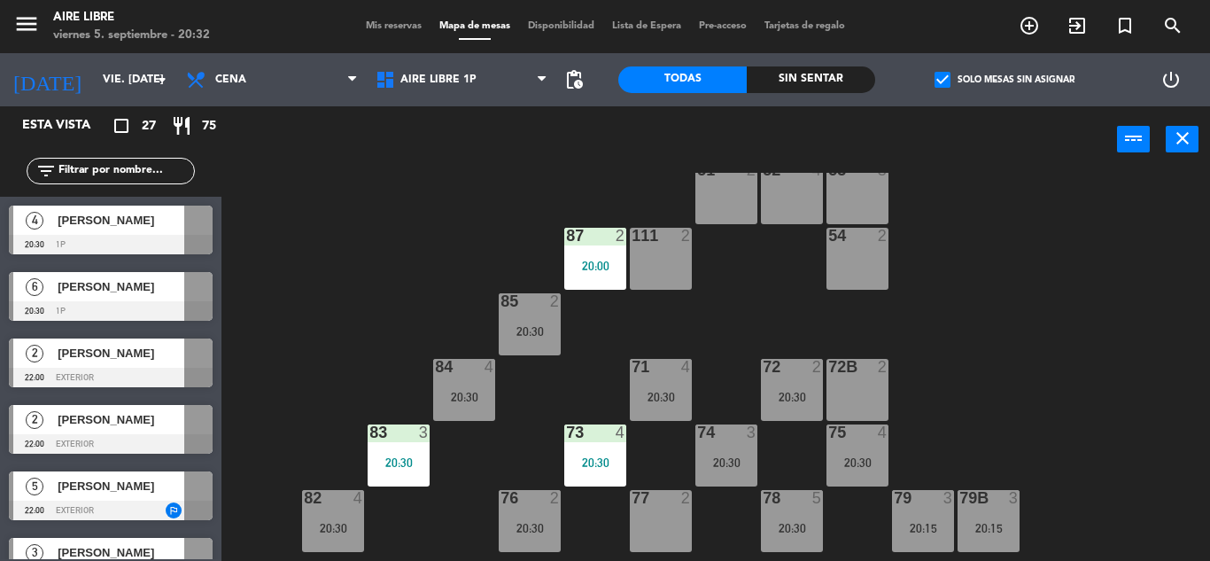
scroll to position [35, 0]
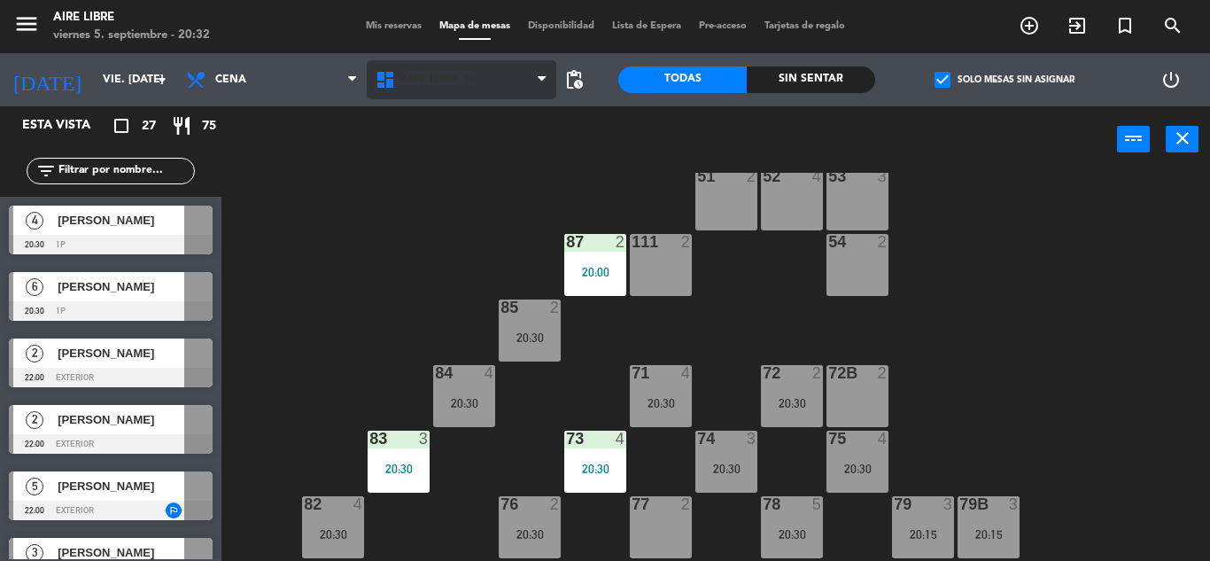
click at [422, 74] on span "Aire Libre 1P" at bounding box center [438, 80] width 76 height 12
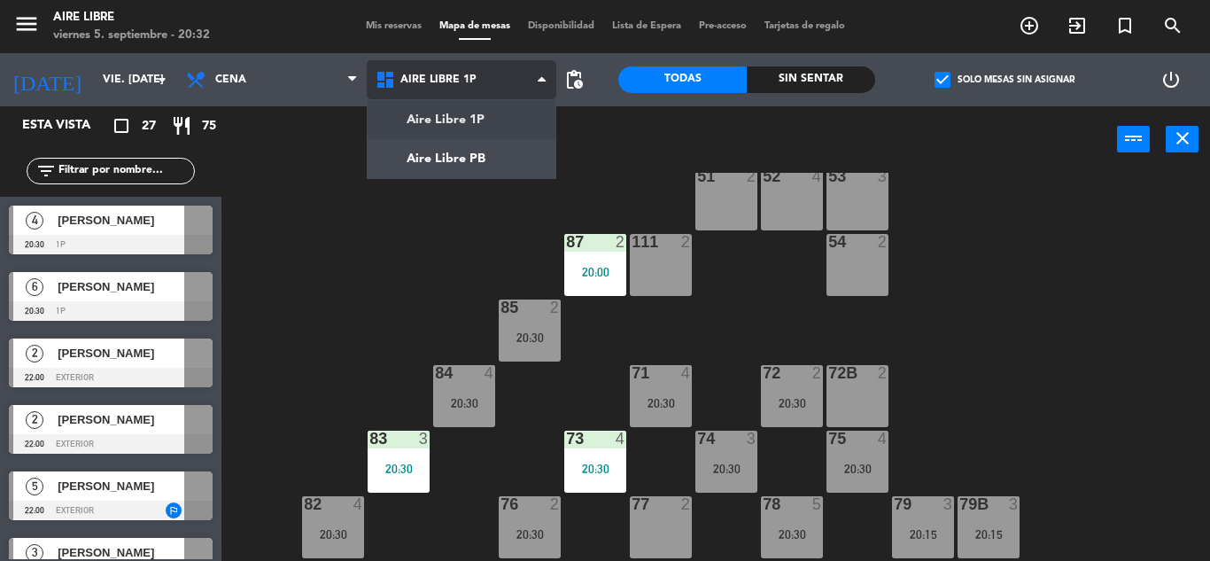
click at [439, 159] on ng-component "menu Aire Libre viernes 5. septiembre - 20:32 Mis reservas Mapa de mesas Dispon…" at bounding box center [605, 280] width 1210 height 561
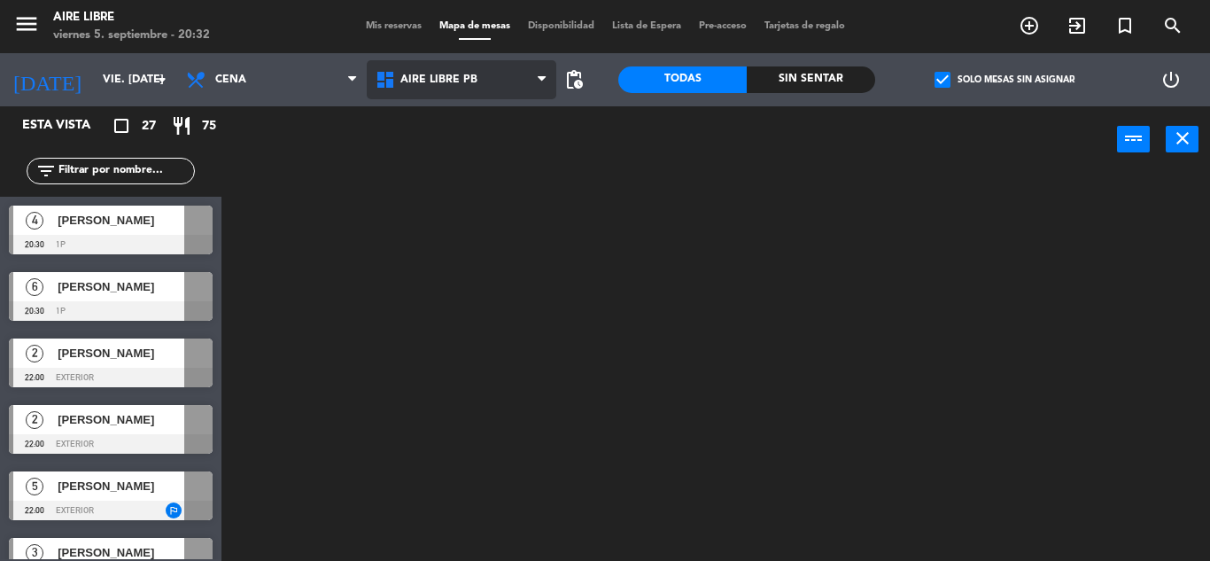
scroll to position [0, 0]
click at [444, 74] on span "Aire Libre PB" at bounding box center [438, 80] width 77 height 12
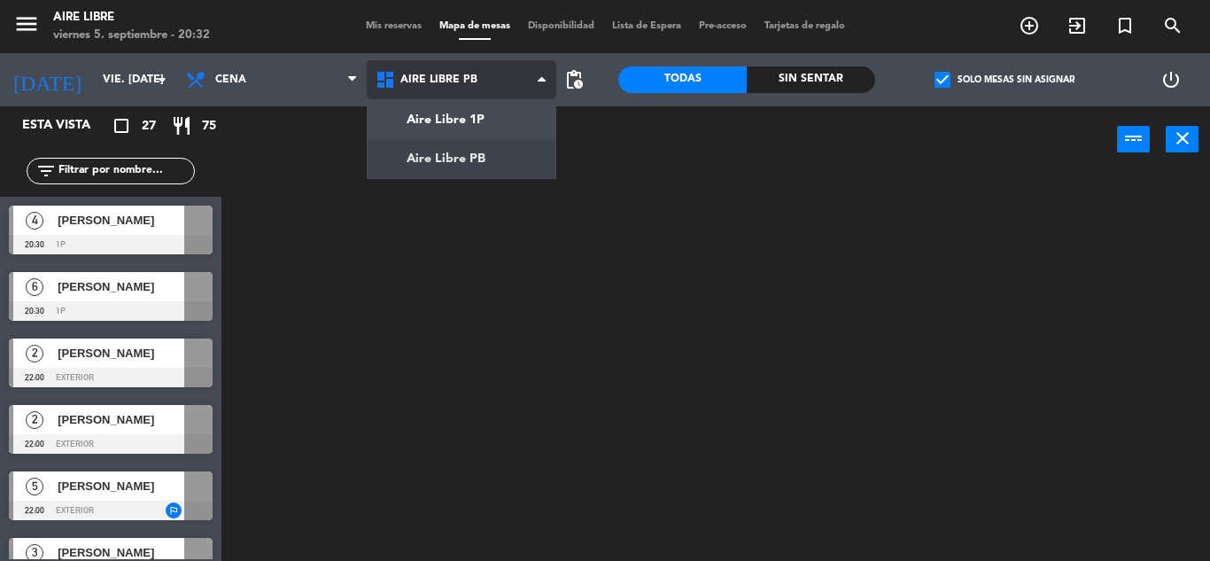
click at [461, 121] on ng-component "menu Aire Libre viernes 5. septiembre - 20:32 Mis reservas Mapa de mesas Dispon…" at bounding box center [605, 280] width 1210 height 561
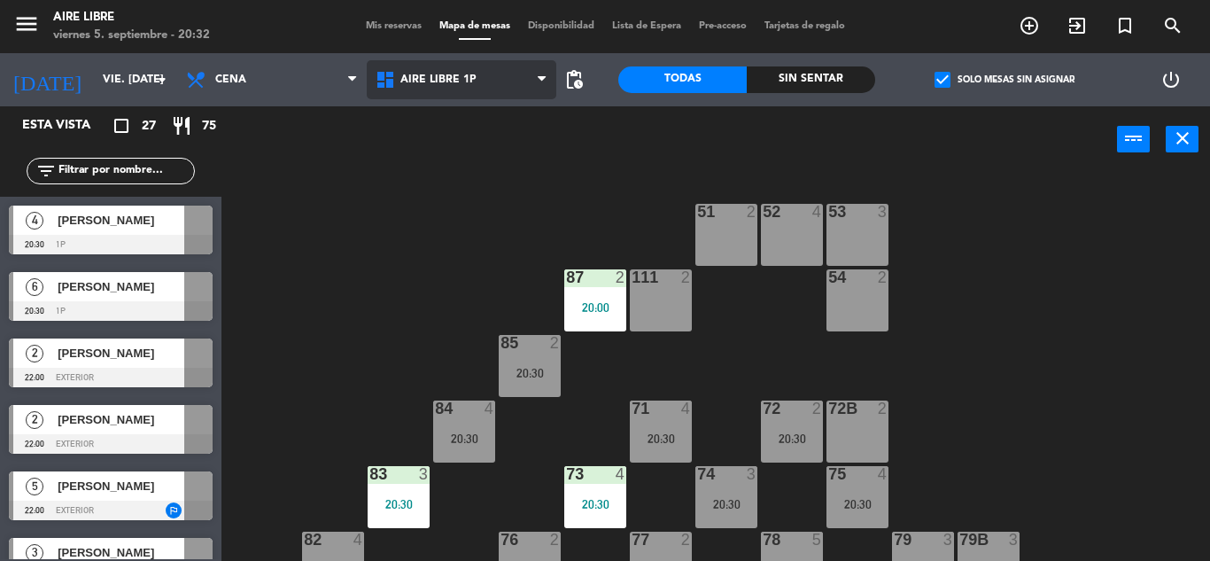
click at [428, 81] on span "Aire Libre 1P" at bounding box center [438, 80] width 76 height 12
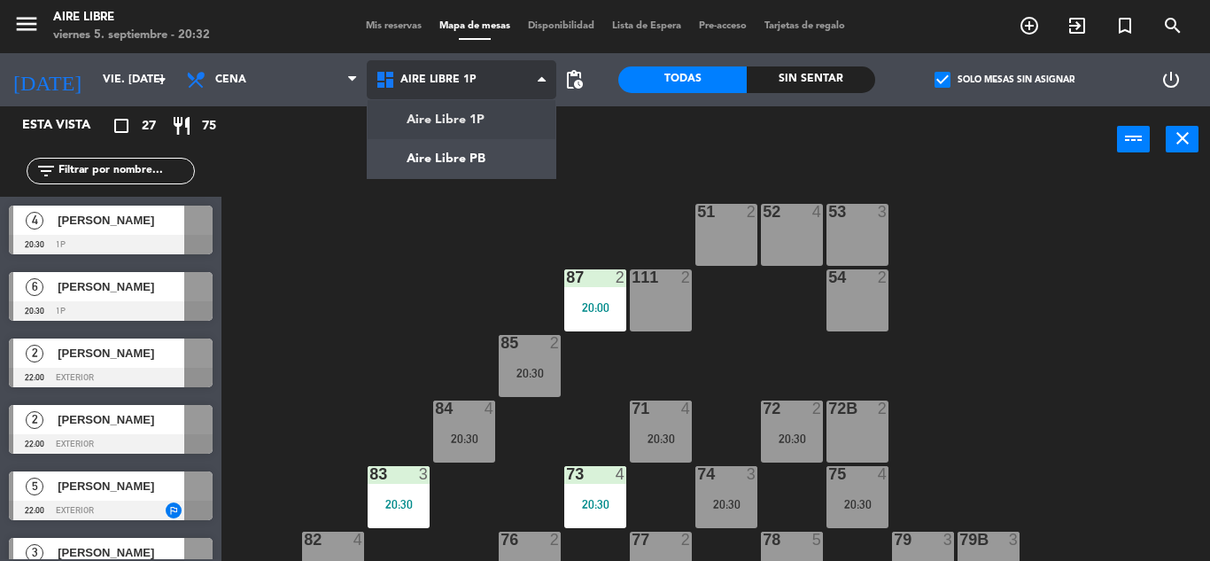
click at [455, 159] on ng-component "menu Aire Libre viernes 5. septiembre - 20:32 Mis reservas Mapa de mesas Dispon…" at bounding box center [605, 280] width 1210 height 561
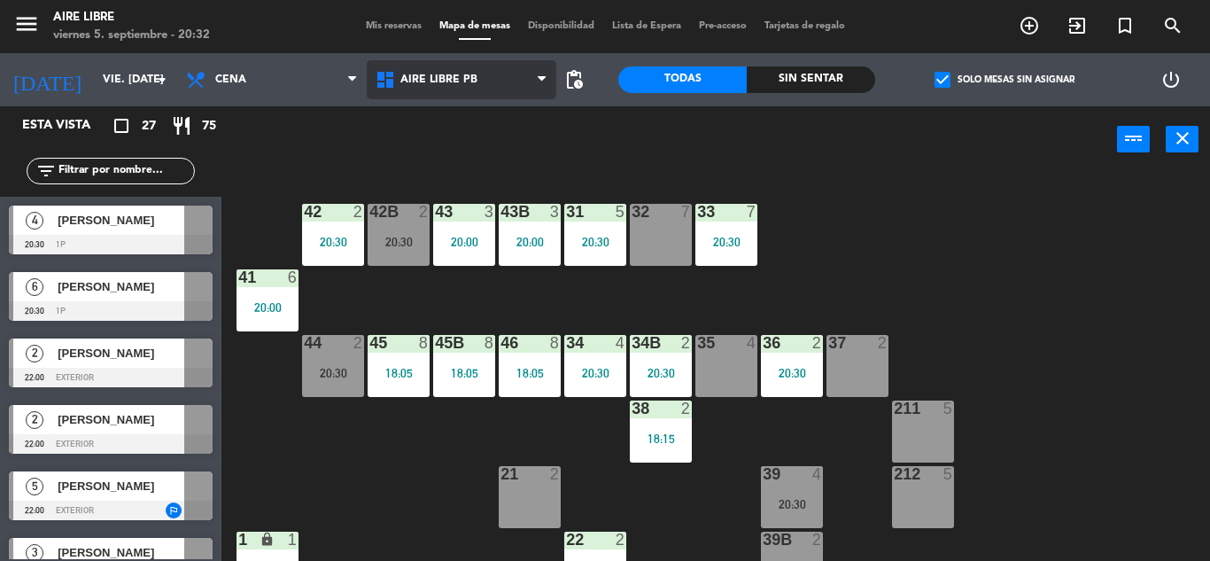
scroll to position [10, 0]
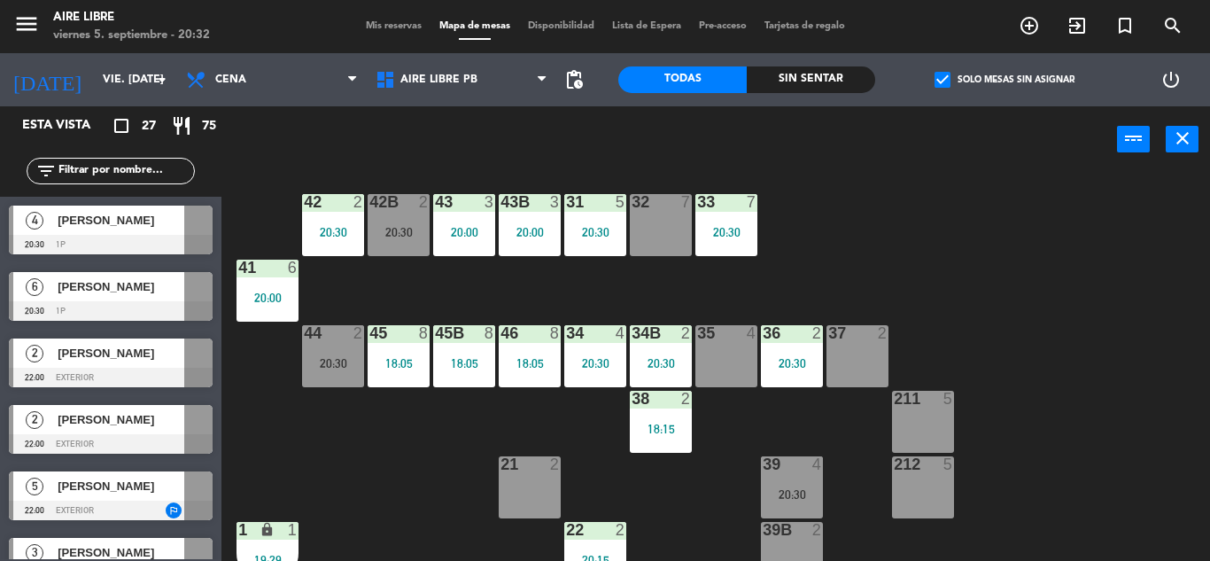
click at [124, 296] on span "[PERSON_NAME]" at bounding box center [121, 286] width 127 height 19
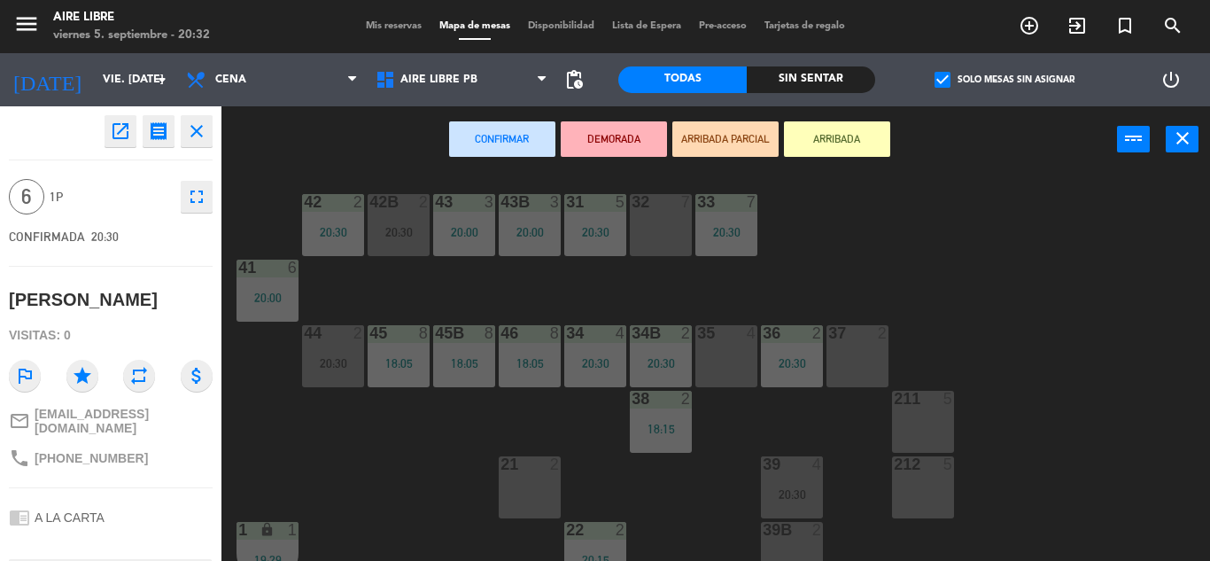
click at [660, 233] on div "32 7" at bounding box center [661, 225] width 62 height 62
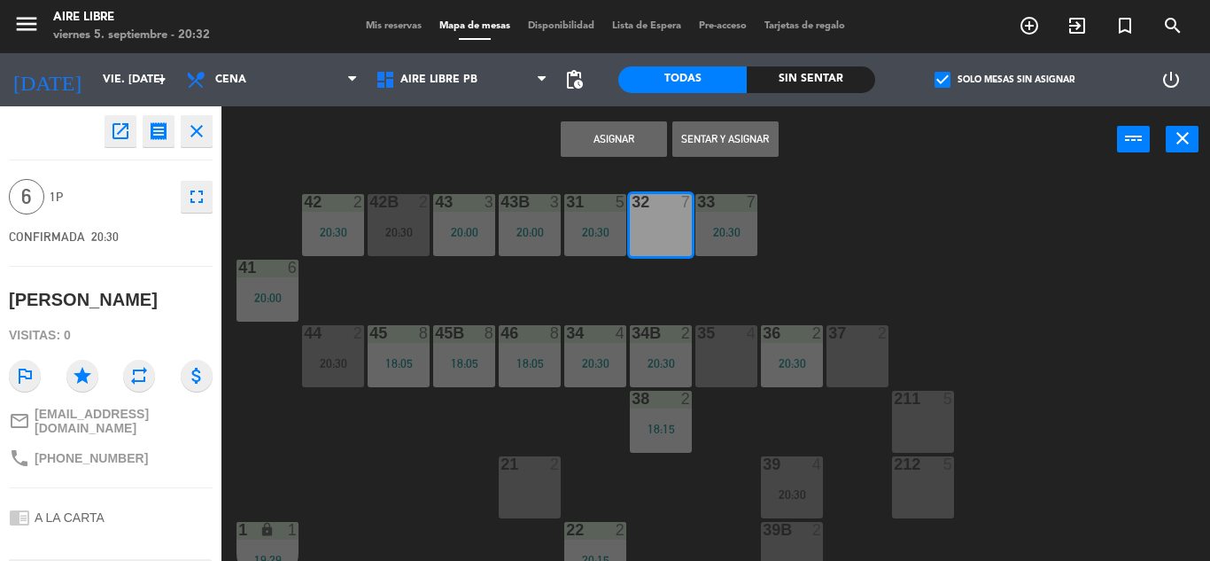
click at [750, 138] on button "Sentar y Asignar" at bounding box center [726, 138] width 106 height 35
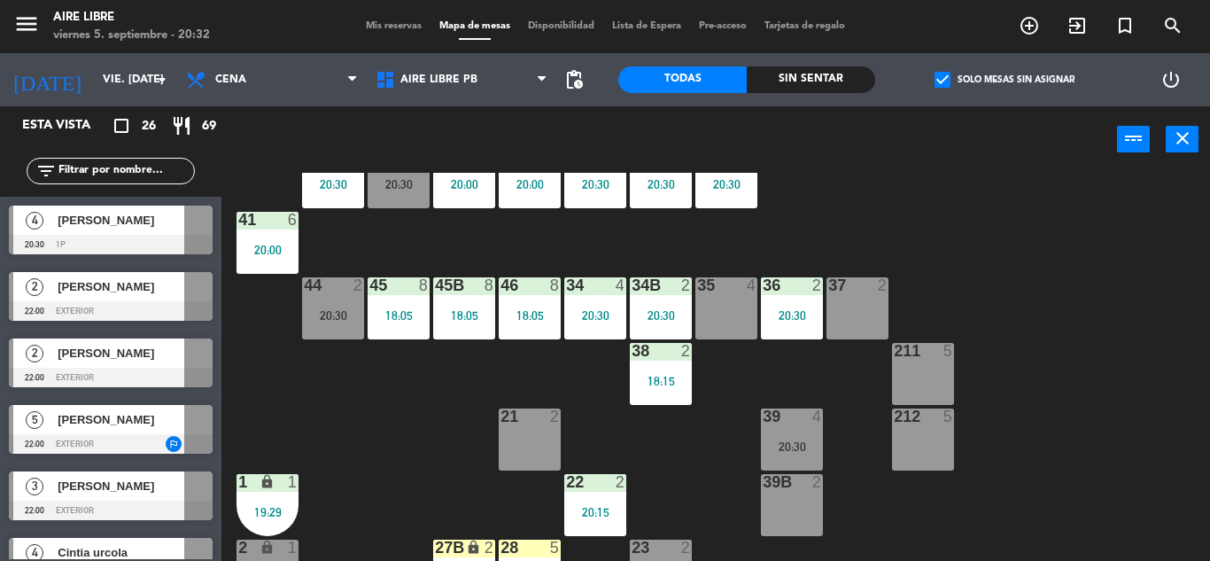
scroll to position [60, 0]
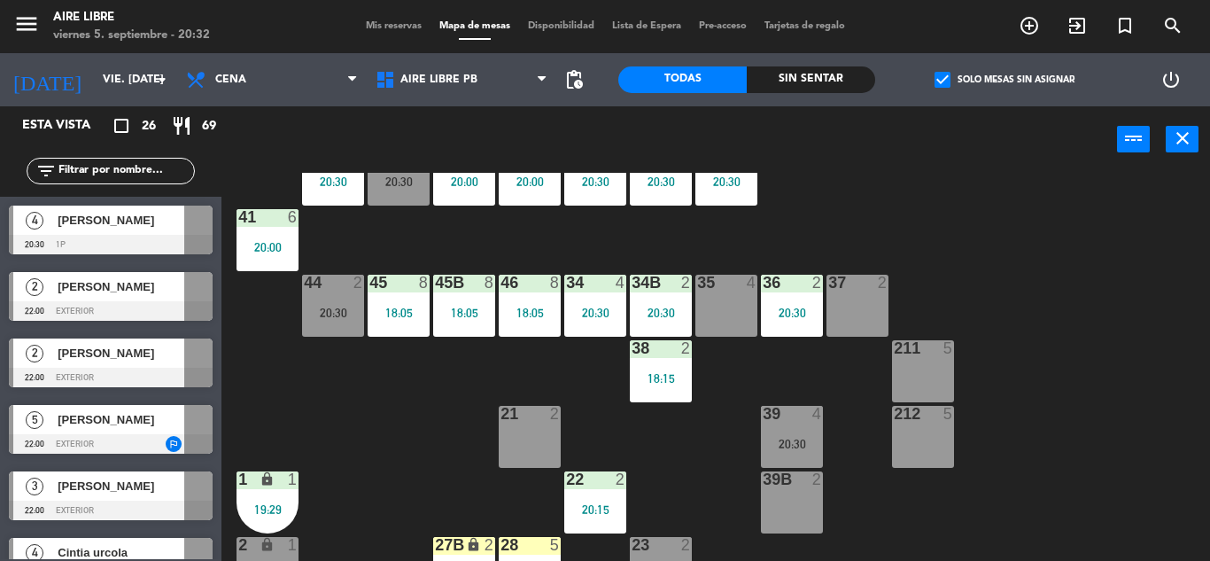
click at [132, 229] on span "[PERSON_NAME]" at bounding box center [121, 220] width 127 height 19
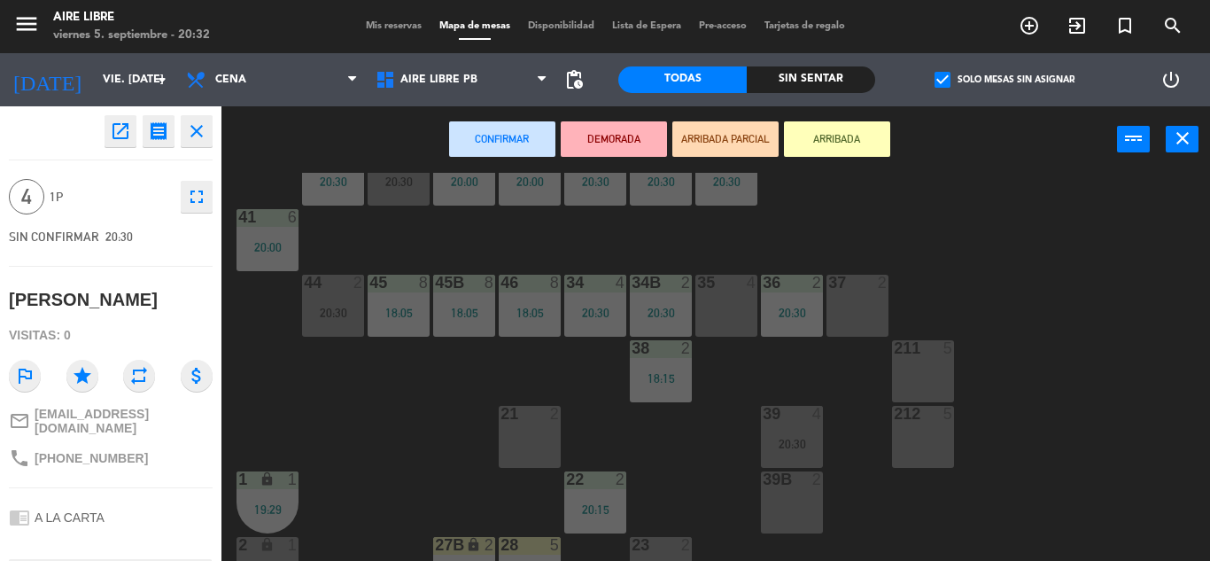
click at [724, 312] on div "35 4" at bounding box center [727, 306] width 62 height 62
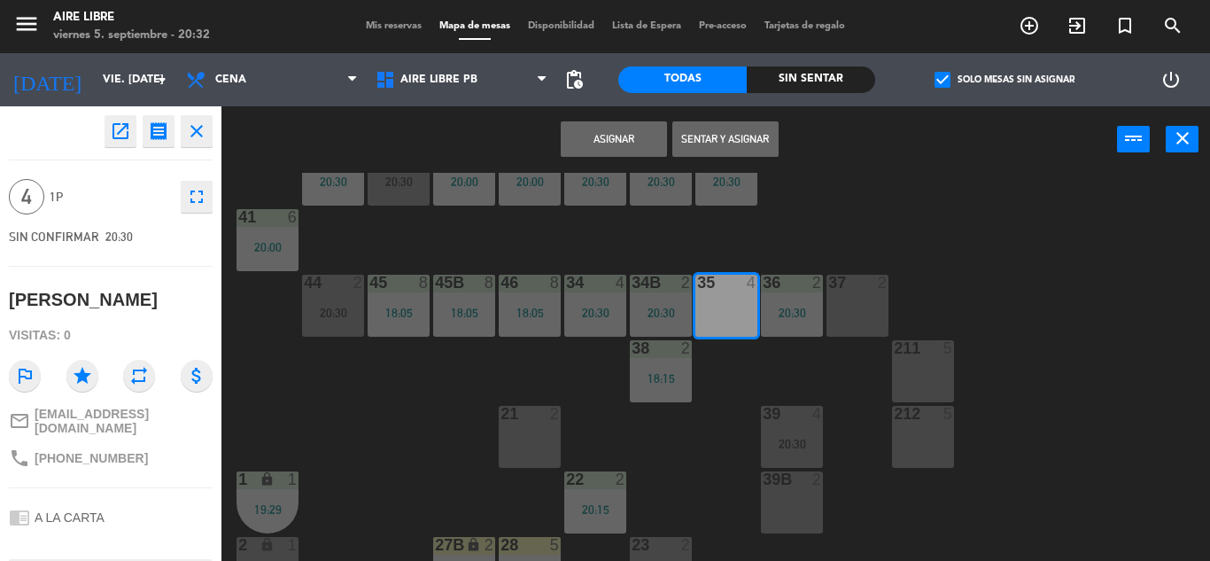
click at [611, 144] on button "Asignar" at bounding box center [614, 138] width 106 height 35
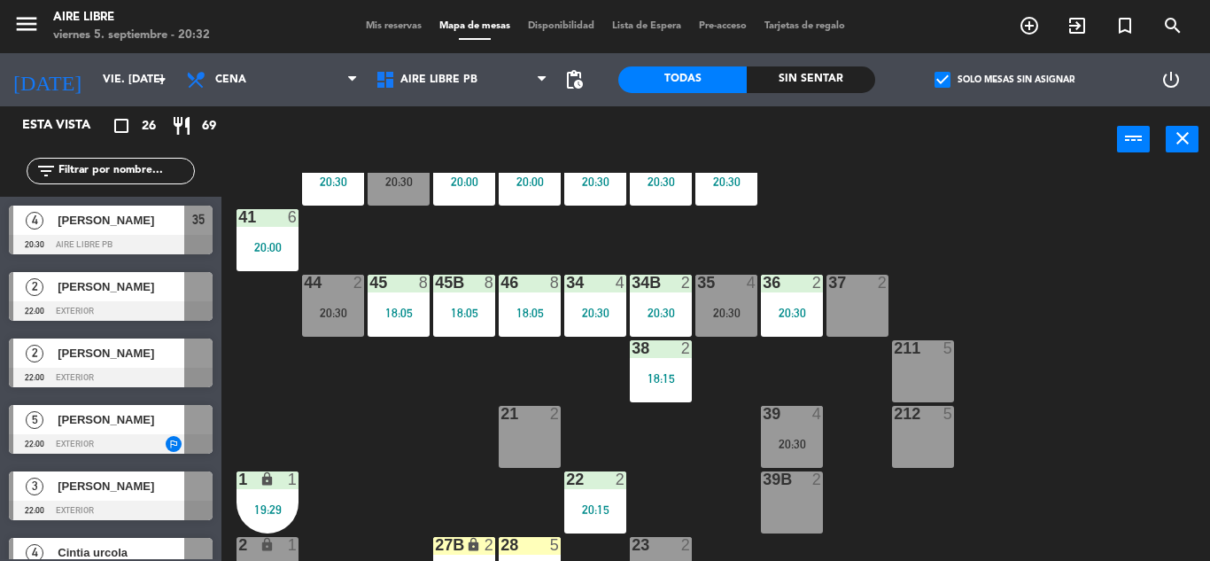
click at [126, 166] on input "text" at bounding box center [125, 170] width 137 height 19
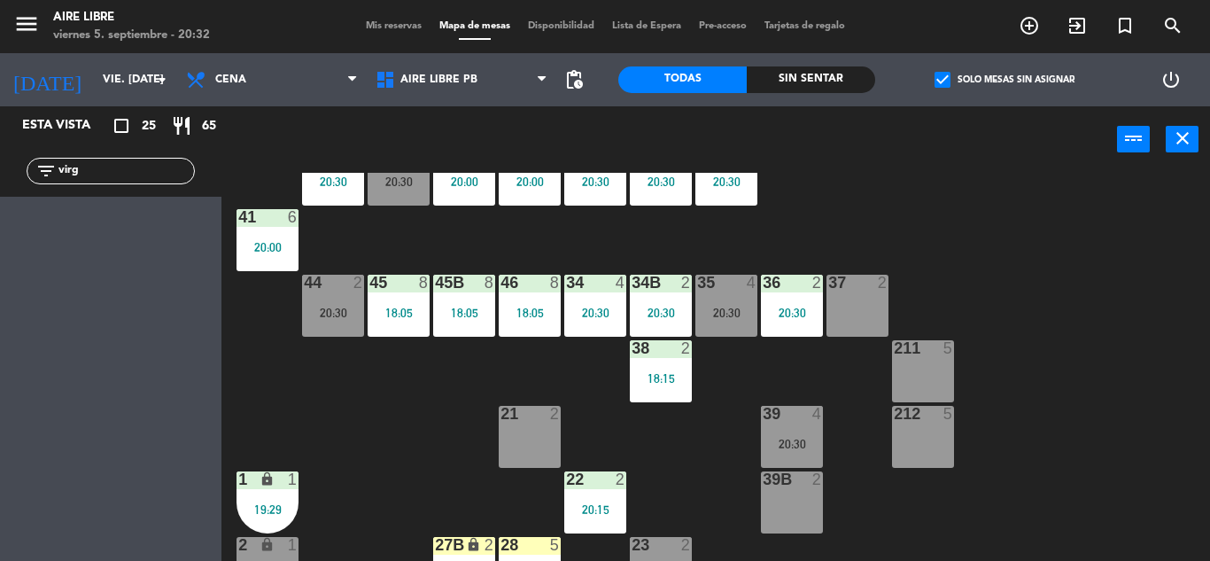
type input "virg"
click at [945, 85] on span "check_box" at bounding box center [943, 80] width 16 height 16
click at [1005, 80] on input "check_box Solo mesas sin asignar" at bounding box center [1005, 80] width 0 height 0
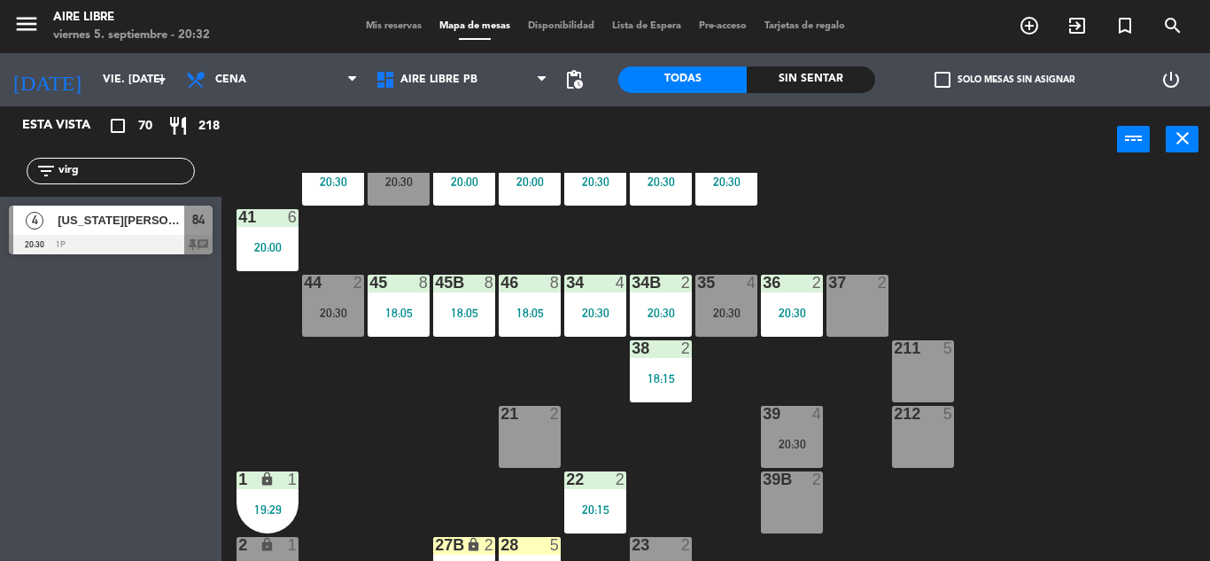
click at [114, 219] on span "[US_STATE][PERSON_NAME]" at bounding box center [121, 220] width 127 height 19
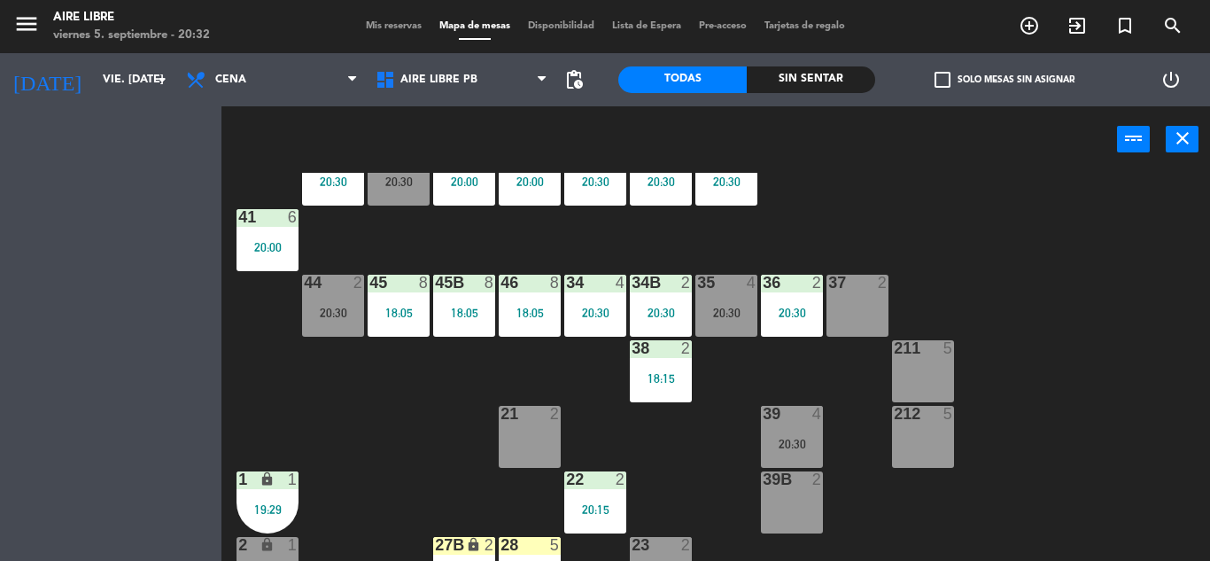
scroll to position [0, 0]
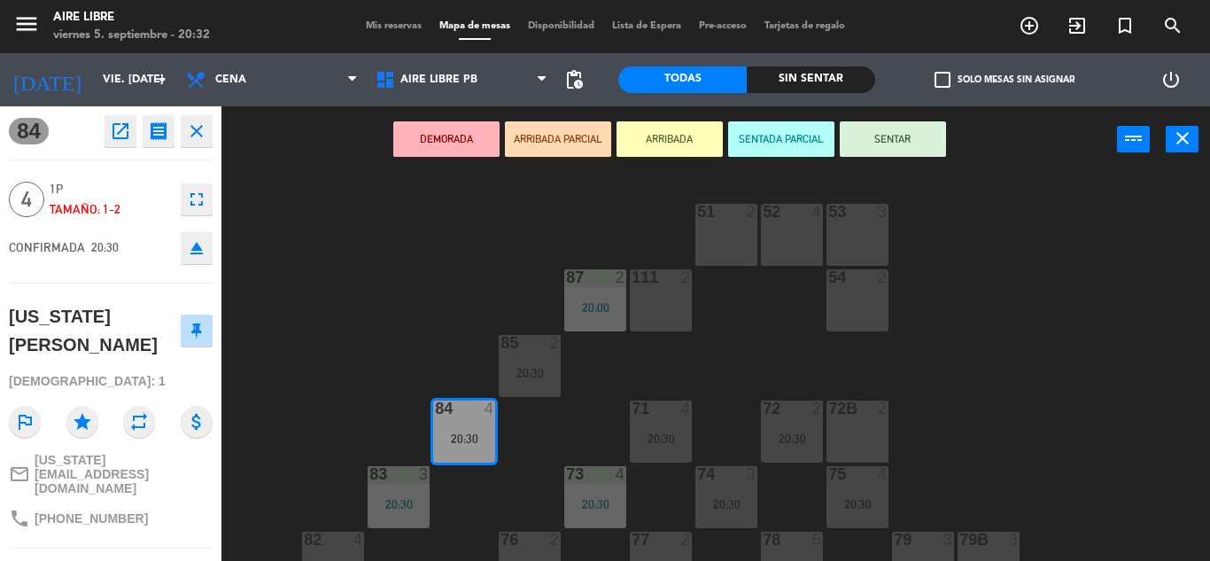
click at [674, 136] on button "ARRIBADA" at bounding box center [670, 138] width 106 height 35
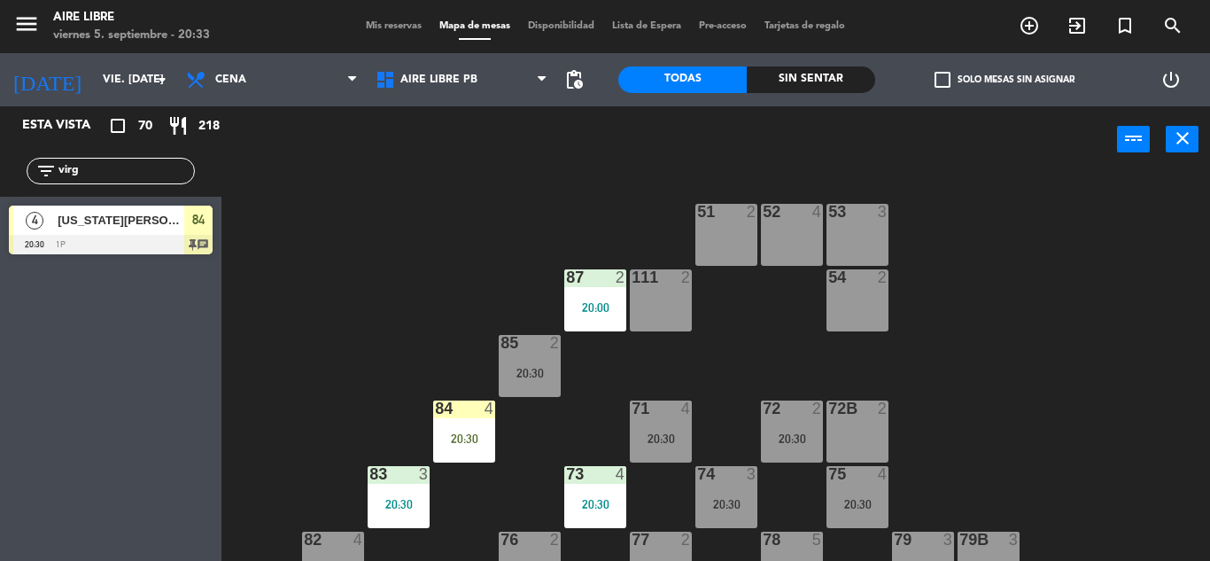
click at [110, 167] on input "virg" at bounding box center [125, 170] width 137 height 19
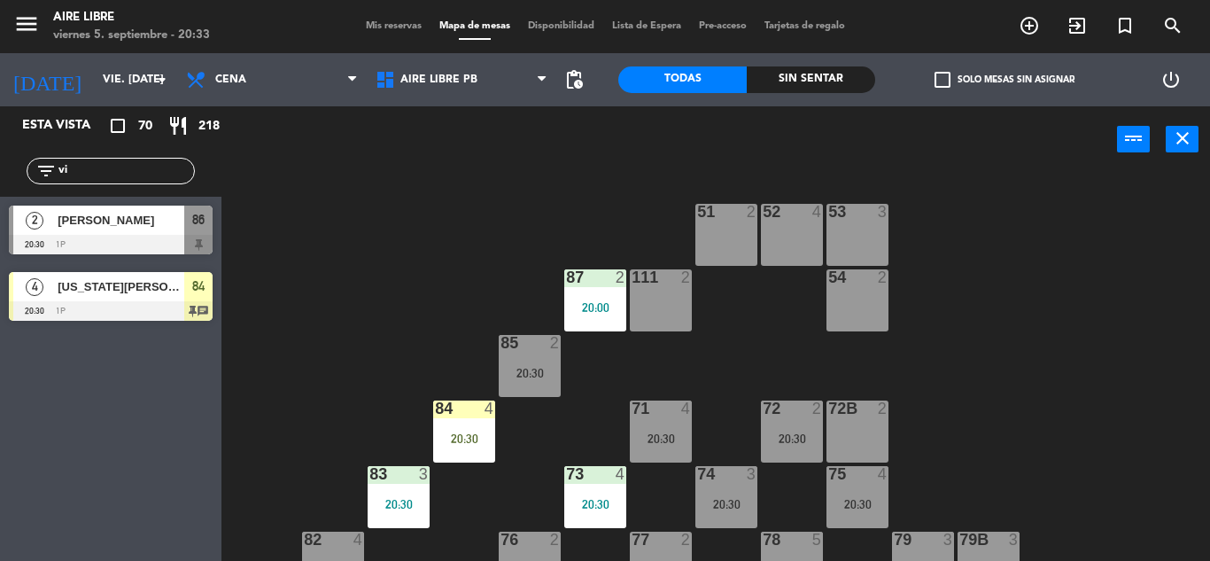
type input "v"
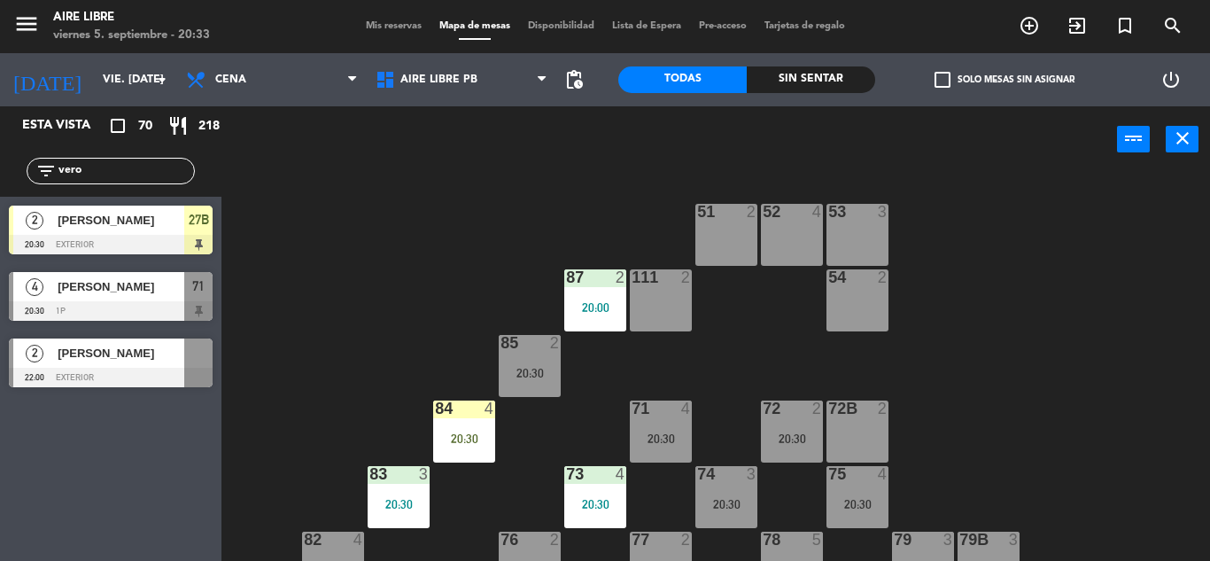
type input "vero"
click at [62, 492] on div "Esta vista crop_square 70 restaurant 218 filter_list vero 2 Martinez Veronica 2…" at bounding box center [111, 333] width 222 height 455
click at [125, 300] on div "[PERSON_NAME]" at bounding box center [120, 286] width 128 height 29
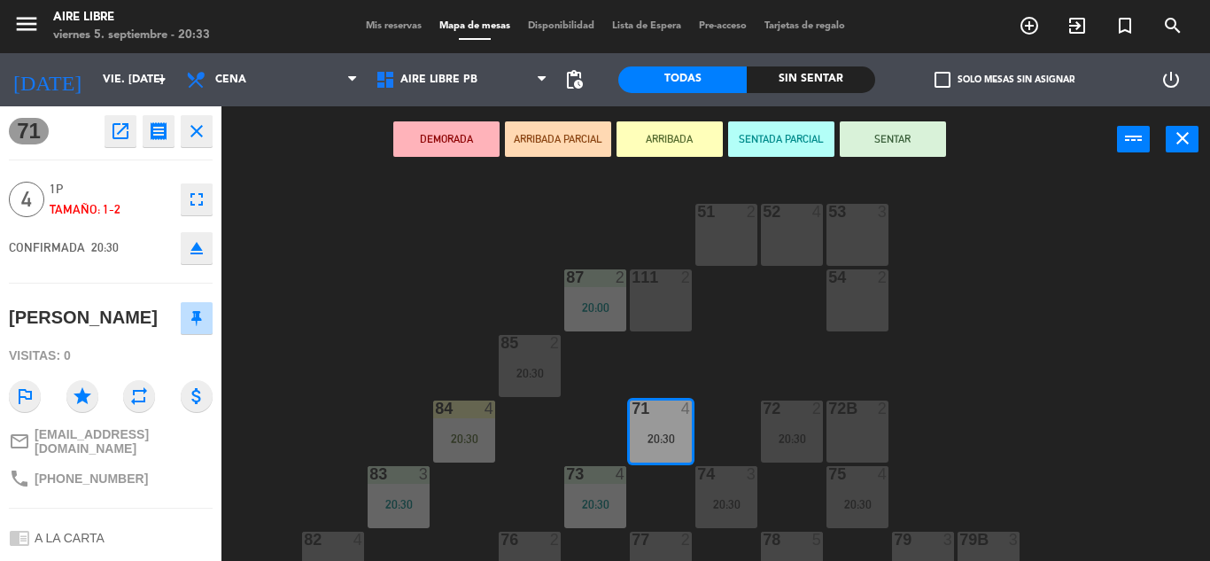
click at [679, 144] on button "ARRIBADA" at bounding box center [670, 138] width 106 height 35
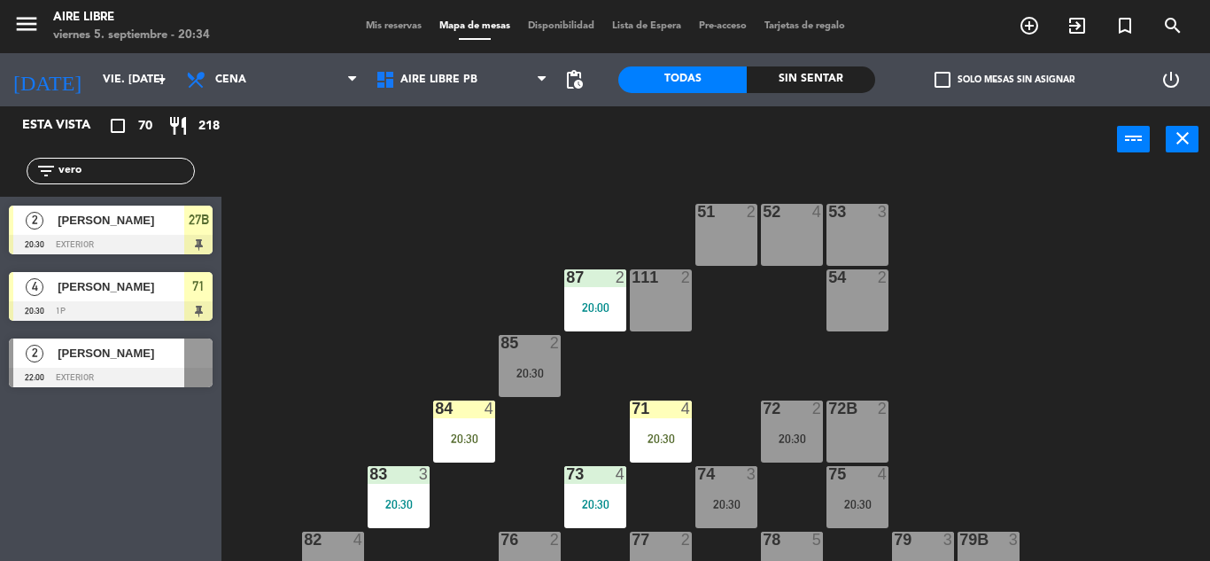
click at [99, 162] on input "vero" at bounding box center [125, 170] width 137 height 19
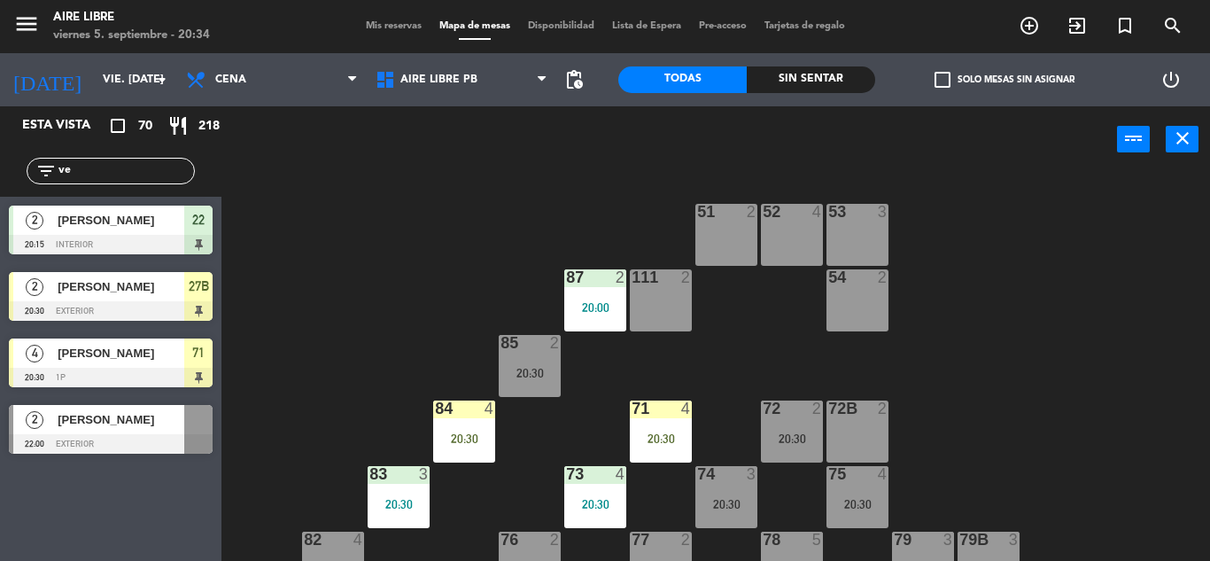
type input "v"
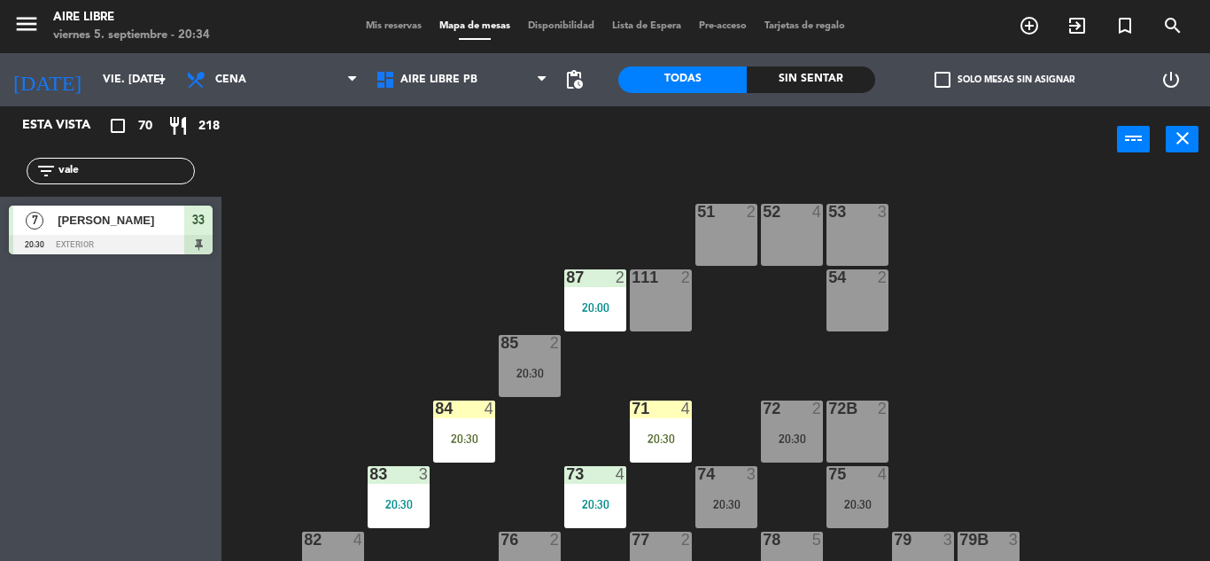
type input "vale"
click at [47, 448] on div "Esta vista crop_square 70 restaurant 218 filter_list vale 7 Valentina Alberdi 2…" at bounding box center [111, 333] width 222 height 455
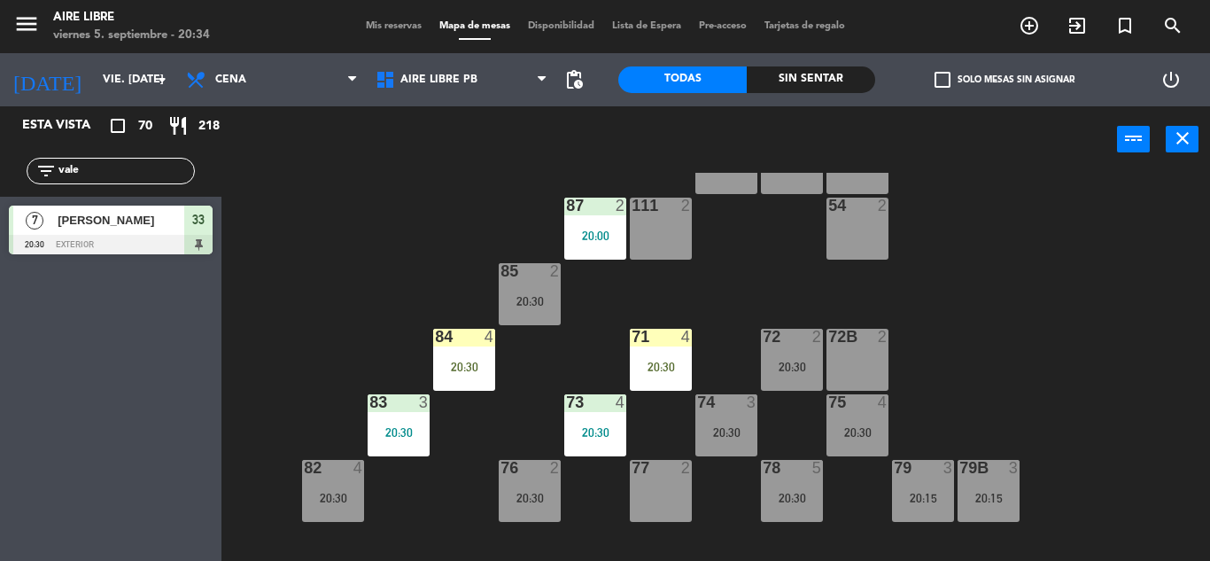
scroll to position [96, 0]
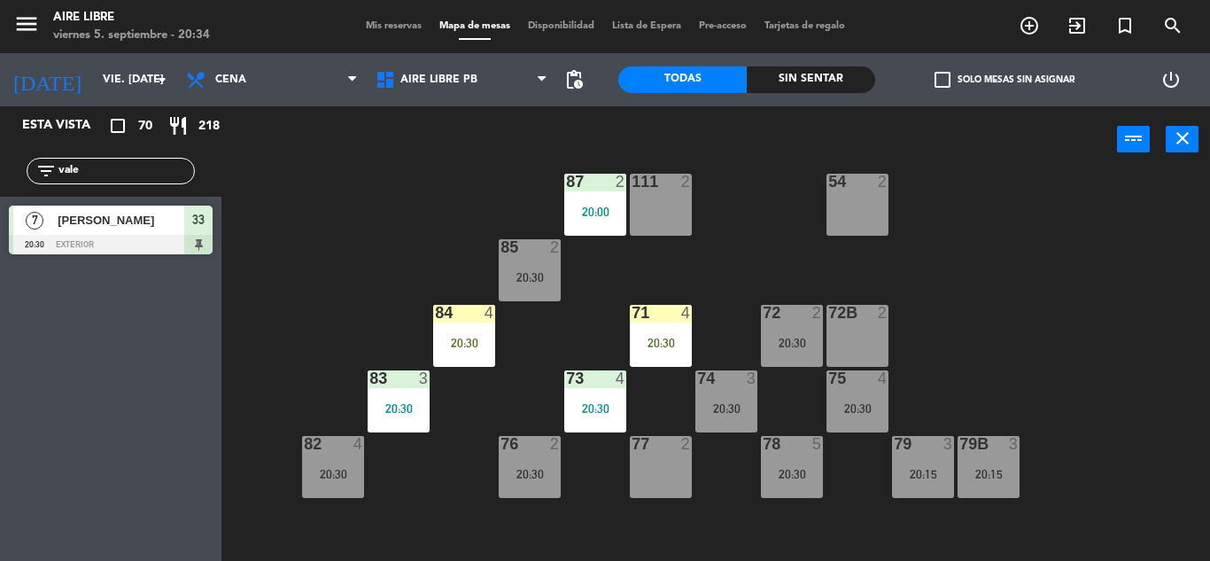
click at [666, 339] on div "20:30" at bounding box center [661, 343] width 62 height 12
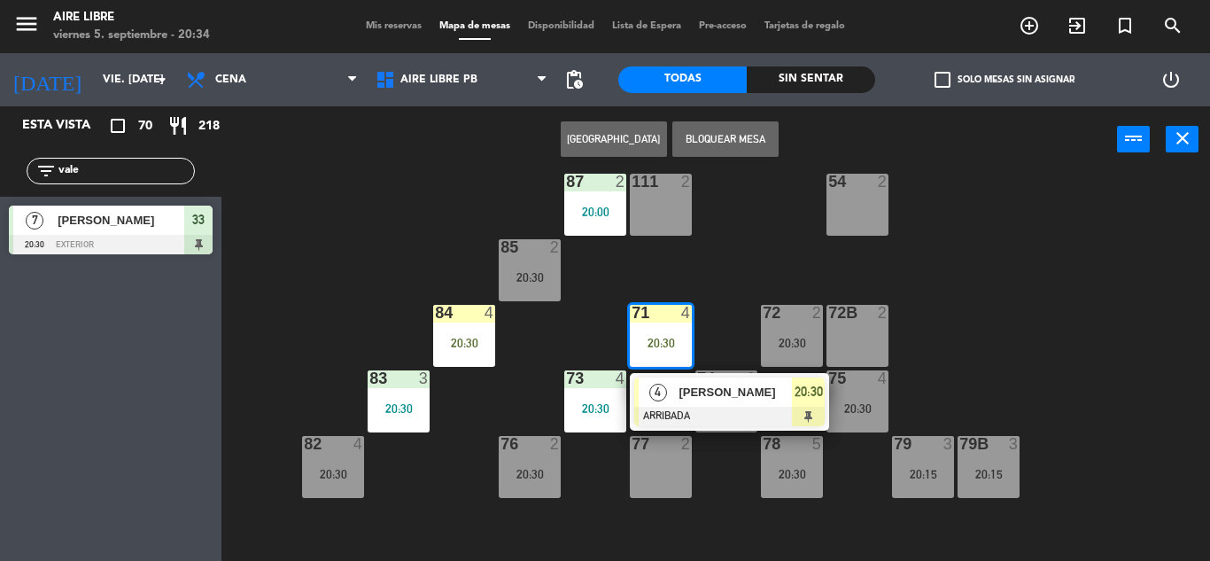
click at [698, 404] on div "[PERSON_NAME]" at bounding box center [734, 391] width 115 height 29
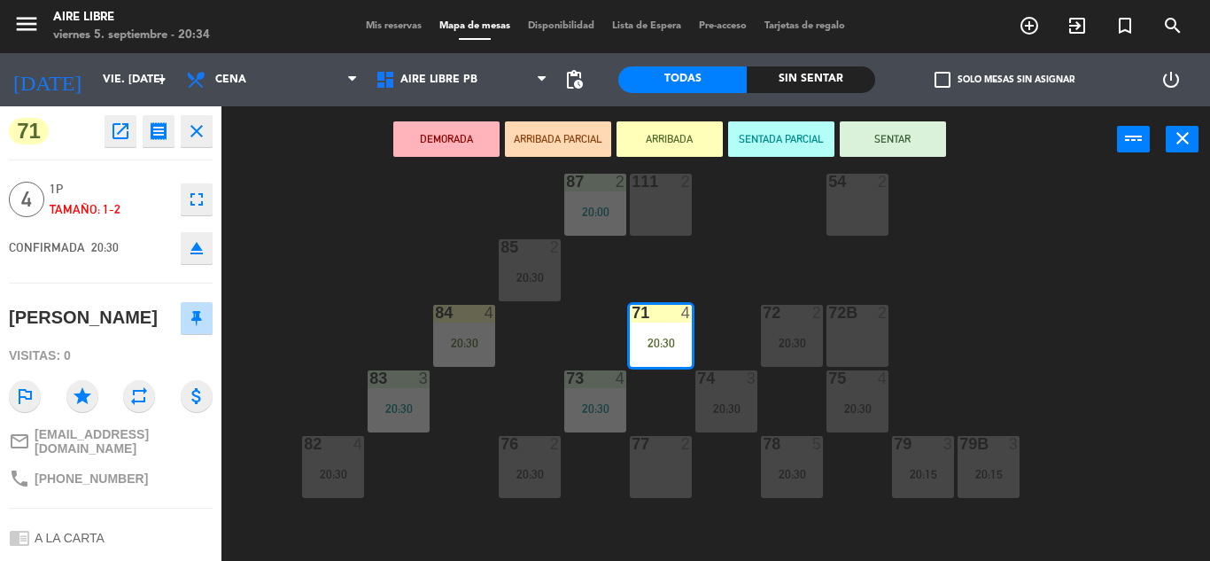
click at [909, 126] on button "SENTAR" at bounding box center [893, 138] width 106 height 35
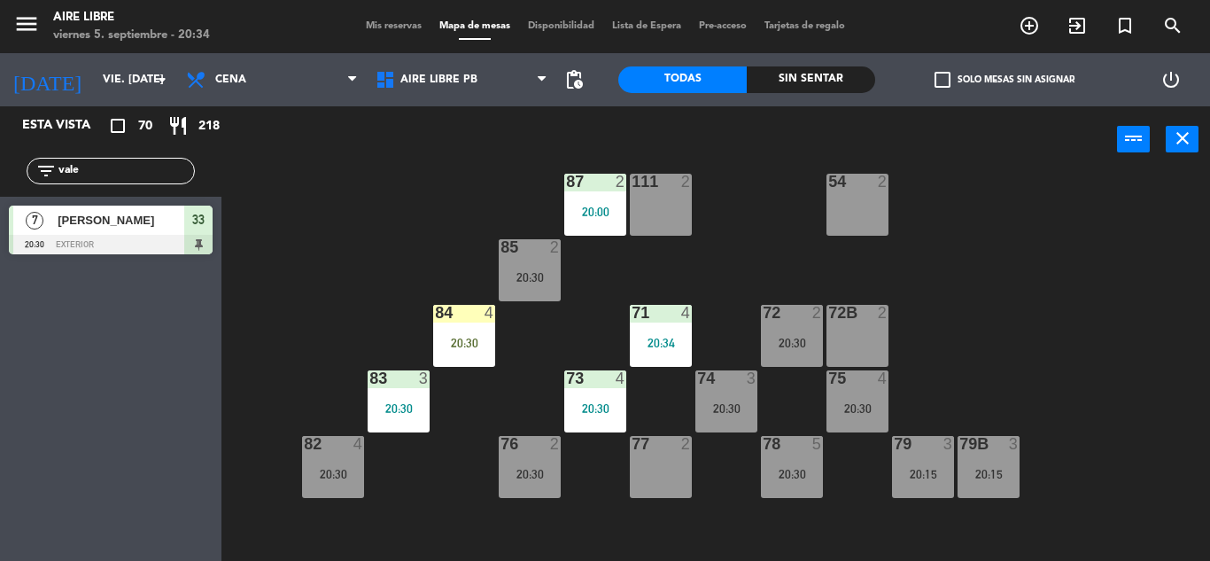
click at [476, 343] on div "20:30" at bounding box center [464, 343] width 62 height 12
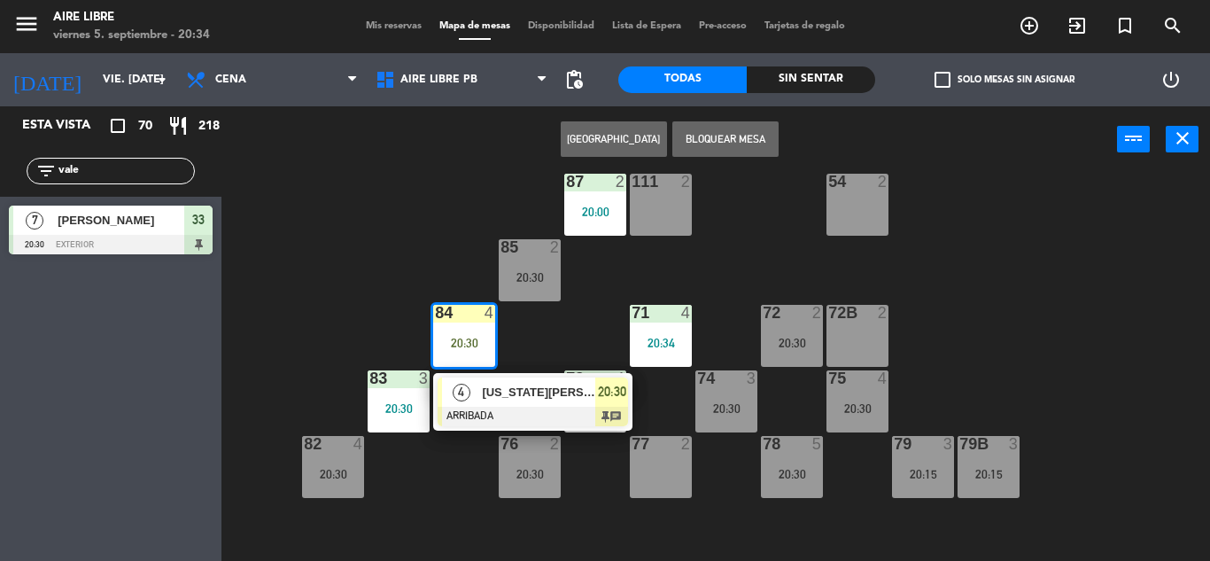
click at [527, 400] on span "[US_STATE][PERSON_NAME]" at bounding box center [538, 392] width 113 height 19
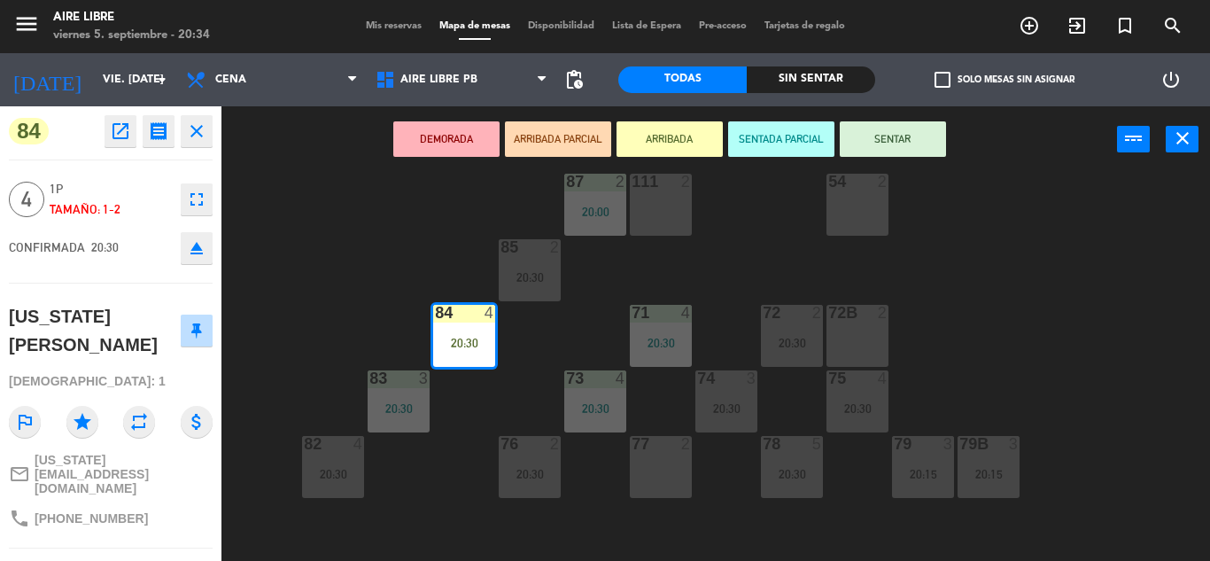
click at [900, 136] on button "SENTAR" at bounding box center [893, 138] width 106 height 35
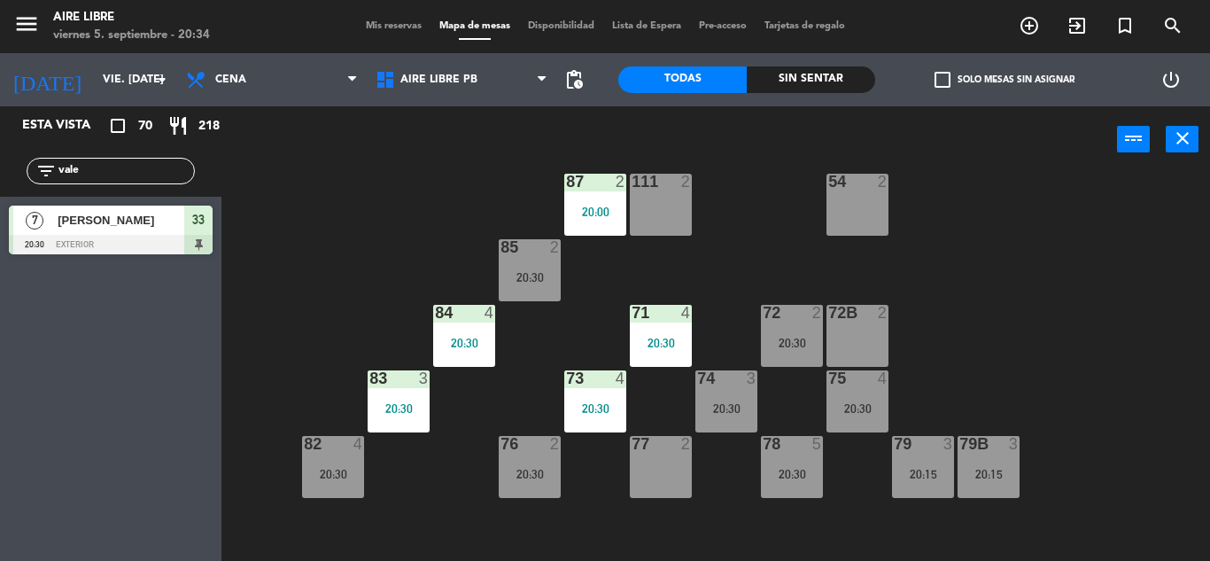
click at [115, 167] on input "vale" at bounding box center [125, 170] width 137 height 19
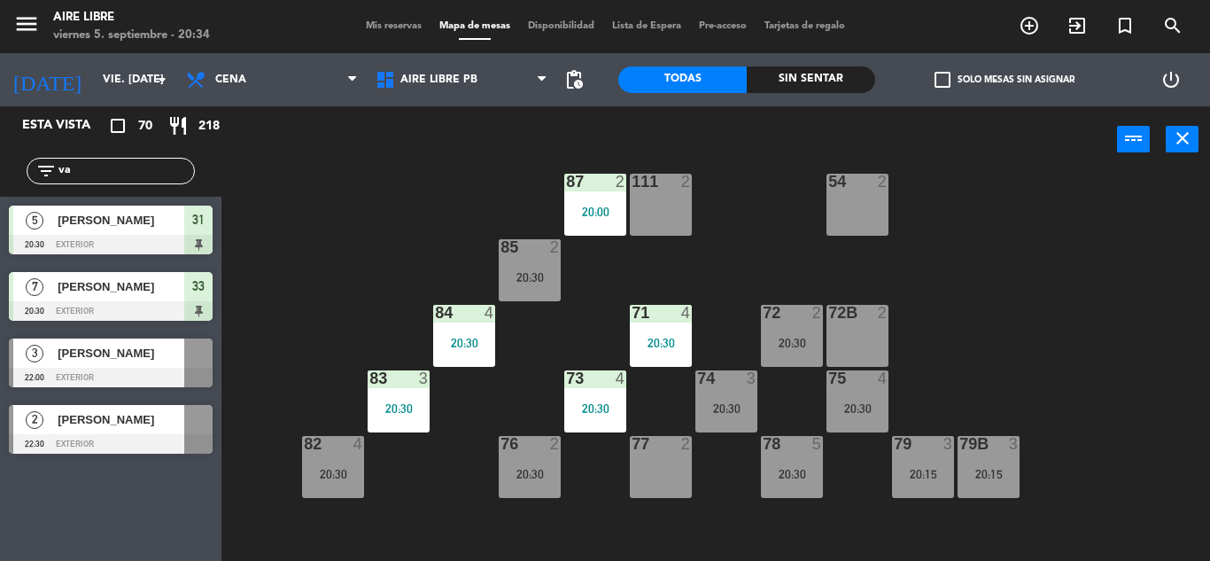
type input "v"
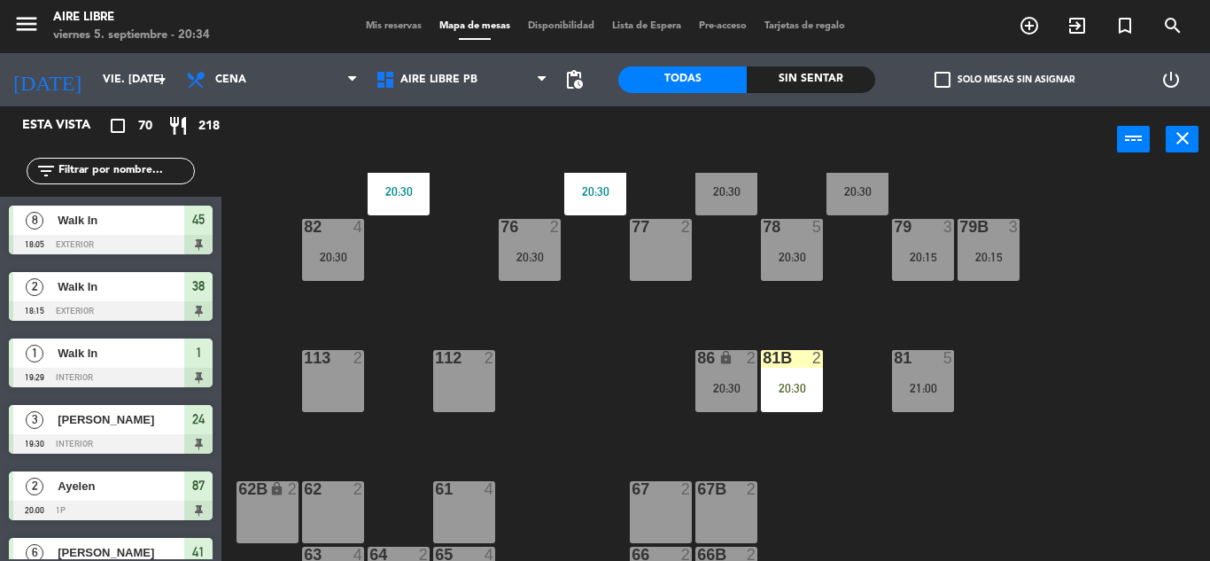
scroll to position [323, 0]
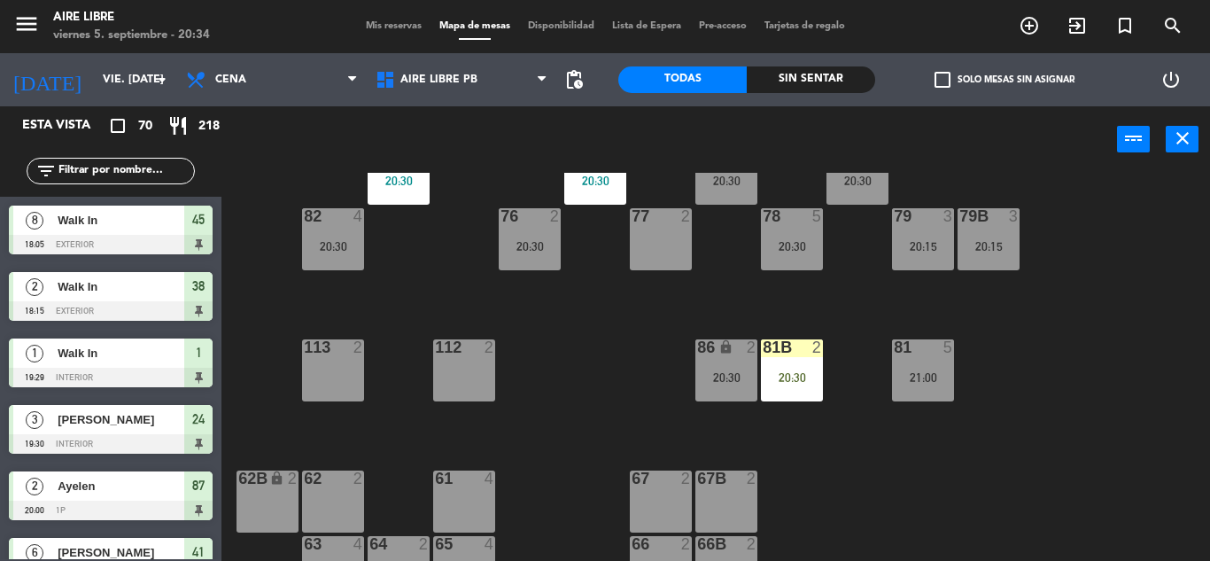
click at [796, 387] on div "81b 2 20:30" at bounding box center [792, 370] width 62 height 62
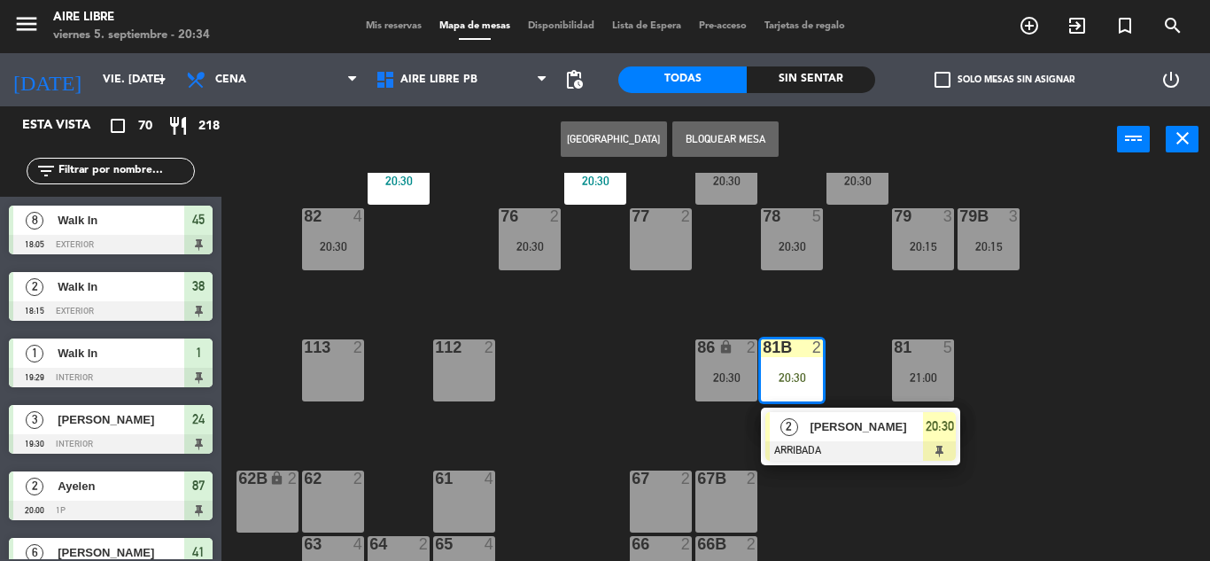
click at [829, 414] on div "[PERSON_NAME]" at bounding box center [865, 426] width 115 height 29
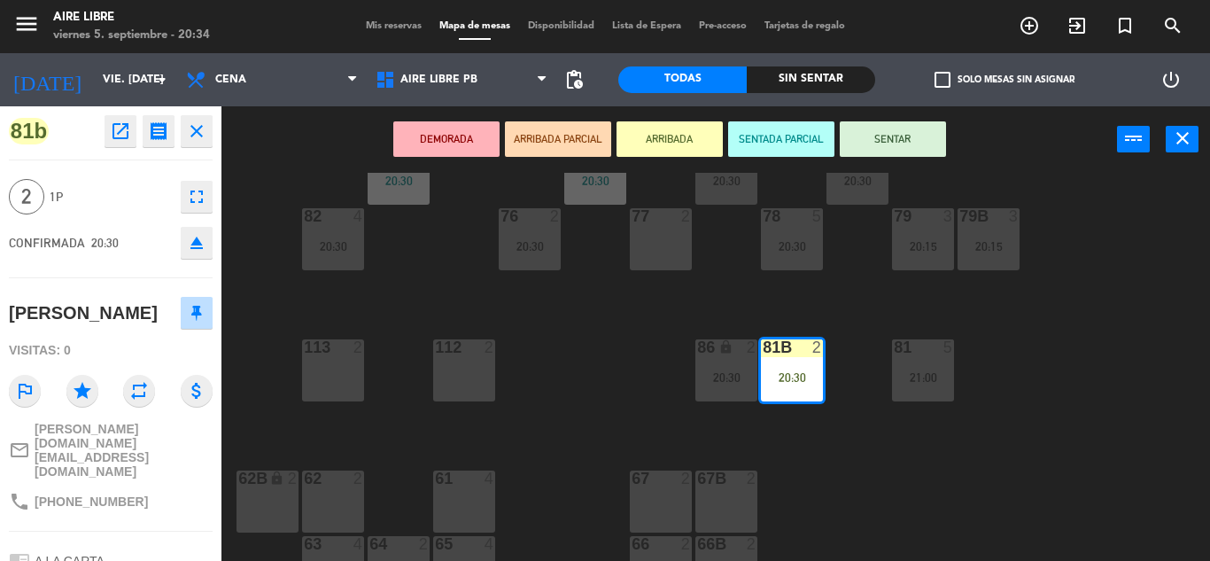
click at [891, 137] on button "SENTAR" at bounding box center [893, 138] width 106 height 35
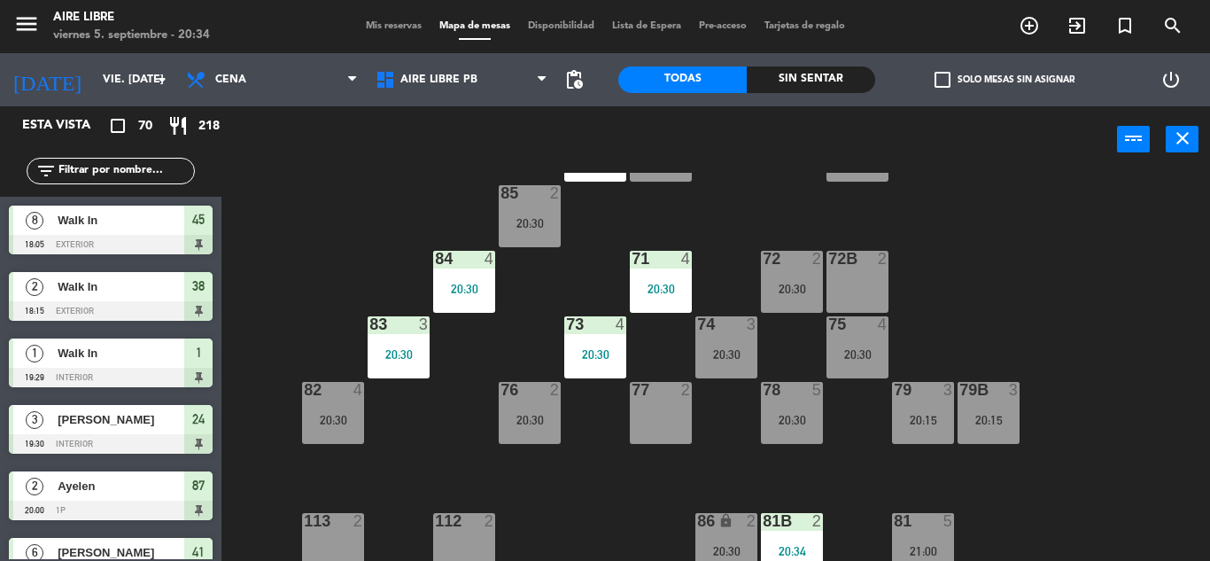
scroll to position [146, 0]
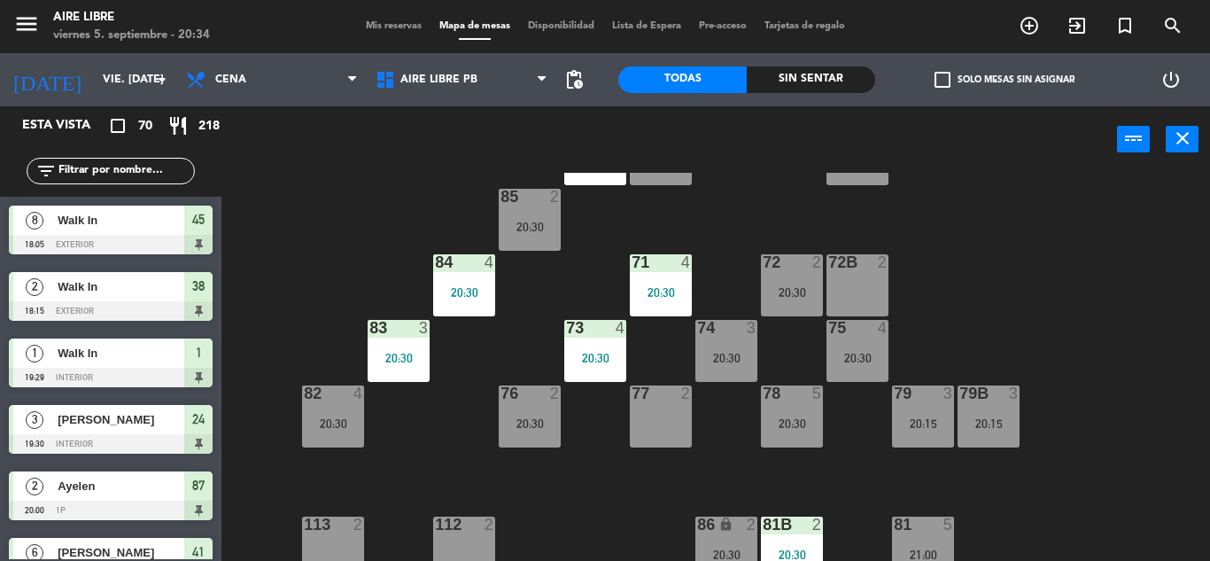
click at [98, 169] on input "text" at bounding box center [125, 170] width 137 height 19
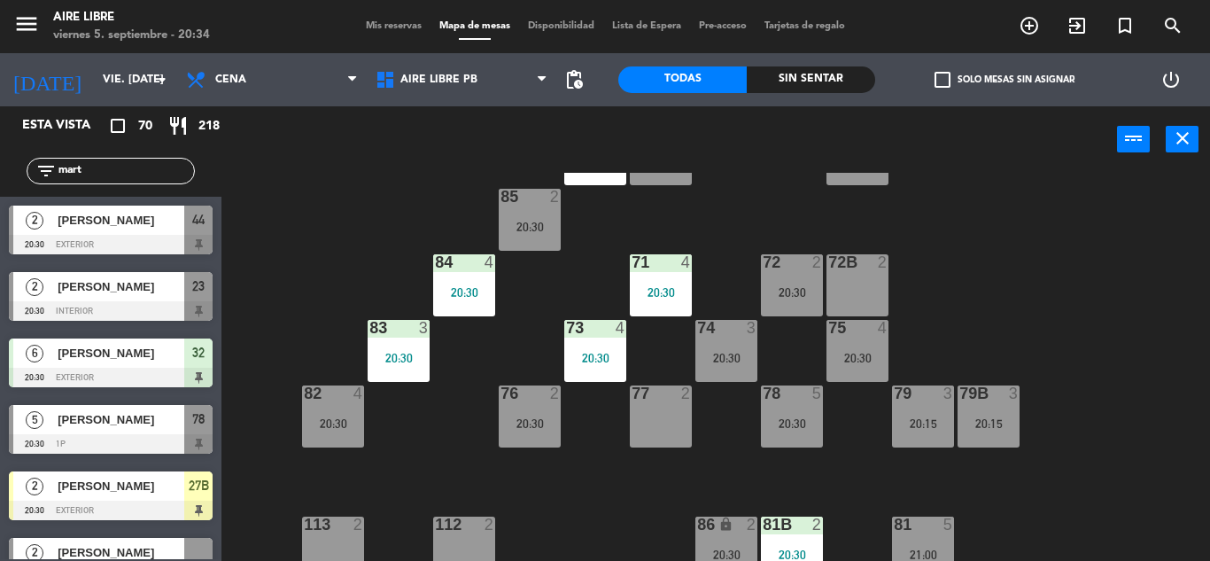
type input "mart"
click at [333, 244] on div "51 2 52 4 53 3 111 2 54 2 87 2 20:00 85 2 20:30 72 2 20:30 84 4 20:30 71 4 20:3…" at bounding box center [722, 367] width 976 height 388
click at [103, 424] on span "[PERSON_NAME]" at bounding box center [121, 419] width 127 height 19
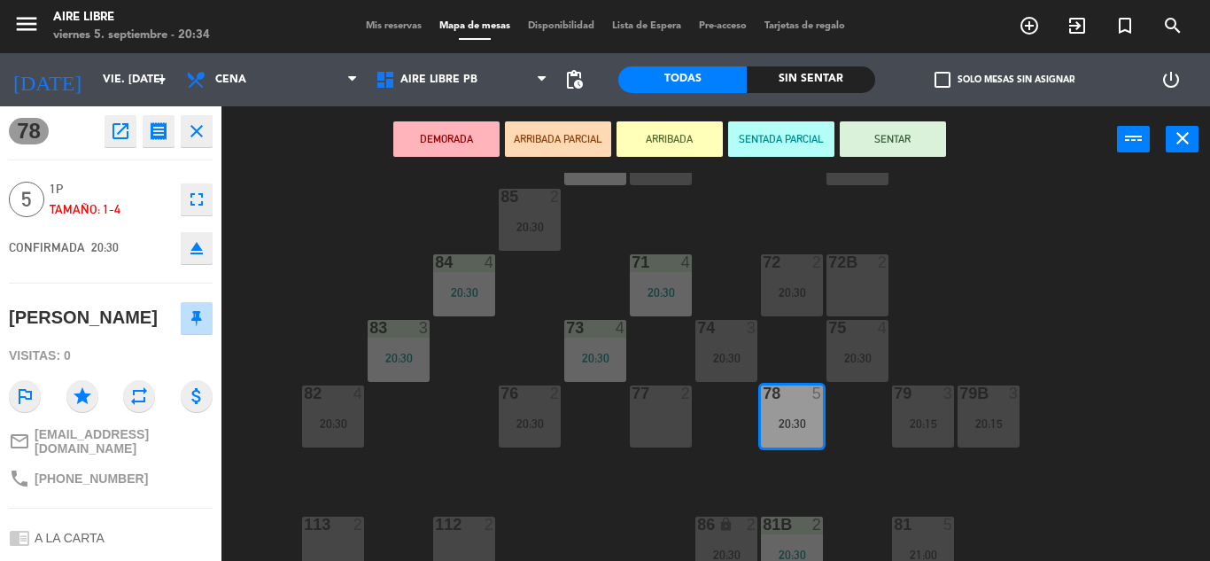
click at [675, 138] on button "ARRIBADA" at bounding box center [670, 138] width 106 height 35
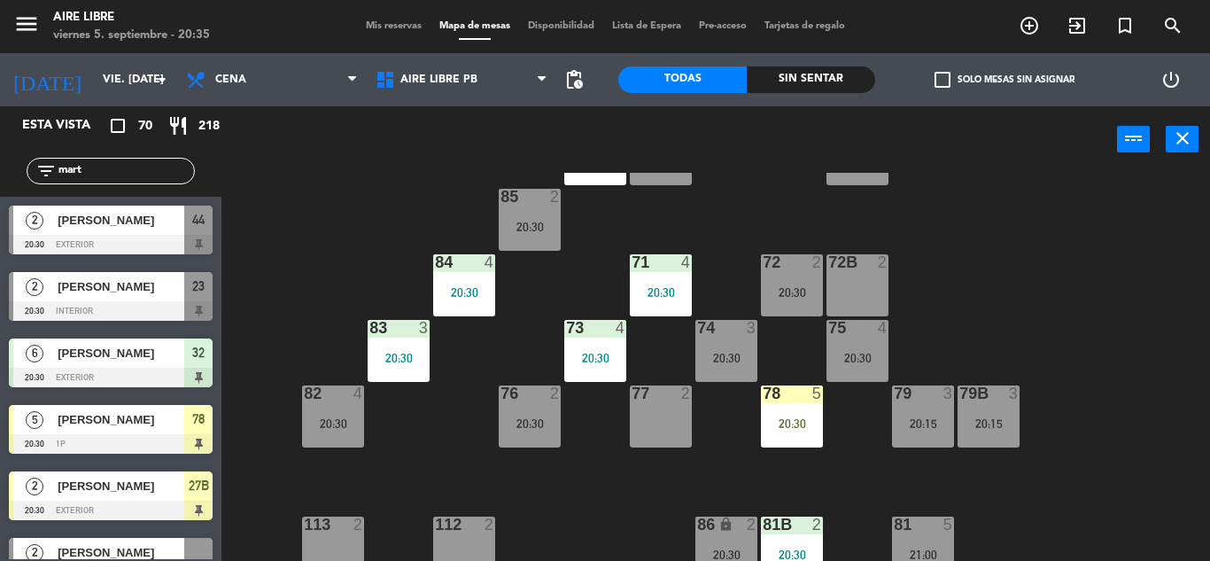
click at [129, 424] on span "[PERSON_NAME]" at bounding box center [121, 419] width 127 height 19
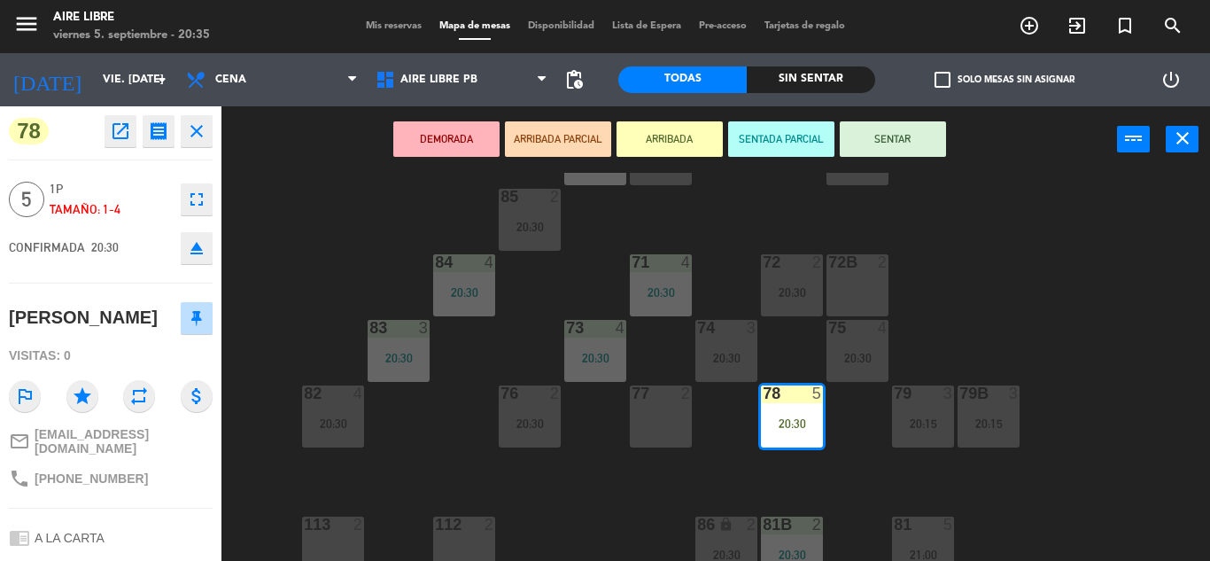
click at [190, 190] on icon "fullscreen" at bounding box center [196, 199] width 21 height 21
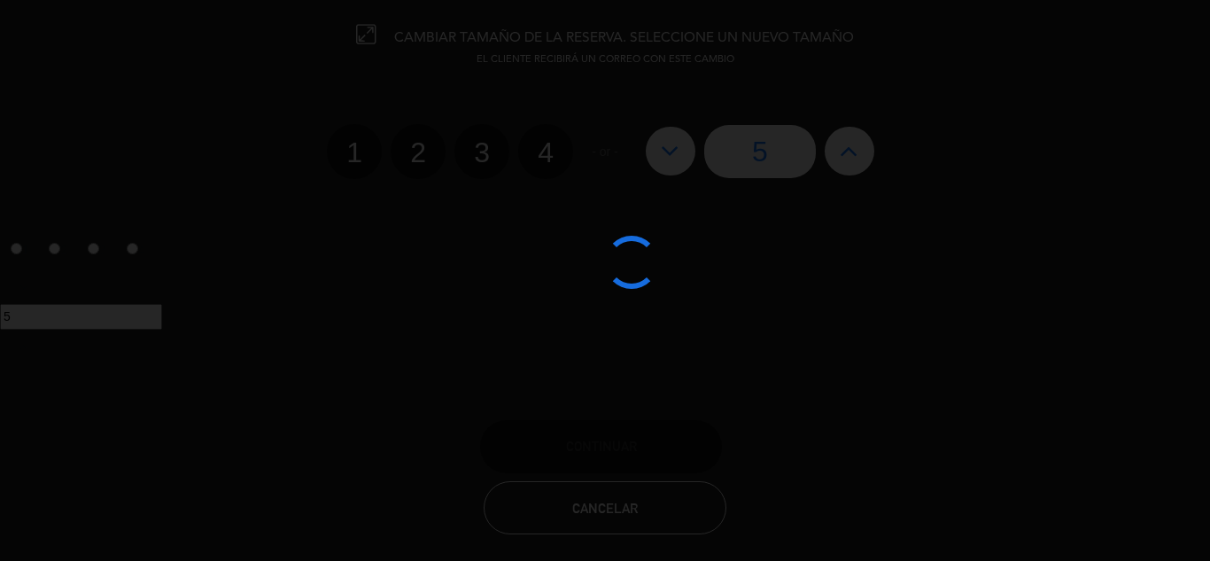
click at [478, 146] on div at bounding box center [605, 280] width 1210 height 561
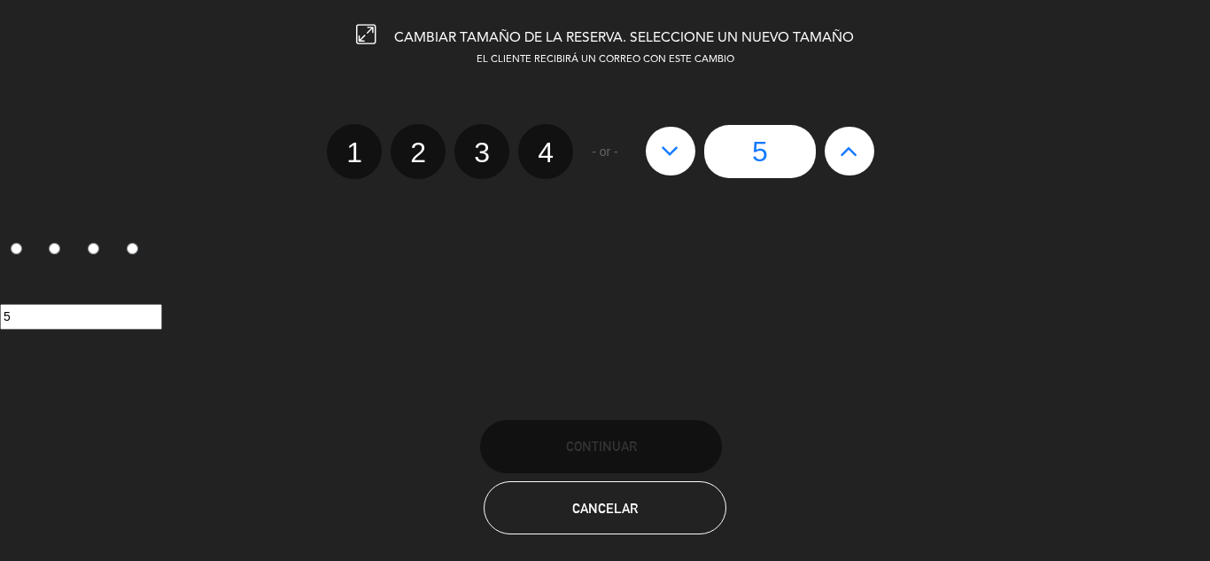
click at [478, 146] on label "3" at bounding box center [482, 151] width 55 height 55
click at [478, 143] on input "3" at bounding box center [480, 137] width 12 height 12
radio input "true"
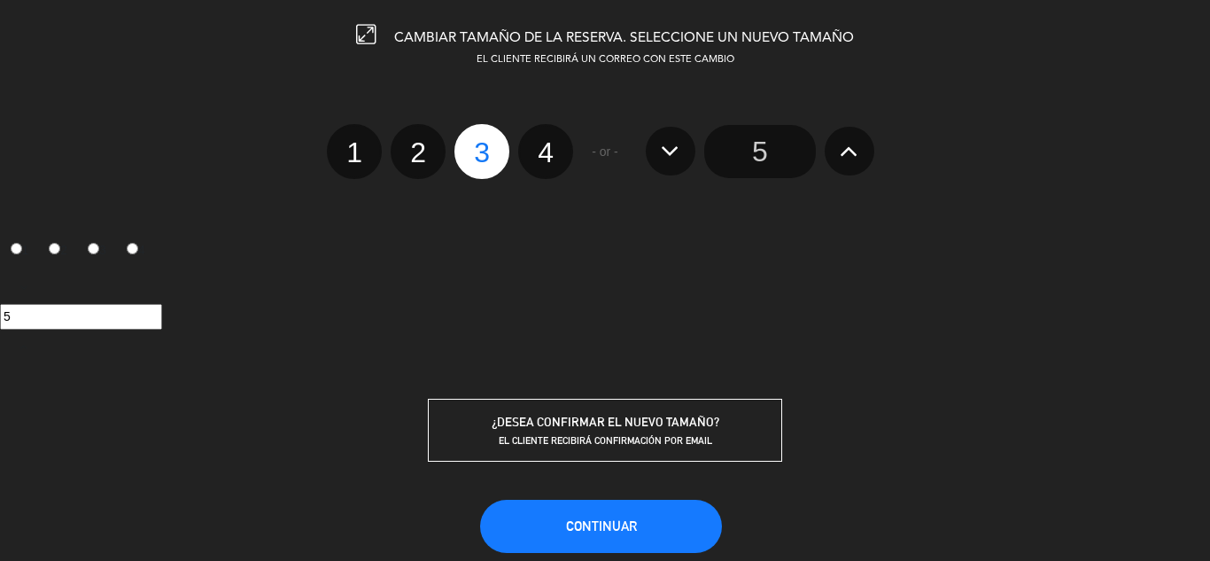
radio input "false"
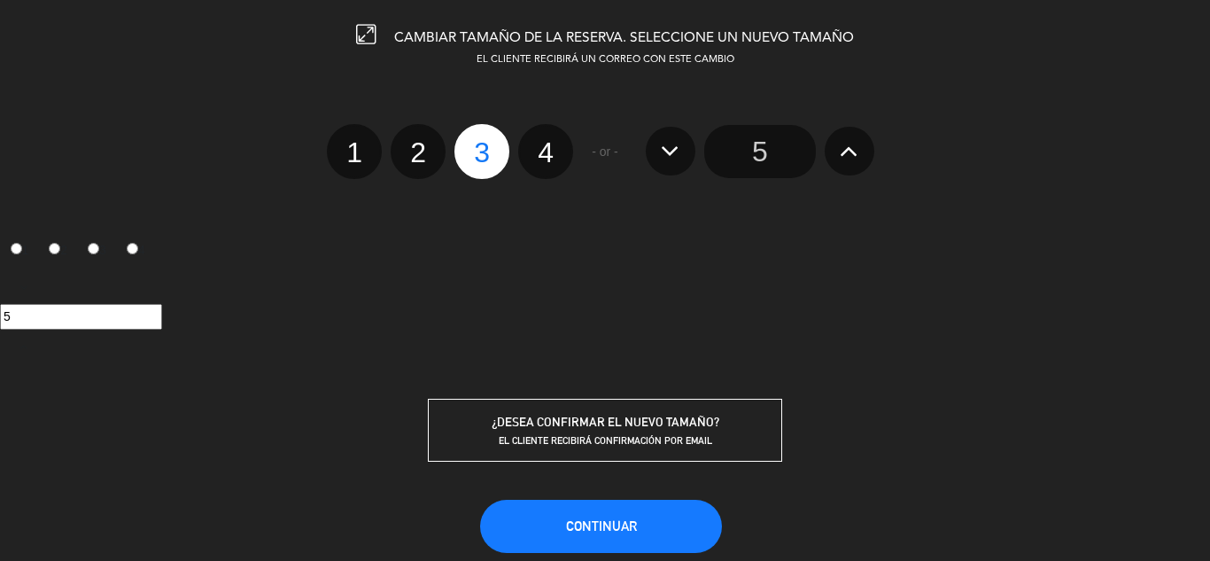
radio input "false"
radio input "true"
click at [618, 524] on span "Continuar" at bounding box center [601, 525] width 71 height 15
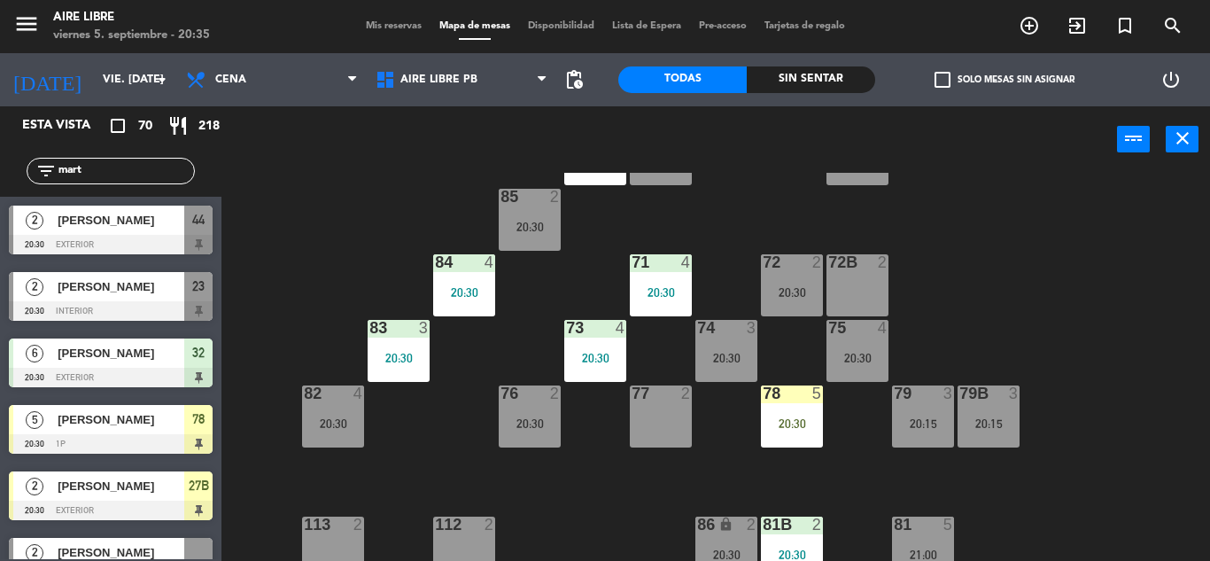
click at [598, 479] on div "51 2 52 4 53 3 111 2 54 2 87 2 20:00 85 2 20:30 72 2 20:30 84 4 20:30 71 4 20:3…" at bounding box center [722, 367] width 976 height 388
click at [126, 428] on span "[PERSON_NAME]" at bounding box center [121, 419] width 127 height 19
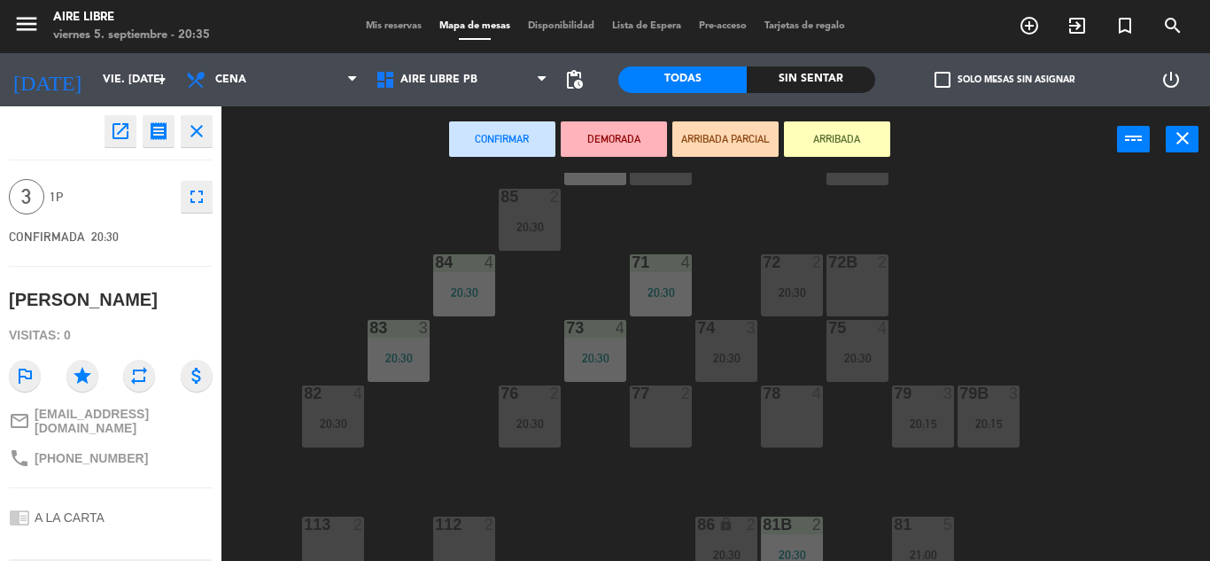
click at [792, 412] on div "78 4" at bounding box center [792, 416] width 62 height 62
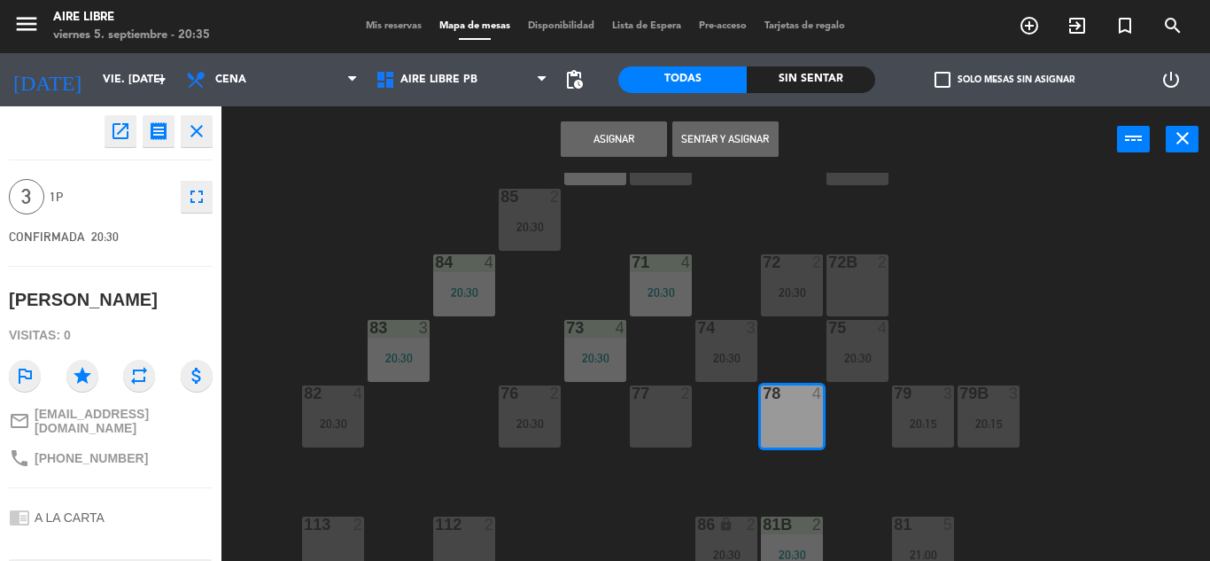
click at [736, 133] on button "Sentar y Asignar" at bounding box center [726, 138] width 106 height 35
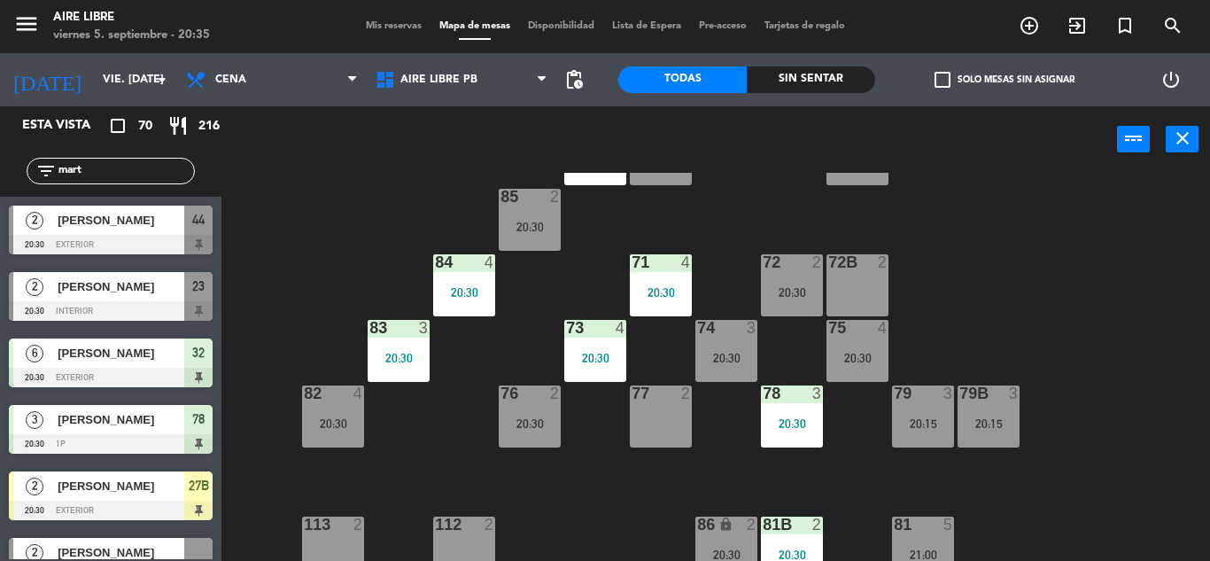
click at [119, 166] on input "mart" at bounding box center [125, 170] width 137 height 19
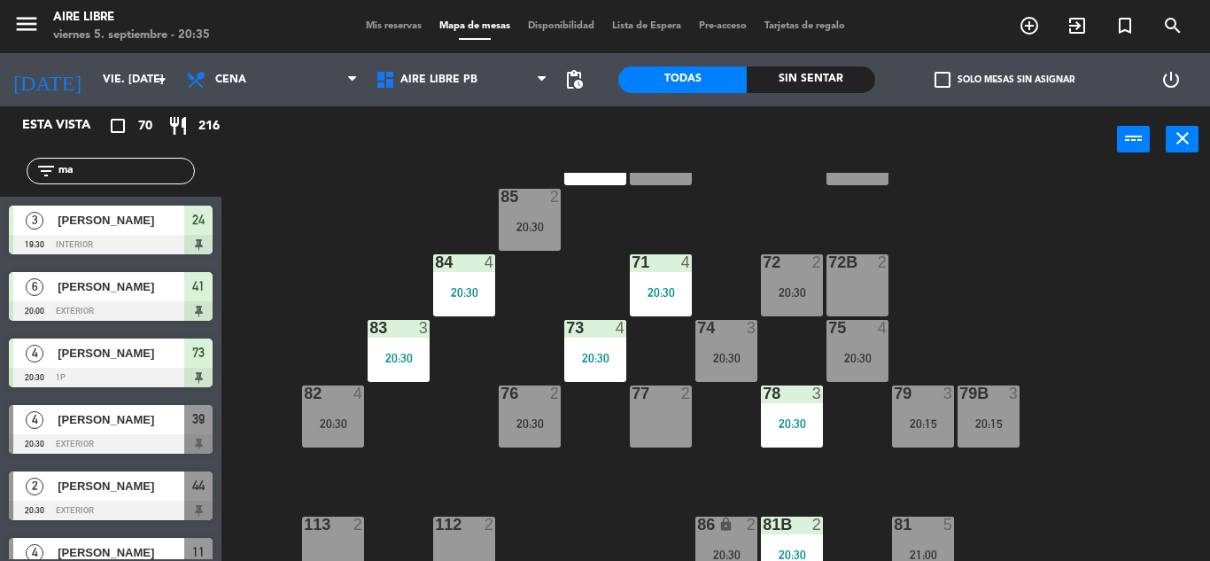
type input "m"
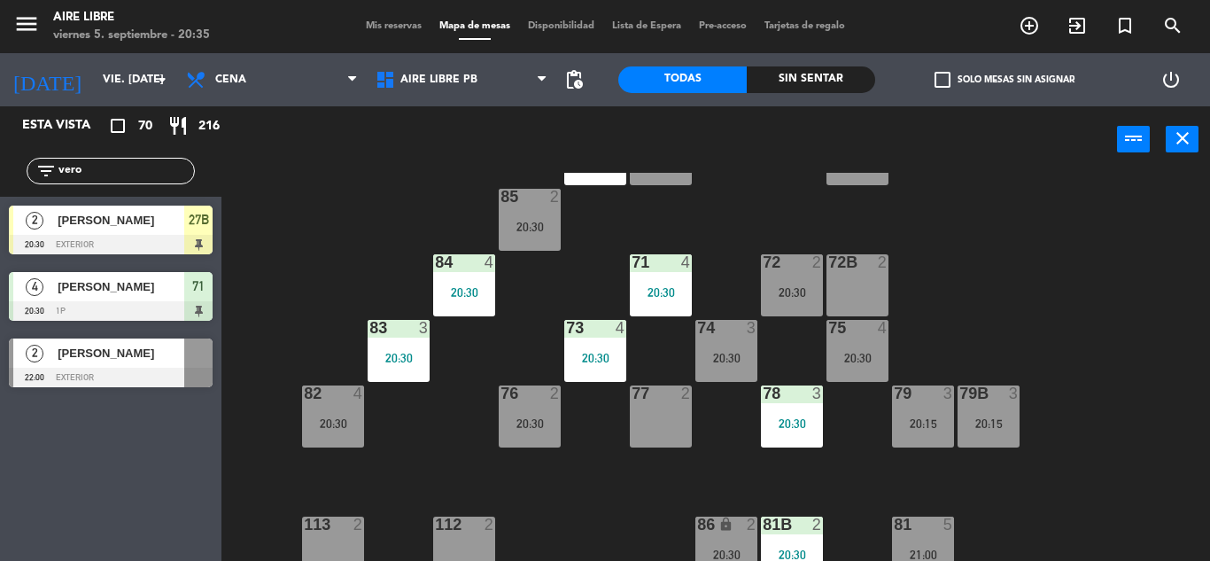
click at [62, 496] on div "Esta vista crop_square 70 restaurant 216 filter_list vero 2 Martinez Veronica 2…" at bounding box center [111, 333] width 222 height 455
click at [105, 175] on input "vero" at bounding box center [125, 170] width 137 height 19
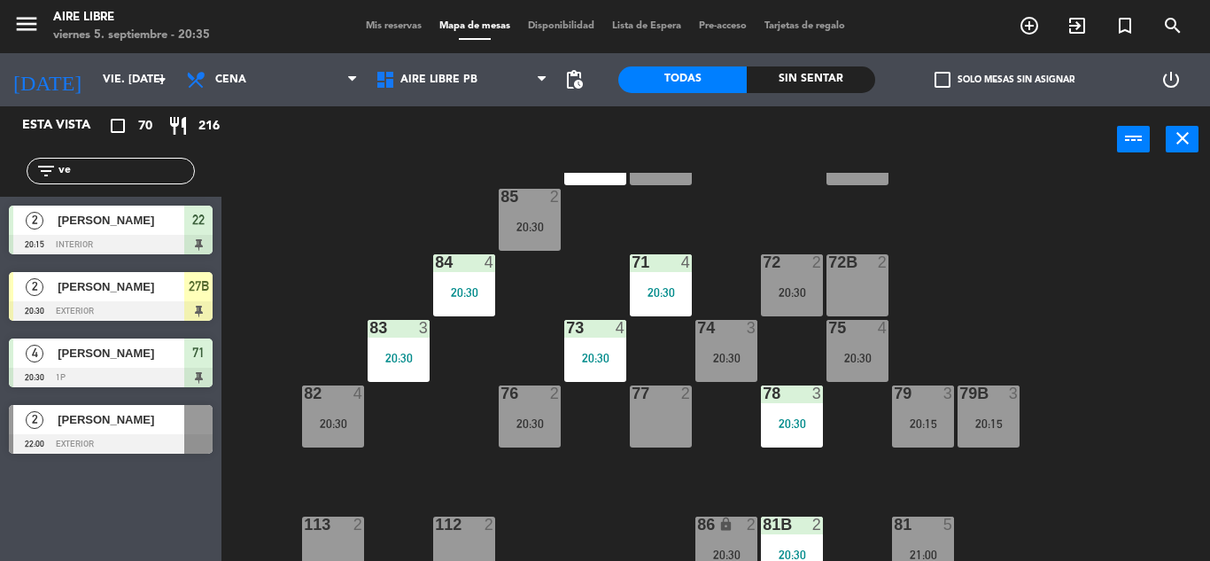
type input "v"
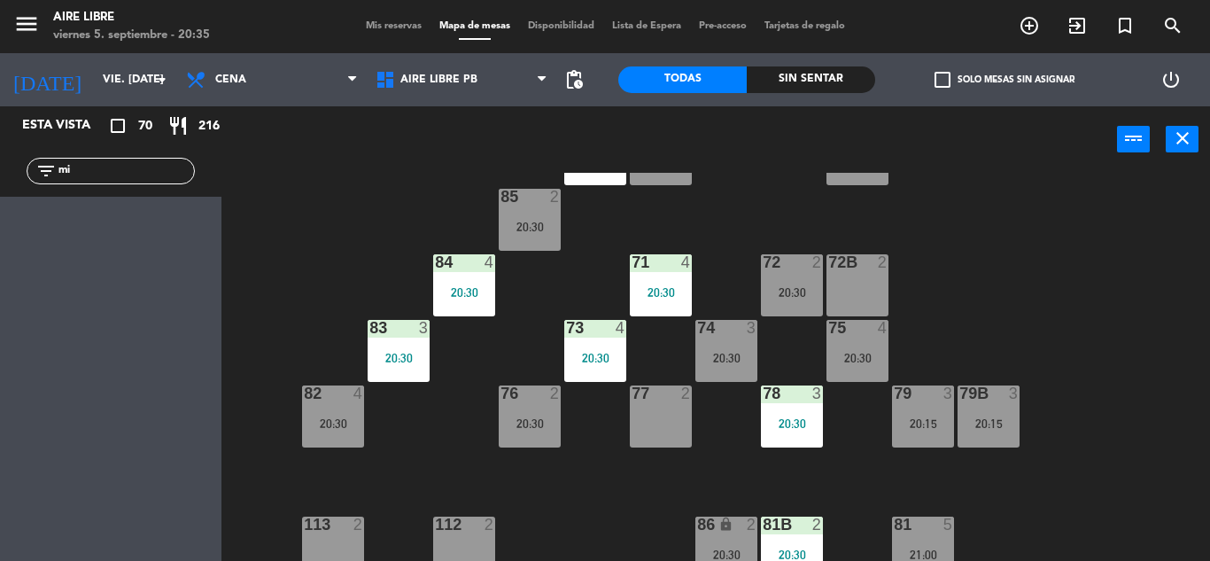
type input "m"
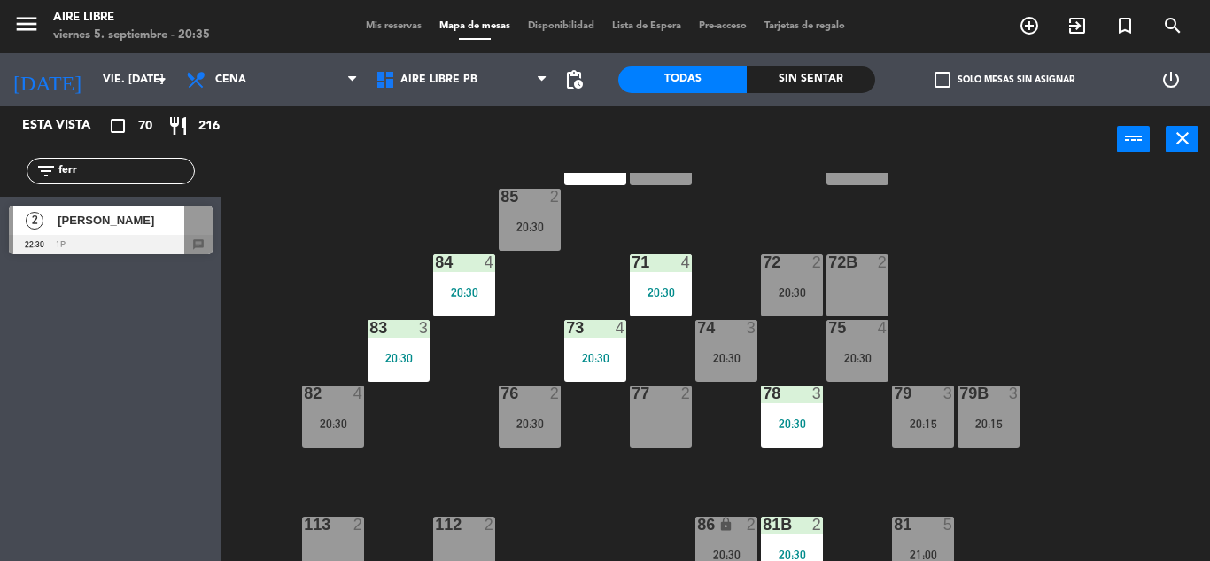
click at [124, 173] on input "ferr" at bounding box center [125, 170] width 137 height 19
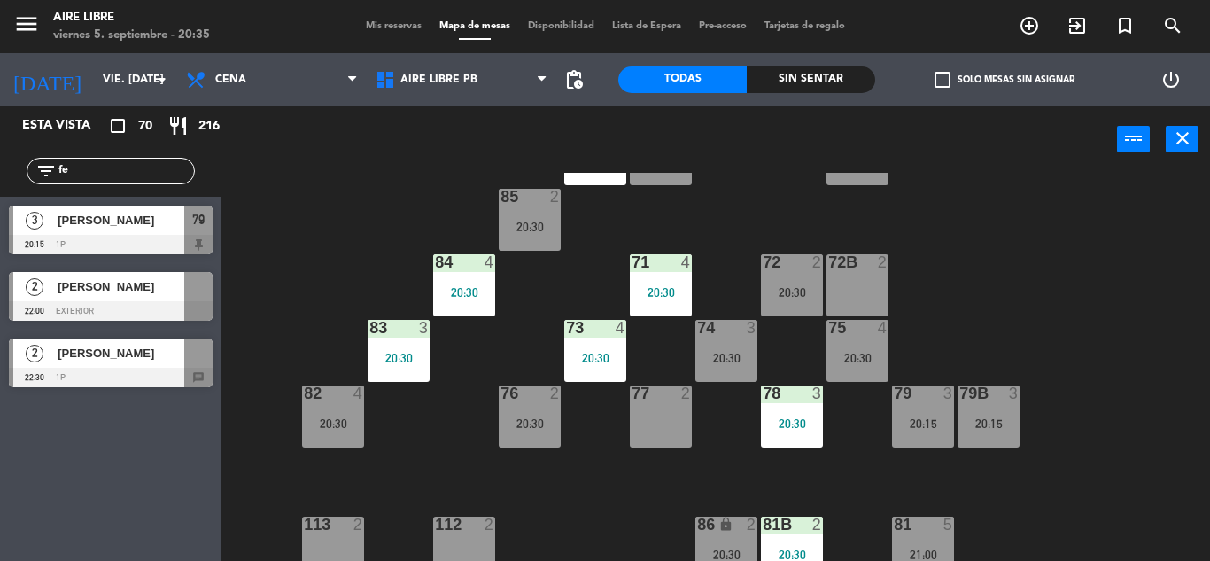
type input "f"
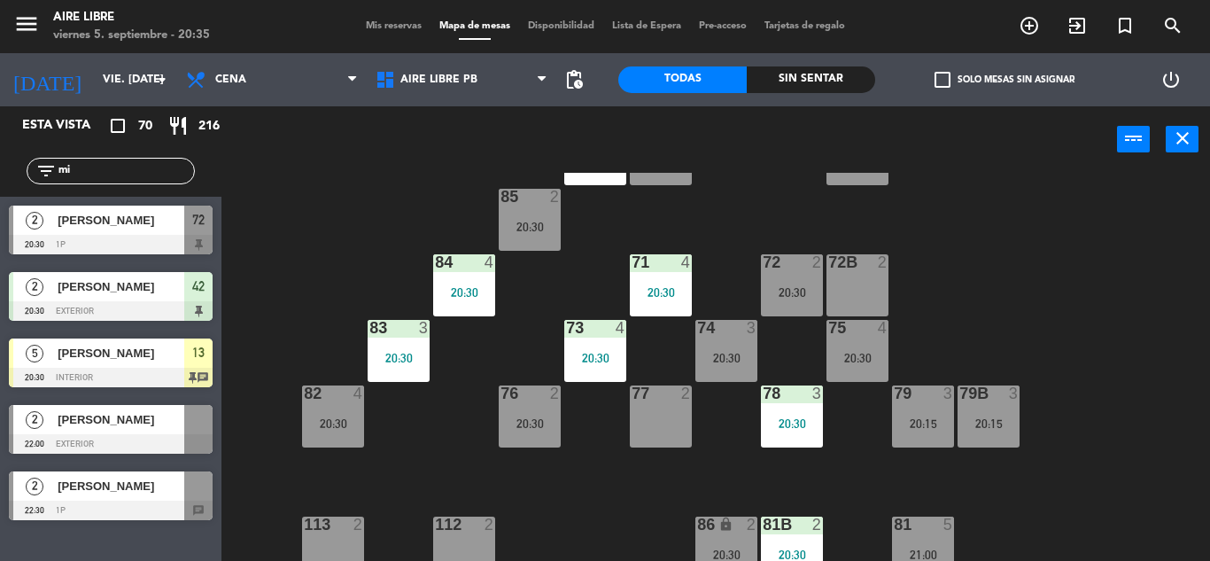
type input "m"
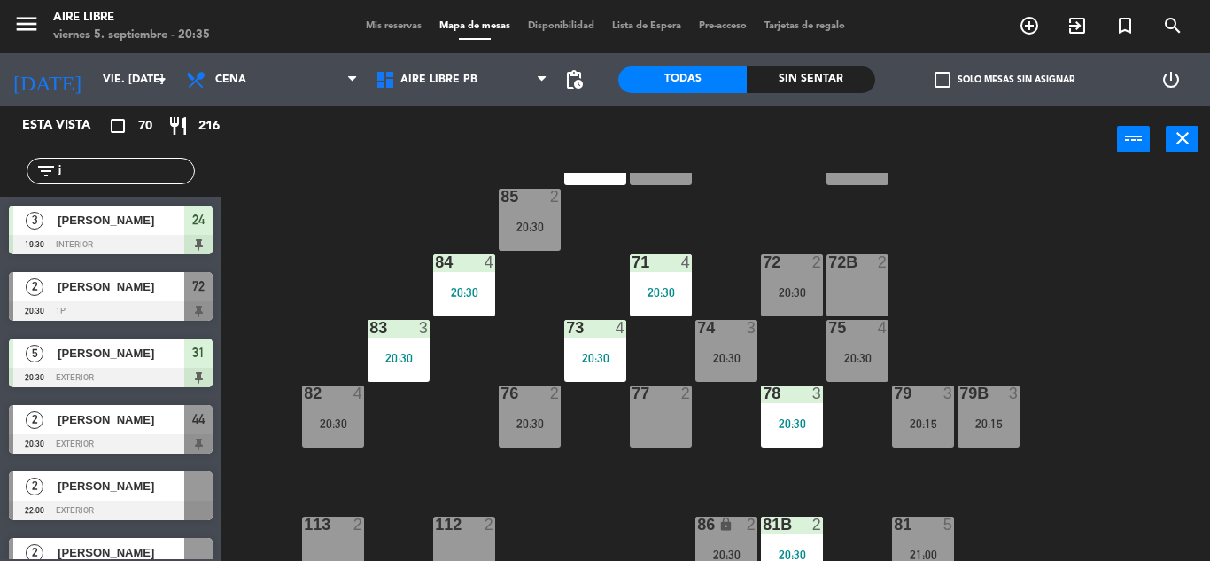
type input "j"
click at [315, 278] on div "51 2 52 4 53 3 111 2 54 2 87 2 20:00 85 2 20:30 72 2 20:30 84 4 20:30 71 4 20:3…" at bounding box center [722, 367] width 976 height 388
click at [110, 175] on input "j" at bounding box center [125, 170] width 137 height 19
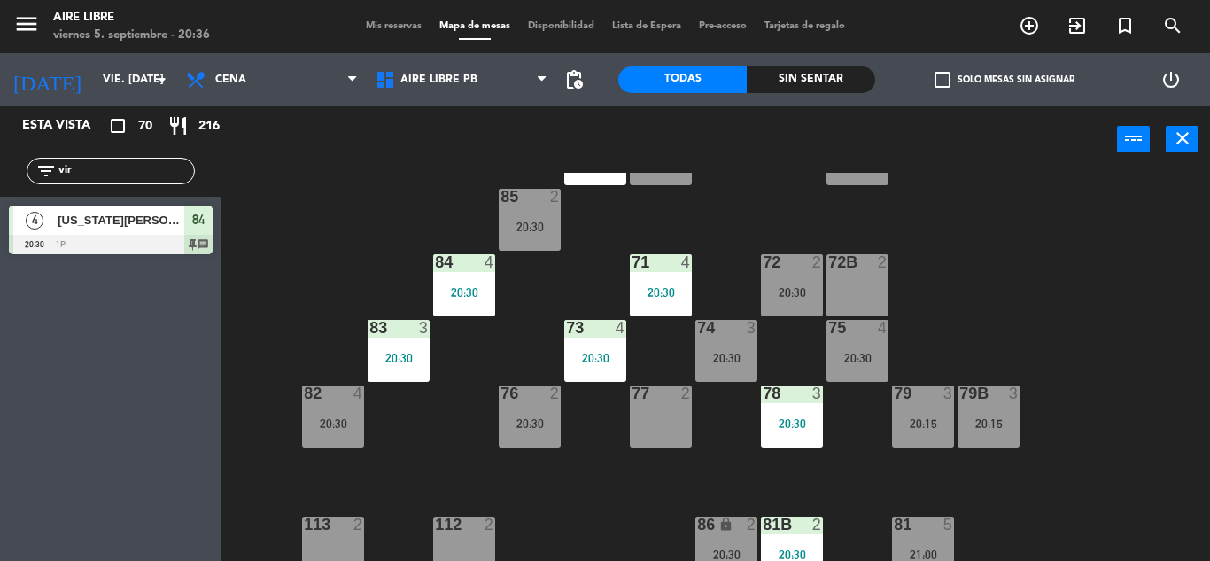
click at [84, 465] on div "Esta vista crop_square 70 restaurant 216 filter_list vir 4 Virginia Simari 20:3…" at bounding box center [111, 333] width 222 height 455
click at [94, 169] on input "vir" at bounding box center [125, 170] width 137 height 19
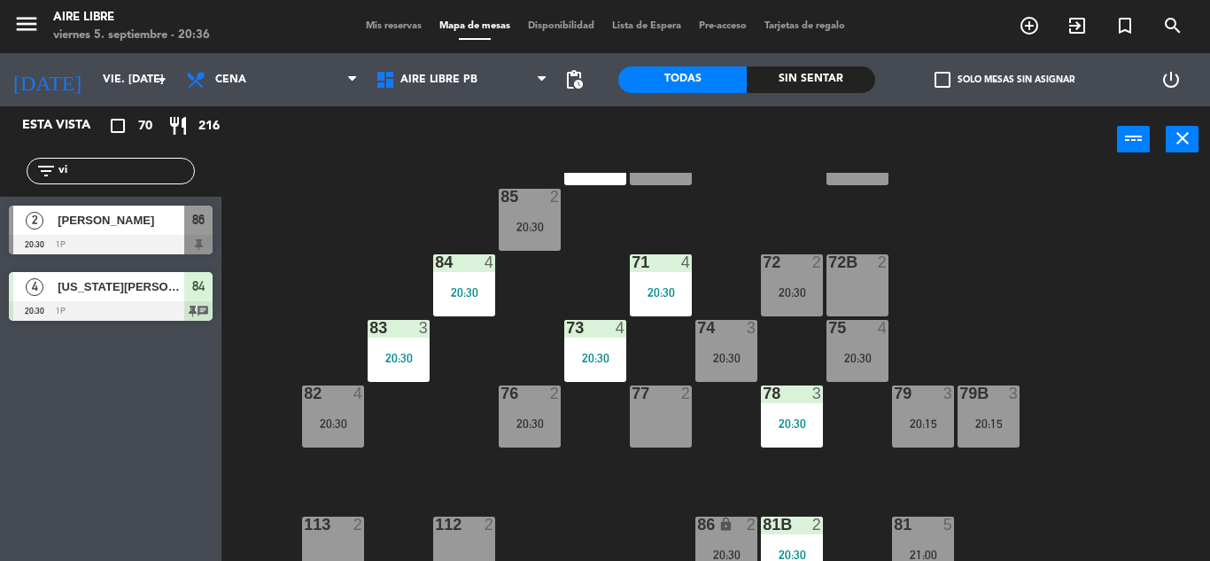
type input "v"
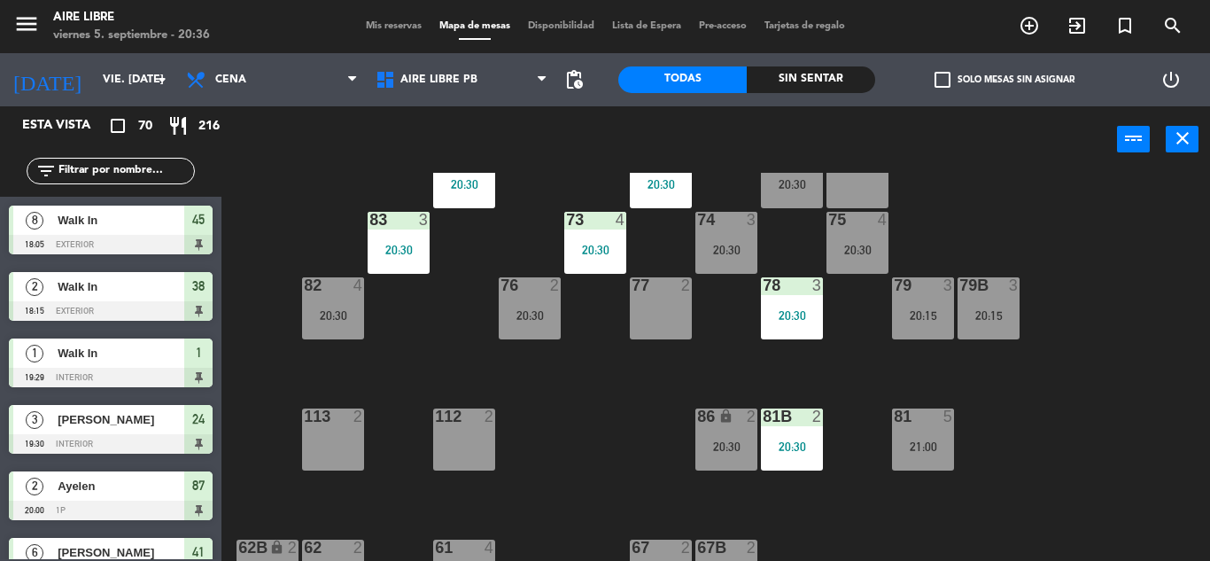
scroll to position [252, 0]
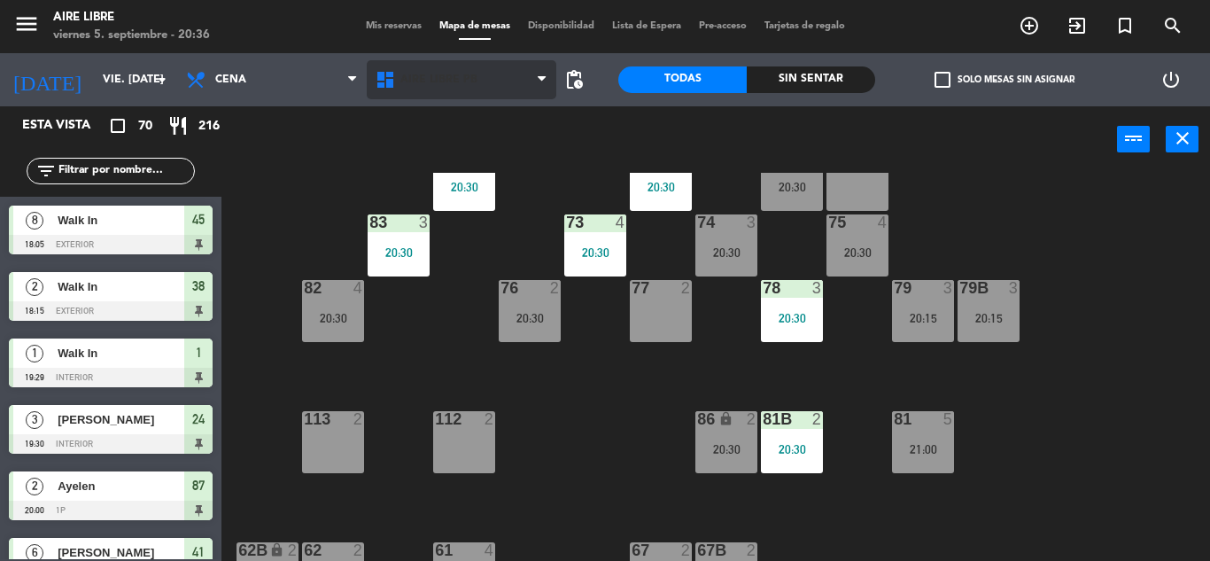
click at [426, 74] on span "Aire Libre PB" at bounding box center [438, 80] width 77 height 12
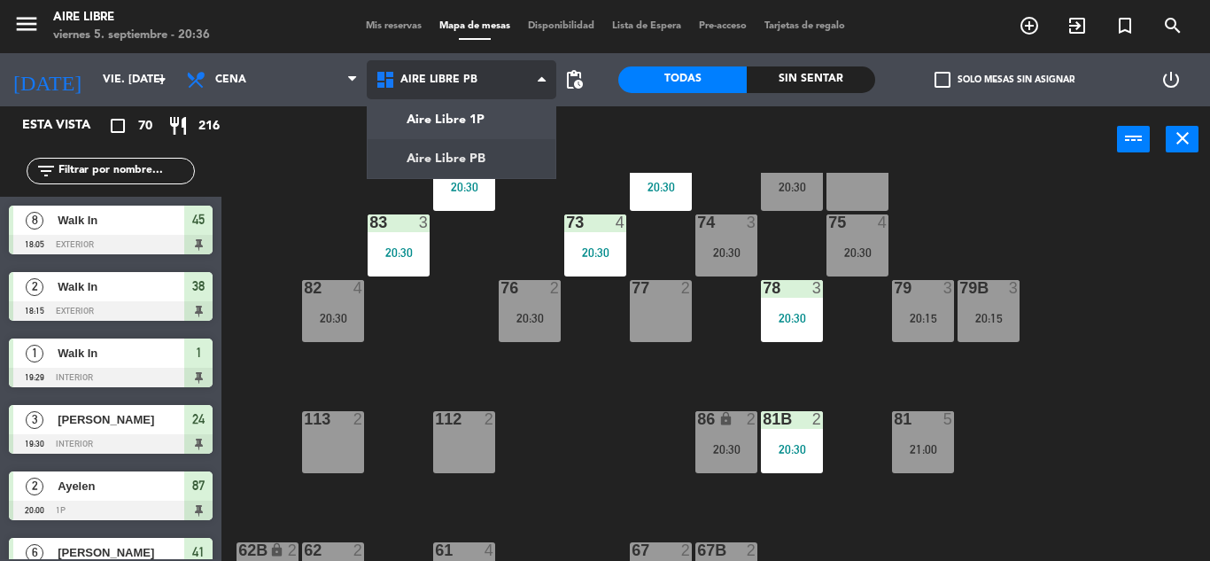
click at [432, 120] on ng-component "menu Aire Libre viernes 5. septiembre - 20:36 Mis reservas Mapa de mesas Dispon…" at bounding box center [605, 280] width 1210 height 561
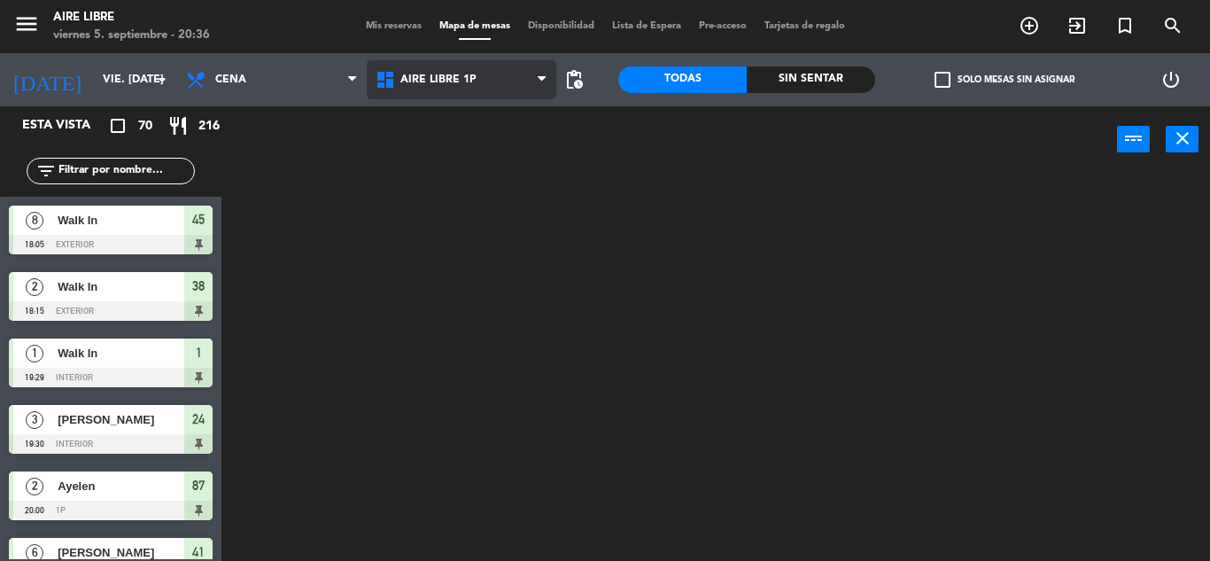
click at [398, 80] on icon at bounding box center [388, 79] width 26 height 21
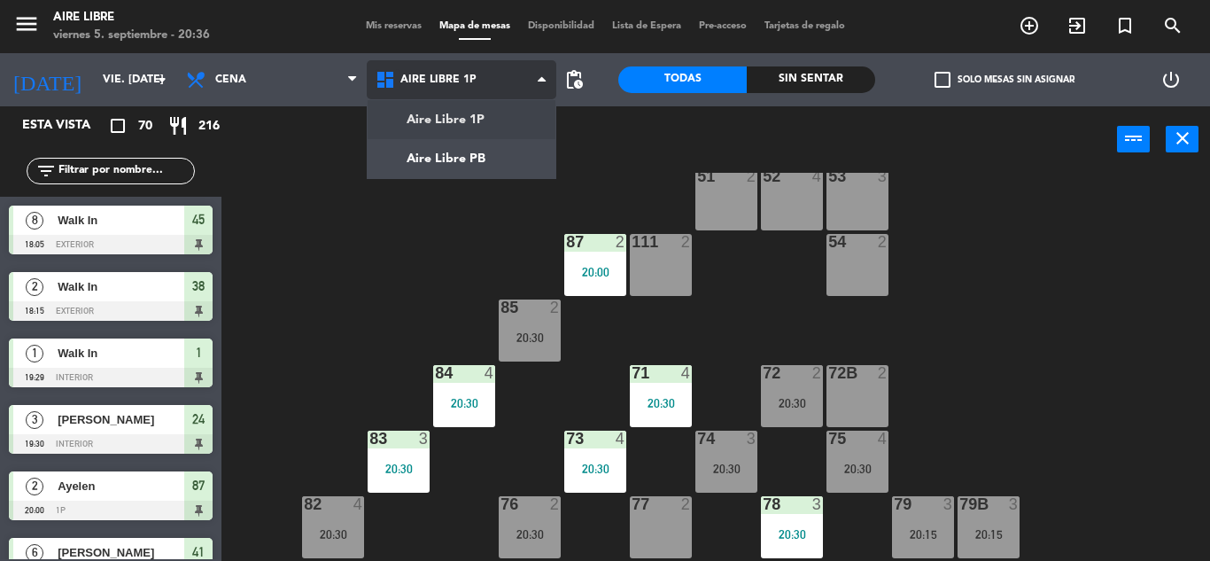
scroll to position [82, 0]
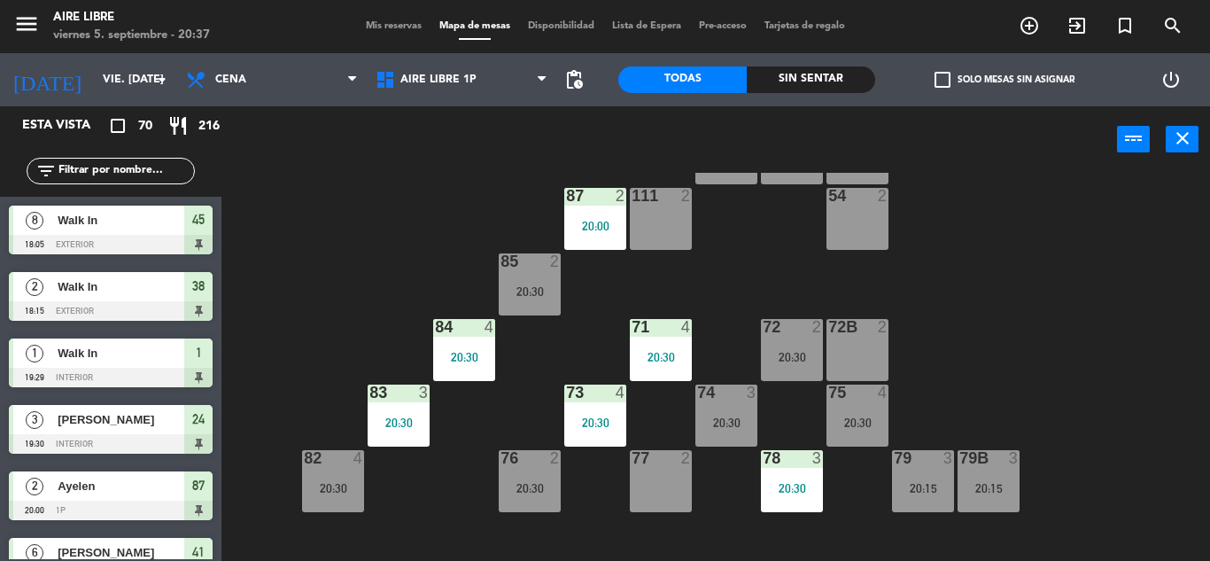
click at [100, 174] on input "text" at bounding box center [125, 170] width 137 height 19
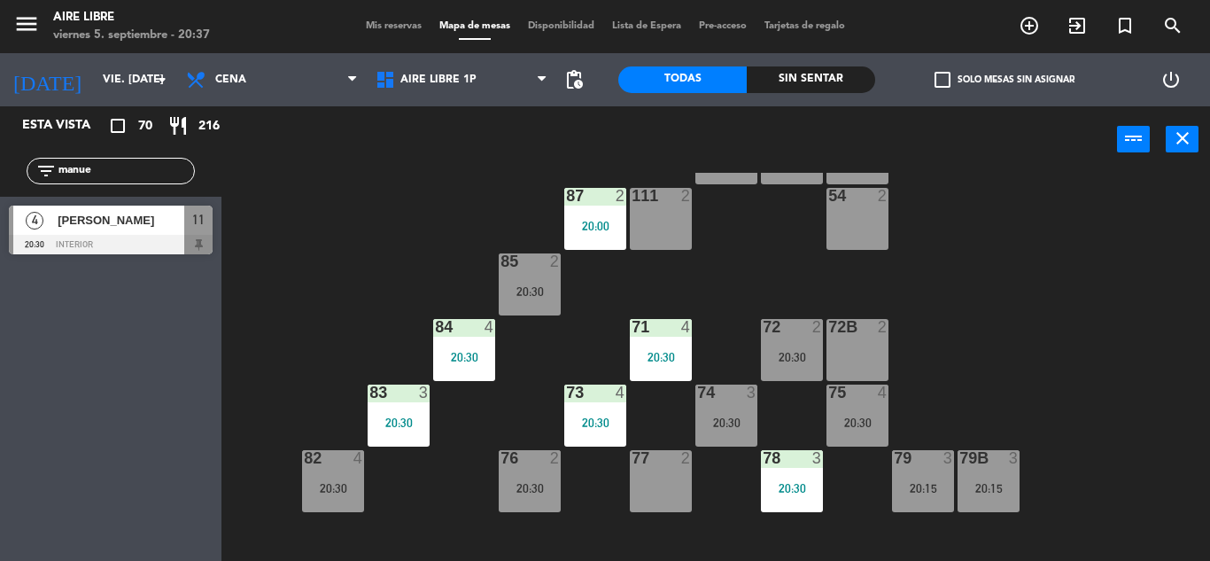
type input "manue"
click at [71, 416] on div "Esta vista crop_square 70 restaurant 216 filter_list manue 4 Manuel Poutays 20:…" at bounding box center [111, 333] width 222 height 455
click at [125, 224] on span "[PERSON_NAME]" at bounding box center [121, 220] width 127 height 19
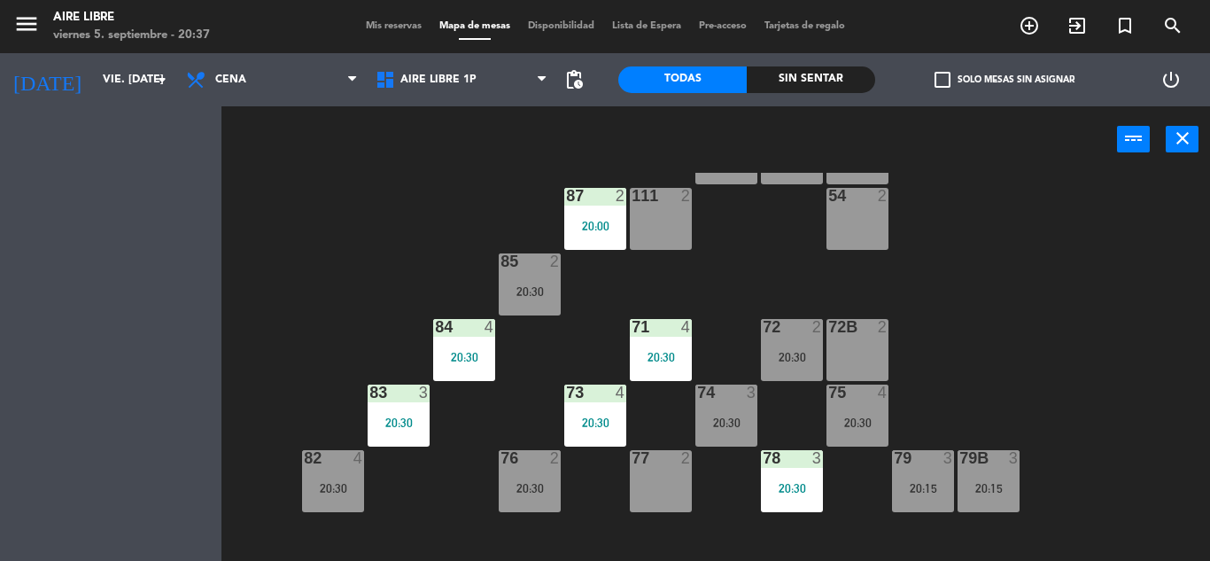
scroll to position [0, 0]
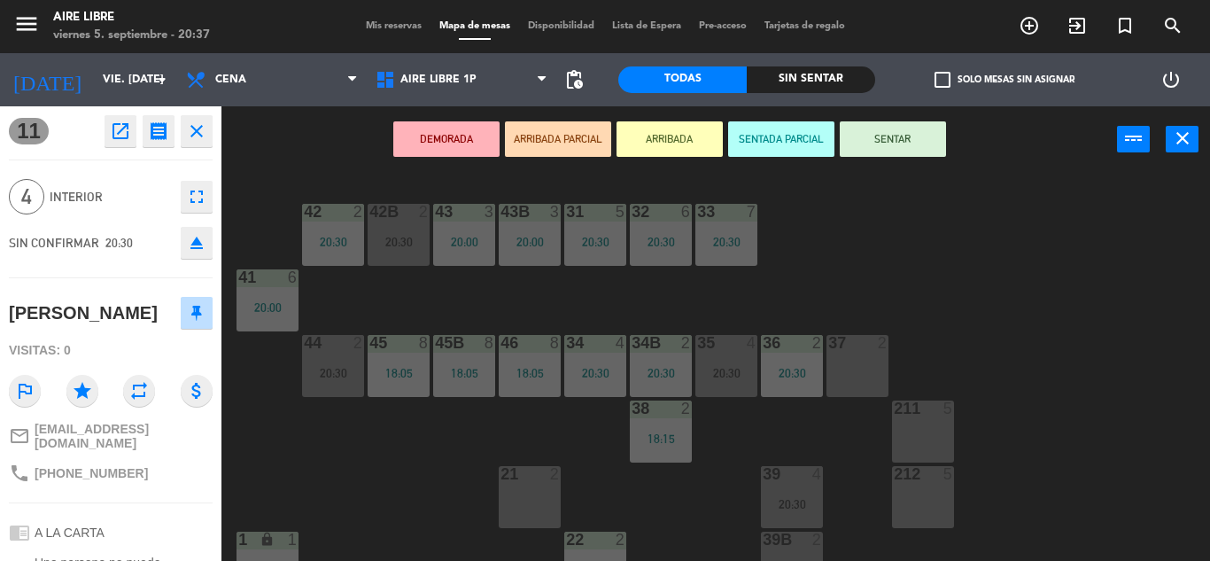
click at [681, 136] on button "ARRIBADA" at bounding box center [670, 138] width 106 height 35
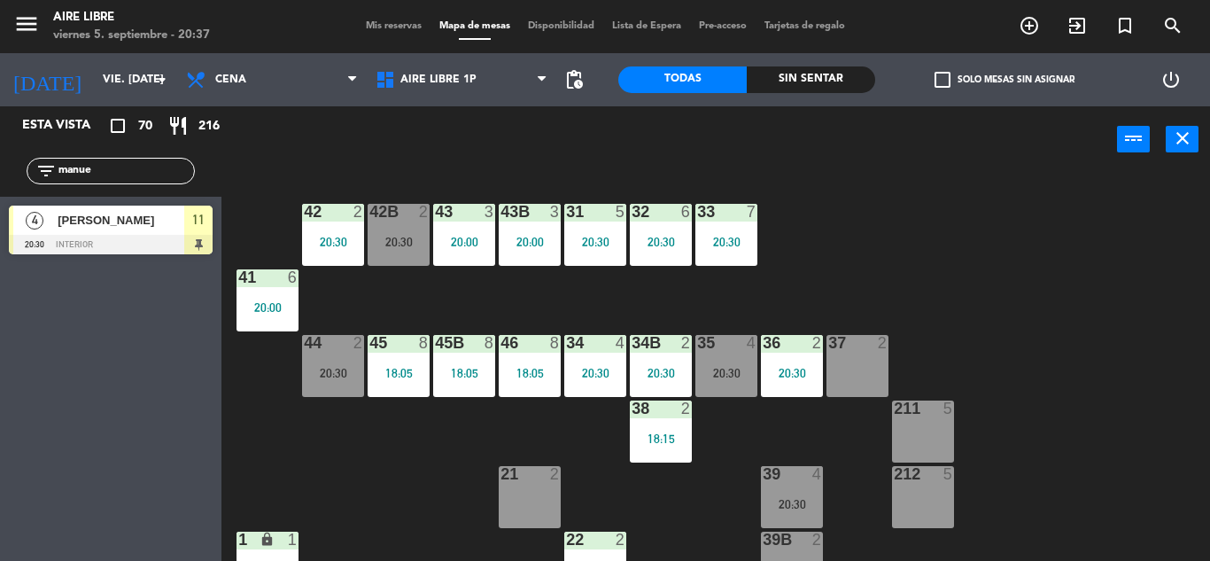
click at [112, 164] on input "manue" at bounding box center [125, 170] width 137 height 19
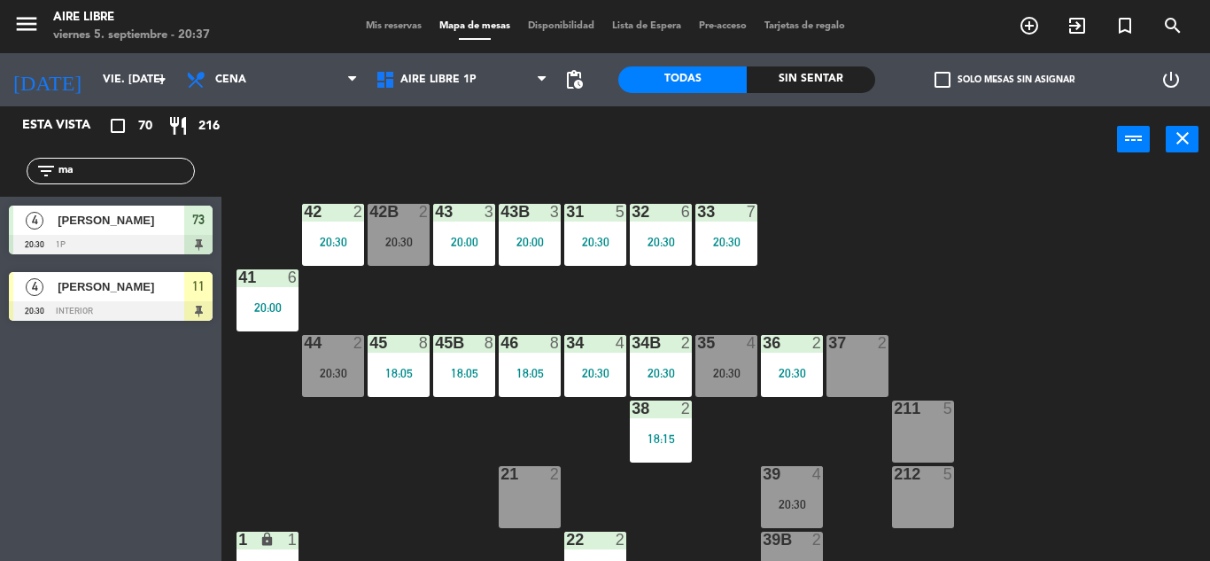
type input "m"
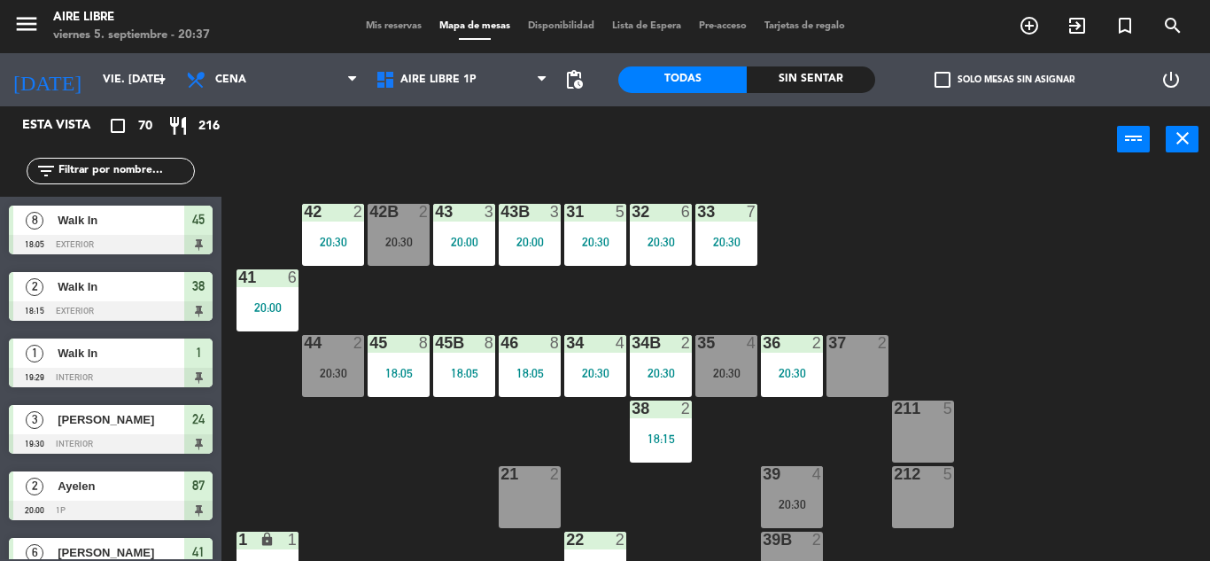
click at [104, 168] on input "text" at bounding box center [125, 170] width 137 height 19
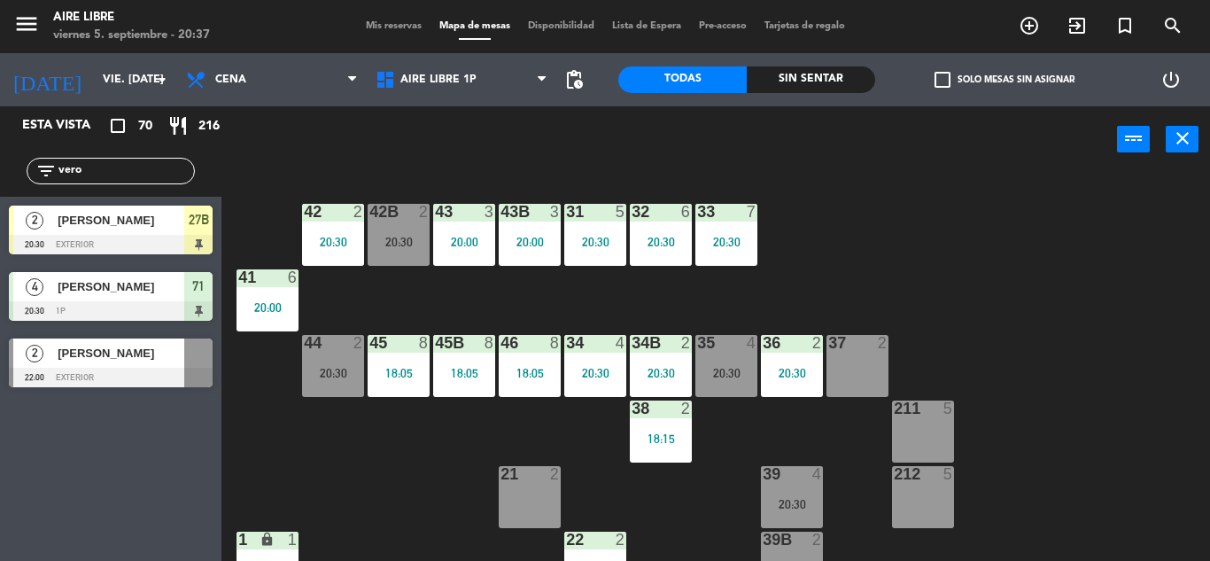
type input "vero"
click at [59, 496] on div "Esta vista crop_square 70 restaurant 216 filter_list vero 2 Martinez Veronica 2…" at bounding box center [111, 333] width 222 height 455
click at [132, 212] on span "[PERSON_NAME]" at bounding box center [121, 220] width 127 height 19
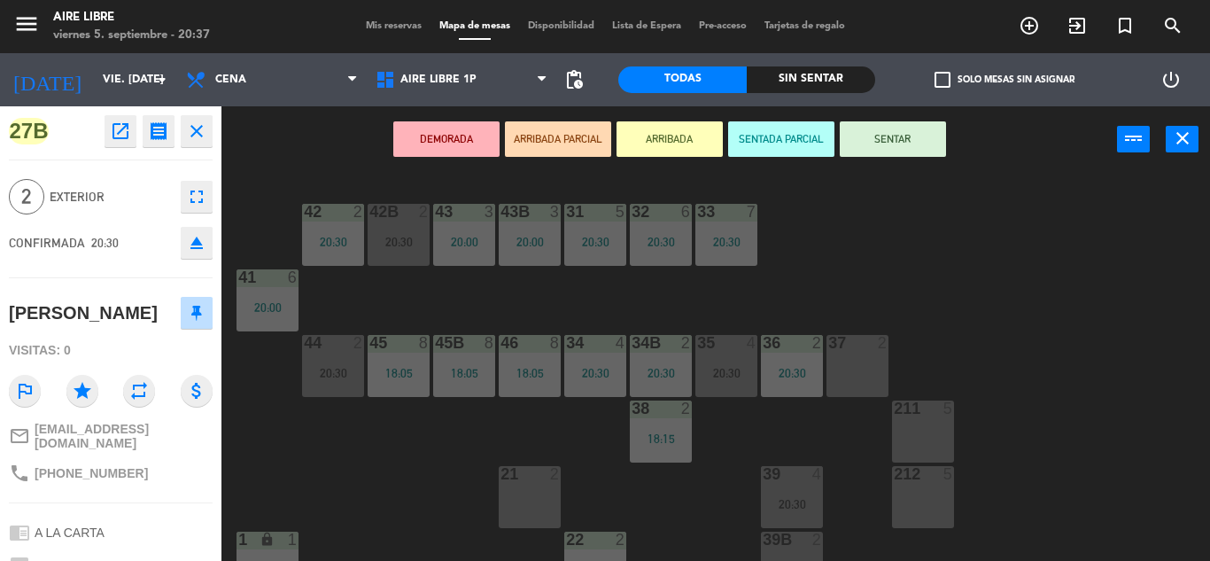
click at [888, 137] on button "SENTAR" at bounding box center [893, 138] width 106 height 35
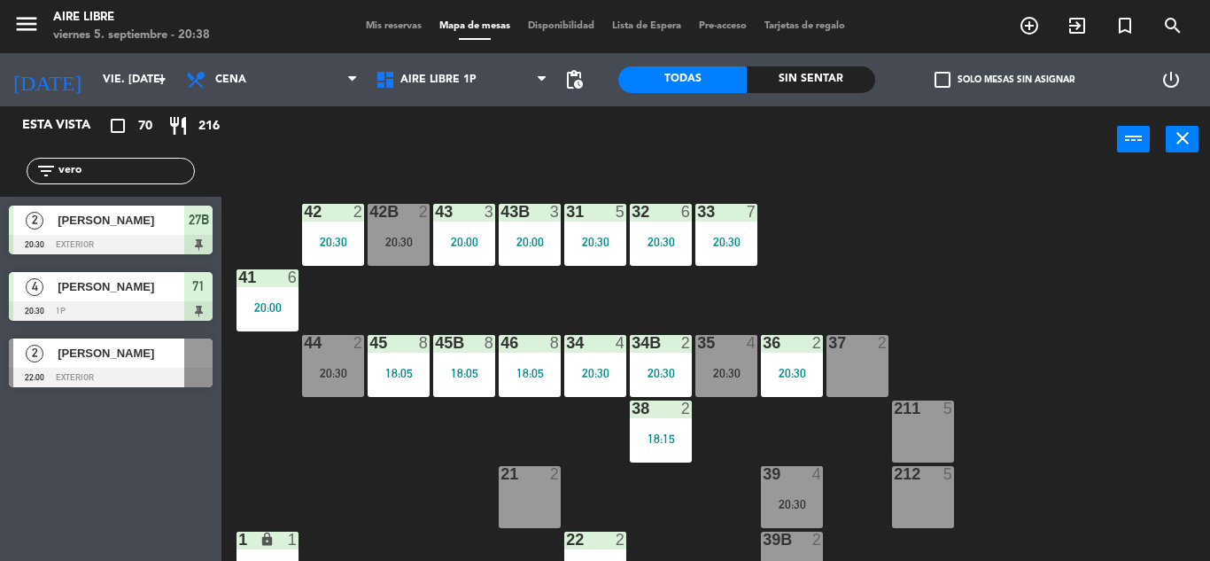
click at [111, 172] on input "vero" at bounding box center [125, 170] width 137 height 19
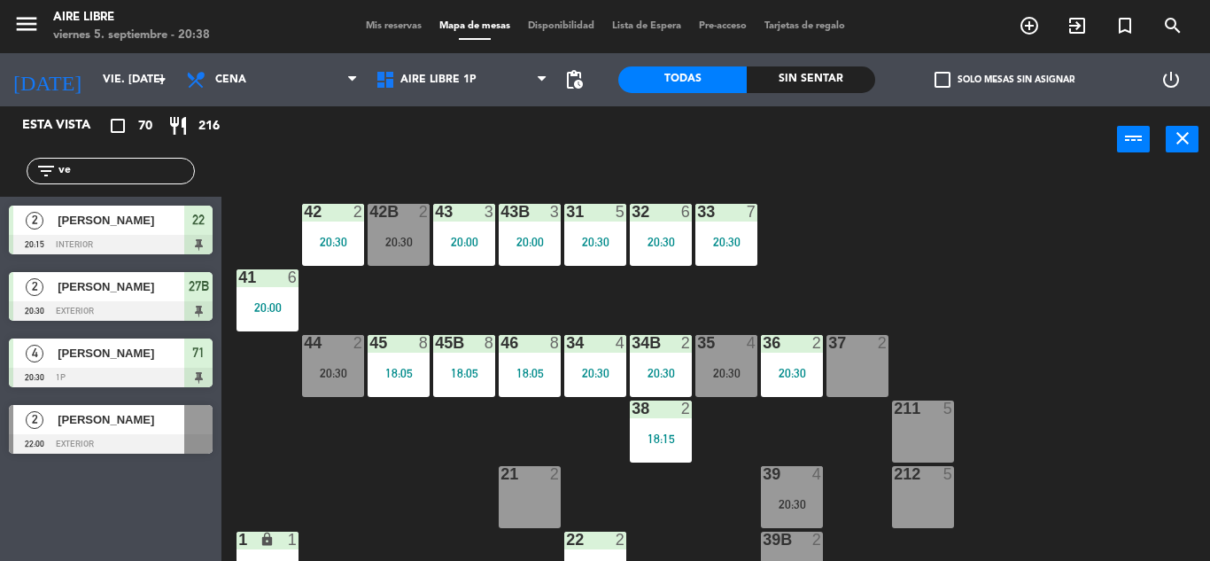
type input "v"
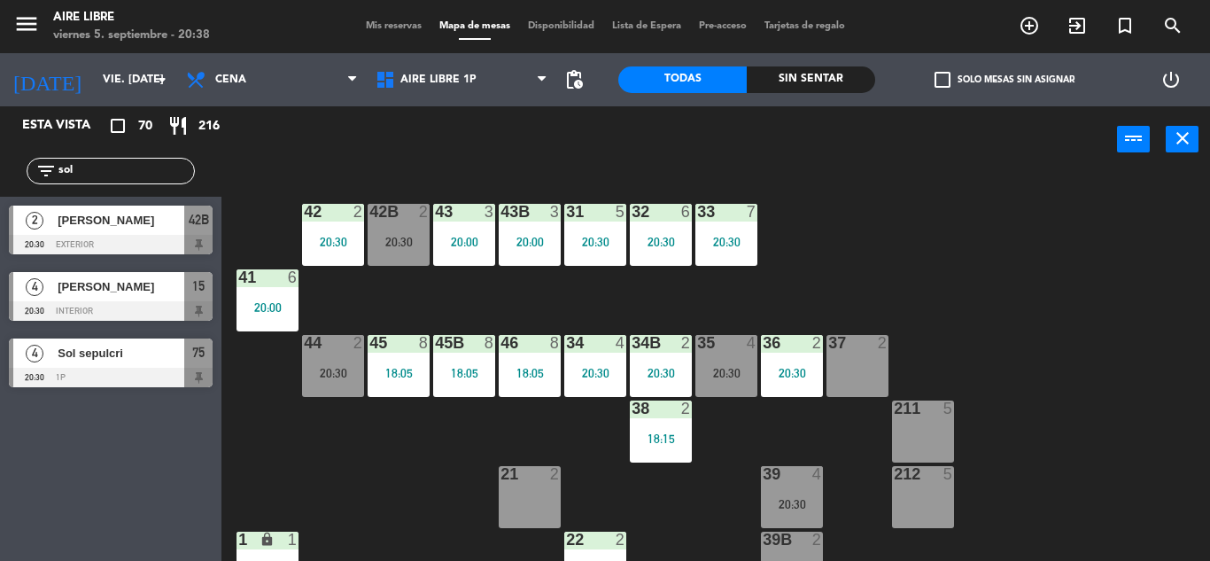
type input "sol"
click at [46, 498] on div "Esta vista crop_square 70 restaurant 216 filter_list sol 2 Sol Ruiz 20:30 exter…" at bounding box center [111, 333] width 222 height 455
click at [132, 367] on div "Sol sepulcri" at bounding box center [120, 352] width 128 height 29
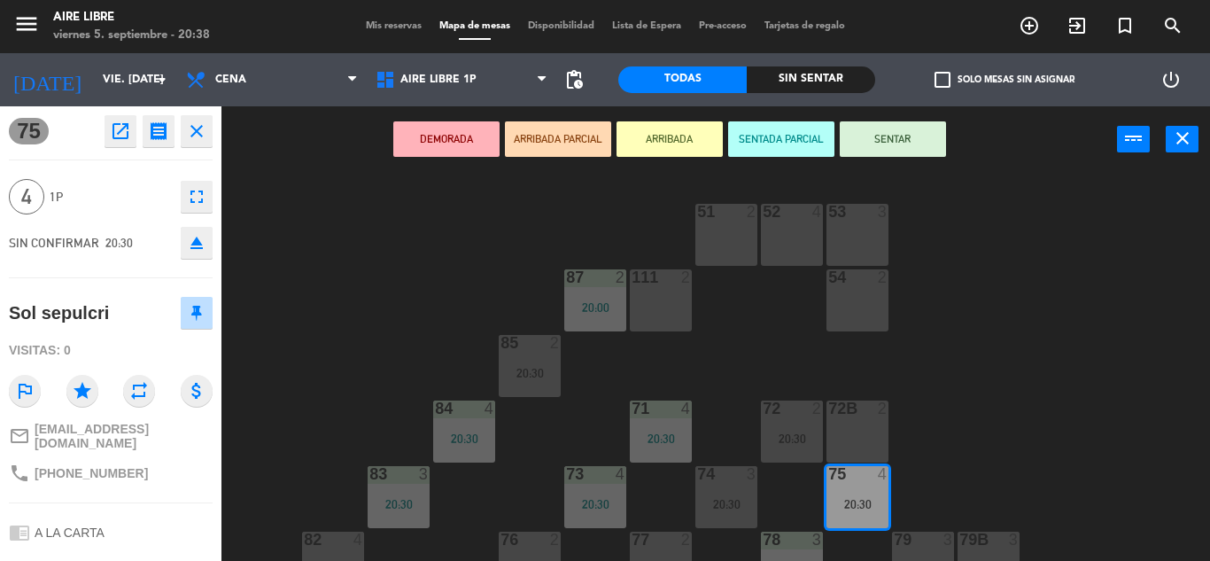
click at [664, 136] on button "ARRIBADA" at bounding box center [670, 138] width 106 height 35
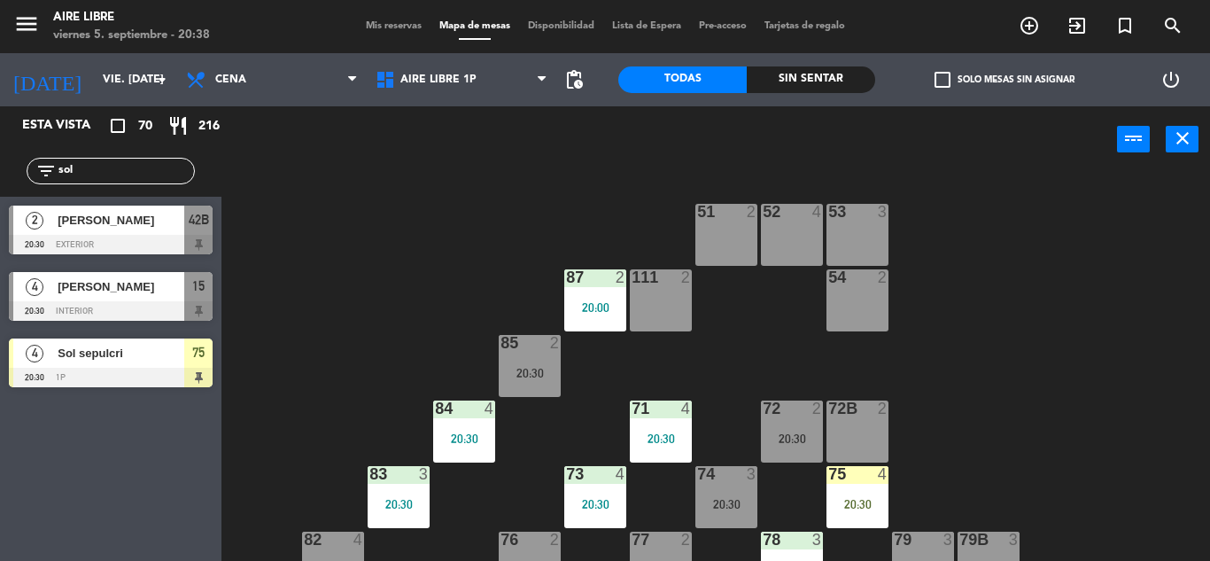
click at [126, 168] on input "sol" at bounding box center [125, 170] width 137 height 19
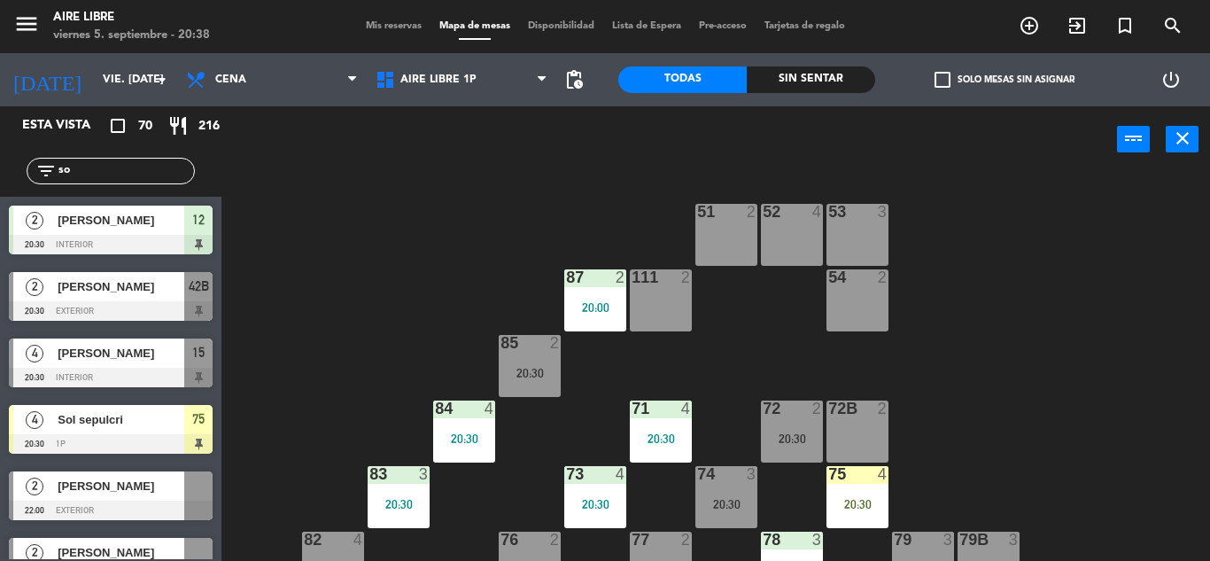
type input "s"
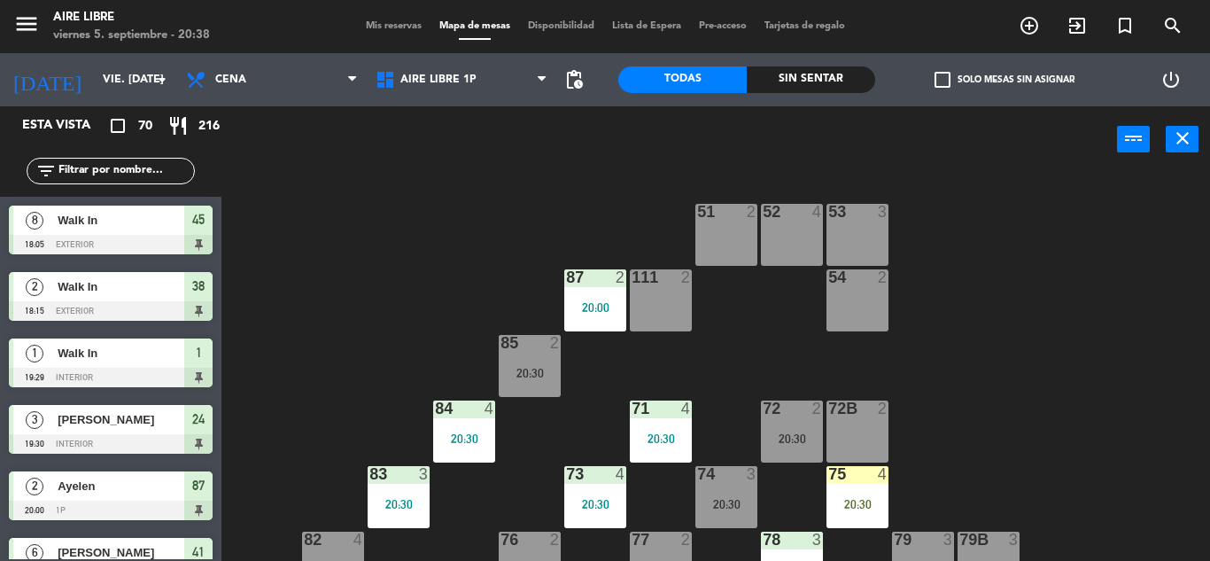
click at [110, 164] on input "text" at bounding box center [125, 170] width 137 height 19
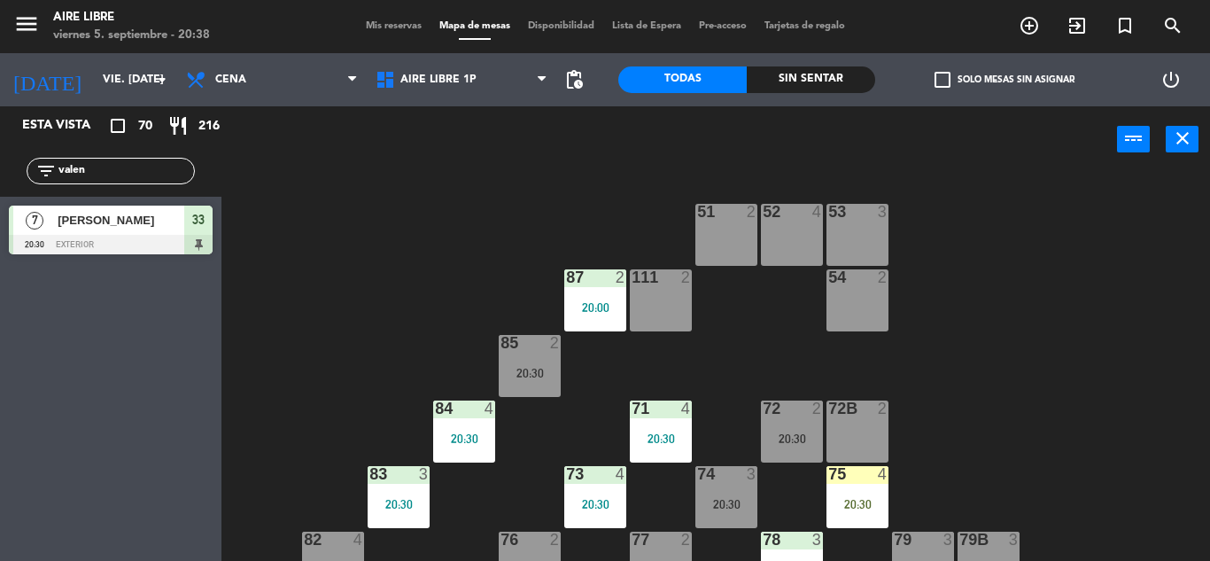
click at [49, 477] on div "Esta vista crop_square 70 restaurant 216 filter_list valen 7 Valentina Alberdi …" at bounding box center [111, 333] width 222 height 455
click at [129, 167] on input "valen" at bounding box center [125, 170] width 137 height 19
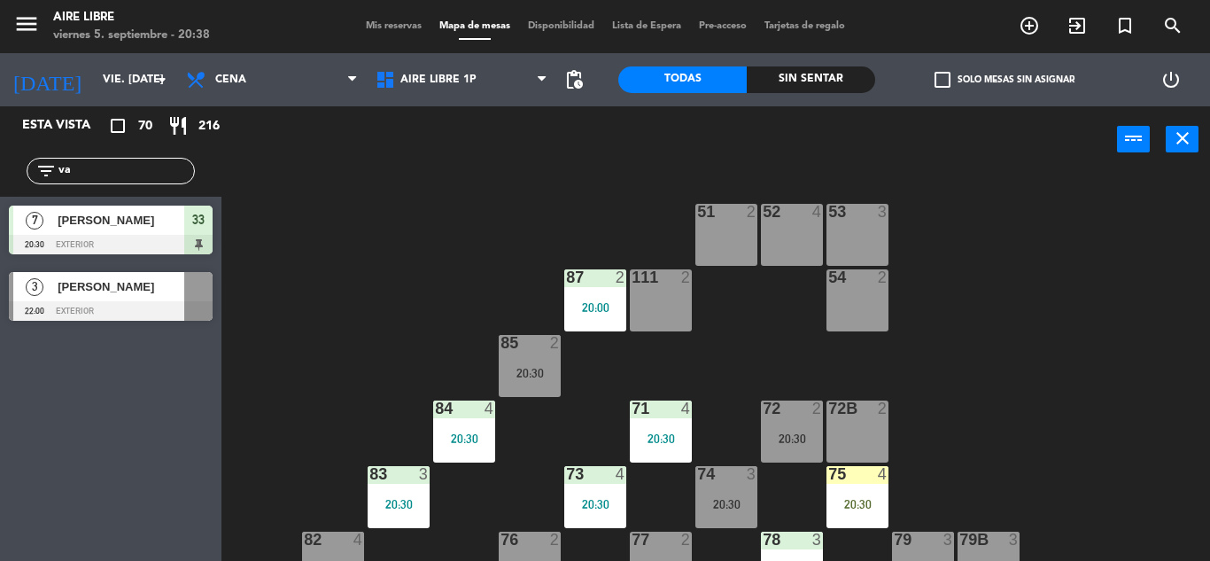
type input "v"
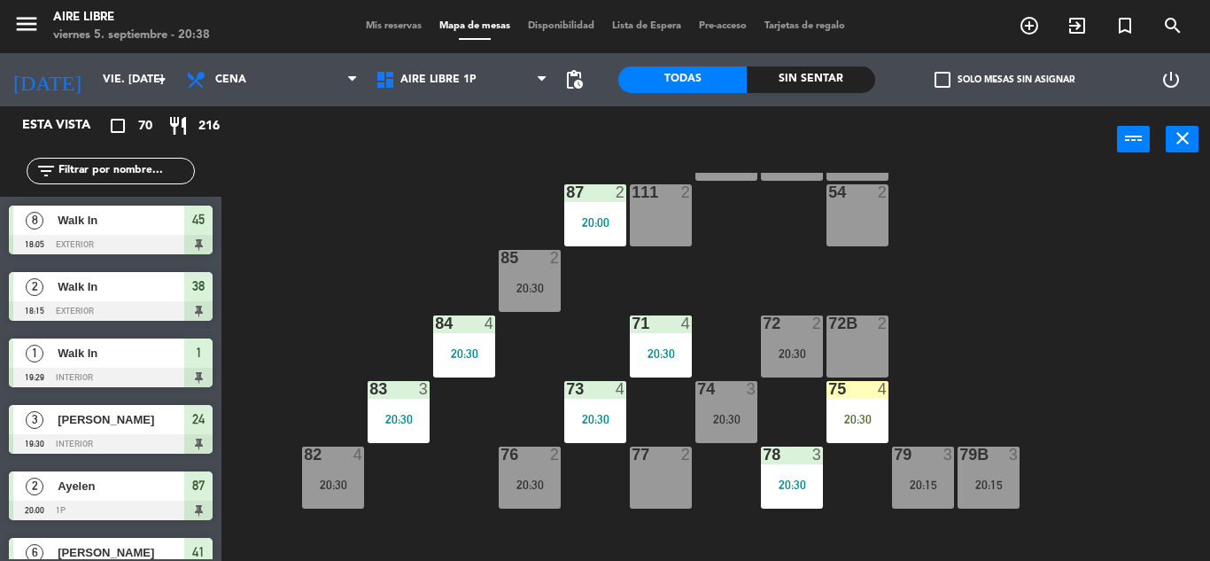
scroll to position [105, 0]
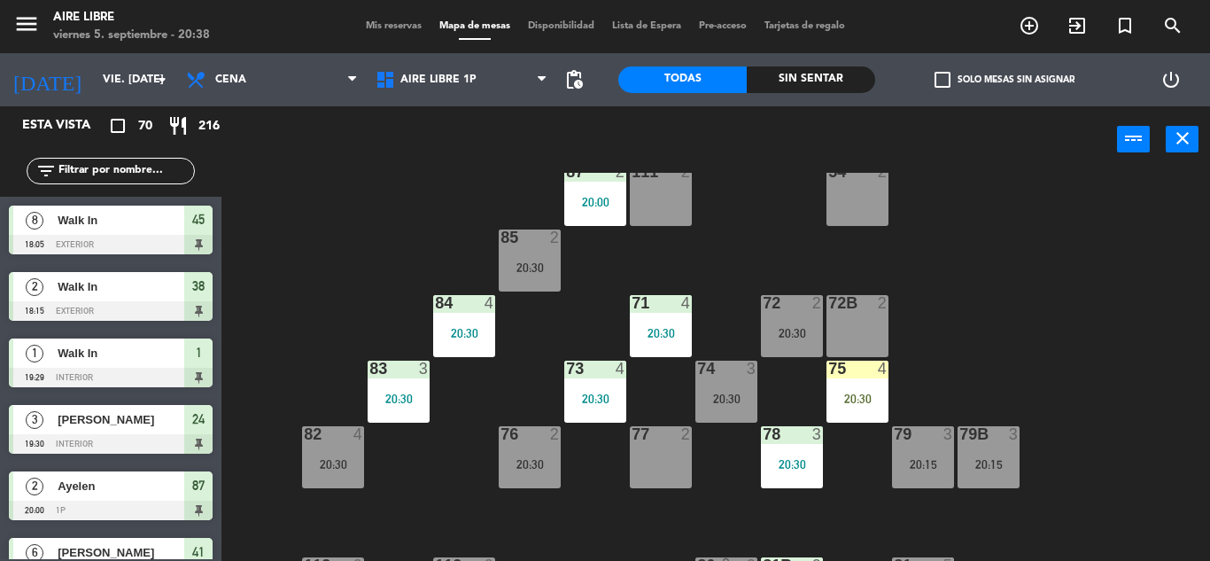
click at [856, 394] on div "20:30" at bounding box center [858, 399] width 62 height 12
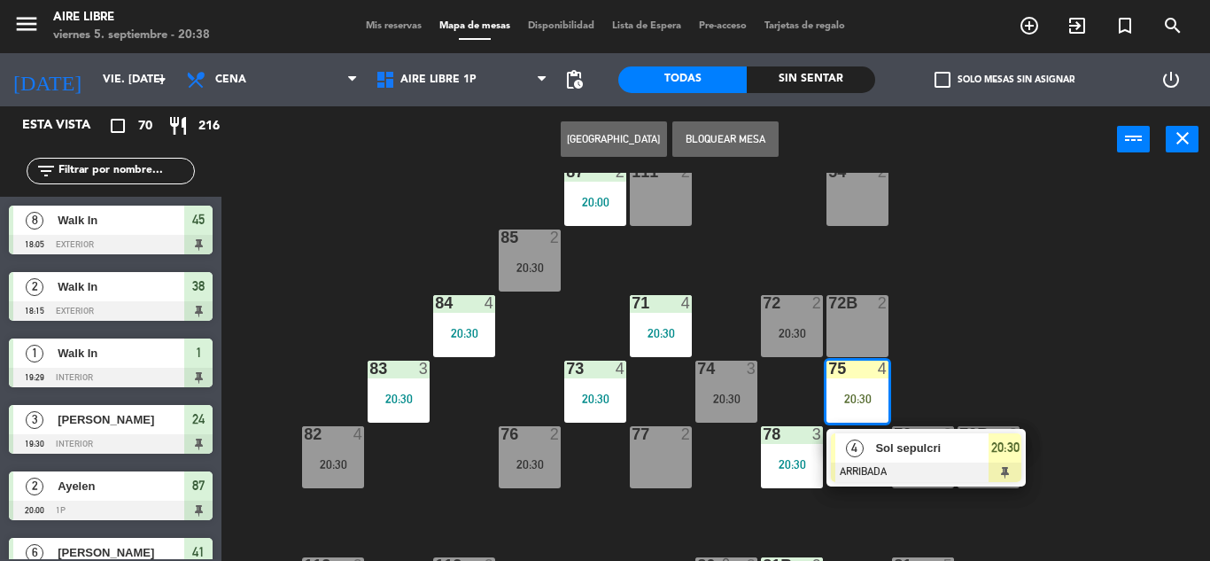
click at [876, 446] on span "Sol sepulcri" at bounding box center [931, 448] width 113 height 19
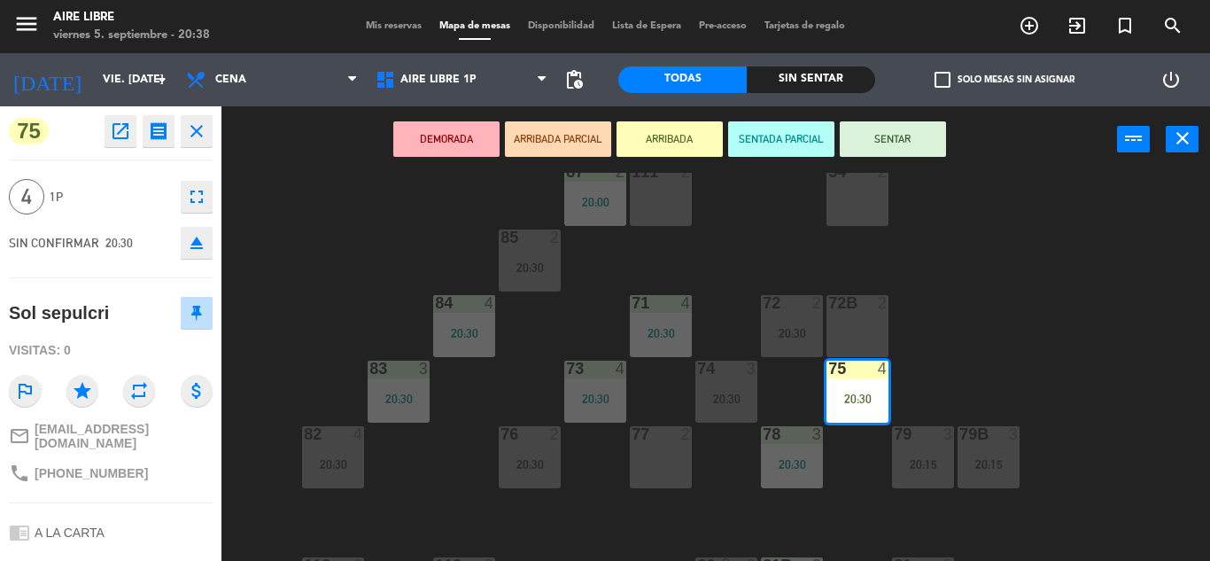
click at [923, 138] on button "SENTAR" at bounding box center [893, 138] width 106 height 35
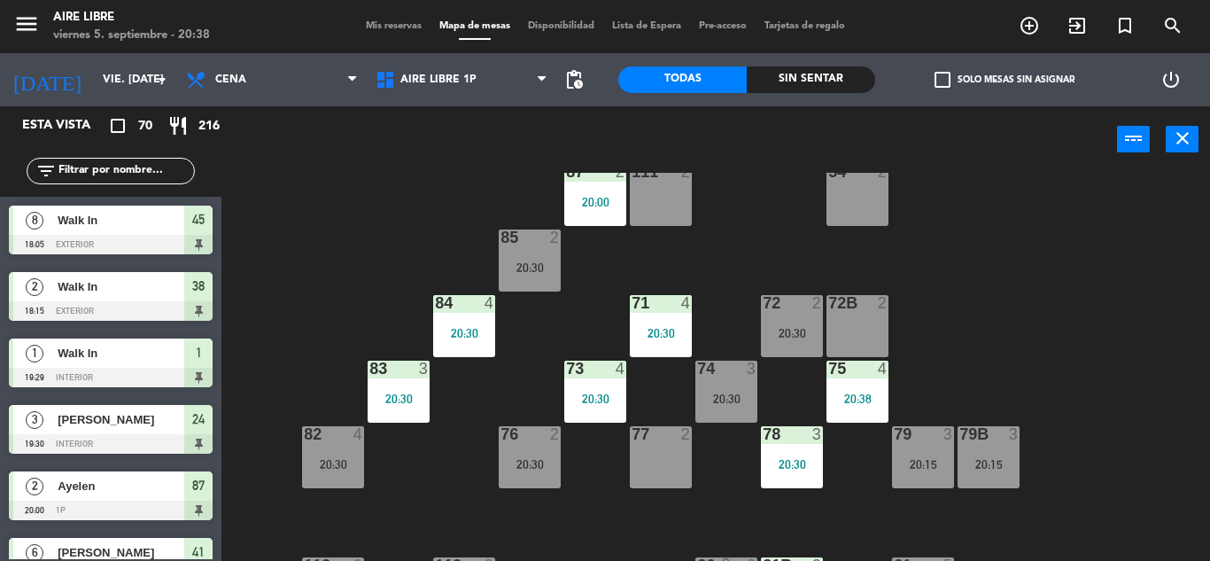
scroll to position [0, 0]
click at [117, 162] on input "text" at bounding box center [125, 170] width 137 height 19
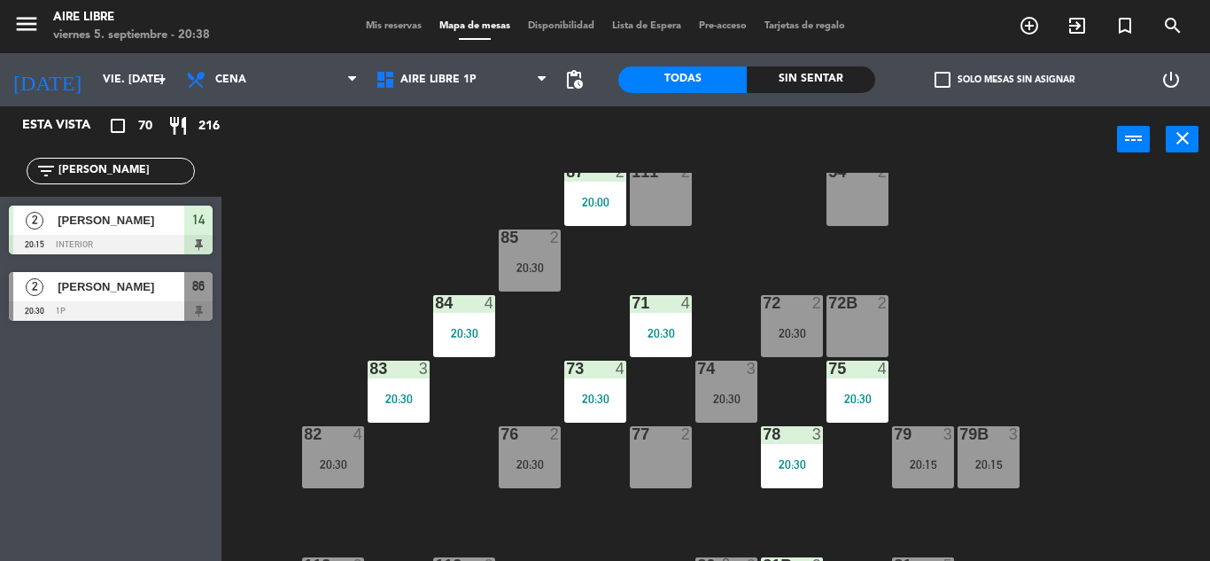
type input "kari"
click at [97, 439] on div "Esta vista crop_square 70 restaurant 216 filter_list kari 2 Karina Aquilei 20:1…" at bounding box center [111, 333] width 222 height 455
click at [142, 305] on div at bounding box center [111, 310] width 204 height 19
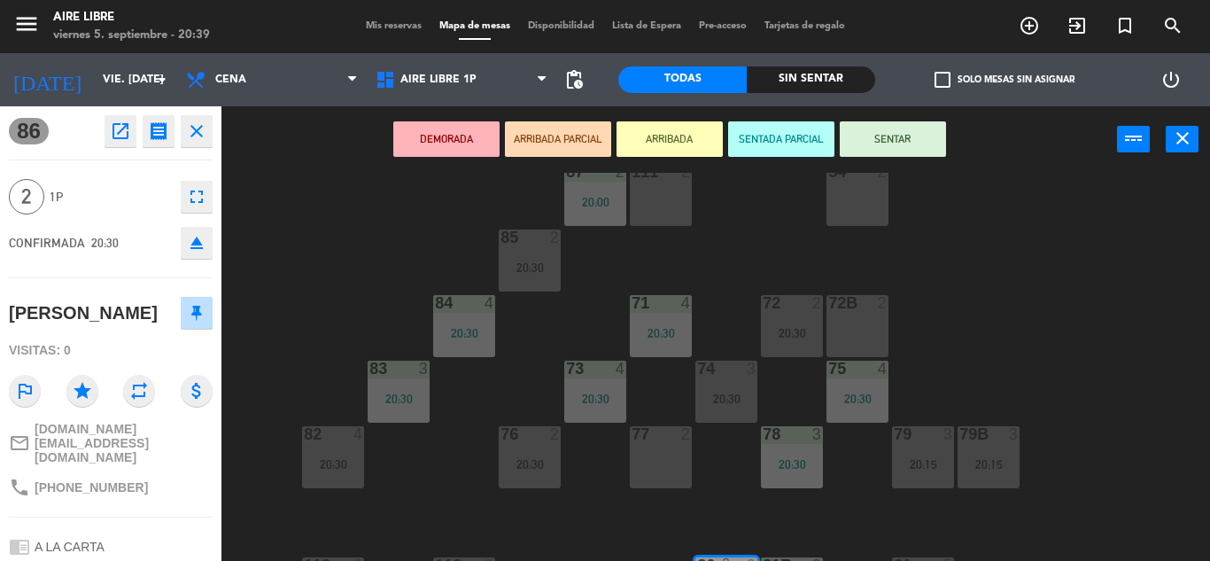
click at [656, 130] on button "ARRIBADA" at bounding box center [670, 138] width 106 height 35
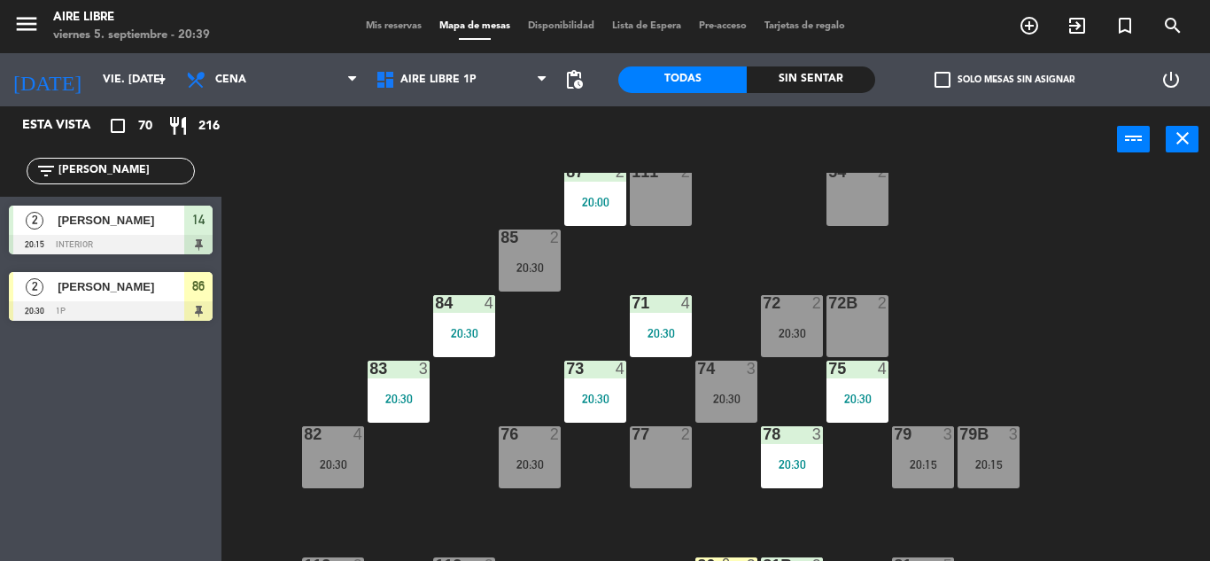
click at [134, 169] on input "kari" at bounding box center [125, 170] width 137 height 19
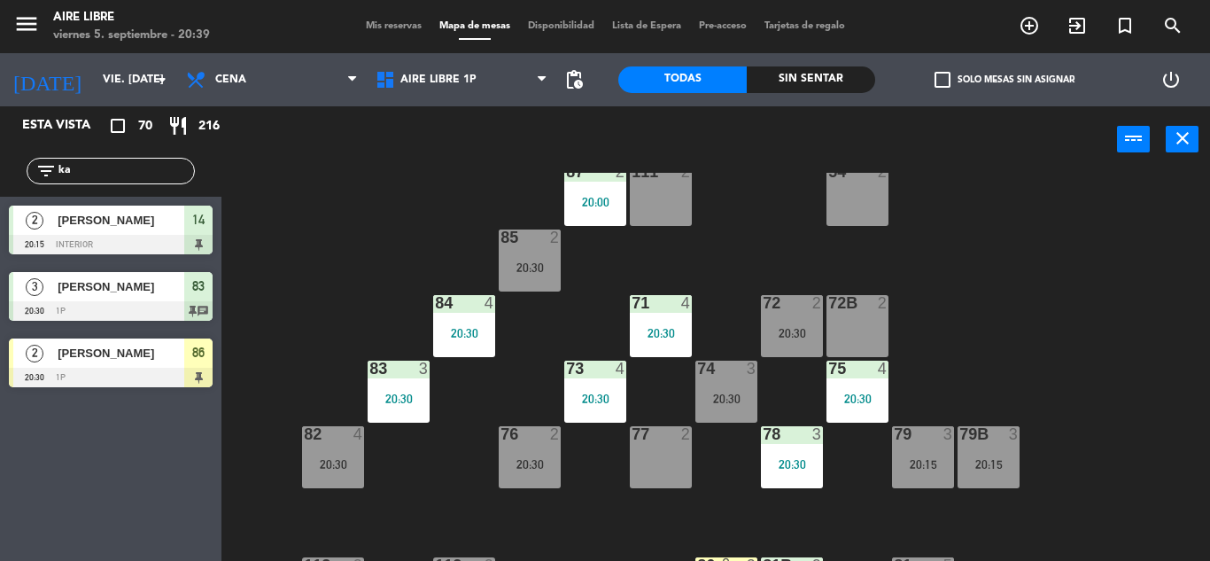
type input "k"
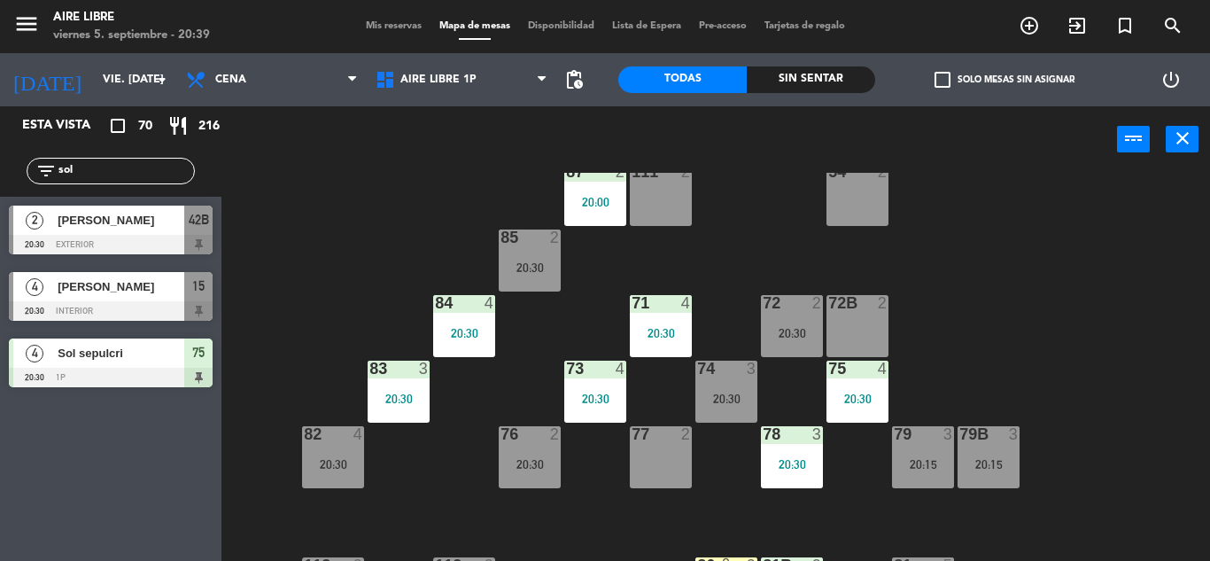
type input "sol"
click at [304, 244] on div "51 2 52 4 53 3 111 2 54 2 87 2 20:00 85 2 20:30 72 2 20:30 84 4 20:30 71 4 20:3…" at bounding box center [722, 367] width 976 height 388
click at [128, 301] on div at bounding box center [111, 310] width 204 height 19
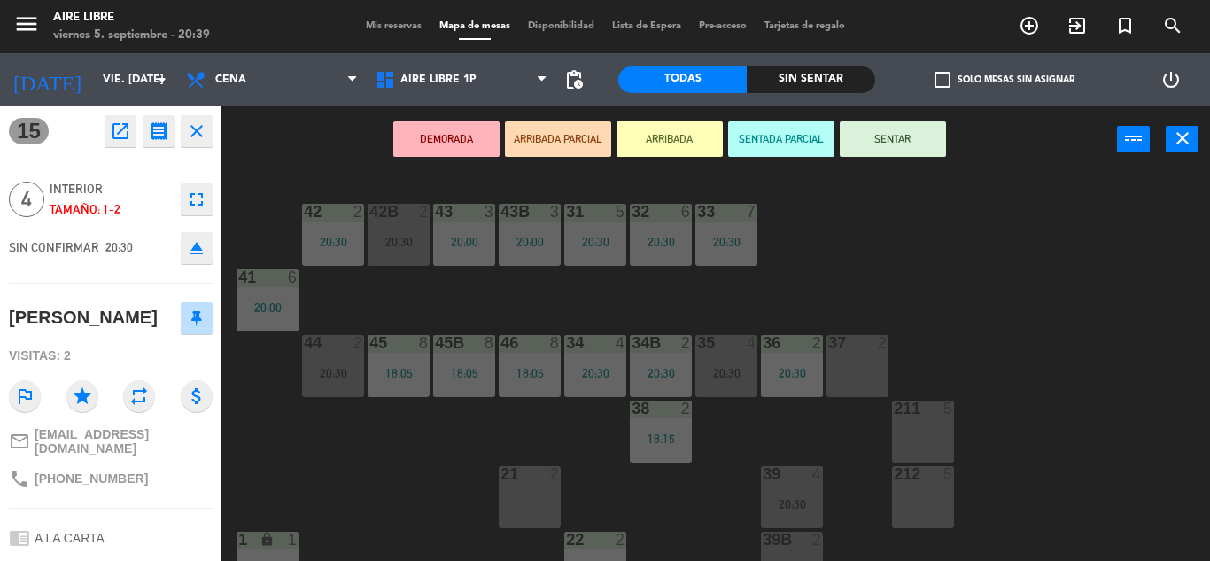
click at [665, 139] on button "ARRIBADA" at bounding box center [670, 138] width 106 height 35
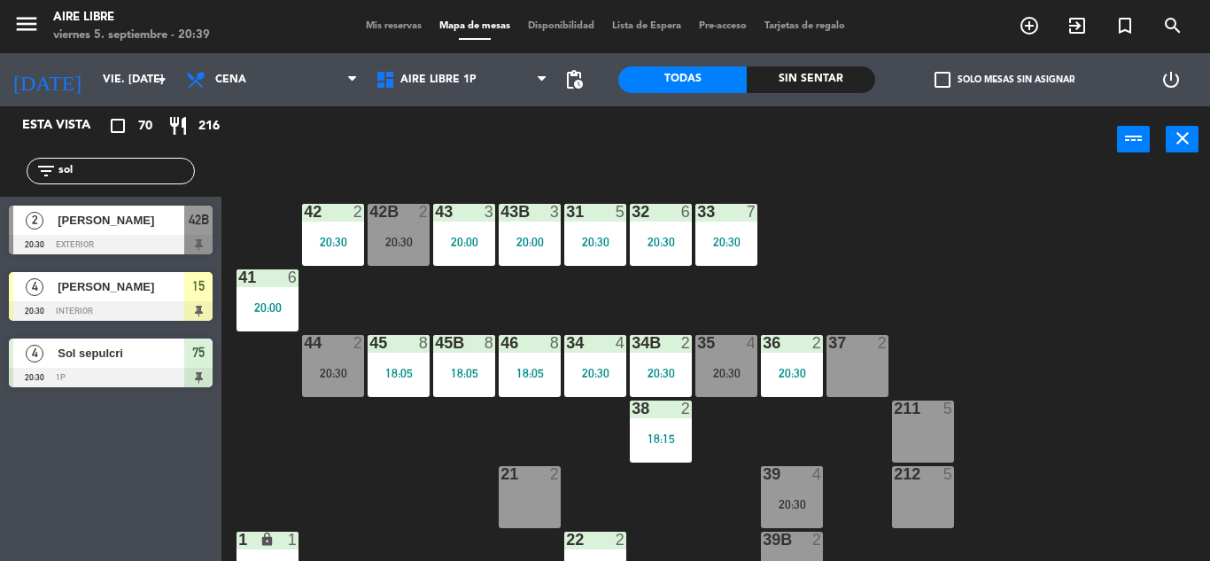
click at [143, 318] on div at bounding box center [111, 310] width 204 height 19
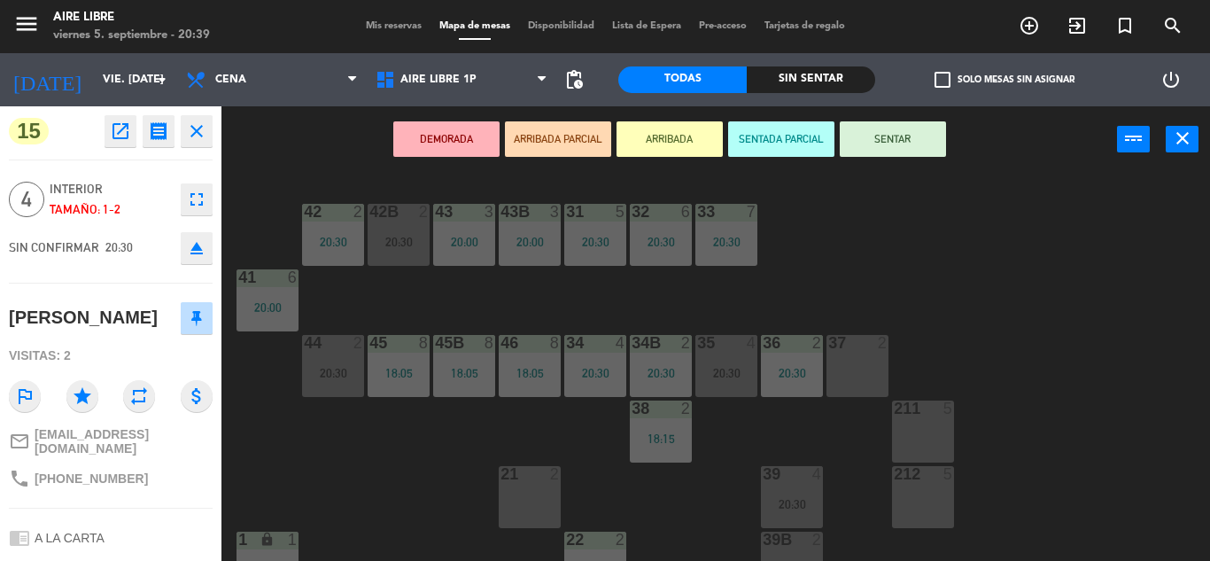
click at [901, 140] on button "SENTAR" at bounding box center [893, 138] width 106 height 35
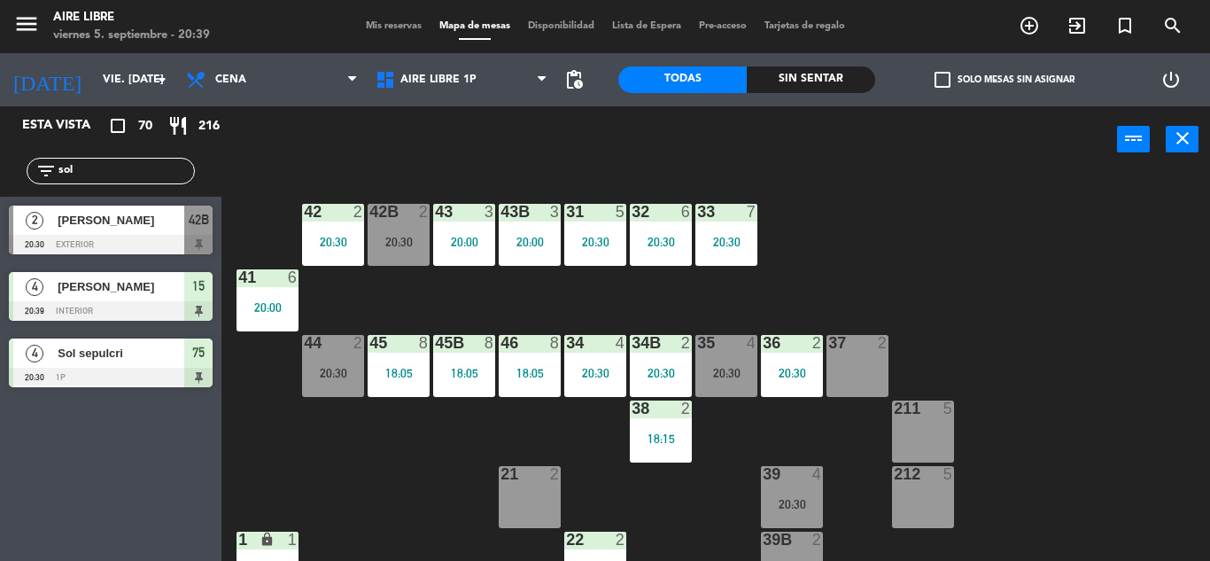
click at [102, 166] on input "sol" at bounding box center [125, 170] width 137 height 19
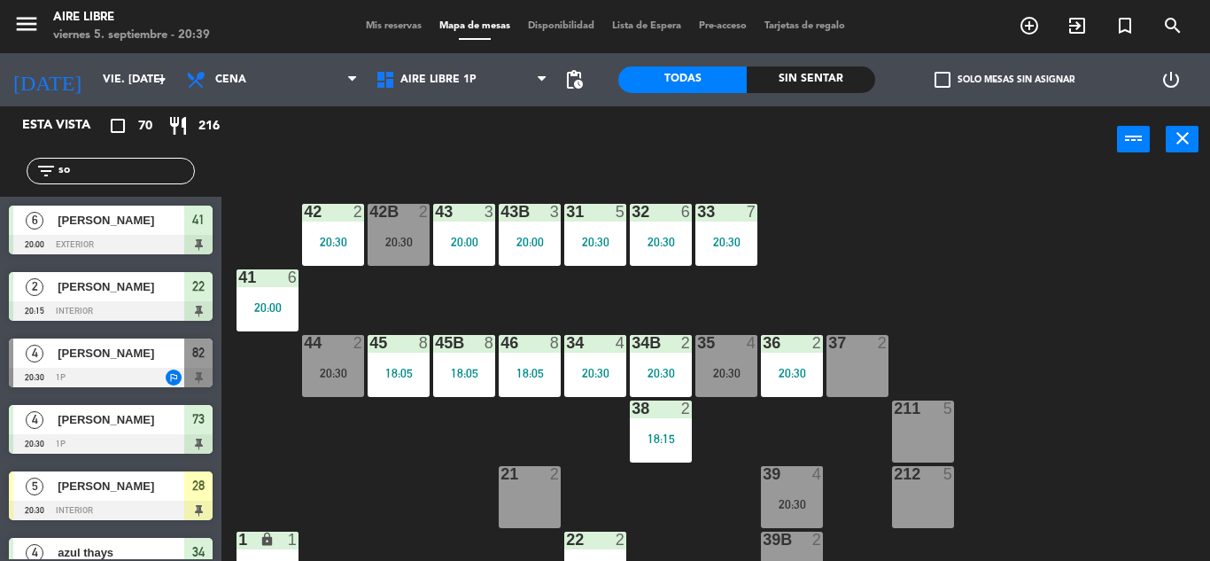
type input "s"
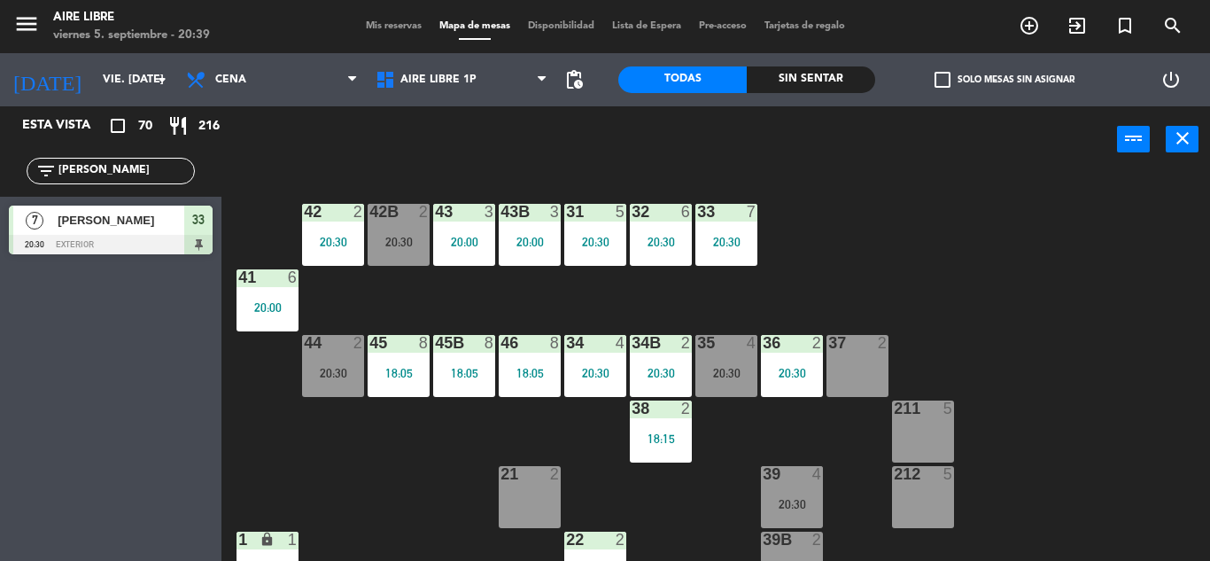
click at [121, 169] on input "alber" at bounding box center [125, 170] width 137 height 19
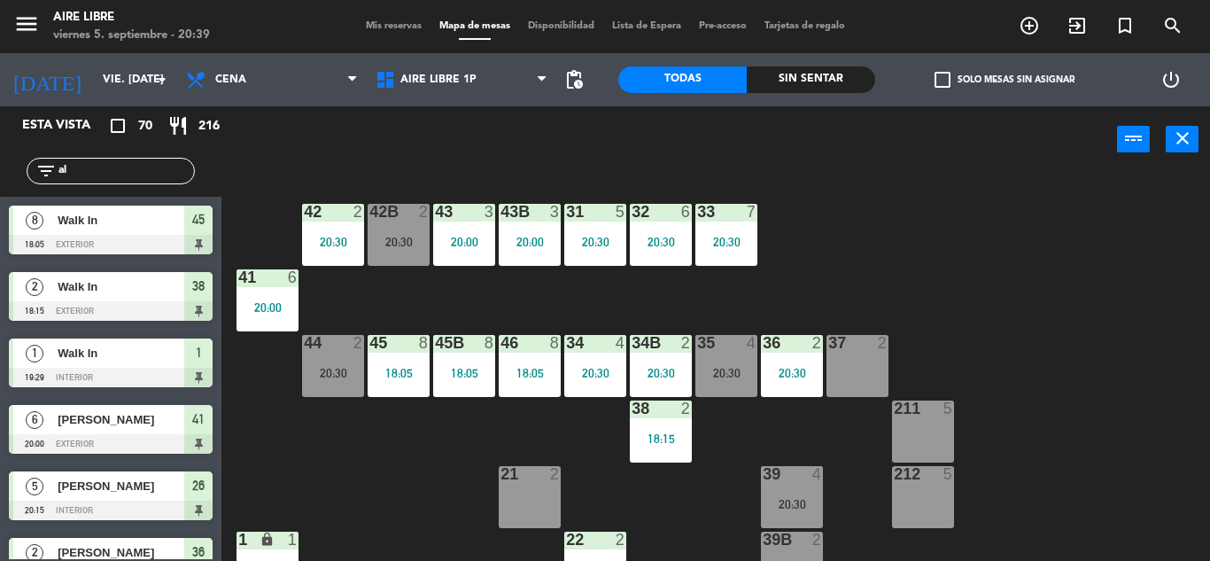
type input "a"
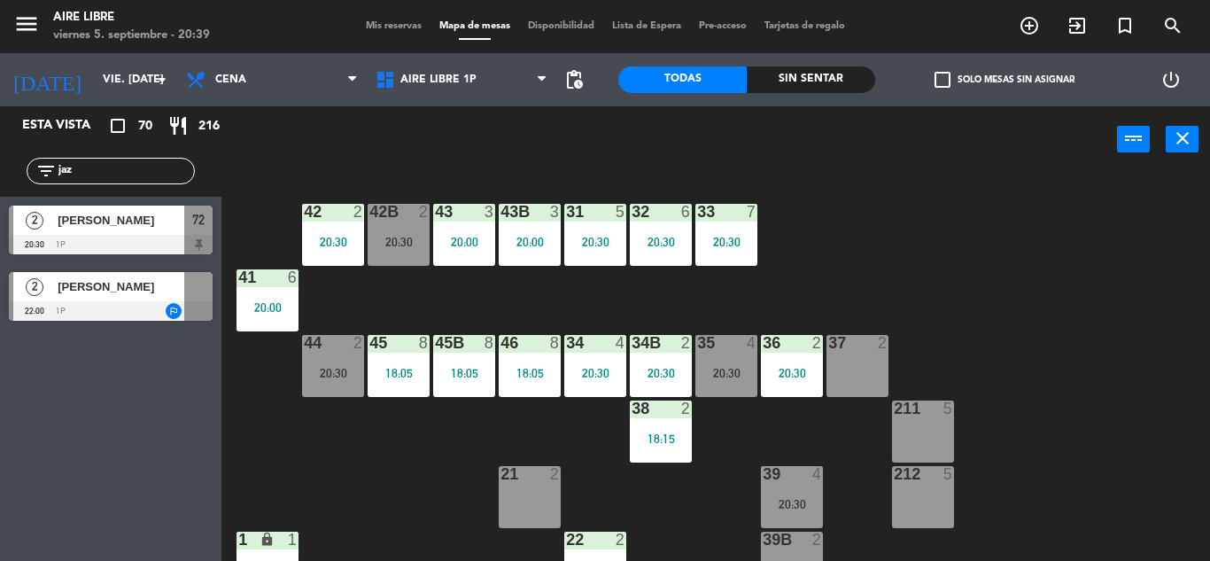
type input "jaz"
click at [89, 482] on div "Esta vista crop_square 70 restaurant 216 filter_list jaz 2 Jazmin Jabloñski 20:…" at bounding box center [111, 333] width 222 height 455
click at [145, 229] on span "[PERSON_NAME]" at bounding box center [121, 220] width 127 height 19
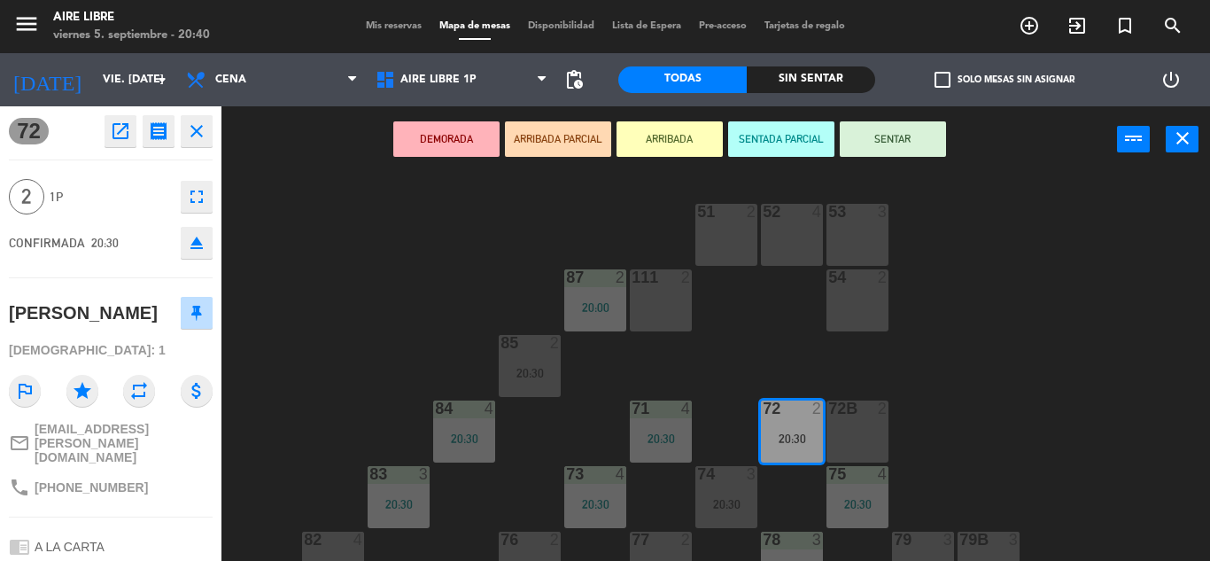
click at [669, 137] on button "ARRIBADA" at bounding box center [670, 138] width 106 height 35
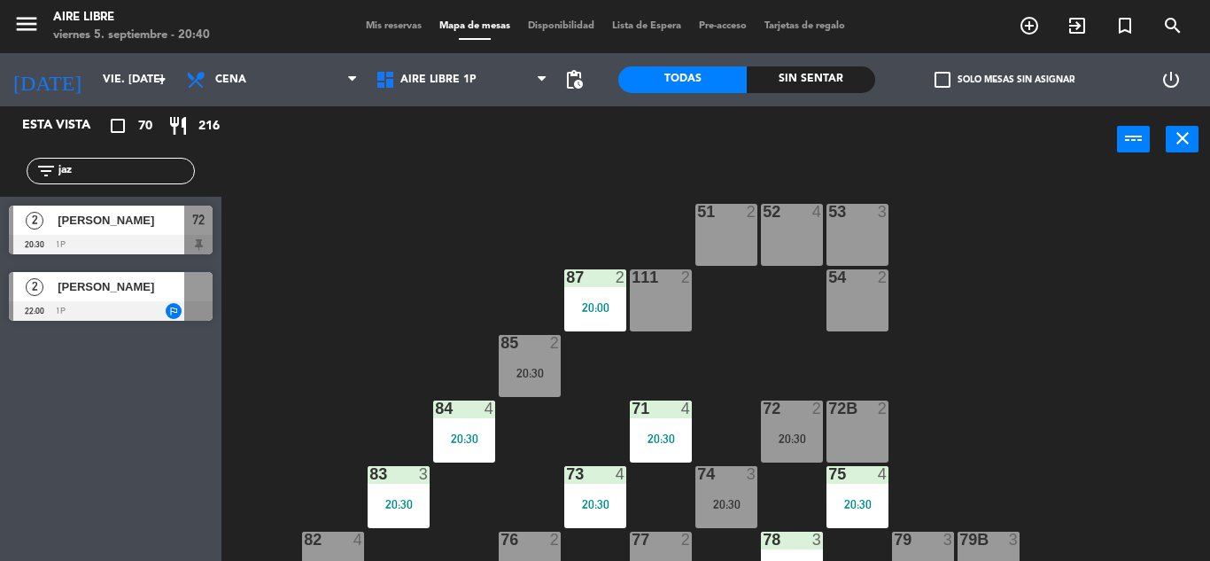
click at [113, 167] on input "jaz" at bounding box center [125, 170] width 137 height 19
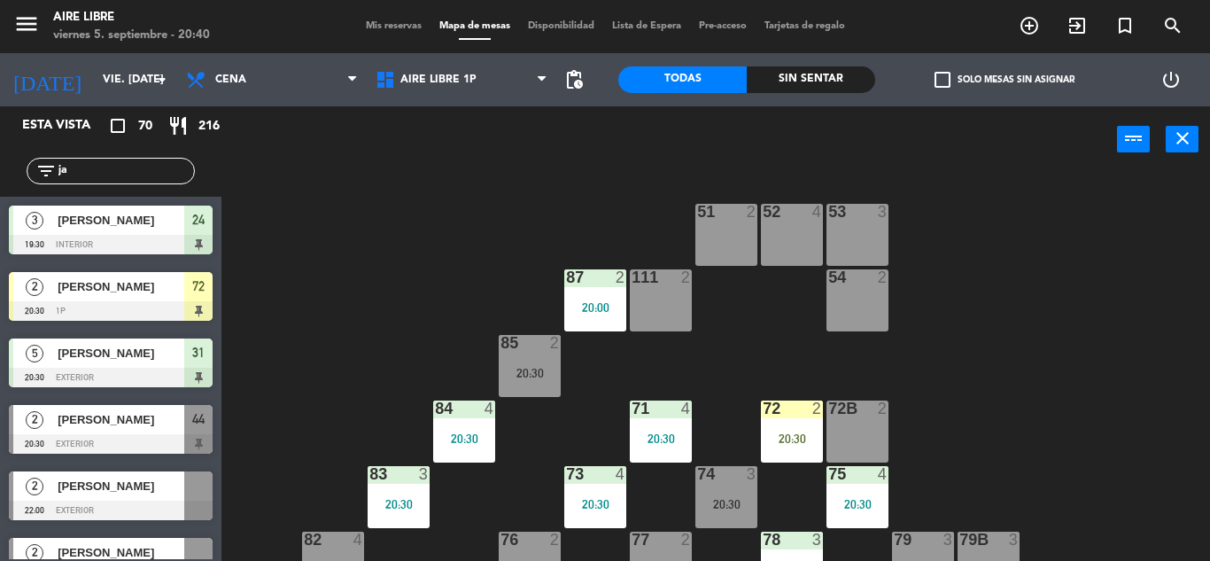
type input "j"
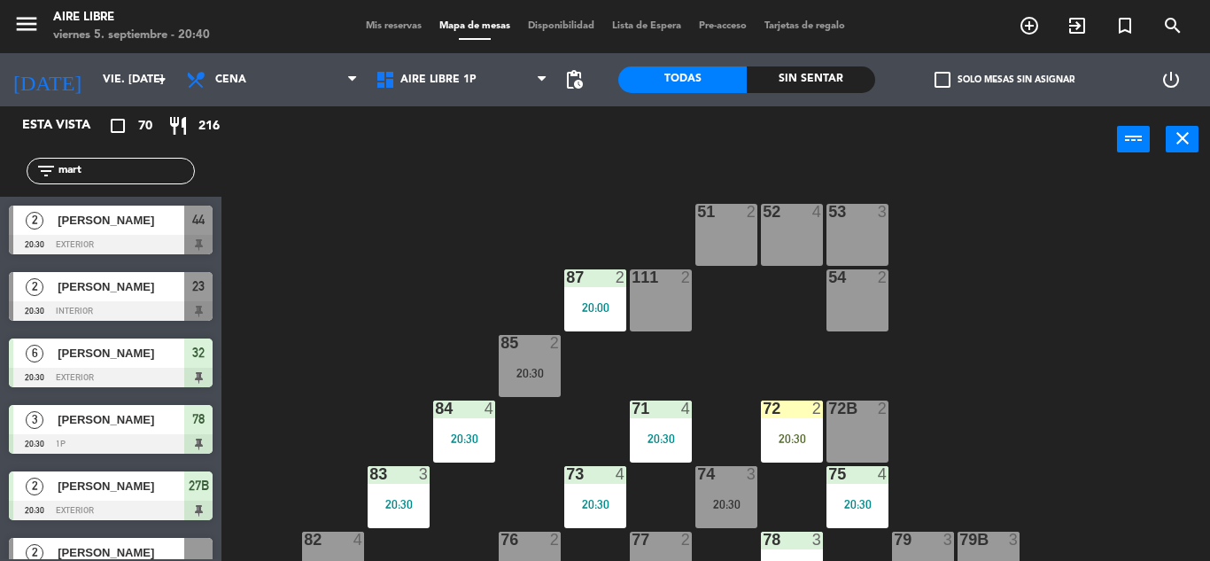
type input "mart"
click at [385, 297] on div "51 2 52 4 53 3 111 2 54 2 87 2 20:00 85 2 20:30 72 2 20:30 84 4 20:30 71 4 20:3…" at bounding box center [722, 367] width 976 height 388
click at [113, 299] on div "[PERSON_NAME]" at bounding box center [120, 286] width 128 height 29
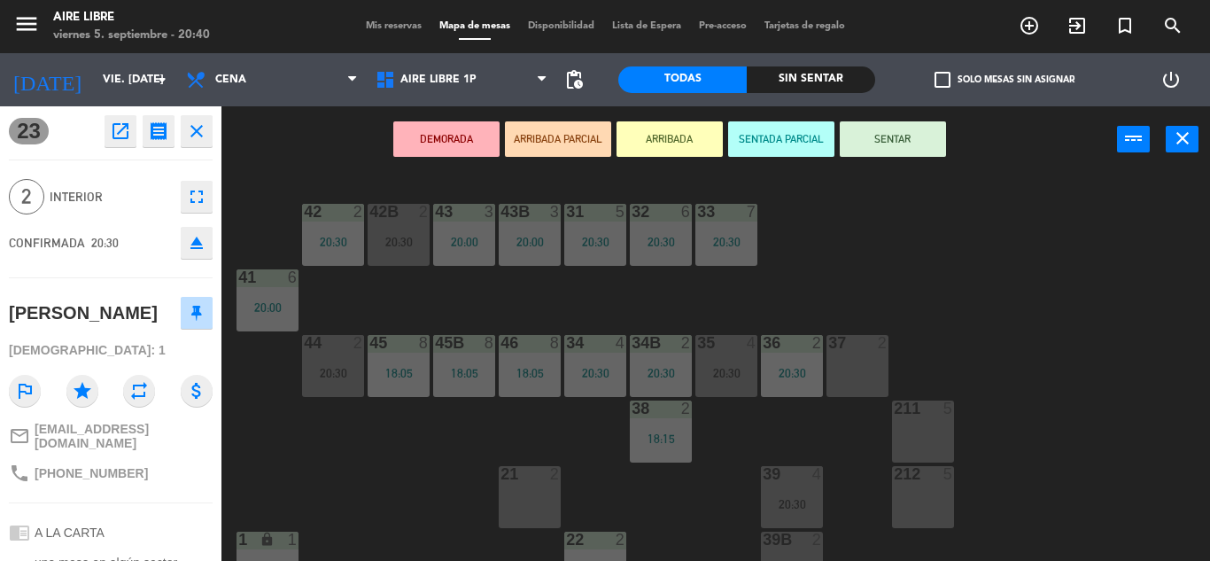
click at [673, 128] on button "ARRIBADA" at bounding box center [670, 138] width 106 height 35
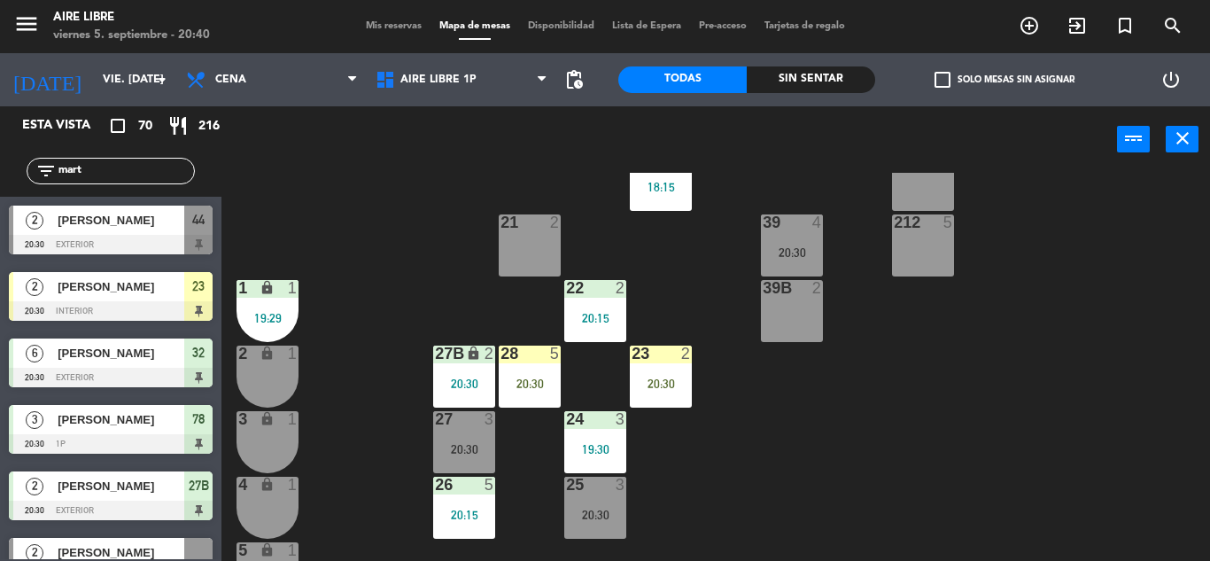
scroll to position [253, 0]
click at [533, 382] on div "20:30" at bounding box center [530, 383] width 62 height 12
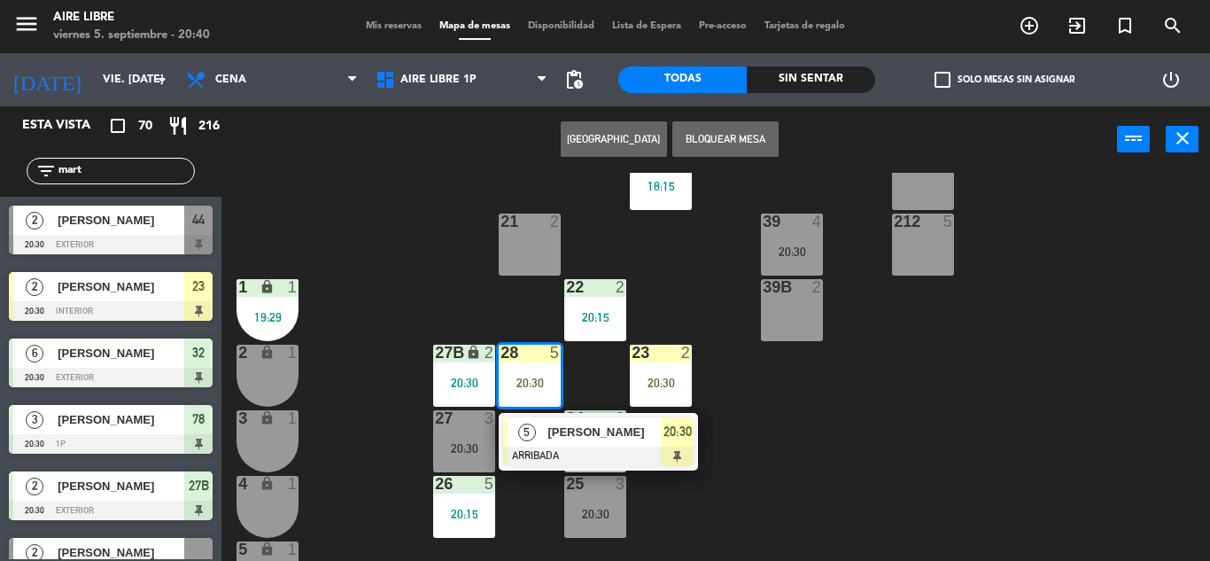
click at [551, 446] on div "[PERSON_NAME]" at bounding box center [603, 431] width 115 height 29
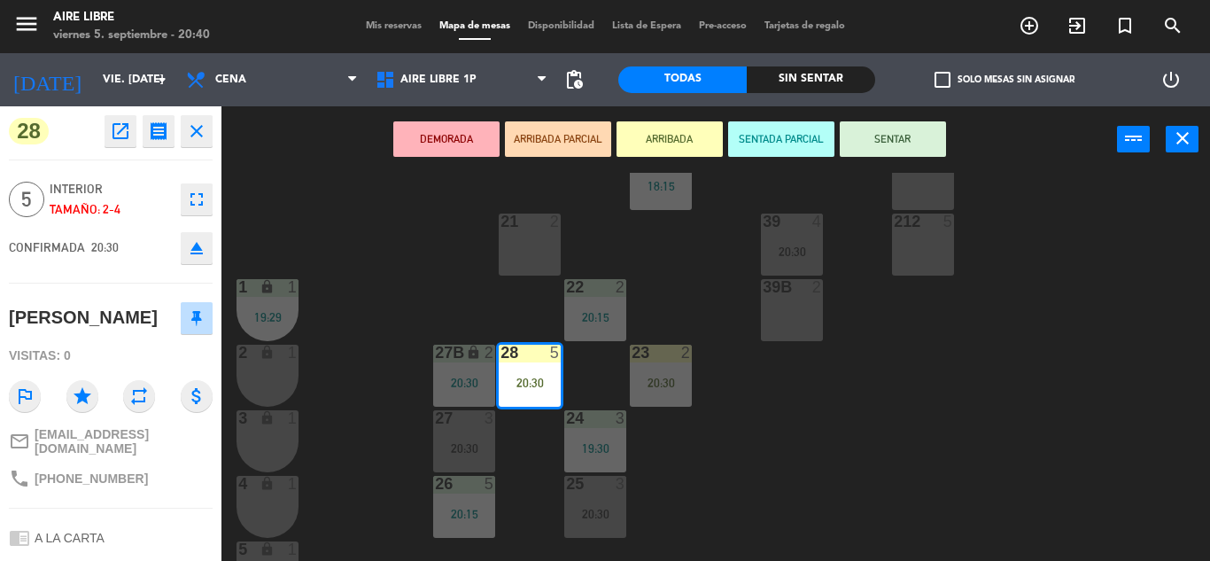
click at [884, 143] on button "SENTAR" at bounding box center [893, 138] width 106 height 35
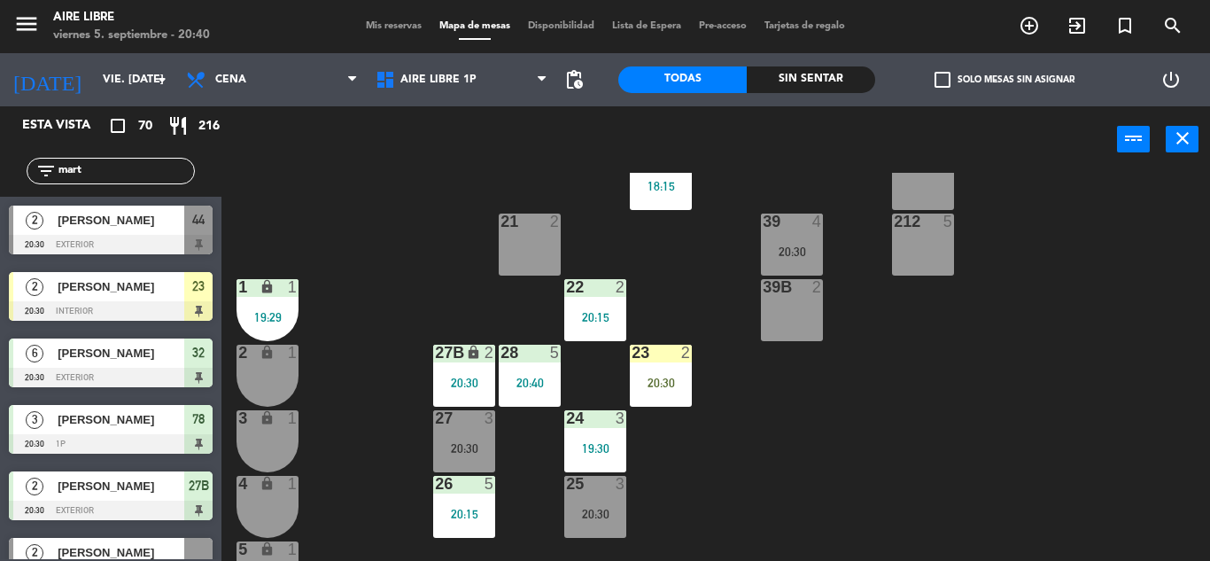
click at [659, 372] on div "23 2 20:30" at bounding box center [661, 376] width 62 height 62
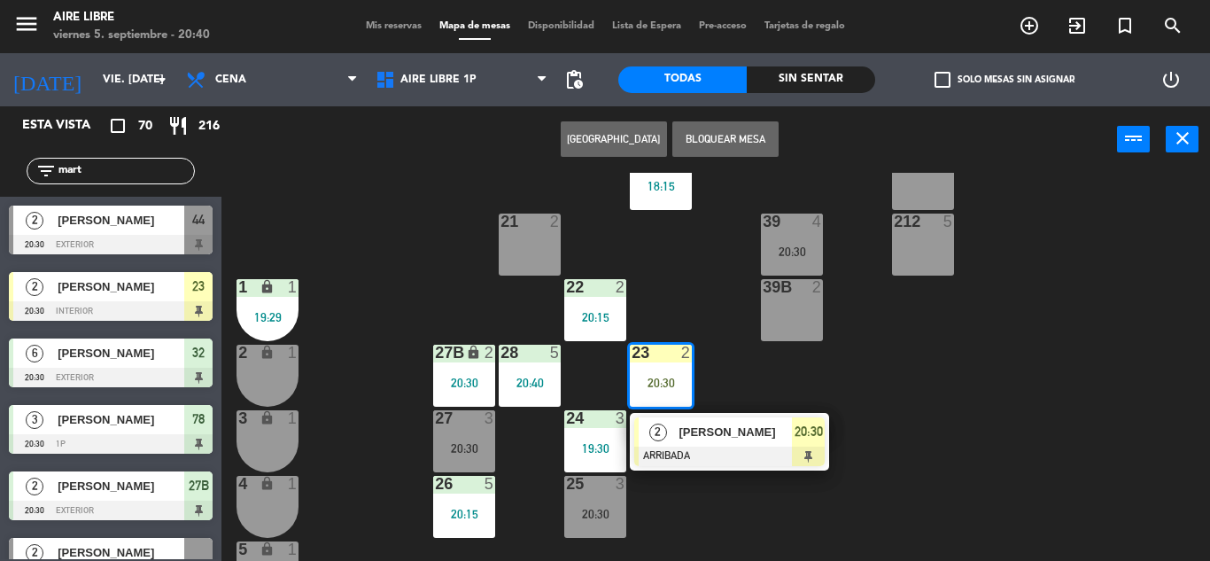
click at [709, 434] on span "[PERSON_NAME]" at bounding box center [735, 432] width 113 height 19
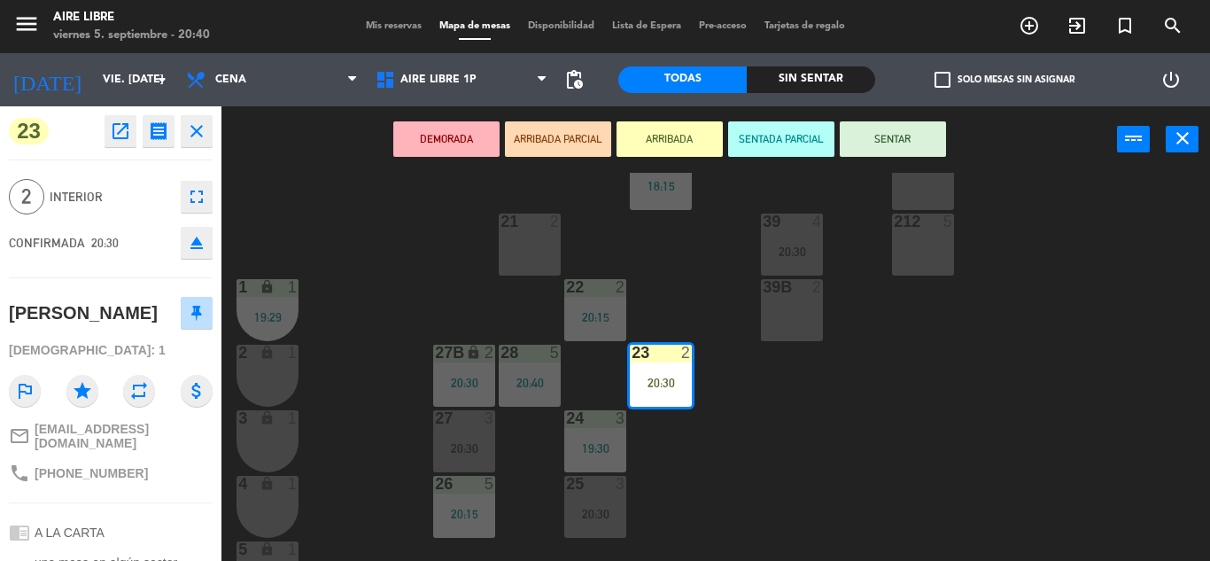
click at [911, 147] on button "SENTAR" at bounding box center [893, 138] width 106 height 35
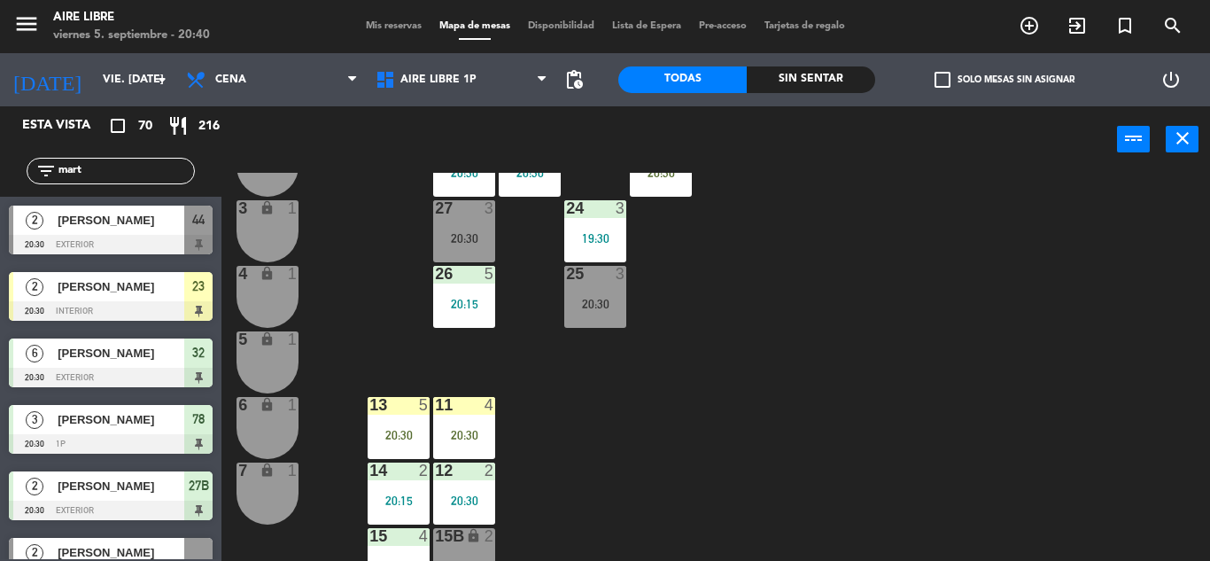
scroll to position [492, 0]
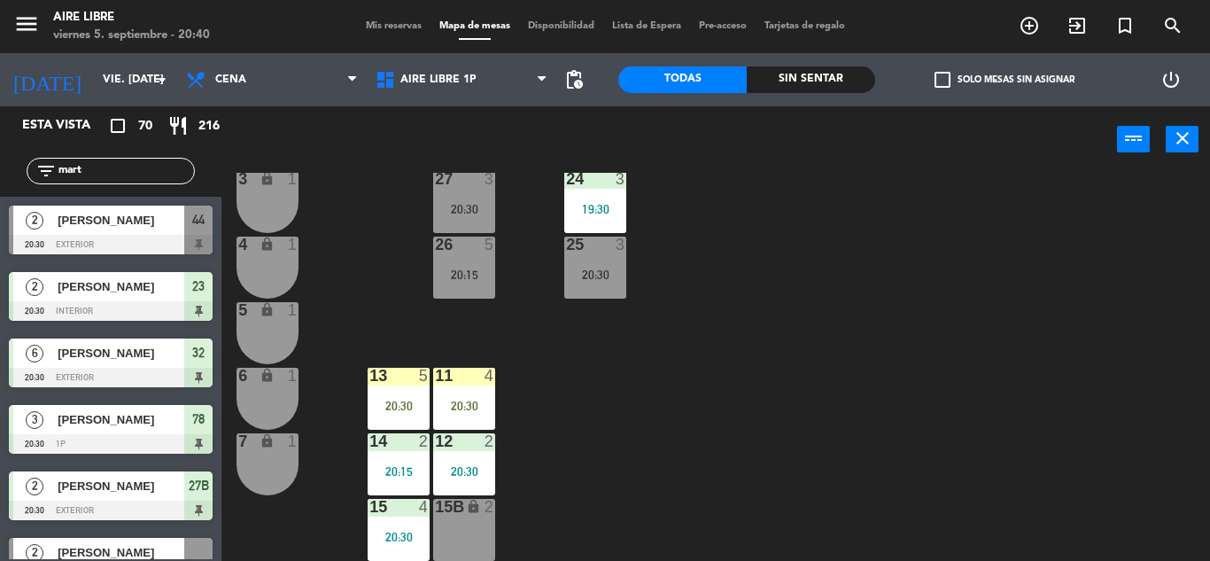
click at [469, 392] on div "11 4 20:30" at bounding box center [464, 399] width 62 height 62
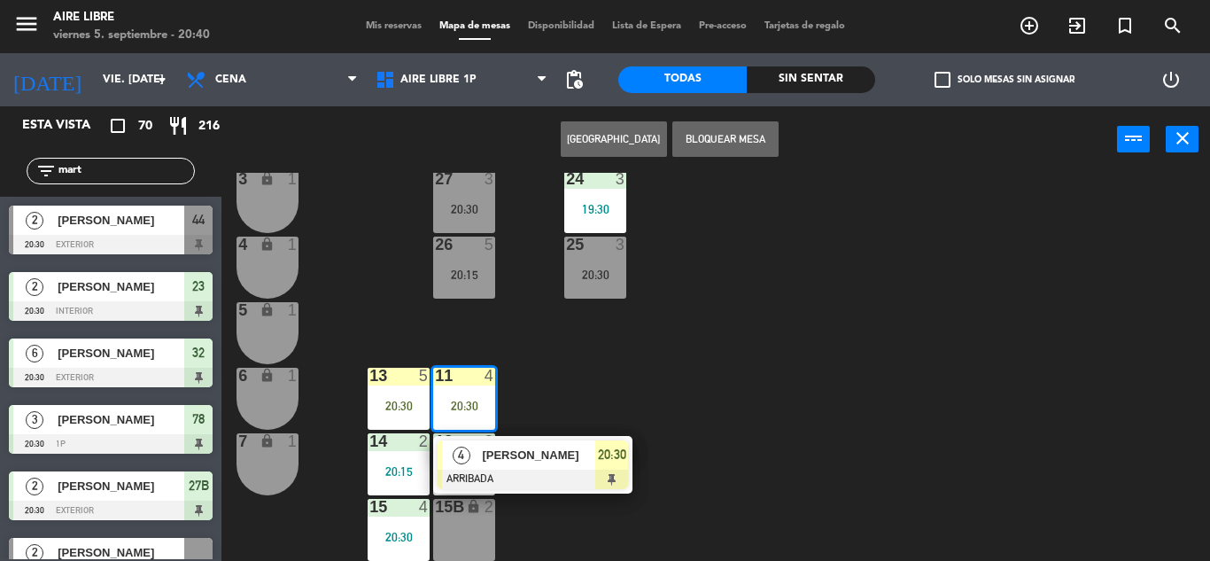
click at [548, 475] on div at bounding box center [533, 479] width 190 height 19
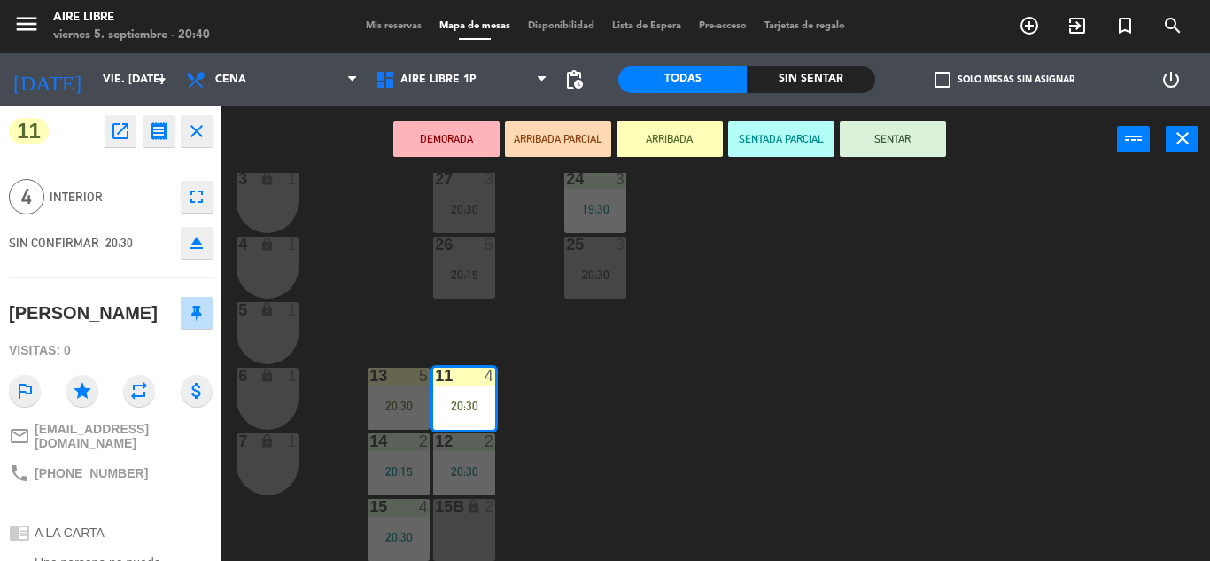
click at [919, 152] on button "SENTAR" at bounding box center [893, 138] width 106 height 35
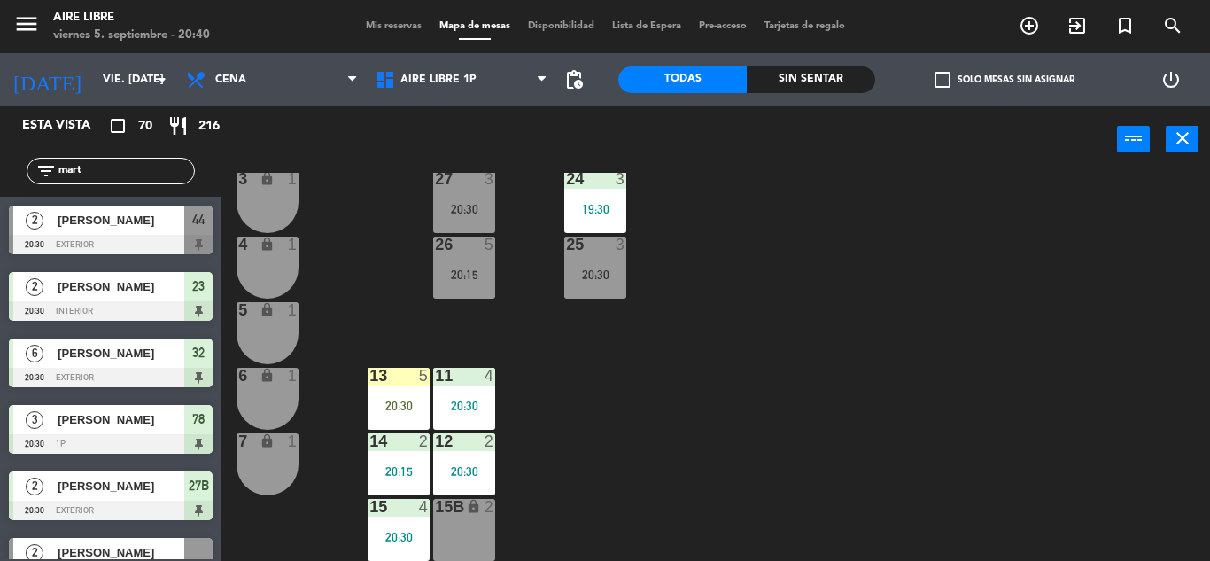
click at [392, 404] on div "20:30" at bounding box center [399, 406] width 62 height 12
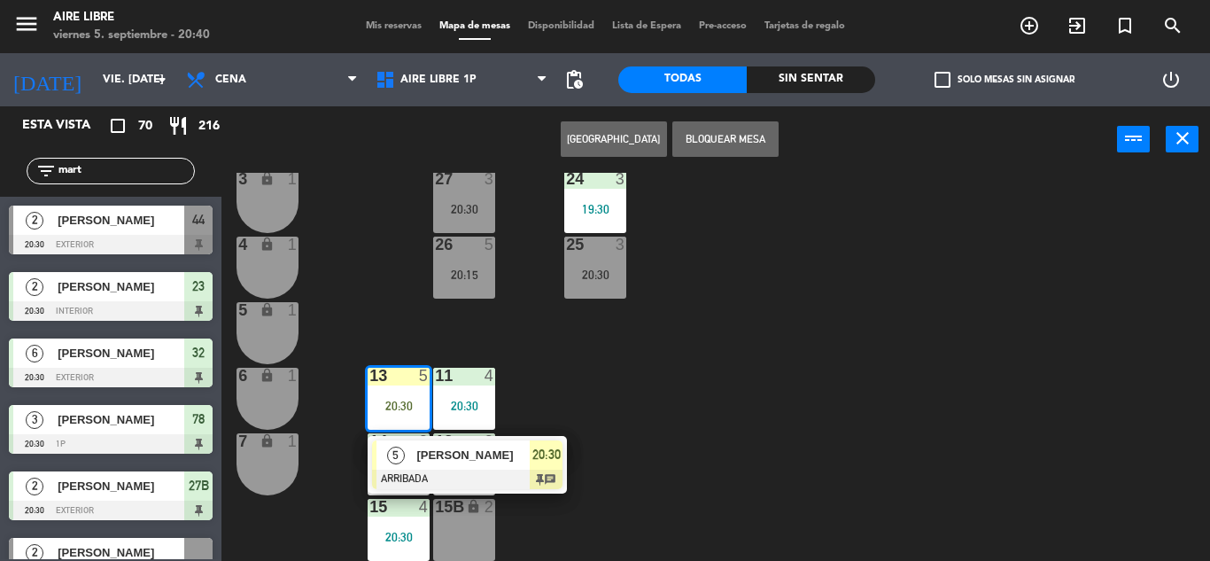
click at [471, 464] on span "[PERSON_NAME]" at bounding box center [472, 455] width 113 height 19
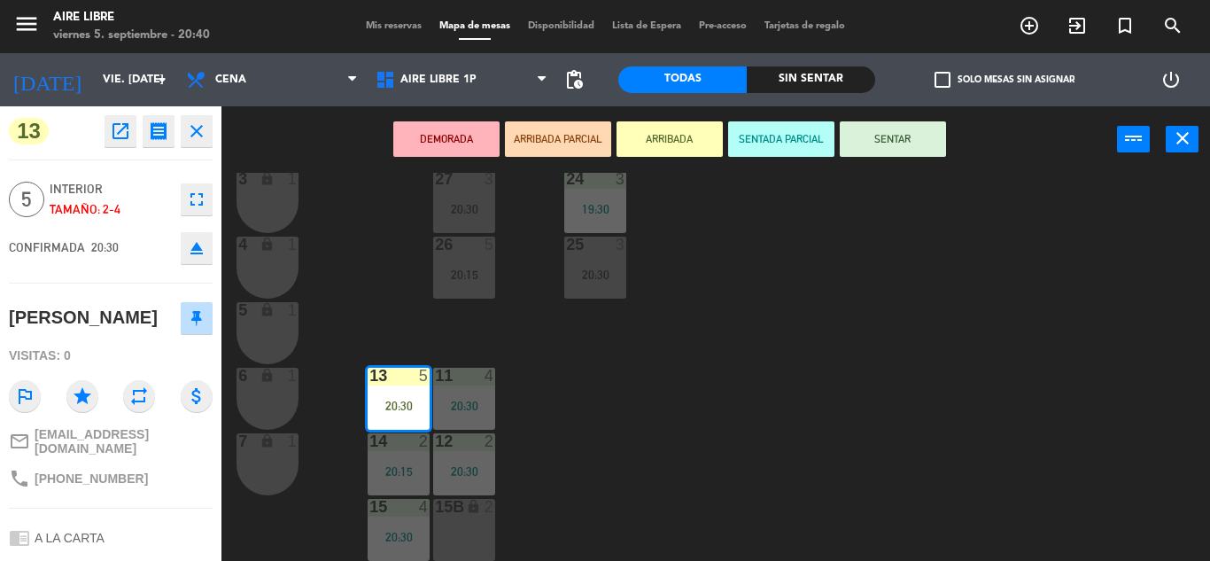
click at [901, 143] on button "SENTAR" at bounding box center [893, 138] width 106 height 35
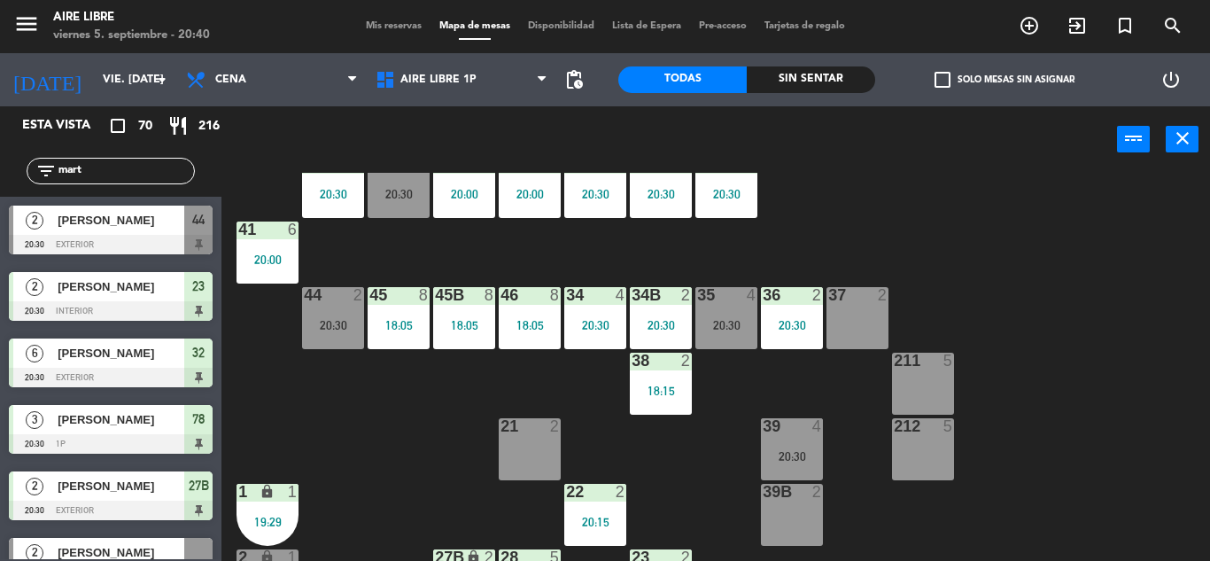
scroll to position [46, 0]
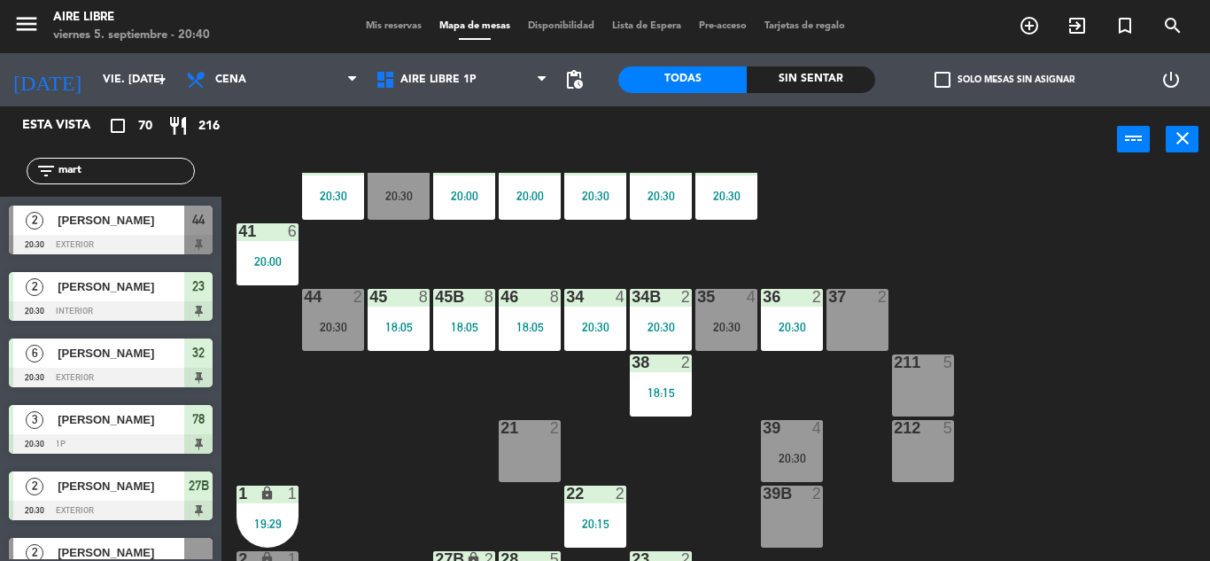
click at [113, 174] on input "mart" at bounding box center [125, 170] width 137 height 19
type input "m"
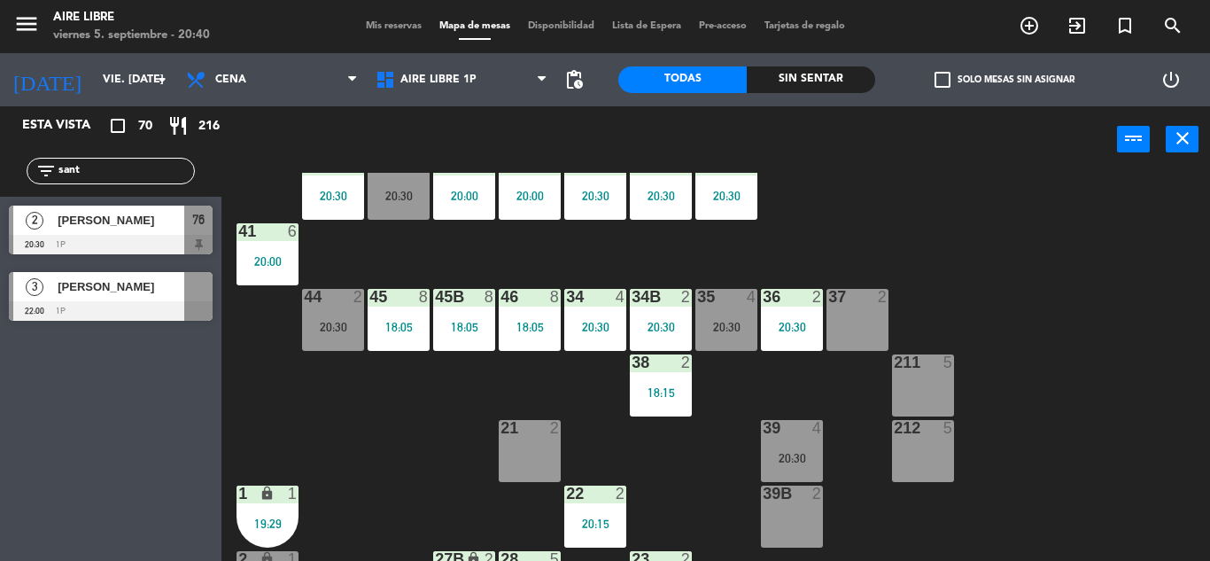
type input "sant"
click at [95, 489] on div "Esta vista crop_square 70 restaurant 216 filter_list sant 2 Santiago Ballester …" at bounding box center [111, 333] width 222 height 455
click at [126, 215] on span "[PERSON_NAME]" at bounding box center [121, 220] width 127 height 19
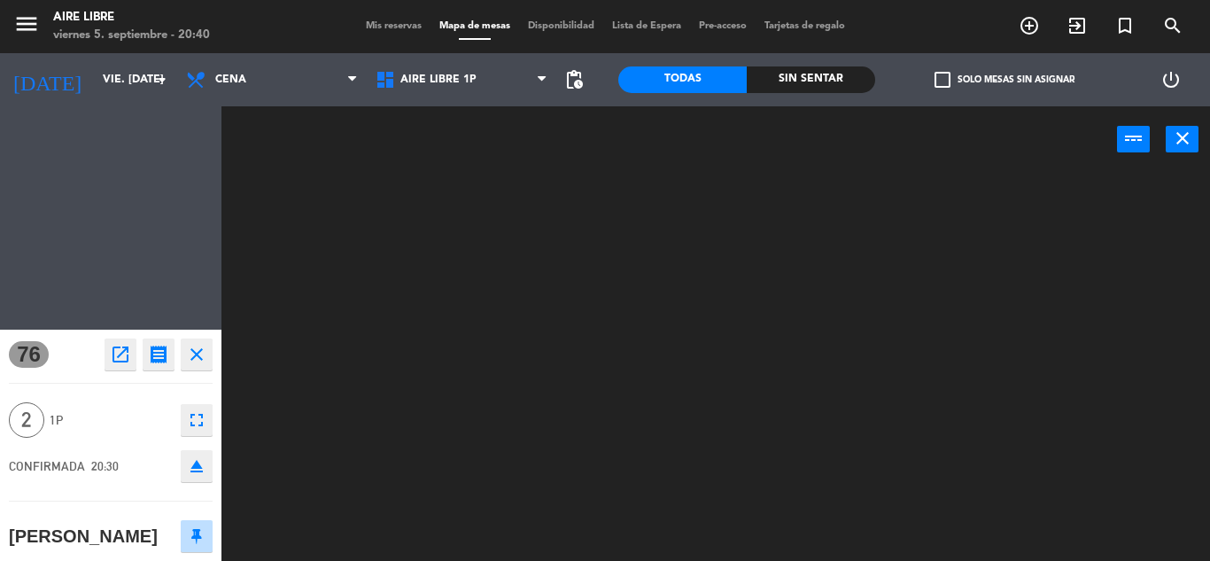
scroll to position [0, 0]
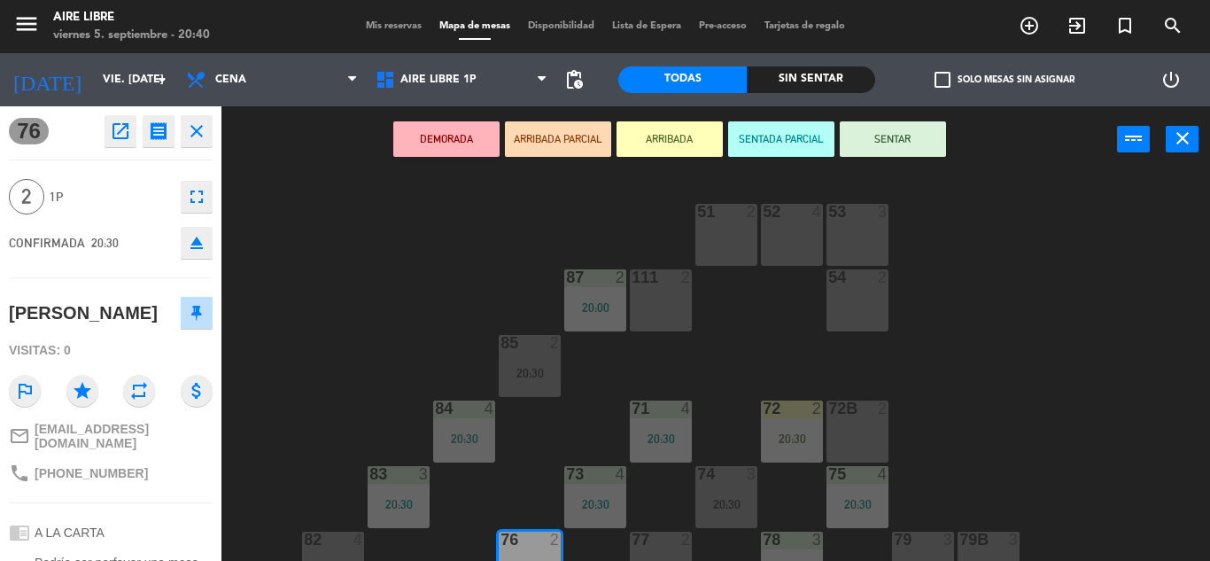
click at [668, 137] on button "ARRIBADA" at bounding box center [670, 138] width 106 height 35
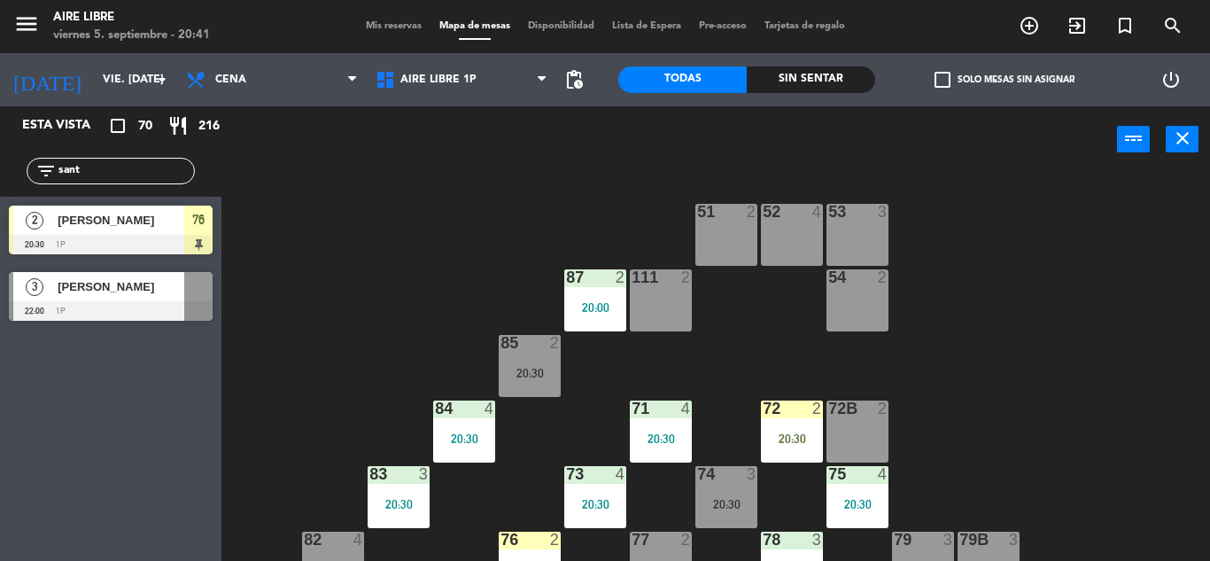
click at [791, 435] on div "20:30" at bounding box center [792, 438] width 62 height 12
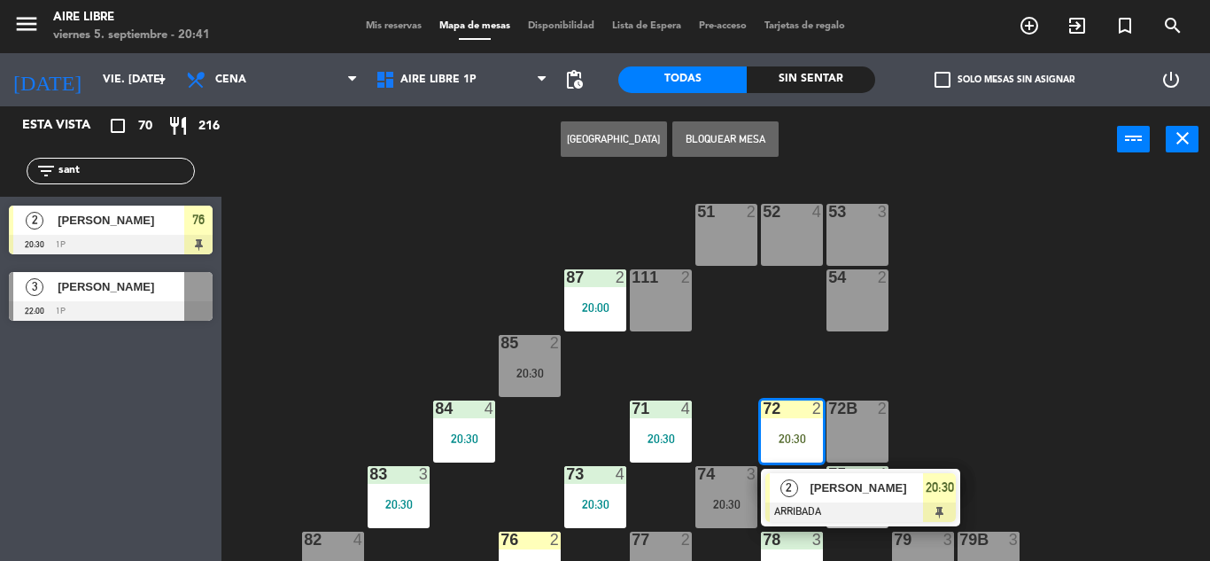
click at [824, 483] on span "[PERSON_NAME]" at bounding box center [866, 487] width 113 height 19
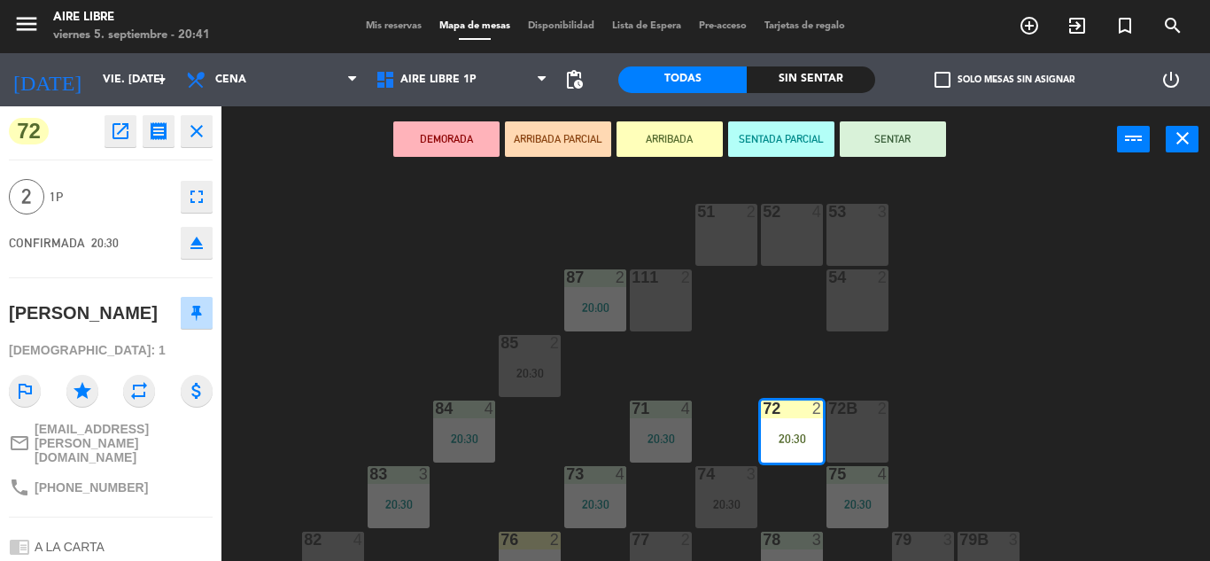
click at [906, 139] on button "SENTAR" at bounding box center [893, 138] width 106 height 35
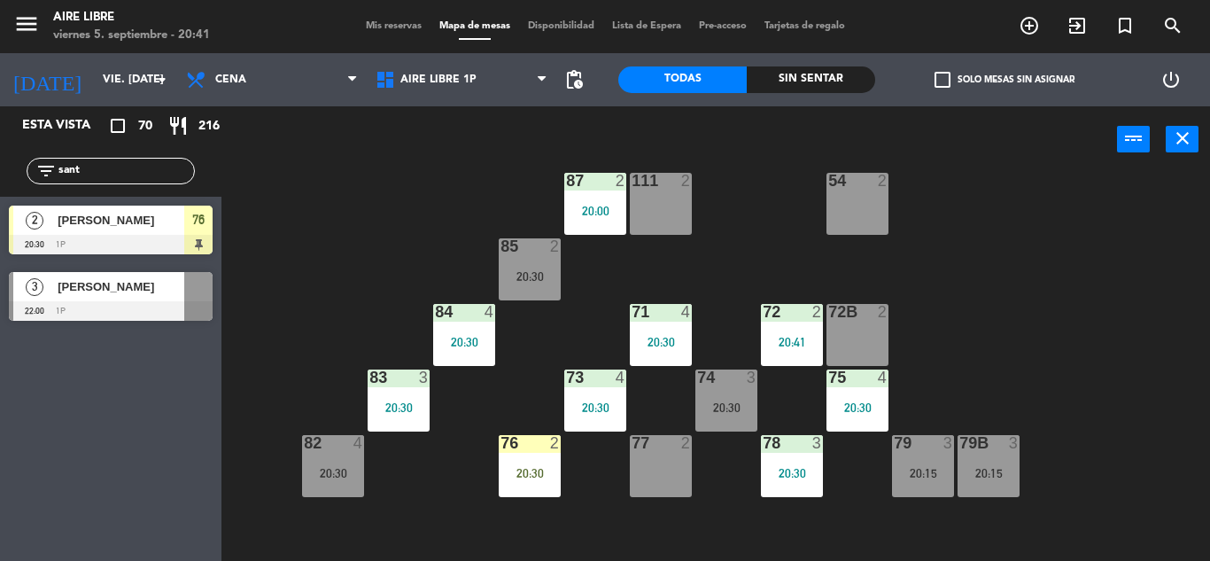
scroll to position [98, 0]
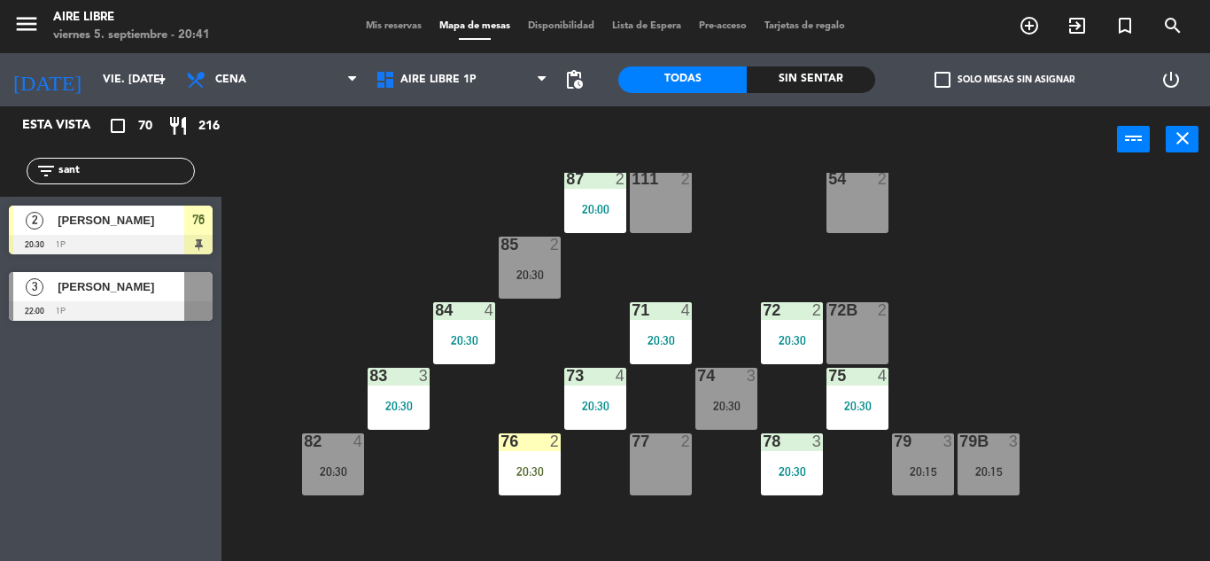
click at [508, 482] on div "76 2 20:30" at bounding box center [530, 464] width 62 height 62
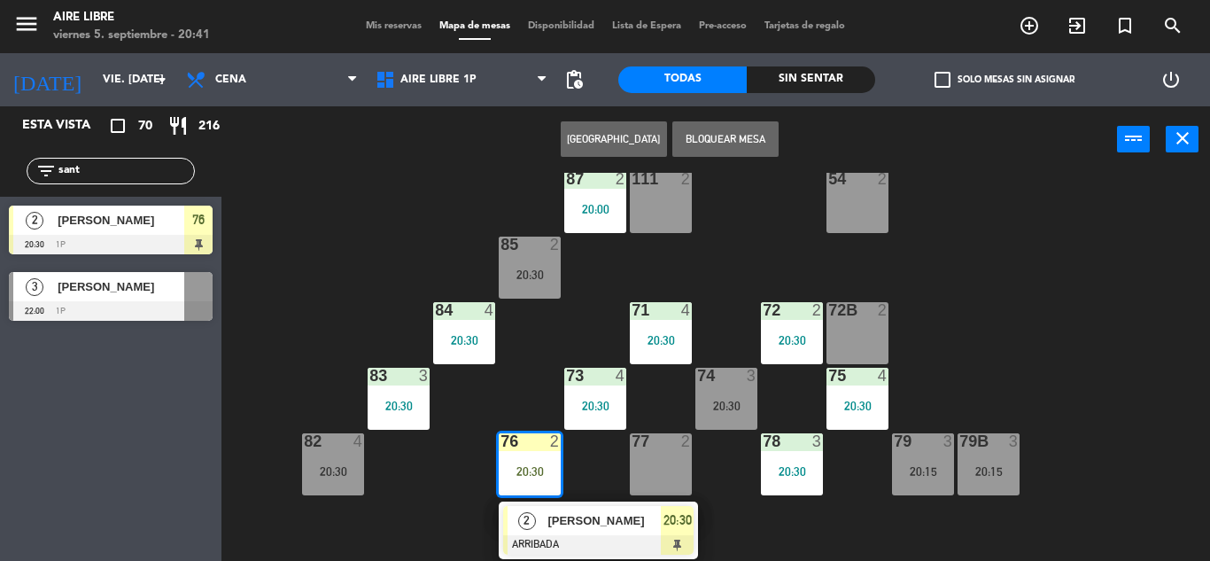
click at [595, 514] on span "[PERSON_NAME]" at bounding box center [604, 520] width 113 height 19
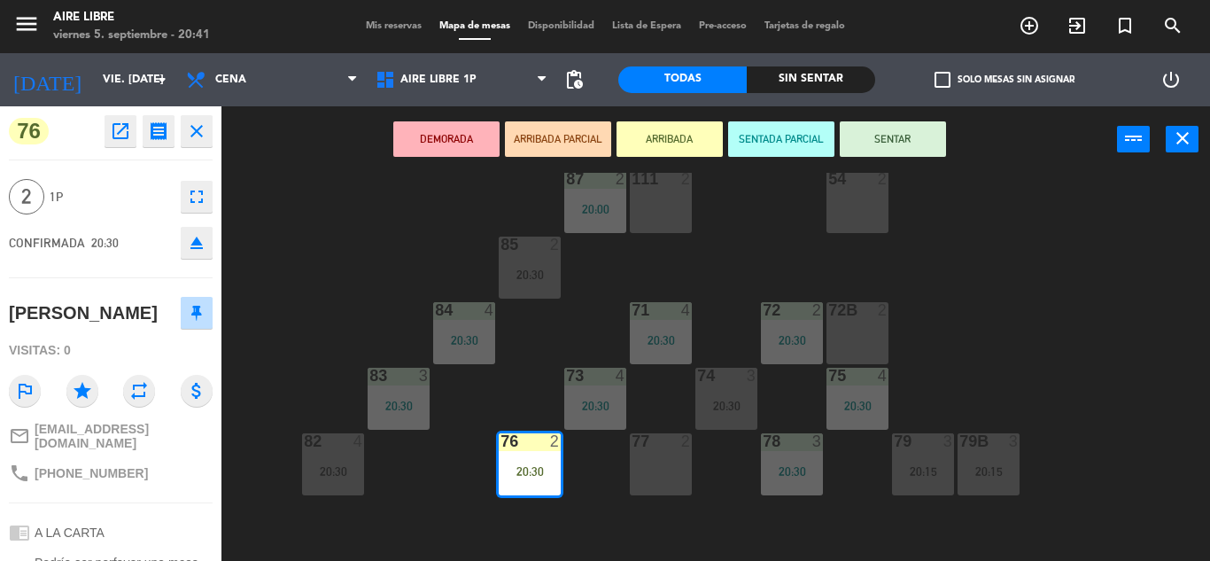
click at [884, 144] on button "SENTAR" at bounding box center [893, 138] width 106 height 35
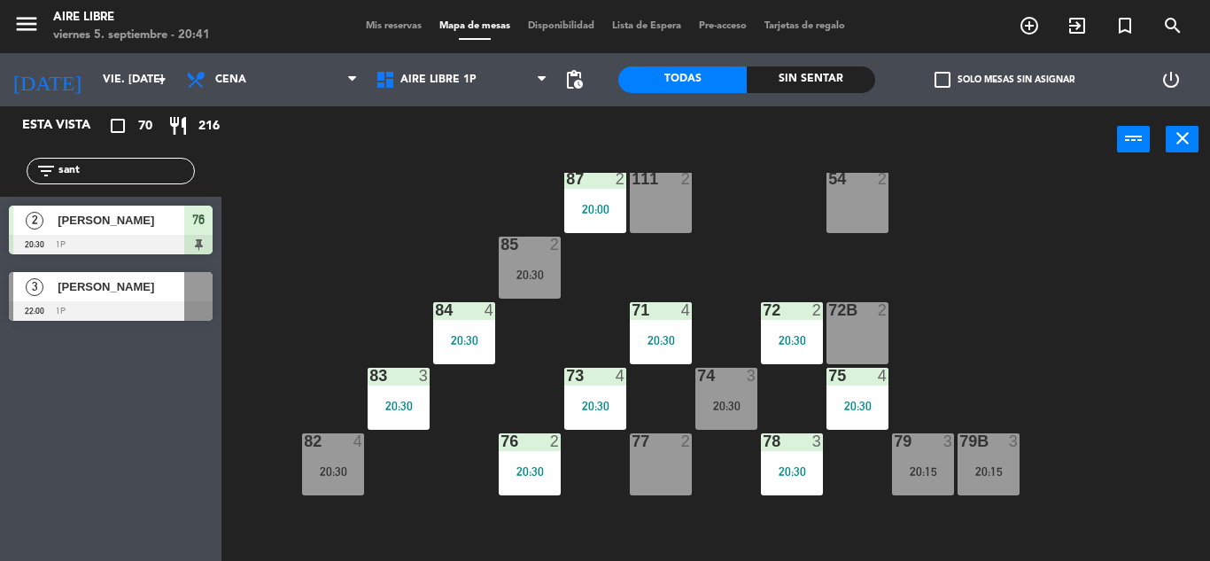
click at [944, 72] on span "check_box_outline_blank" at bounding box center [943, 80] width 16 height 16
click at [1005, 80] on input "check_box_outline_blank Solo mesas sin asignar" at bounding box center [1005, 80] width 0 height 0
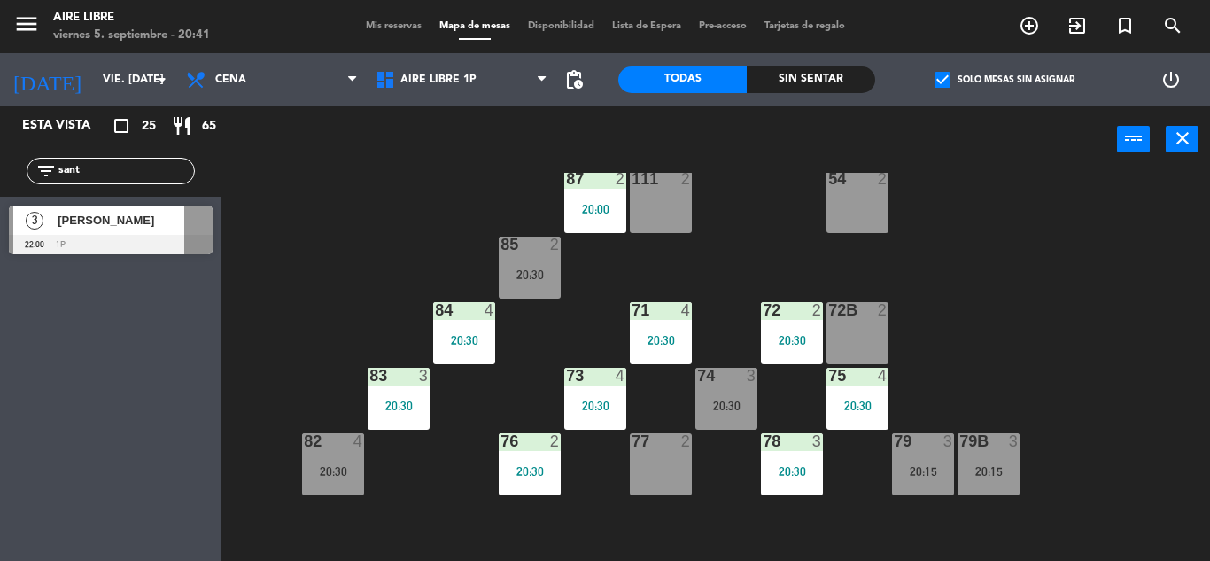
click at [138, 174] on input "sant" at bounding box center [125, 170] width 137 height 19
type input "s"
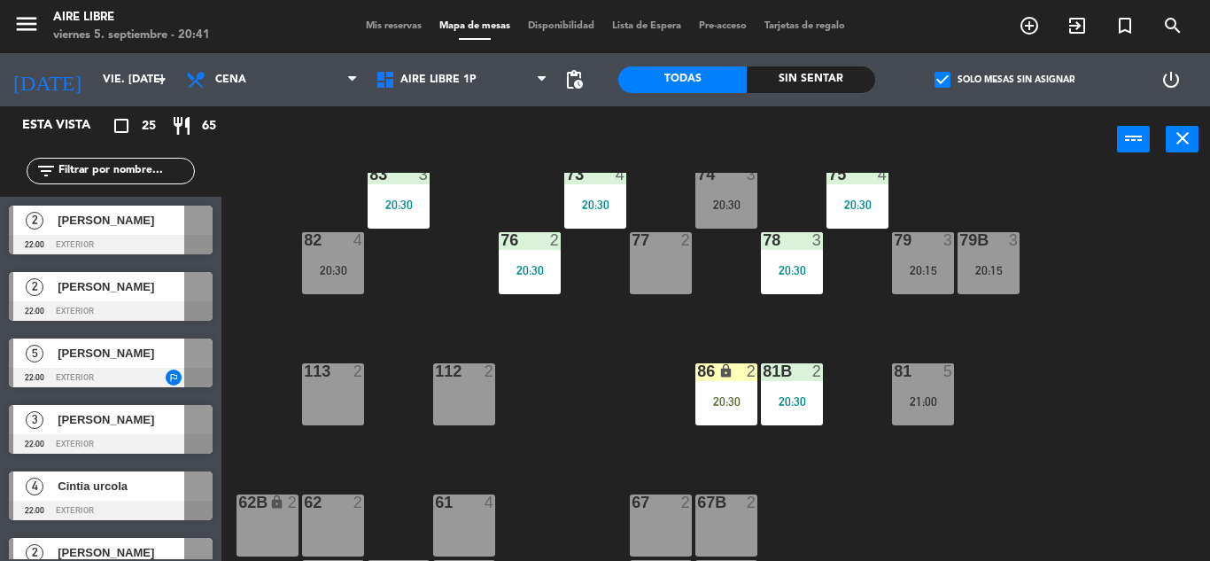
scroll to position [361, 0]
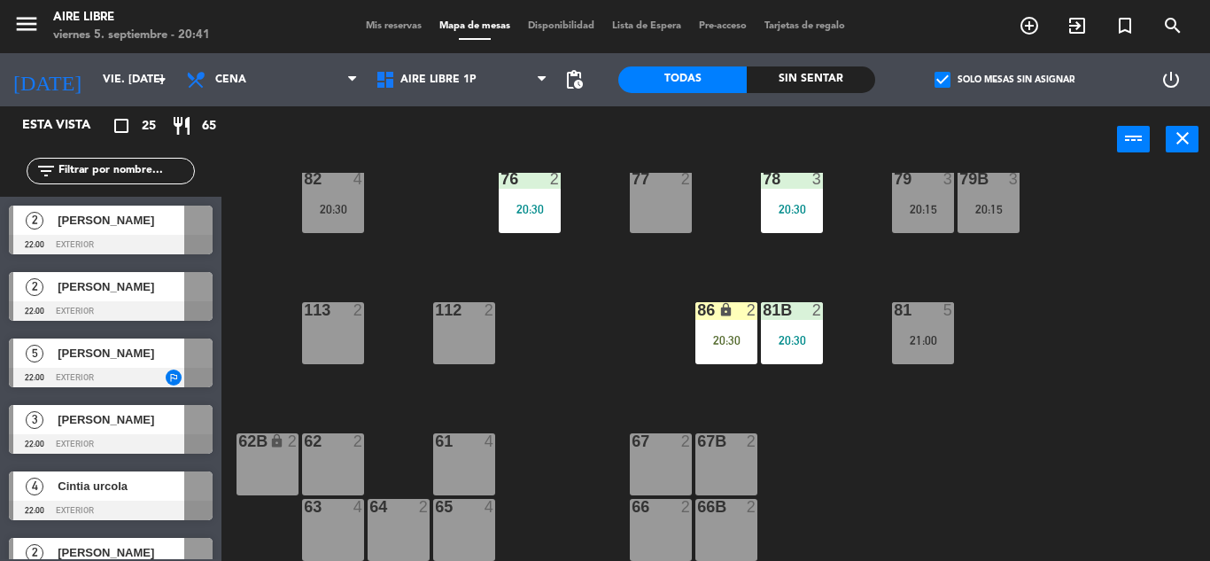
click at [719, 323] on div "86 lock 2 20:30" at bounding box center [727, 333] width 62 height 62
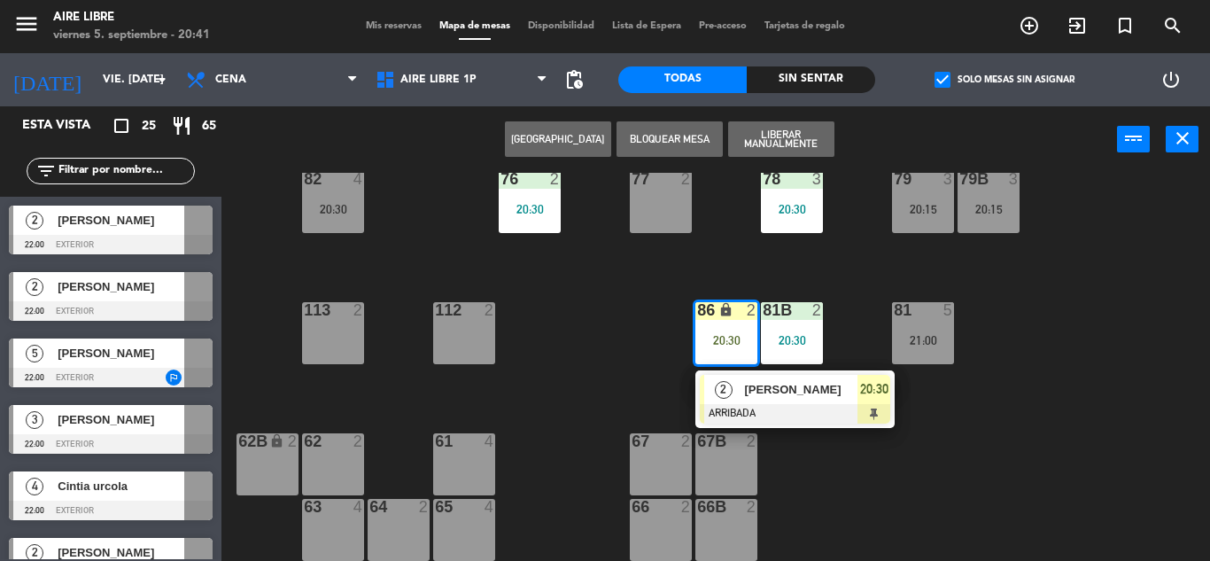
click at [774, 388] on span "[PERSON_NAME]" at bounding box center [800, 389] width 113 height 19
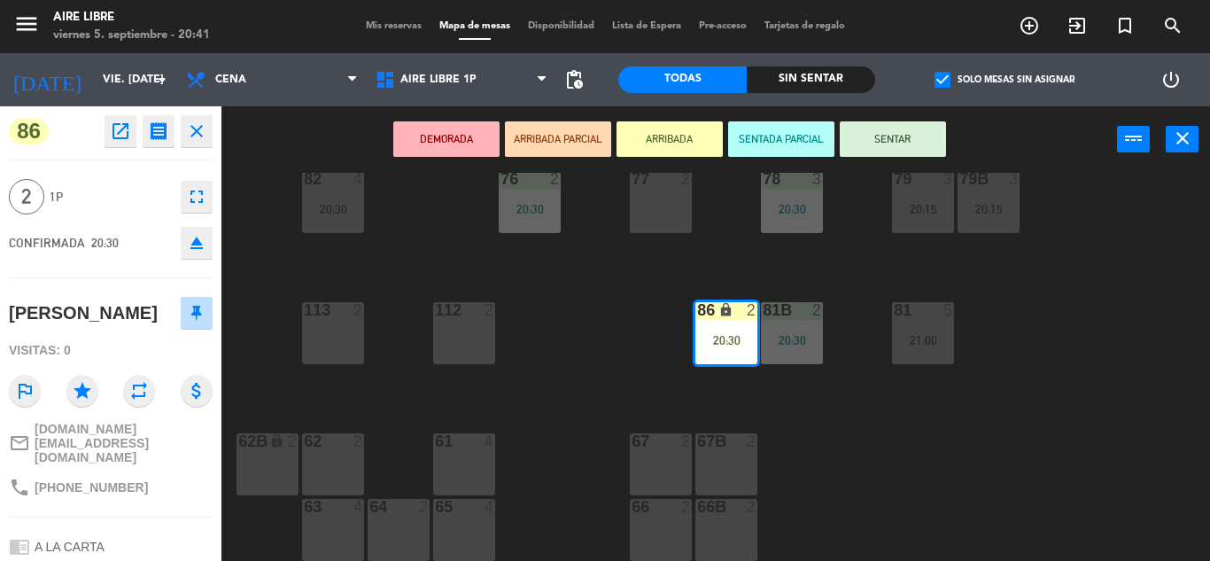
click at [889, 133] on button "SENTAR" at bounding box center [893, 138] width 106 height 35
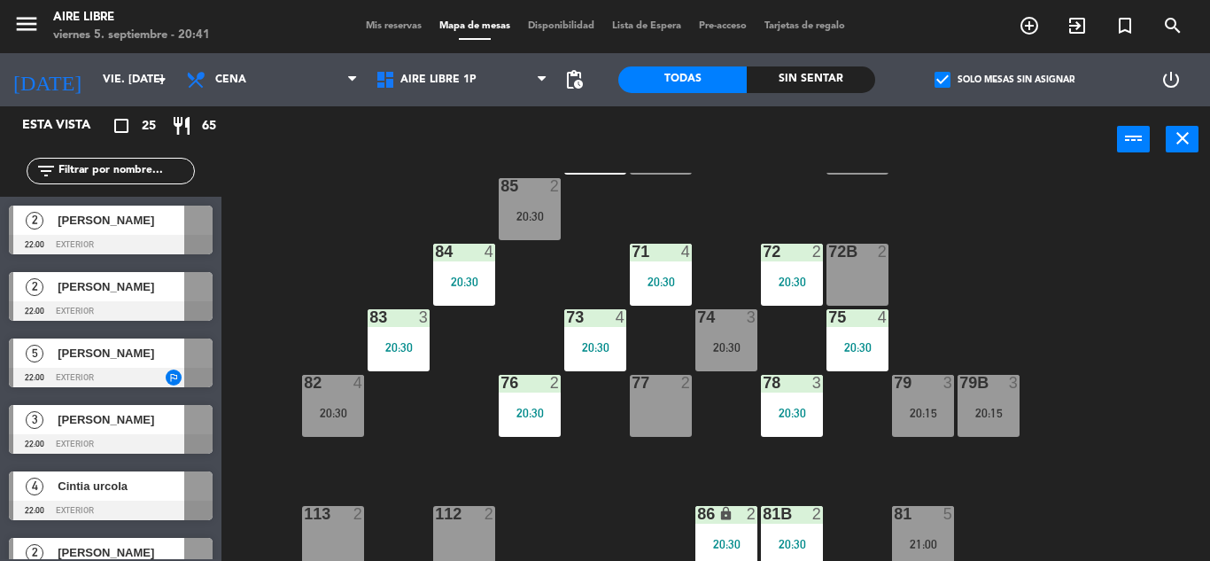
scroll to position [154, 0]
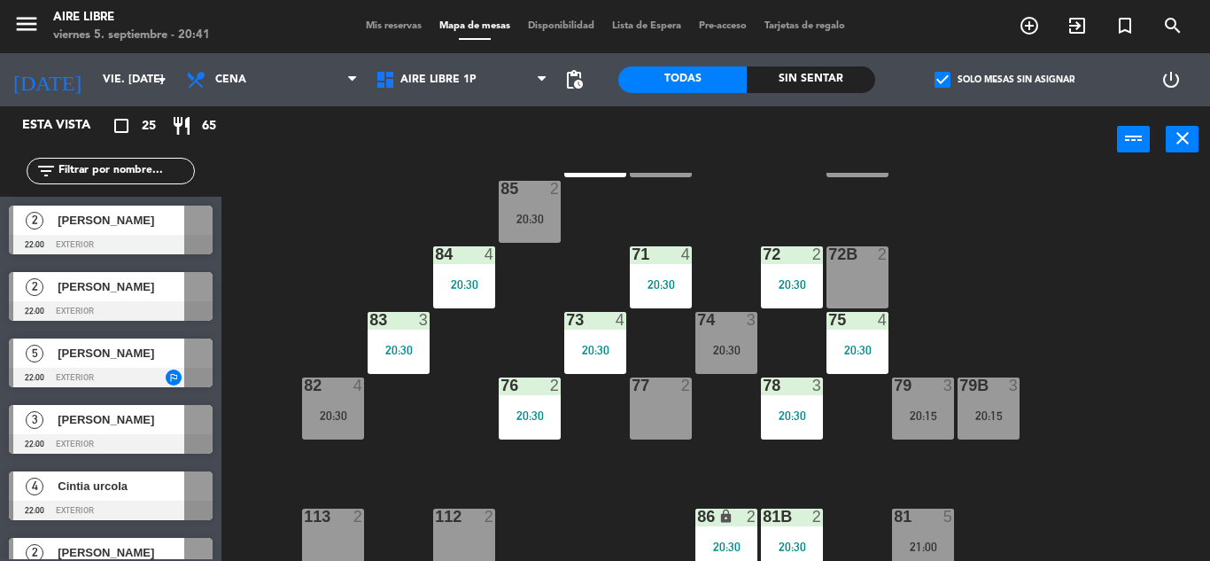
click at [929, 404] on div "79 3 20:15" at bounding box center [923, 408] width 62 height 62
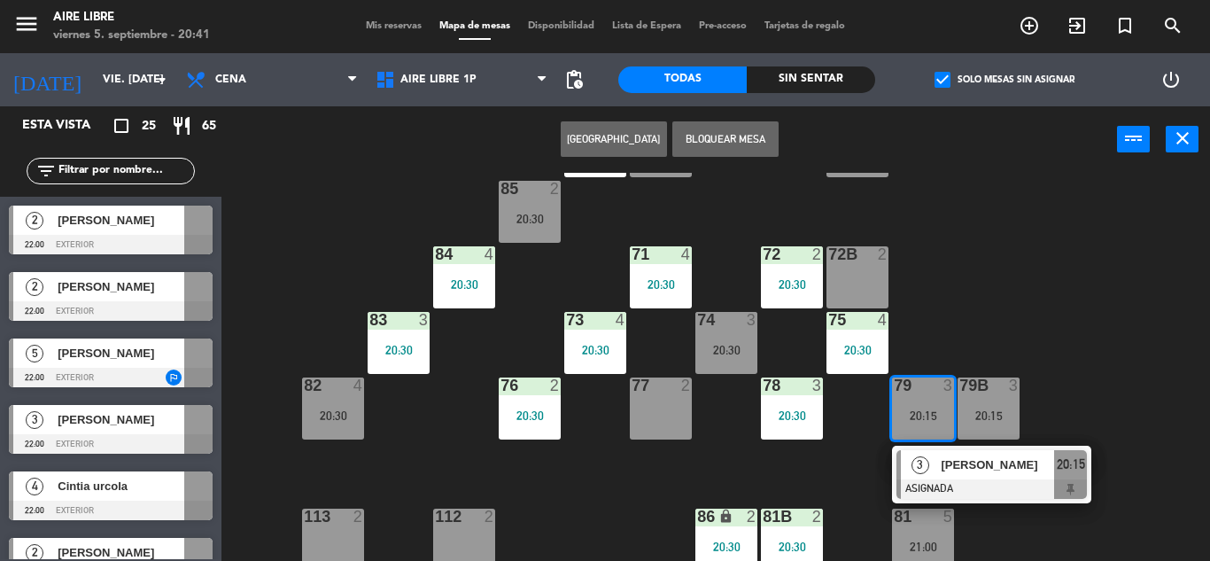
click at [917, 396] on div "79 3 20:15" at bounding box center [923, 408] width 62 height 62
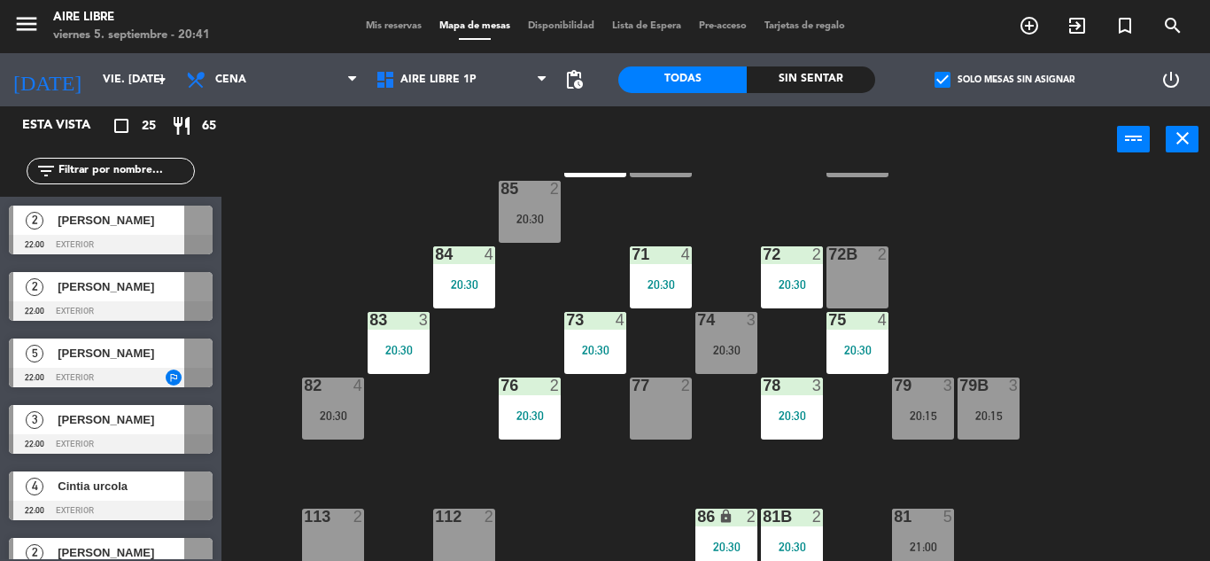
click at [920, 407] on div "79 3 20:15" at bounding box center [923, 408] width 62 height 62
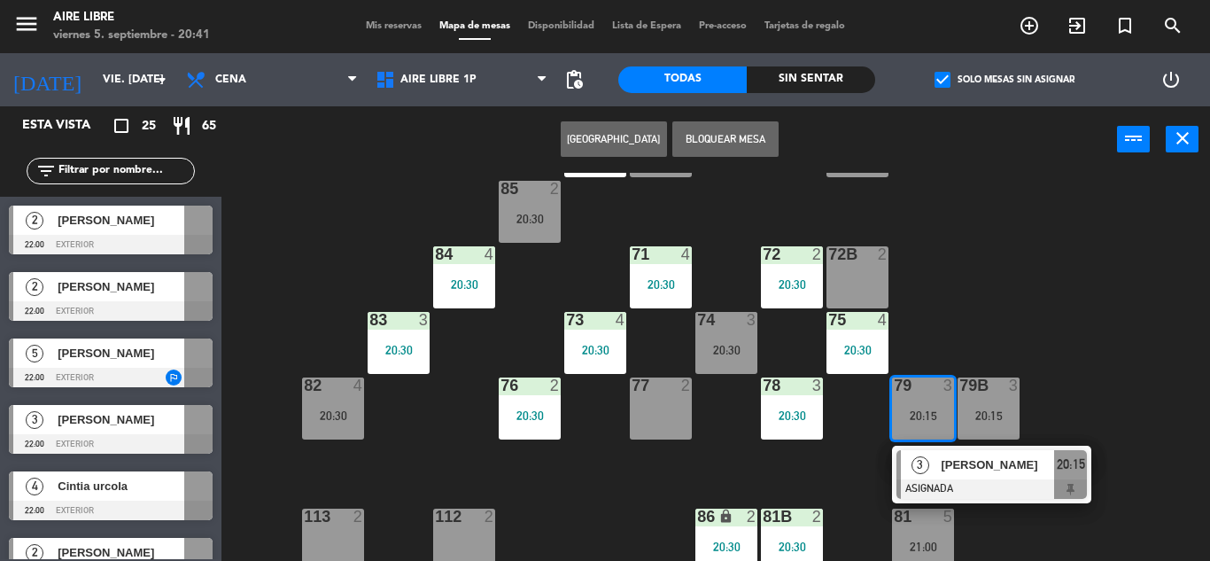
click at [952, 477] on div "[PERSON_NAME]" at bounding box center [996, 464] width 115 height 29
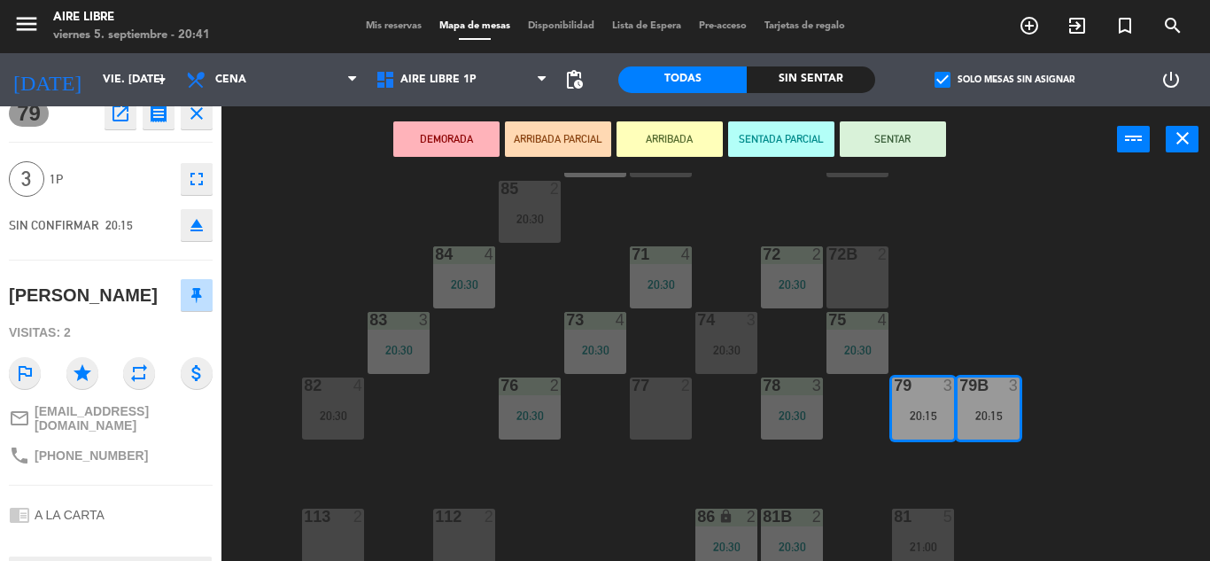
scroll to position [0, 0]
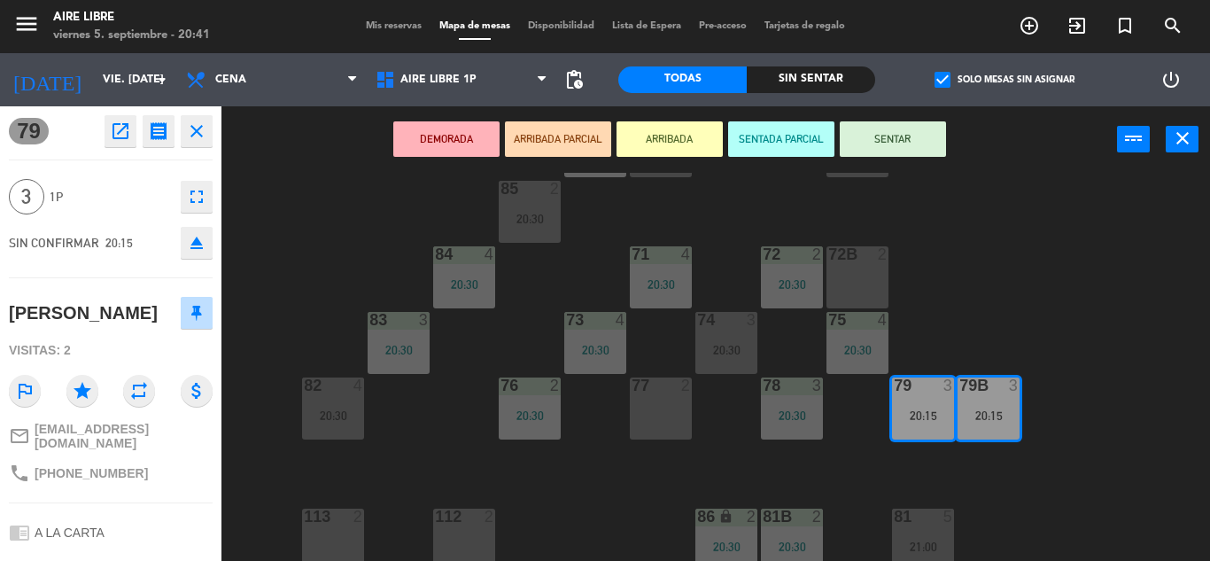
click at [118, 134] on icon "open_in_new" at bounding box center [120, 131] width 21 height 21
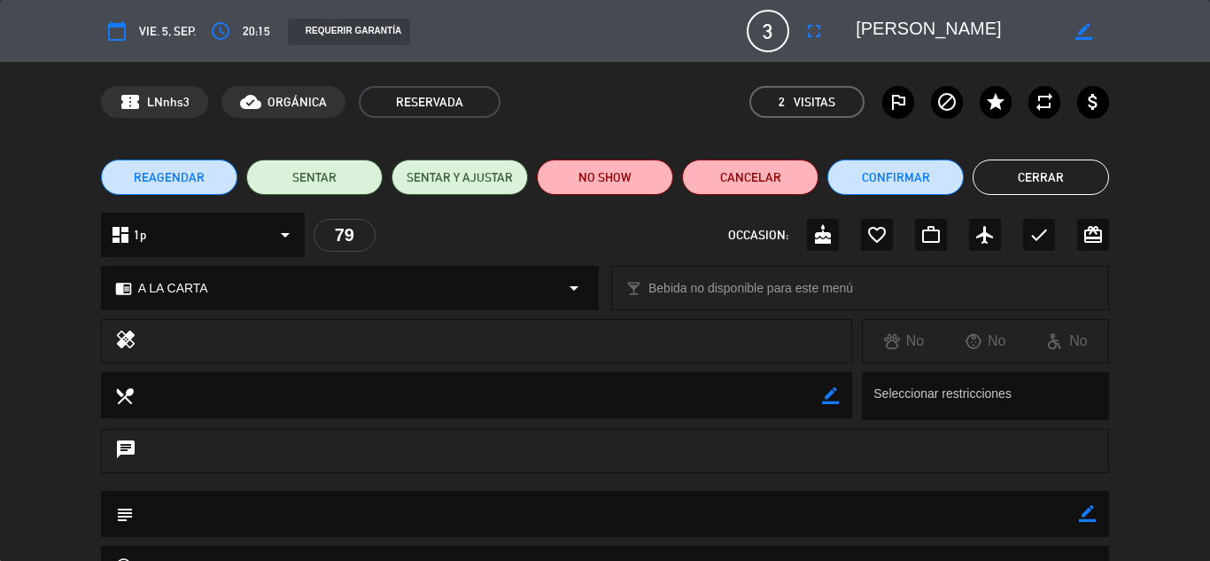
click at [902, 107] on icon "outlined_flag" at bounding box center [898, 101] width 21 height 21
click at [610, 165] on button "NO SHOW" at bounding box center [605, 176] width 136 height 35
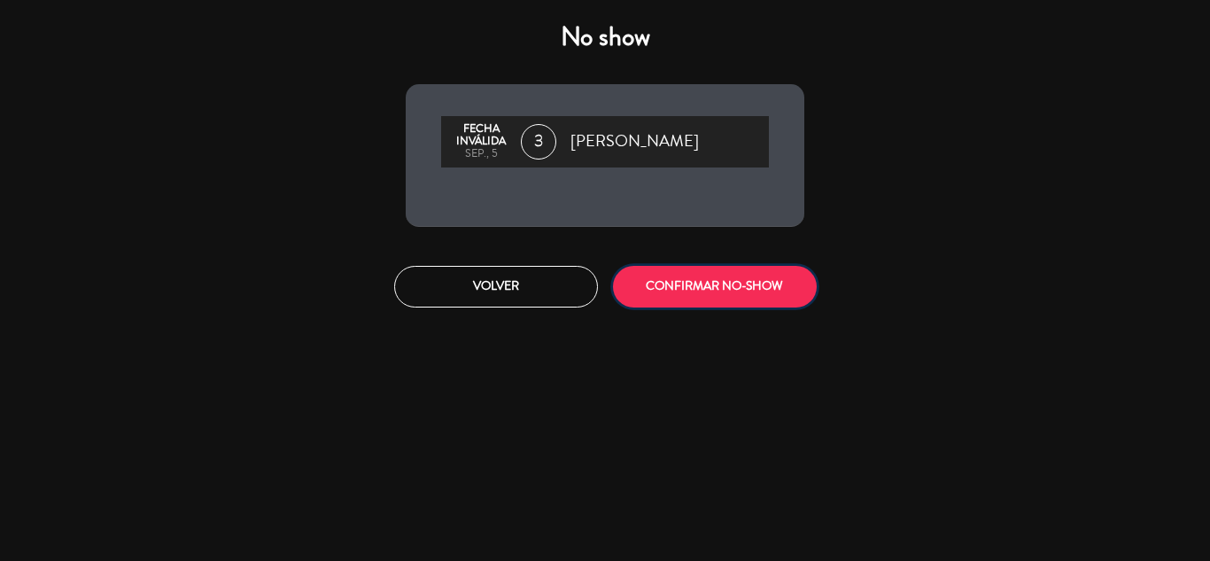
click at [702, 276] on button "CONFIRMAR NO-SHOW" at bounding box center [715, 287] width 204 height 42
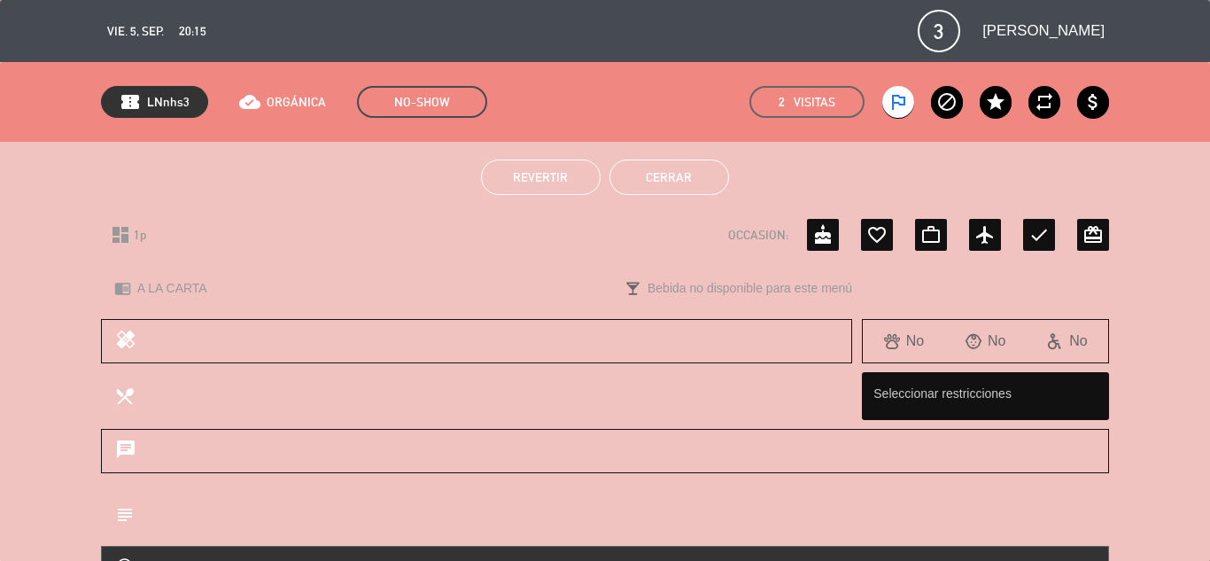
click at [662, 172] on button "Cerrar" at bounding box center [670, 176] width 120 height 35
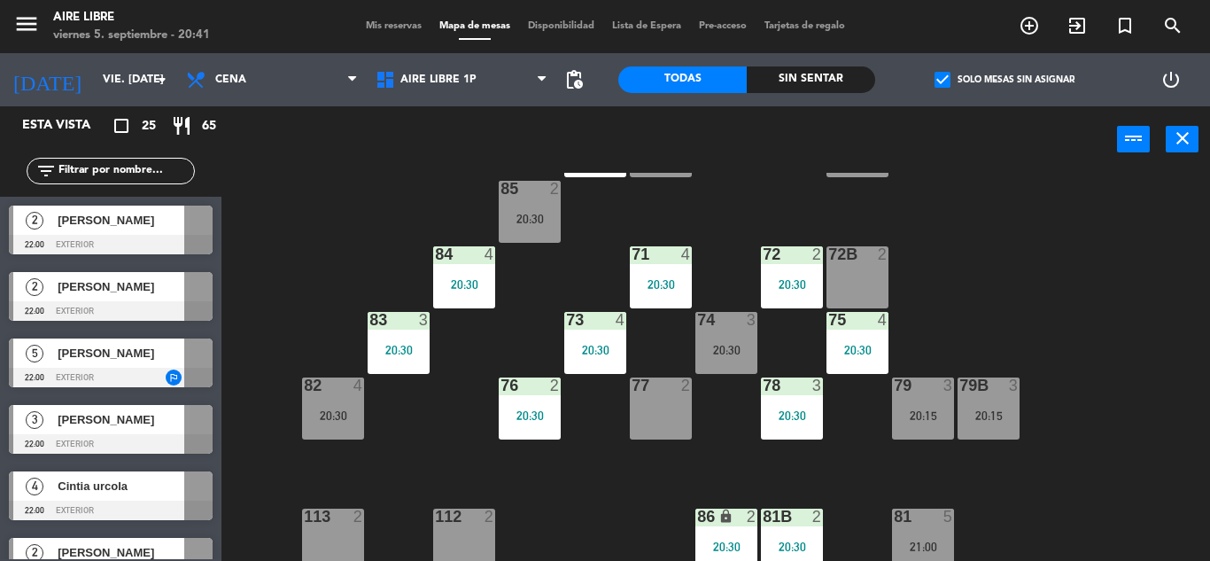
click at [76, 168] on input "text" at bounding box center [125, 170] width 137 height 19
click at [119, 168] on input "text" at bounding box center [125, 170] width 137 height 19
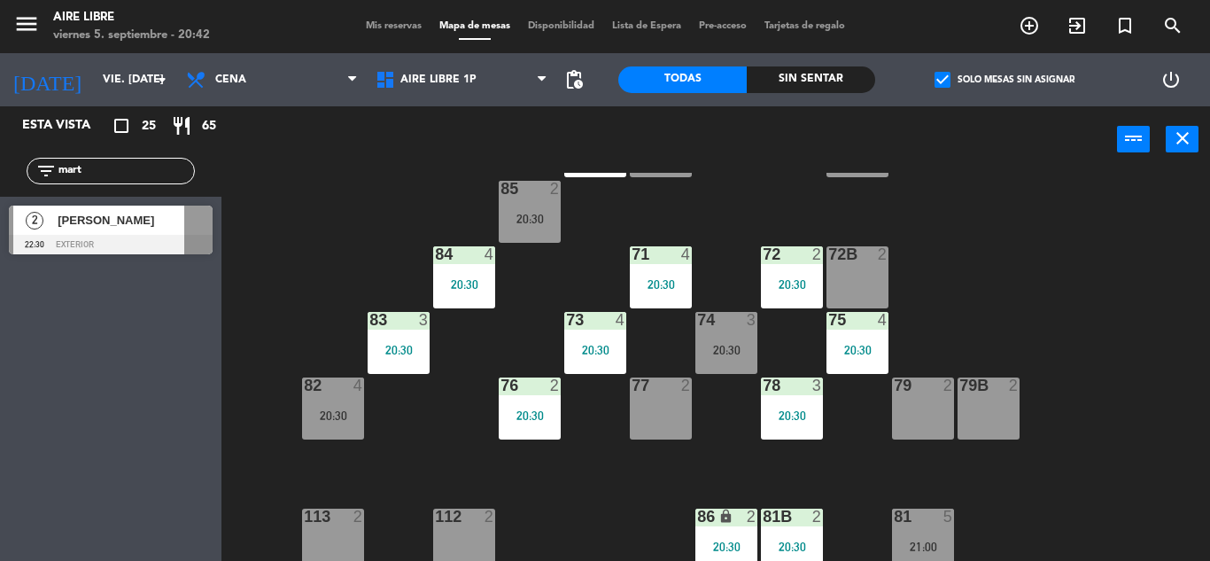
click at [52, 474] on div "Esta vista crop_square 25 restaurant 65 filter_list mart 2 martina peñalva 22:3…" at bounding box center [111, 333] width 222 height 455
click at [937, 78] on span "check_box" at bounding box center [943, 80] width 16 height 16
click at [1005, 80] on input "check_box Solo mesas sin asignar" at bounding box center [1005, 80] width 0 height 0
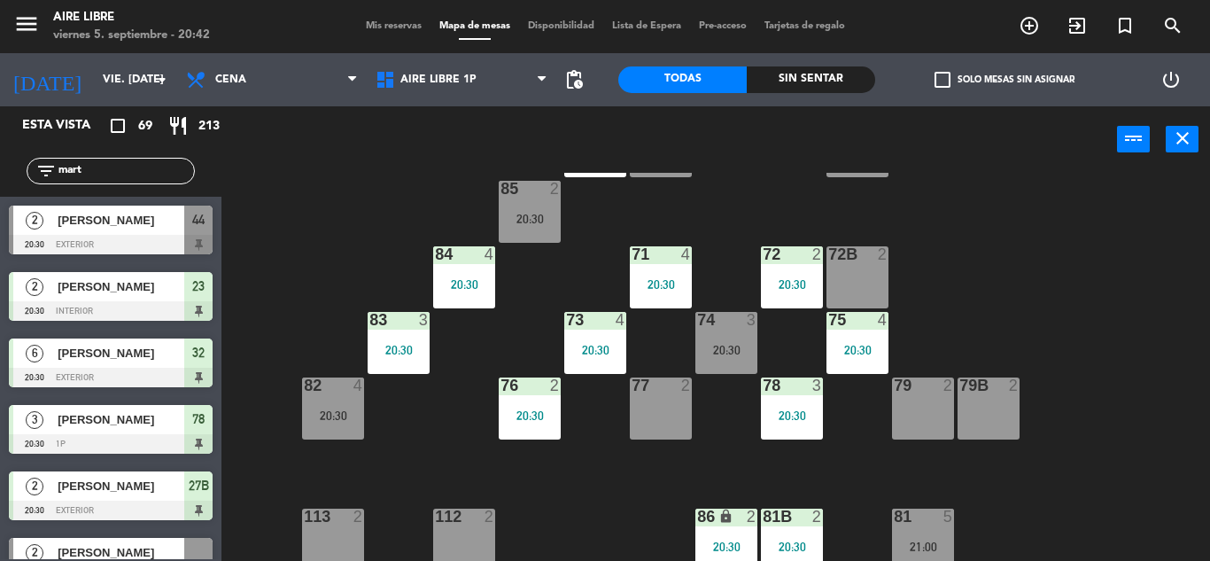
click at [117, 175] on input "mart" at bounding box center [125, 170] width 137 height 19
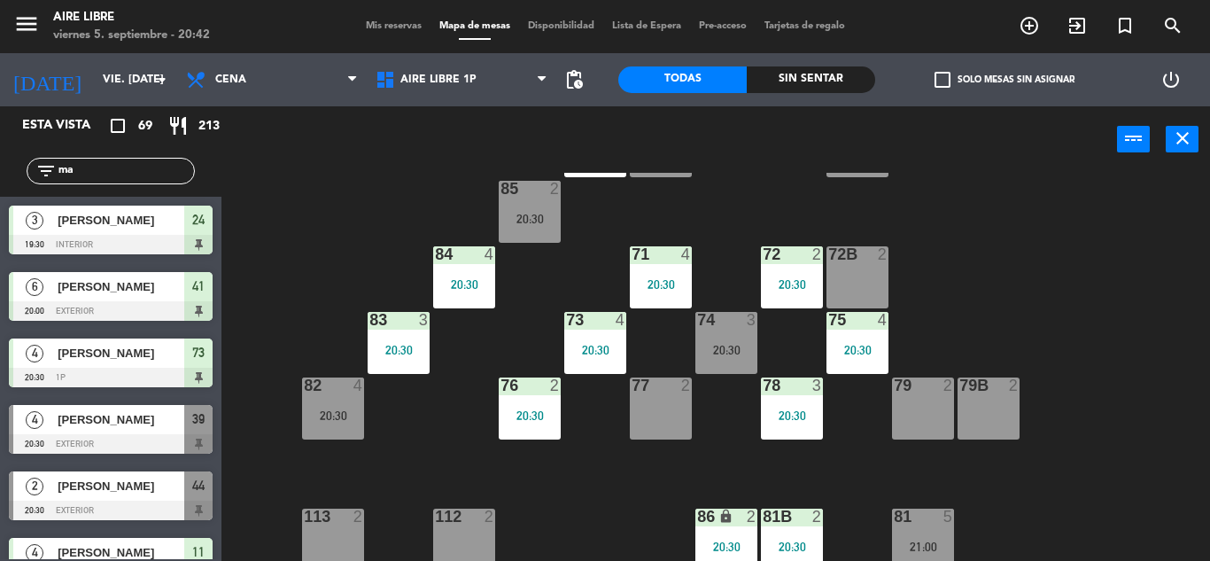
type input "m"
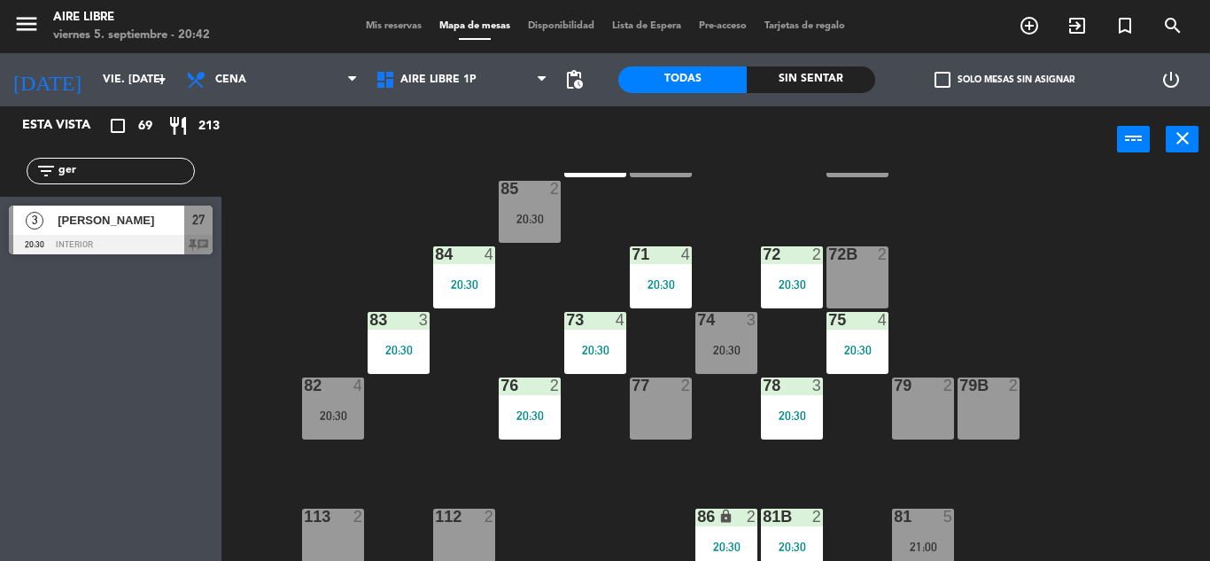
type input "ger"
click at [58, 423] on div "Esta vista crop_square 69 restaurant 213 filter_list ger 3 Gerardo Silber 20:30…" at bounding box center [111, 333] width 222 height 455
click at [108, 239] on div at bounding box center [111, 244] width 204 height 19
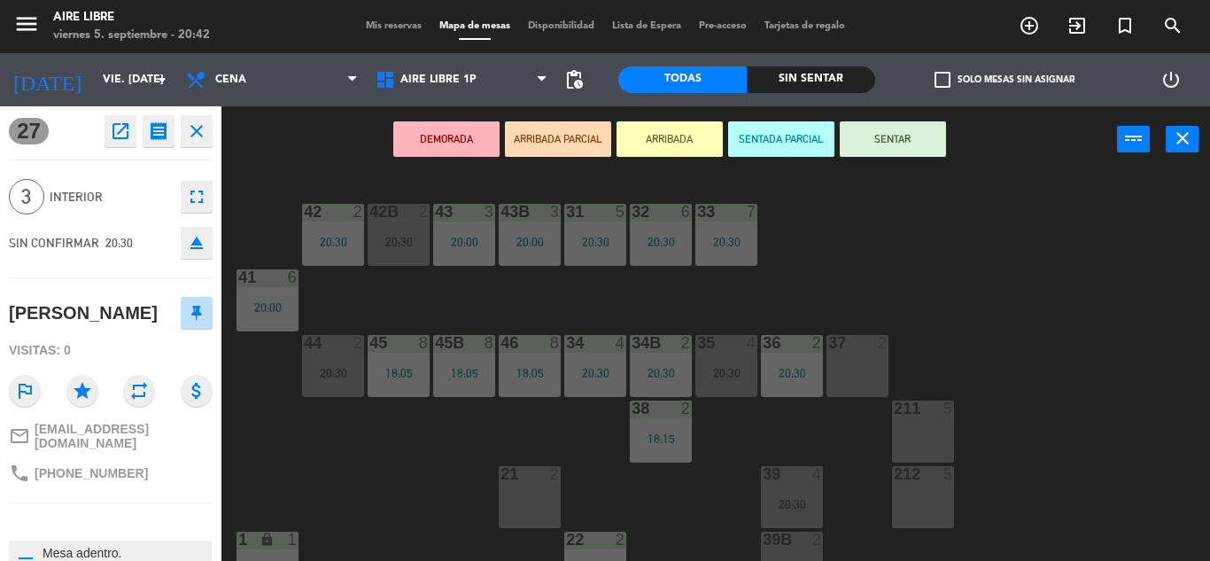
click at [658, 124] on button "ARRIBADA" at bounding box center [670, 138] width 106 height 35
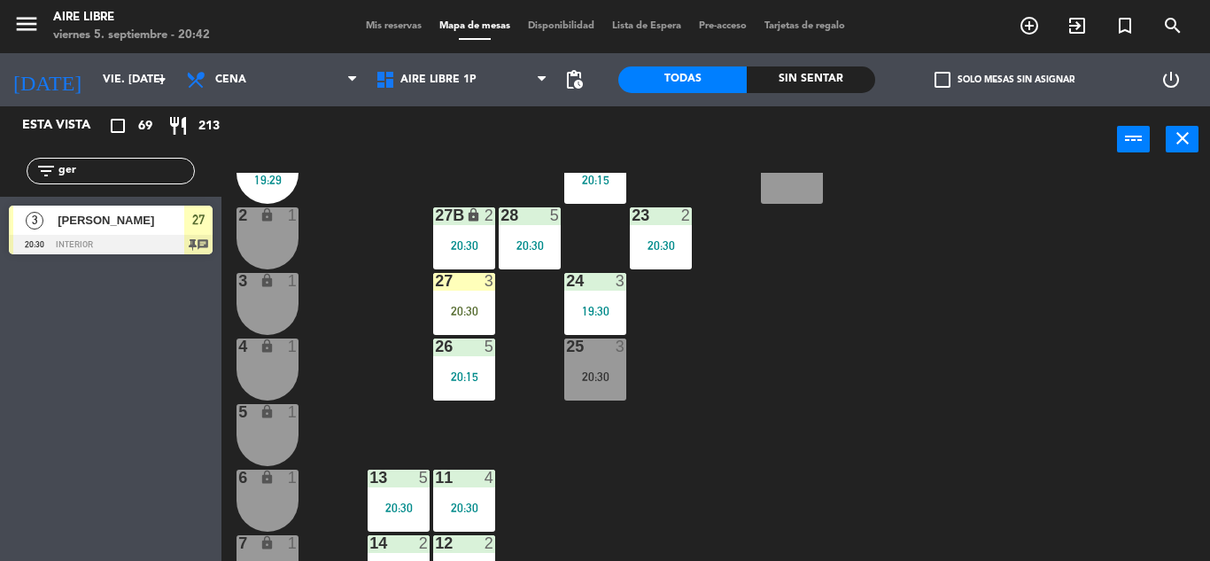
scroll to position [399, 0]
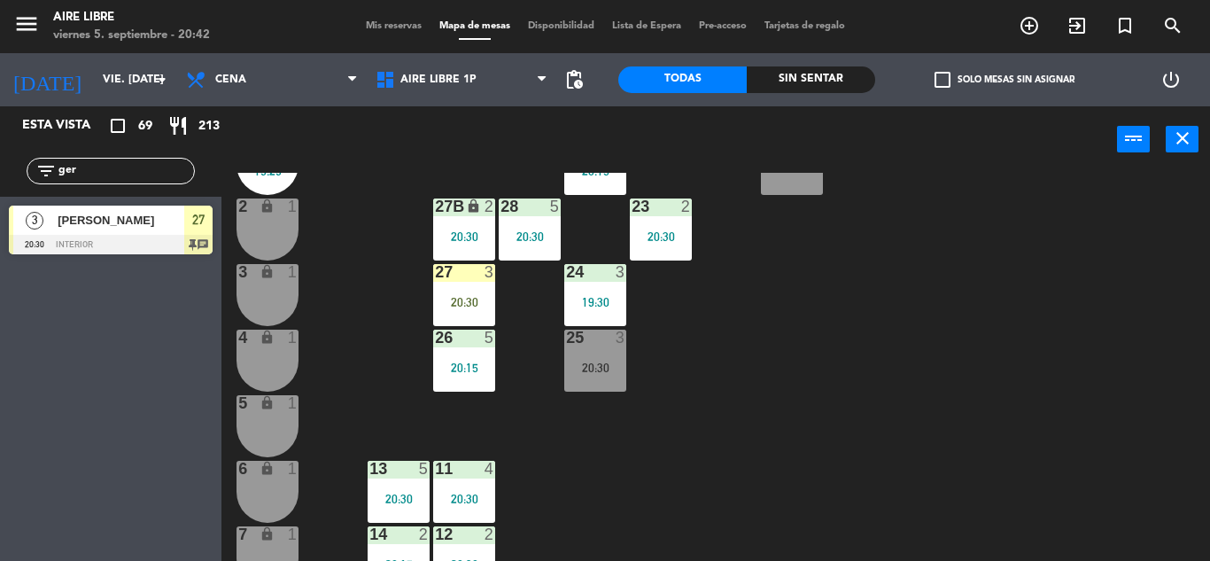
click at [470, 298] on div "20:30" at bounding box center [464, 302] width 62 height 12
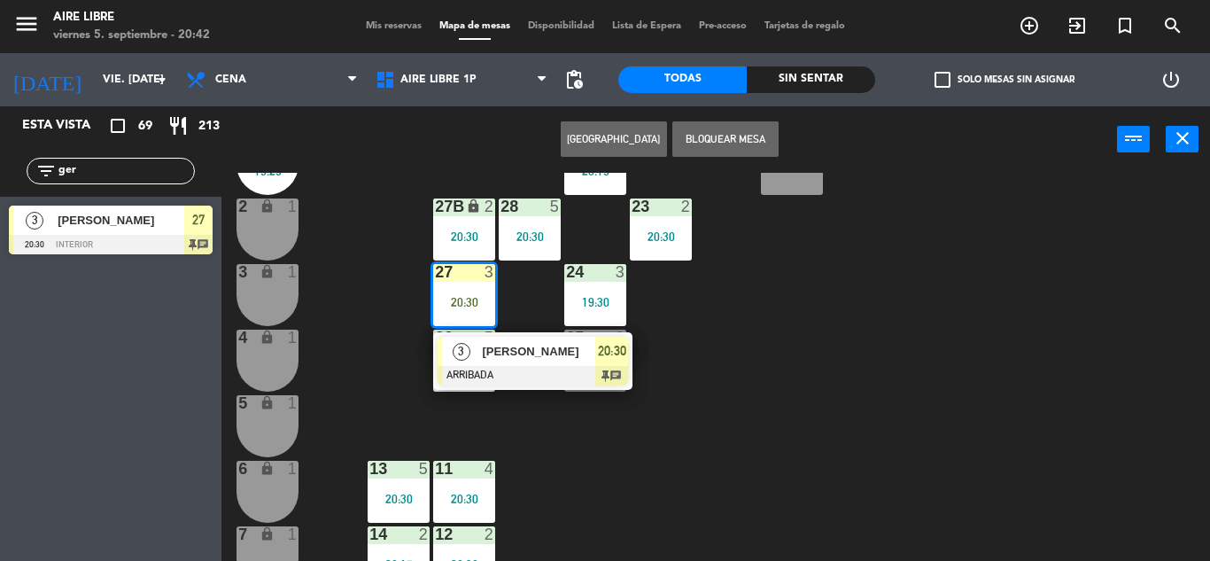
click at [556, 358] on span "[PERSON_NAME]" at bounding box center [538, 351] width 113 height 19
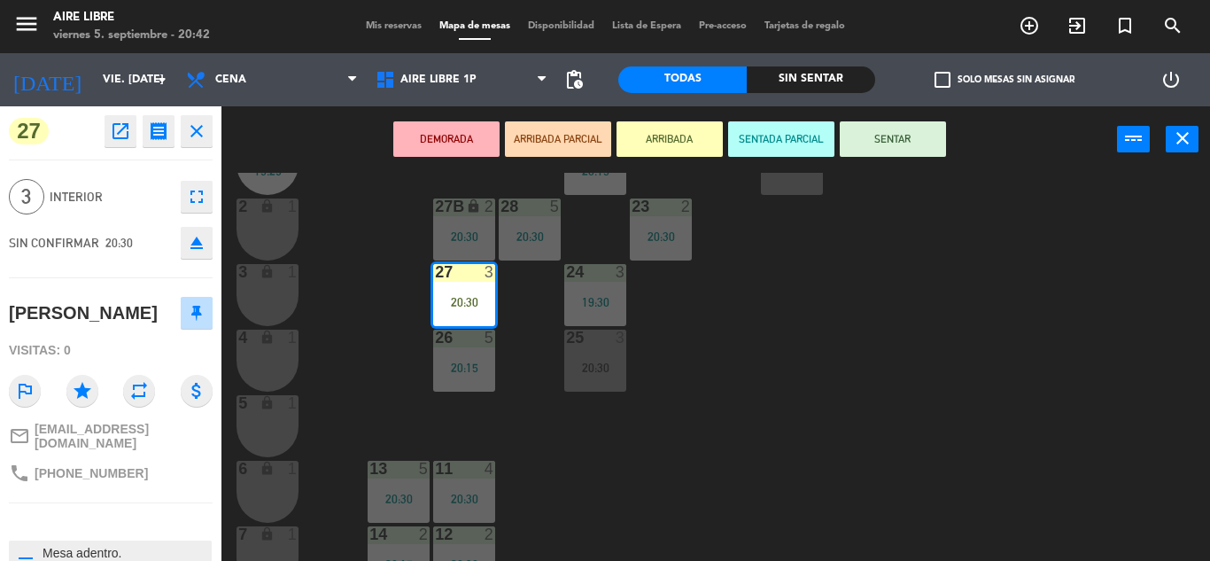
click at [890, 138] on button "SENTAR" at bounding box center [893, 138] width 106 height 35
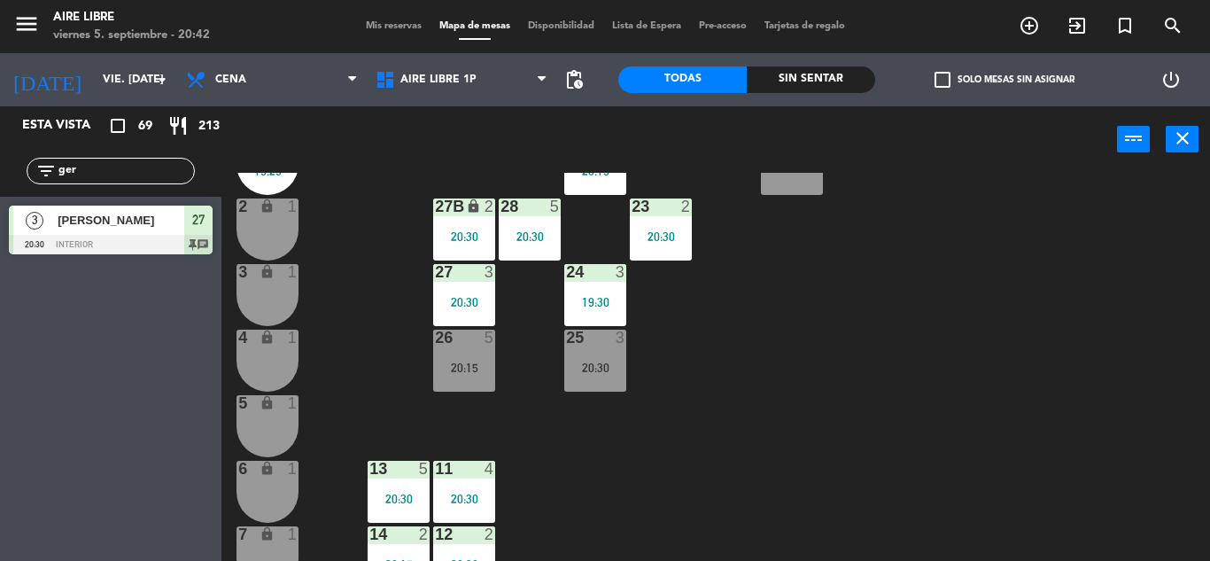
click at [101, 175] on input "ger" at bounding box center [125, 170] width 137 height 19
type input "g"
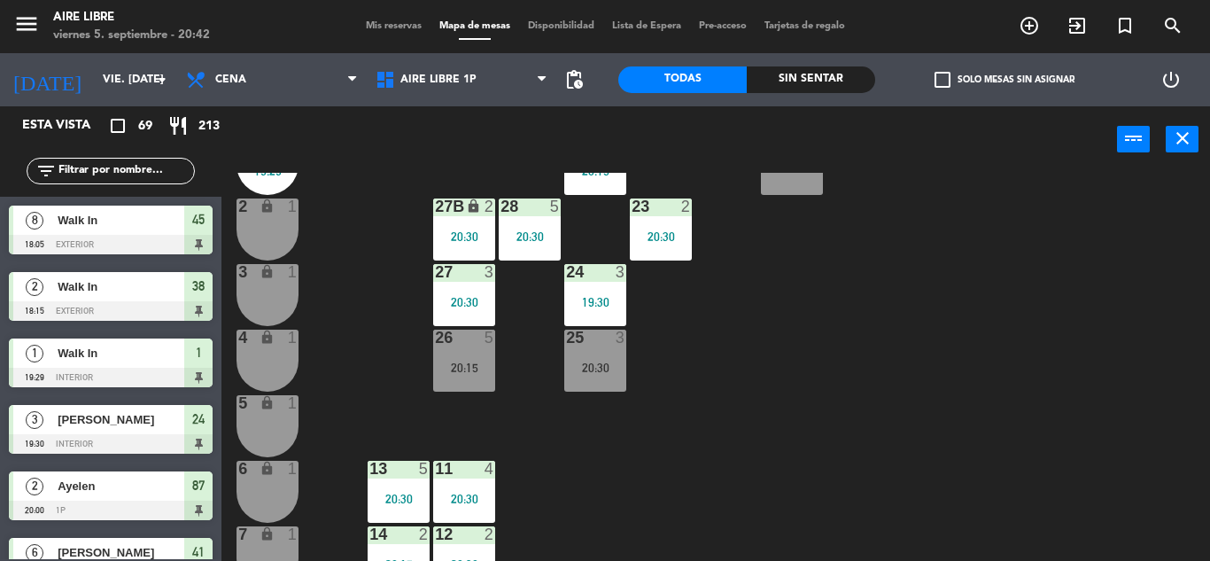
click at [469, 352] on div "26 5 20:15" at bounding box center [464, 361] width 62 height 62
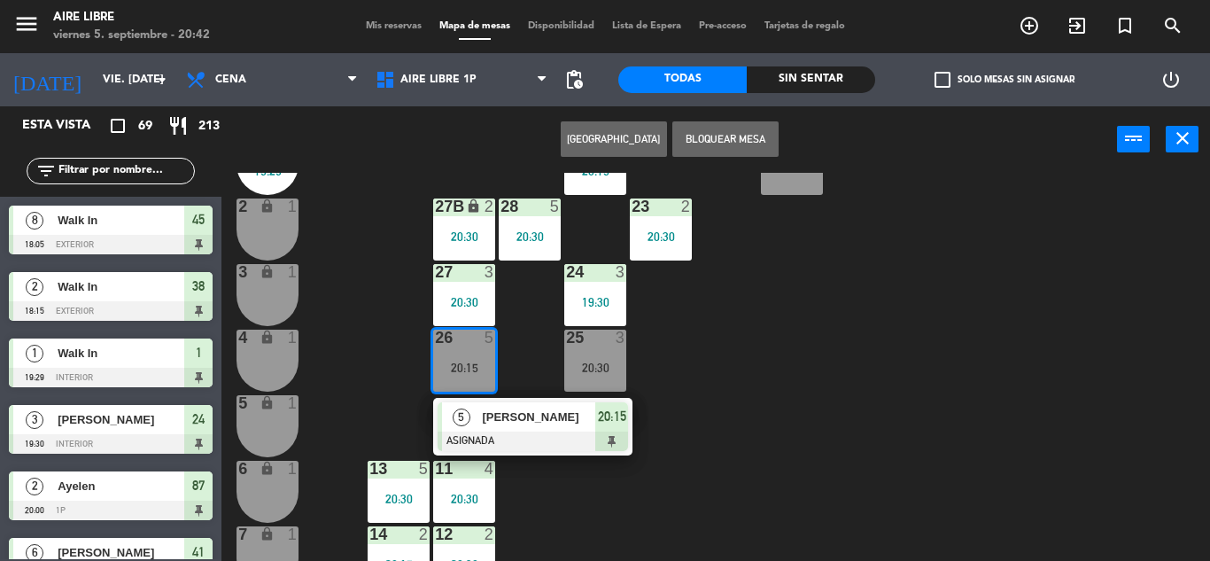
click at [550, 422] on span "[PERSON_NAME]" at bounding box center [538, 417] width 113 height 19
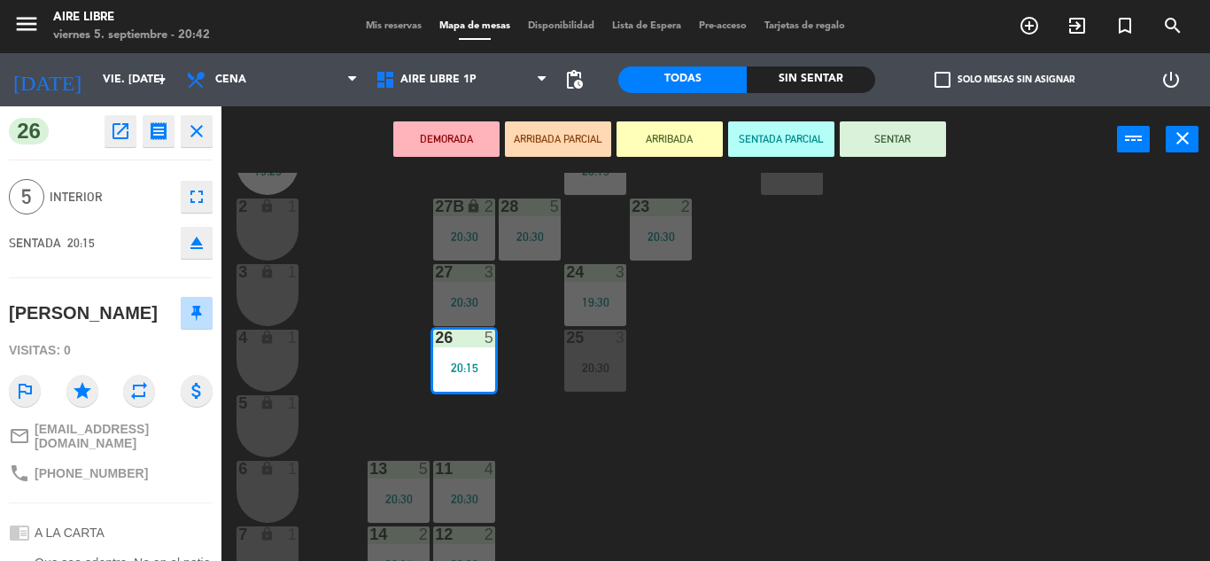
click at [892, 141] on button "SENTAR" at bounding box center [893, 138] width 106 height 35
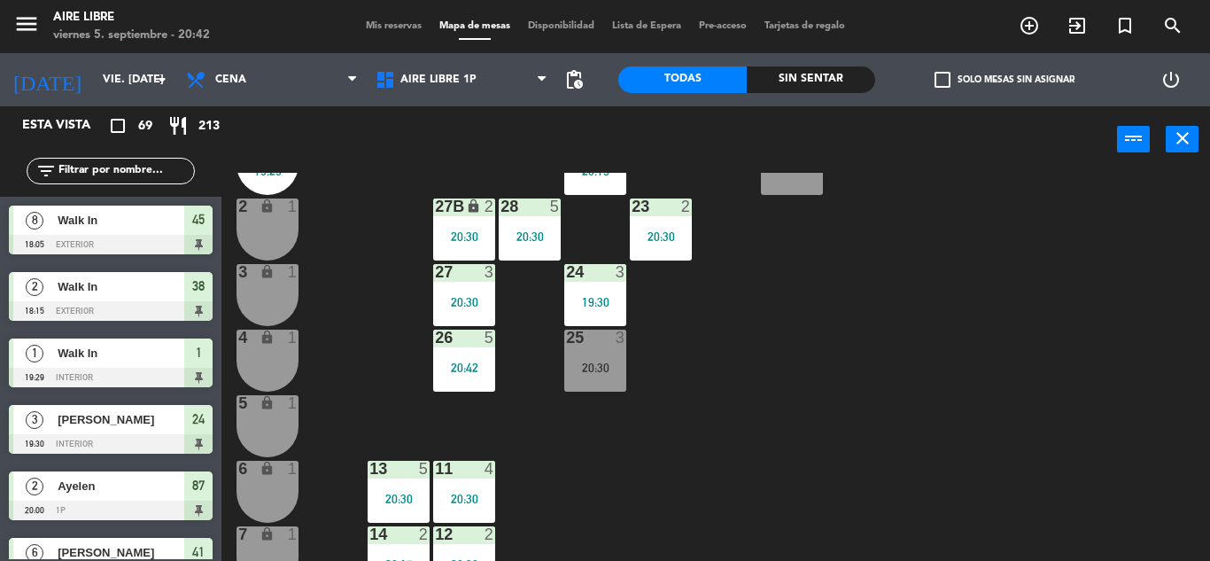
scroll to position [0, 0]
click at [131, 168] on input "text" at bounding box center [125, 170] width 137 height 19
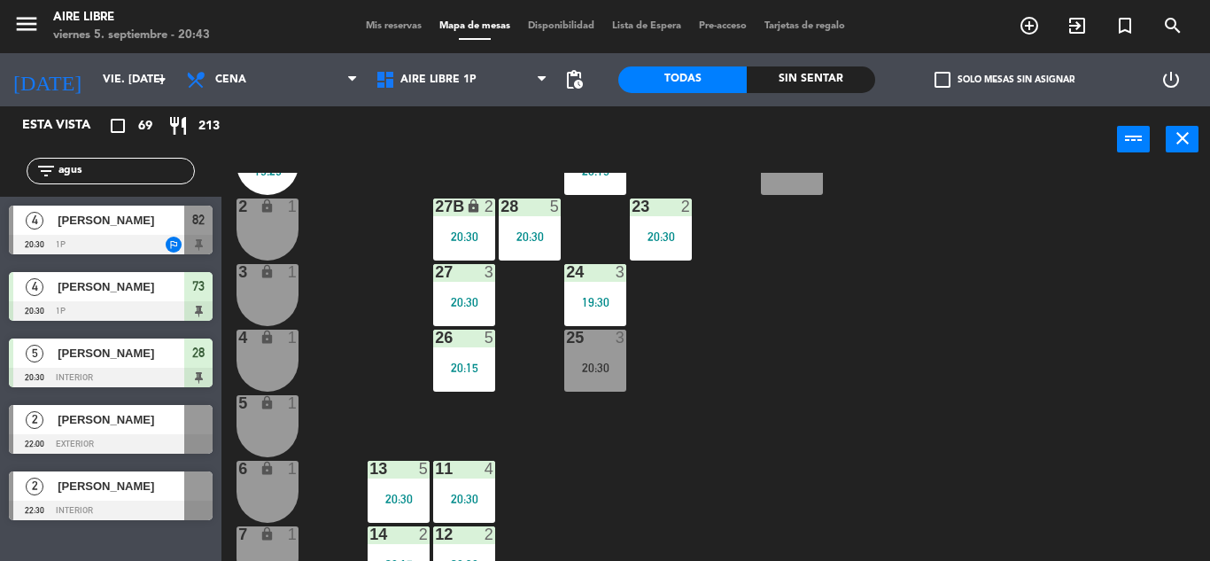
type input "agus"
click at [644, 457] on div "42 2 20:30 43 3 20:00 31 5 20:30 32 6 20:30 33 7 20:30 42B 2 20:30 43B 3 20:00 …" at bounding box center [722, 367] width 976 height 388
click at [138, 232] on div "[PERSON_NAME]" at bounding box center [120, 220] width 128 height 29
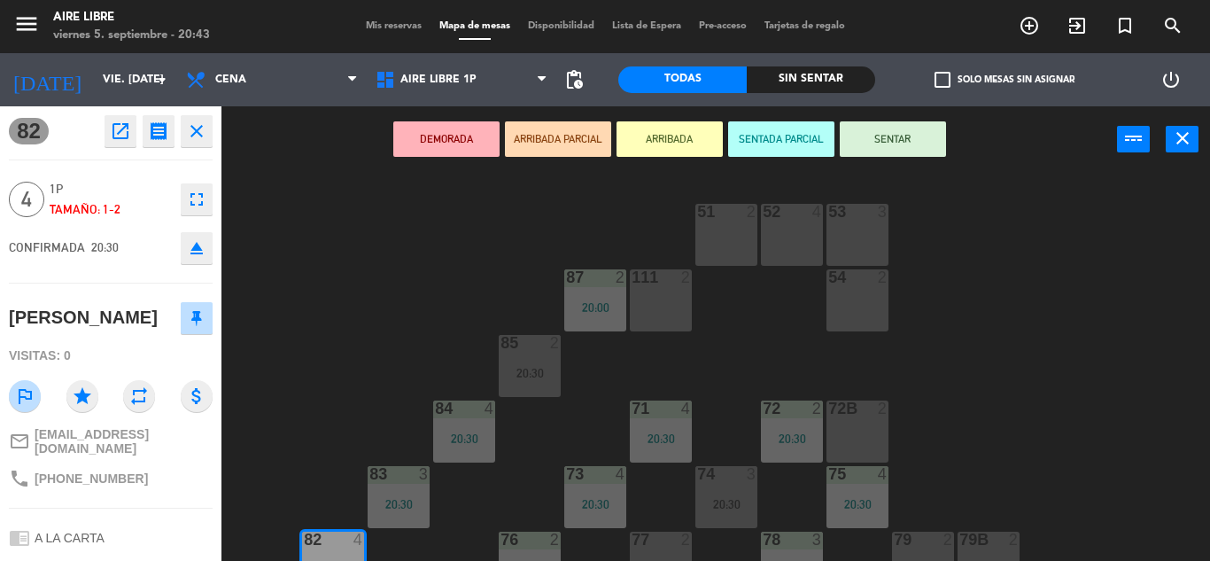
click at [668, 133] on button "ARRIBADA" at bounding box center [670, 138] width 106 height 35
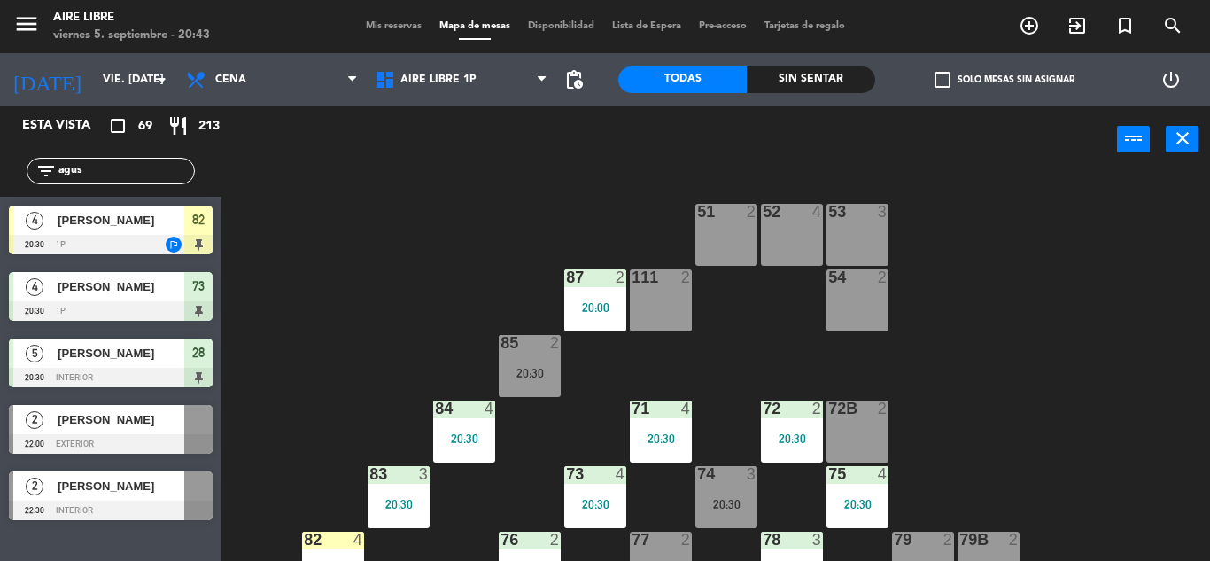
click at [104, 168] on input "agus" at bounding box center [125, 170] width 137 height 19
type input "a"
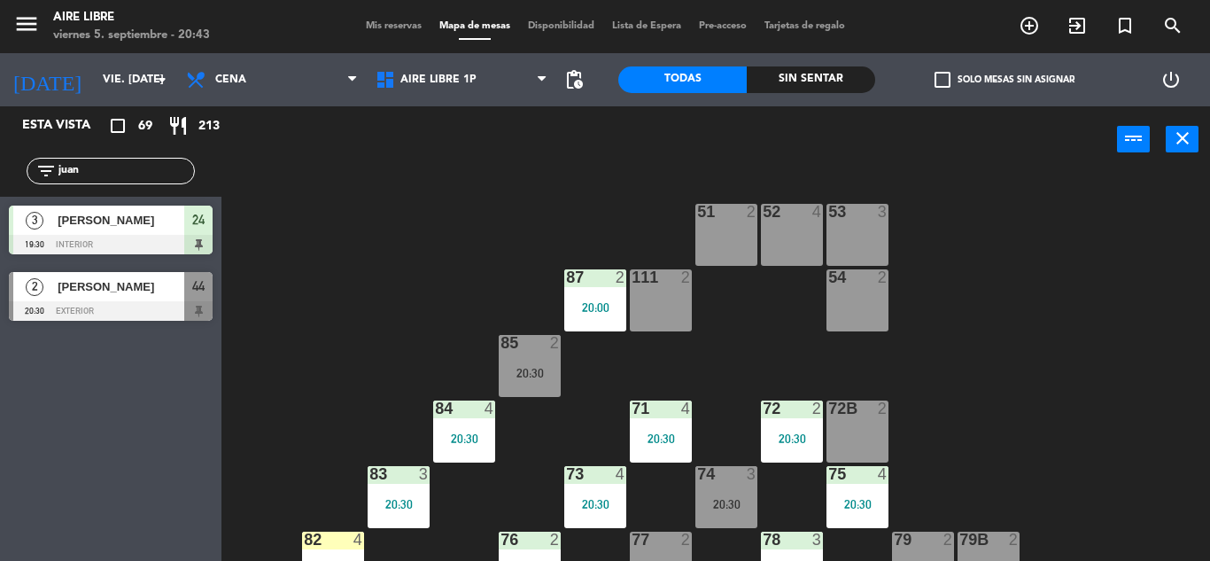
type input "juan"
click at [96, 298] on div "[PERSON_NAME]" at bounding box center [120, 286] width 128 height 29
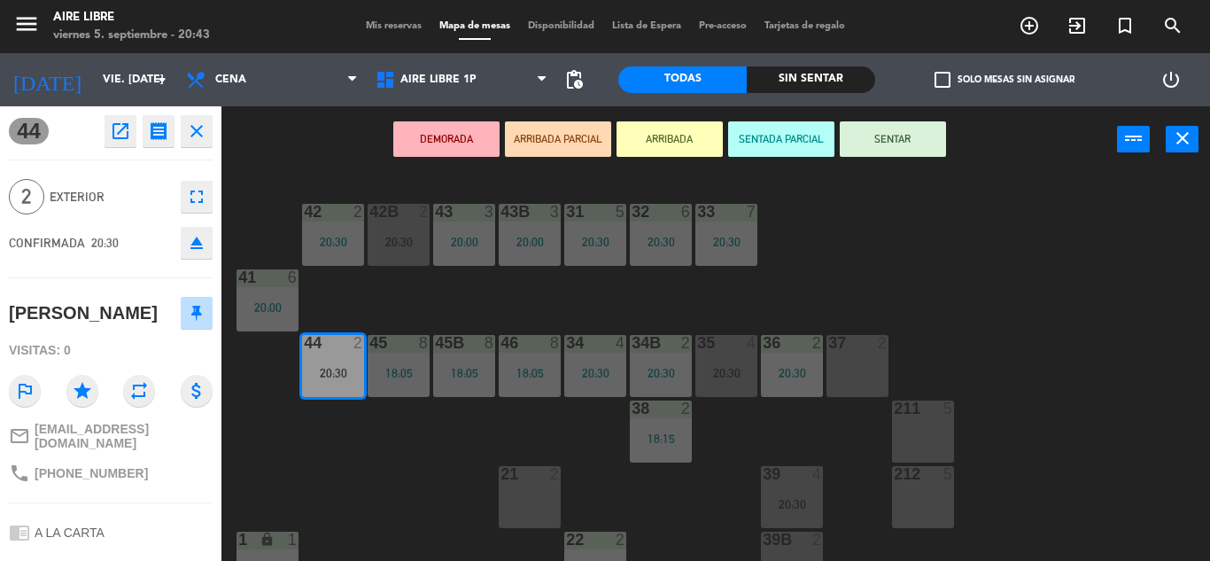
click at [435, 139] on button "DEMORADA" at bounding box center [446, 138] width 106 height 35
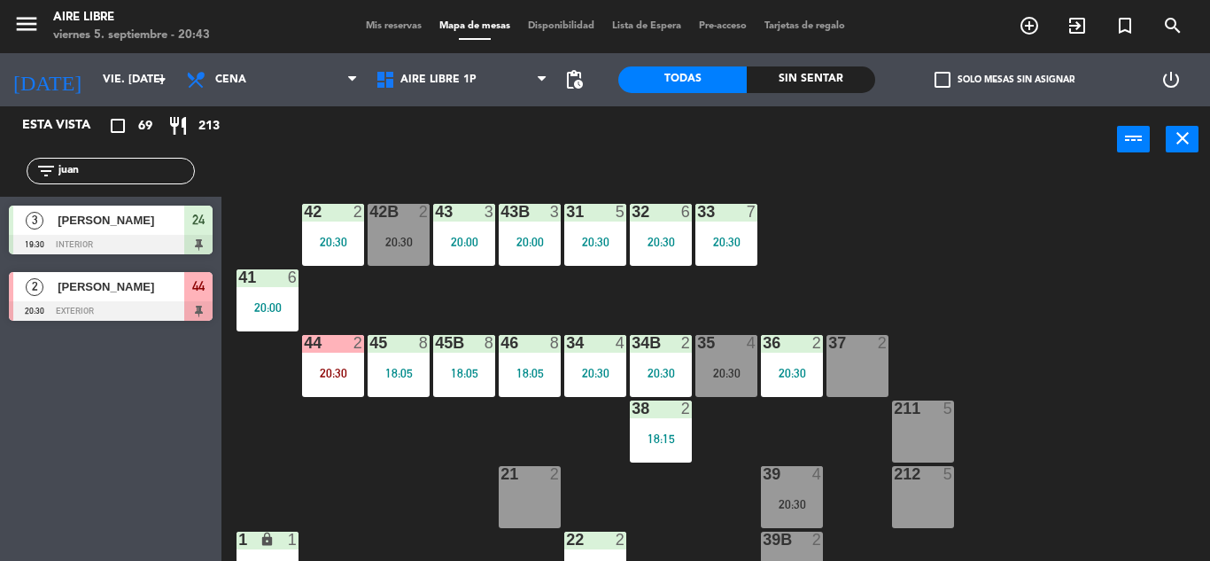
click at [97, 167] on input "juan" at bounding box center [125, 170] width 137 height 19
type input "j"
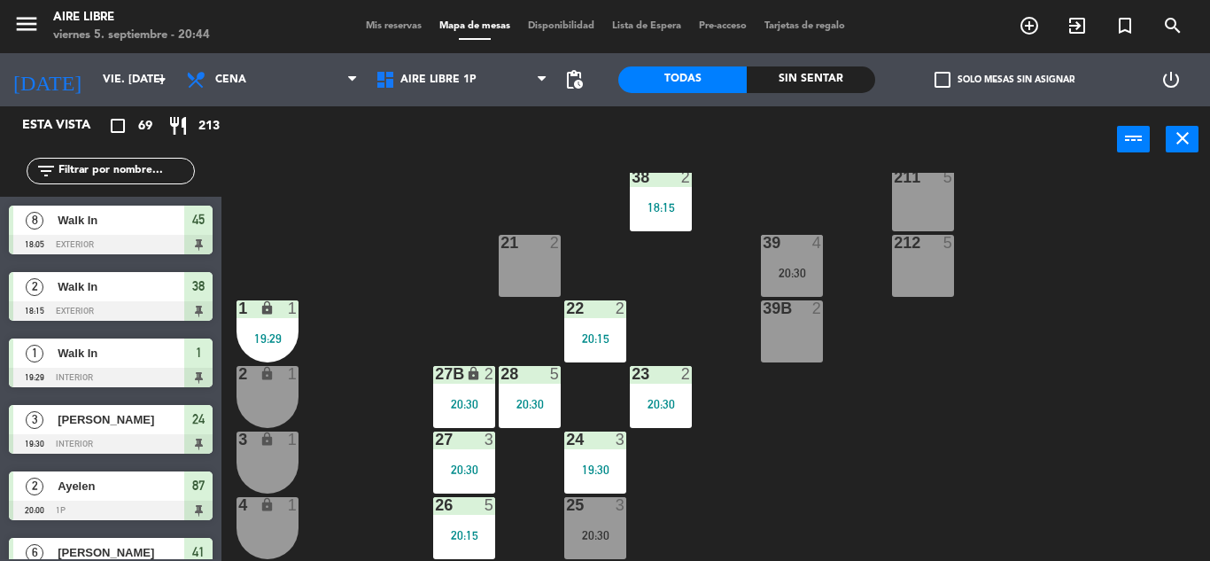
scroll to position [262, 0]
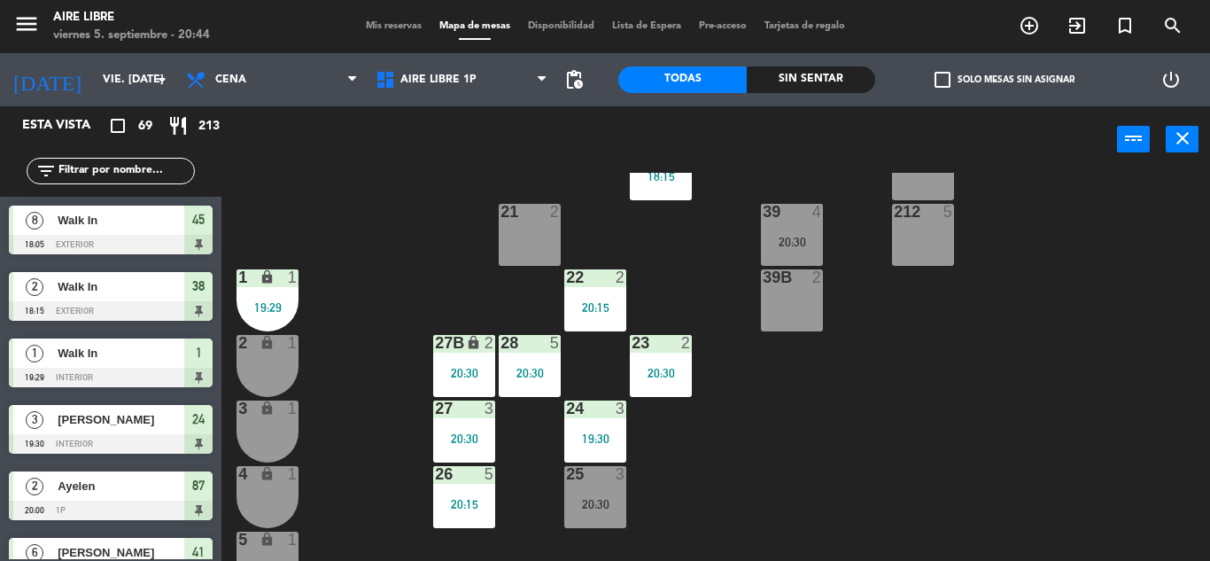
click at [269, 377] on div "2 lock 1" at bounding box center [268, 366] width 62 height 62
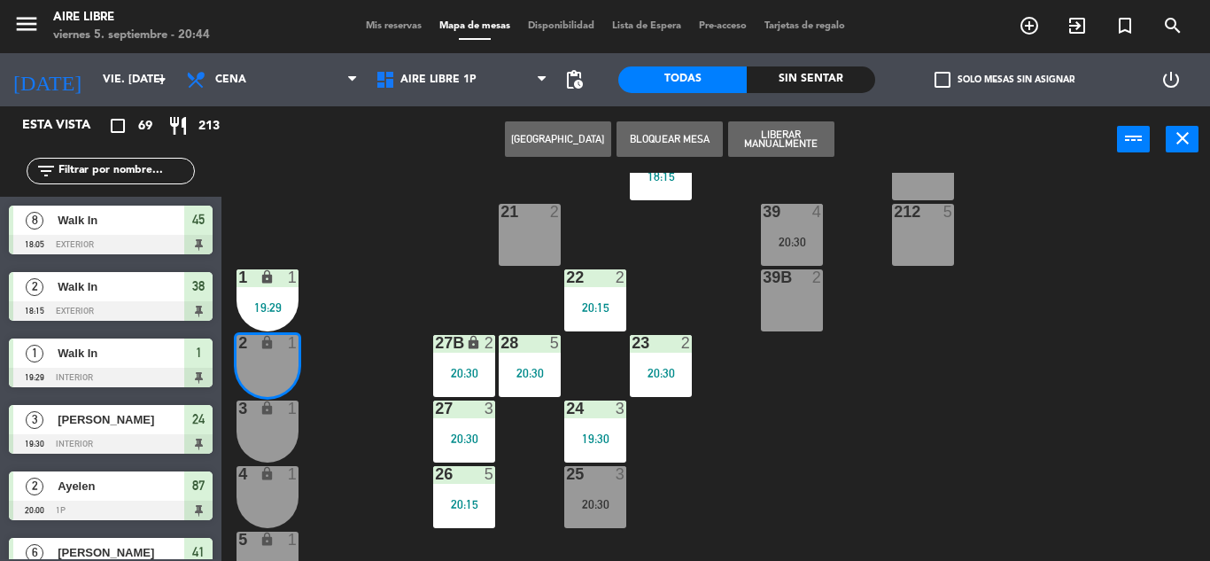
click at [278, 430] on div "3 lock 1" at bounding box center [268, 431] width 62 height 62
click at [361, 257] on div "42 2 20:30 43 3 20:00 31 5 20:30 32 6 20:30 33 7 20:30 42B 2 20:30 43B 3 20:00 …" at bounding box center [722, 367] width 976 height 388
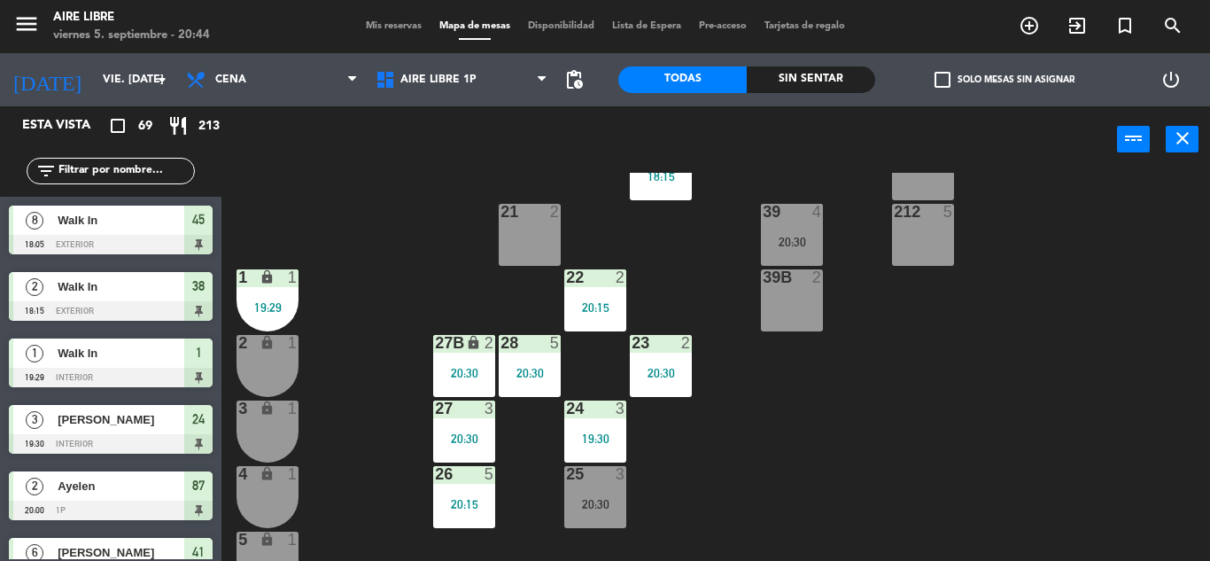
click at [269, 365] on div "2 lock 1" at bounding box center [268, 366] width 62 height 62
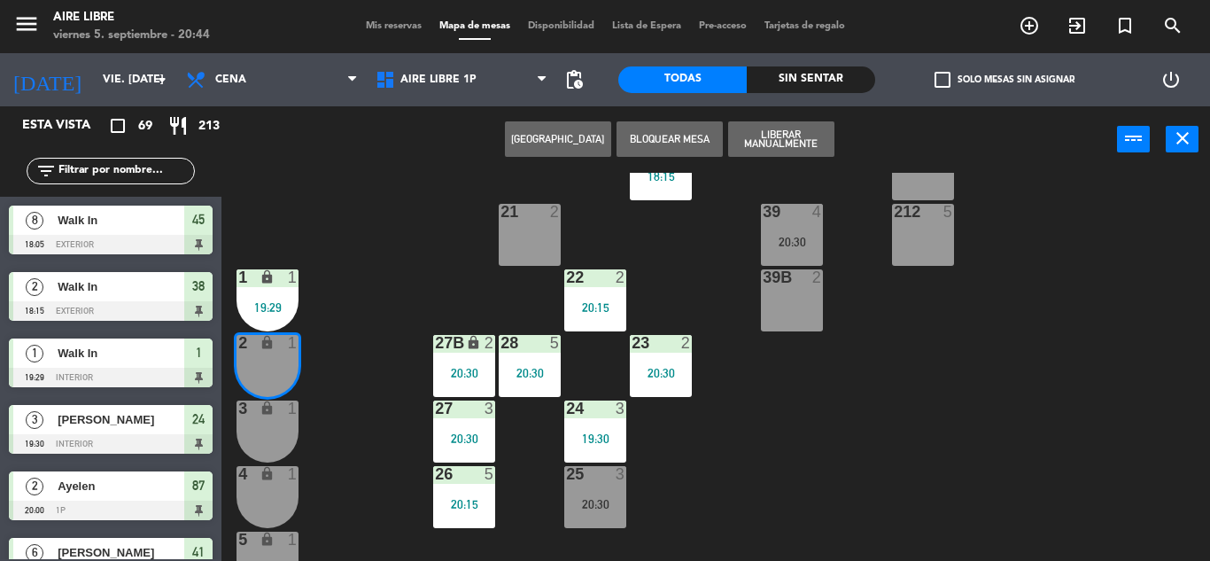
click at [260, 422] on div "3 lock 1" at bounding box center [268, 431] width 62 height 62
click at [369, 281] on div "42 2 20:30 43 3 20:00 31 5 20:30 32 6 20:30 33 7 20:30 42B 2 20:30 43B 3 20:00 …" at bounding box center [722, 367] width 976 height 388
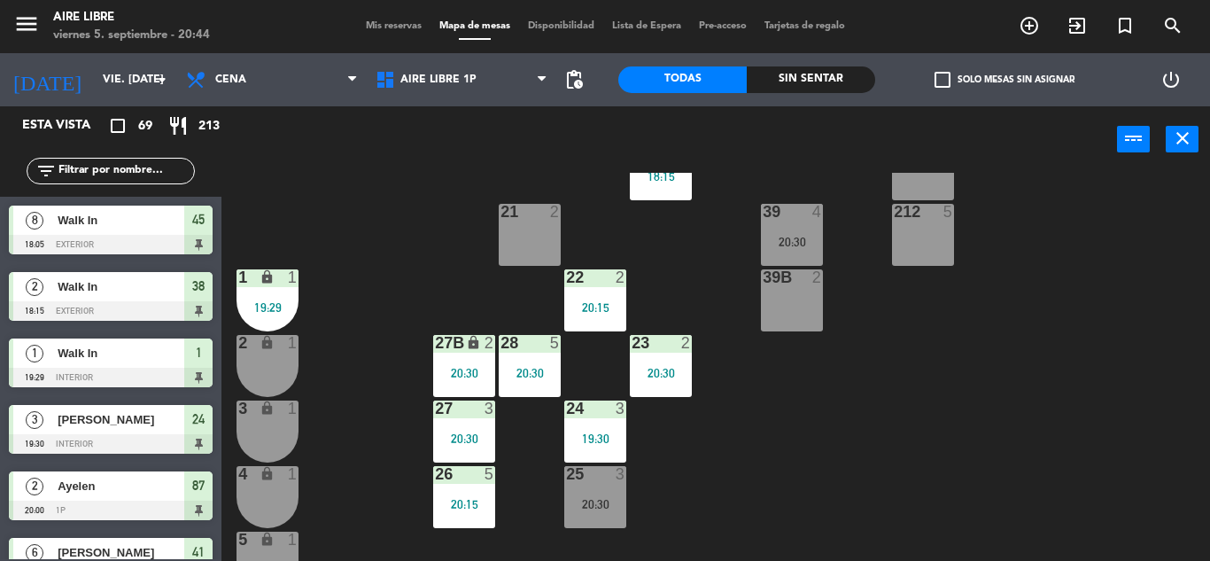
click at [1087, 22] on icon "exit_to_app" at bounding box center [1077, 25] width 21 height 21
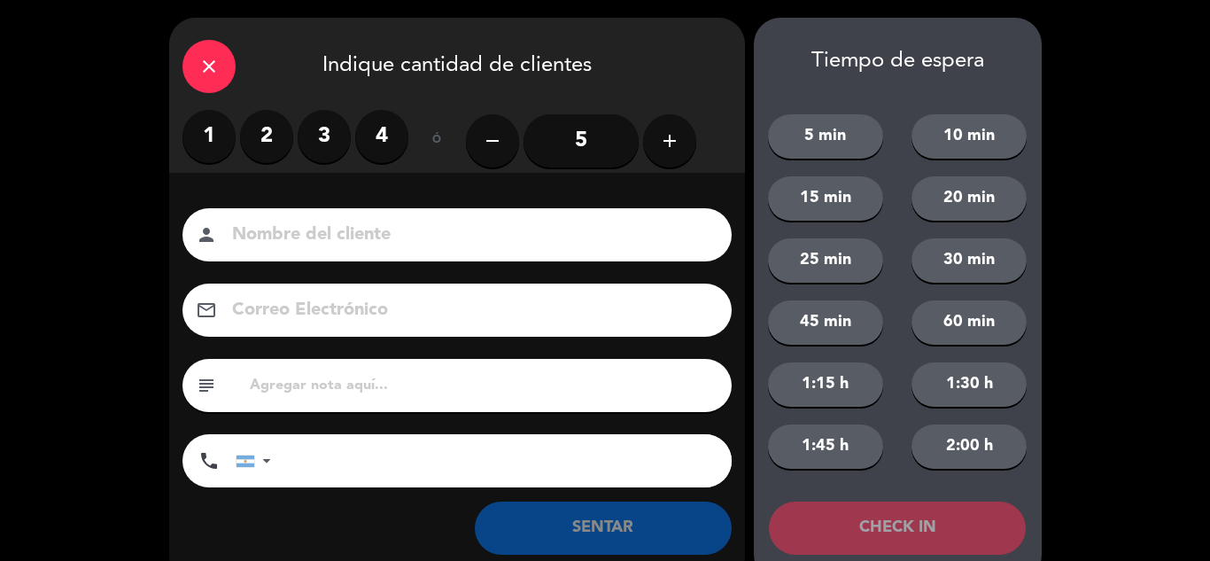
click at [265, 119] on label "2" at bounding box center [266, 136] width 53 height 53
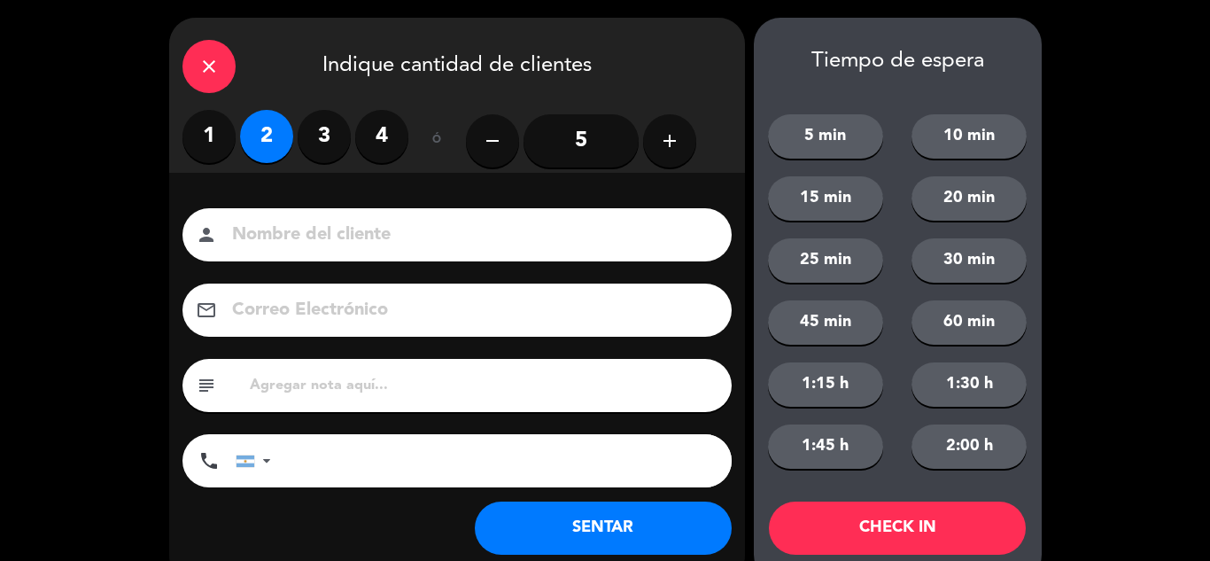
click at [540, 513] on button "SENTAR" at bounding box center [603, 527] width 257 height 53
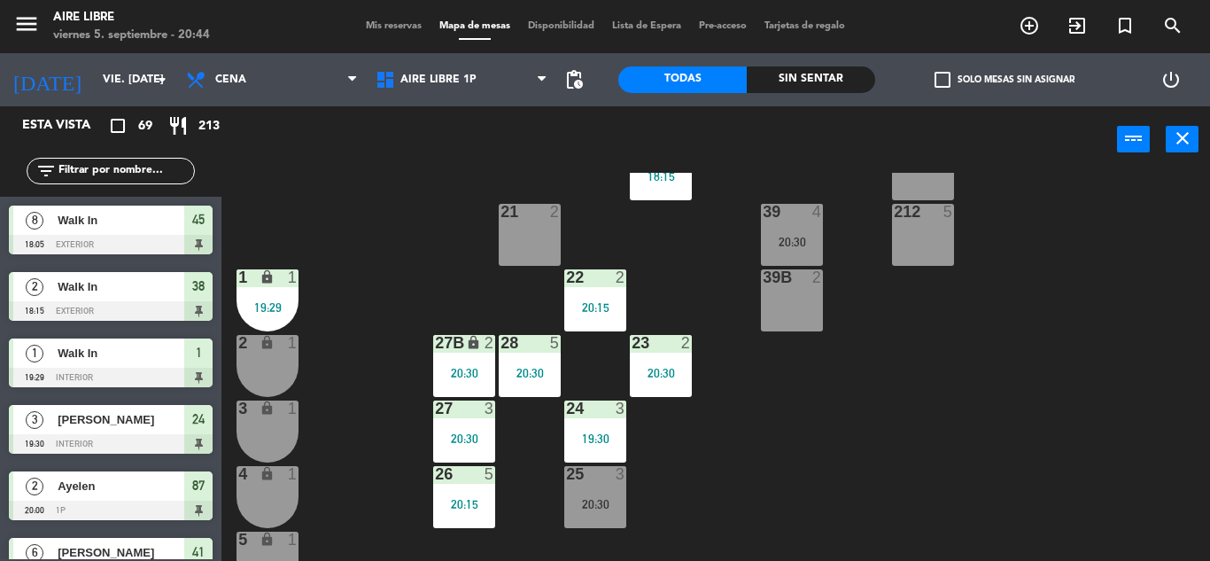
click at [392, 348] on div "42 2 20:30 43 3 20:00 31 5 20:30 32 6 20:30 33 7 20:30 42B 2 20:30 43B 3 20:00 …" at bounding box center [722, 367] width 976 height 388
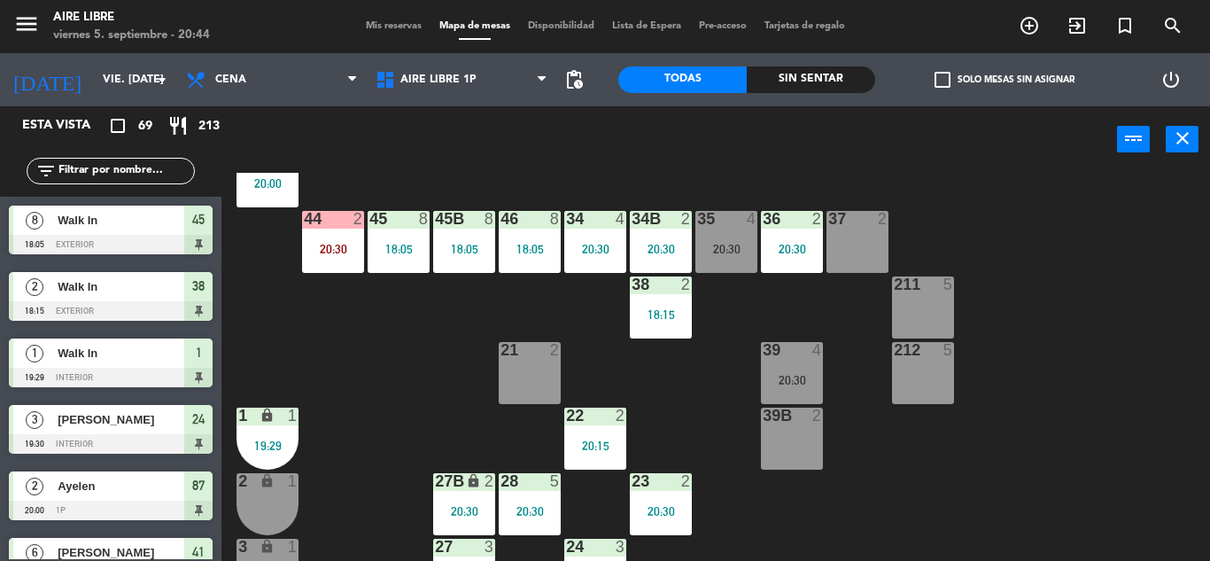
scroll to position [121, 0]
